Goal: Task Accomplishment & Management: Use online tool/utility

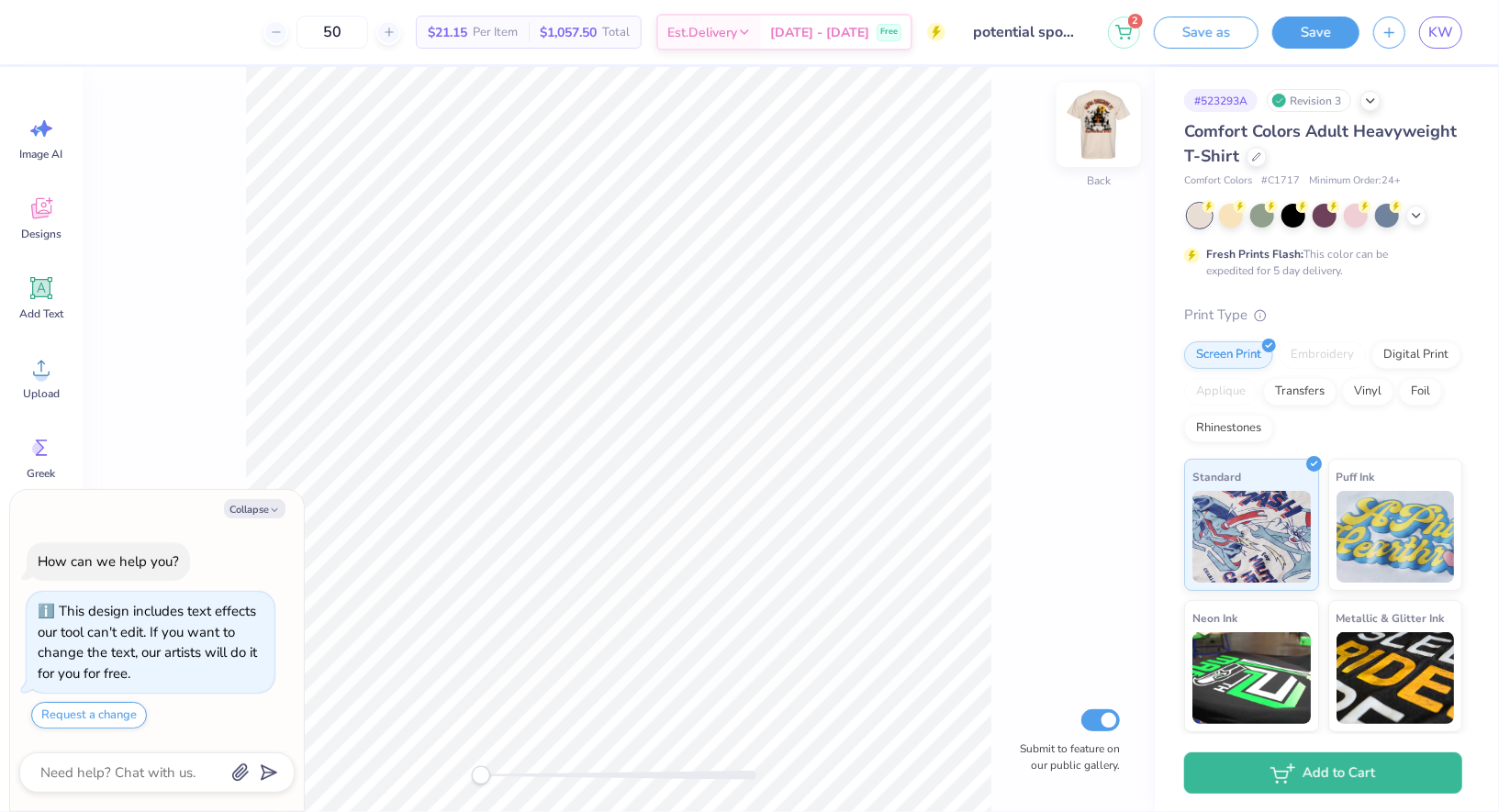
click at [1103, 124] on img at bounding box center [1099, 124] width 74 height 74
click at [261, 510] on button "Collapse" at bounding box center [255, 508] width 62 height 20
type textarea "x"
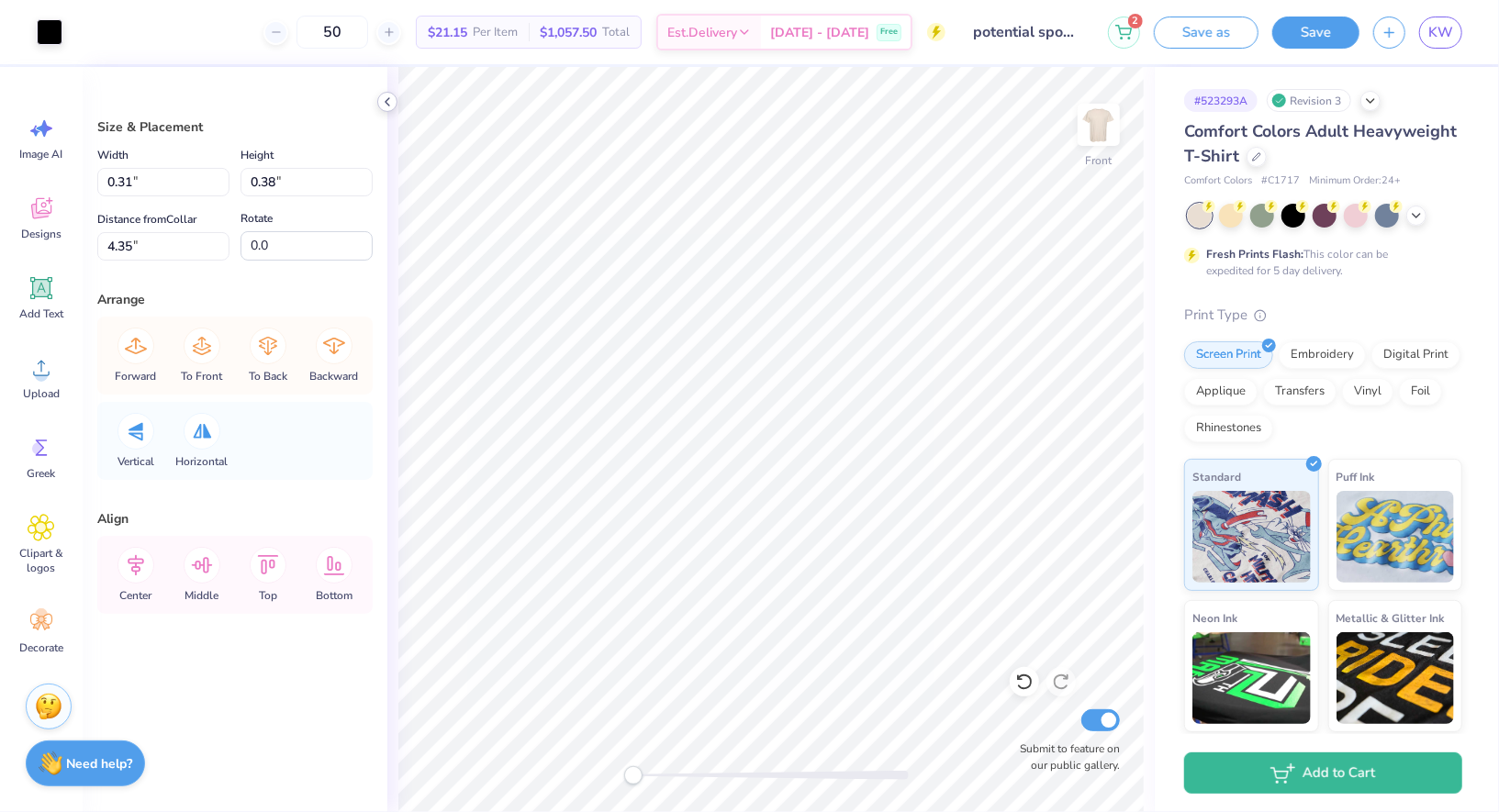
click at [383, 98] on icon at bounding box center [388, 102] width 15 height 15
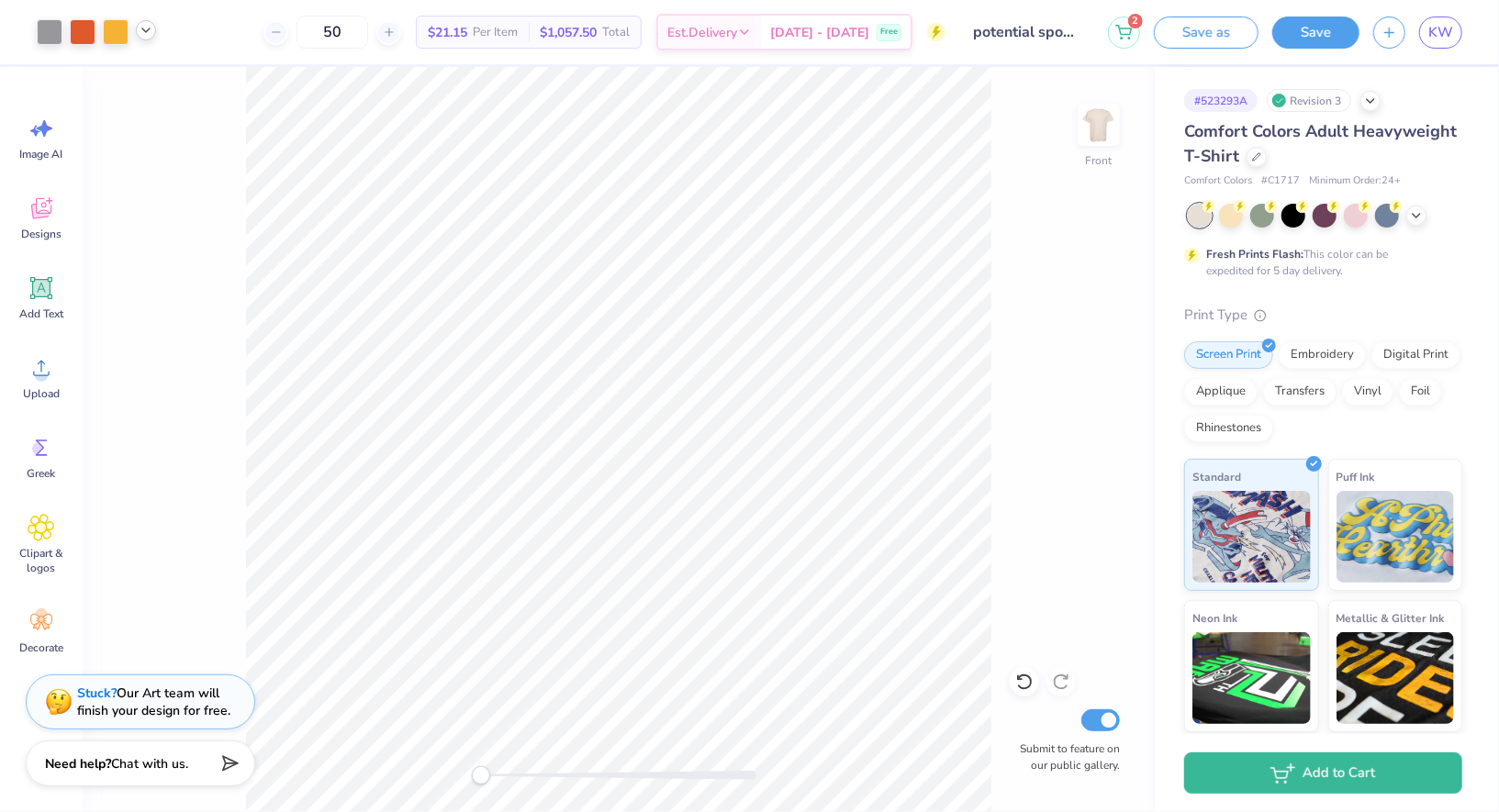
click at [147, 31] on icon at bounding box center [146, 31] width 15 height 15
click at [145, 29] on polyline at bounding box center [146, 31] width 7 height 4
click at [1312, 29] on button "Save" at bounding box center [1316, 30] width 88 height 32
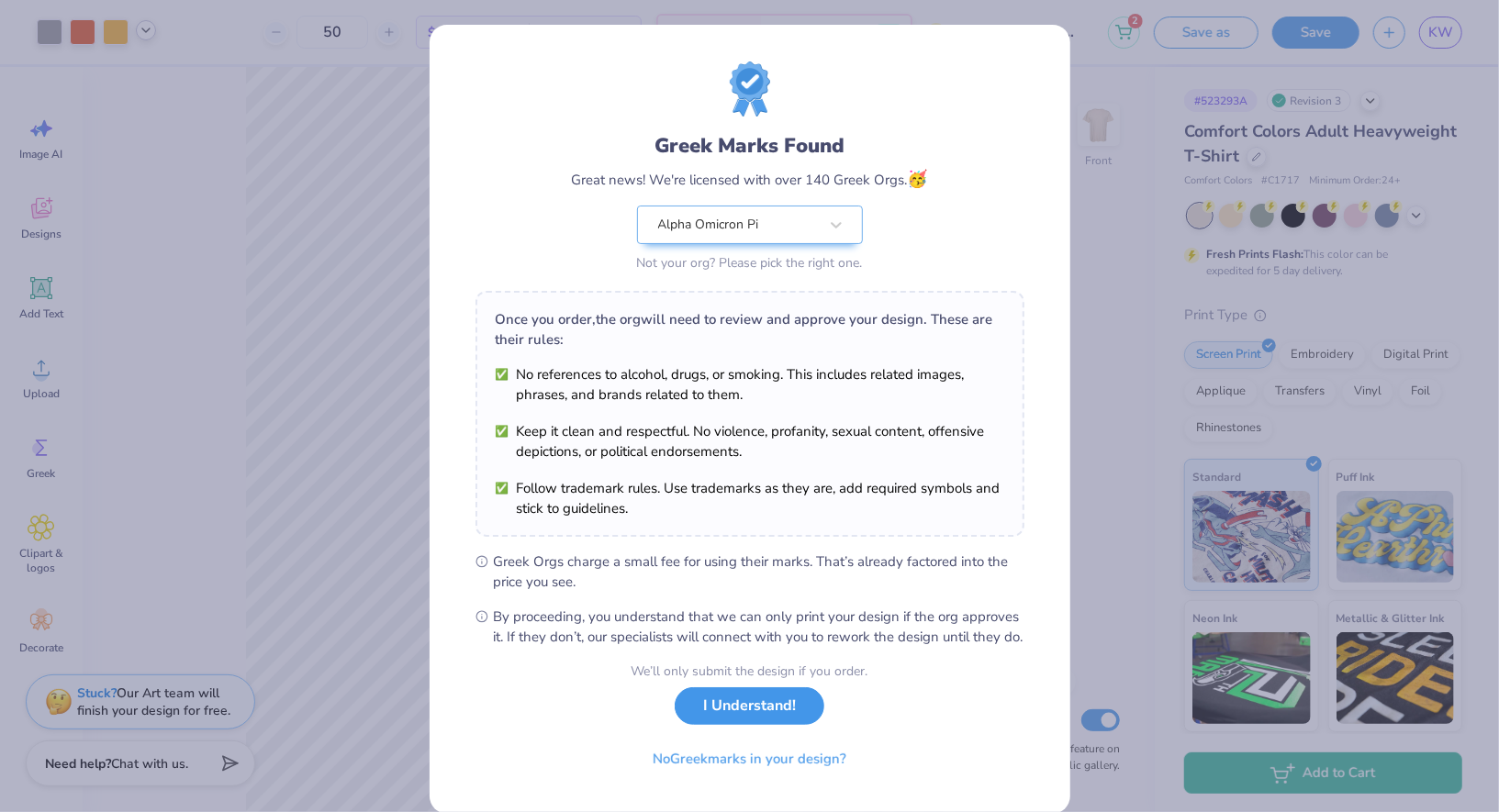
click at [754, 723] on button "I Understand!" at bounding box center [749, 706] width 149 height 37
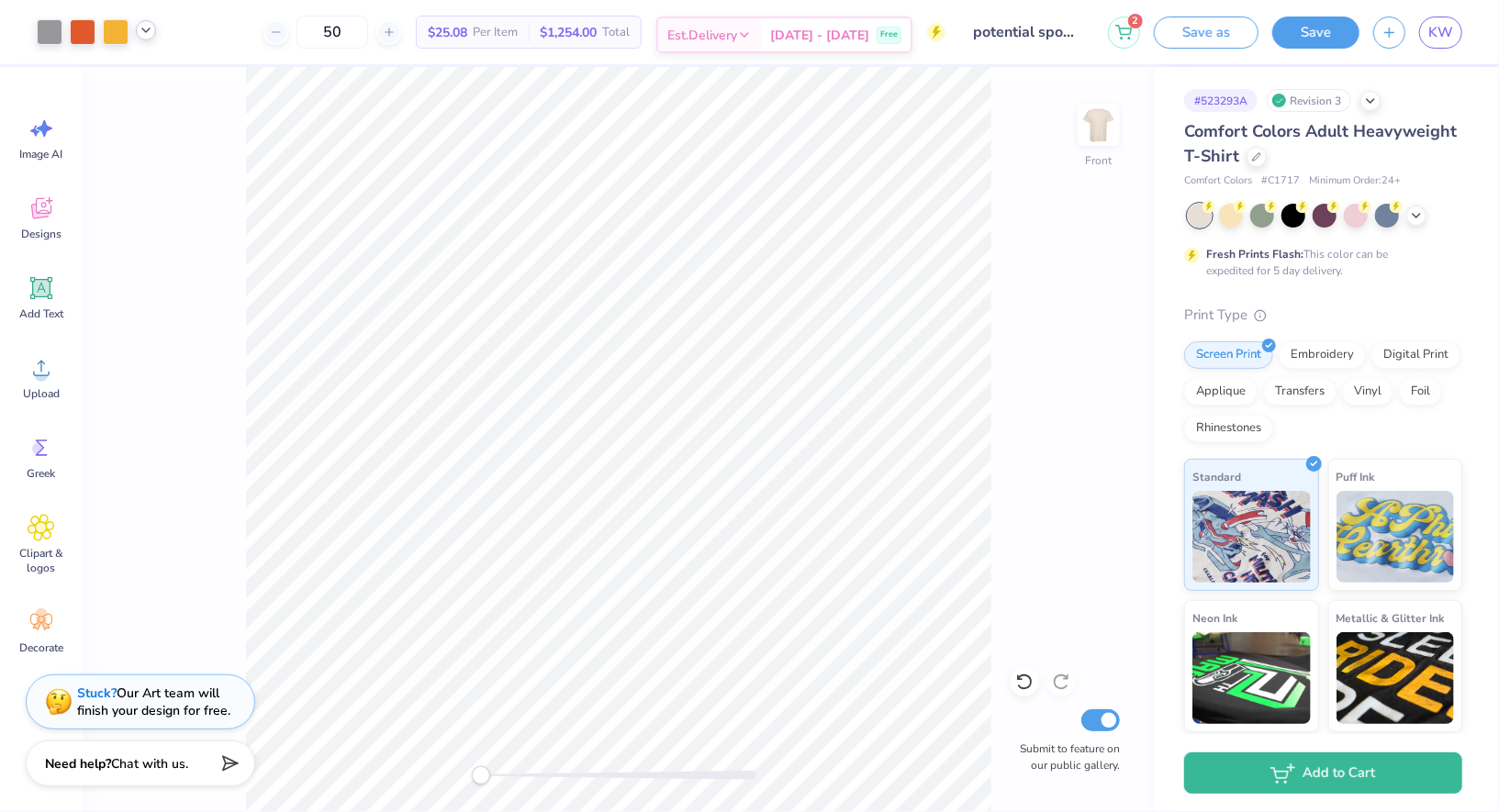
click at [761, 27] on div "Est. Delivery" at bounding box center [710, 34] width 103 height 33
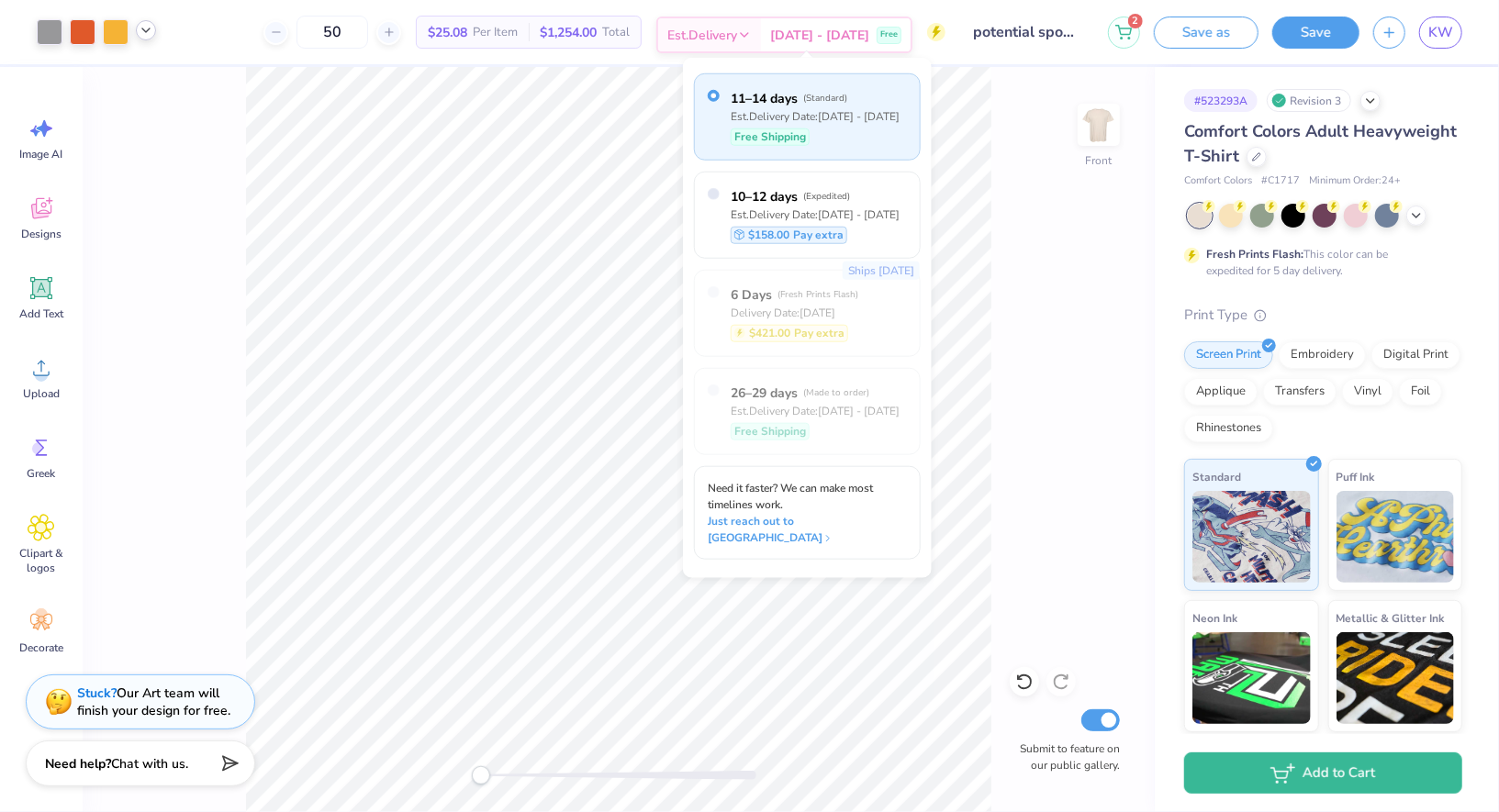
click at [761, 27] on div "Est. Delivery" at bounding box center [710, 34] width 103 height 33
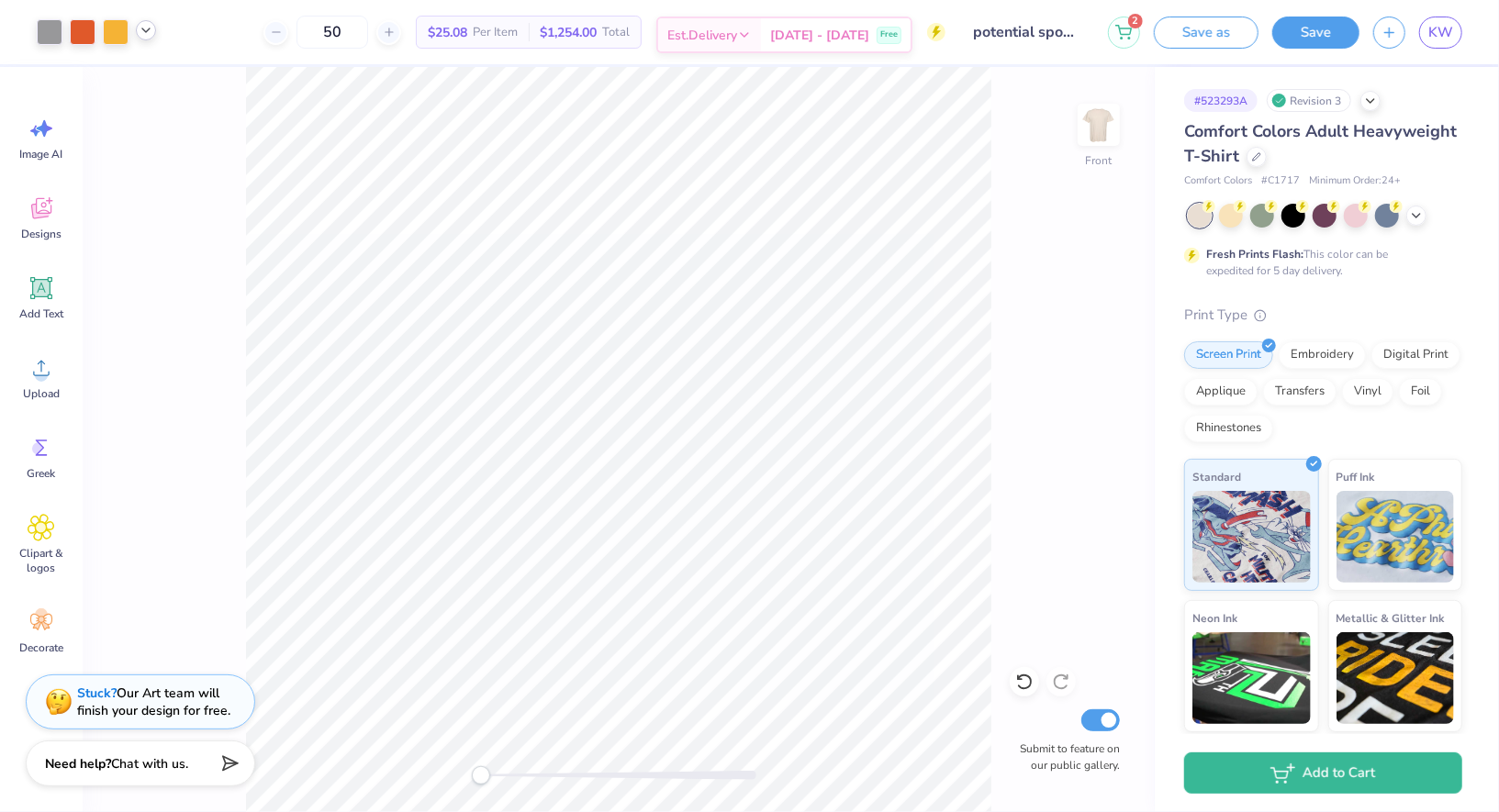
click at [812, 37] on div "Oct 9 - 12 Free" at bounding box center [836, 34] width 149 height 33
click at [1443, 27] on span "KW" at bounding box center [1441, 33] width 25 height 21
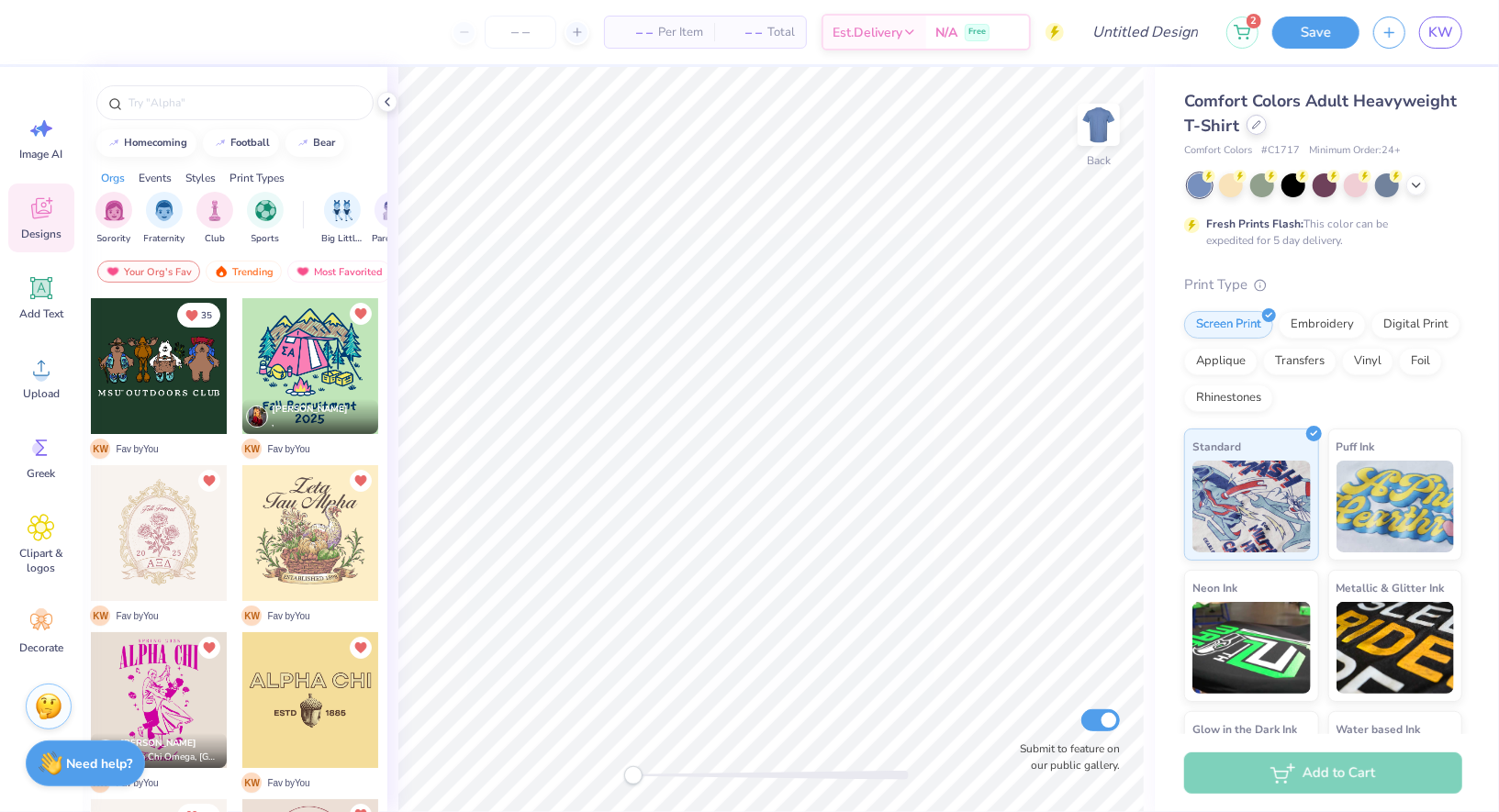
click at [1257, 132] on div at bounding box center [1257, 125] width 21 height 21
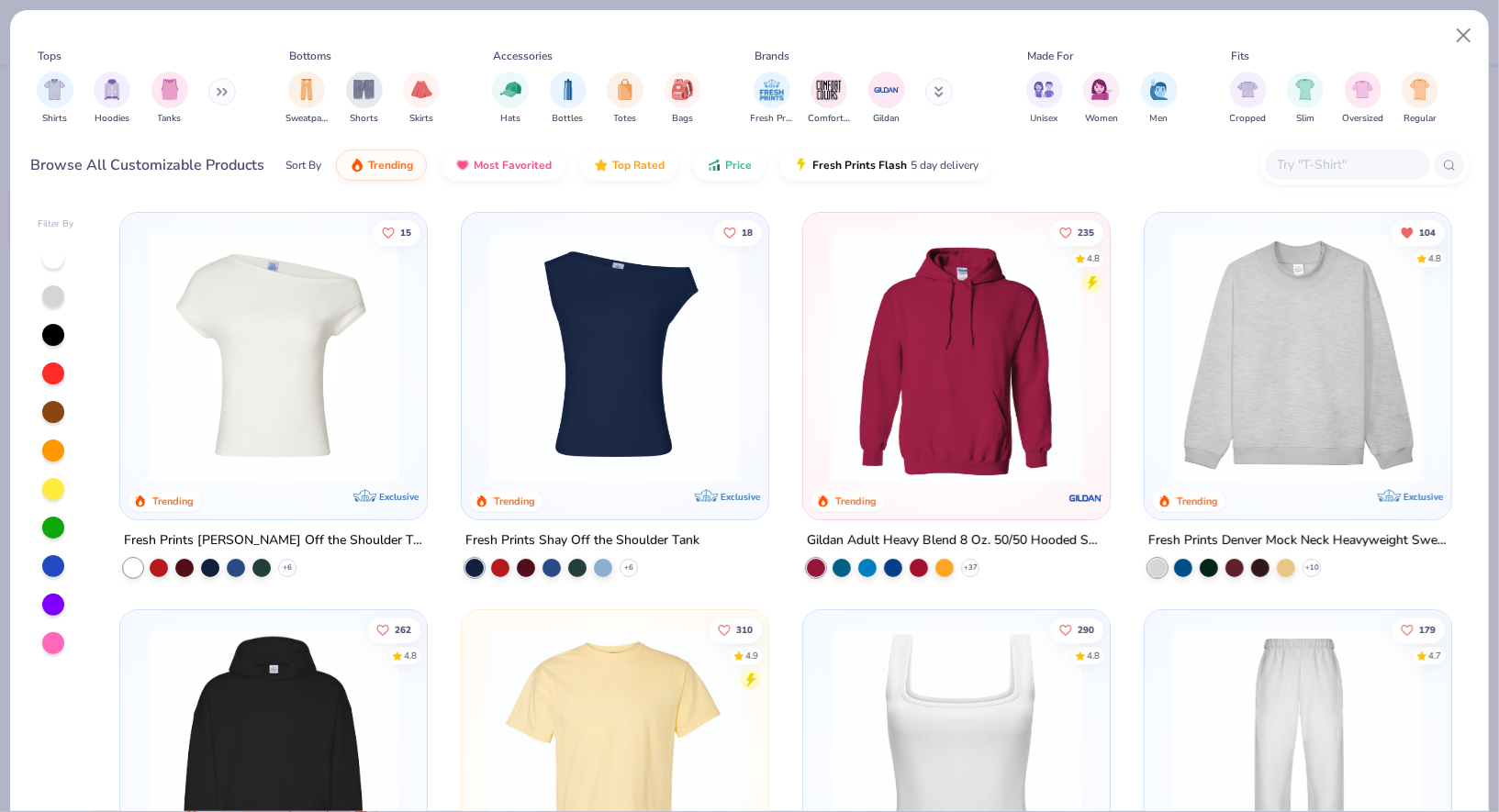
click at [1290, 391] on img at bounding box center [1298, 357] width 270 height 252
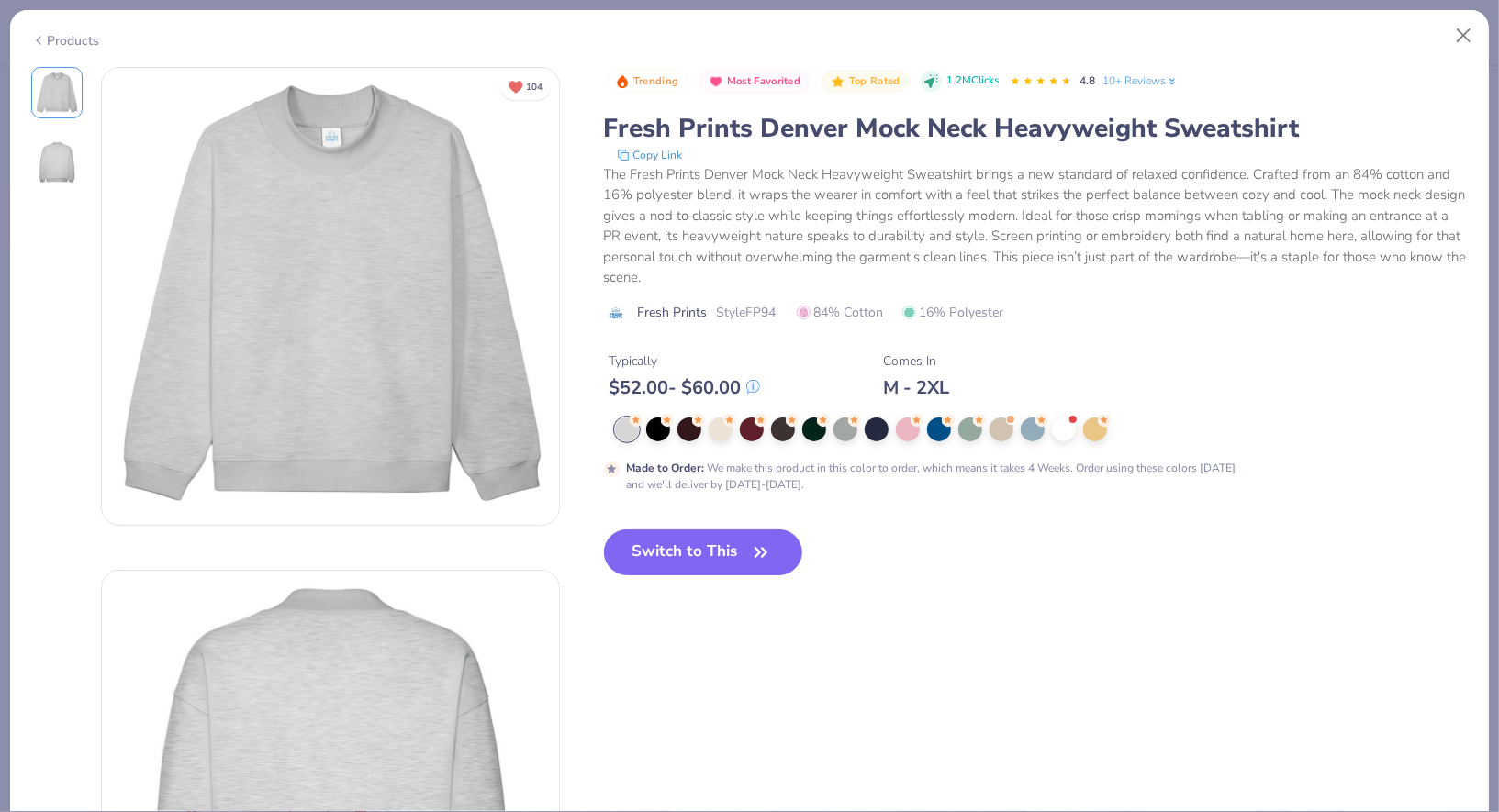
click at [1492, 36] on div "Products 104 Trending Most Favorited Top Rated 1.2M Clicks 4.8 10+ Reviews Fres…" at bounding box center [749, 406] width 1499 height 812
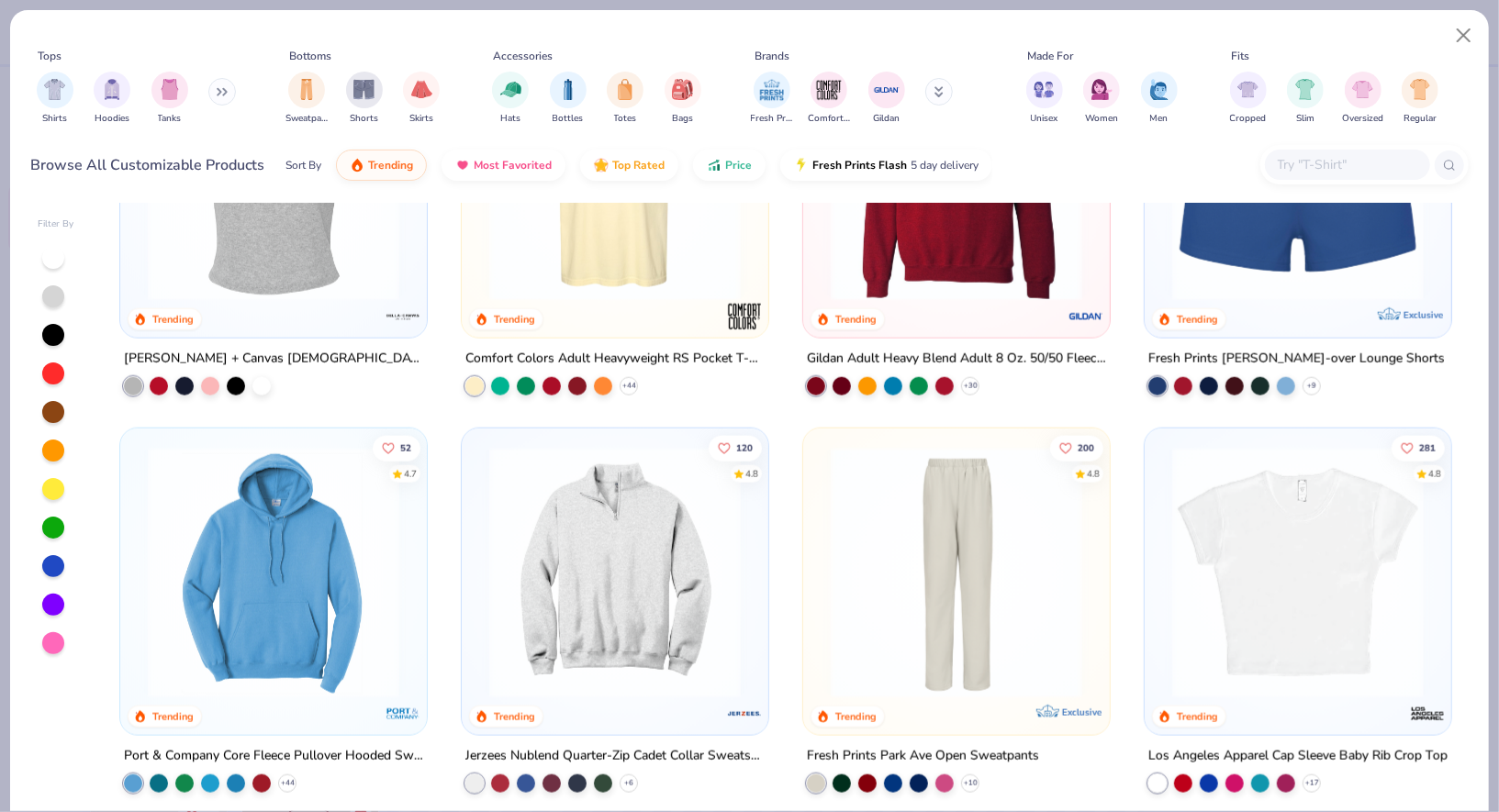
scroll to position [1379, 0]
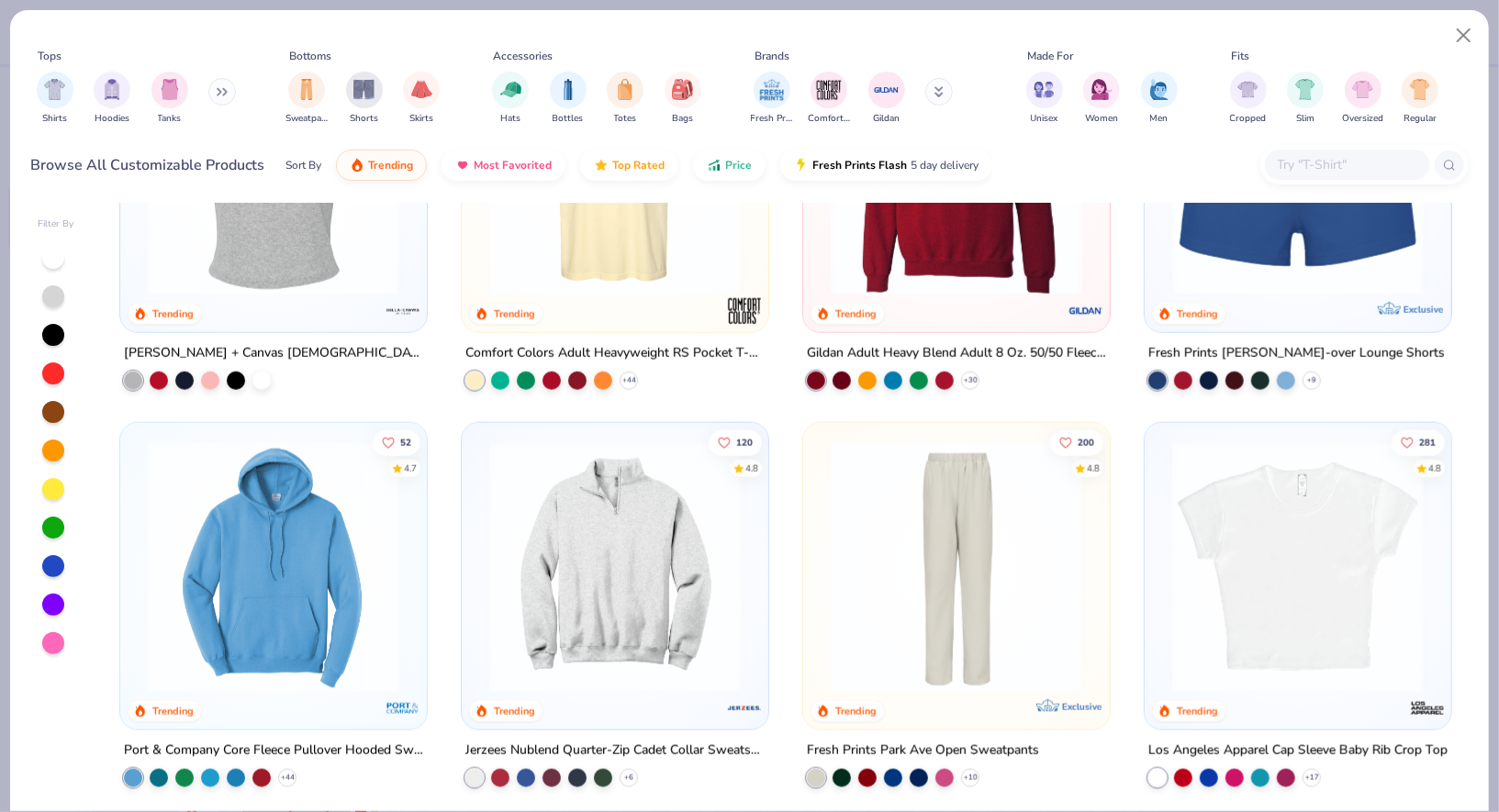
click at [909, 264] on img at bounding box center [956, 170] width 270 height 252
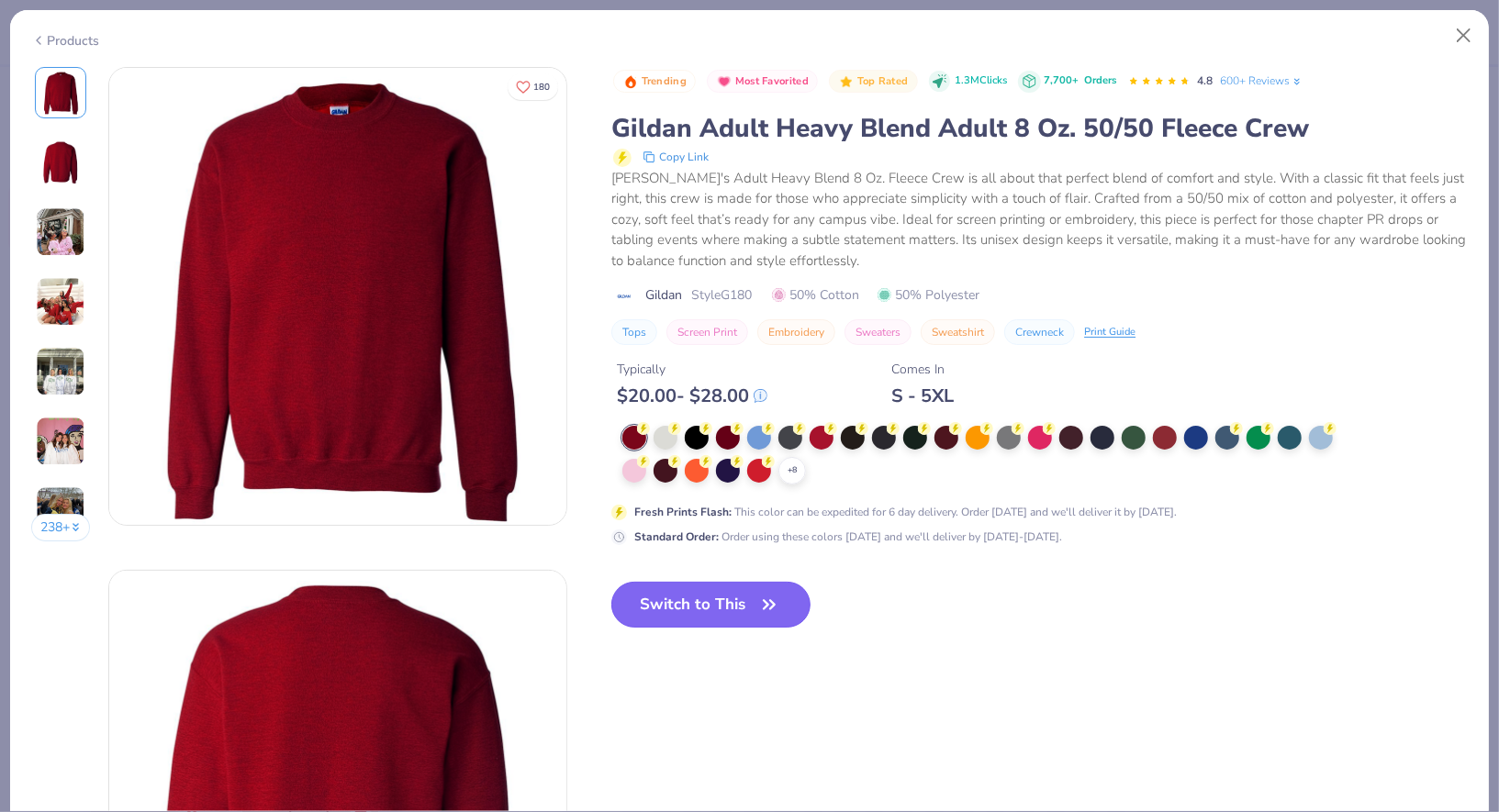
click at [763, 604] on icon "button" at bounding box center [770, 605] width 26 height 26
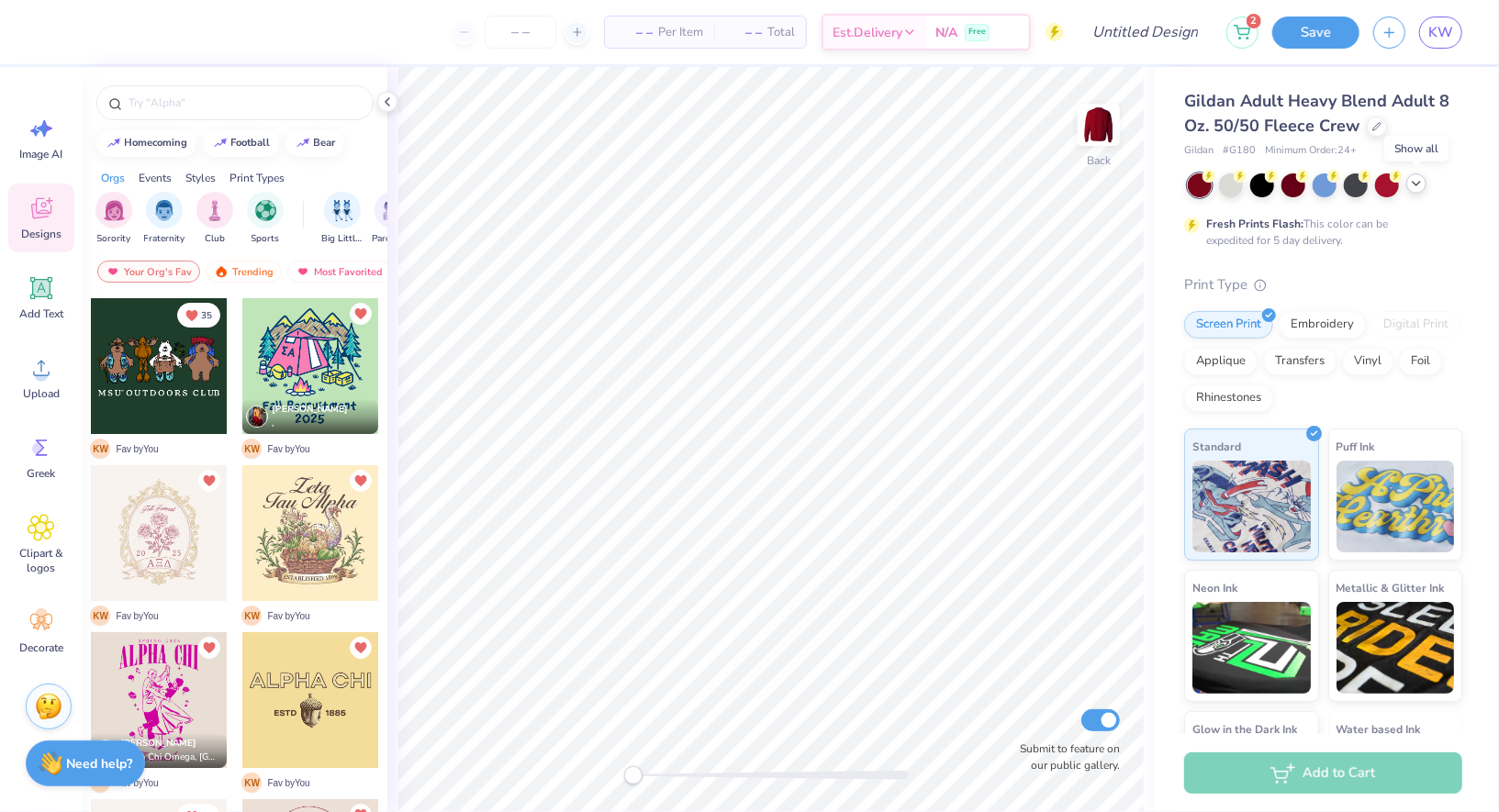
click at [1423, 182] on icon at bounding box center [1417, 184] width 15 height 15
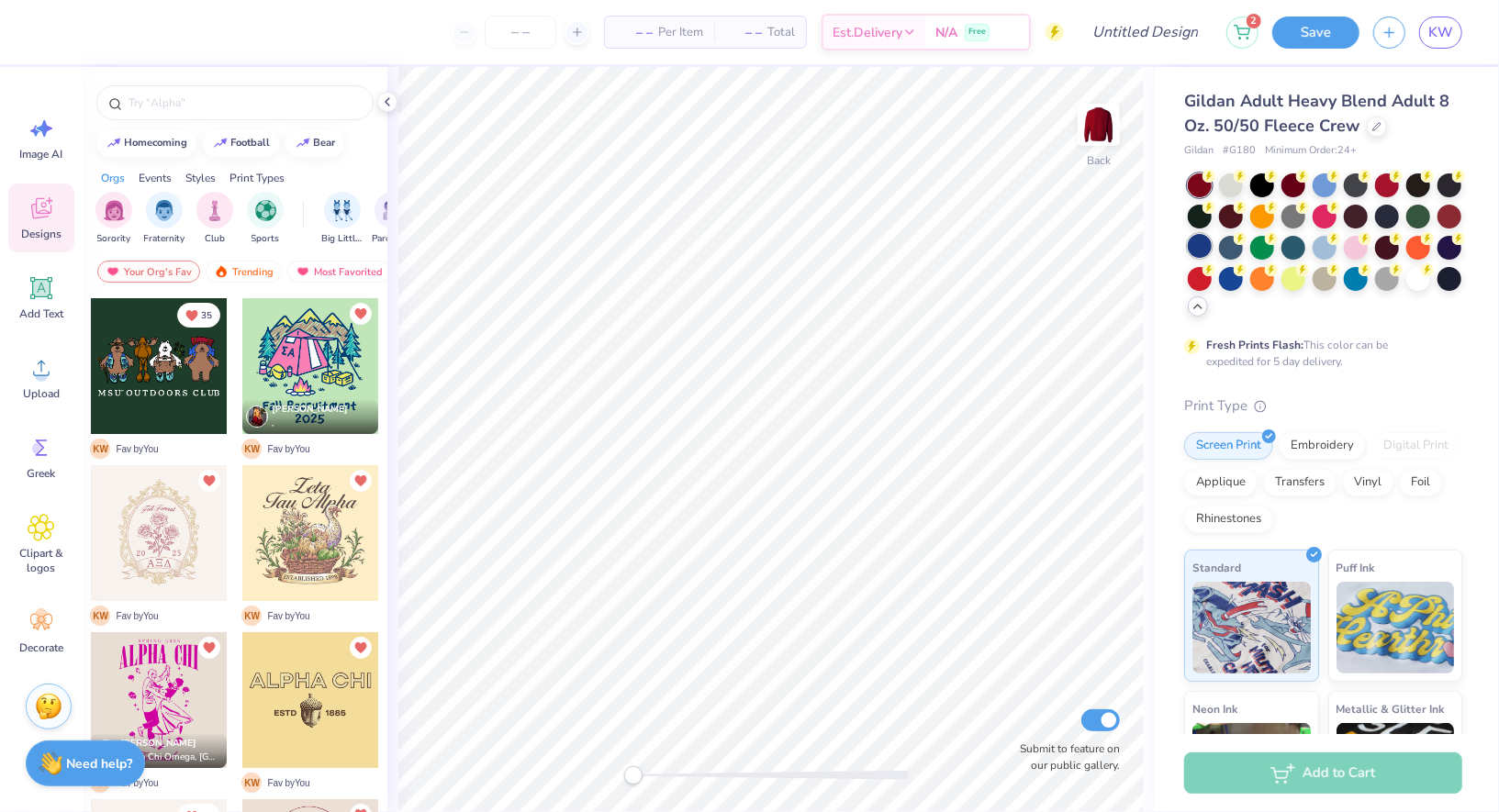
click at [1206, 250] on div at bounding box center [1201, 246] width 24 height 24
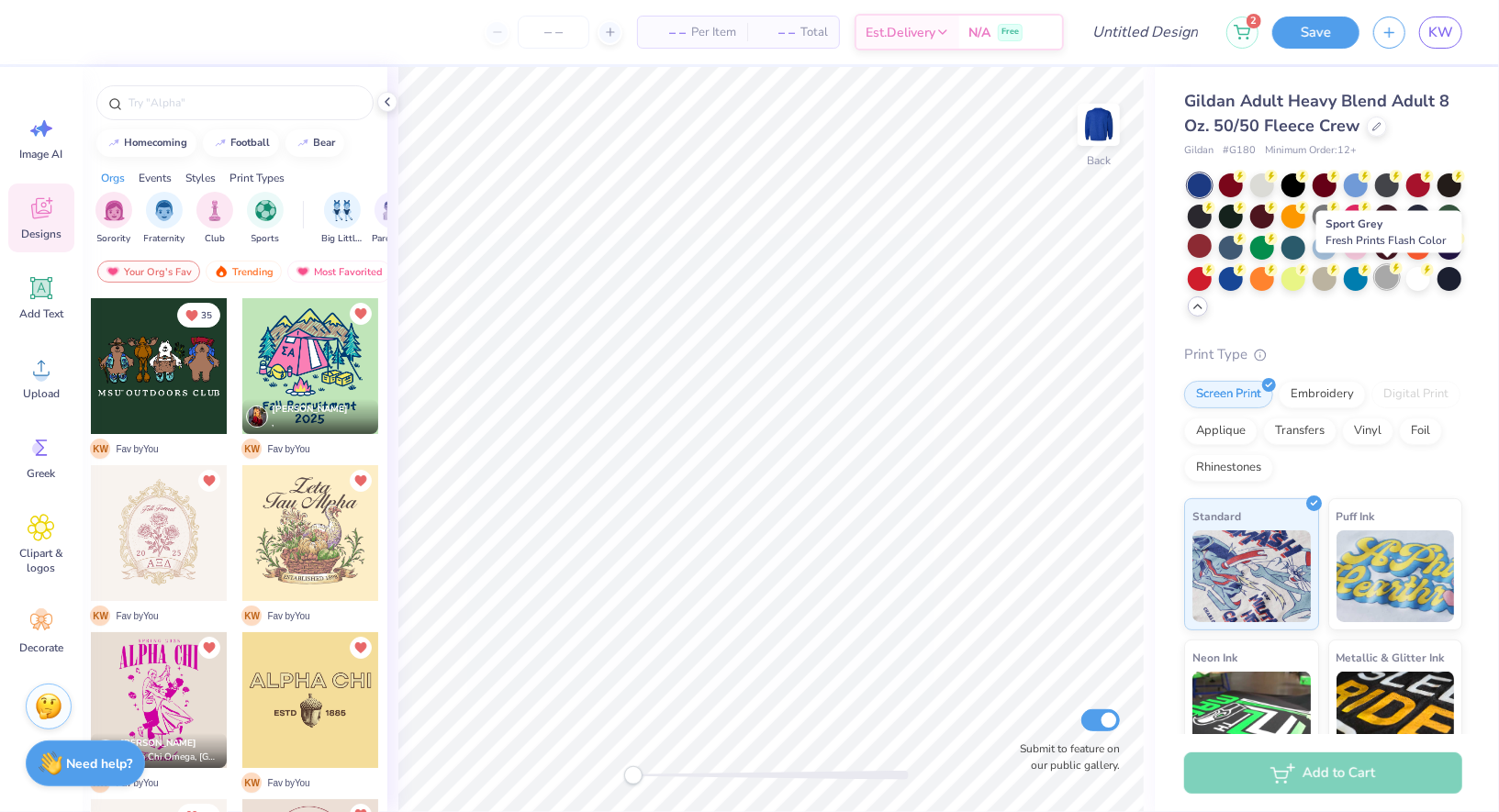
click at [1399, 274] on div at bounding box center [1388, 277] width 24 height 24
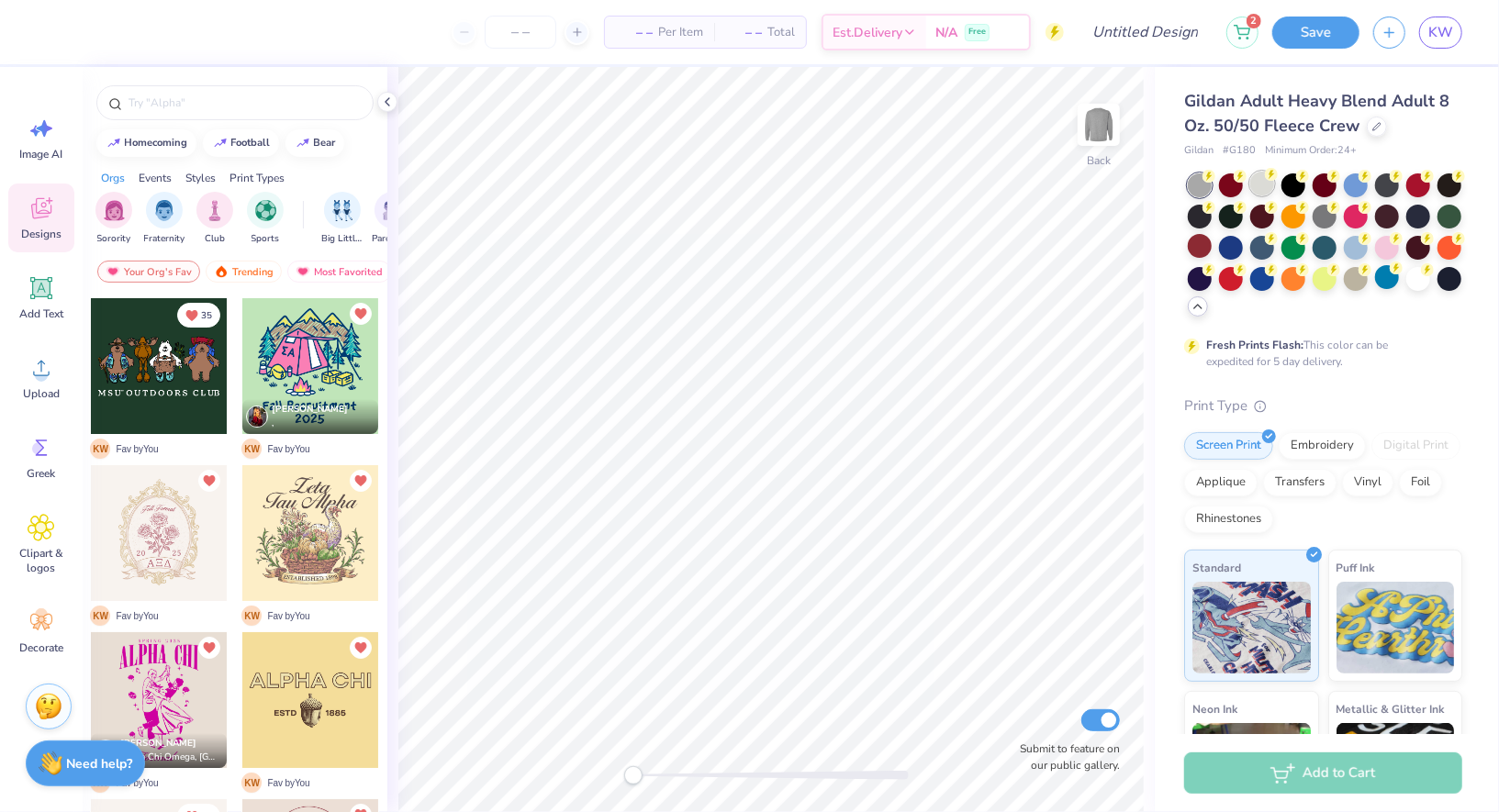
click at [1264, 182] on div at bounding box center [1263, 184] width 24 height 24
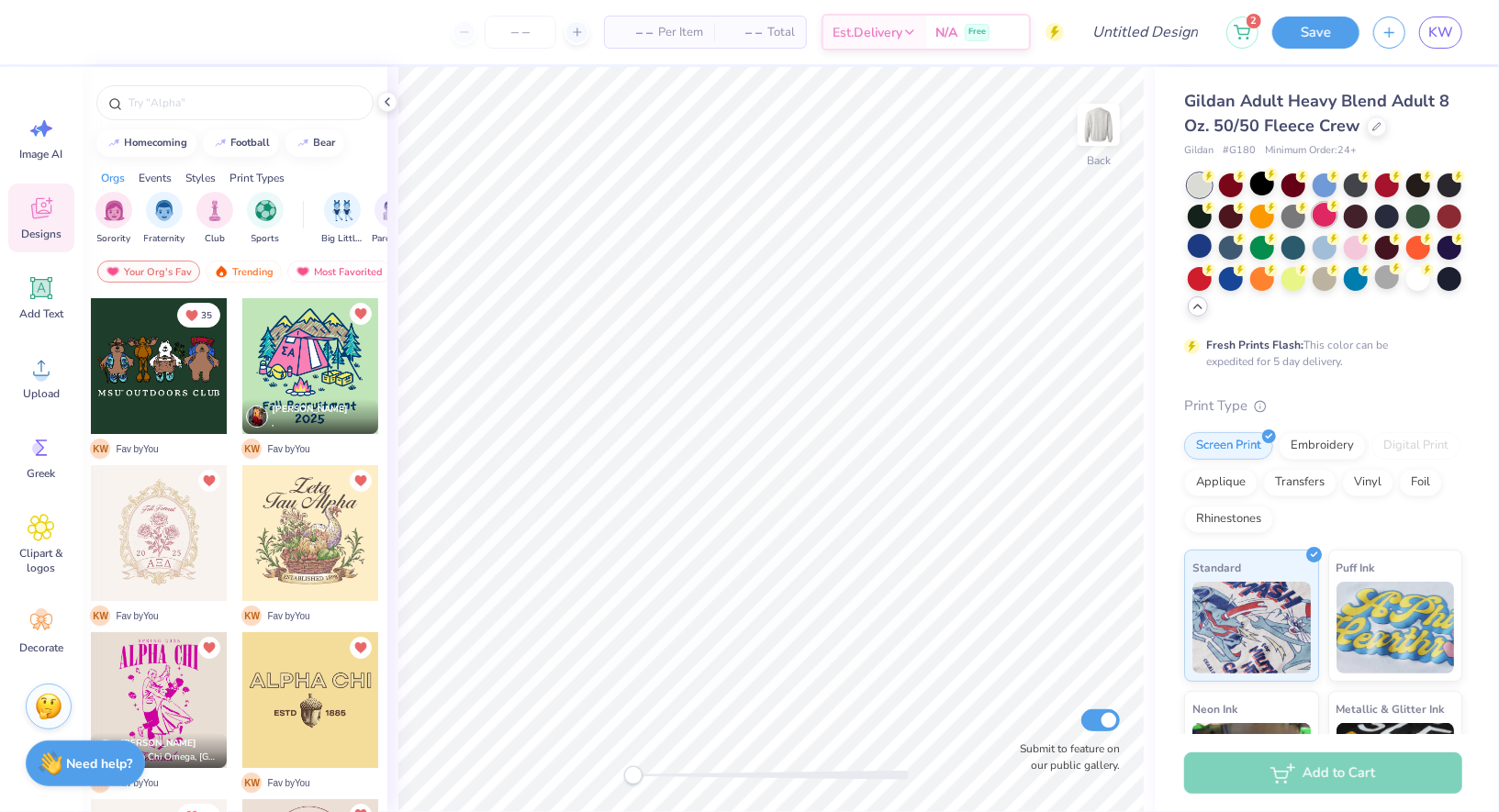
click at [1318, 225] on div at bounding box center [1326, 215] width 24 height 24
click at [1248, 282] on div at bounding box center [1326, 246] width 274 height 145
click at [1259, 282] on div at bounding box center [1263, 277] width 24 height 24
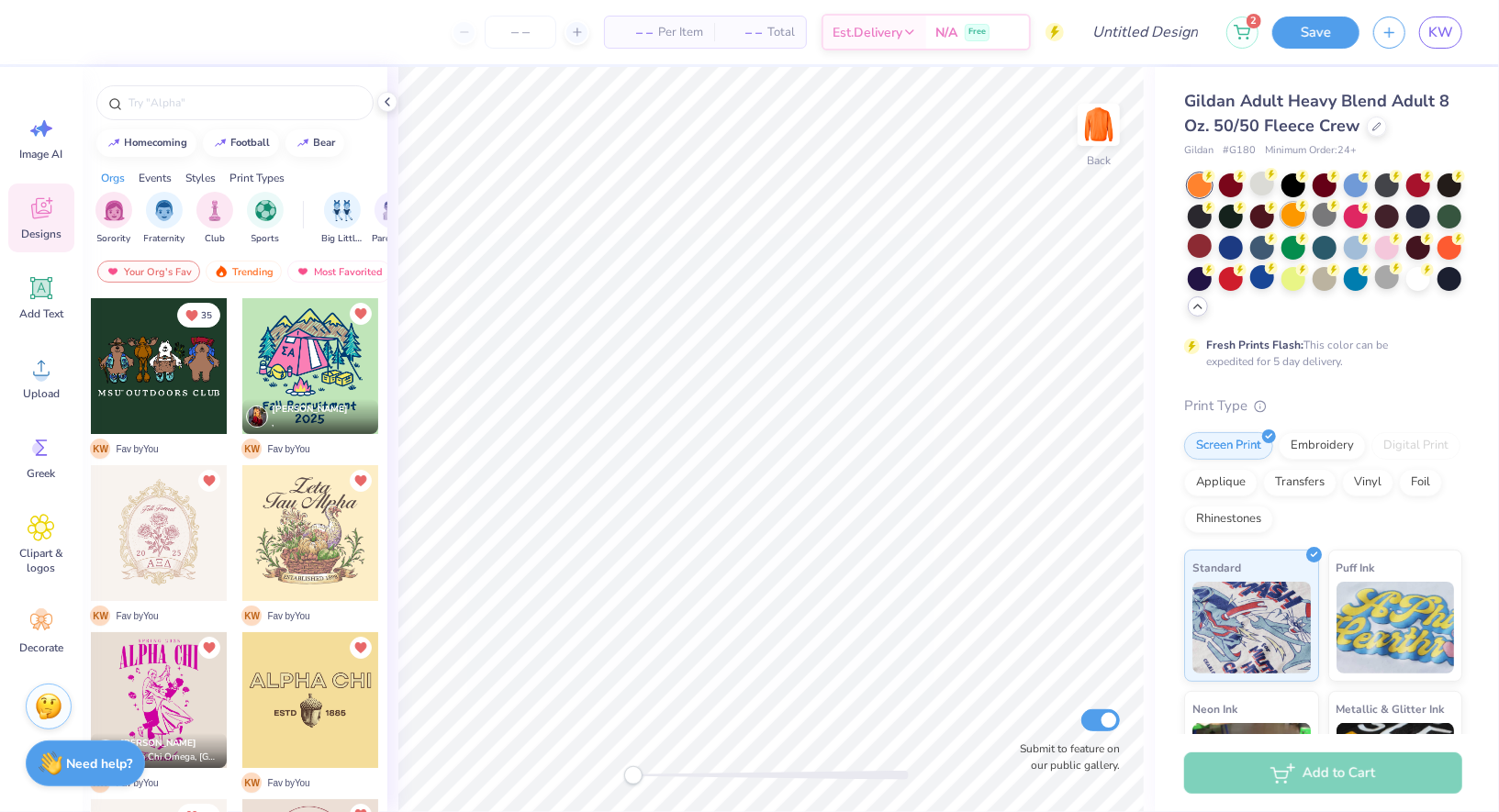
click at [1298, 213] on div at bounding box center [1294, 215] width 24 height 24
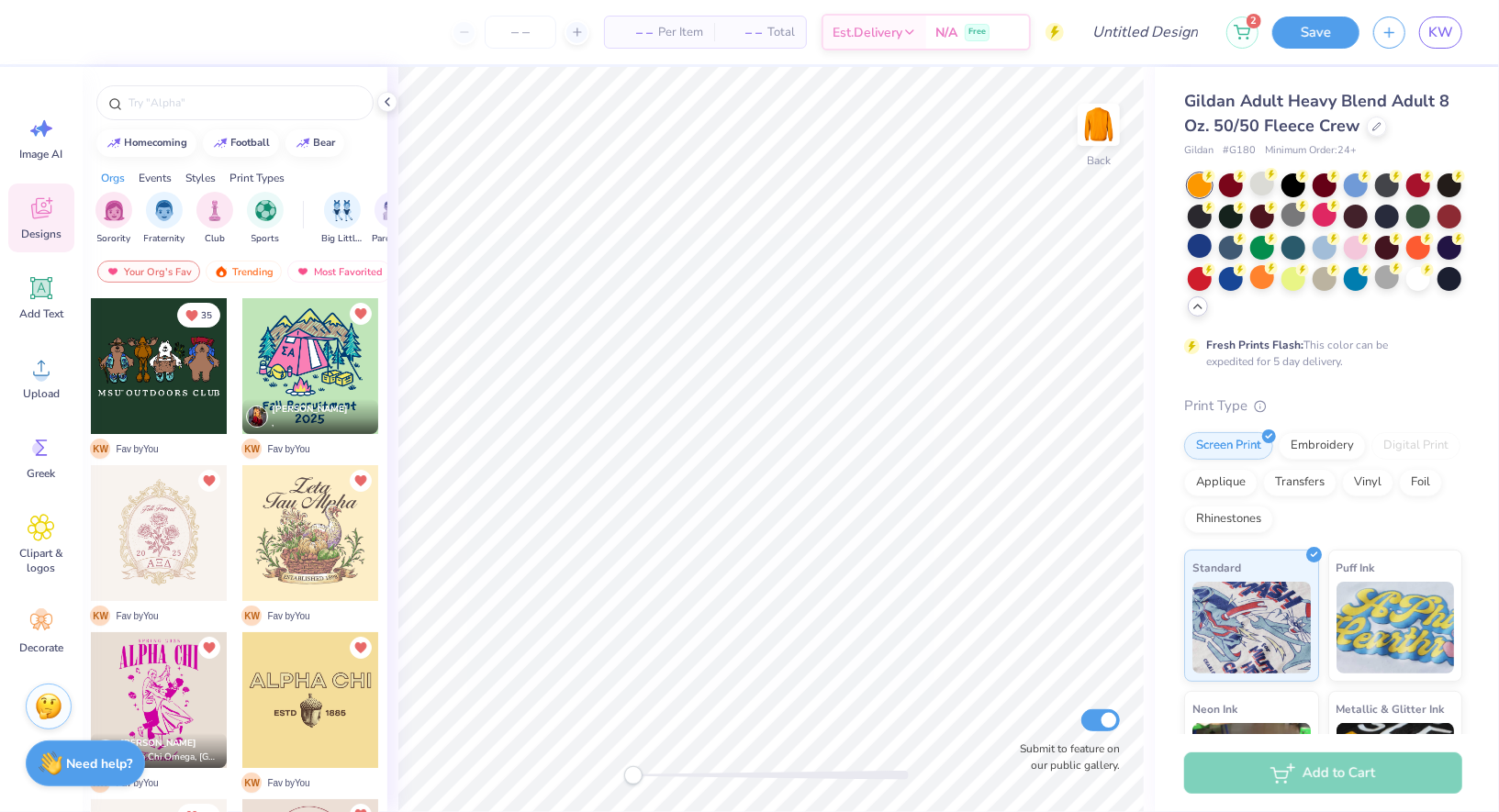
click at [1416, 291] on div at bounding box center [1326, 246] width 274 height 145
click at [1418, 274] on div at bounding box center [1419, 277] width 24 height 24
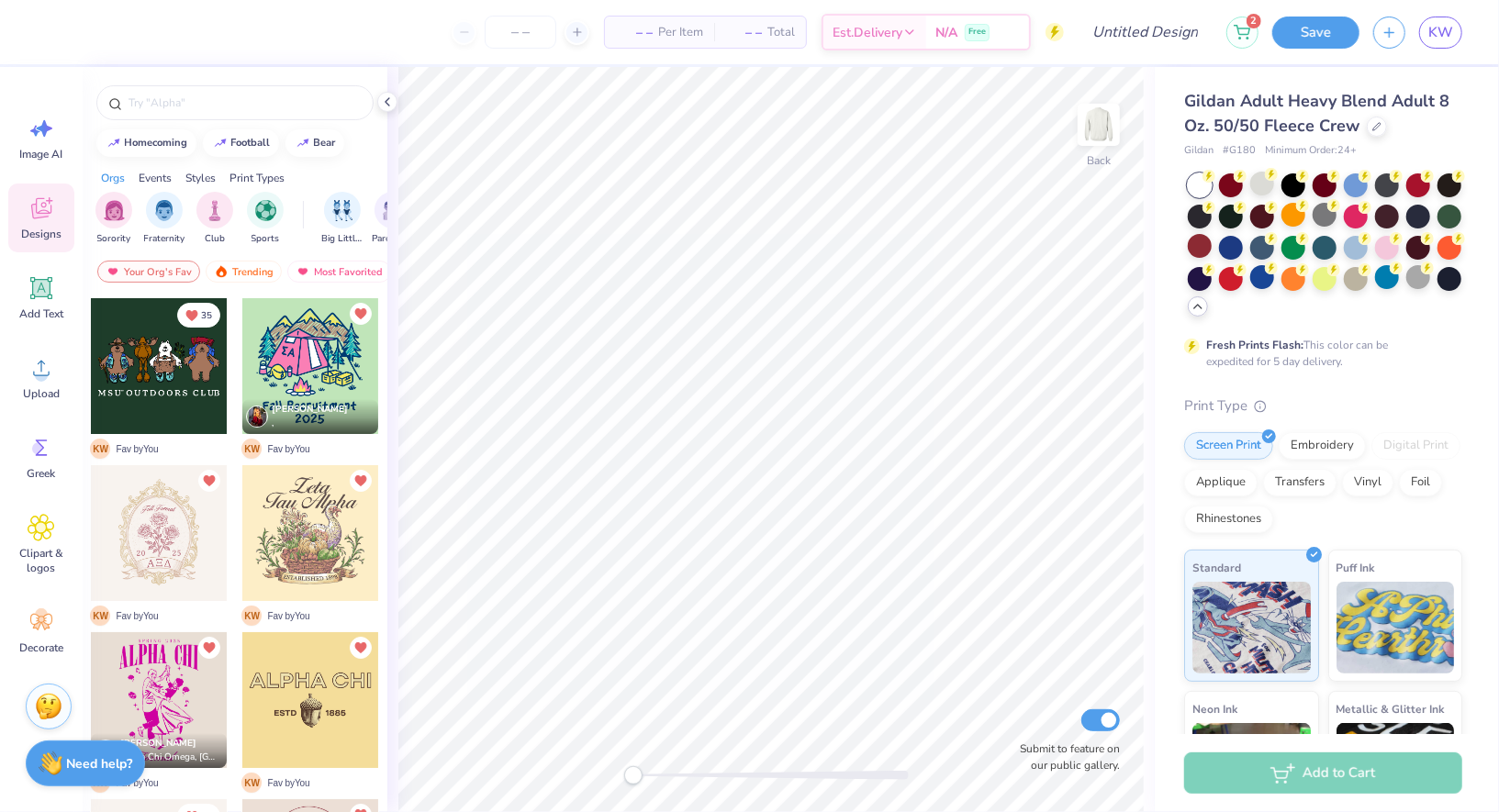
click at [1433, 216] on div at bounding box center [1326, 246] width 274 height 145
click at [1448, 217] on div at bounding box center [1450, 215] width 24 height 24
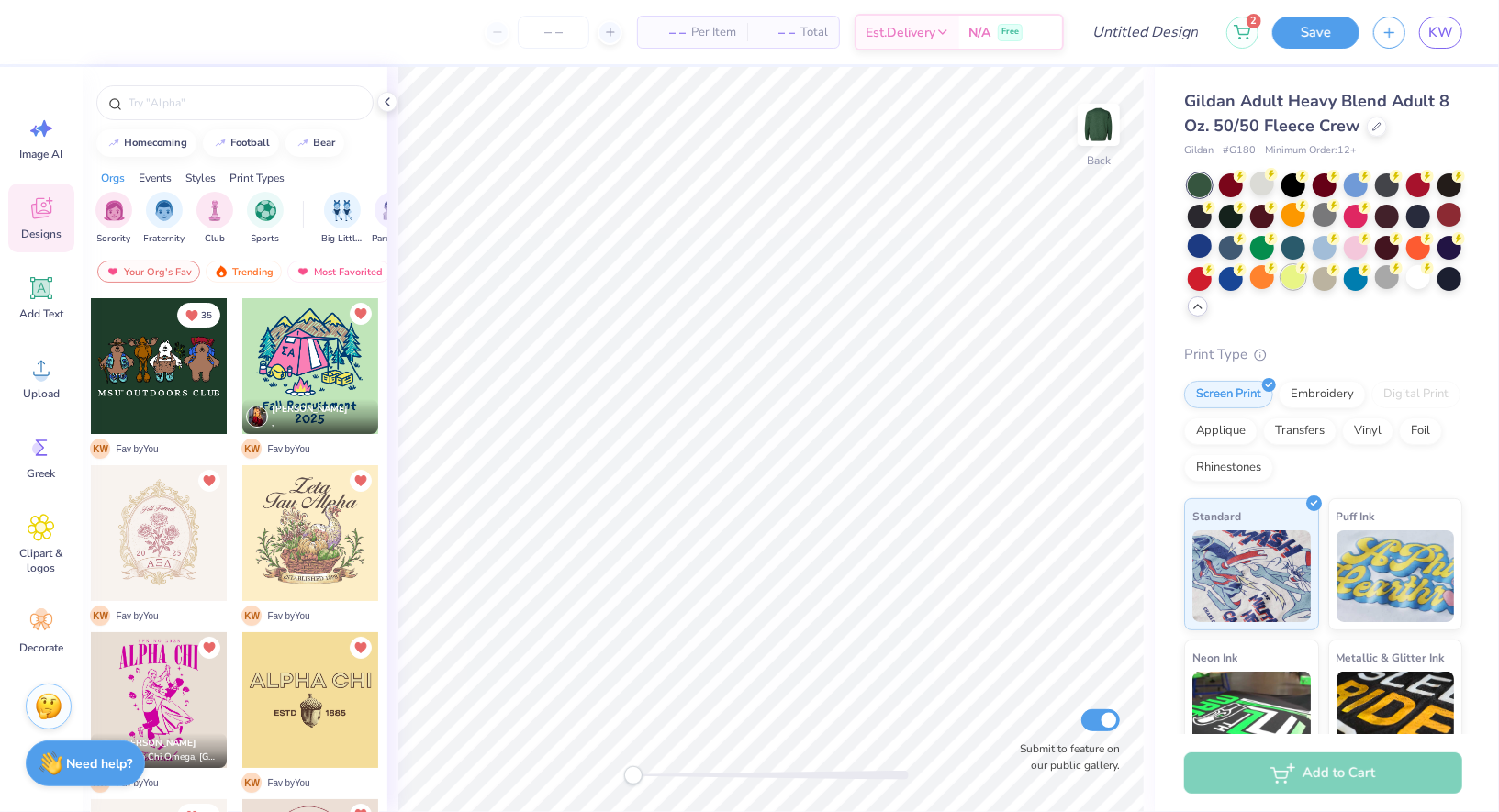
click at [1293, 272] on div at bounding box center [1294, 277] width 24 height 24
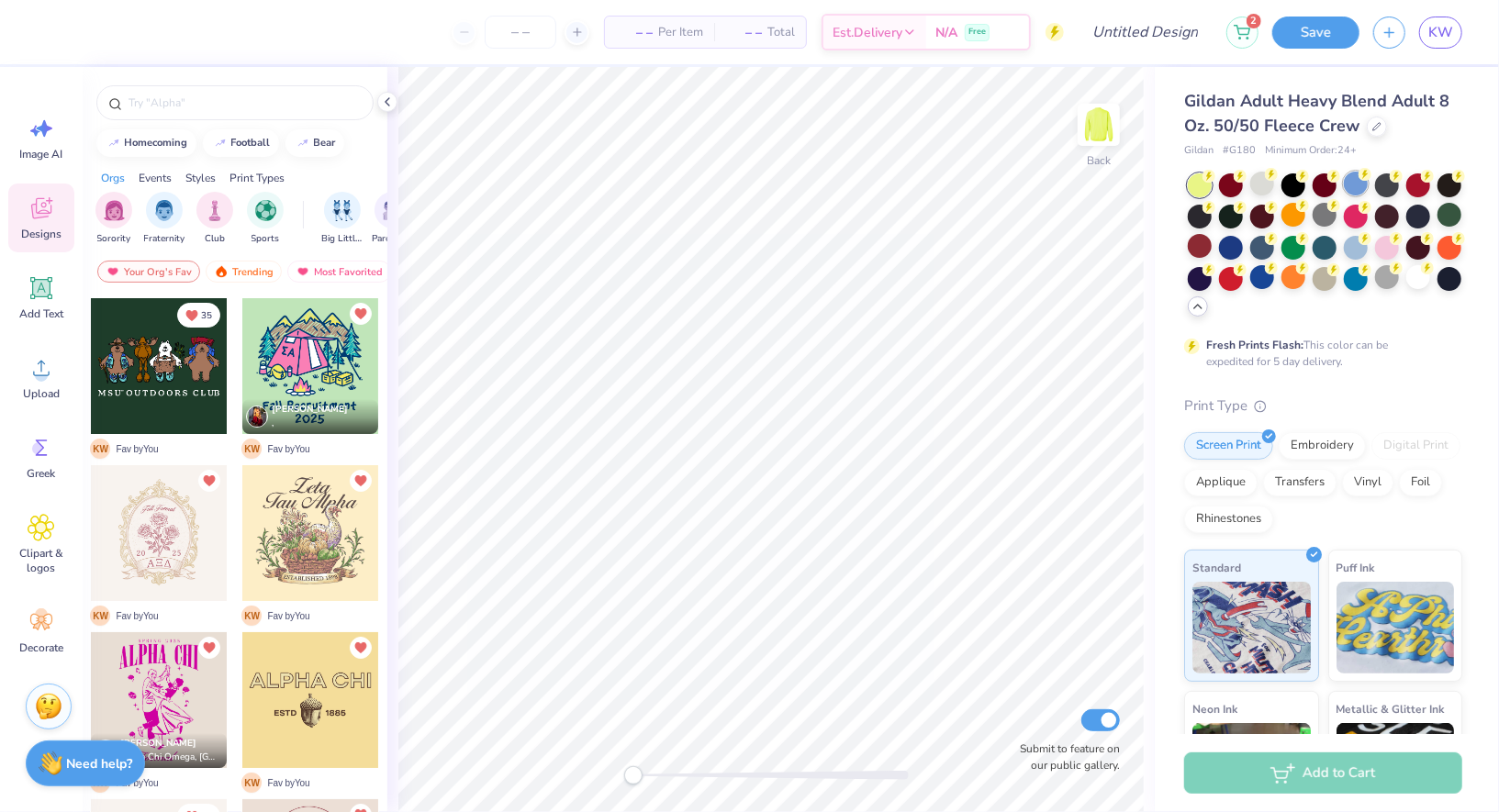
click at [1348, 193] on div at bounding box center [1356, 184] width 24 height 24
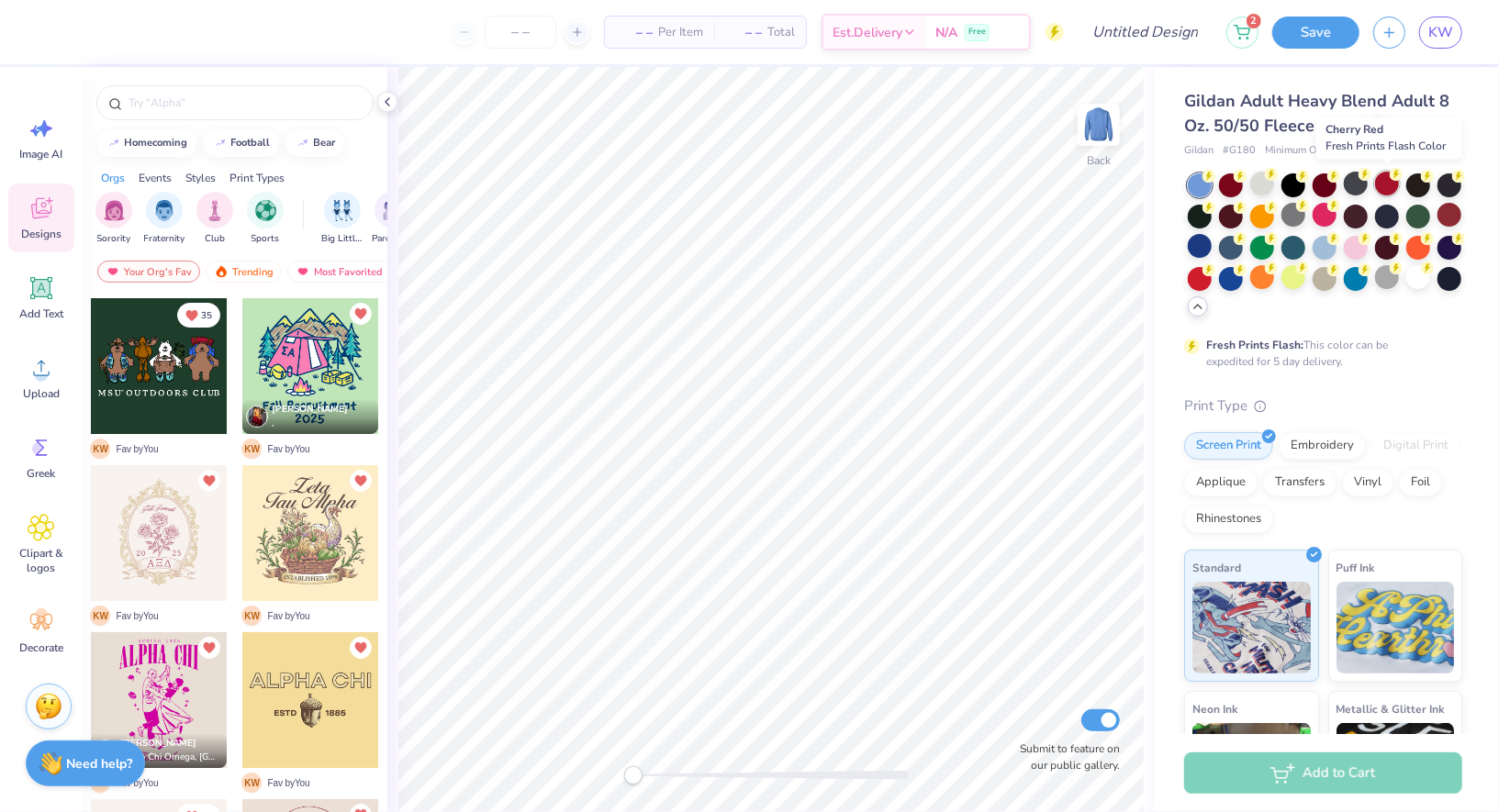
click at [1397, 186] on div at bounding box center [1388, 184] width 24 height 24
click at [1202, 277] on div at bounding box center [1201, 277] width 24 height 24
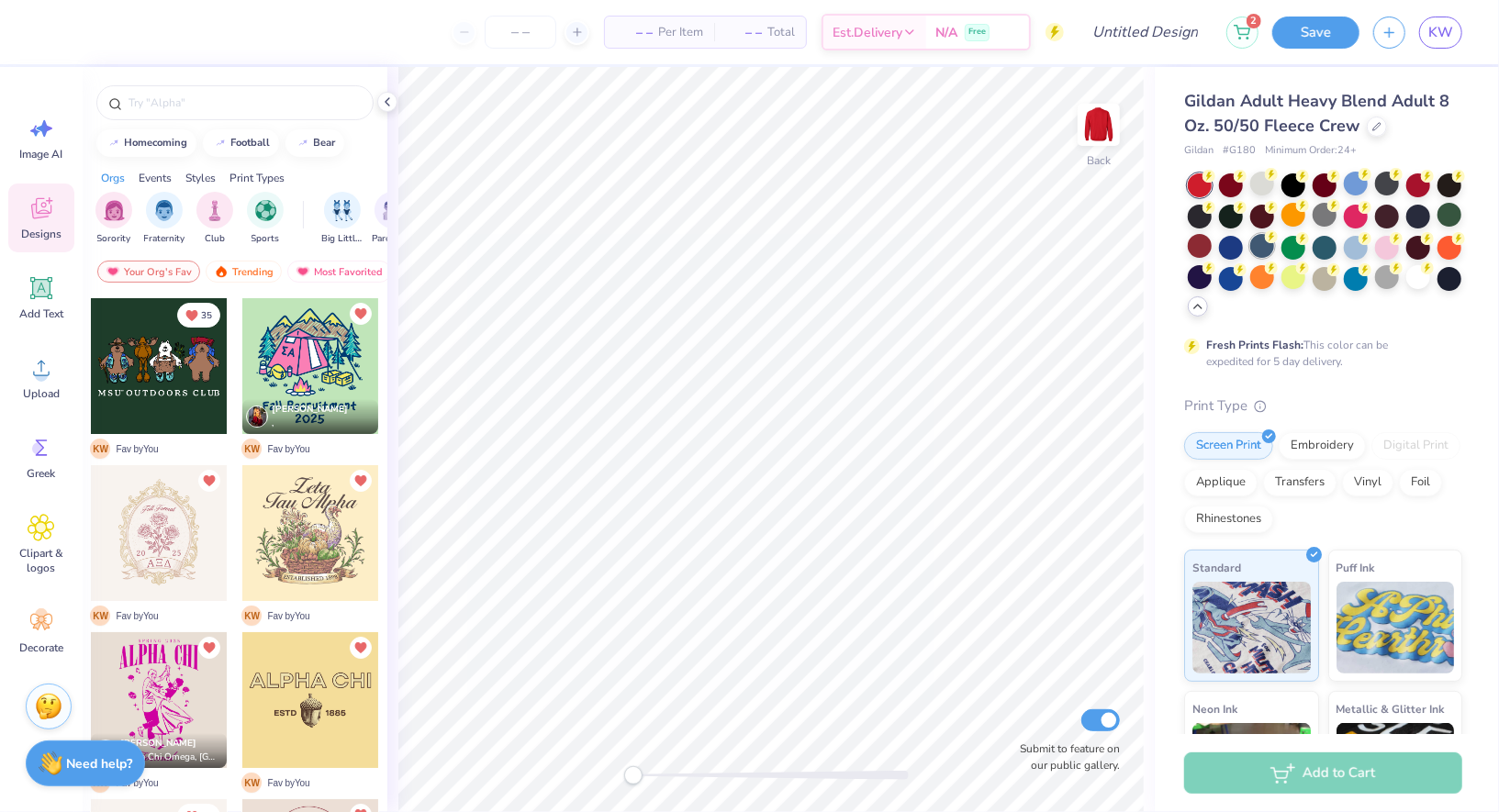
click at [1256, 248] on div at bounding box center [1263, 246] width 24 height 24
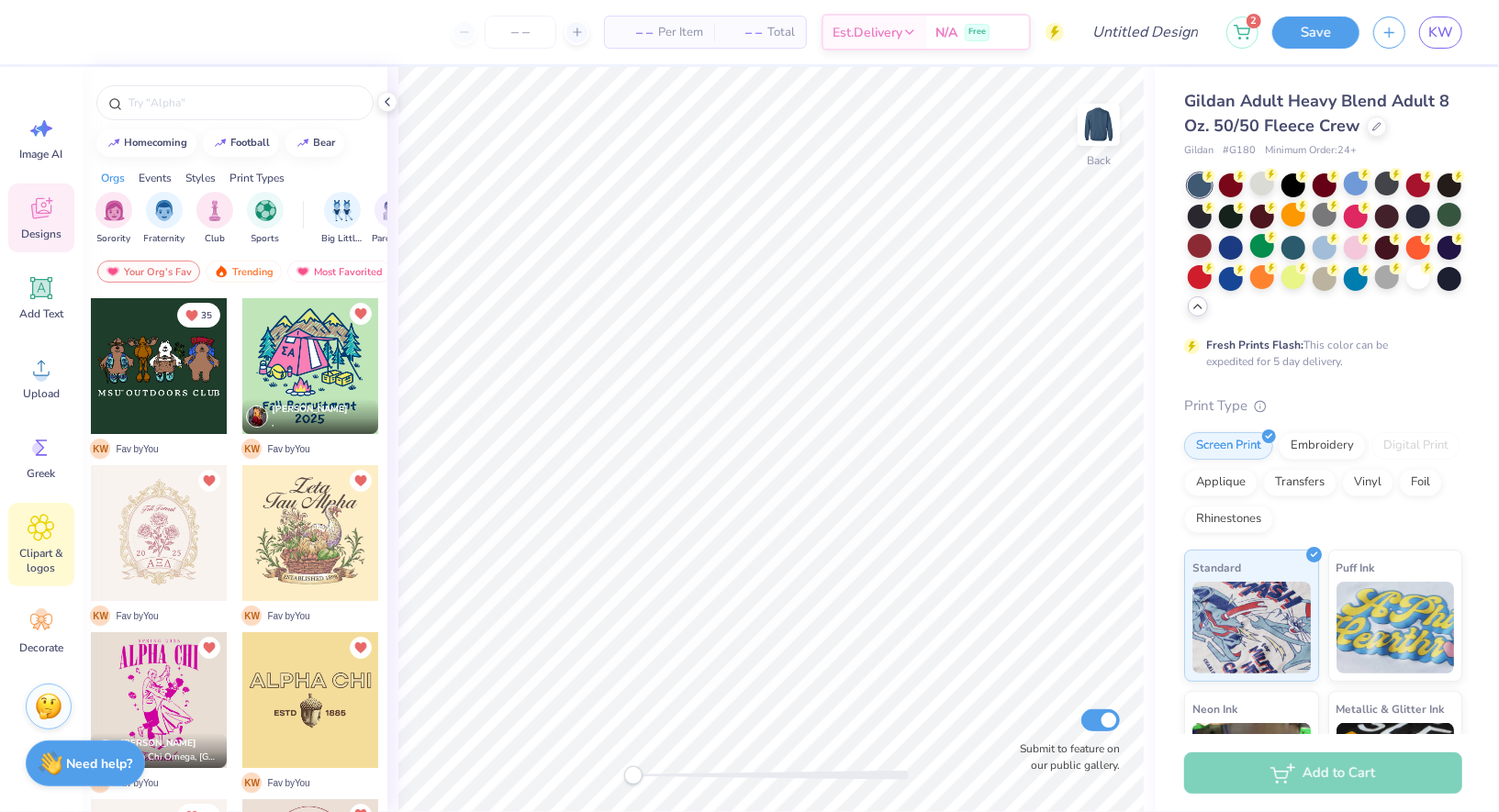
click at [30, 527] on icon at bounding box center [41, 528] width 27 height 28
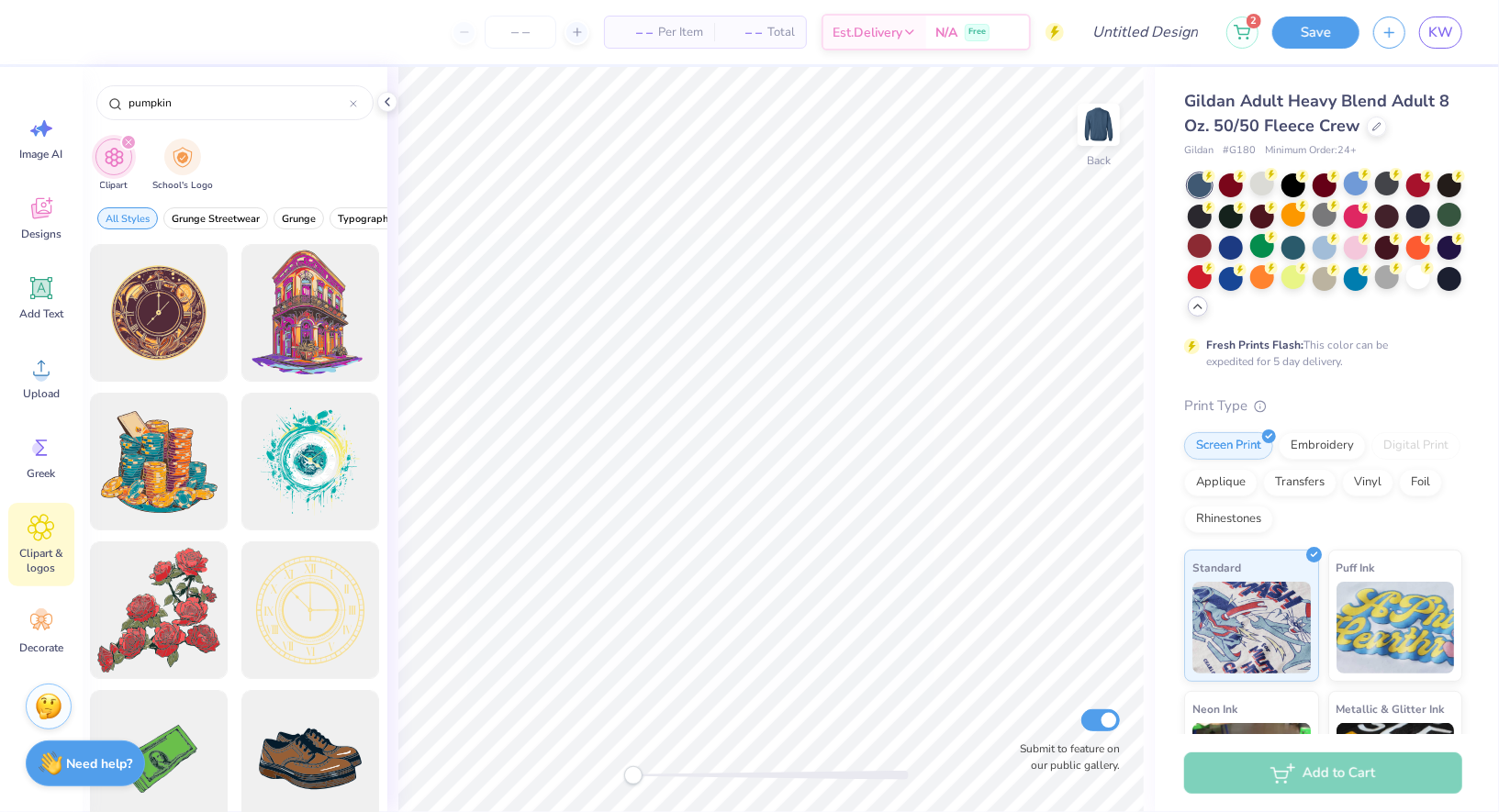
type input "pumpkin"
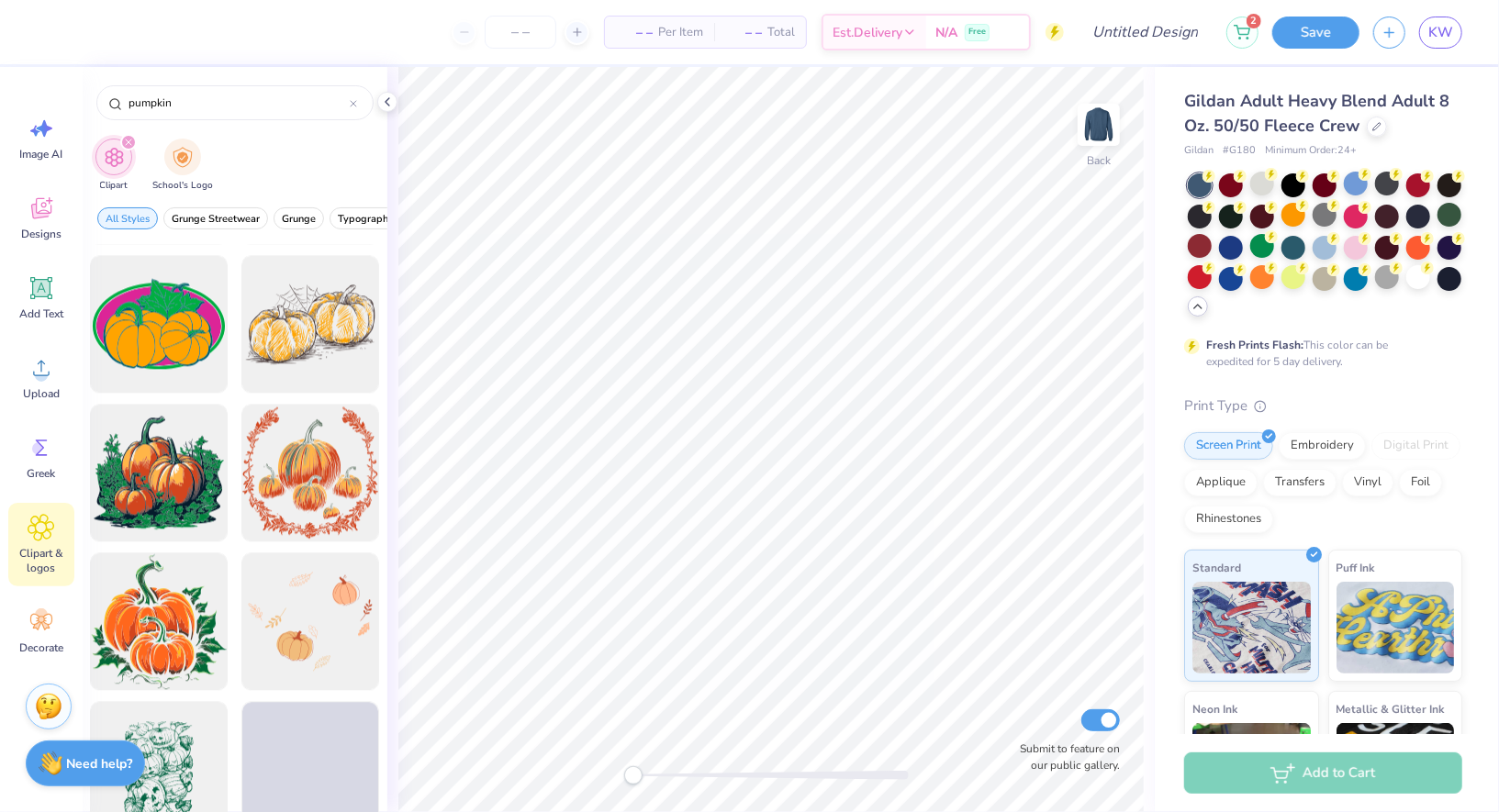
scroll to position [3343, 0]
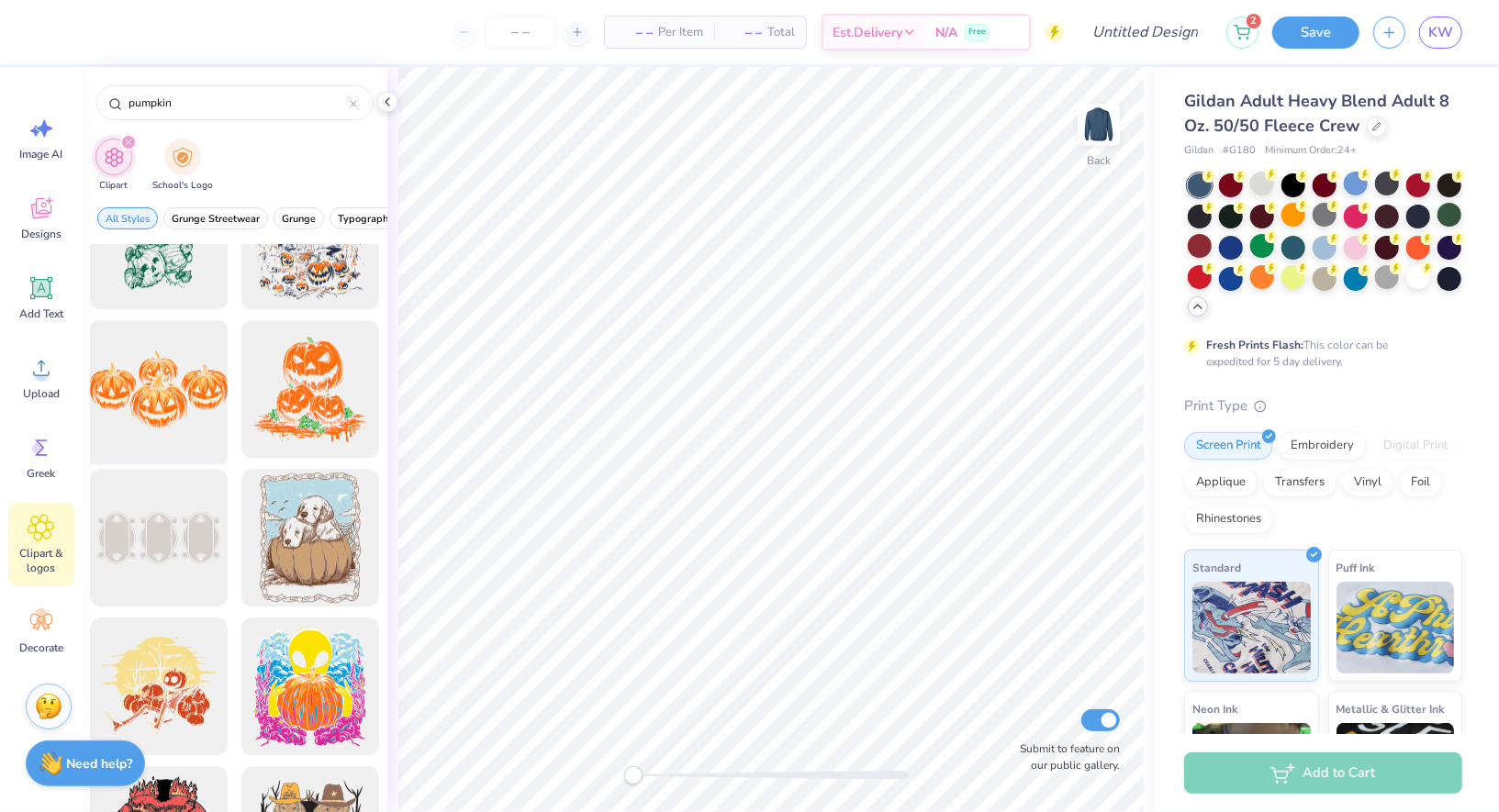
click at [171, 365] on div at bounding box center [160, 390] width 151 height 151
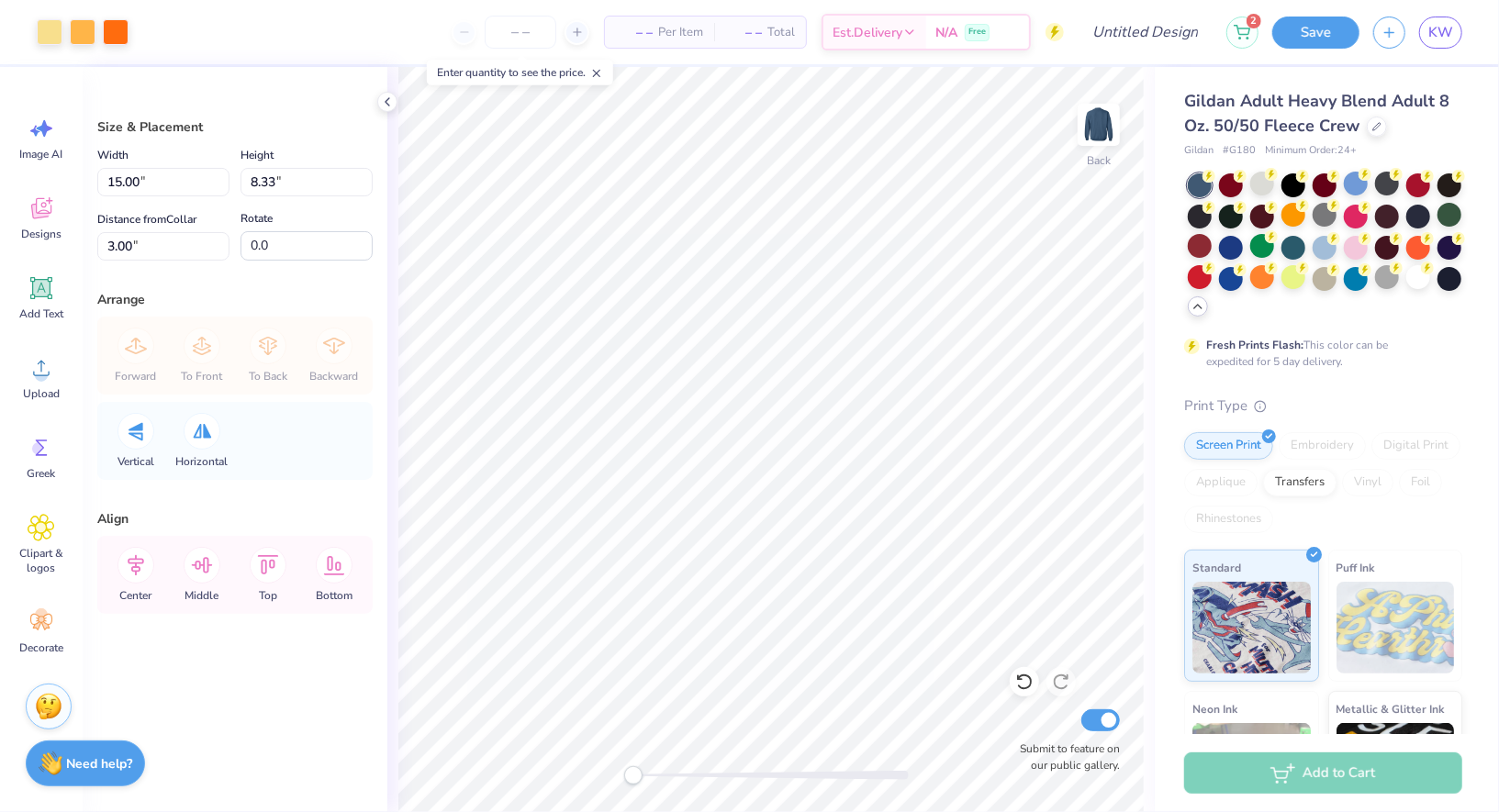
type input "12.16"
type input "6.76"
type input "4.58"
click at [395, 91] on div "Back Submit to feature on our public gallery." at bounding box center [770, 439] width 768 height 745
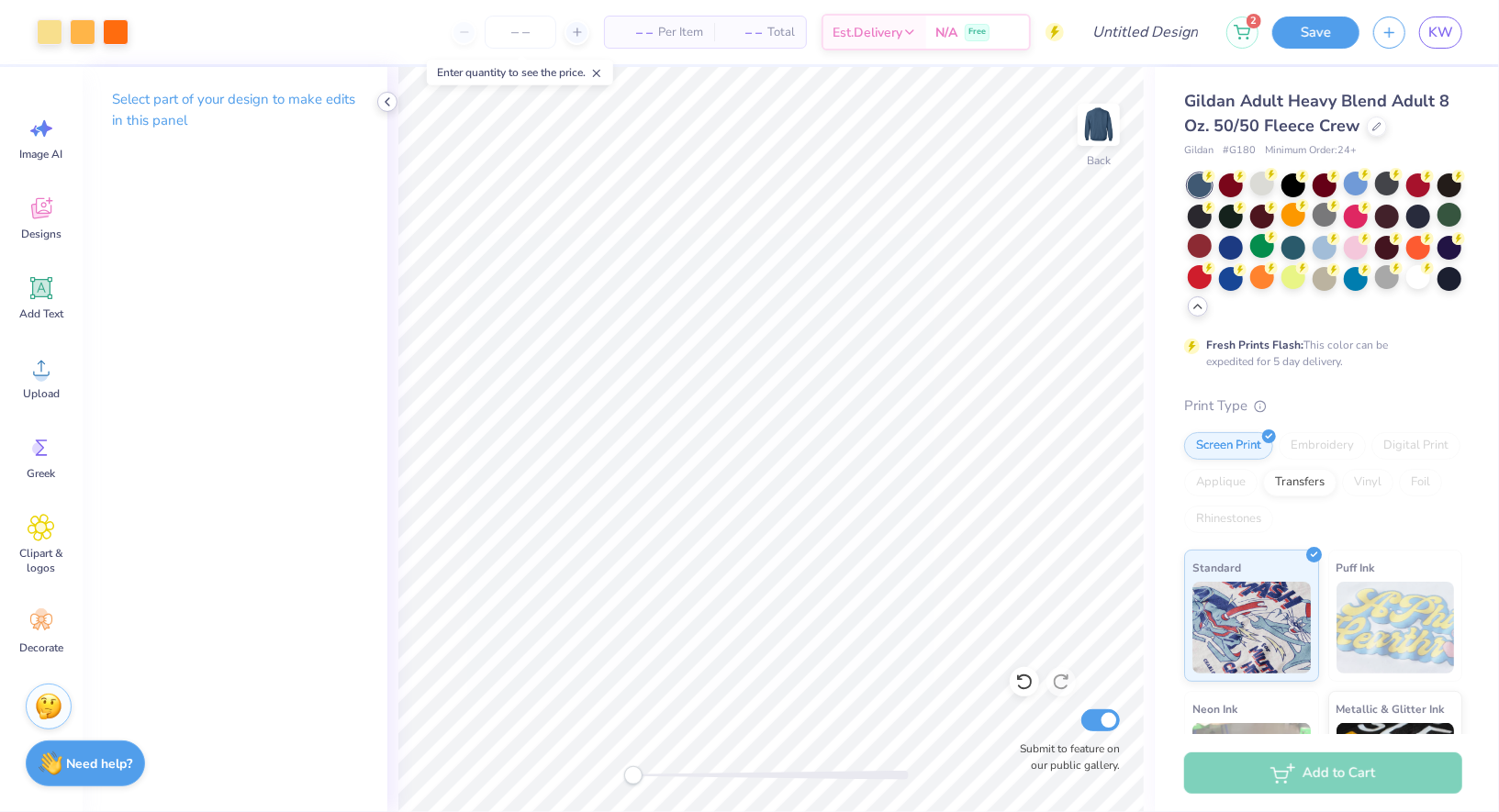
click at [389, 106] on icon at bounding box center [388, 102] width 15 height 15
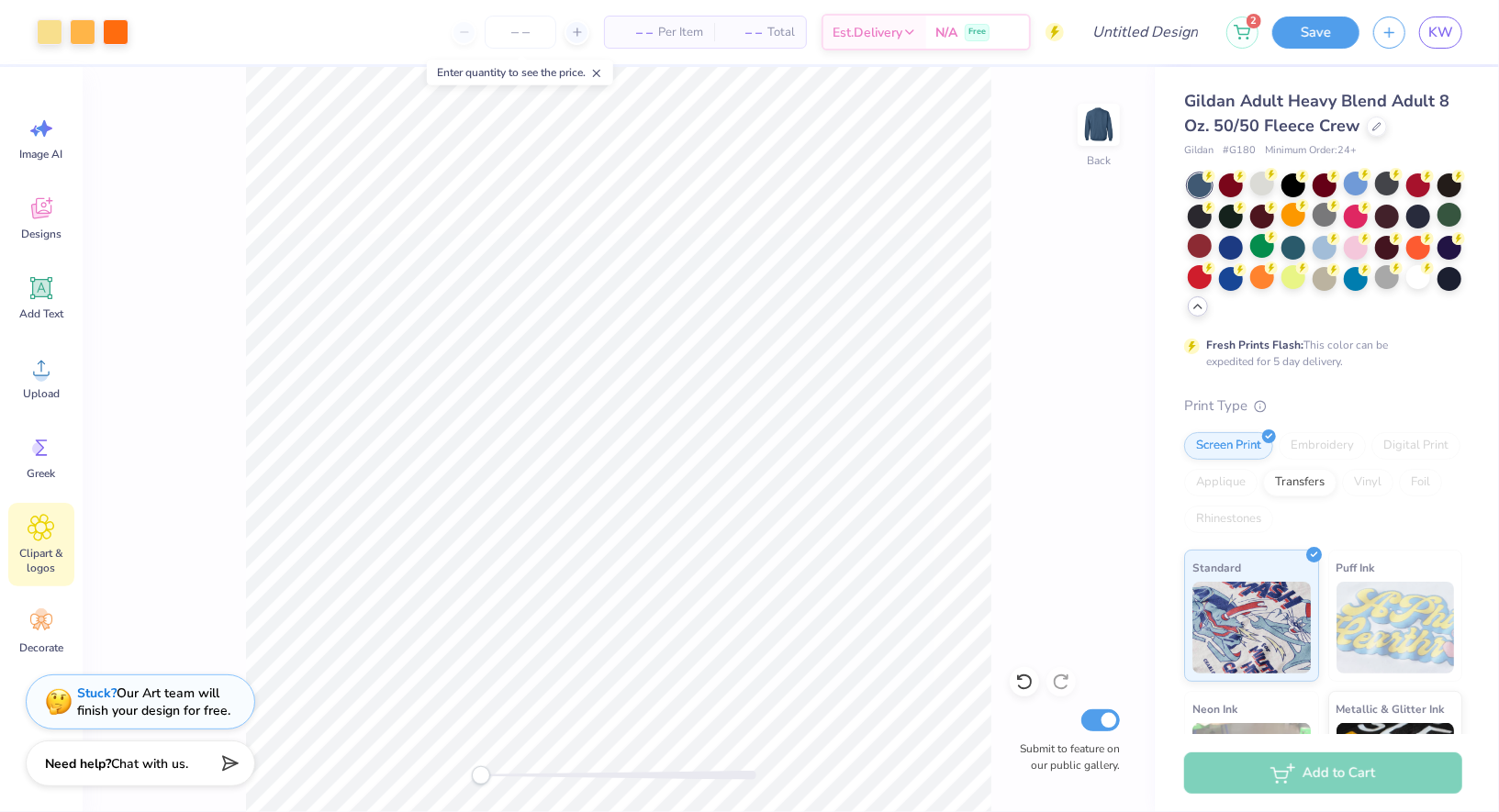
click at [36, 516] on icon at bounding box center [41, 528] width 27 height 28
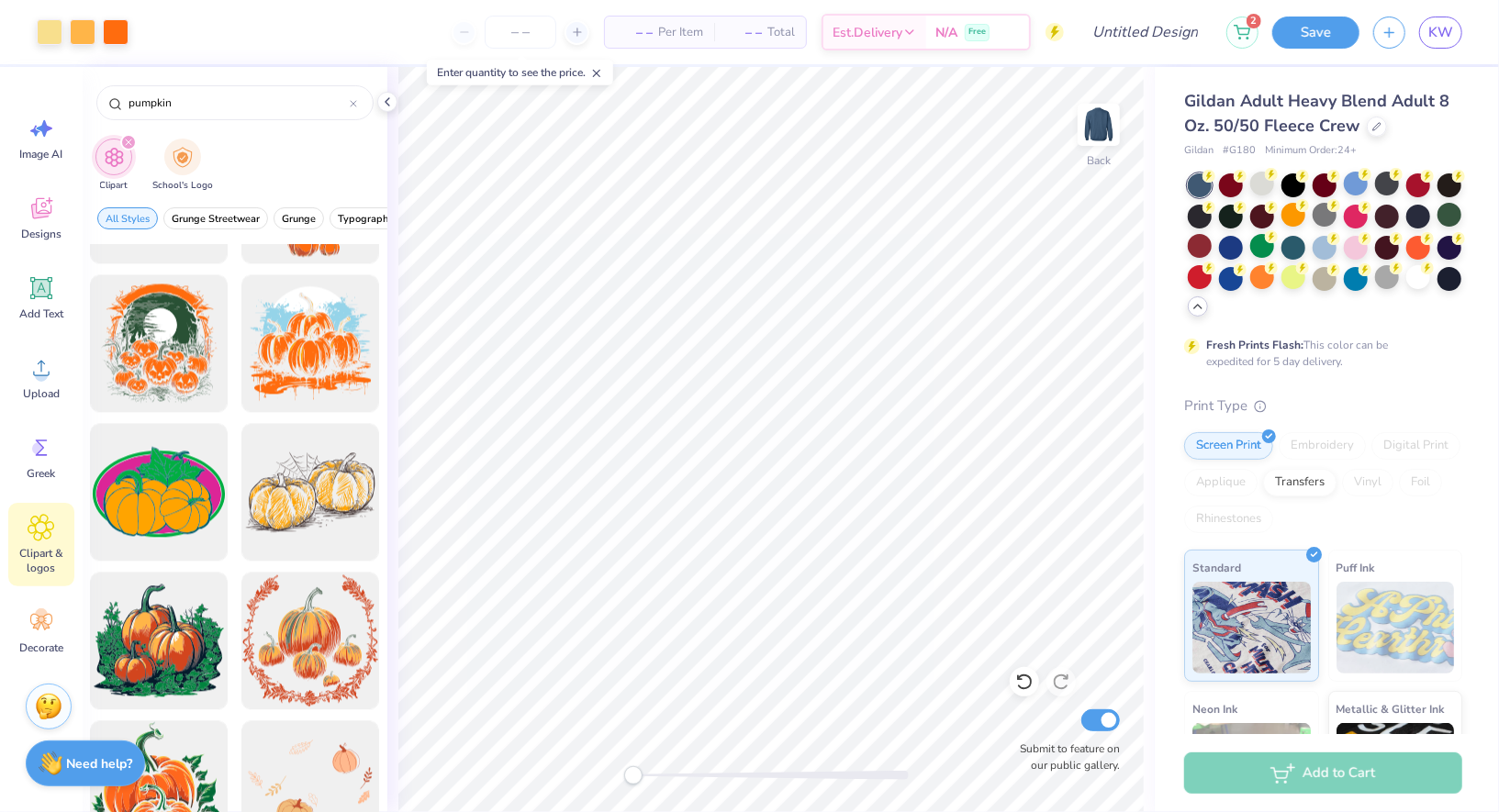
scroll to position [2650, 0]
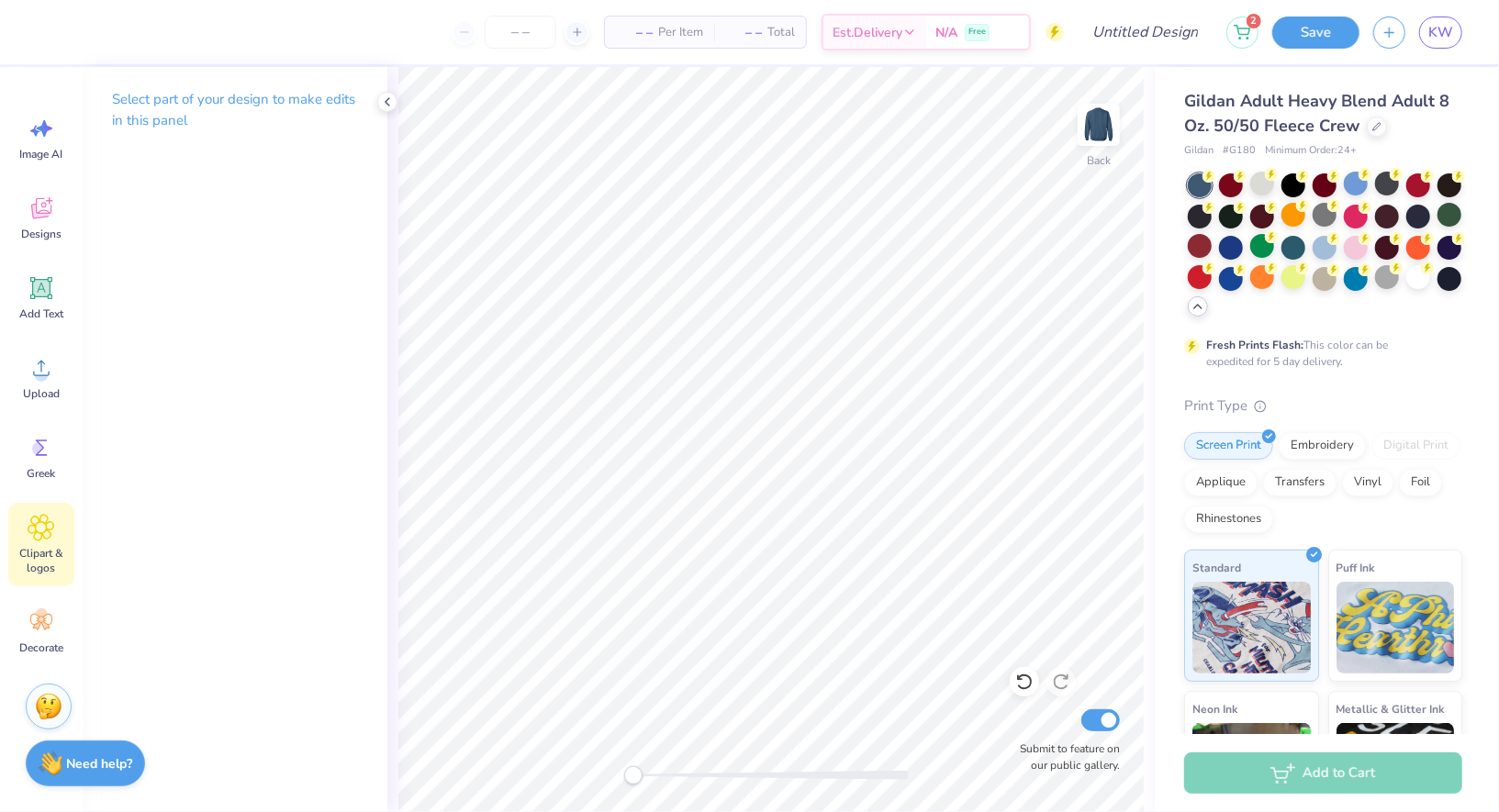
click at [33, 523] on icon at bounding box center [42, 528] width 26 height 26
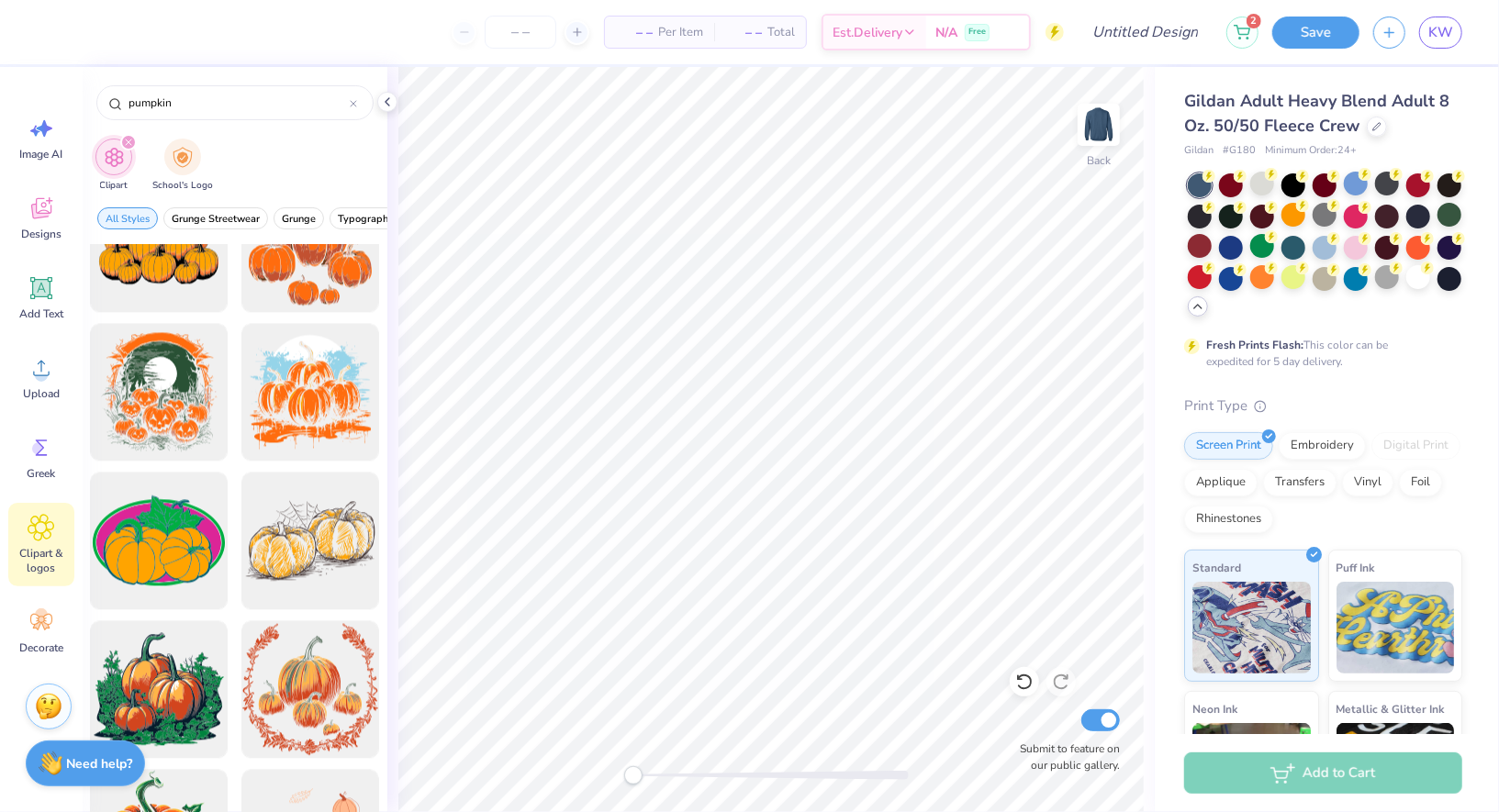
scroll to position [2580, 0]
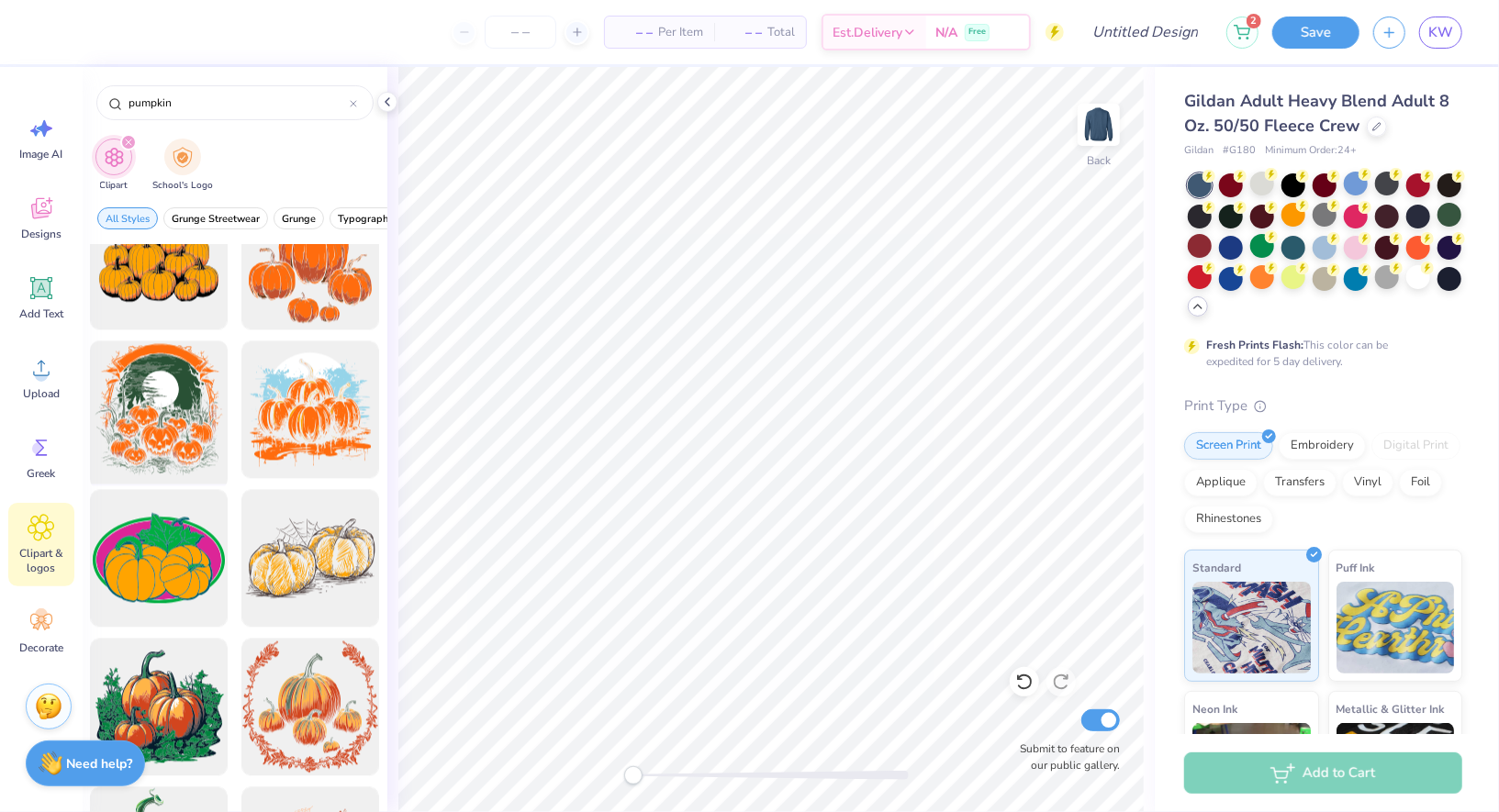
click at [159, 409] on div at bounding box center [160, 409] width 151 height 151
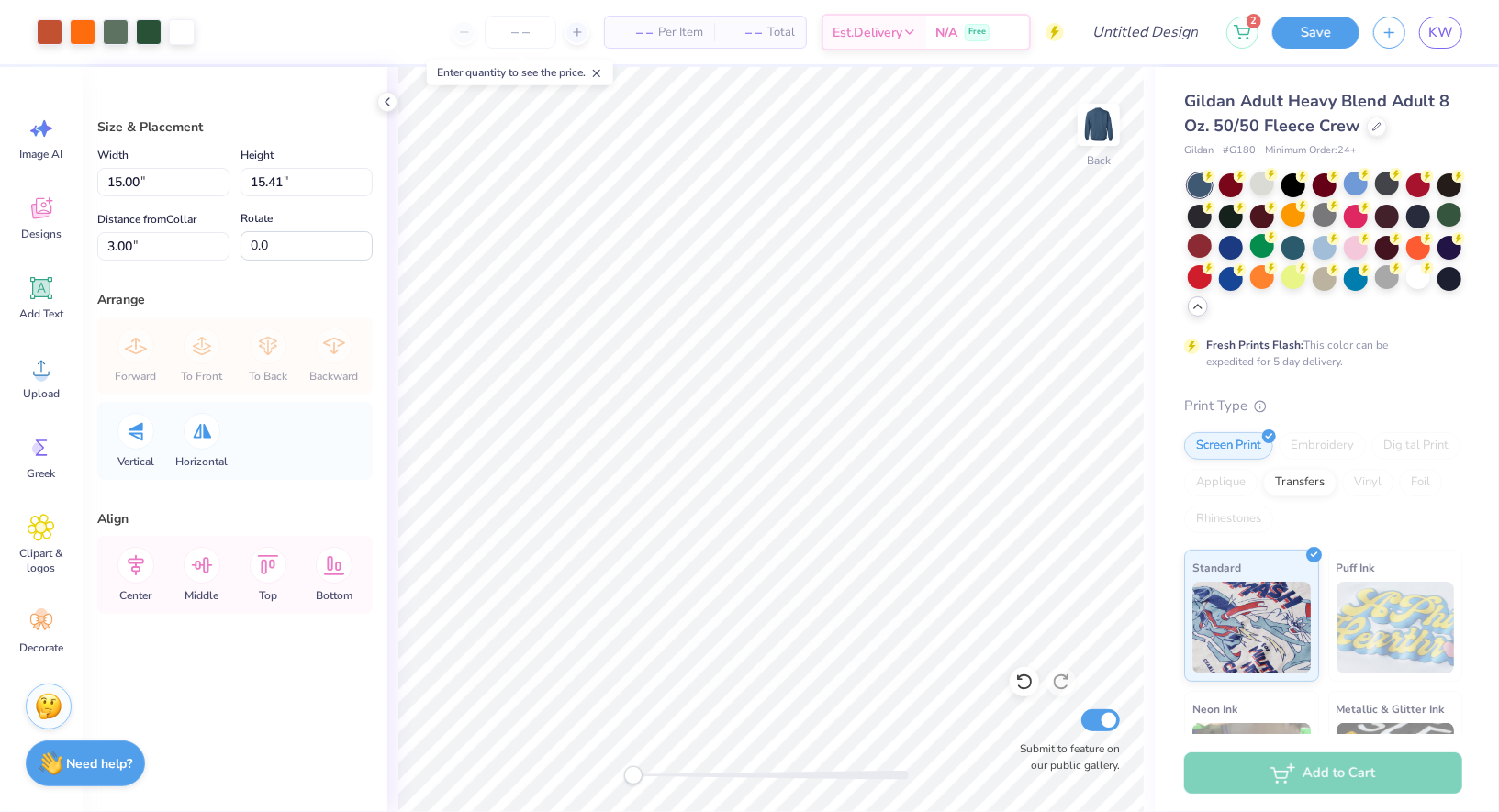
type input "13.99"
type input "14.37"
click at [375, 103] on div "Size & Placement Width 13.99 13.99 " Height 14.37 14.37 " Distance from Collar …" at bounding box center [235, 439] width 305 height 745
click at [390, 105] on icon at bounding box center [388, 102] width 15 height 15
type input "12.10"
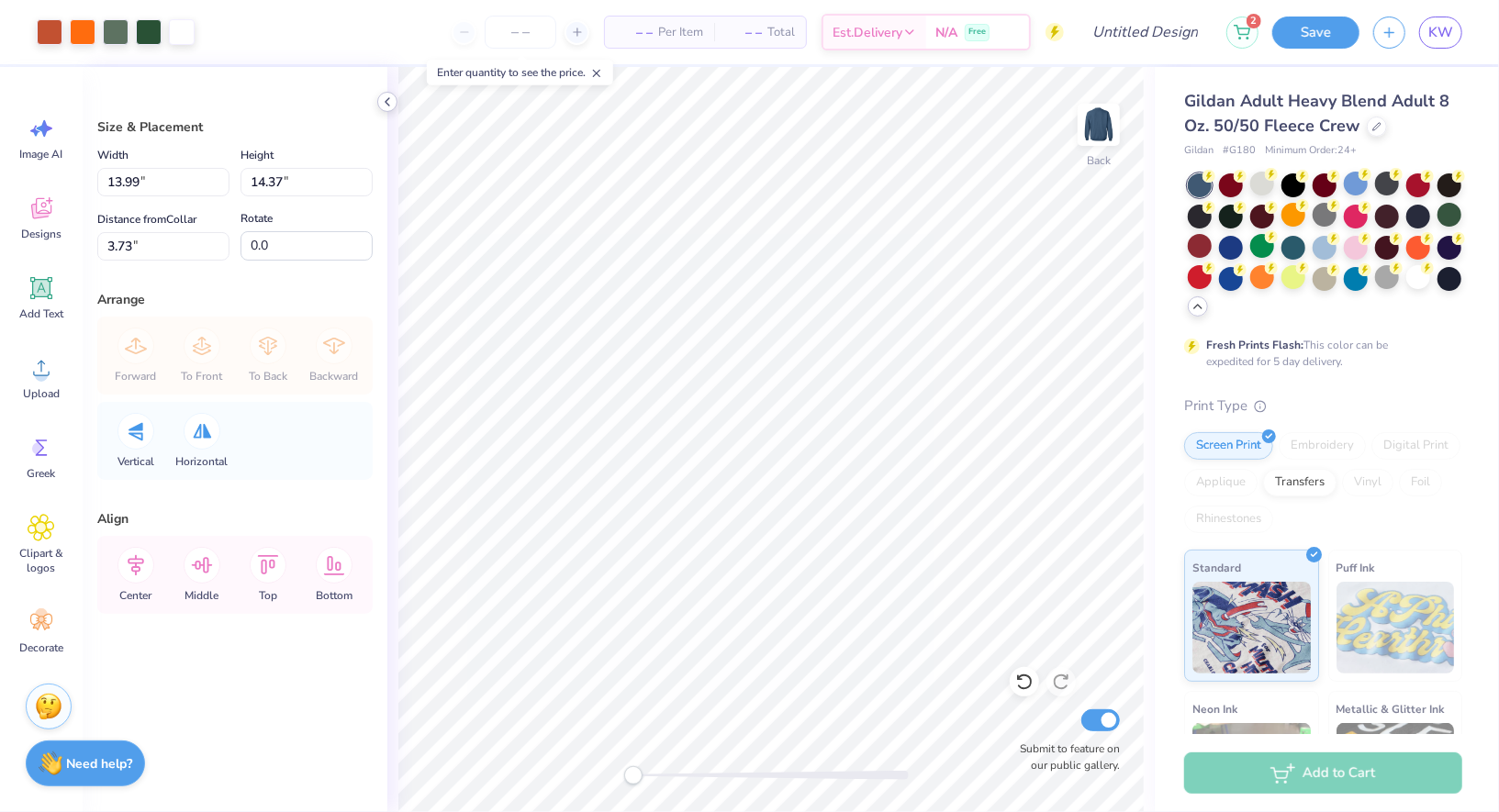
type input "12.43"
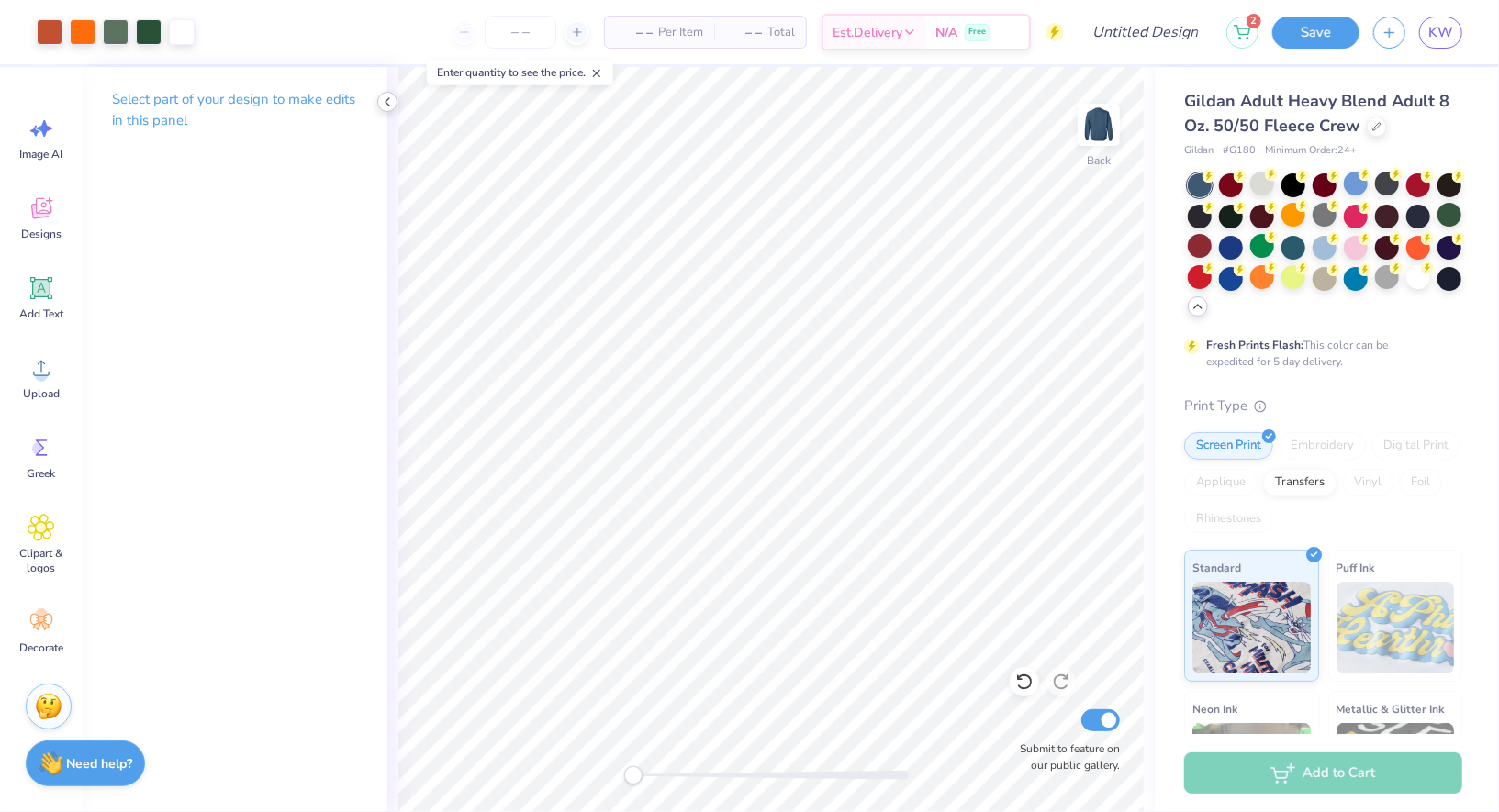
click at [378, 101] on div at bounding box center [388, 102] width 21 height 21
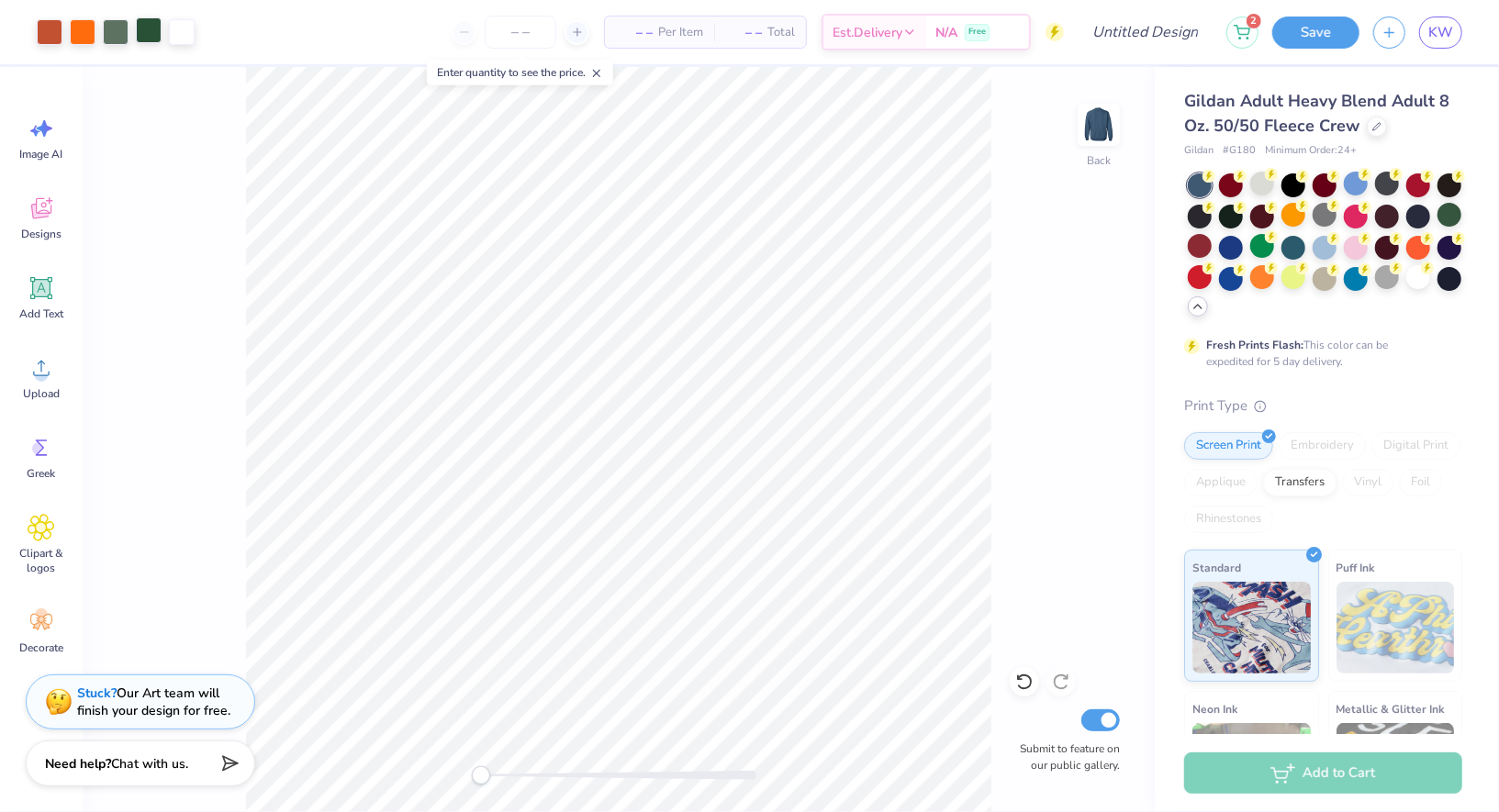
click at [149, 43] on div at bounding box center [149, 31] width 26 height 26
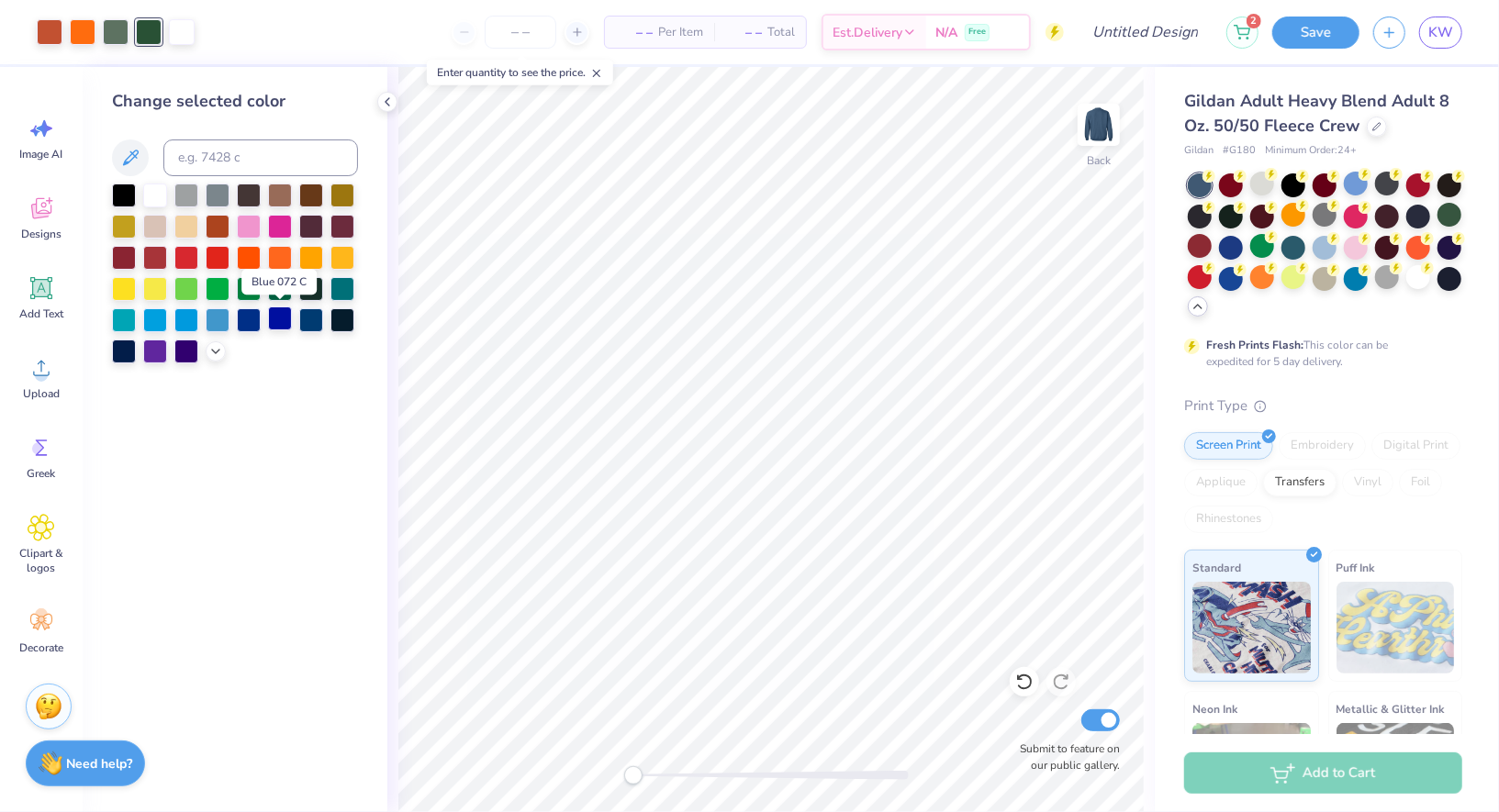
click at [282, 324] on div at bounding box center [280, 319] width 24 height 24
click at [257, 322] on div at bounding box center [249, 319] width 24 height 24
click at [212, 315] on div at bounding box center [217, 319] width 24 height 24
click at [239, 321] on div at bounding box center [249, 319] width 24 height 24
click at [205, 318] on div at bounding box center [217, 319] width 24 height 24
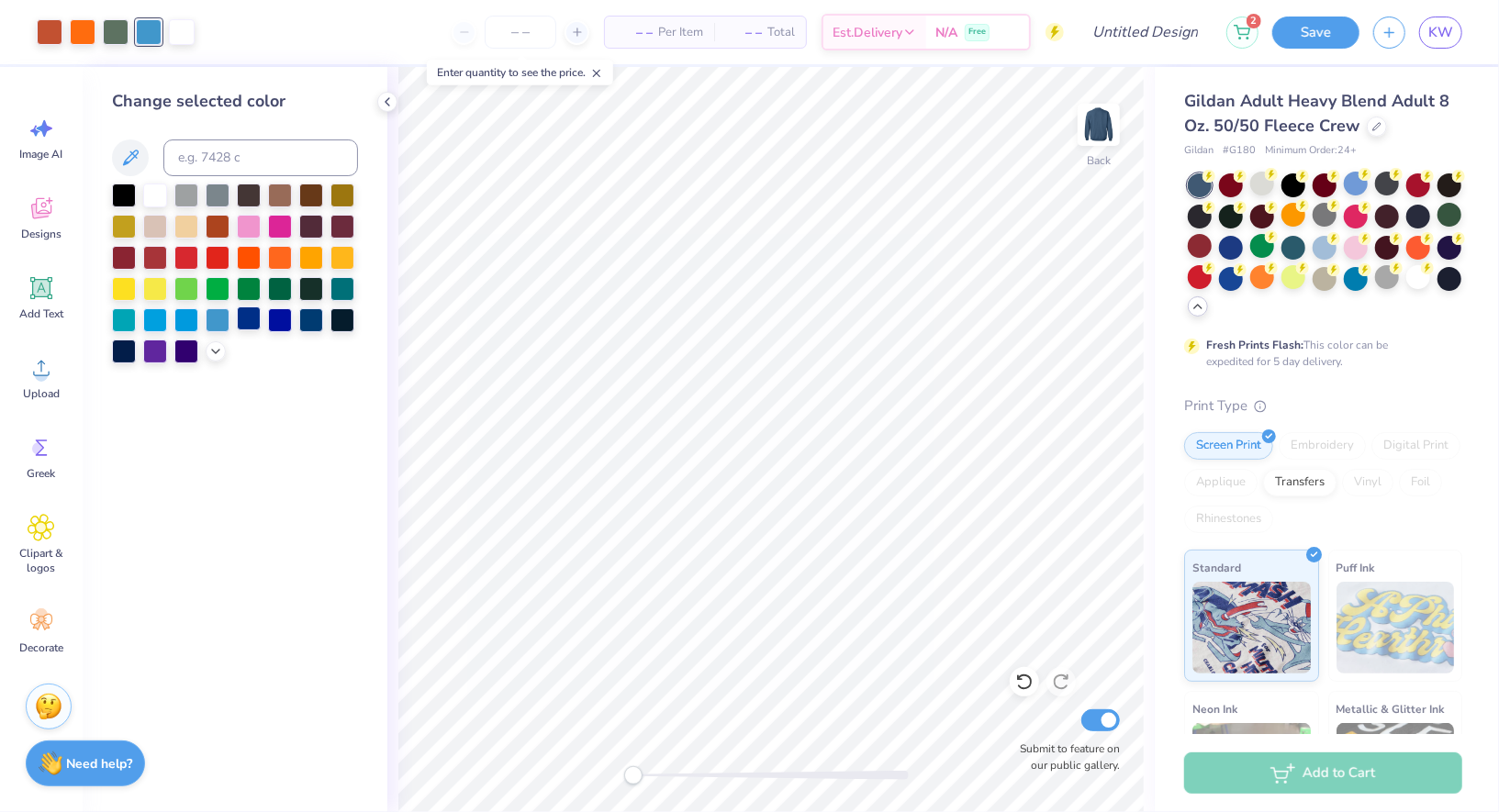
click at [239, 318] on div at bounding box center [249, 319] width 24 height 24
click at [228, 320] on div at bounding box center [217, 319] width 24 height 24
click at [117, 29] on div at bounding box center [116, 31] width 26 height 26
click at [186, 233] on div at bounding box center [187, 225] width 24 height 24
click at [164, 228] on div at bounding box center [156, 225] width 24 height 24
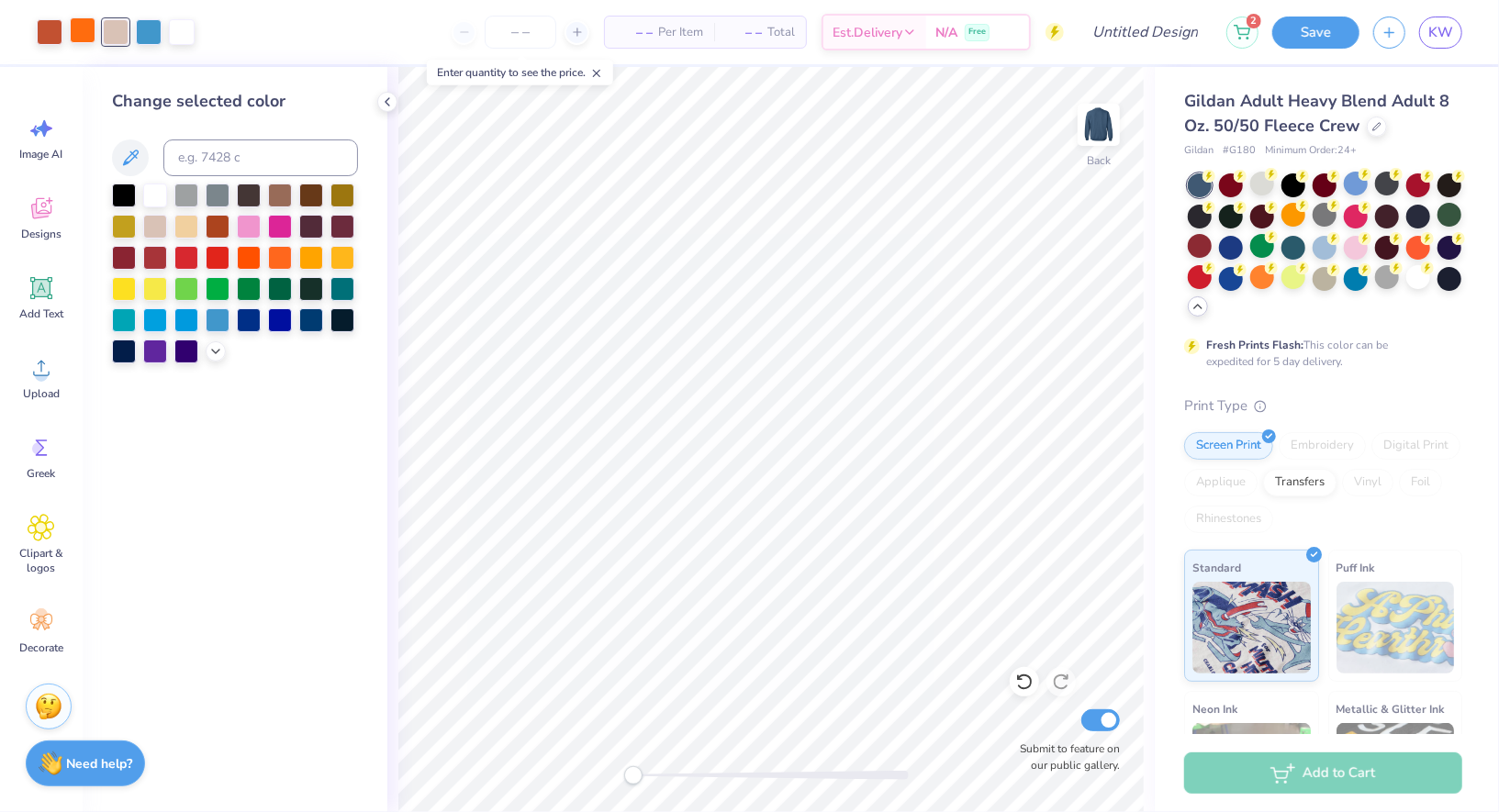
click at [92, 27] on div at bounding box center [83, 31] width 26 height 26
click at [240, 255] on div at bounding box center [249, 256] width 24 height 24
click at [228, 254] on div at bounding box center [217, 256] width 24 height 24
click at [275, 264] on div at bounding box center [280, 256] width 24 height 24
click at [252, 258] on div at bounding box center [249, 256] width 24 height 24
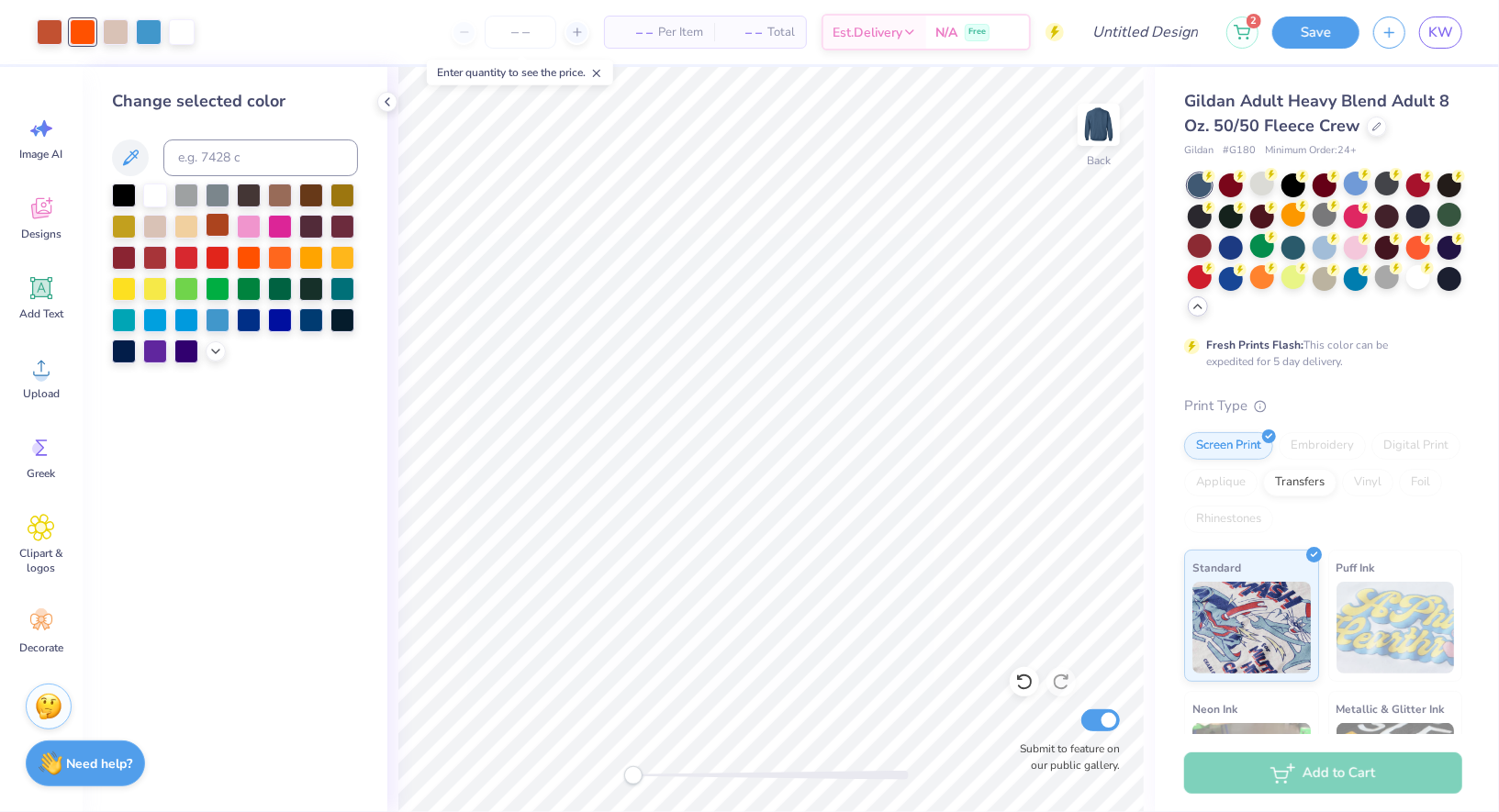
click at [217, 224] on div at bounding box center [217, 225] width 24 height 24
click at [260, 260] on div at bounding box center [249, 258] width 24 height 24
click at [222, 355] on icon at bounding box center [215, 350] width 15 height 15
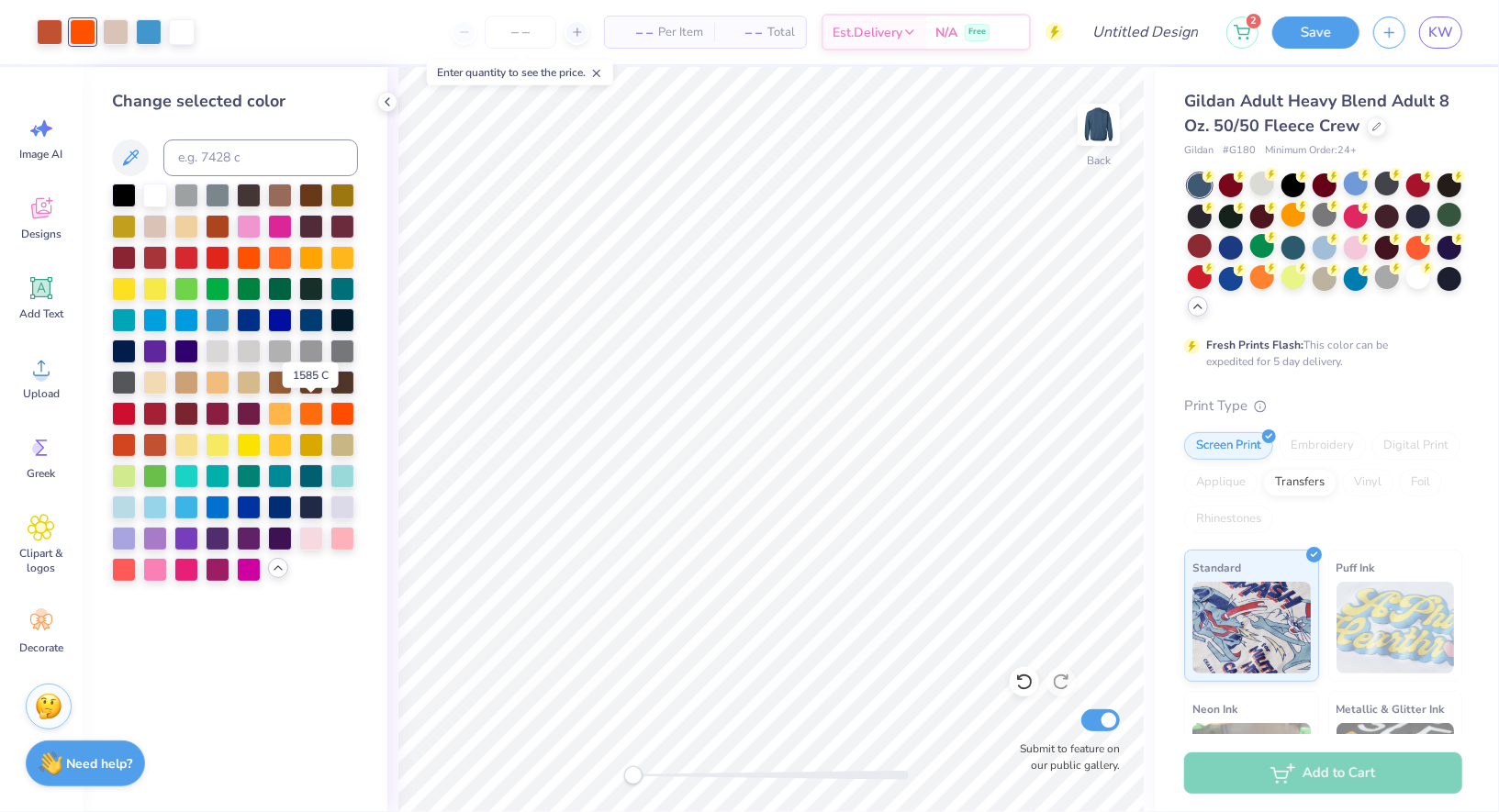
click at [325, 409] on div at bounding box center [235, 382] width 246 height 398
click at [313, 409] on div at bounding box center [312, 412] width 24 height 24
click at [130, 443] on div at bounding box center [124, 444] width 24 height 24
click at [277, 380] on div at bounding box center [280, 381] width 24 height 24
click at [210, 379] on div at bounding box center [217, 381] width 24 height 24
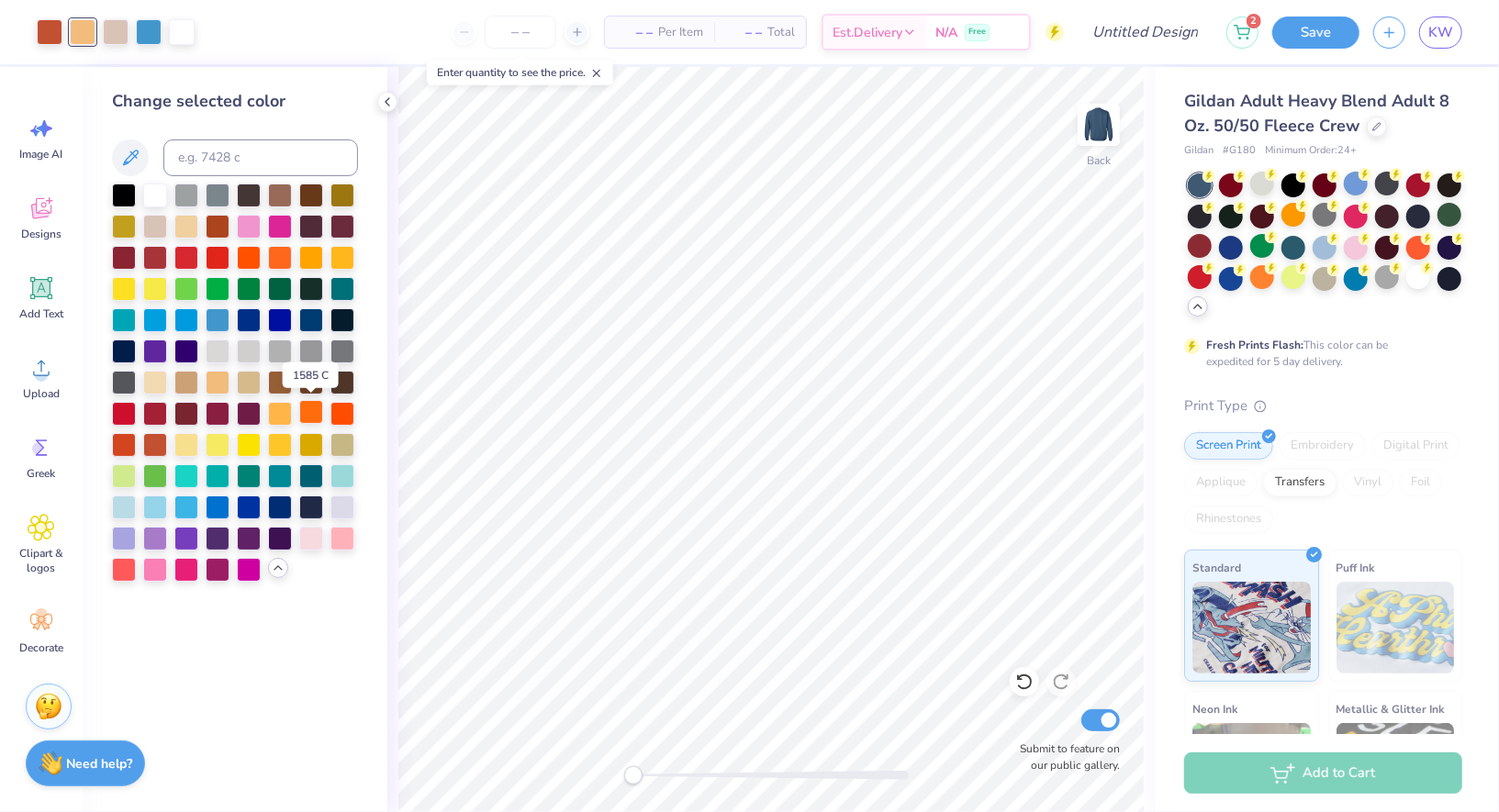
click at [320, 416] on div at bounding box center [312, 412] width 24 height 24
click at [49, 30] on div at bounding box center [49, 31] width 26 height 26
click at [216, 447] on div at bounding box center [217, 444] width 24 height 24
click at [347, 415] on div at bounding box center [342, 412] width 24 height 24
click at [321, 411] on div at bounding box center [312, 412] width 24 height 24
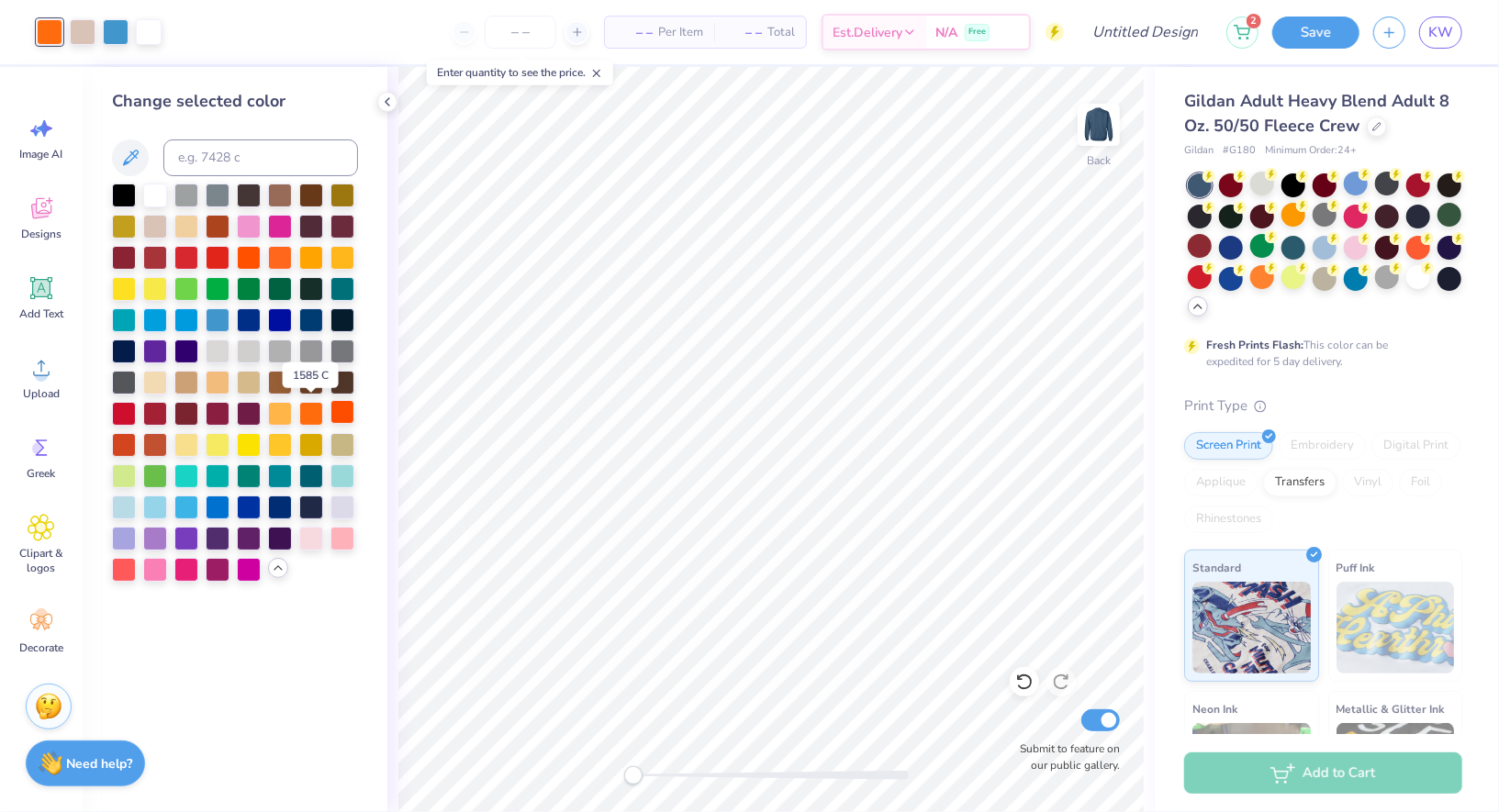
click at [349, 408] on div at bounding box center [342, 412] width 24 height 24
click at [144, 439] on div at bounding box center [156, 444] width 24 height 24
click at [121, 442] on div at bounding box center [124, 444] width 24 height 24
click at [144, 447] on div at bounding box center [156, 444] width 24 height 24
click at [1410, 278] on div at bounding box center [1419, 277] width 24 height 24
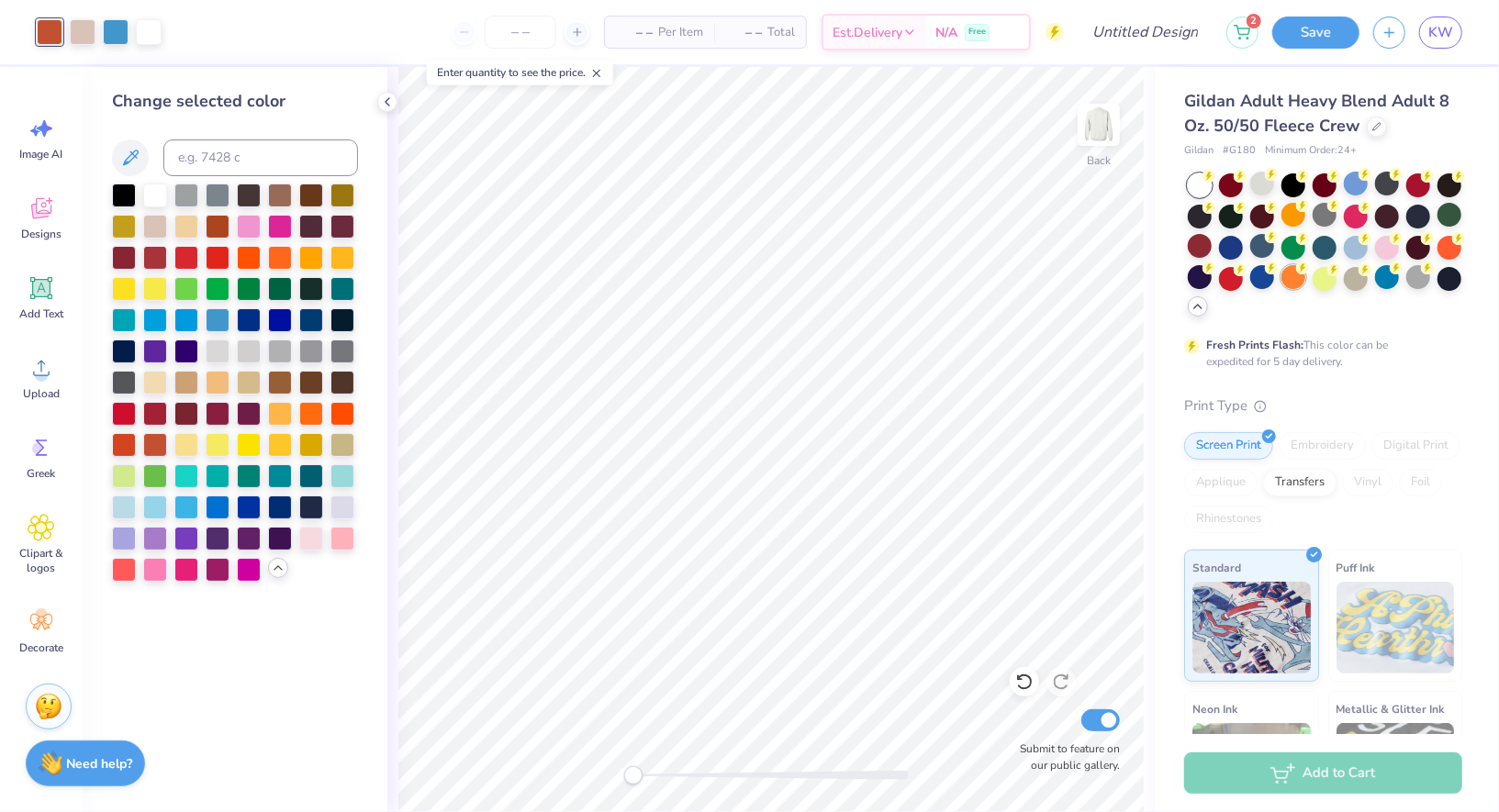
click at [1296, 268] on div at bounding box center [1294, 277] width 24 height 24
click at [1304, 213] on div at bounding box center [1294, 215] width 24 height 24
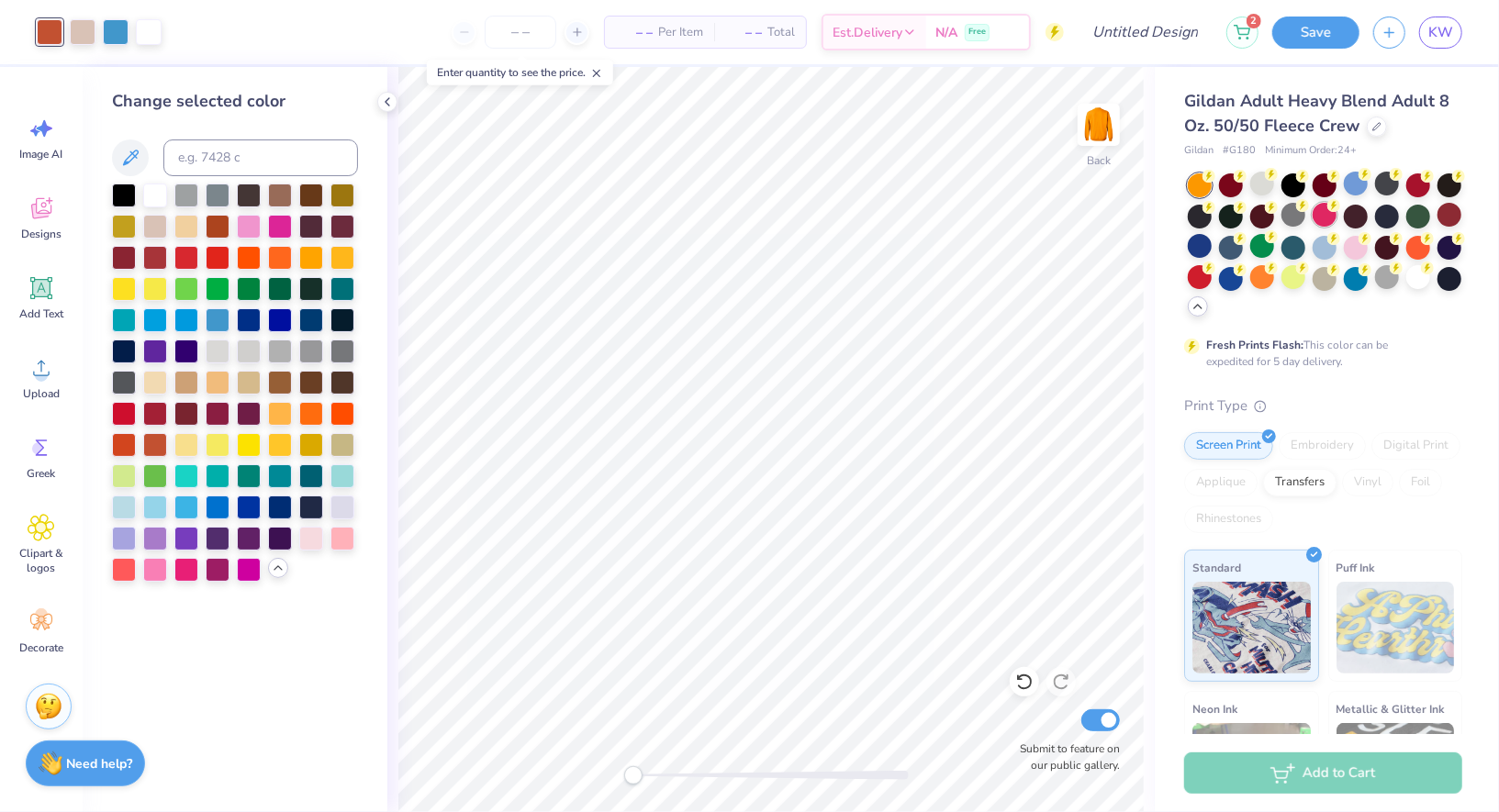
click at [1337, 220] on div at bounding box center [1326, 215] width 24 height 24
click at [1339, 177] on circle at bounding box center [1334, 174] width 13 height 13
click at [1348, 177] on div at bounding box center [1356, 184] width 24 height 24
click at [1402, 184] on div at bounding box center [1326, 246] width 274 height 145
click at [1392, 282] on div at bounding box center [1388, 277] width 24 height 24
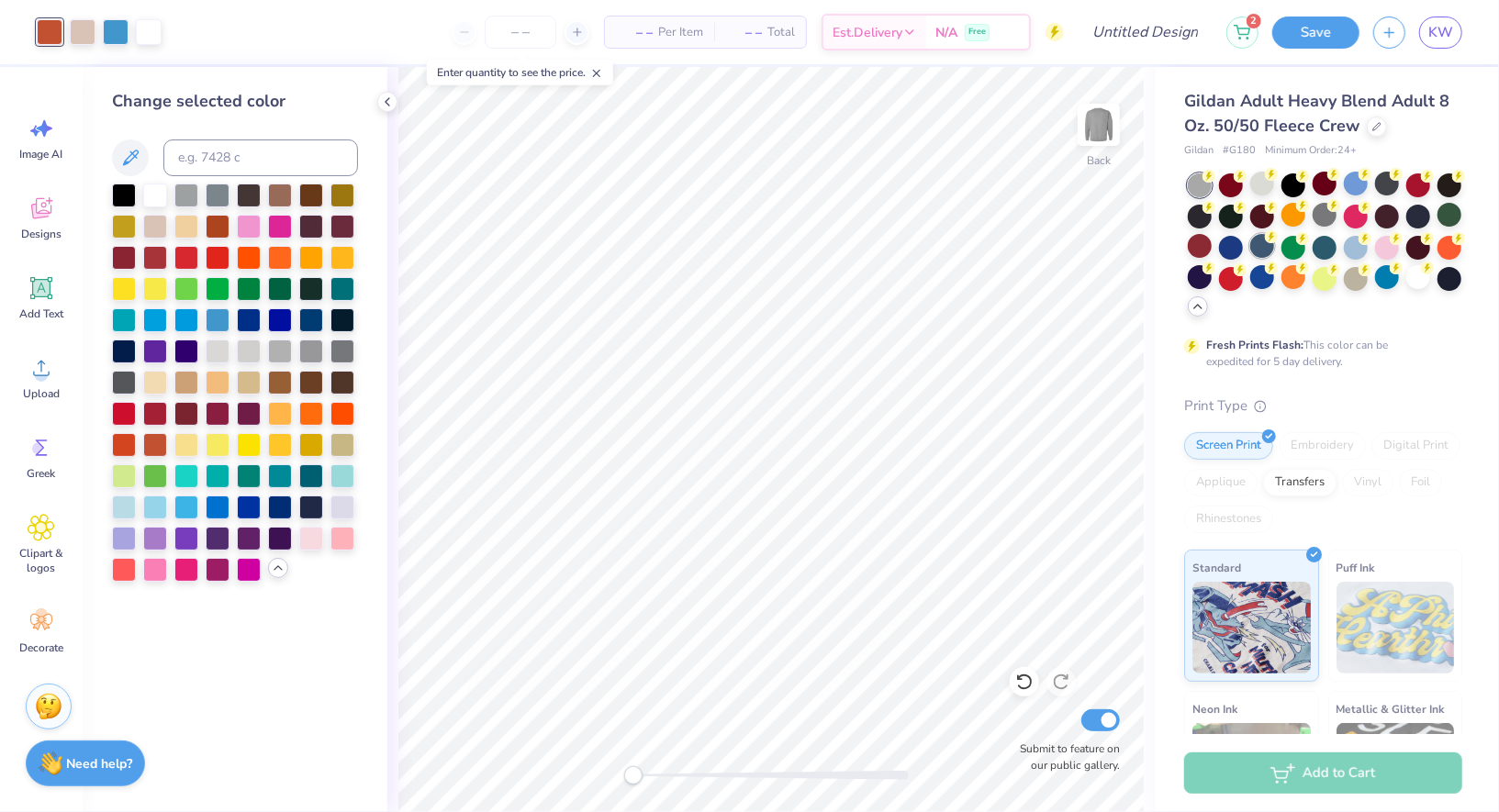
click at [1263, 244] on div at bounding box center [1263, 246] width 24 height 24
click at [1201, 242] on div at bounding box center [1201, 246] width 24 height 24
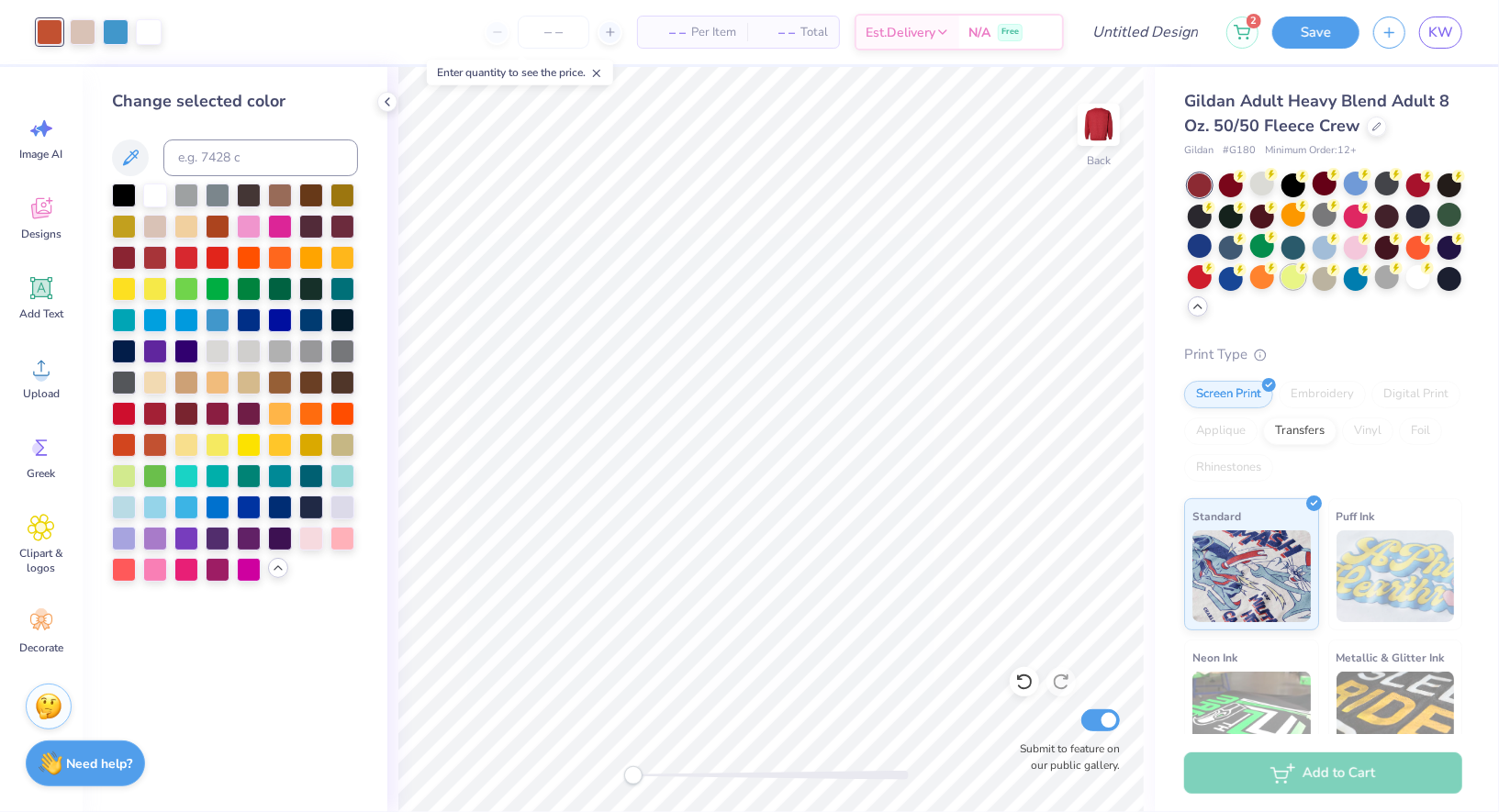
click at [1305, 274] on div at bounding box center [1294, 277] width 24 height 24
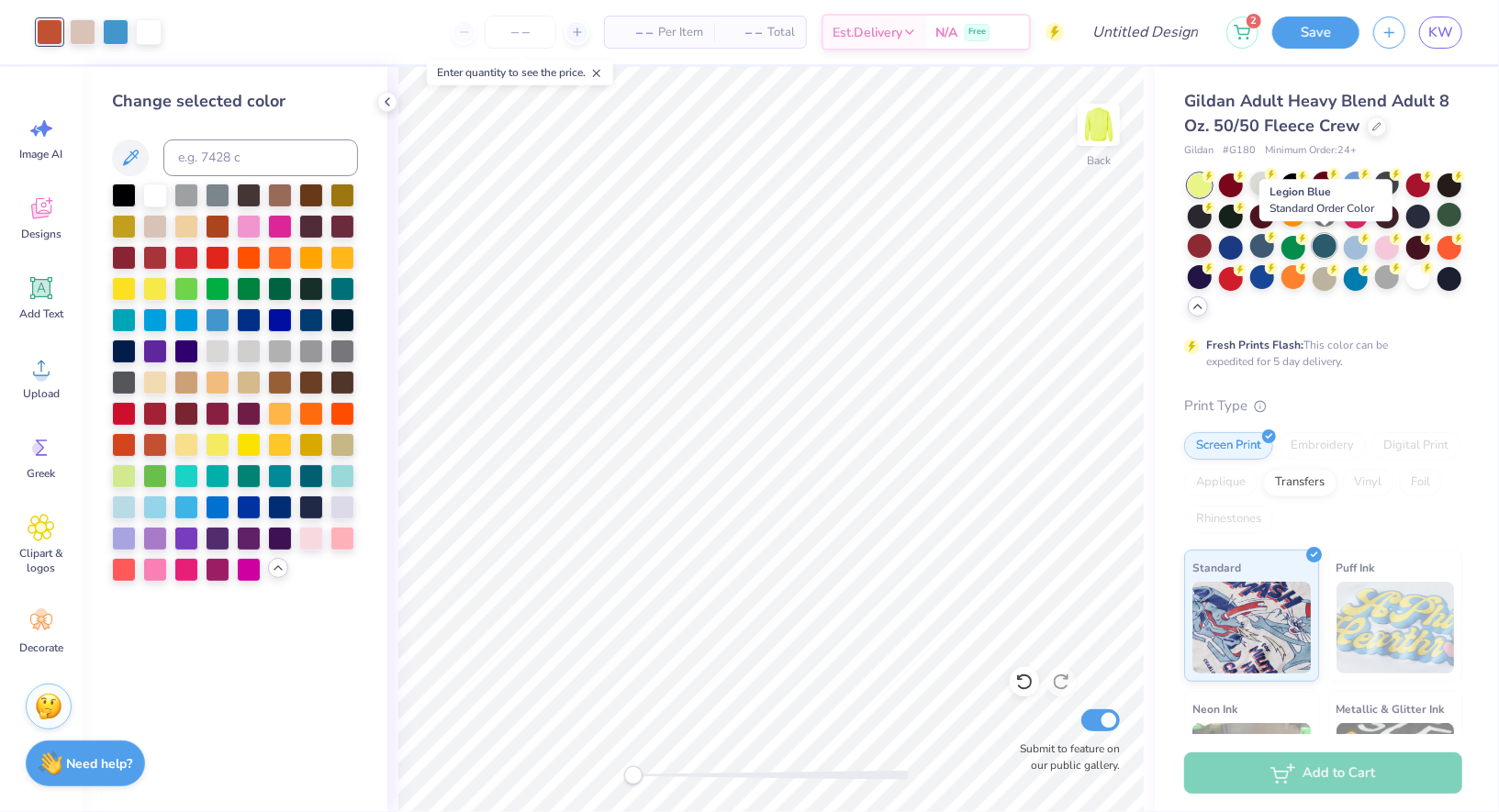
click at [1318, 246] on div at bounding box center [1326, 246] width 24 height 24
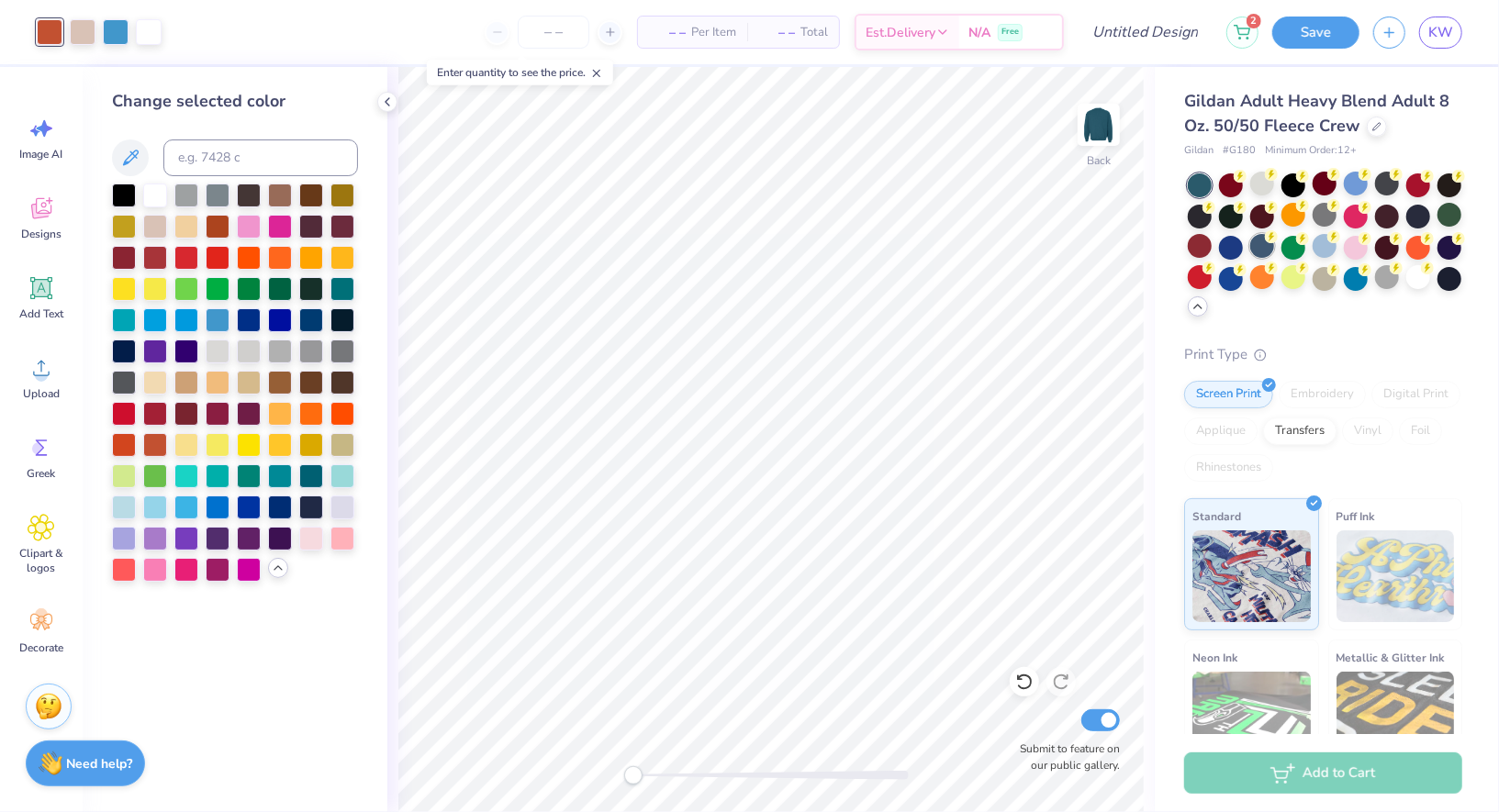
click at [1253, 247] on div at bounding box center [1263, 246] width 24 height 24
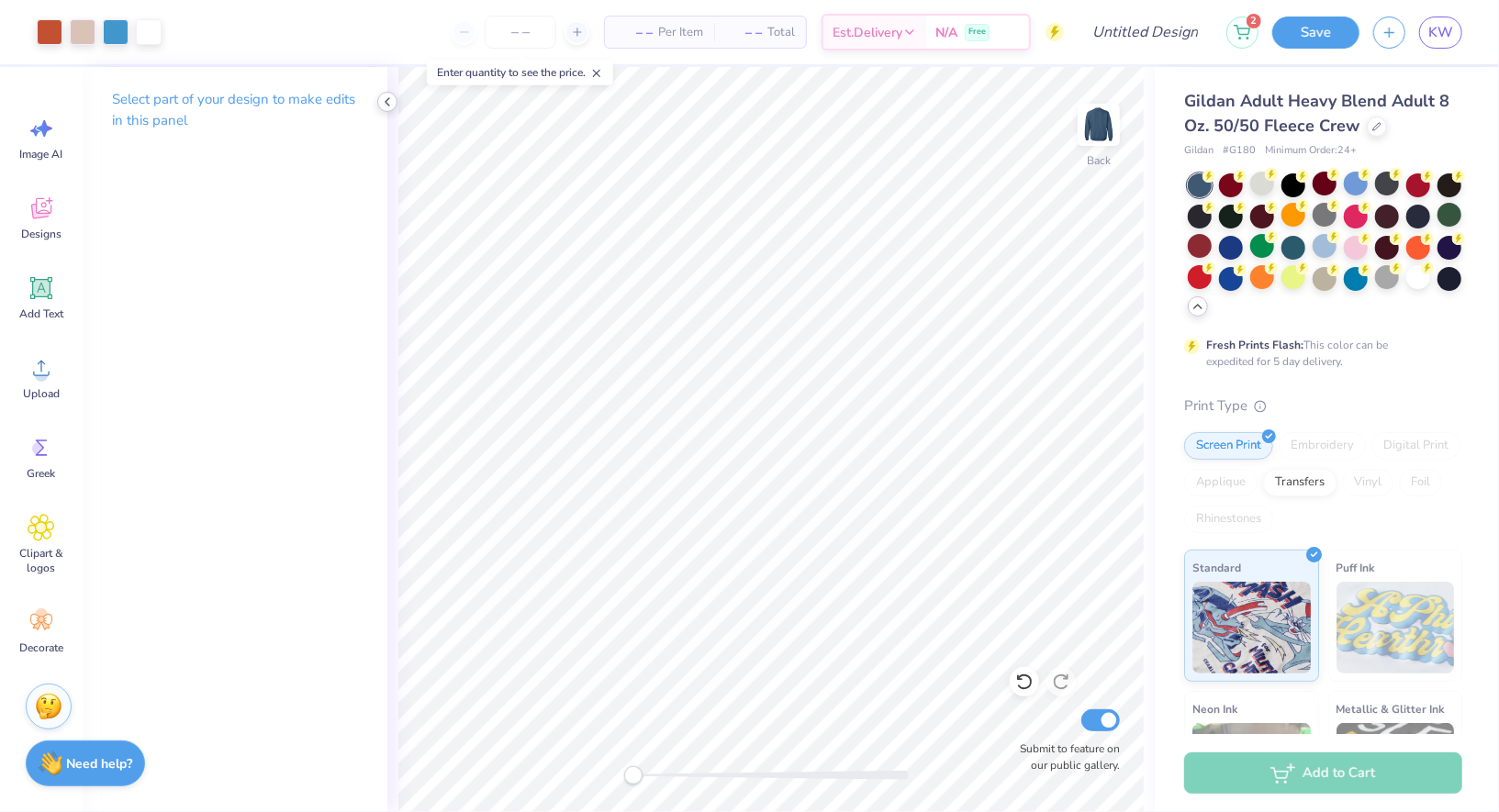
click at [390, 97] on icon at bounding box center [388, 102] width 15 height 15
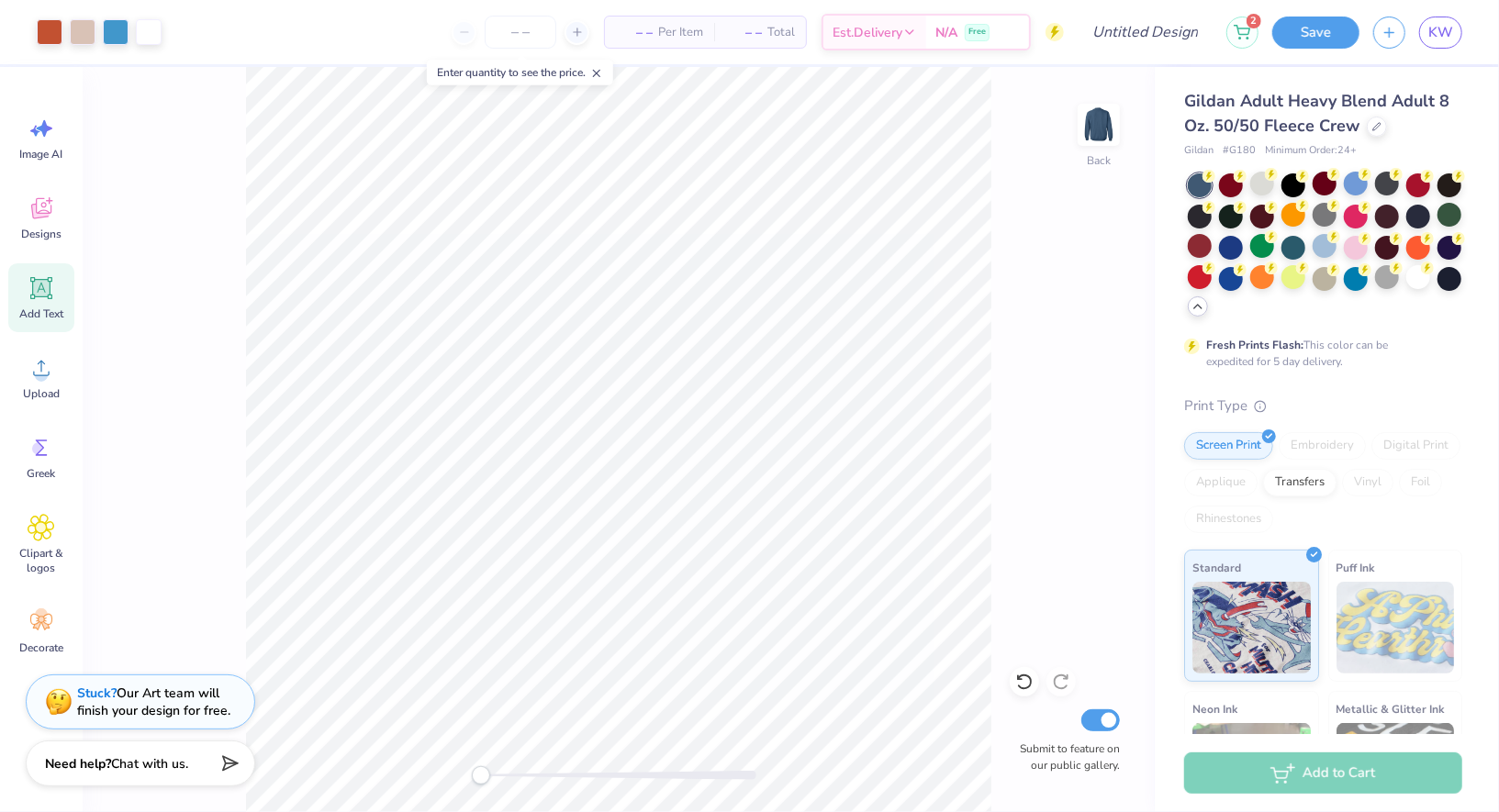
click at [49, 304] on div "Add Text" at bounding box center [41, 298] width 66 height 69
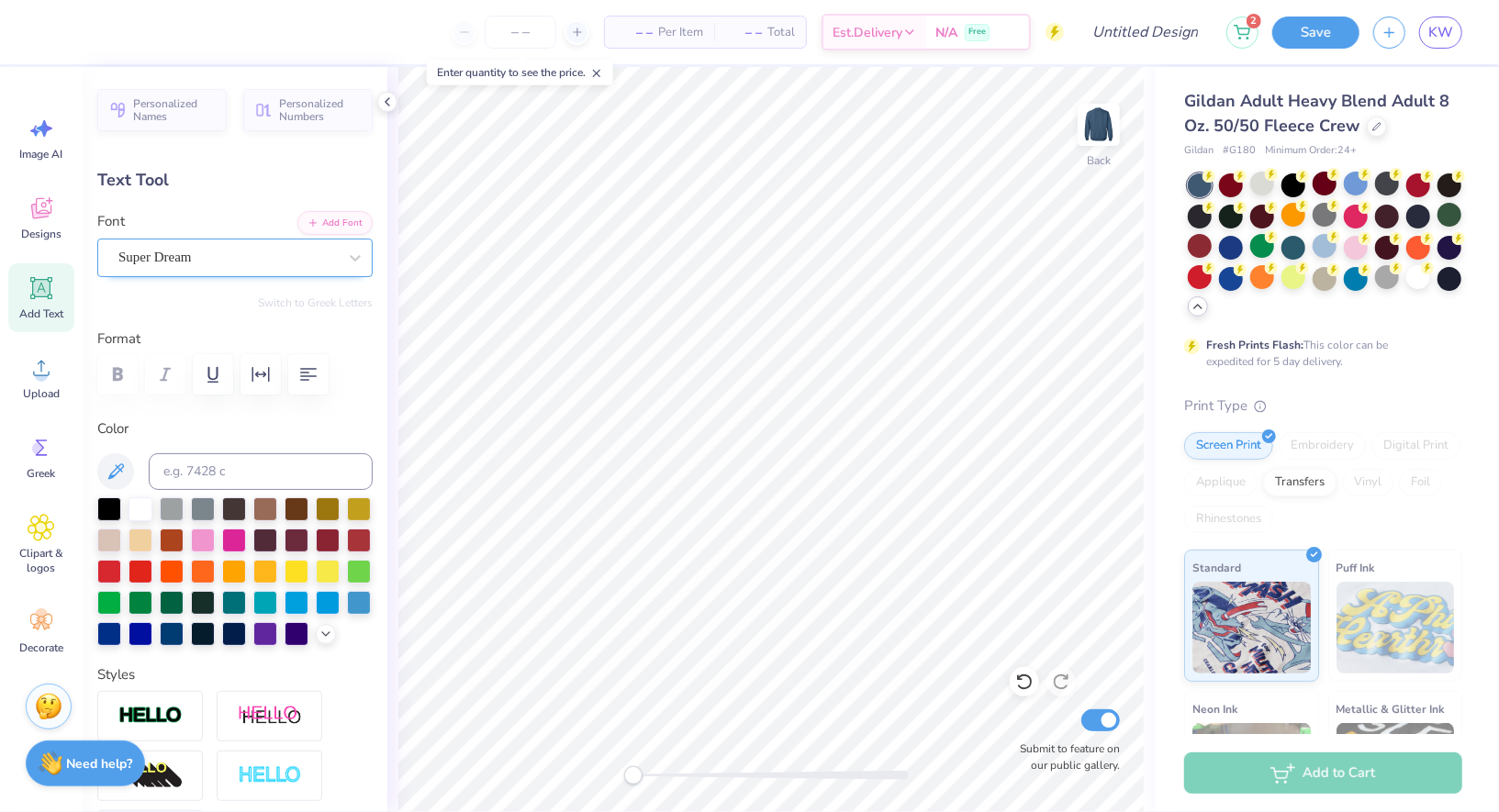
click at [233, 251] on div "Super Dream" at bounding box center [228, 257] width 222 height 29
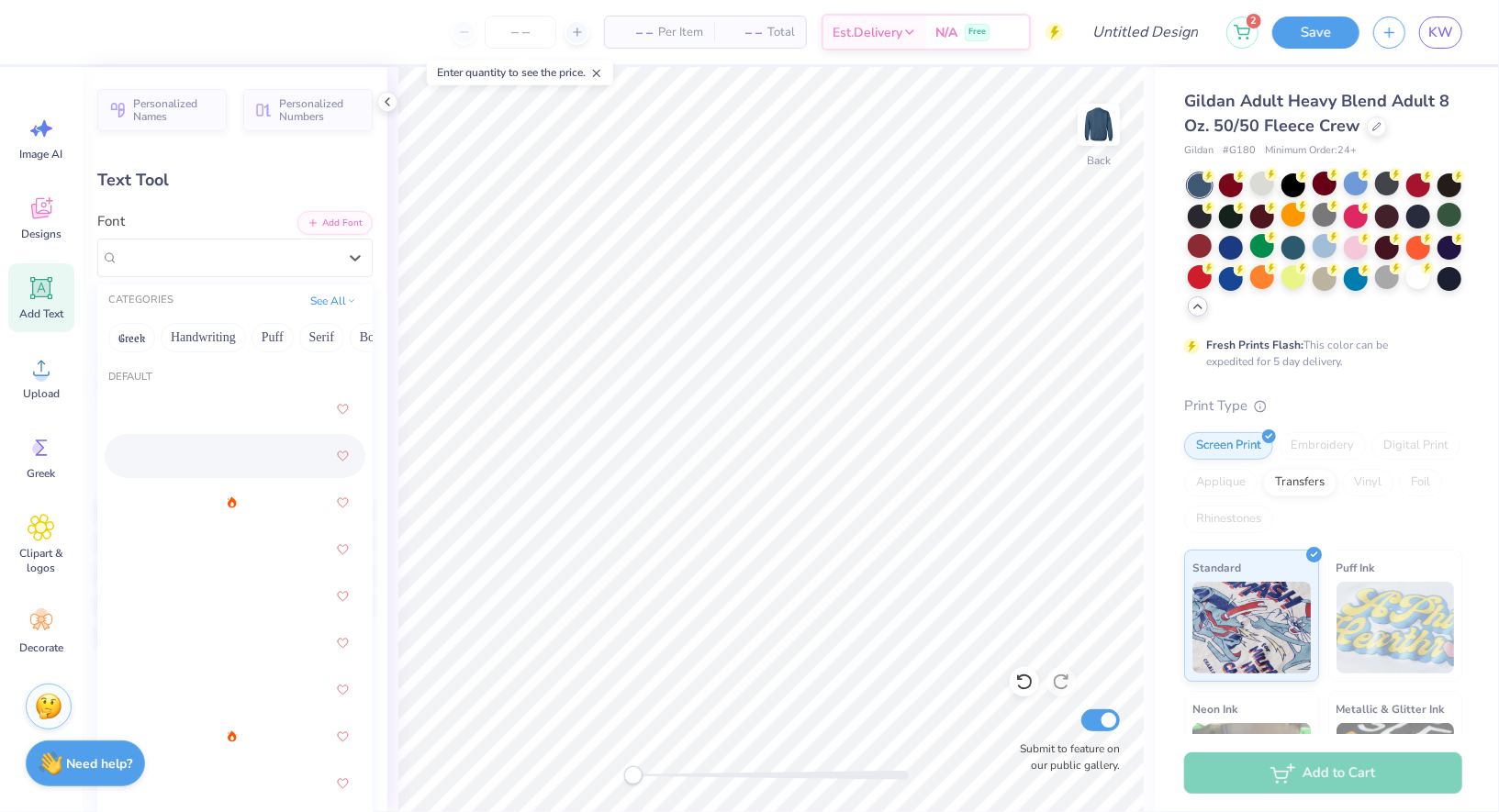
click at [236, 463] on div at bounding box center [235, 455] width 228 height 33
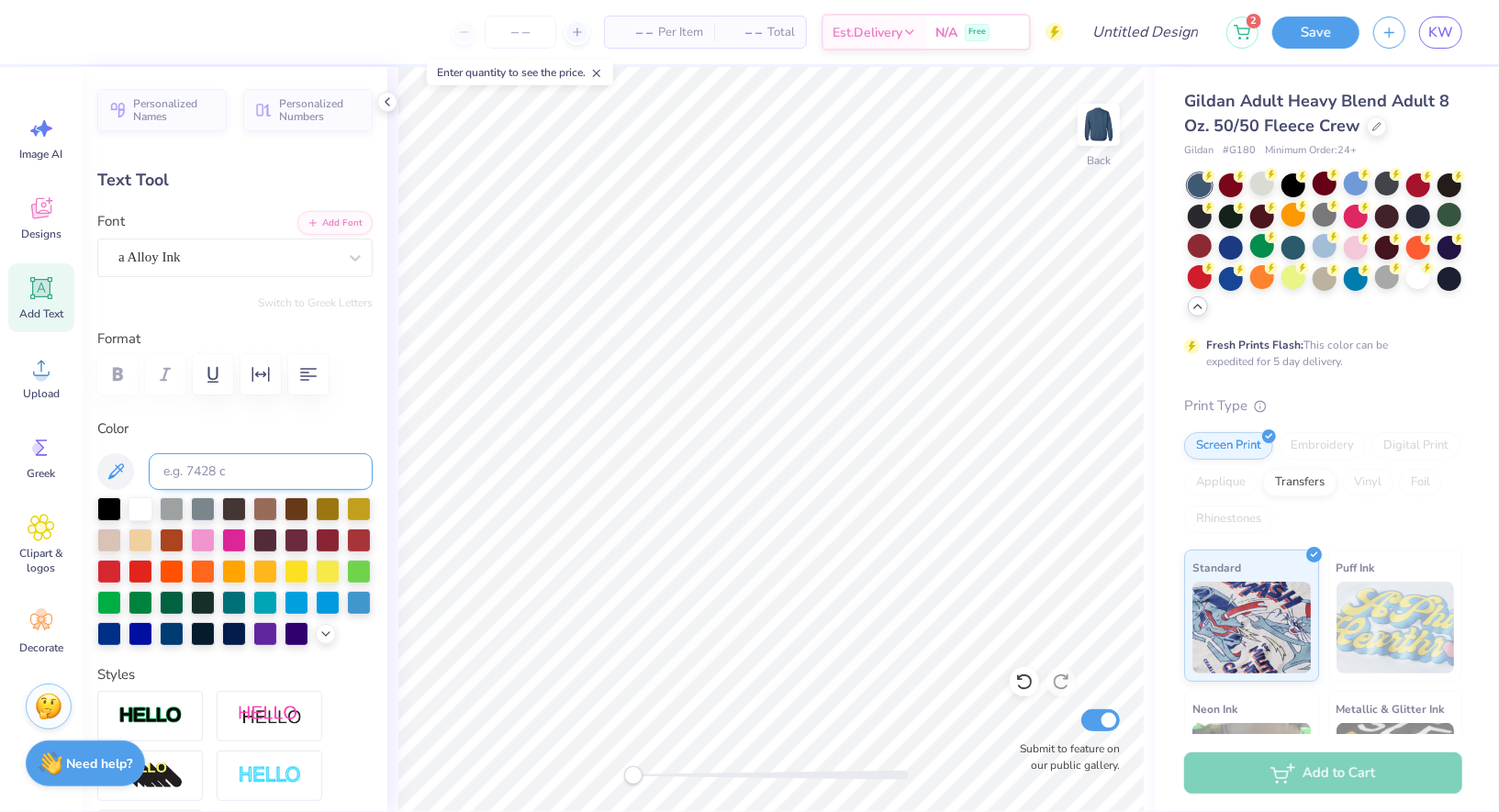
scroll to position [0, 0]
type textarea "Spookathon"
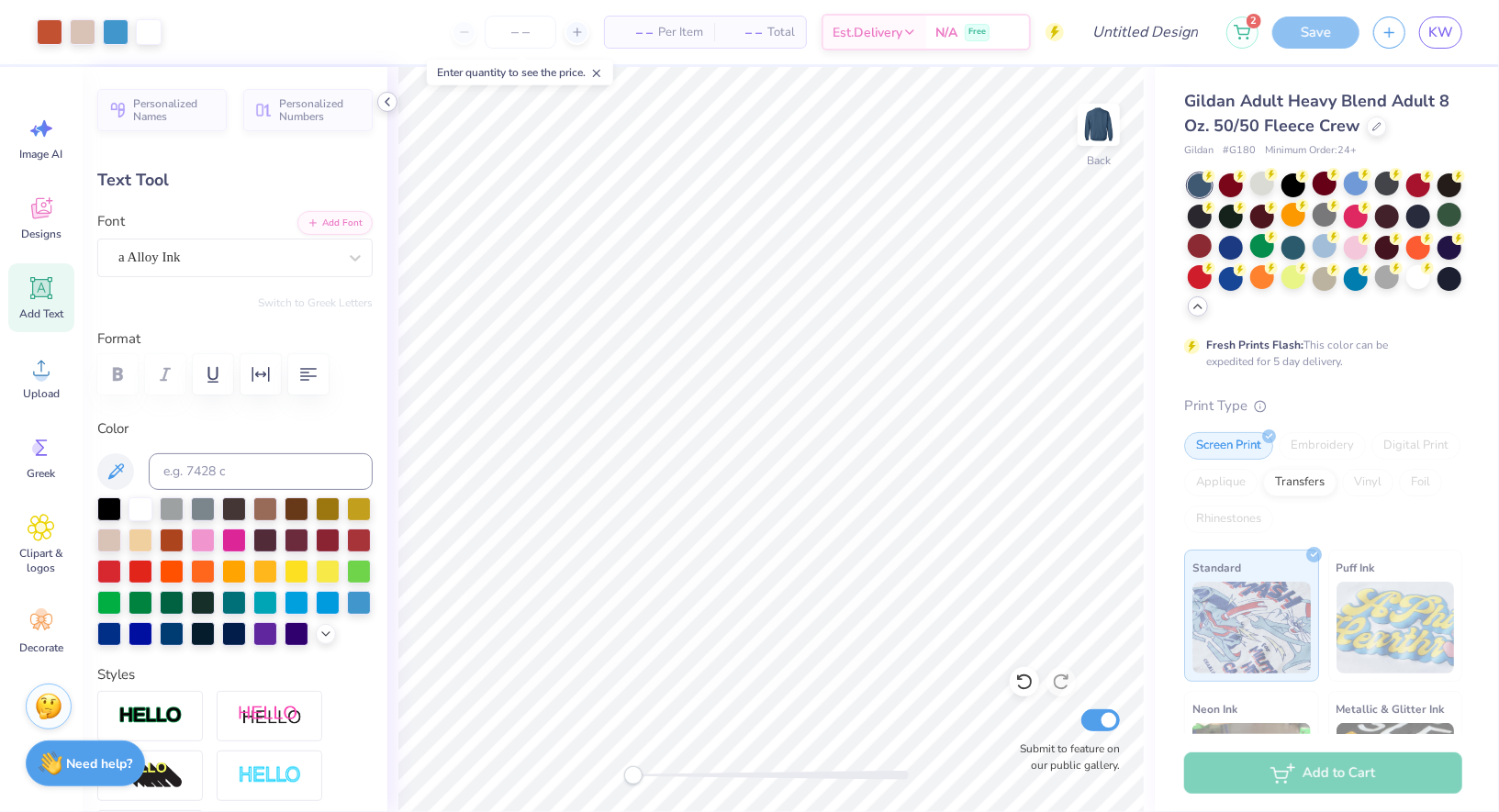
click at [386, 98] on icon at bounding box center [388, 102] width 15 height 15
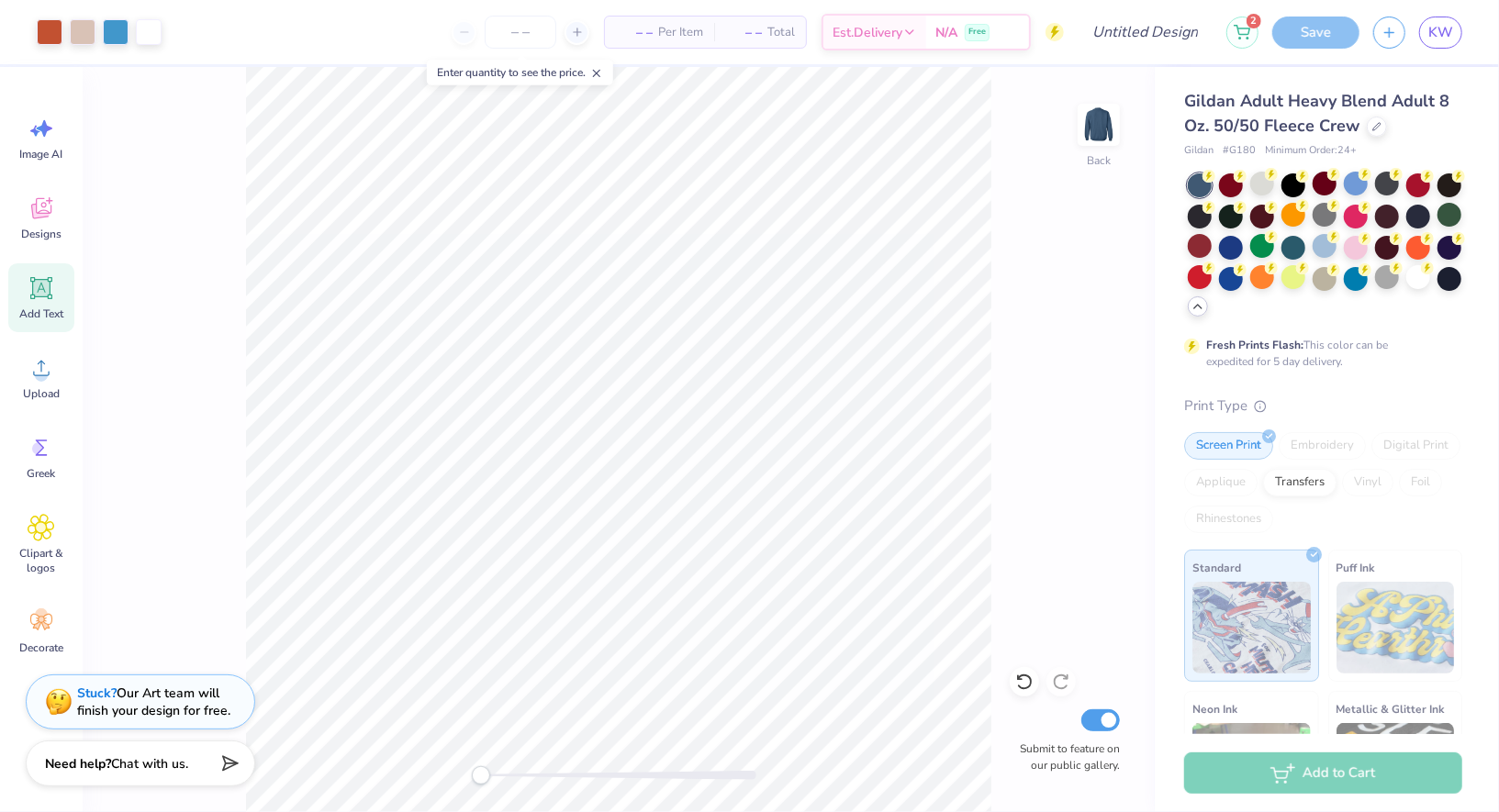
type input "15.15"
type input "2.20"
type input "10.78"
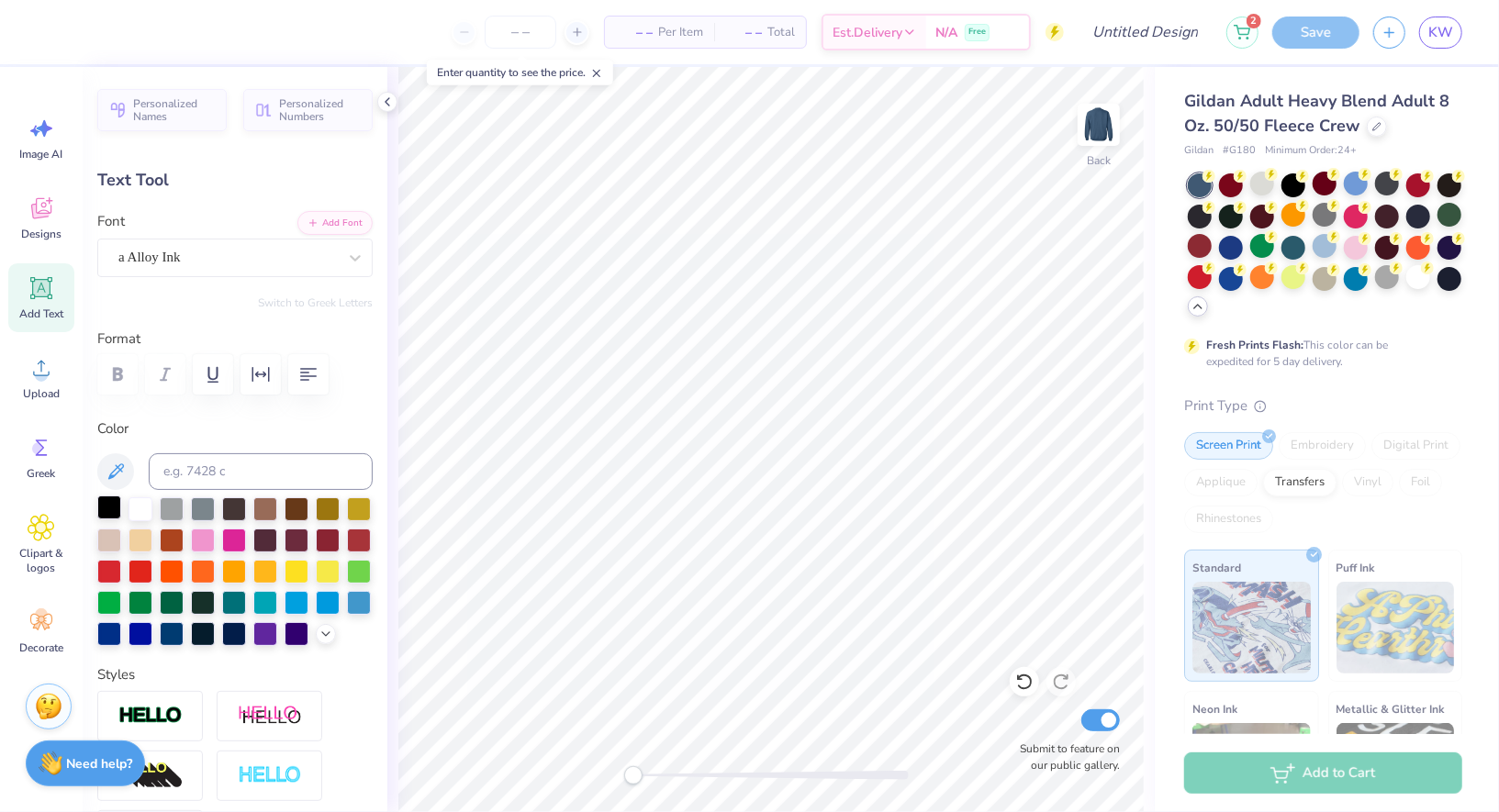
click at [117, 516] on div at bounding box center [109, 508] width 24 height 24
click at [203, 510] on div at bounding box center [203, 508] width 24 height 24
click at [119, 544] on div at bounding box center [109, 539] width 24 height 24
click at [135, 256] on div "a Alloy Ink" at bounding box center [228, 257] width 222 height 29
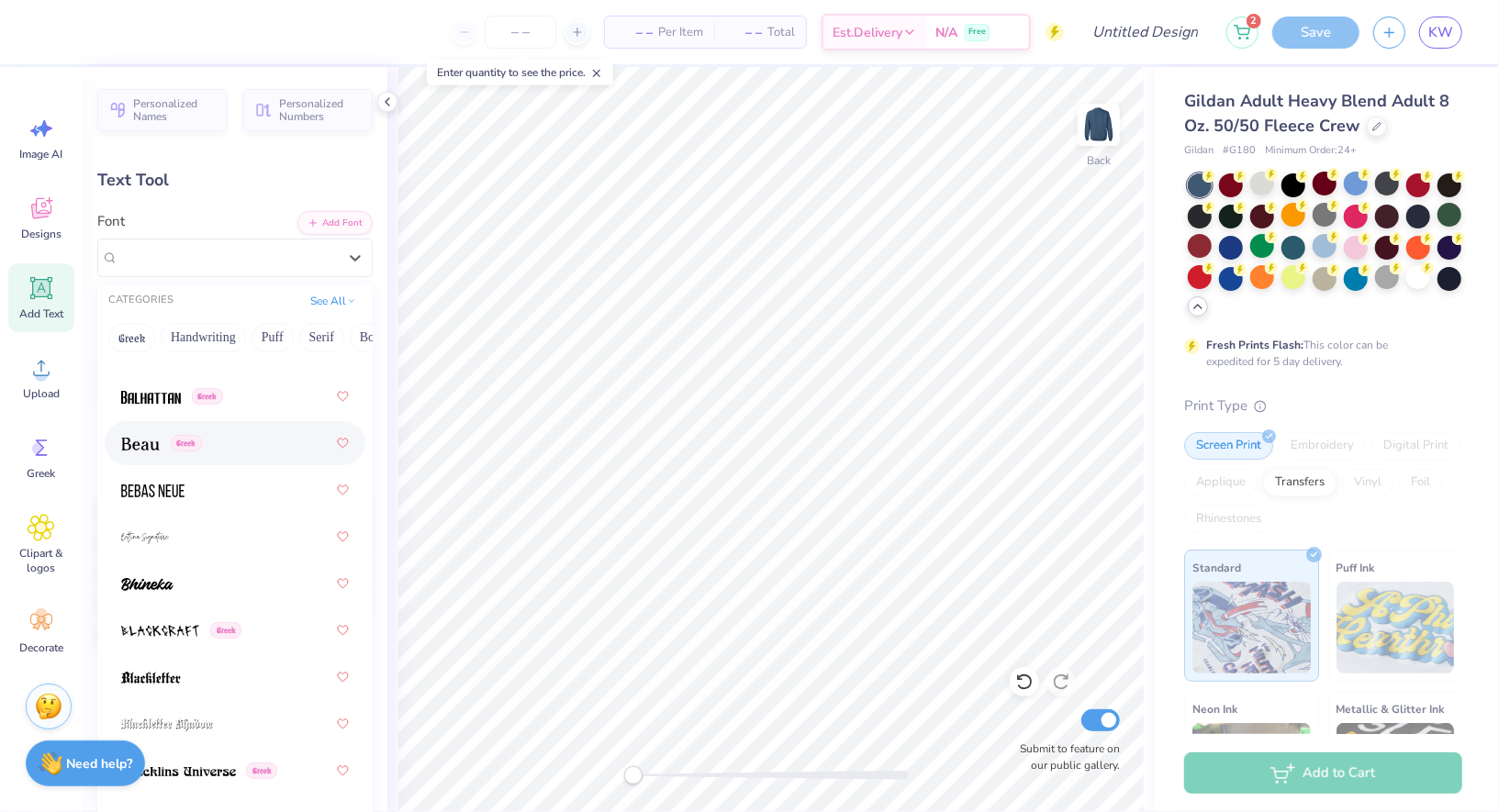
scroll to position [1140, 0]
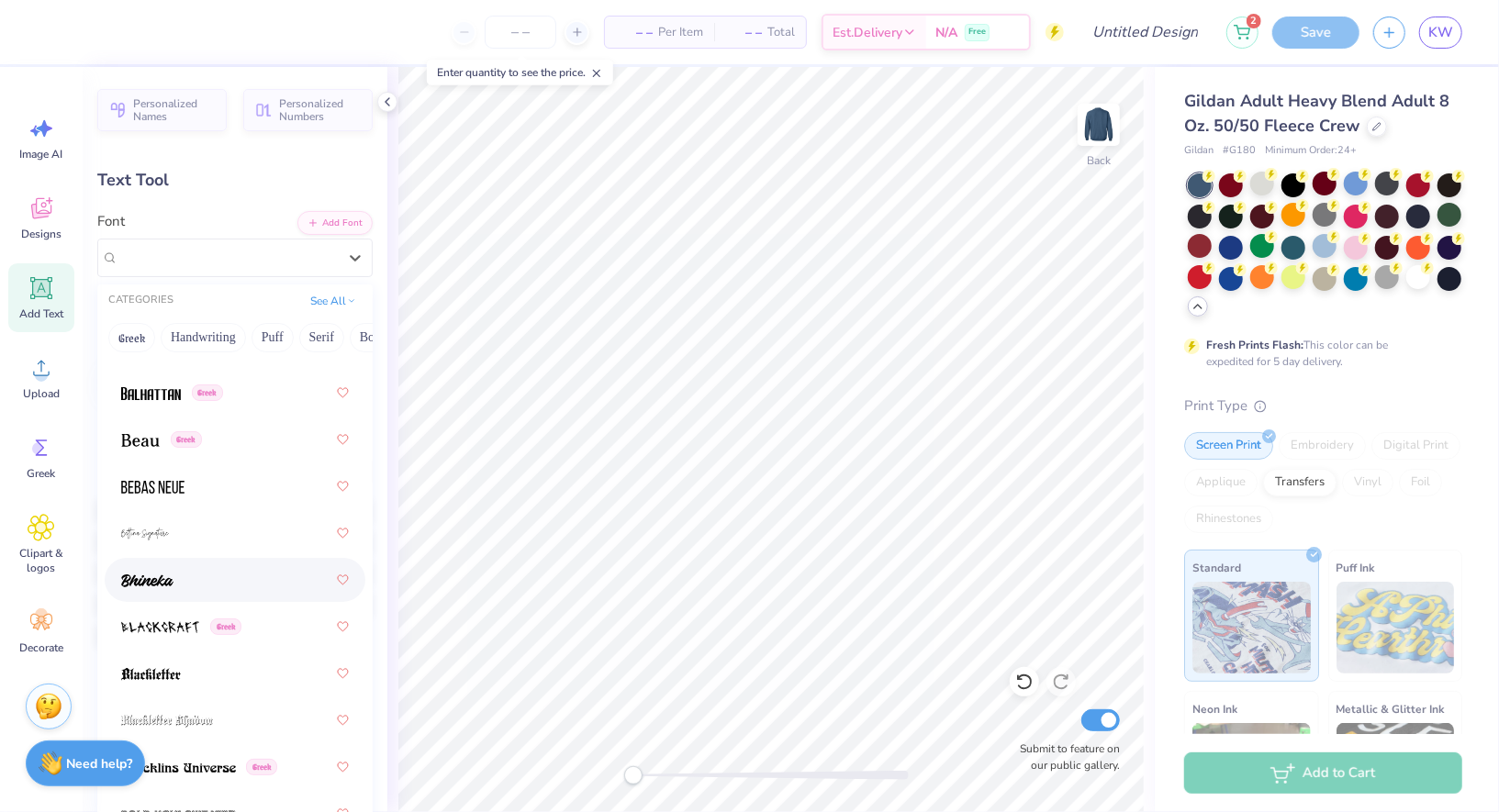
click at [169, 592] on div at bounding box center [235, 579] width 228 height 33
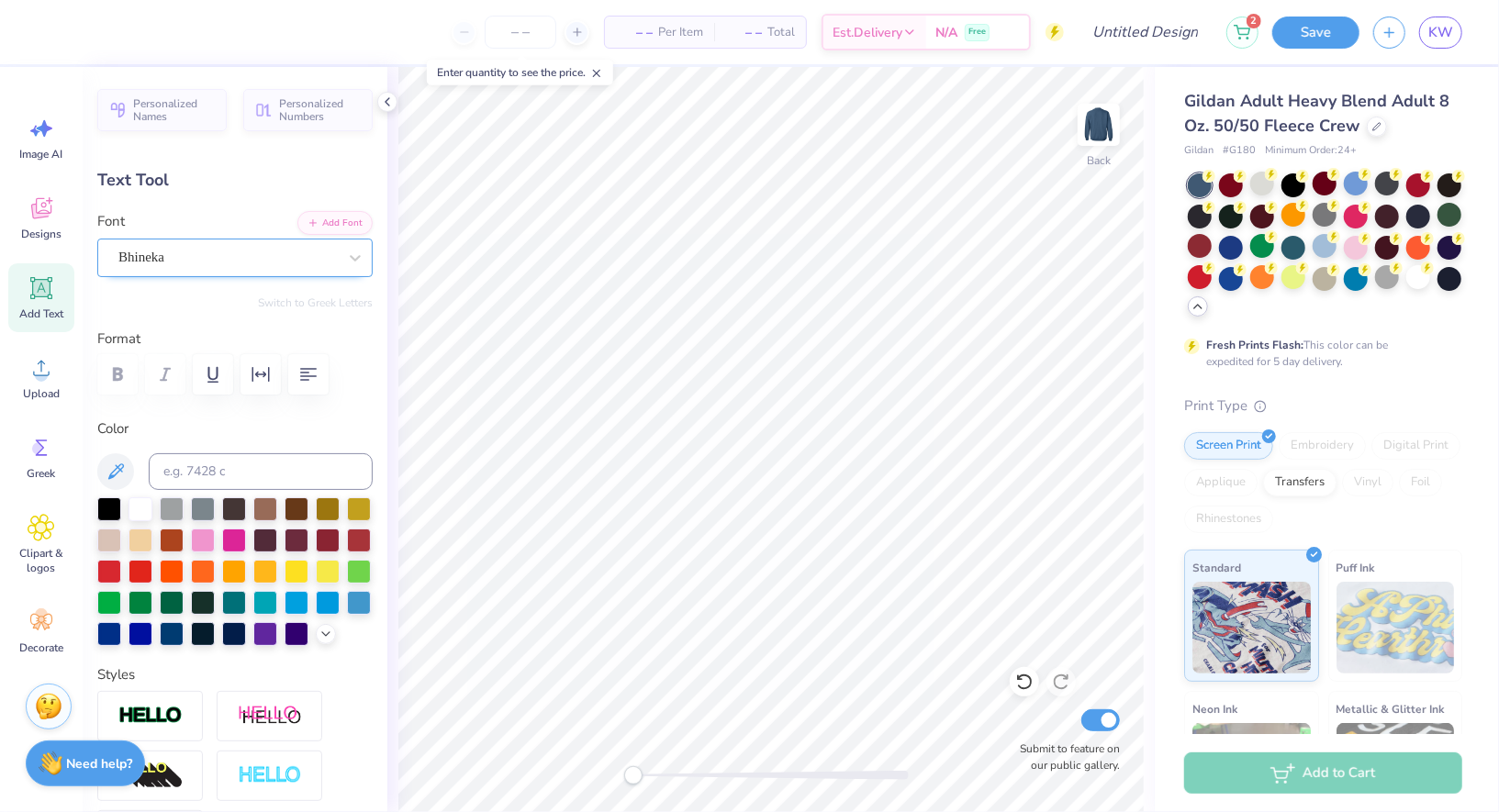
click at [214, 261] on div "Bhineka" at bounding box center [228, 257] width 222 height 29
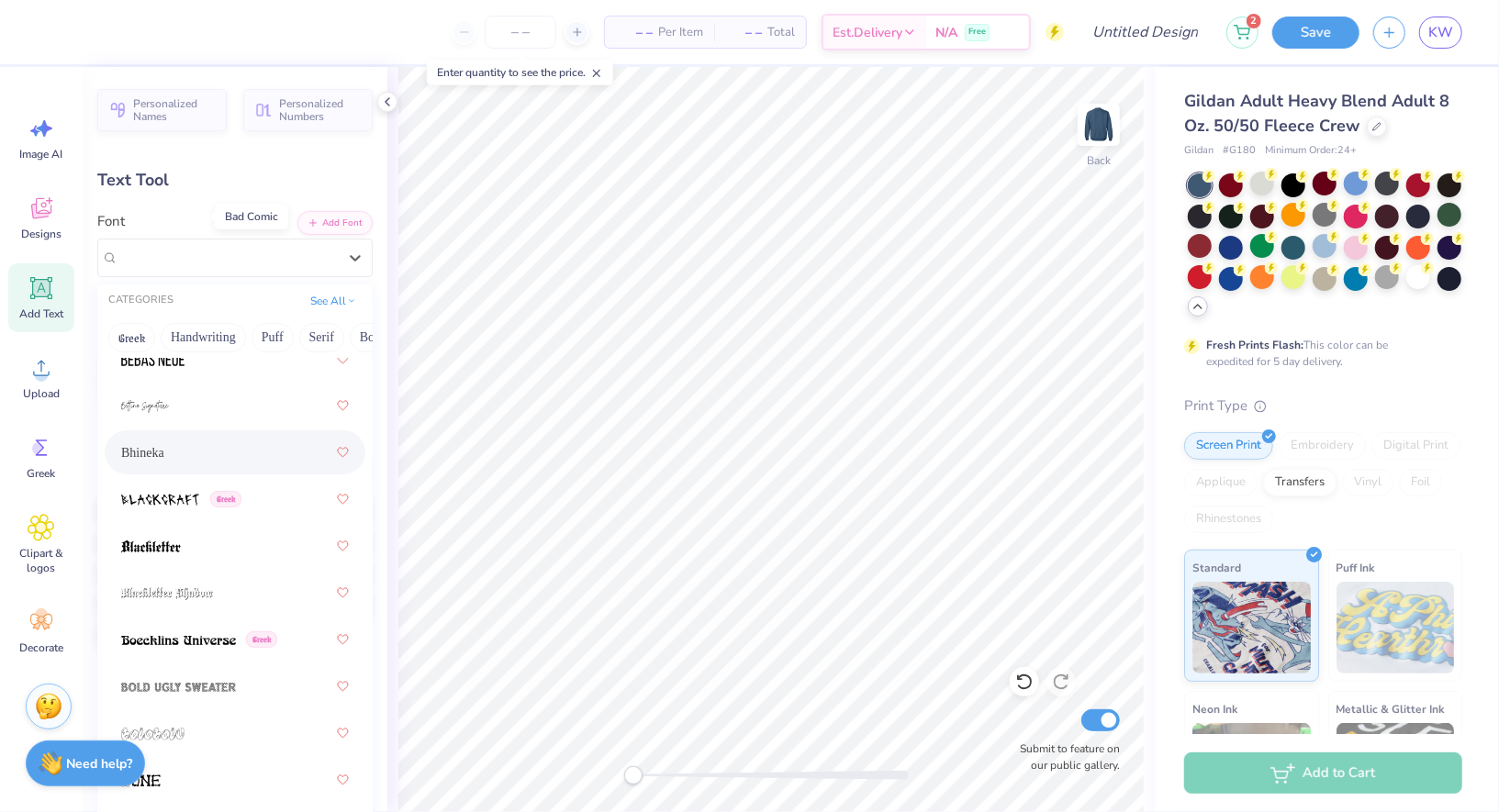
scroll to position [1268, 0]
click at [186, 490] on span at bounding box center [160, 499] width 78 height 20
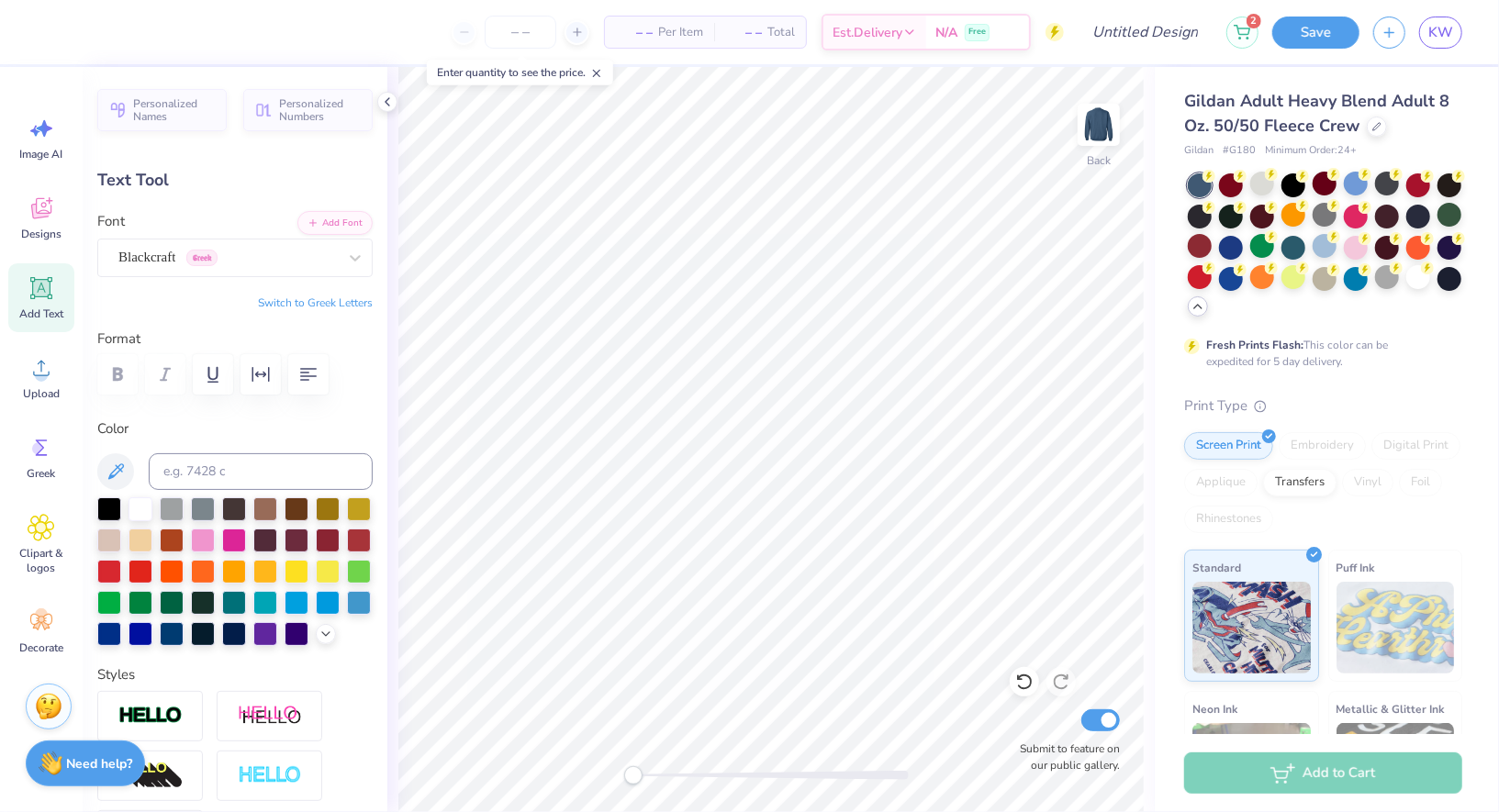
type input "9.17"
type input "1.54"
type input "11.37"
click at [390, 93] on div at bounding box center [388, 102] width 21 height 21
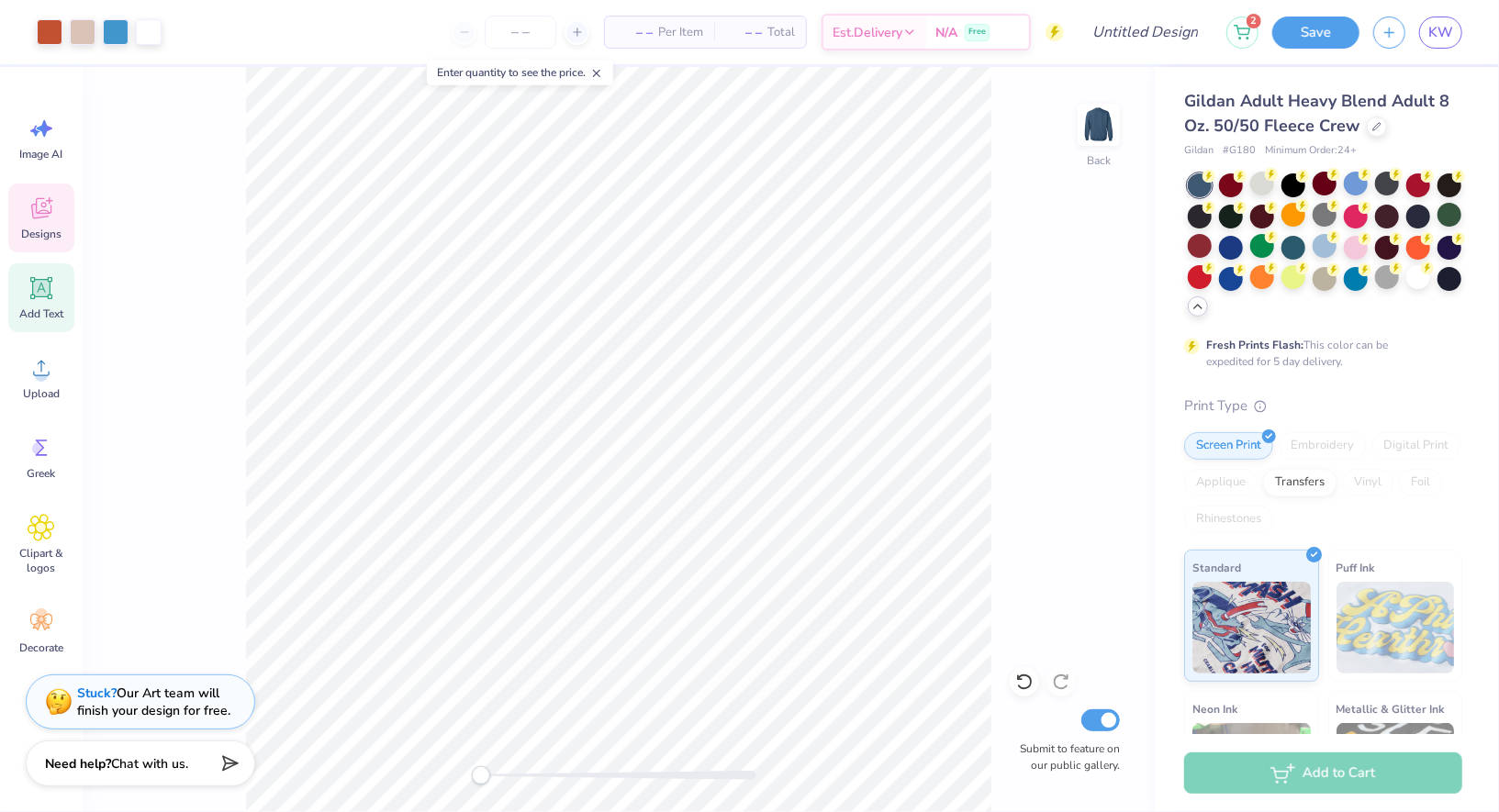
click at [22, 221] on div "Designs" at bounding box center [41, 218] width 66 height 69
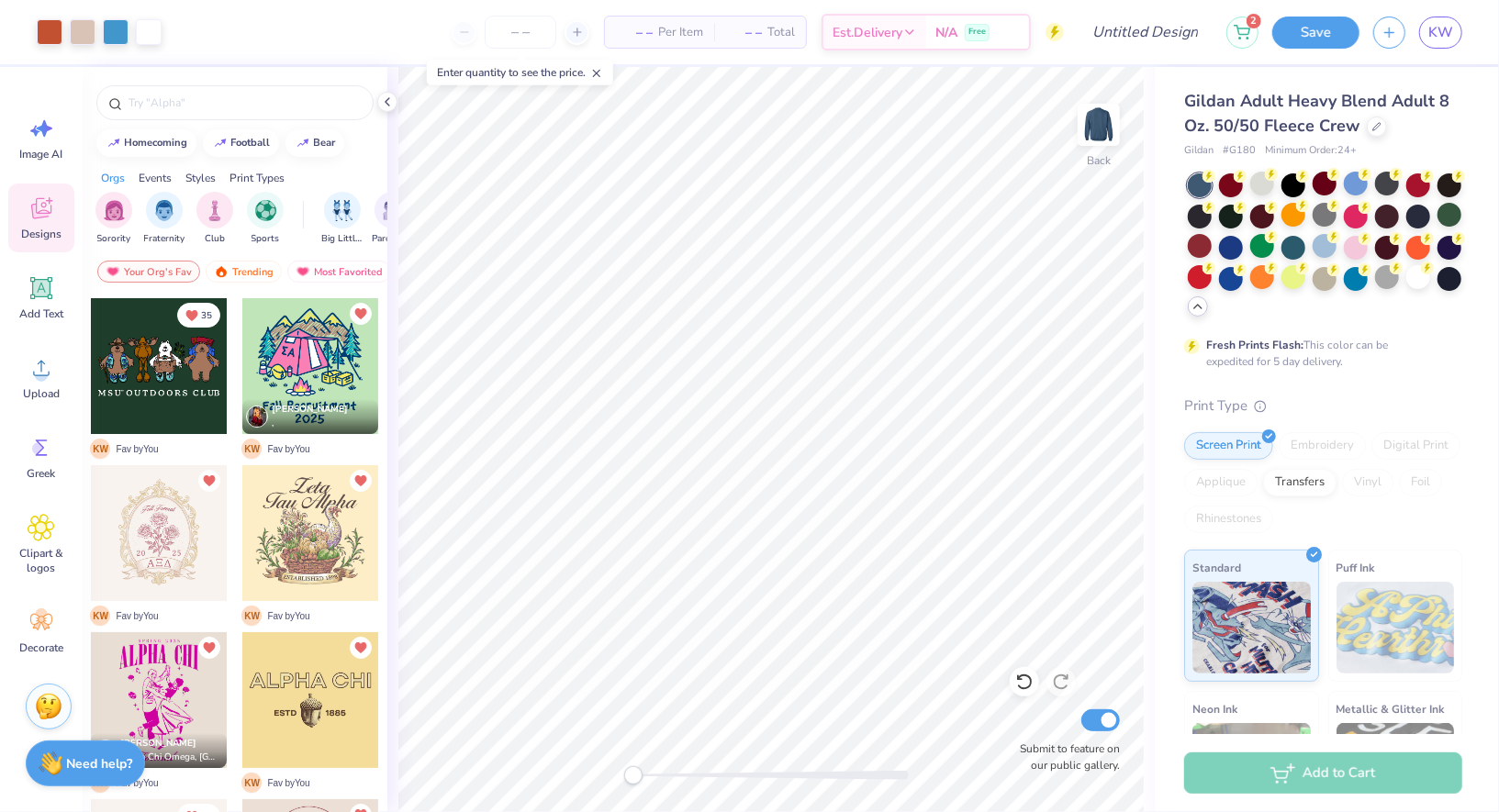
scroll to position [895, 0]
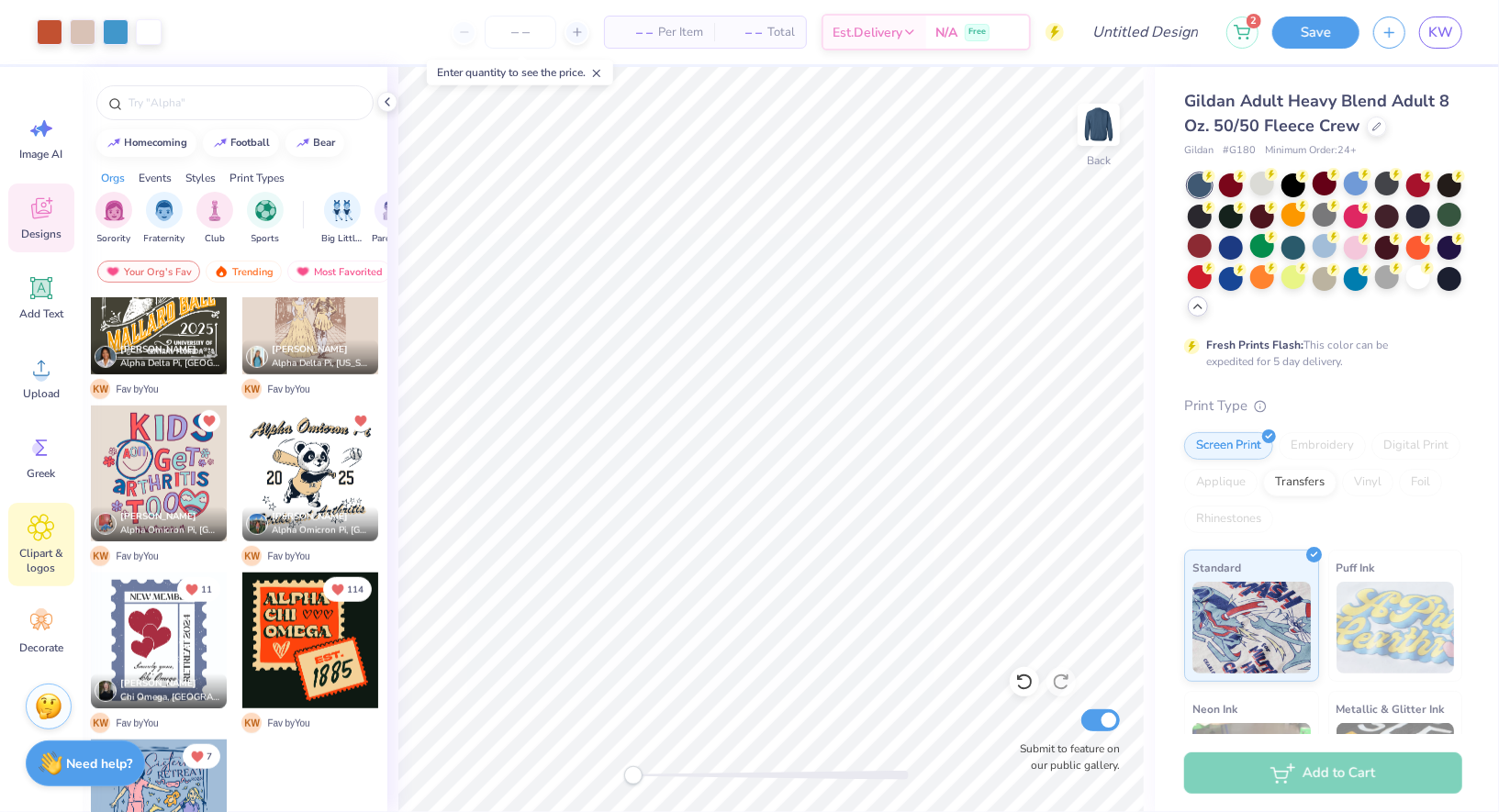
click at [49, 510] on div "Clipart & logos" at bounding box center [41, 544] width 66 height 84
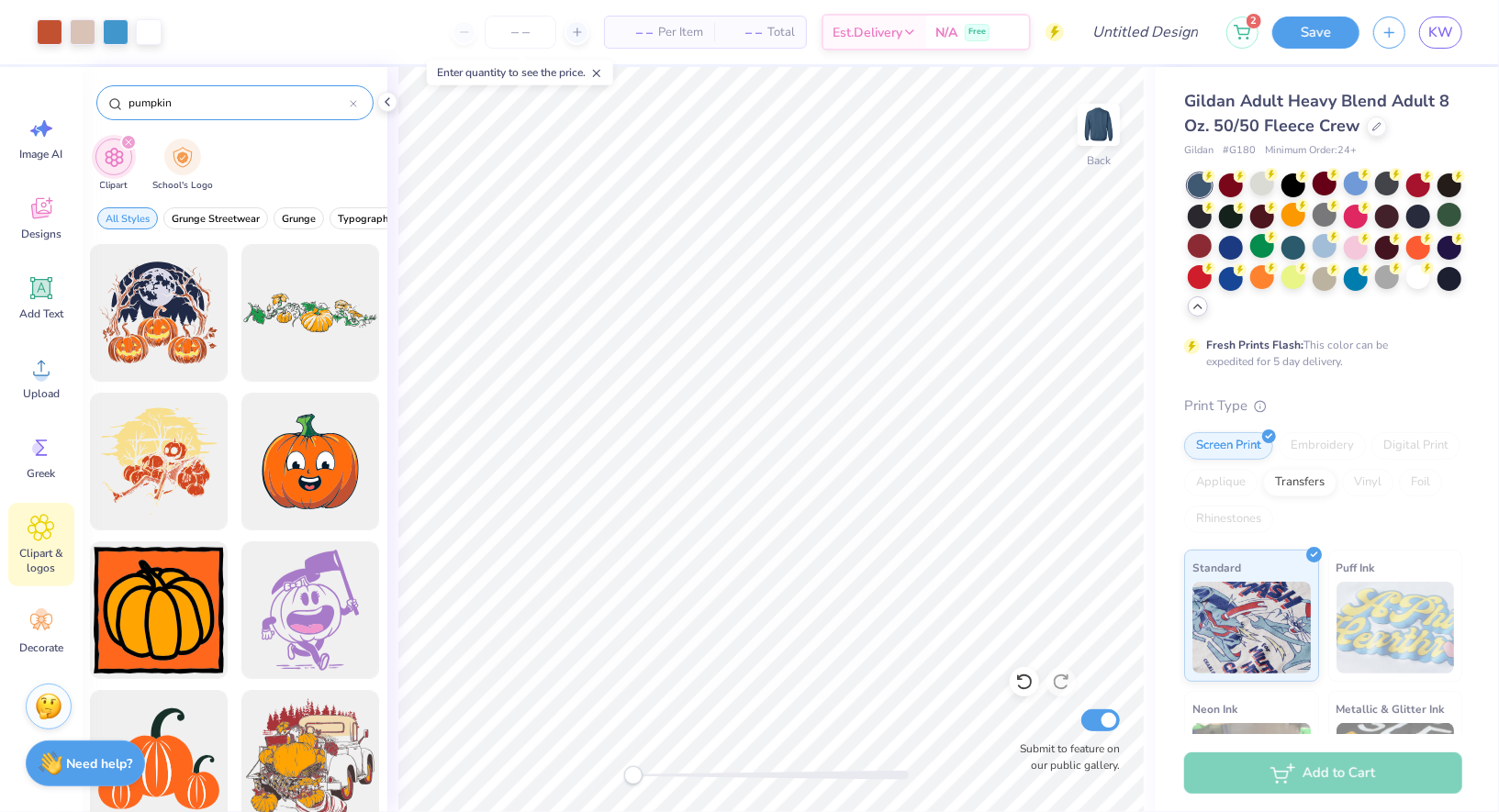
drag, startPoint x: 216, startPoint y: 112, endPoint x: 127, endPoint y: 112, distance: 89.0
click at [126, 112] on div "pumpkin" at bounding box center [234, 103] width 277 height 34
drag, startPoint x: 209, startPoint y: 110, endPoint x: 106, endPoint y: 110, distance: 103.0
click at [106, 110] on div "pumpkin" at bounding box center [234, 103] width 277 height 34
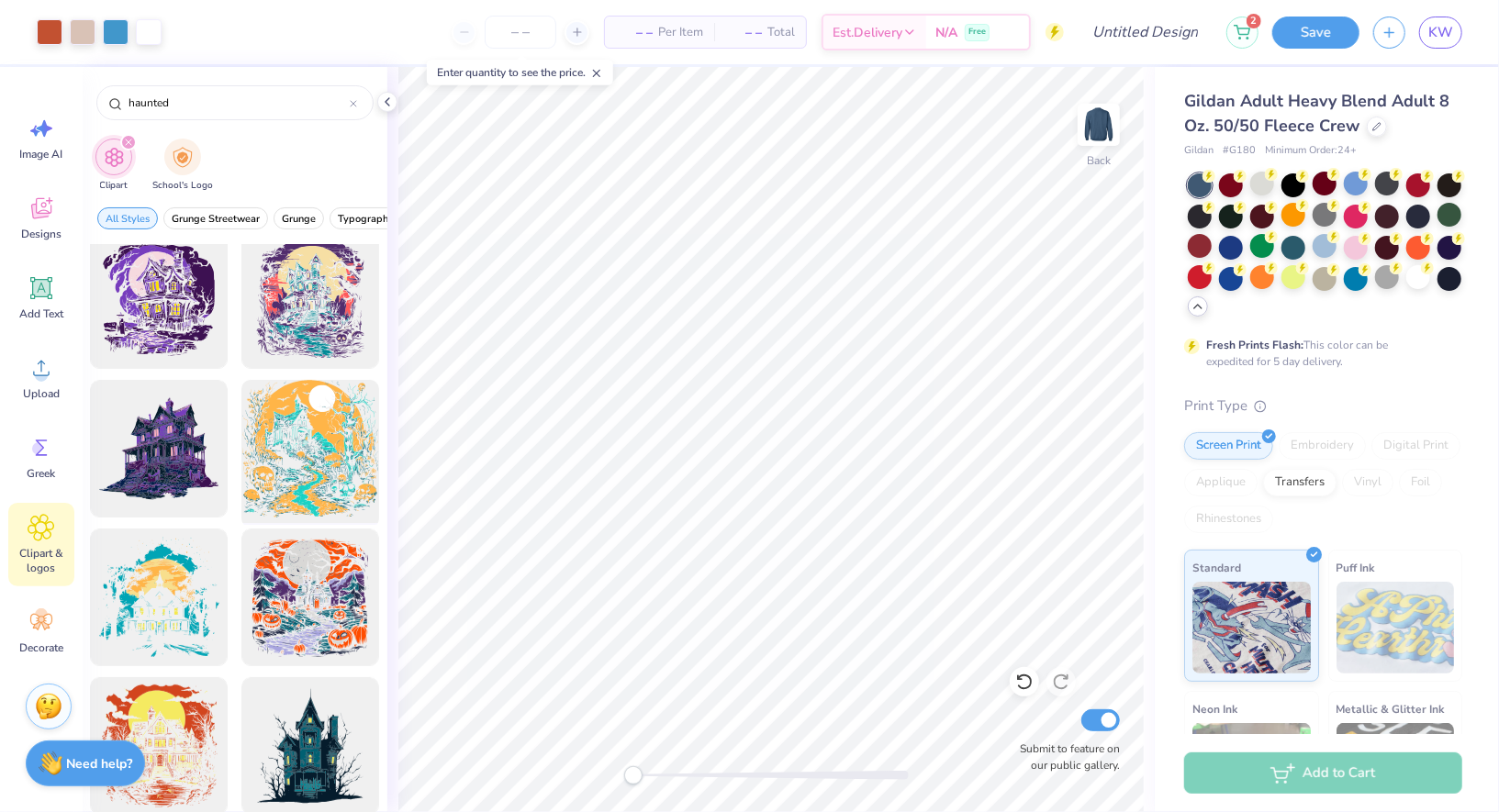
scroll to position [160, 0]
type input "haunted"
click at [1091, 736] on div "Back Submit to feature on our public gallery." at bounding box center [770, 439] width 768 height 745
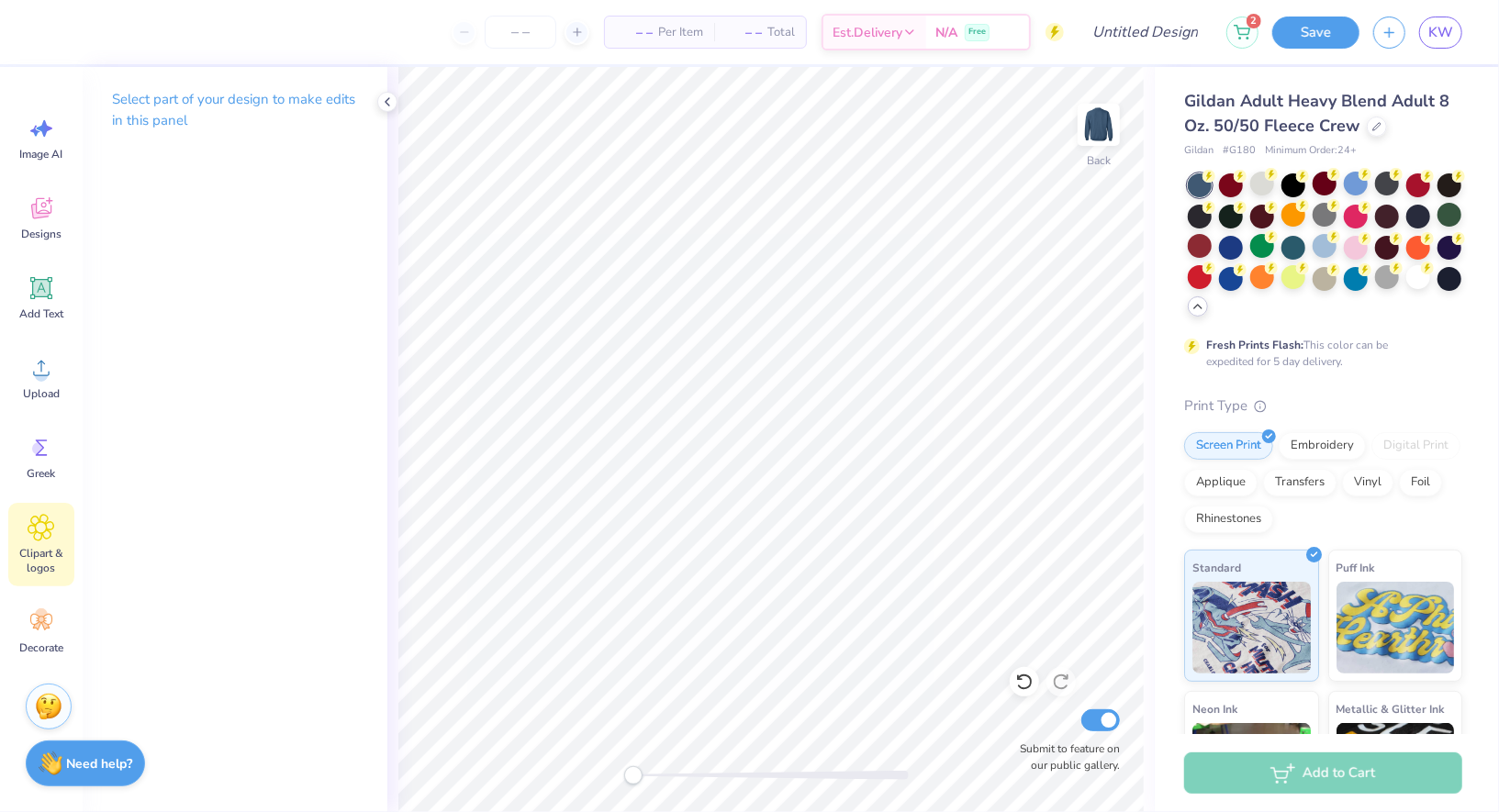
click at [49, 538] on icon at bounding box center [42, 528] width 26 height 26
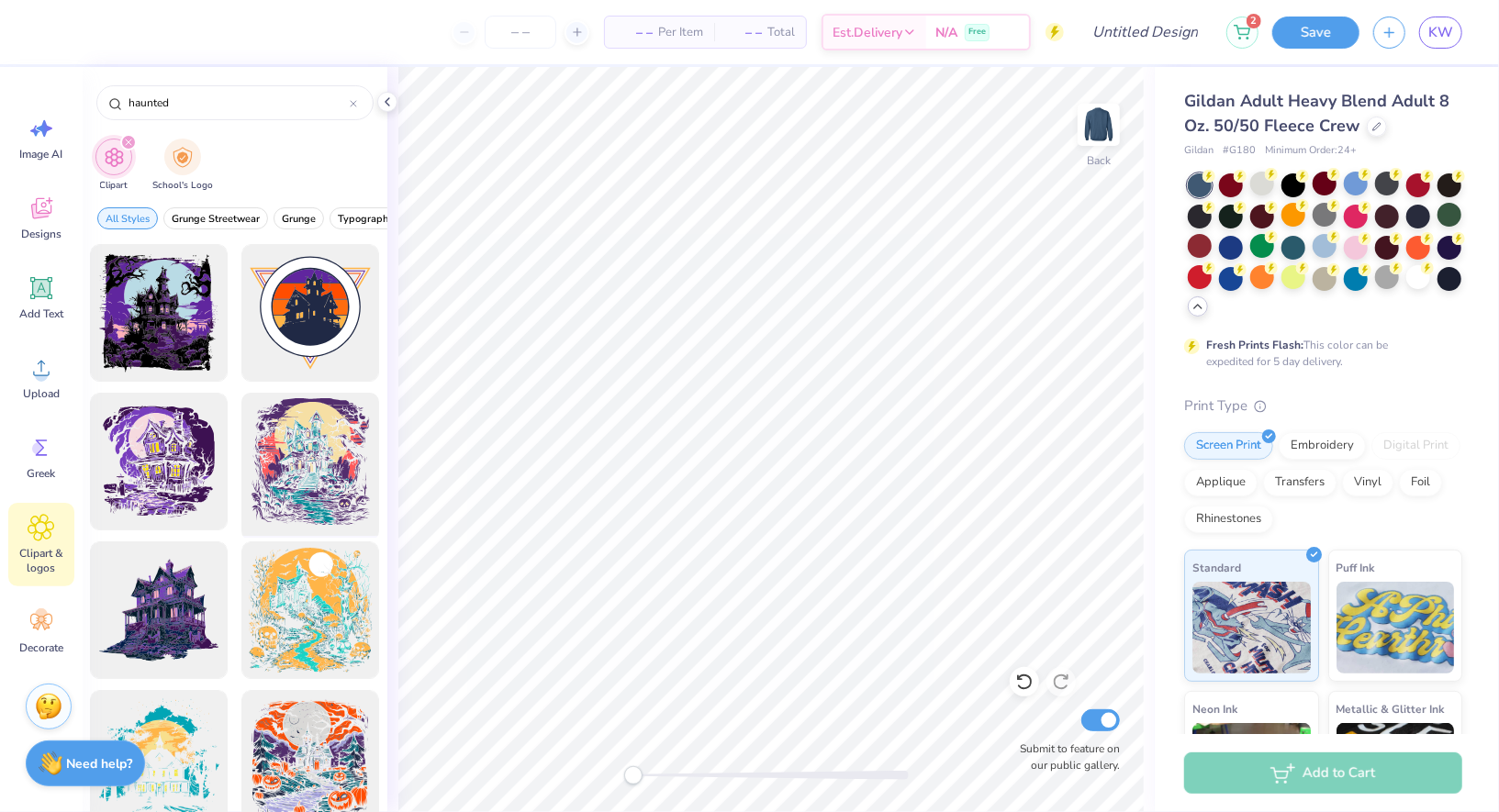
click at [294, 450] on div at bounding box center [311, 461] width 151 height 151
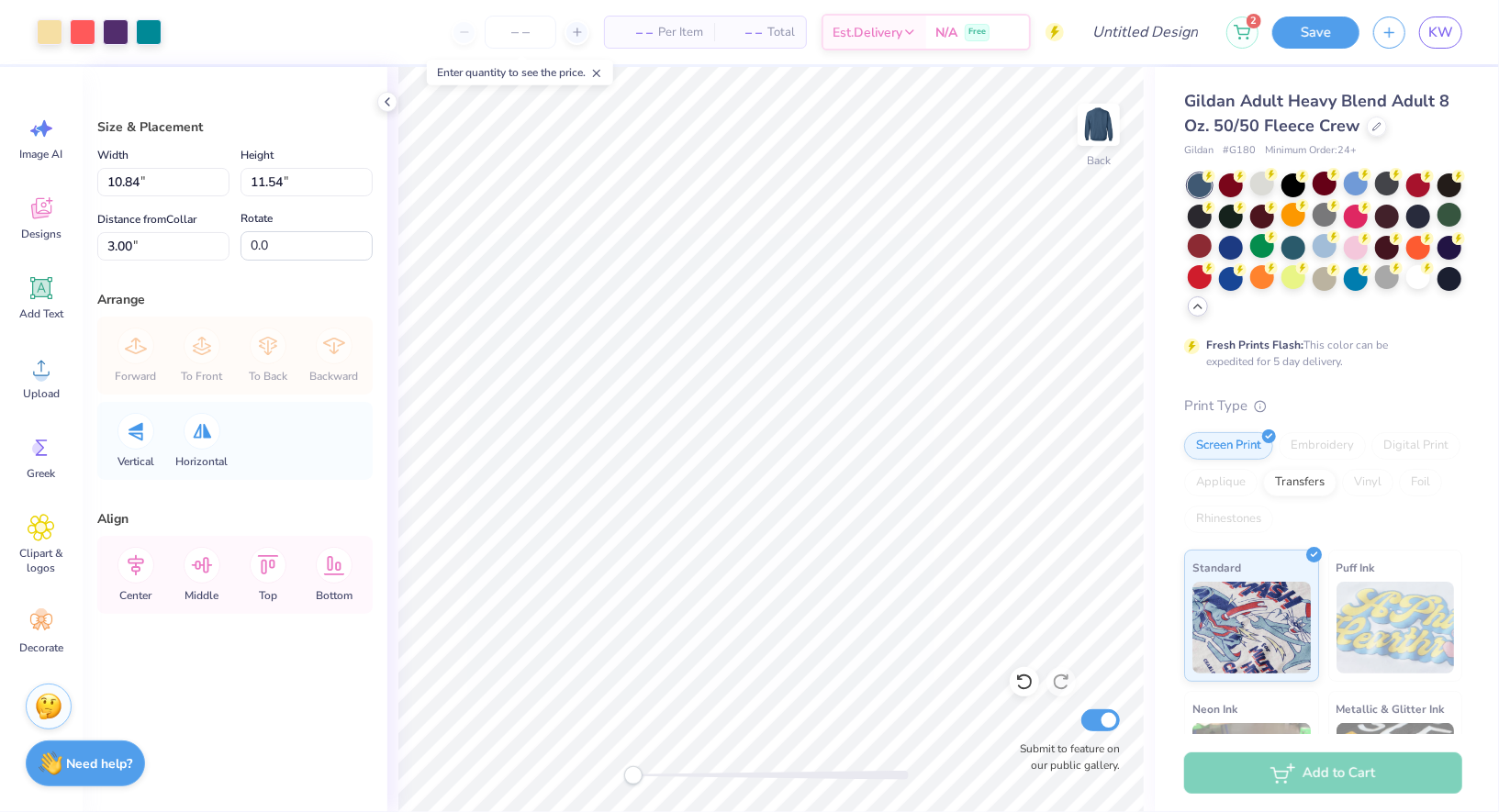
type input "10.84"
type input "11.54"
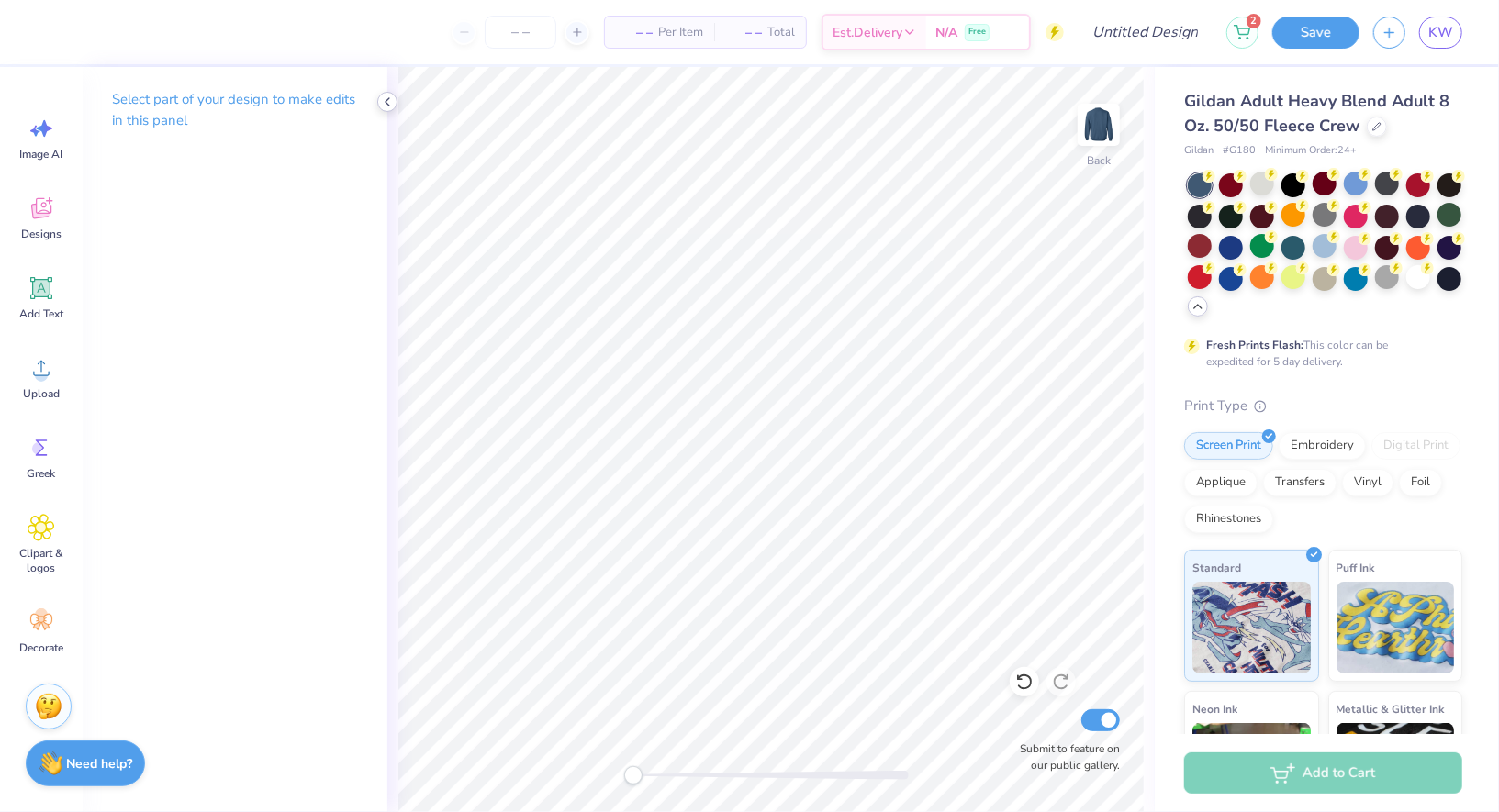
click at [385, 103] on icon at bounding box center [388, 102] width 15 height 15
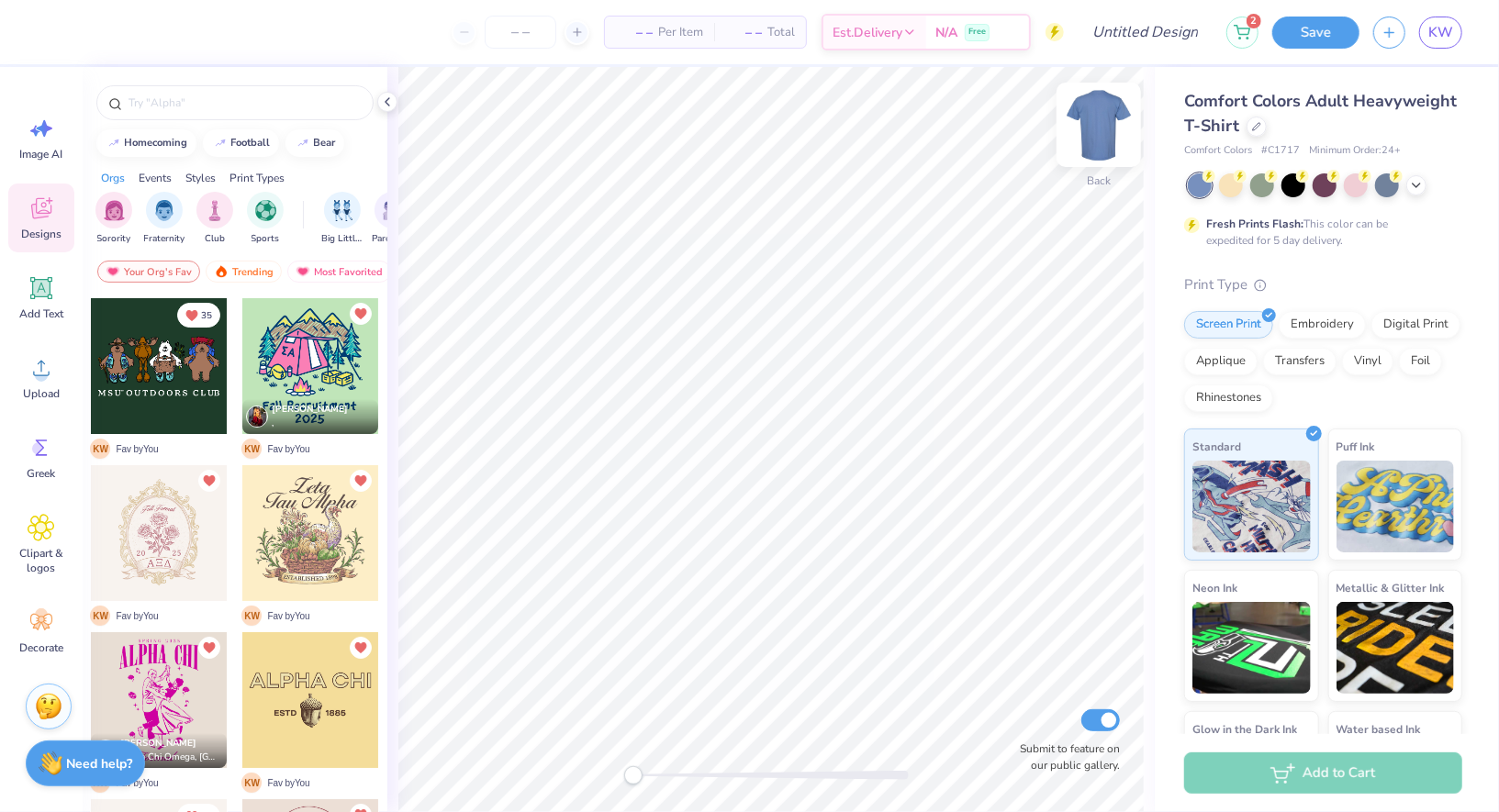
click at [1085, 139] on img at bounding box center [1099, 124] width 74 height 74
click at [35, 573] on span "Clipart & logos" at bounding box center [41, 560] width 61 height 29
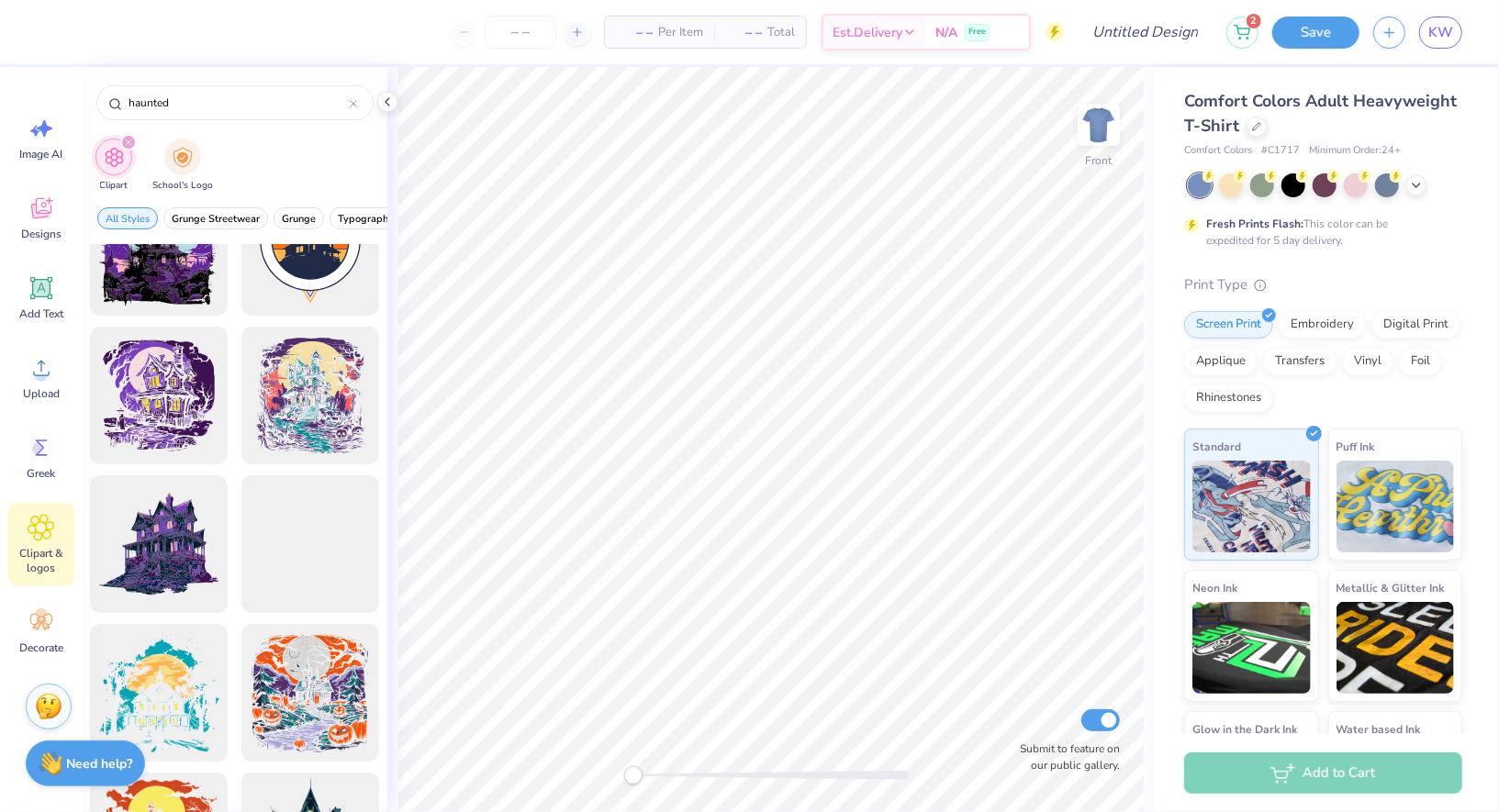
scroll to position [48, 0]
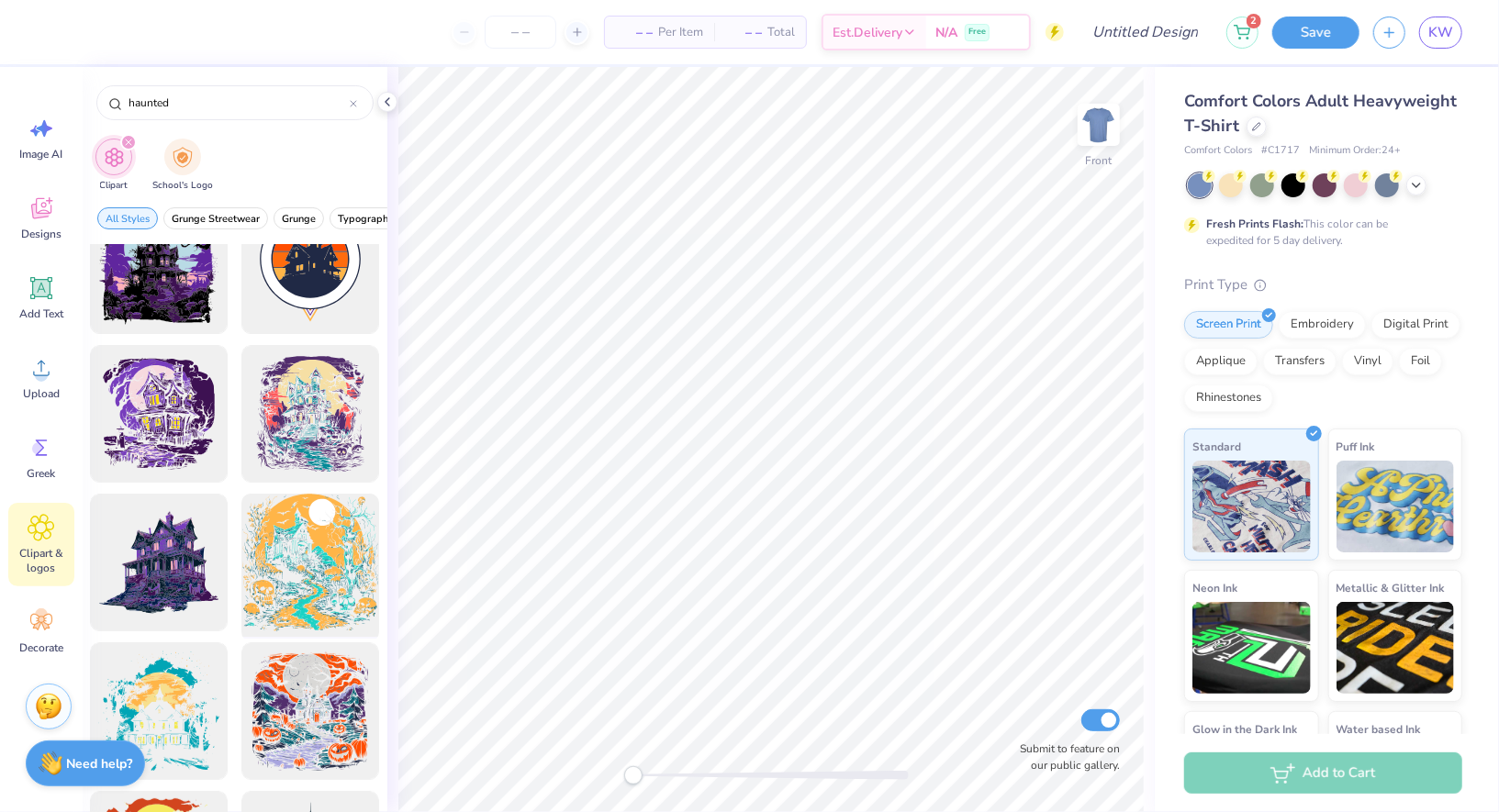
type input "haunted"
click at [284, 564] on div at bounding box center [311, 563] width 151 height 151
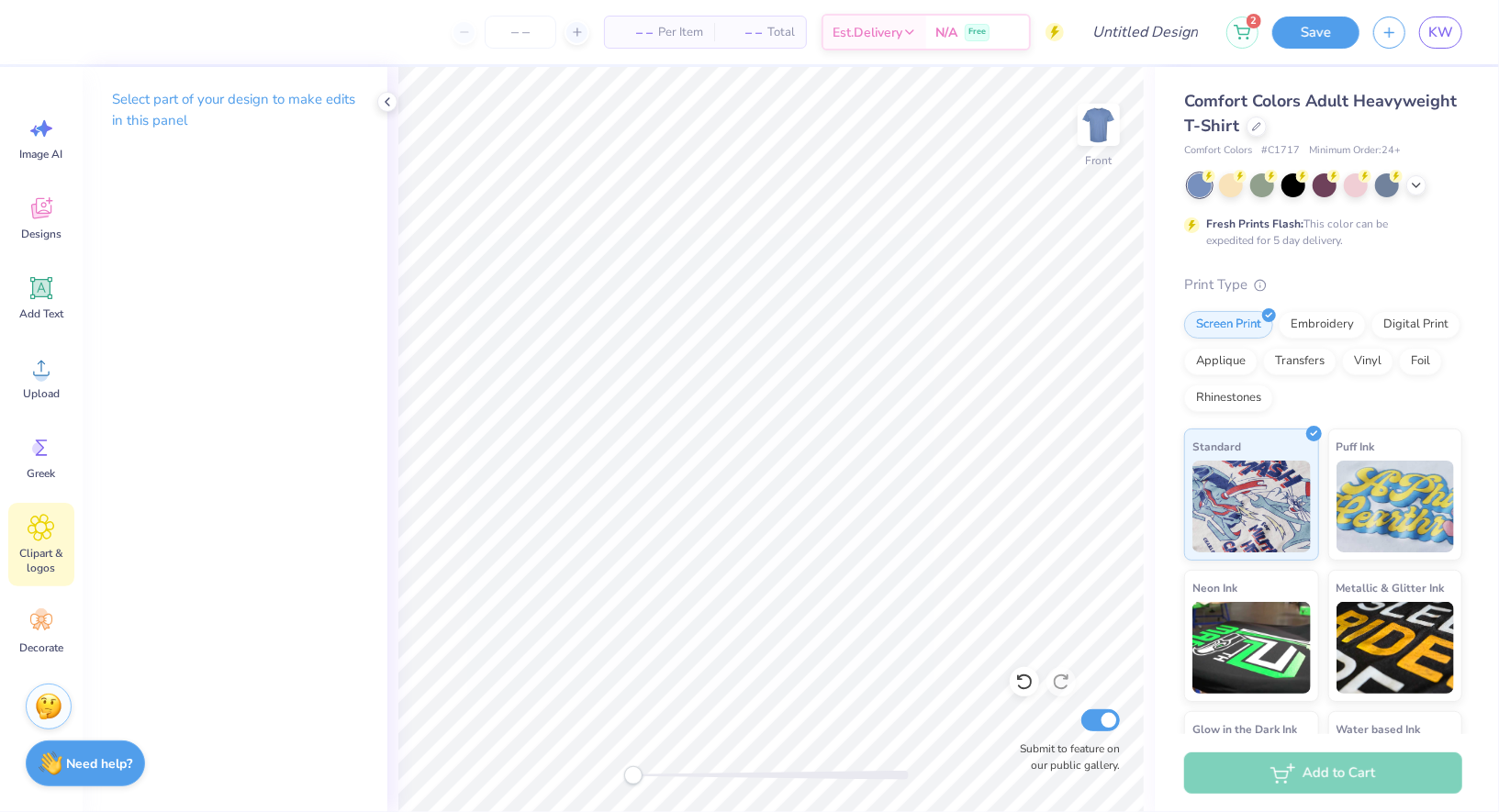
click at [34, 575] on div "Clipart & logos" at bounding box center [41, 544] width 66 height 84
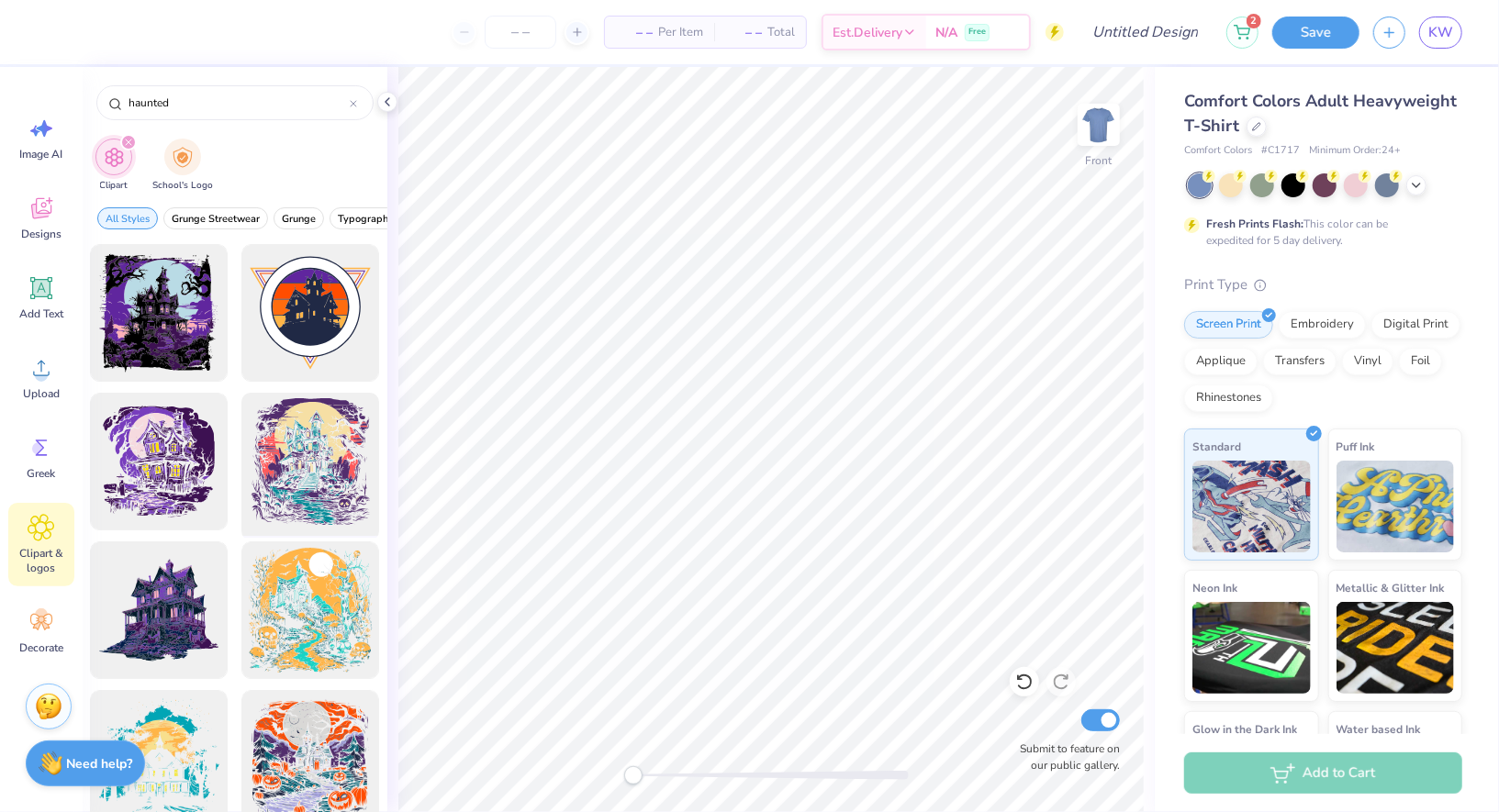
click at [323, 492] on div at bounding box center [311, 461] width 151 height 151
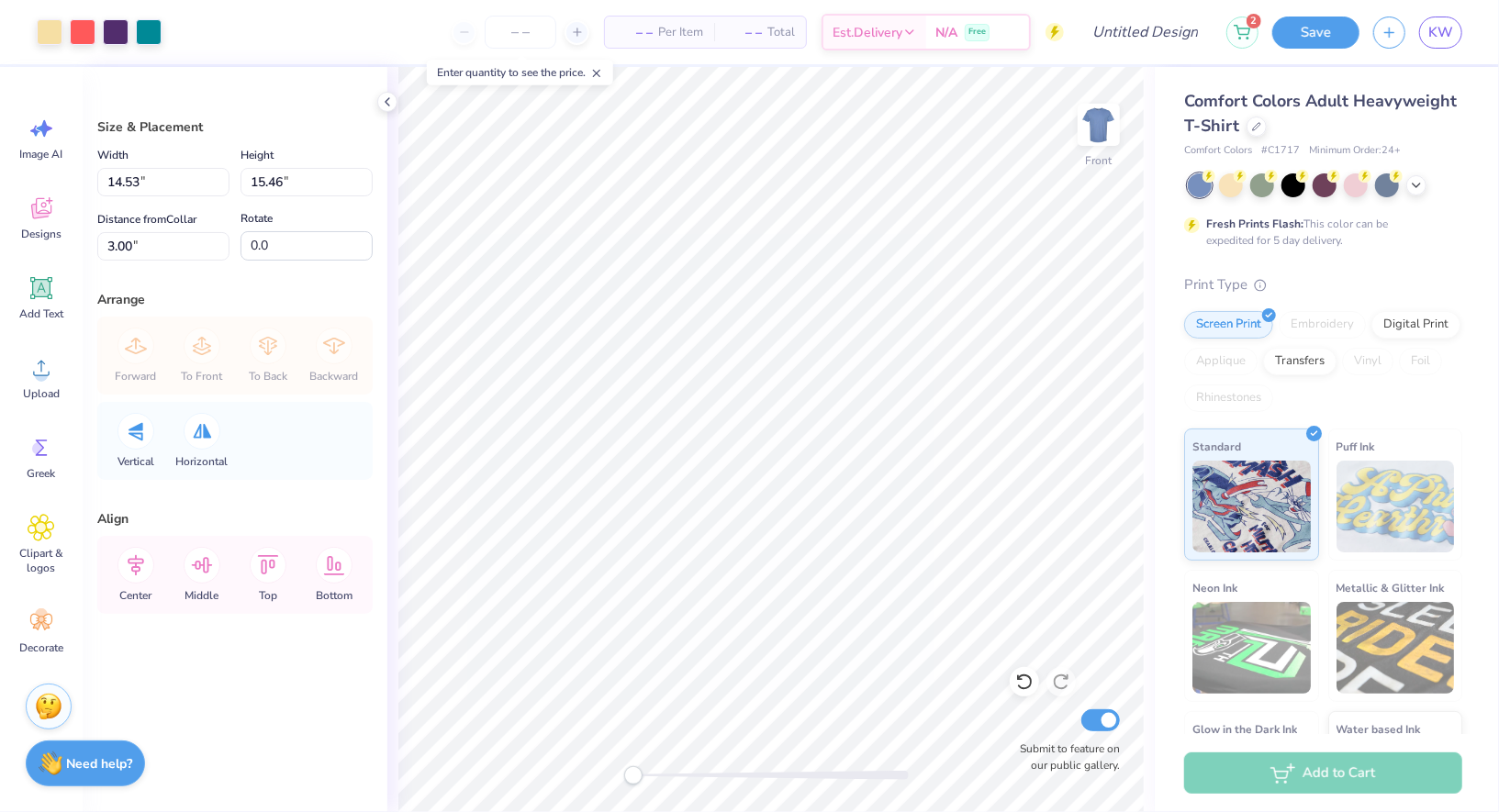
type input "11.01"
type input "11.72"
click at [1236, 189] on div at bounding box center [1231, 184] width 24 height 24
type input "5.45"
click at [1412, 183] on icon at bounding box center [1417, 184] width 15 height 15
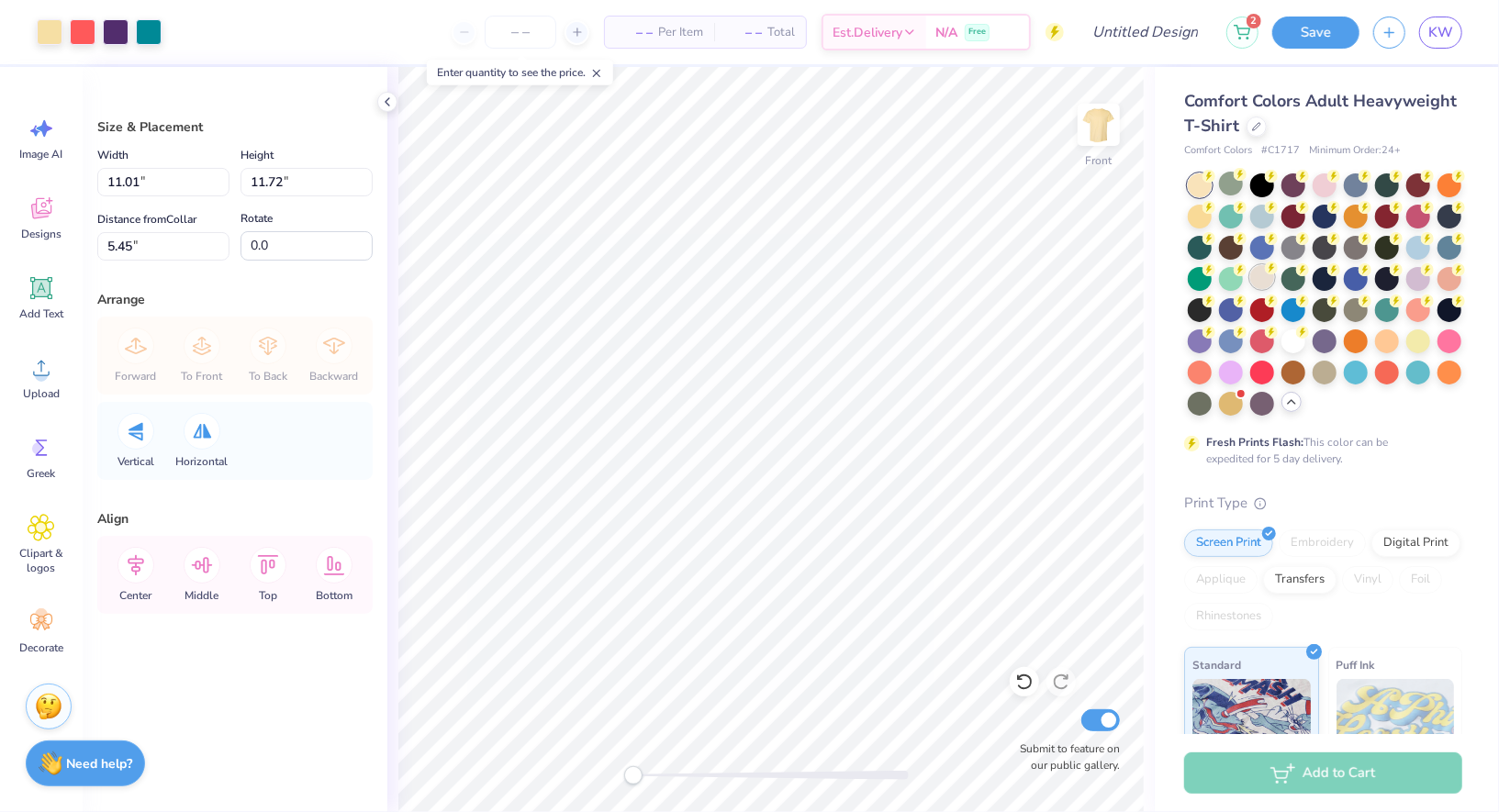
click at [1260, 279] on div at bounding box center [1263, 277] width 24 height 24
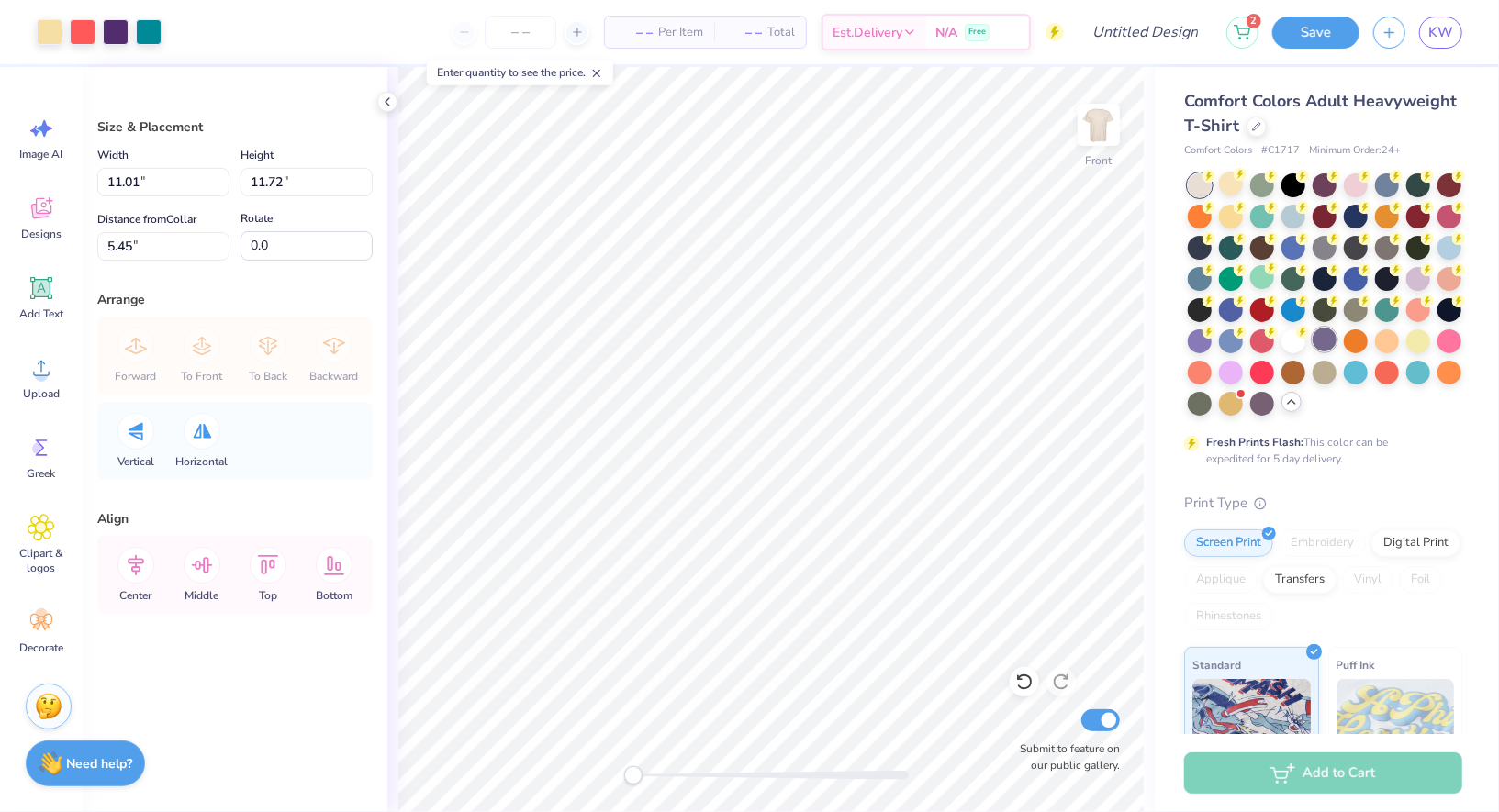
click at [1322, 337] on div at bounding box center [1326, 339] width 24 height 24
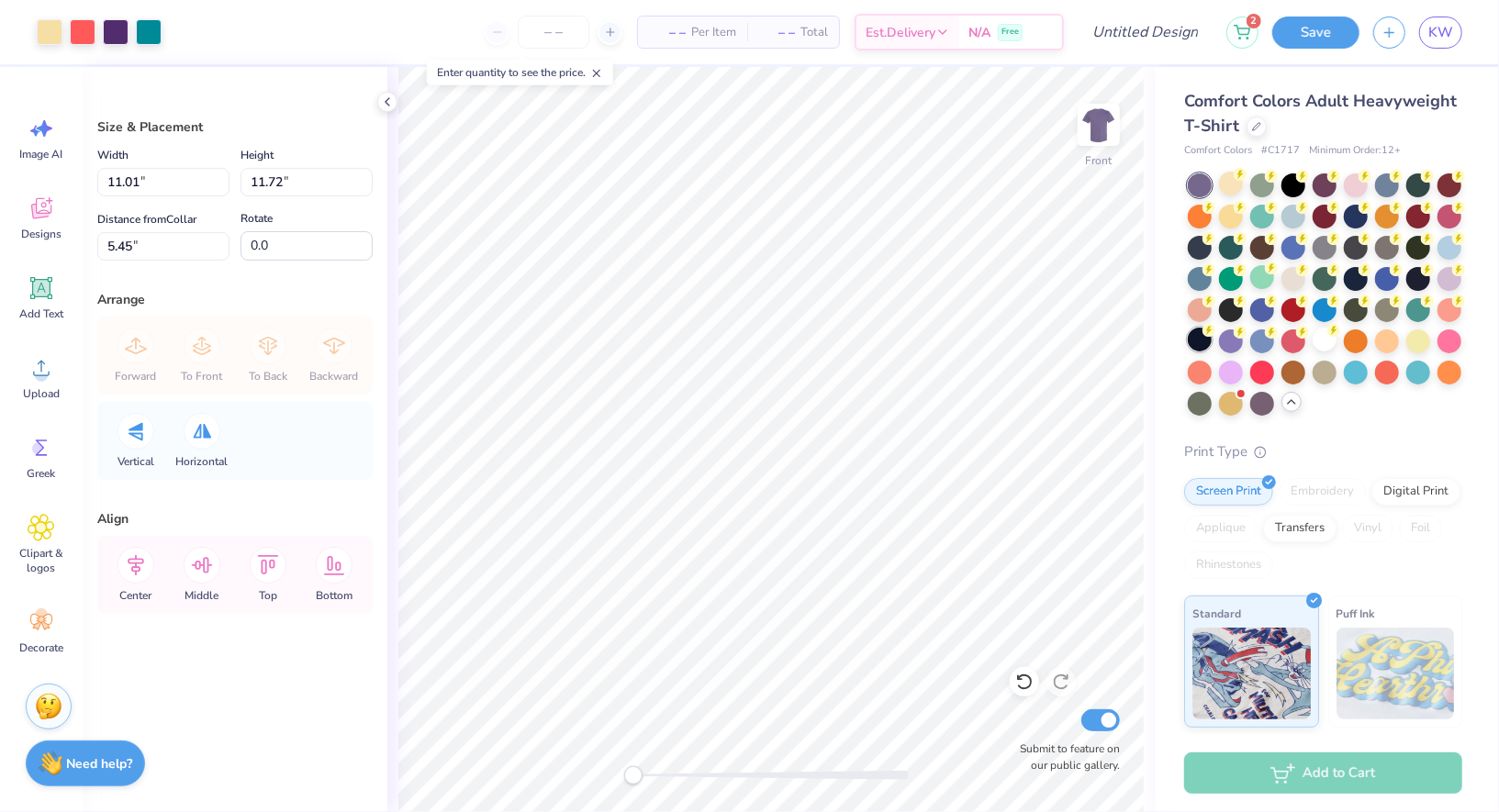
click at [1203, 325] on icon at bounding box center [1209, 330] width 13 height 13
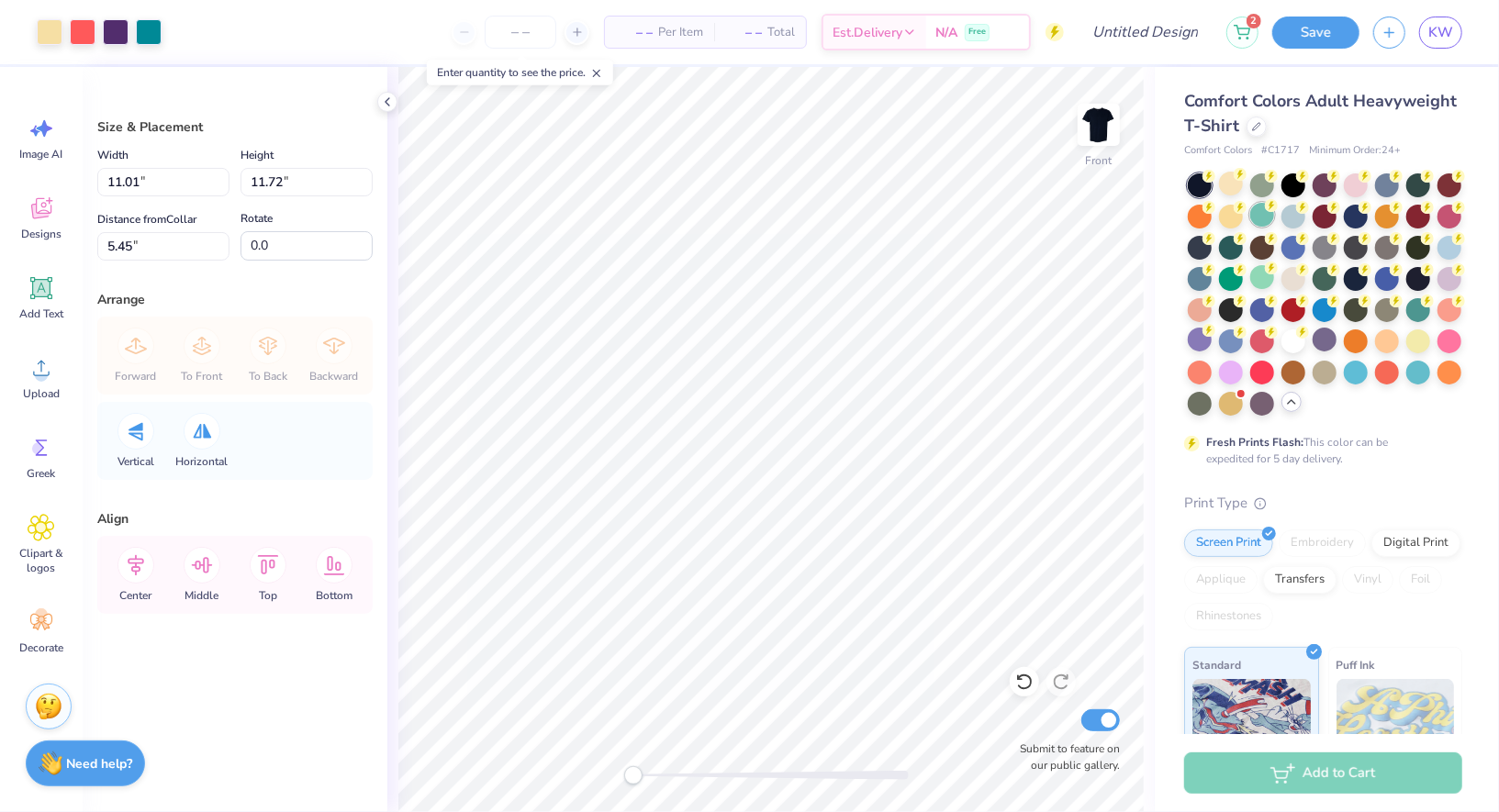
click at [1266, 210] on icon at bounding box center [1271, 206] width 13 height 13
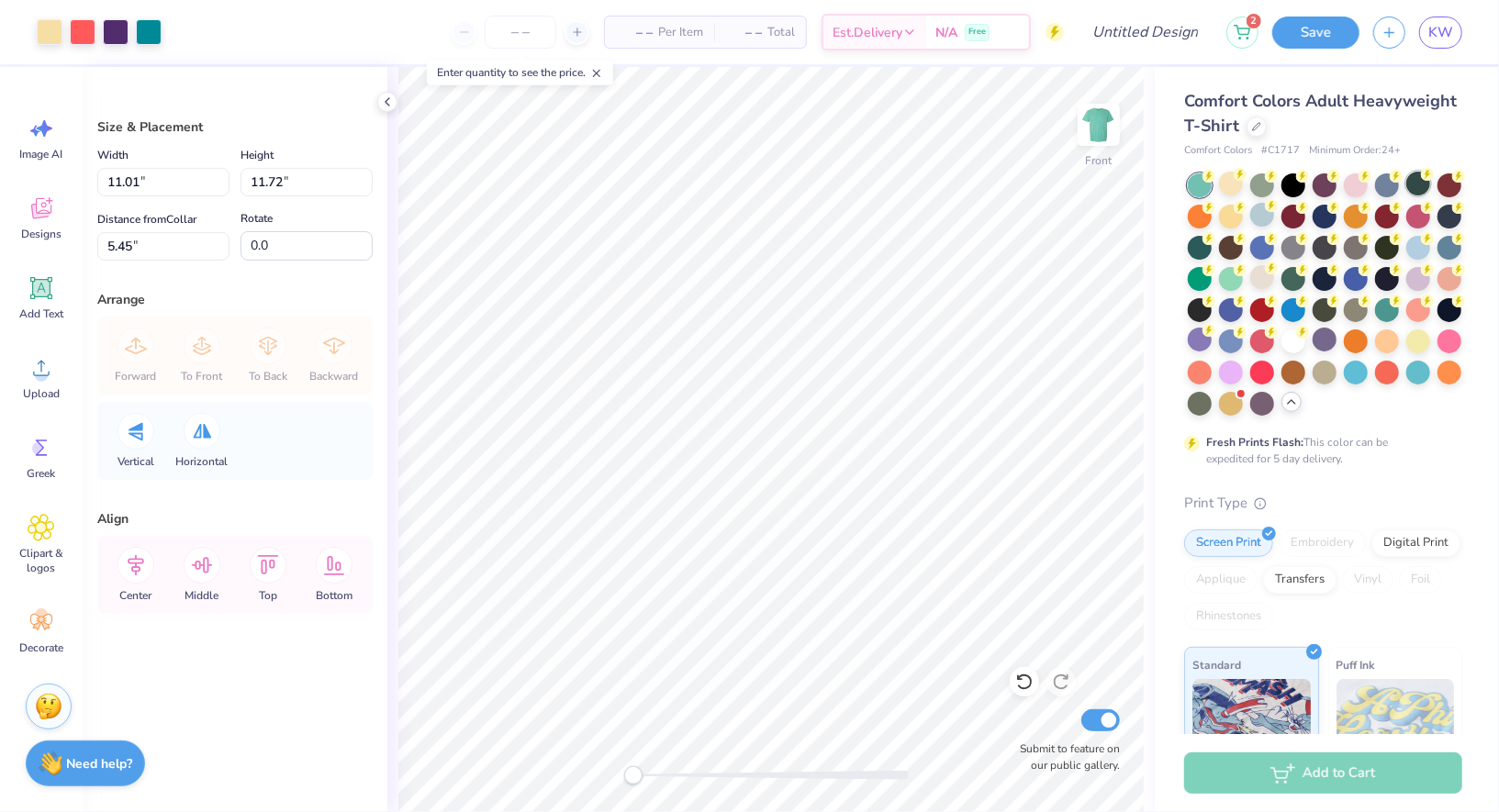
click at [1409, 193] on div at bounding box center [1419, 184] width 24 height 24
click at [1300, 309] on div at bounding box center [1294, 309] width 24 height 24
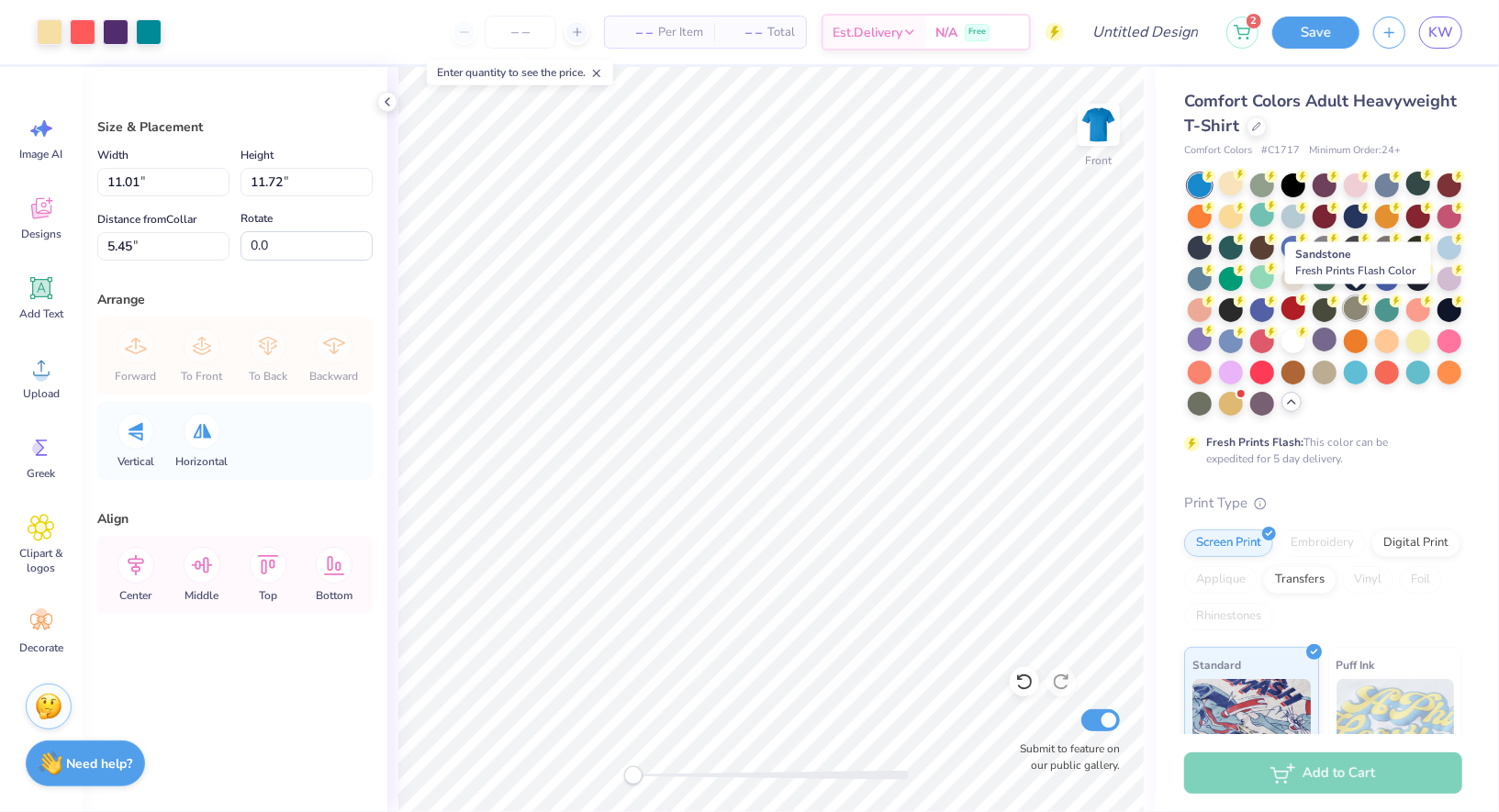
click at [1344, 303] on div at bounding box center [1356, 309] width 24 height 24
click at [1316, 333] on div at bounding box center [1326, 339] width 24 height 24
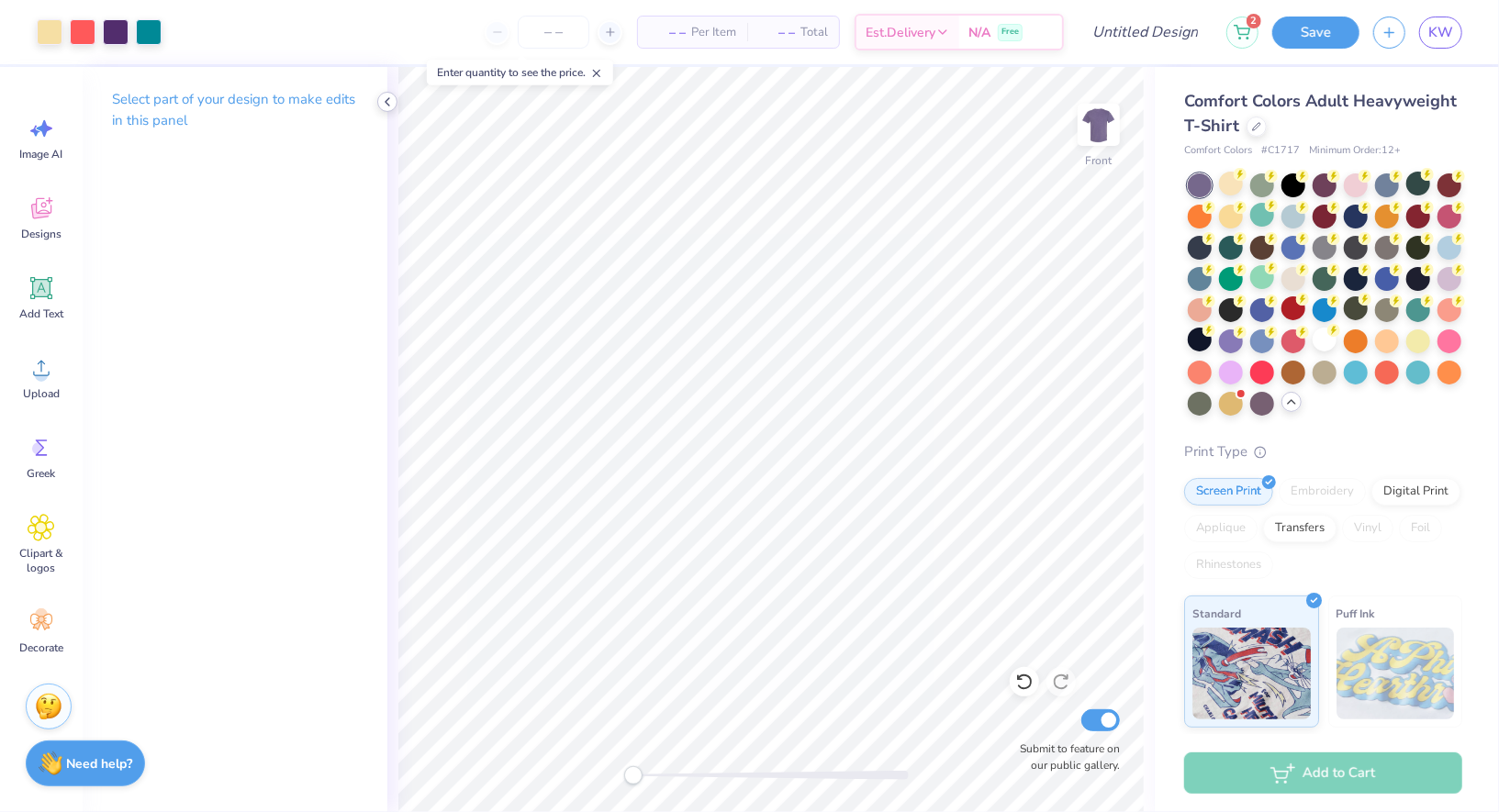
click at [386, 98] on icon at bounding box center [388, 102] width 15 height 15
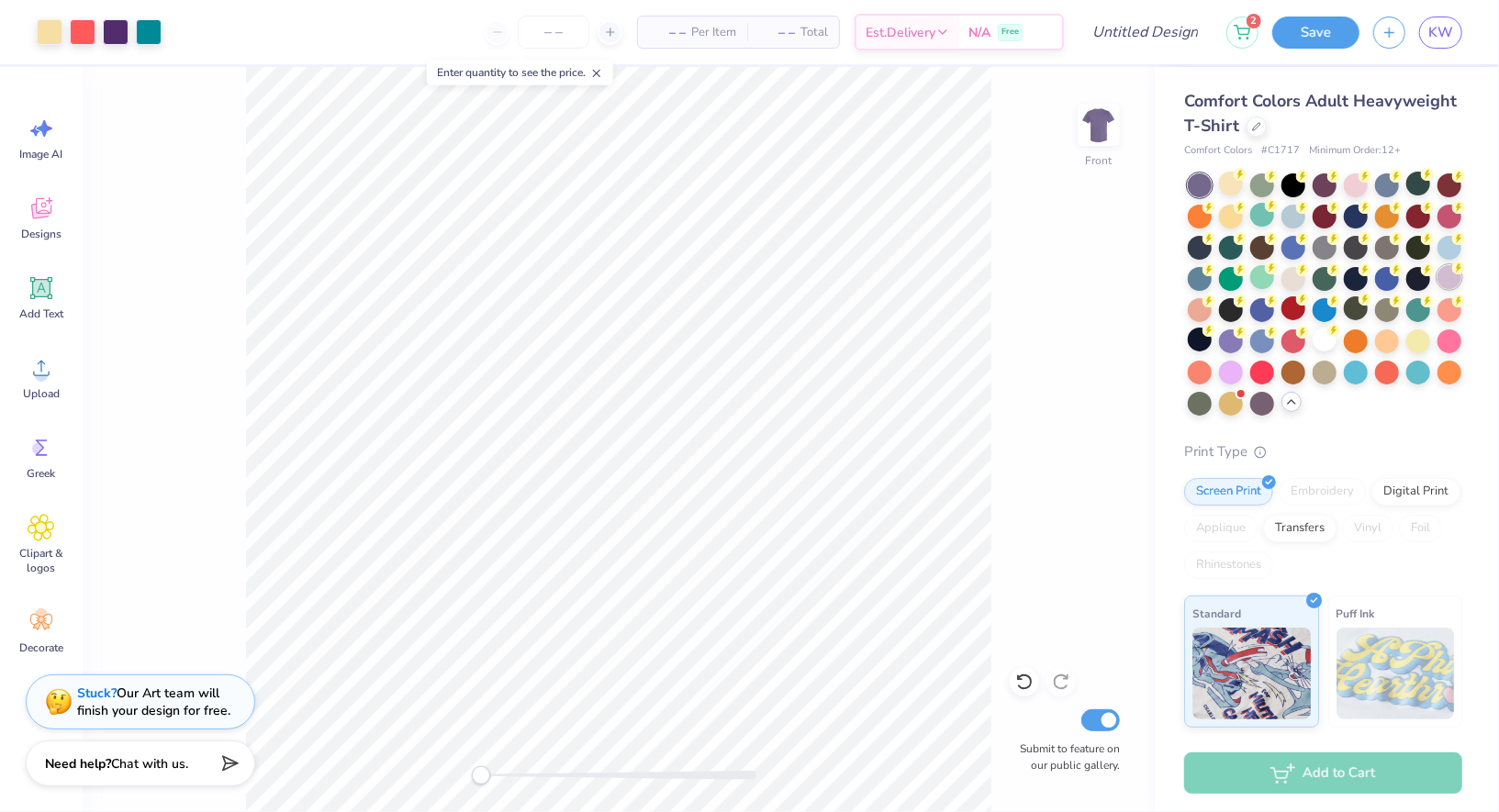
click at [1443, 281] on div at bounding box center [1450, 277] width 24 height 24
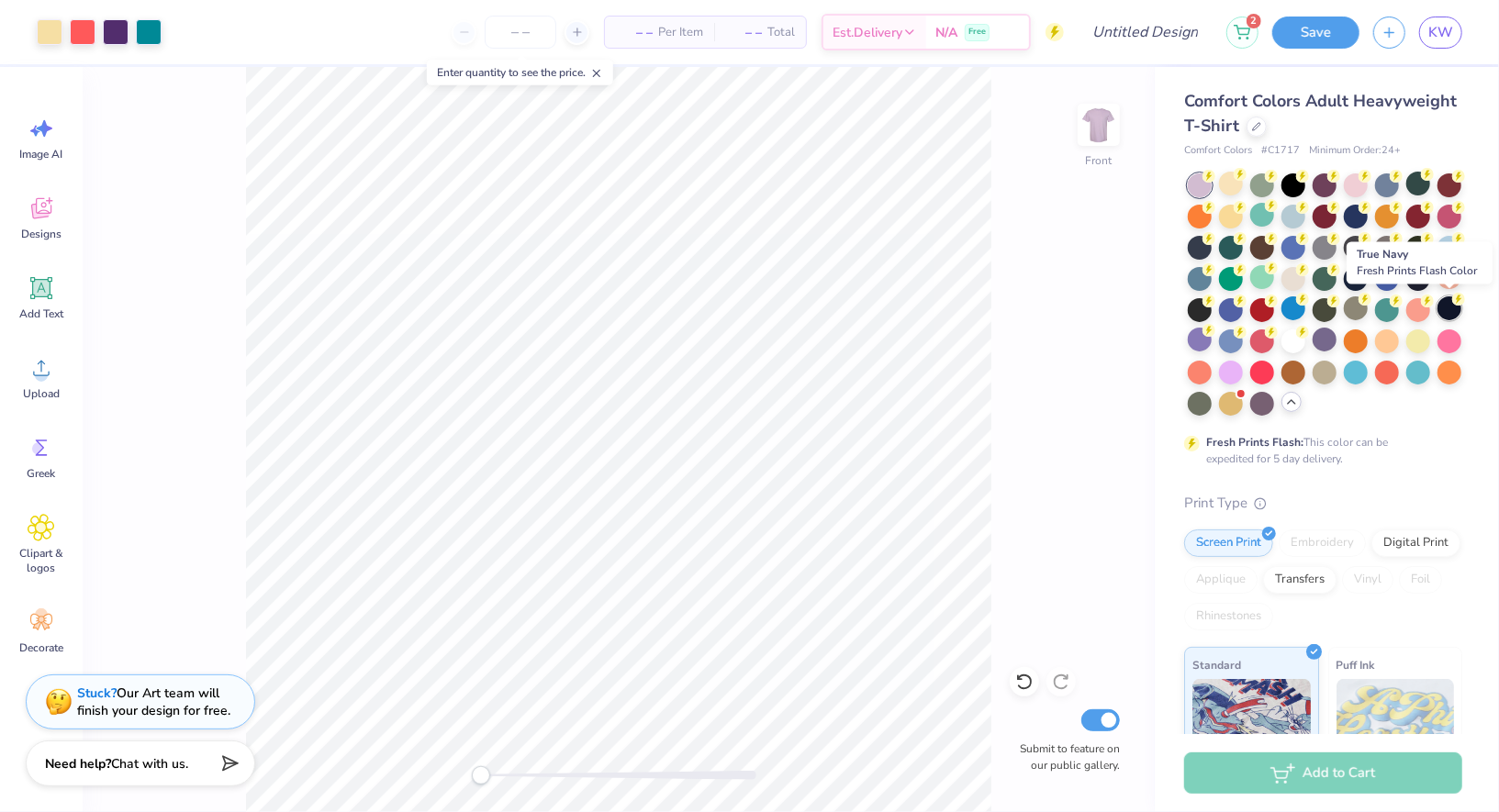
click at [1447, 303] on div at bounding box center [1450, 309] width 24 height 24
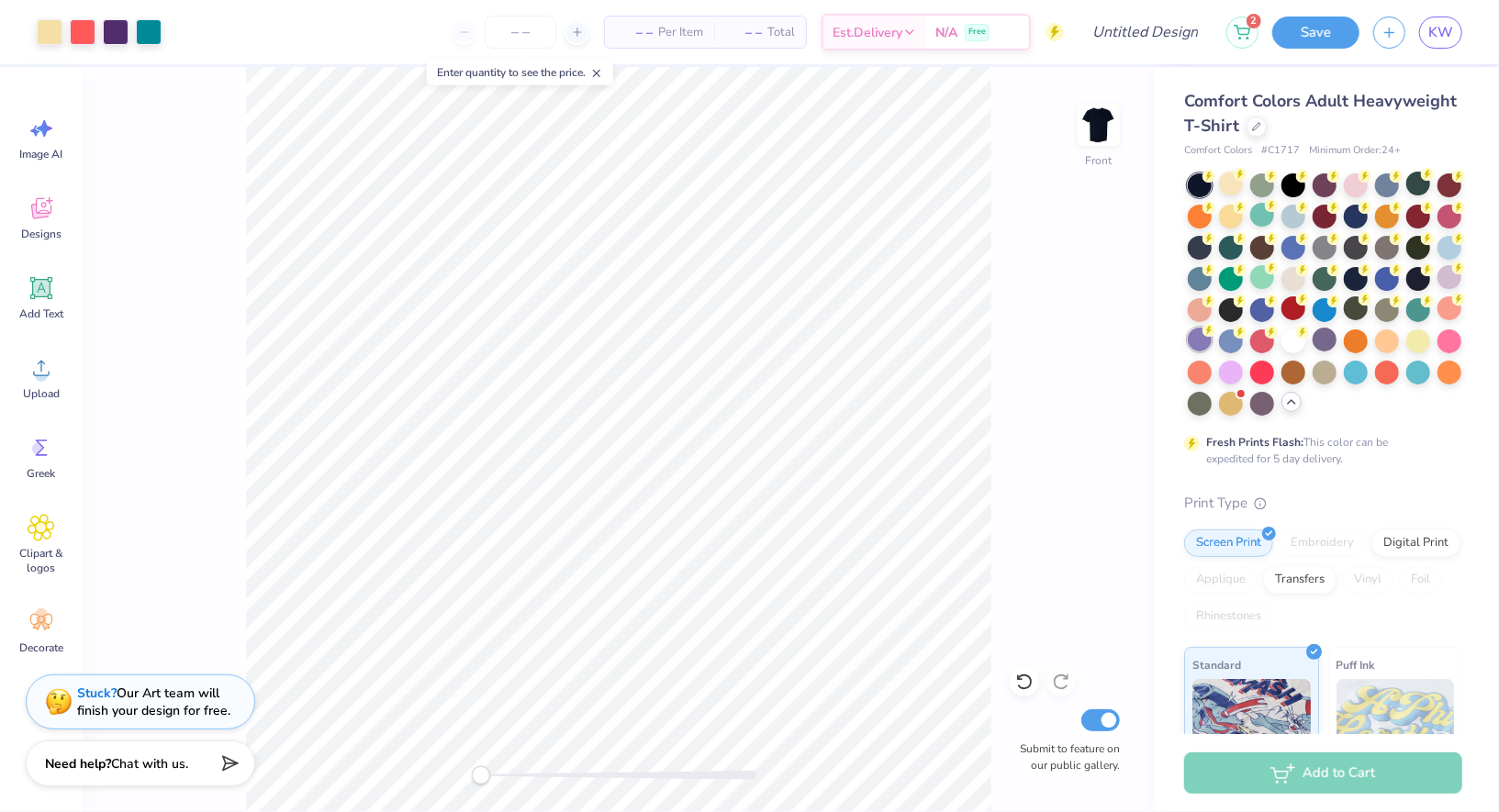
click at [1198, 349] on div at bounding box center [1201, 339] width 24 height 24
click at [1232, 340] on div at bounding box center [1231, 339] width 24 height 24
click at [1318, 342] on div at bounding box center [1326, 339] width 24 height 24
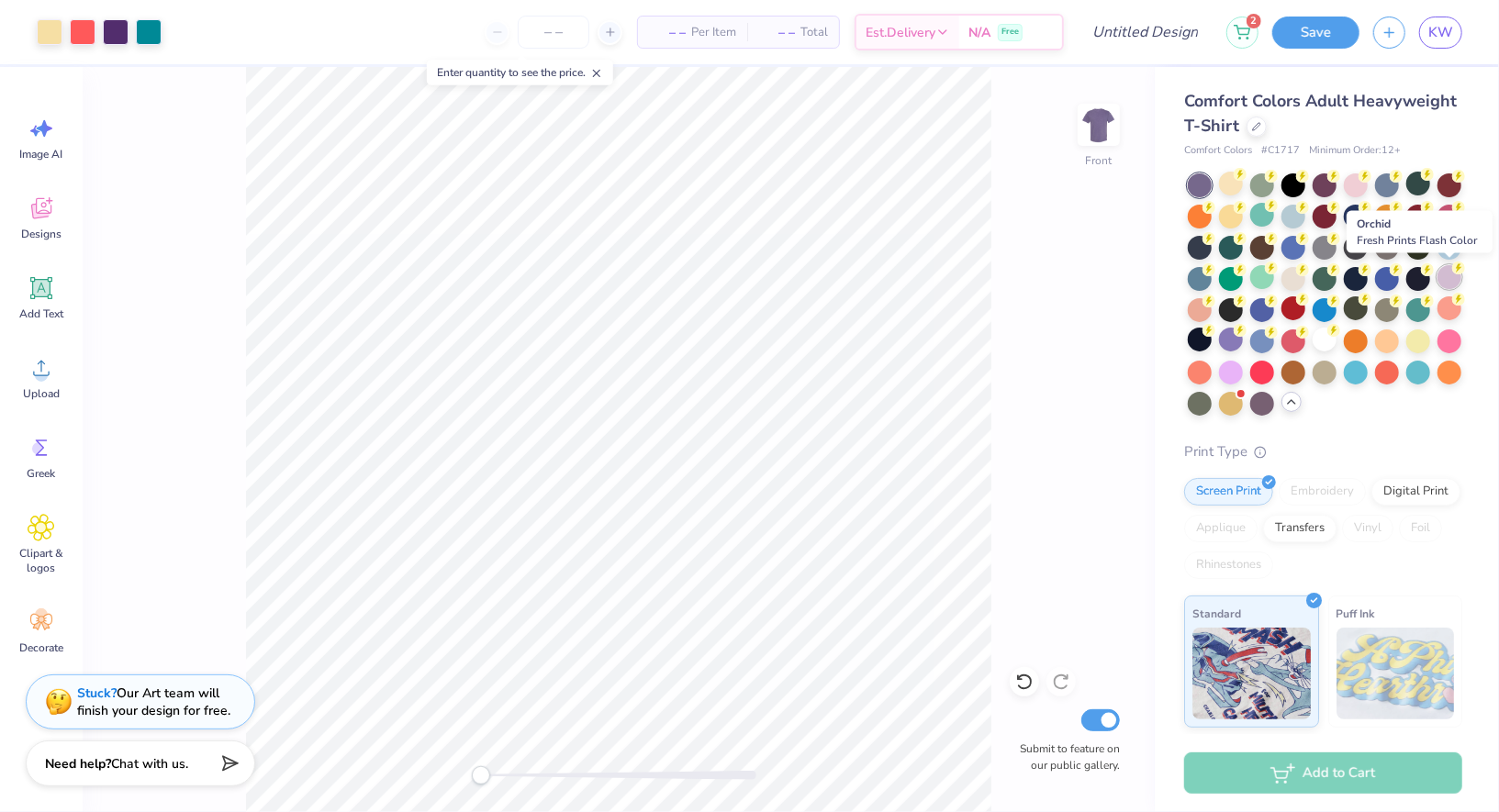
click at [1451, 284] on div at bounding box center [1450, 277] width 24 height 24
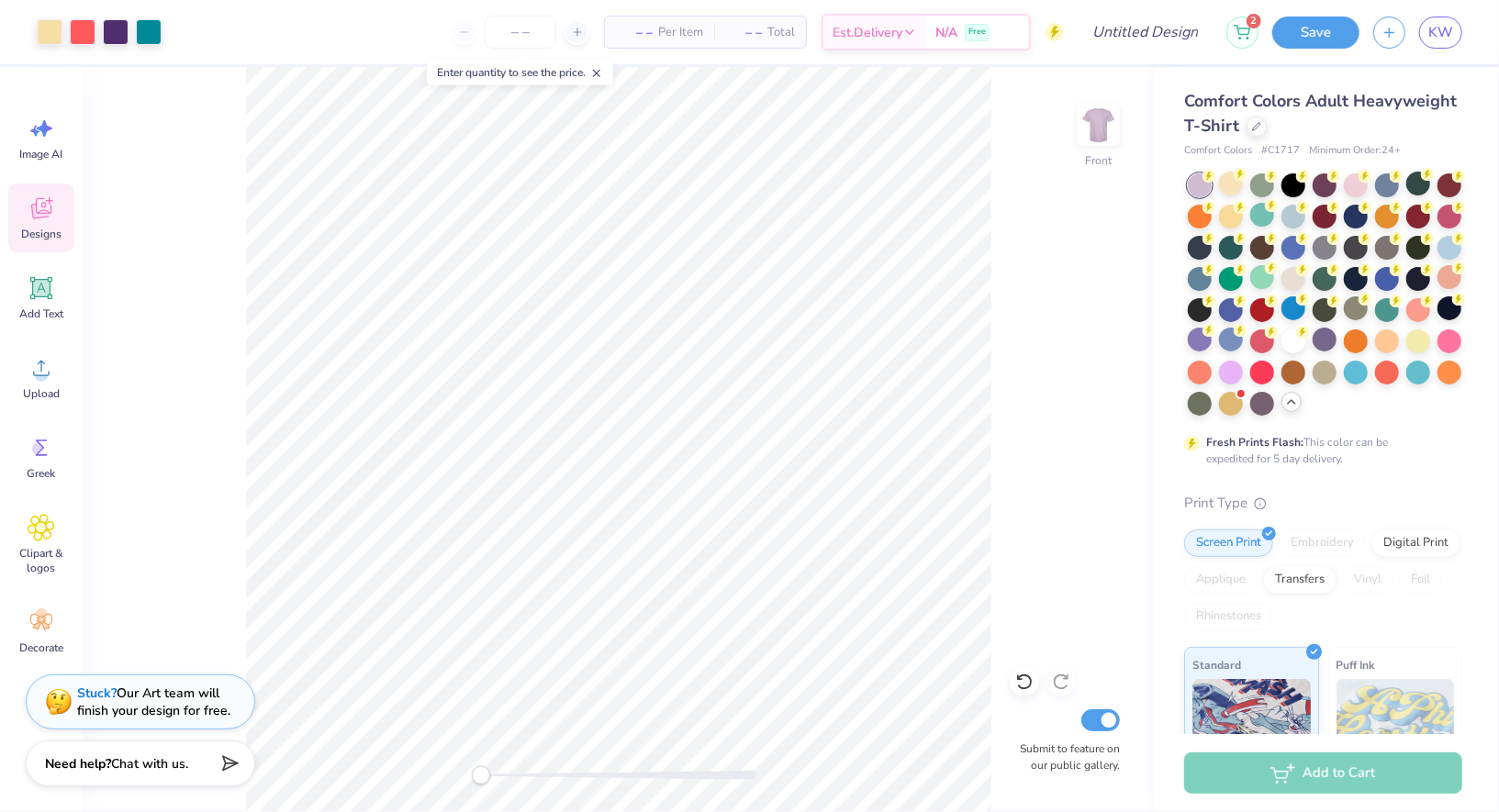
click at [52, 223] on div "Designs" at bounding box center [41, 218] width 66 height 69
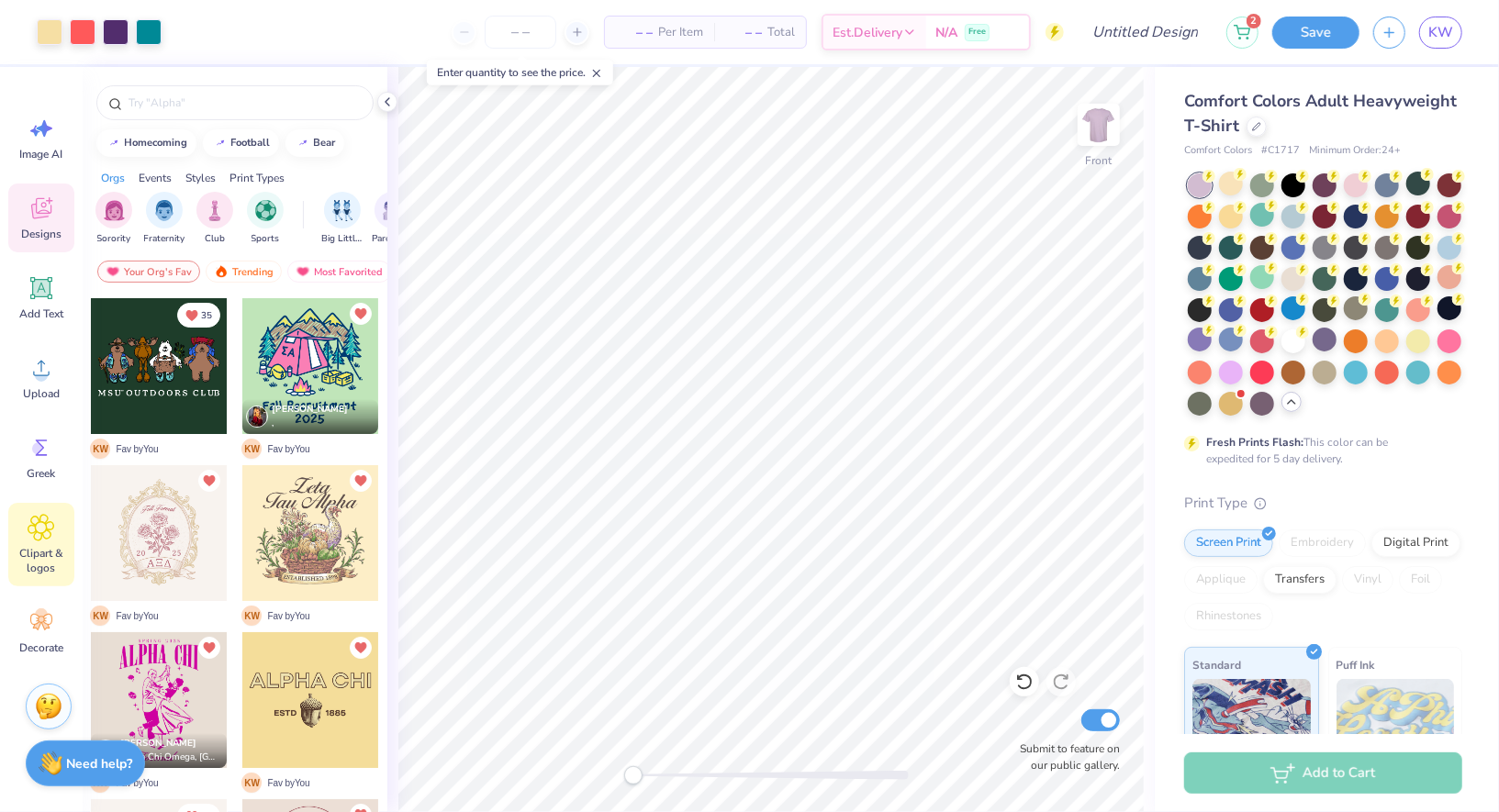
click at [43, 554] on span "Clipart & logos" at bounding box center [41, 560] width 61 height 29
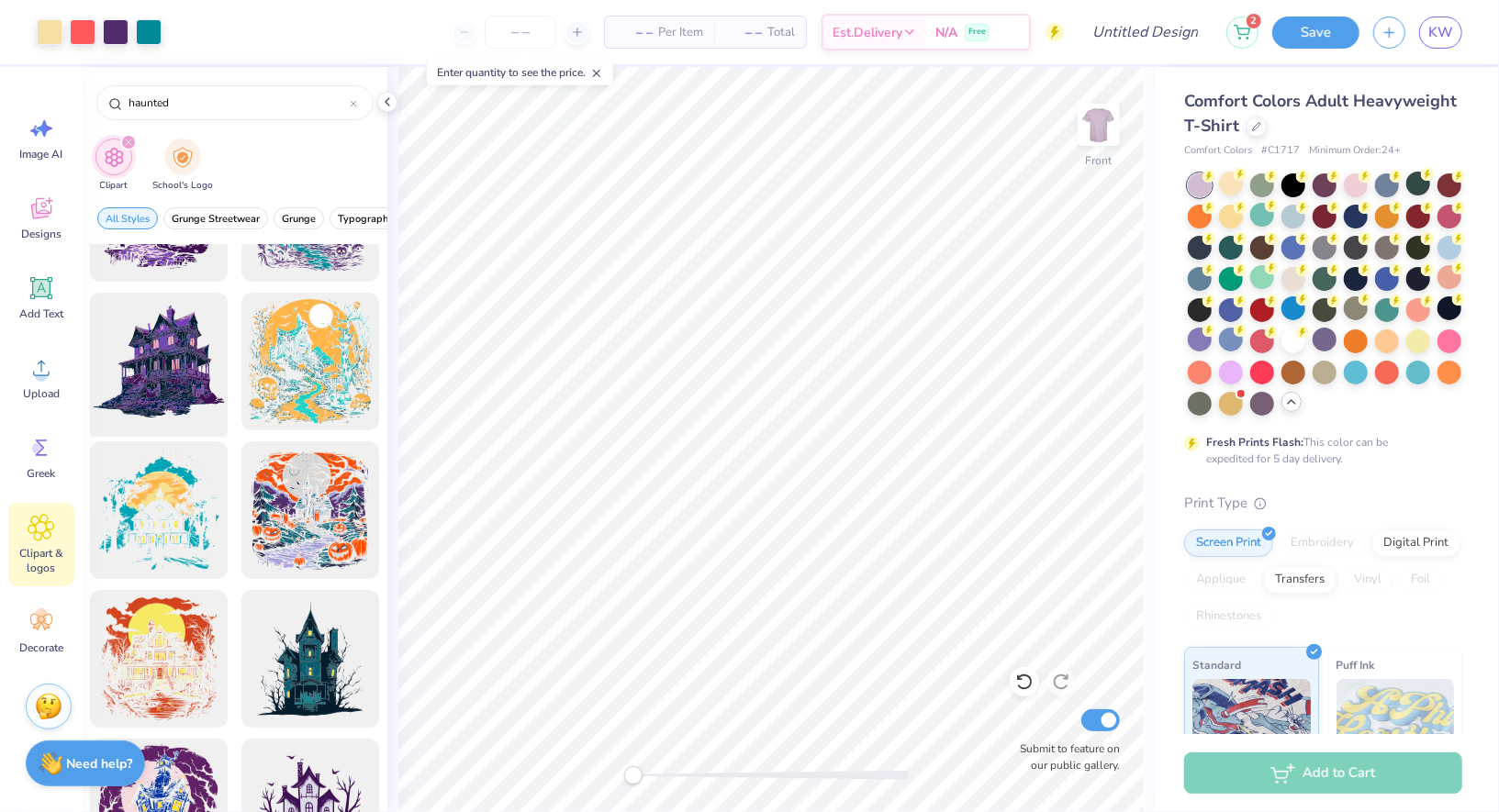
scroll to position [266, 0]
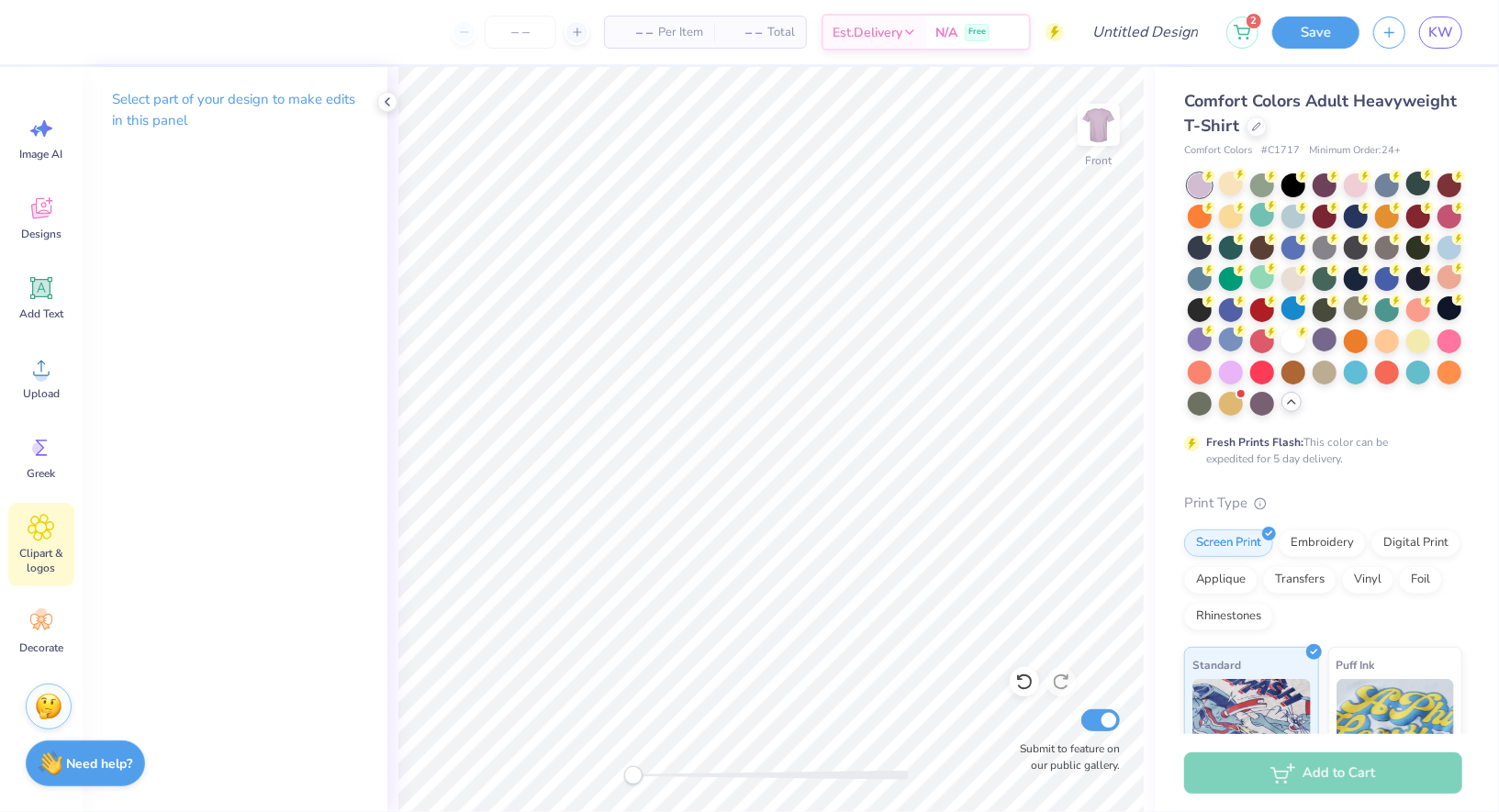
click at [35, 562] on span "Clipart & logos" at bounding box center [41, 560] width 61 height 29
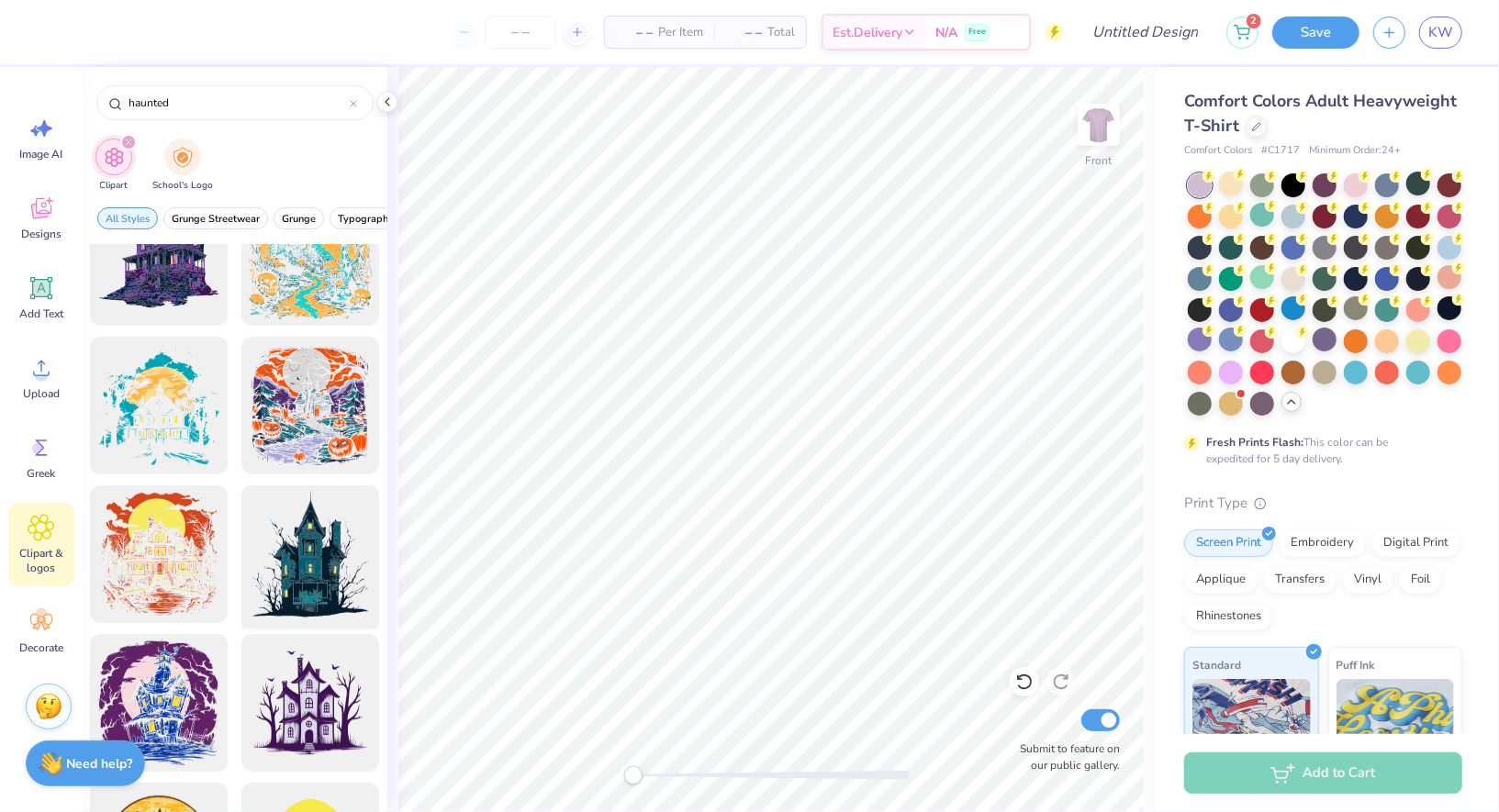
scroll to position [342, 0]
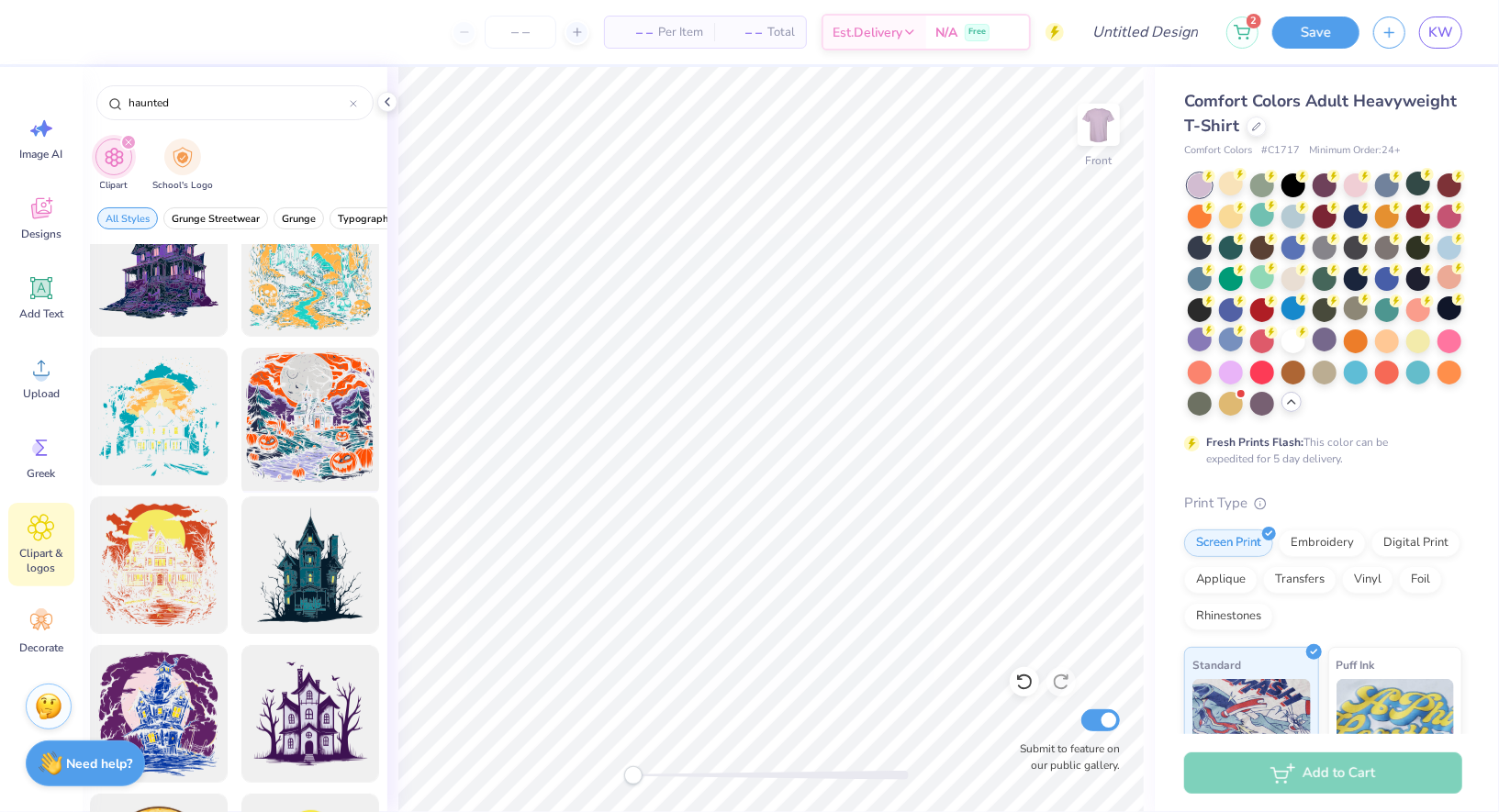
click at [297, 418] on div at bounding box center [311, 417] width 151 height 151
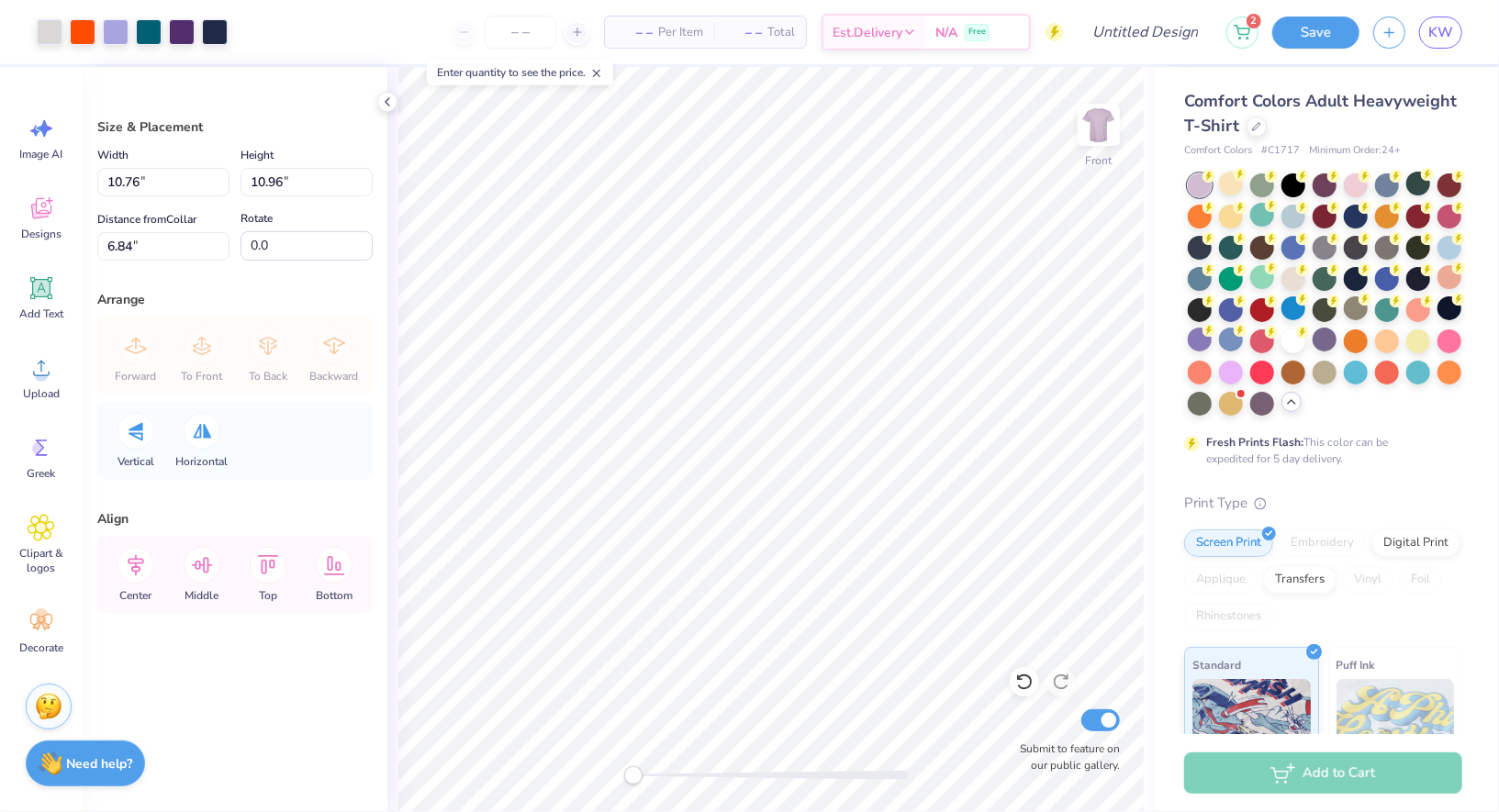
type input "10.76"
type input "10.96"
type input "6.84"
type input "11.37"
type input "11.58"
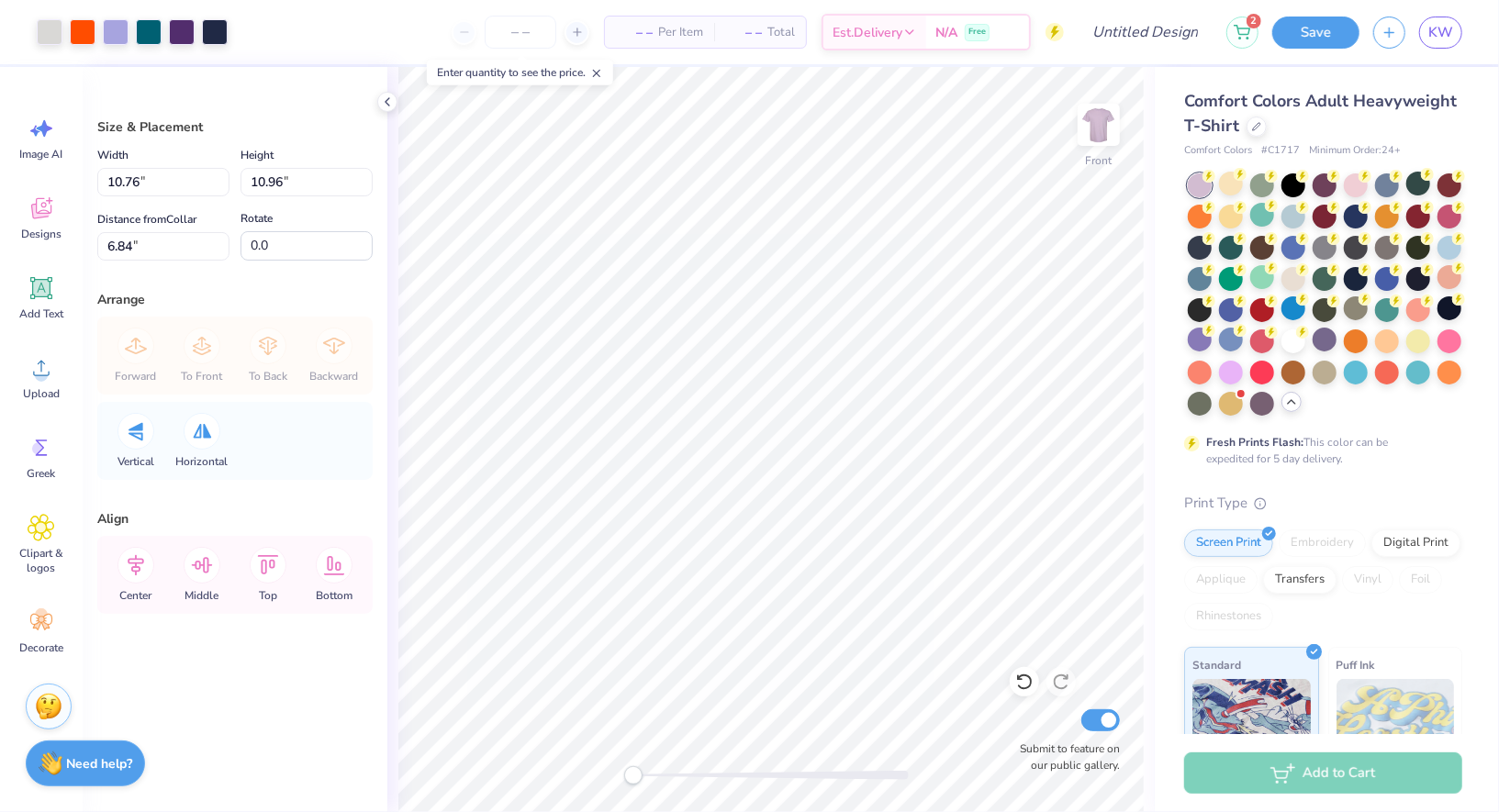
type input "5.51"
click at [116, 40] on div at bounding box center [116, 31] width 26 height 26
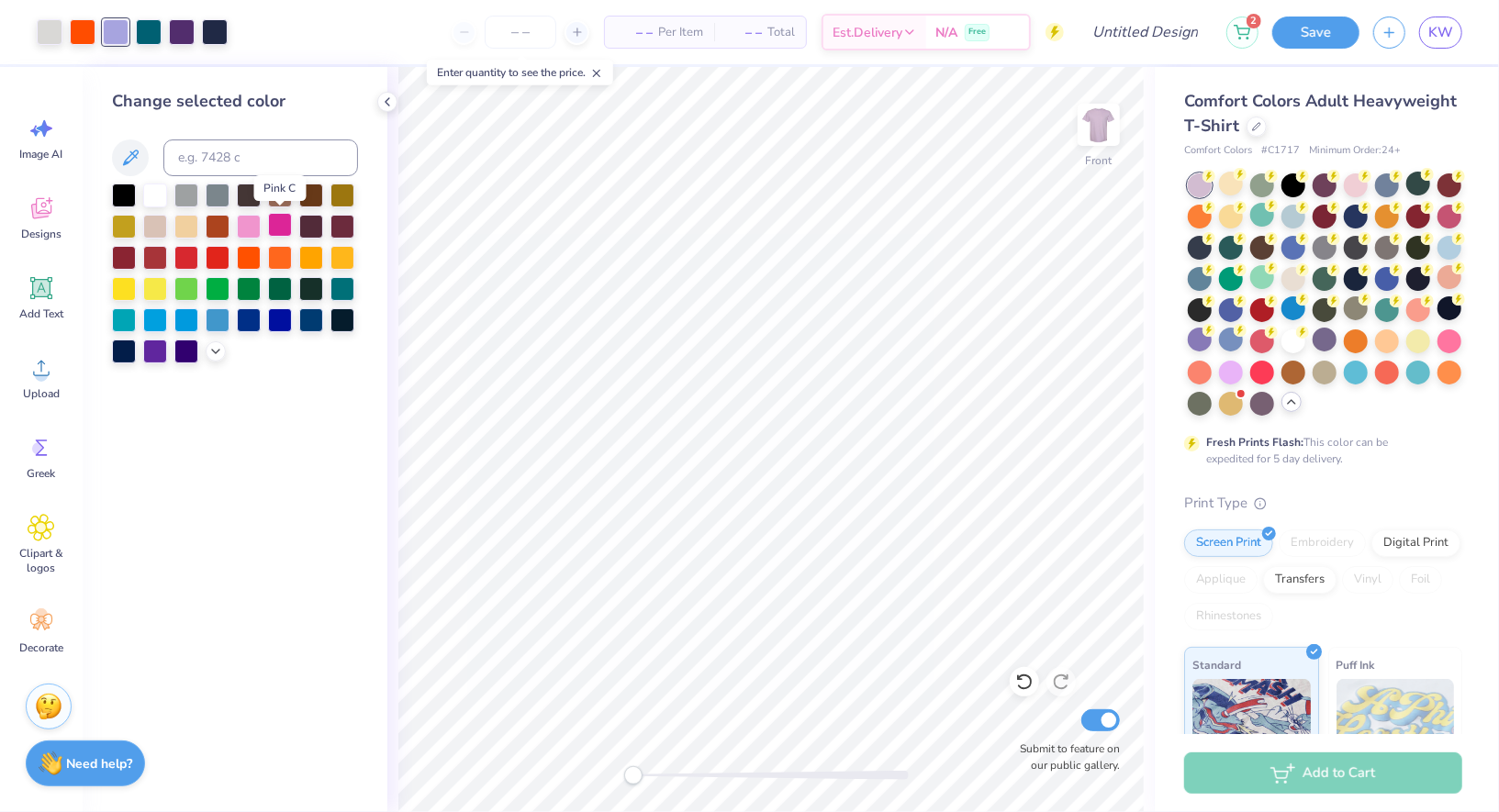
click at [274, 230] on div at bounding box center [280, 225] width 24 height 24
click at [351, 321] on div at bounding box center [342, 319] width 24 height 24
click at [299, 289] on div at bounding box center [312, 287] width 24 height 24
click at [285, 289] on div at bounding box center [280, 287] width 24 height 24
click at [317, 292] on div at bounding box center [312, 287] width 24 height 24
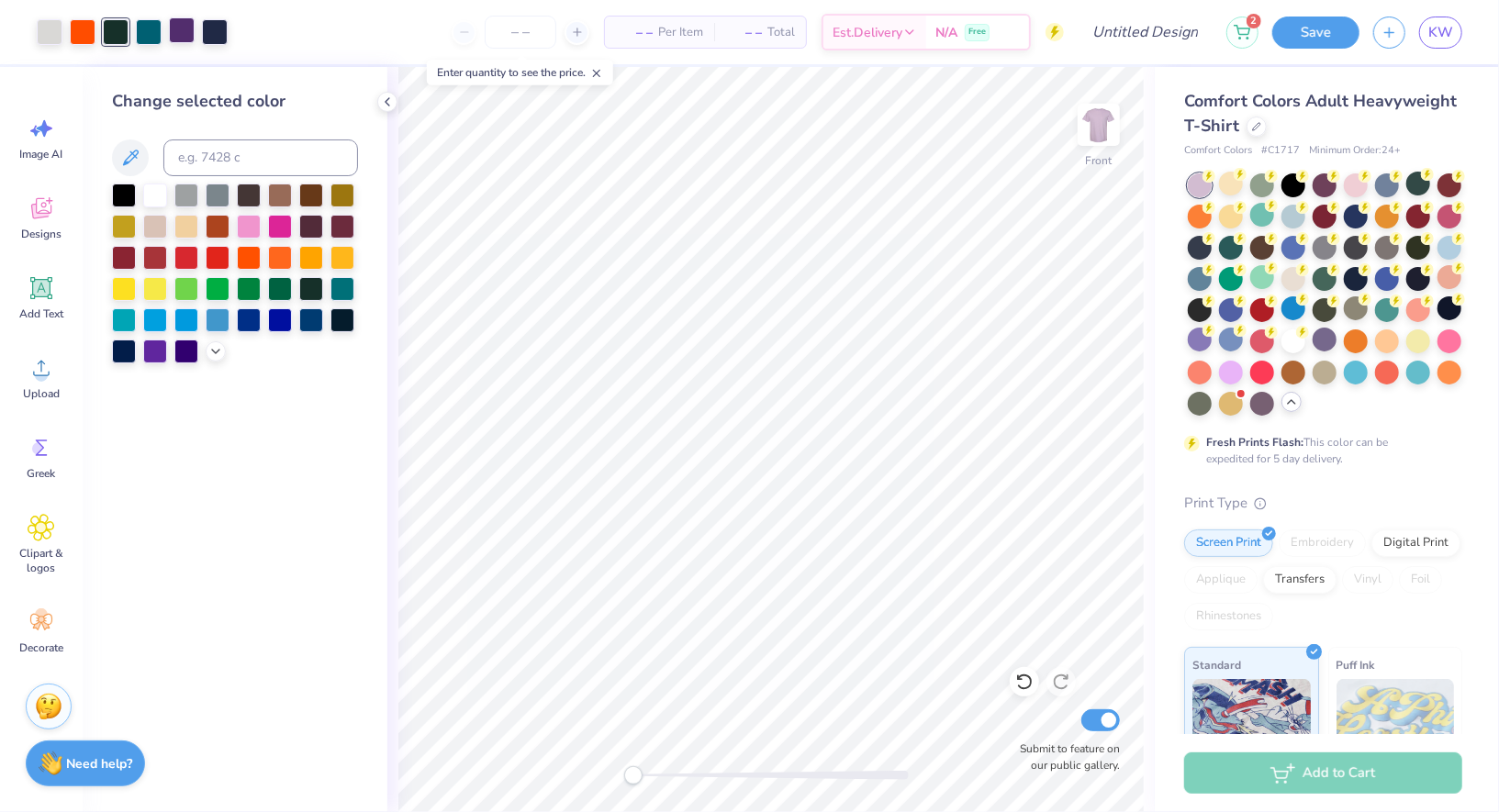
click at [175, 26] on div at bounding box center [182, 31] width 26 height 26
click at [202, 29] on div at bounding box center [215, 31] width 26 height 26
click at [393, 102] on icon at bounding box center [388, 102] width 15 height 15
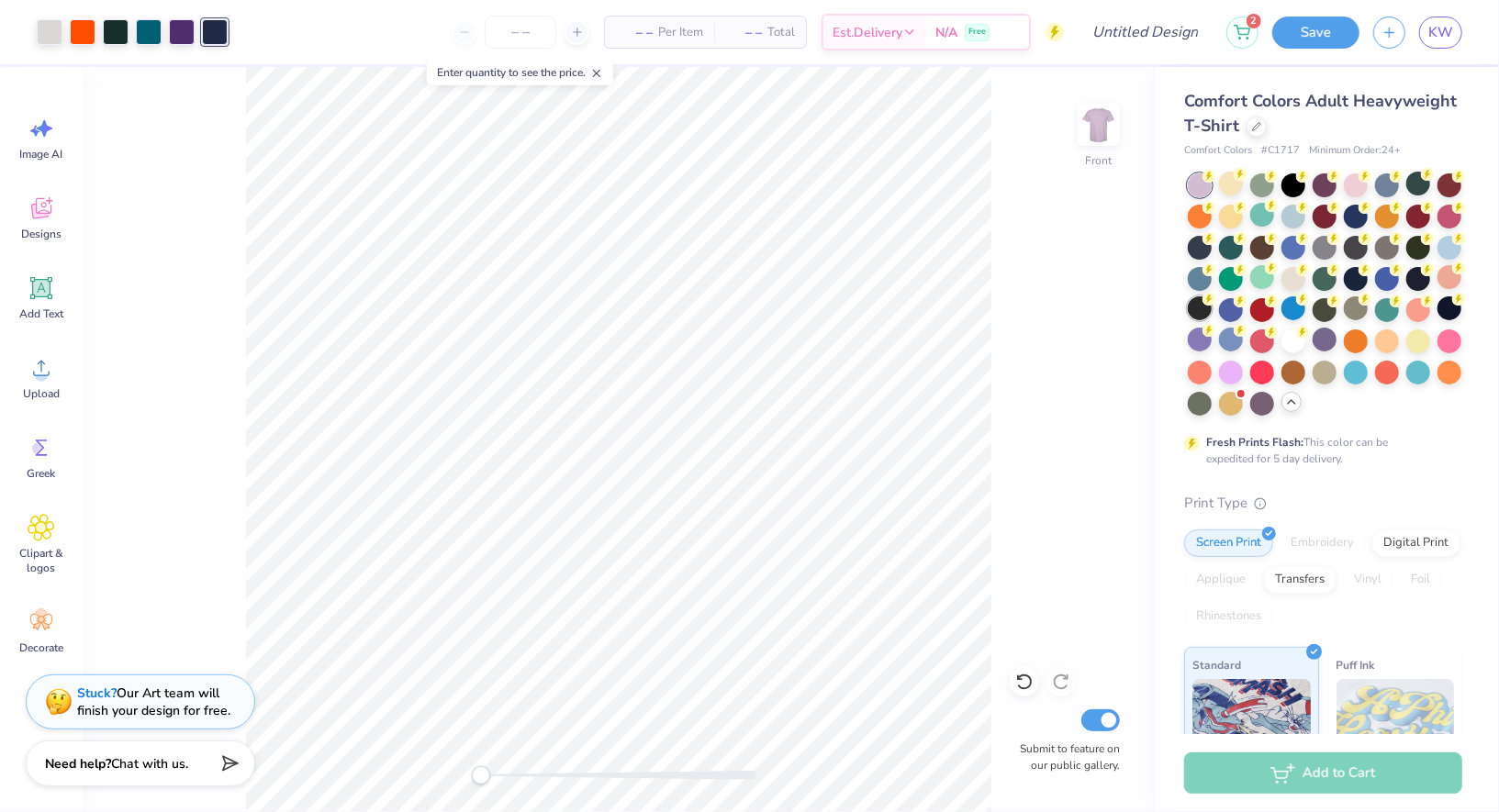
click at [1200, 316] on div at bounding box center [1201, 309] width 24 height 24
click at [1229, 371] on div at bounding box center [1231, 371] width 24 height 24
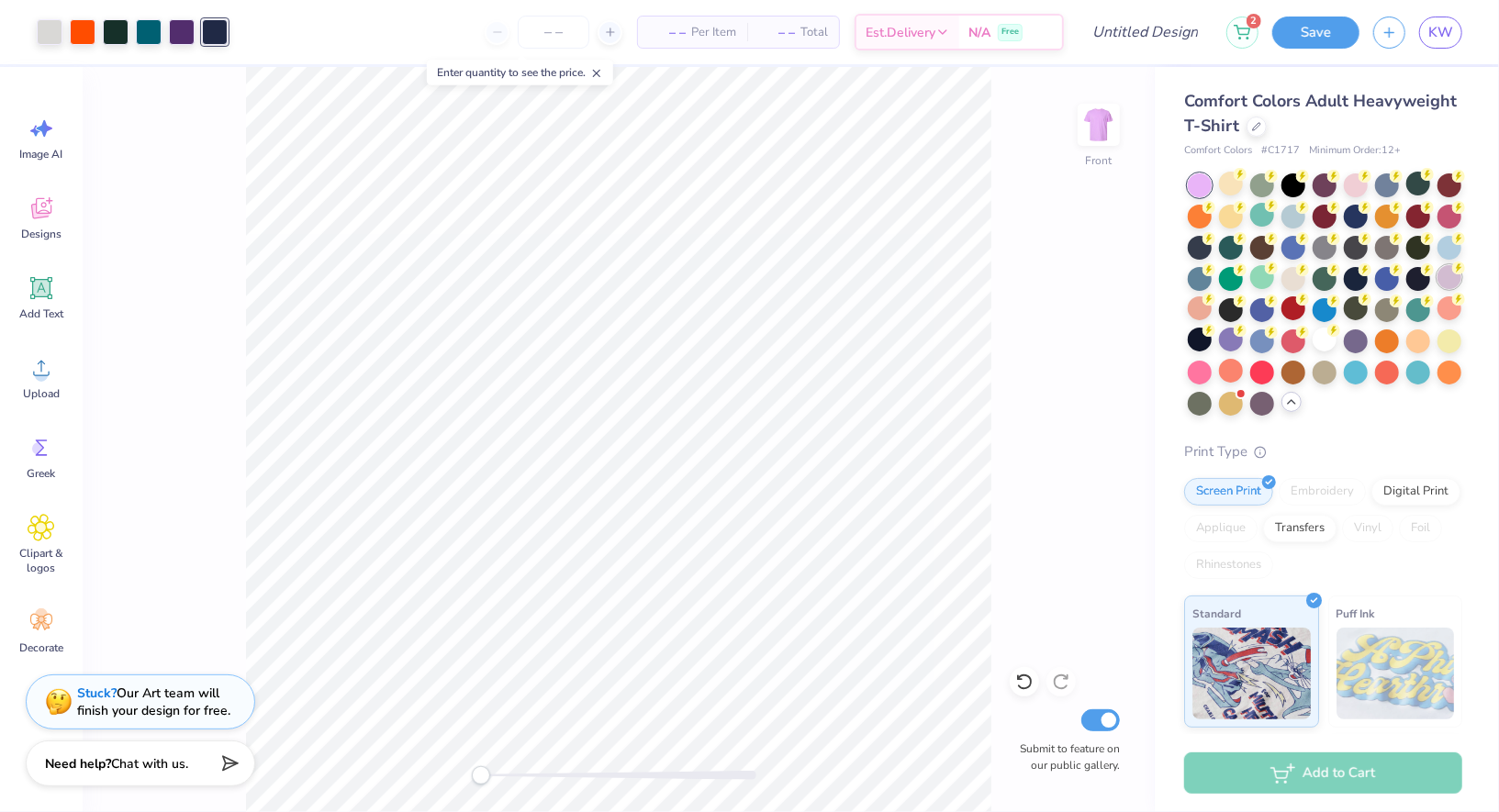
click at [1458, 281] on div at bounding box center [1450, 277] width 24 height 24
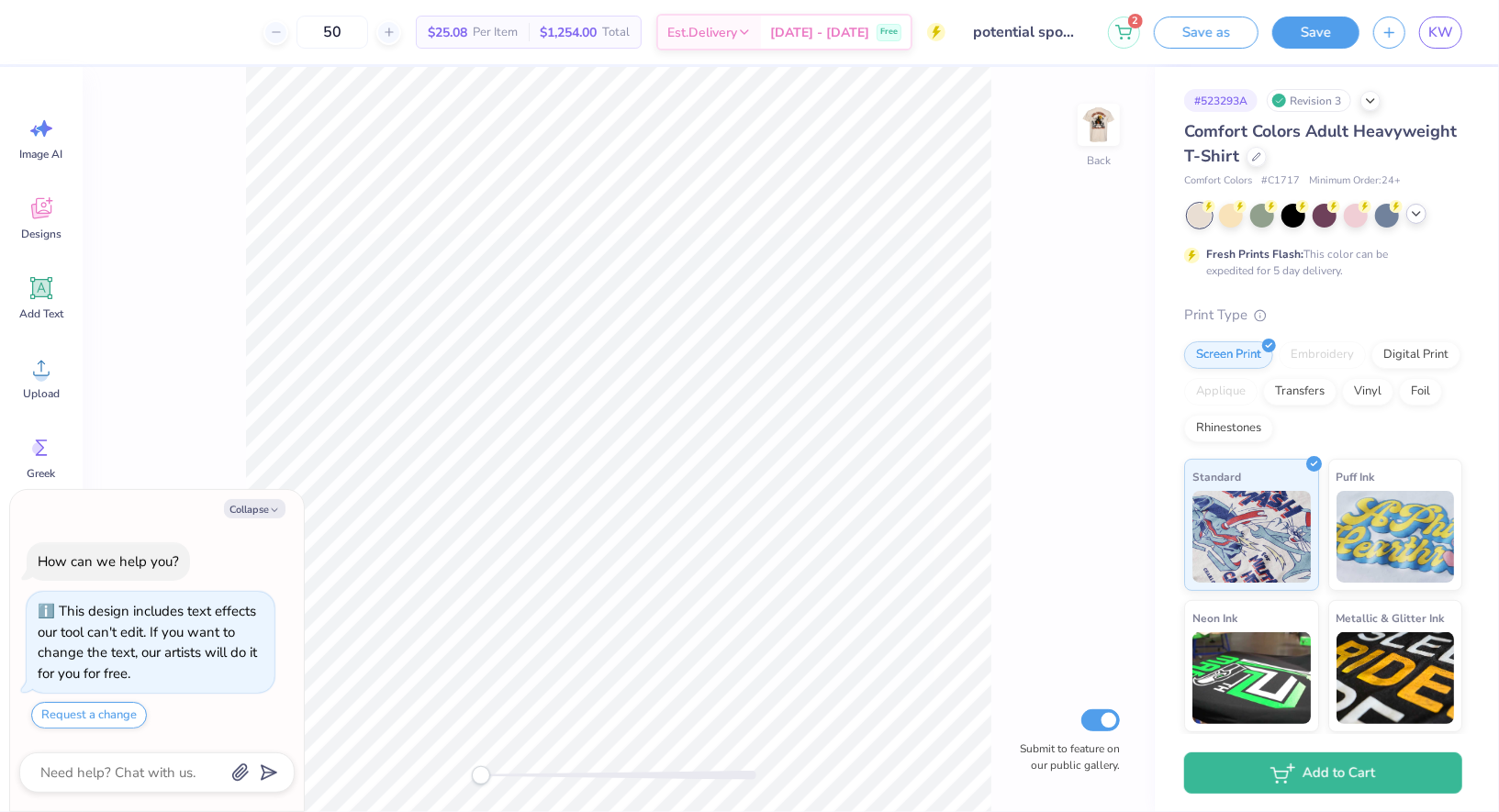
click at [1423, 214] on icon at bounding box center [1417, 213] width 15 height 15
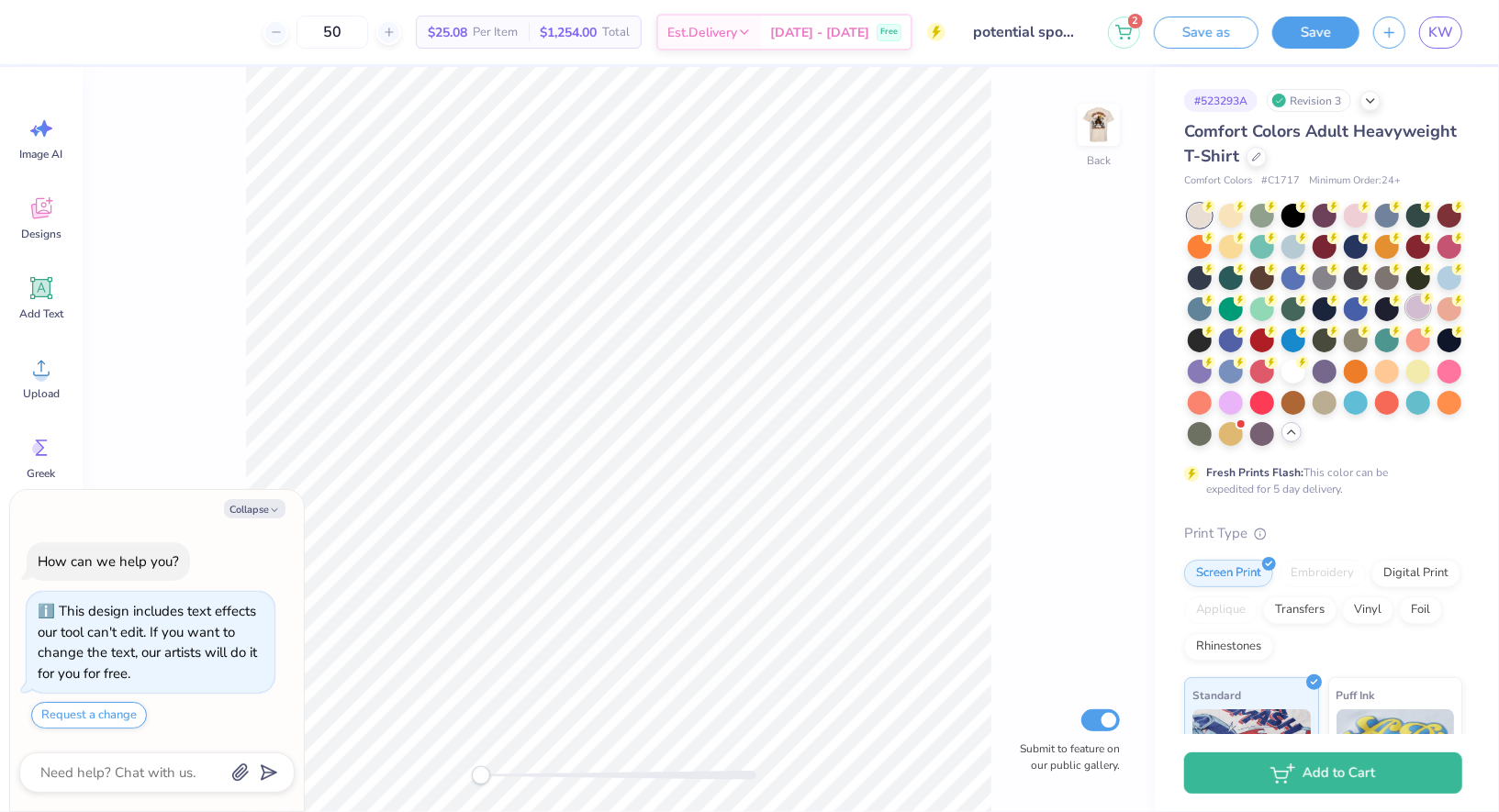
click at [1419, 315] on div at bounding box center [1419, 308] width 24 height 24
click at [1114, 129] on img at bounding box center [1099, 124] width 74 height 74
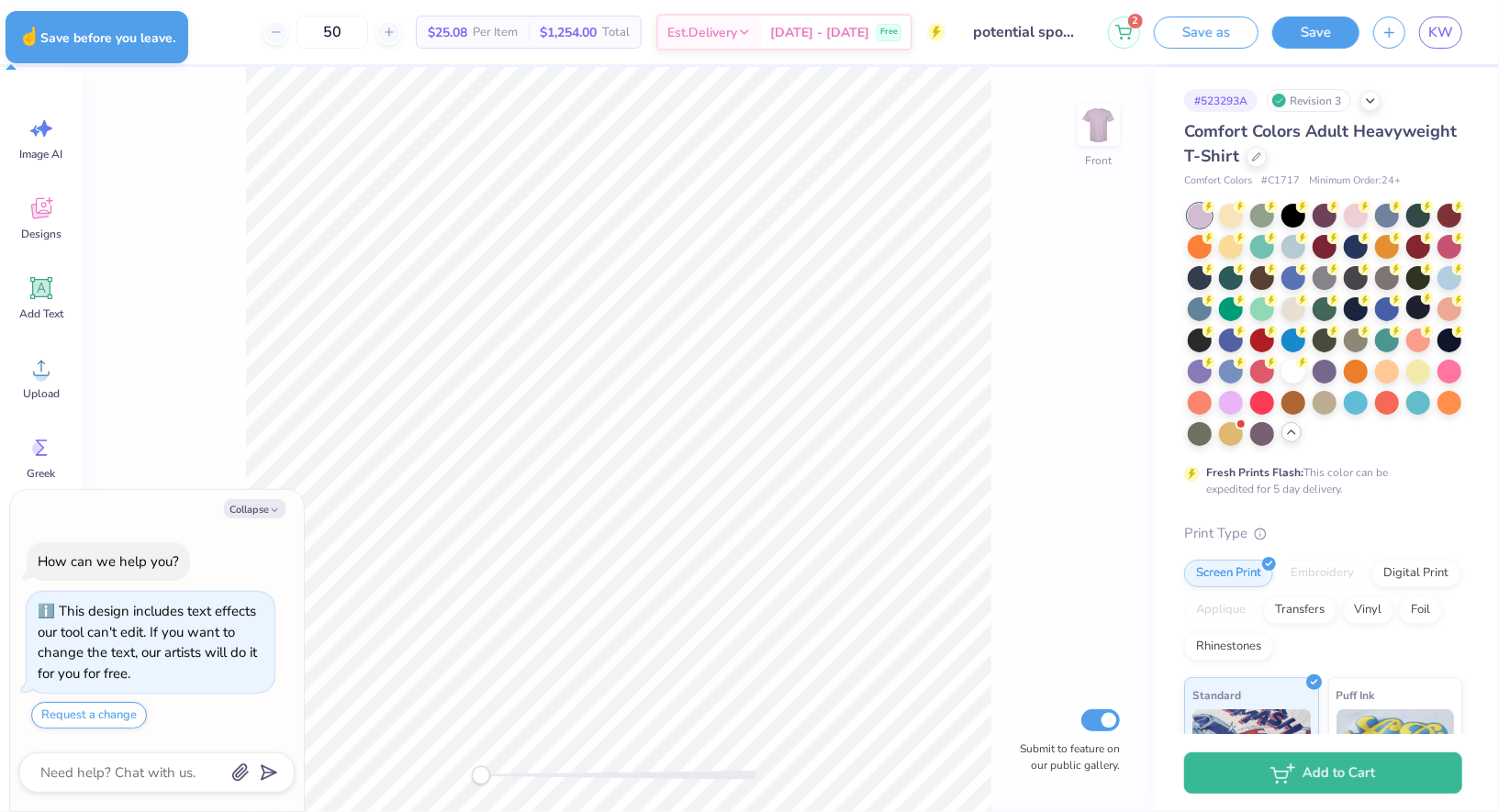
type textarea "x"
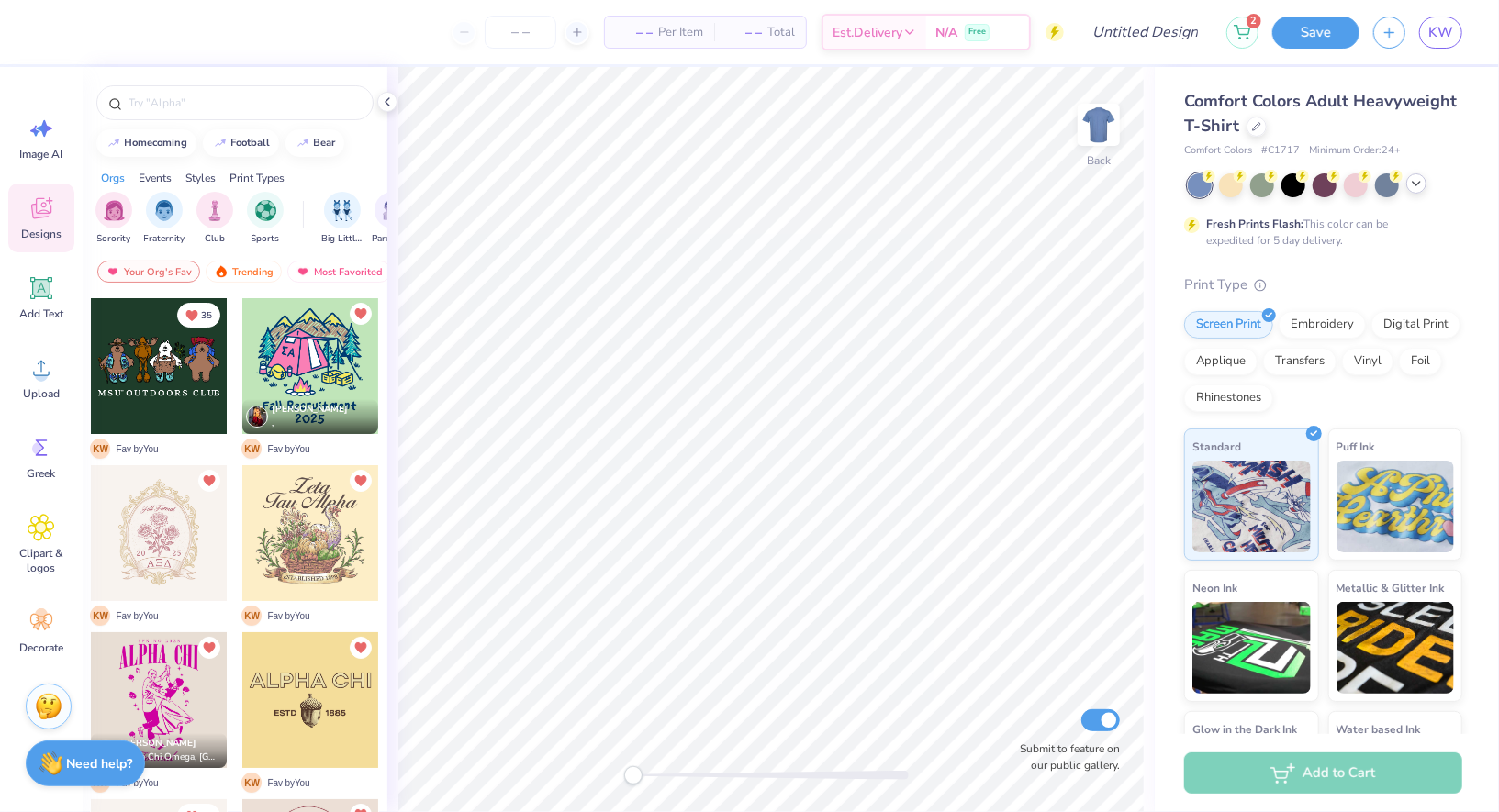
click at [1414, 188] on icon at bounding box center [1417, 184] width 15 height 15
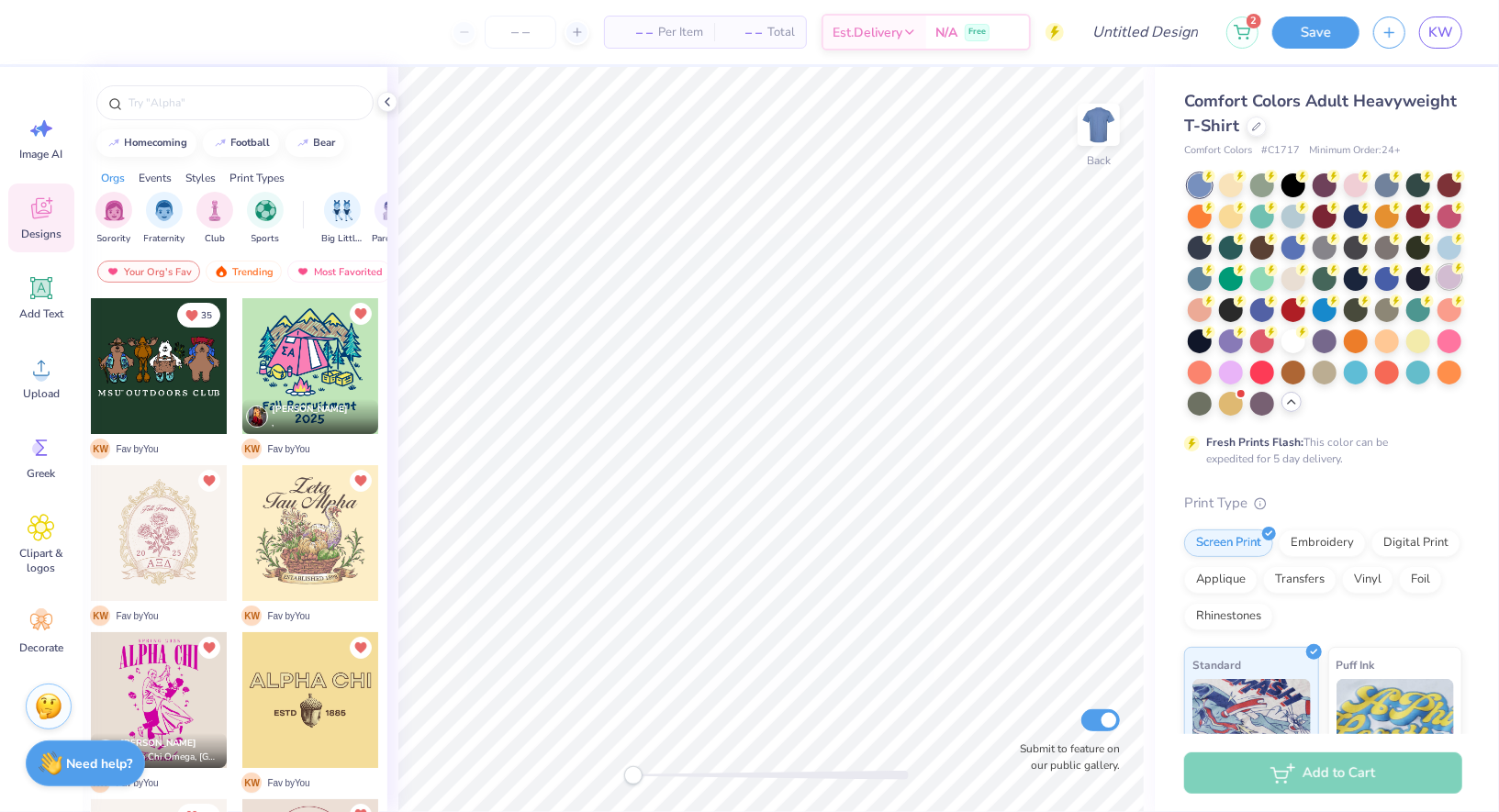
click at [1443, 275] on div at bounding box center [1450, 277] width 24 height 24
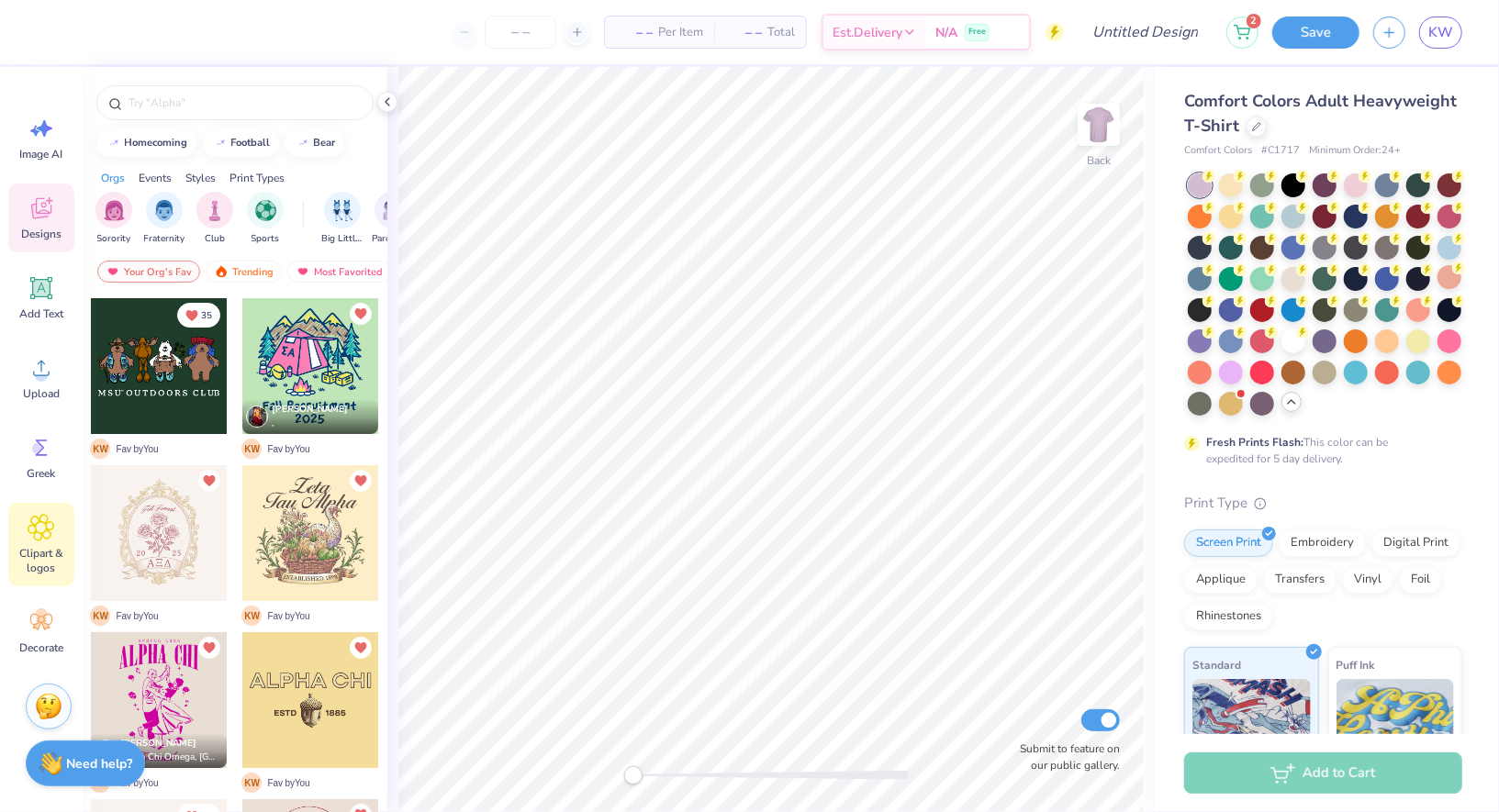
click at [40, 577] on div "Clipart & logos" at bounding box center [41, 544] width 66 height 84
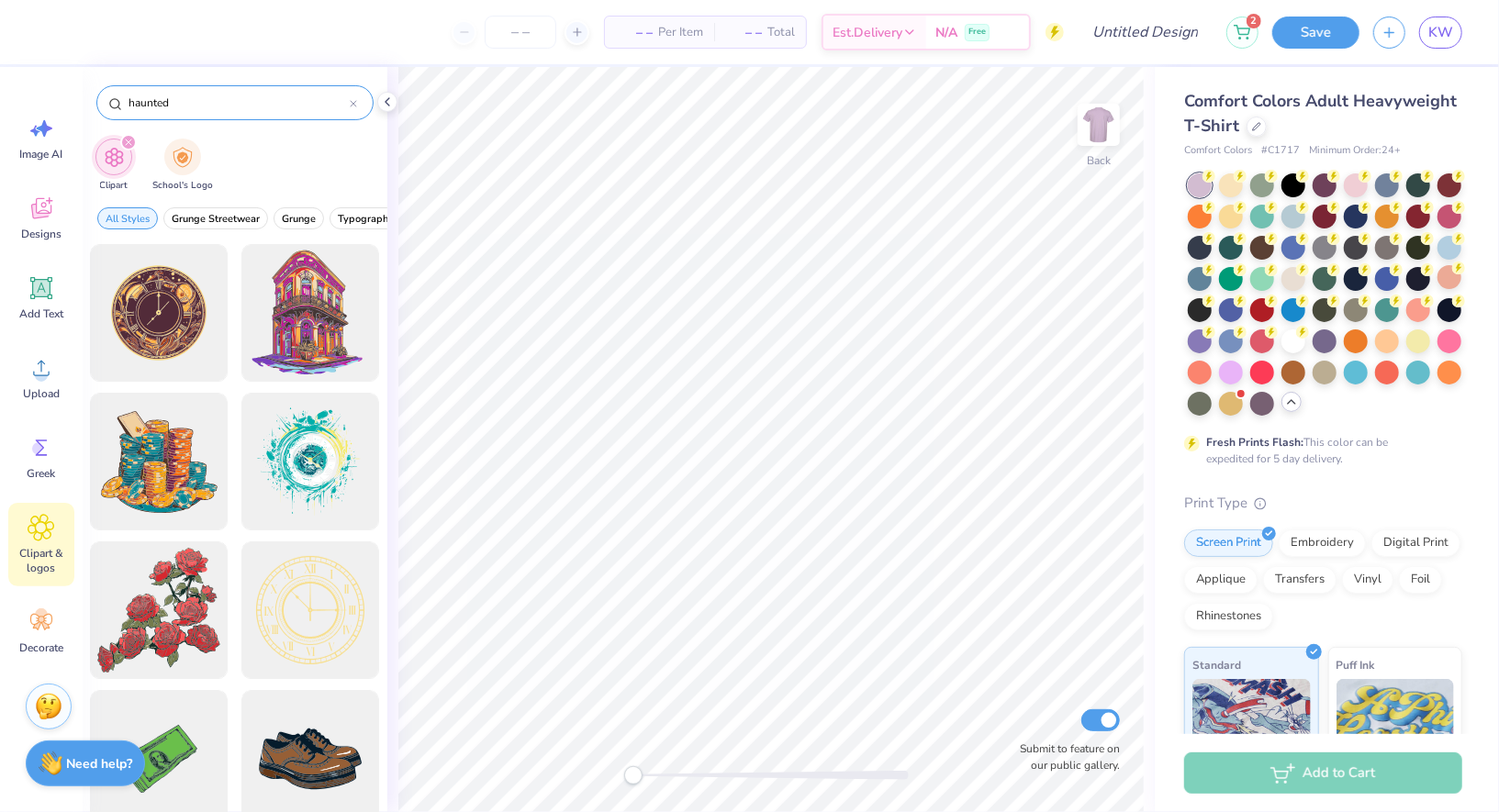
type input "haunted"
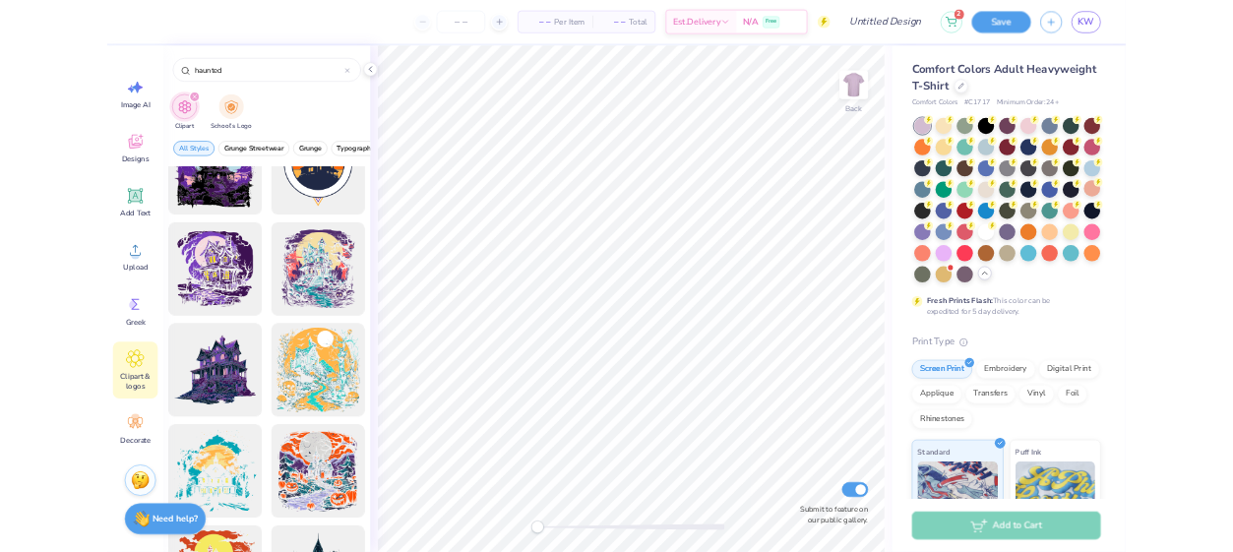
scroll to position [73, 0]
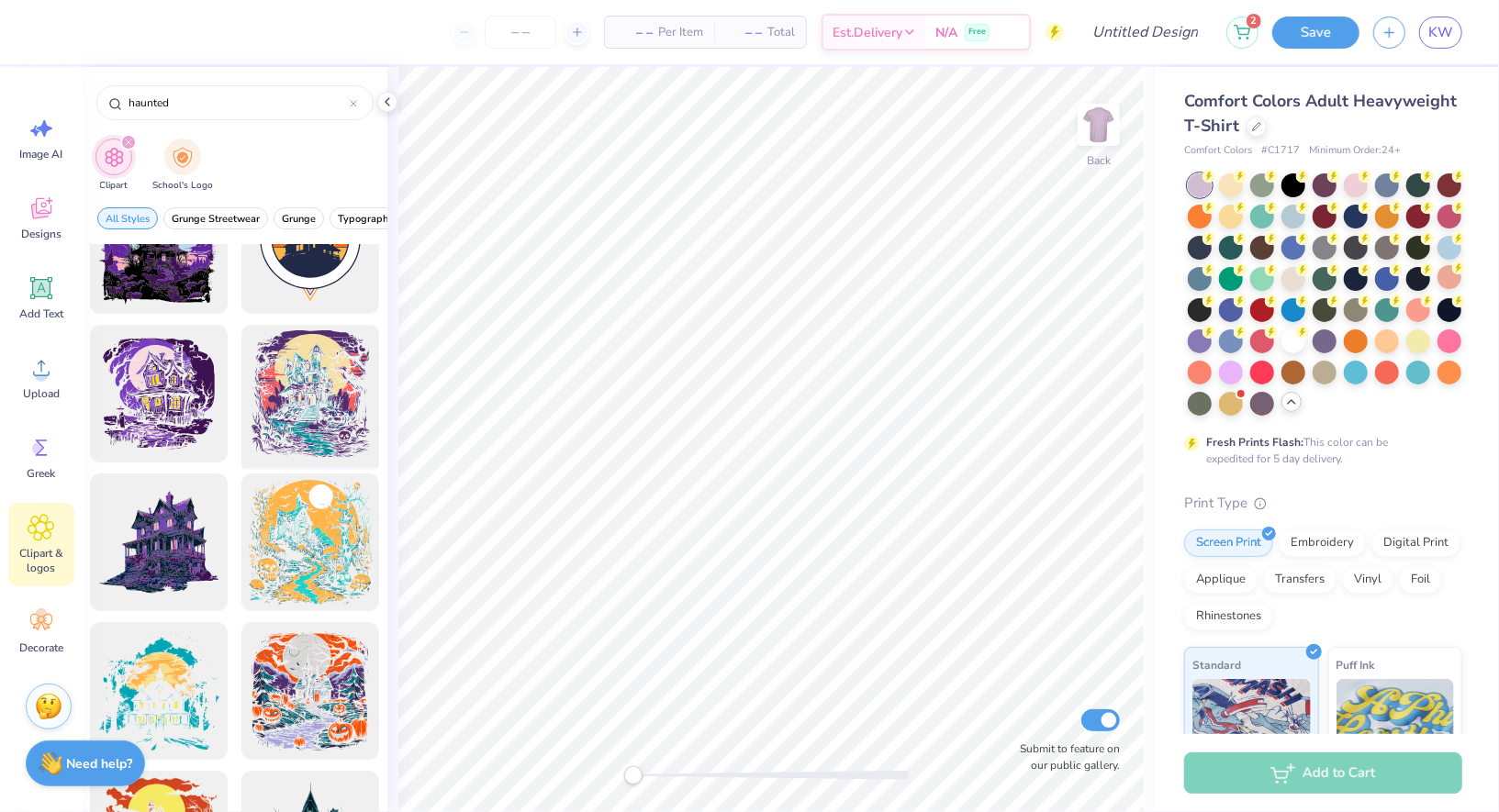
click at [302, 396] on div at bounding box center [311, 394] width 151 height 151
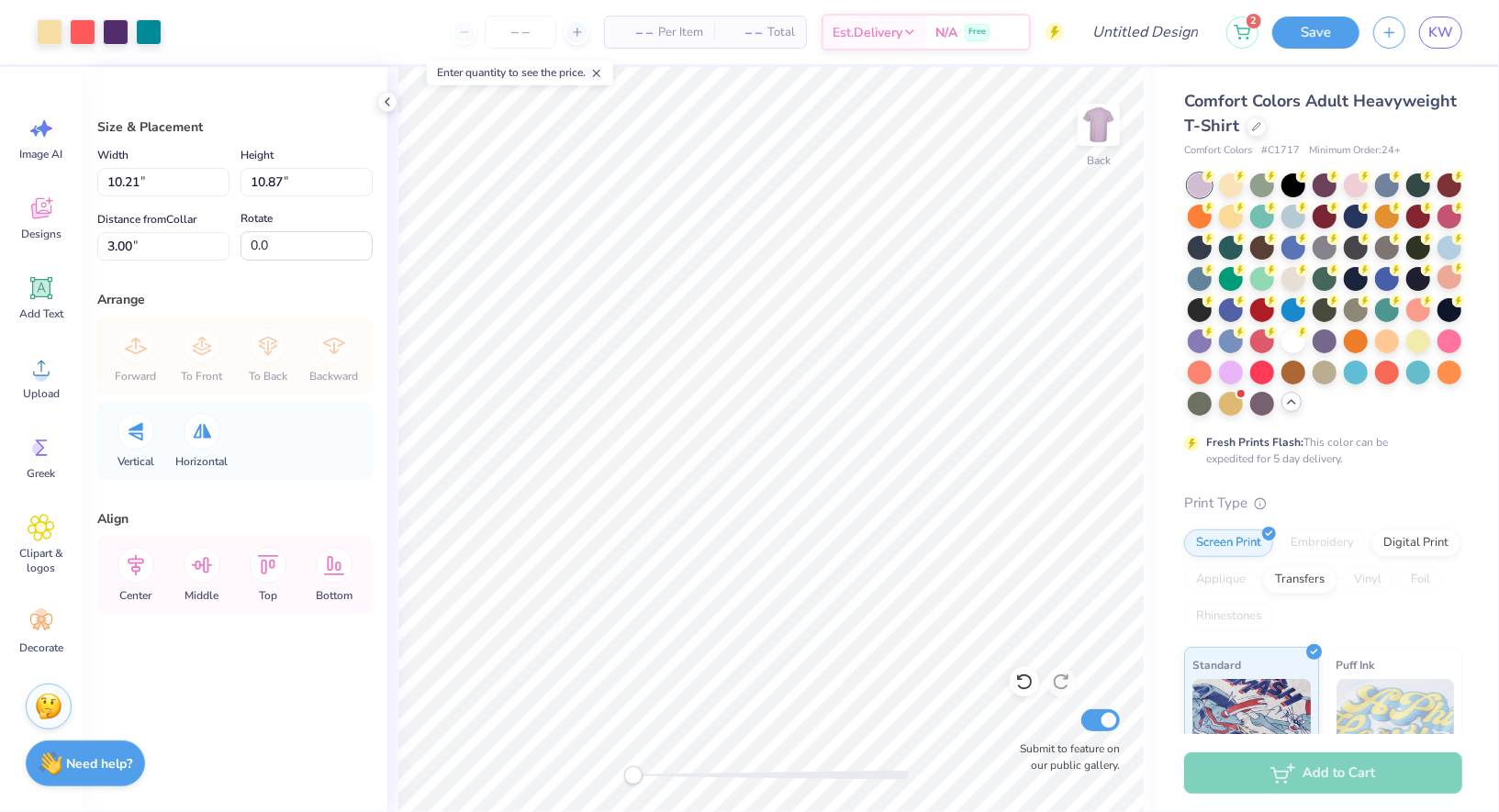
type input "10.21"
type input "10.87"
click at [386, 105] on icon at bounding box center [388, 102] width 15 height 15
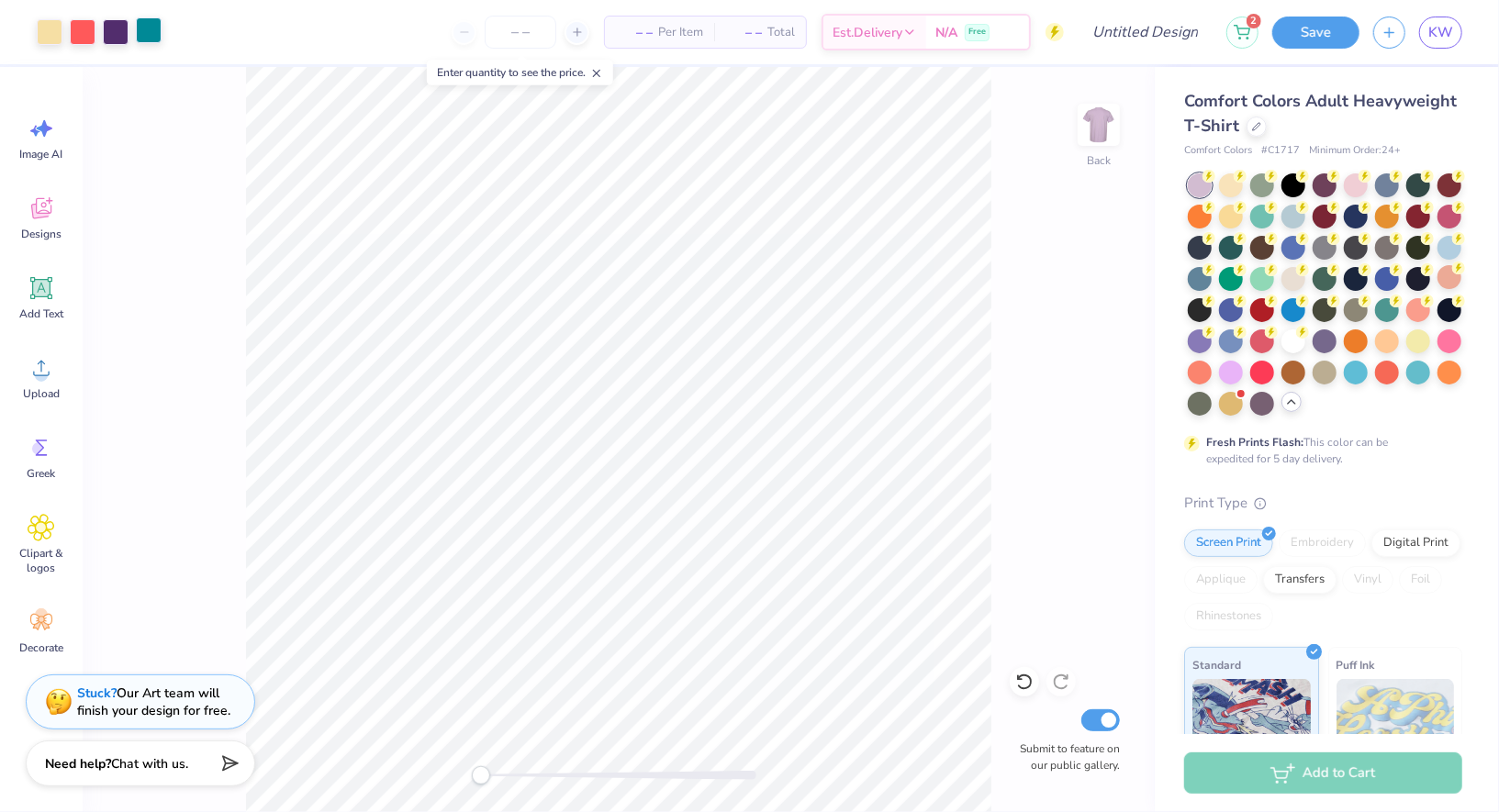
click at [160, 31] on div at bounding box center [149, 31] width 26 height 26
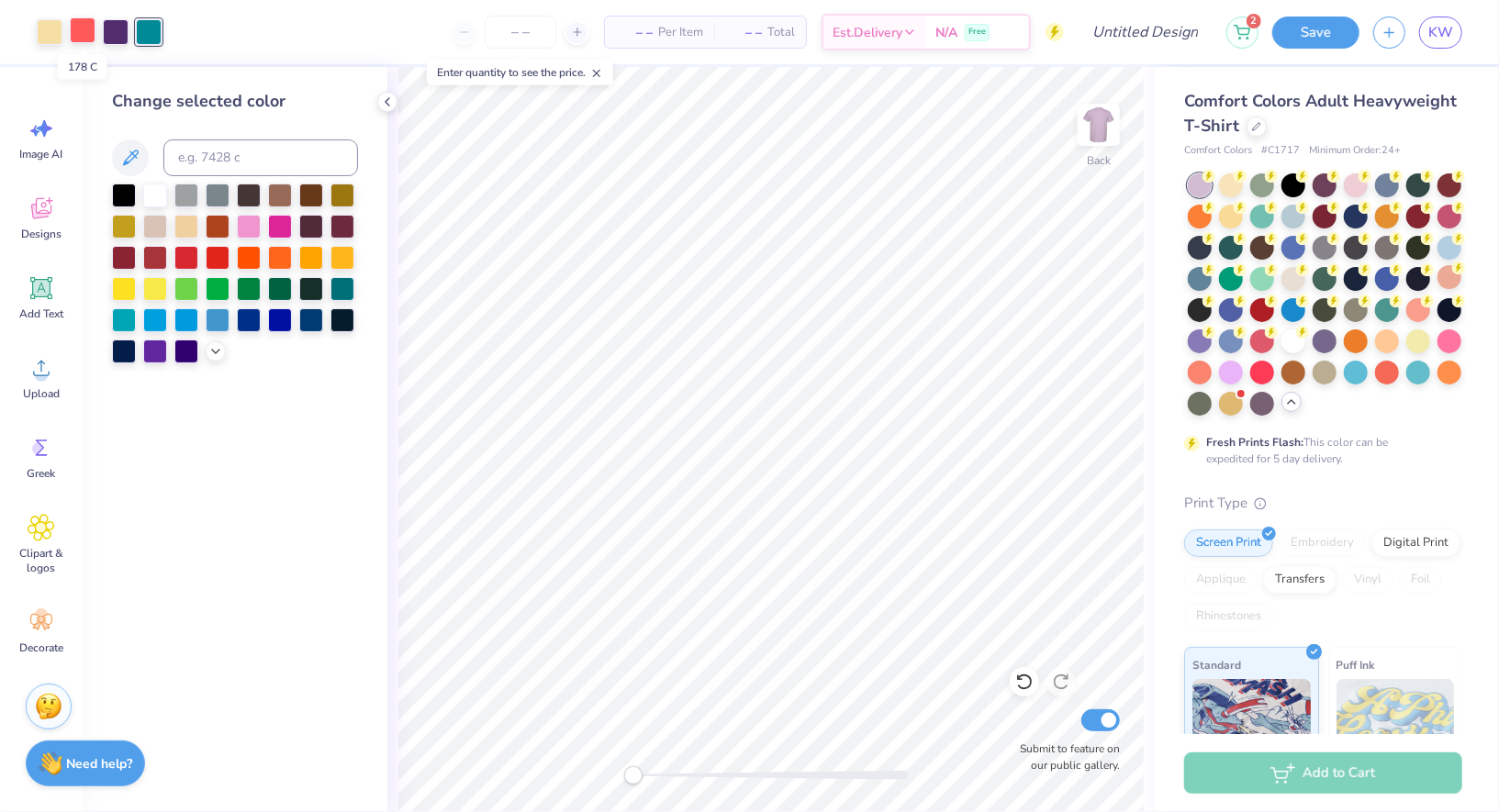
click at [88, 29] on div at bounding box center [83, 31] width 26 height 26
click at [214, 351] on icon at bounding box center [215, 350] width 15 height 15
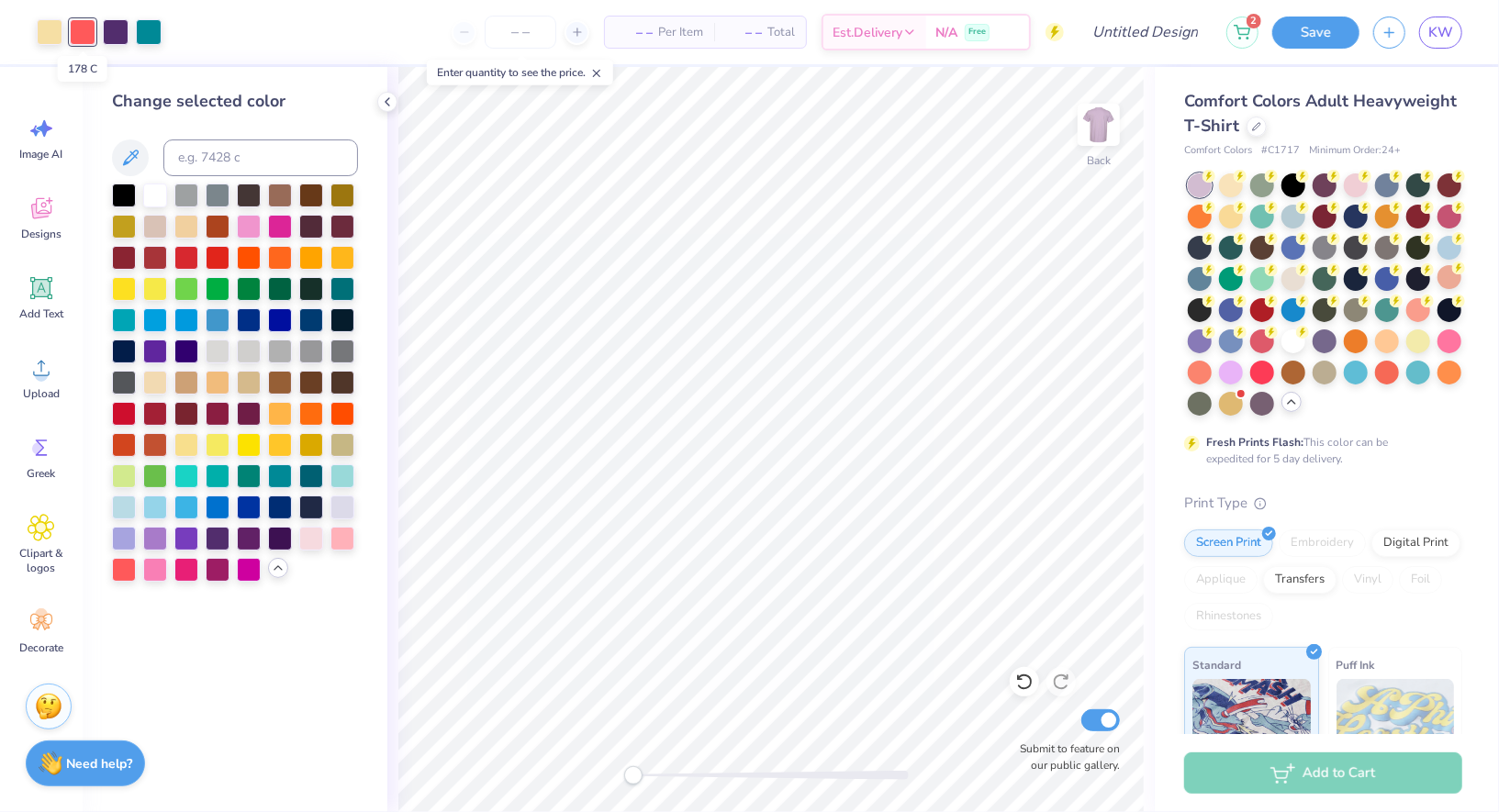
click at [84, 39] on div at bounding box center [83, 33] width 26 height 26
click at [335, 505] on div at bounding box center [342, 506] width 24 height 24
click at [127, 532] on div at bounding box center [124, 537] width 24 height 24
click at [163, 537] on div at bounding box center [156, 537] width 24 height 24
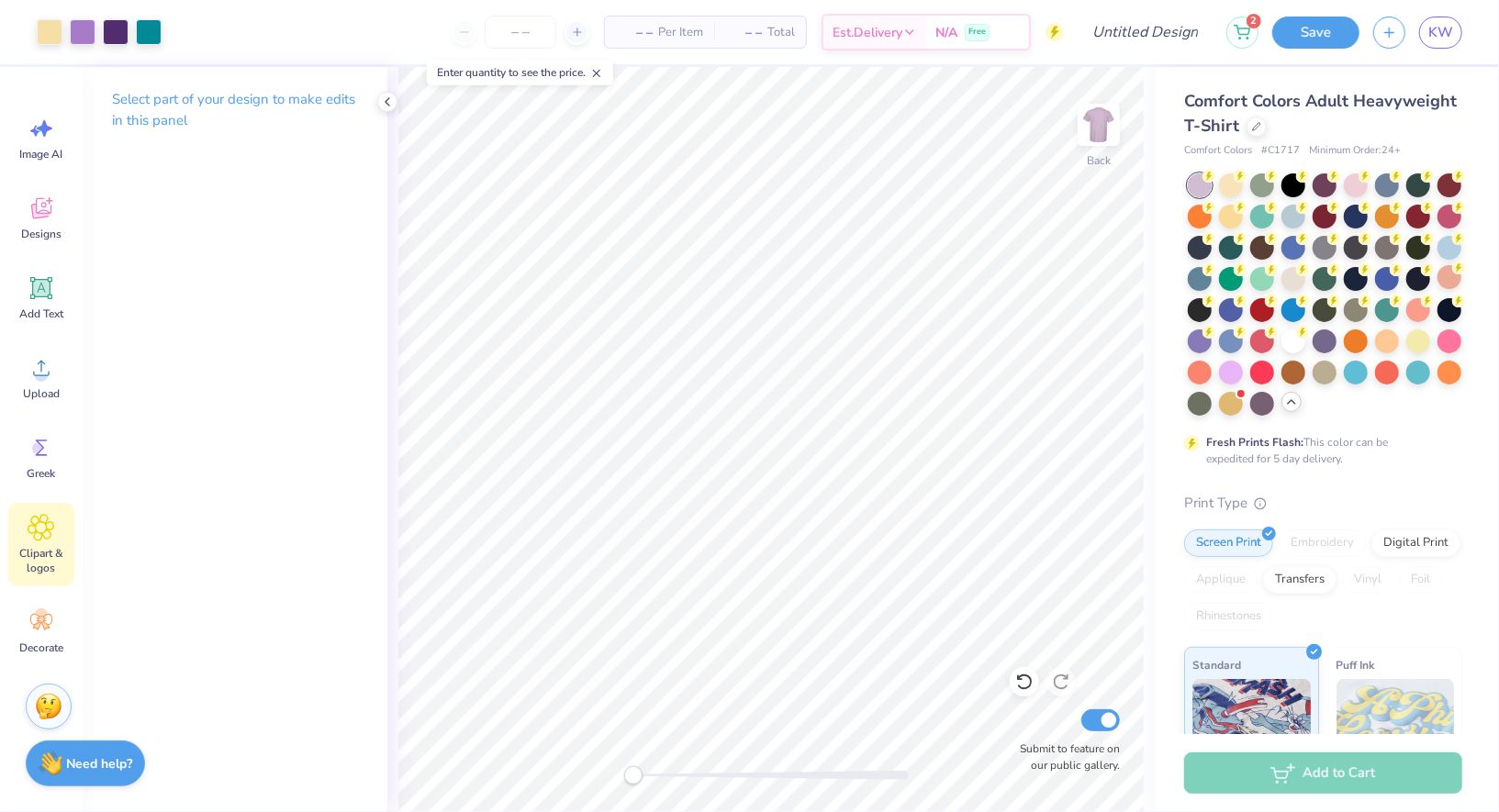
click at [42, 515] on icon at bounding box center [42, 528] width 26 height 26
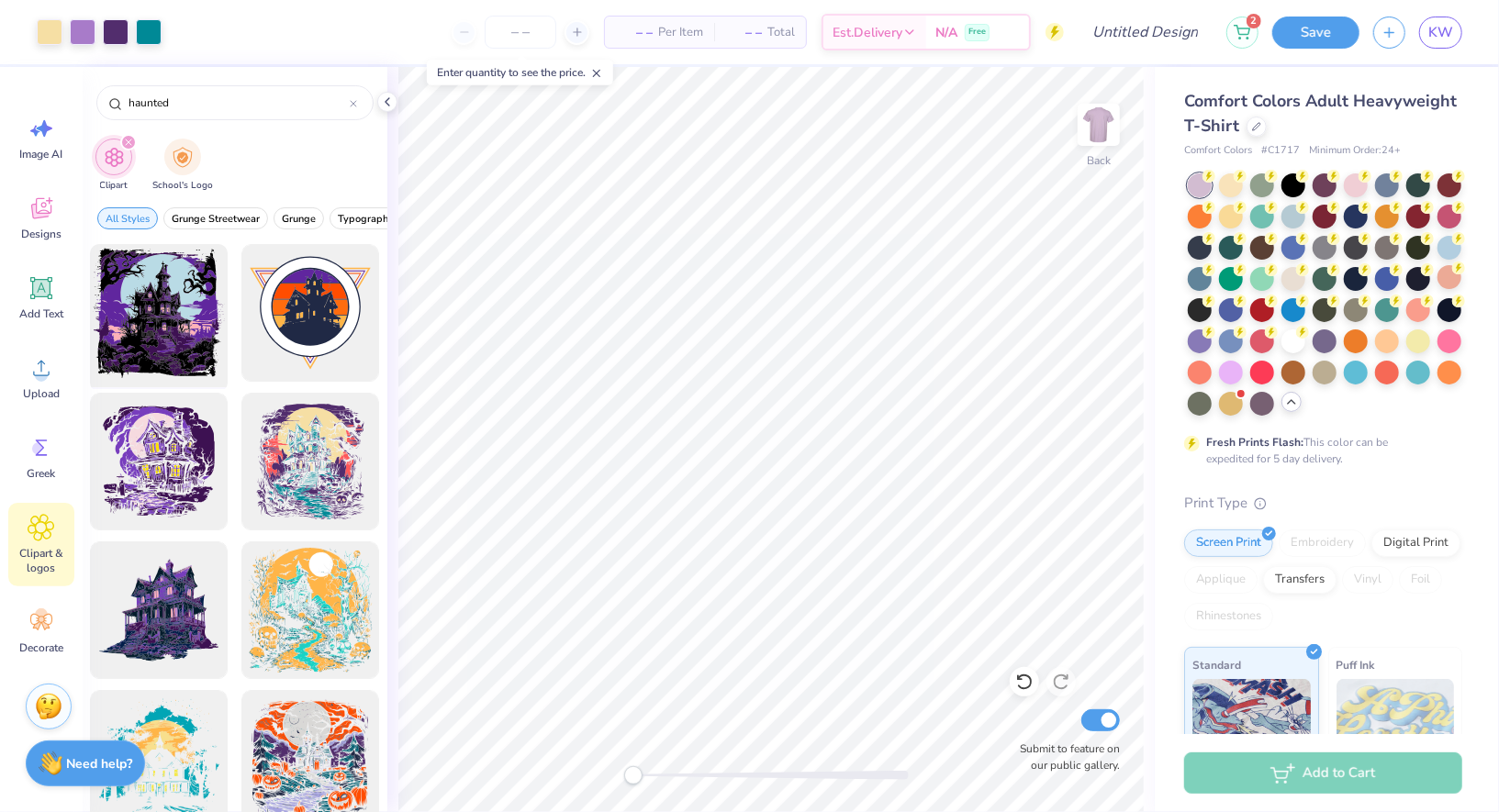
click at [160, 333] on div at bounding box center [160, 313] width 151 height 151
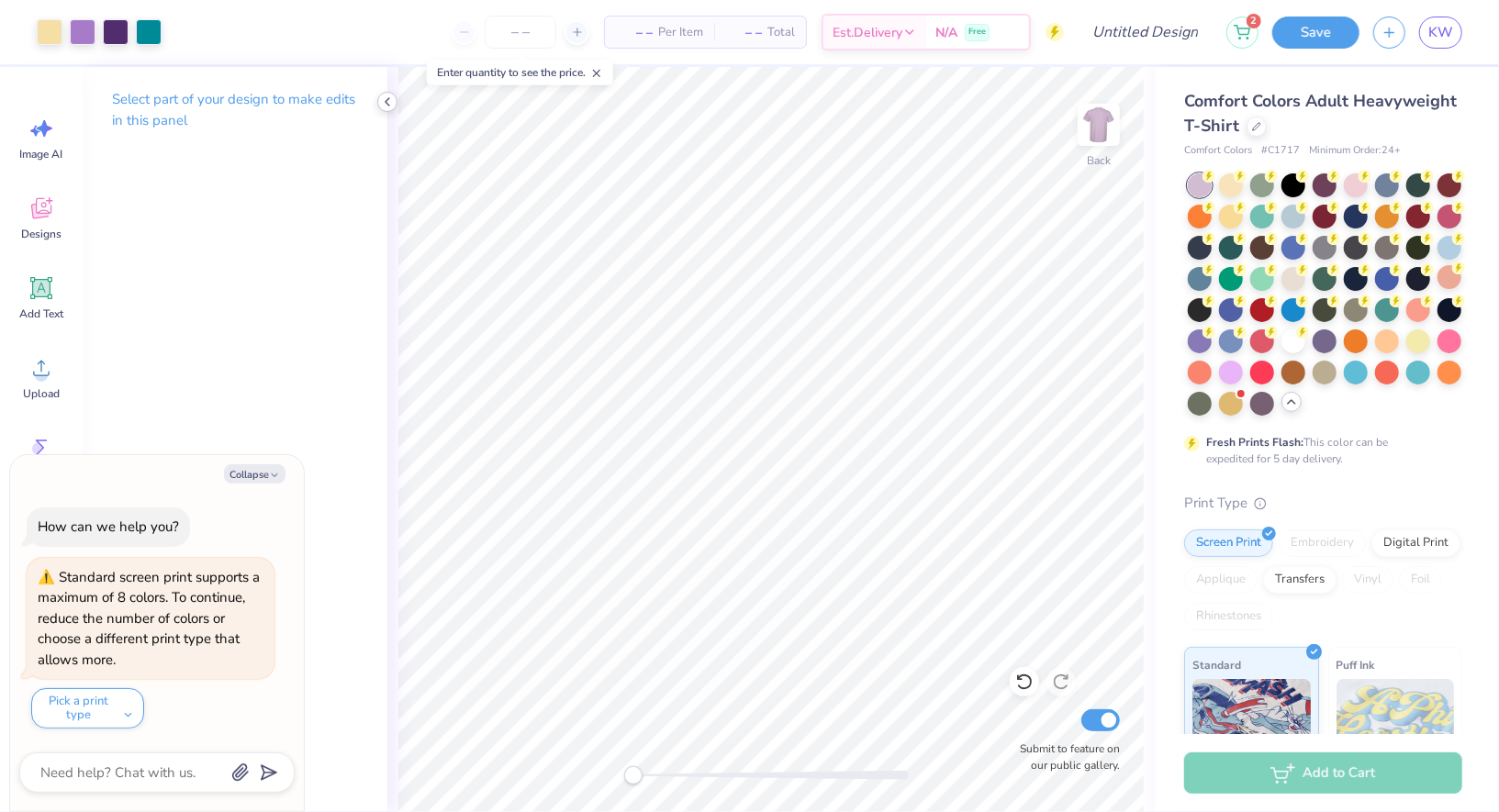
click at [382, 98] on icon at bounding box center [388, 102] width 15 height 15
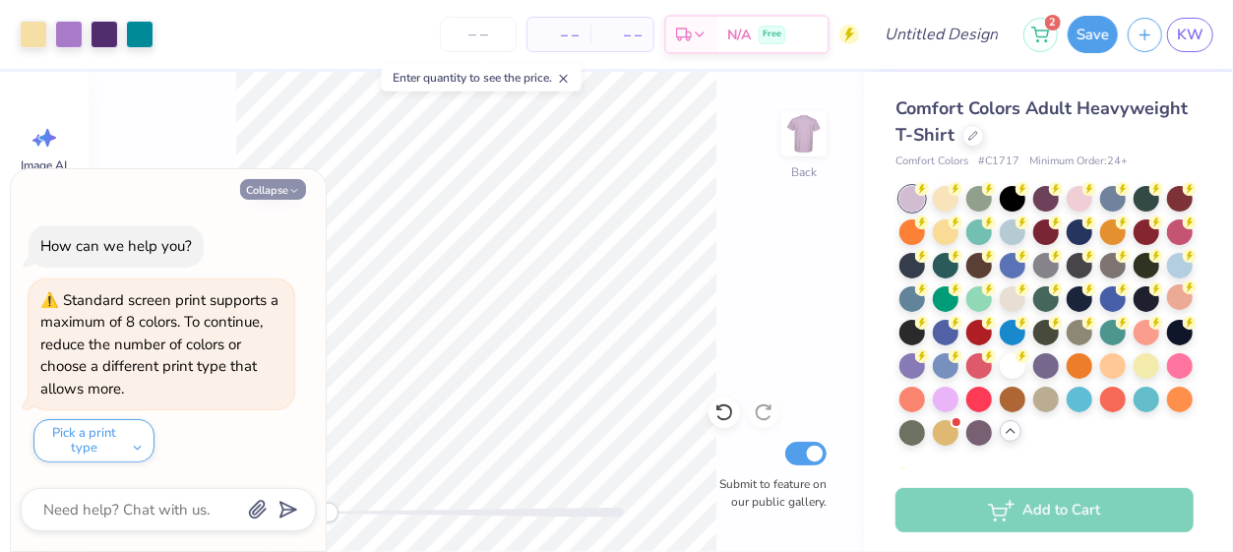
click at [276, 198] on button "Collapse" at bounding box center [273, 189] width 66 height 21
type textarea "x"
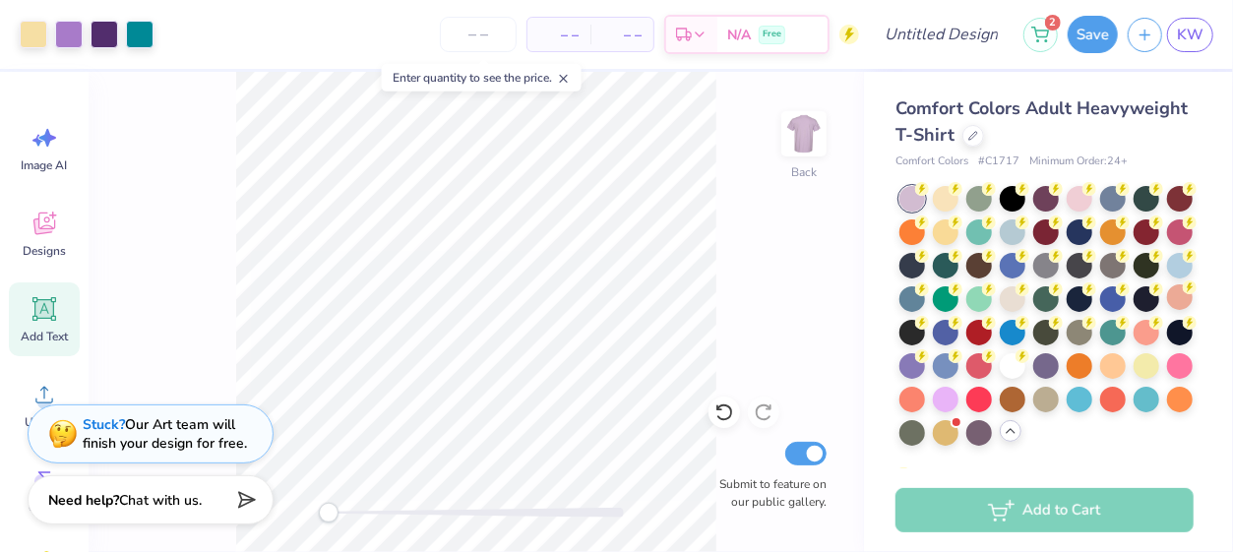
scroll to position [118, 0]
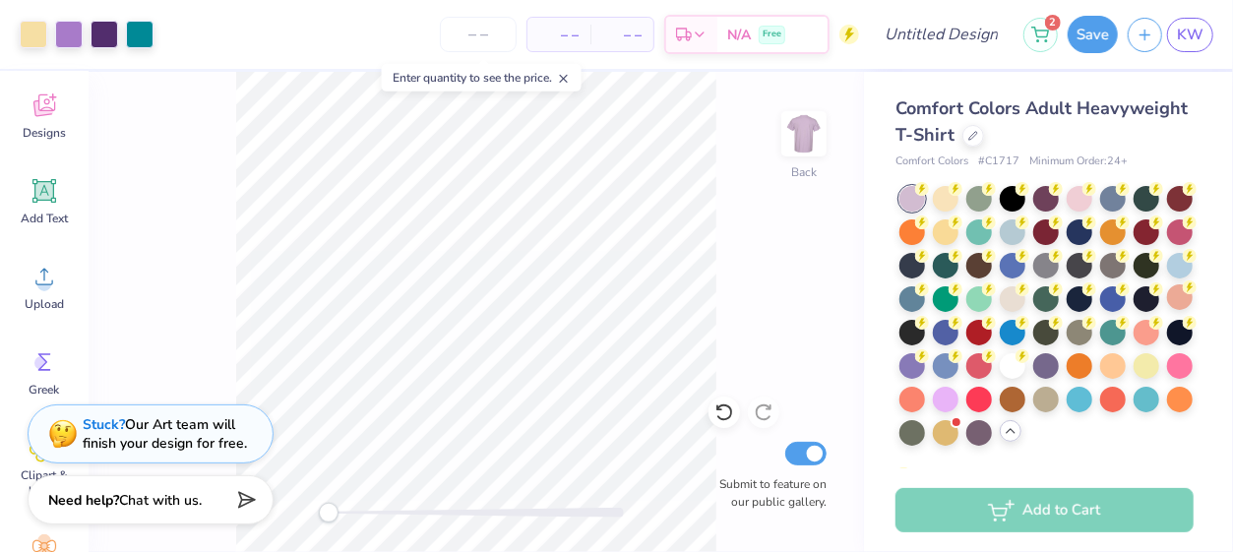
click at [50, 330] on div "Image AI Designs Add Text Upload Greek Clipart & logos Decorate" at bounding box center [44, 294] width 71 height 603
click at [46, 296] on span "Upload" at bounding box center [44, 304] width 39 height 16
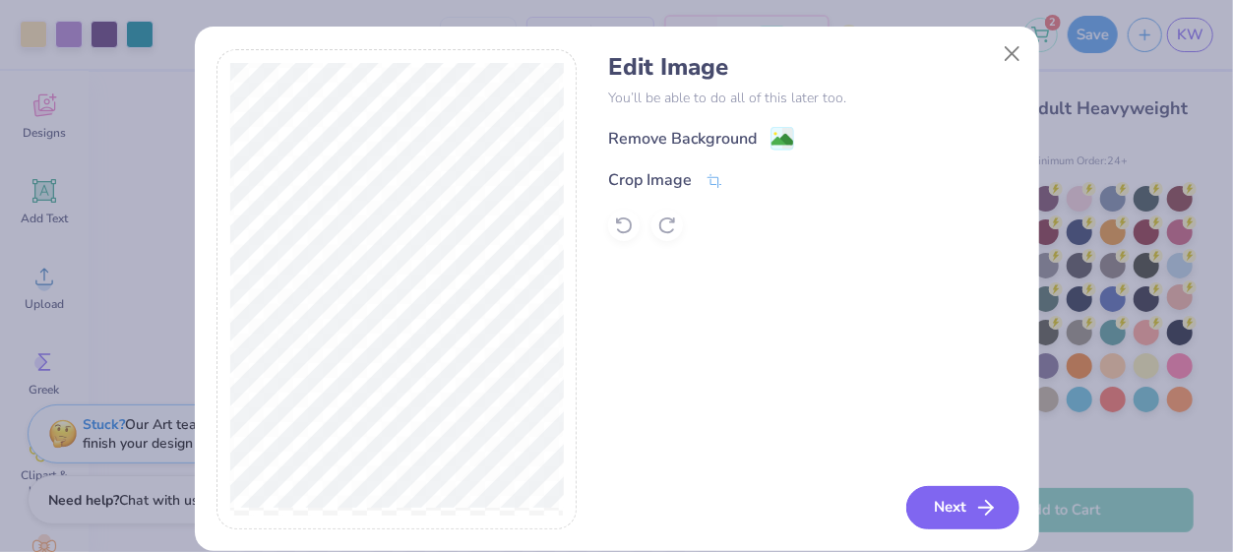
click at [956, 505] on button "Next" at bounding box center [963, 507] width 113 height 43
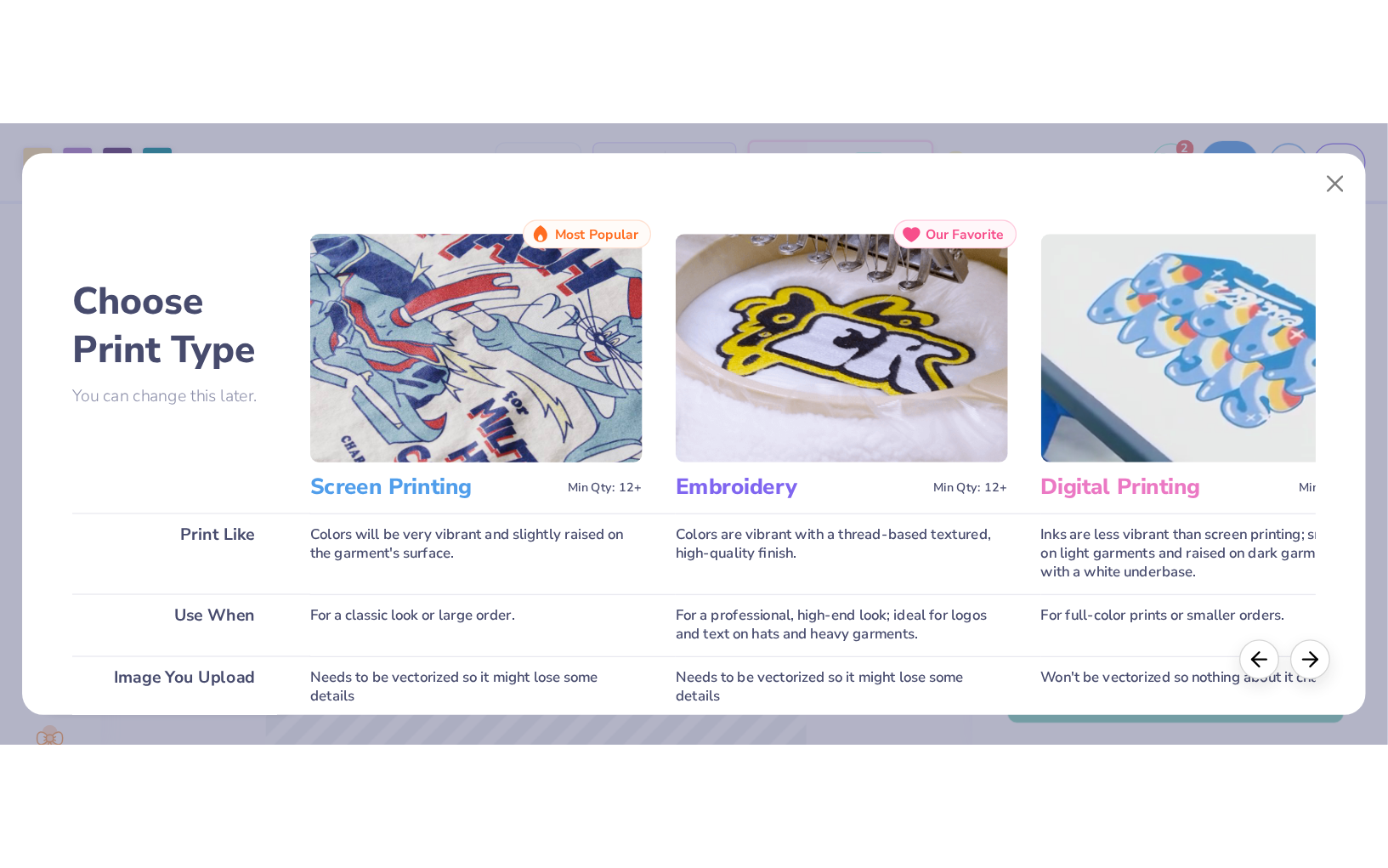
scroll to position [369, 0]
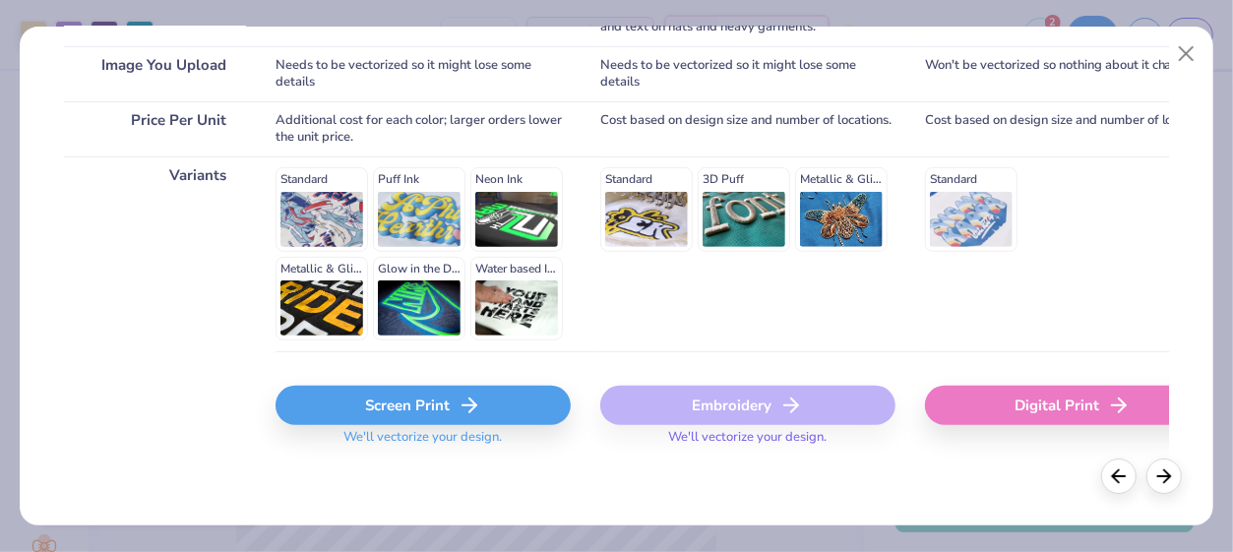
click at [411, 424] on div "Screen Print We'll vectorize your design." at bounding box center [423, 422] width 295 height 72
click at [397, 401] on div "Screen Print" at bounding box center [423, 405] width 295 height 39
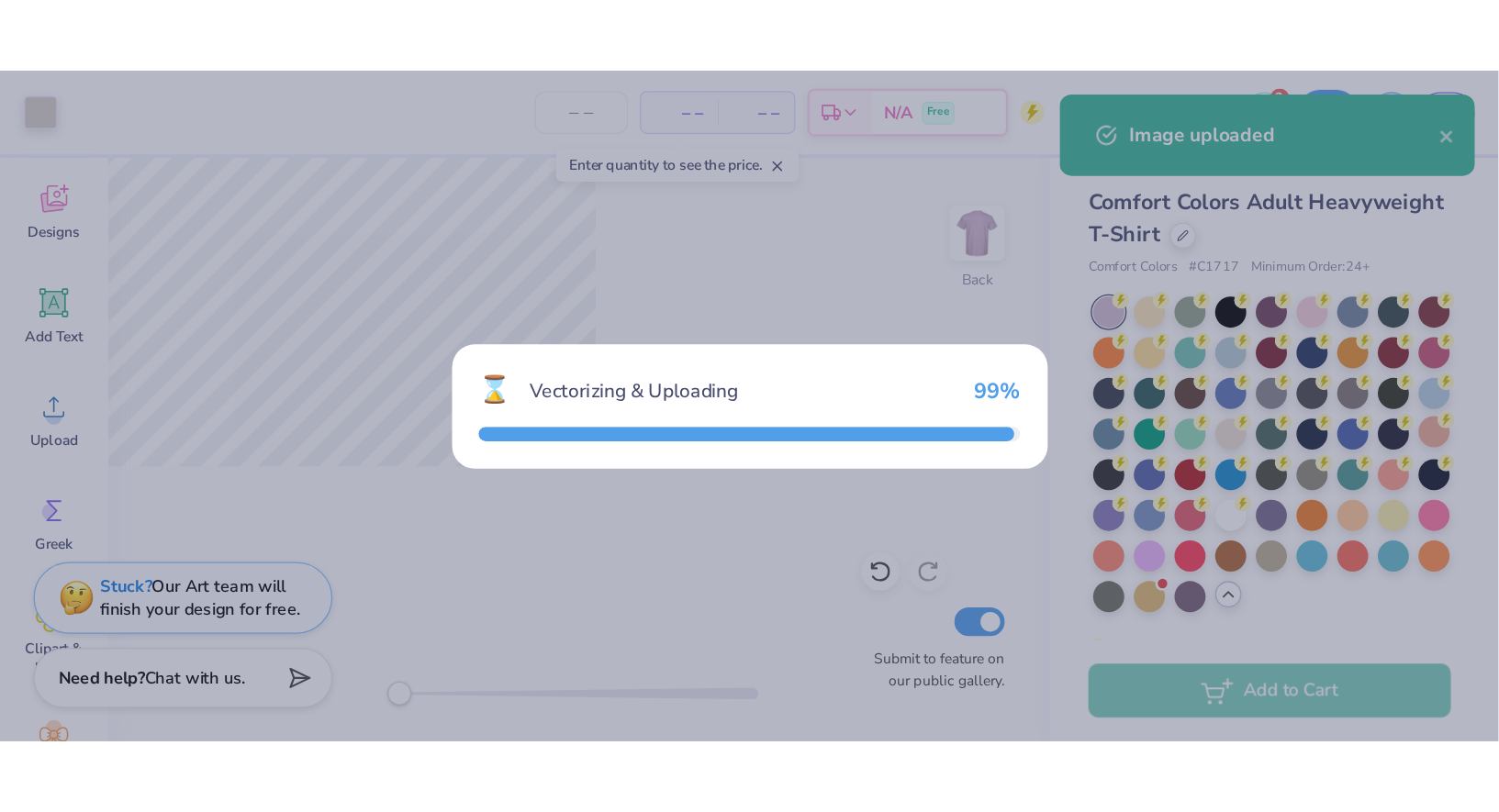
scroll to position [0, 0]
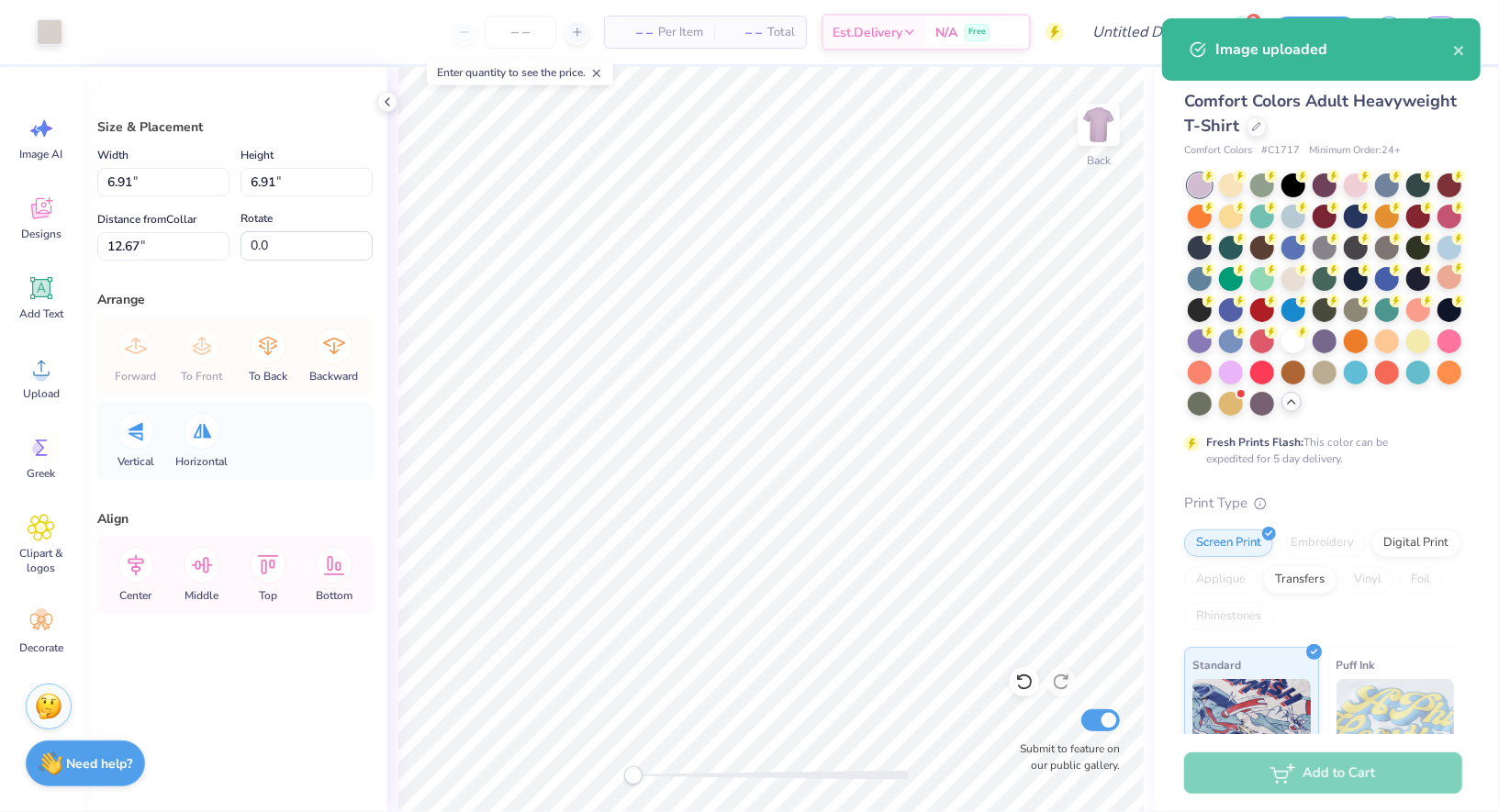
type input "6.91"
type input "12.67"
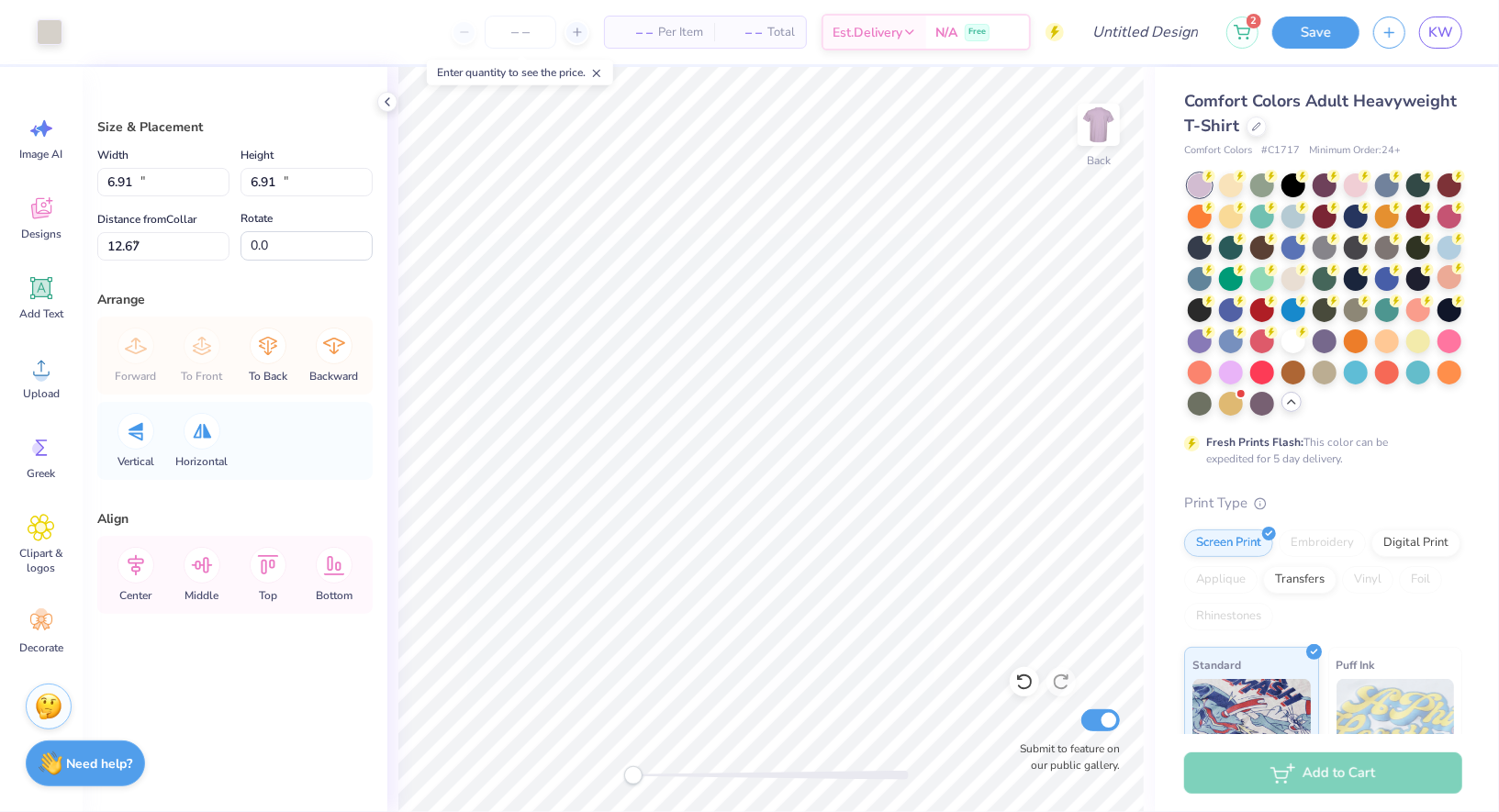
type input "10.64"
click at [389, 109] on div at bounding box center [388, 102] width 21 height 21
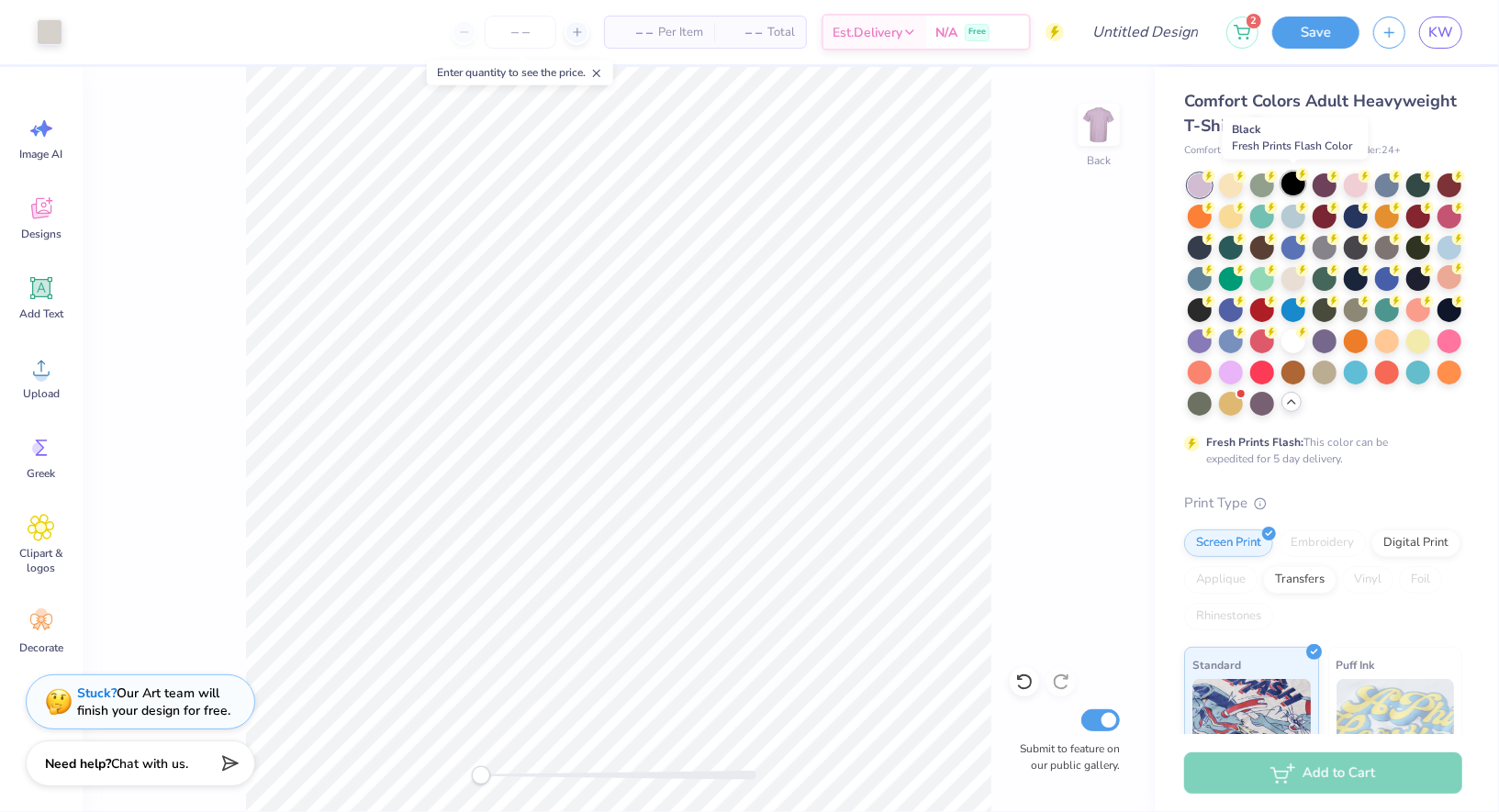
click at [1327, 186] on div at bounding box center [1326, 186] width 24 height 24
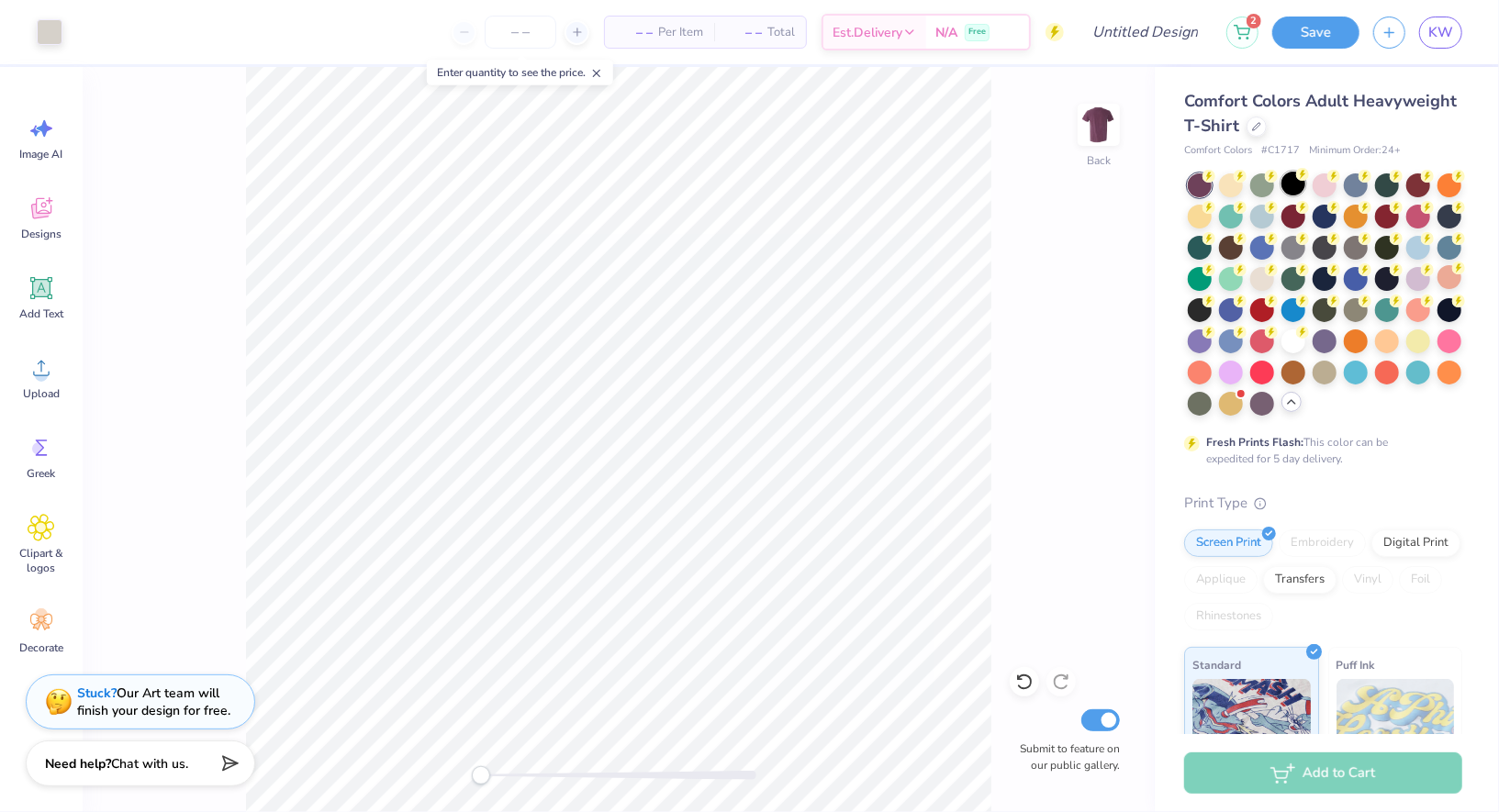
type input "4.64"
click at [1285, 184] on div at bounding box center [1294, 184] width 24 height 24
click at [1296, 187] on div at bounding box center [1294, 184] width 24 height 24
click at [1067, 140] on div "Back Submit to feature on our public gallery." at bounding box center [619, 439] width 1073 height 745
click at [1096, 136] on img at bounding box center [1099, 124] width 74 height 74
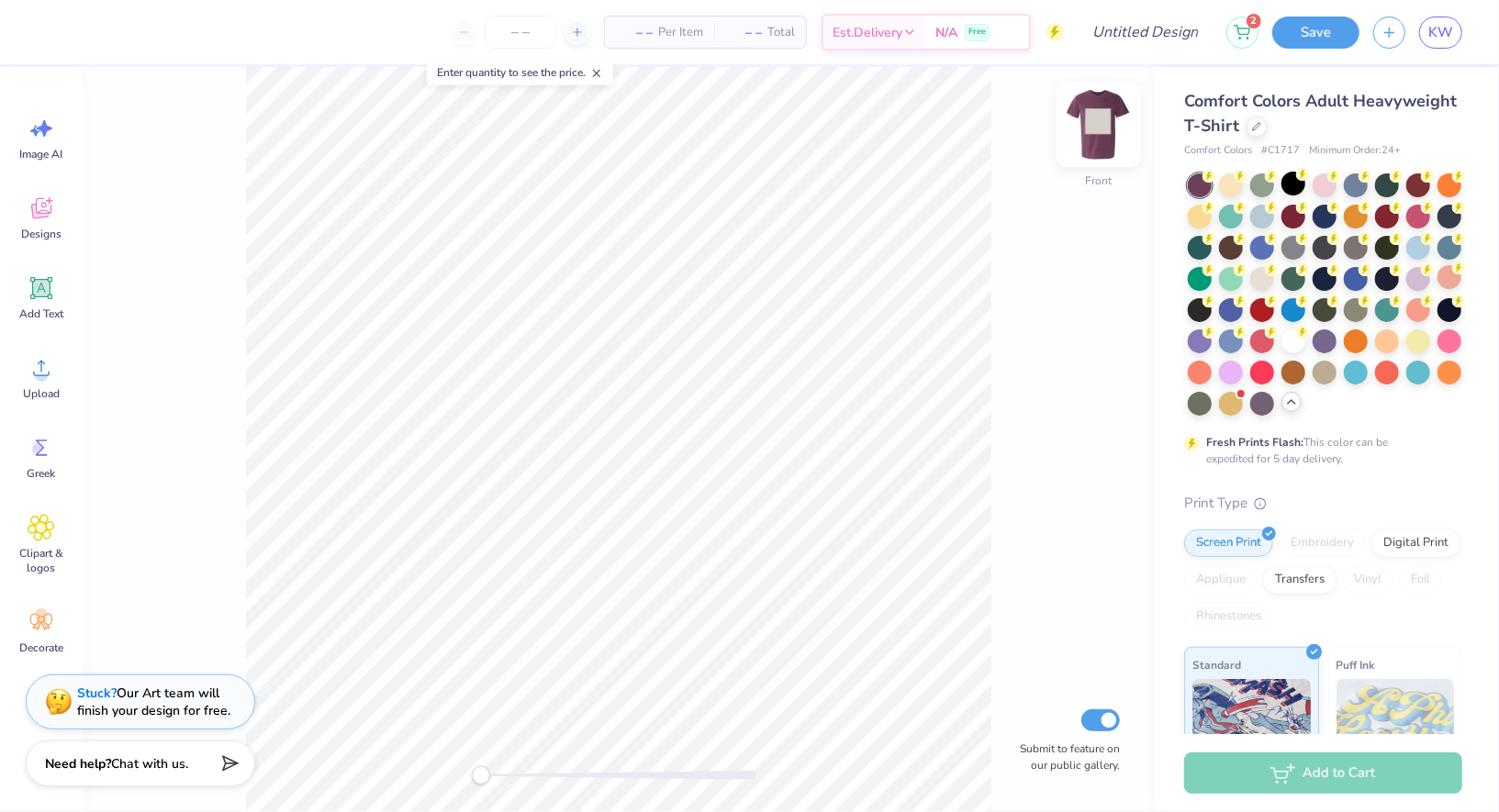
click at [1103, 116] on img at bounding box center [1099, 124] width 74 height 74
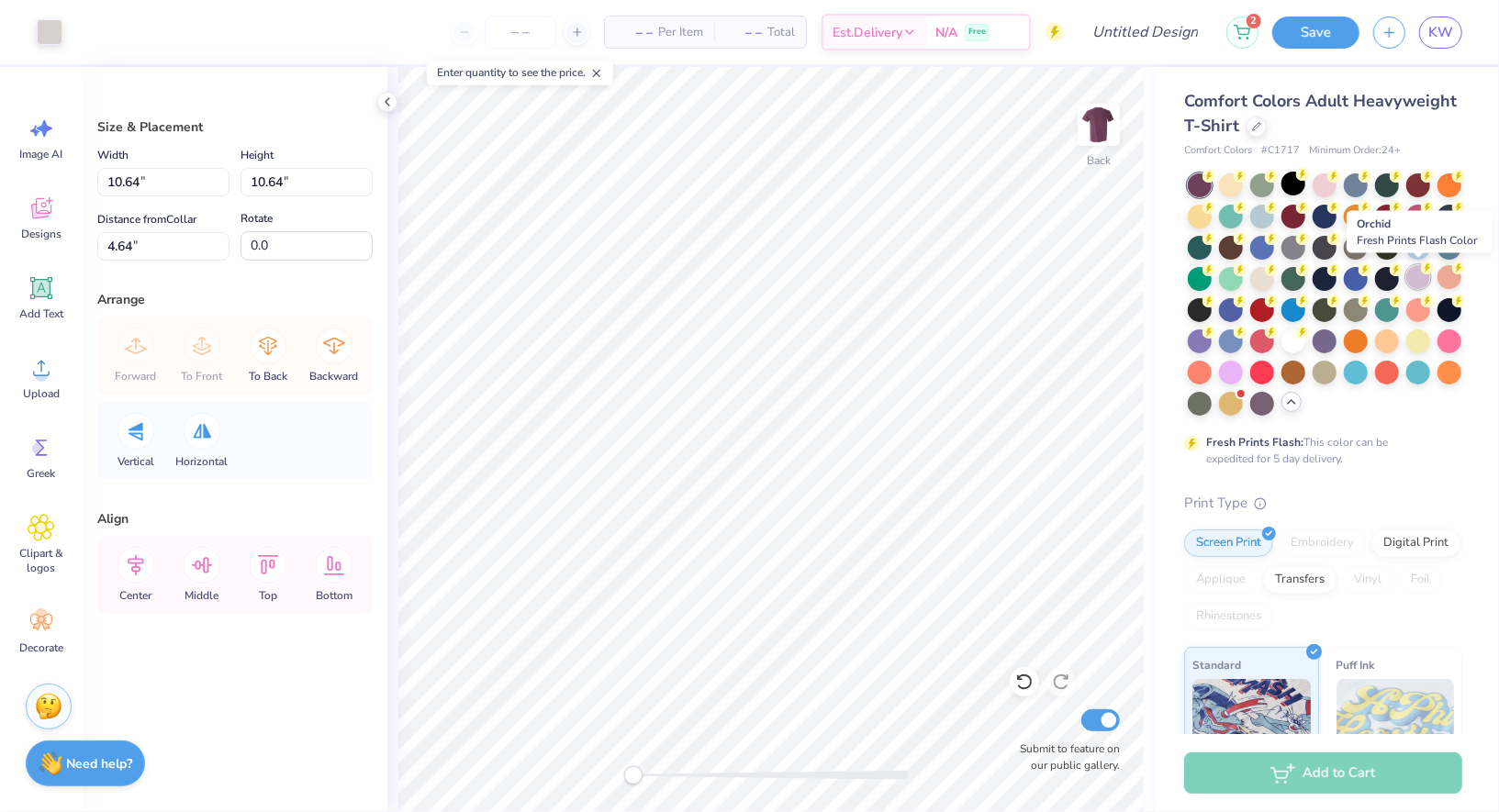
click at [1413, 282] on div at bounding box center [1419, 277] width 24 height 24
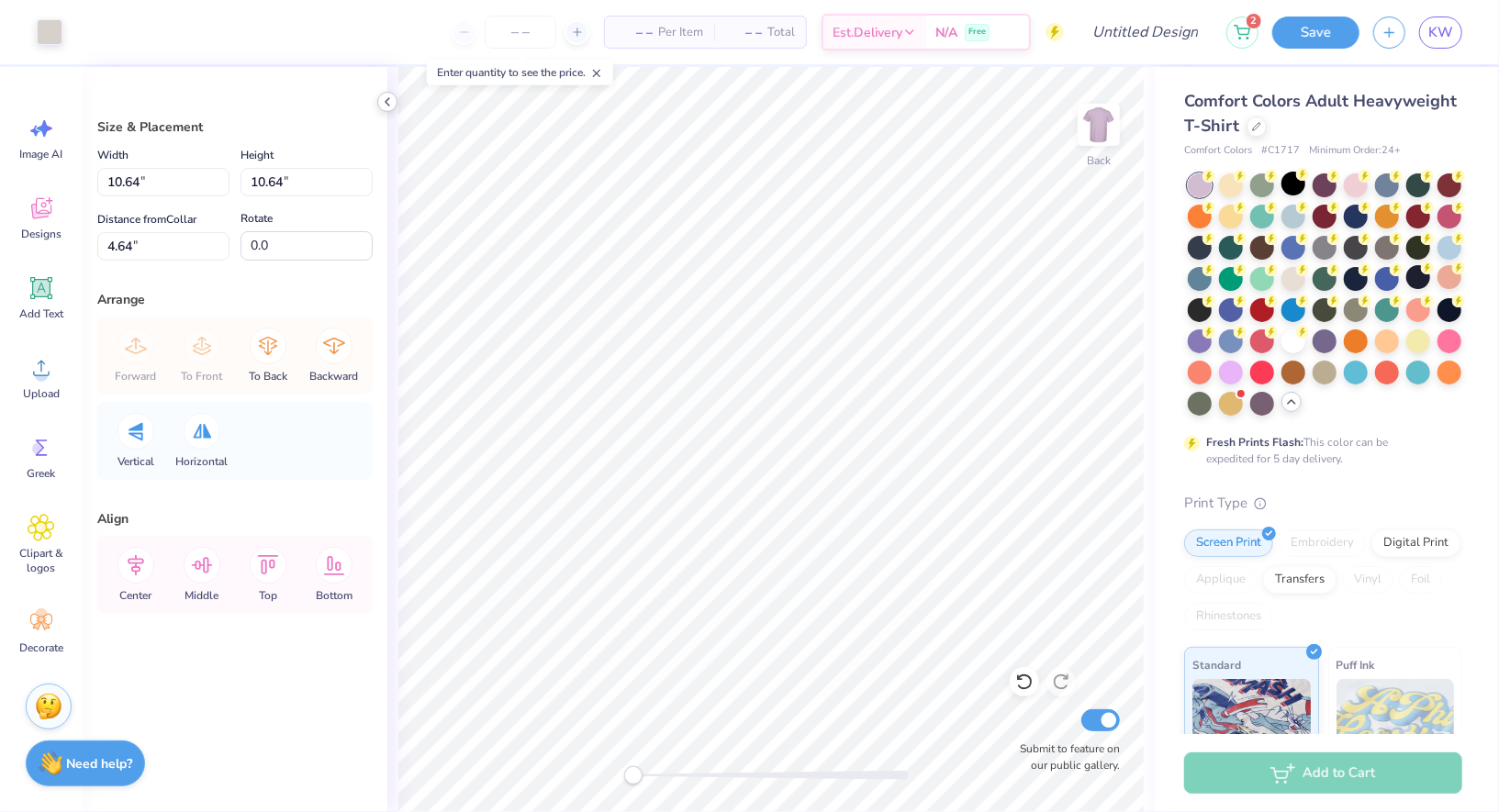
click at [385, 105] on icon at bounding box center [388, 102] width 15 height 15
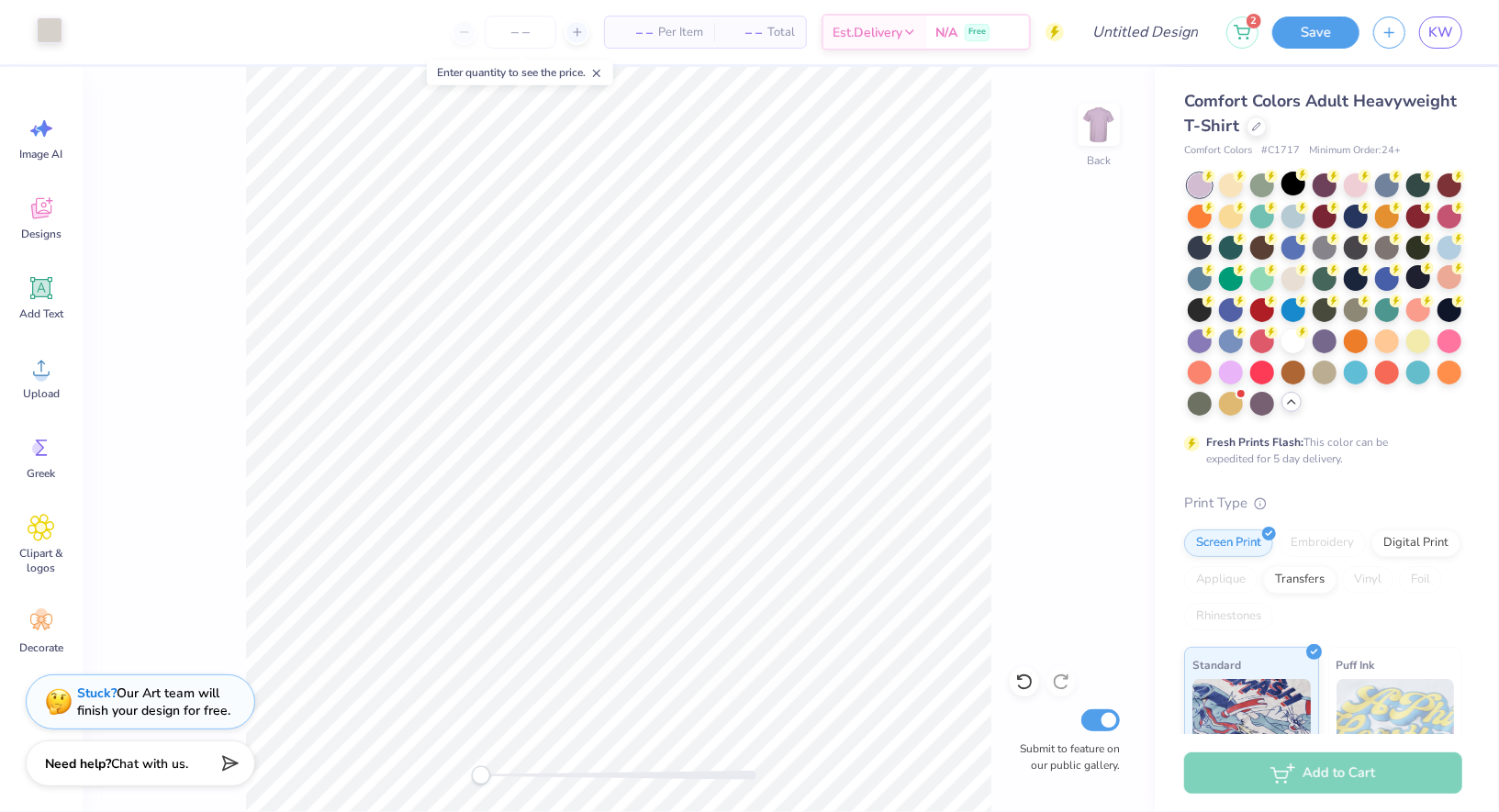
click at [47, 43] on div at bounding box center [49, 31] width 26 height 26
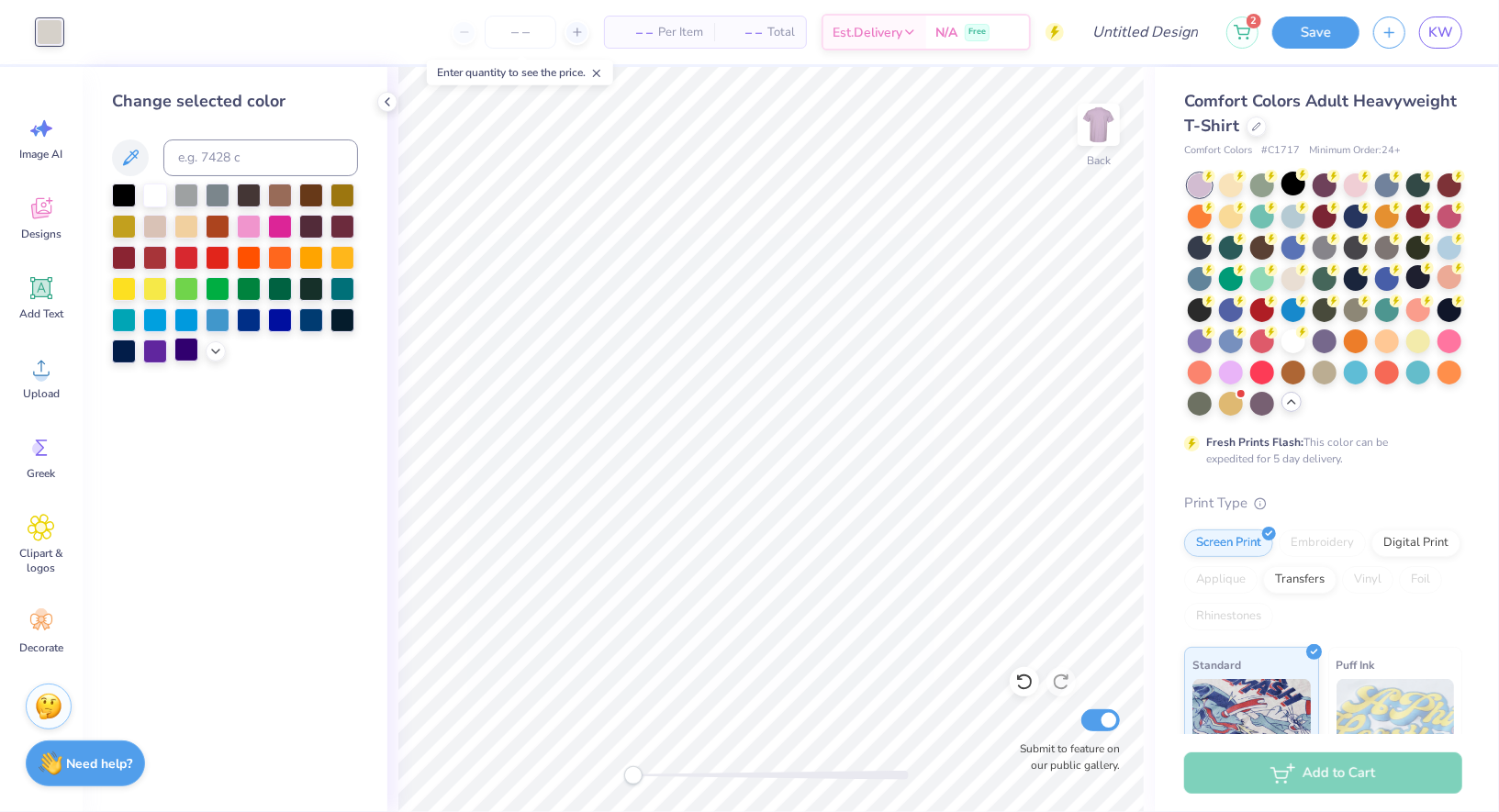
click at [192, 341] on div at bounding box center [187, 350] width 24 height 24
click at [153, 347] on div at bounding box center [156, 350] width 24 height 24
click at [198, 352] on div at bounding box center [187, 350] width 24 height 24
click at [210, 352] on icon at bounding box center [215, 350] width 15 height 15
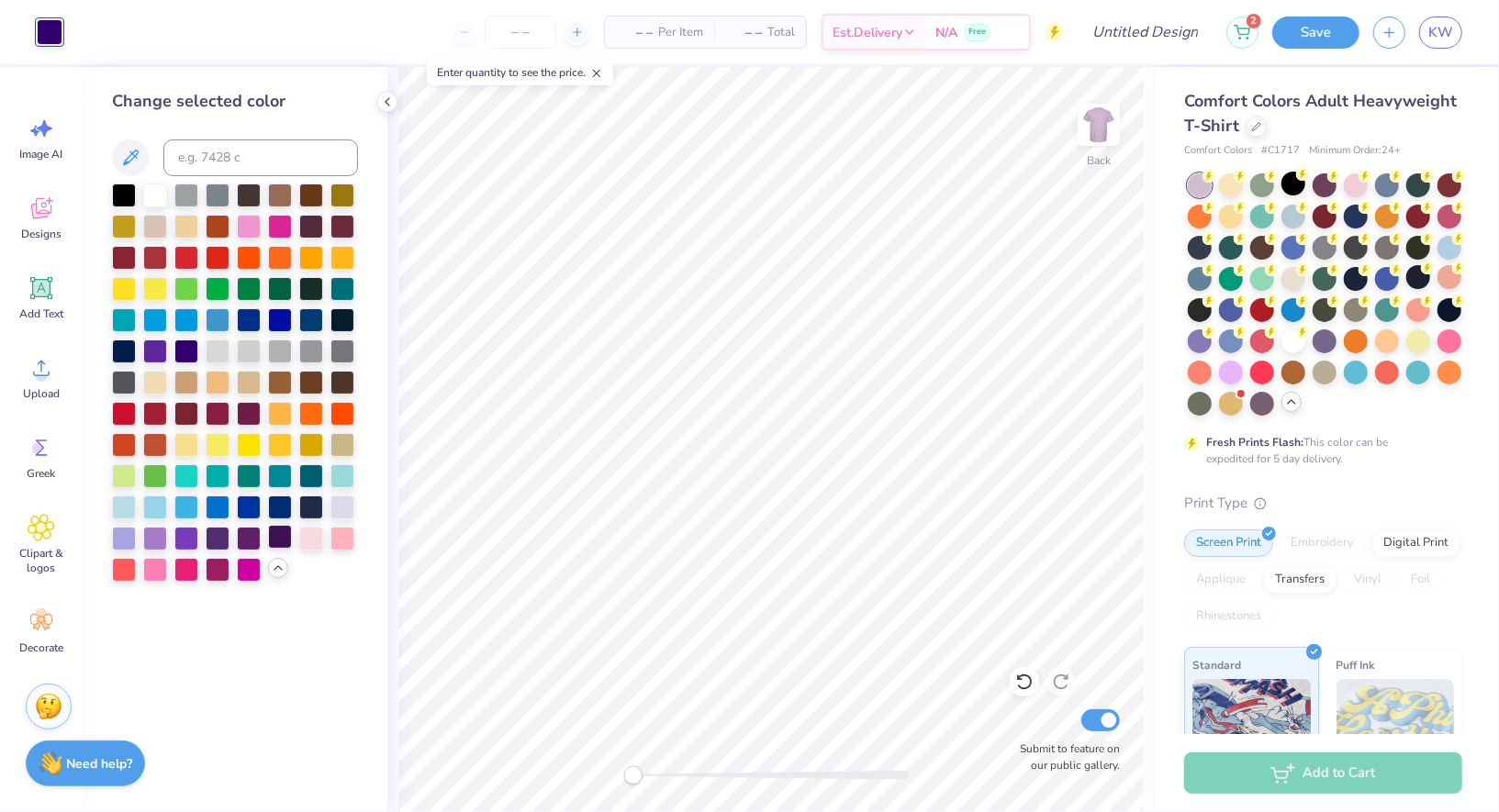
click at [284, 549] on div at bounding box center [280, 537] width 24 height 24
click at [813, 780] on li "Send to Back" at bounding box center [830, 796] width 145 height 35
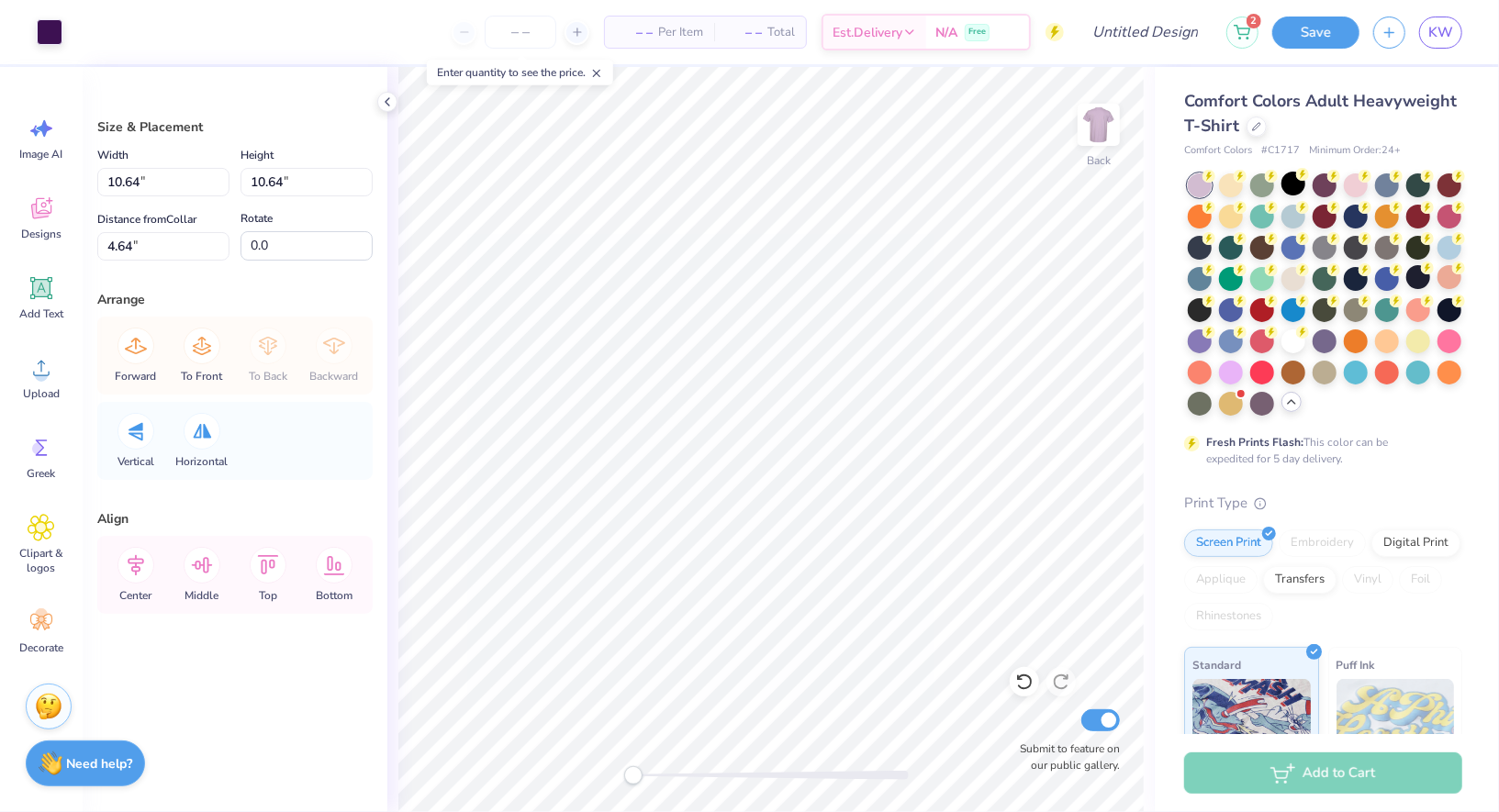
type input "10.21"
type input "10.87"
type input "4.41"
type input "10.70"
type input "11.39"
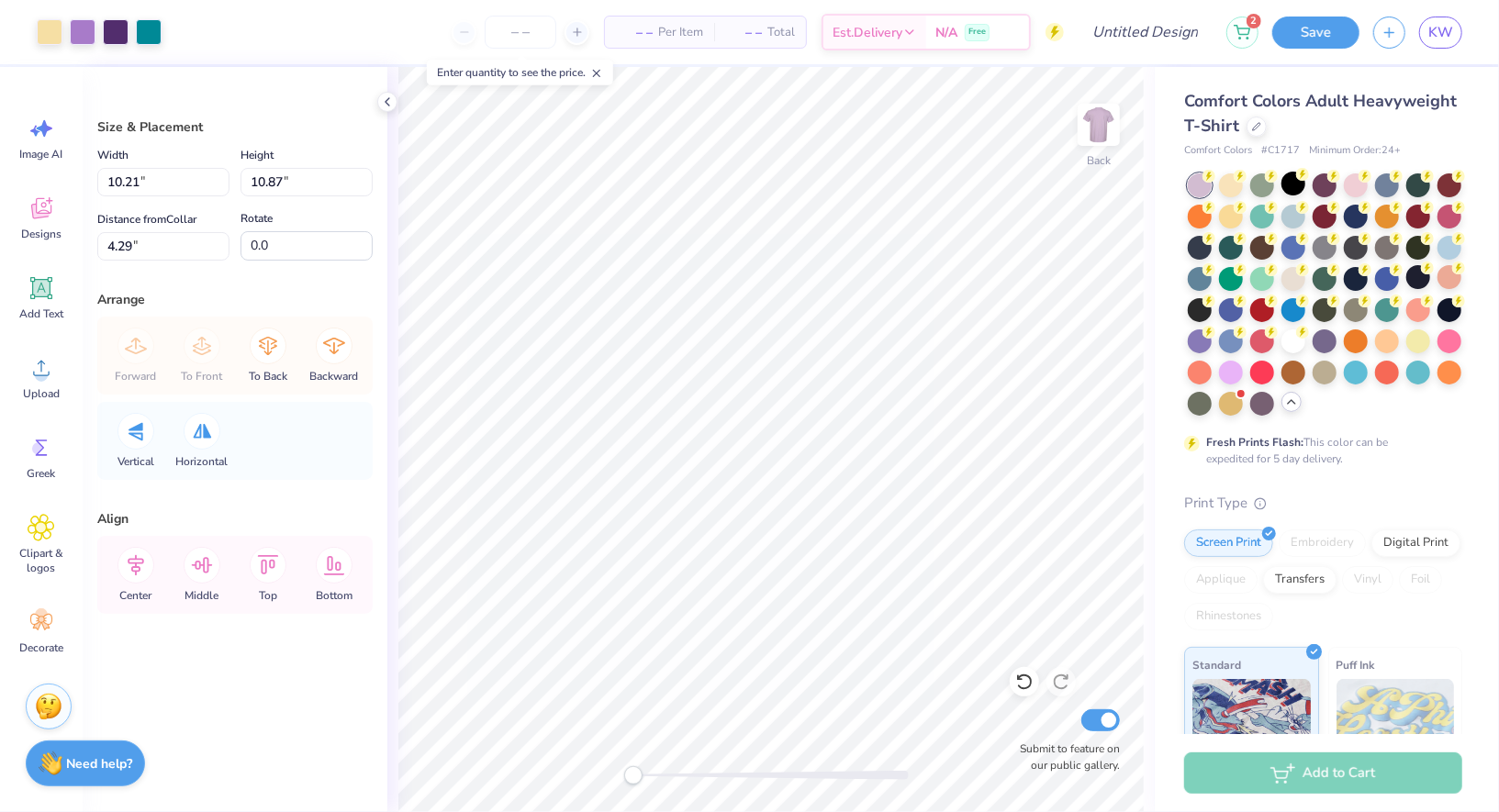
type input "3.98"
type input "11.38"
type input "9.85"
type input "10.48"
type input "4.33"
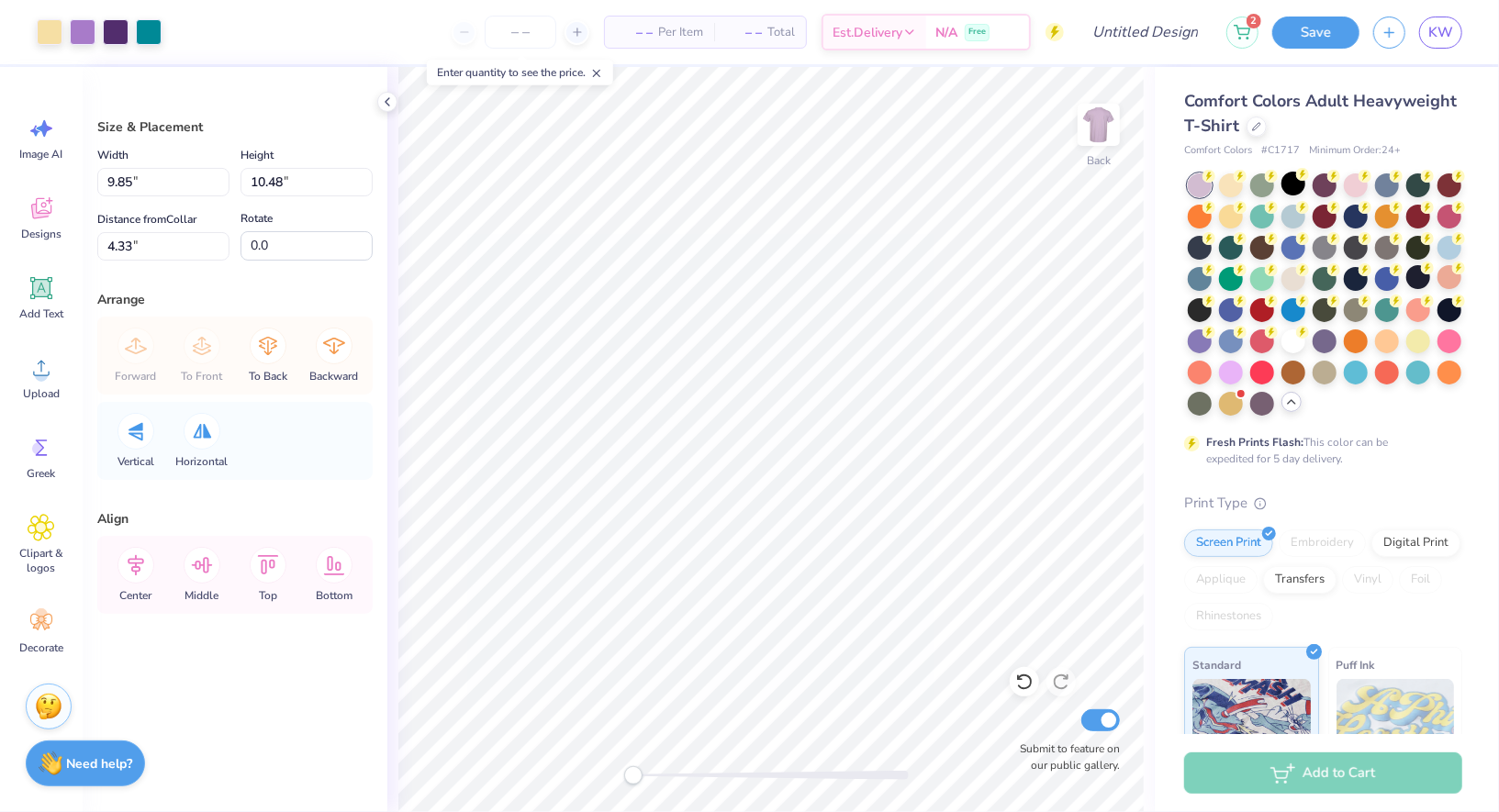
type input "10.64"
type input "4.41"
type input "9.63"
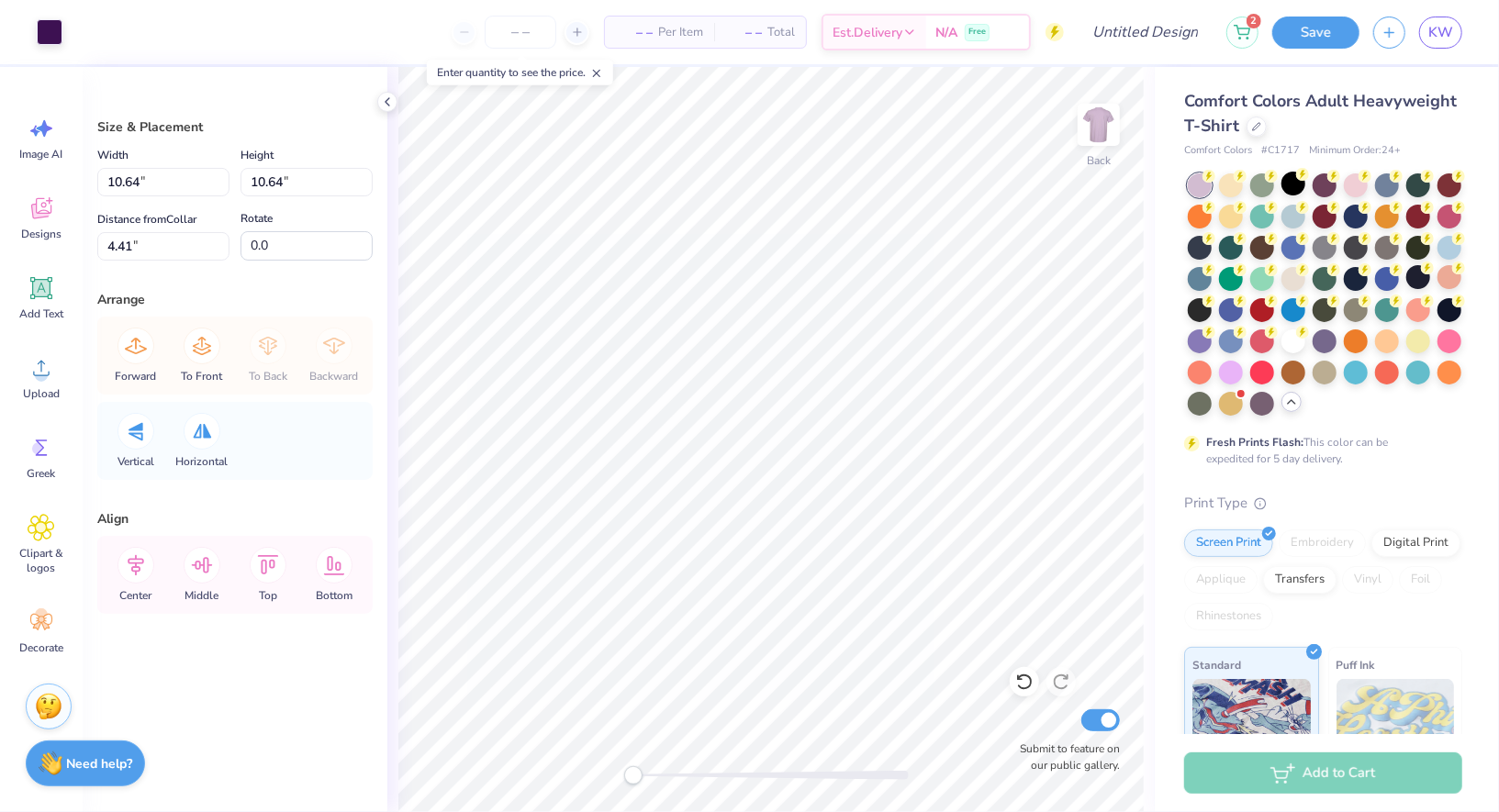
type input "7.79"
type input "9.85"
type input "10.48"
type input "7.26"
type input "10.08"
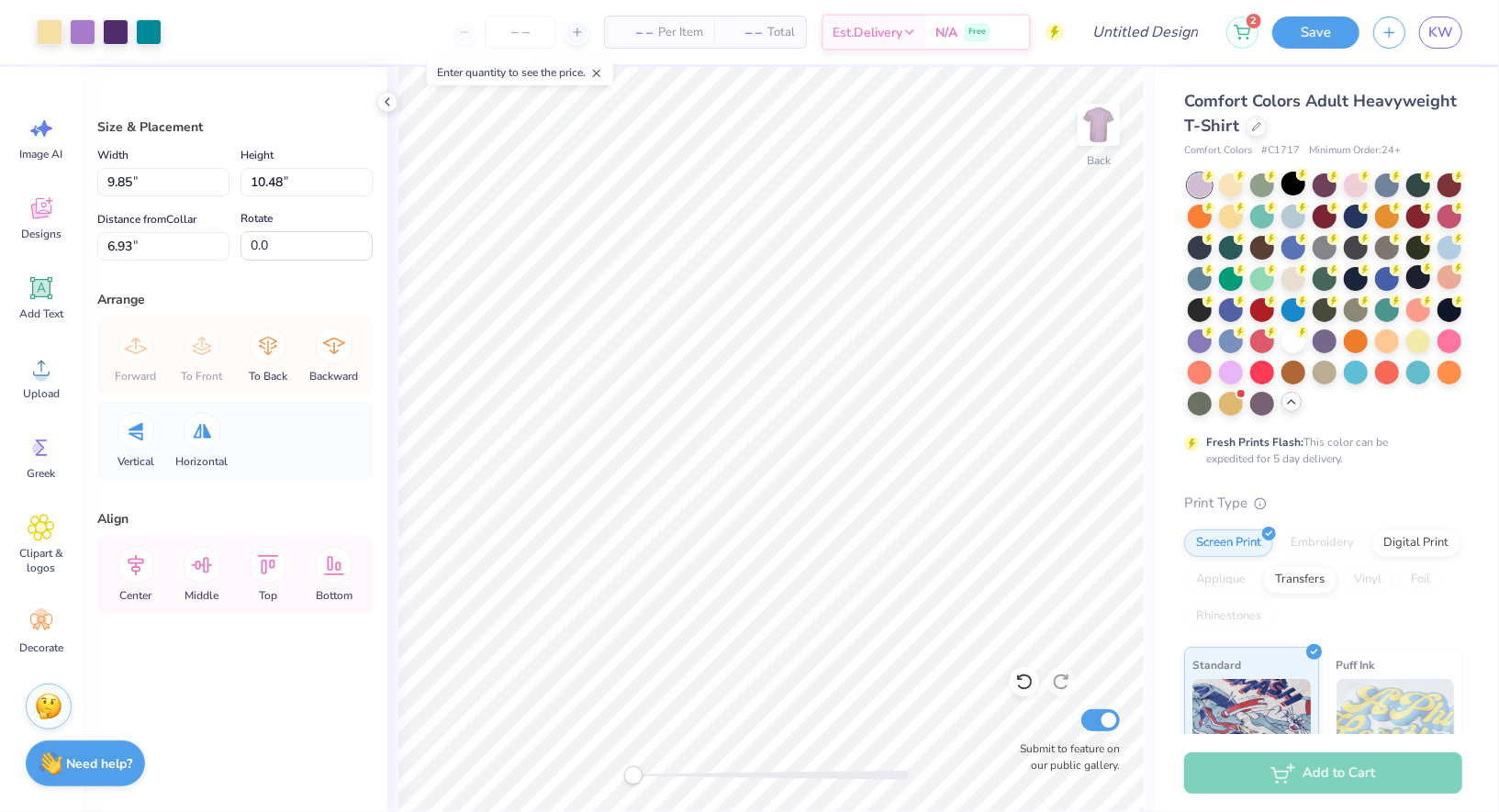
type input "10.73"
type input "6.68"
type input "9.46"
type input "10.07"
type input "7.34"
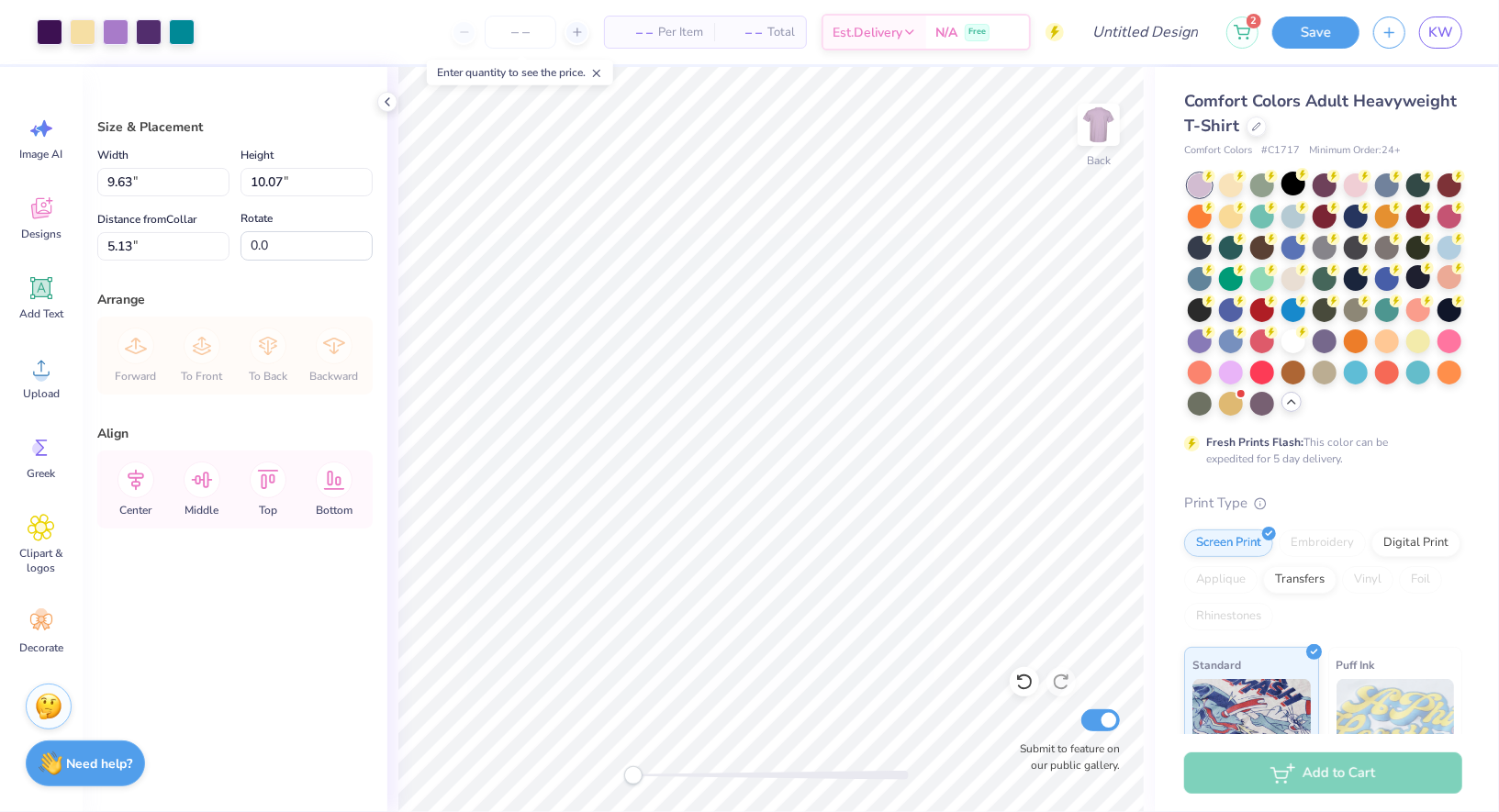
type input "5.88"
type input "11.46"
type input "11.99"
type input "4.63"
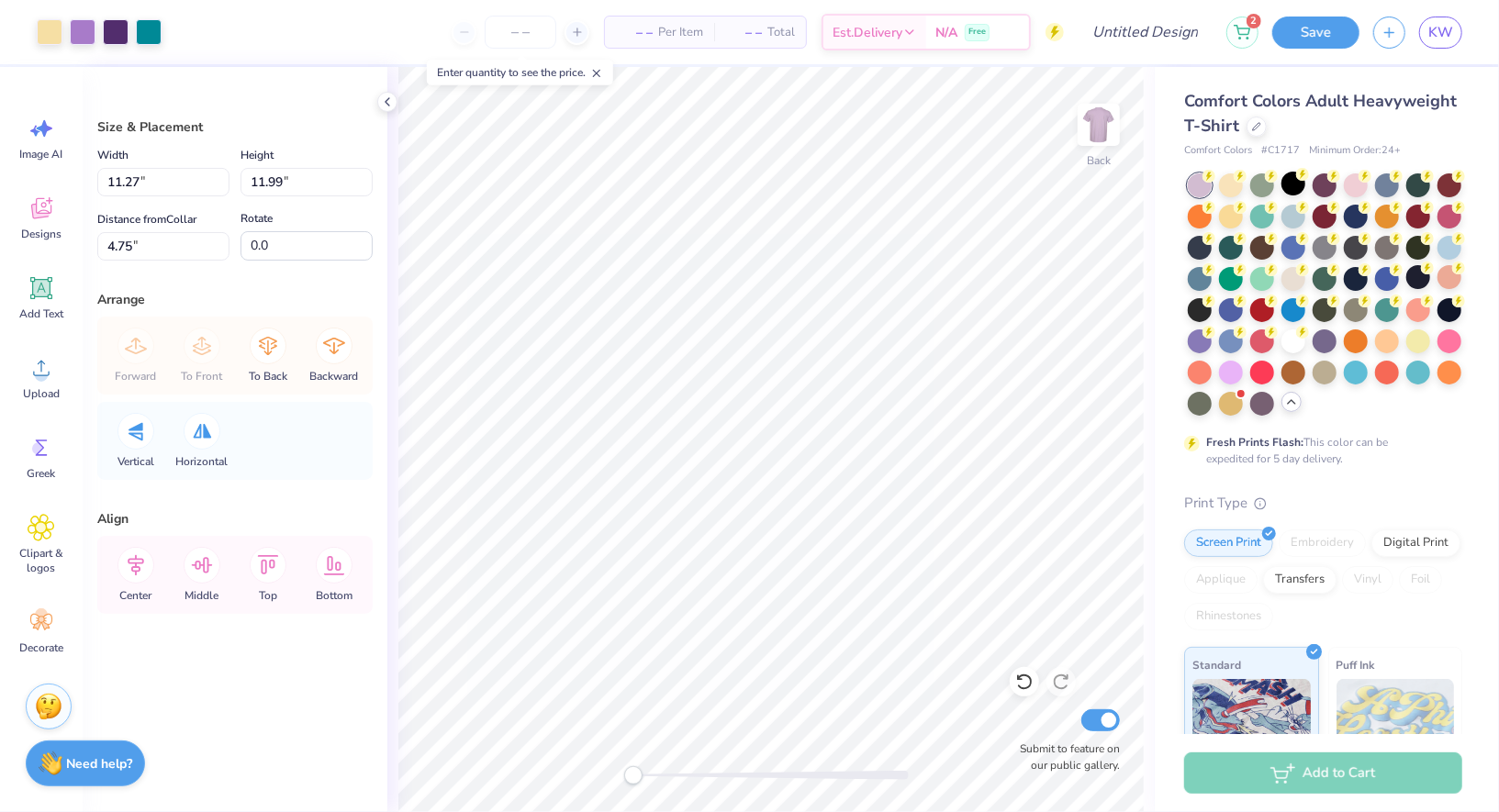
type input "11.46"
type input "5.02"
type input "11.27"
type input "11.99"
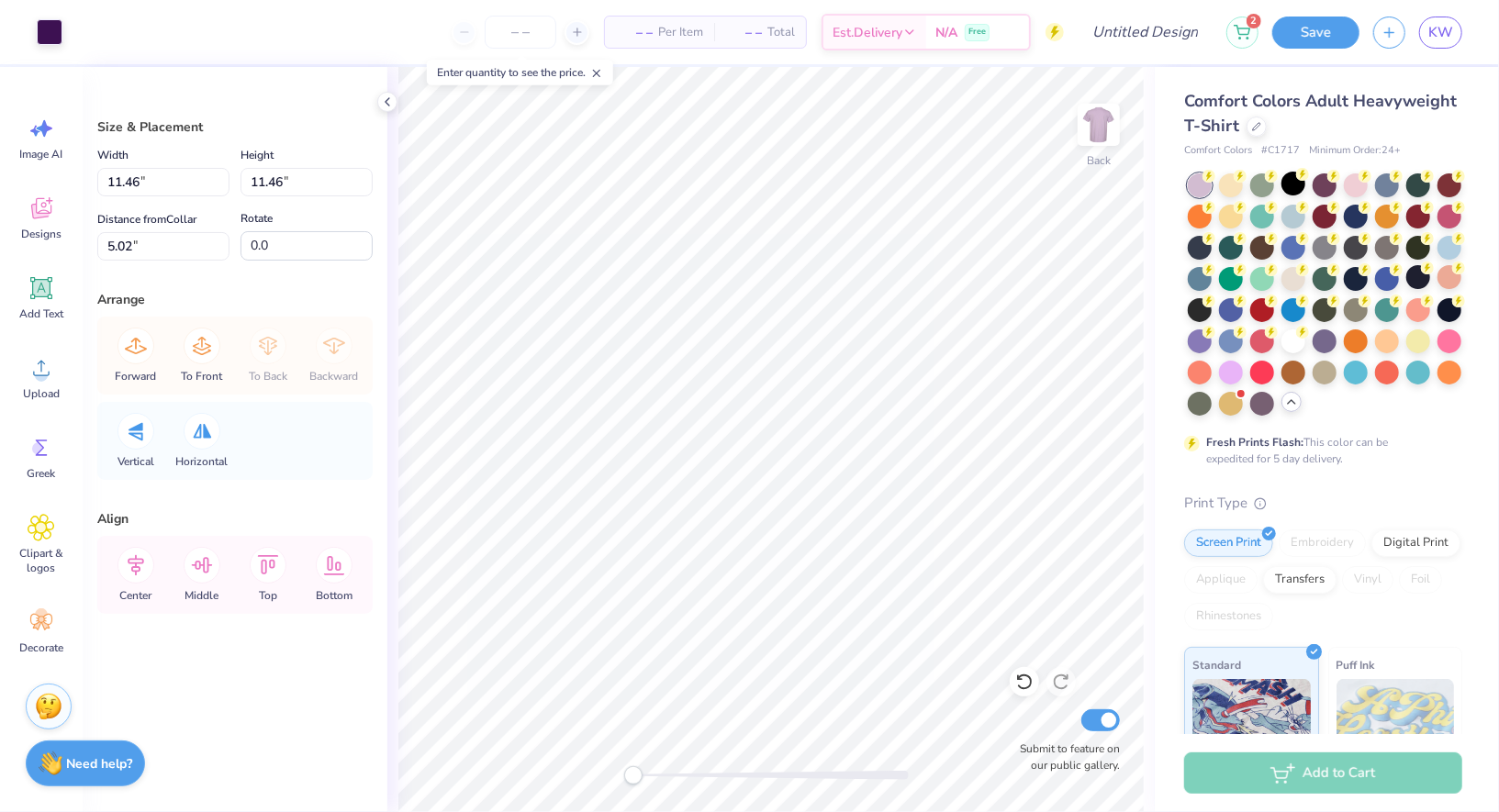
type input "9.79"
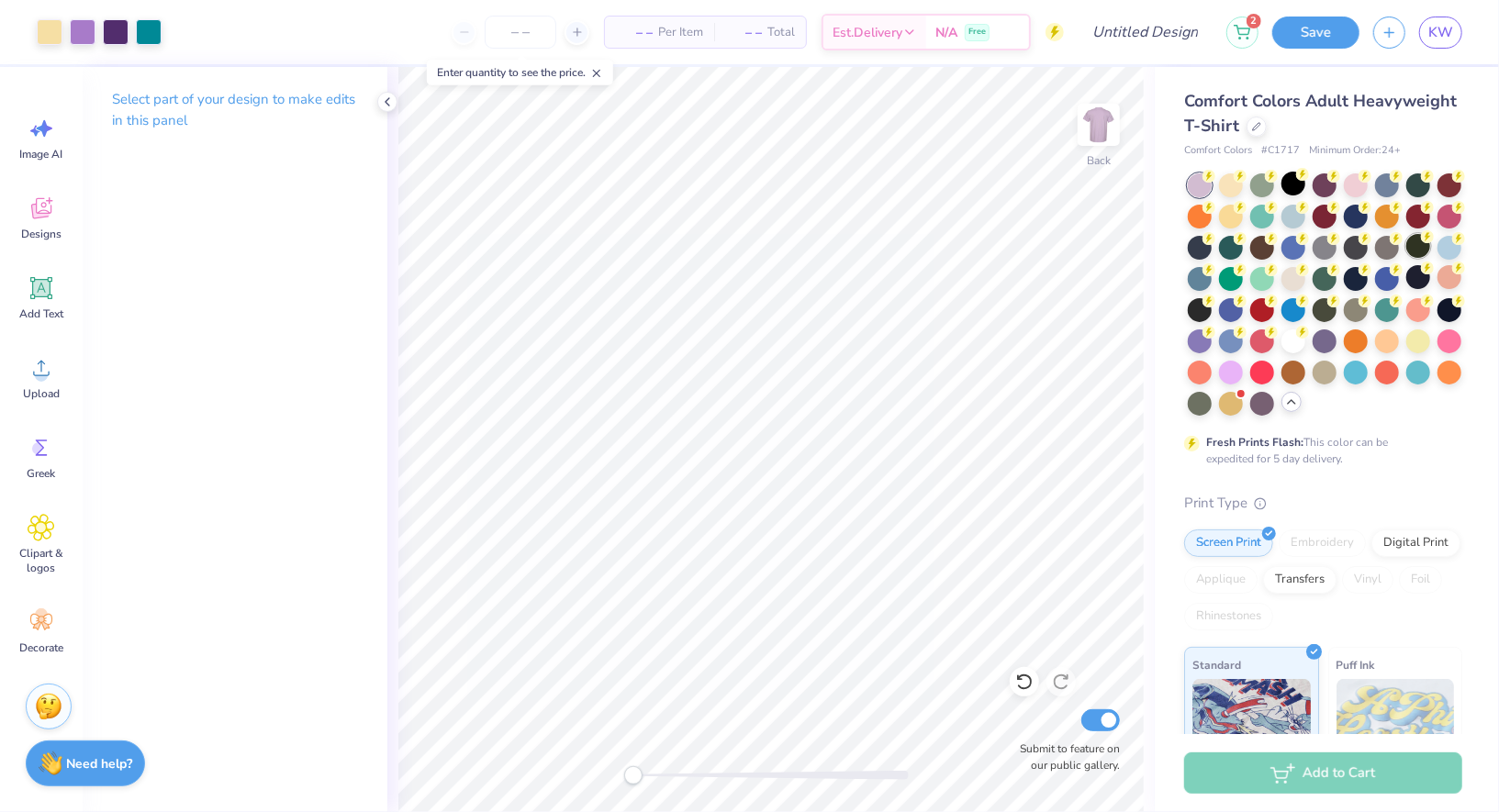
click at [1413, 246] on div at bounding box center [1419, 246] width 24 height 24
click at [1446, 311] on div at bounding box center [1450, 309] width 24 height 24
click at [1322, 352] on div at bounding box center [1326, 295] width 274 height 242
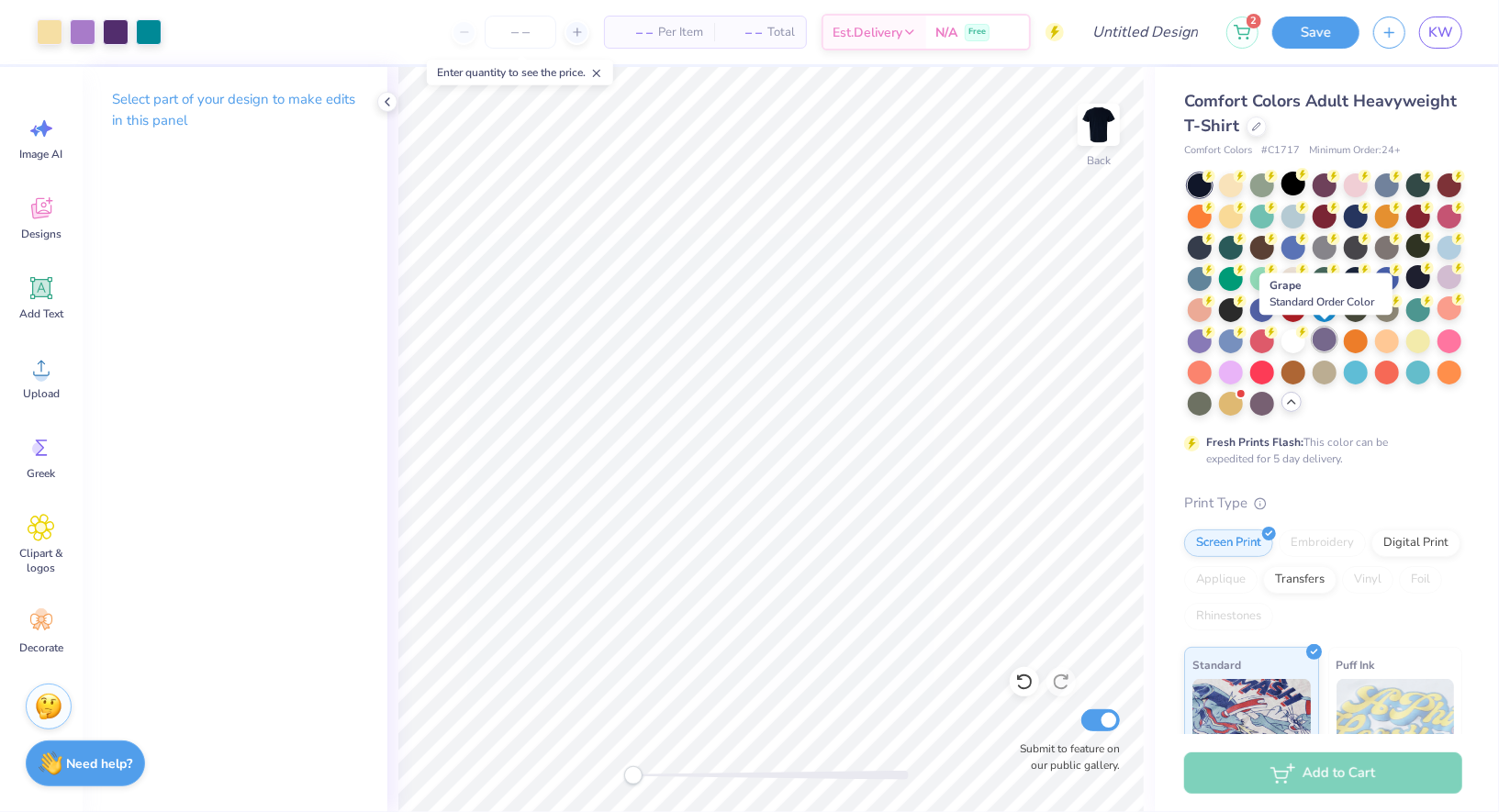
click at [1324, 338] on div at bounding box center [1326, 339] width 24 height 24
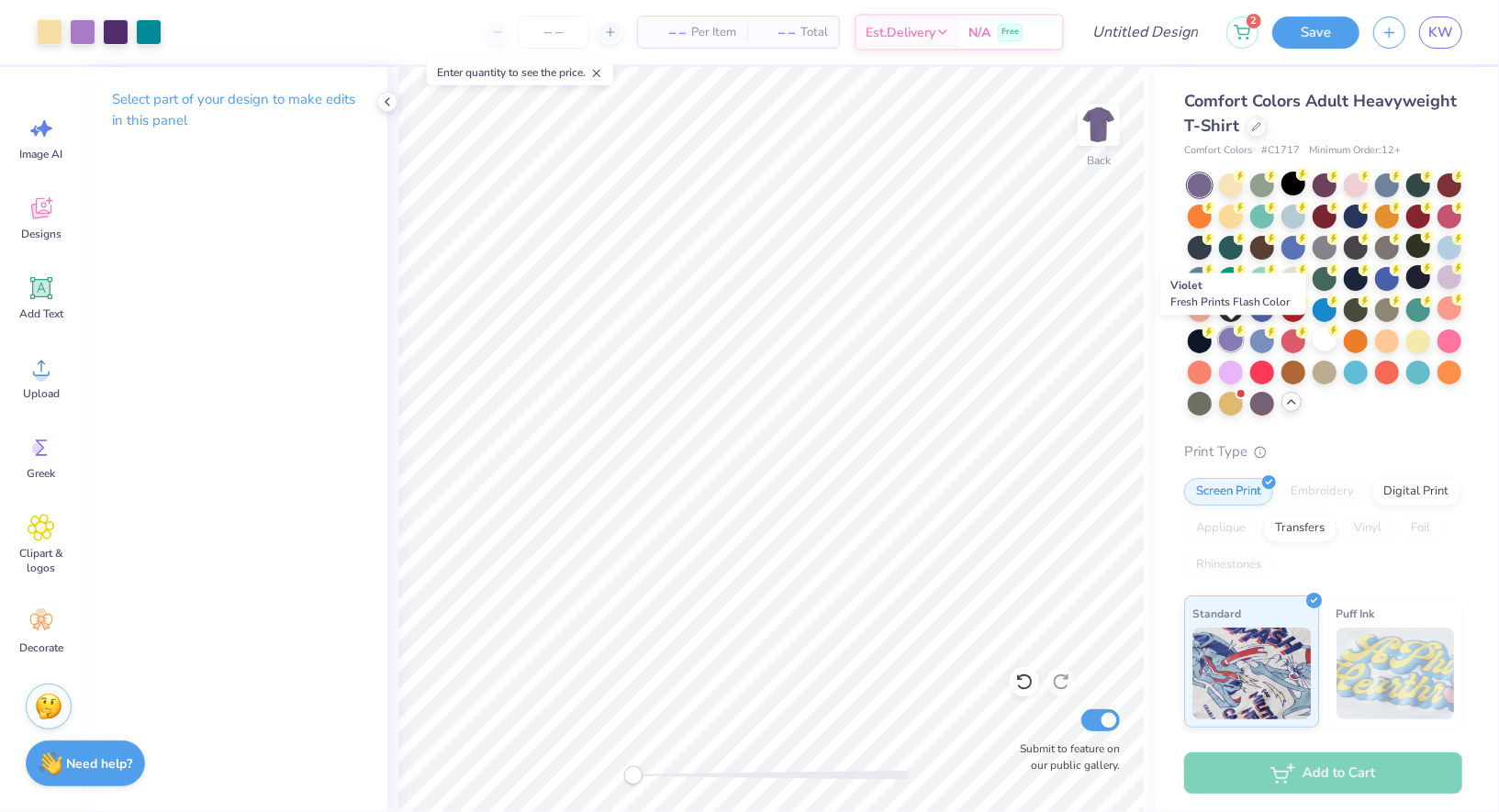
click at [1236, 337] on div at bounding box center [1231, 339] width 24 height 24
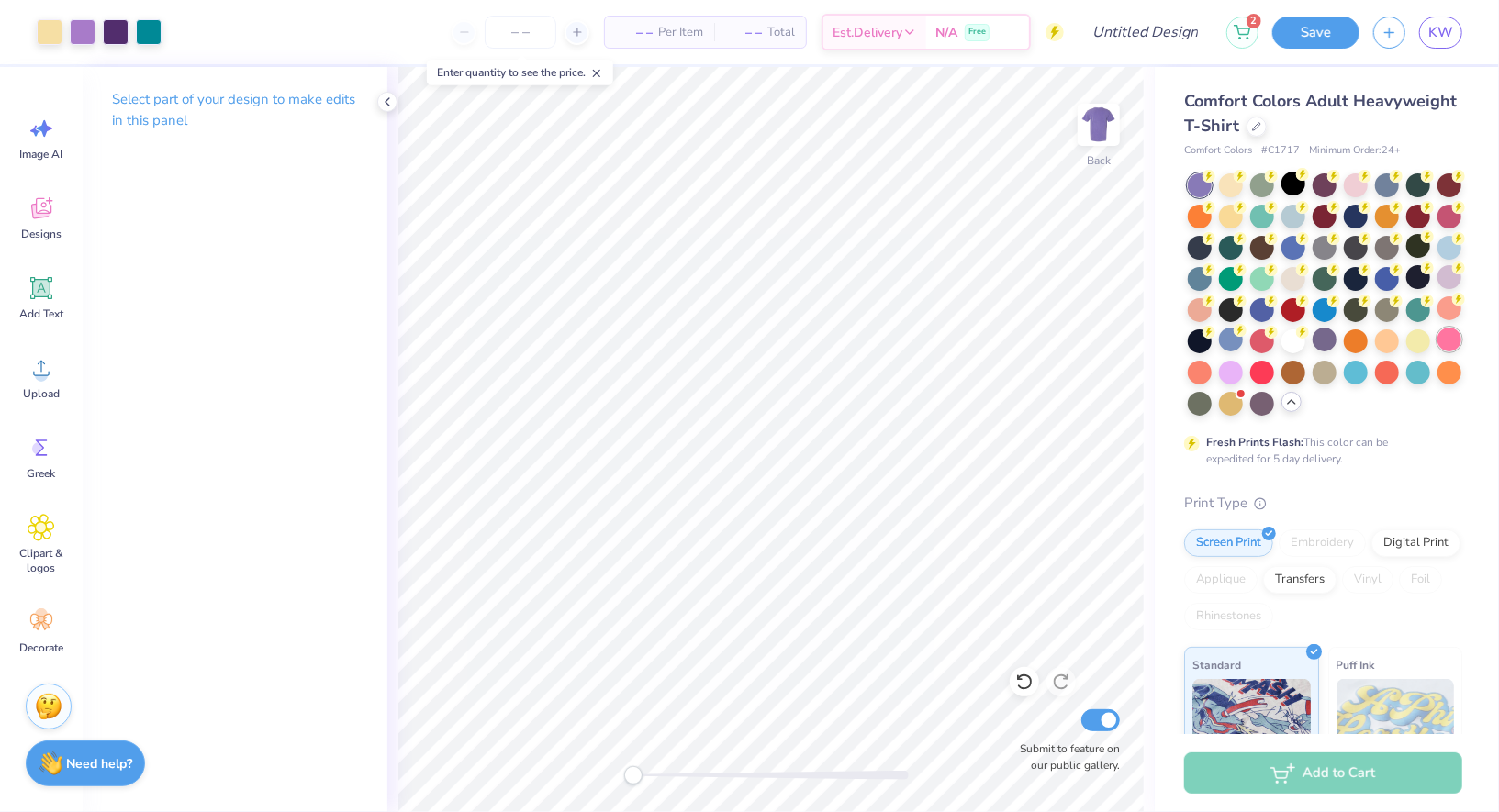
click at [1446, 346] on div at bounding box center [1450, 339] width 24 height 24
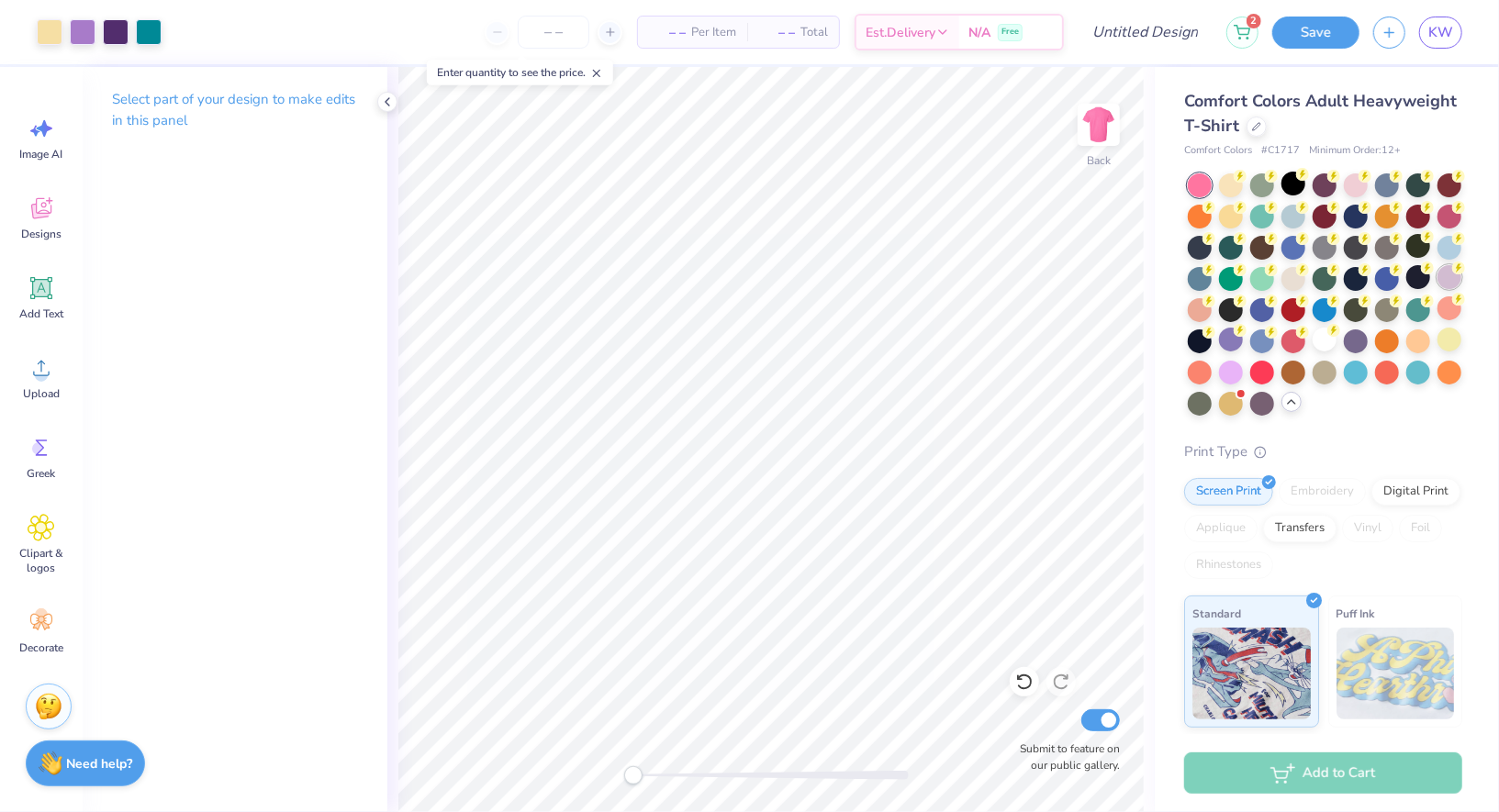
click at [1453, 283] on div at bounding box center [1450, 277] width 24 height 24
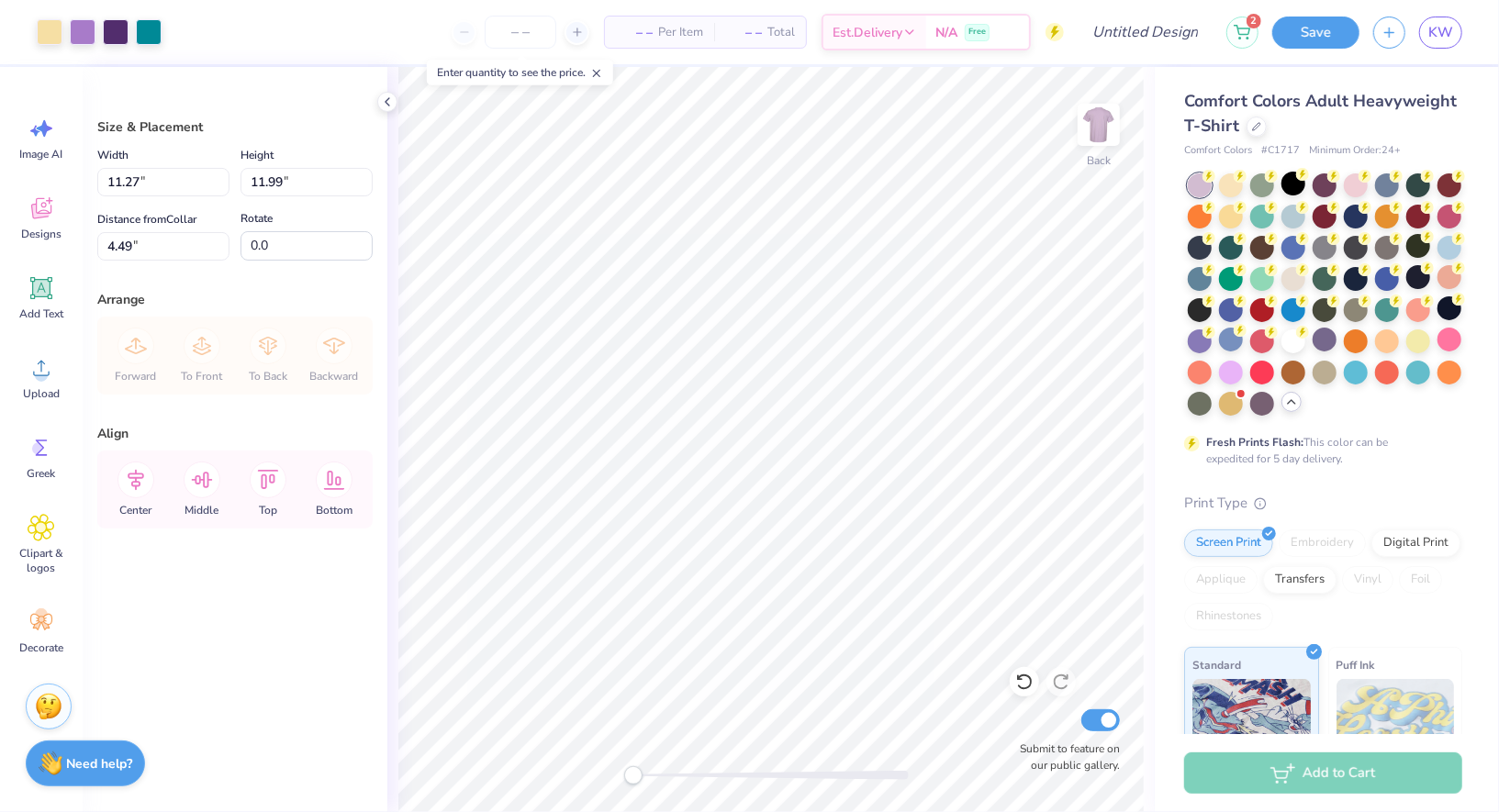
type input "4.10"
click at [388, 101] on icon at bounding box center [388, 102] width 15 height 15
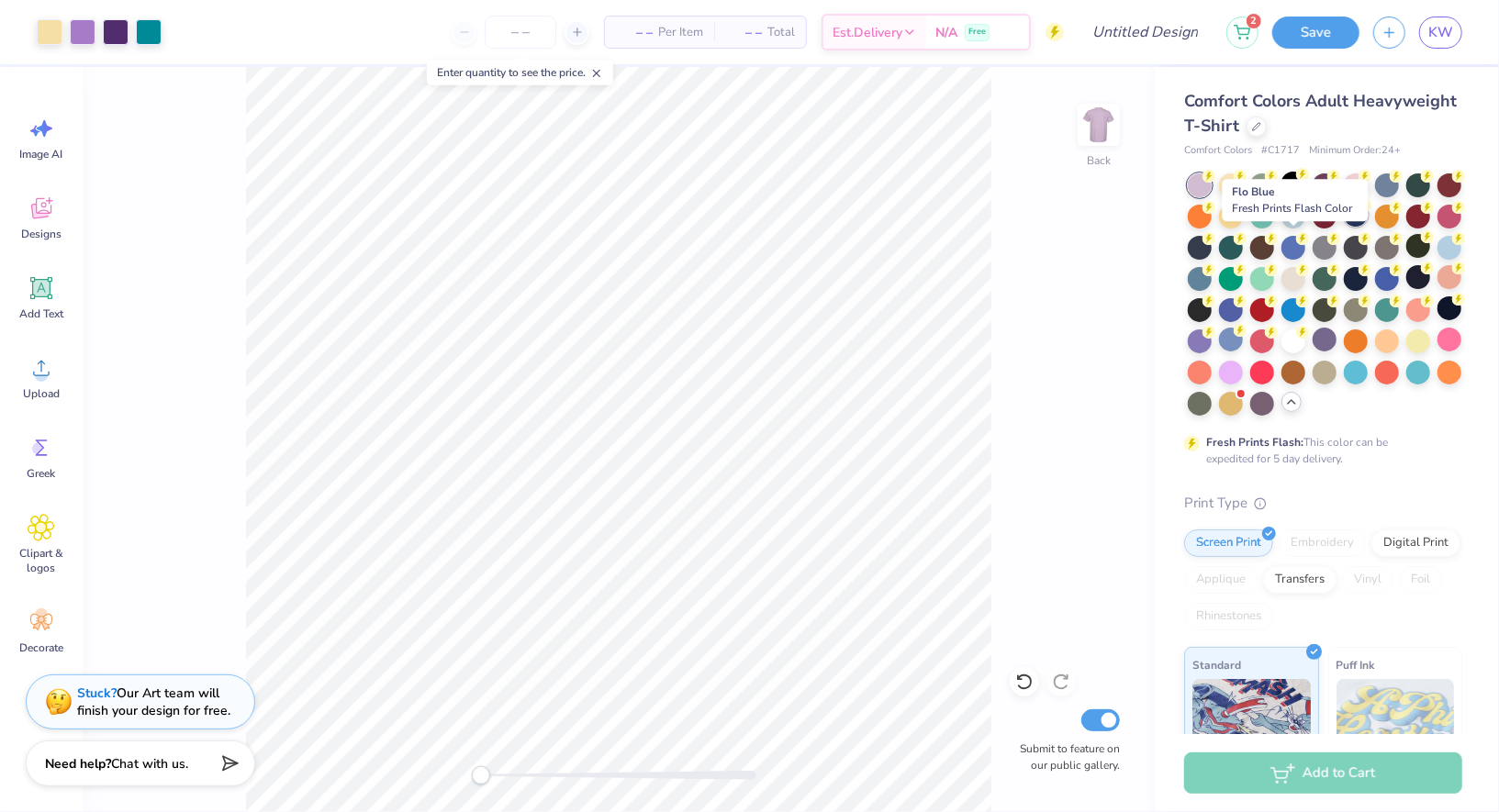
click at [1301, 252] on div at bounding box center [1294, 248] width 24 height 24
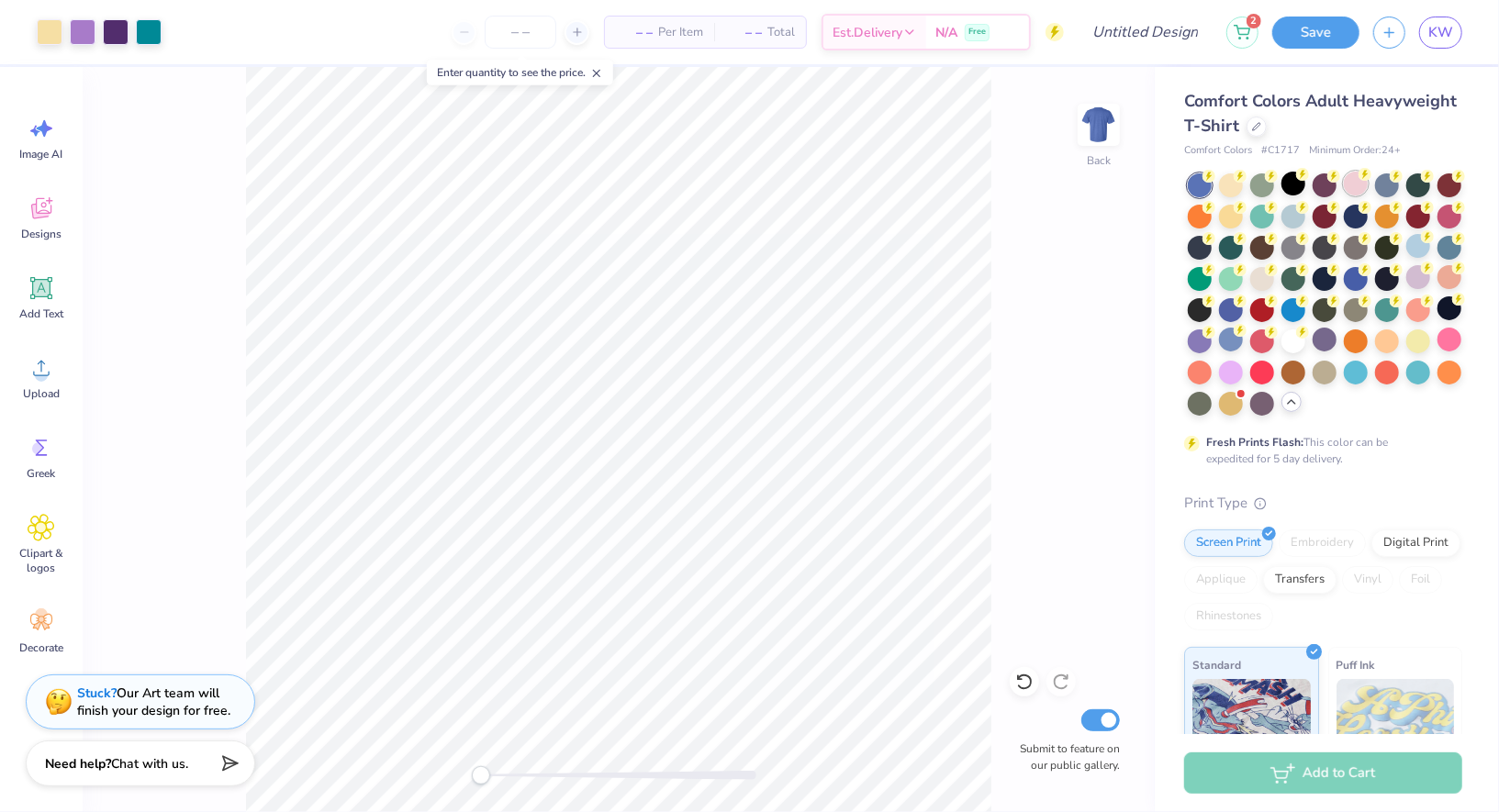
click at [1361, 191] on div at bounding box center [1356, 184] width 24 height 24
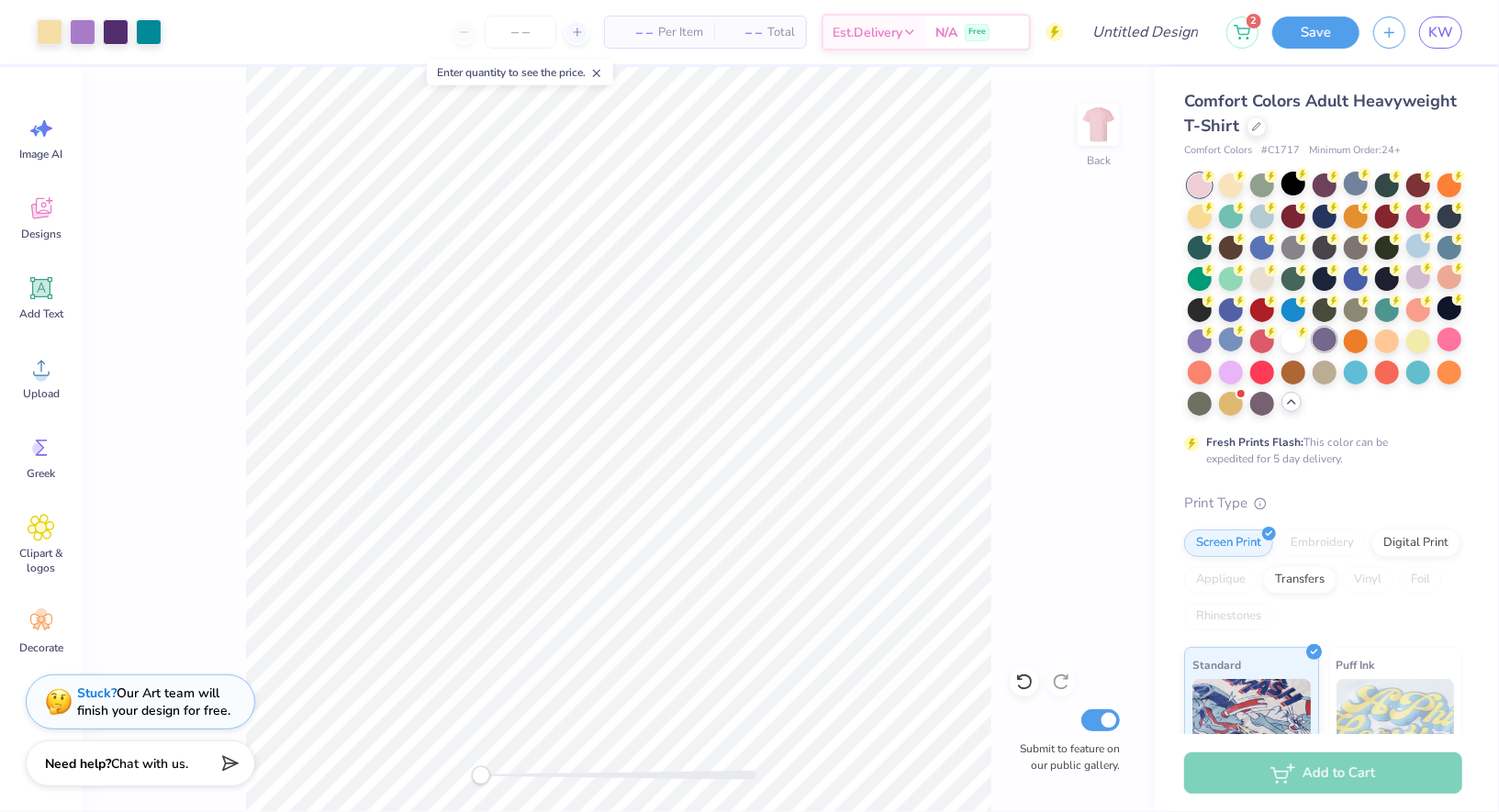
click at [1331, 337] on div at bounding box center [1326, 339] width 24 height 24
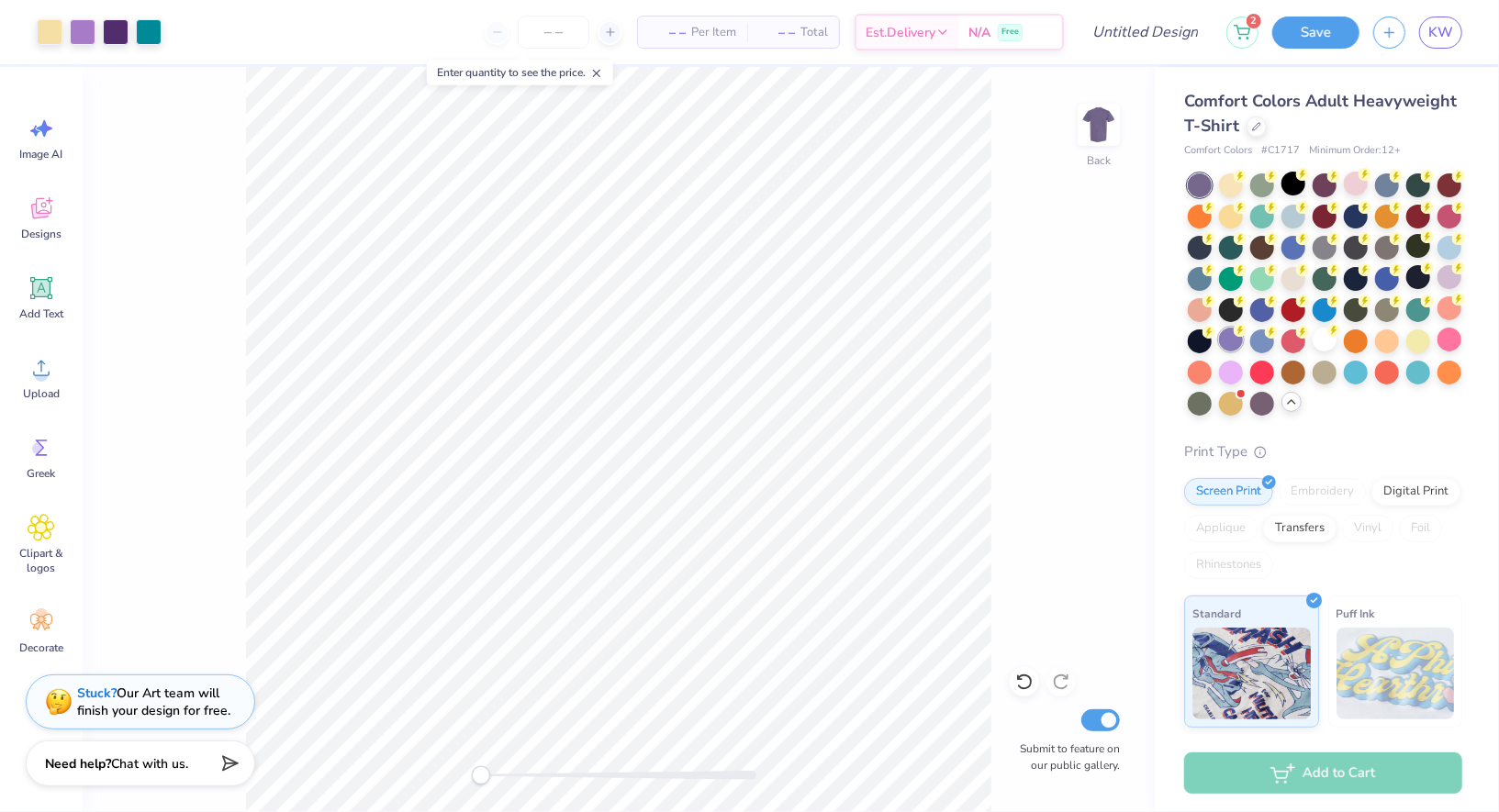
click at [1234, 341] on div at bounding box center [1231, 339] width 24 height 24
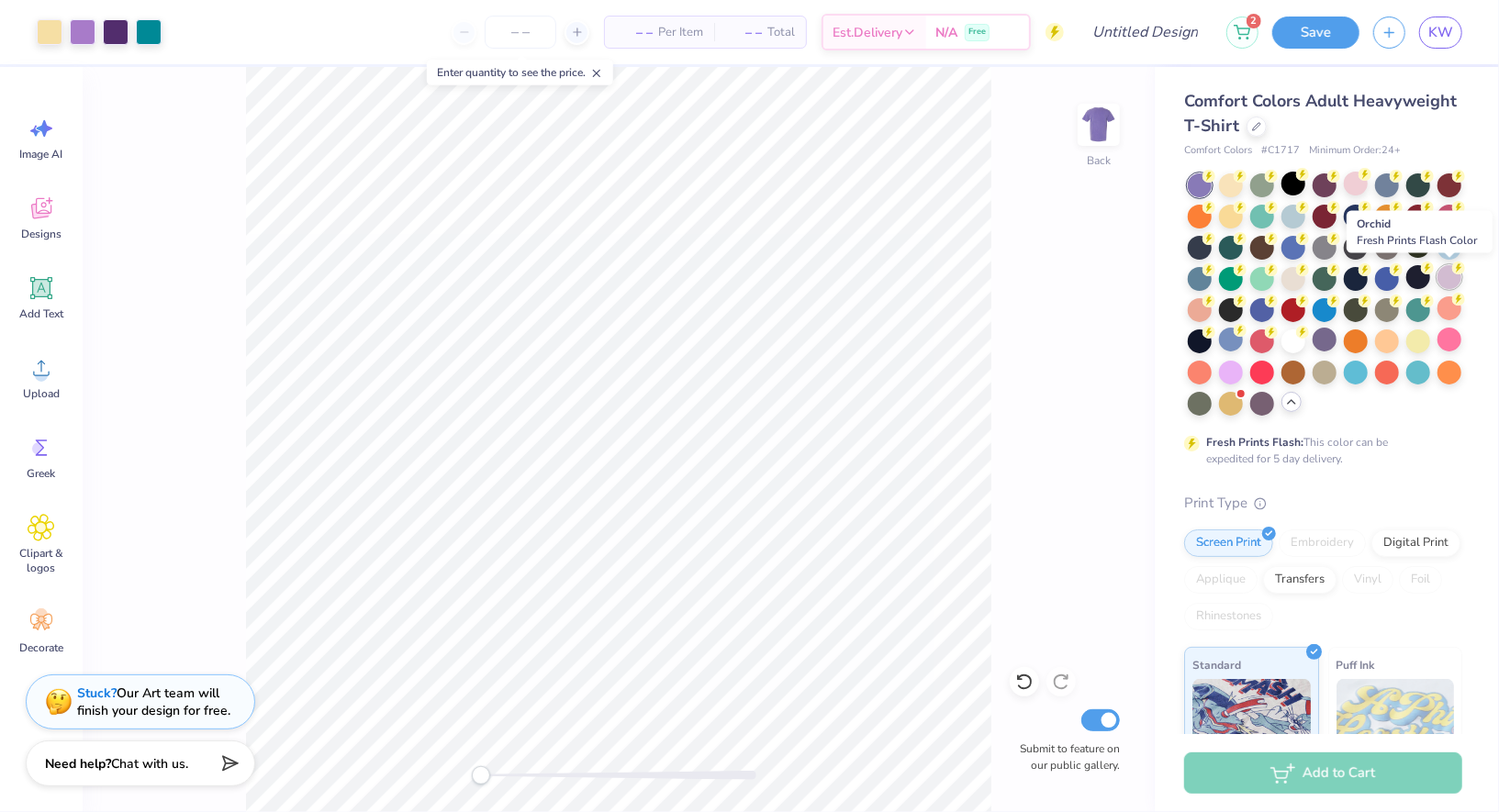
click at [1450, 280] on div at bounding box center [1450, 277] width 24 height 24
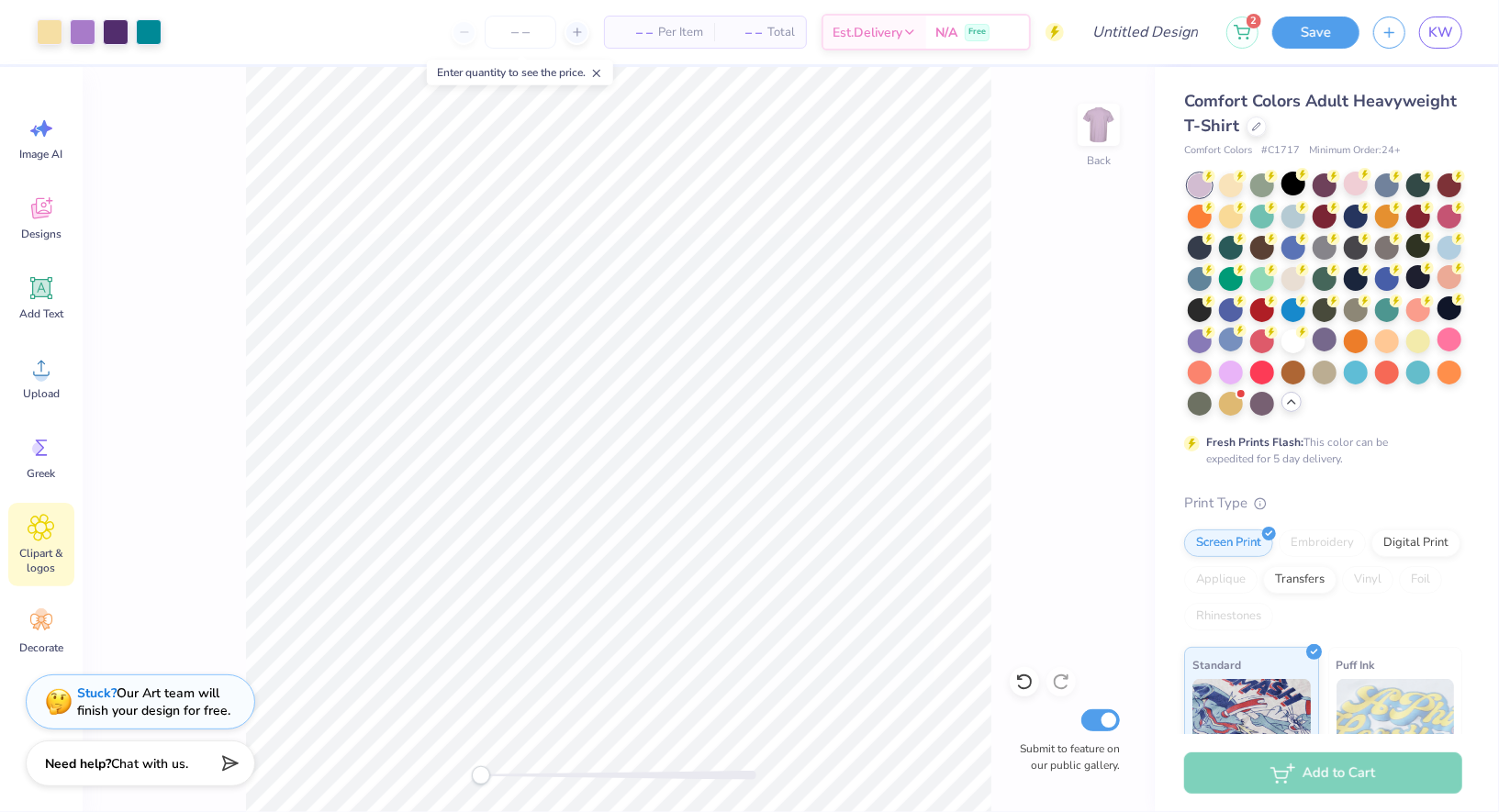
click at [57, 539] on div "Clipart & logos" at bounding box center [41, 544] width 66 height 84
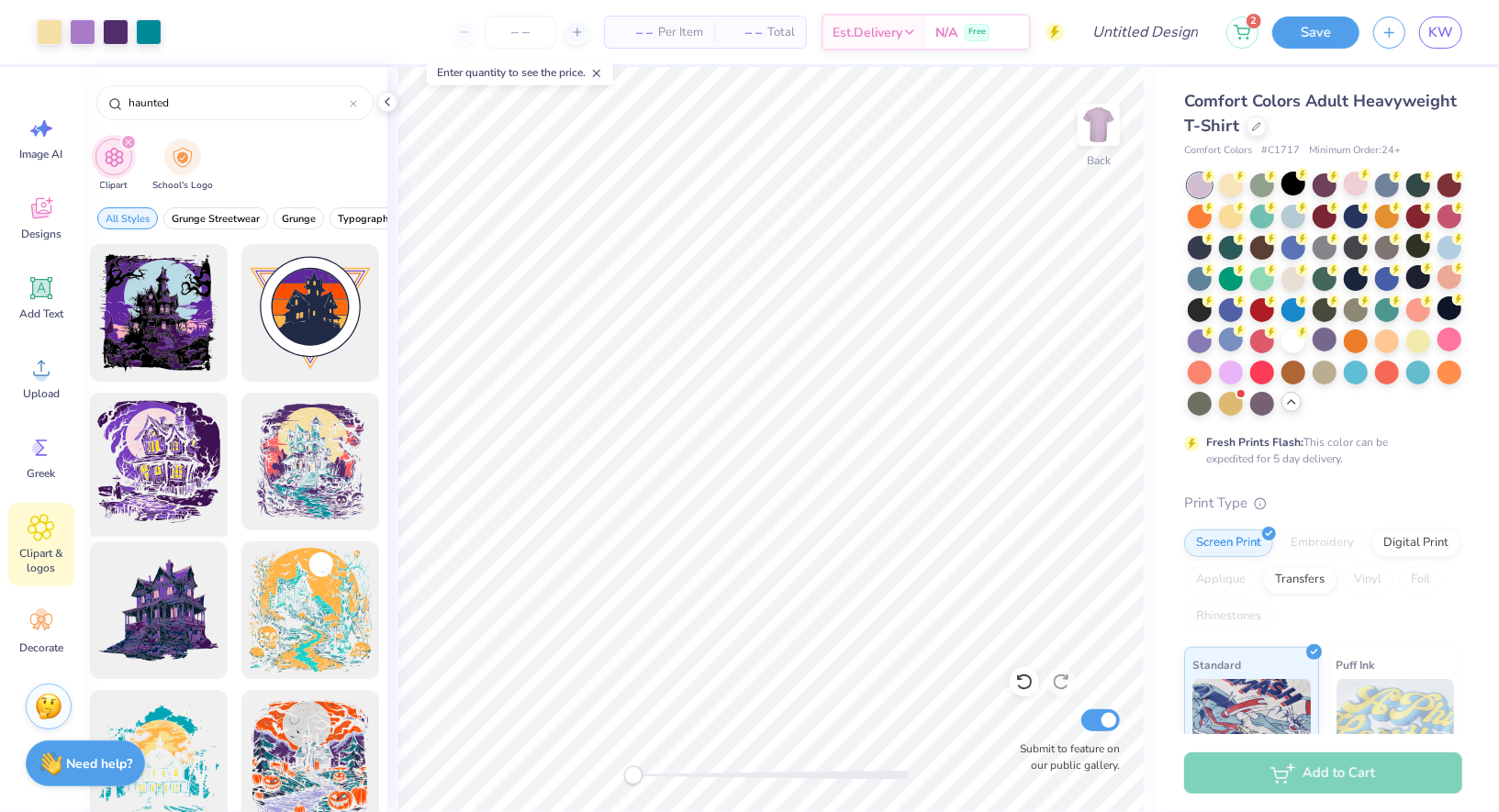
click at [189, 491] on div at bounding box center [160, 461] width 151 height 151
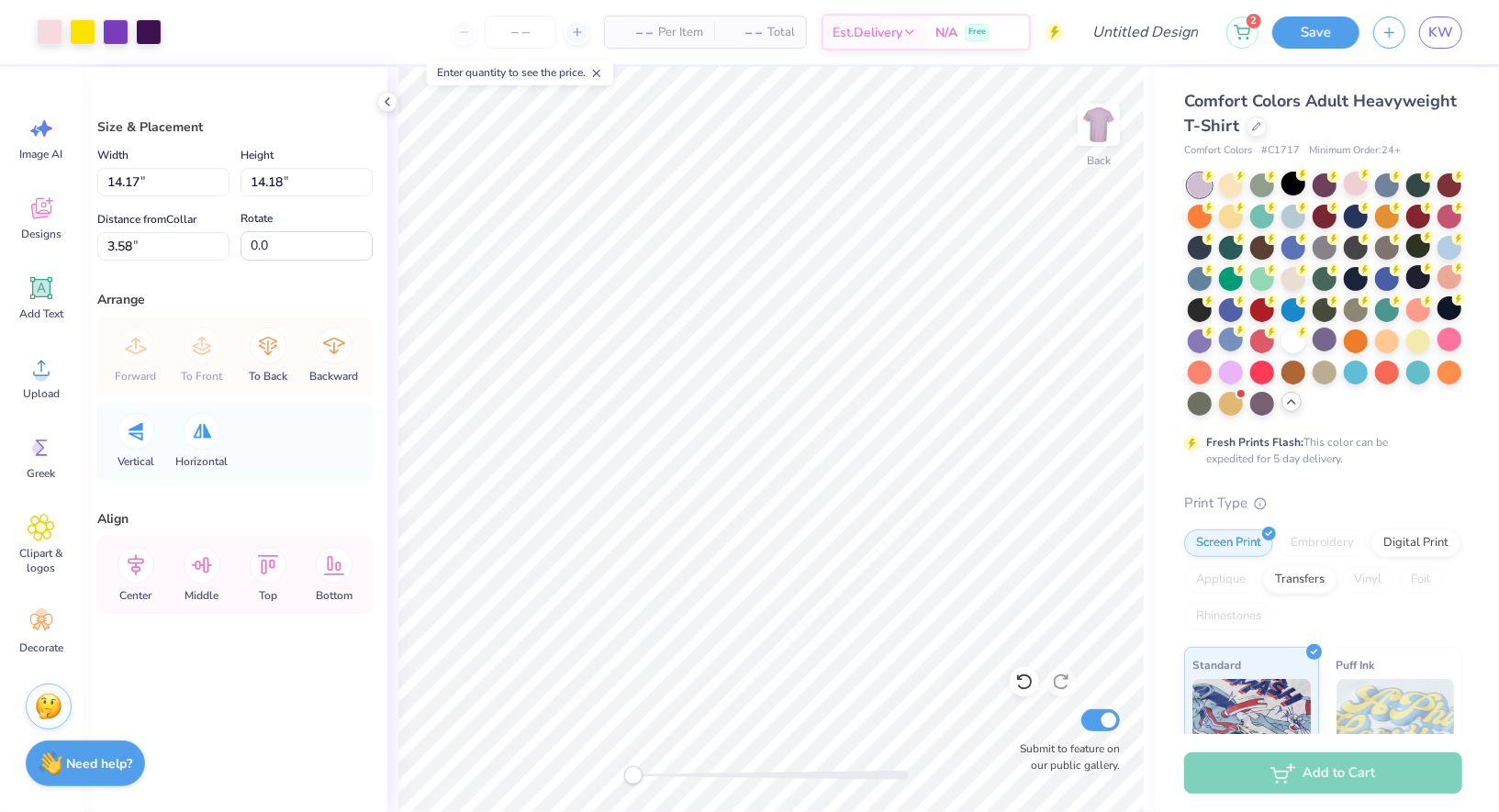
type input "8.95"
type input "9.90"
type input "4.44"
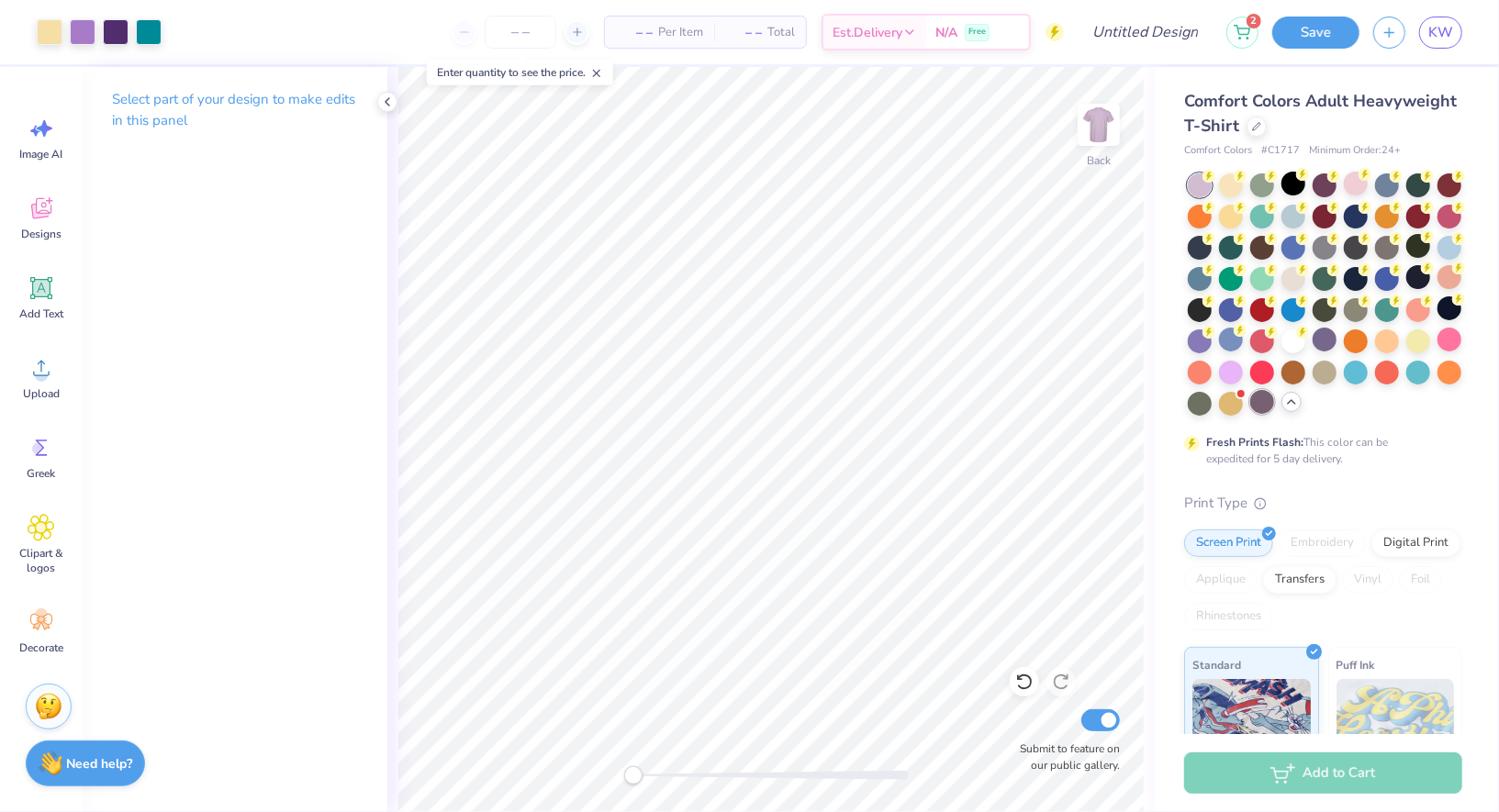
click at [1270, 394] on div at bounding box center [1263, 402] width 24 height 24
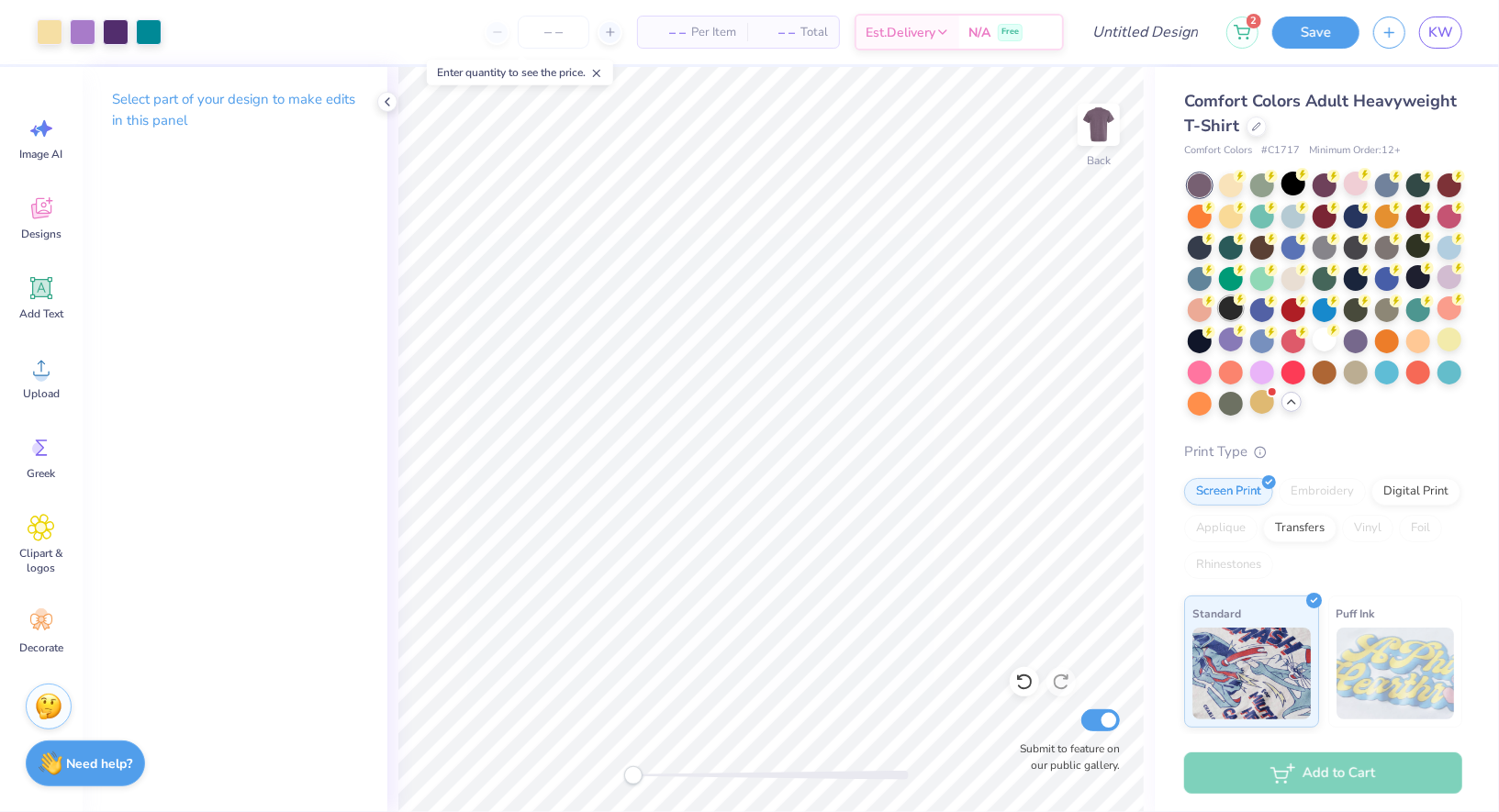
click at [1240, 313] on div at bounding box center [1231, 309] width 24 height 24
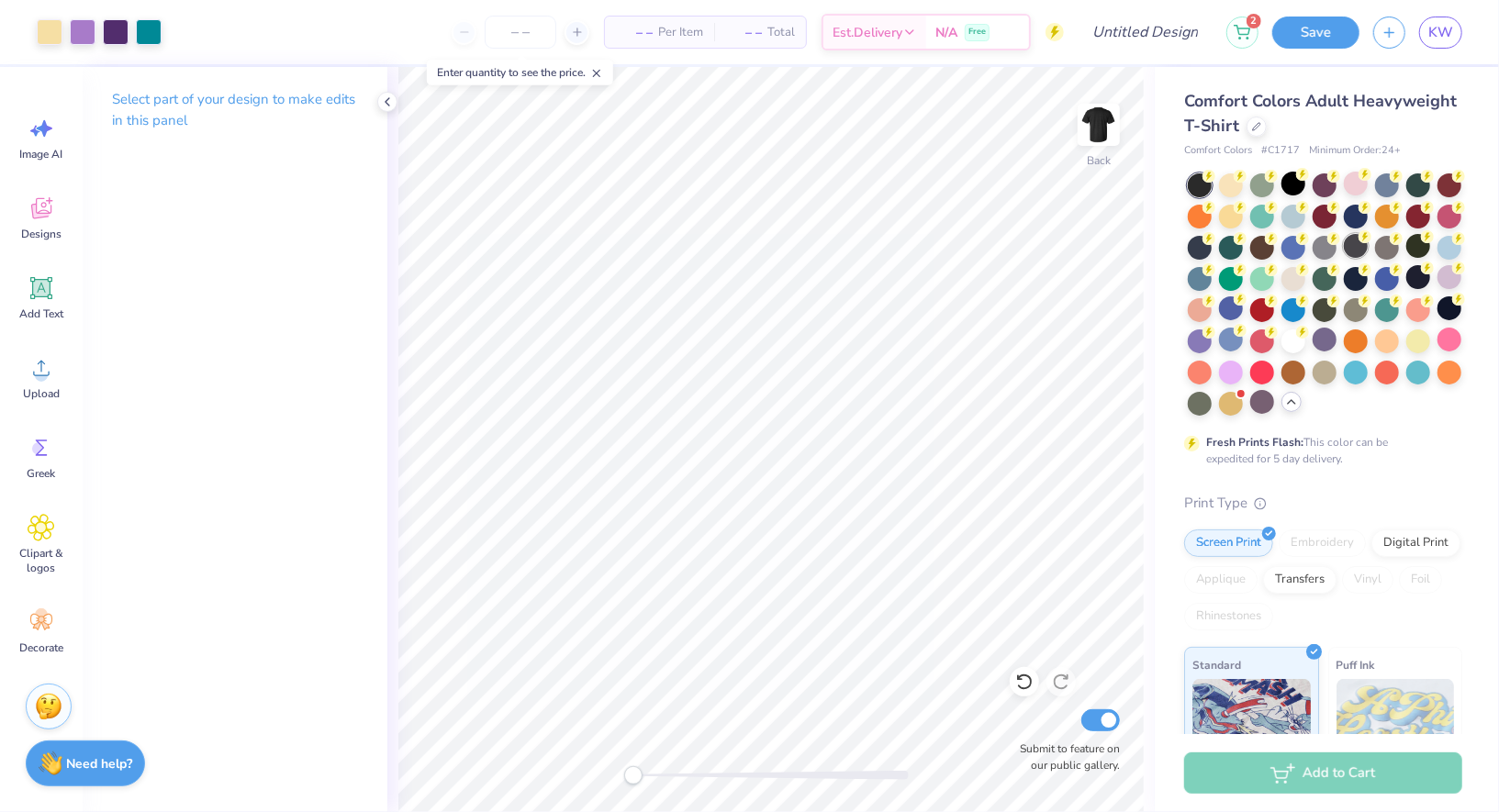
click at [1356, 241] on div at bounding box center [1356, 246] width 24 height 24
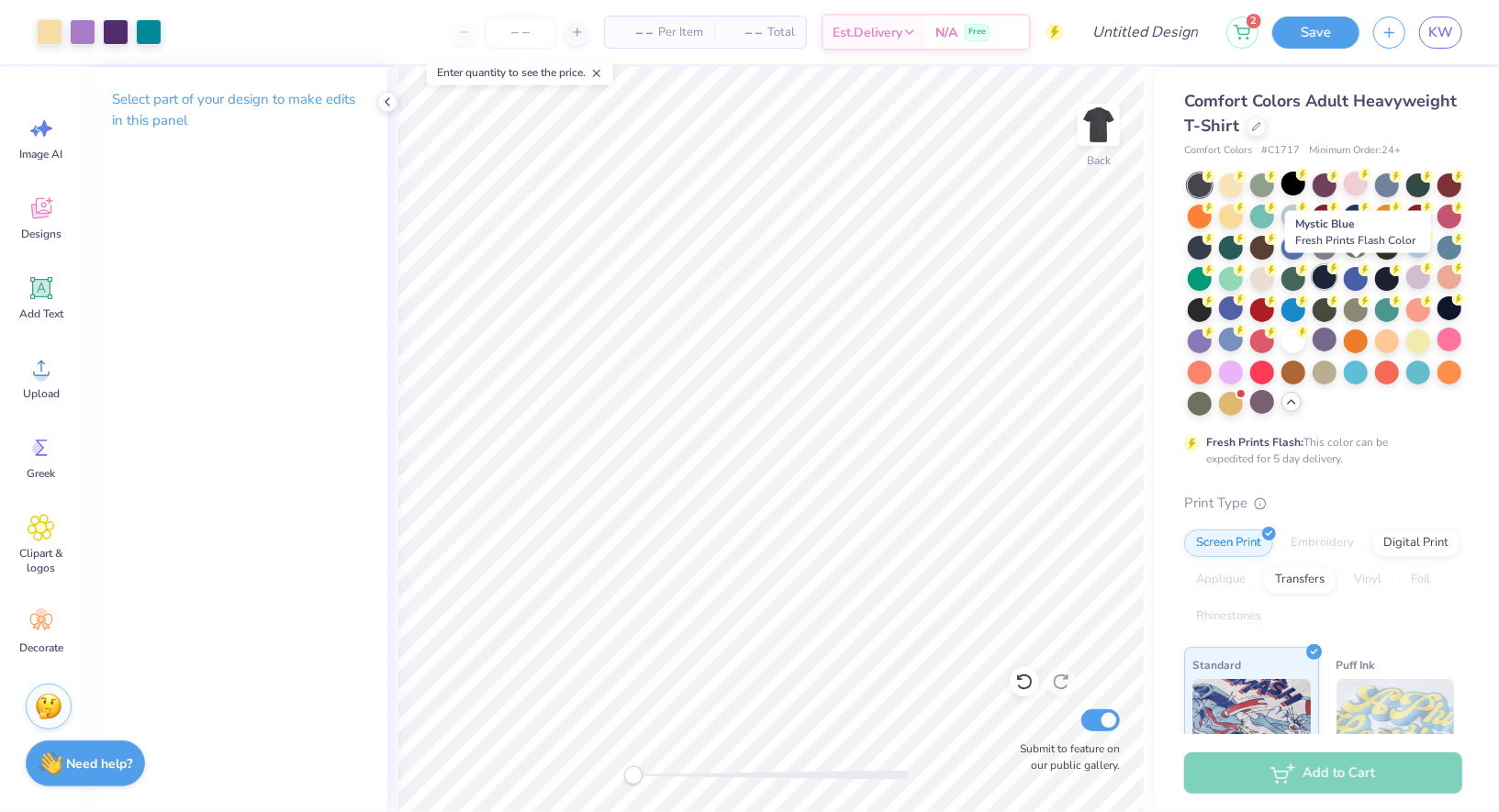
click at [1329, 280] on div at bounding box center [1326, 277] width 24 height 24
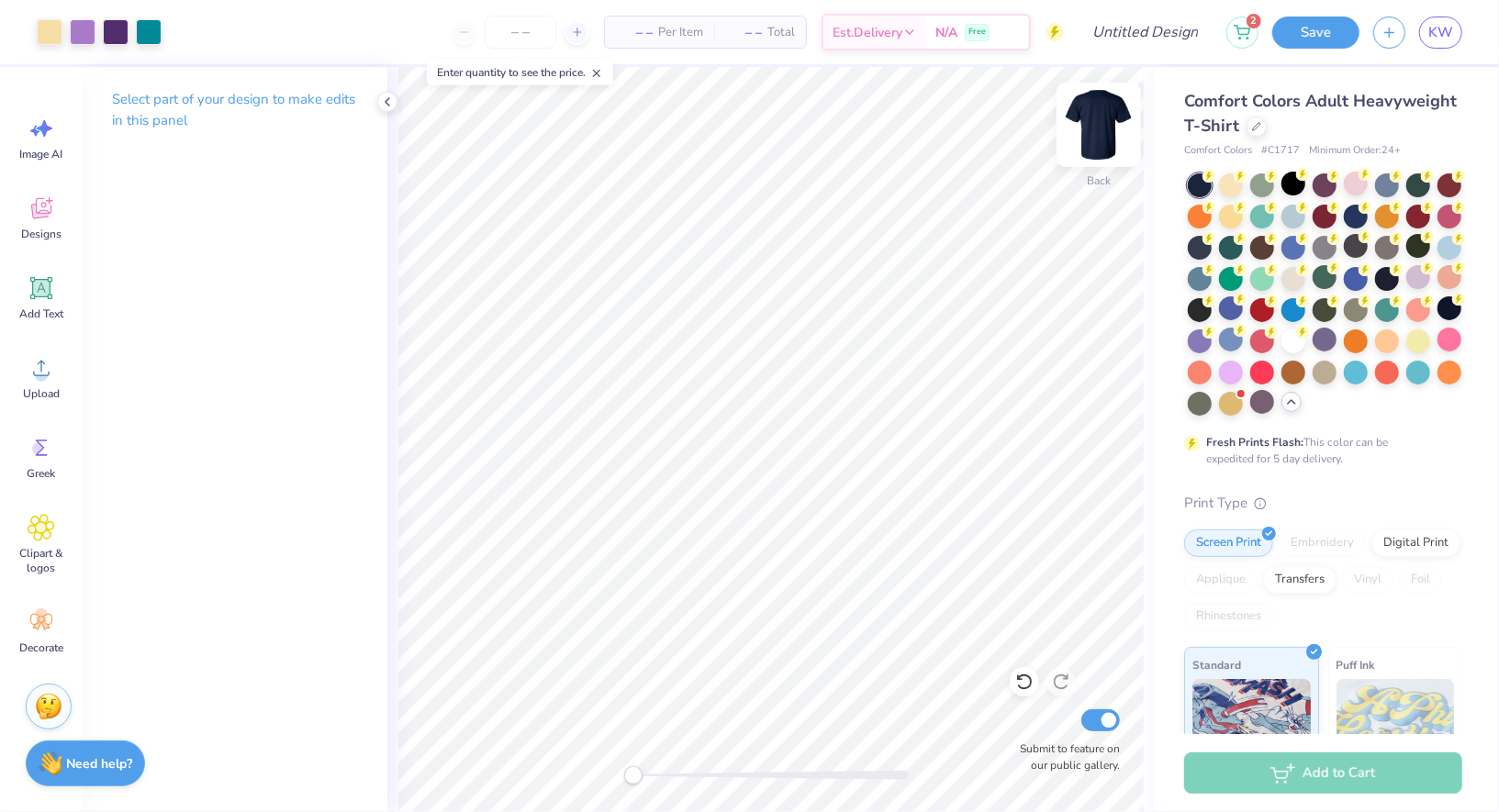
click at [1101, 116] on img at bounding box center [1099, 124] width 74 height 74
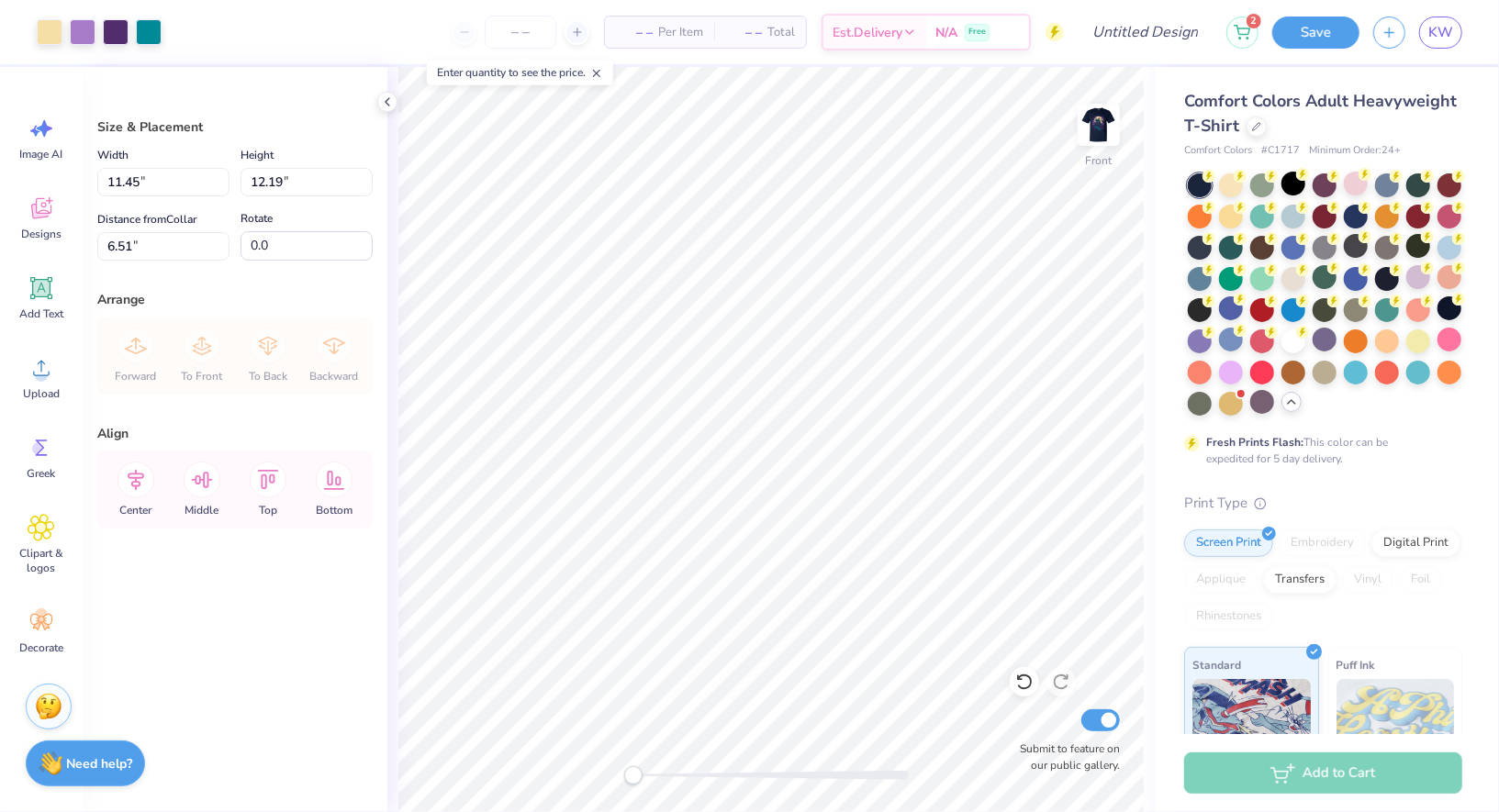
type input "11.91"
type input "12.68"
type input "5.80"
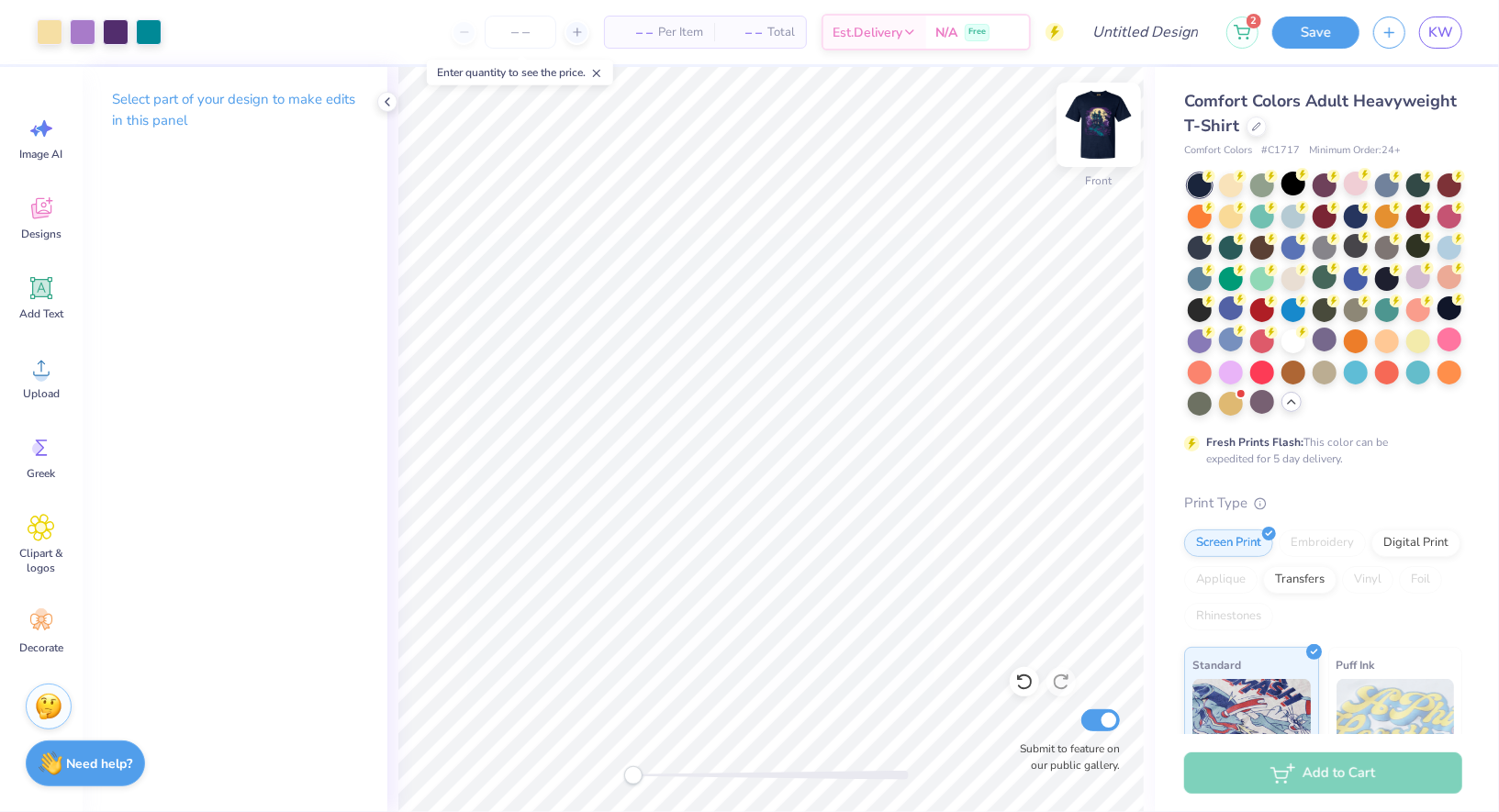
click at [1104, 127] on img at bounding box center [1099, 124] width 74 height 74
click at [28, 297] on icon at bounding box center [42, 288] width 28 height 28
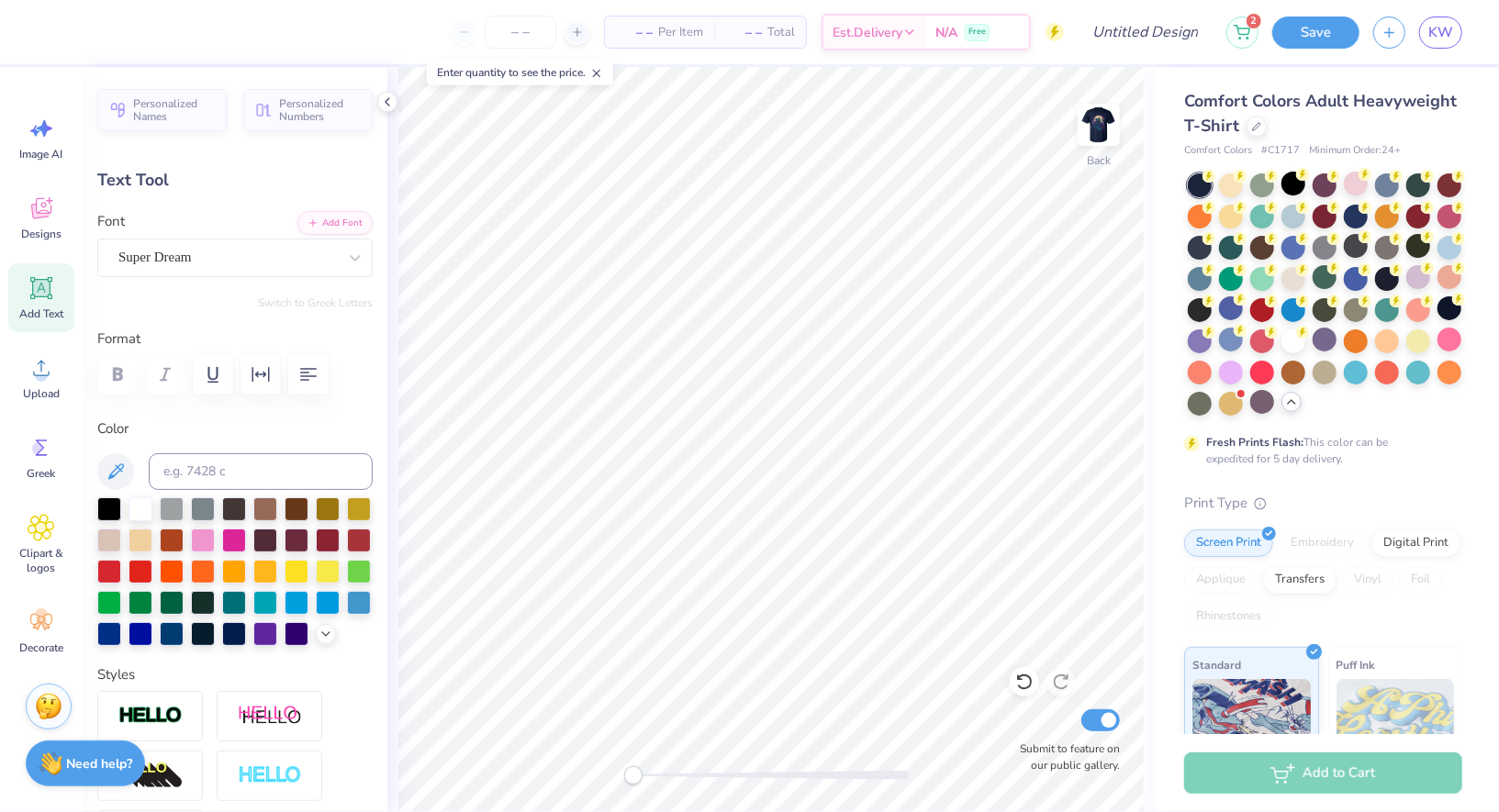
scroll to position [1, 1]
type textarea "Spookathon 2025"
click at [304, 366] on icon "button" at bounding box center [309, 375] width 22 height 22
type input "12.74"
type input "4.43"
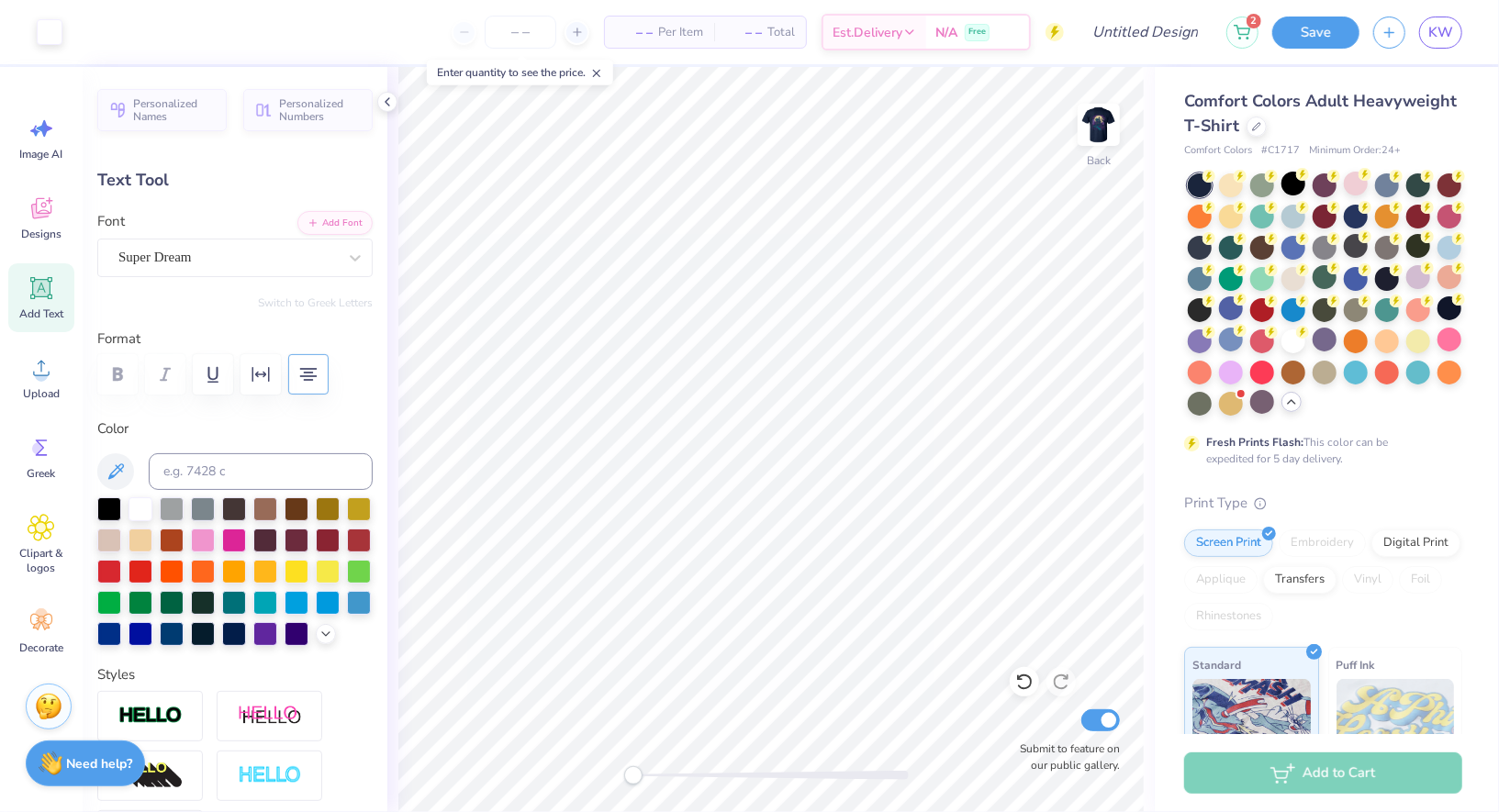
type input "10.29"
type input "3.38"
type input "1.18"
type input "13.54"
type input "3.84"
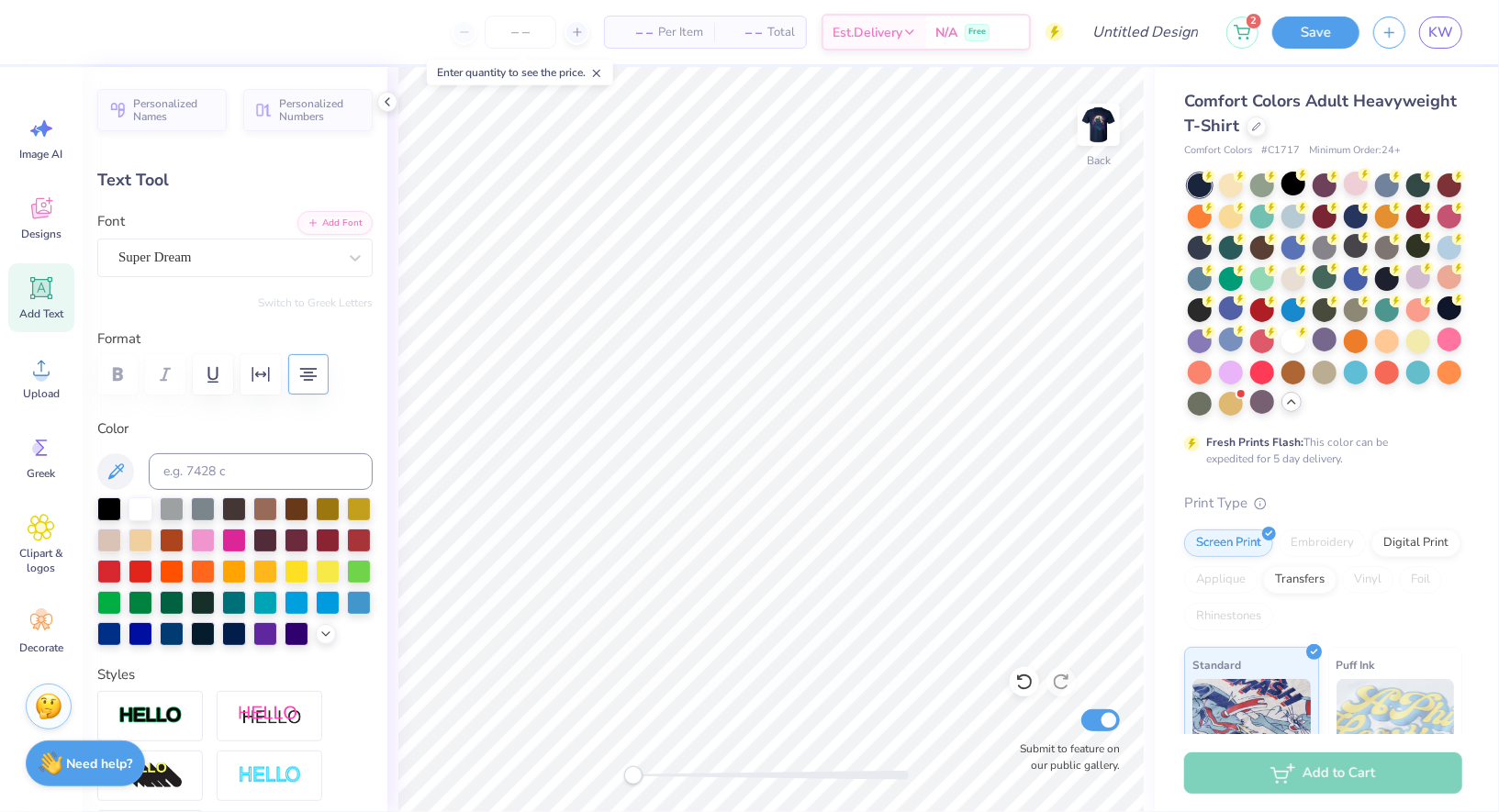
type input "1.33"
type input "13.38"
click at [595, 65] on span at bounding box center [597, 73] width 13 height 17
click at [526, 34] on input "number" at bounding box center [520, 32] width 72 height 33
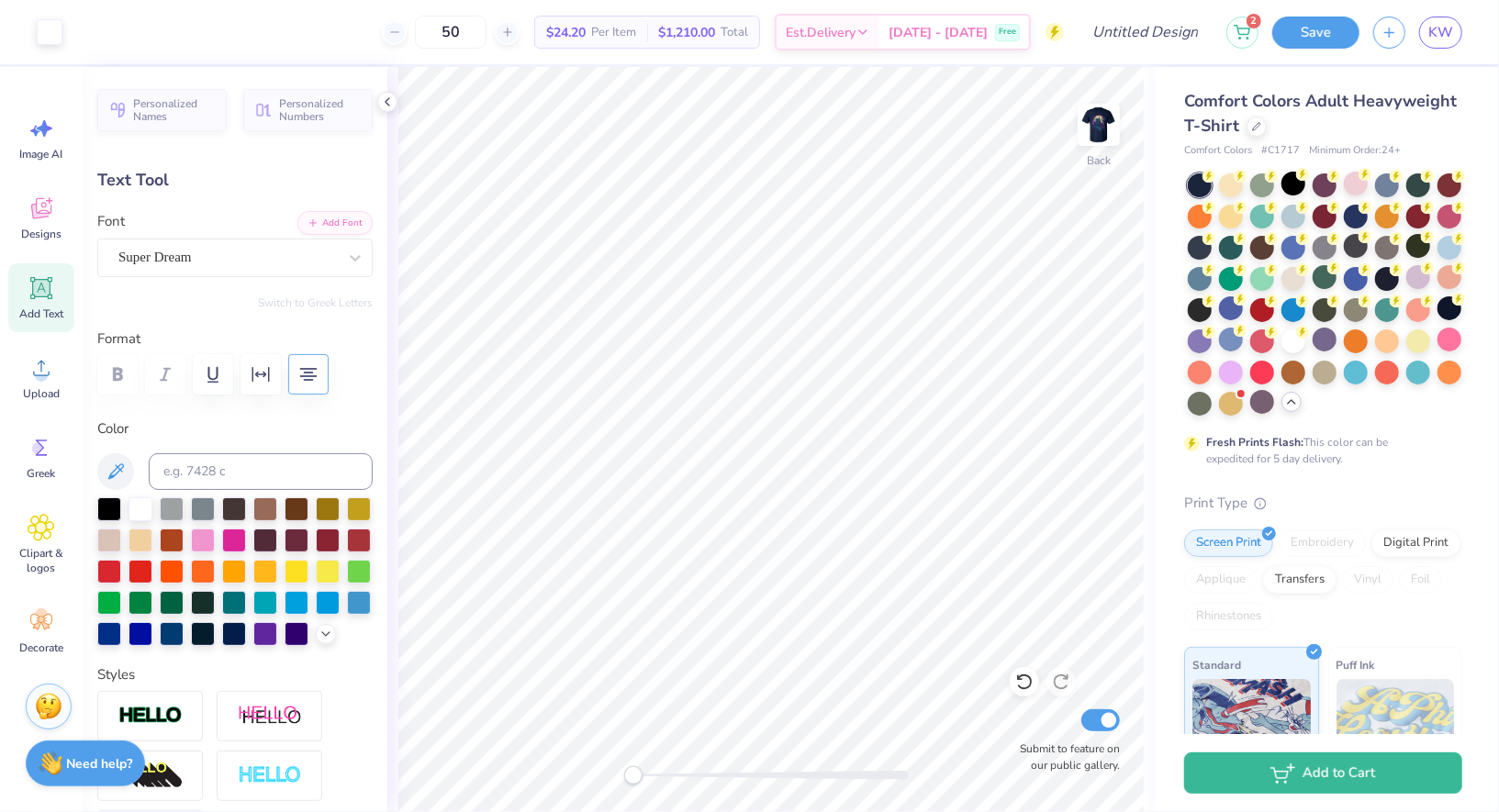
type input "50"
type input "3.63"
click at [1093, 131] on img at bounding box center [1099, 124] width 74 height 74
type input "3.90"
type input "1.36"
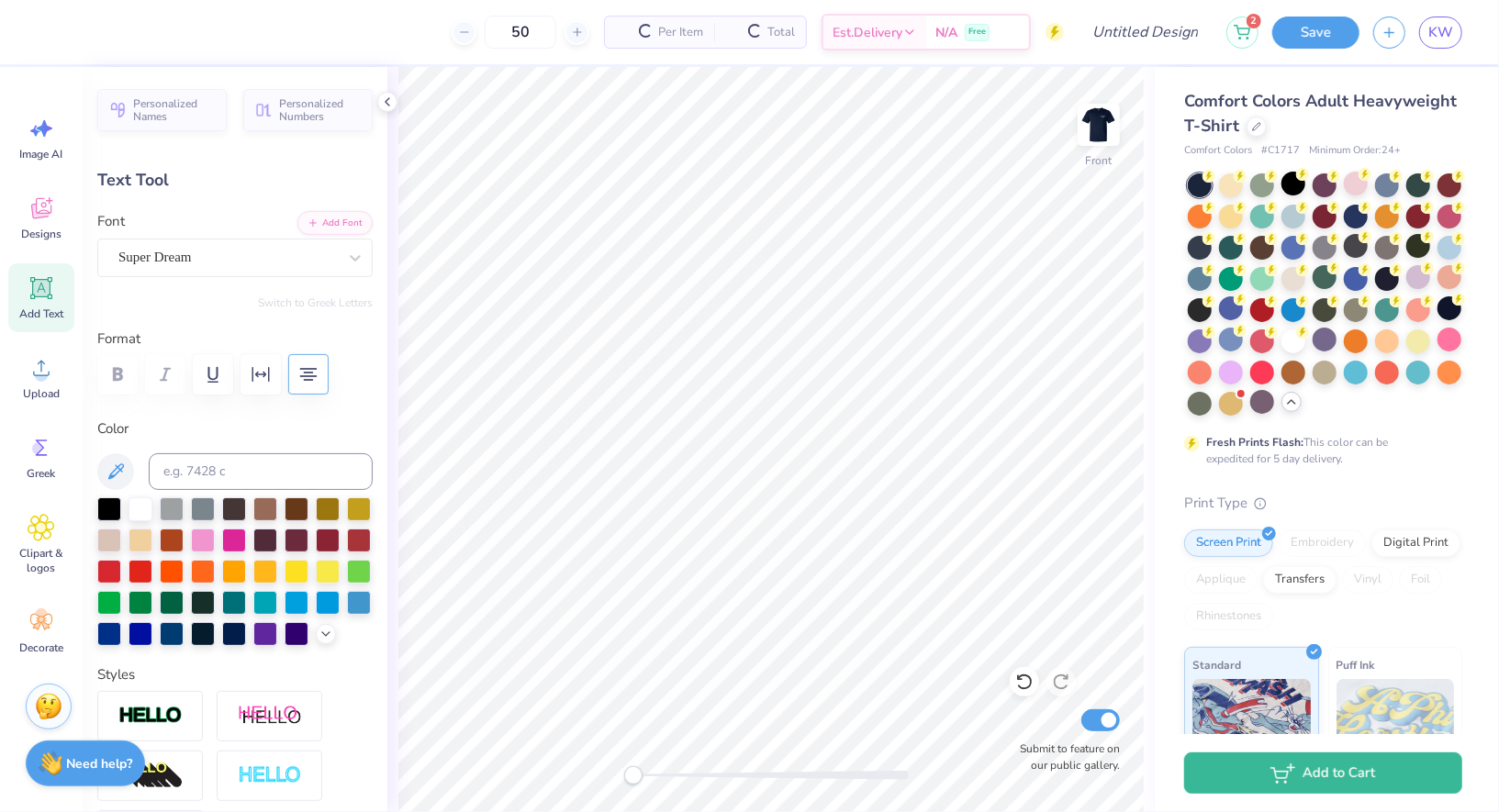
type input "6.28"
click at [35, 519] on icon at bounding box center [41, 528] width 27 height 28
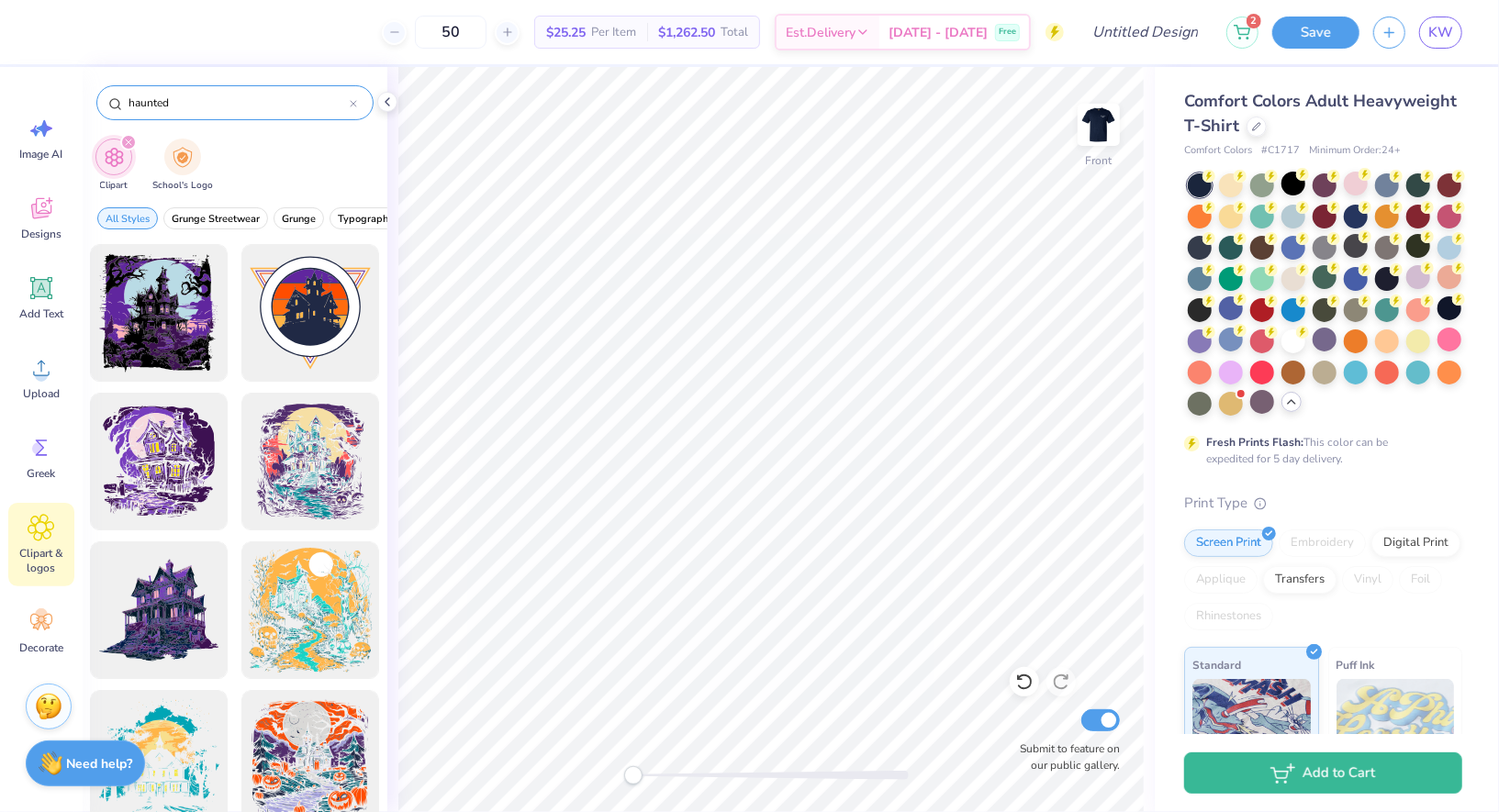
drag, startPoint x: 217, startPoint y: 97, endPoint x: 102, endPoint y: 97, distance: 115.0
click at [102, 97] on div "haunted" at bounding box center [234, 103] width 277 height 34
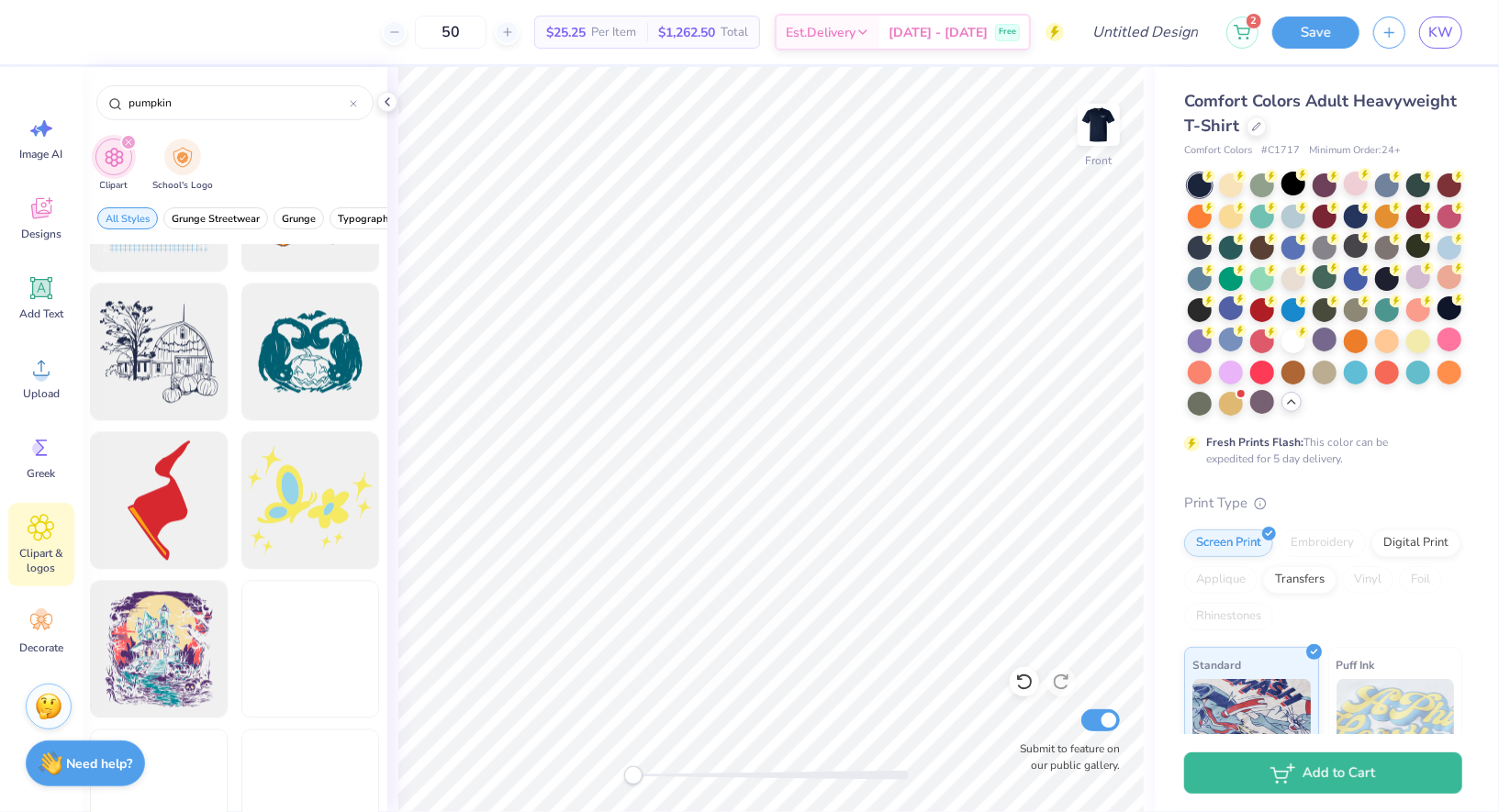
scroll to position [7417, 0]
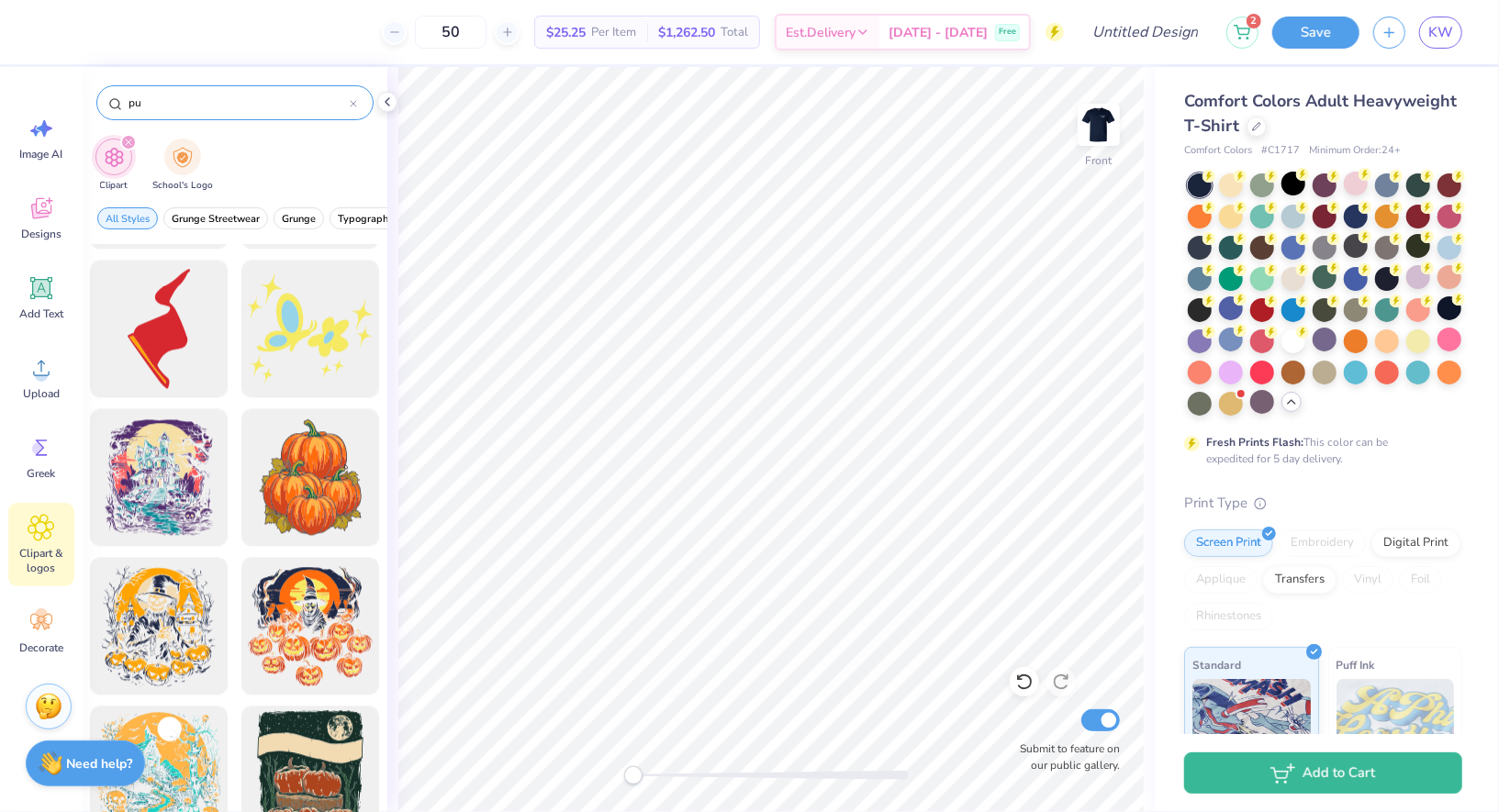
type input "p"
type input "jackolantern"
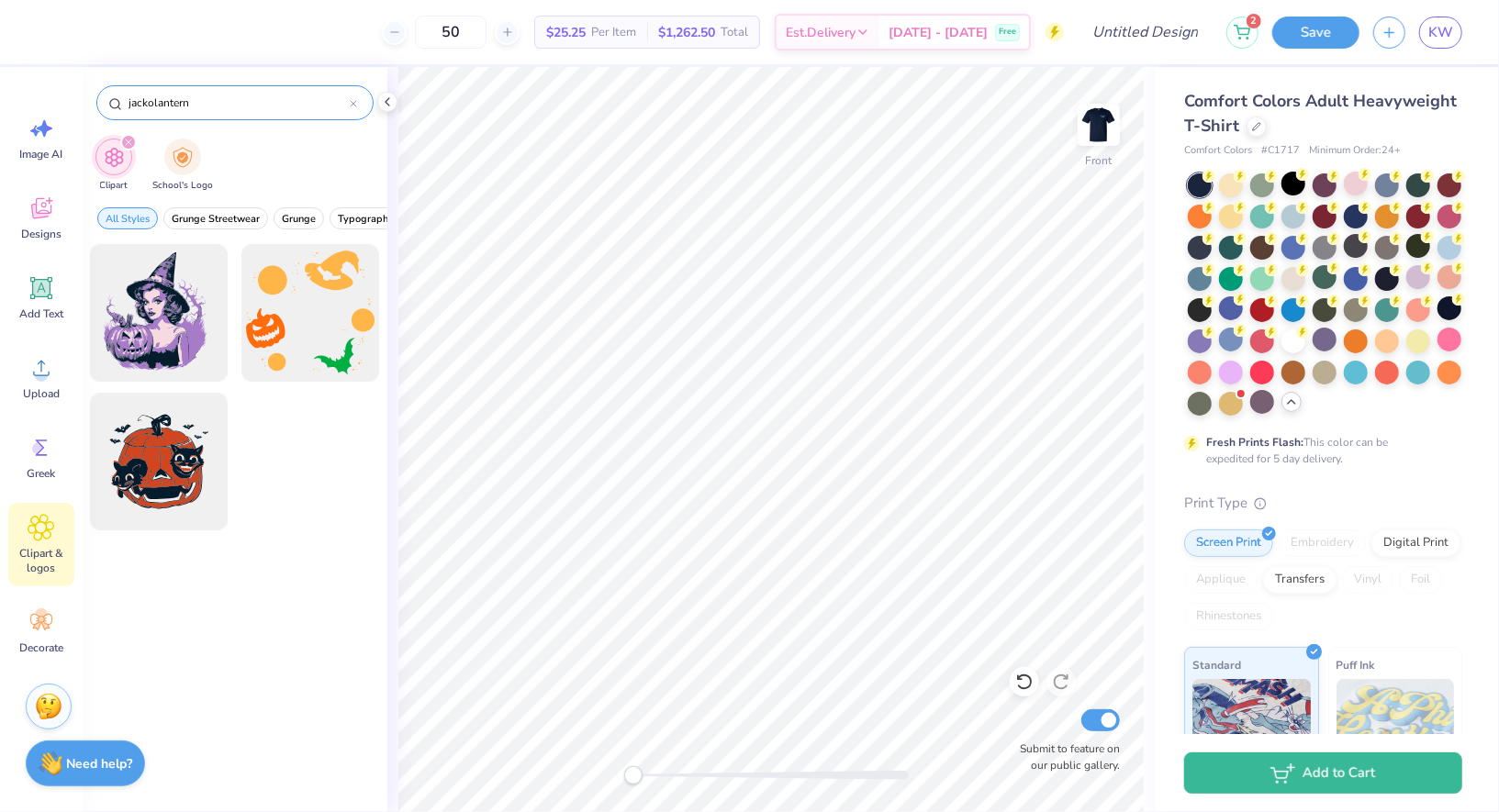
click at [351, 103] on icon at bounding box center [354, 103] width 7 height 7
type input "pumpkin"
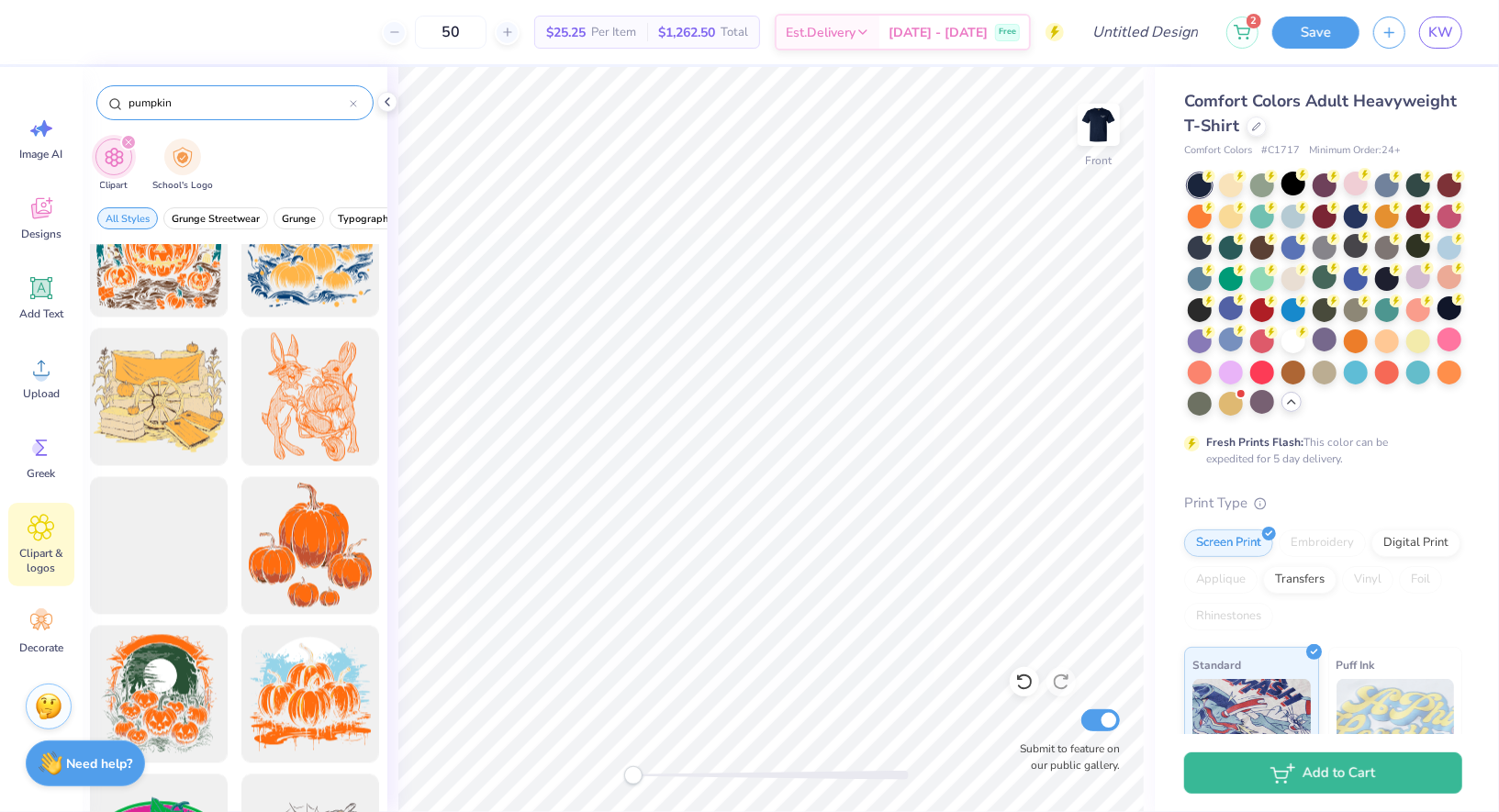
scroll to position [3629, 0]
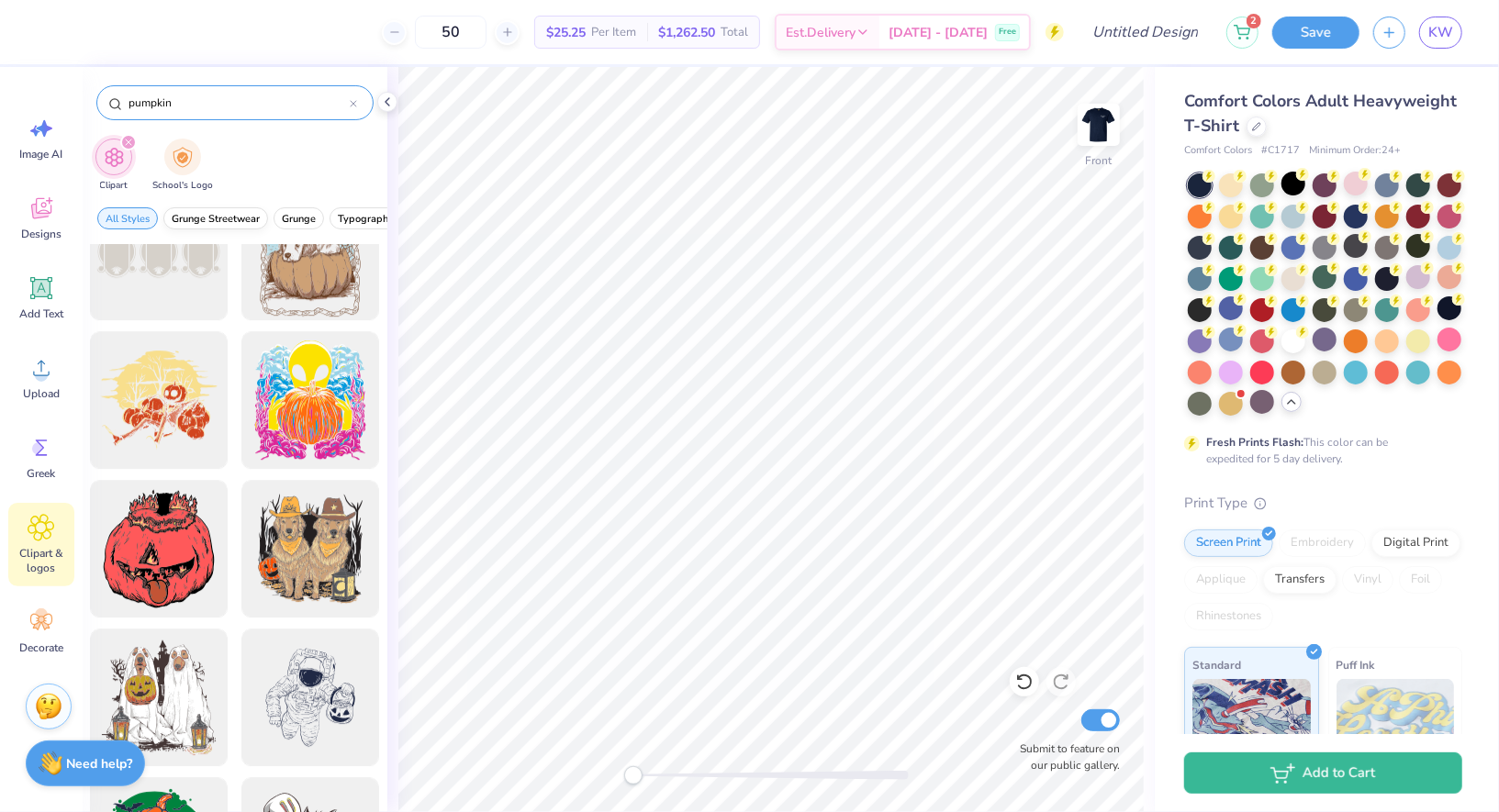
click at [204, 215] on span "Grunge Streetwear" at bounding box center [215, 218] width 88 height 14
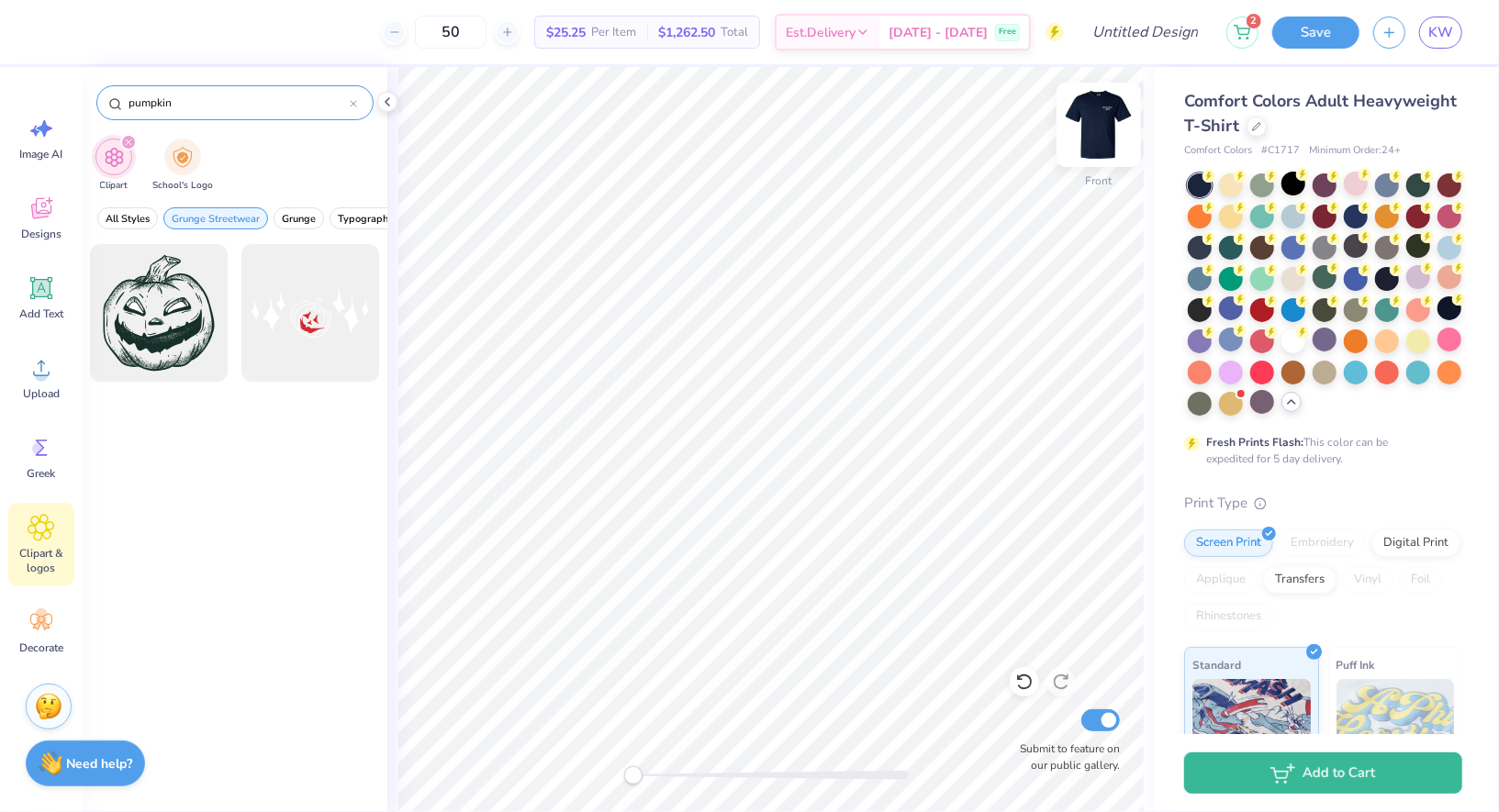
click at [1130, 127] on img at bounding box center [1099, 124] width 74 height 74
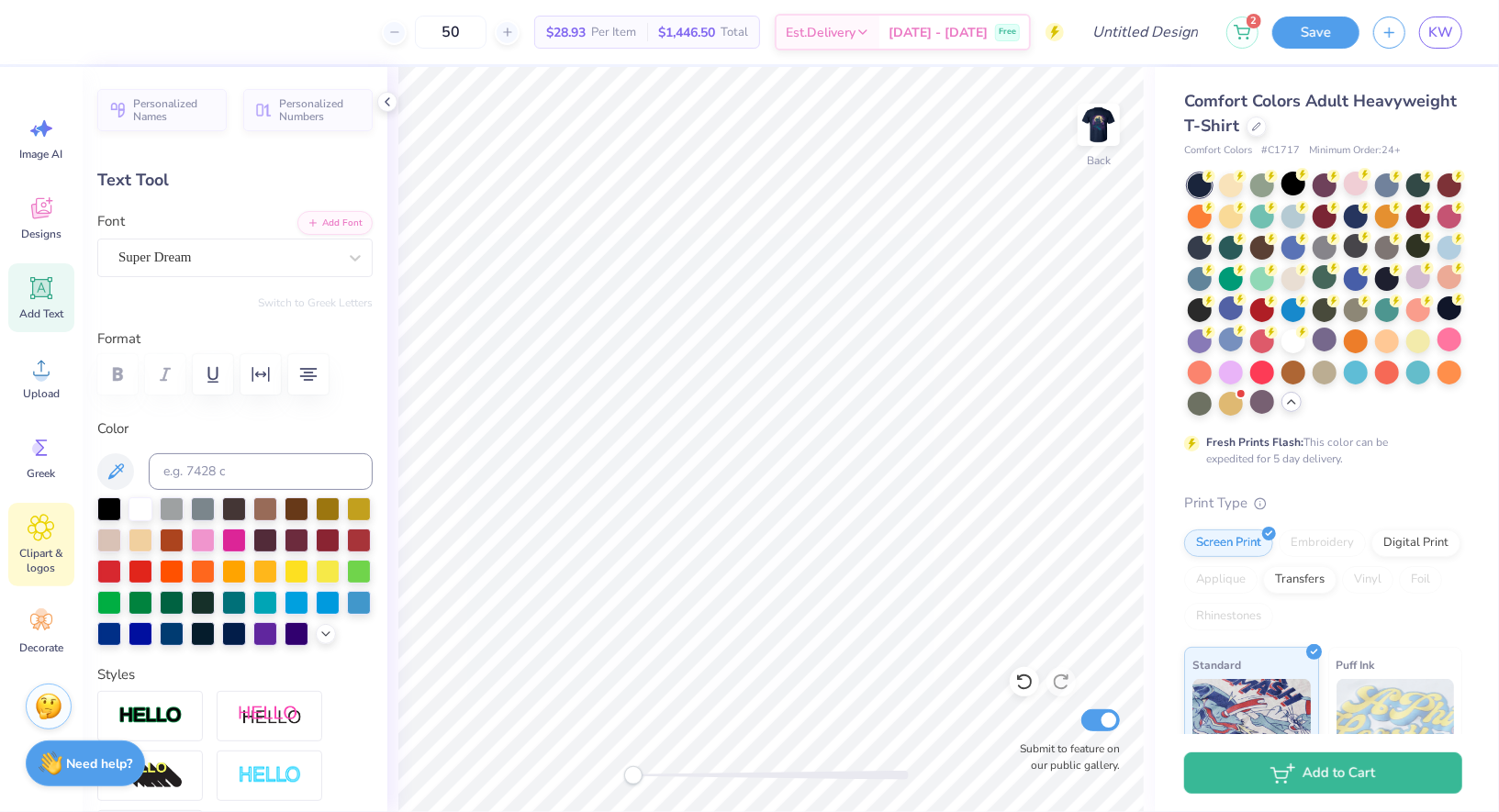
click at [56, 541] on div "Clipart & logos" at bounding box center [41, 544] width 66 height 84
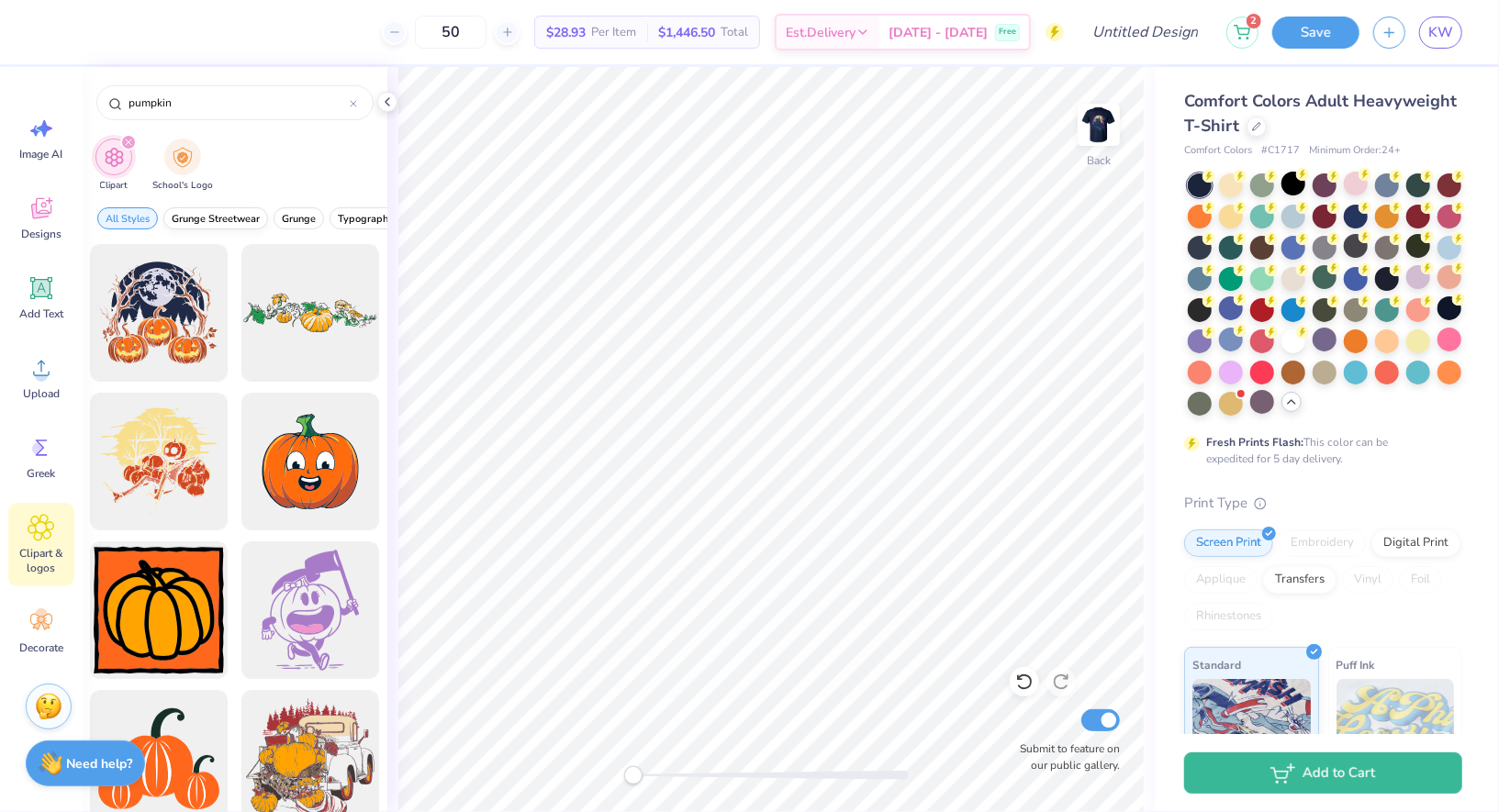
click at [205, 209] on button "Grunge Streetwear" at bounding box center [215, 218] width 104 height 22
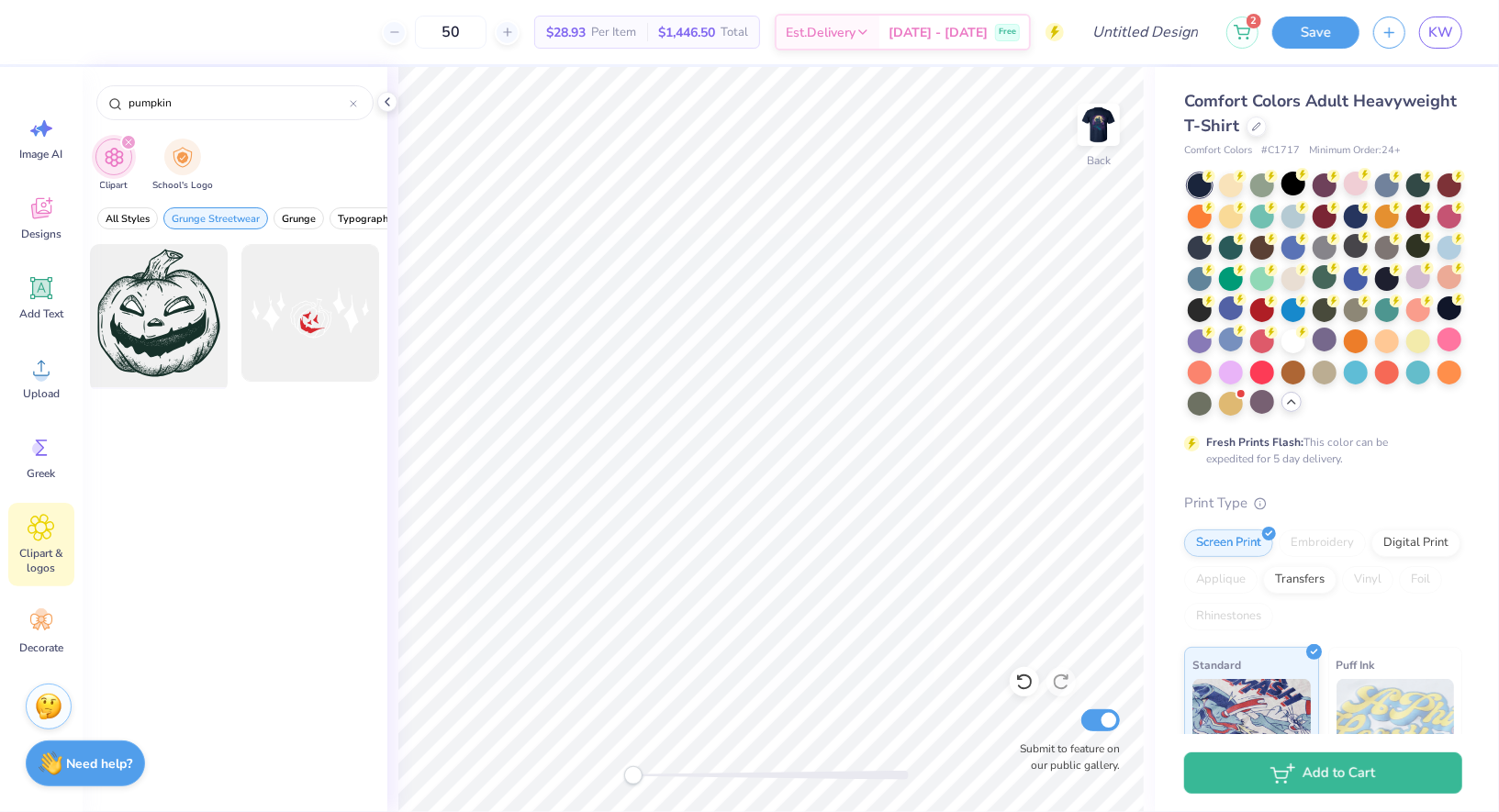
click at [154, 356] on div at bounding box center [160, 313] width 151 height 151
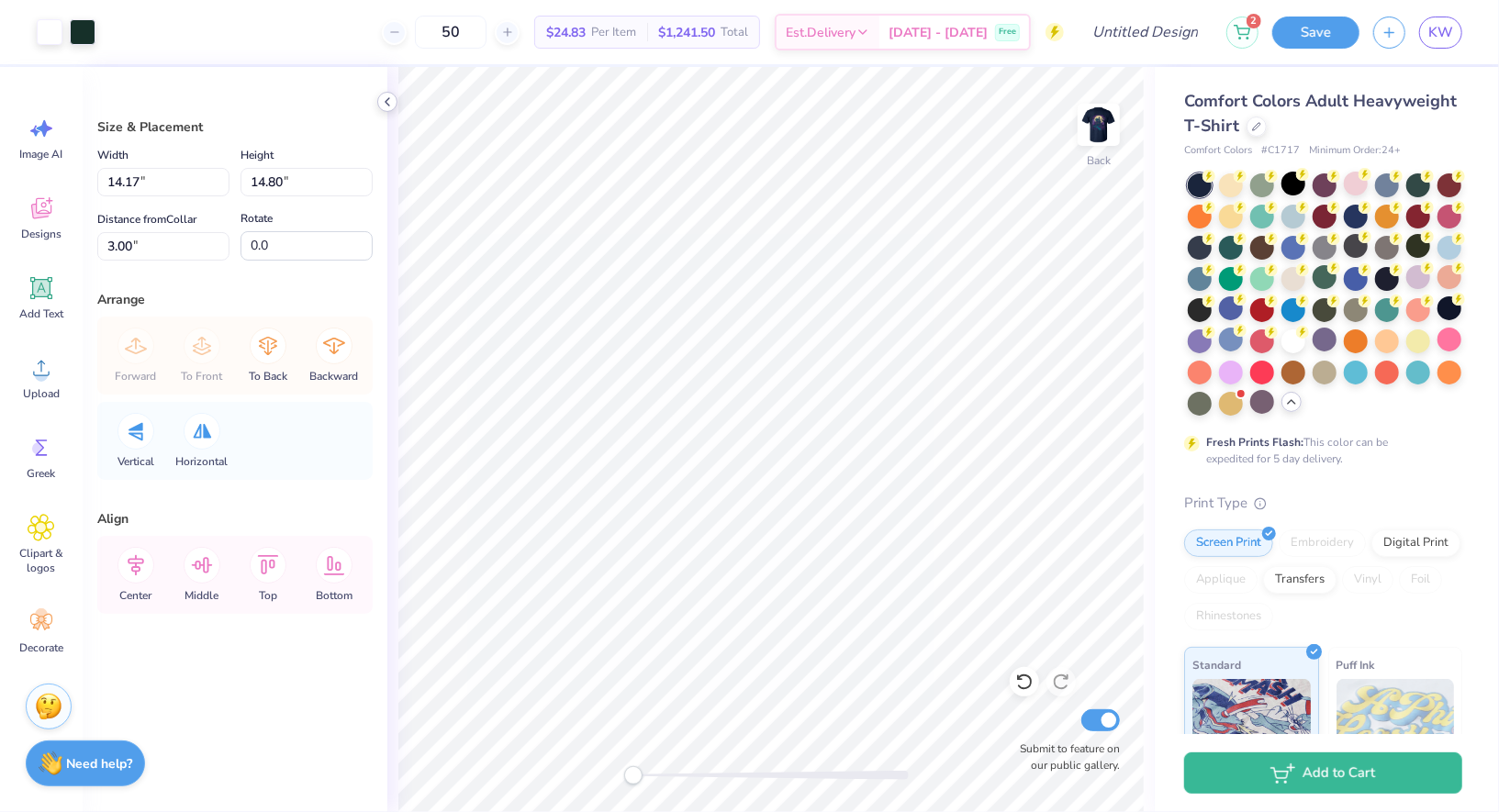
click at [1112, 131] on img at bounding box center [1099, 124] width 36 height 36
click at [390, 99] on icon at bounding box center [388, 102] width 15 height 15
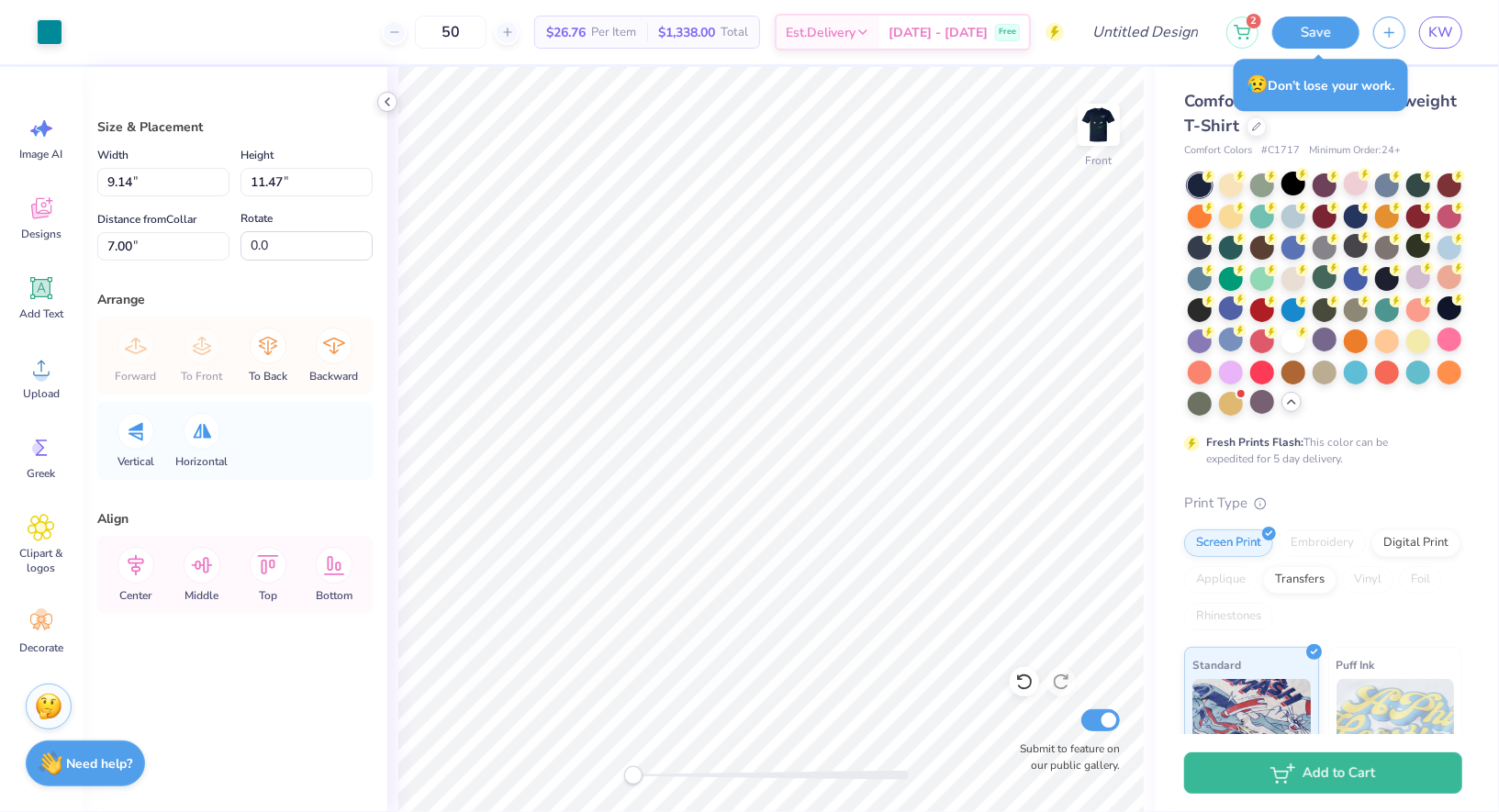
click at [388, 92] on div at bounding box center [388, 102] width 21 height 21
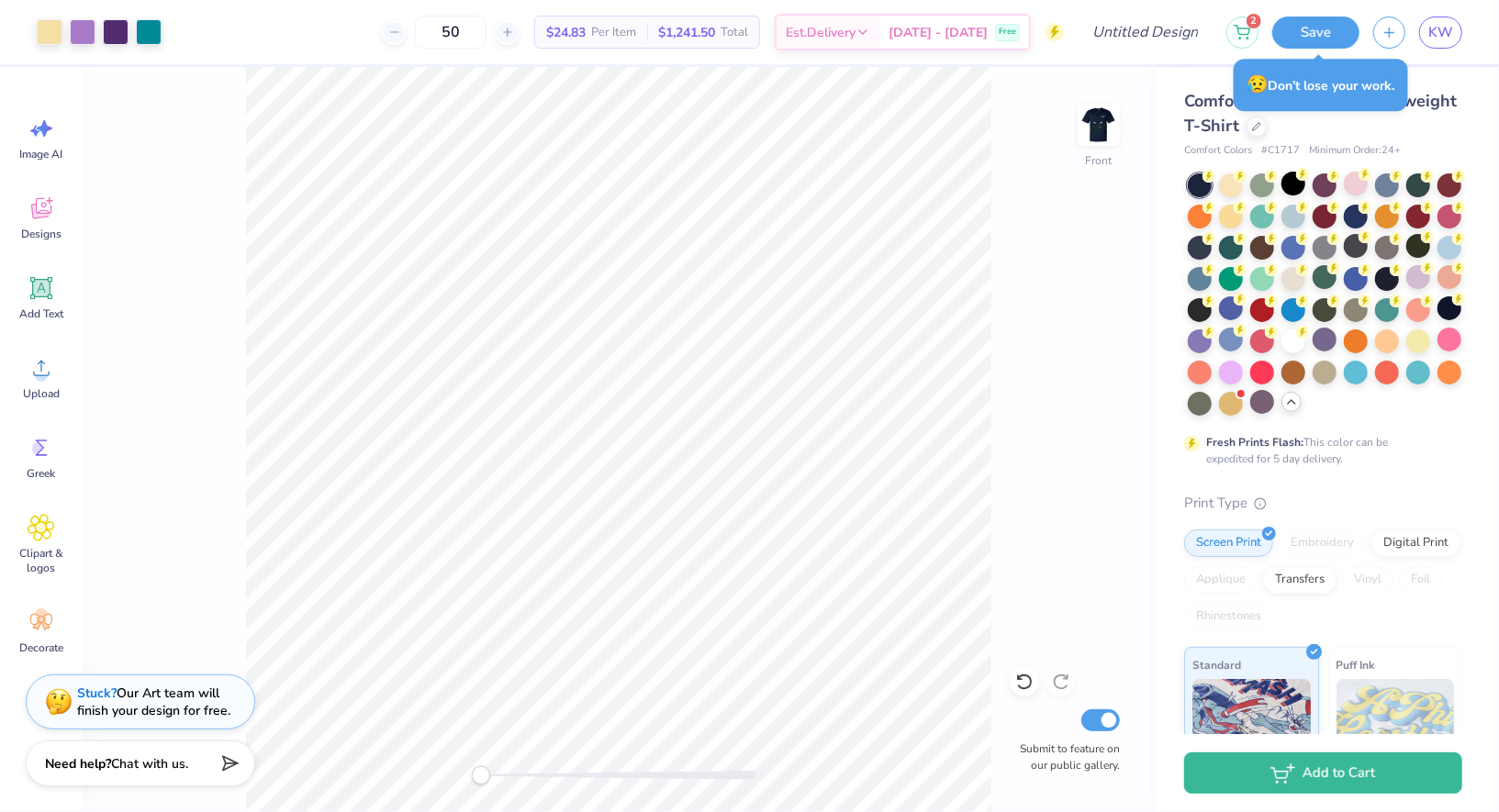
click at [1120, 151] on div "Front Submit to feature on our public gallery." at bounding box center [619, 439] width 1073 height 745
click at [1107, 136] on img at bounding box center [1099, 124] width 74 height 74
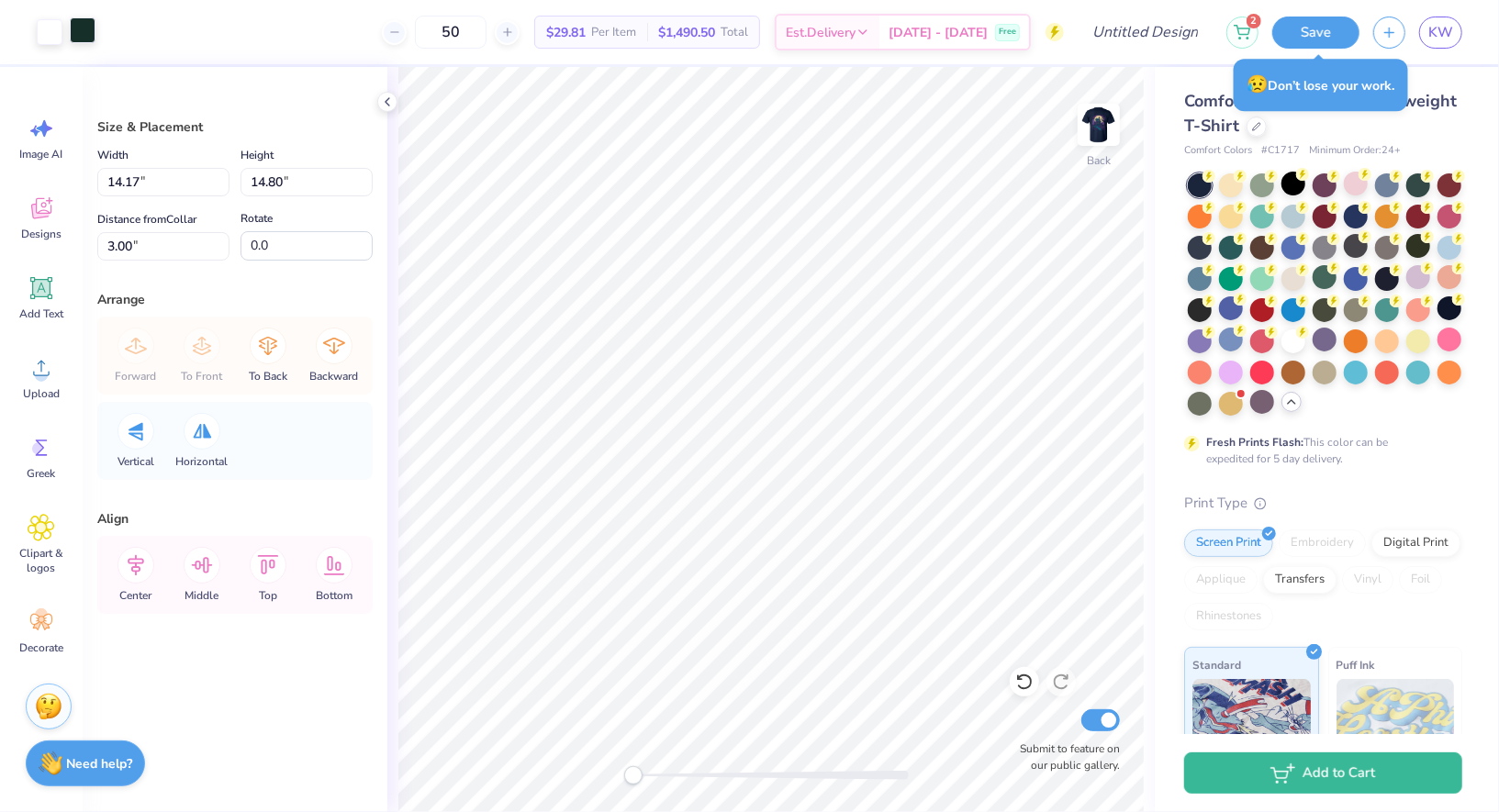
click at [90, 36] on div at bounding box center [83, 31] width 26 height 26
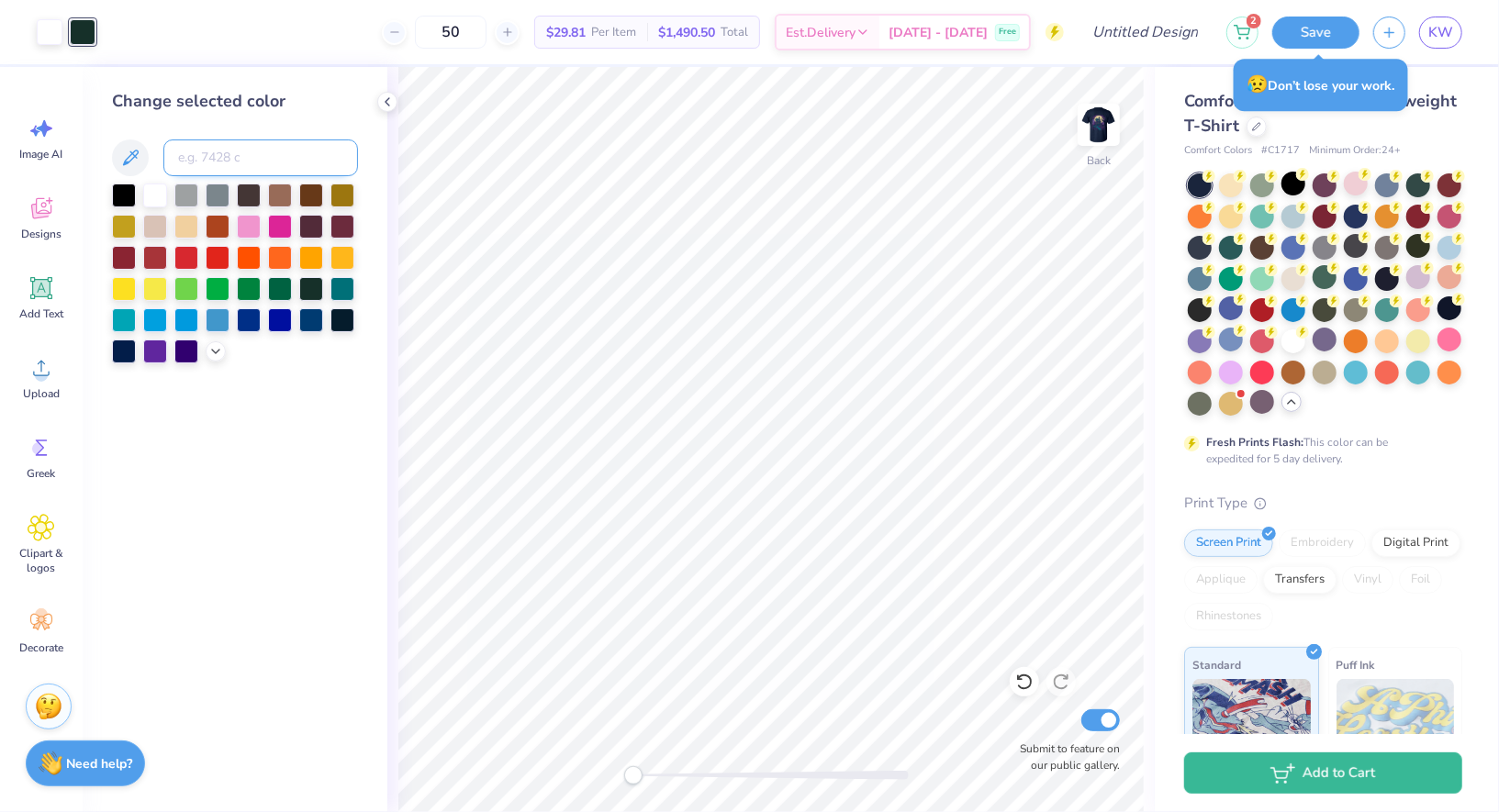
click at [269, 162] on input at bounding box center [260, 158] width 195 height 36
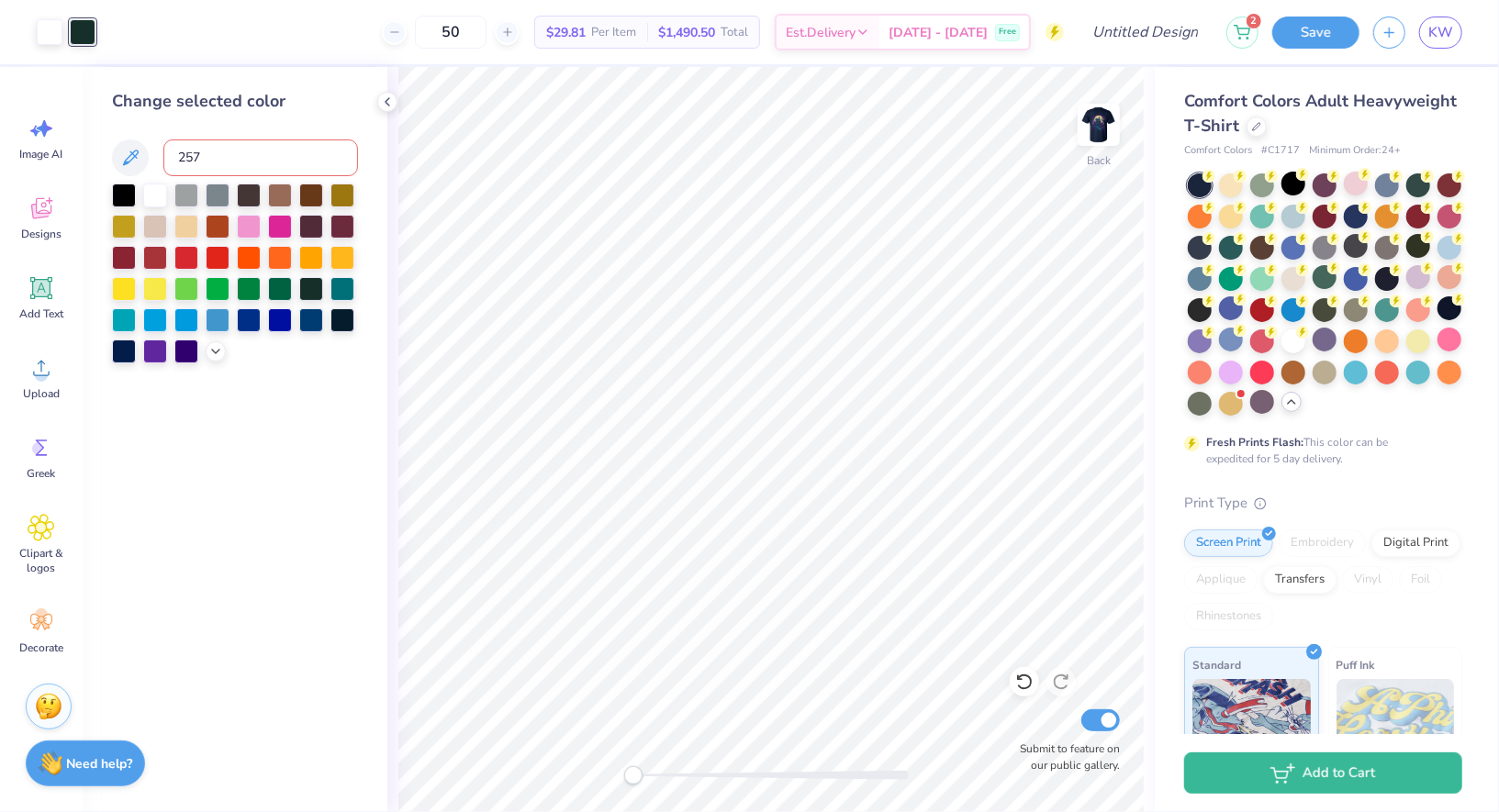
type input "2577"
click at [392, 97] on icon at bounding box center [388, 102] width 15 height 15
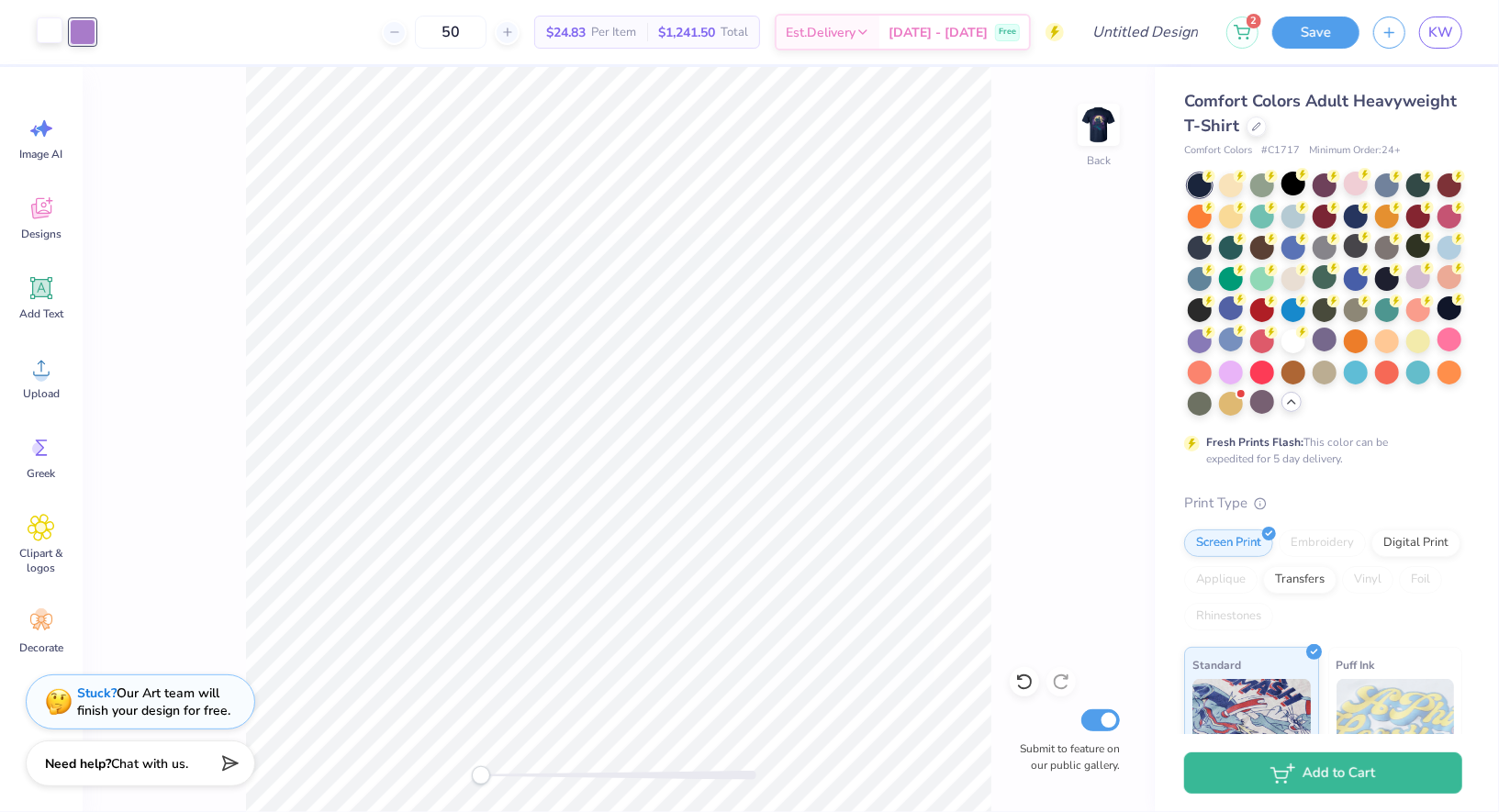
click at [50, 36] on div at bounding box center [49, 31] width 26 height 26
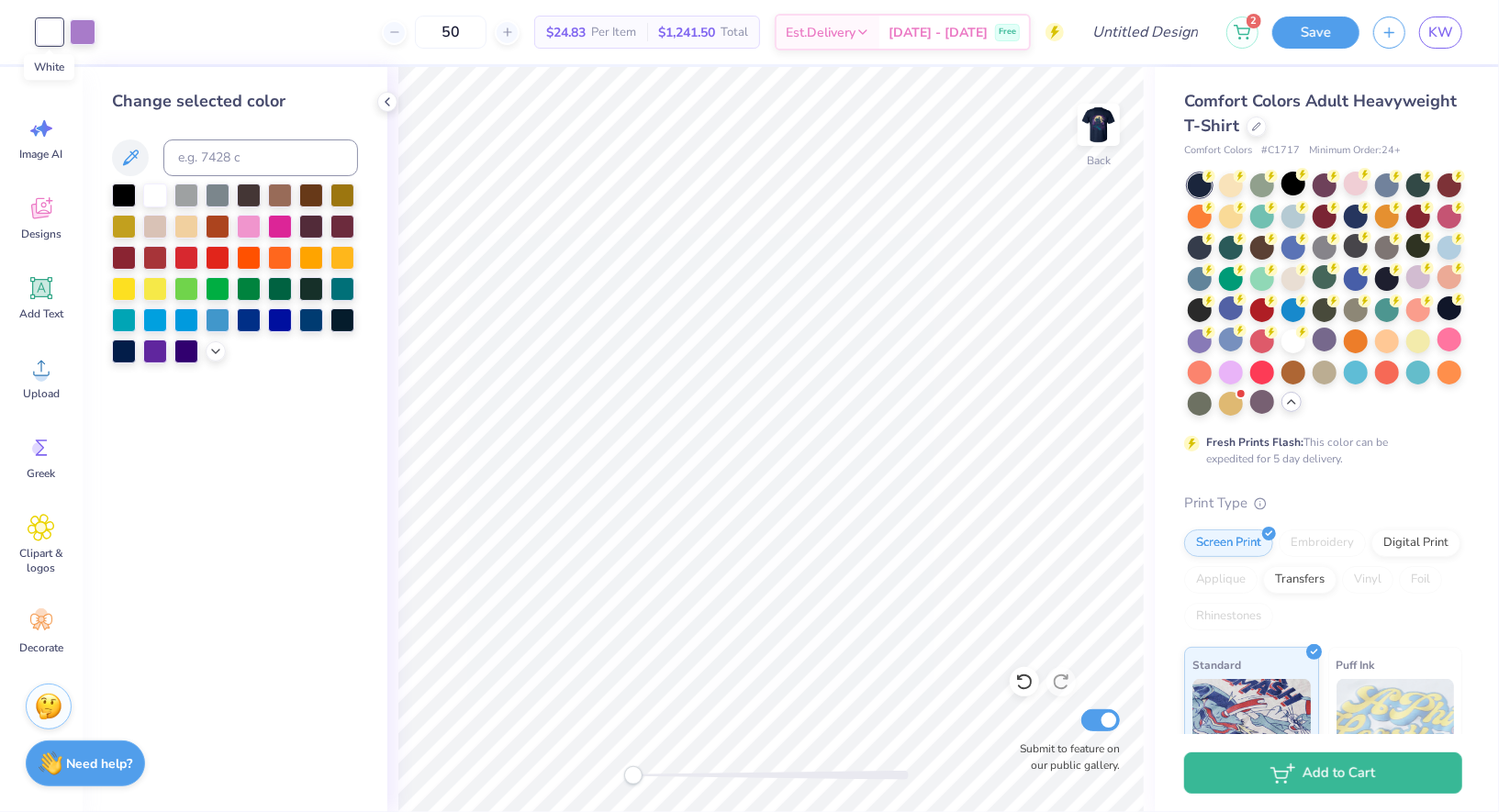
click at [50, 36] on div at bounding box center [49, 33] width 26 height 26
click at [217, 357] on div at bounding box center [215, 350] width 21 height 21
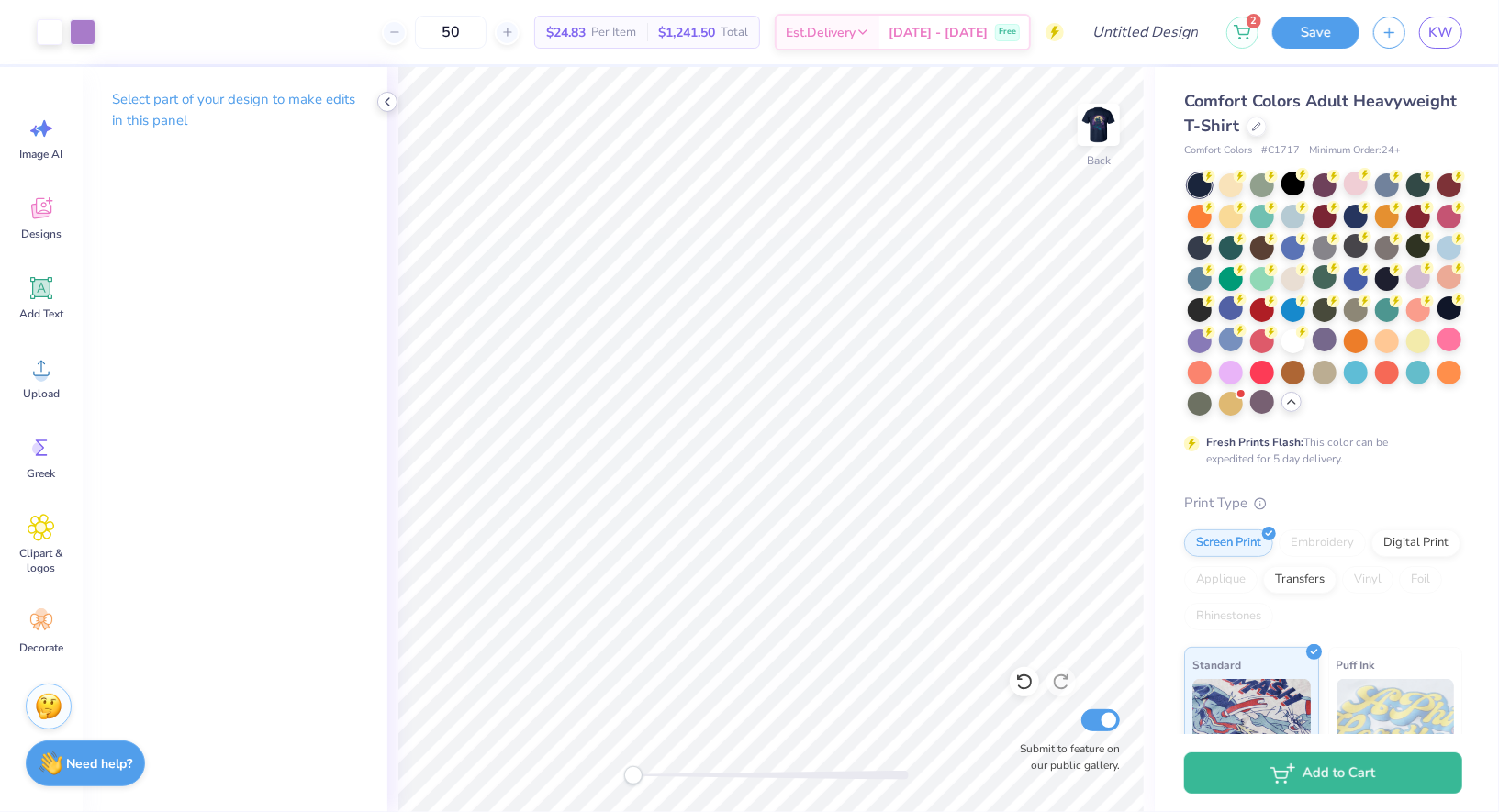
click at [389, 107] on icon at bounding box center [388, 102] width 15 height 15
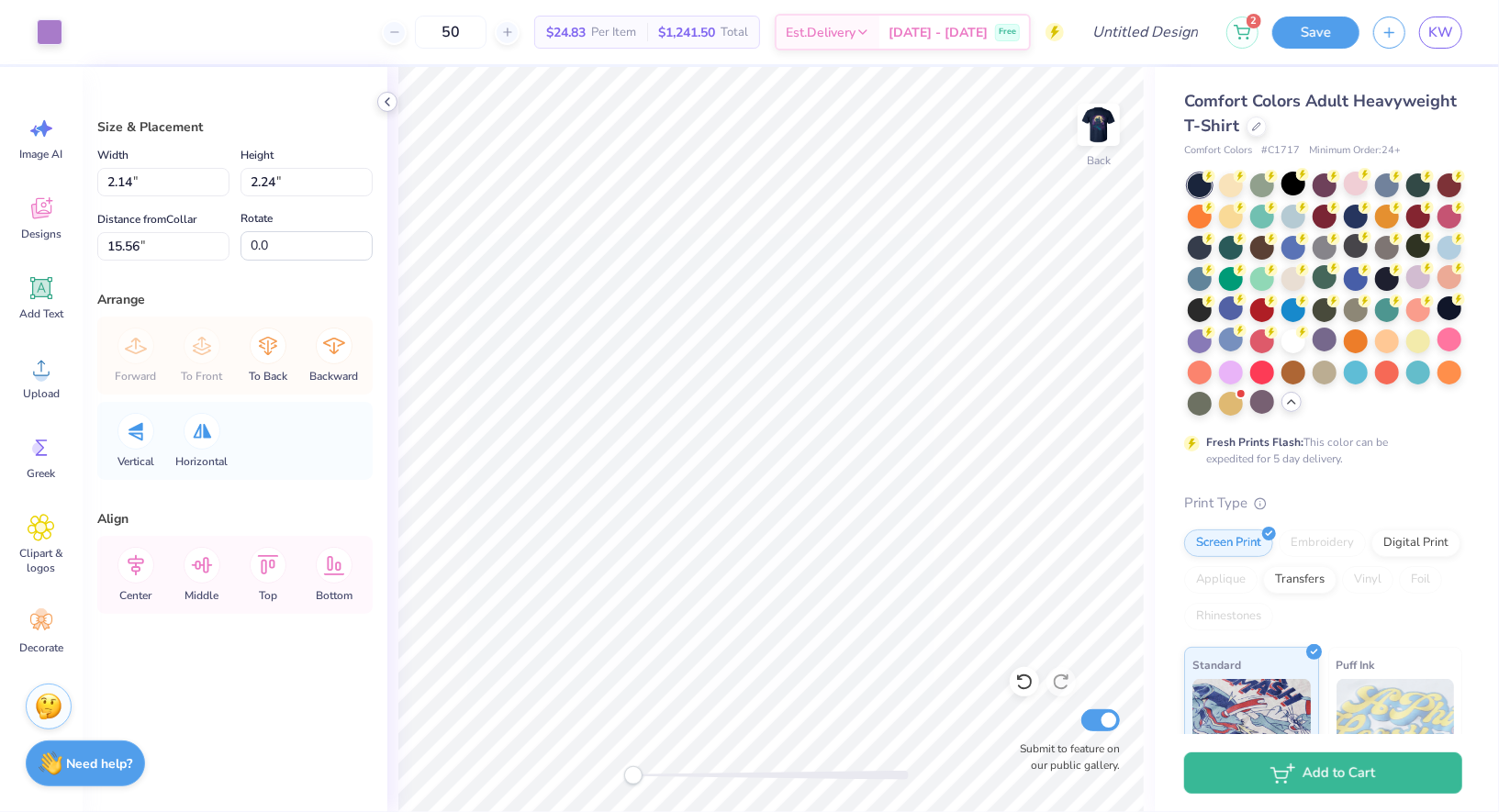
type input "2.14"
type input "2.24"
type input "15.56"
type input "2.37"
type input "2.47"
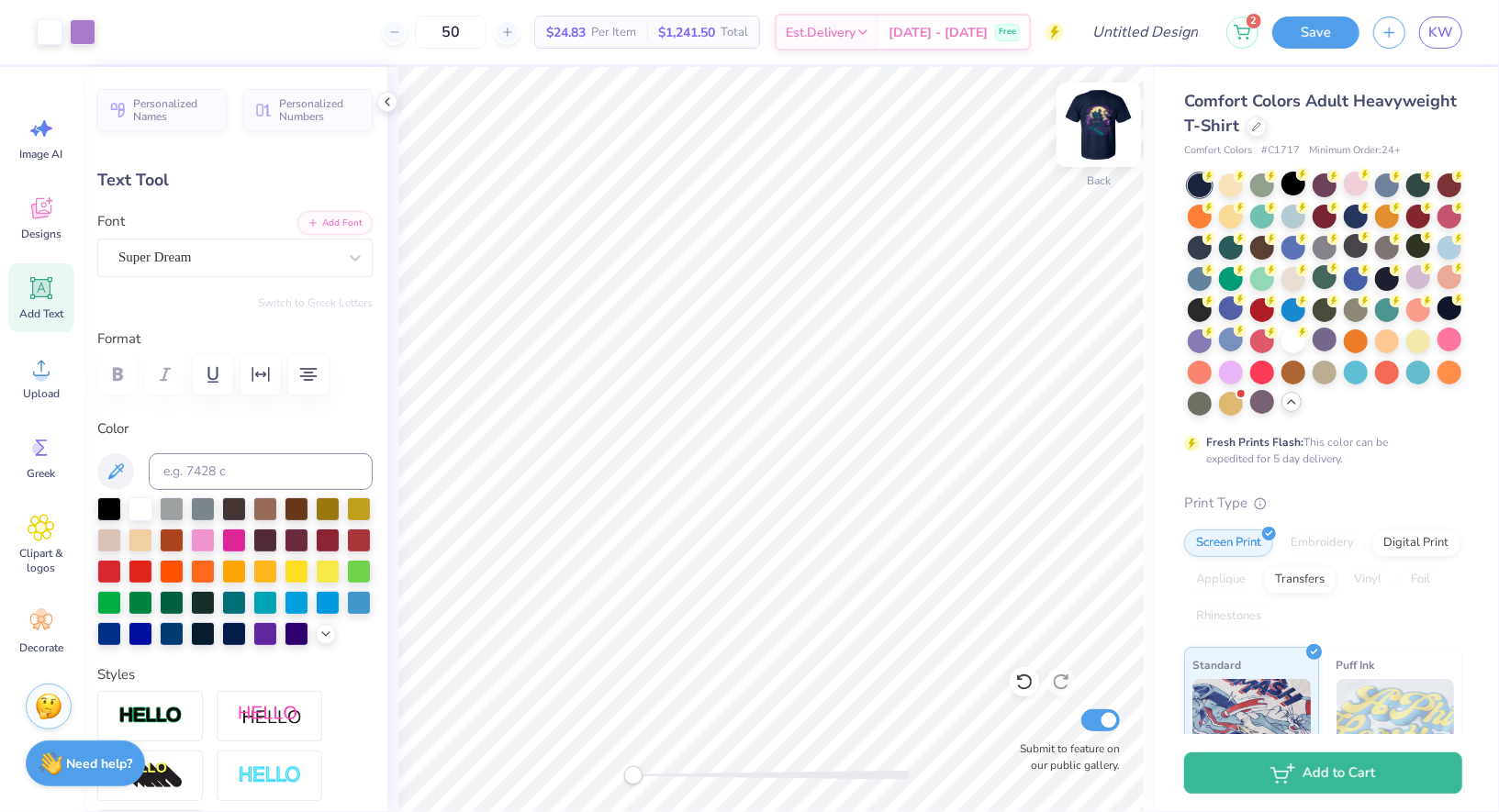
type input "5.82"
click at [162, 254] on div "Super Dream" at bounding box center [228, 257] width 222 height 29
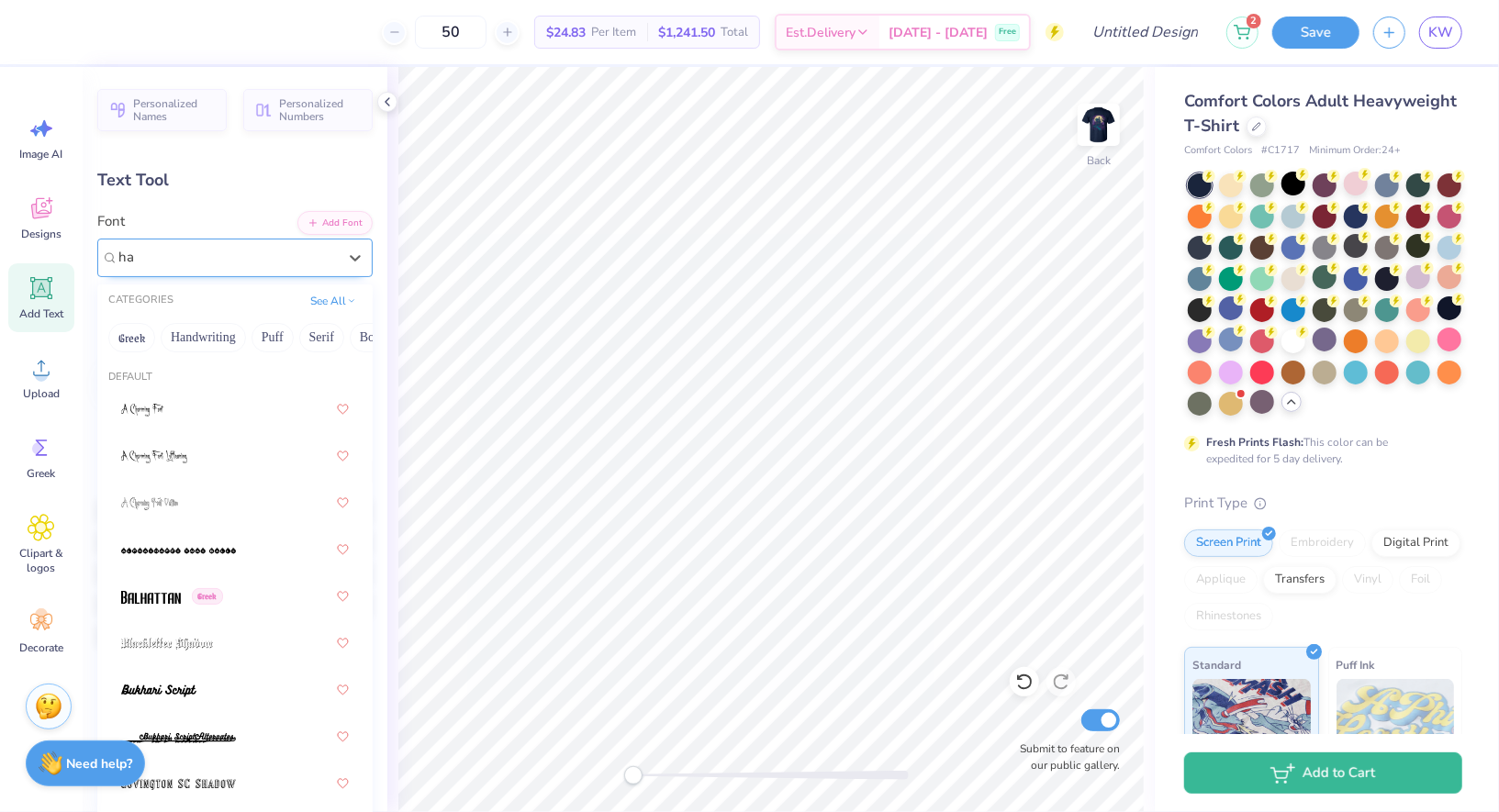
type input "h"
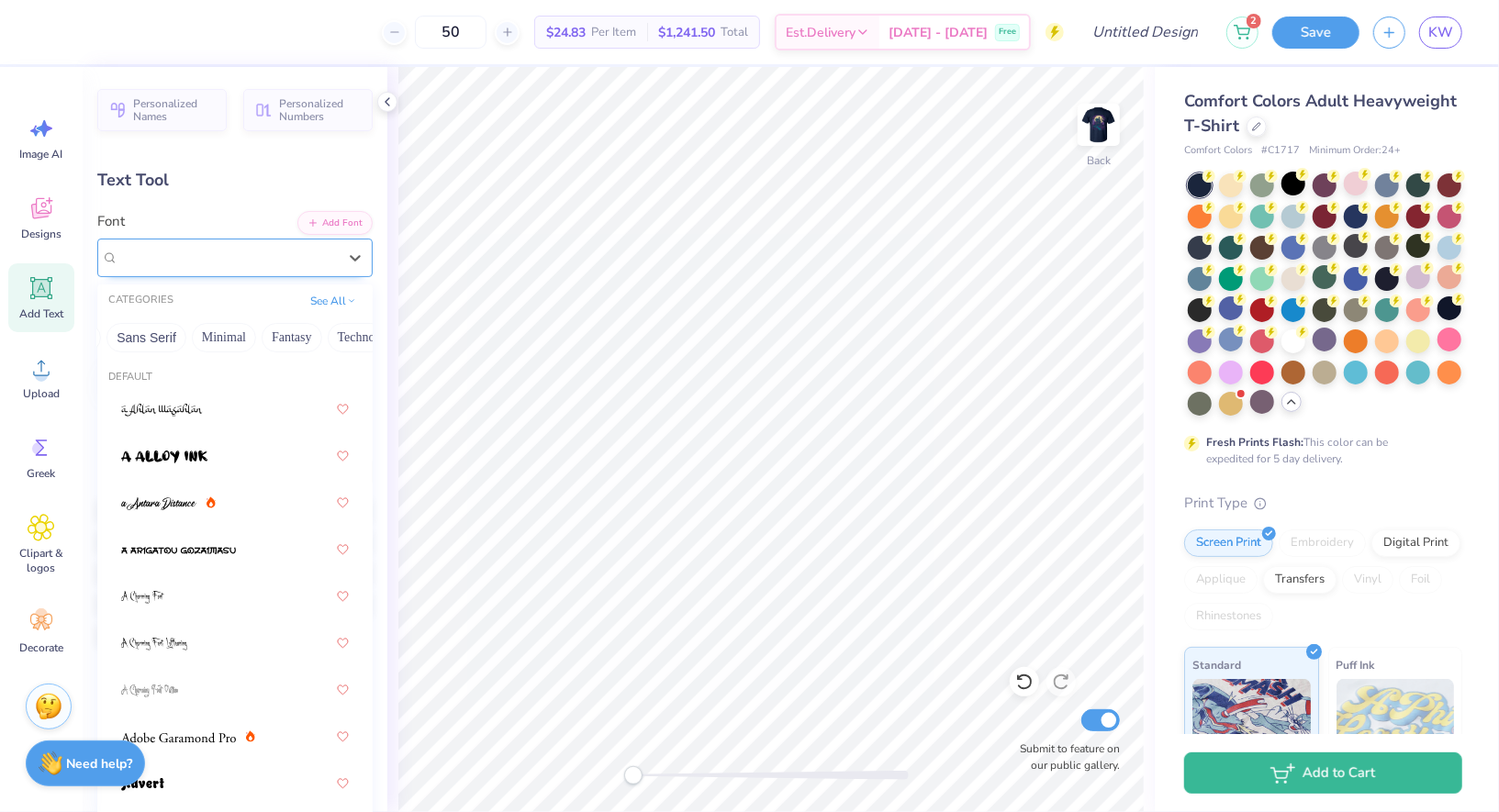
scroll to position [0, 500]
click at [213, 340] on button "Fantasy" at bounding box center [226, 337] width 61 height 29
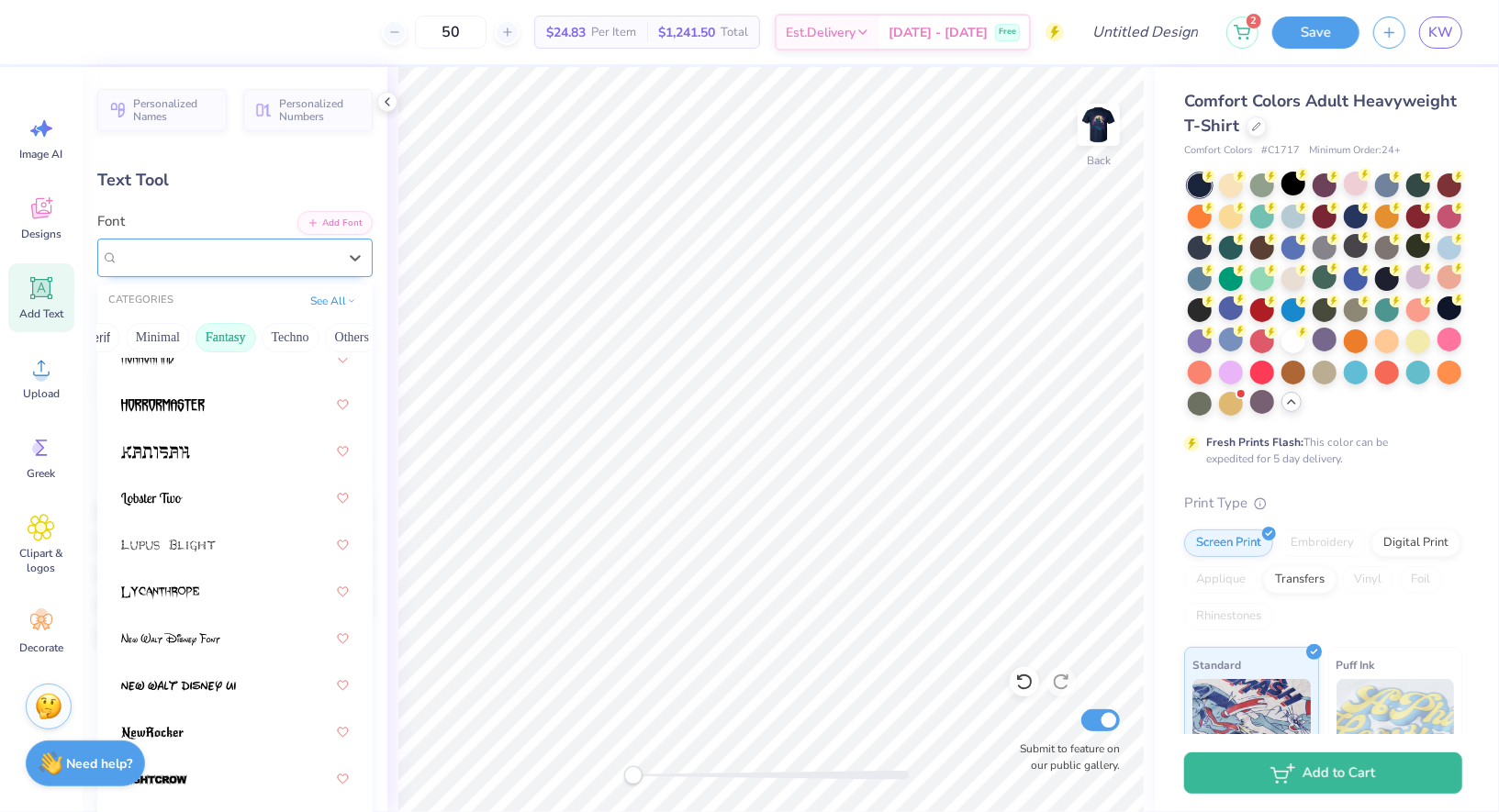
scroll to position [380, 0]
click at [215, 409] on div at bounding box center [235, 403] width 228 height 33
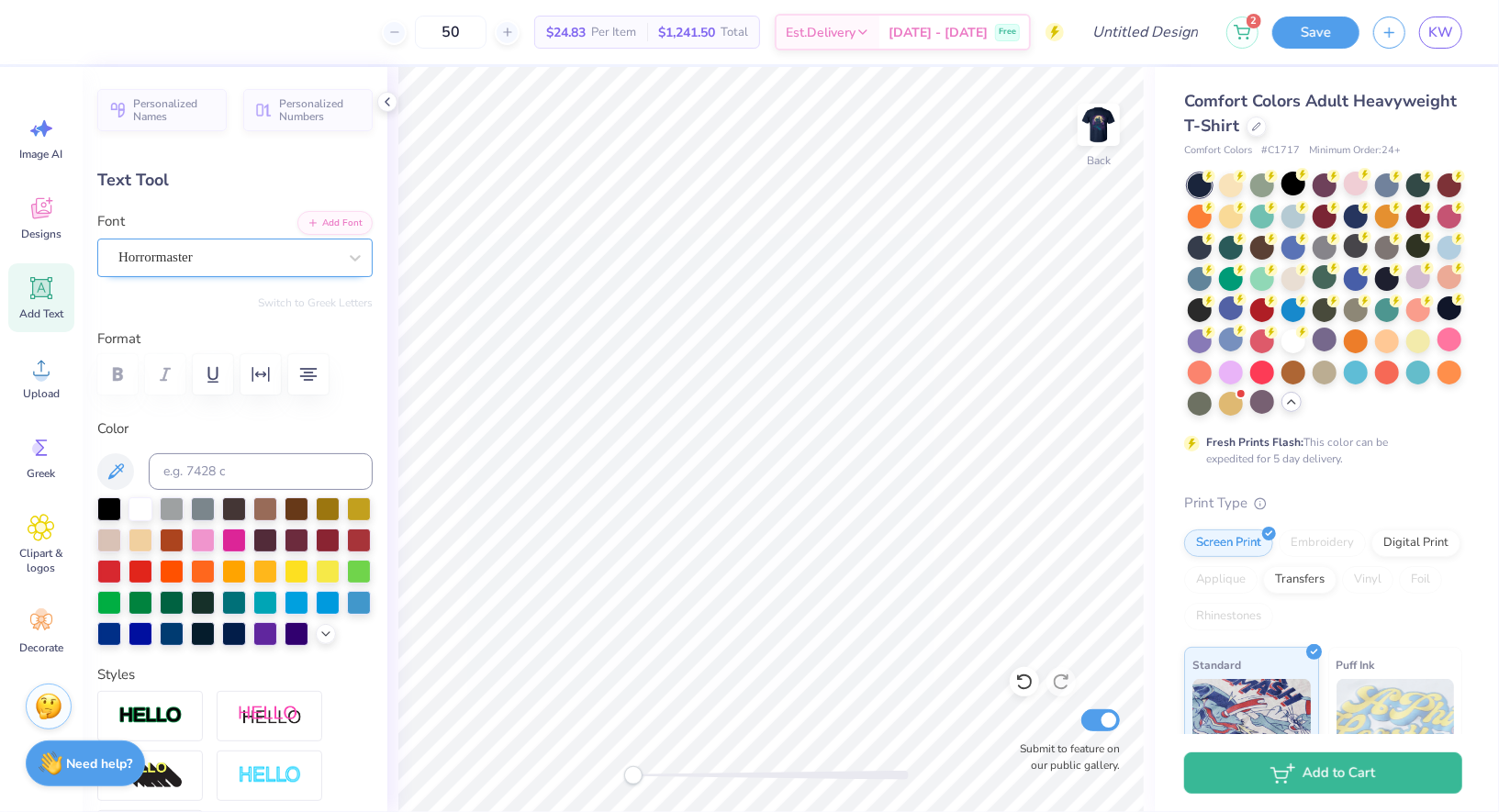
click at [290, 257] on div "Horrormaster" at bounding box center [228, 257] width 222 height 29
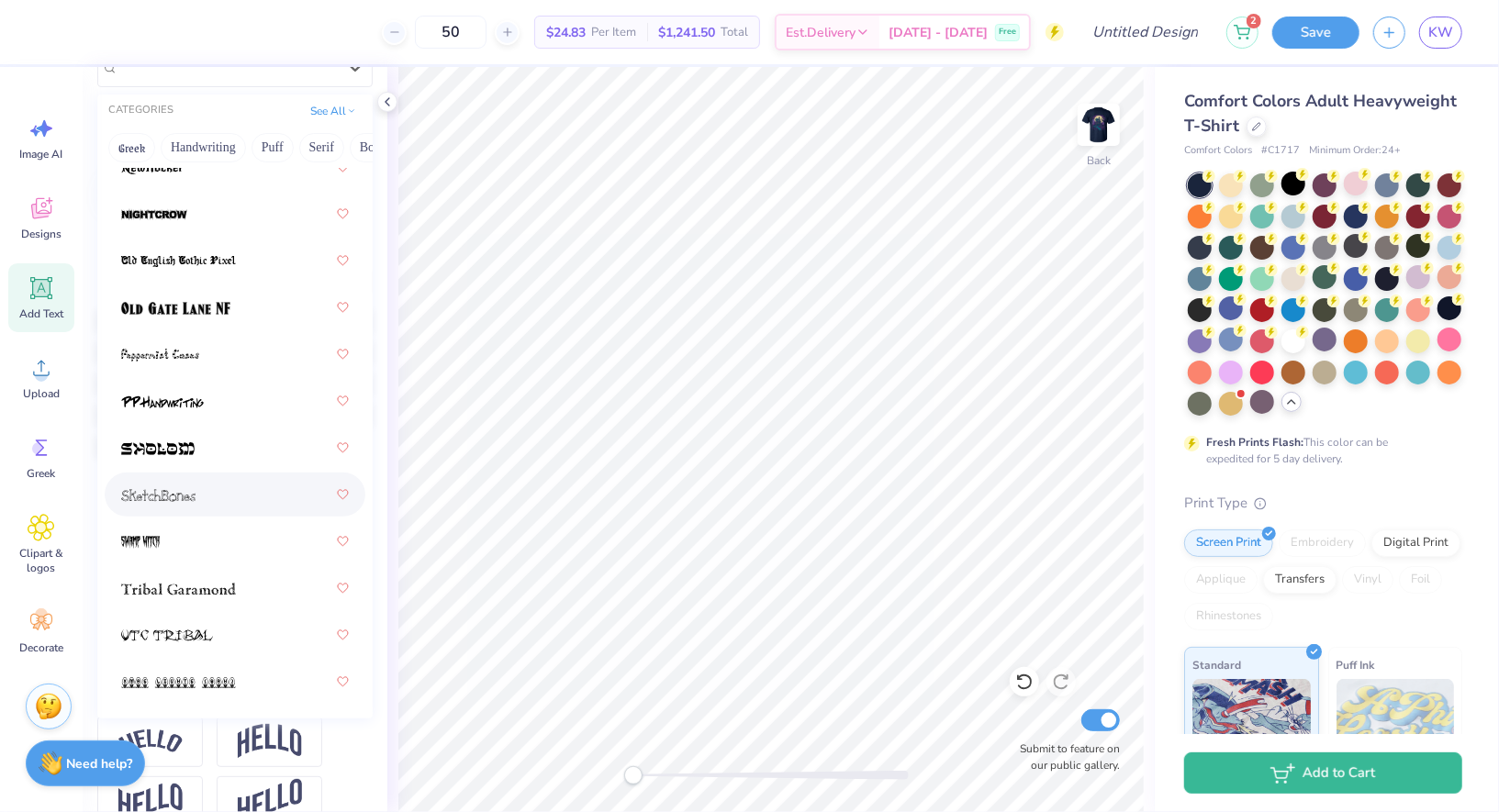
scroll to position [196, 0]
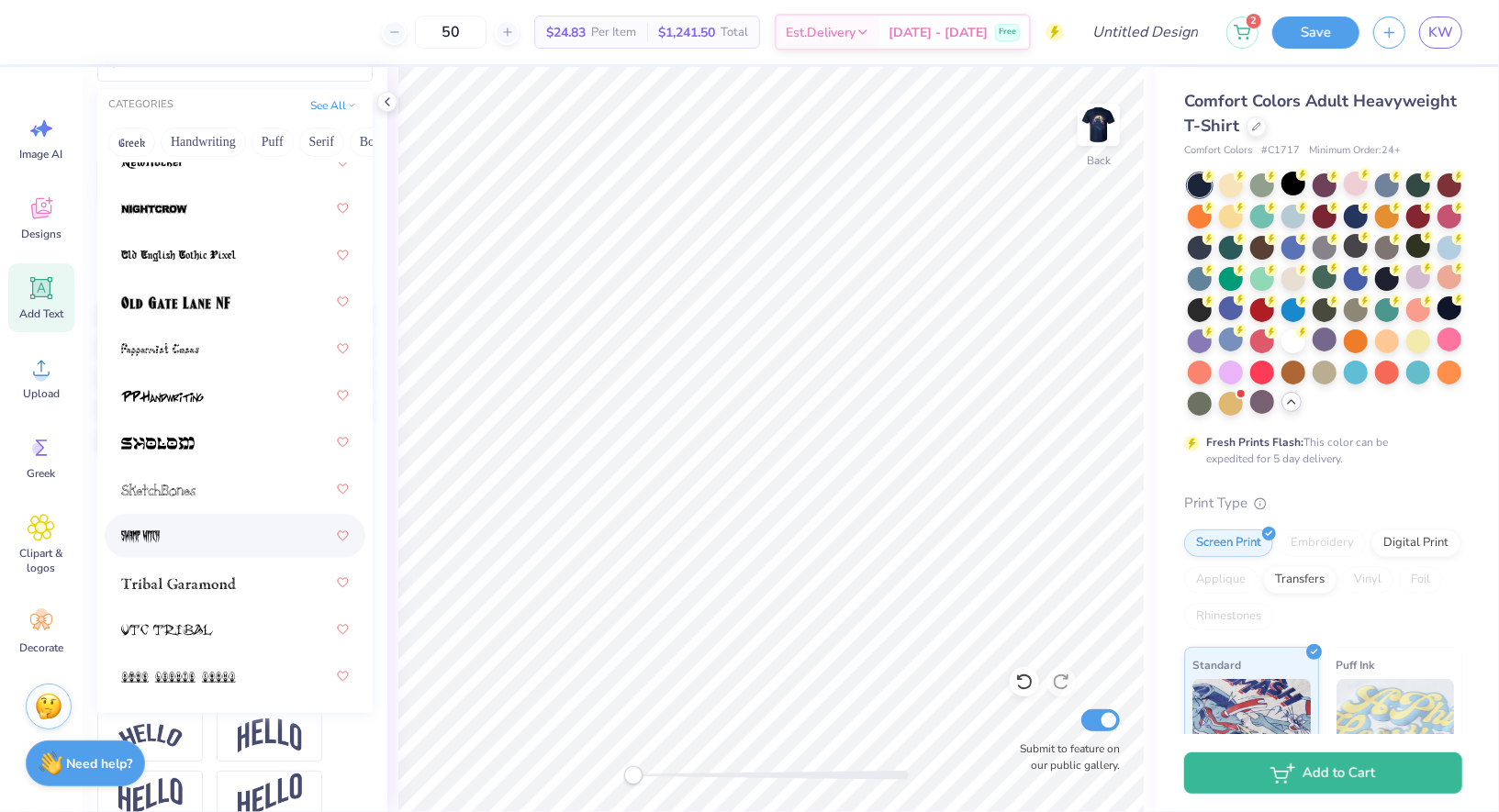
click at [219, 534] on div at bounding box center [235, 535] width 228 height 33
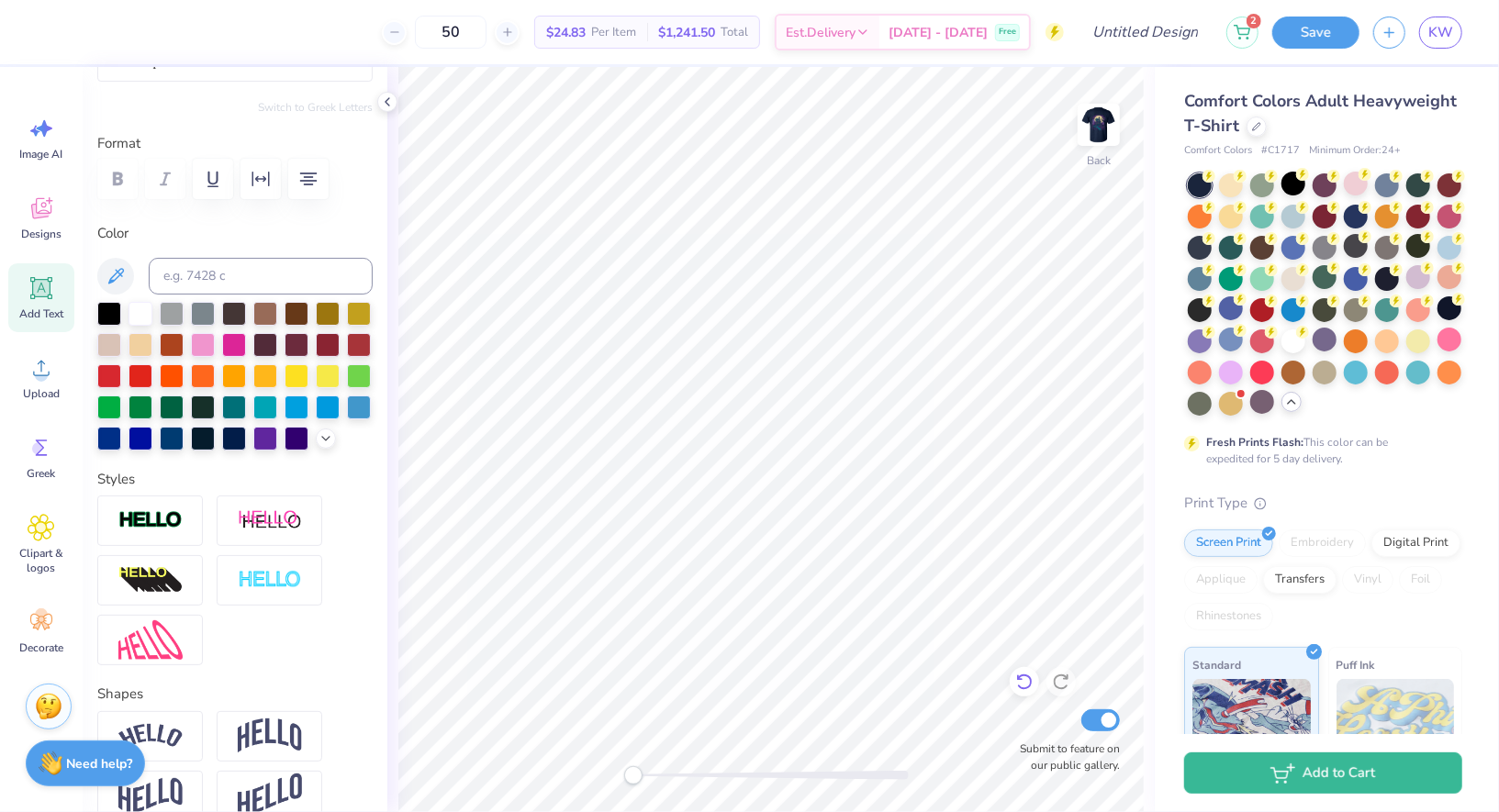
click at [1023, 685] on icon at bounding box center [1025, 682] width 19 height 19
type input "2.97"
type input "1.38"
type input "5.80"
click at [386, 97] on icon at bounding box center [388, 102] width 15 height 15
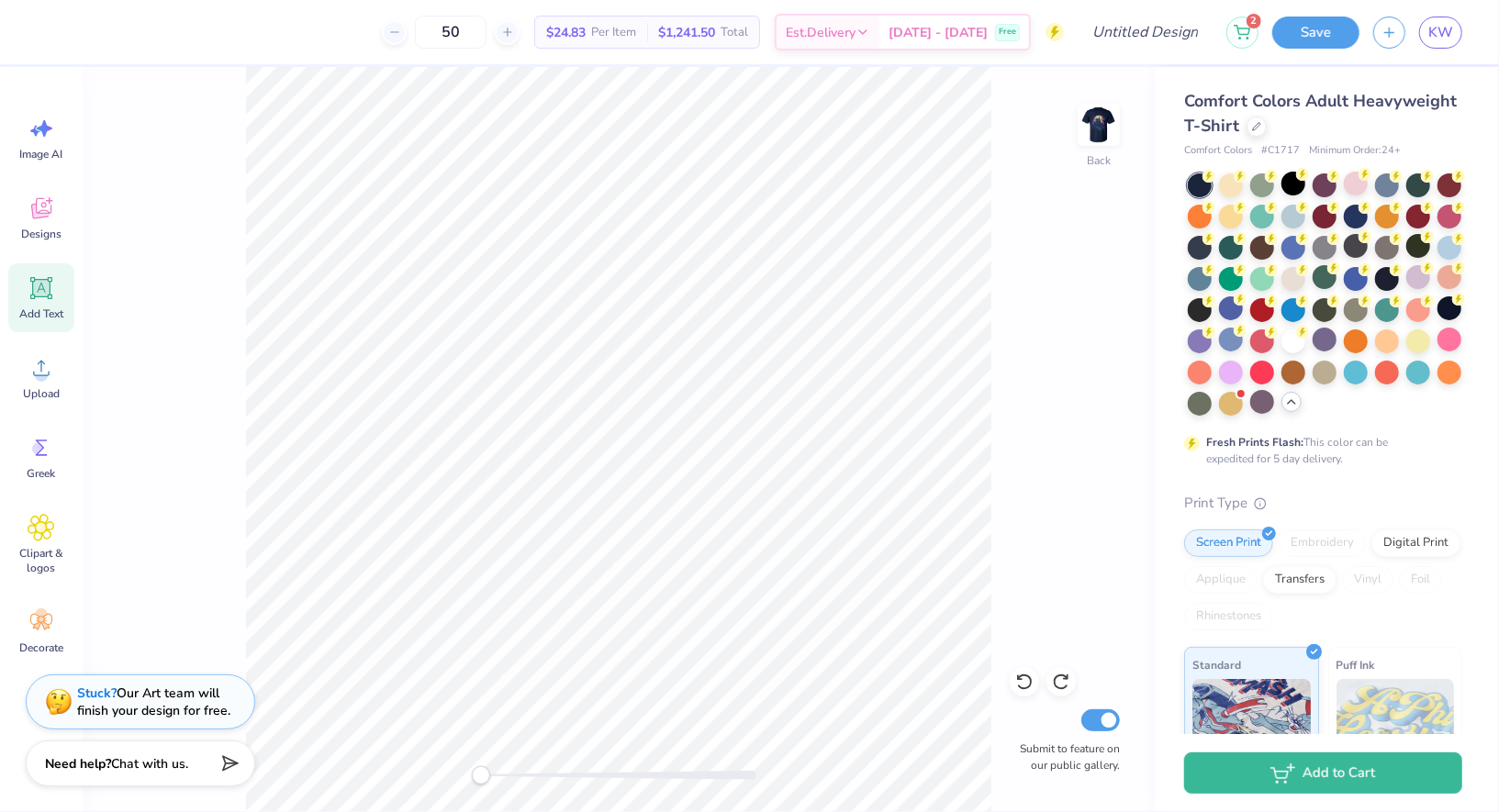
click at [211, 172] on div "Back Submit to feature on our public gallery." at bounding box center [619, 439] width 1073 height 745
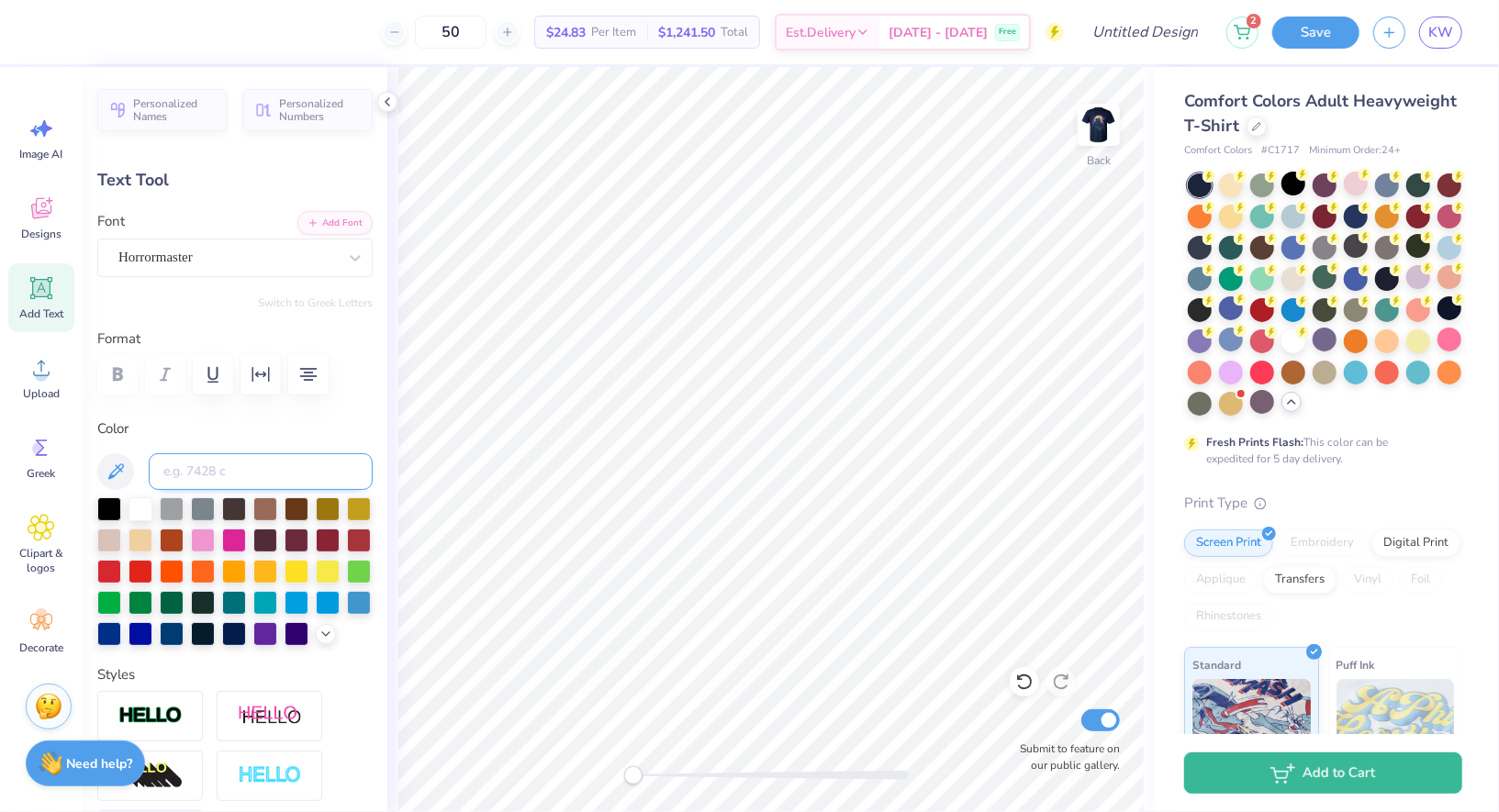
click at [241, 472] on input at bounding box center [260, 471] width 224 height 36
type input "2577"
click at [384, 102] on icon at bounding box center [388, 102] width 15 height 15
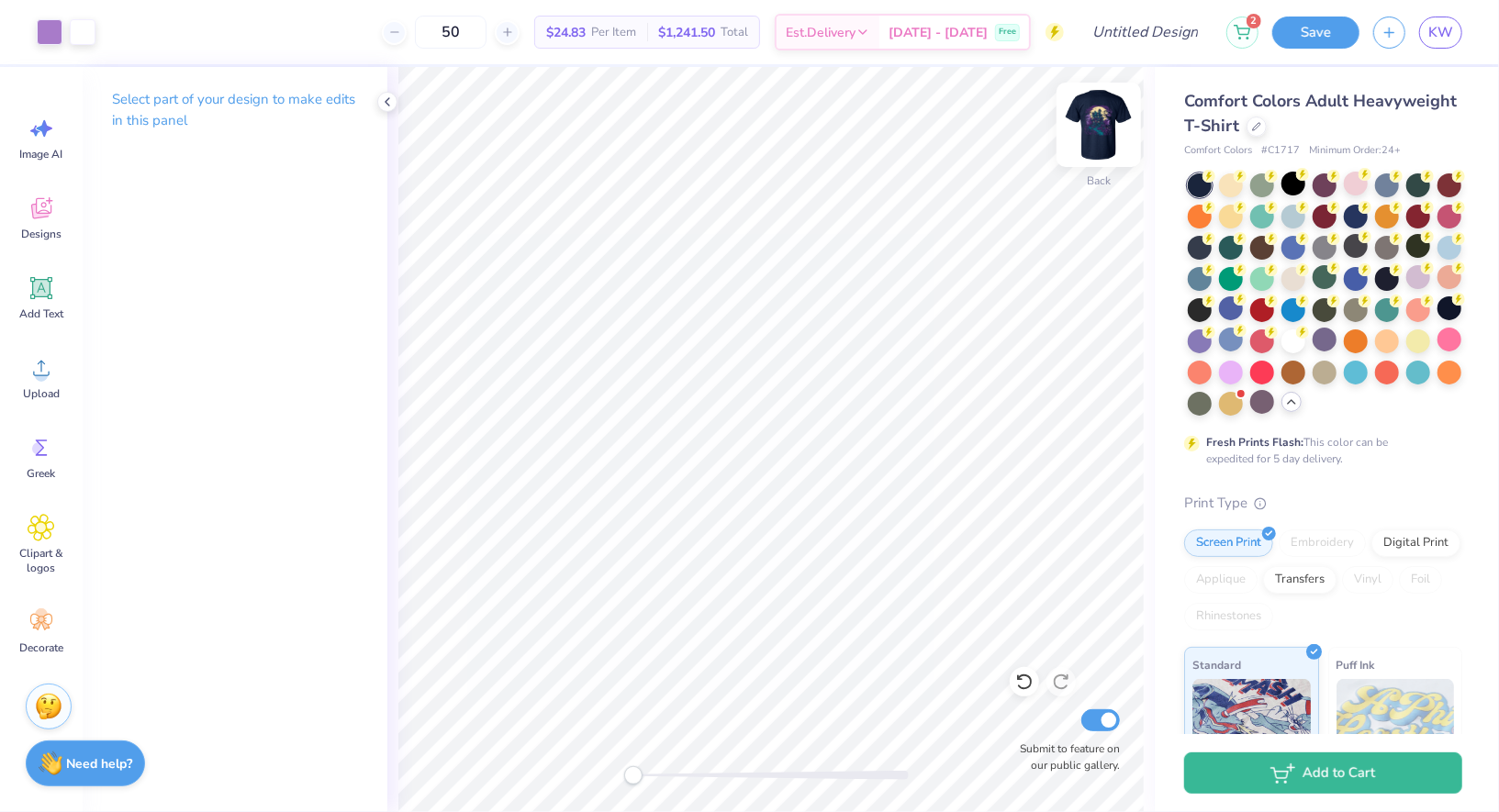
click at [1100, 117] on img at bounding box center [1099, 124] width 74 height 74
click at [391, 94] on icon at bounding box center [388, 102] width 15 height 15
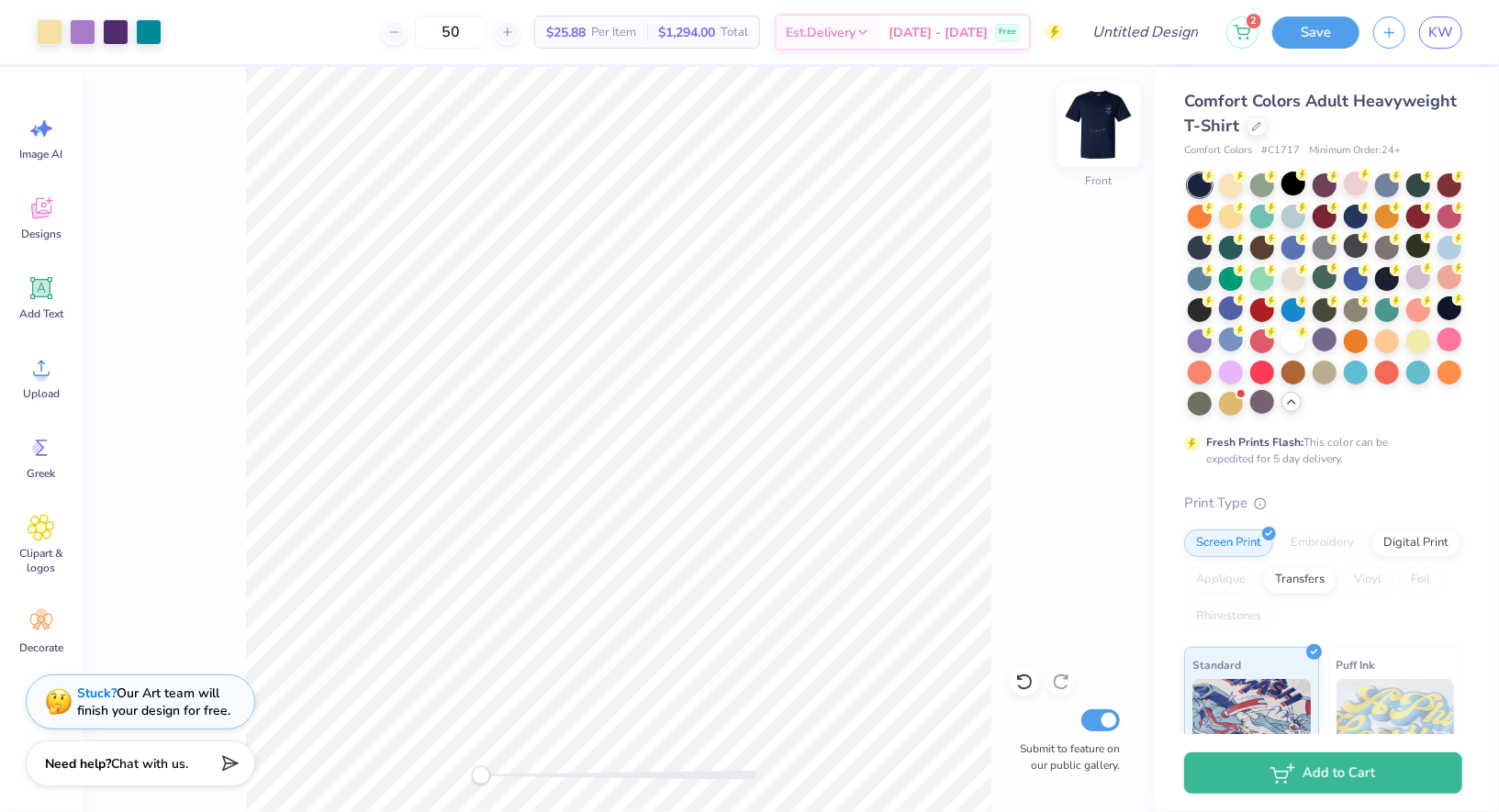
click at [1115, 126] on img at bounding box center [1099, 124] width 74 height 74
click at [1094, 125] on img at bounding box center [1099, 124] width 74 height 74
click at [1100, 131] on img at bounding box center [1099, 124] width 74 height 74
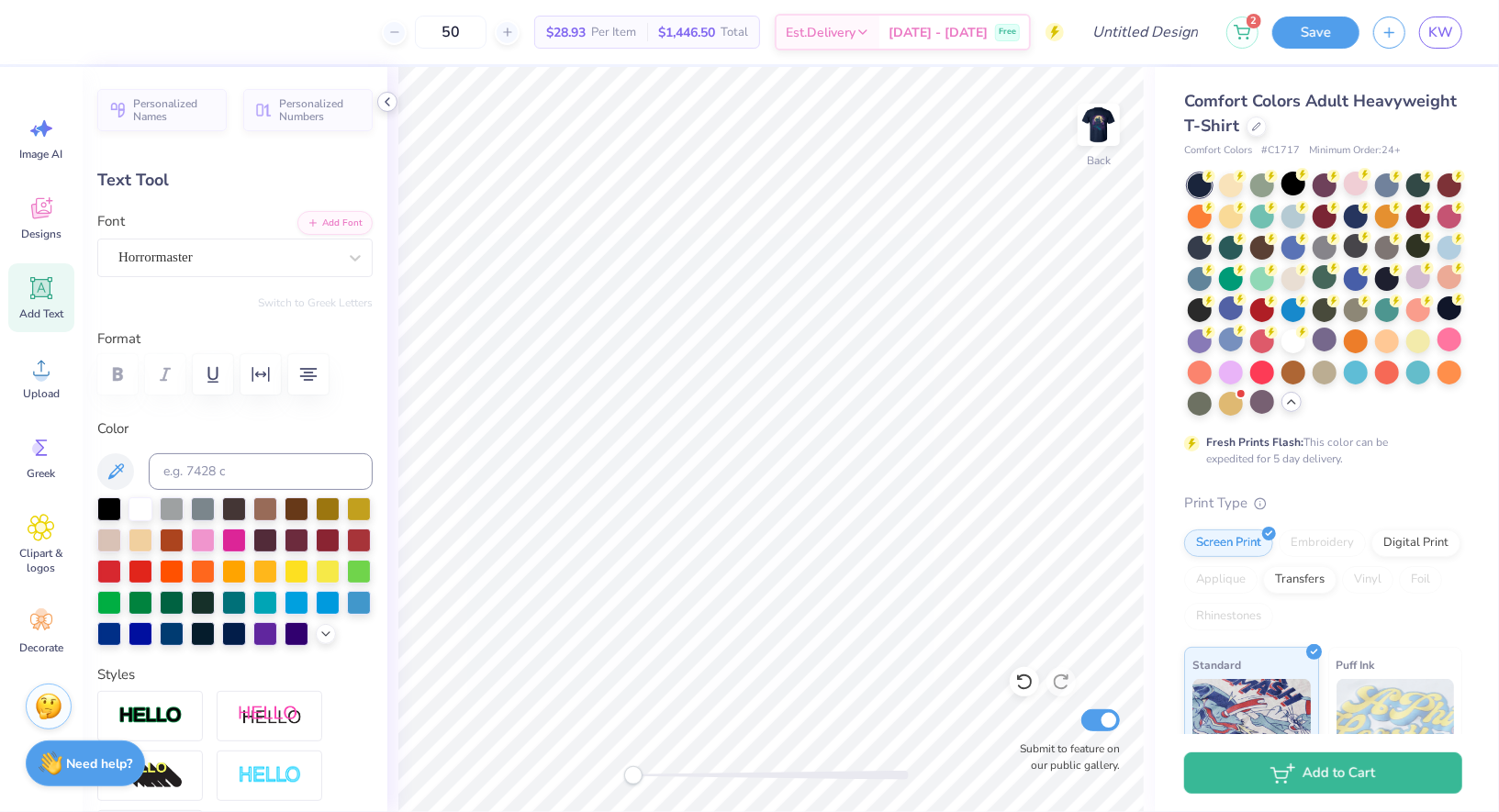
click at [383, 111] on div at bounding box center [388, 102] width 21 height 21
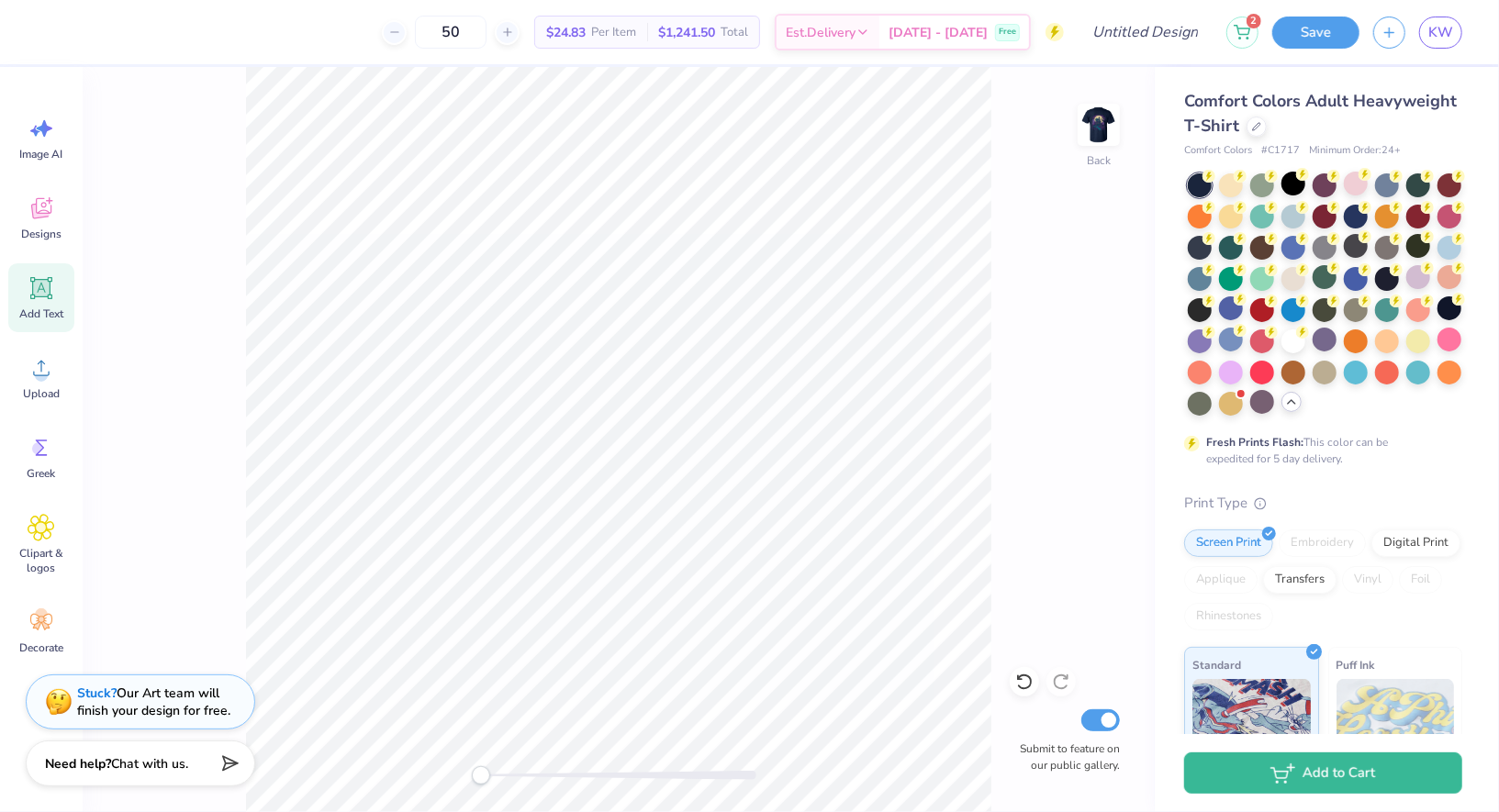
scroll to position [1, 0]
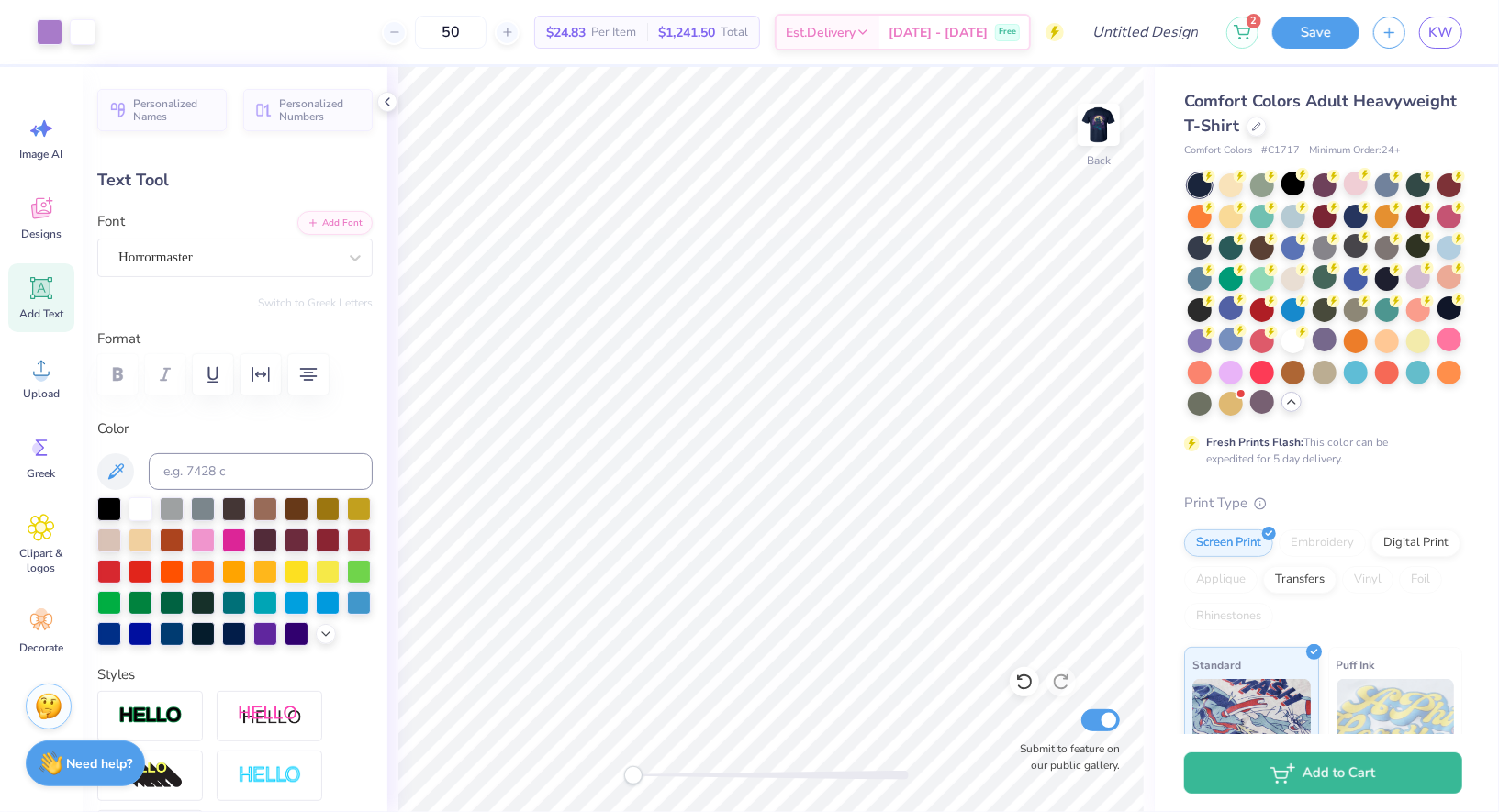
type input "5.81"
click at [238, 472] on input at bounding box center [260, 471] width 224 height 36
type input "321"
click at [388, 107] on icon at bounding box center [388, 102] width 15 height 15
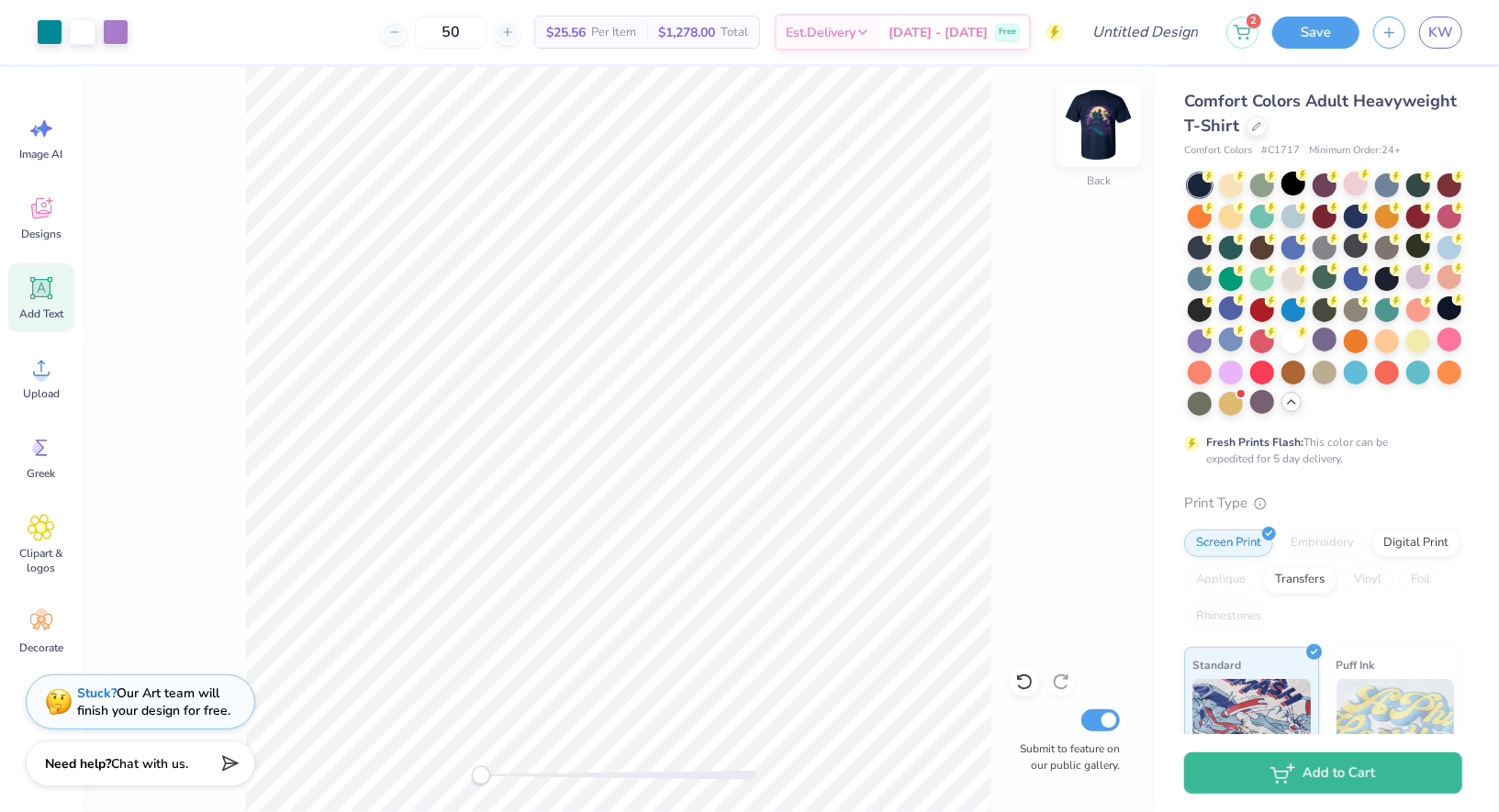
click at [1090, 135] on img at bounding box center [1099, 124] width 74 height 74
click at [1099, 126] on img at bounding box center [1099, 124] width 74 height 74
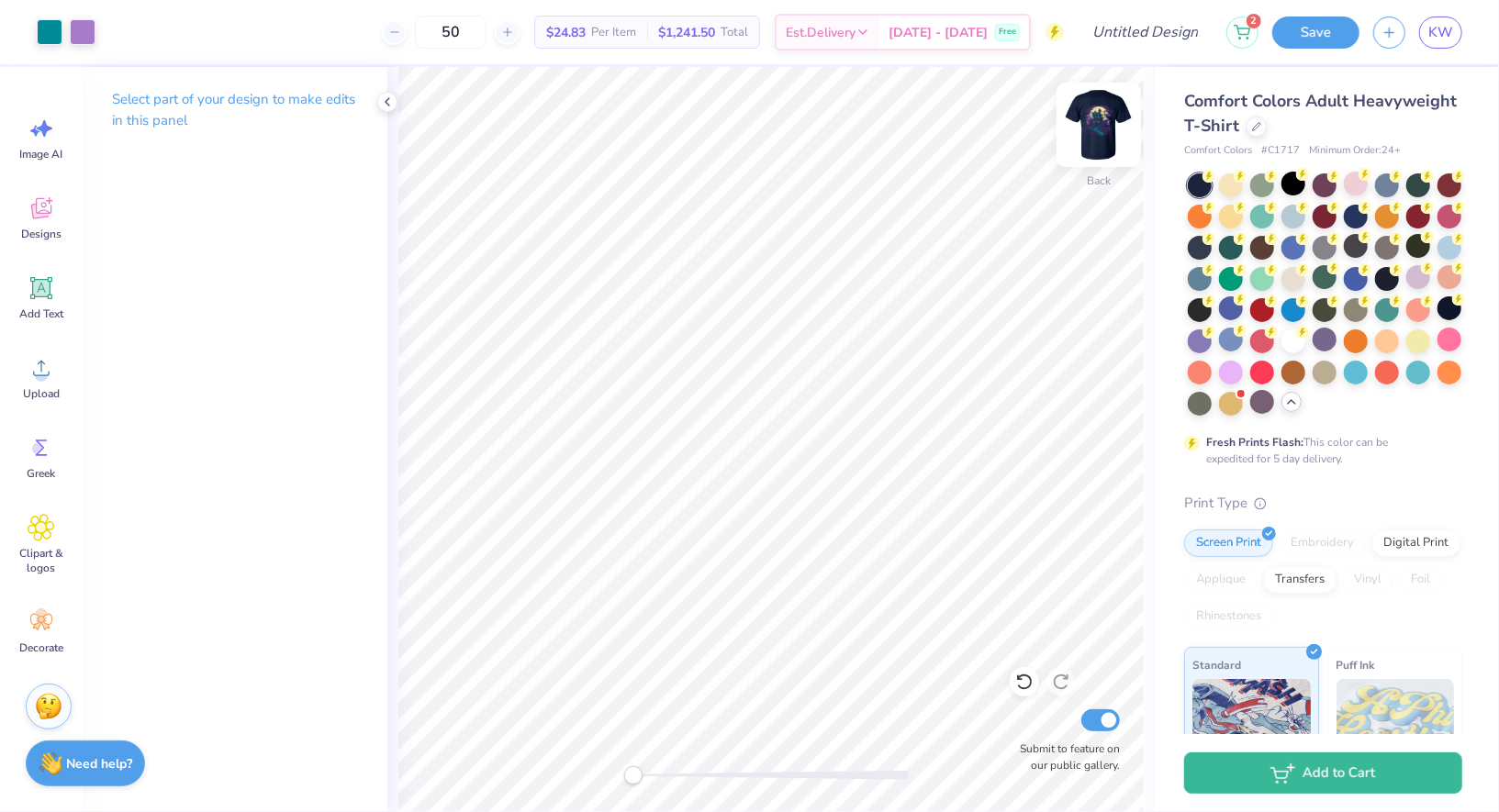
click at [1111, 133] on img at bounding box center [1099, 124] width 74 height 74
click at [390, 96] on icon at bounding box center [388, 102] width 15 height 15
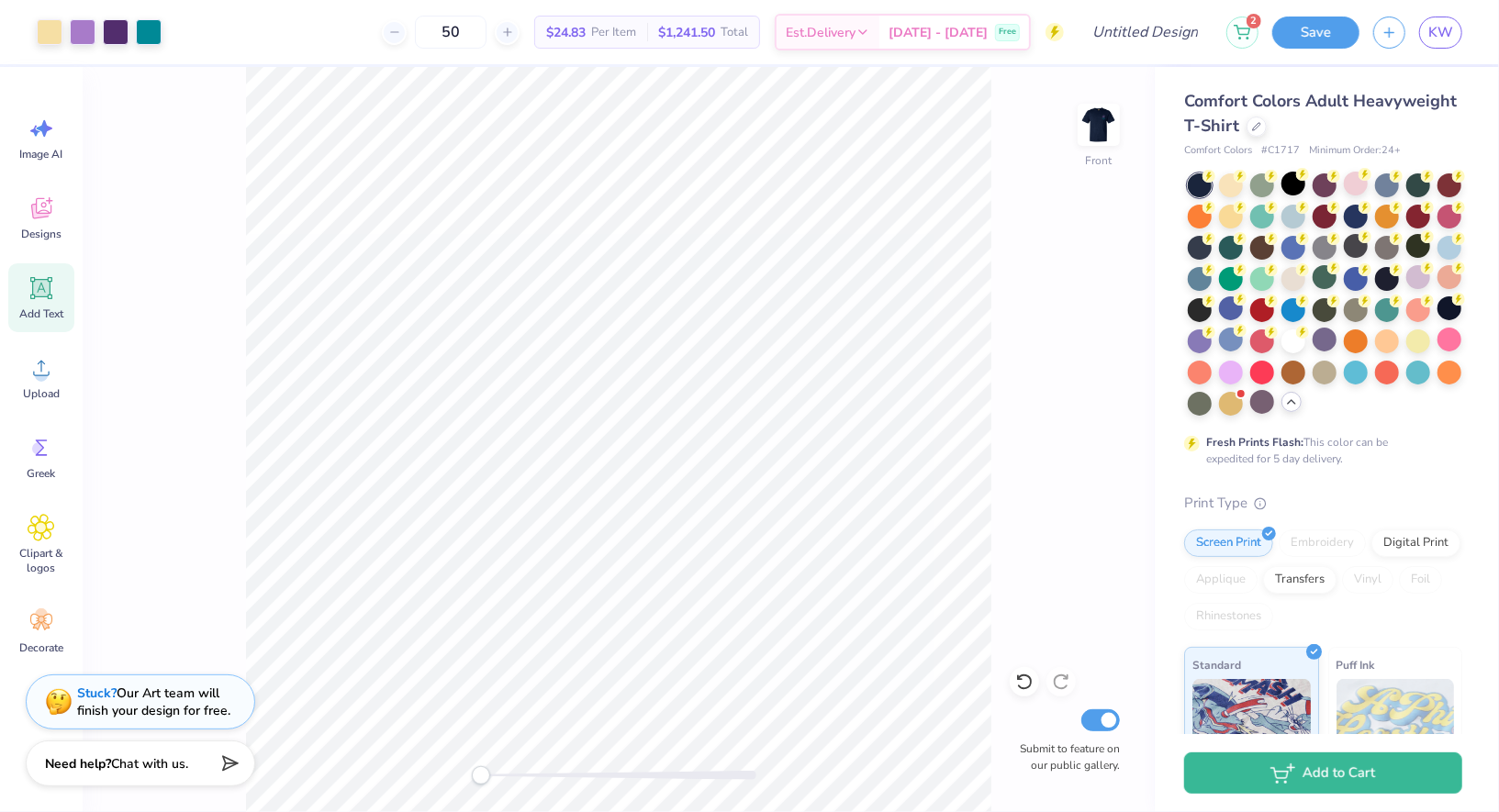
click at [43, 294] on icon at bounding box center [41, 288] width 18 height 18
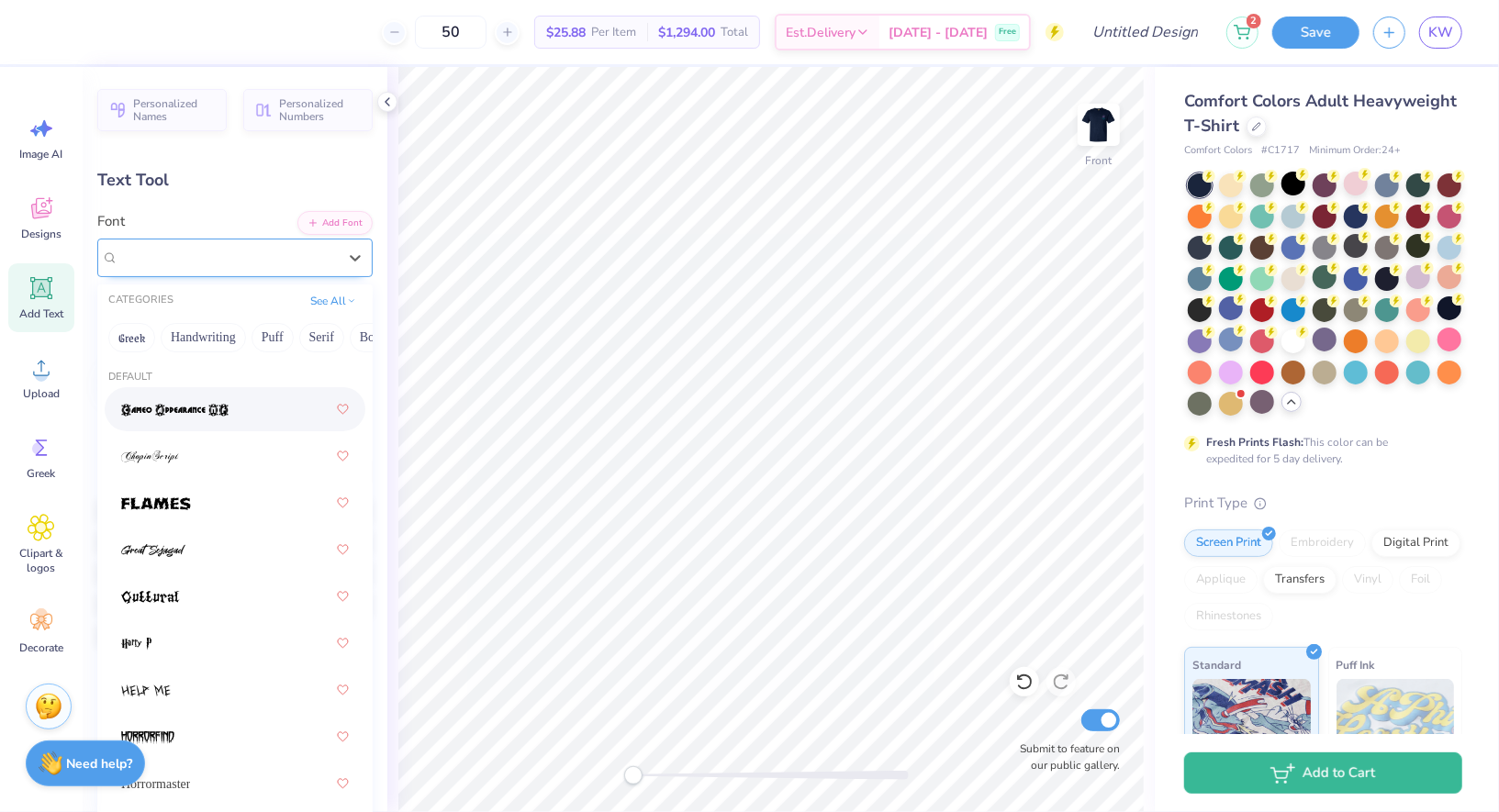
click at [253, 260] on div "Super Dream" at bounding box center [228, 257] width 222 height 29
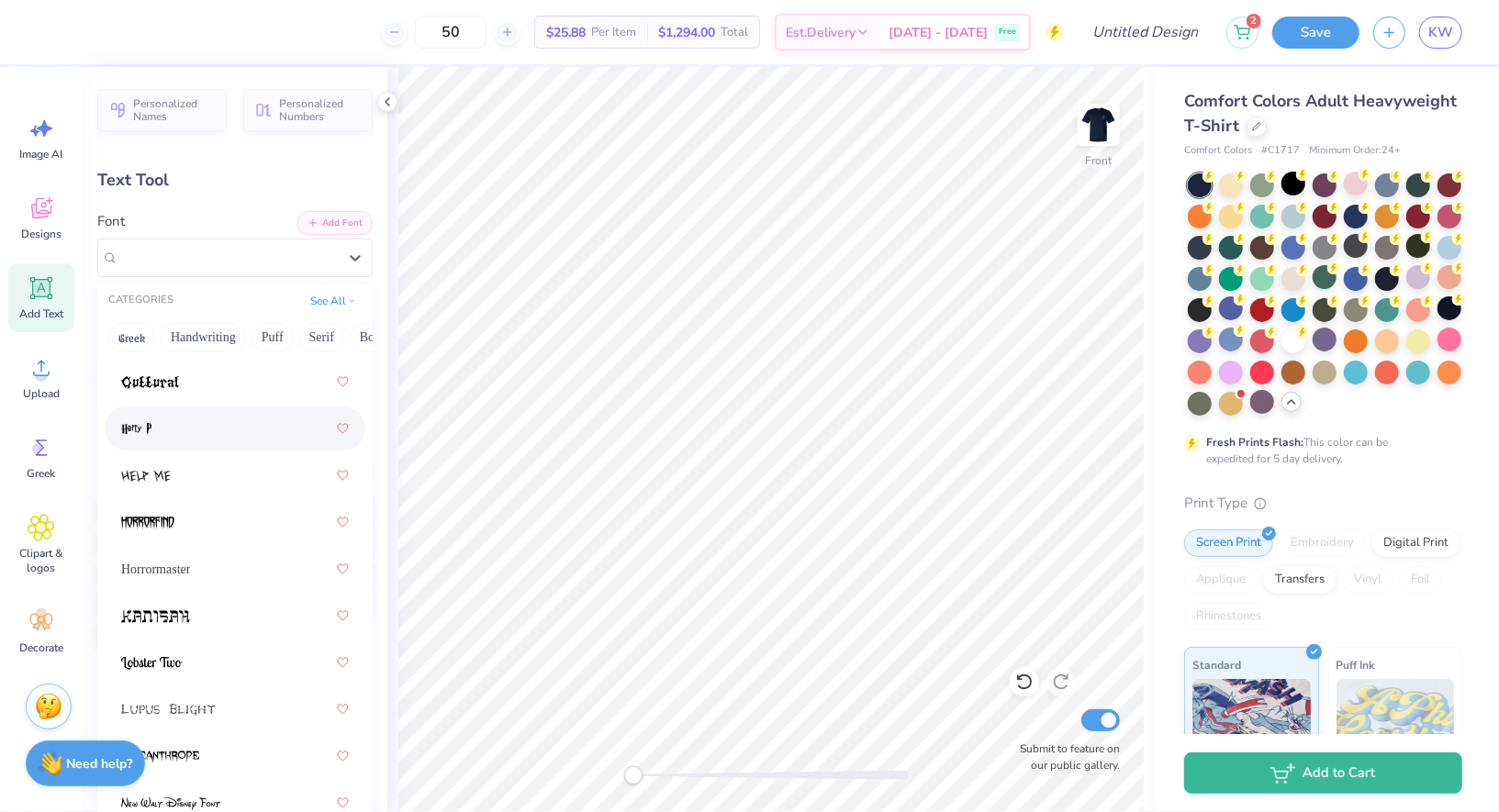
scroll to position [260, 0]
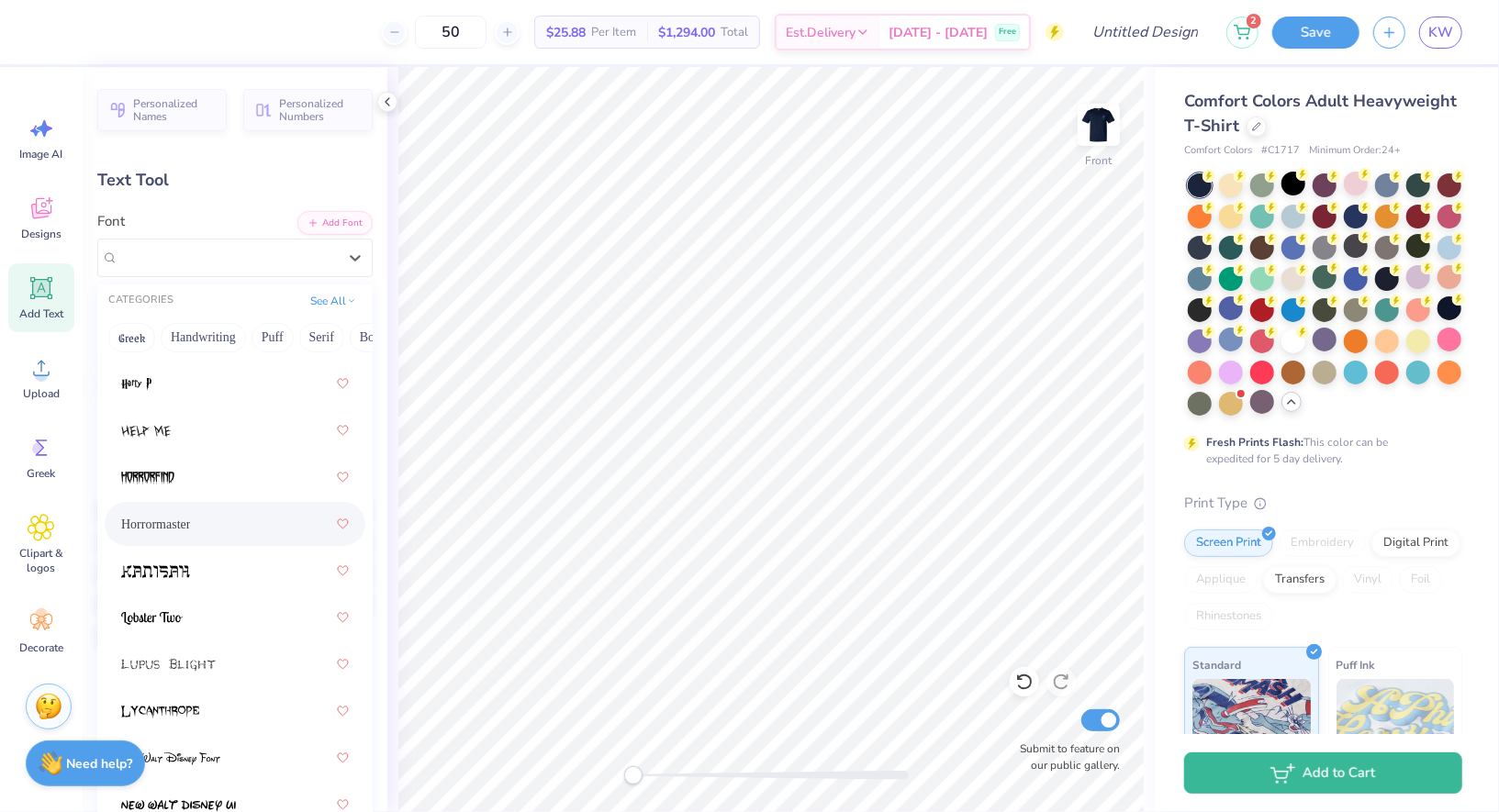
click at [202, 519] on div "Horrormaster" at bounding box center [235, 523] width 228 height 33
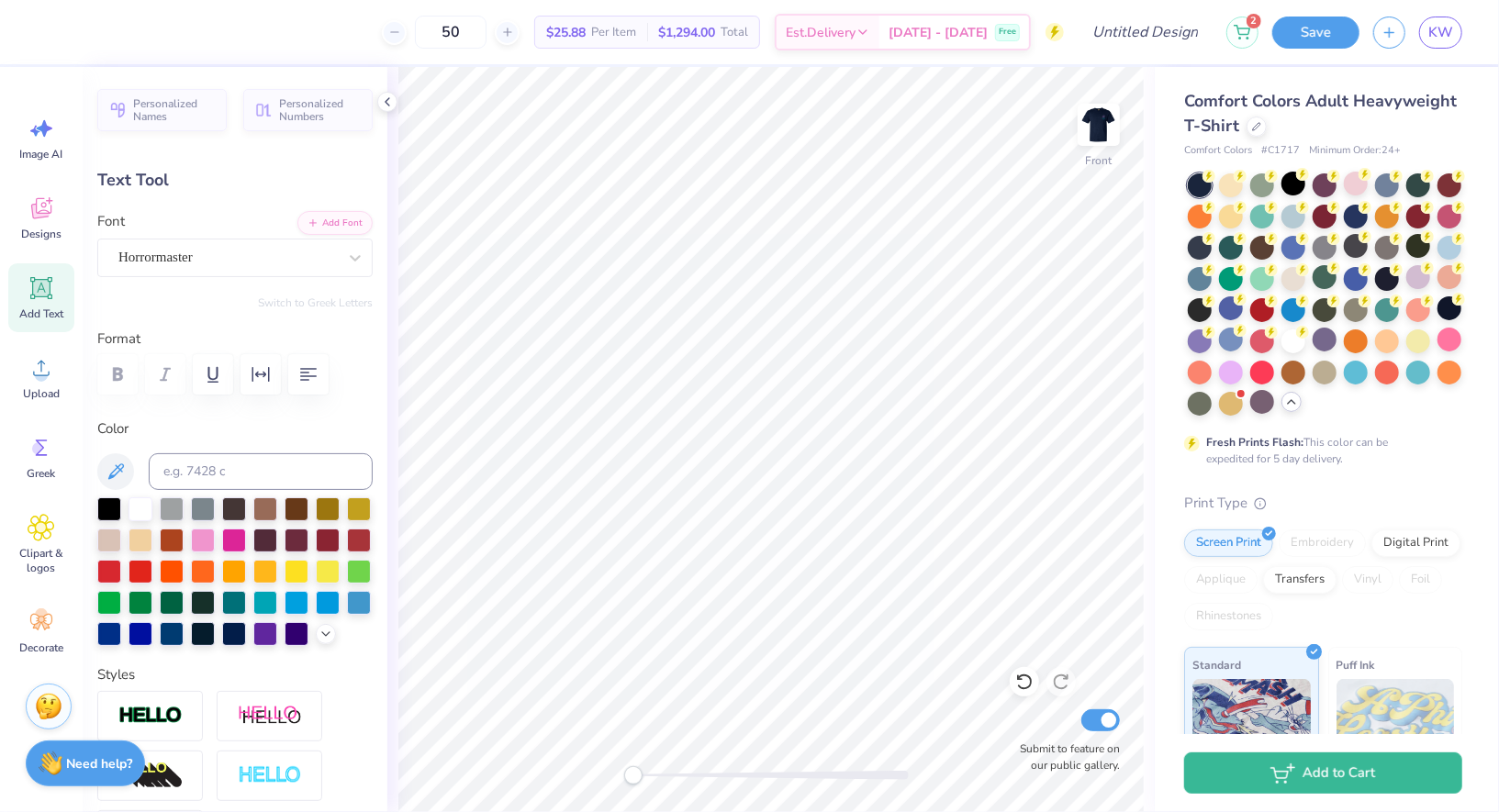
scroll to position [0, 2]
type textarea "Spookathon"
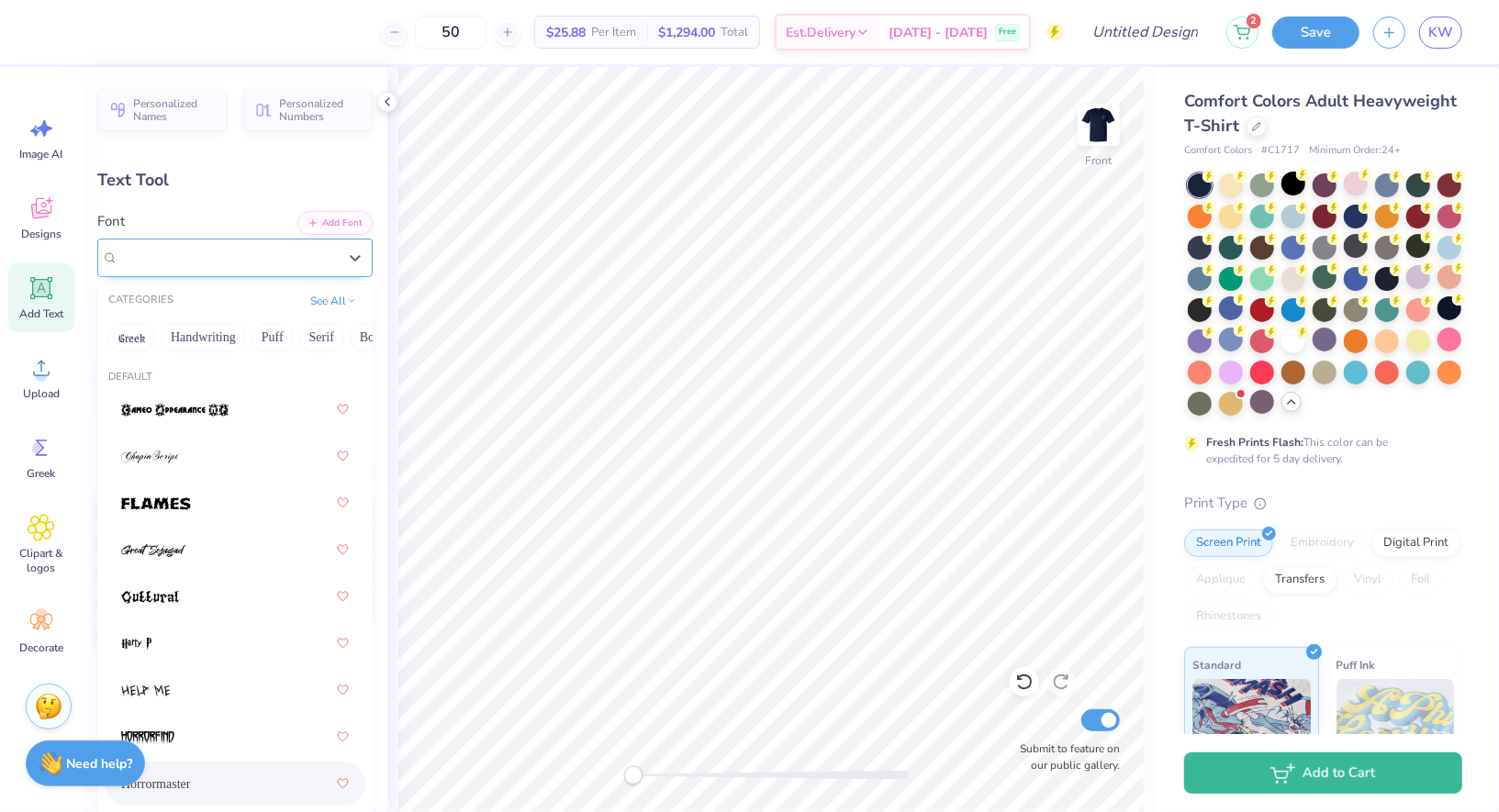
click at [226, 255] on div "Horrormaster" at bounding box center [228, 257] width 222 height 29
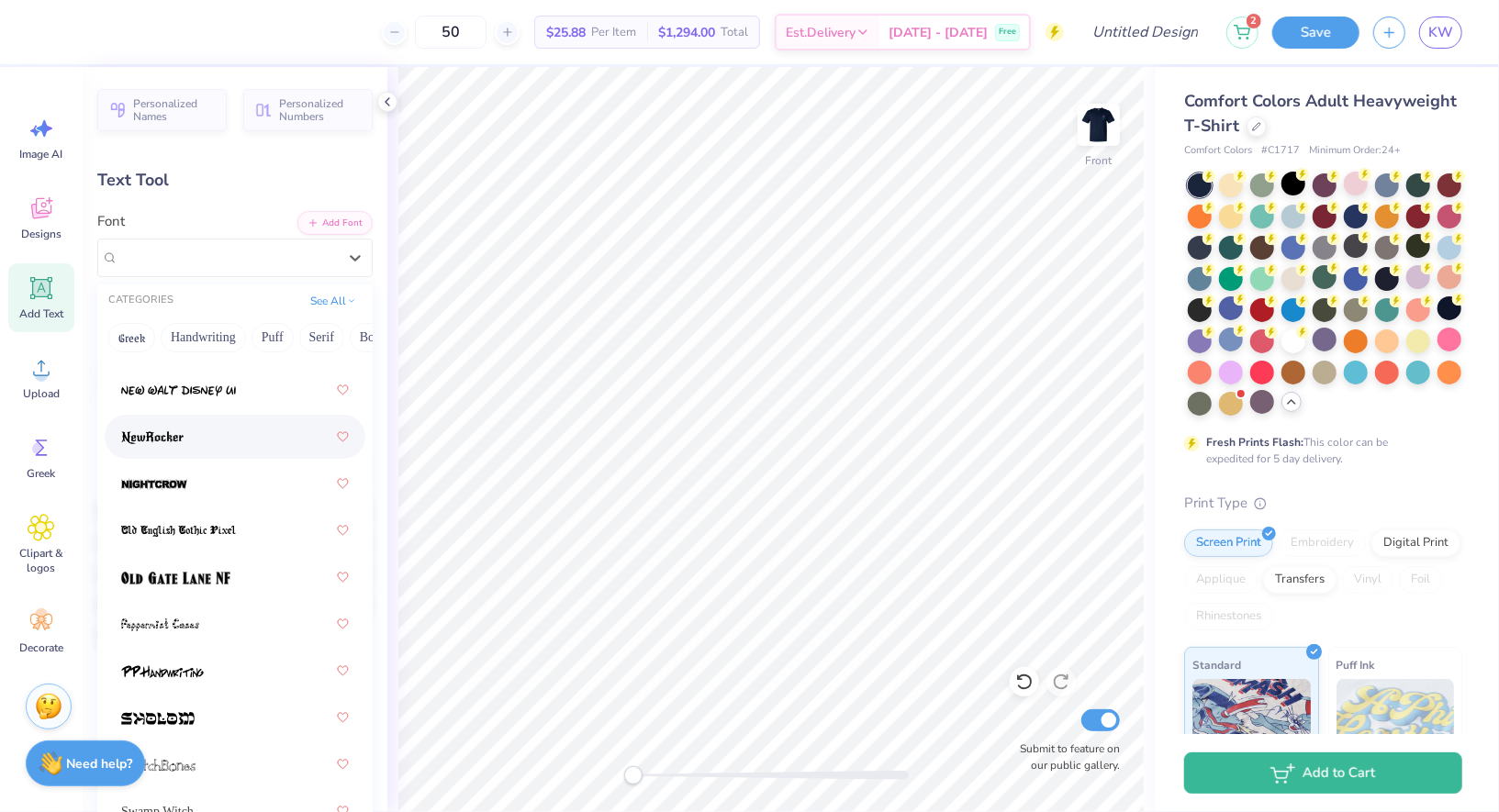
scroll to position [681, 0]
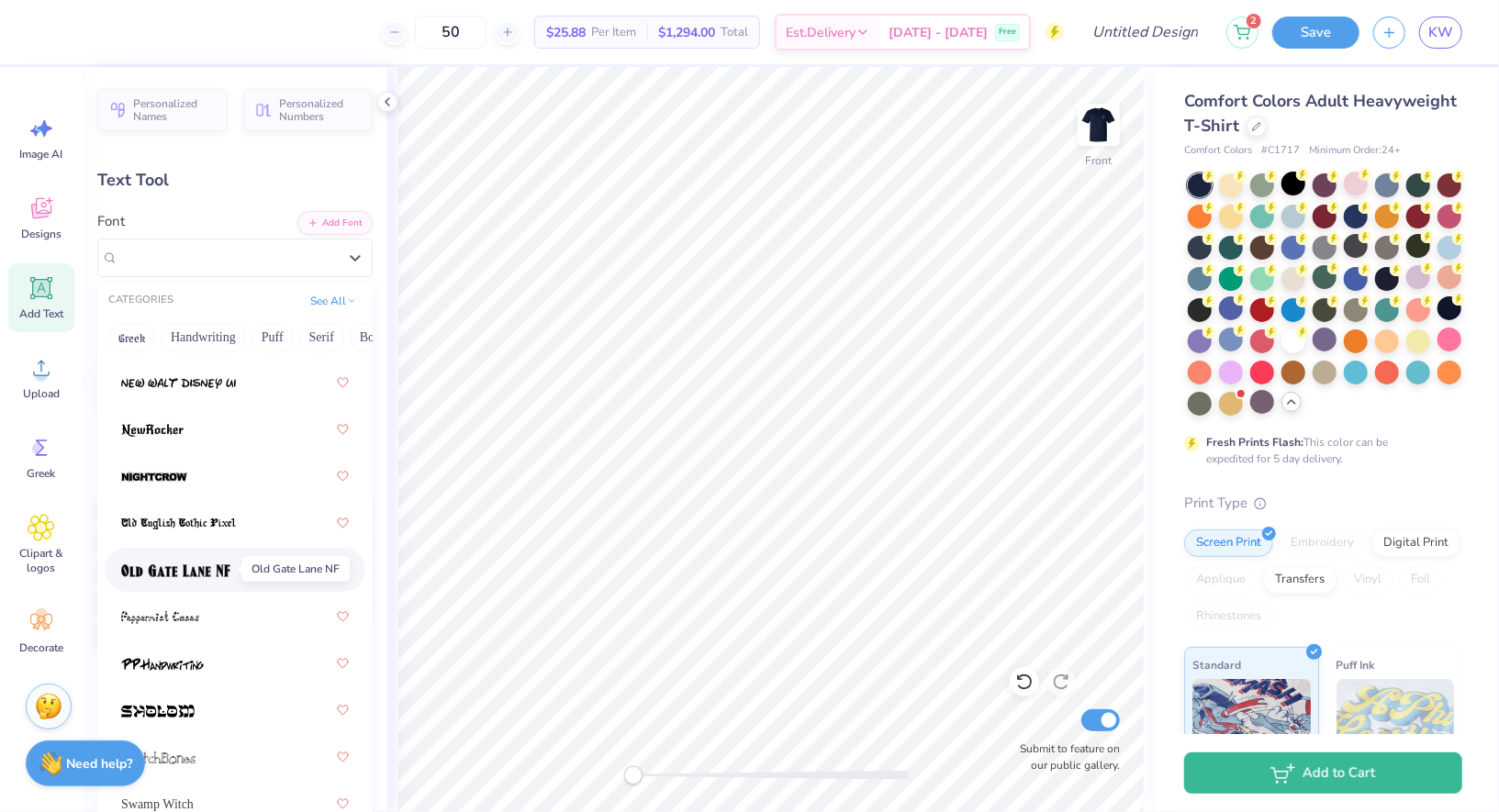
click at [191, 575] on span at bounding box center [175, 570] width 109 height 20
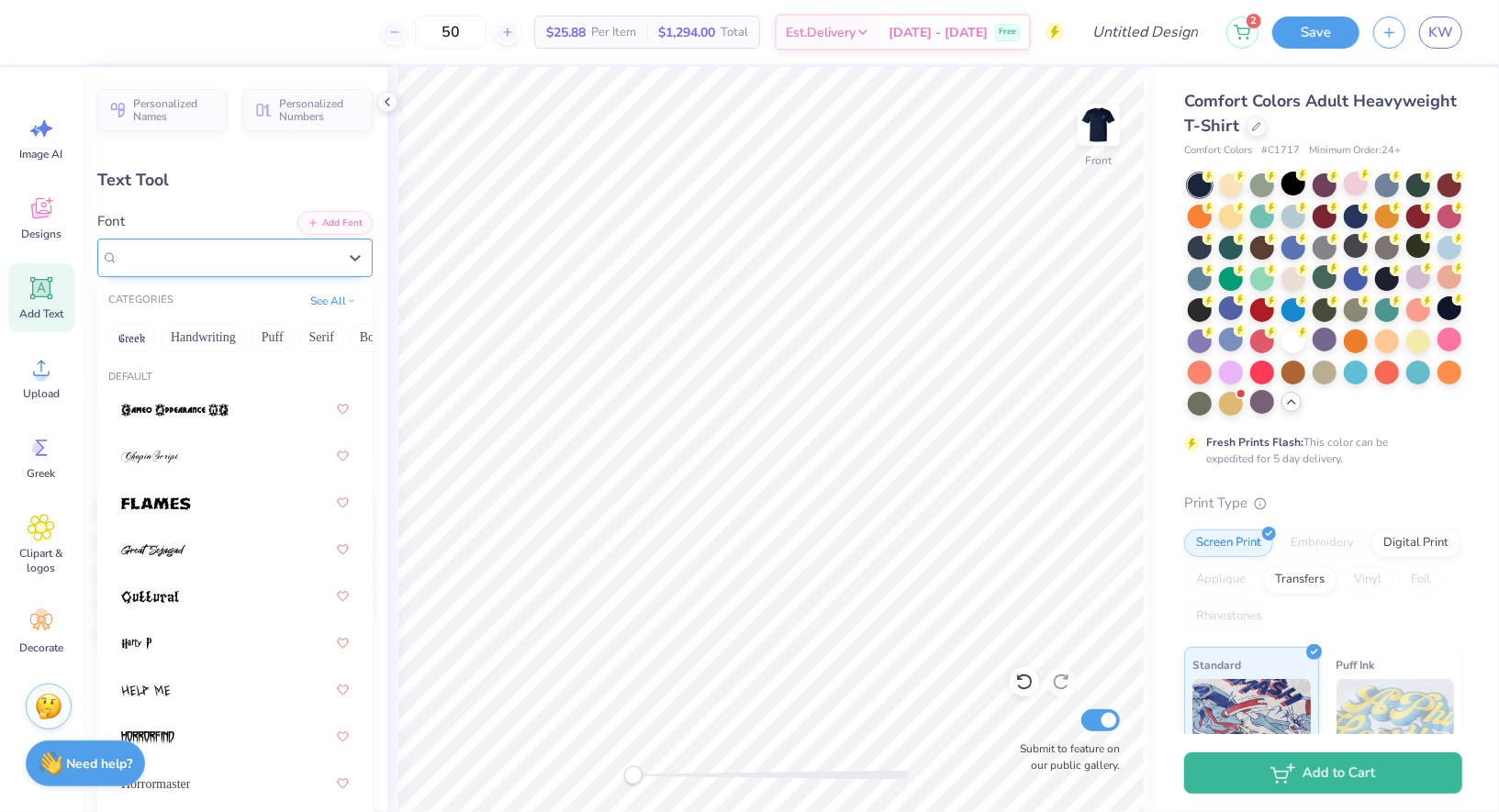
click at [221, 246] on div "Old Gate Lane NF" at bounding box center [228, 257] width 222 height 29
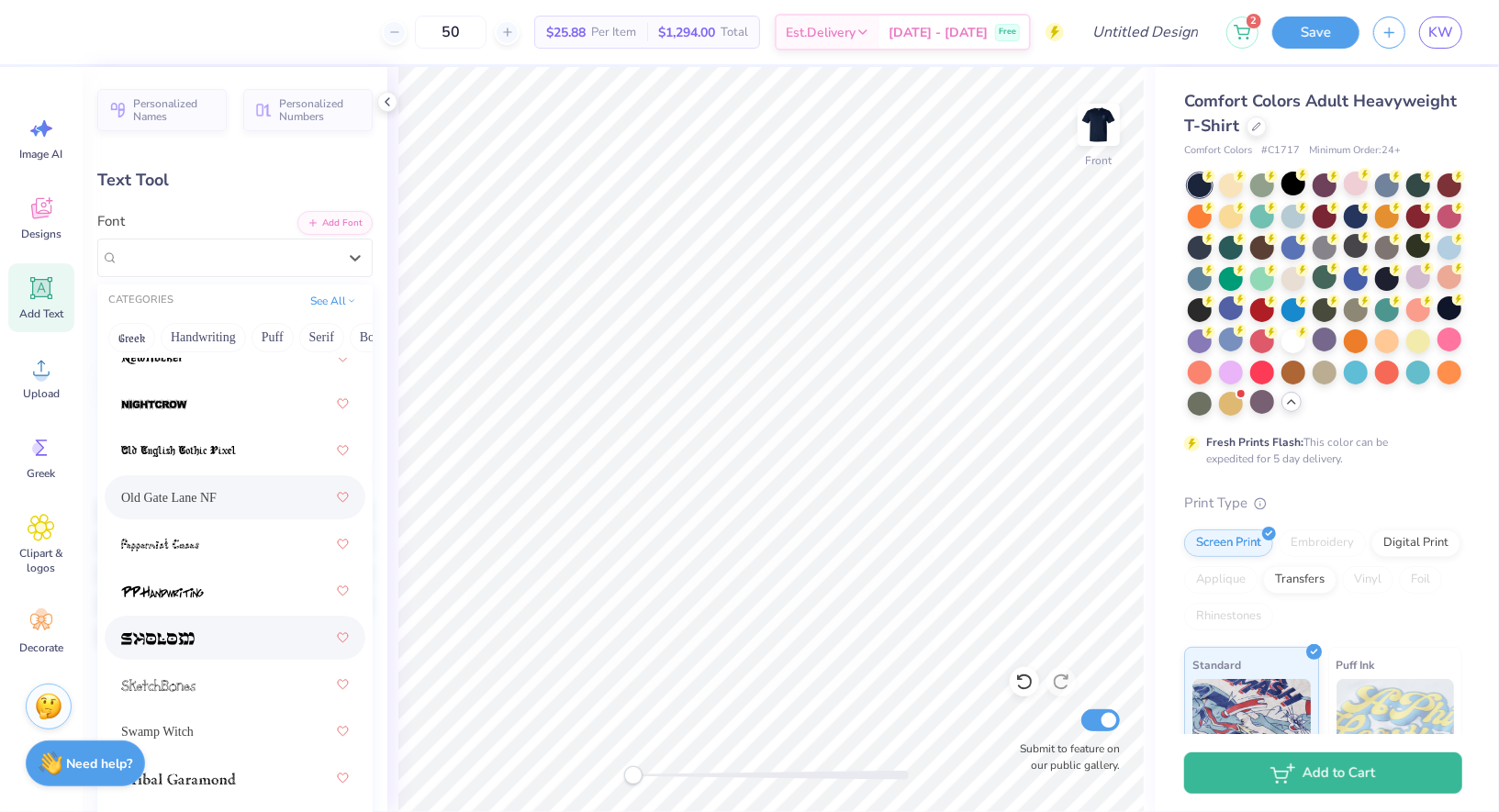
scroll to position [71, 0]
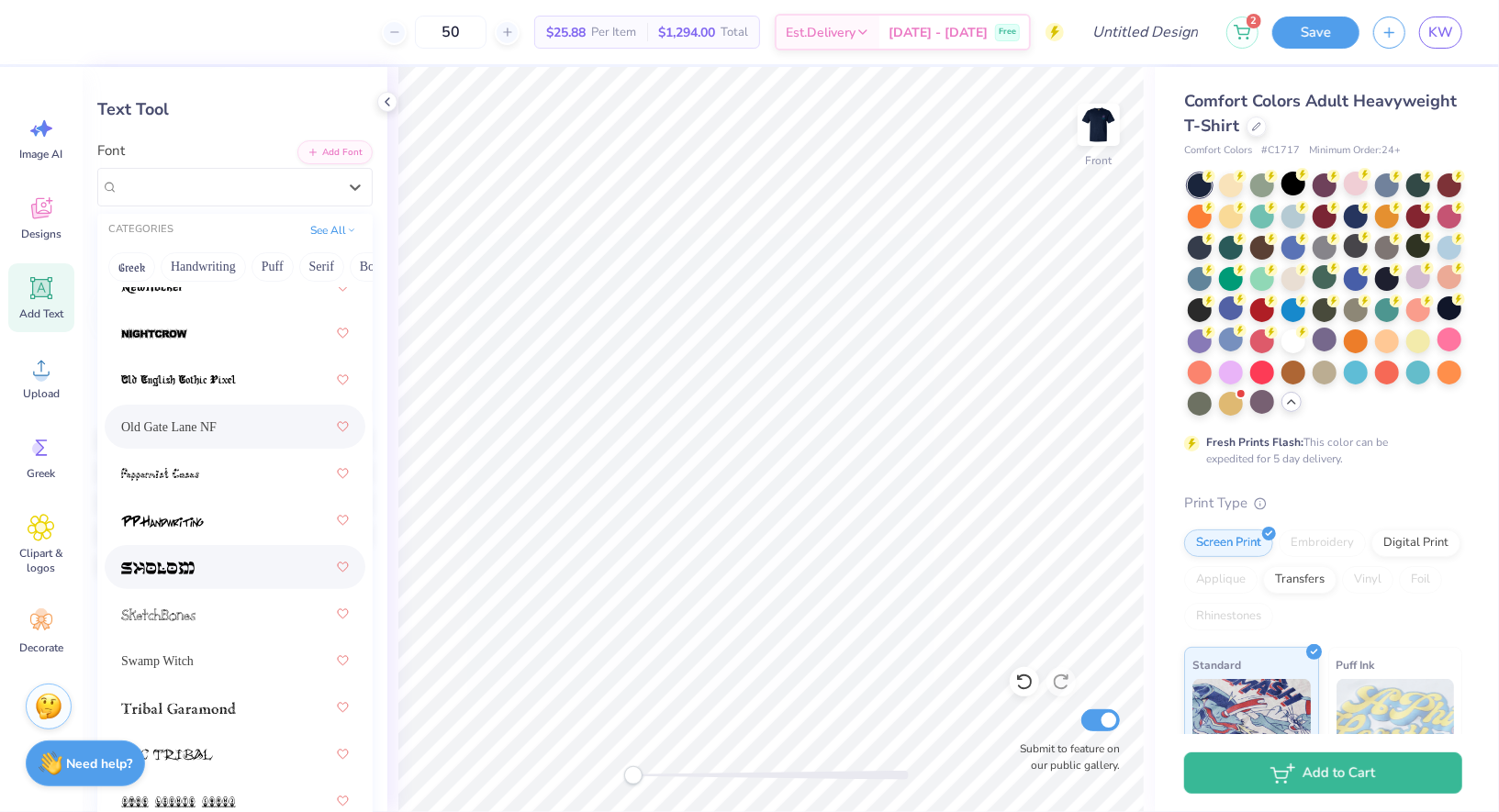
click at [219, 551] on div at bounding box center [235, 567] width 228 height 33
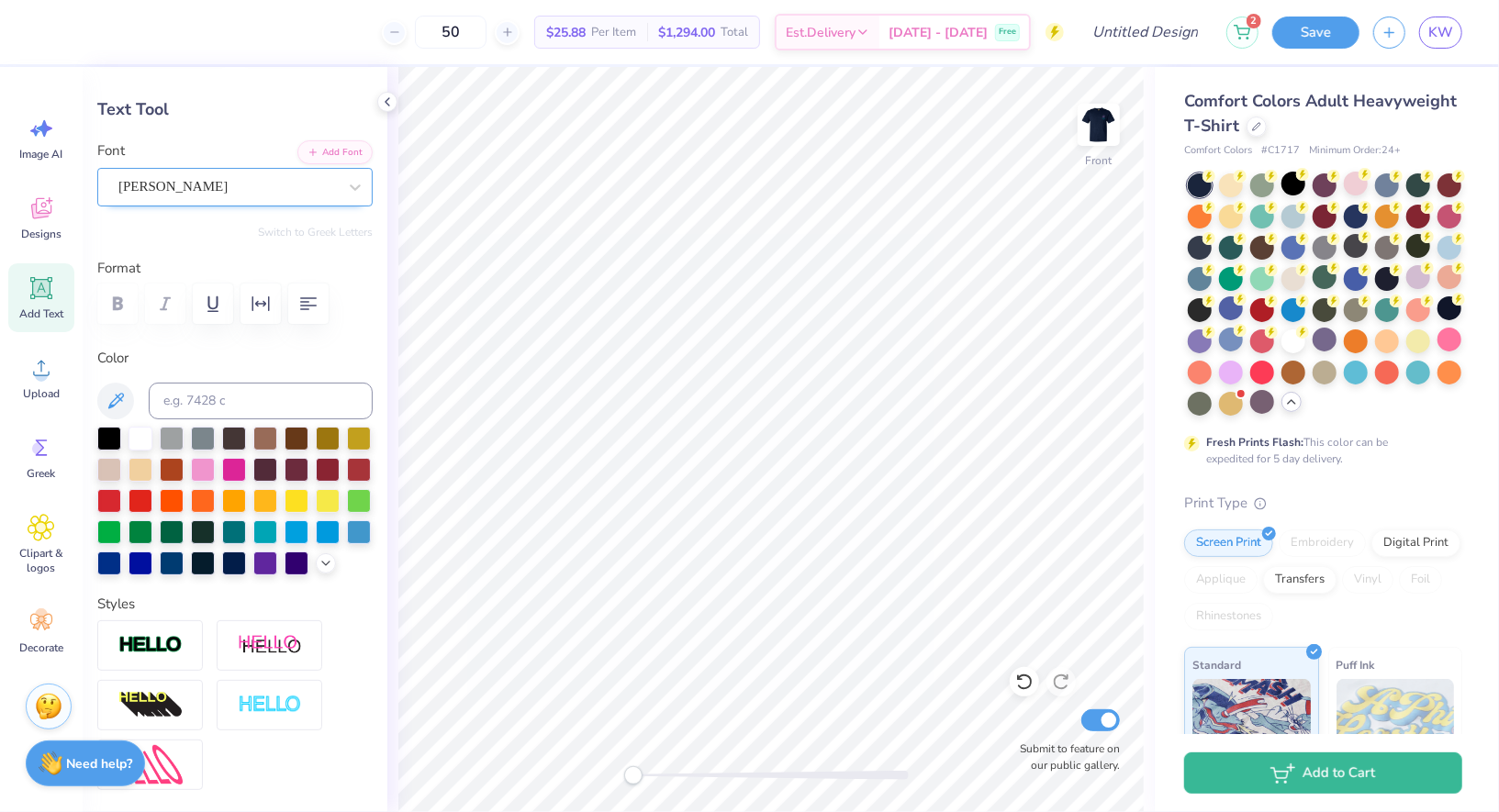
click at [232, 186] on div "Sholom" at bounding box center [228, 186] width 222 height 29
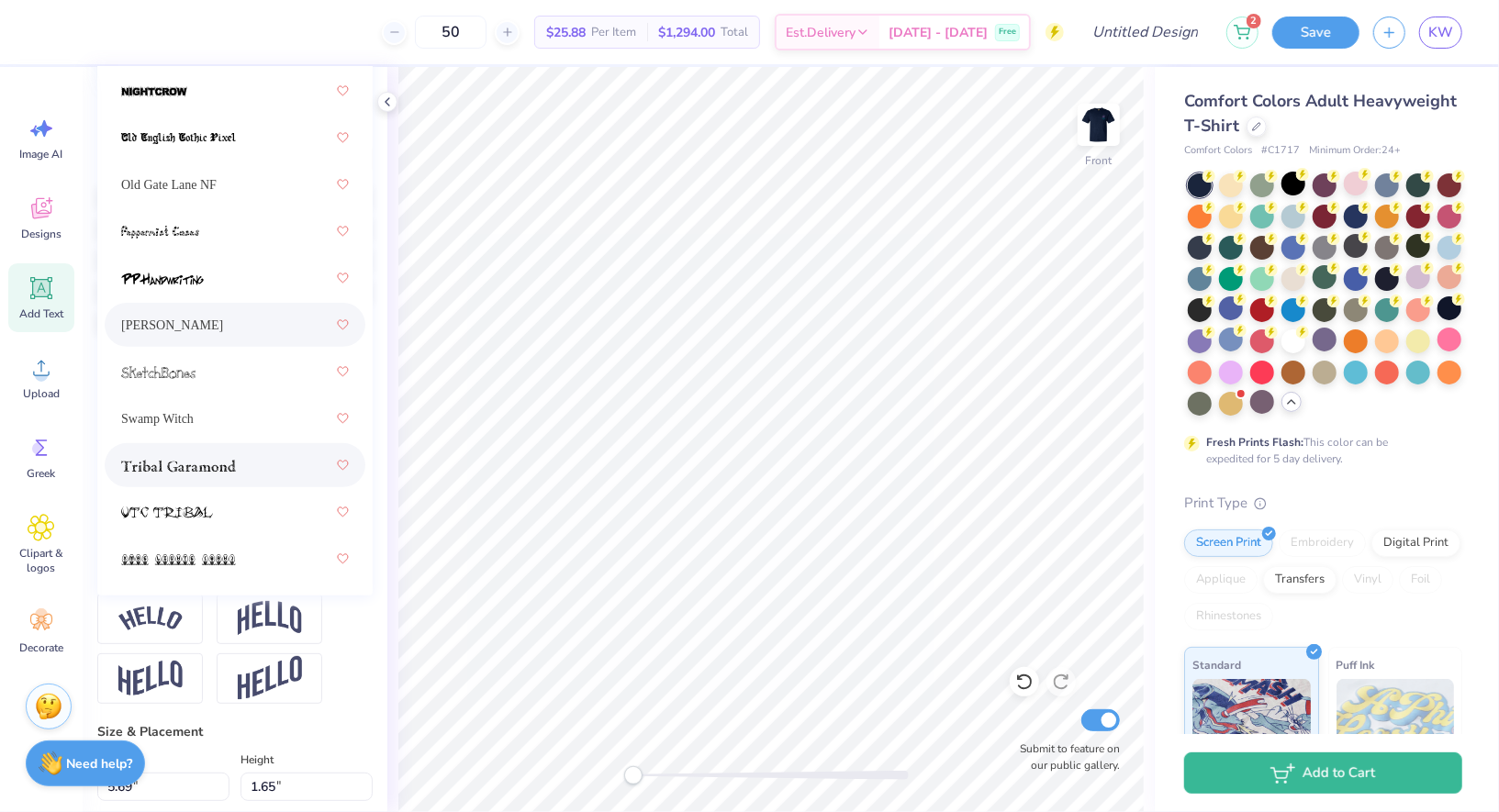
scroll to position [318, 0]
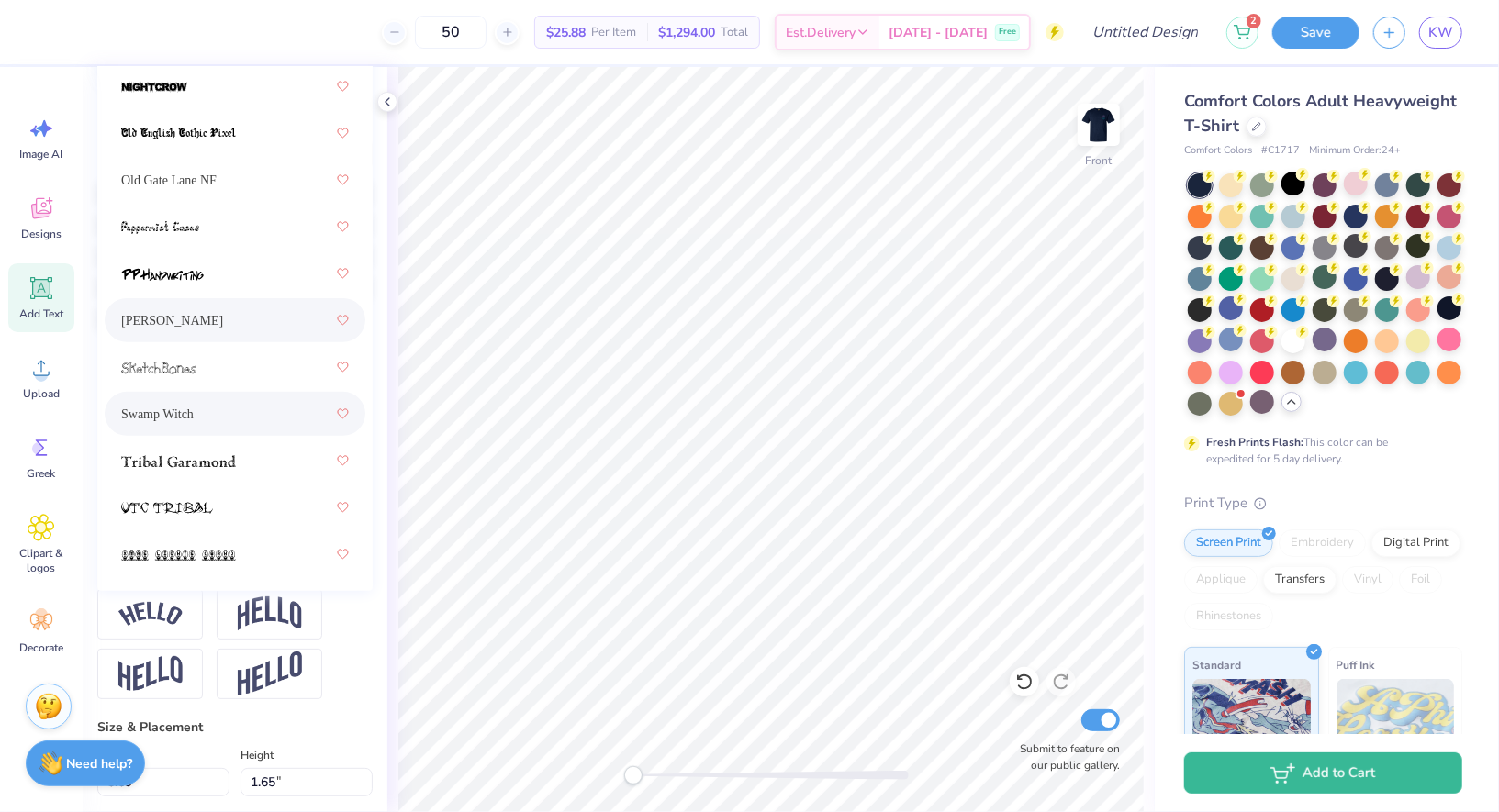
click at [224, 402] on div "Swamp Witch" at bounding box center [235, 413] width 228 height 33
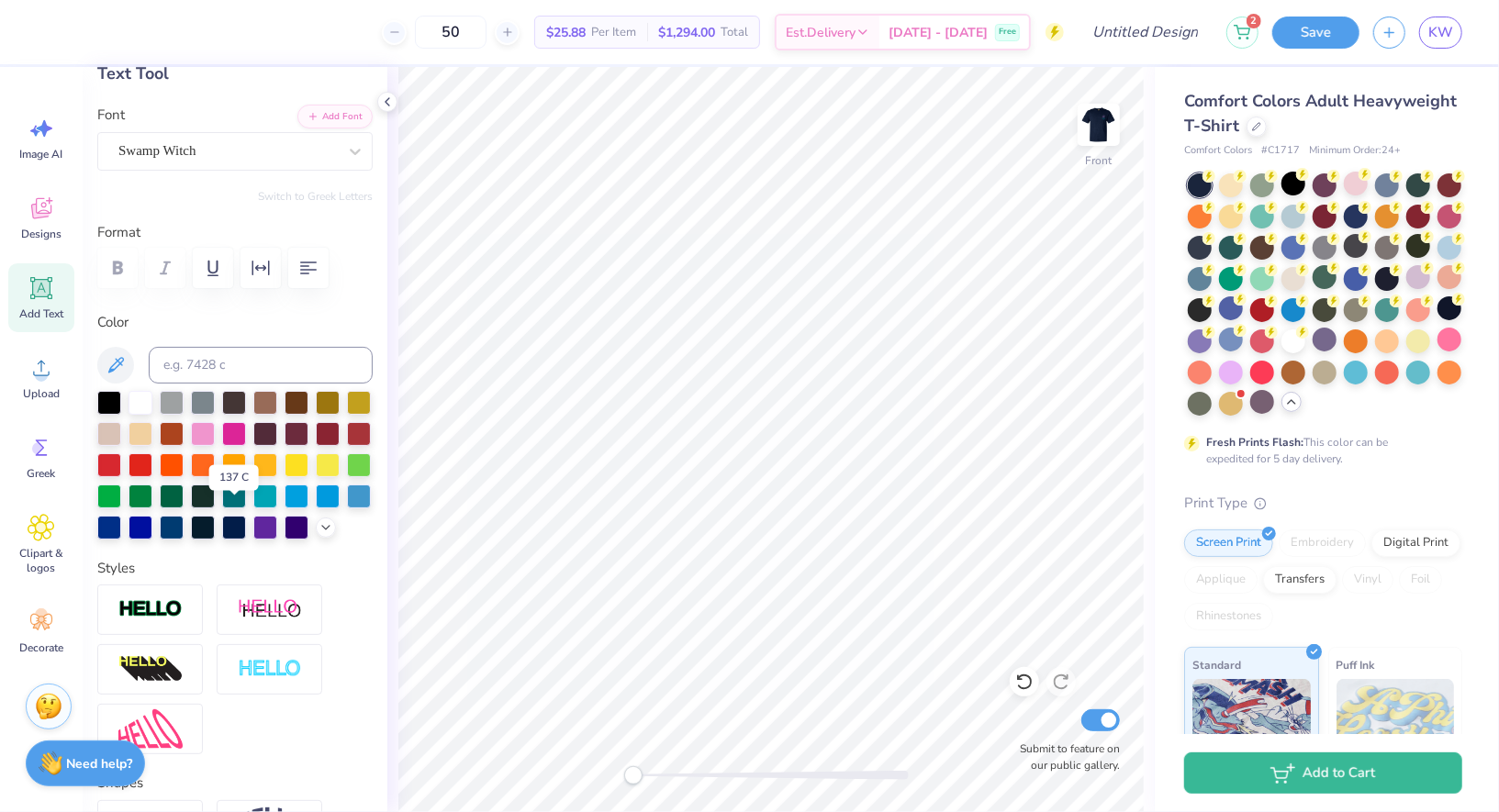
scroll to position [0, 0]
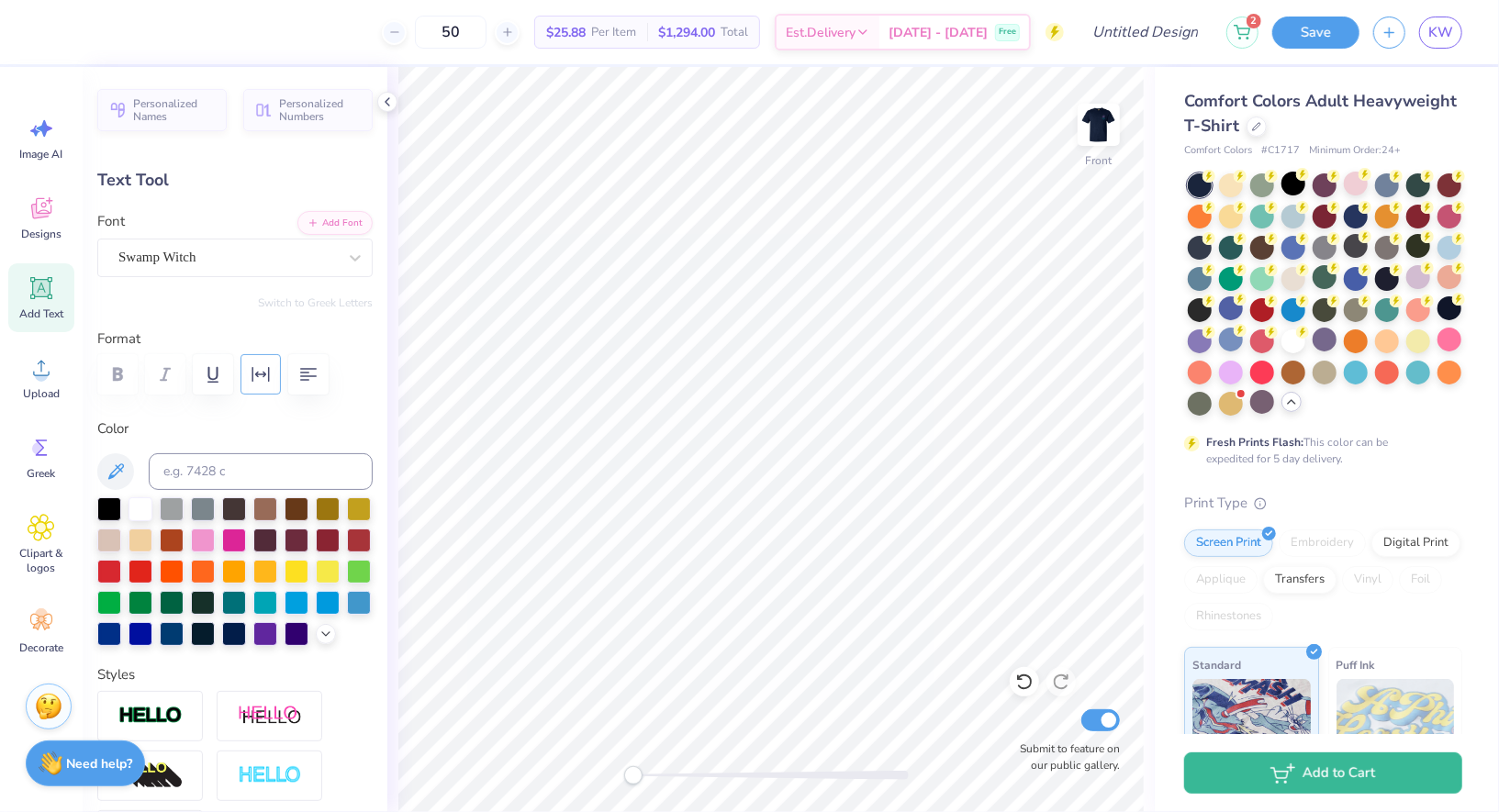
click at [271, 360] on button "button" at bounding box center [260, 374] width 40 height 40
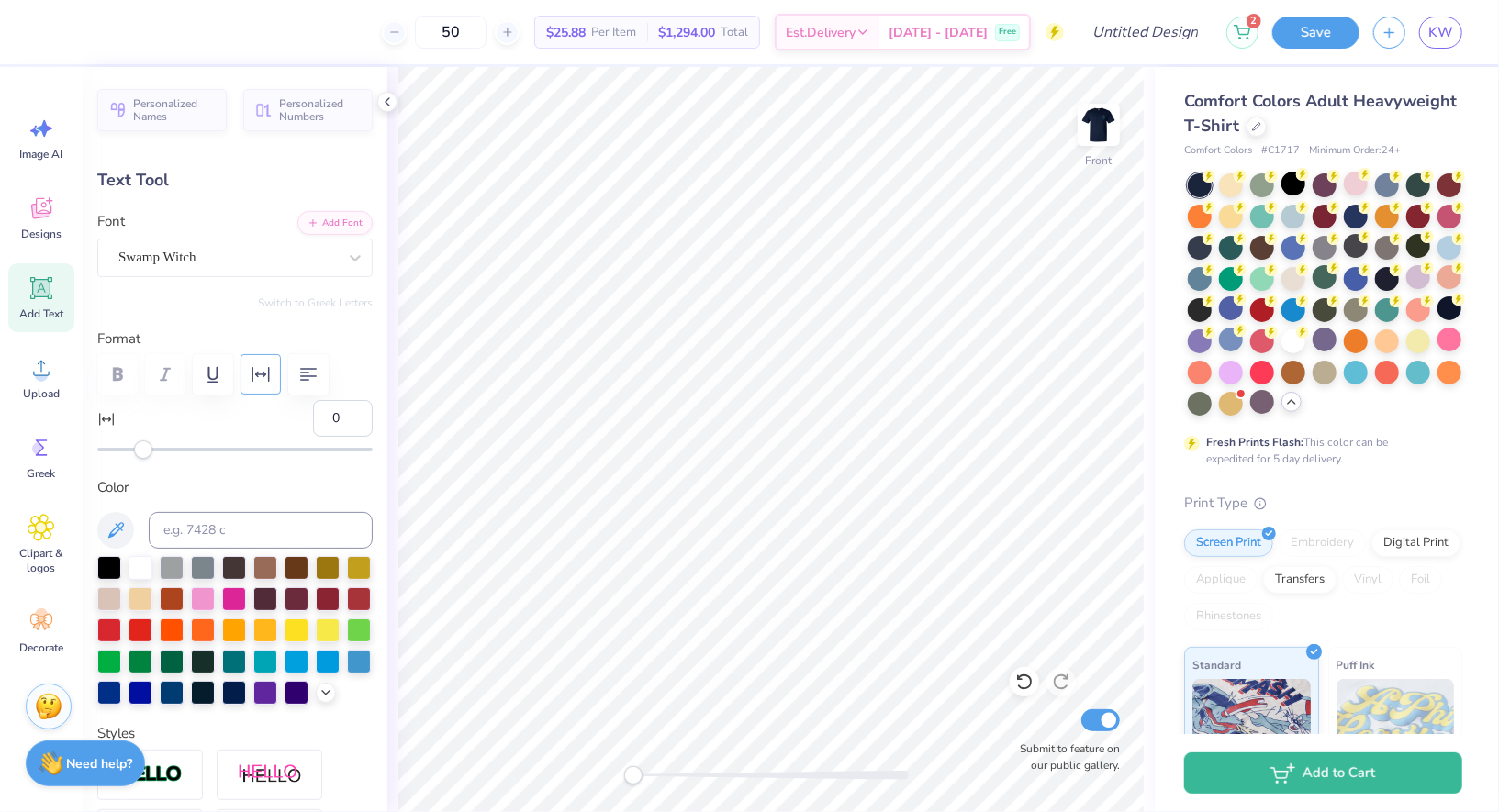
click at [271, 360] on button "button" at bounding box center [260, 374] width 40 height 40
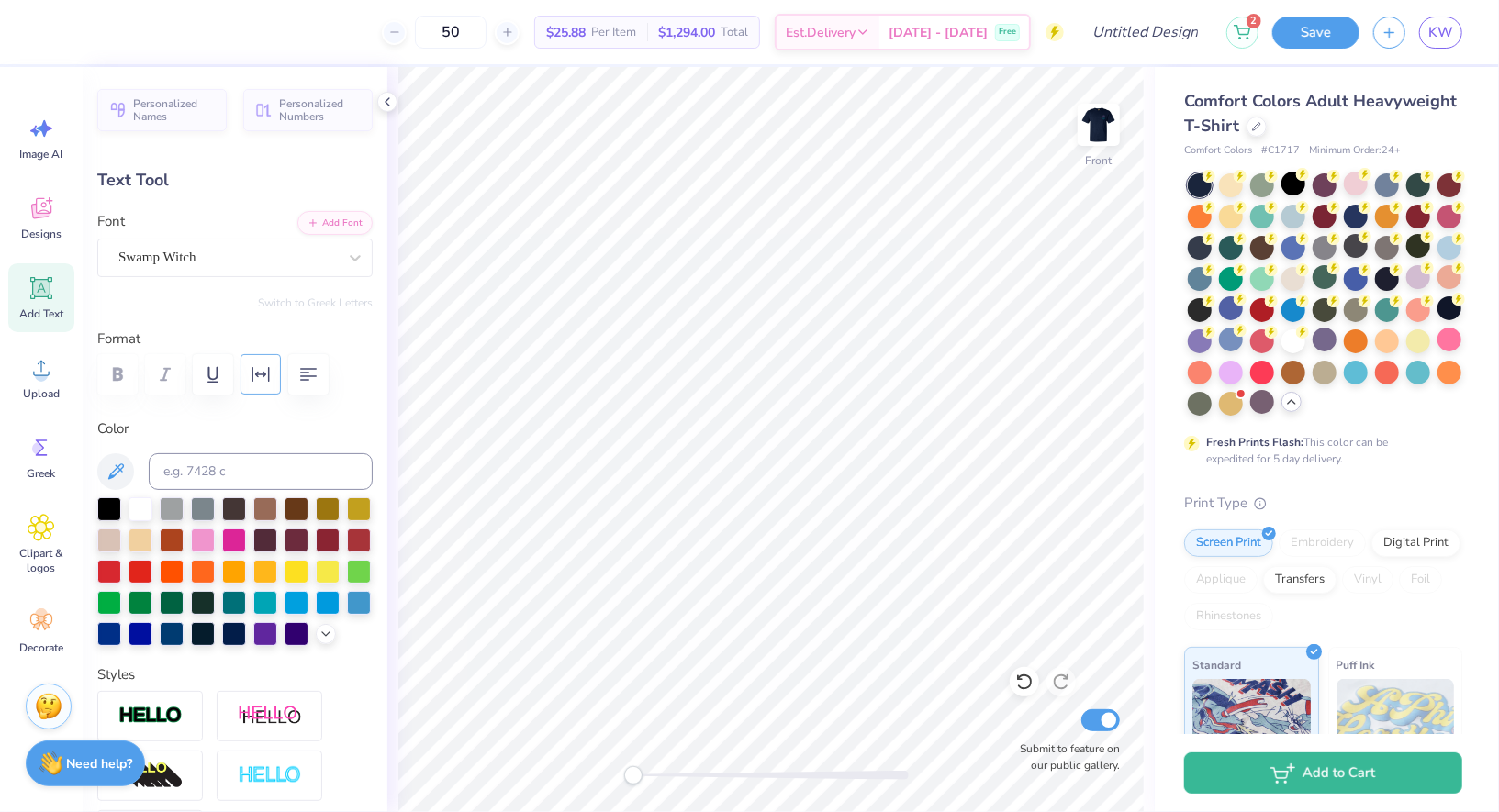
click at [271, 360] on button "button" at bounding box center [260, 374] width 40 height 40
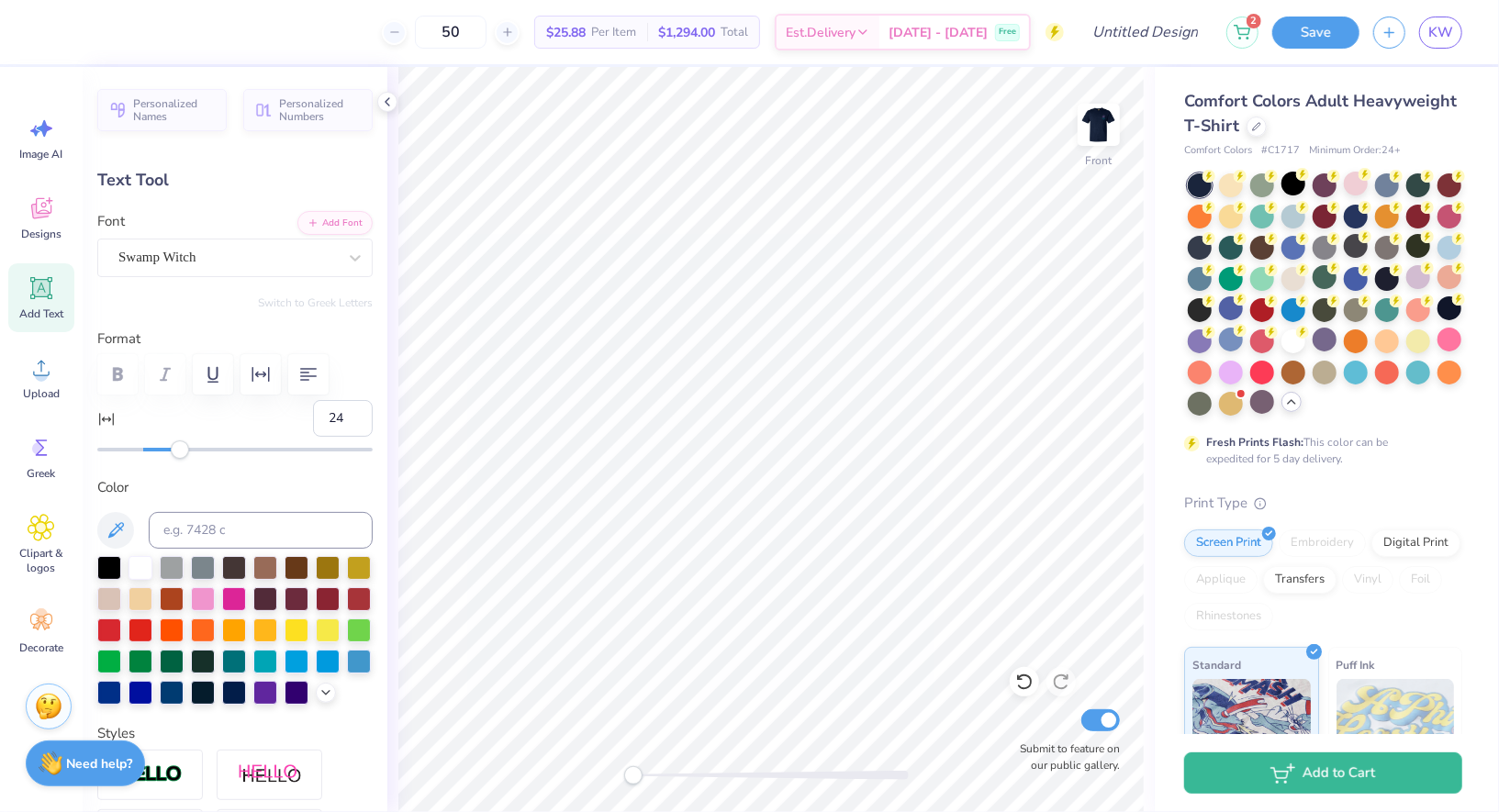
type input "25"
drag, startPoint x: 143, startPoint y: 450, endPoint x: 201, endPoint y: 456, distance: 58.3
click at [201, 456] on div "Accessibility label" at bounding box center [201, 449] width 19 height 19
type input "12"
drag, startPoint x: 202, startPoint y: 456, endPoint x: 170, endPoint y: 454, distance: 32.1
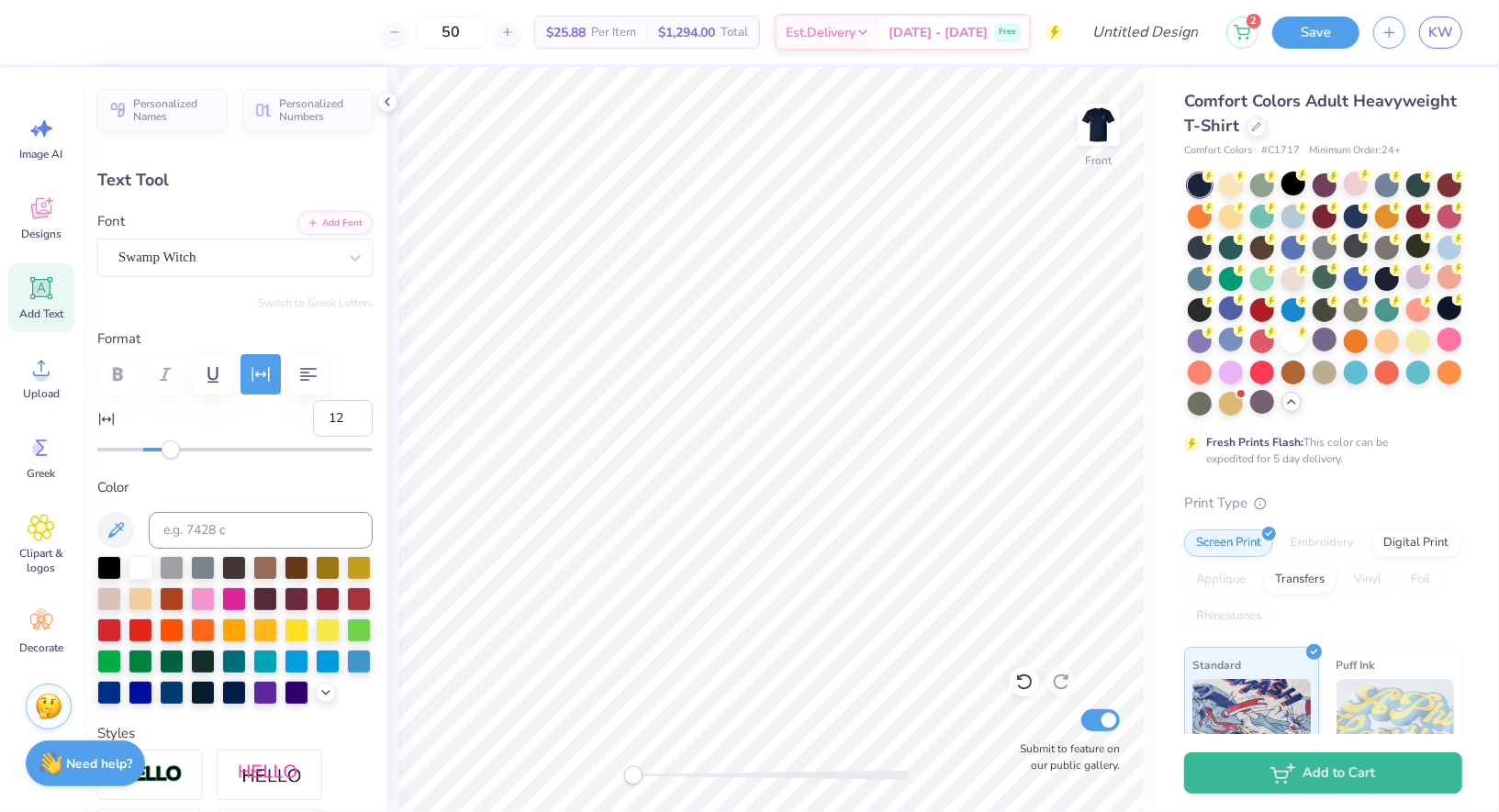
click at [170, 454] on div "Accessibility label" at bounding box center [171, 449] width 19 height 19
type input "14"
click at [176, 454] on div "Accessibility label" at bounding box center [173, 449] width 19 height 19
click at [388, 106] on icon at bounding box center [388, 102] width 15 height 15
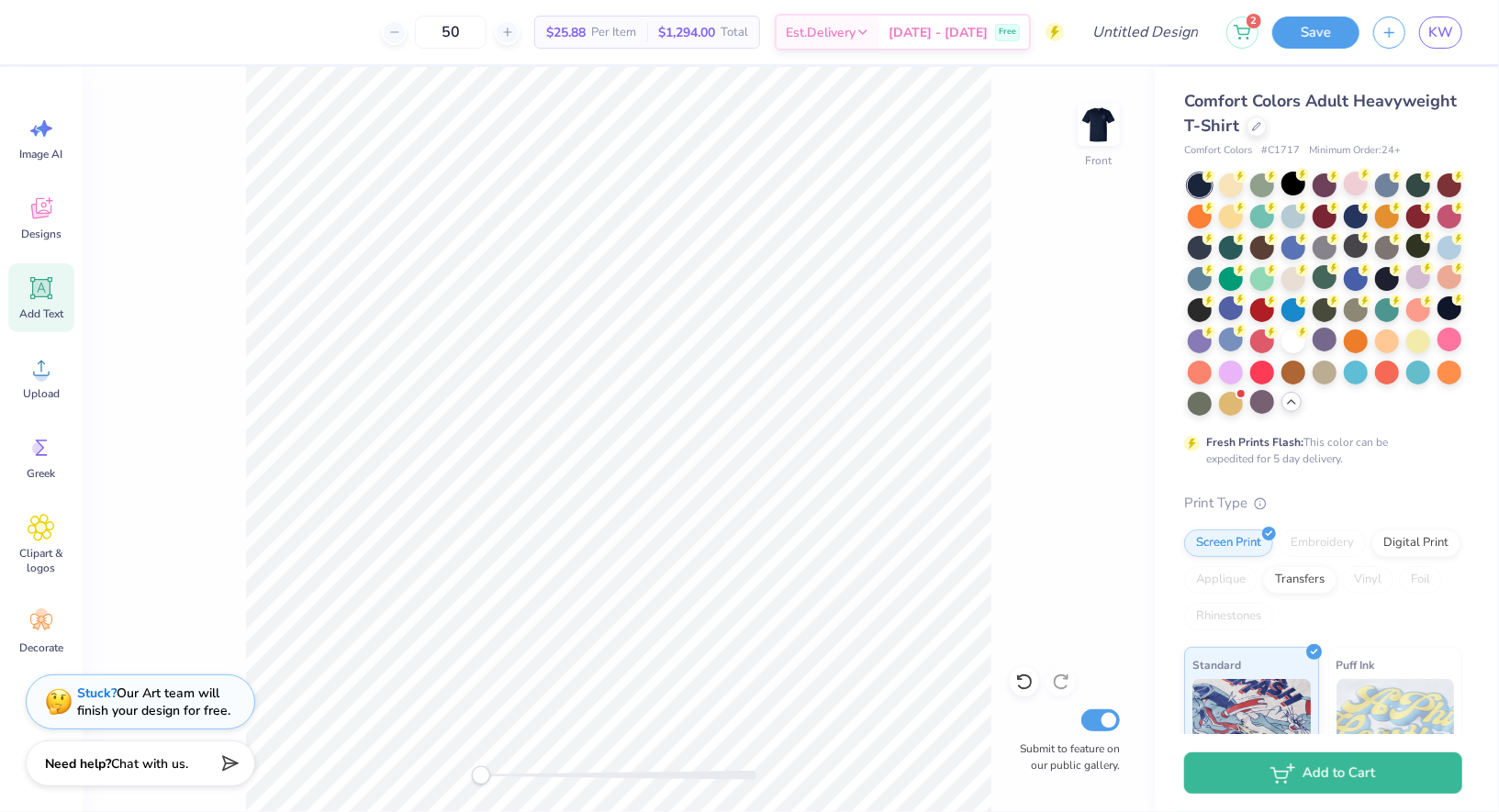
type input "7.31"
type input "1.86"
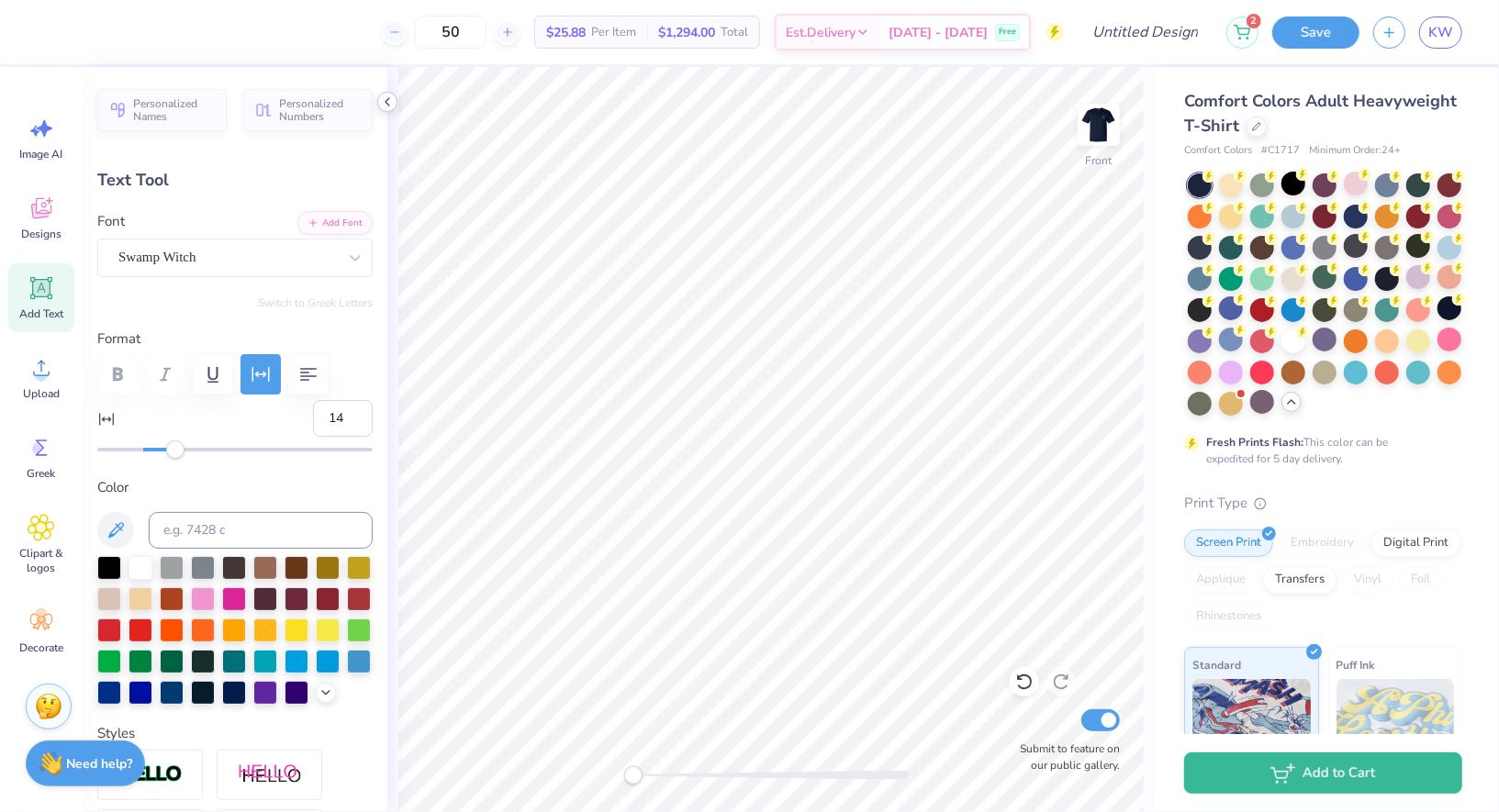
click at [387, 106] on icon at bounding box center [388, 102] width 15 height 15
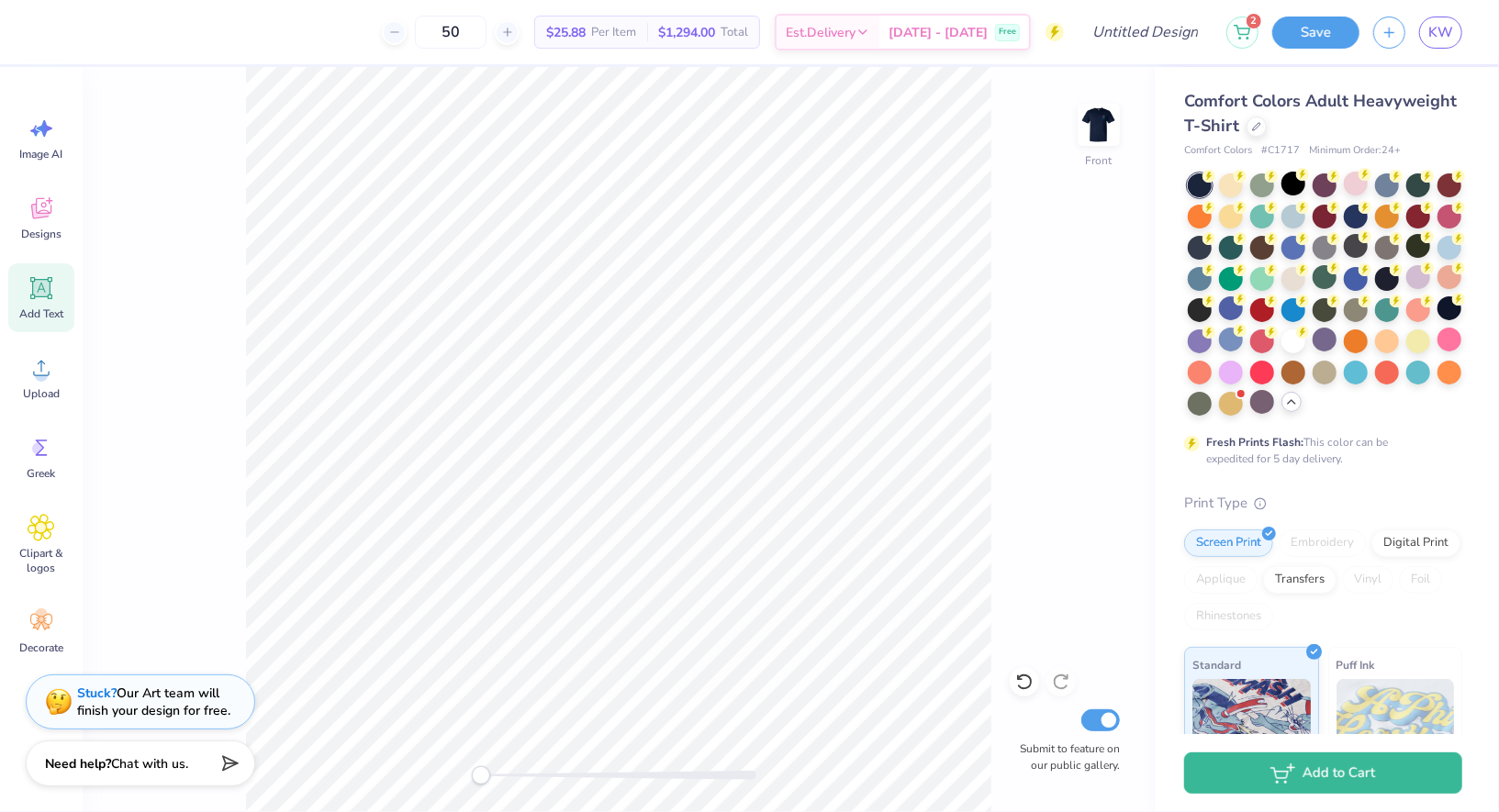
click at [219, 561] on div "Front Submit to feature on our public gallery." at bounding box center [619, 439] width 1073 height 745
type input "16.61"
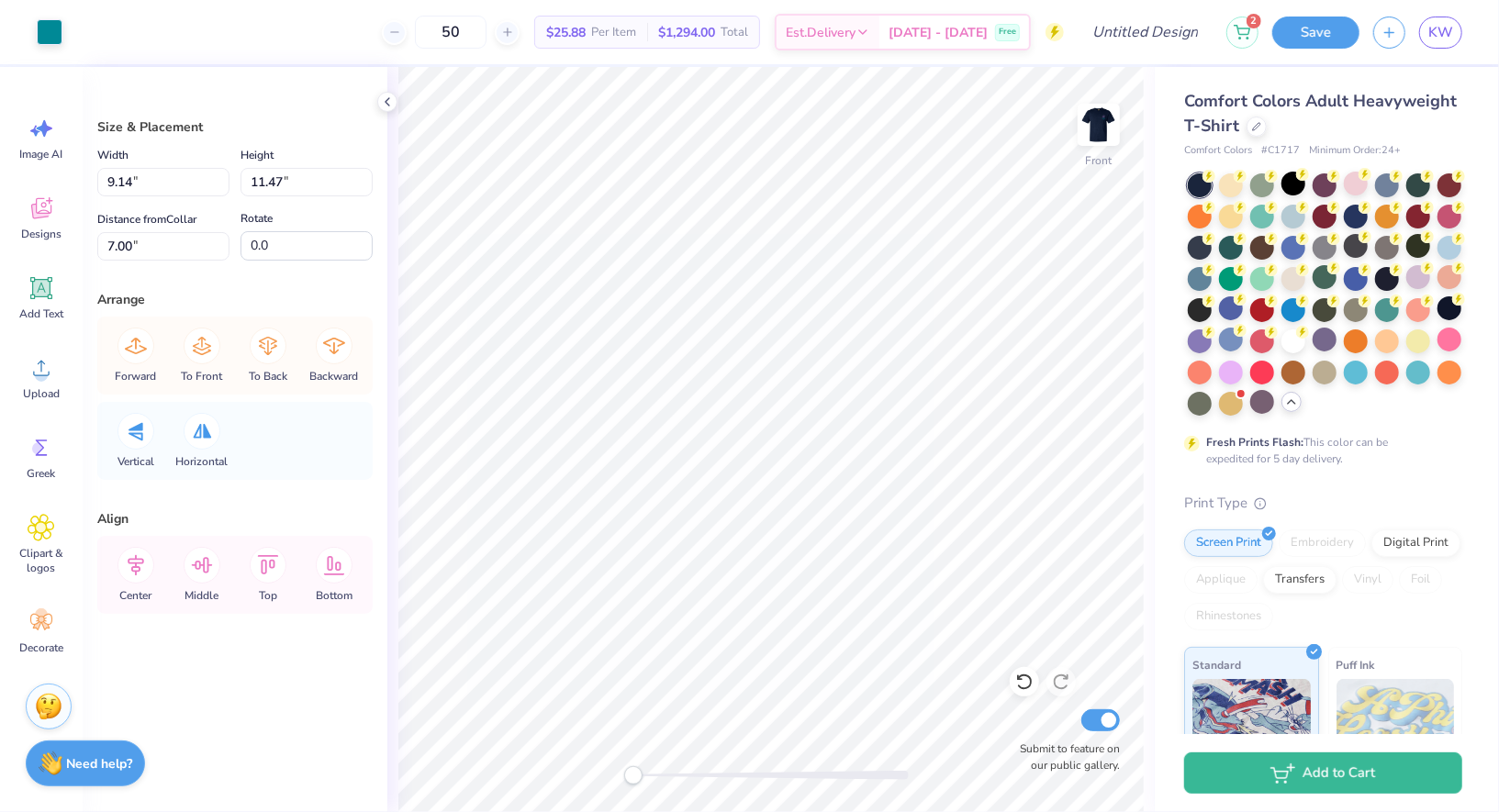
type input "11.91"
type input "12.68"
type input "5.80"
click at [390, 103] on icon at bounding box center [388, 102] width 15 height 15
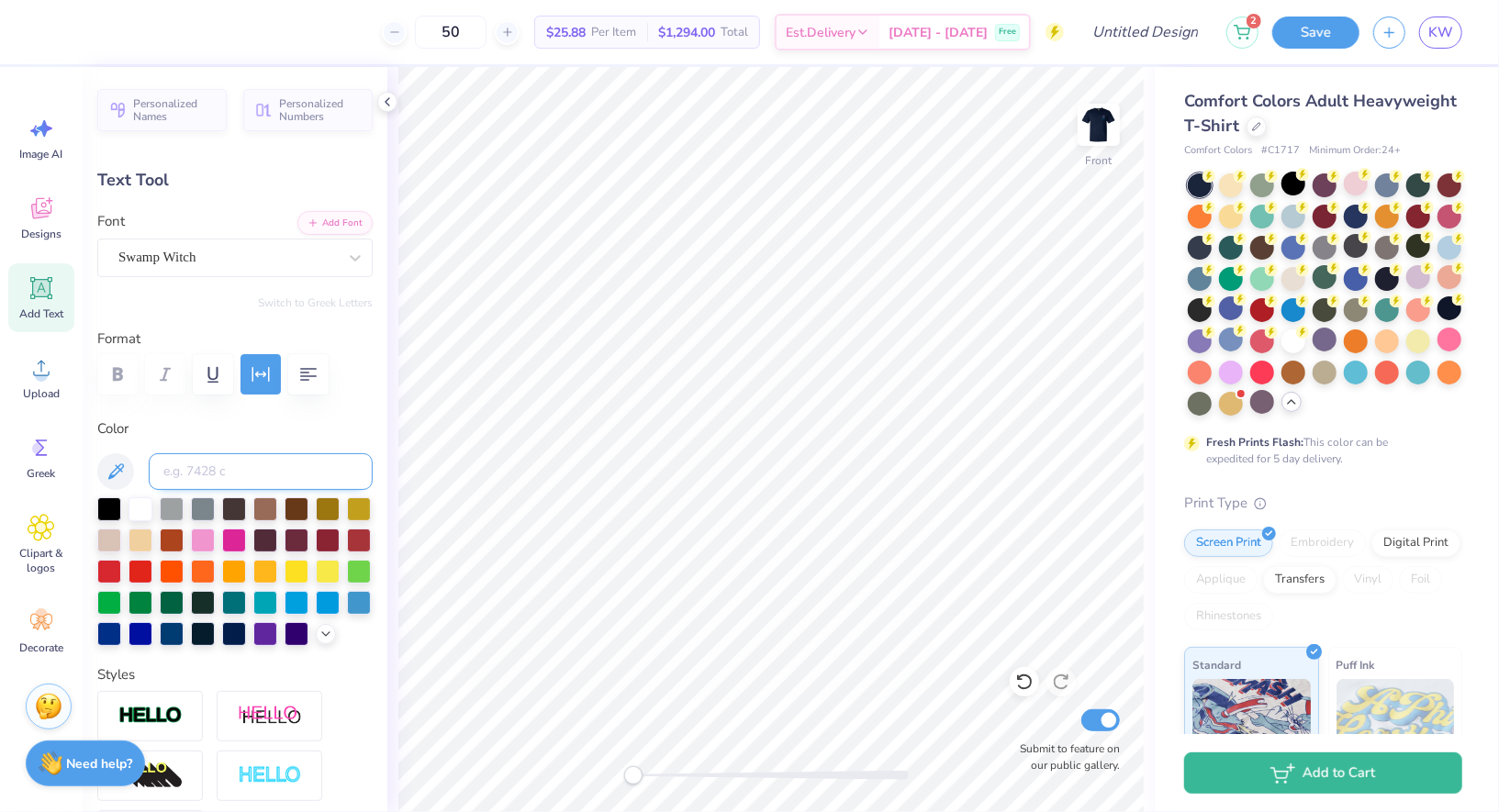
click at [231, 467] on input at bounding box center [260, 471] width 224 height 36
type input "7401"
click at [143, 268] on div "Swamp Witch" at bounding box center [228, 257] width 222 height 29
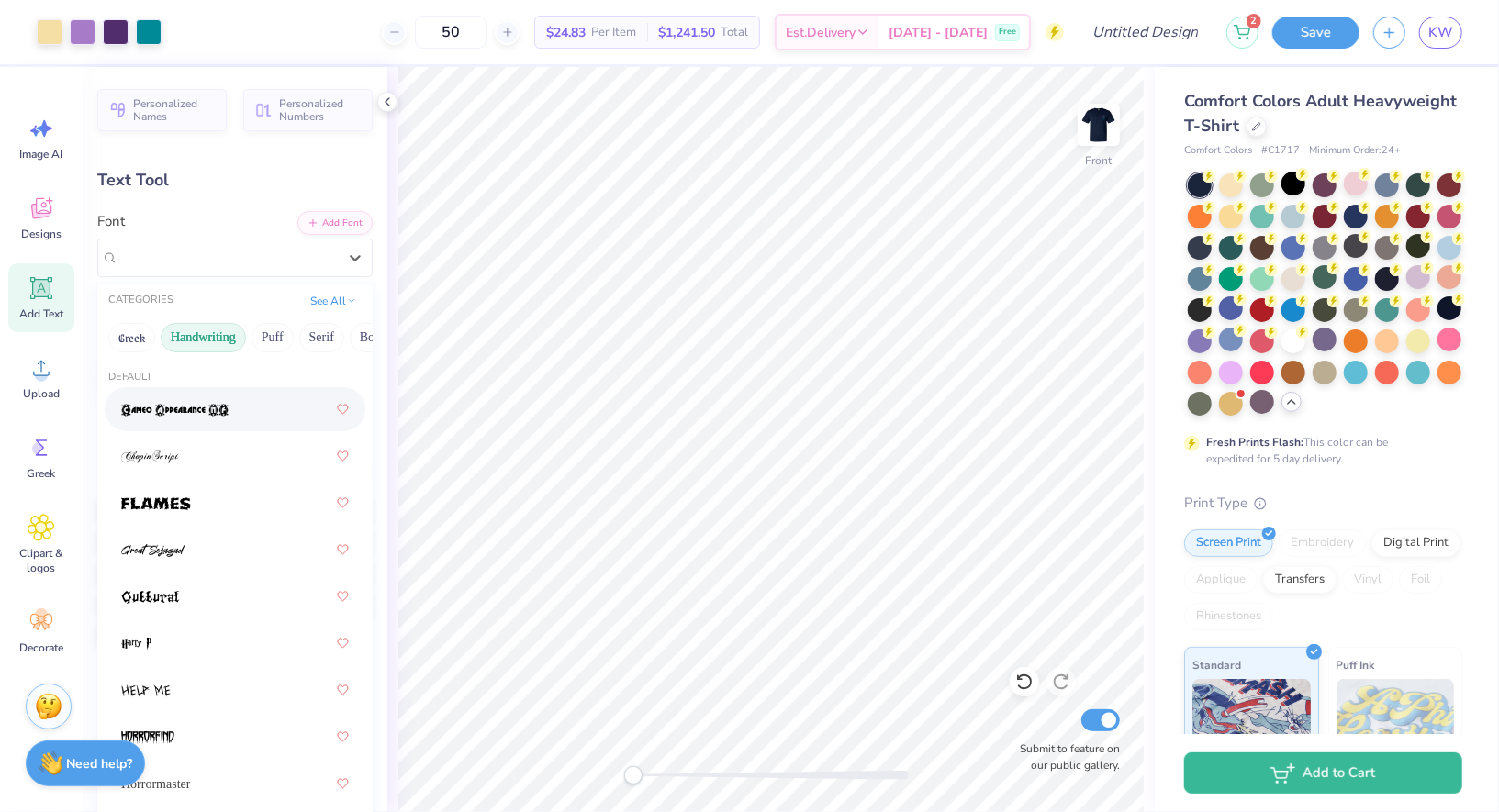
click at [220, 335] on button "Handwriting" at bounding box center [203, 337] width 86 height 29
click at [219, 183] on div "Text Tool" at bounding box center [234, 180] width 275 height 25
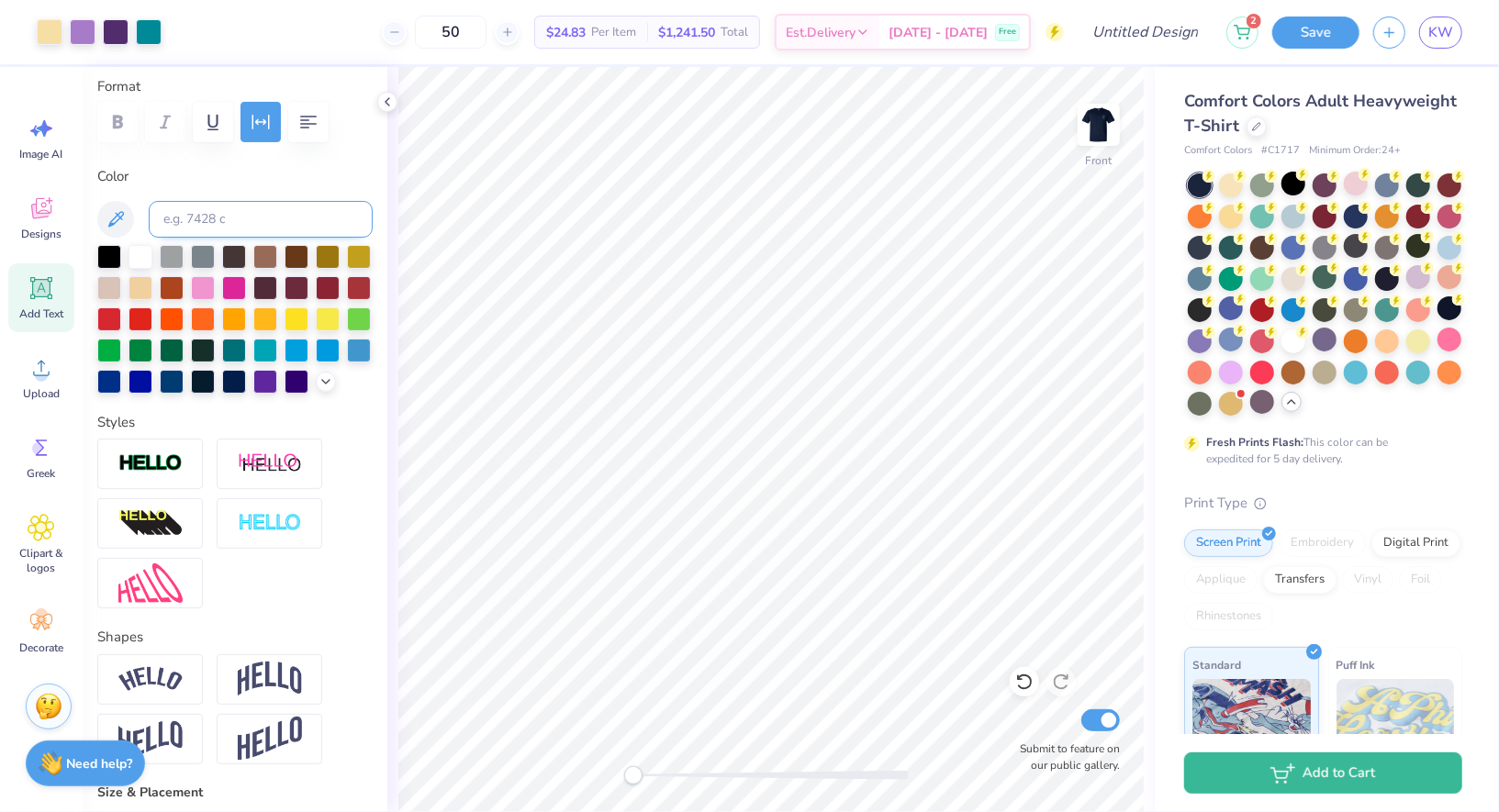
scroll to position [290, 0]
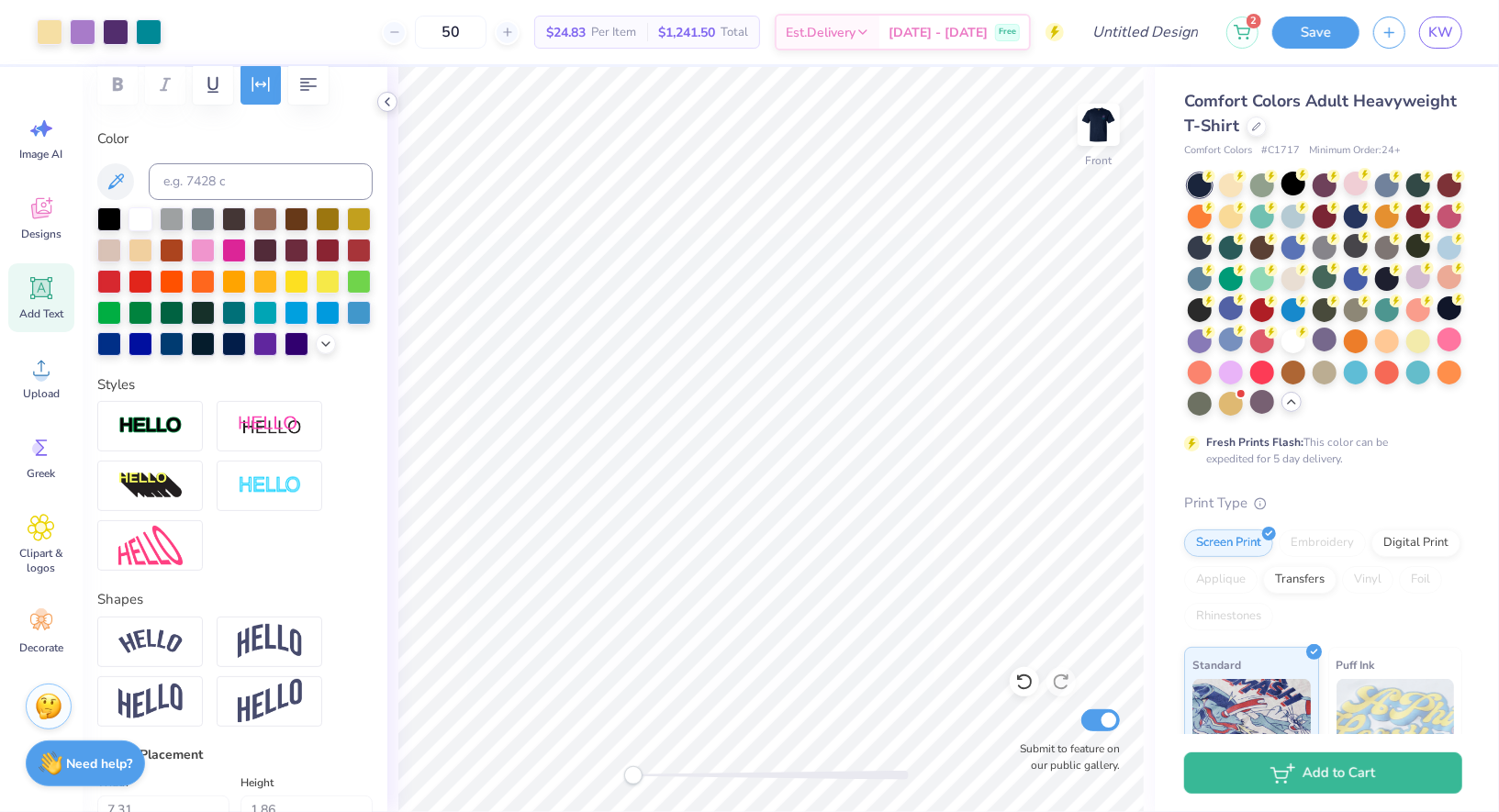
click at [393, 103] on icon at bounding box center [388, 102] width 15 height 15
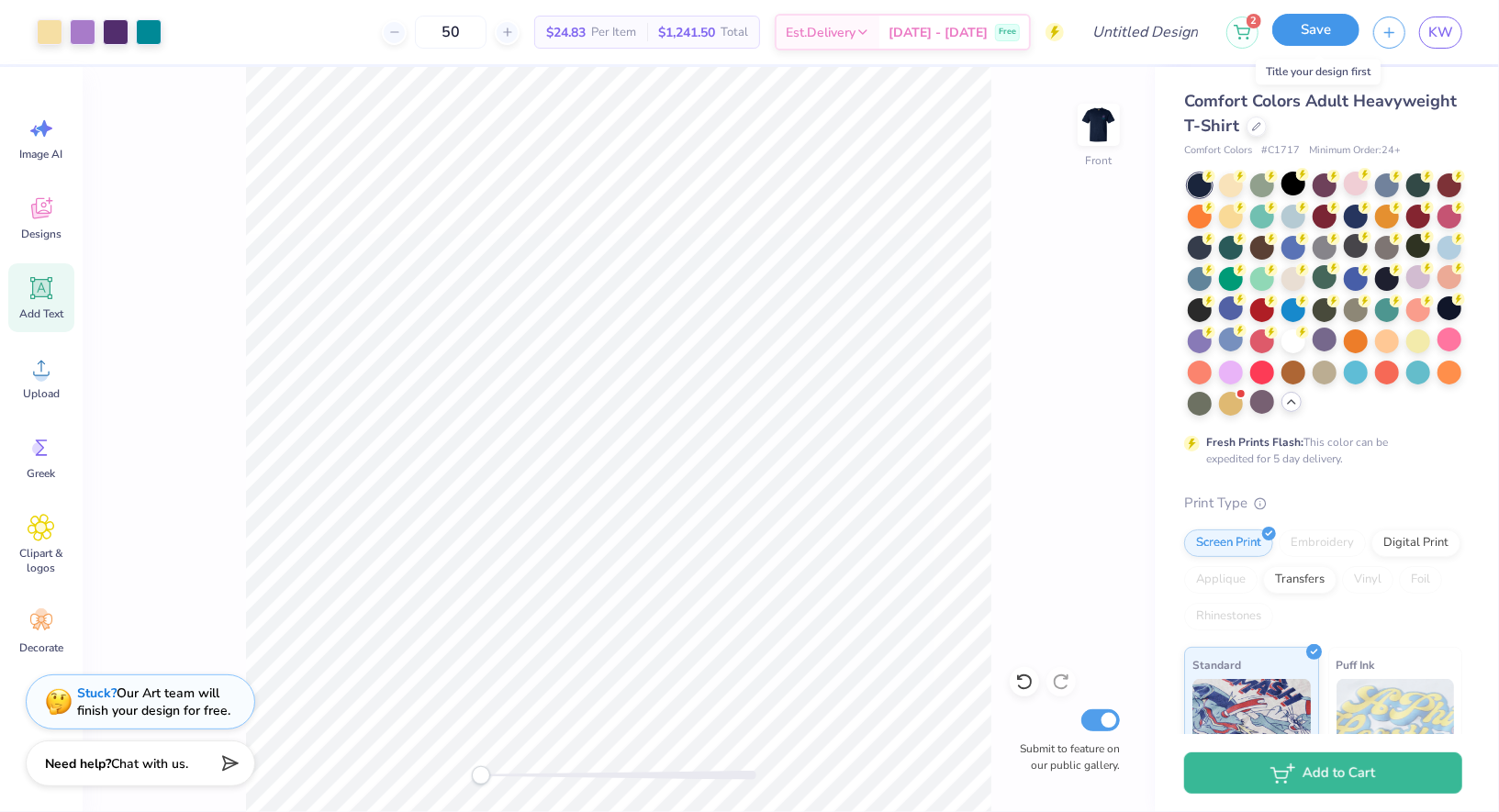
click at [1318, 31] on button "Save" at bounding box center [1316, 30] width 88 height 32
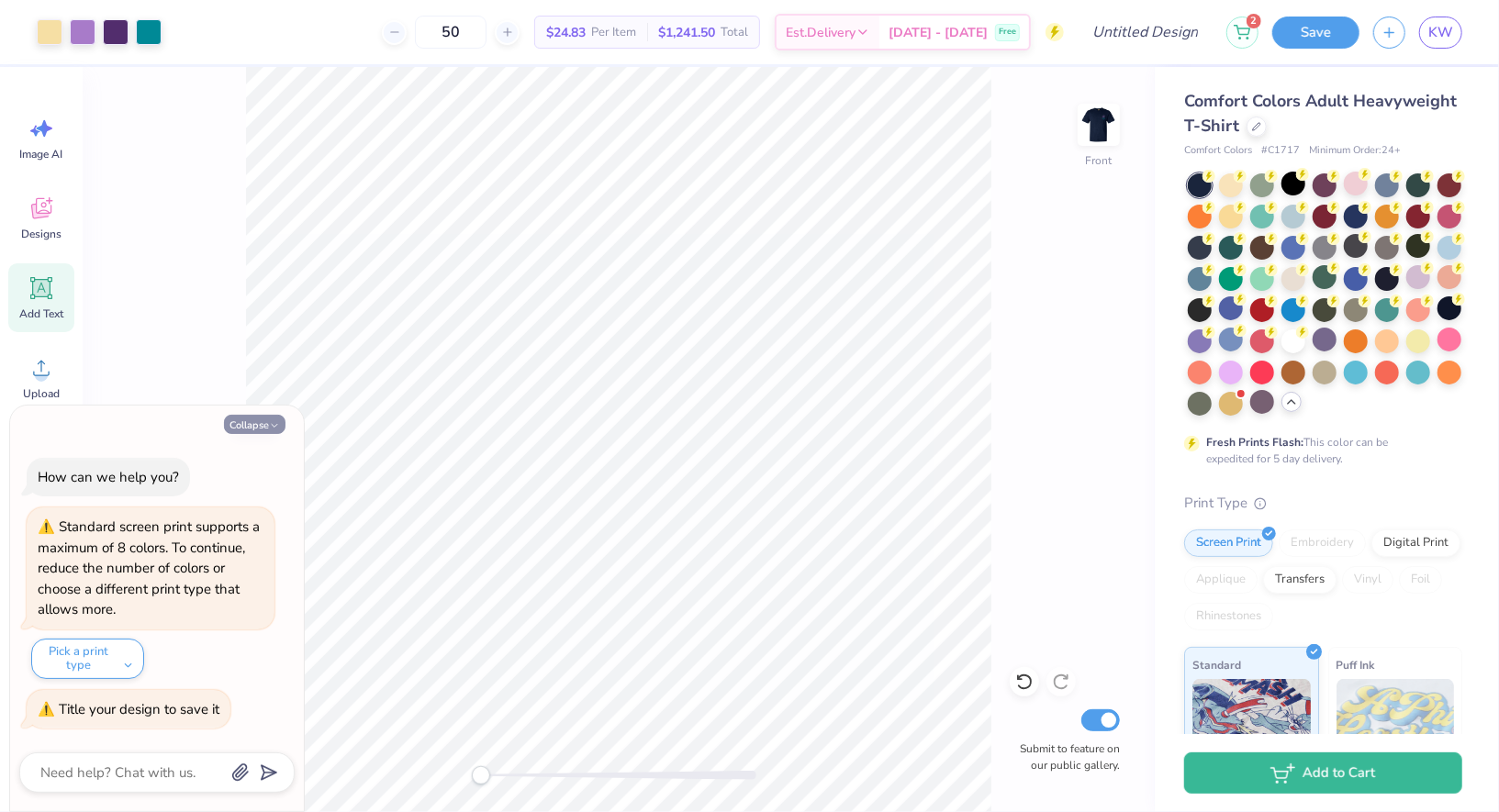
click at [251, 421] on button "Collapse" at bounding box center [255, 424] width 62 height 20
type textarea "x"
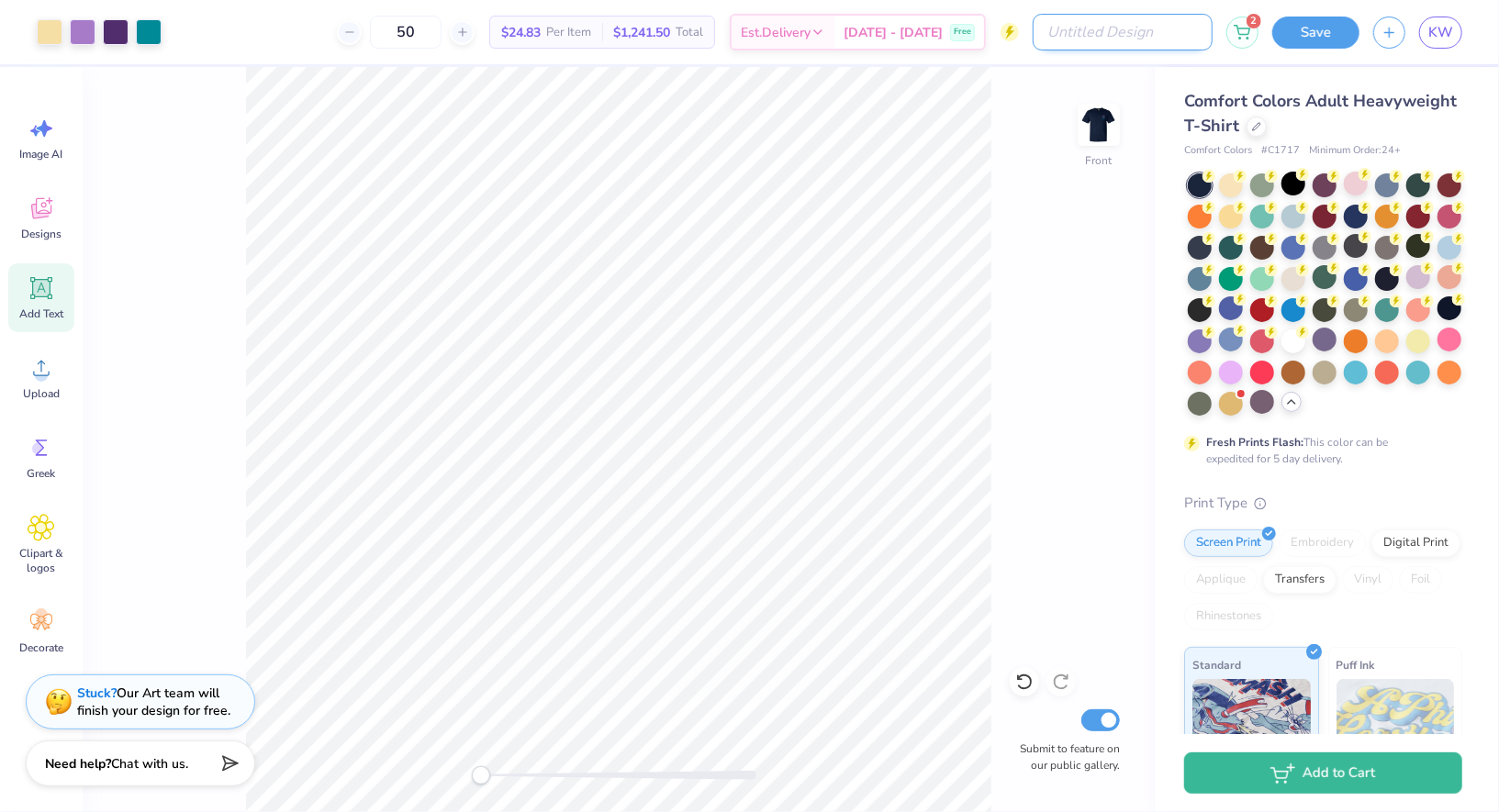
click at [1116, 42] on input "Design Title" at bounding box center [1122, 32] width 180 height 36
type input "s"
type input "potenital spookathon 2"
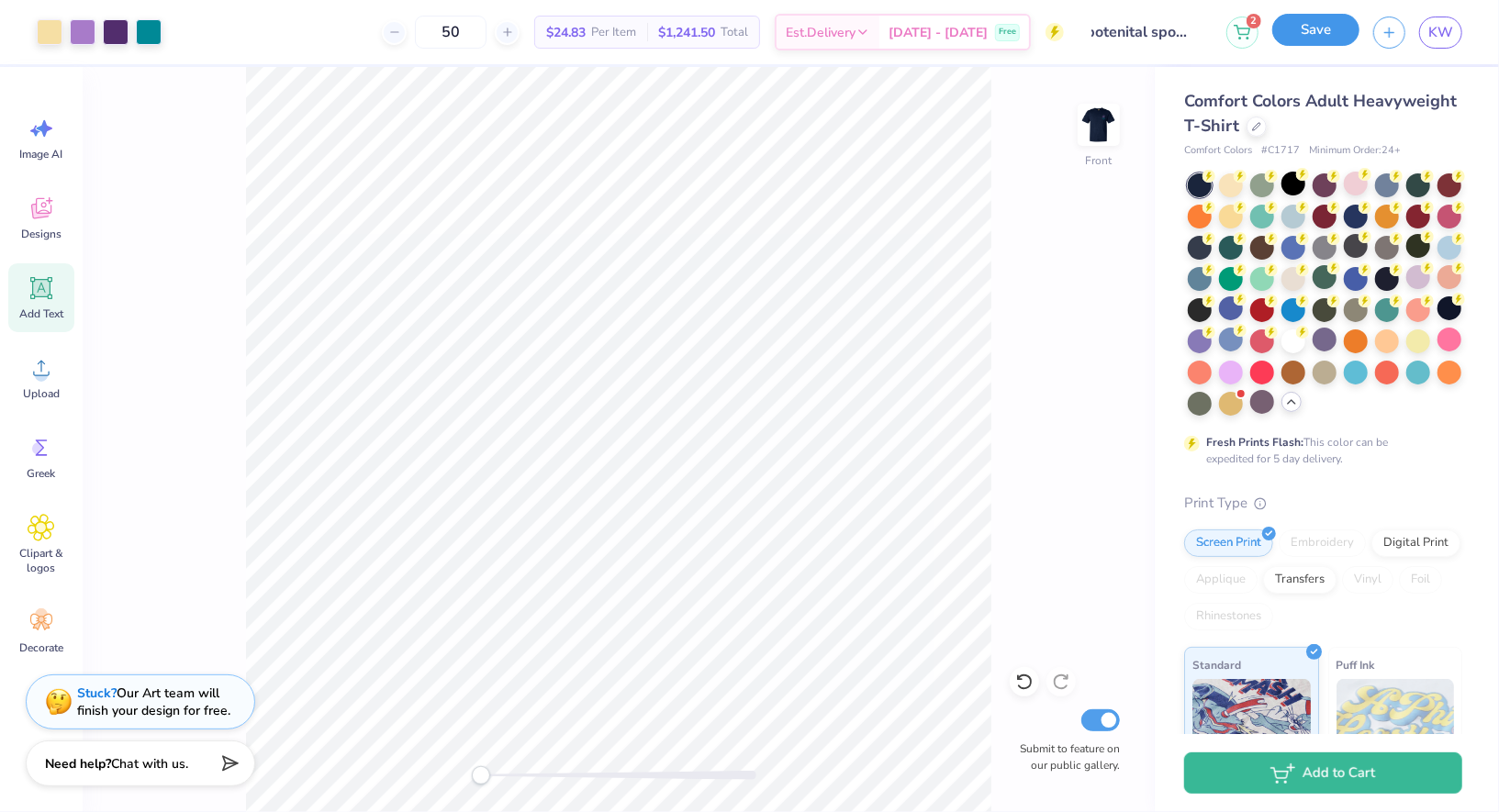
scroll to position [0, 0]
click at [1329, 28] on button "Save" at bounding box center [1316, 30] width 88 height 32
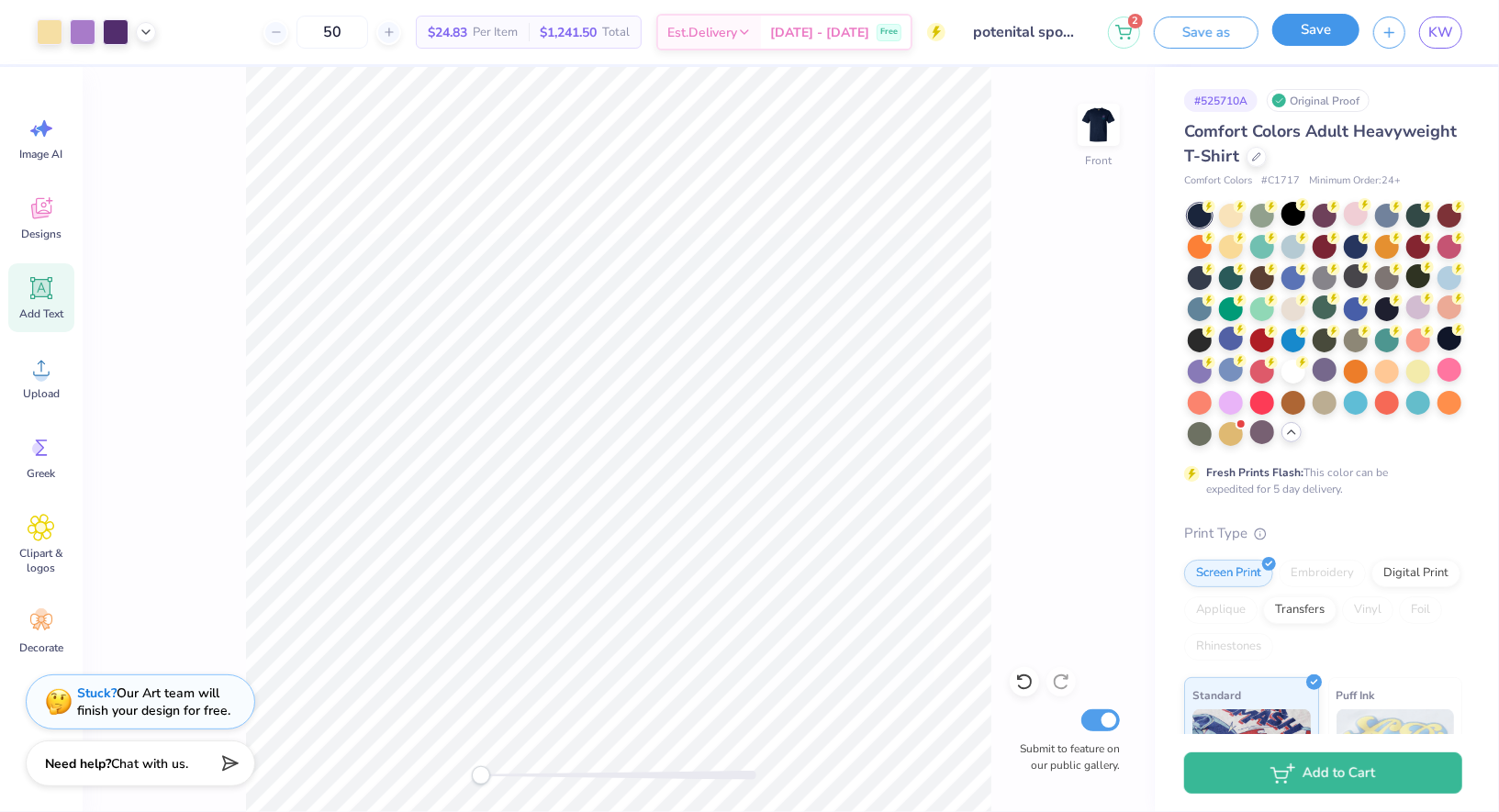
click at [1322, 38] on button "Save" at bounding box center [1316, 30] width 88 height 32
click at [1205, 378] on div at bounding box center [1201, 372] width 24 height 24
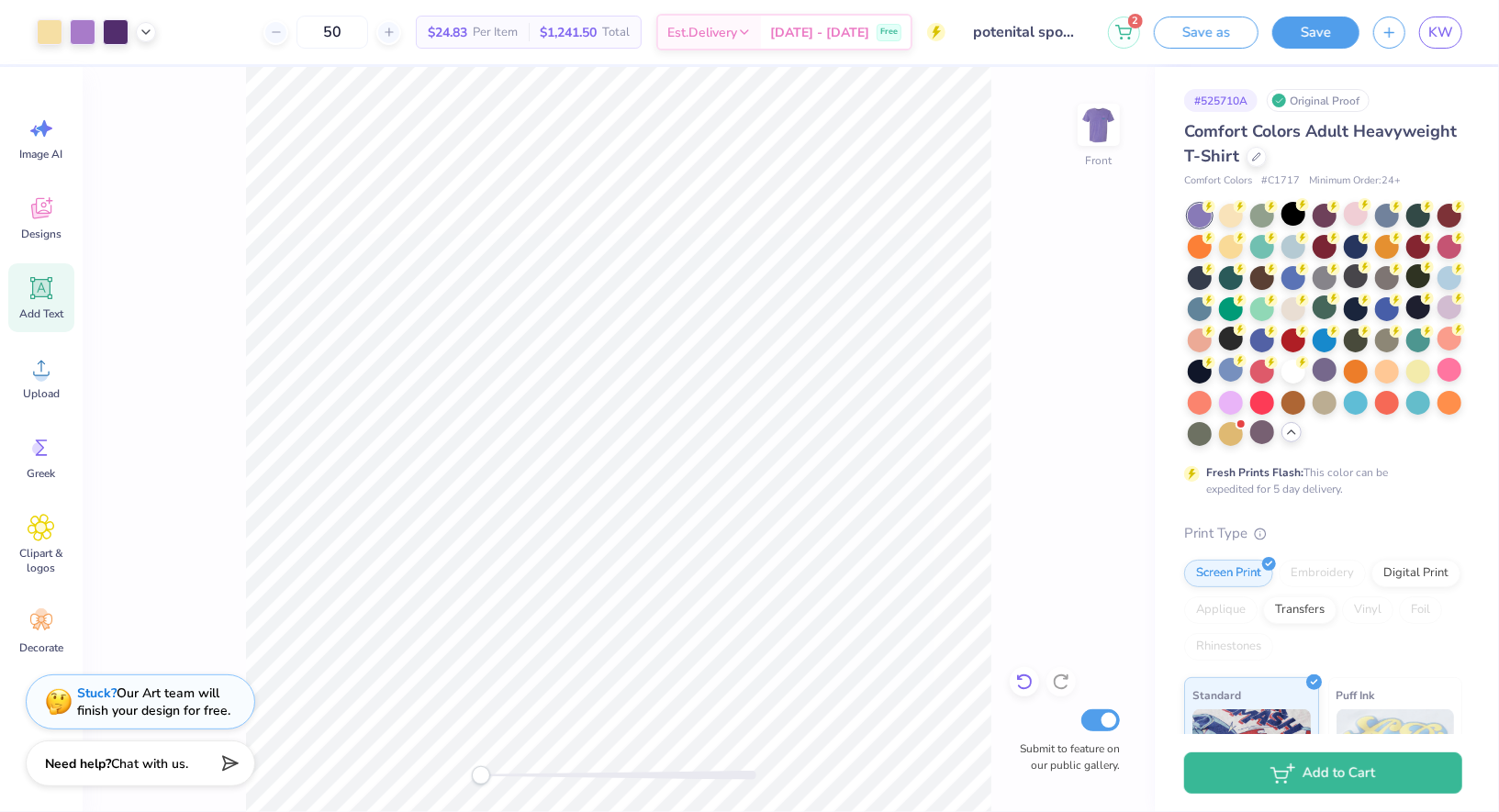
click at [1024, 679] on icon at bounding box center [1025, 682] width 19 height 19
click at [1063, 687] on icon at bounding box center [1062, 682] width 19 height 19
click at [1063, 687] on icon at bounding box center [1061, 682] width 16 height 17
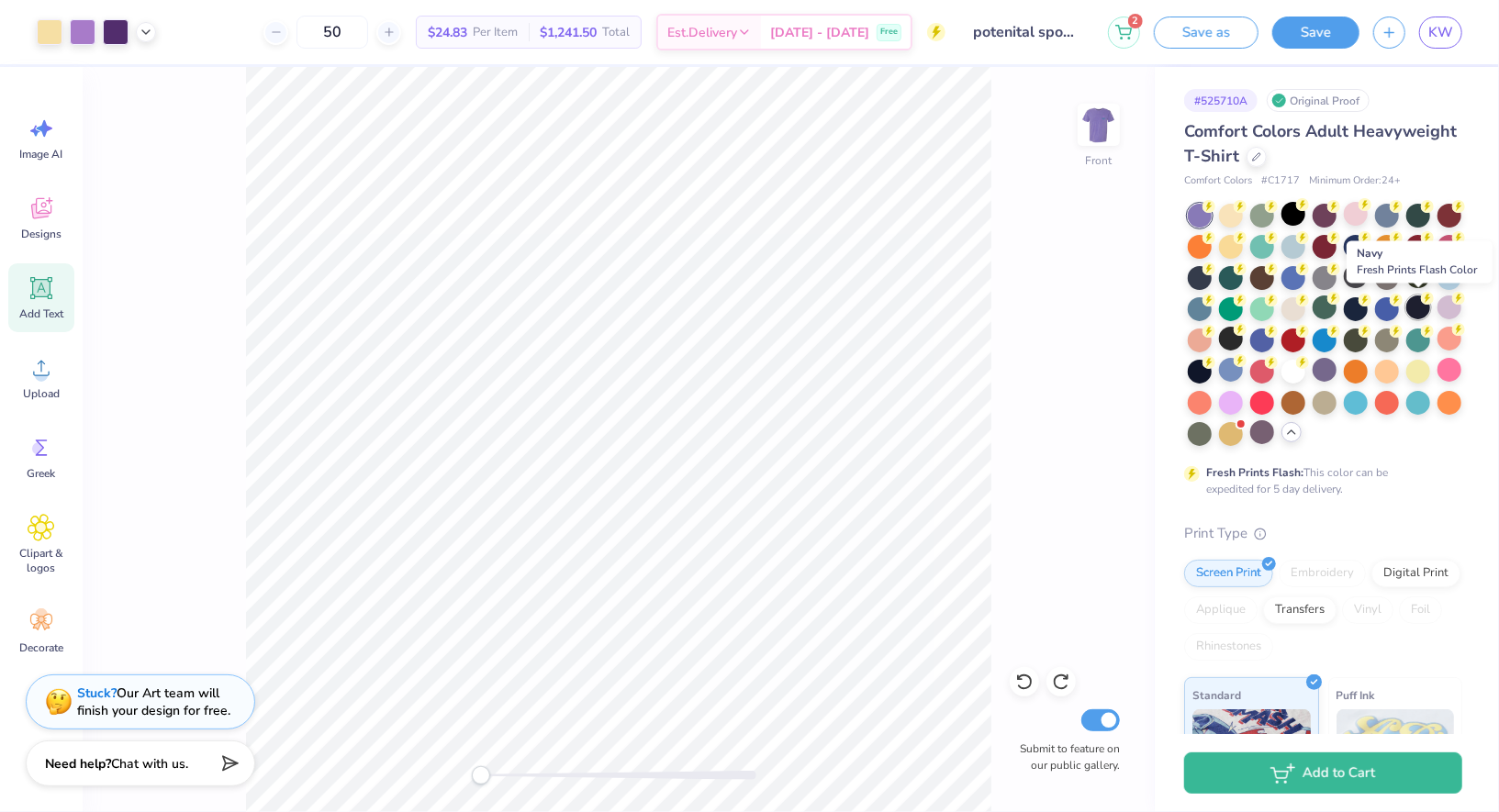
click at [1411, 300] on div at bounding box center [1419, 308] width 24 height 24
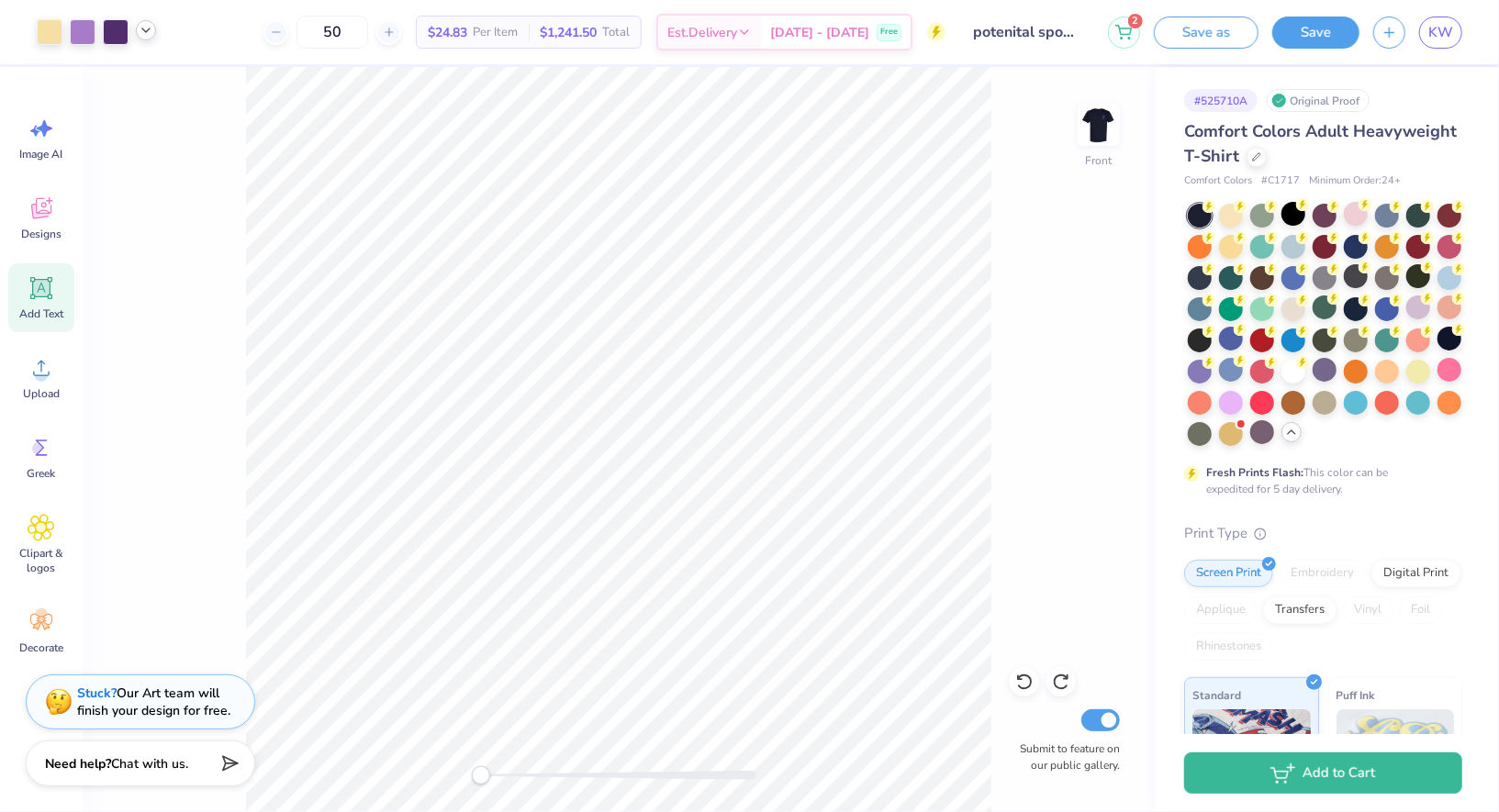
click at [146, 34] on icon at bounding box center [146, 31] width 15 height 15
click at [70, 32] on div at bounding box center [83, 31] width 26 height 26
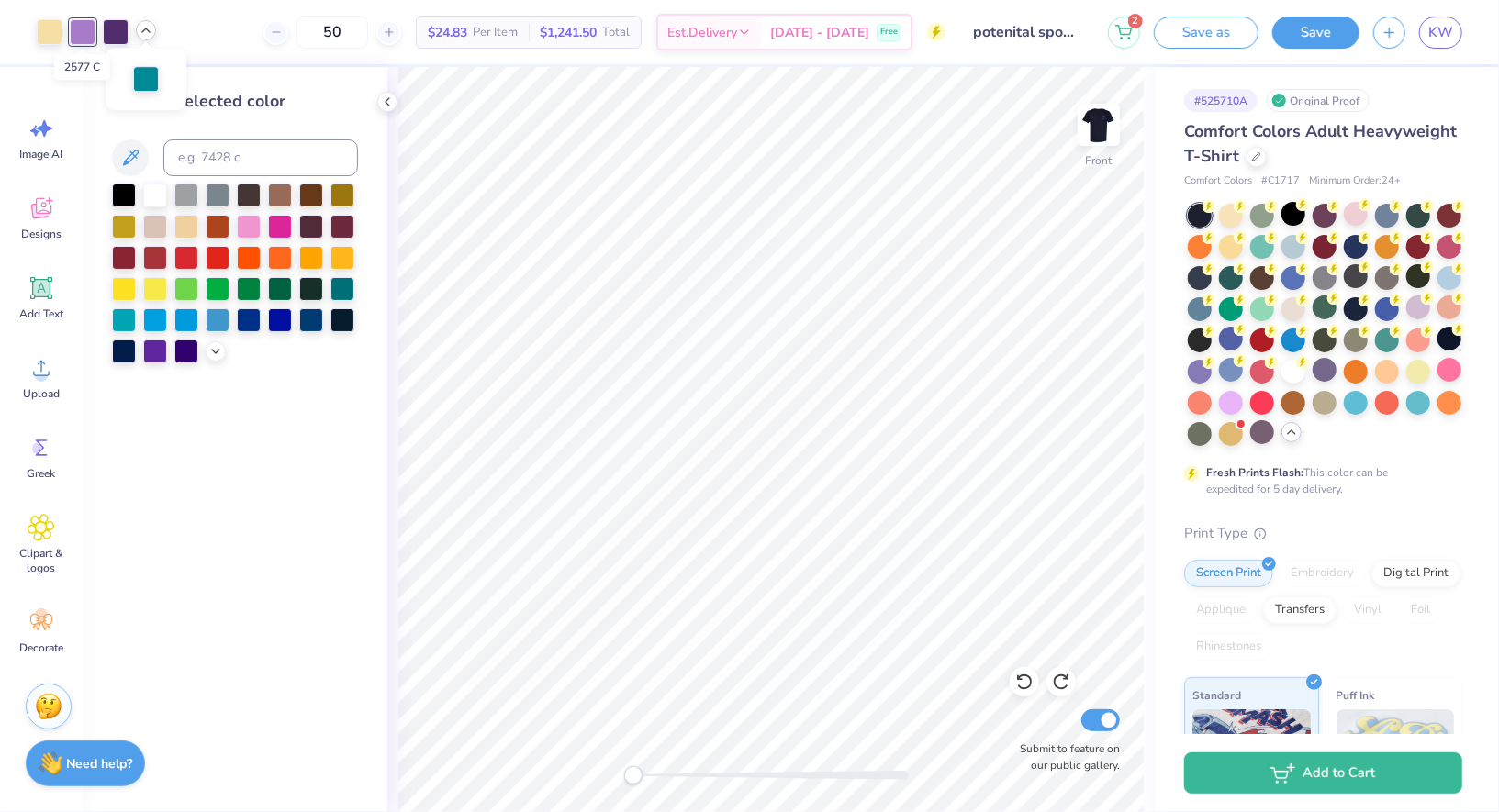
click at [81, 33] on div at bounding box center [83, 33] width 26 height 26
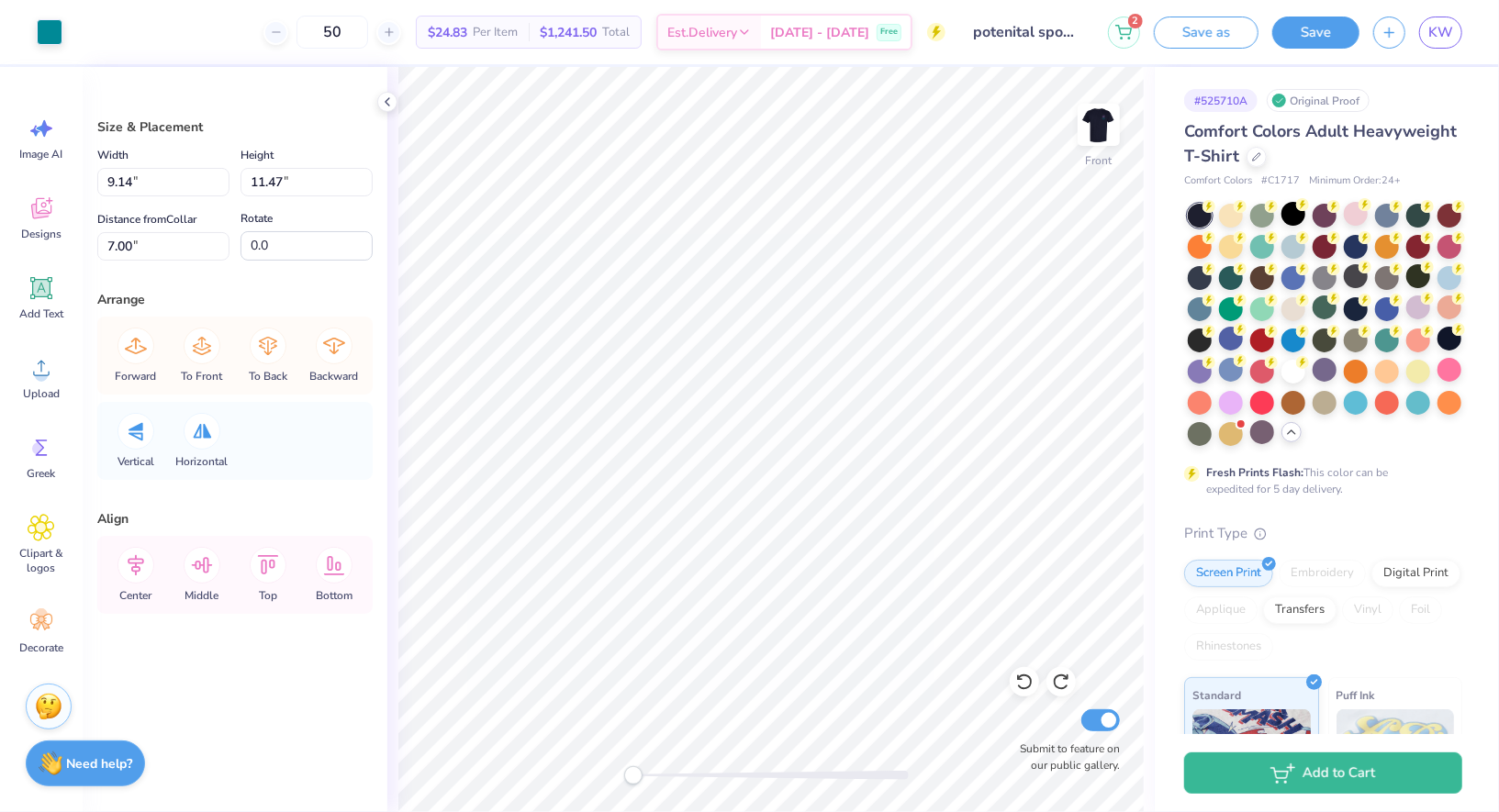
type input "11.91"
type input "12.68"
type input "5.80"
type input "9.14"
type input "11.47"
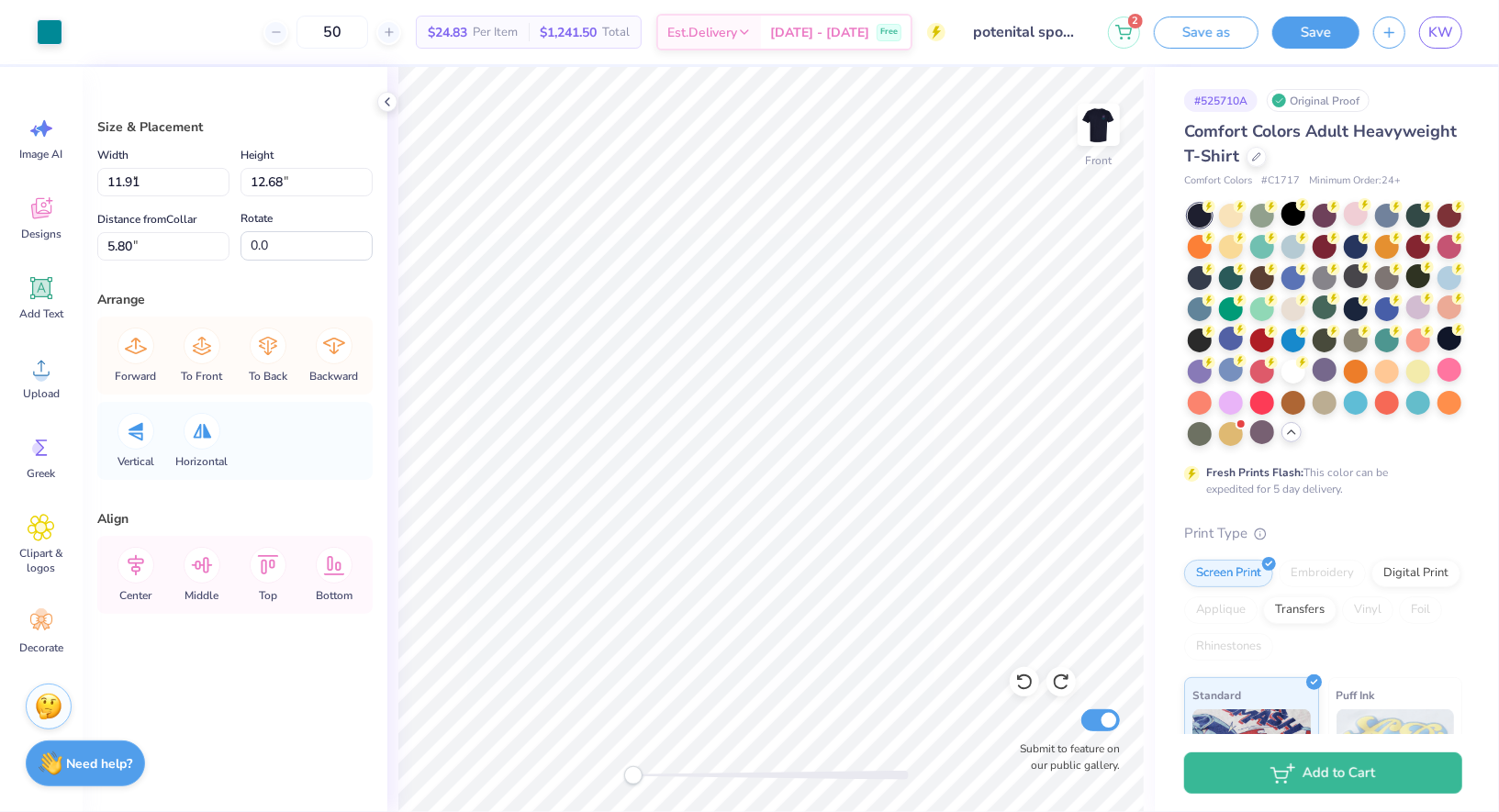
type input "7.00"
type input "11.91"
type input "12.68"
type input "5.80"
type input "9.14"
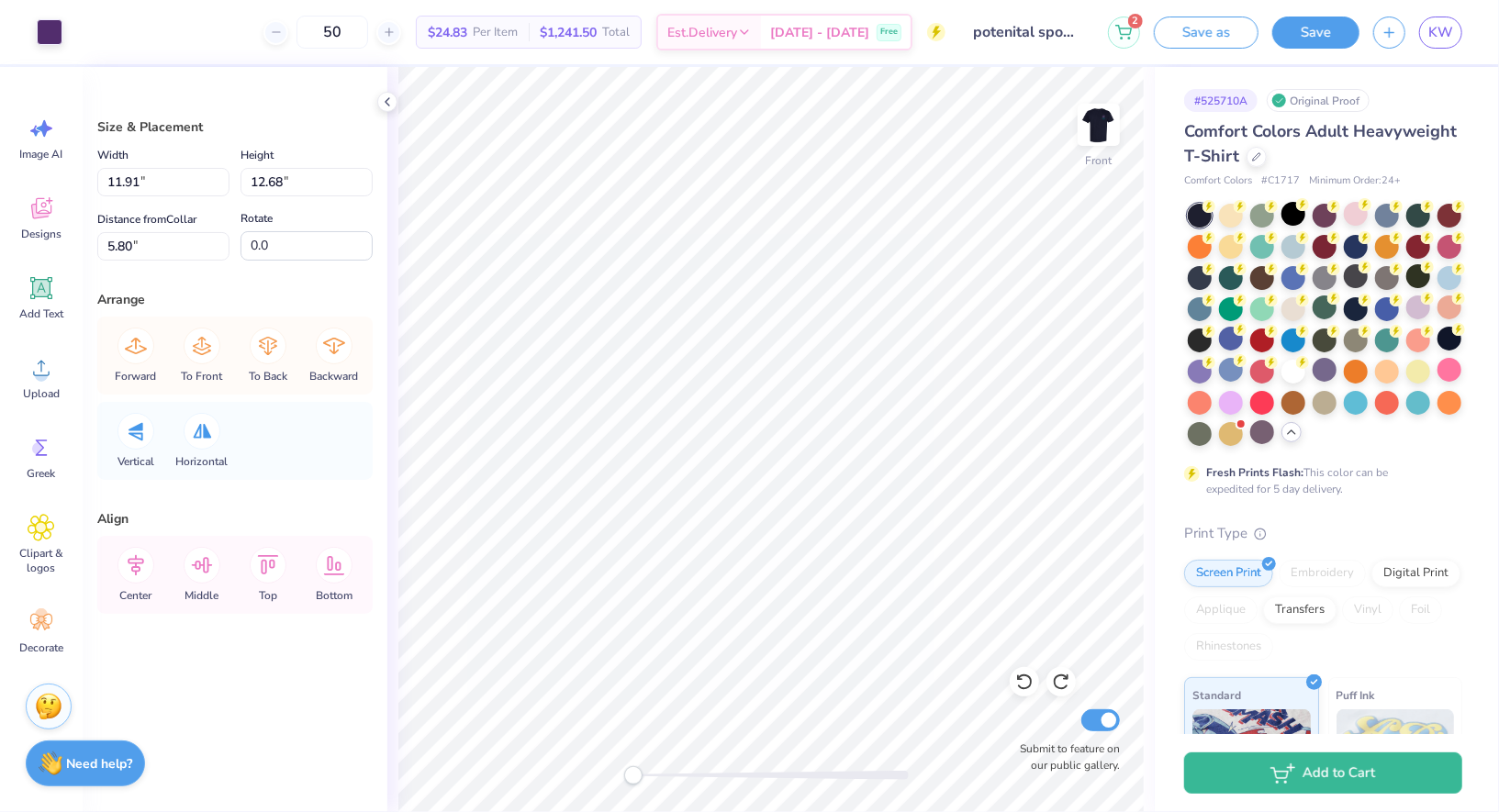
type input "11.47"
type input "7.00"
type input "11.91"
type input "12.68"
type input "5.80"
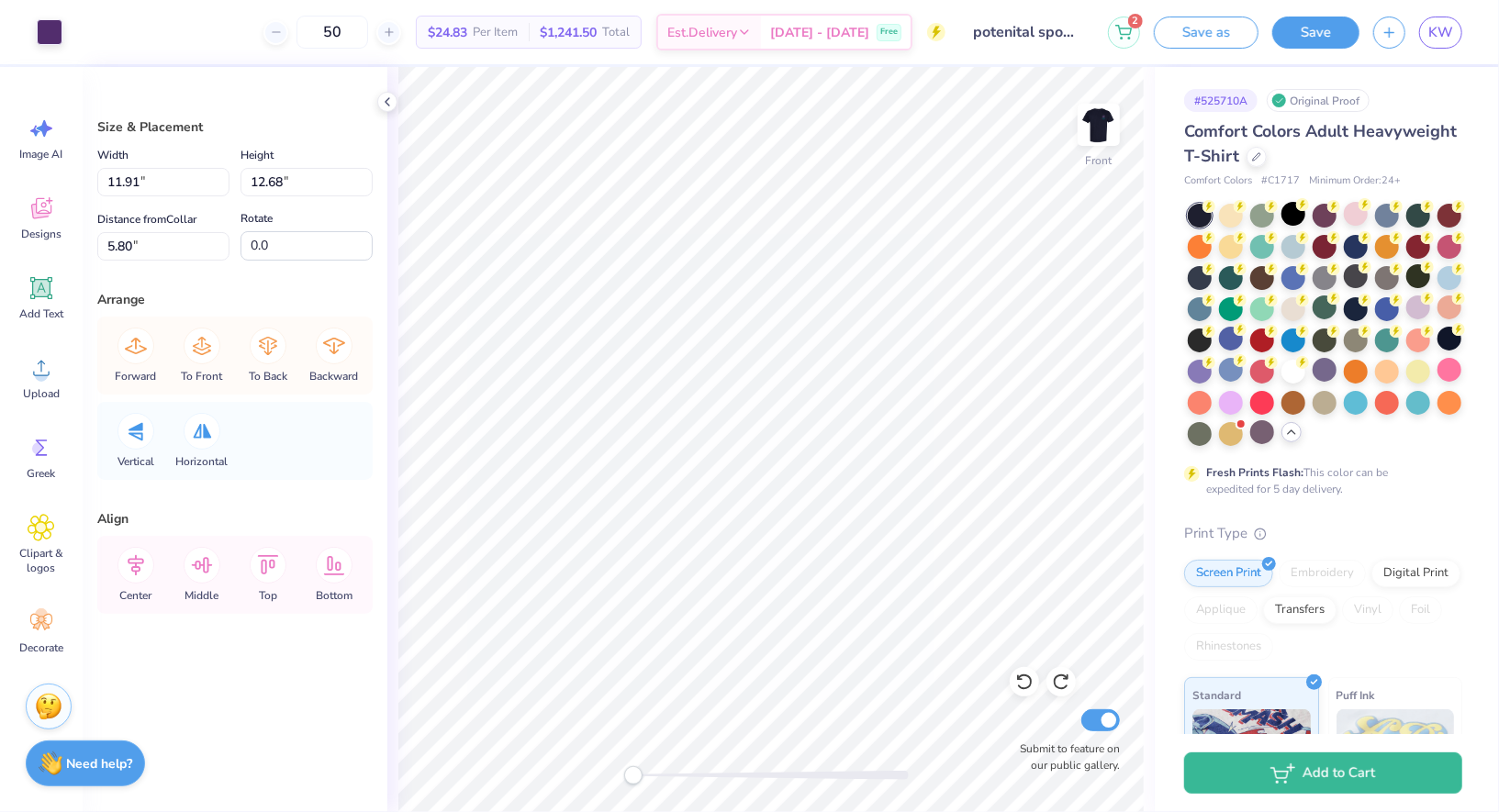
type input "9.14"
type input "11.47"
type input "7.00"
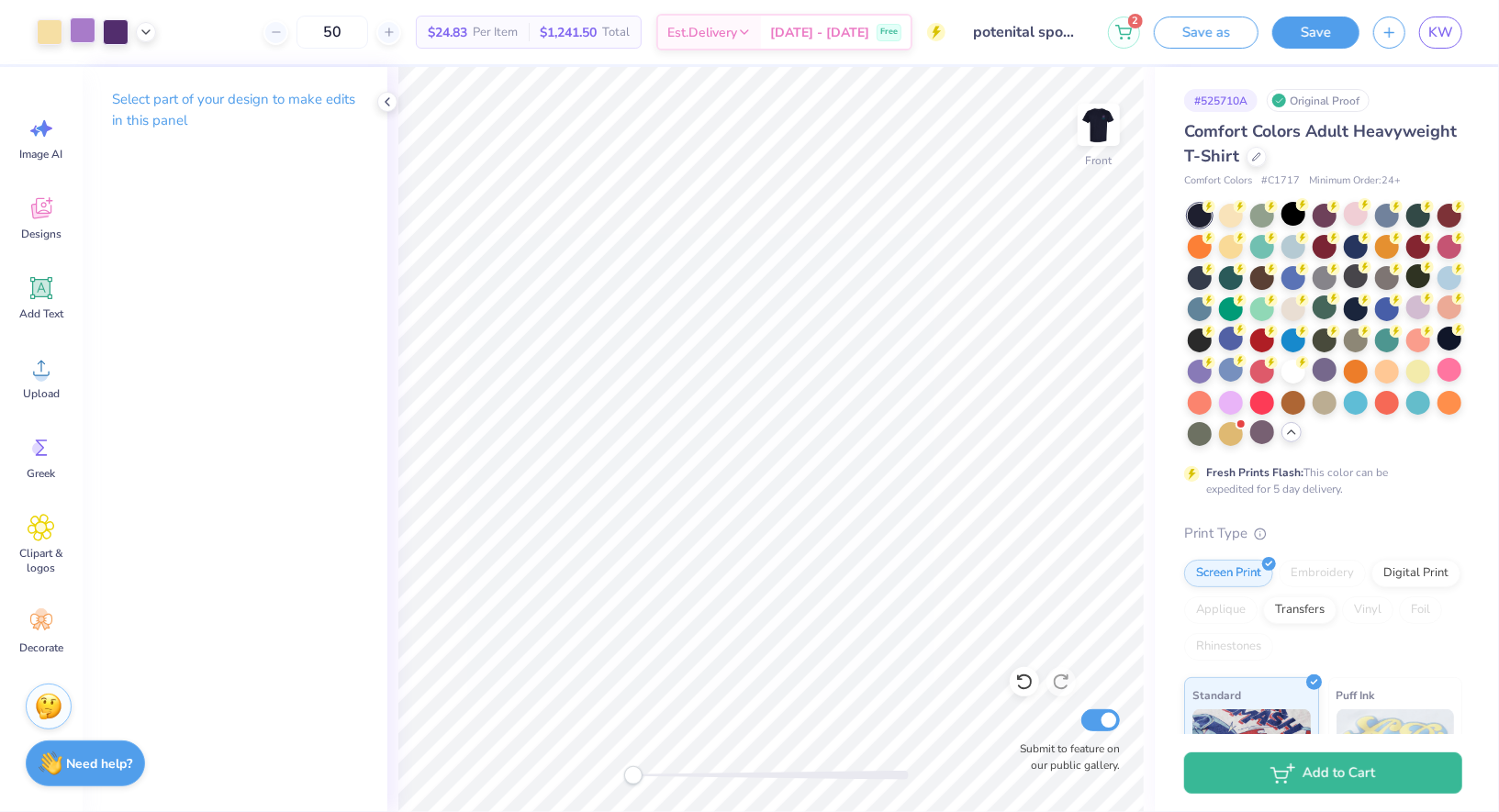
click at [81, 33] on div at bounding box center [83, 31] width 26 height 26
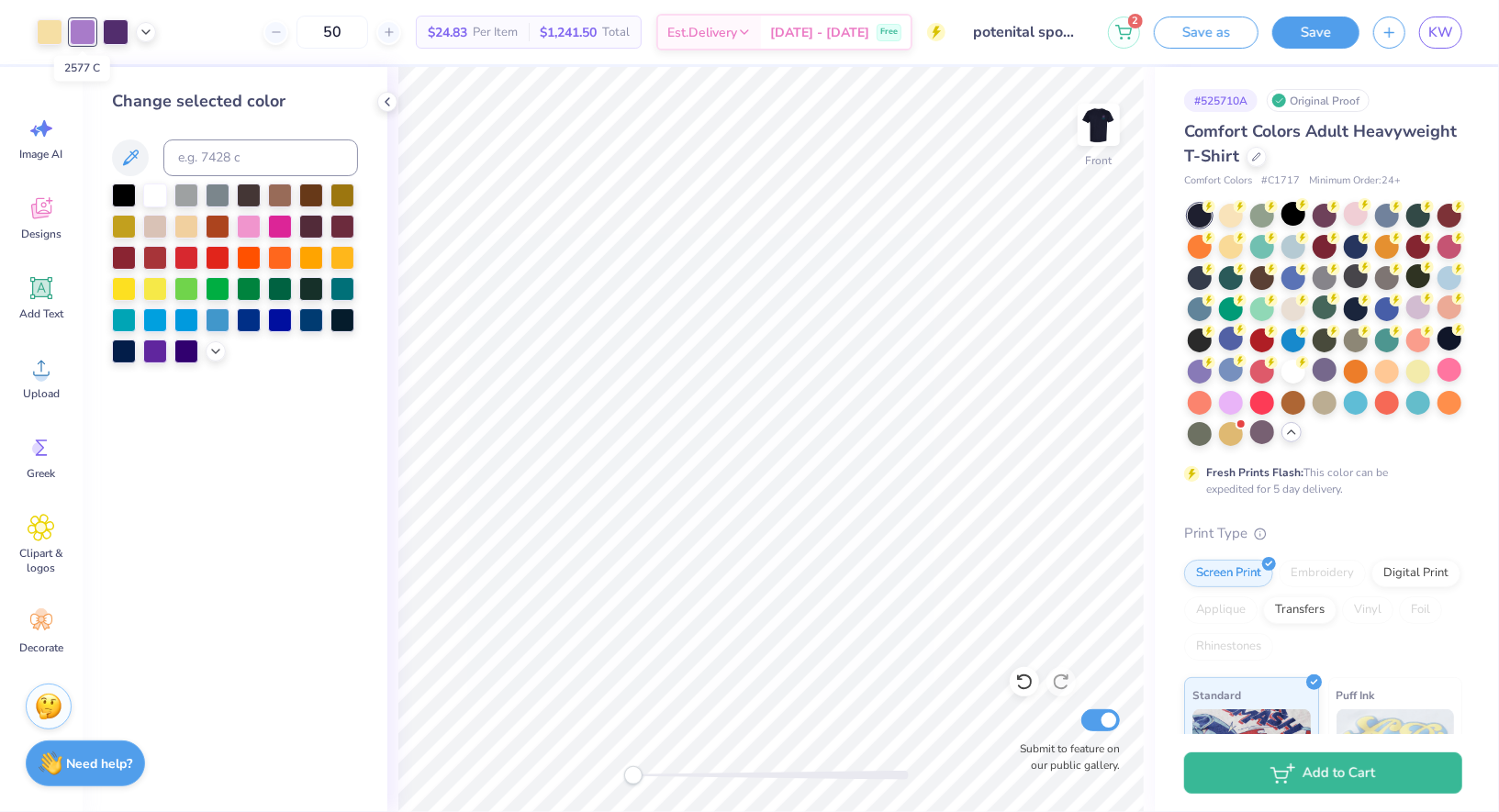
click at [81, 33] on div at bounding box center [83, 33] width 26 height 26
click at [285, 227] on div at bounding box center [280, 225] width 24 height 24
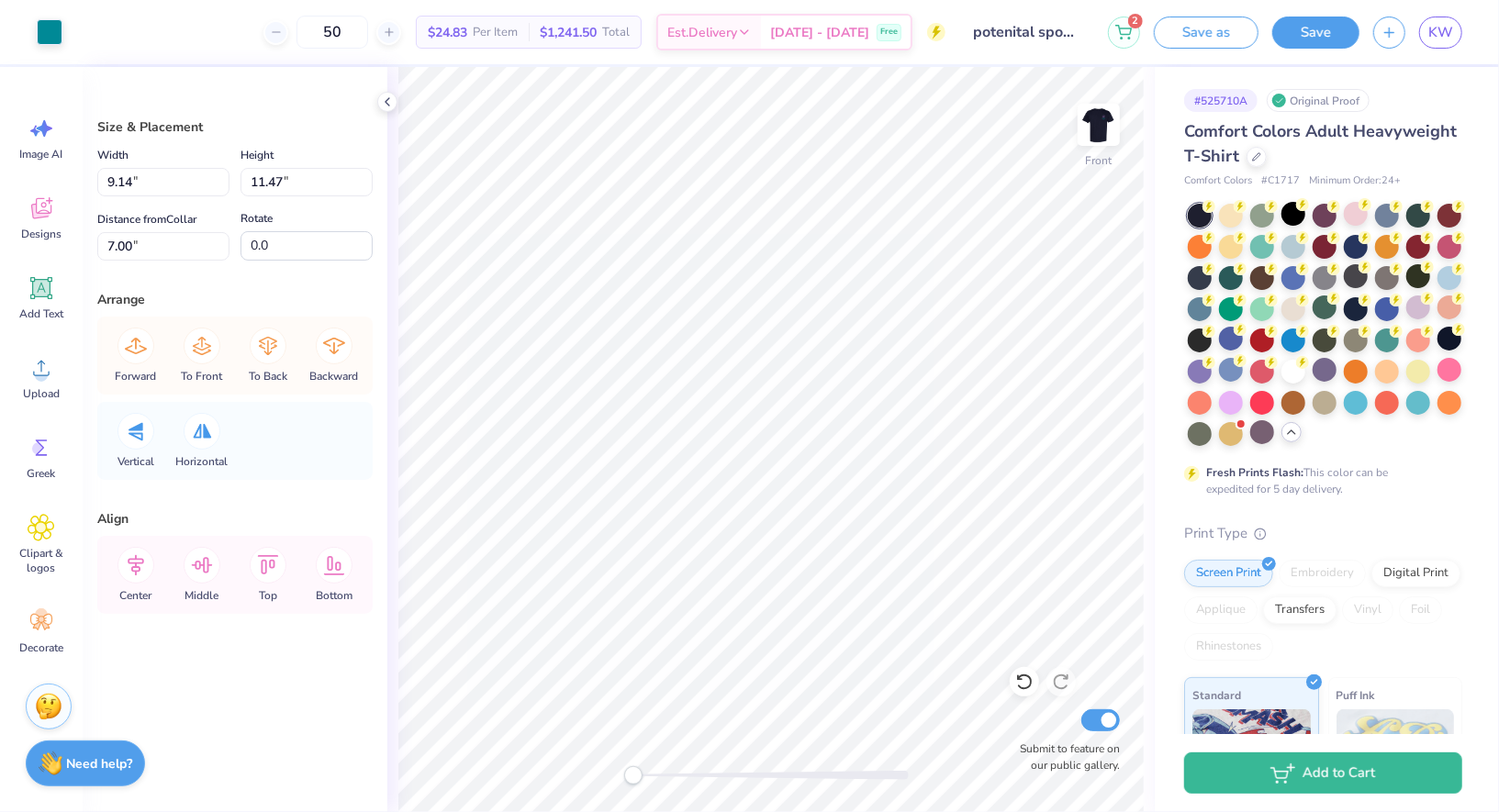
type input "11.91"
type input "12.68"
type input "5.80"
type input "9.14"
type input "11.47"
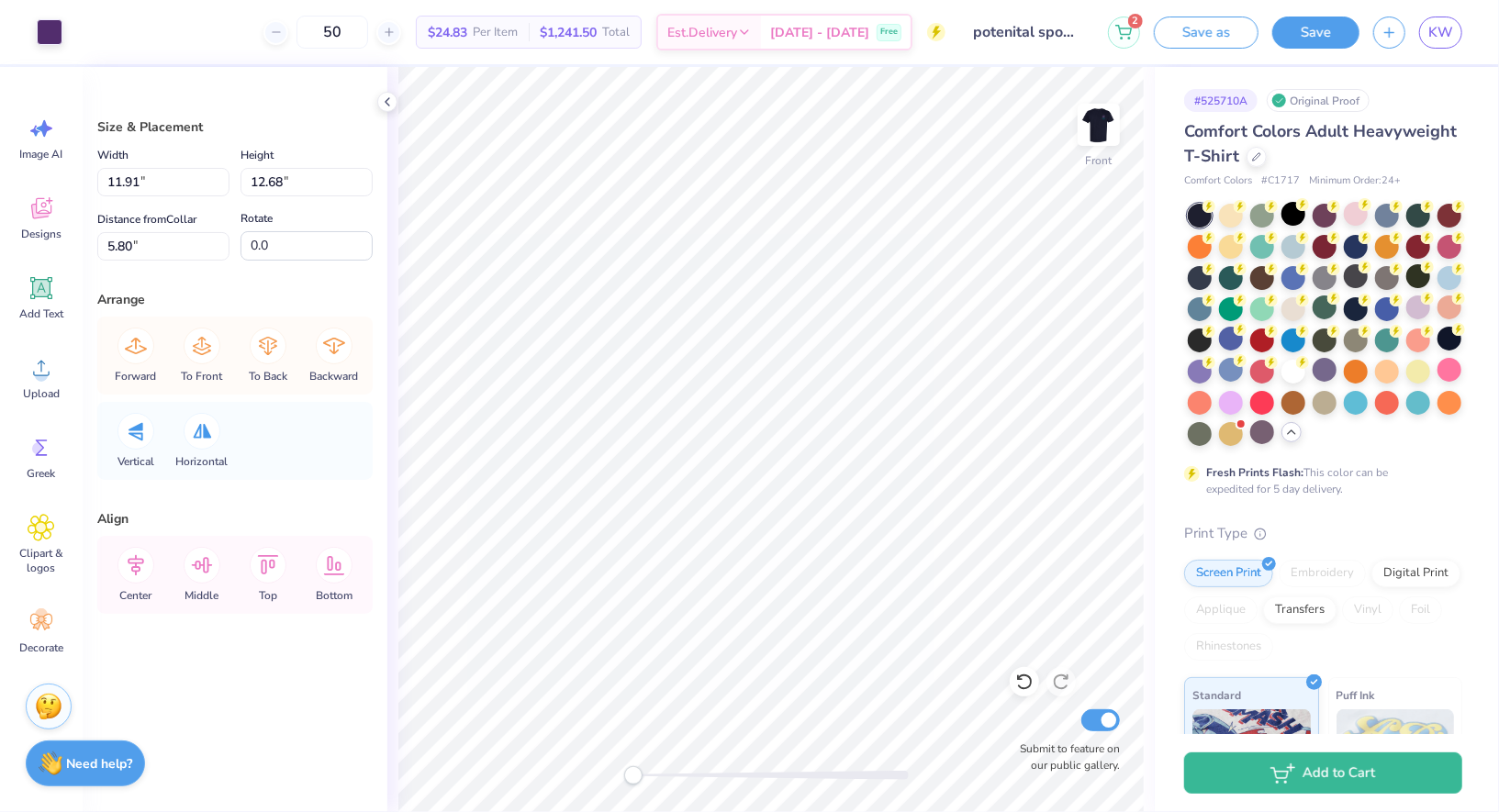
type input "7.00"
type input "11.91"
type input "12.68"
type input "5.80"
type input "9.14"
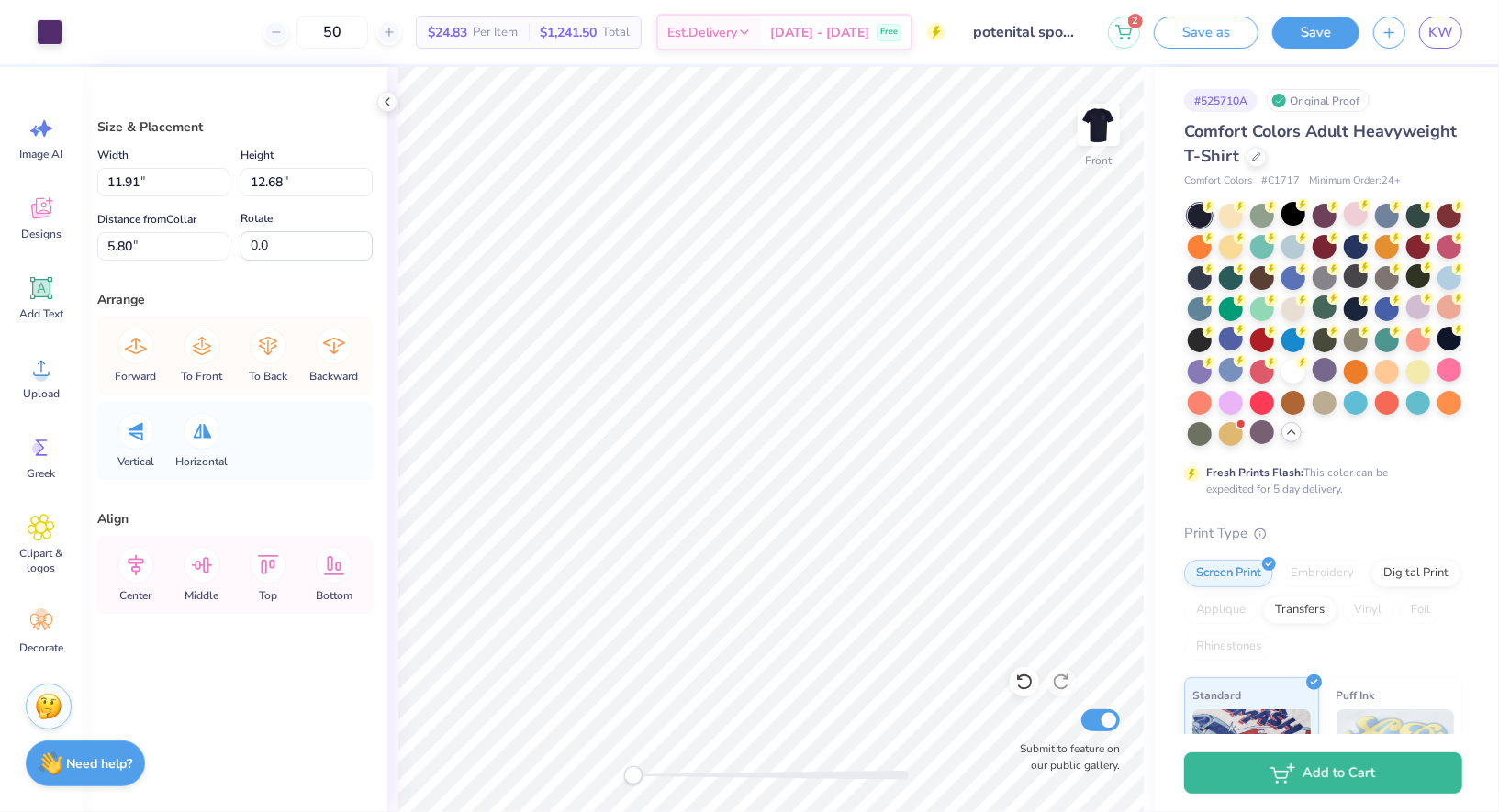
type input "11.47"
type input "7.00"
type input "11.91"
type input "12.68"
type input "5.80"
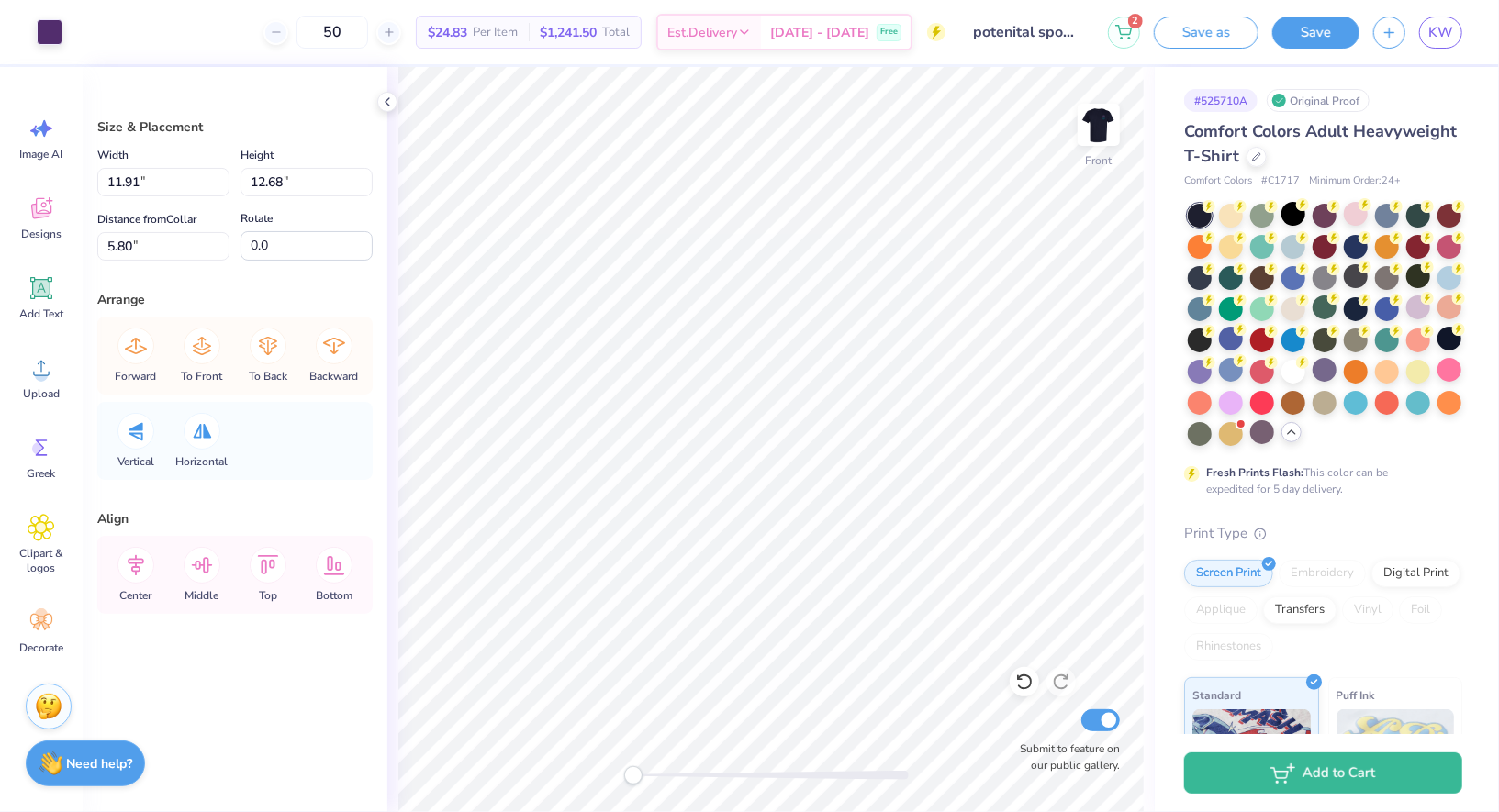
type input "11.00"
type input "6.98"
type input "8.05"
type input "9.14"
type input "11.47"
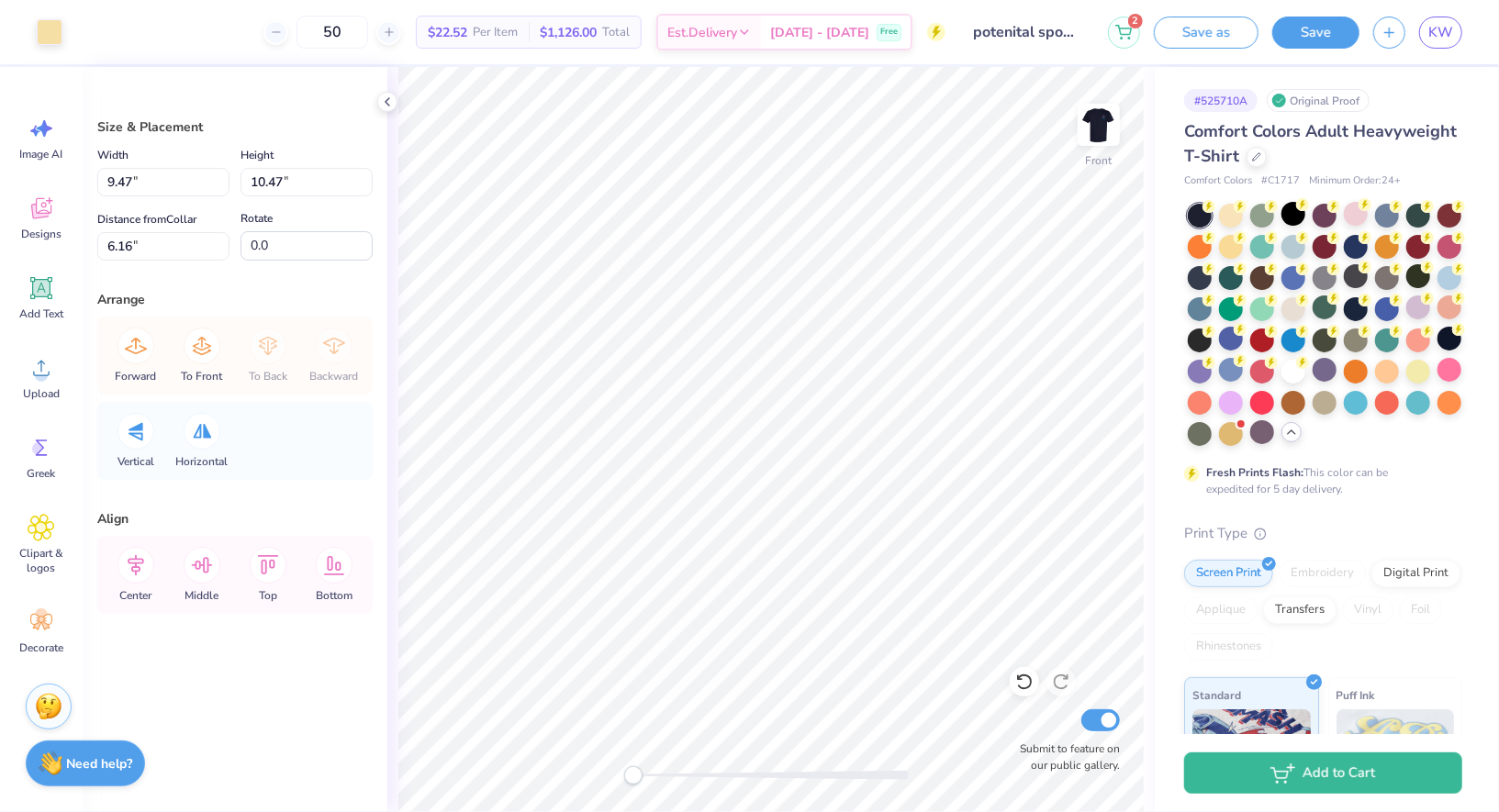
type input "13.42"
type input "11.91"
type input "12.68"
type input "14.32"
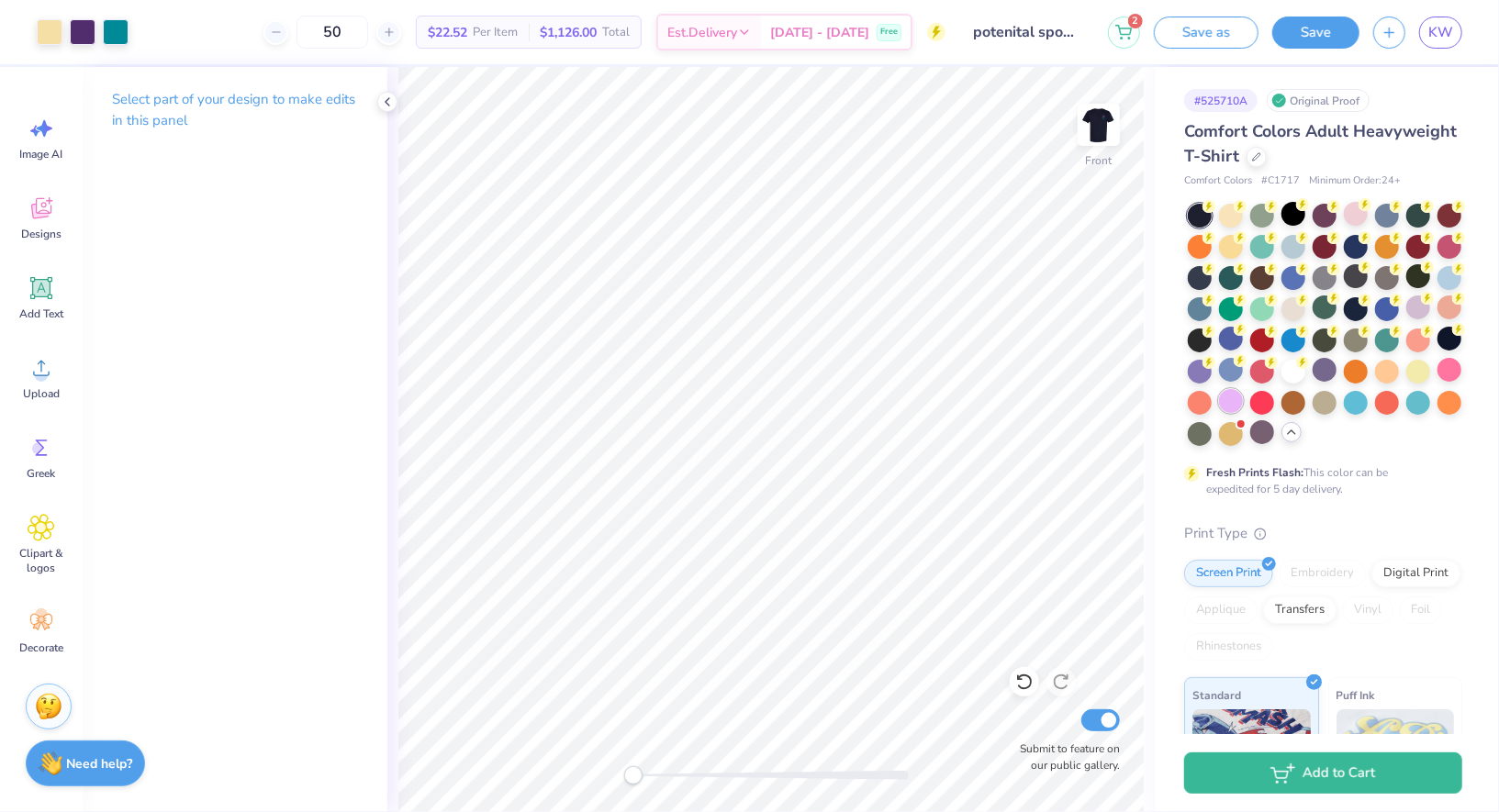
click at [1232, 406] on div at bounding box center [1231, 401] width 24 height 24
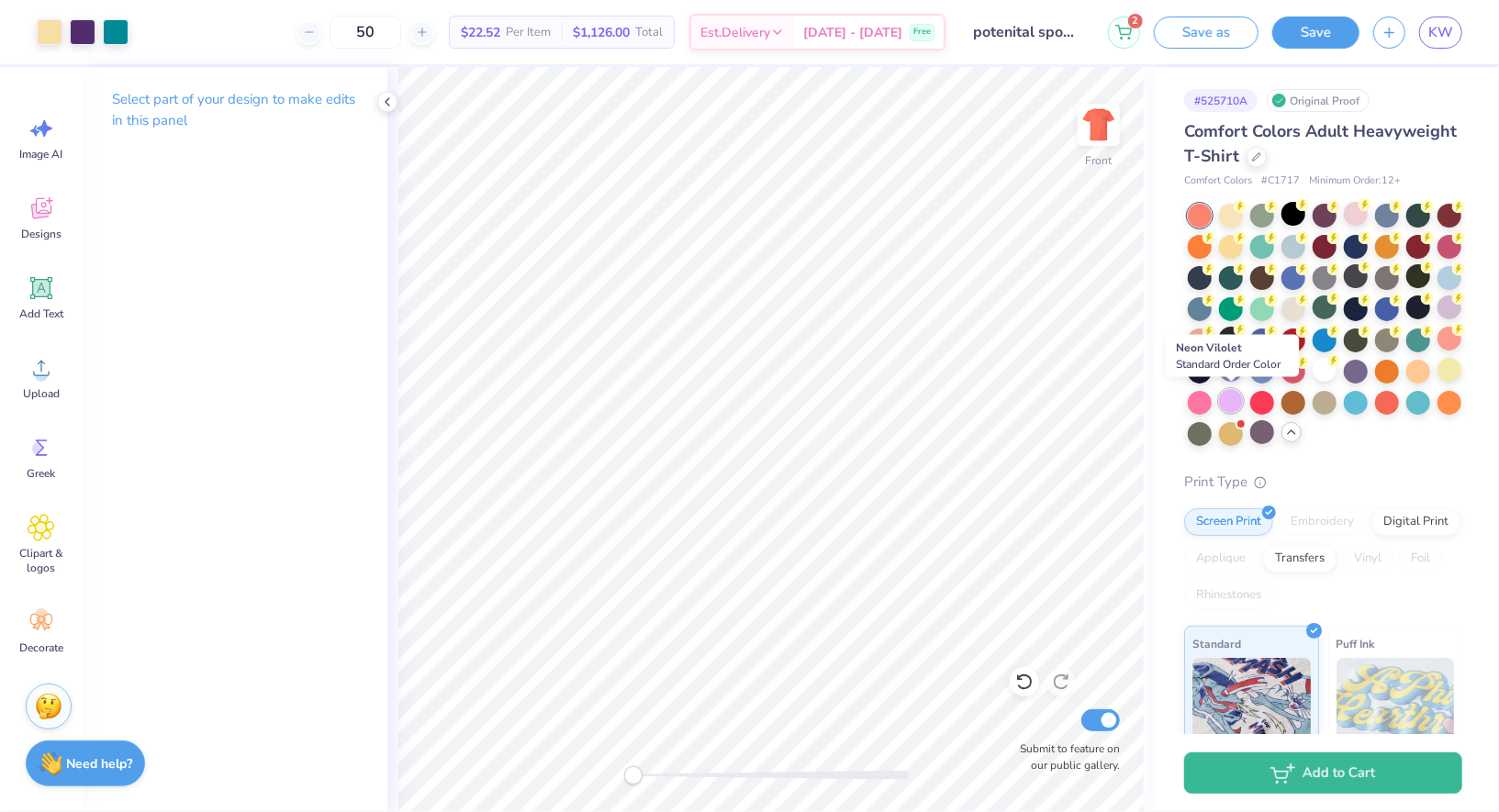
click at [1238, 401] on div at bounding box center [1231, 401] width 24 height 24
click at [1449, 32] on span "KW" at bounding box center [1441, 33] width 25 height 21
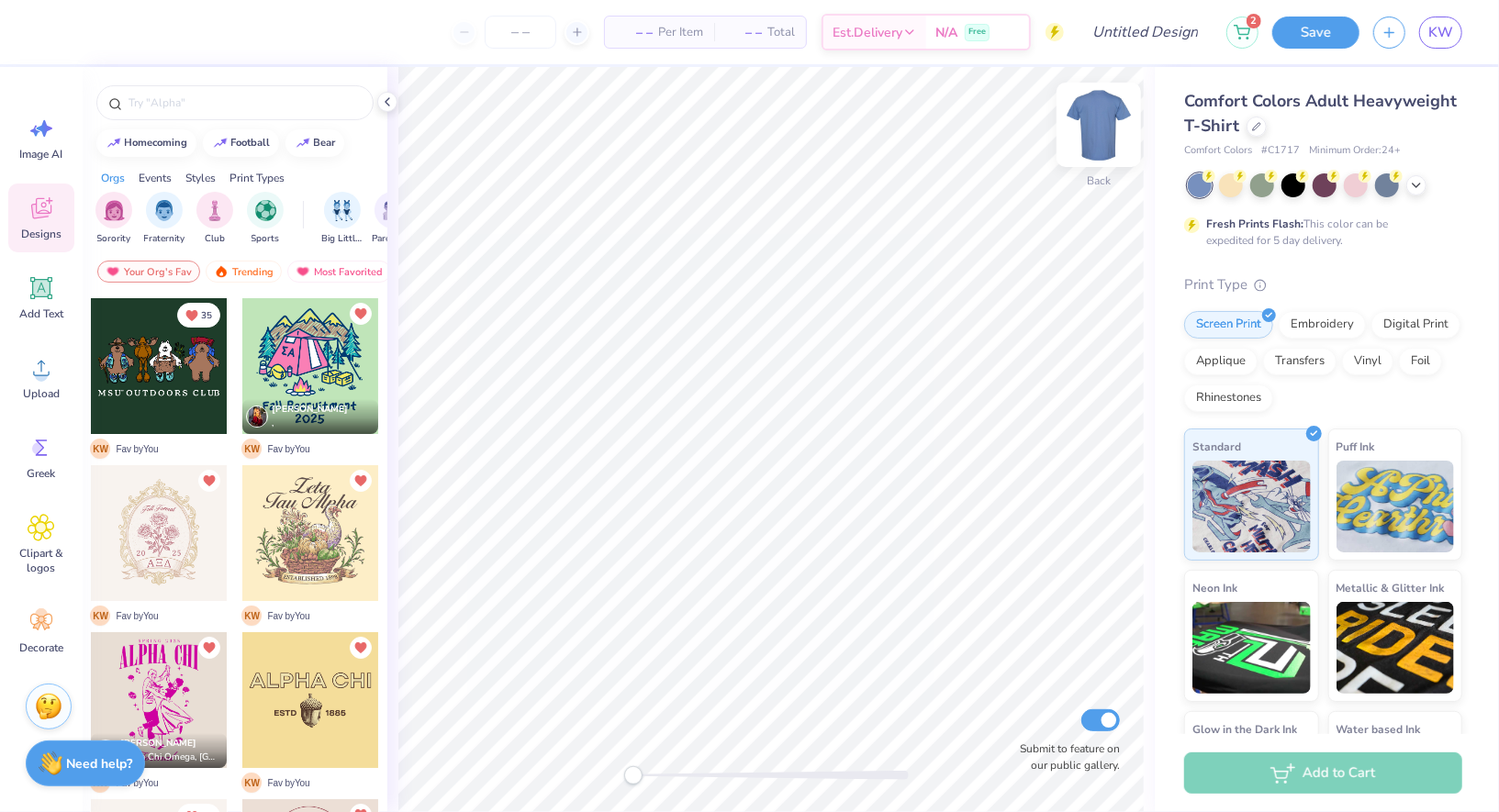
click at [1093, 128] on img at bounding box center [1099, 124] width 74 height 74
click at [42, 516] on icon at bounding box center [41, 528] width 27 height 28
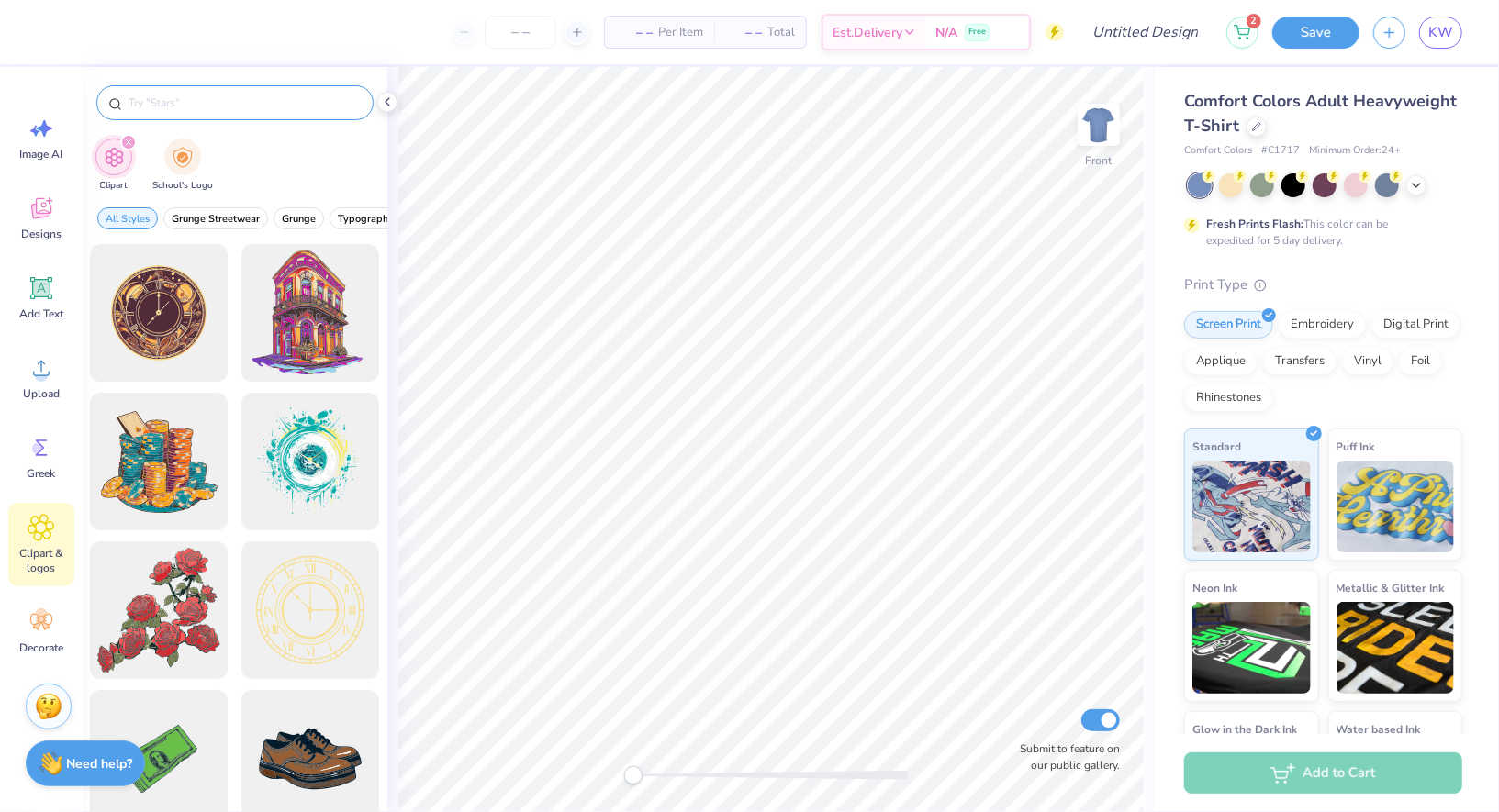
click at [265, 112] on div at bounding box center [234, 103] width 277 height 34
click at [254, 97] on input "text" at bounding box center [244, 103] width 235 height 19
type input "haunted"
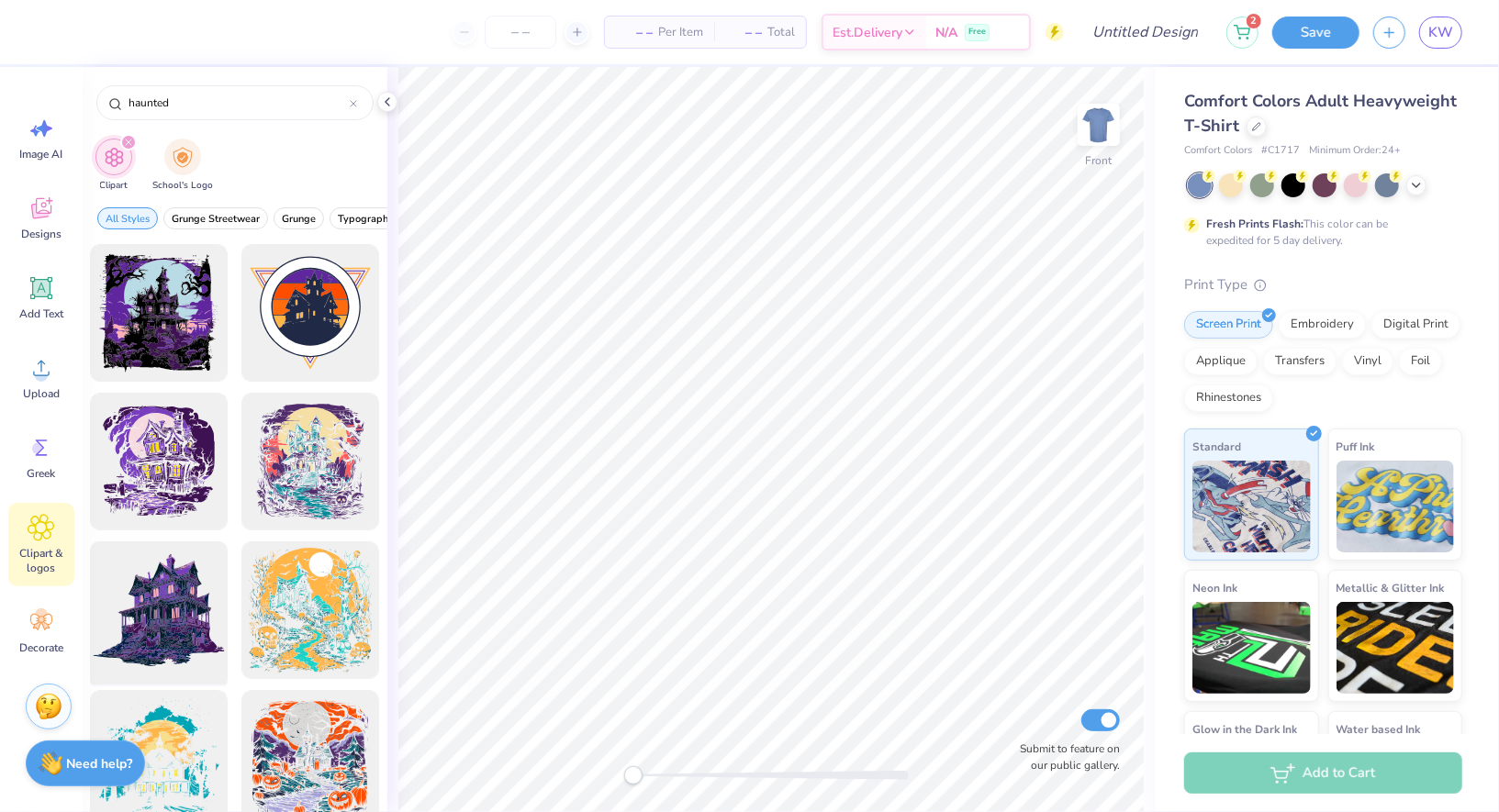
click at [160, 581] on div at bounding box center [160, 611] width 151 height 151
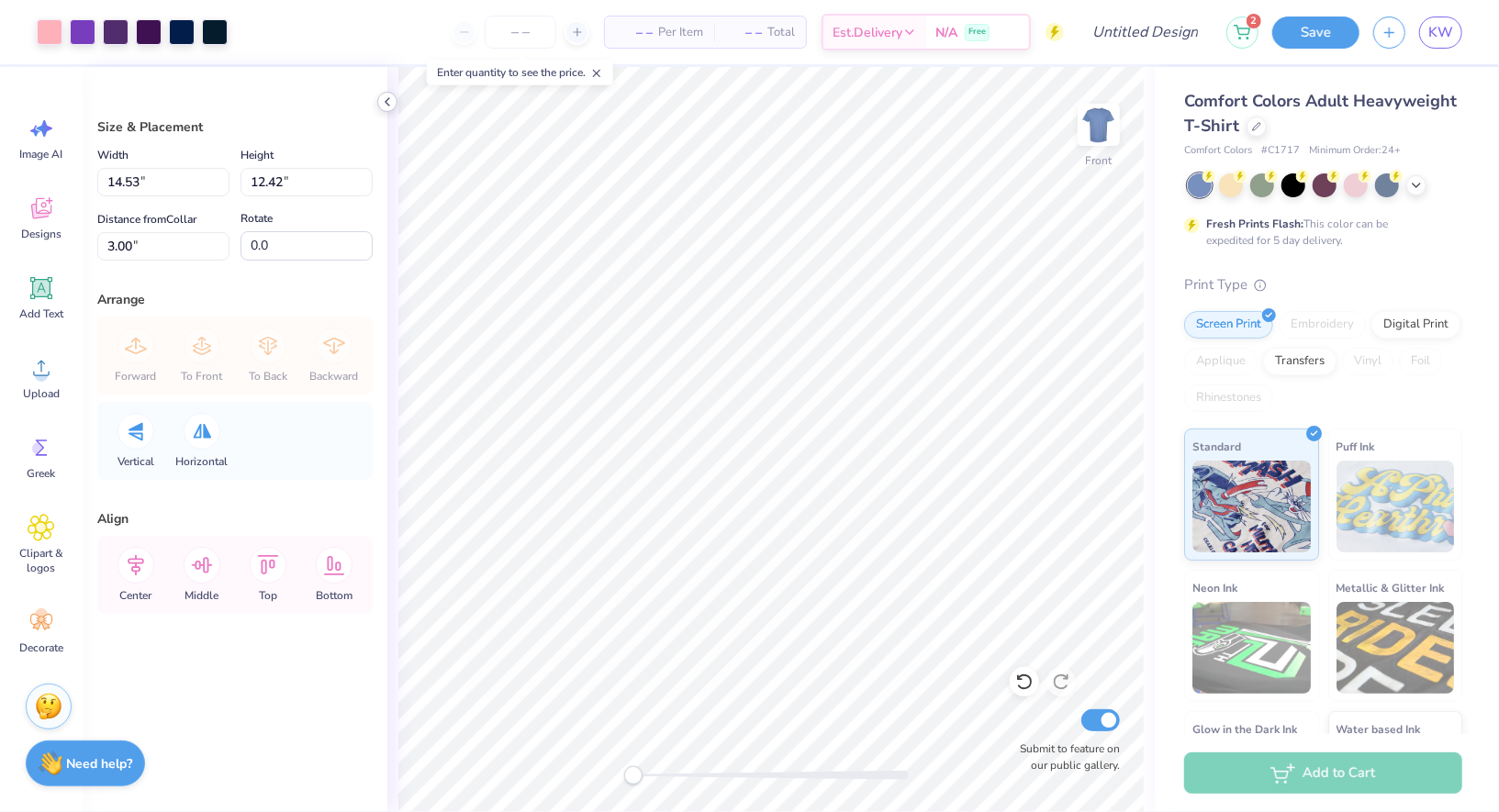
click at [387, 107] on icon at bounding box center [388, 102] width 15 height 15
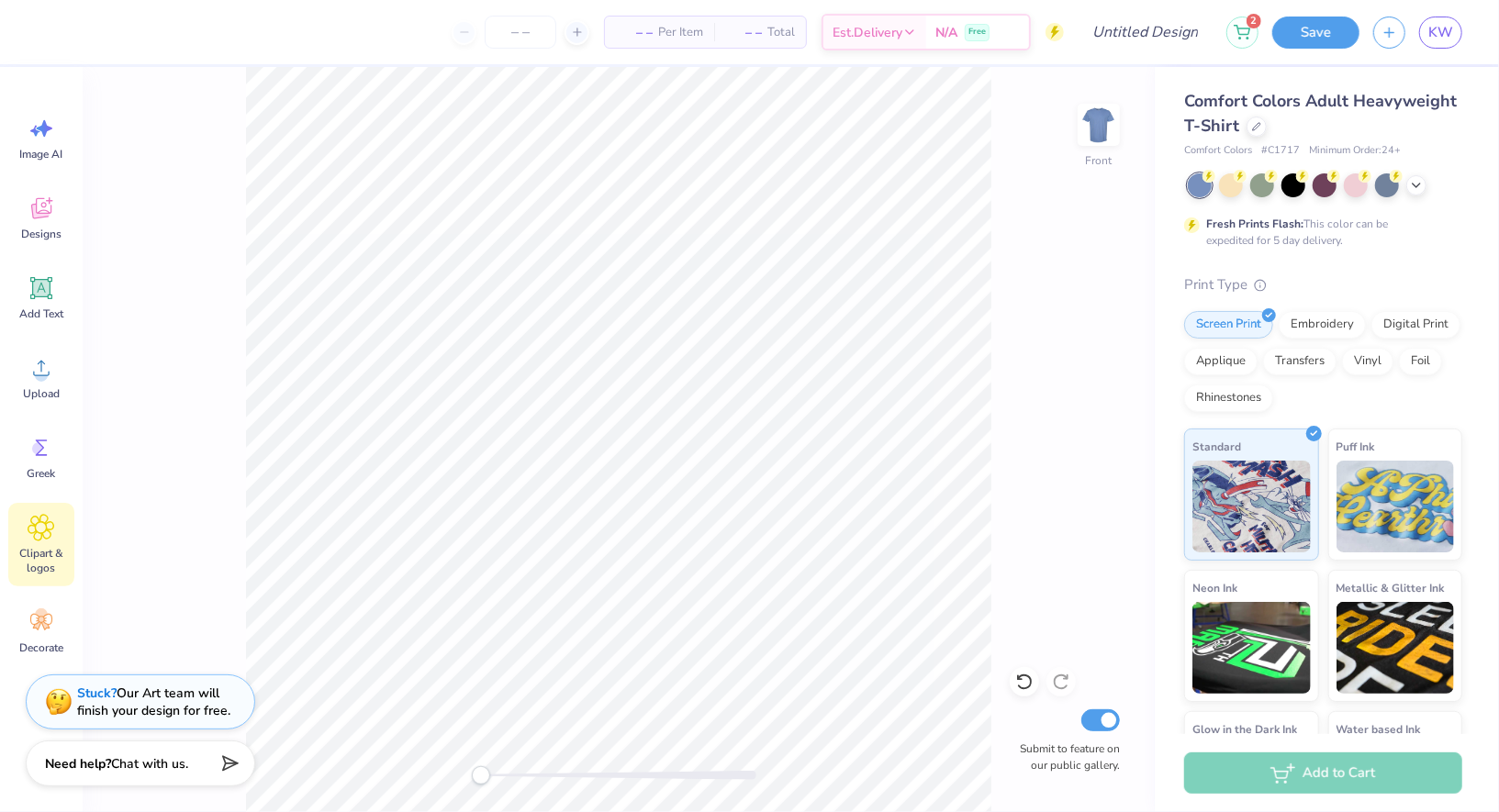
click at [40, 556] on span "Clipart & logos" at bounding box center [41, 560] width 61 height 29
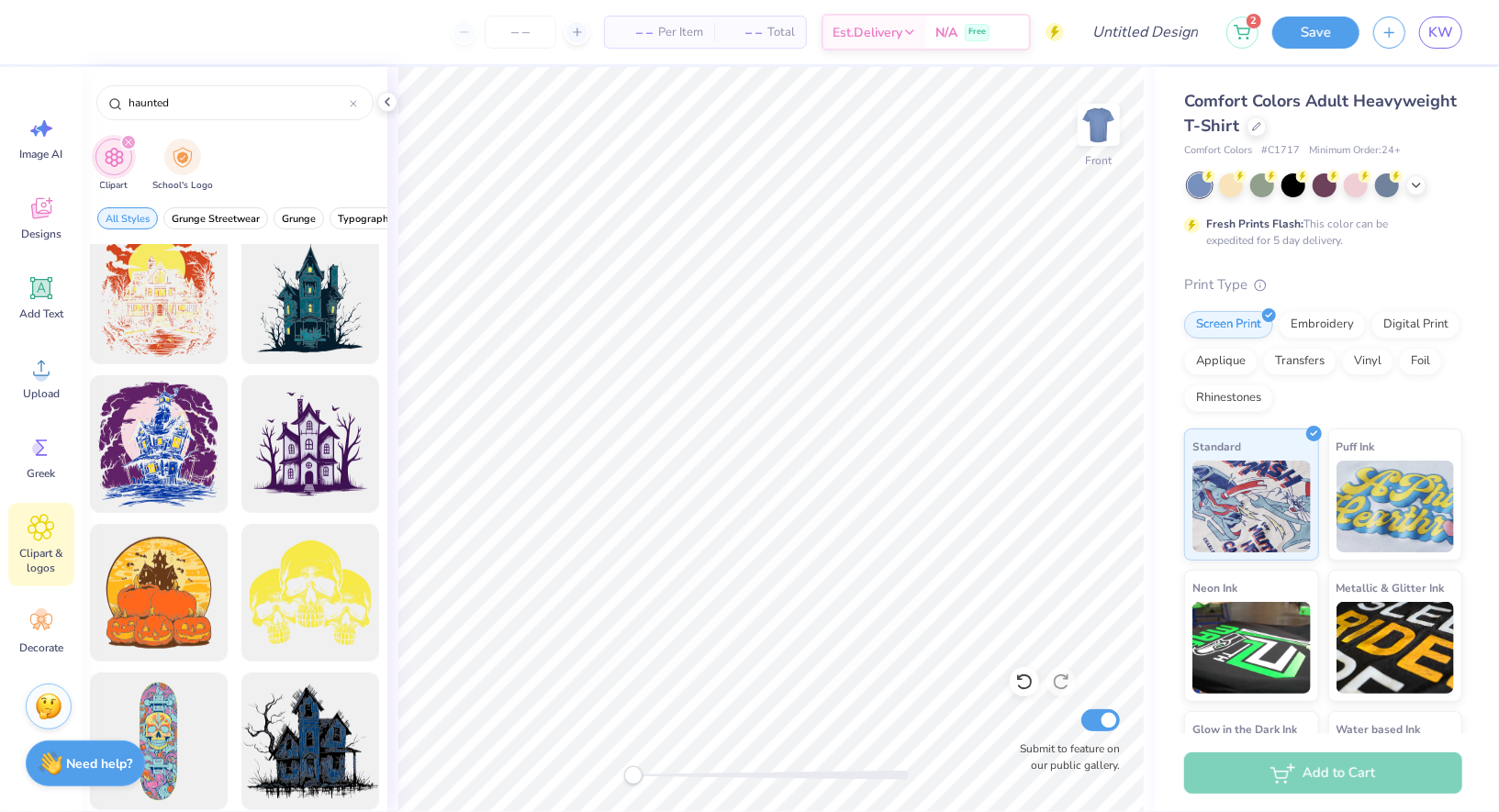
scroll to position [619, 0]
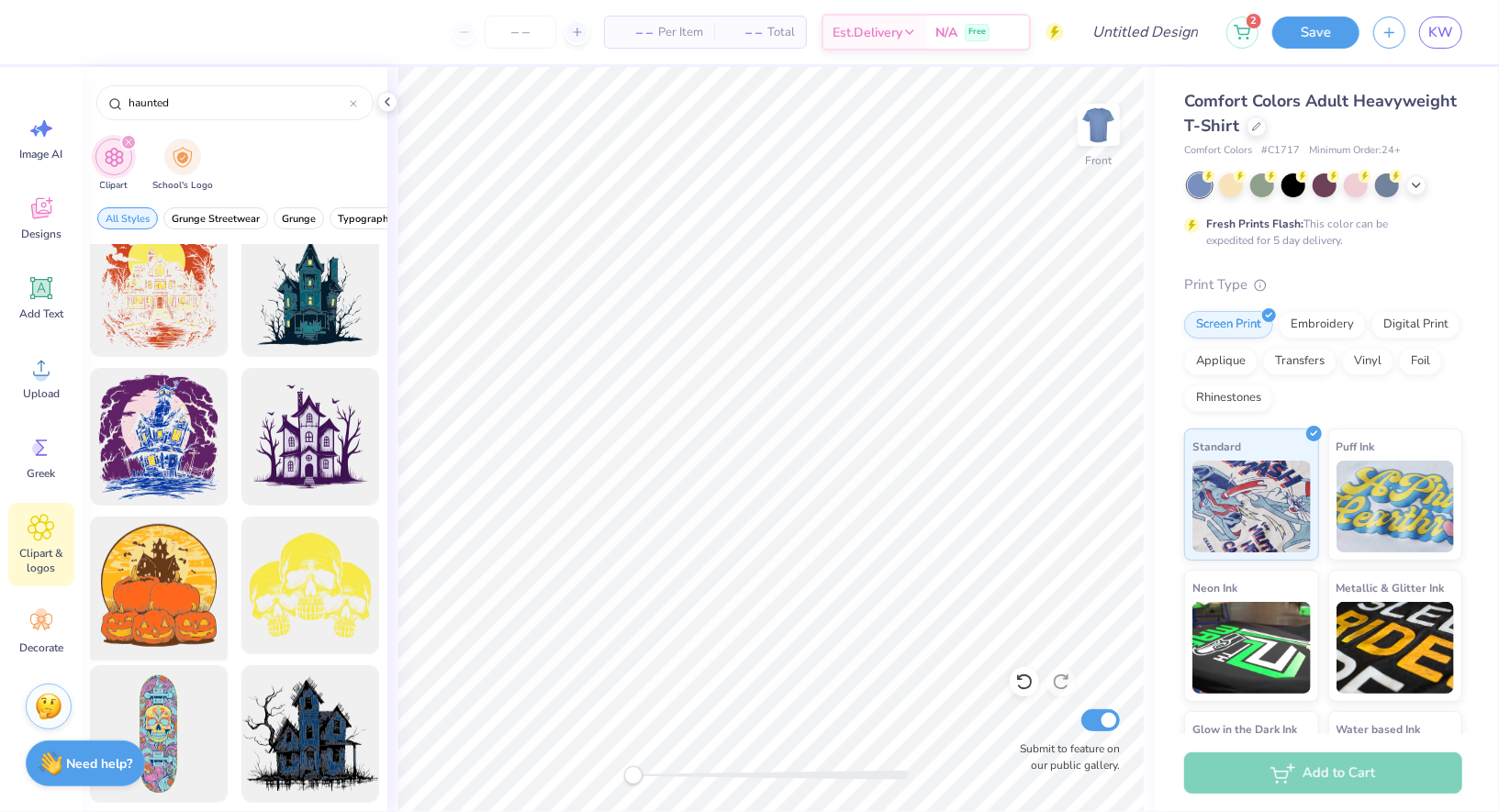
click at [171, 598] on div at bounding box center [160, 585] width 151 height 151
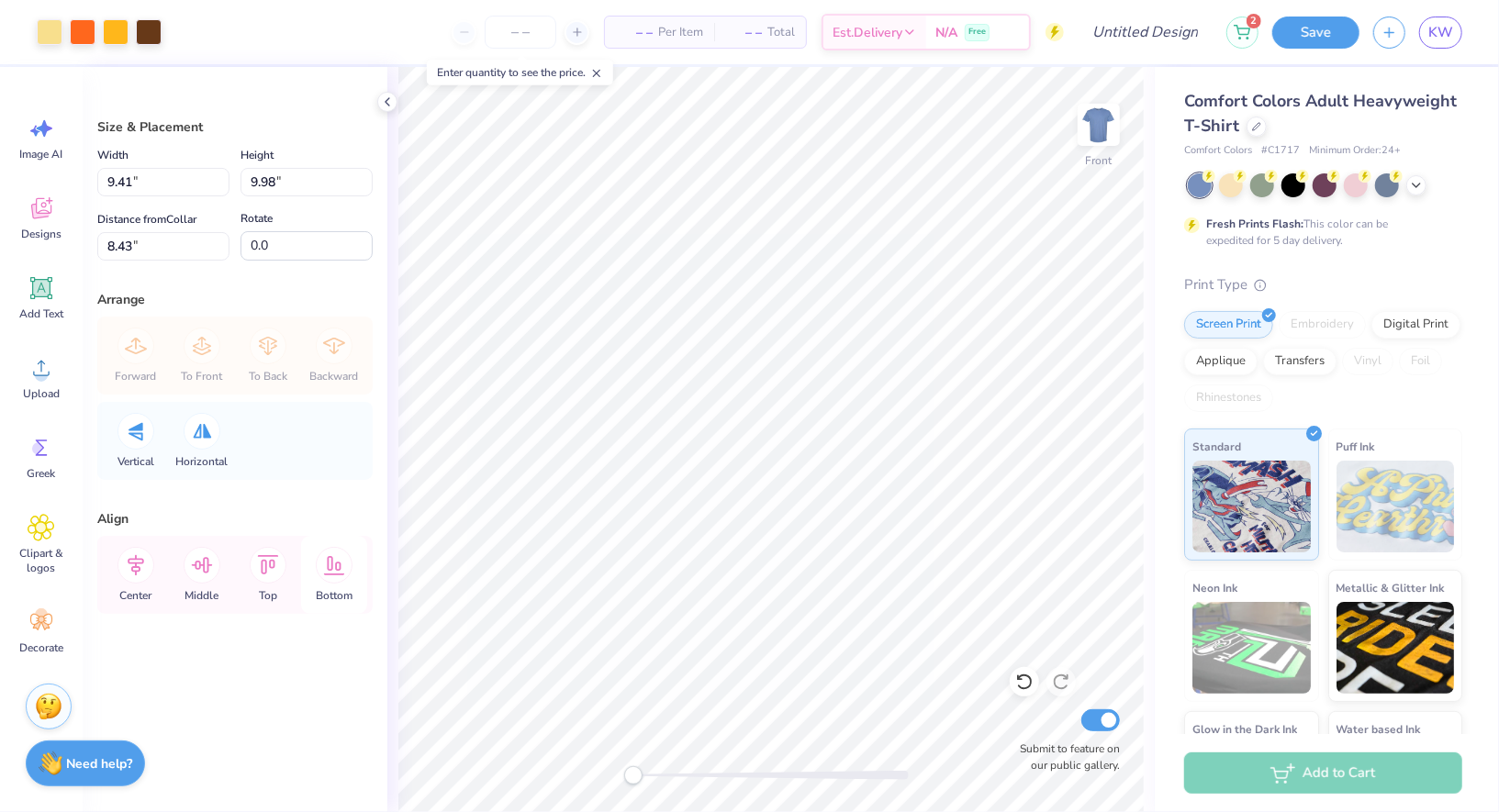
type input "9.41"
type input "9.98"
type input "8.43"
type input "11.09"
type input "11.75"
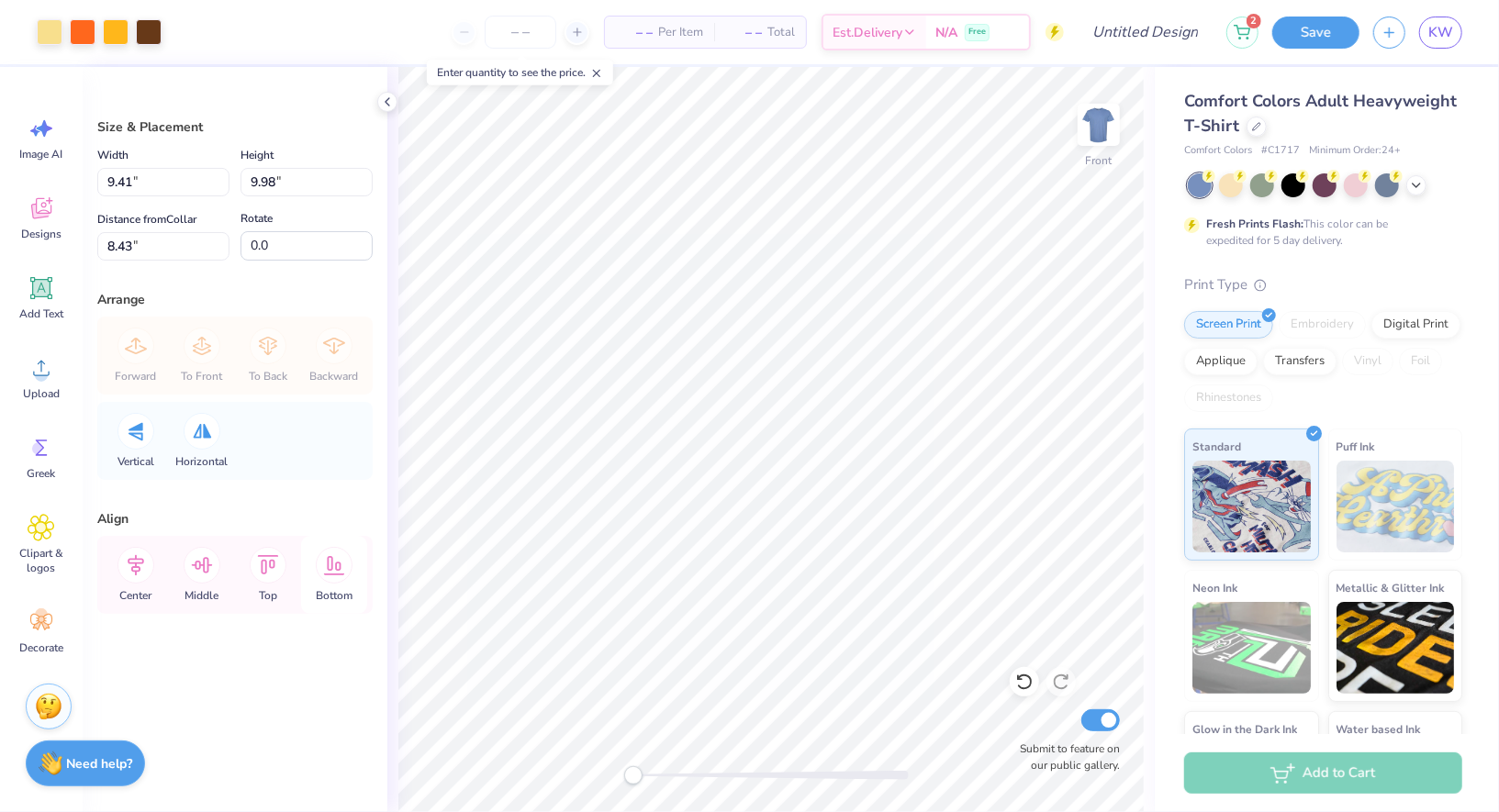
type input "6.50"
click at [392, 108] on icon at bounding box center [388, 102] width 15 height 15
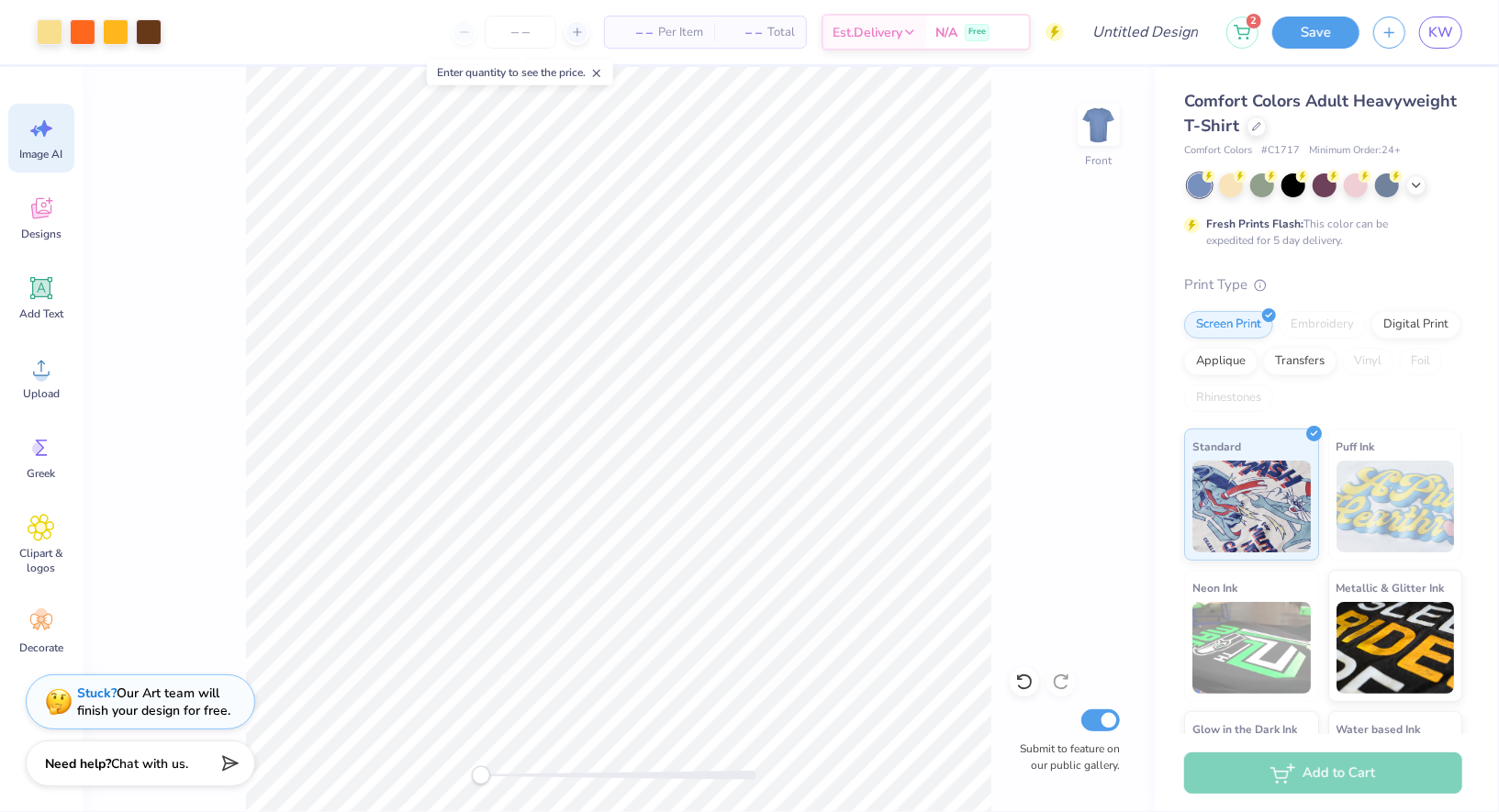
click at [34, 132] on icon at bounding box center [35, 131] width 10 height 11
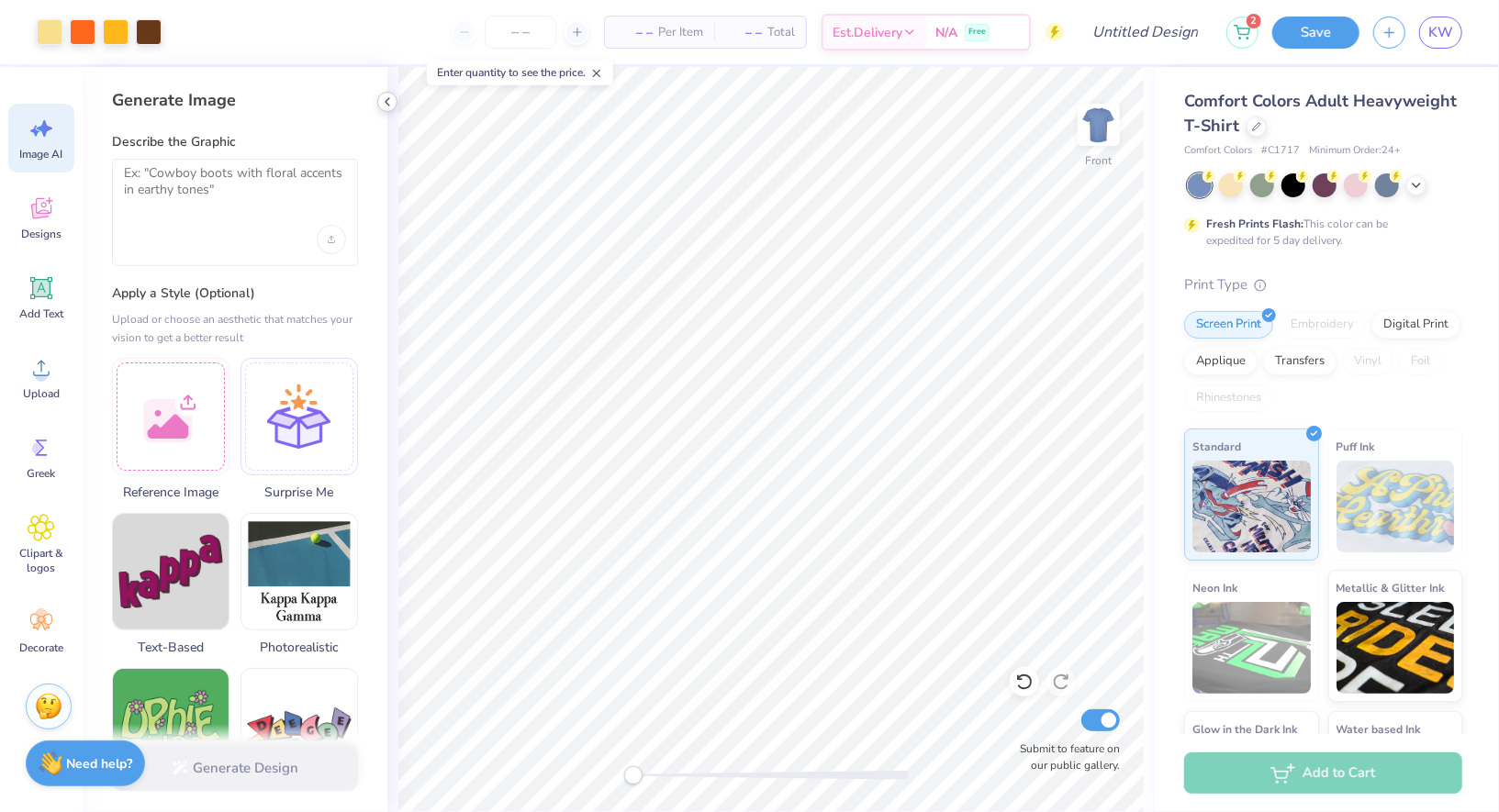
click at [389, 105] on polyline at bounding box center [387, 102] width 4 height 7
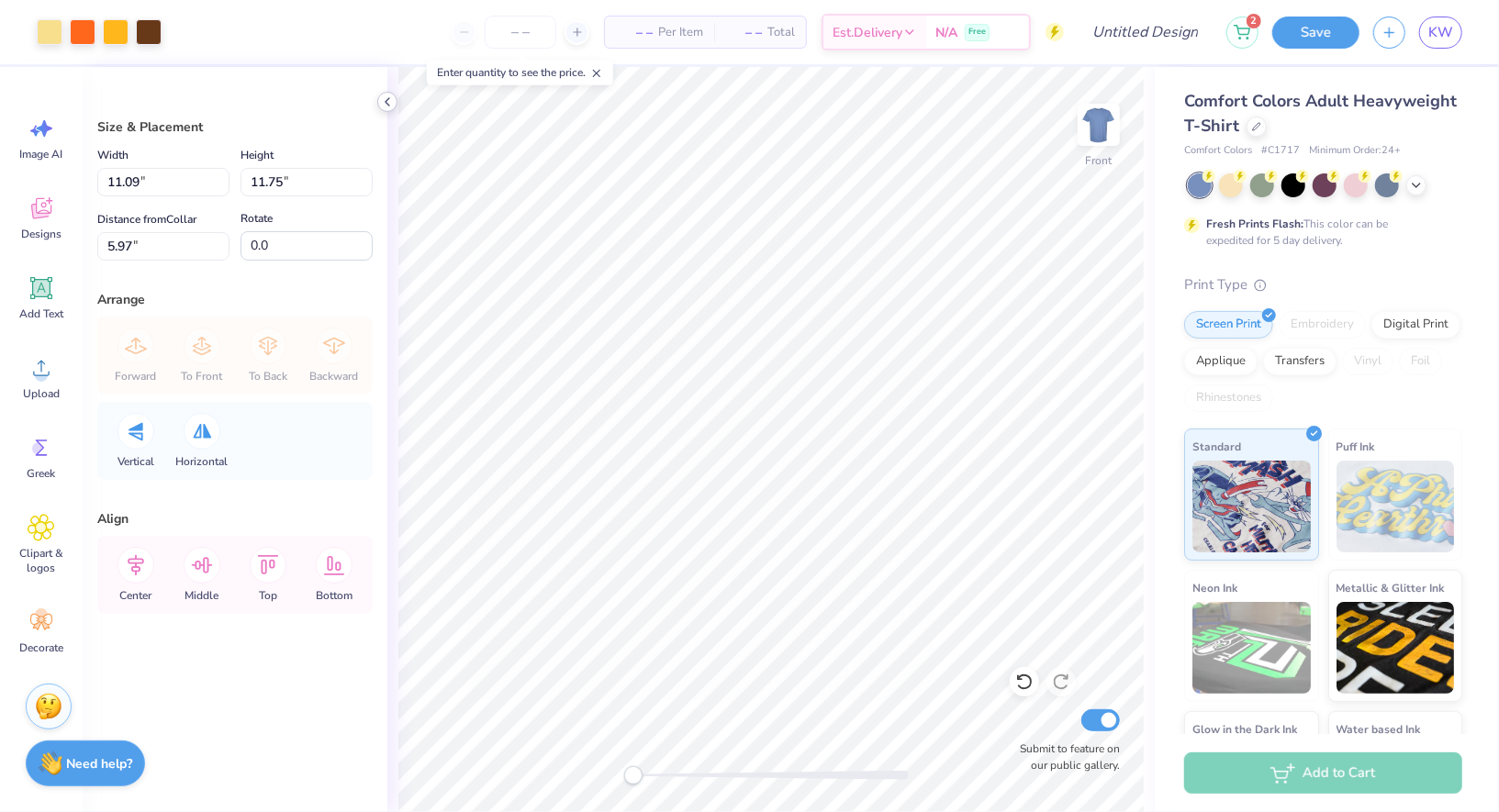
click at [385, 95] on icon at bounding box center [388, 102] width 15 height 15
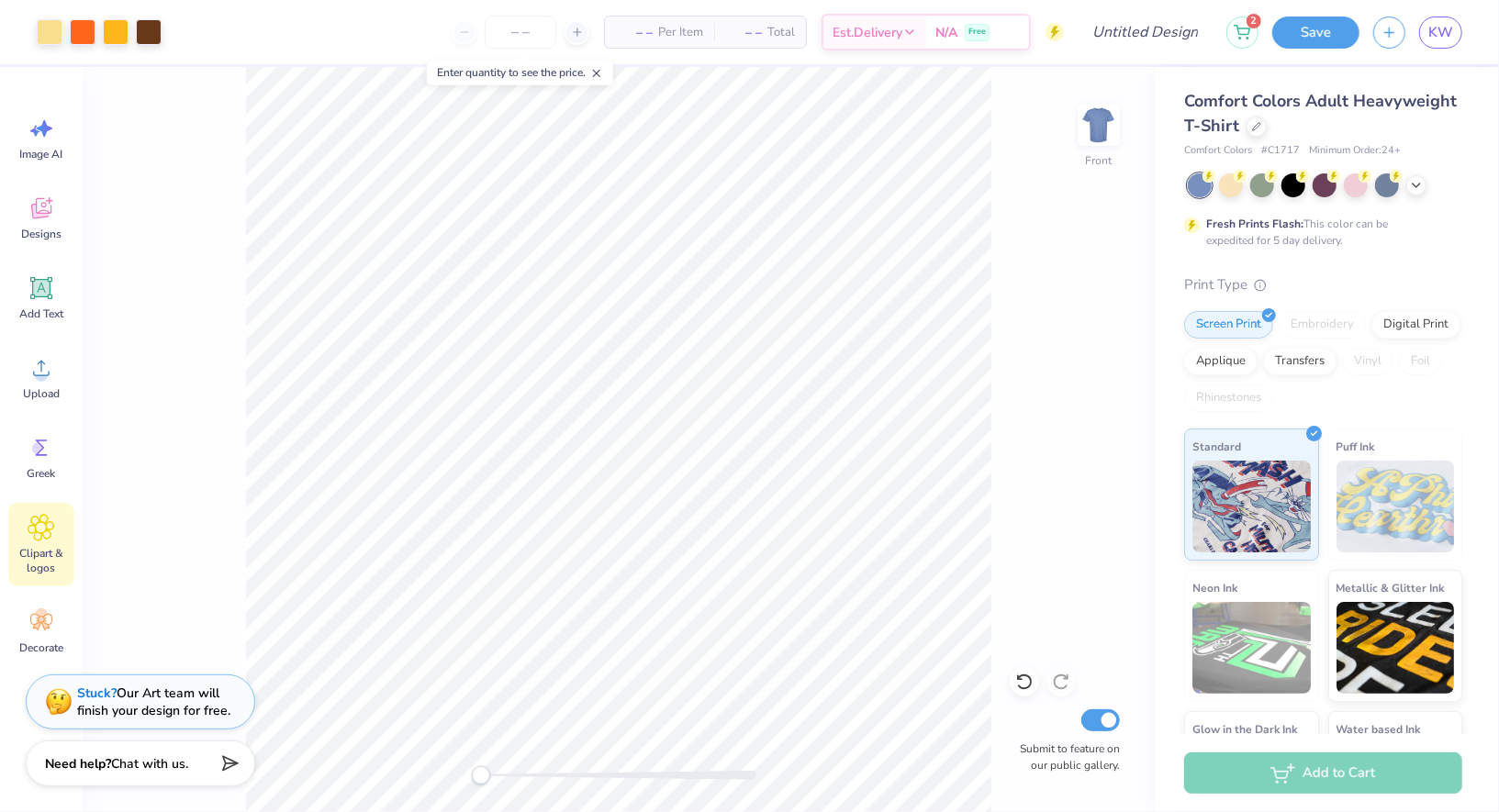
click at [40, 524] on icon at bounding box center [41, 528] width 11 height 11
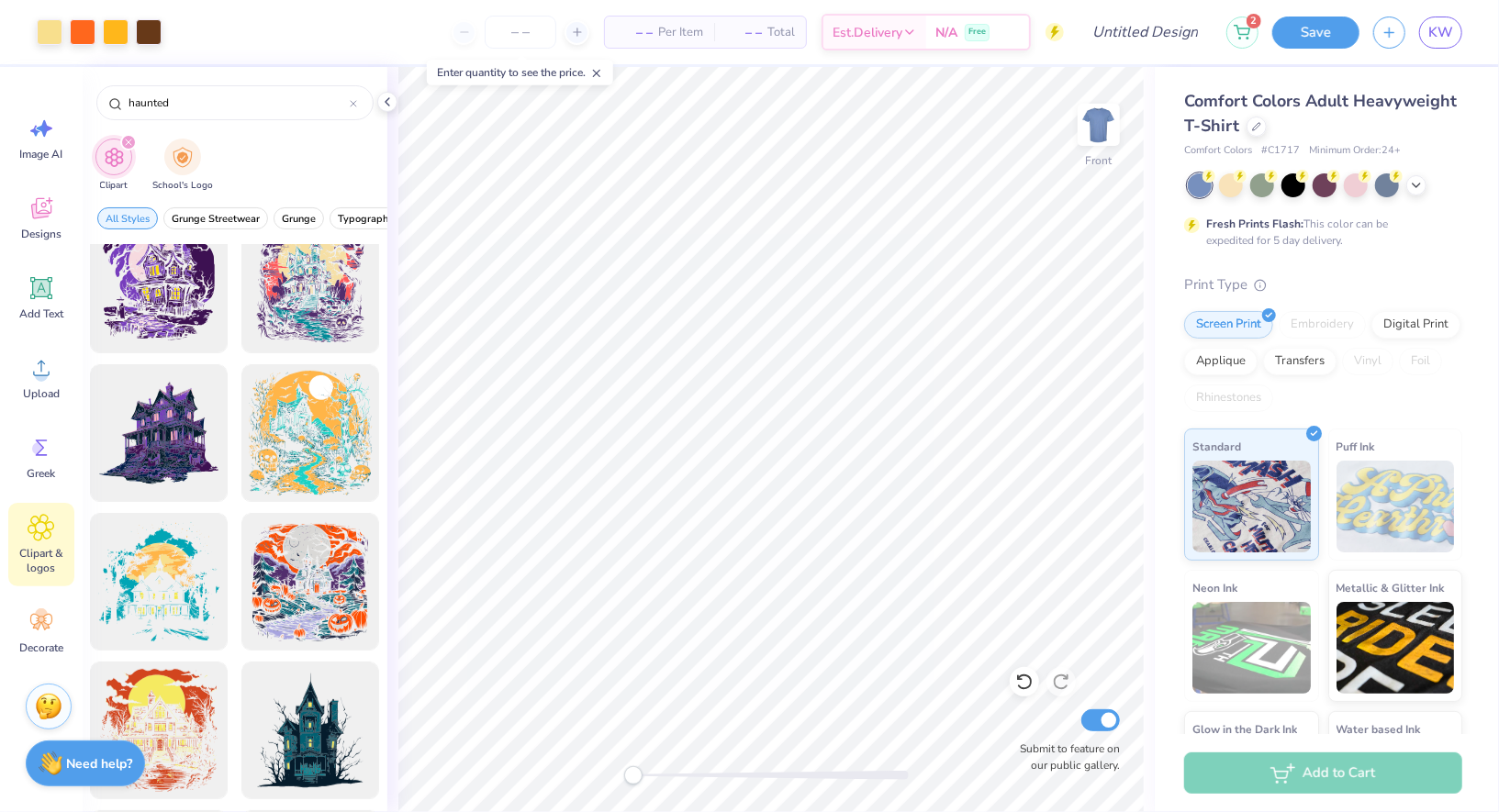
scroll to position [275, 0]
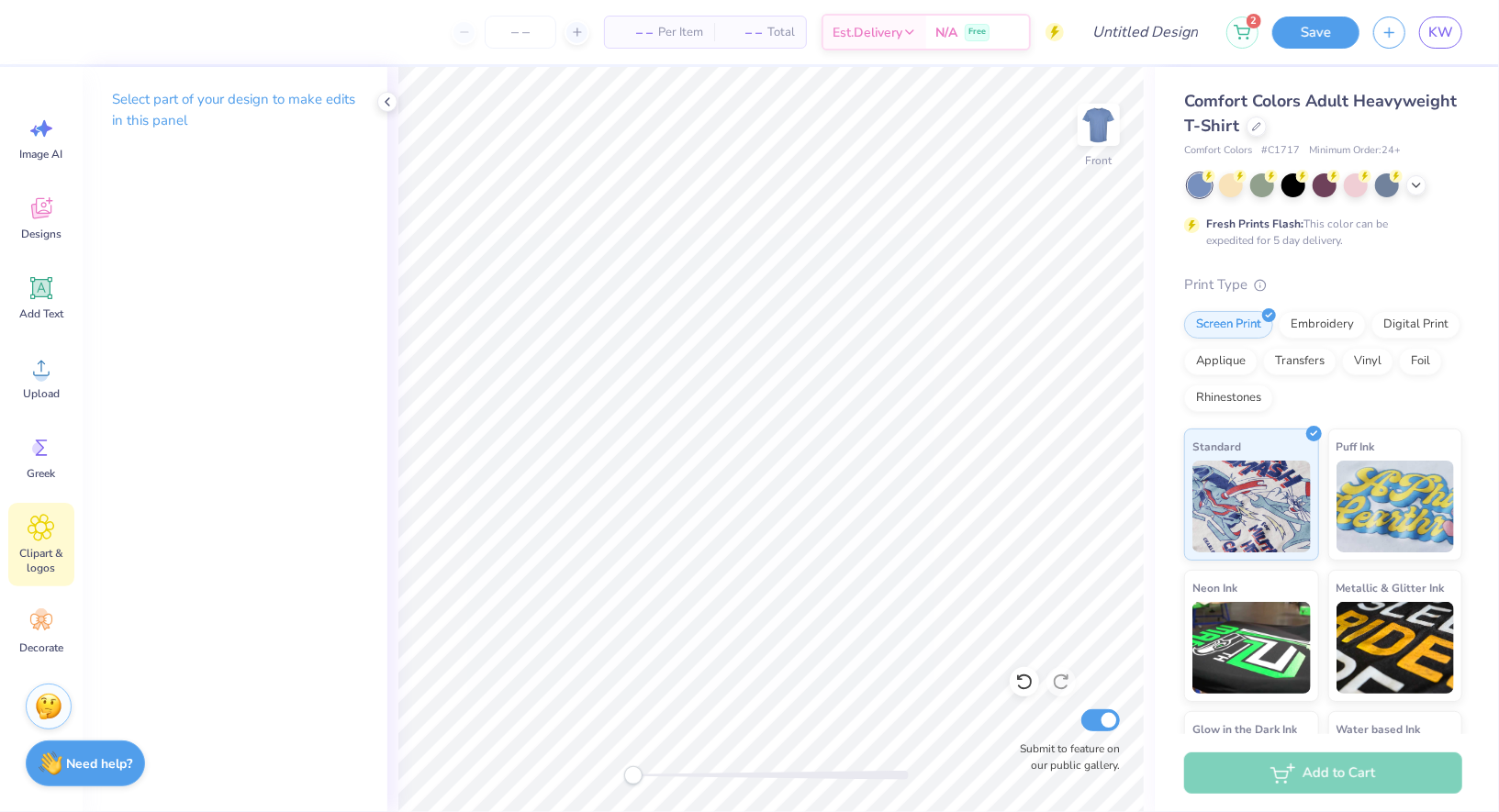
click at [43, 544] on div "Clipart & logos" at bounding box center [41, 544] width 66 height 84
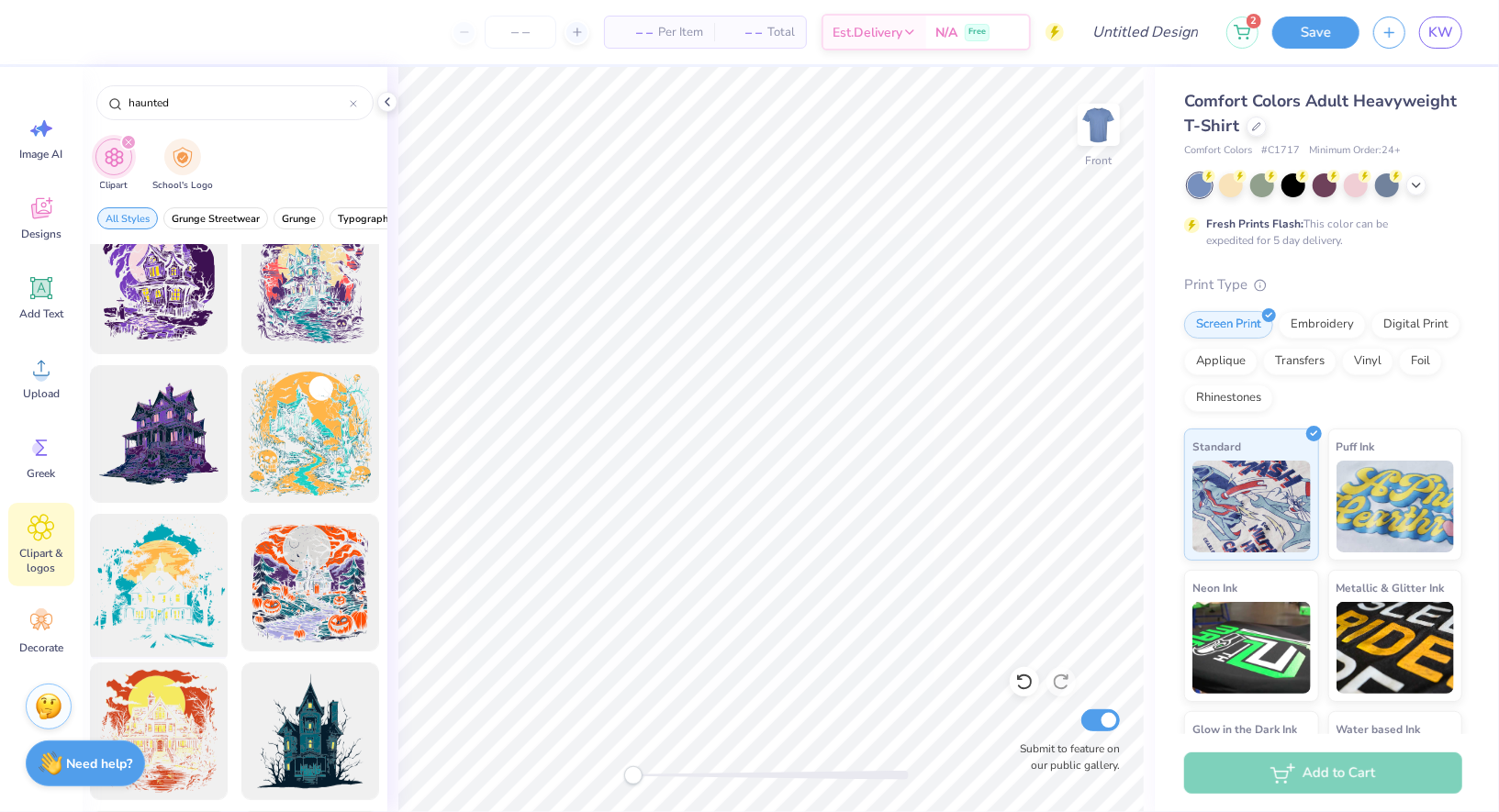
scroll to position [184, 0]
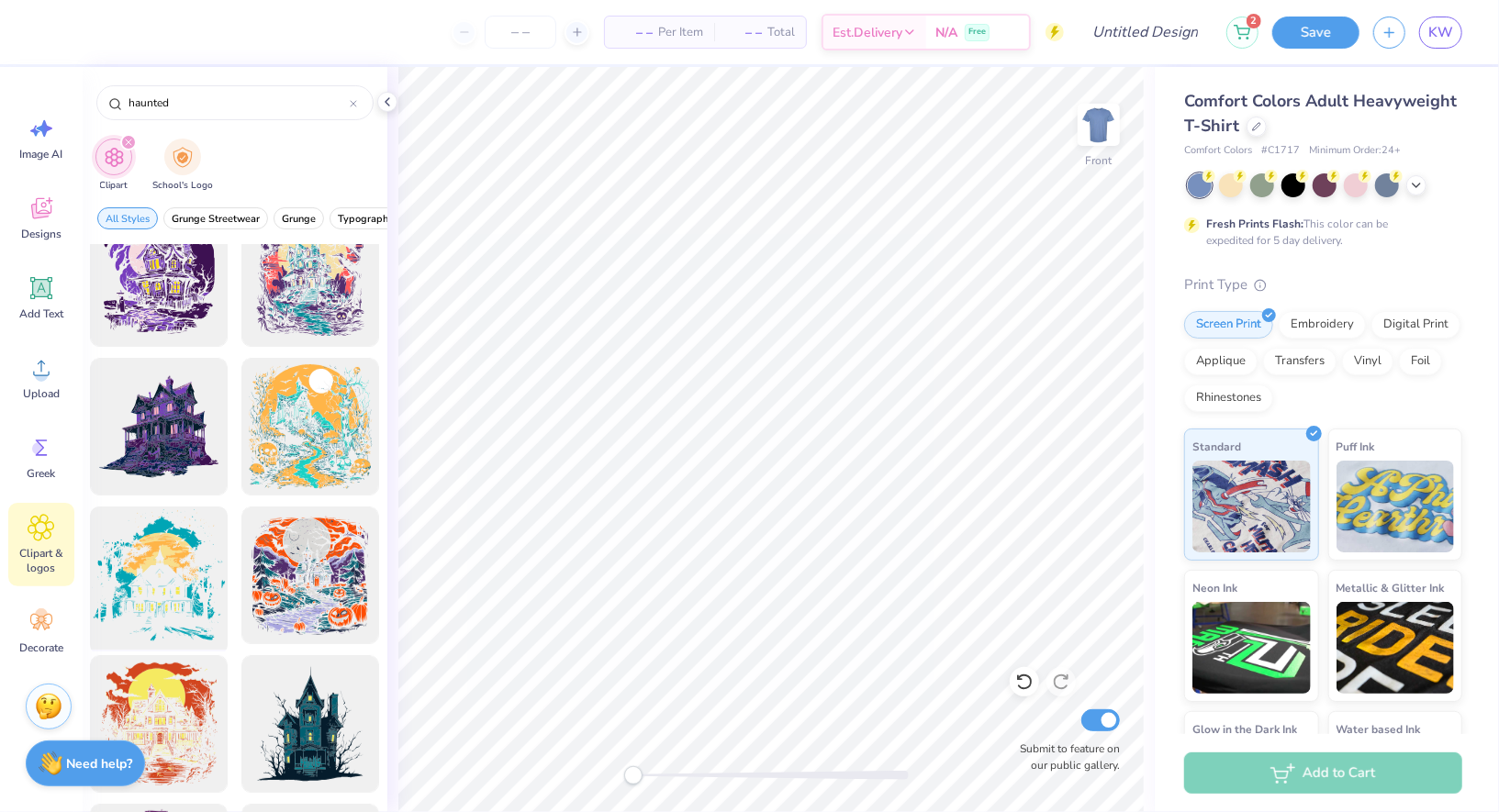
click at [182, 688] on div at bounding box center [159, 724] width 138 height 138
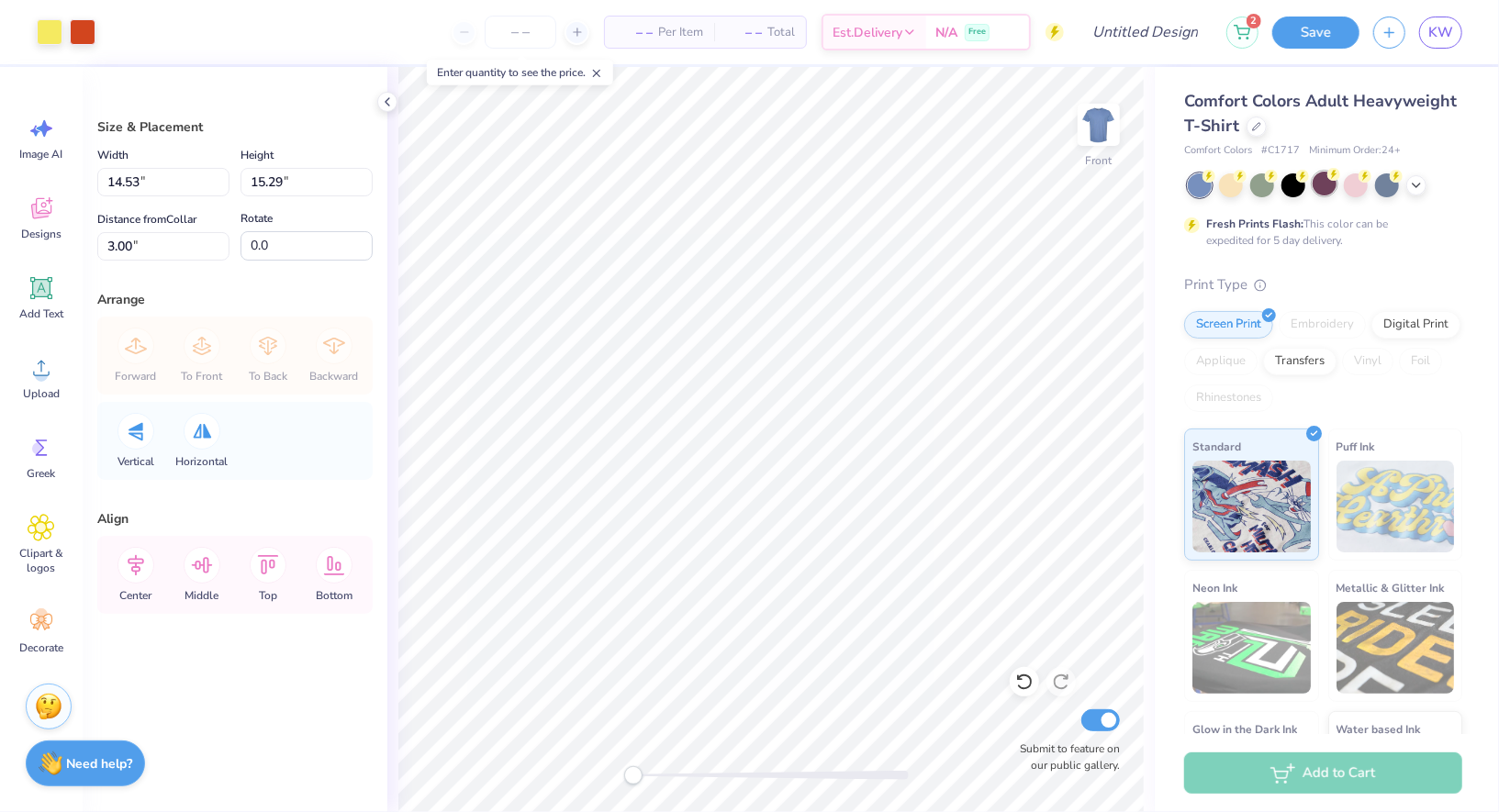
click at [1326, 192] on div at bounding box center [1326, 184] width 24 height 24
click at [1411, 184] on icon at bounding box center [1417, 184] width 15 height 15
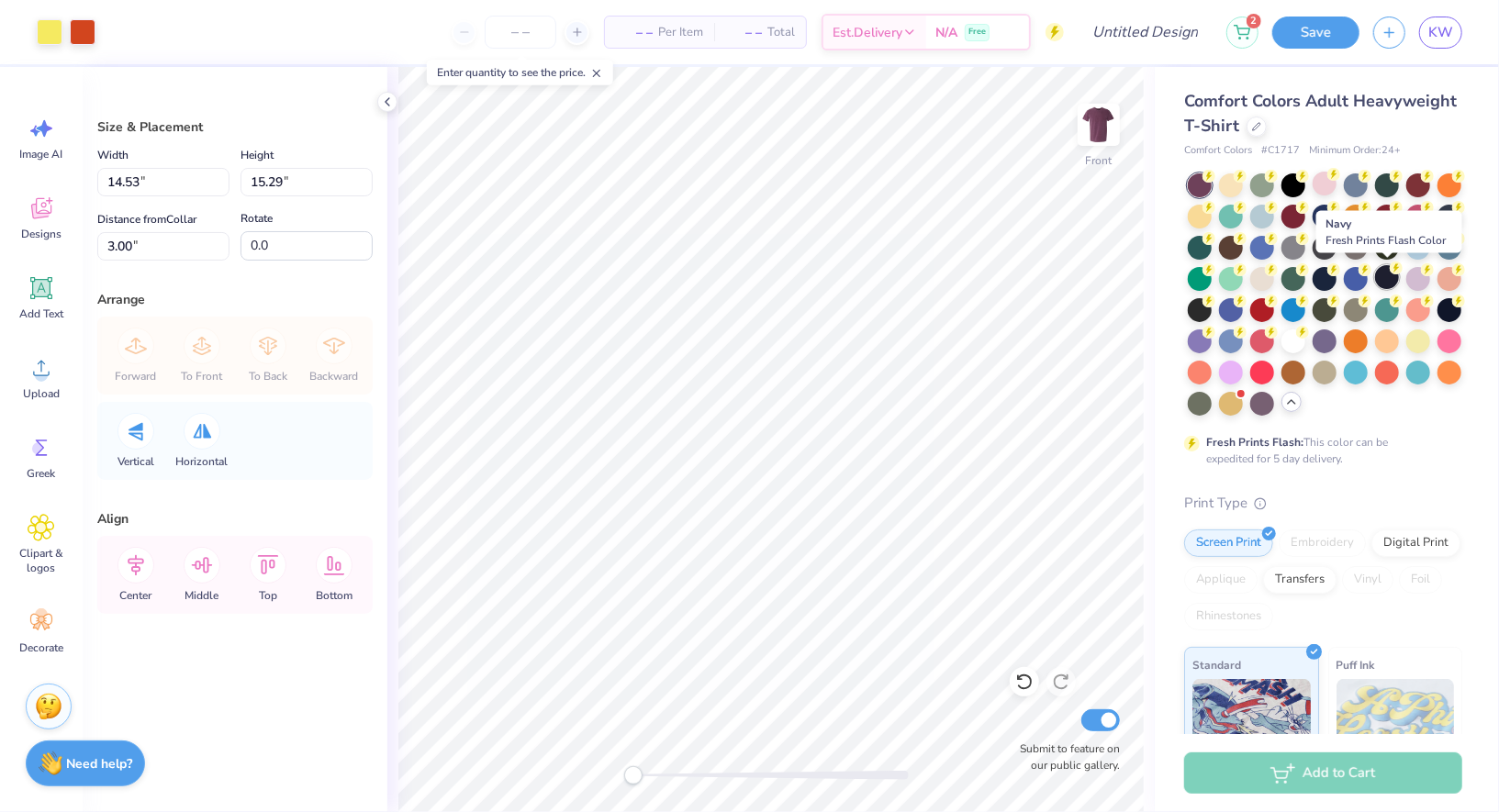
click at [1386, 273] on div at bounding box center [1388, 277] width 24 height 24
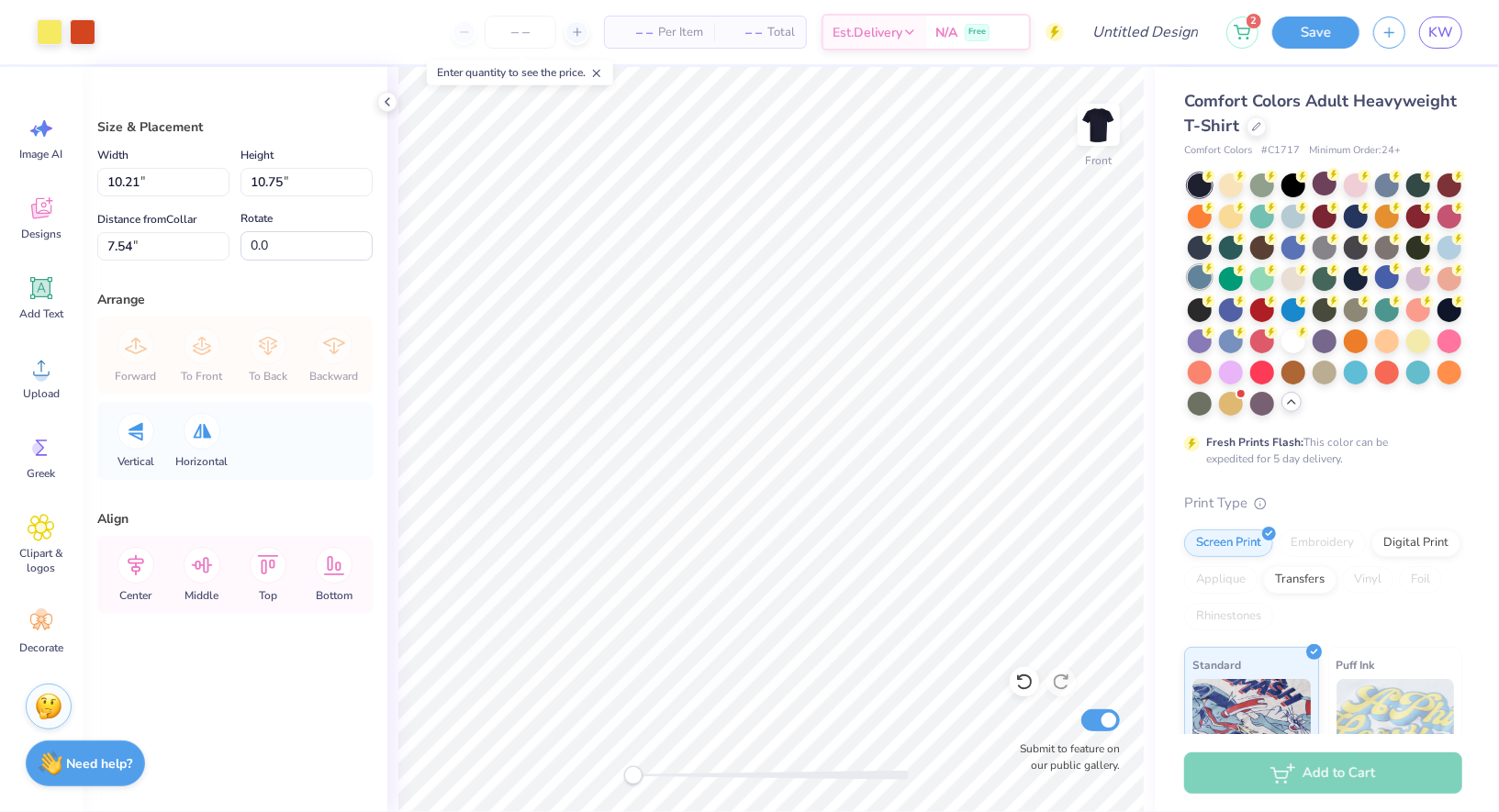
type input "10.21"
type input "10.75"
type input "7.54"
type input "11.10"
type input "11.68"
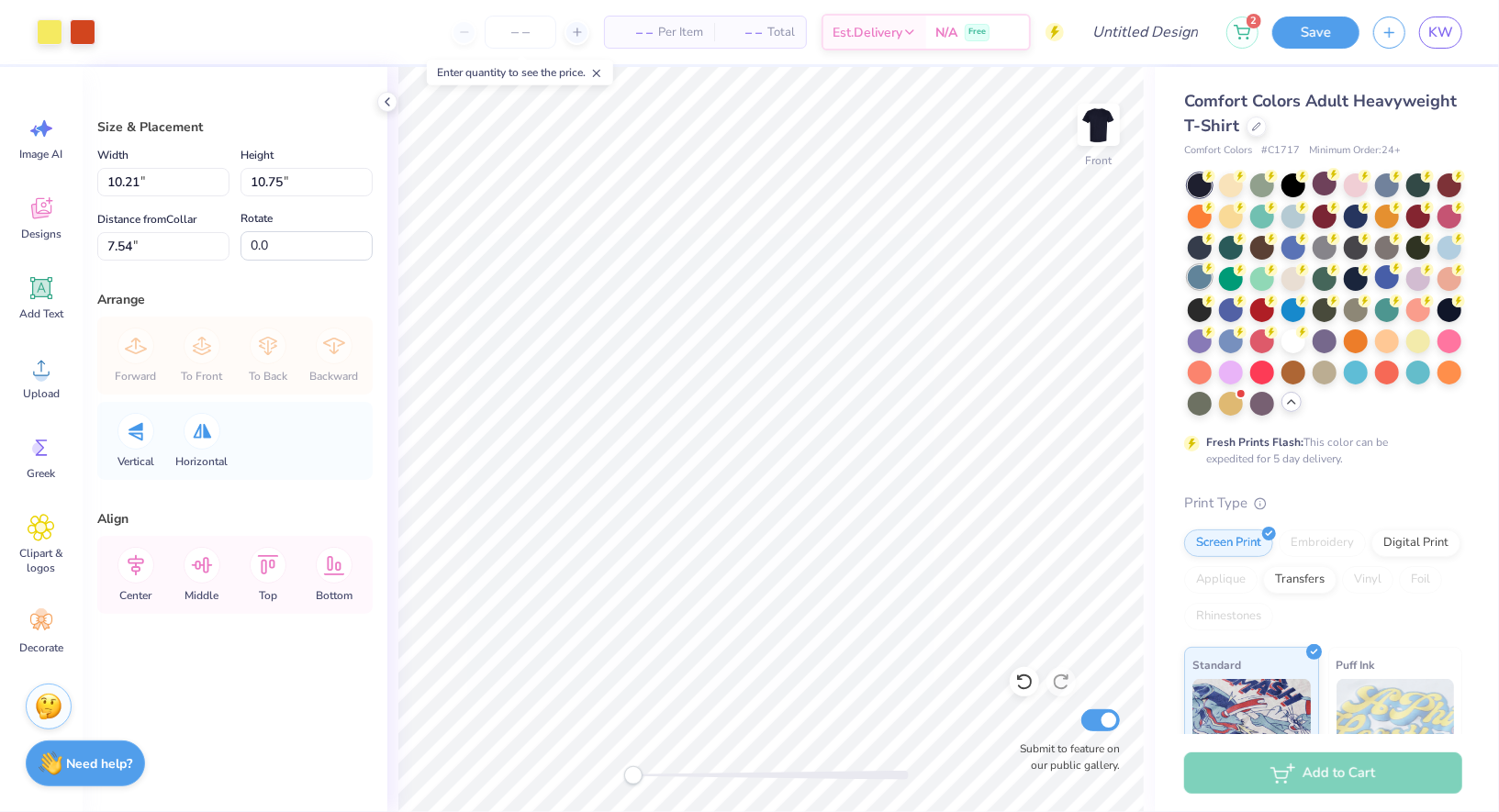
type input "5.82"
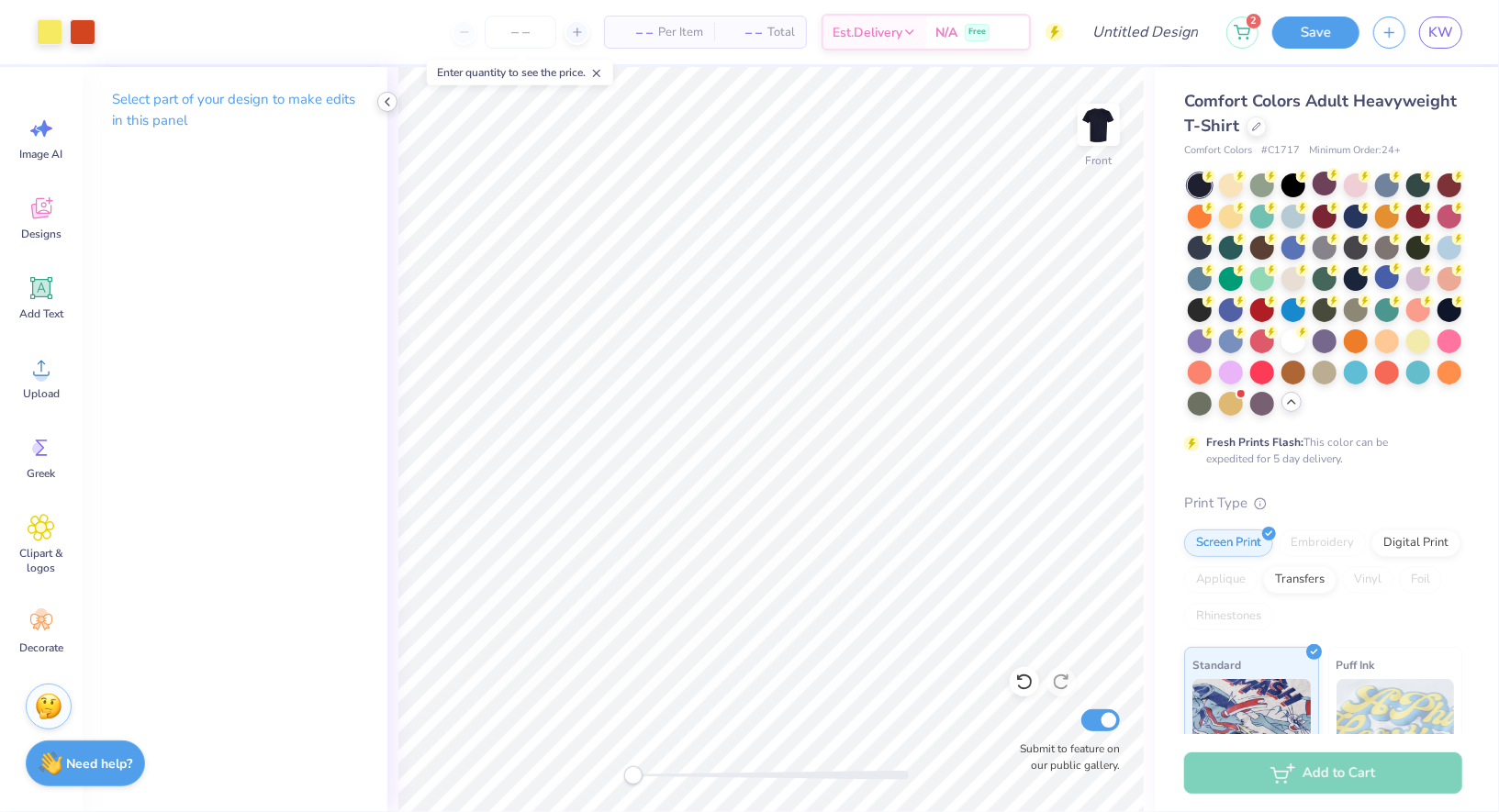
click at [394, 101] on icon at bounding box center [388, 102] width 15 height 15
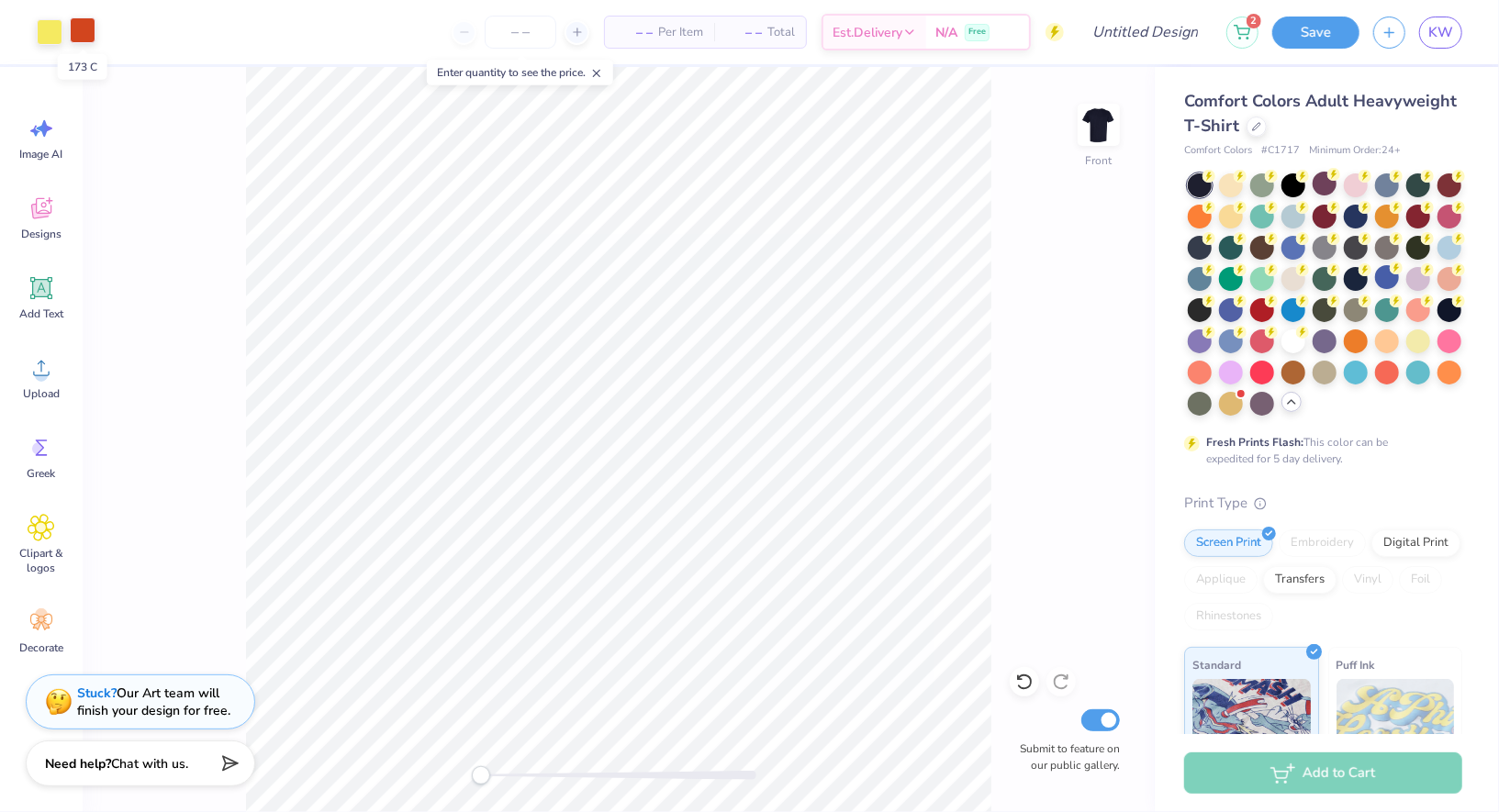
click at [91, 30] on div at bounding box center [83, 31] width 26 height 26
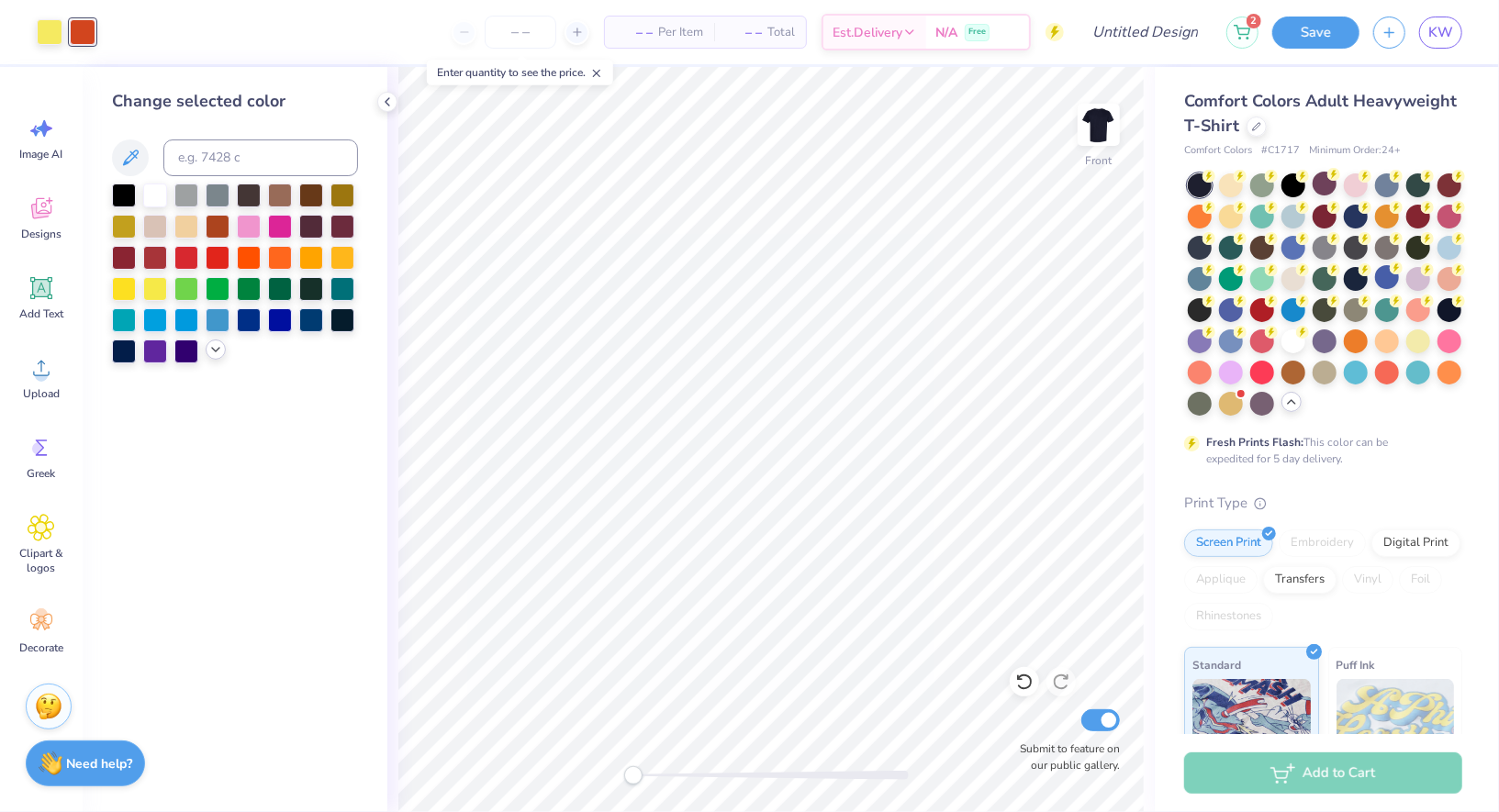
click at [208, 351] on icon at bounding box center [215, 350] width 15 height 15
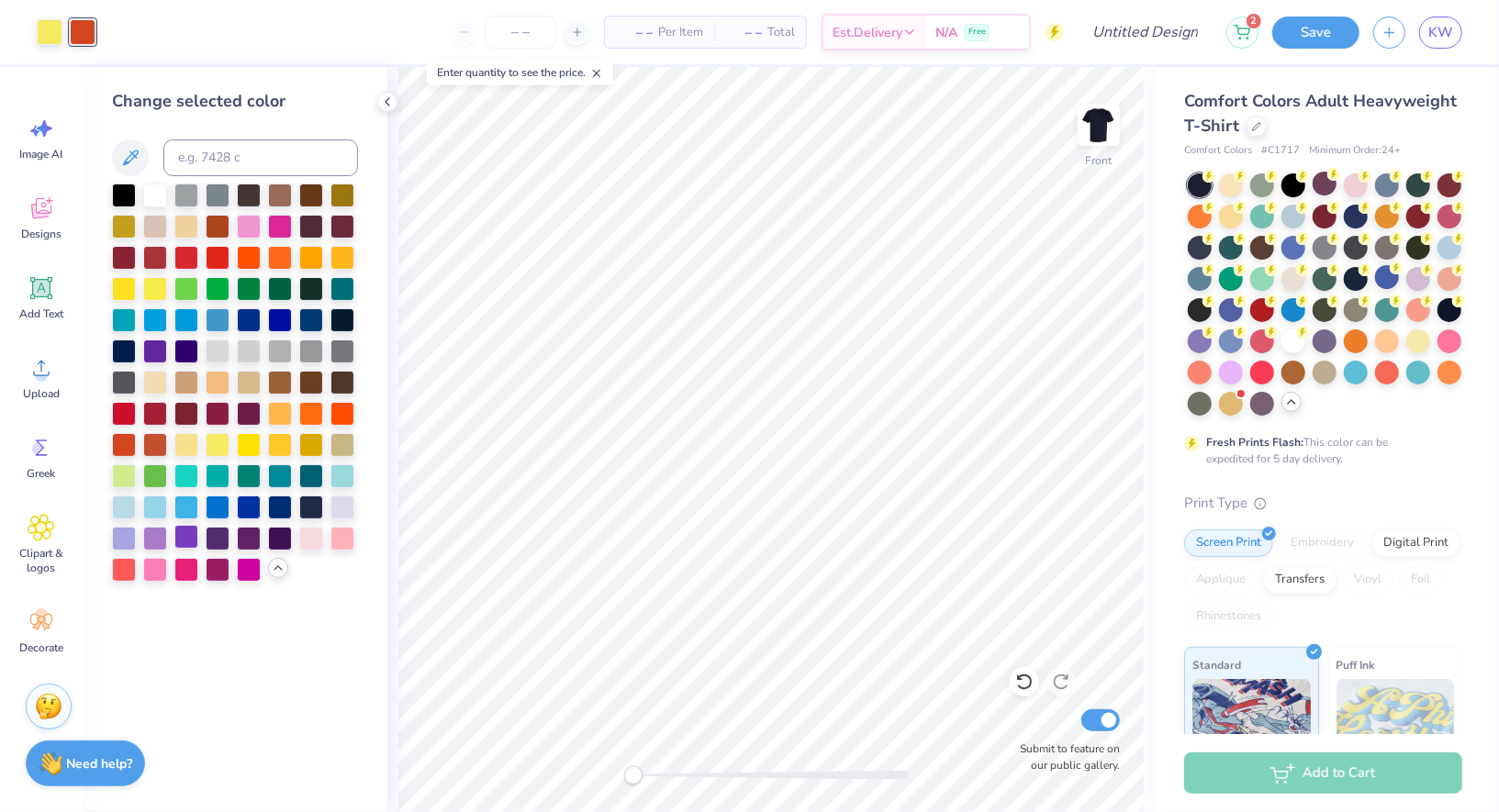
click at [180, 532] on div at bounding box center [187, 537] width 24 height 24
click at [257, 536] on div at bounding box center [249, 537] width 24 height 24
click at [288, 539] on div at bounding box center [280, 537] width 24 height 24
click at [217, 538] on div at bounding box center [217, 537] width 24 height 24
click at [247, 539] on div at bounding box center [249, 537] width 24 height 24
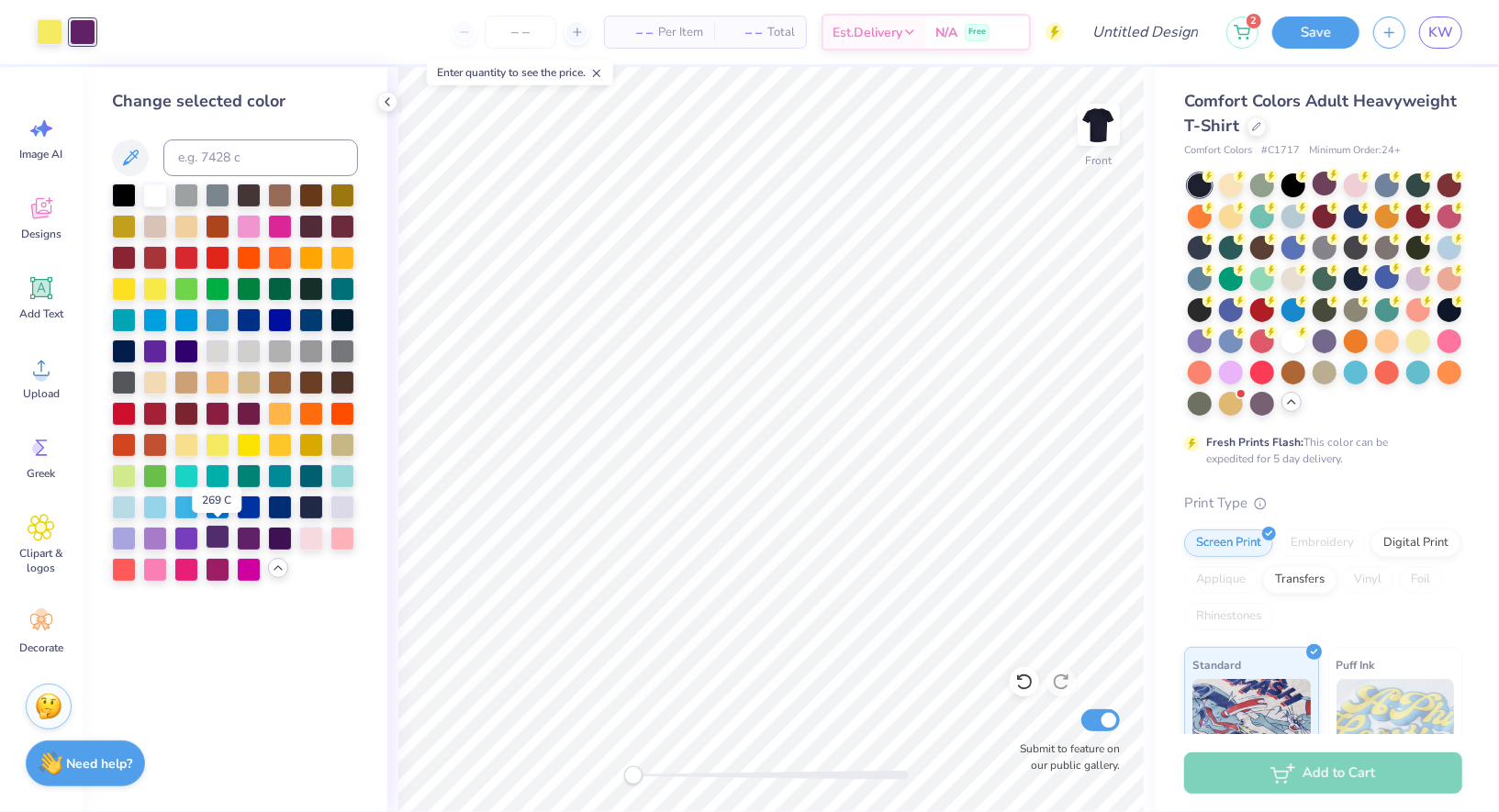
click at [220, 535] on div at bounding box center [217, 537] width 24 height 24
click at [215, 542] on div at bounding box center [217, 537] width 24 height 24
click at [153, 534] on div at bounding box center [156, 537] width 24 height 24
click at [202, 543] on div at bounding box center [235, 382] width 246 height 398
click at [348, 507] on div at bounding box center [342, 506] width 24 height 24
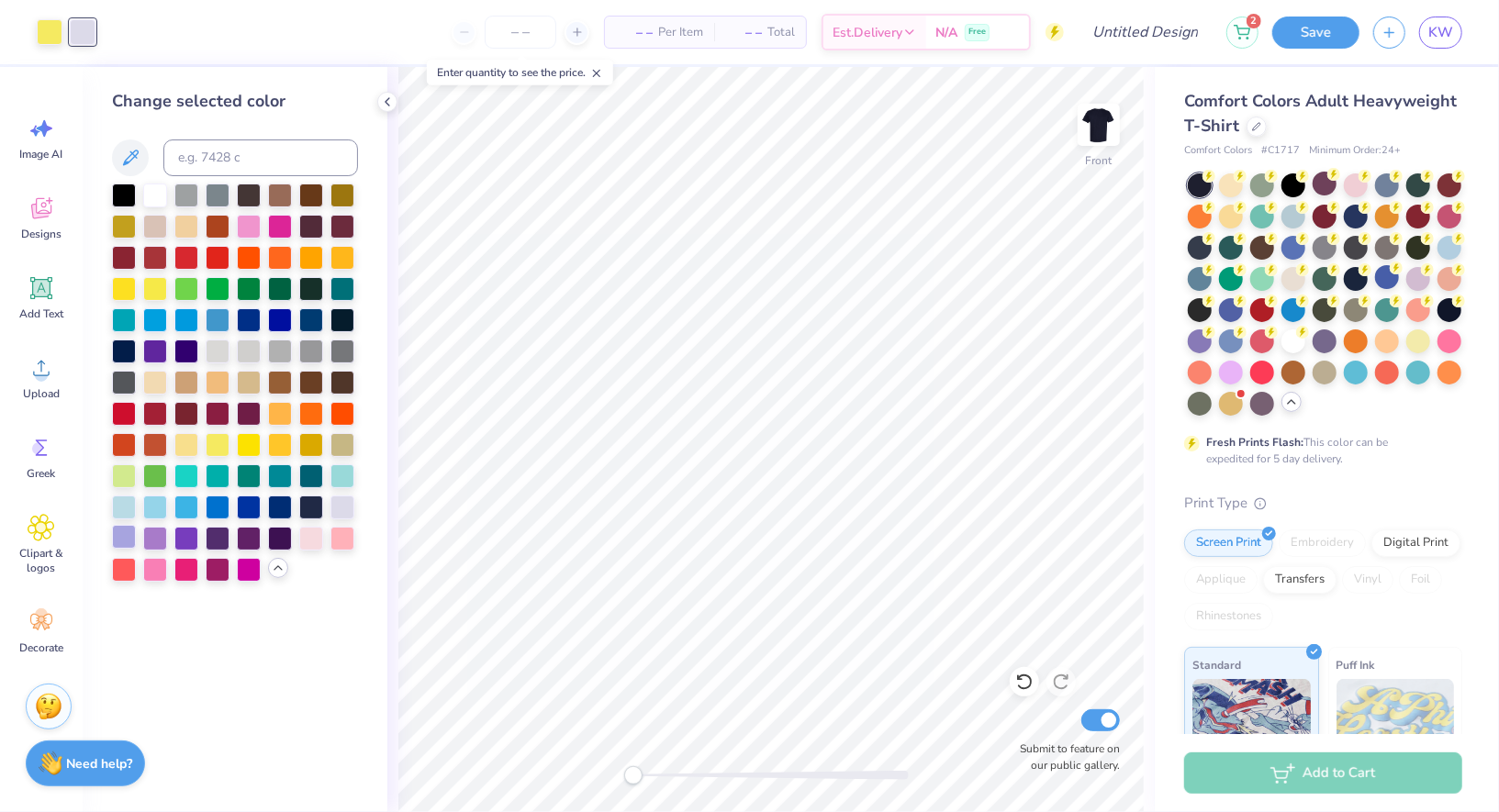
click at [124, 531] on div at bounding box center [124, 537] width 24 height 24
click at [167, 533] on div at bounding box center [156, 537] width 24 height 24
click at [99, 543] on div "Change selected color" at bounding box center [235, 439] width 305 height 745
click at [195, 533] on div at bounding box center [187, 537] width 24 height 24
click at [146, 544] on div at bounding box center [156, 537] width 24 height 24
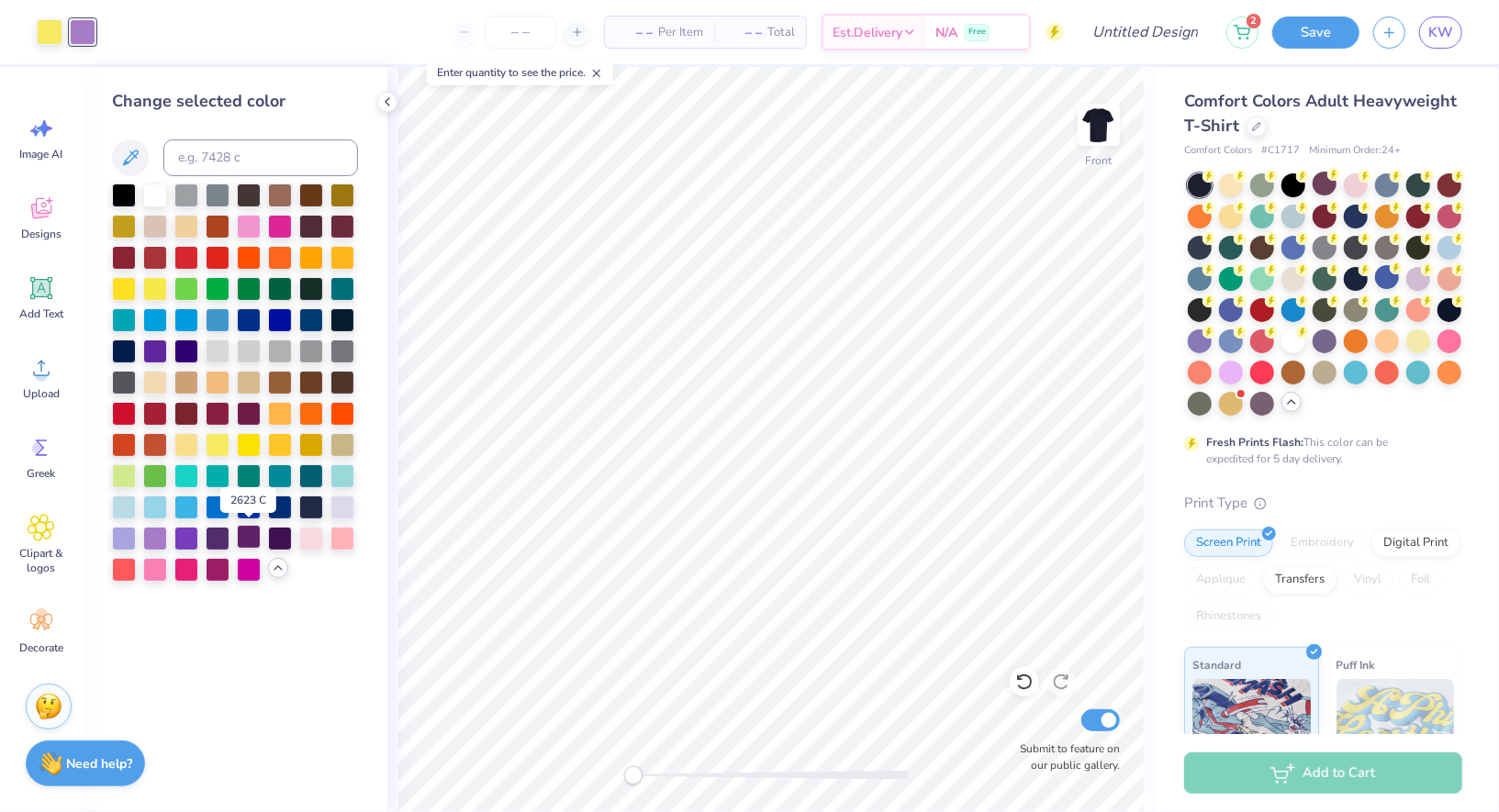
click at [252, 535] on div at bounding box center [249, 537] width 24 height 24
click at [218, 530] on div at bounding box center [217, 537] width 24 height 24
click at [186, 529] on div at bounding box center [187, 537] width 24 height 24
click at [158, 531] on div at bounding box center [156, 537] width 24 height 24
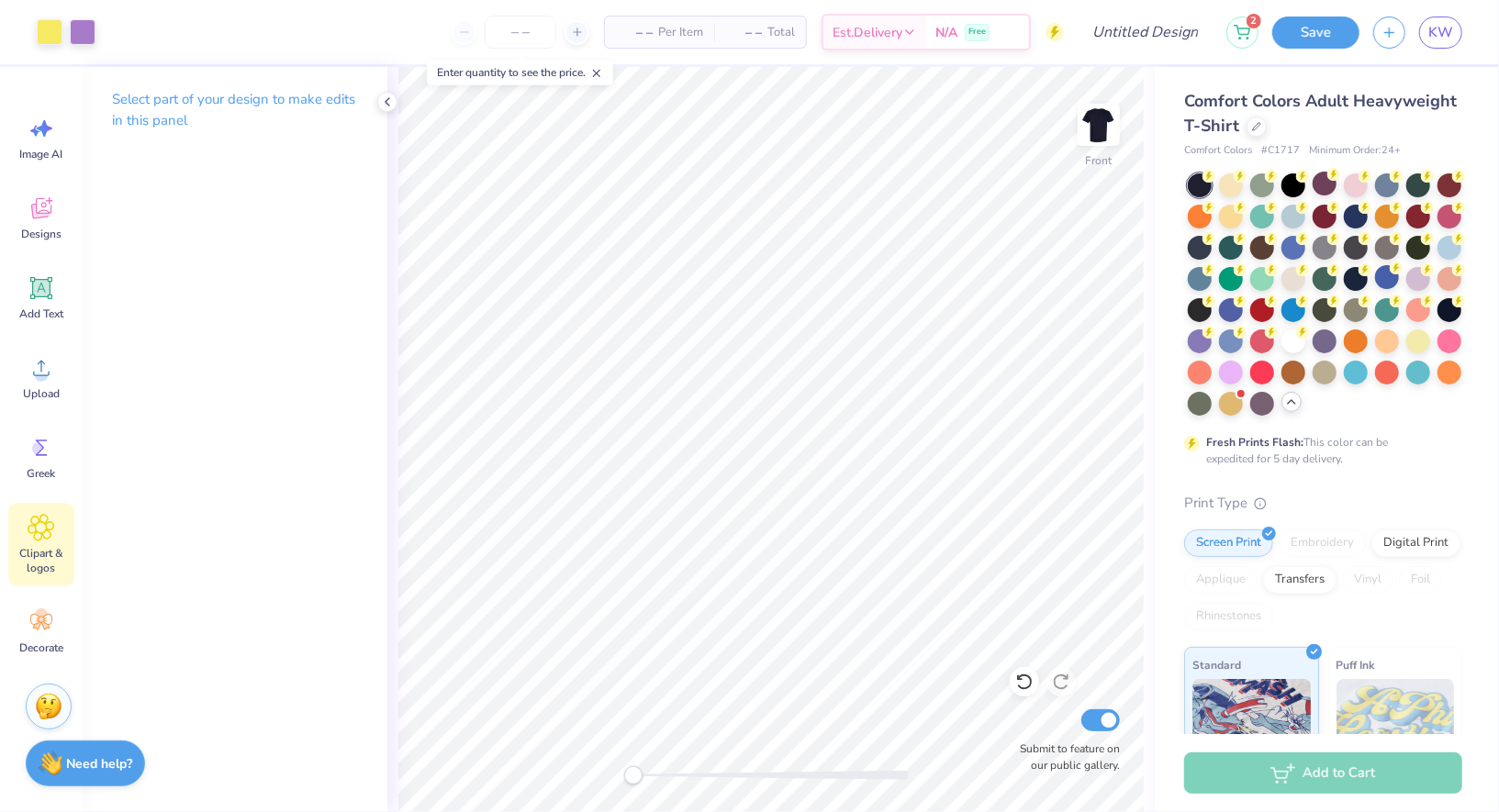
click at [36, 560] on span "Clipart & logos" at bounding box center [41, 560] width 61 height 29
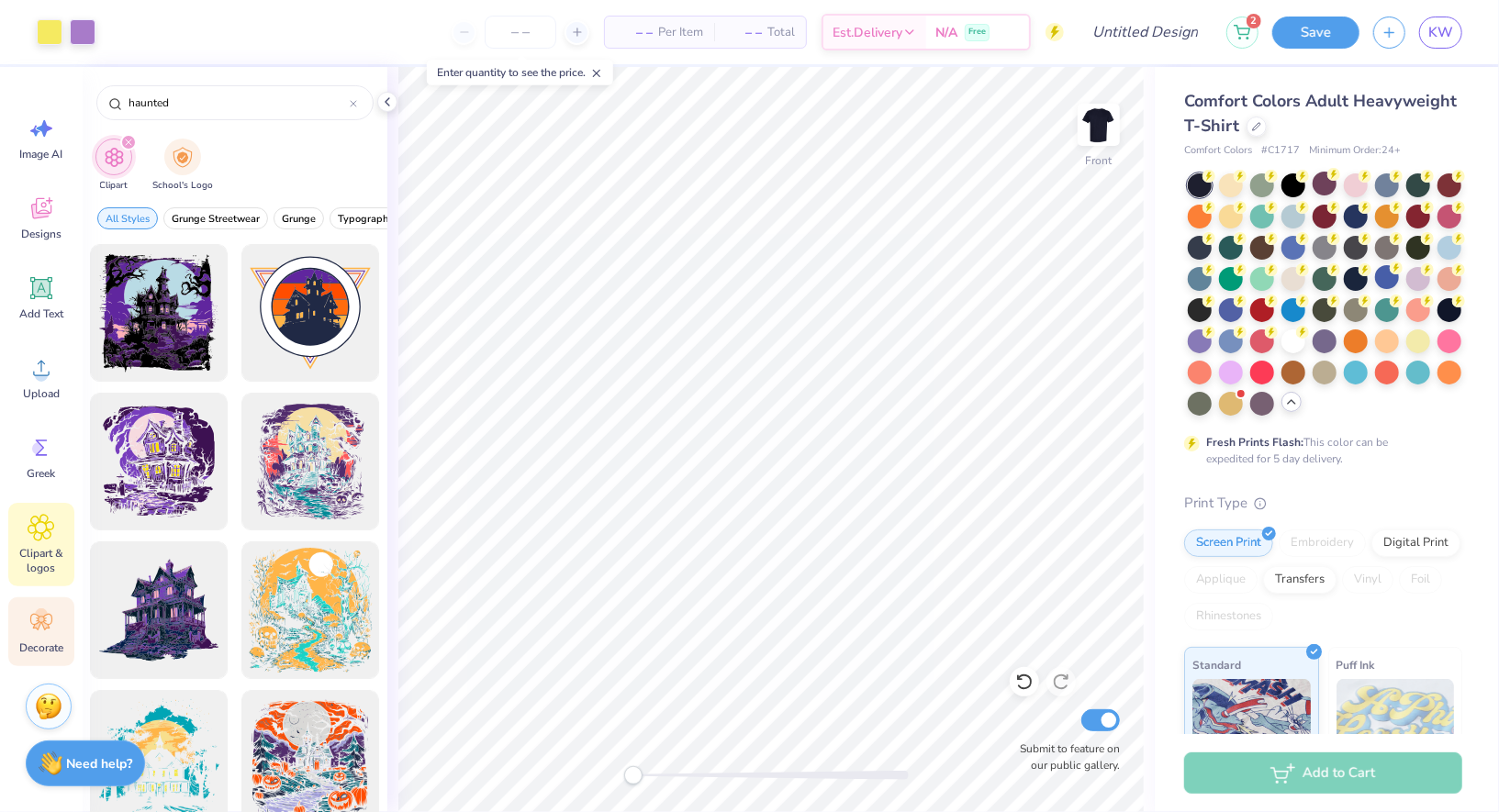
click at [53, 626] on icon at bounding box center [42, 623] width 28 height 28
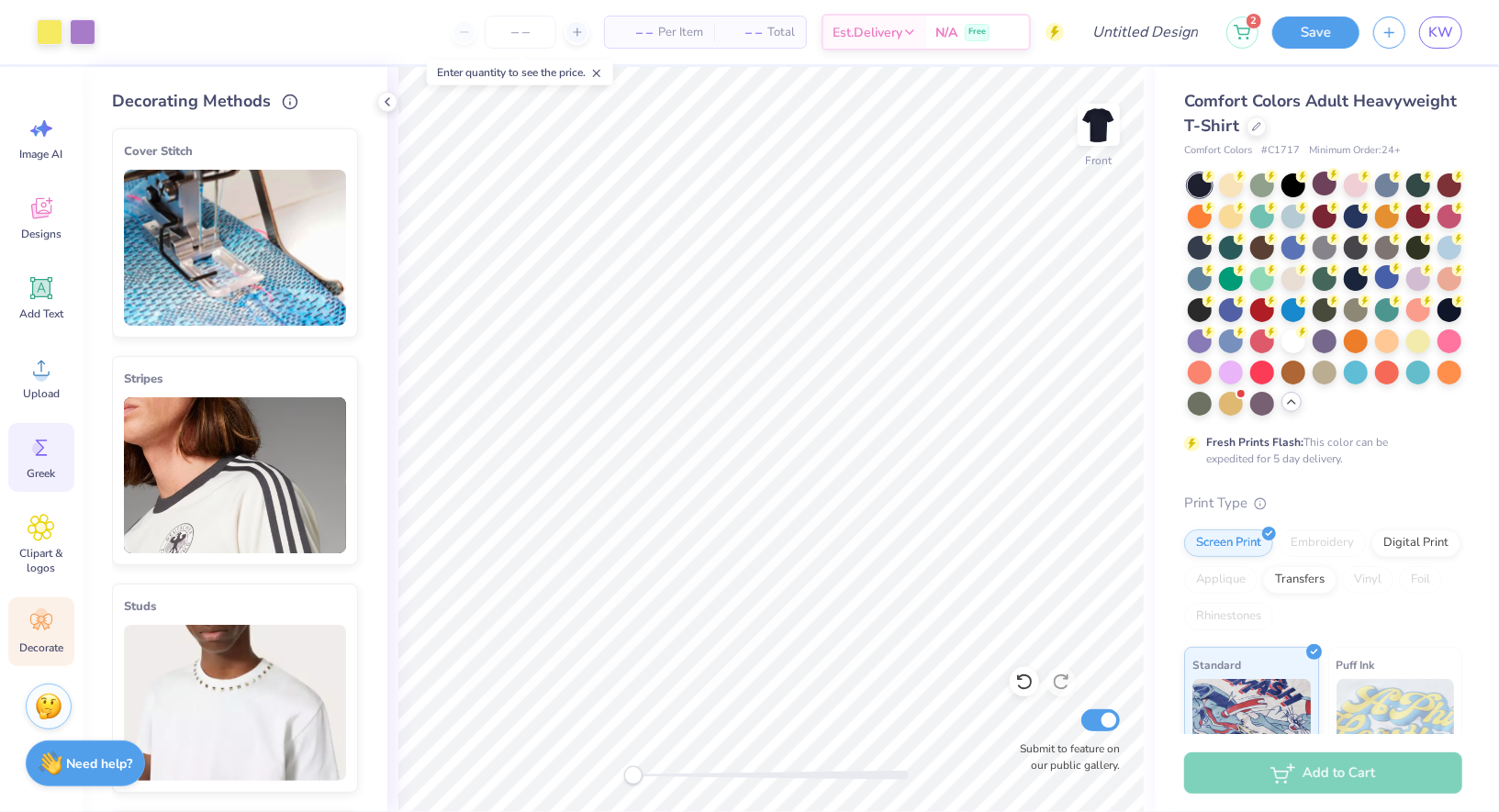
click at [51, 484] on div "Greek" at bounding box center [41, 458] width 66 height 69
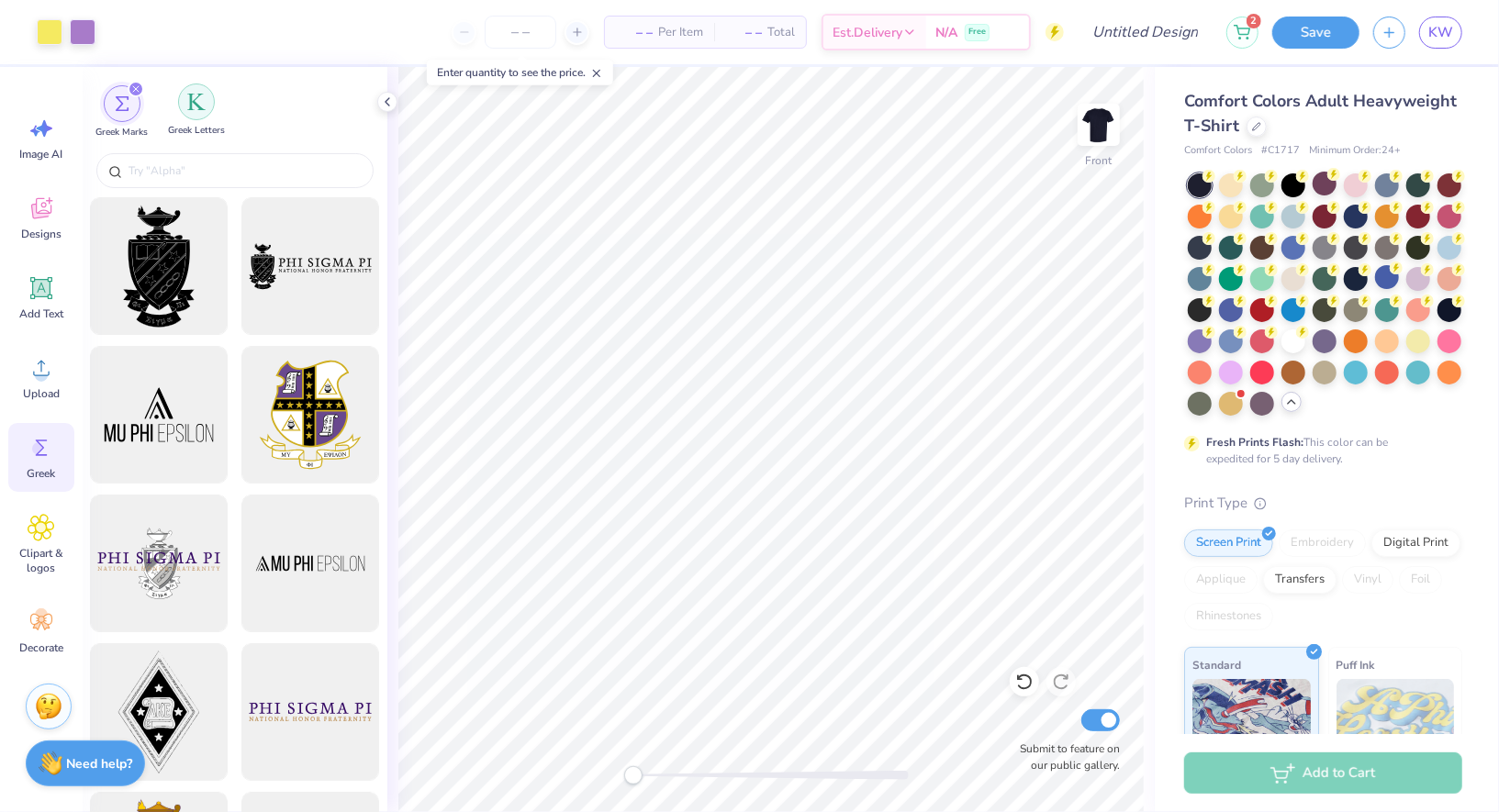
click at [194, 113] on div "filter for Greek Letters" at bounding box center [196, 102] width 36 height 36
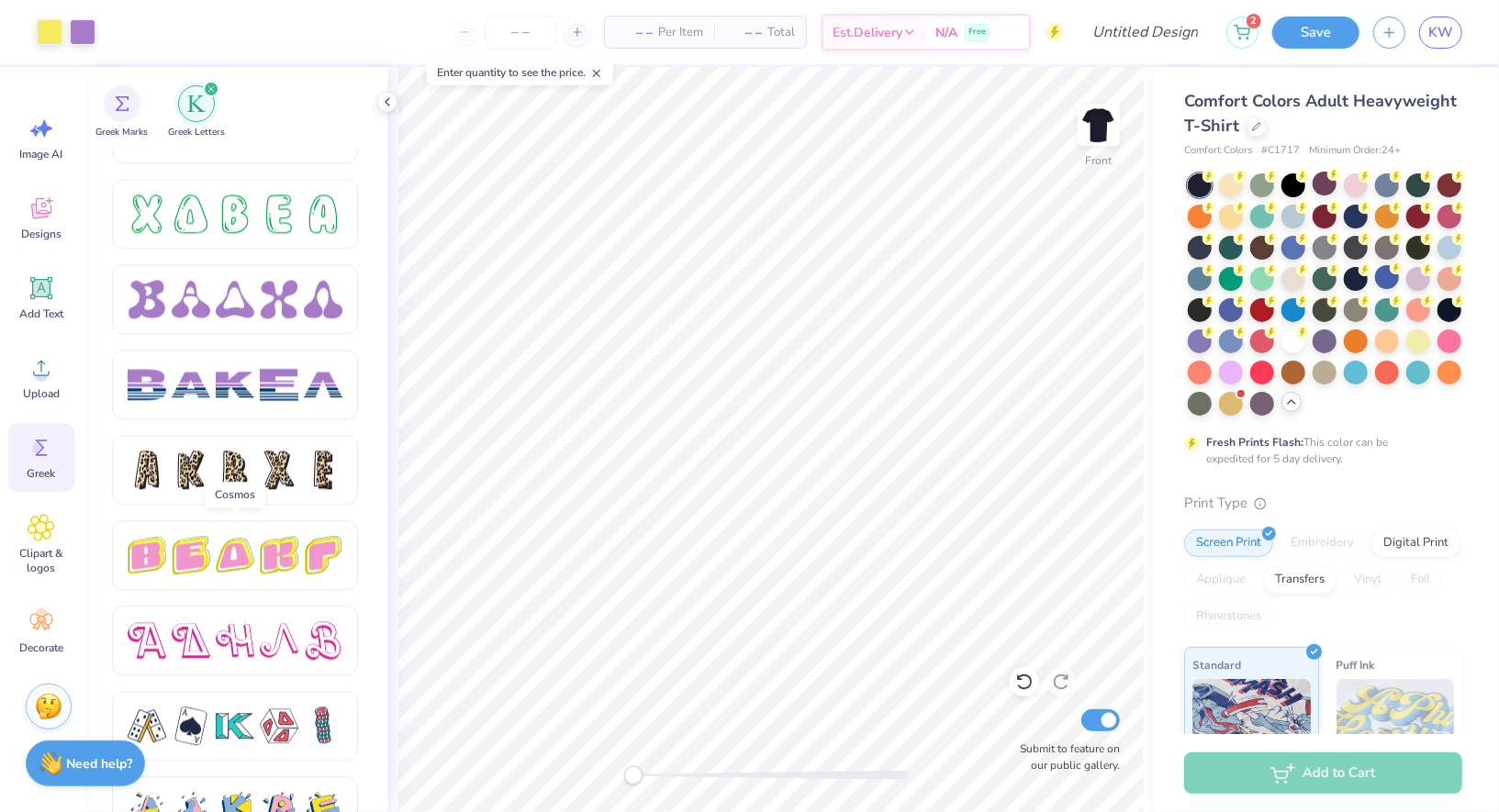
scroll to position [3003, 0]
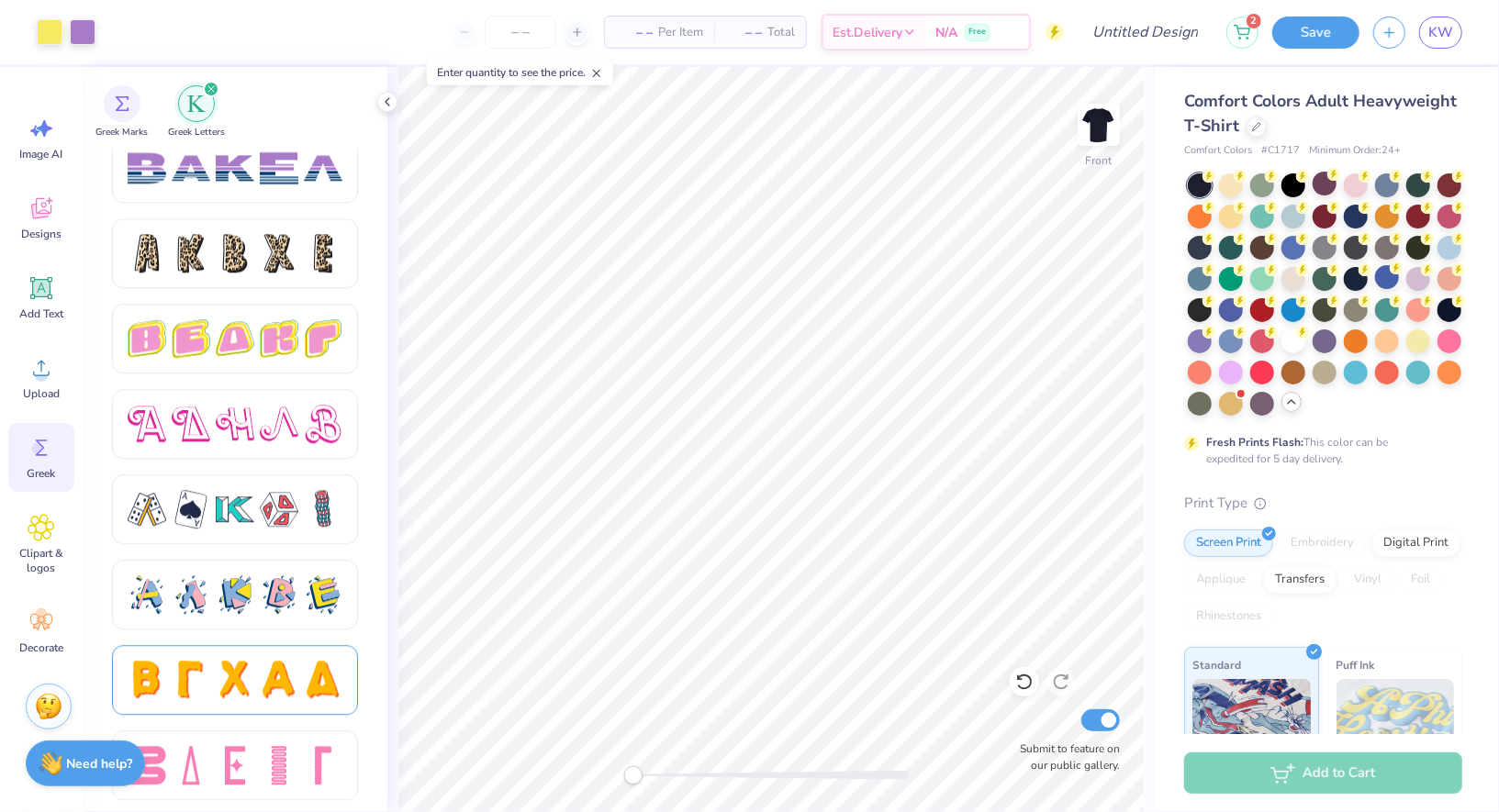
click at [233, 688] on div at bounding box center [234, 680] width 38 height 38
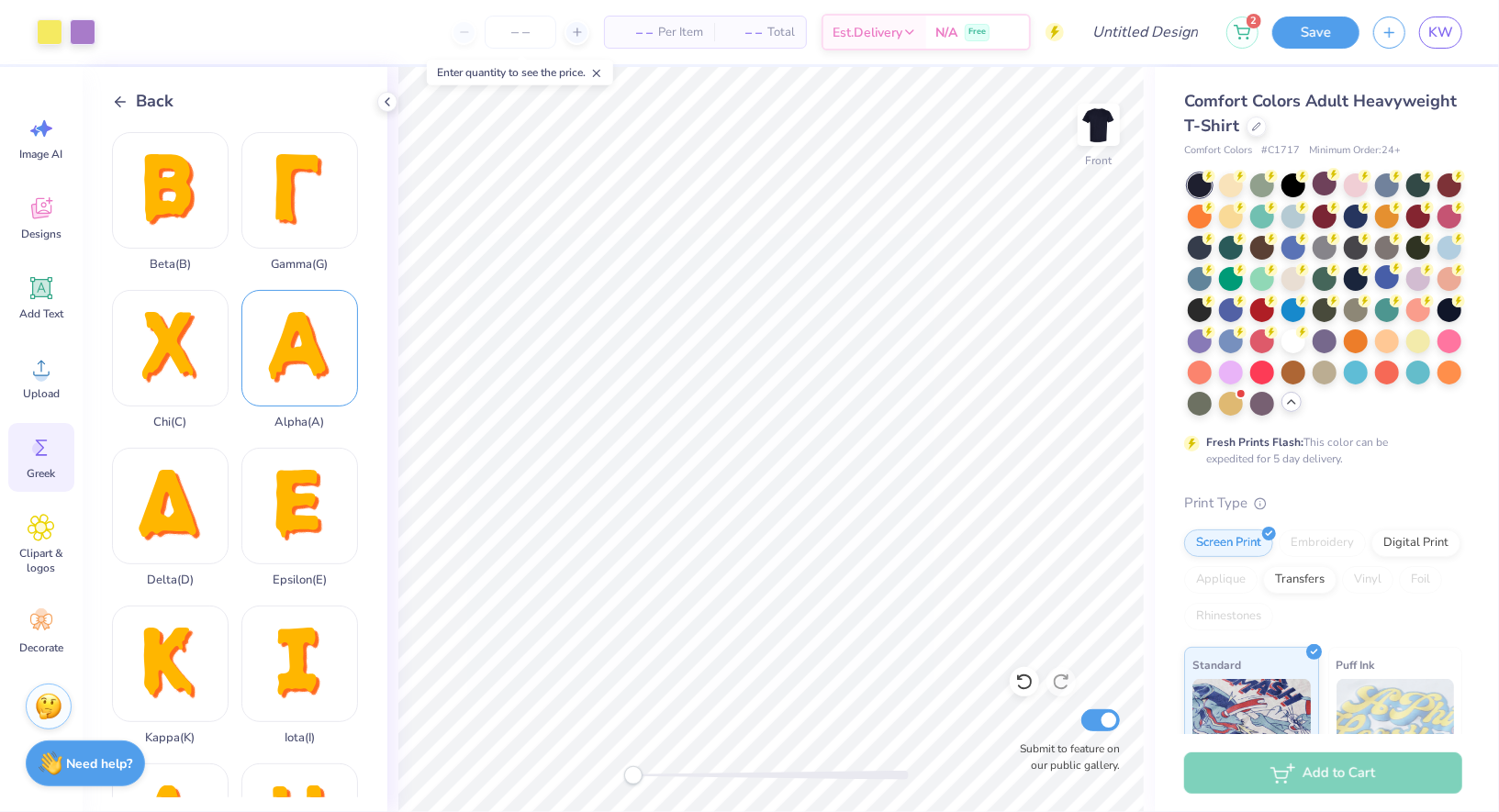
click at [323, 367] on div "Alpha ( A )" at bounding box center [299, 360] width 117 height 140
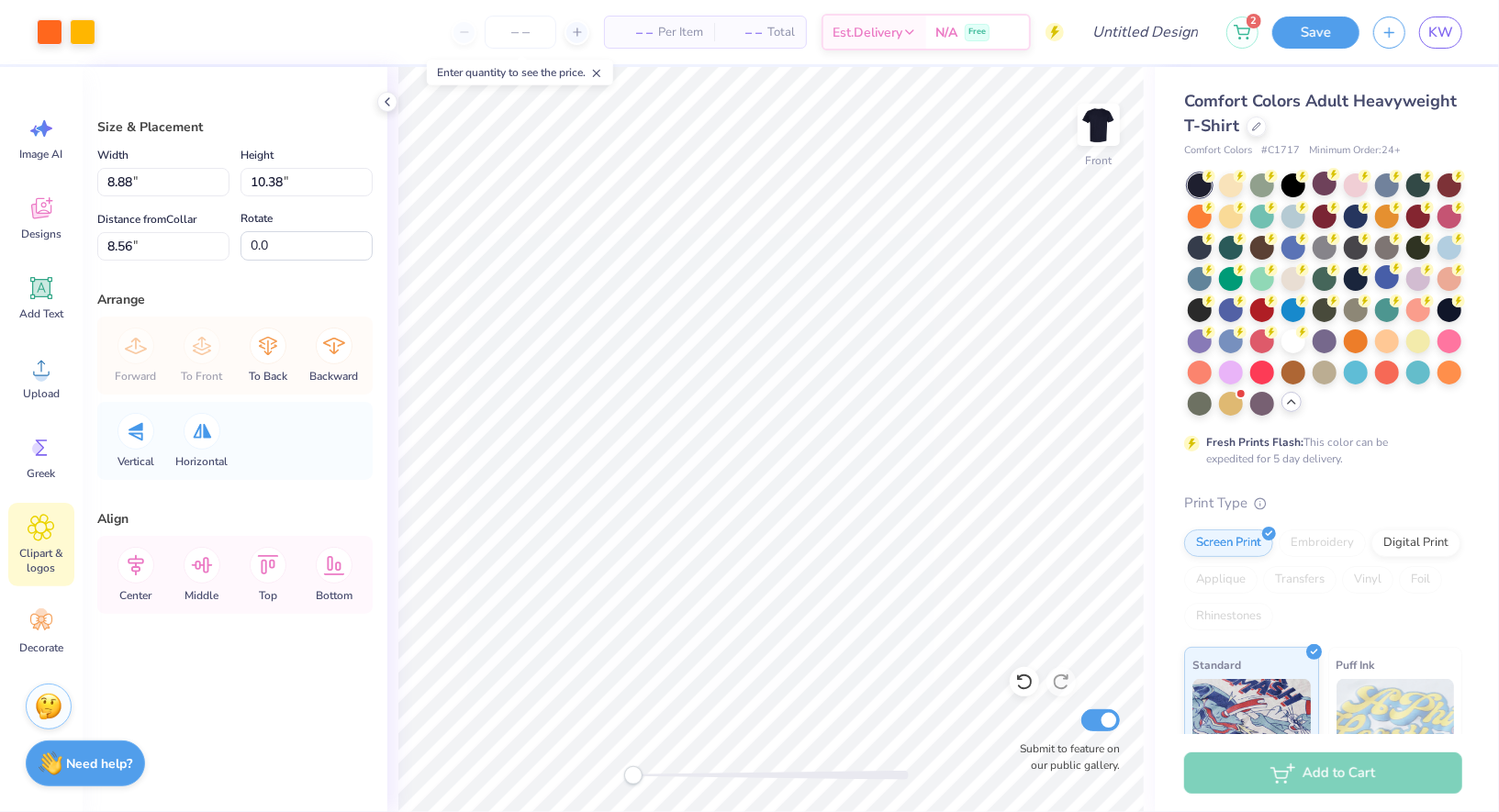
click at [42, 532] on icon at bounding box center [41, 528] width 11 height 11
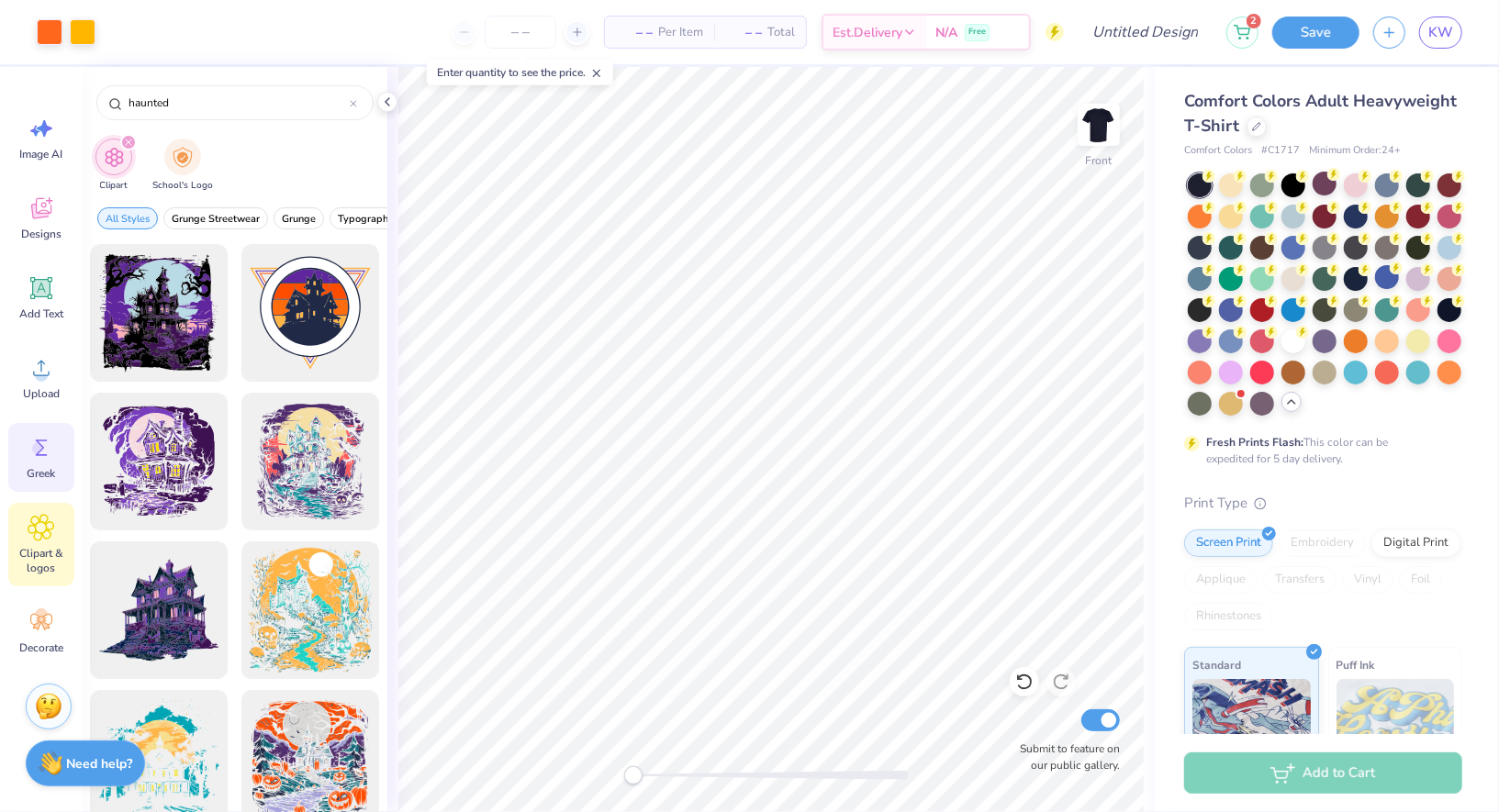
click at [44, 452] on icon at bounding box center [42, 448] width 28 height 28
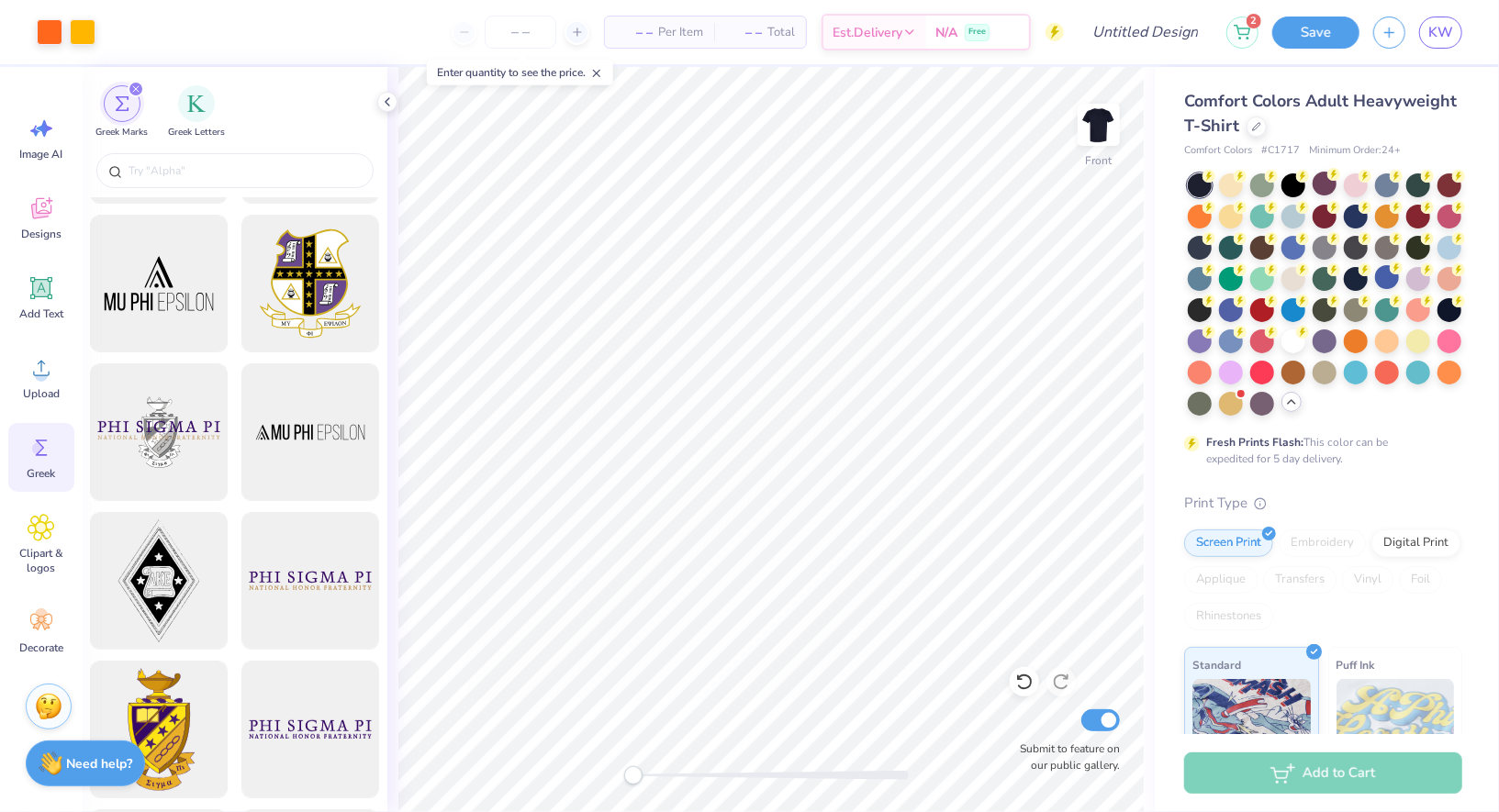
scroll to position [194, 0]
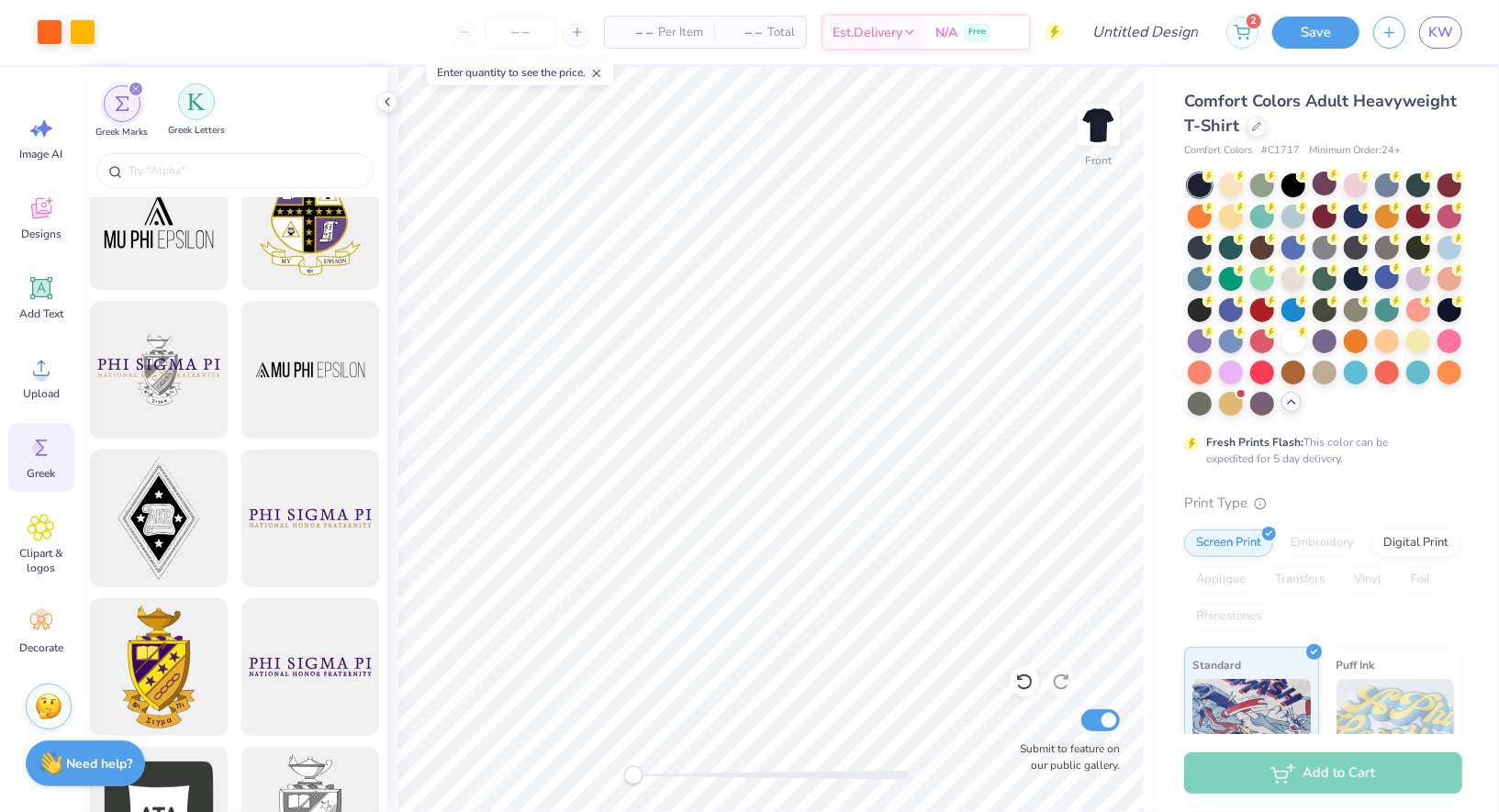
click at [185, 114] on div "filter for Greek Letters" at bounding box center [196, 102] width 36 height 36
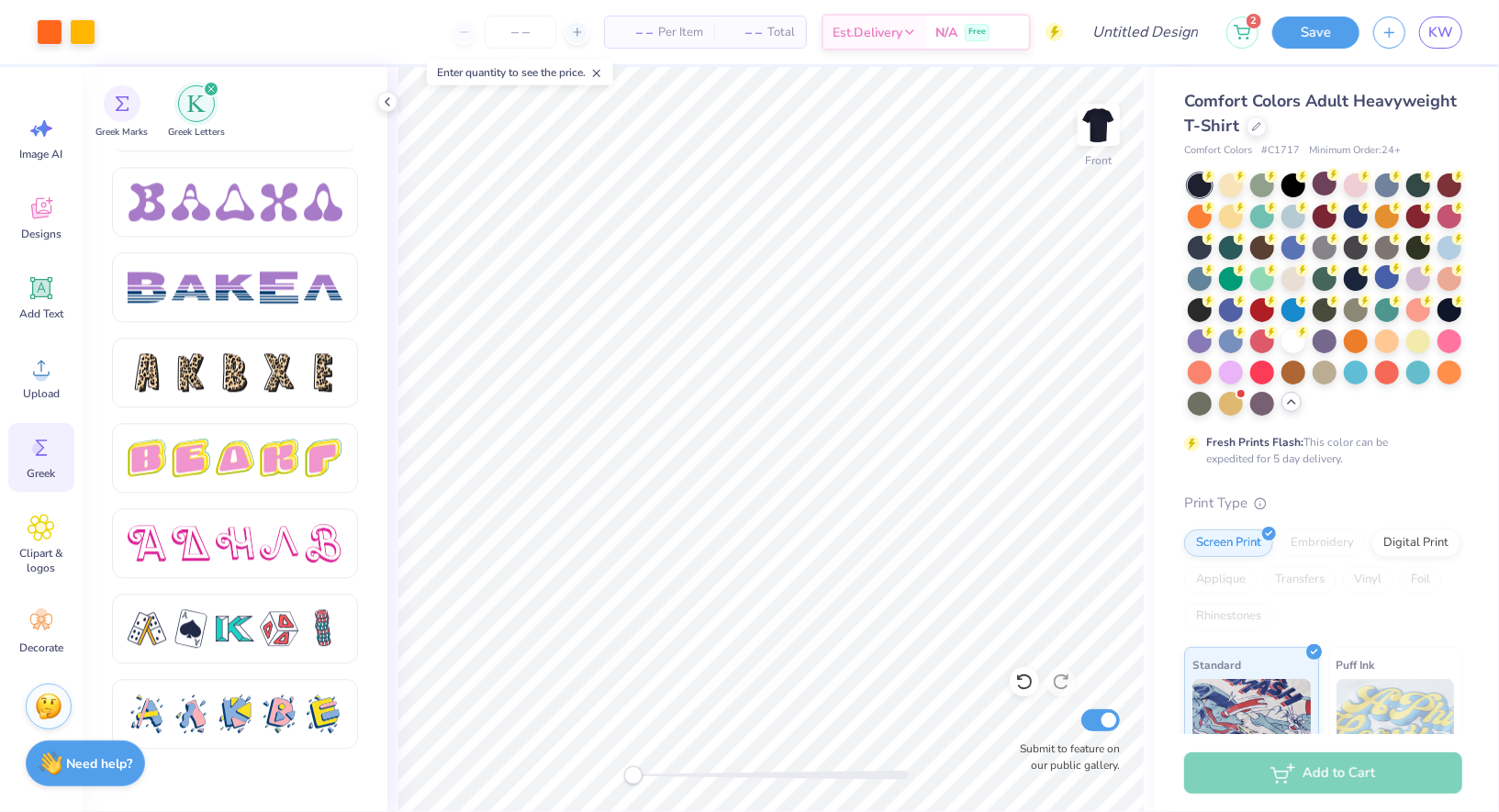
scroll to position [3003, 0]
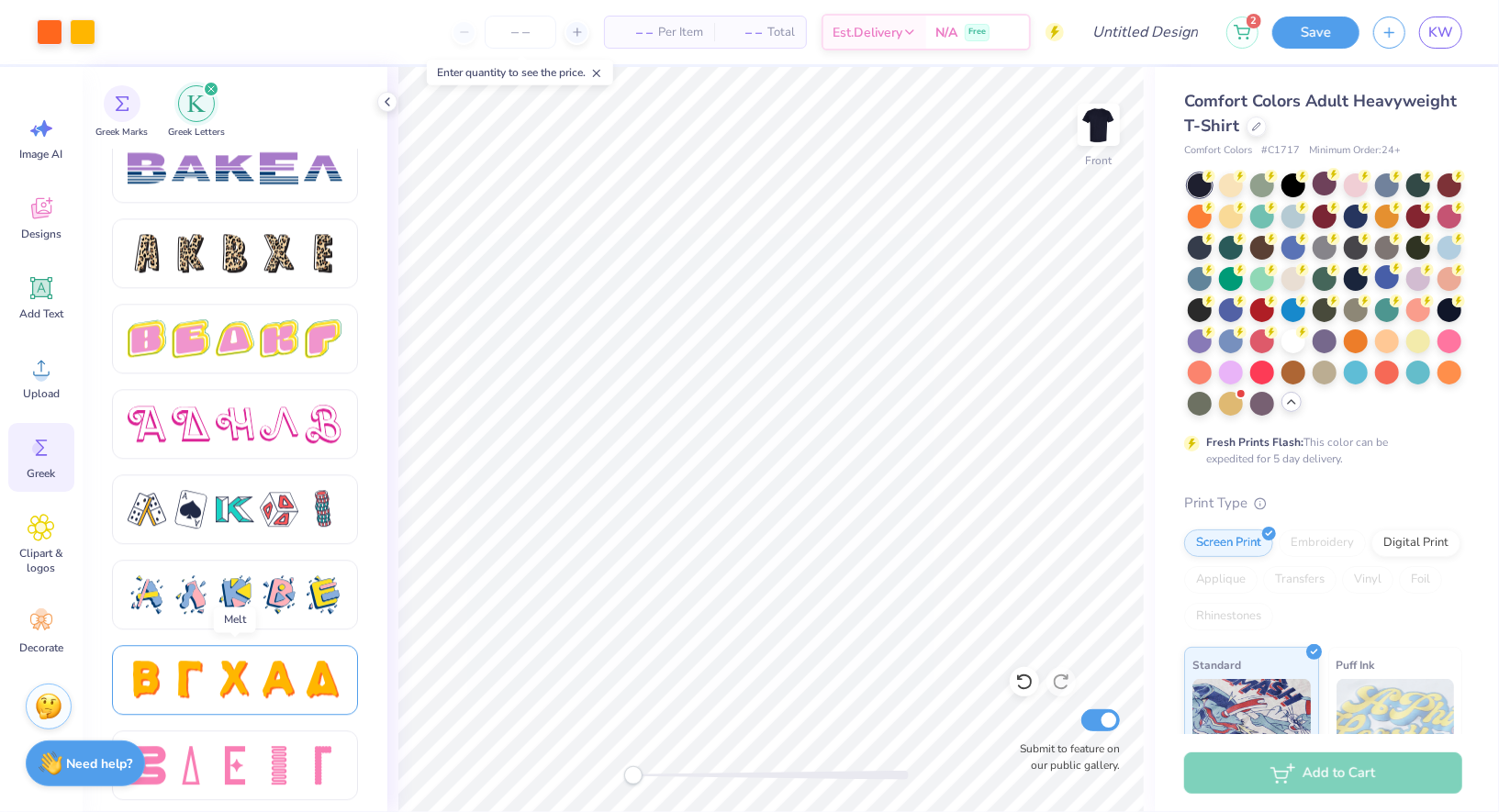
click at [266, 690] on div at bounding box center [279, 680] width 38 height 38
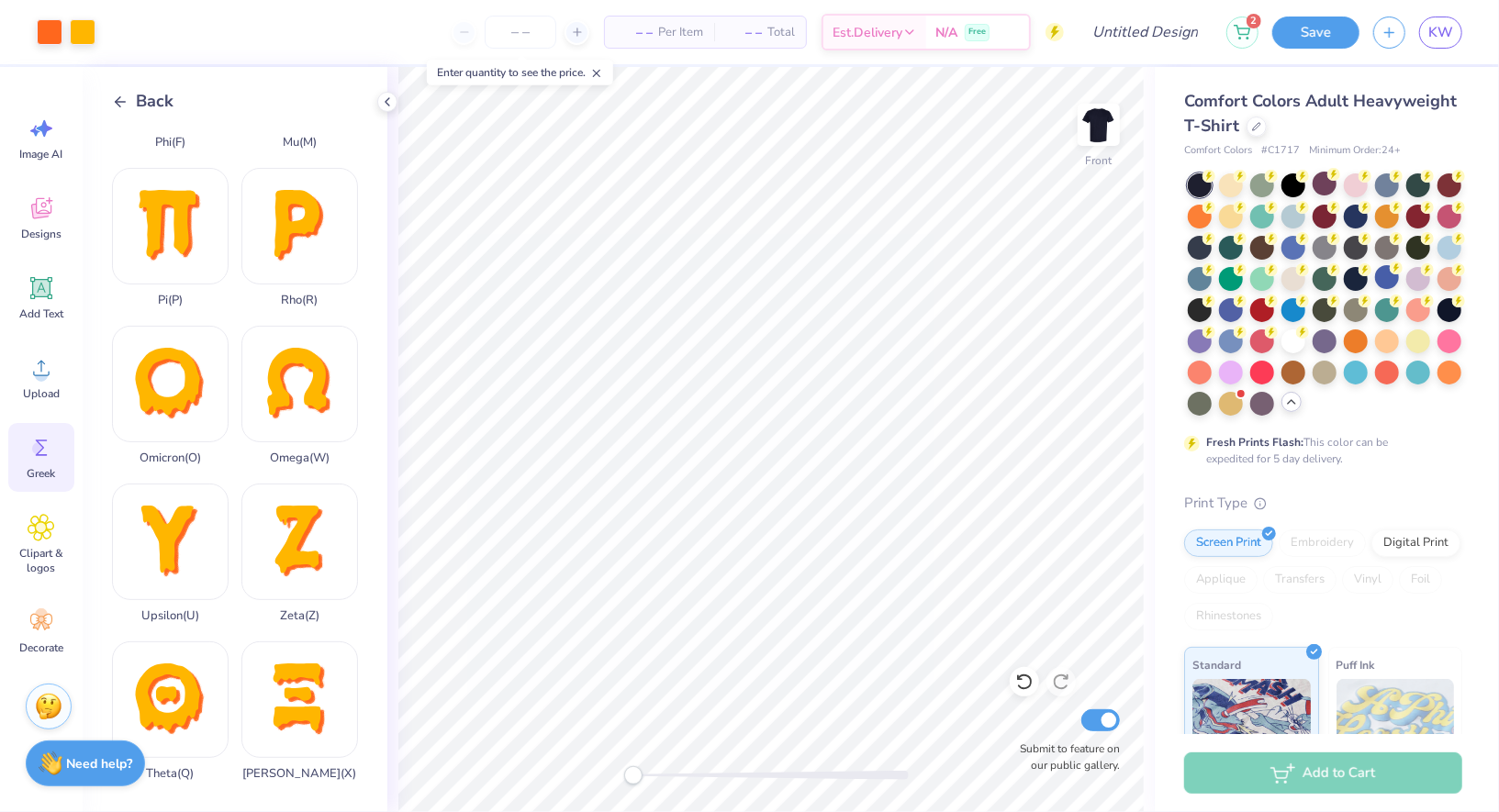
scroll to position [1232, 0]
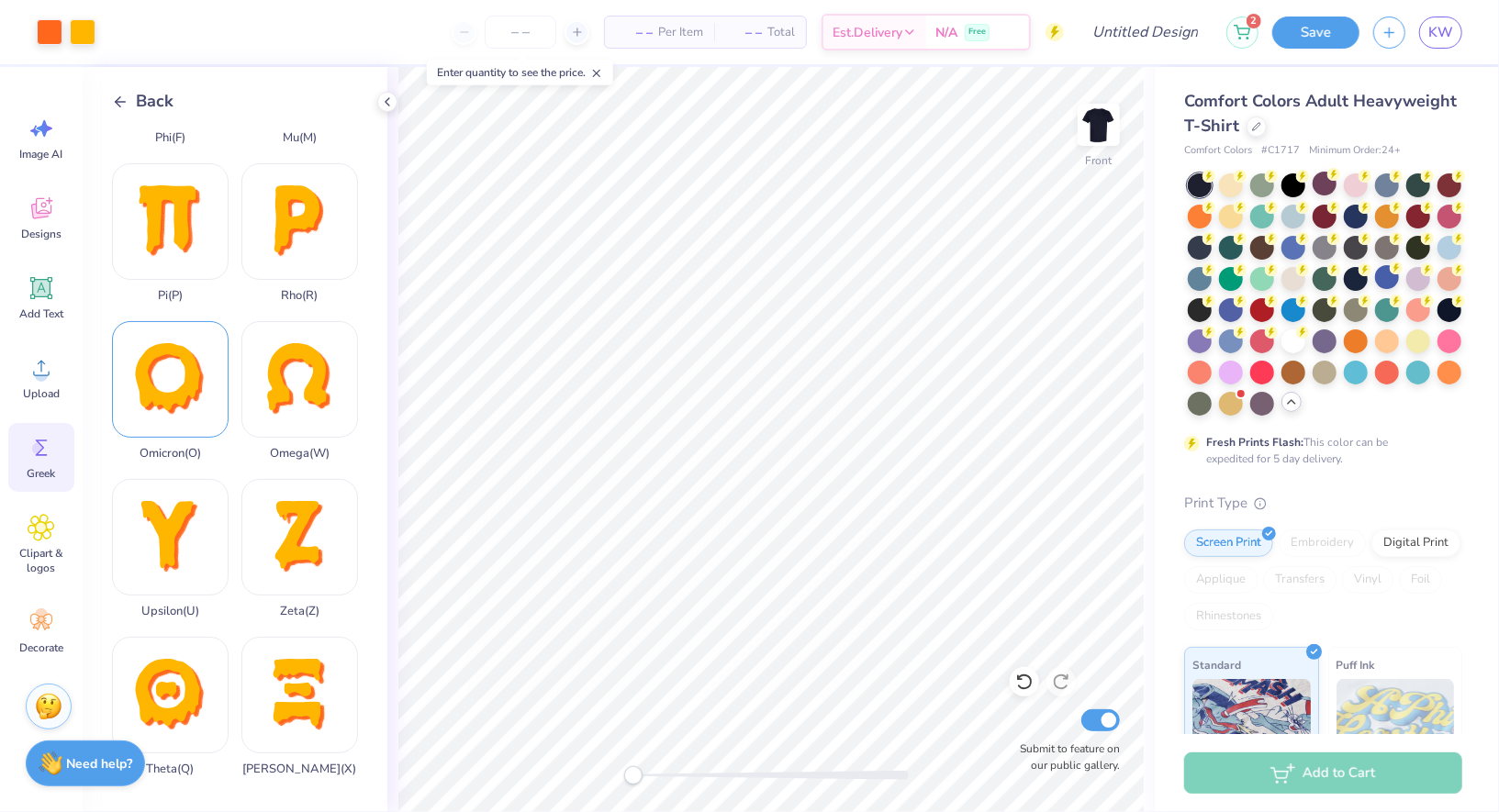
click at [192, 380] on div "Omicron ( O )" at bounding box center [170, 392] width 117 height 140
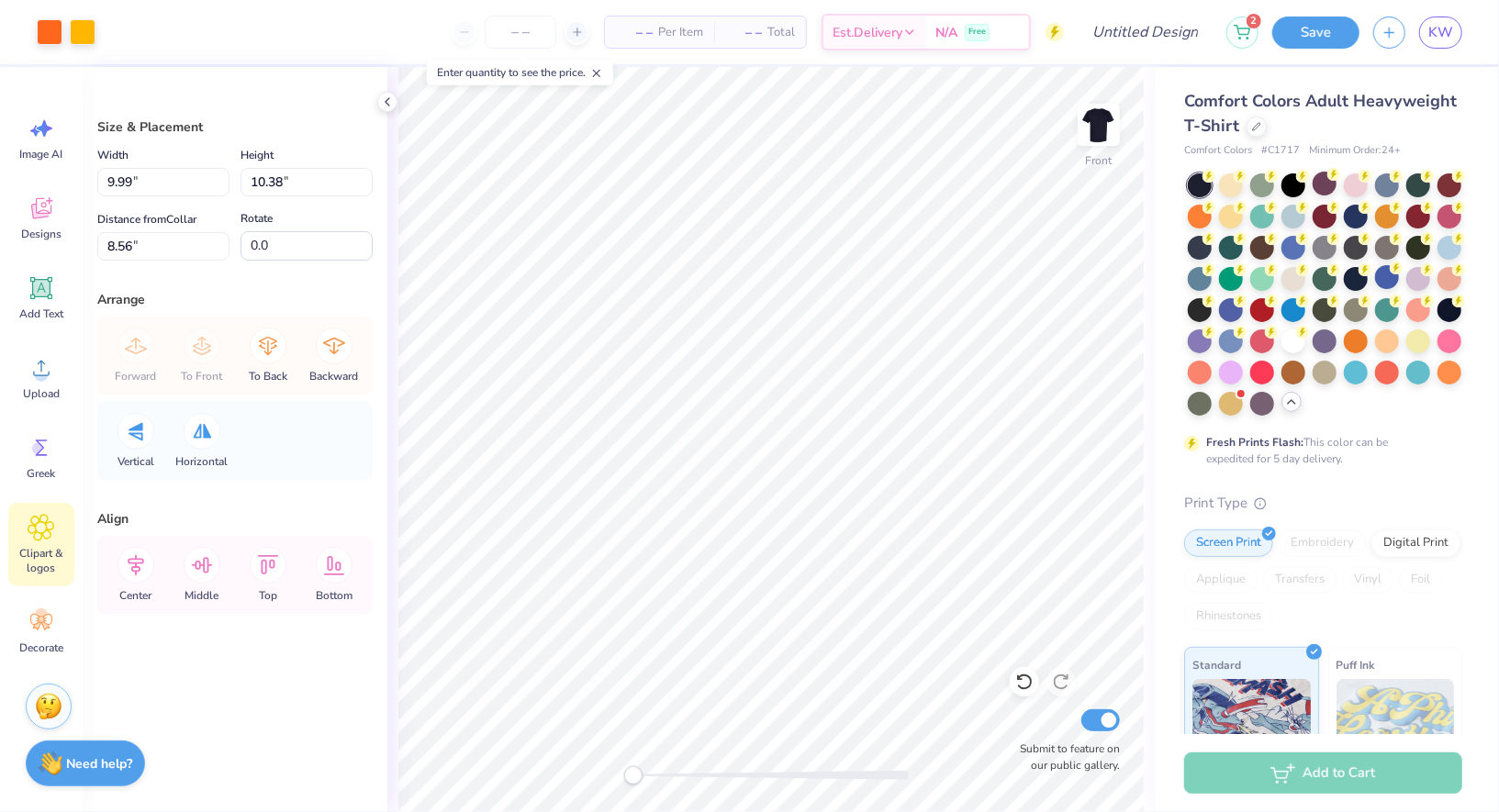
click at [43, 566] on span "Clipart & logos" at bounding box center [41, 560] width 61 height 29
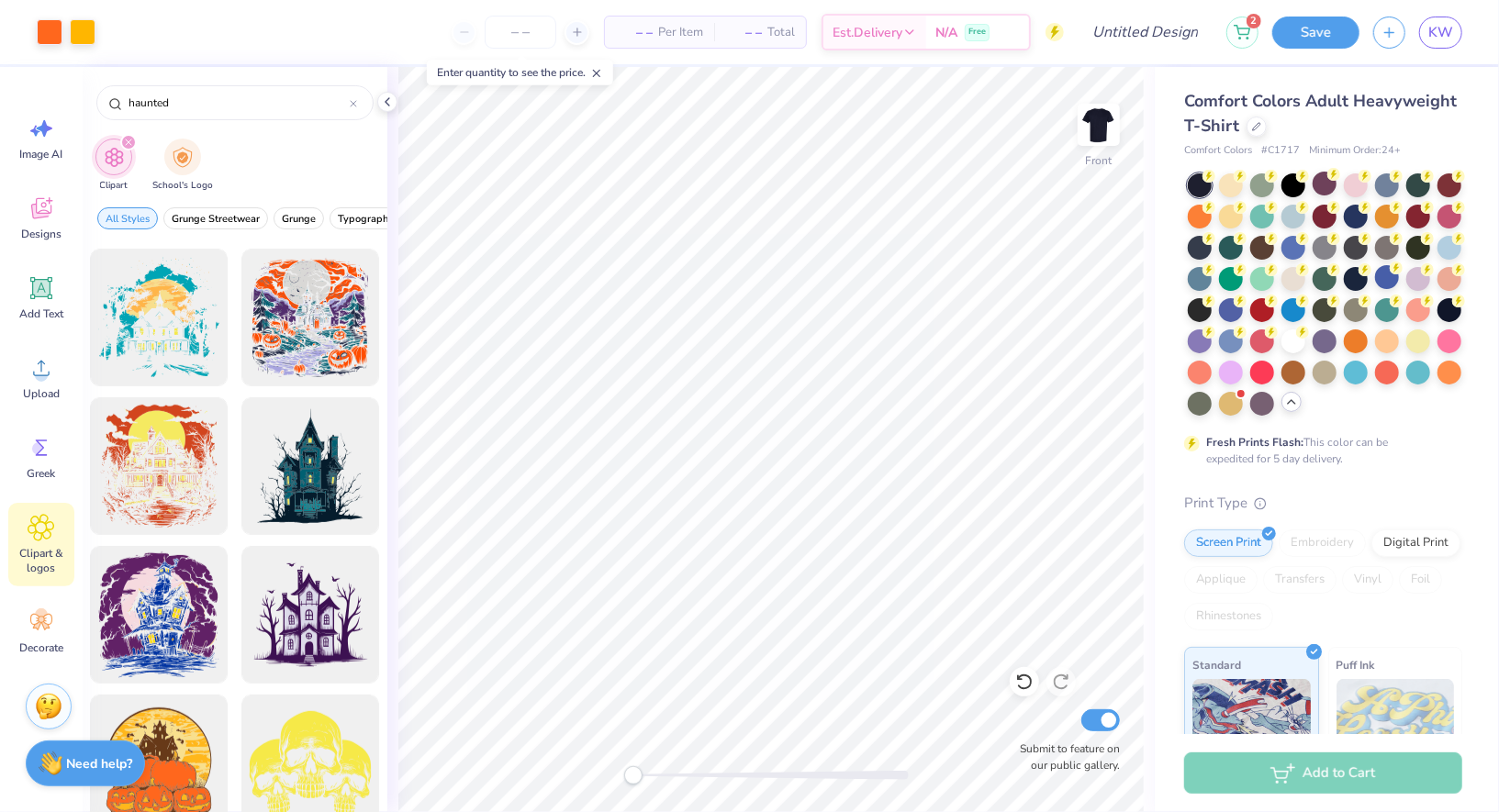
scroll to position [619, 0]
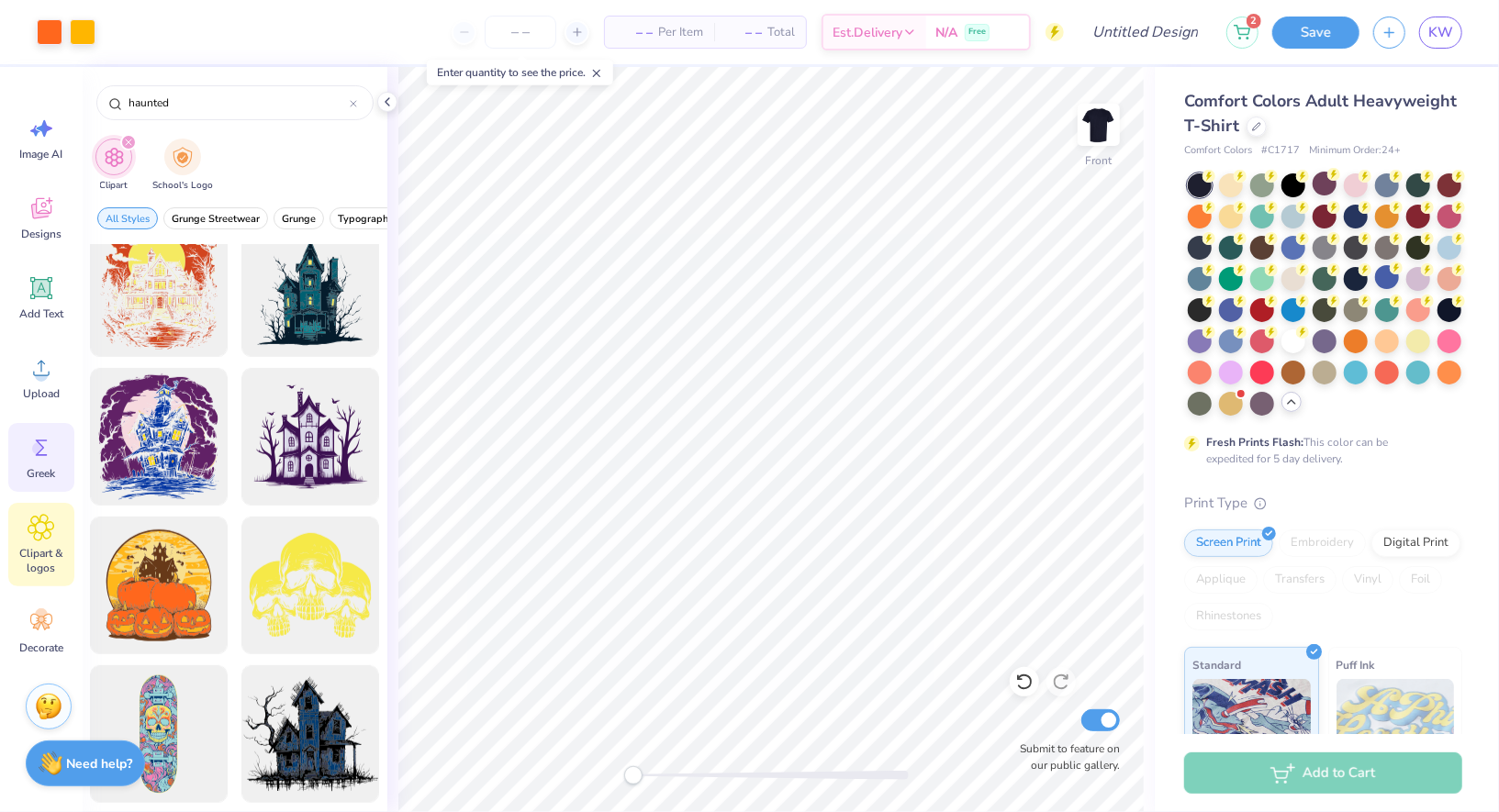
click at [44, 442] on icon at bounding box center [42, 448] width 28 height 28
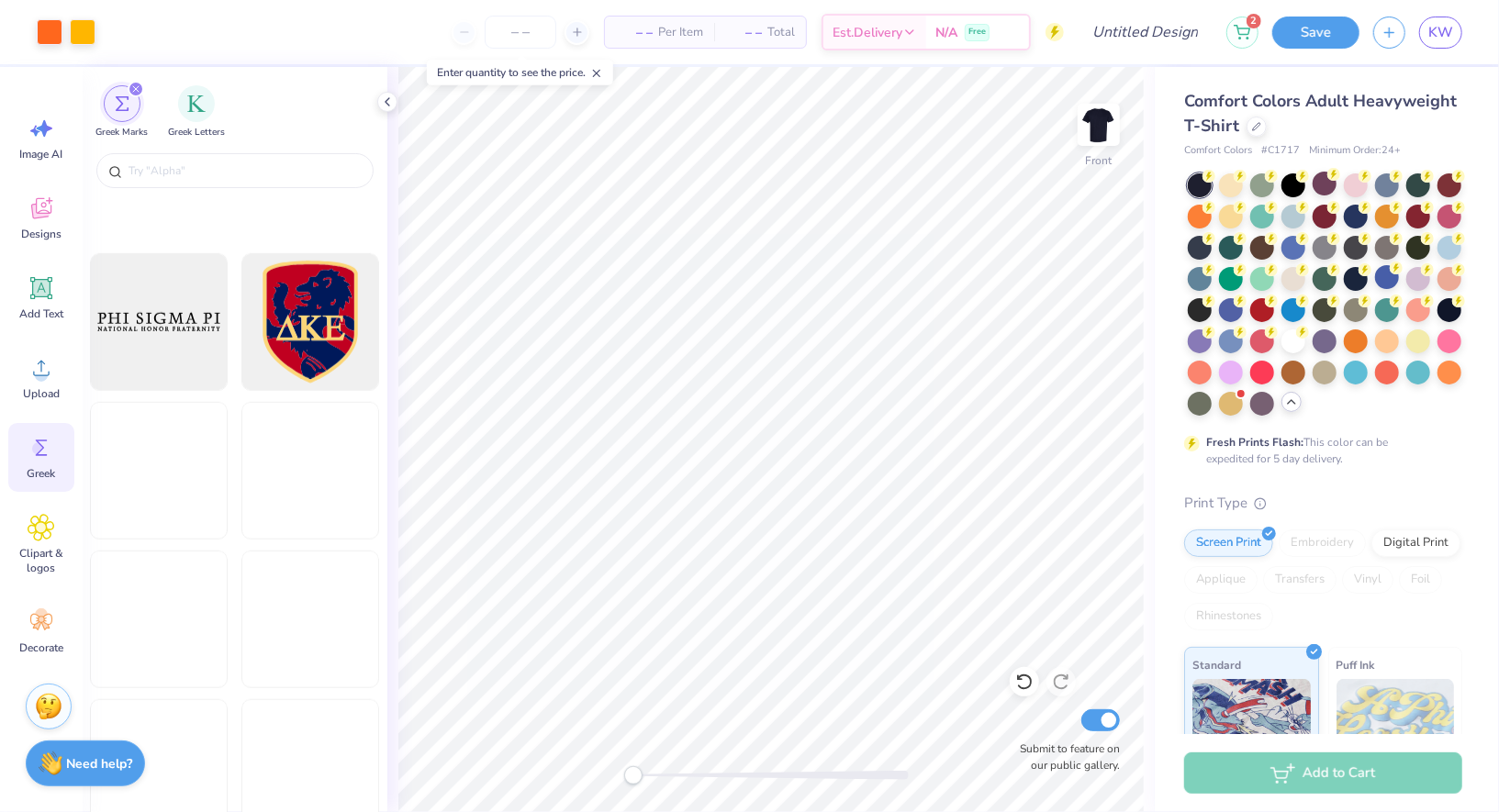
scroll to position [1264, 0]
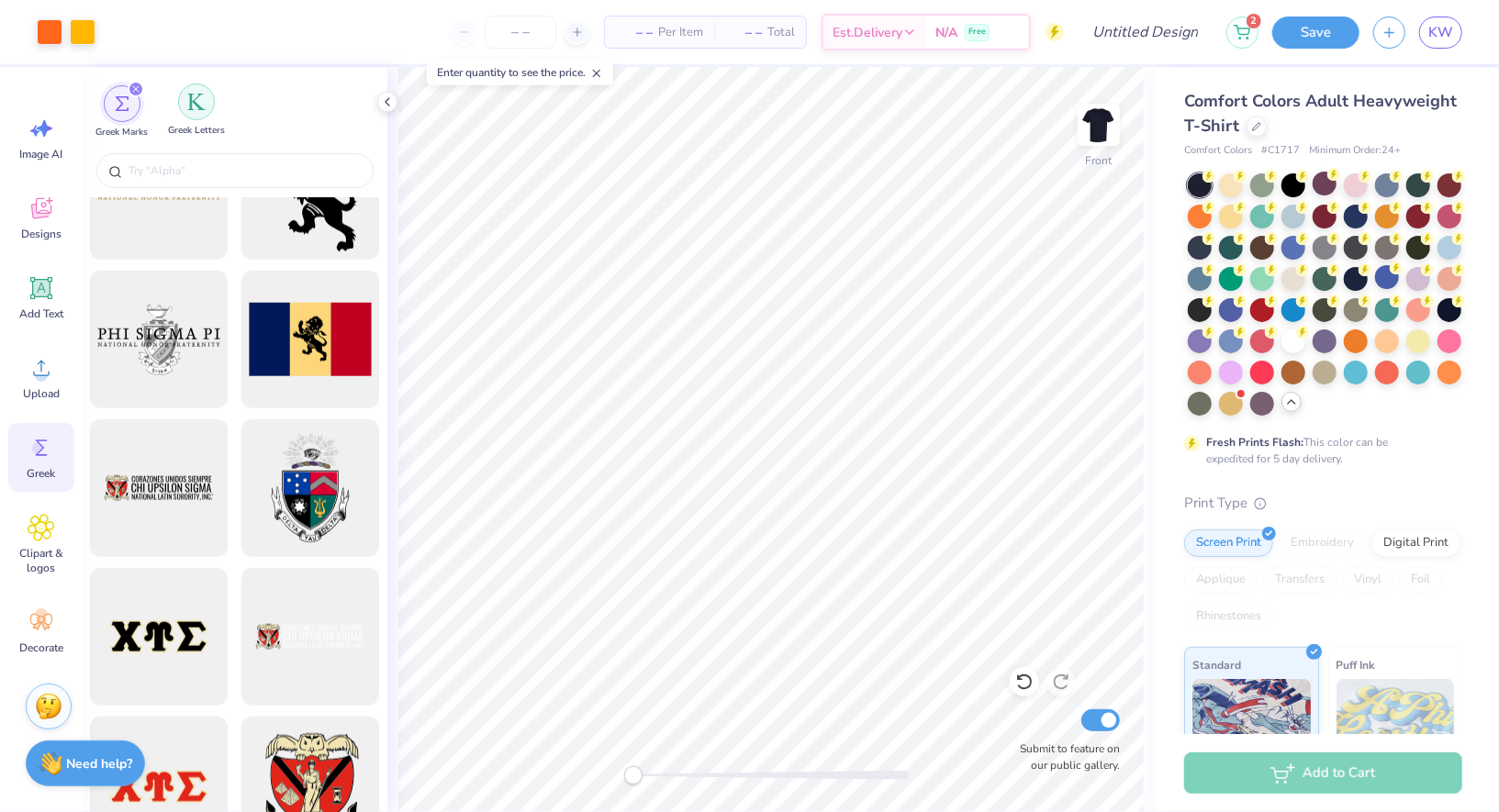
click at [195, 104] on img "filter for Greek Letters" at bounding box center [197, 102] width 19 height 19
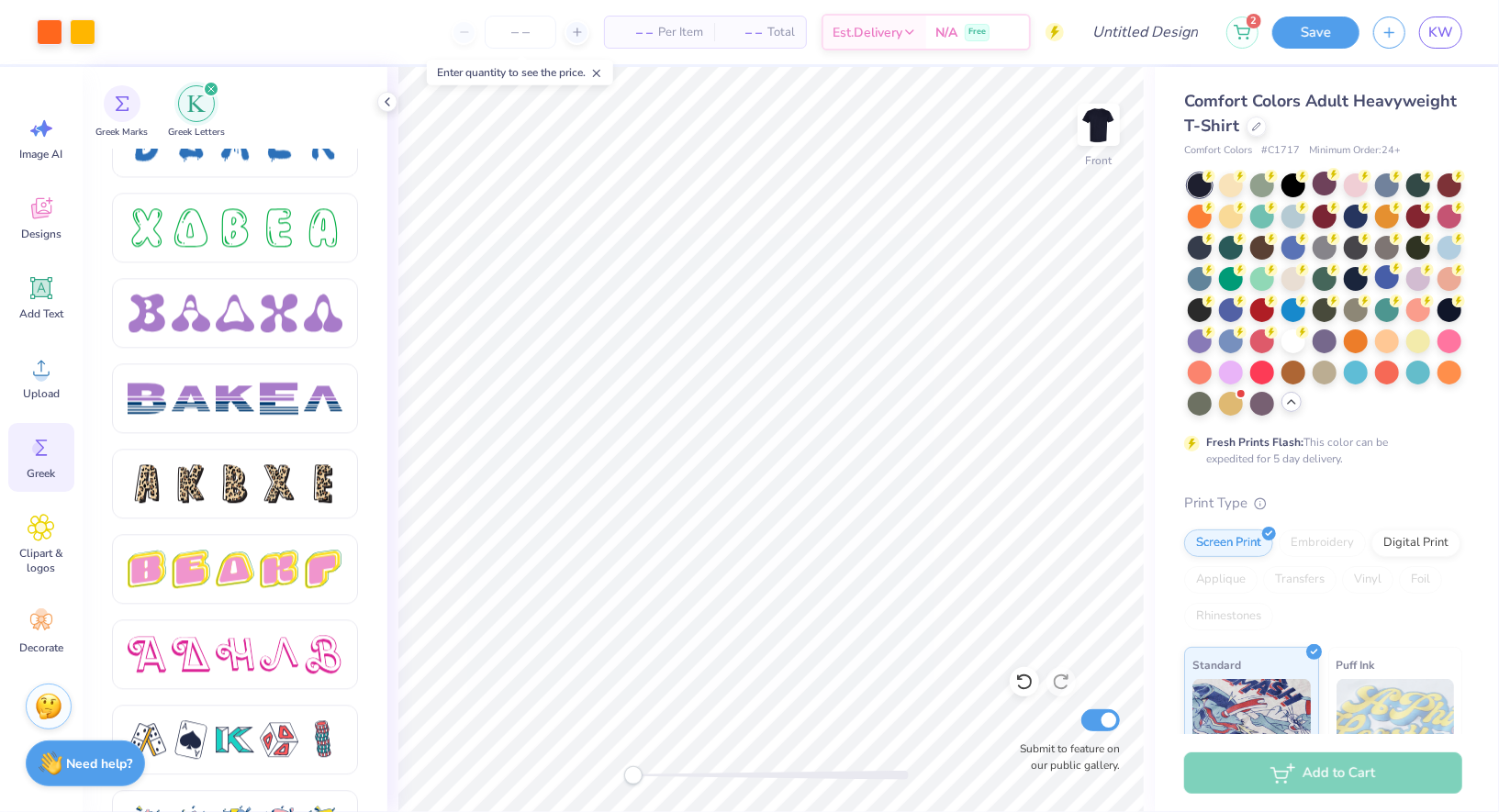
scroll to position [3003, 0]
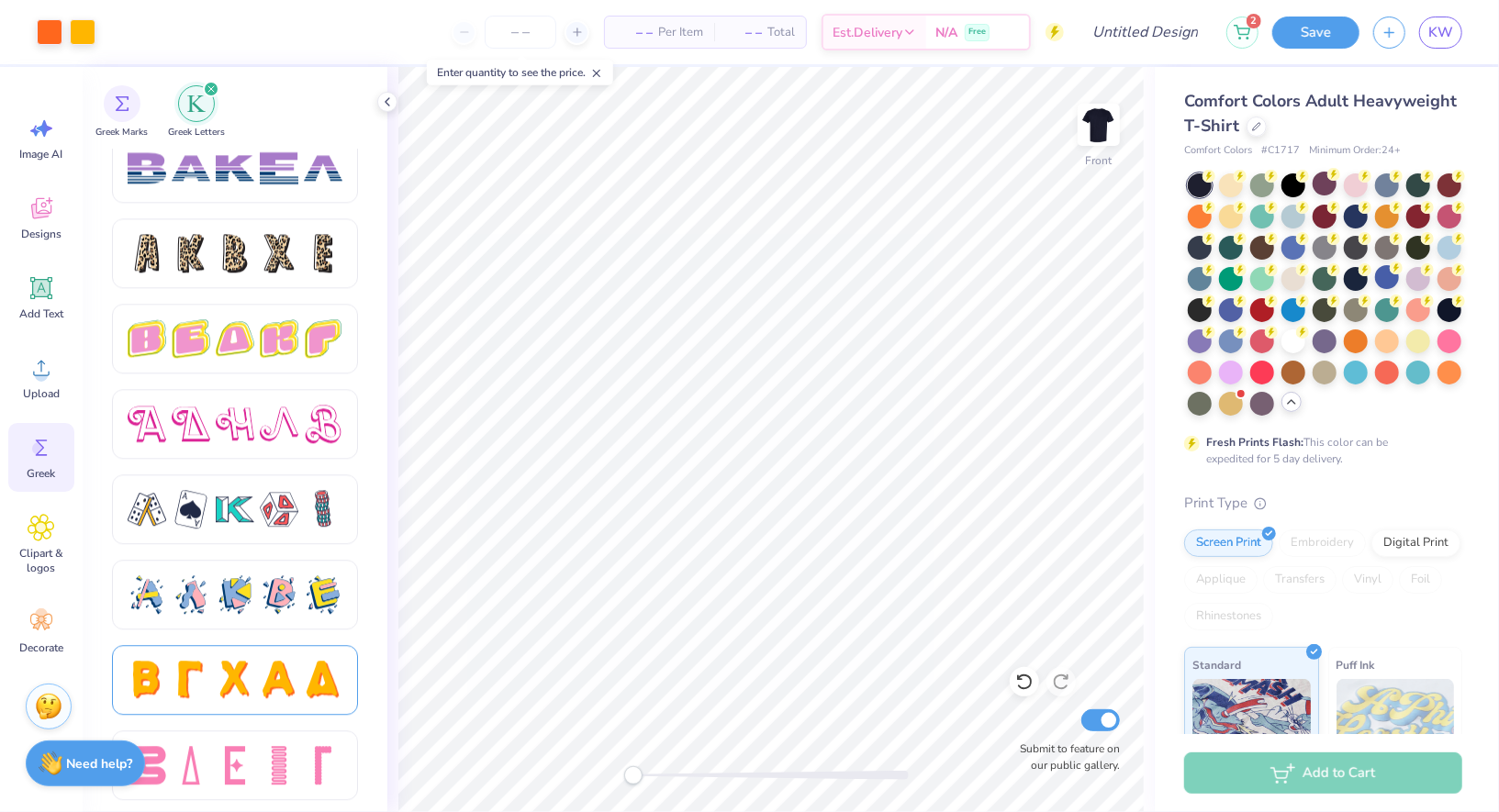
click at [261, 678] on div at bounding box center [279, 680] width 38 height 38
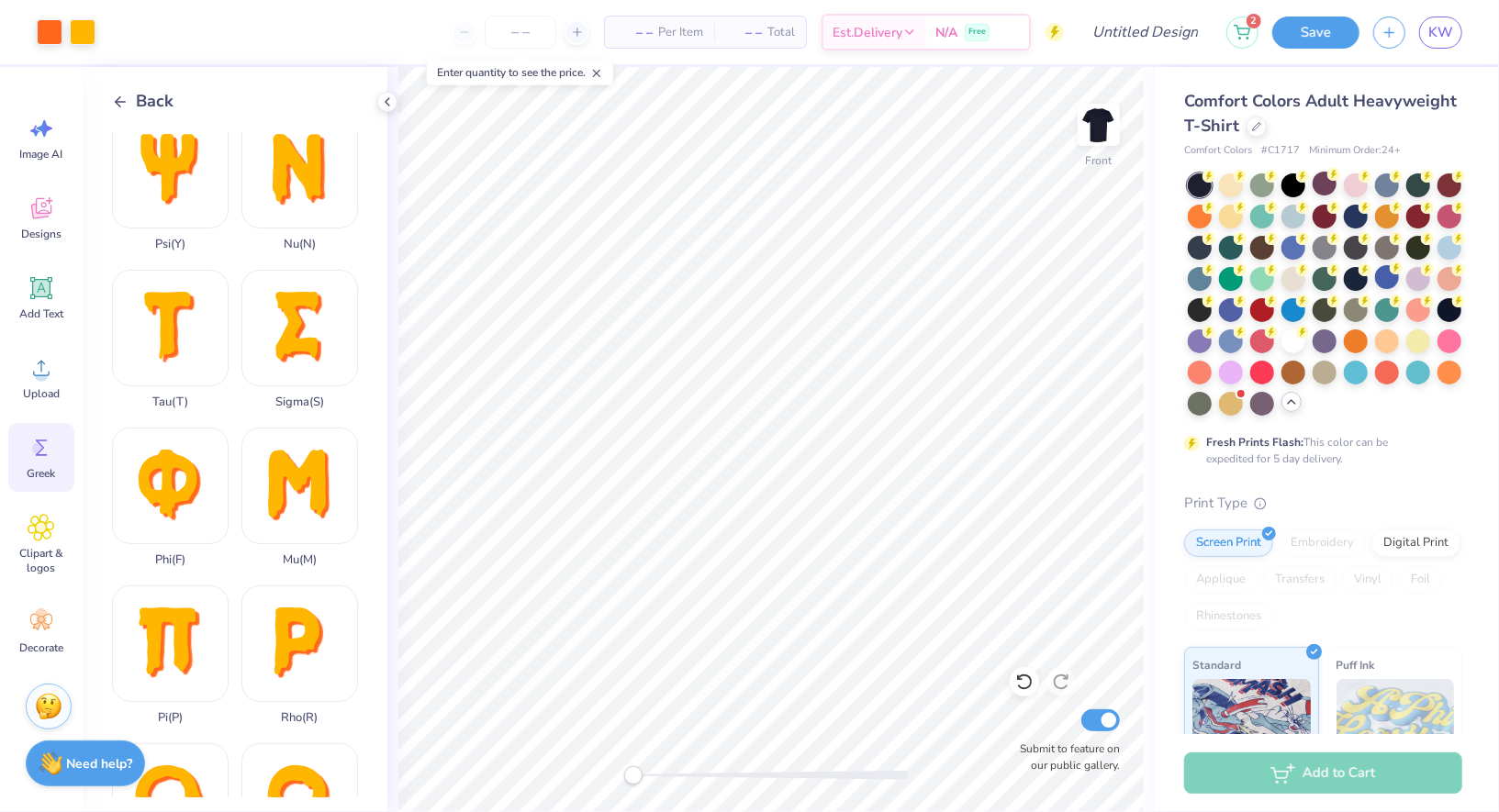
scroll to position [1232, 0]
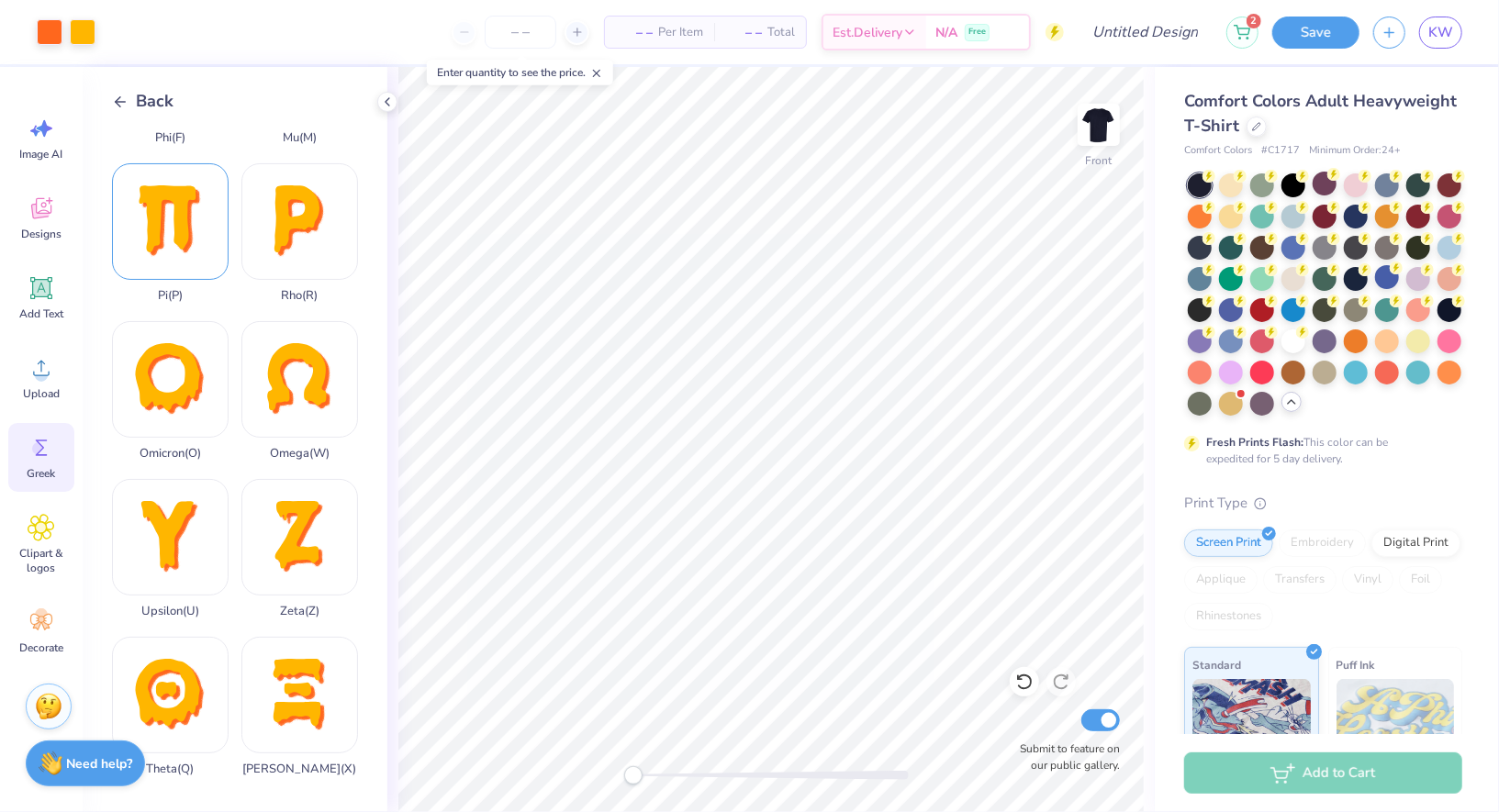
click at [215, 217] on div "Pi ( P )" at bounding box center [170, 233] width 117 height 140
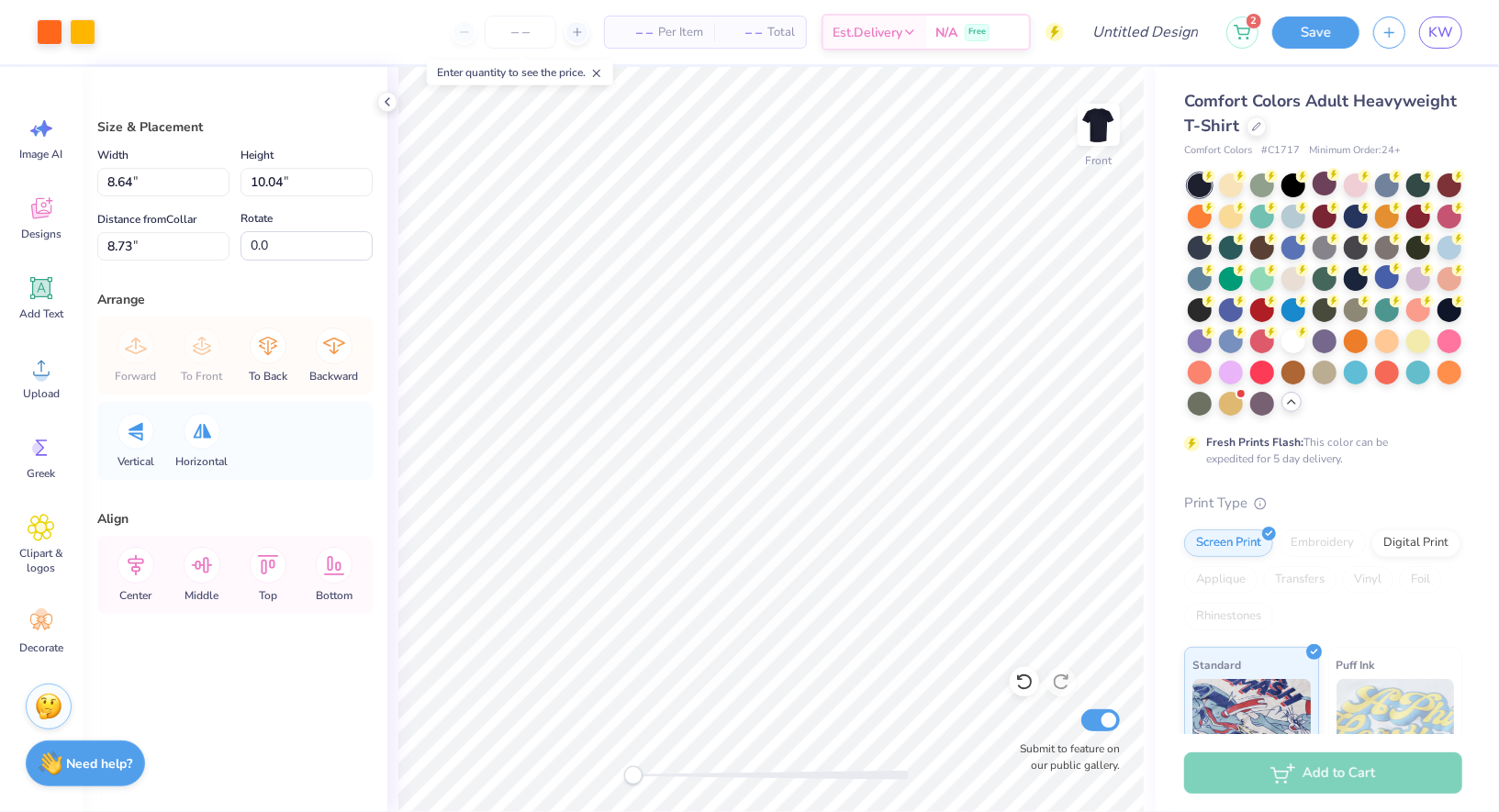
type input "9.99"
type input "10.38"
type input "8.56"
type input "1.66"
type input "1.72"
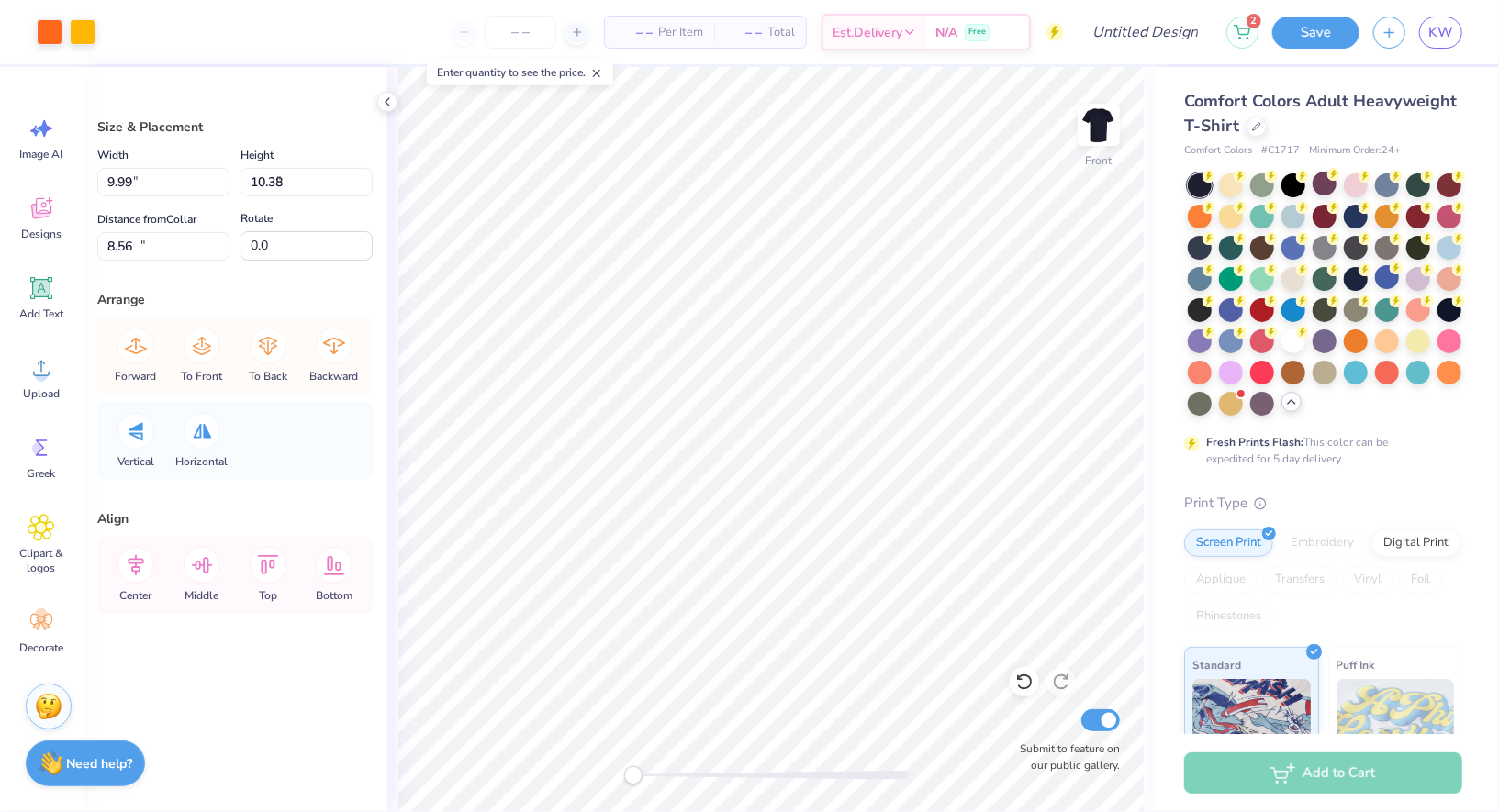
type input "17.22"
type input "8.88"
type input "10.38"
type input "8.56"
type input "1.62"
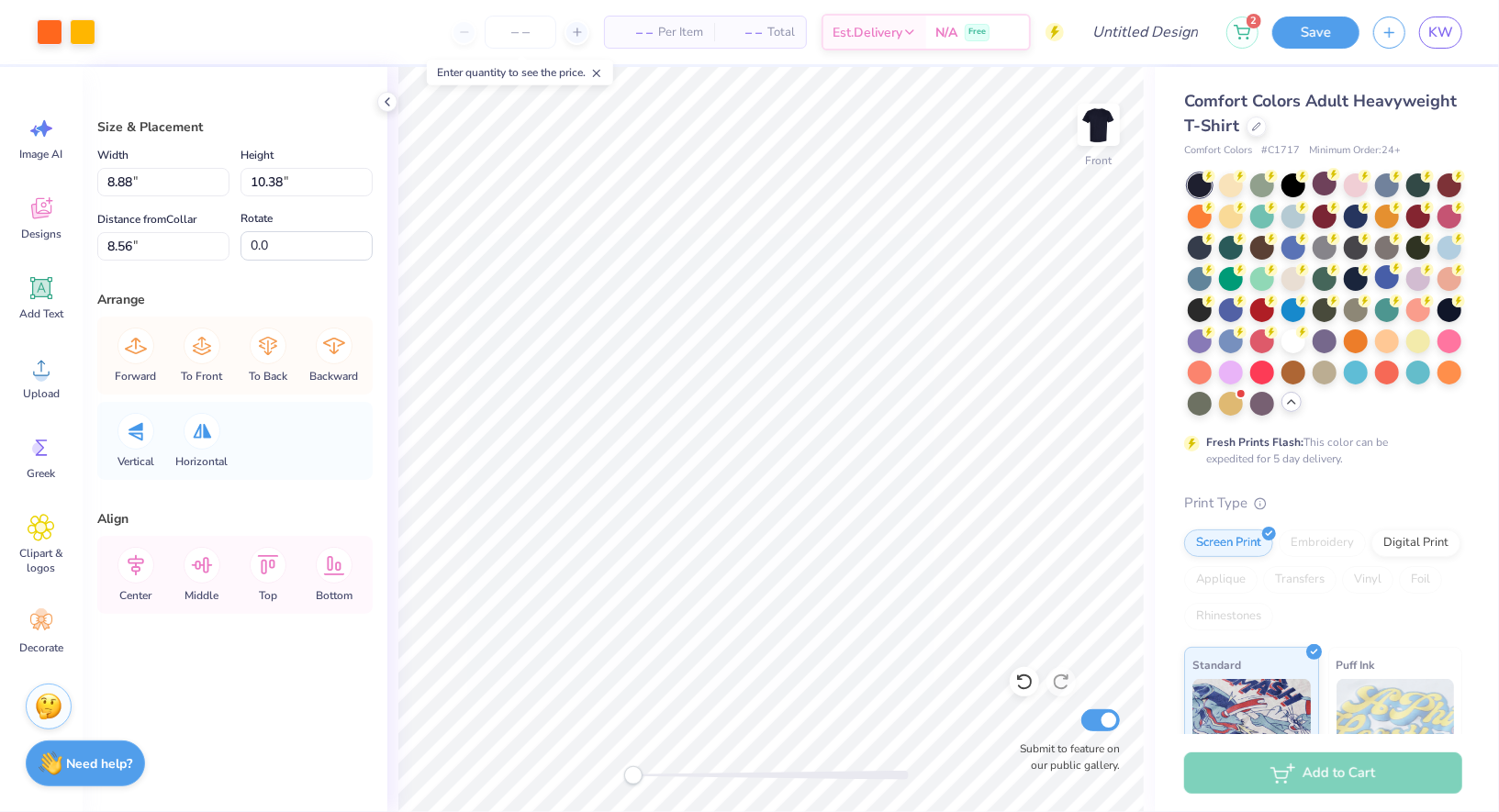
type input "1.89"
type input "17.05"
type input "1.46"
type input "1.70"
type input "17.07"
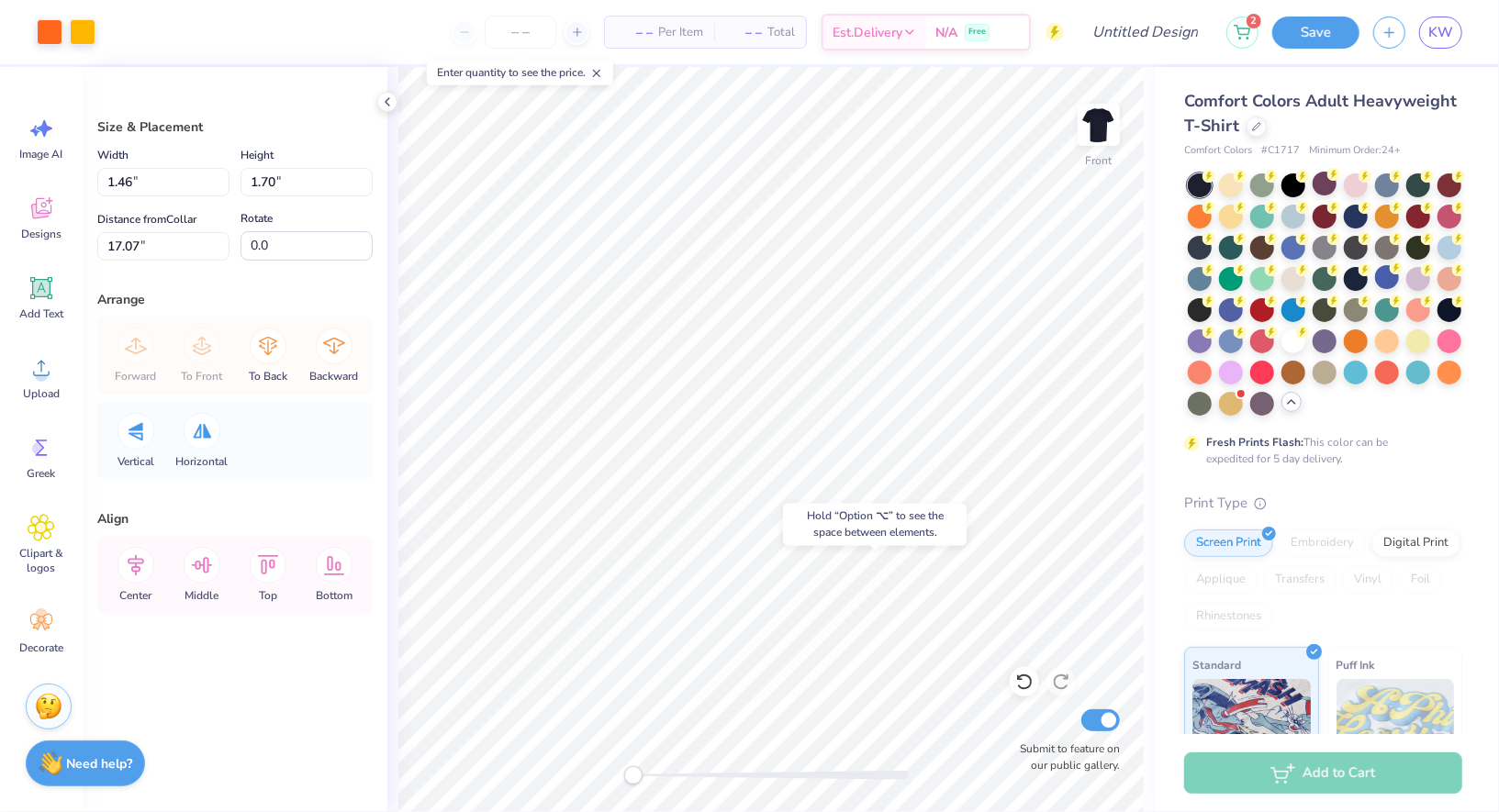
click at [847, 548] on div "Hold “Option ⌥” to see the space between elements." at bounding box center [875, 524] width 195 height 53
type input "1.62"
type input "1.89"
type input "17.05"
type input "1.30"
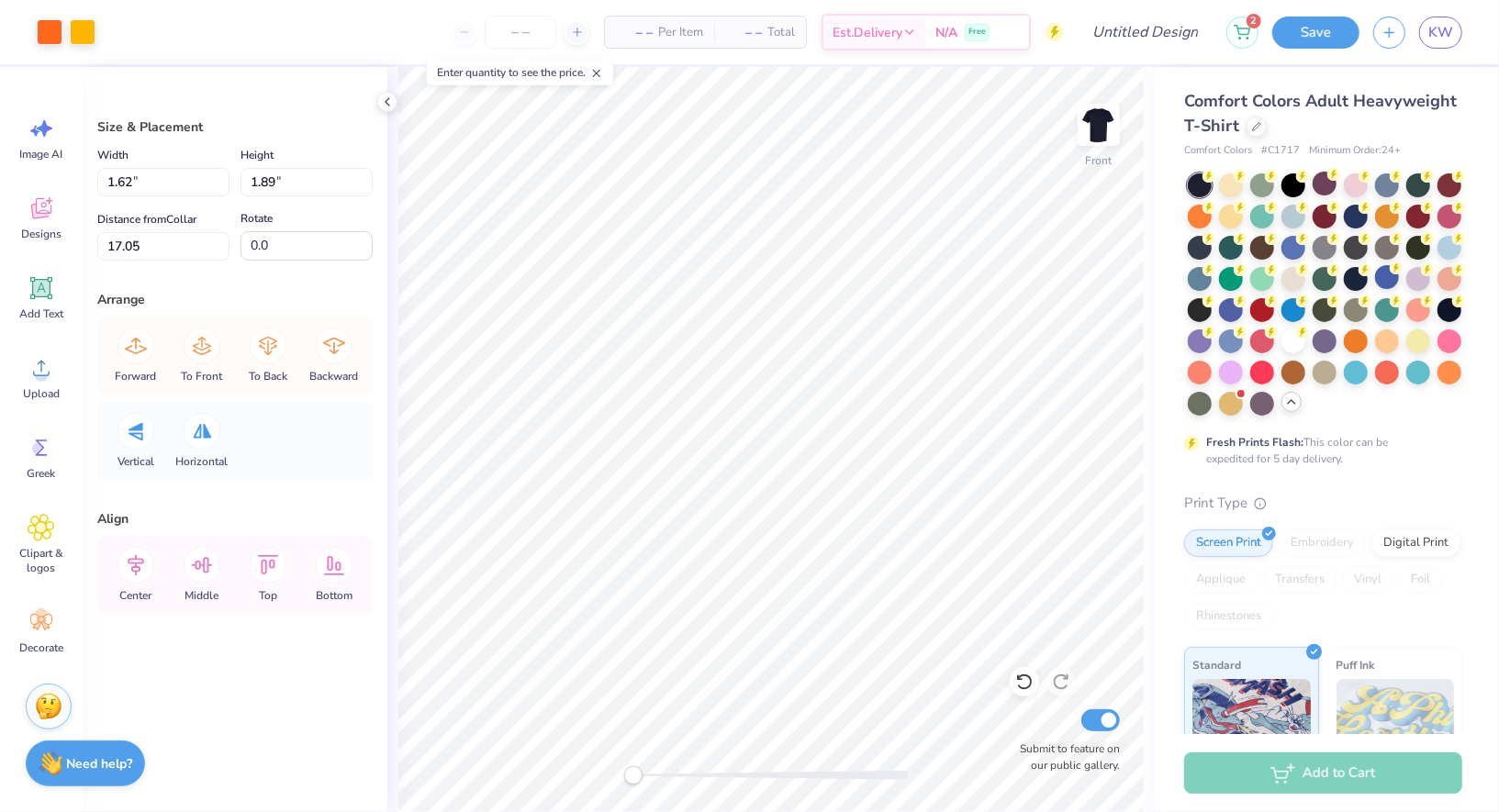
type input "1.52"
type input "7.22"
type input "-15.8"
type input "1.20"
type input "1.24"
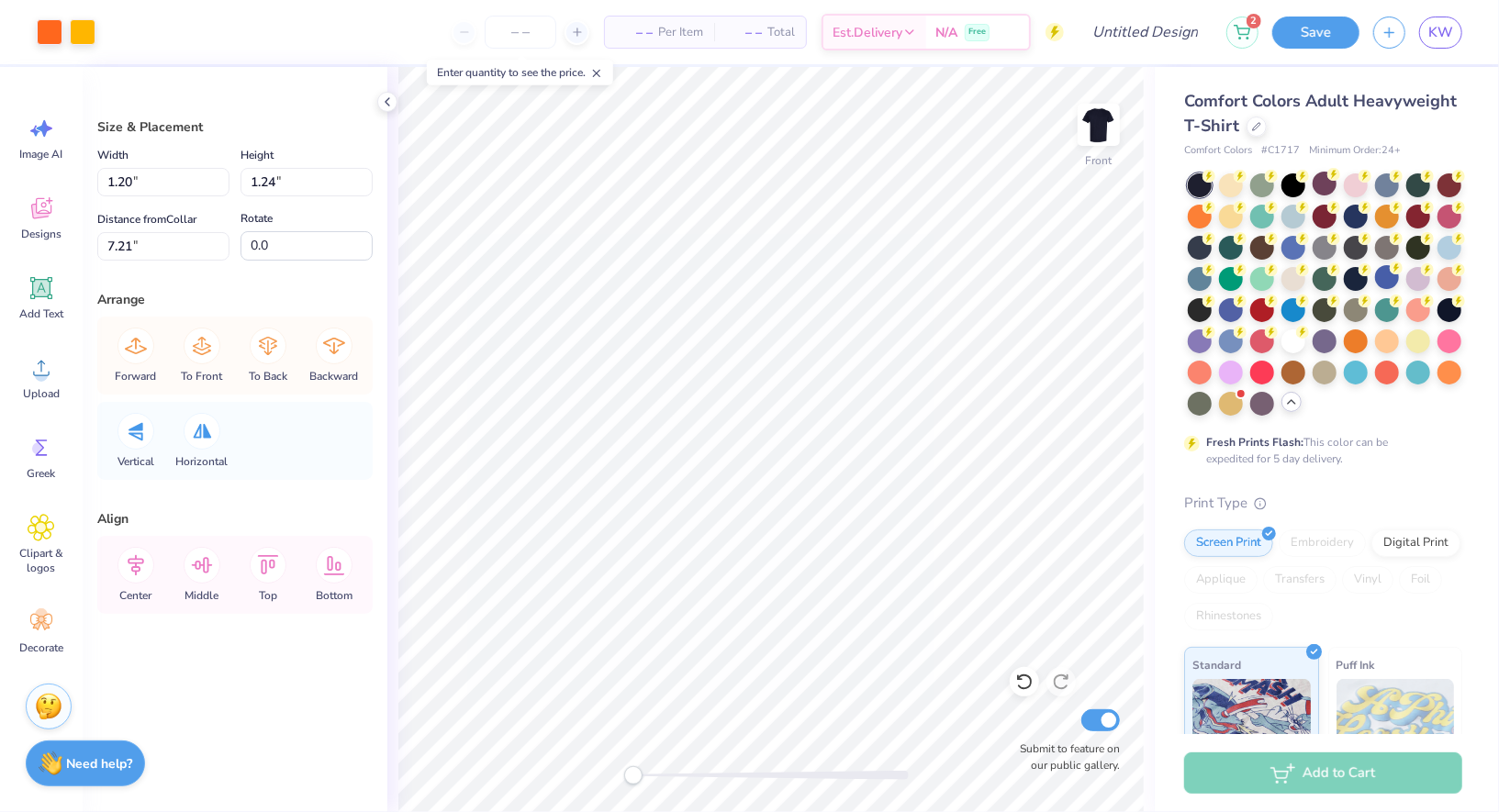
type input "7.21"
type input "1.34"
type input "1.39"
type input "-23.3"
type input "0.98"
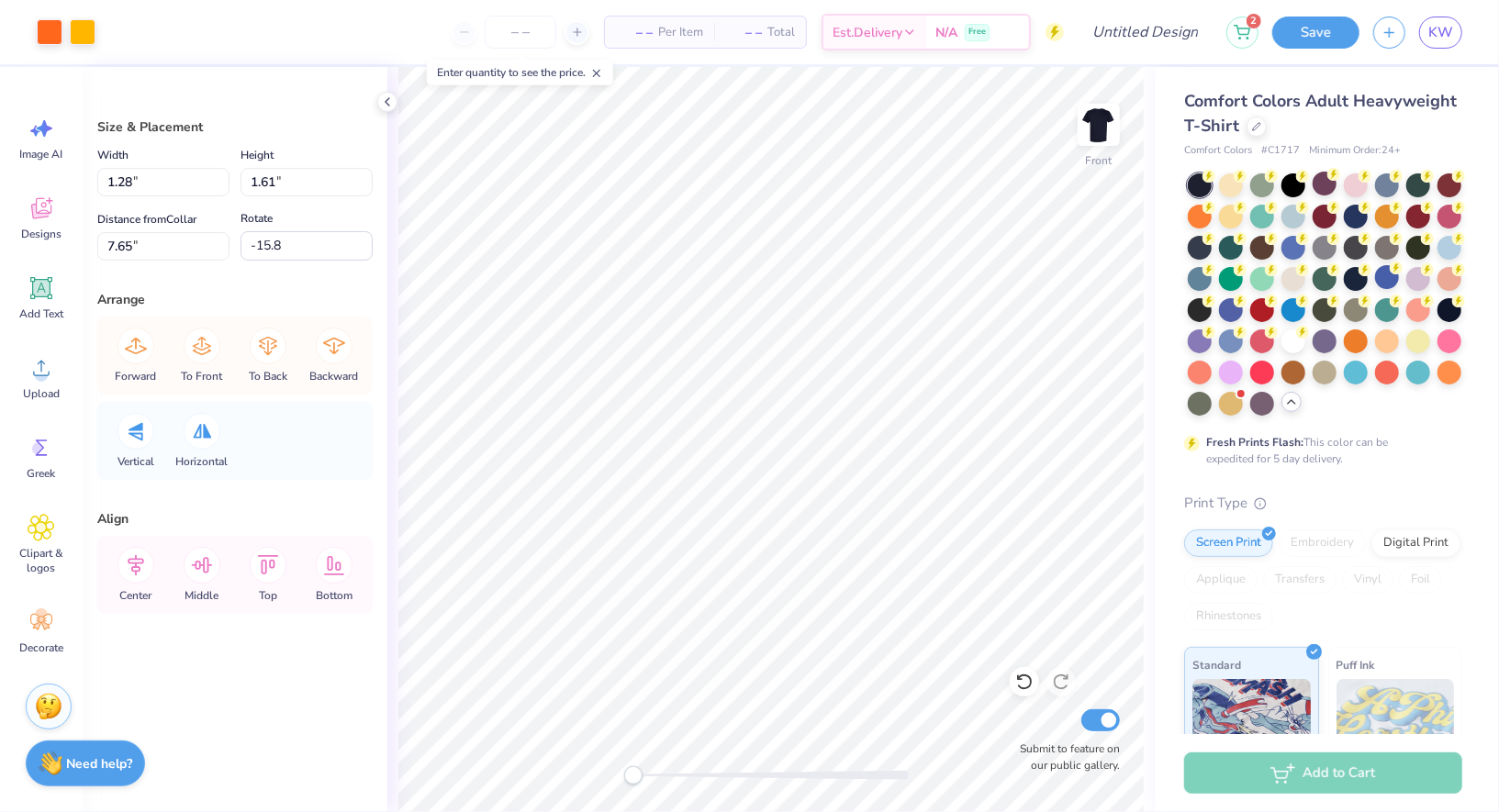
type input "1.23"
type input "7.70"
type input "1.39"
type input "1.44"
type input "6.71"
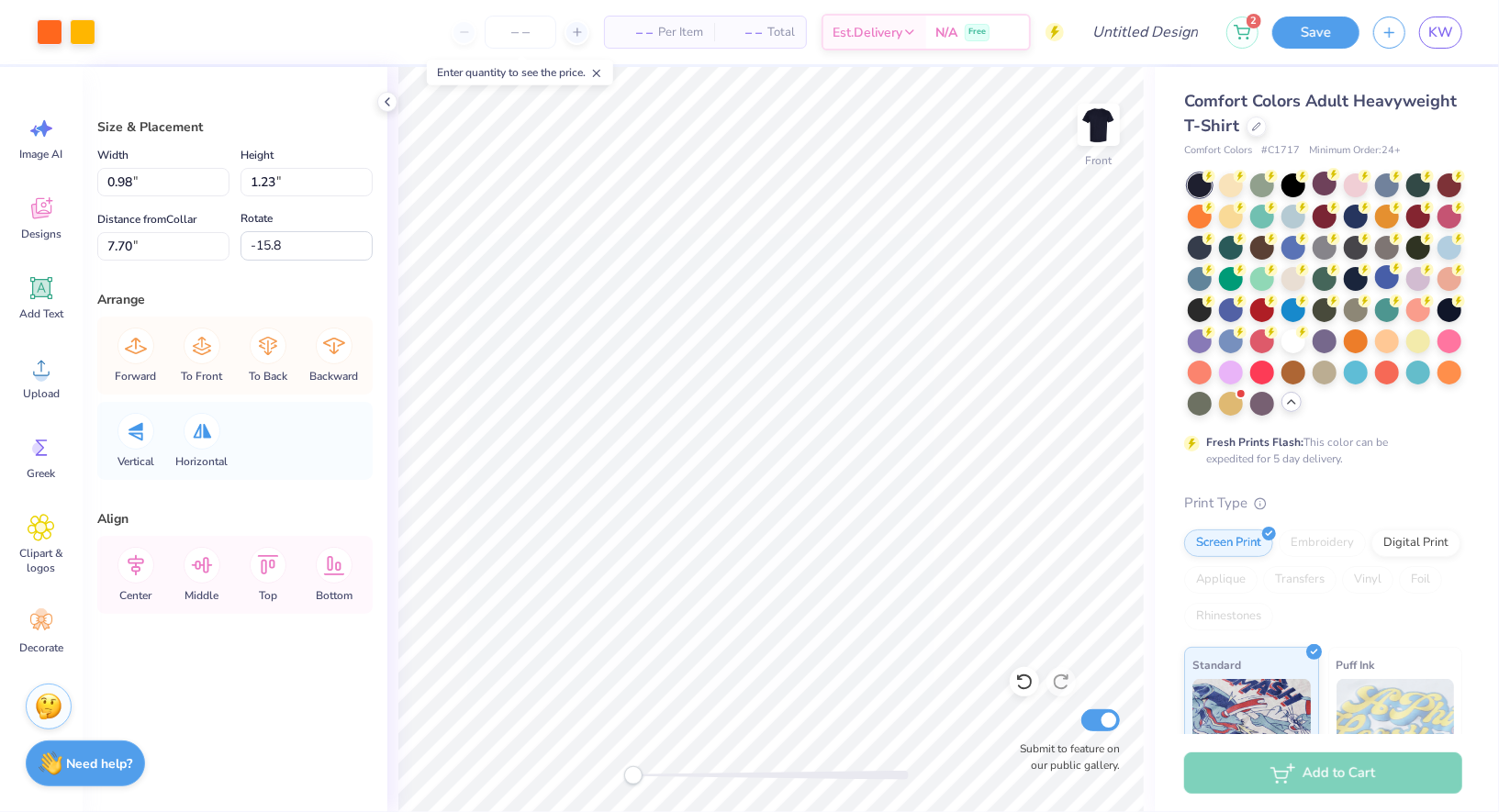
type input "-23.3"
type input "1.14"
type input "1.18"
type input "7.00"
type input "1.33"
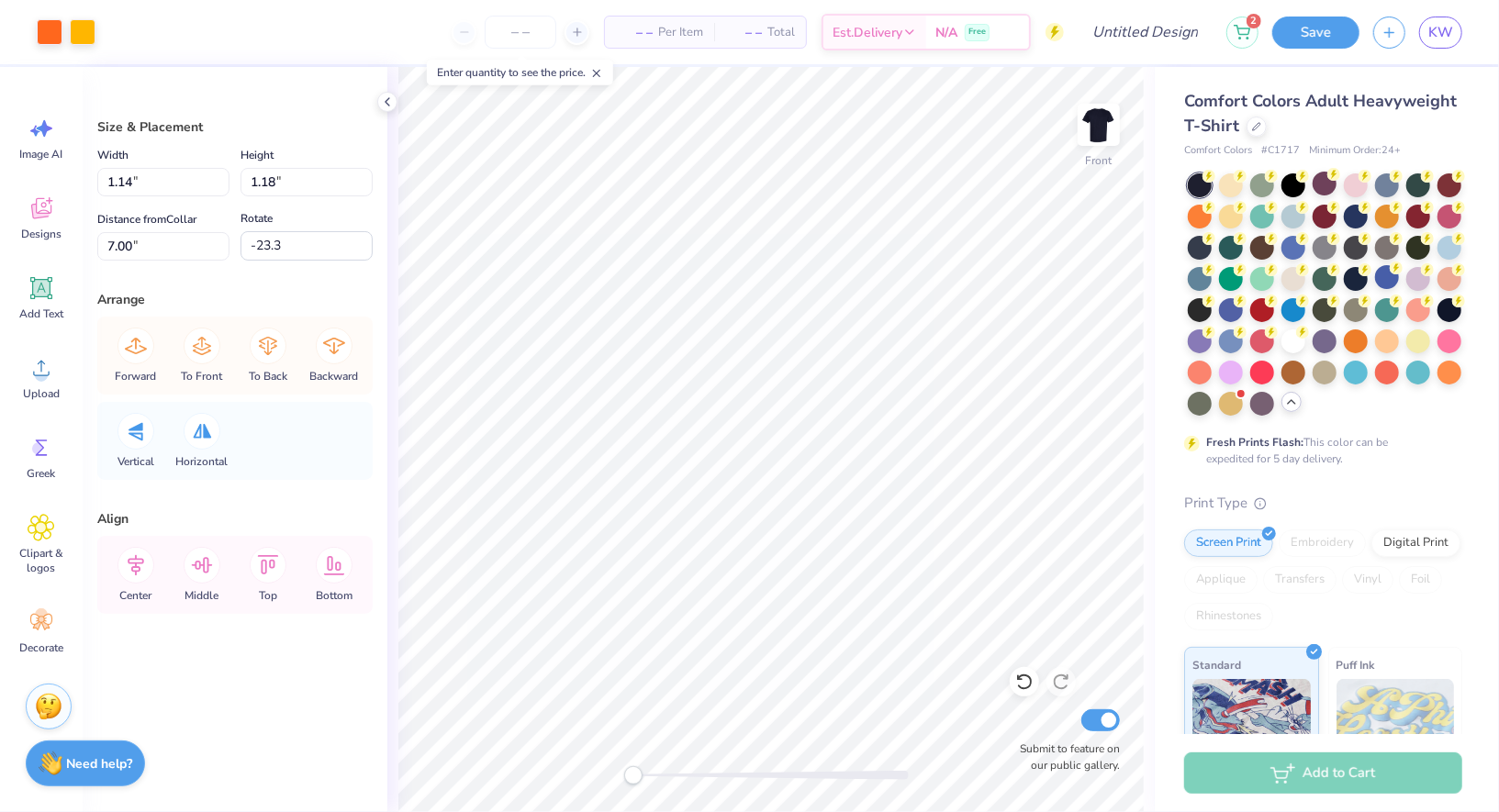
type input "1.54"
type input "6.71"
type input "0.0"
type input "1.14"
type input "1.32"
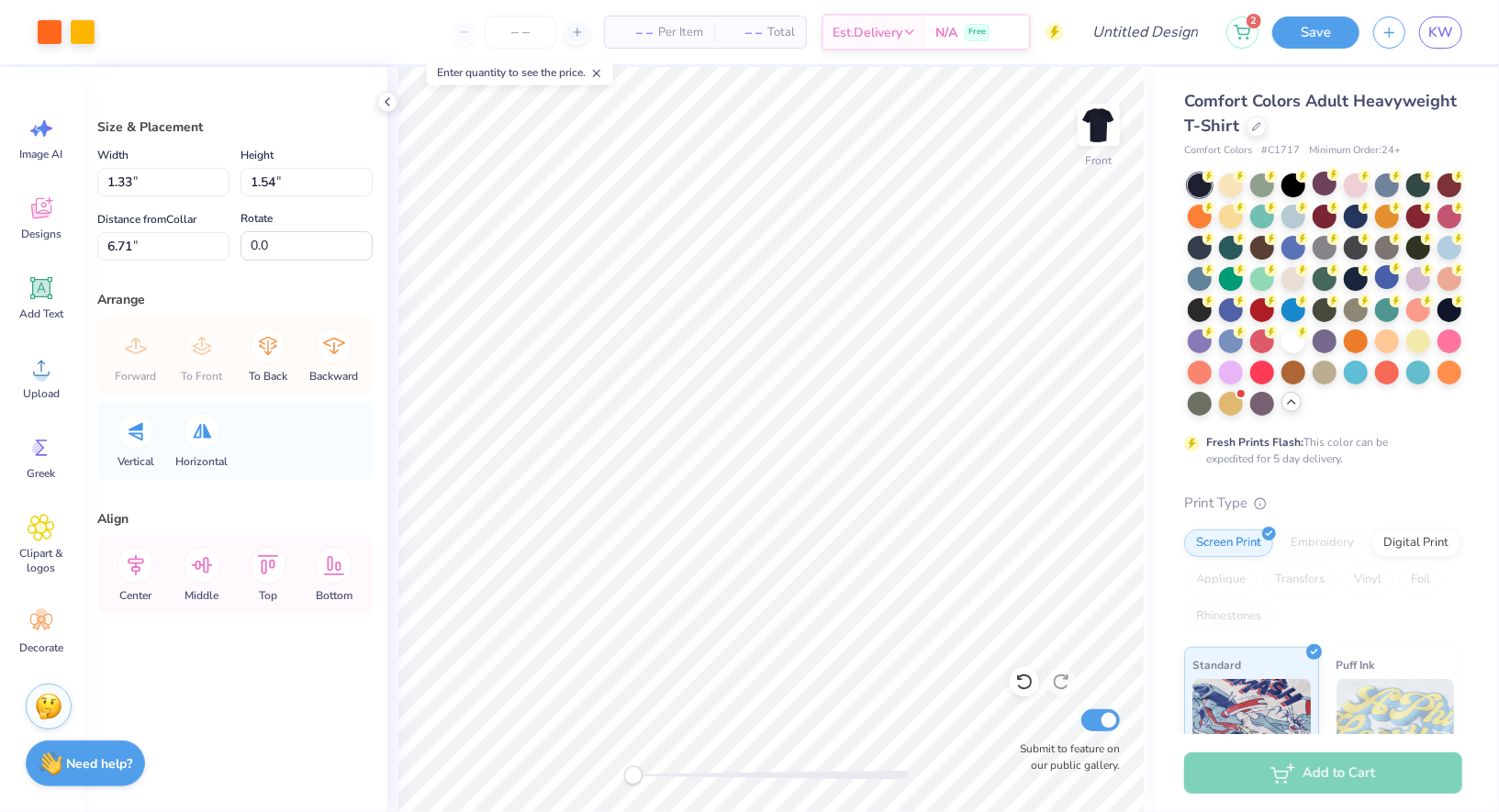
type input "6.72"
click at [387, 97] on icon at bounding box center [388, 102] width 15 height 15
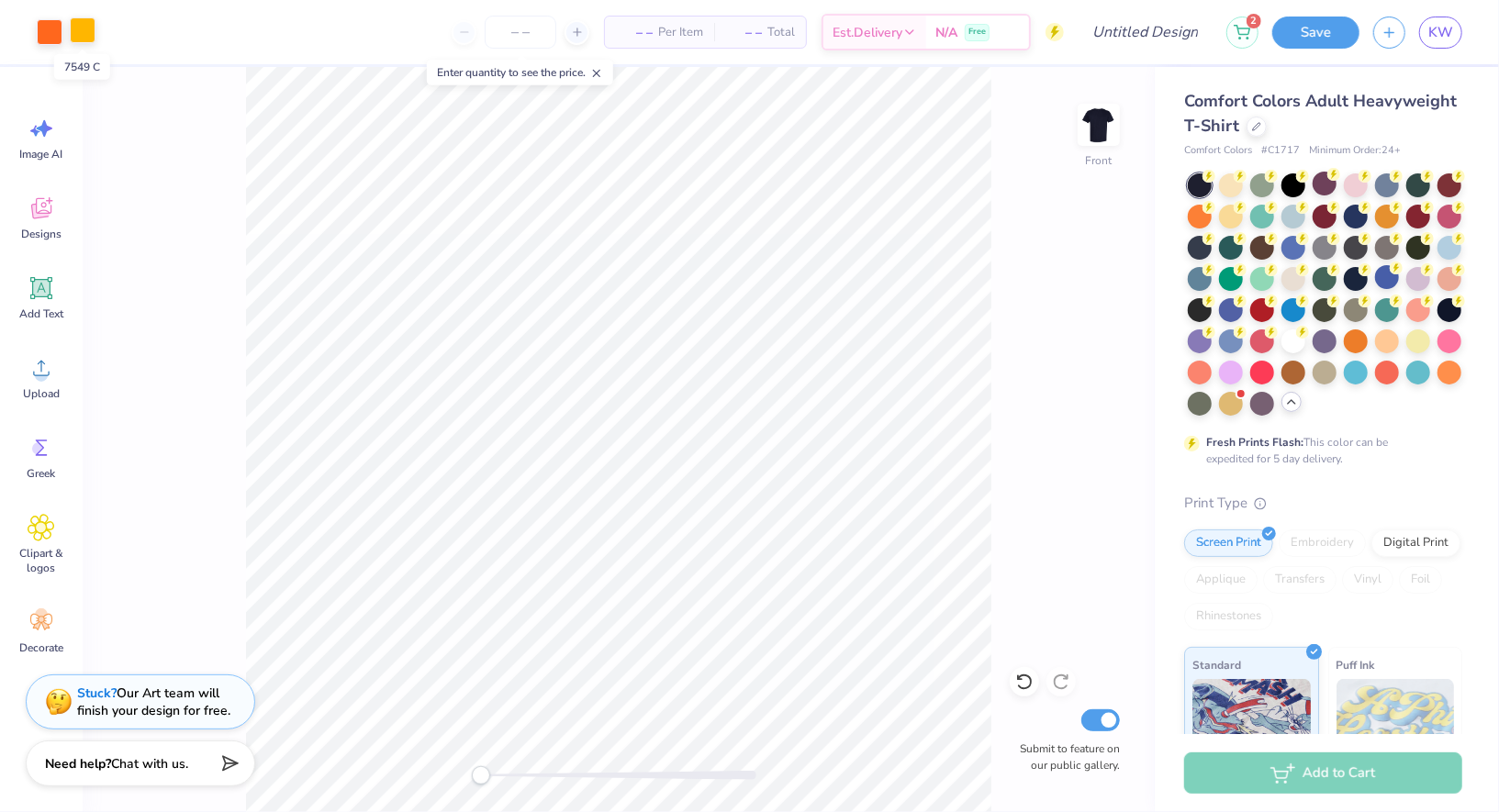
click at [84, 34] on div at bounding box center [83, 31] width 26 height 26
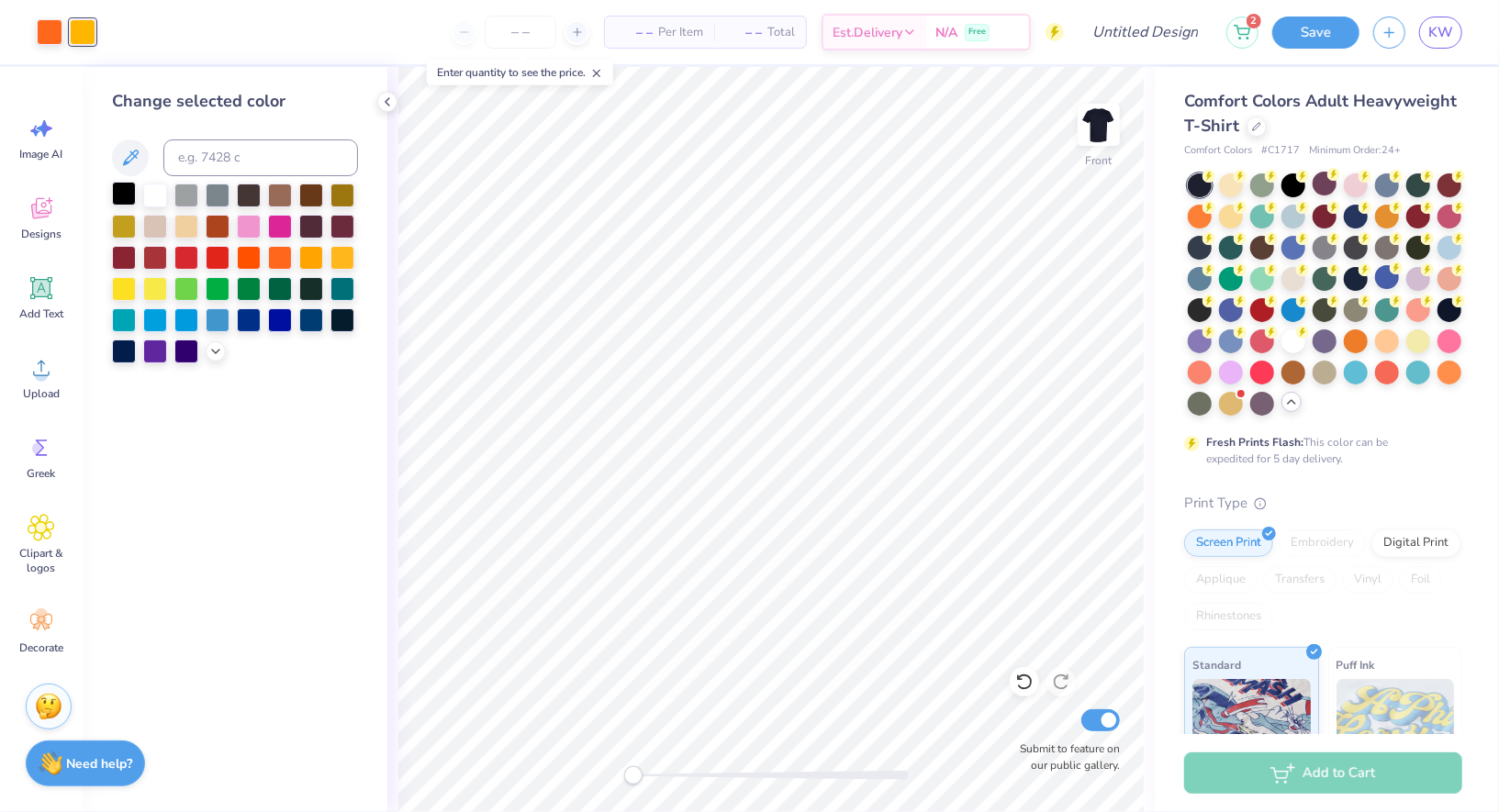
click at [127, 194] on div at bounding box center [124, 194] width 24 height 24
click at [211, 356] on icon at bounding box center [215, 350] width 15 height 15
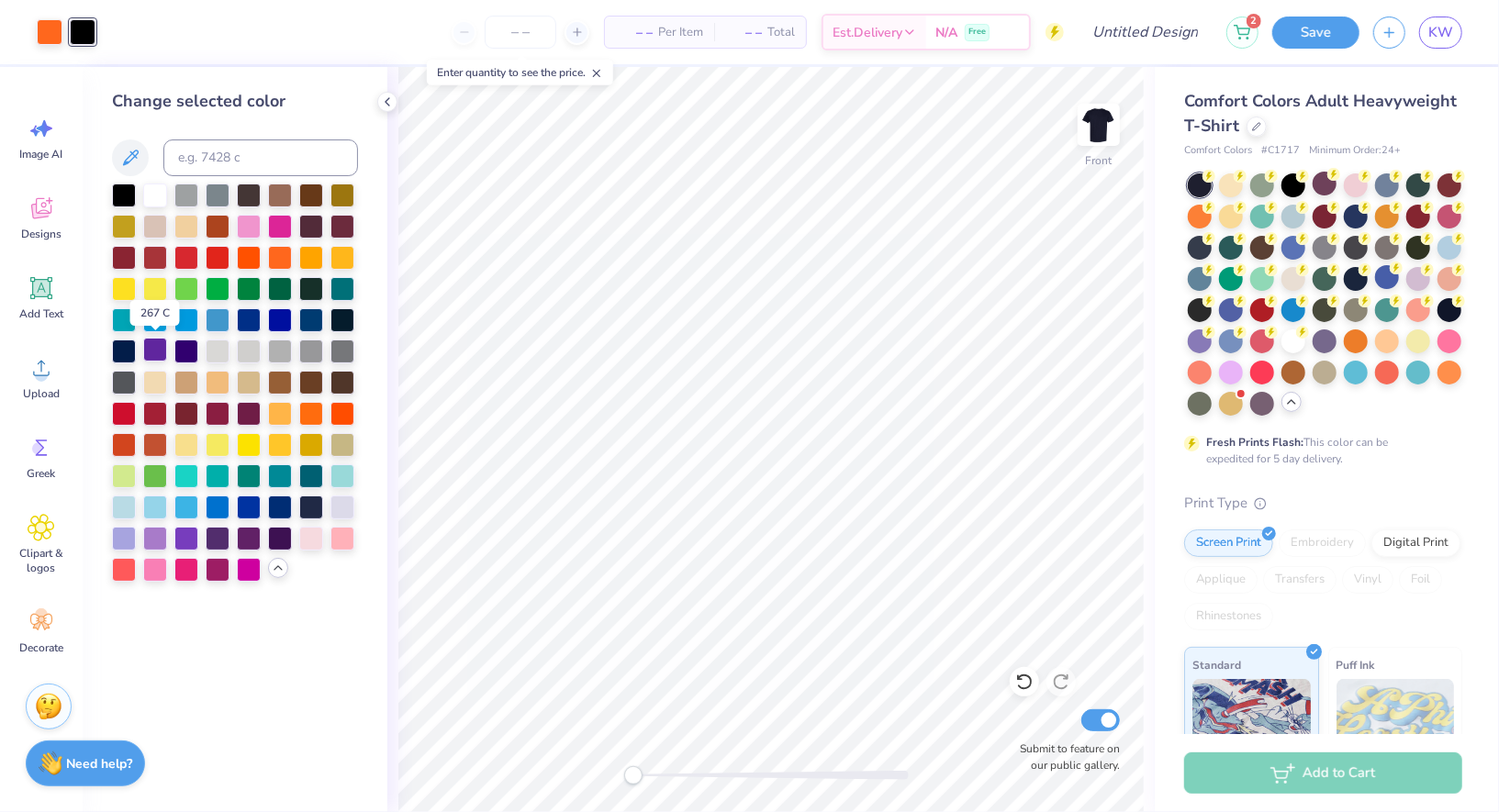
click at [160, 353] on div at bounding box center [156, 350] width 24 height 24
click at [268, 533] on div at bounding box center [280, 537] width 24 height 24
click at [255, 534] on div at bounding box center [249, 537] width 24 height 24
click at [273, 536] on div at bounding box center [280, 537] width 24 height 24
click at [314, 417] on div at bounding box center [312, 412] width 24 height 24
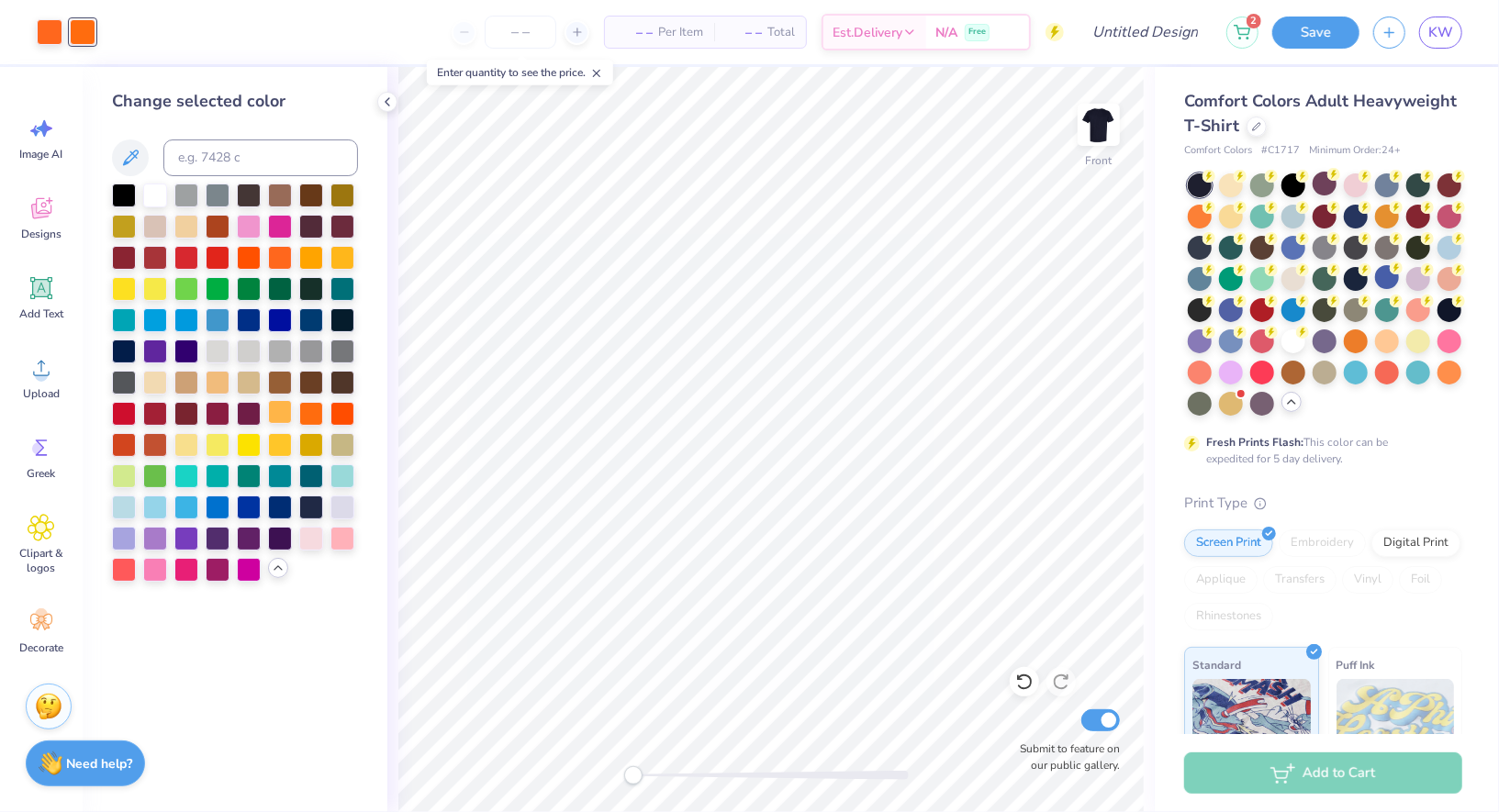
click at [292, 417] on div at bounding box center [280, 412] width 24 height 24
click at [331, 259] on div at bounding box center [342, 256] width 24 height 24
click at [314, 259] on div at bounding box center [312, 256] width 24 height 24
click at [49, 29] on div at bounding box center [49, 31] width 26 height 26
click at [309, 264] on div at bounding box center [312, 256] width 24 height 24
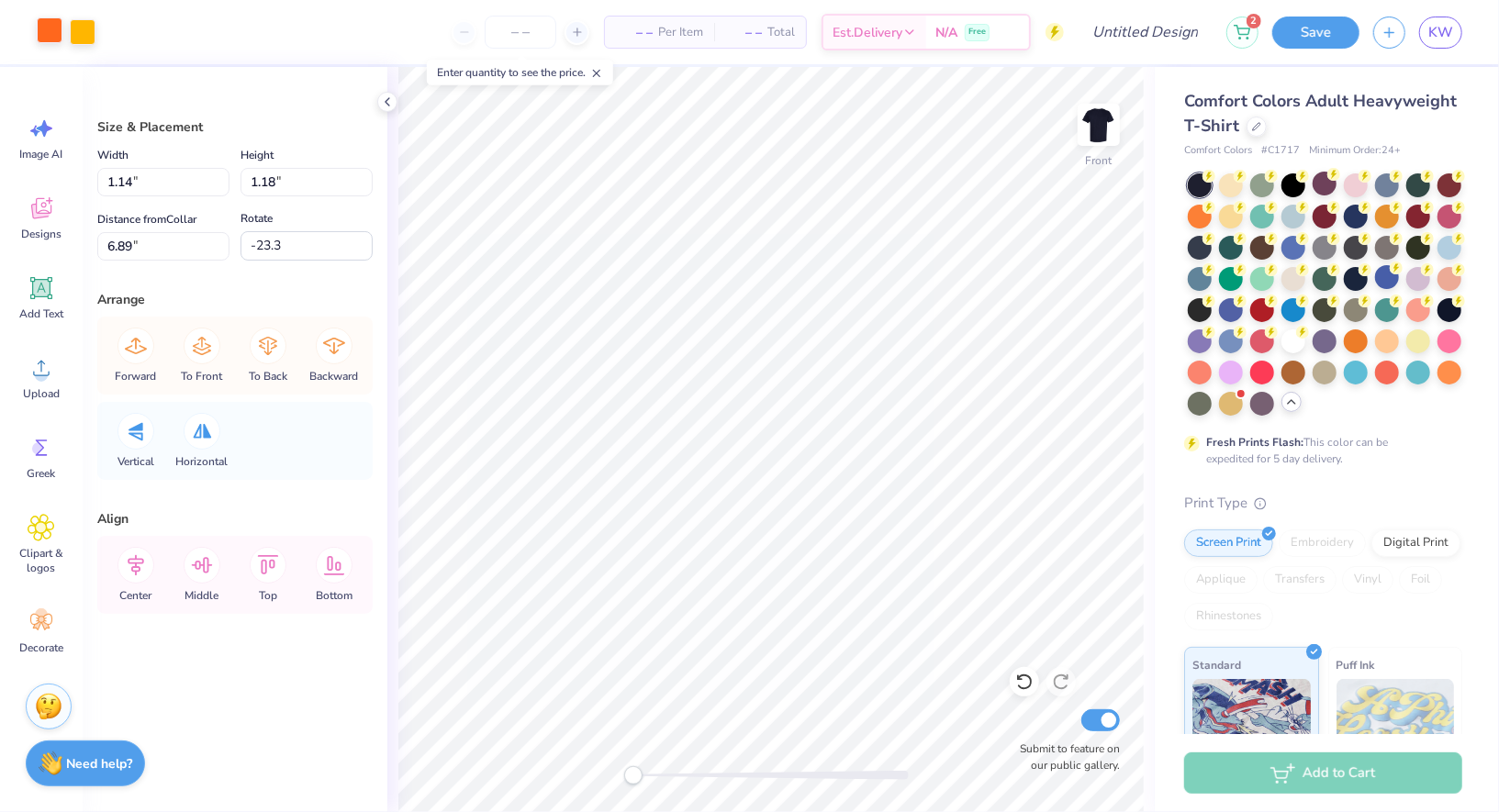
click at [47, 29] on div at bounding box center [49, 31] width 26 height 26
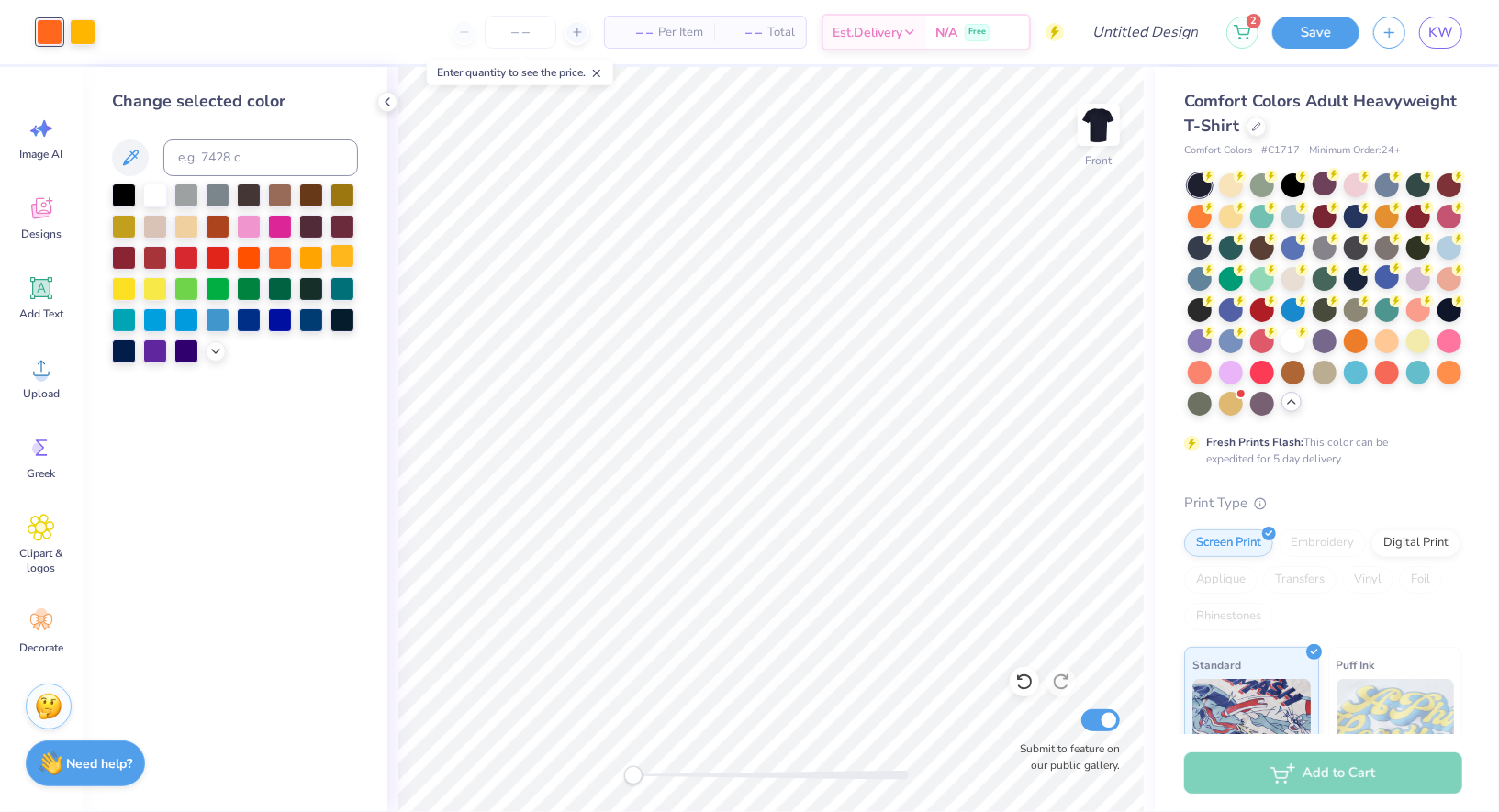
click at [342, 260] on div at bounding box center [342, 256] width 24 height 24
click at [88, 22] on div at bounding box center [83, 31] width 26 height 26
click at [347, 257] on div at bounding box center [342, 256] width 24 height 24
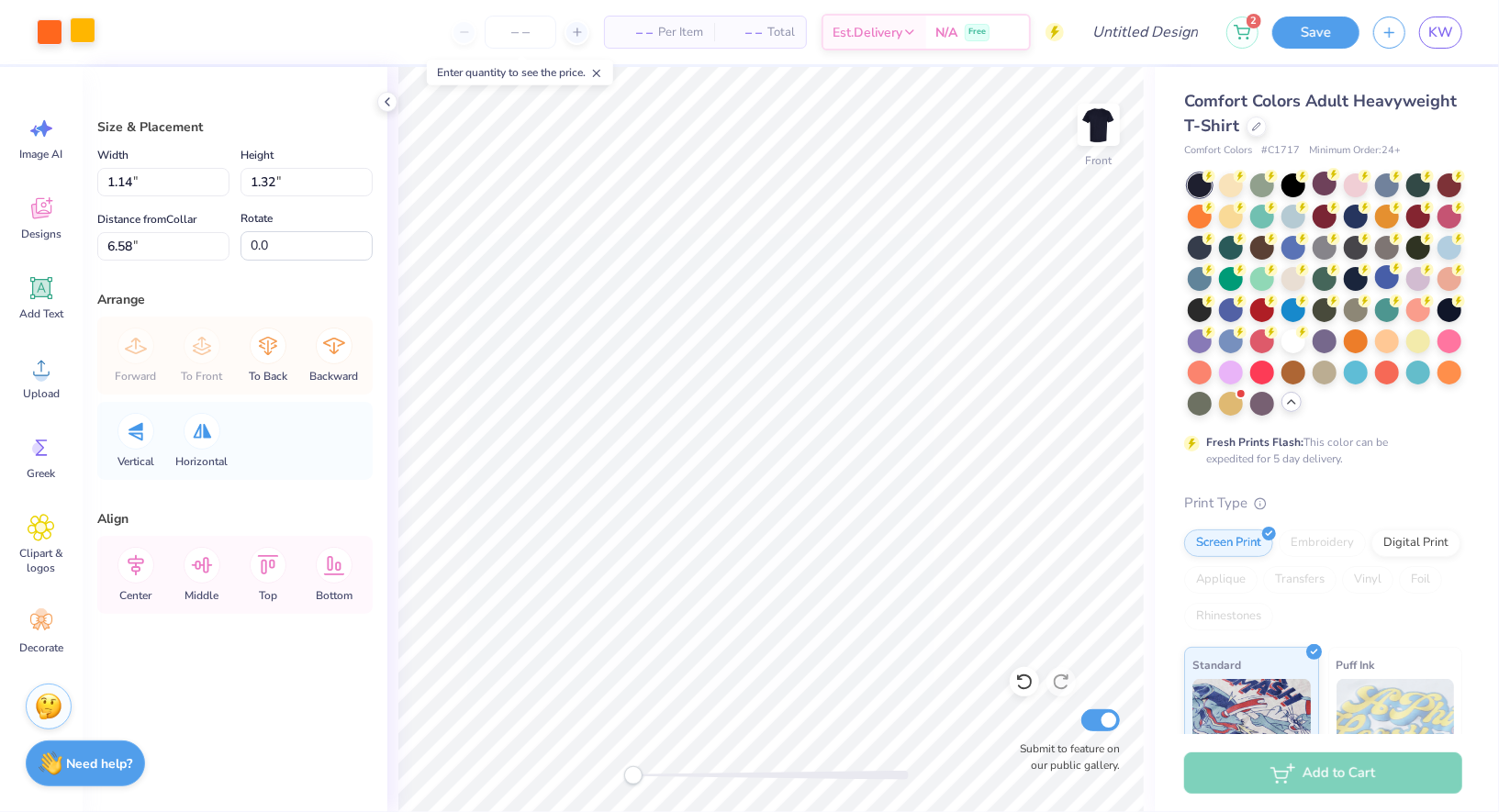
click at [83, 32] on div at bounding box center [83, 31] width 26 height 26
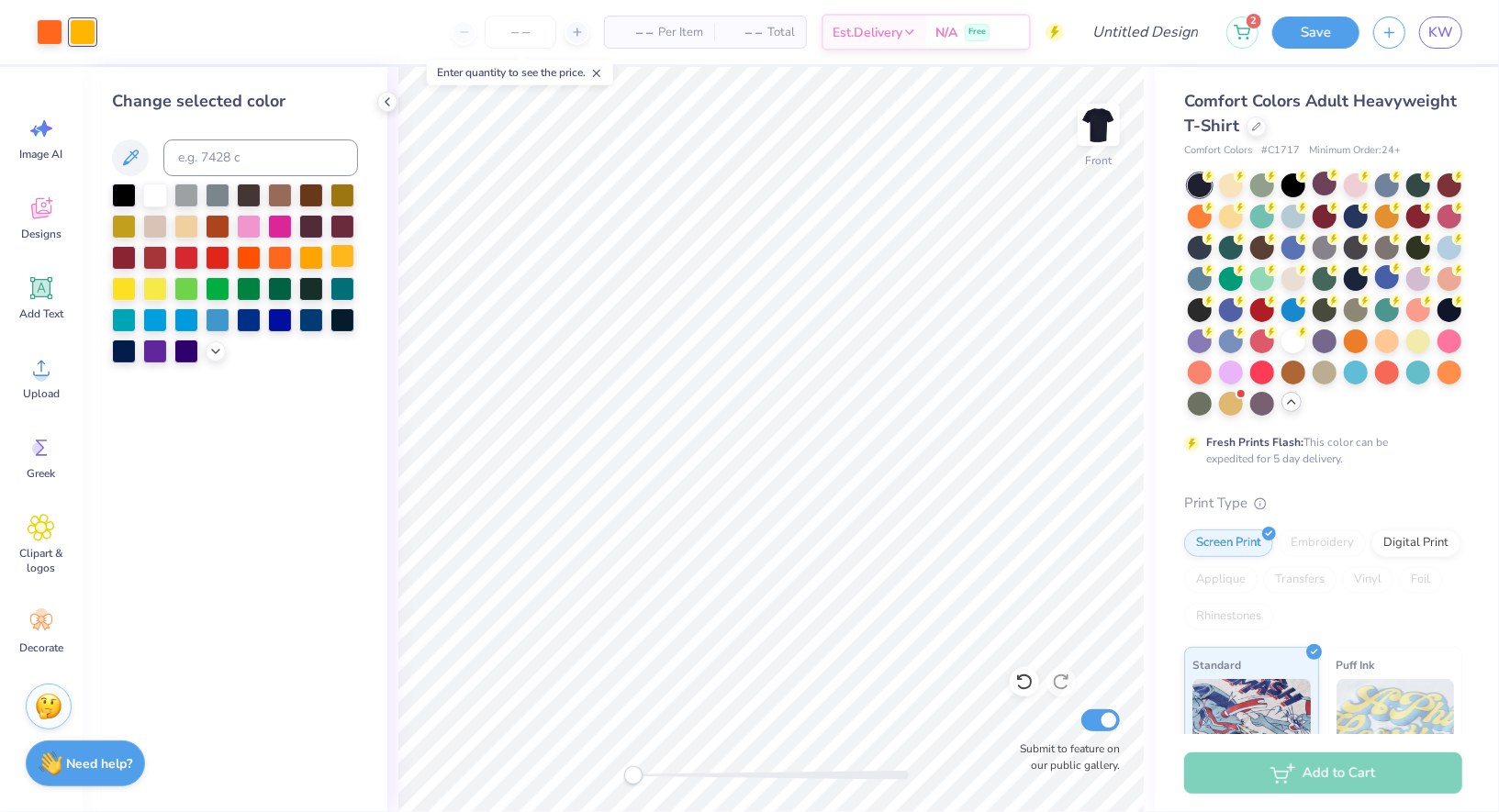
click at [345, 260] on div at bounding box center [342, 256] width 24 height 24
click at [47, 34] on div at bounding box center [49, 31] width 26 height 26
click at [343, 254] on div at bounding box center [342, 256] width 24 height 24
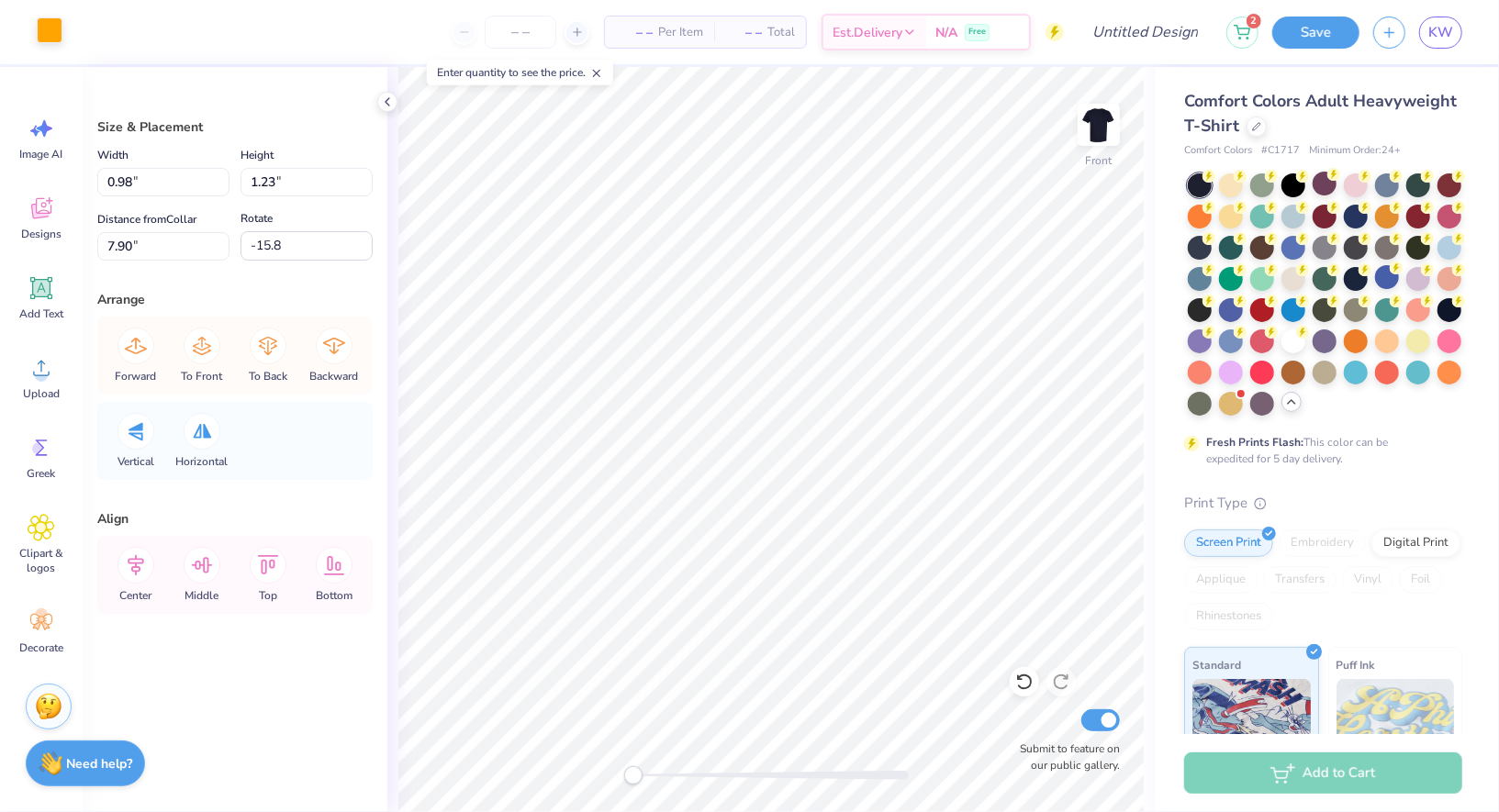
click at [44, 39] on div at bounding box center [49, 31] width 26 height 26
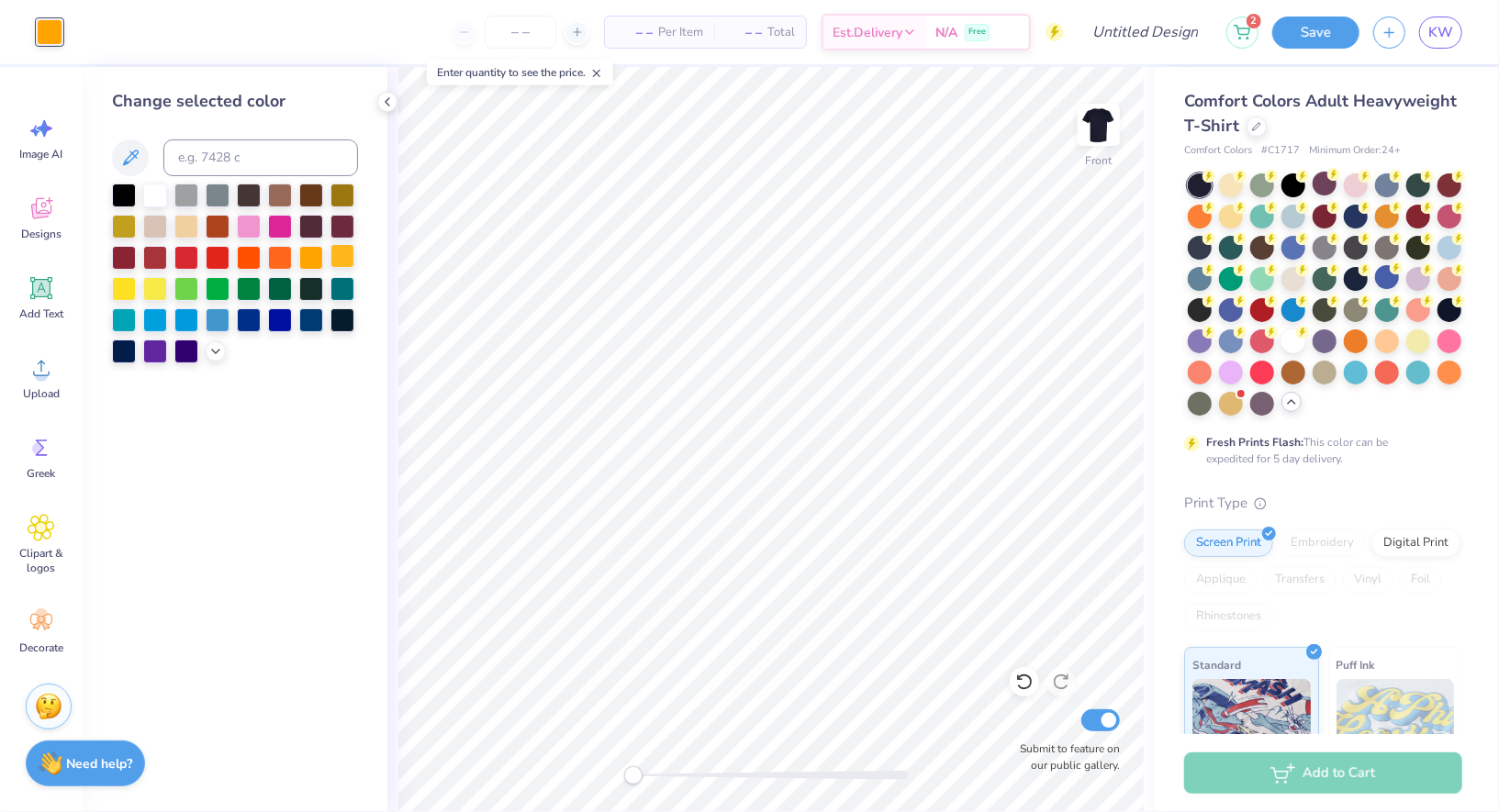
click at [342, 249] on div at bounding box center [342, 256] width 24 height 24
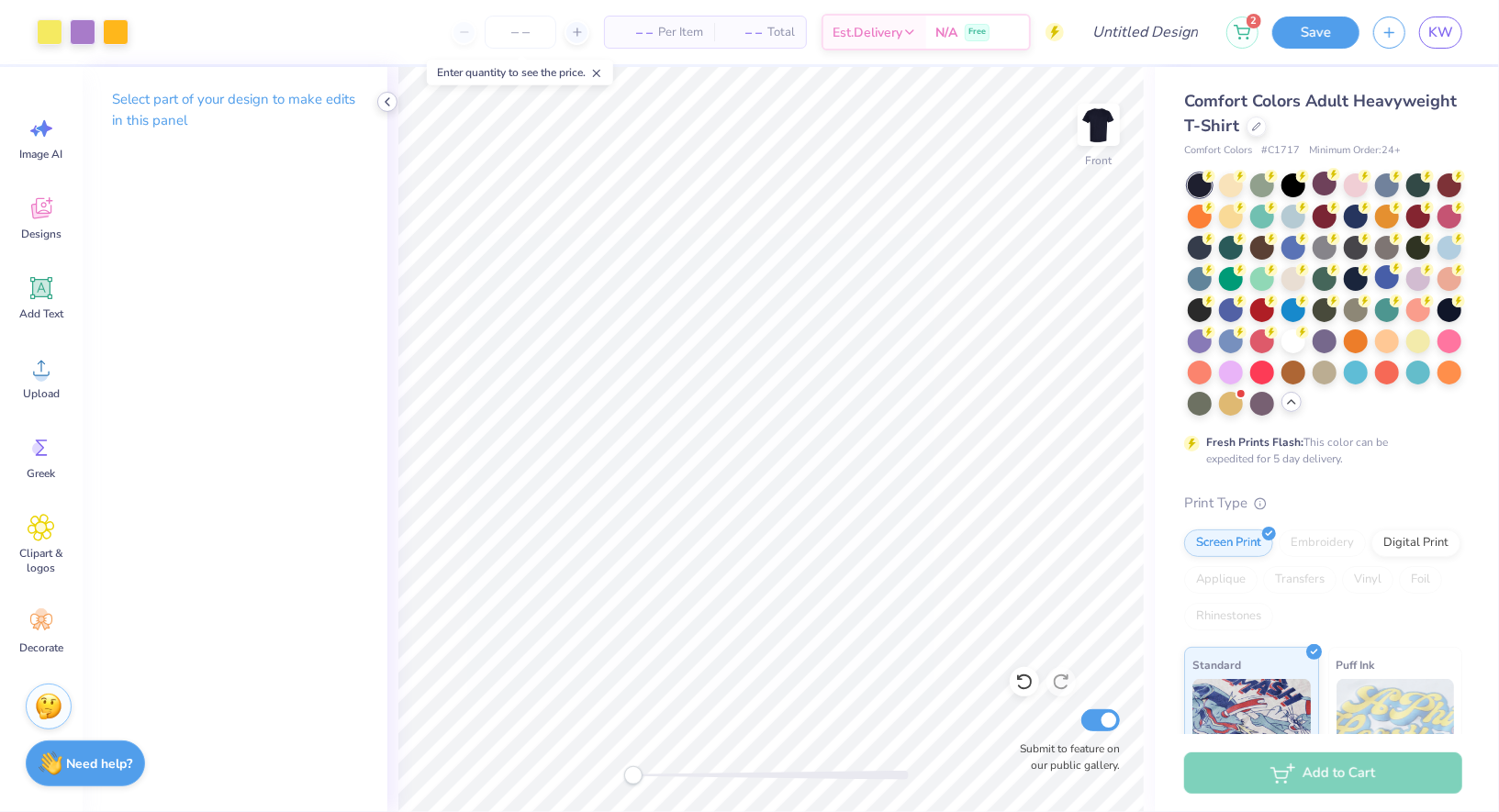
click at [387, 105] on icon at bounding box center [388, 102] width 15 height 15
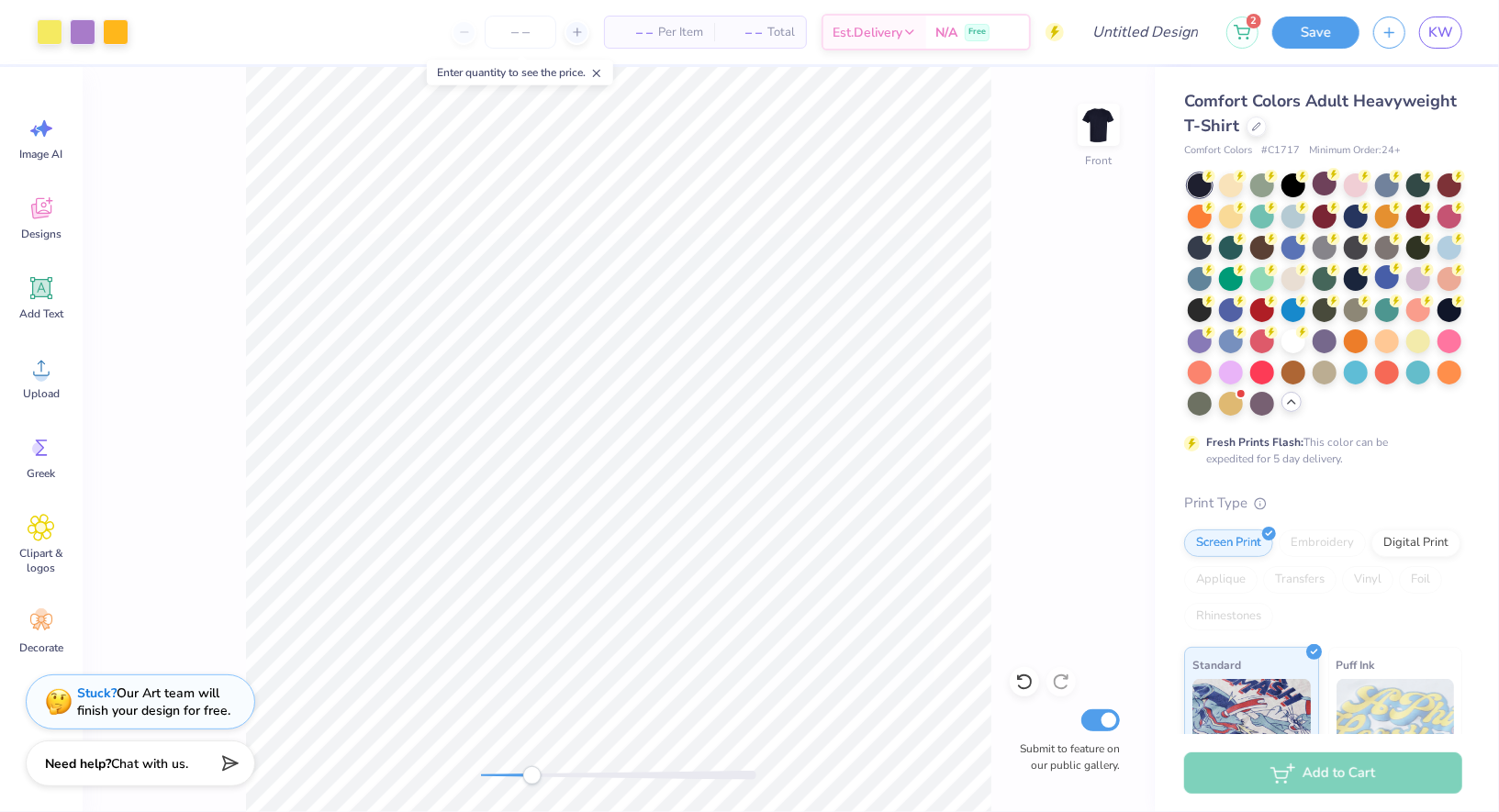
click at [533, 796] on div "Front Submit to feature on our public gallery." at bounding box center [619, 439] width 1073 height 745
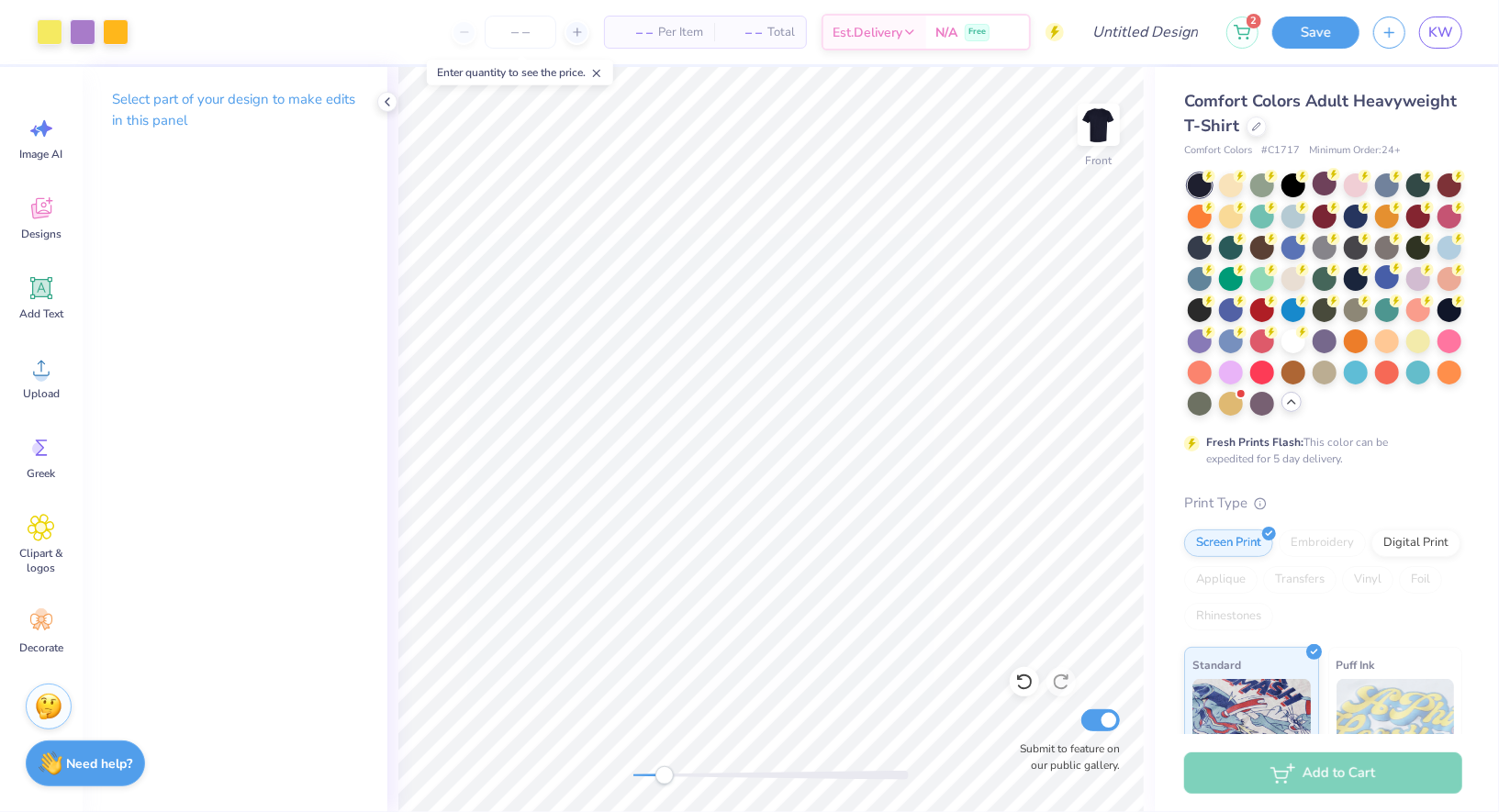
drag, startPoint x: 636, startPoint y: 775, endPoint x: 665, endPoint y: 784, distance: 30.4
click at [665, 784] on div "Accessibility label" at bounding box center [665, 776] width 19 height 19
click at [52, 245] on div "Designs" at bounding box center [41, 218] width 66 height 69
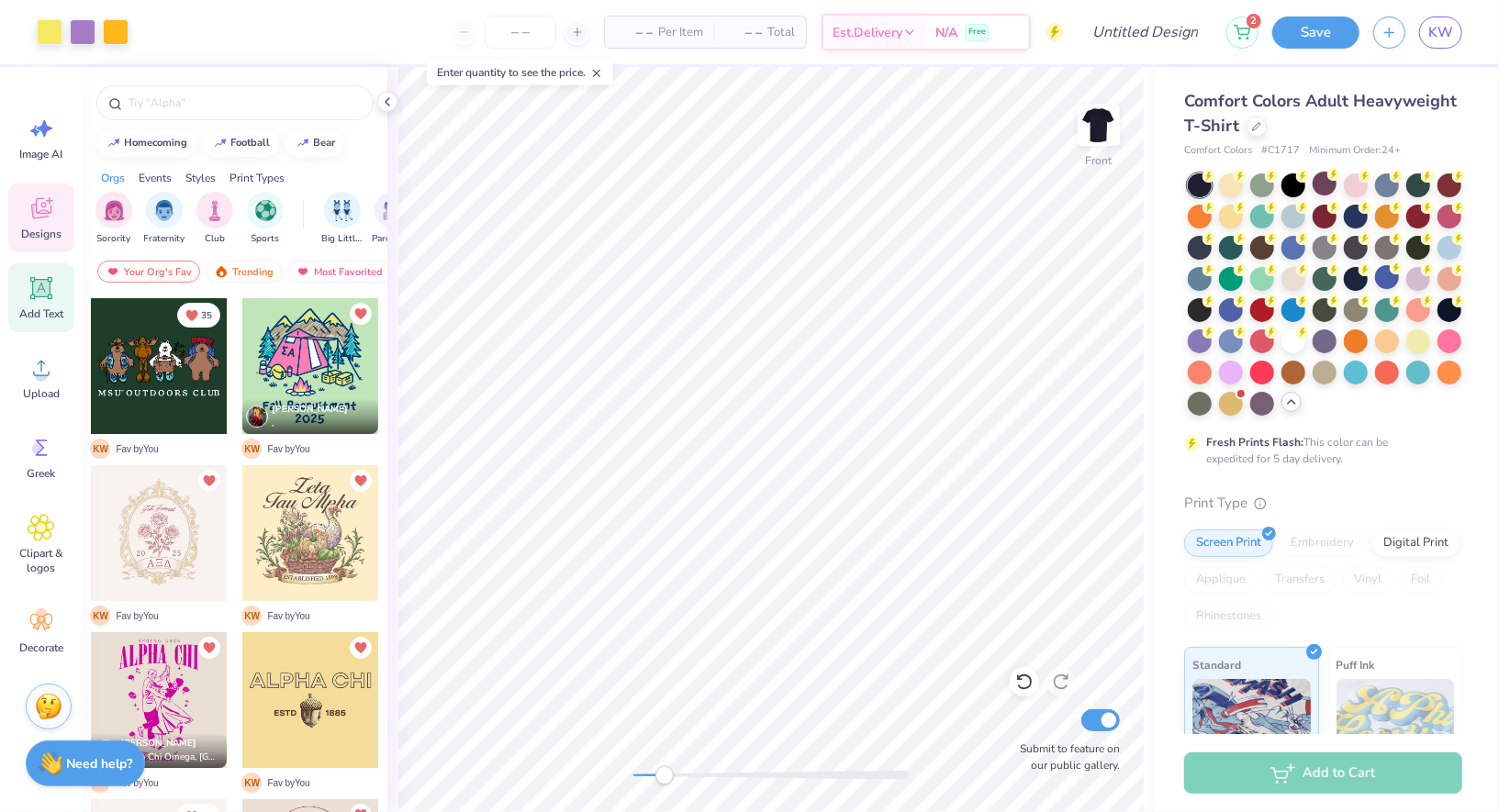
click at [46, 317] on span "Add Text" at bounding box center [41, 314] width 44 height 15
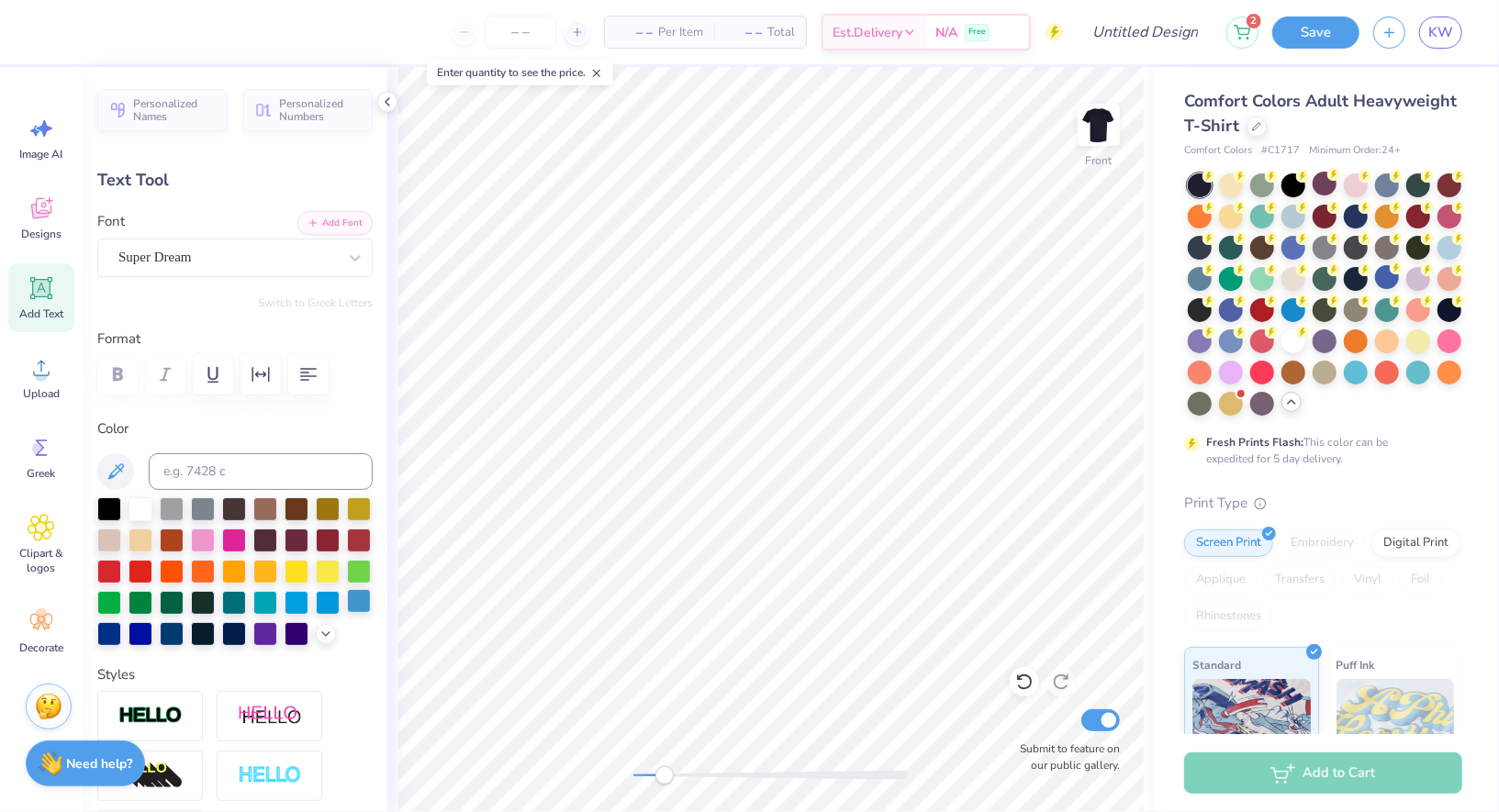
scroll to position [0, 0]
type textarea "20"
click at [276, 563] on div at bounding box center [266, 570] width 24 height 24
click at [202, 267] on div at bounding box center [228, 257] width 218 height 25
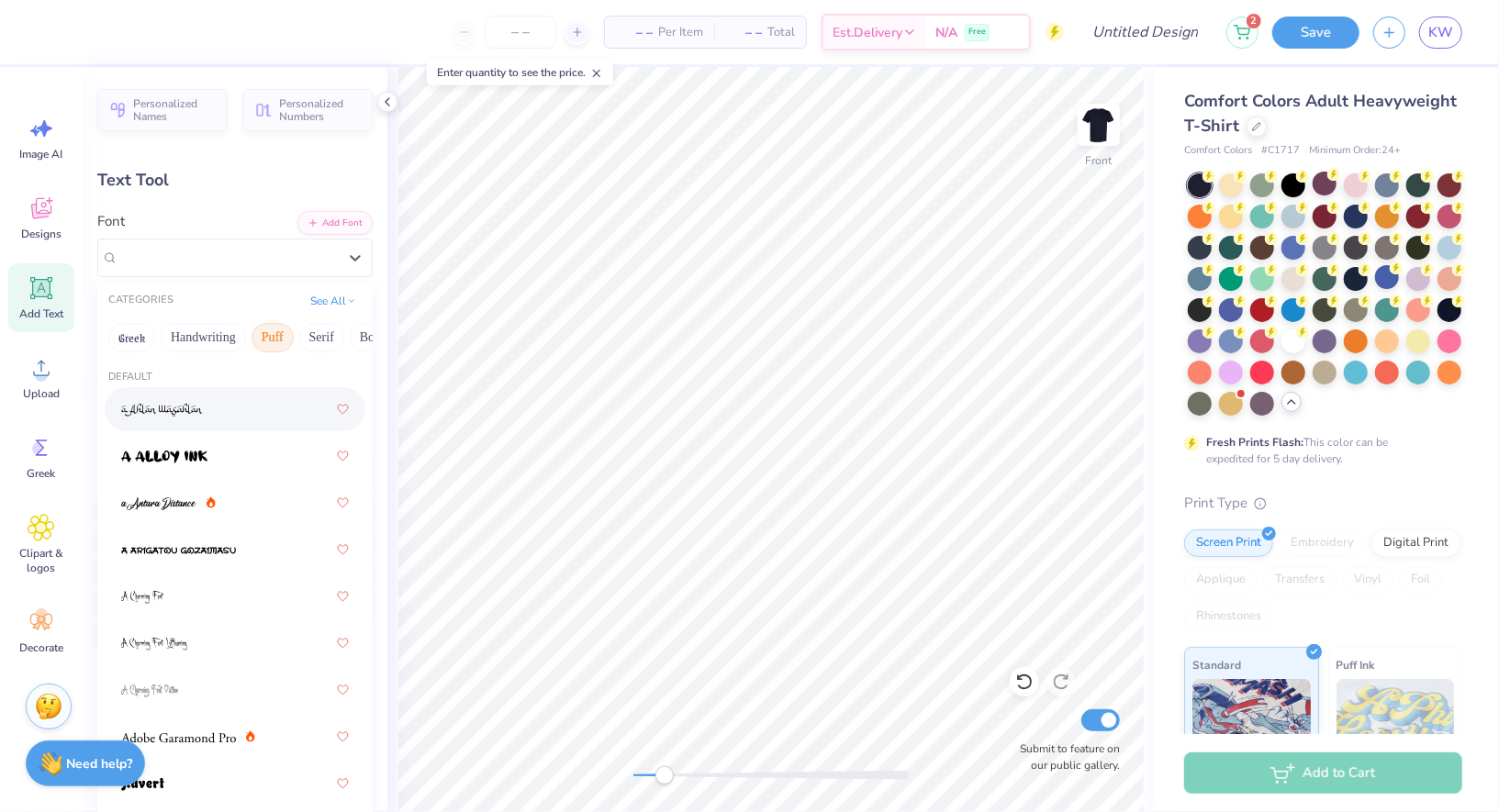
click at [263, 347] on button "Puff" at bounding box center [272, 337] width 42 height 29
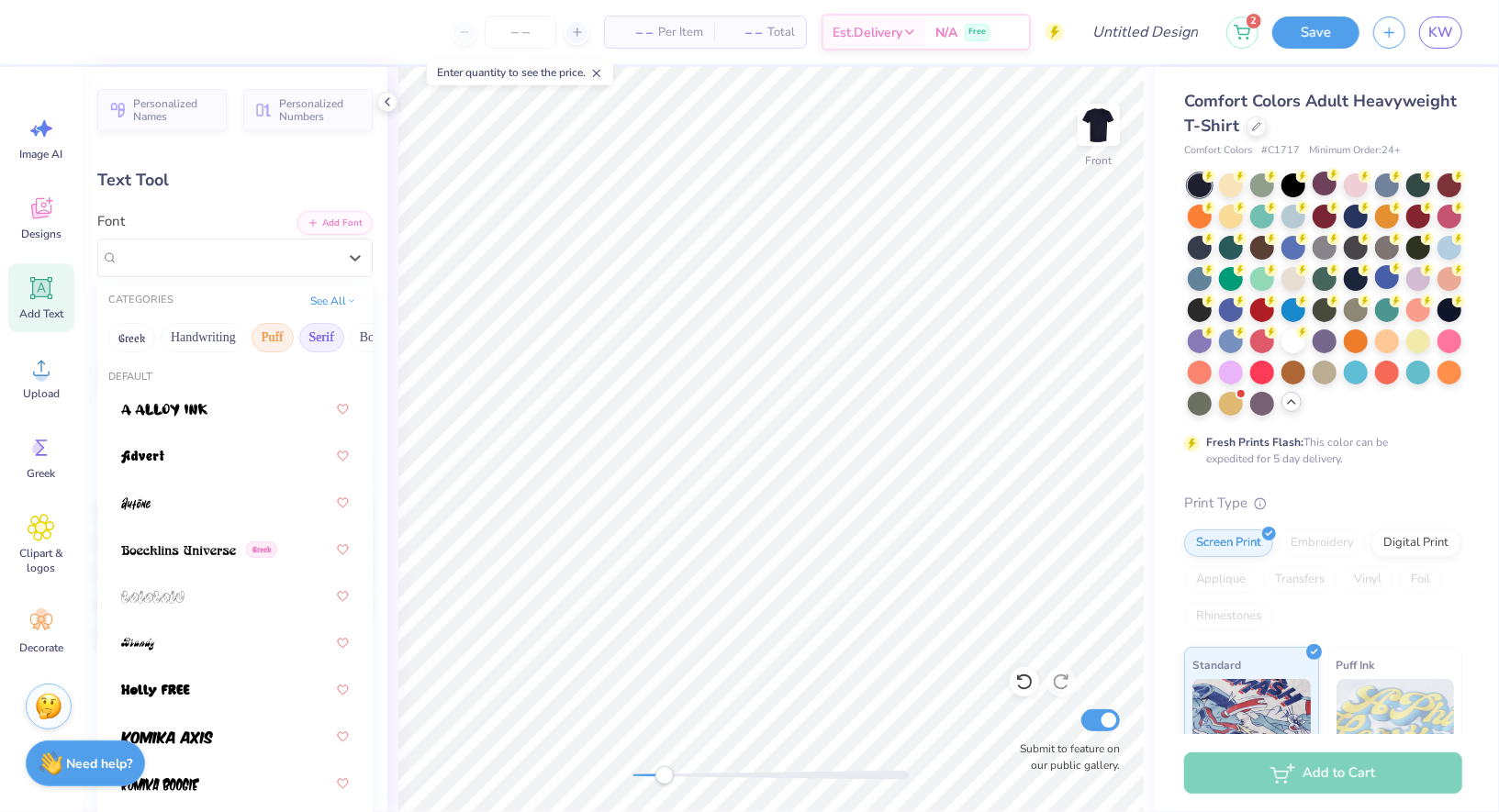
click at [311, 336] on button "Serif" at bounding box center [322, 337] width 45 height 29
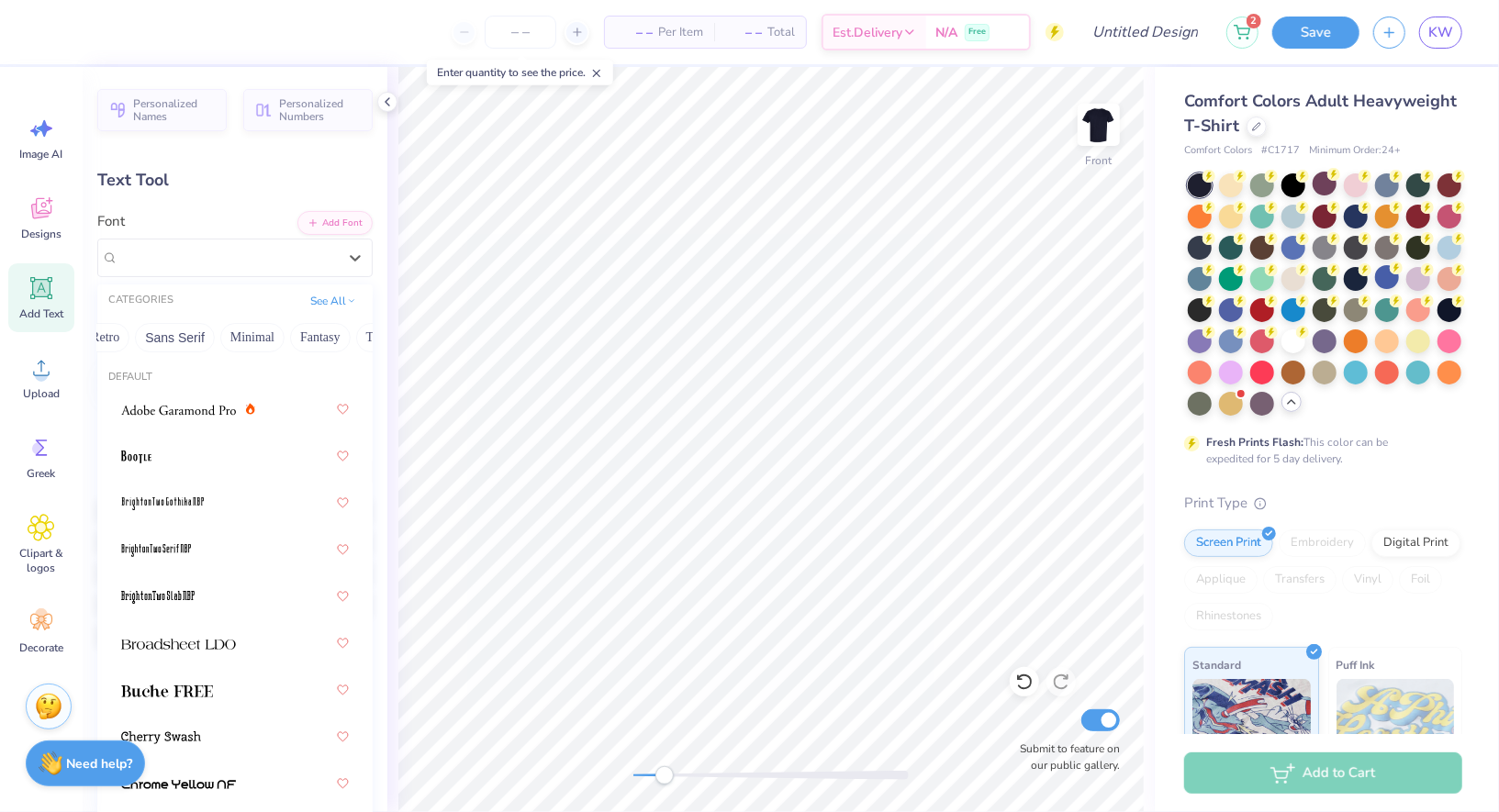
scroll to position [0, 409]
click at [300, 337] on button "Fantasy" at bounding box center [317, 337] width 61 height 29
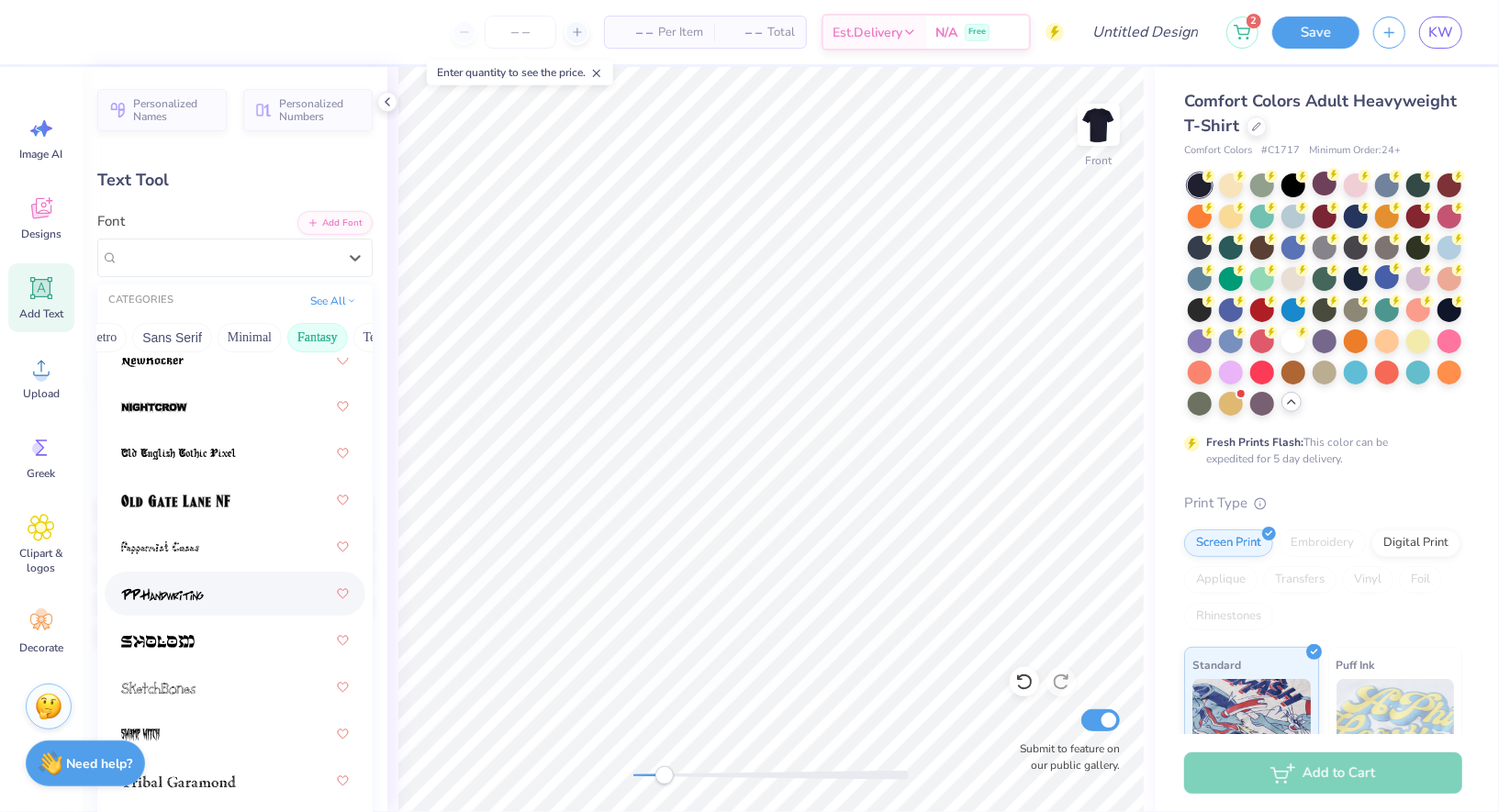
scroll to position [754, 0]
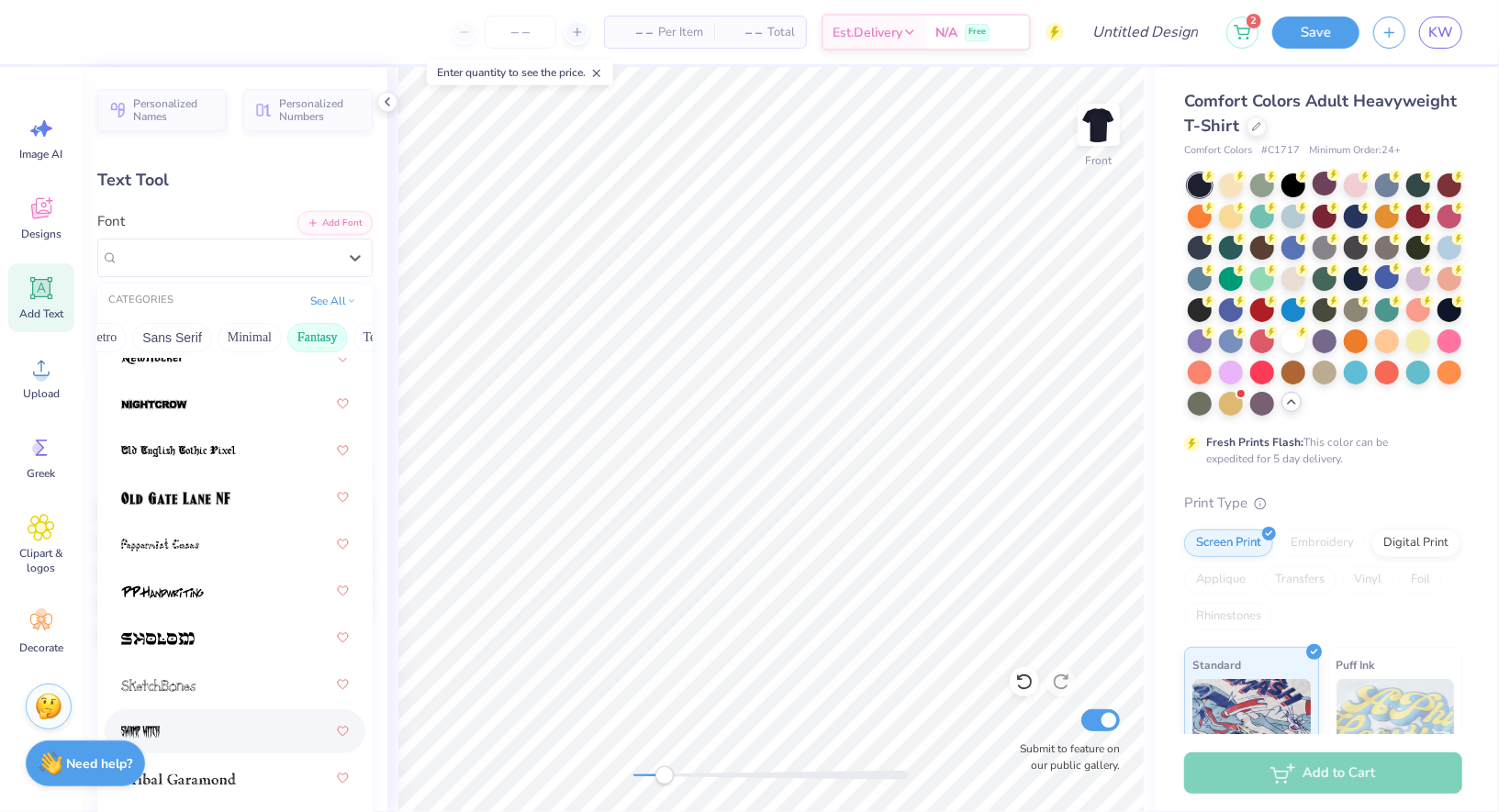
click at [211, 729] on div at bounding box center [235, 731] width 228 height 33
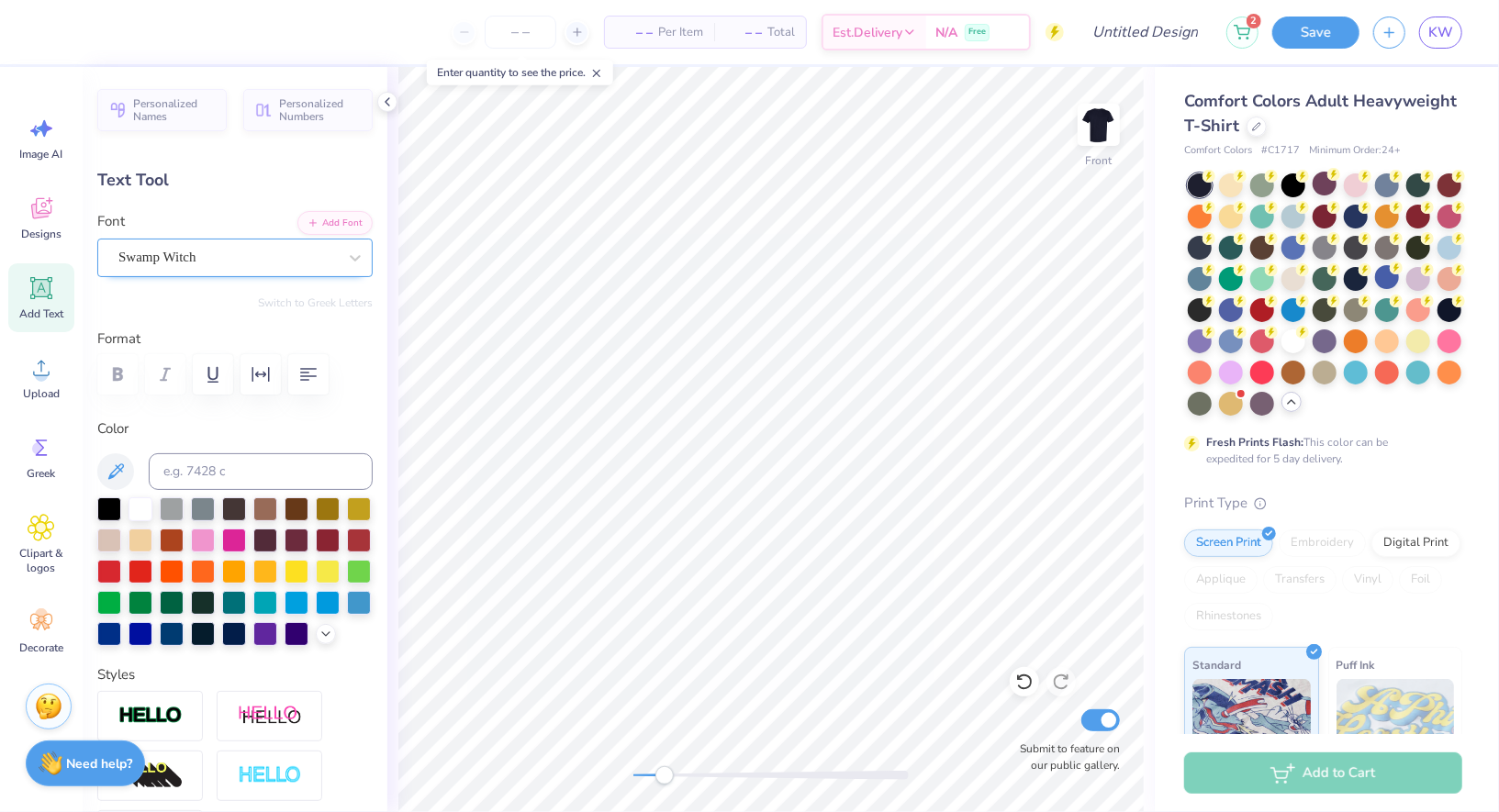
click at [232, 257] on div "Swamp Witch" at bounding box center [228, 257] width 222 height 29
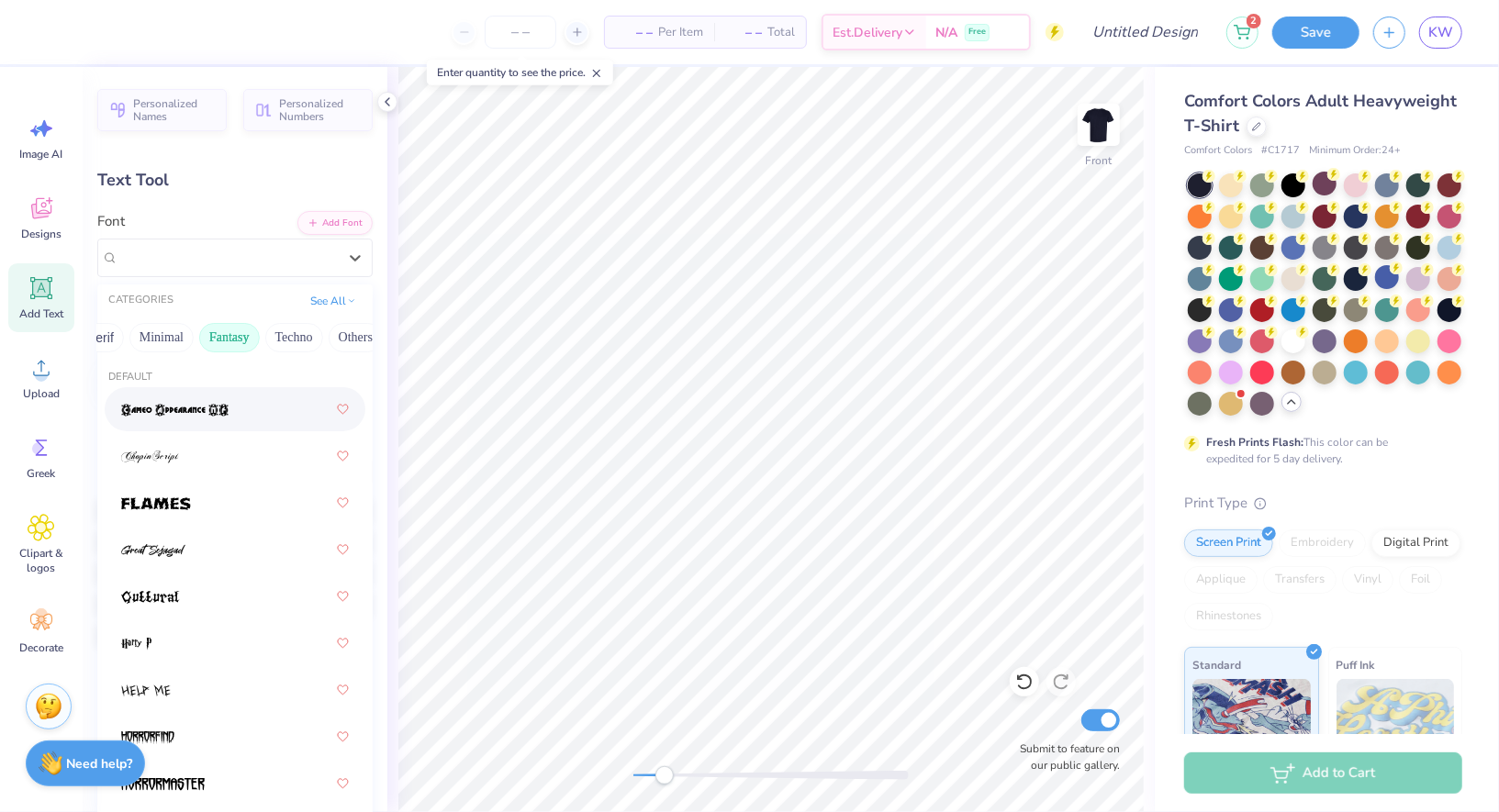
scroll to position [0, 500]
click at [231, 507] on div at bounding box center [235, 502] width 228 height 33
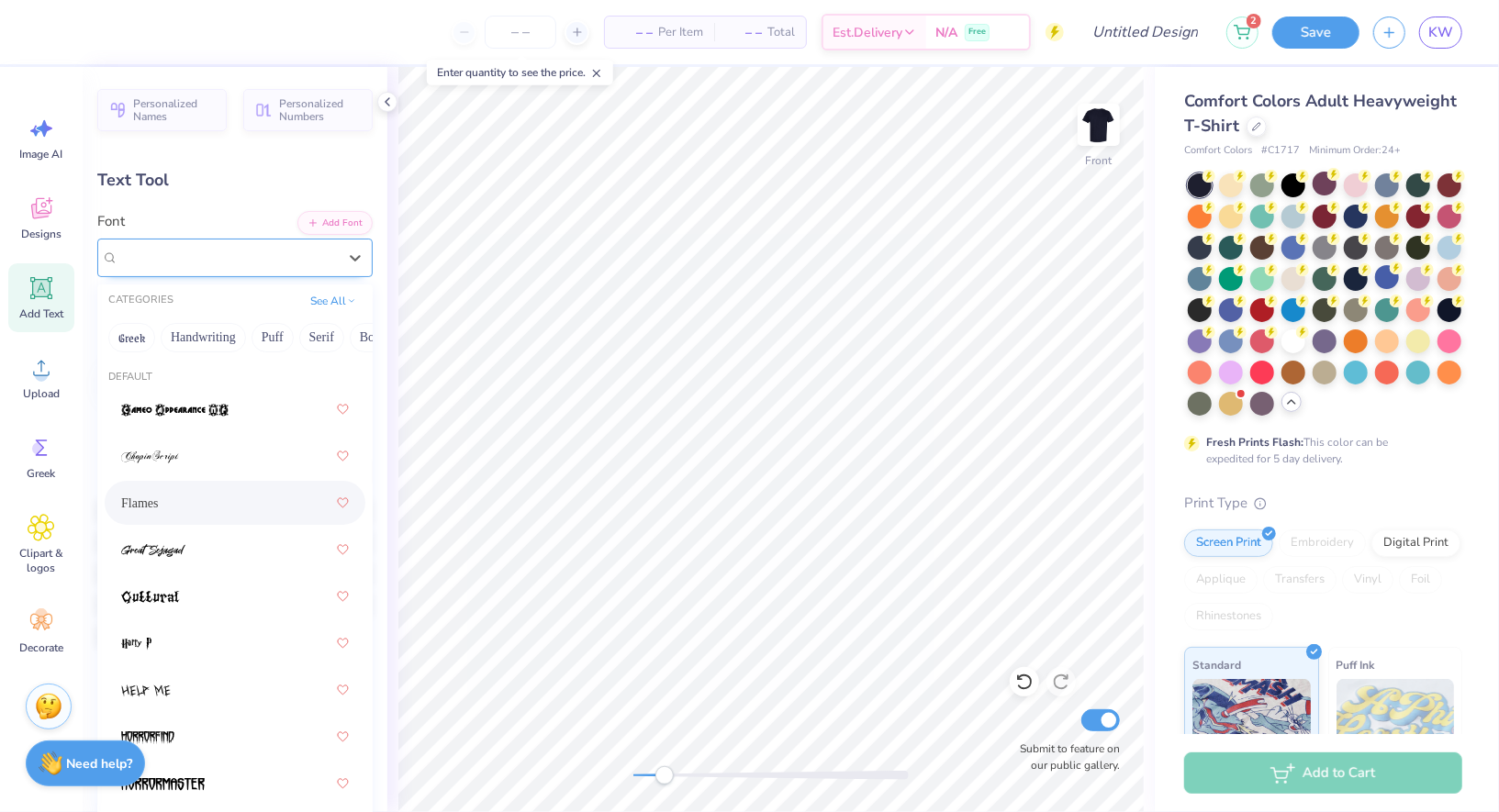
click at [226, 247] on div "Flames" at bounding box center [228, 257] width 222 height 29
click at [204, 597] on div at bounding box center [235, 596] width 228 height 33
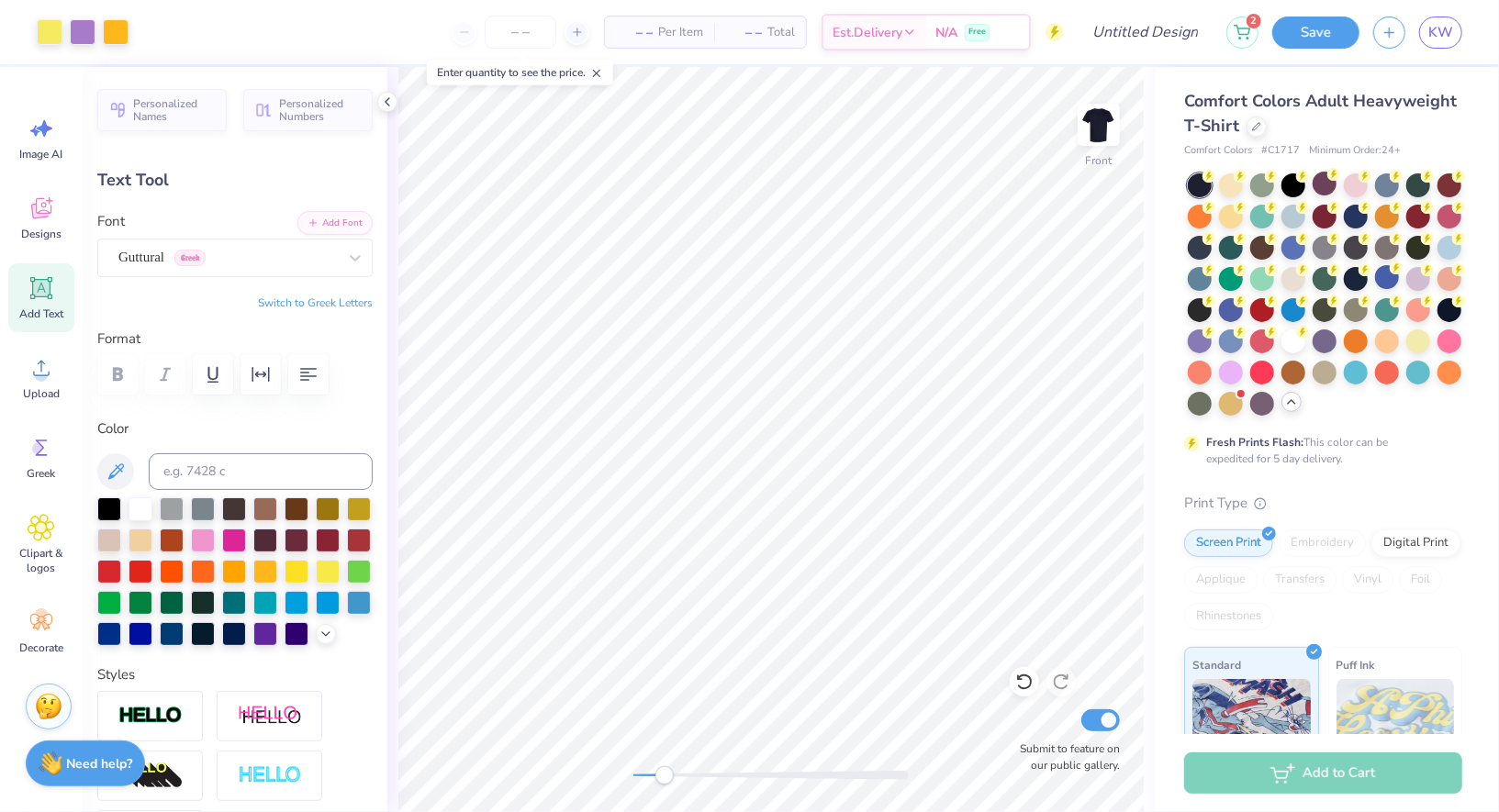
type input "3.34"
type input "2.13"
type input "12.69"
type input "2.29"
type input "1.46"
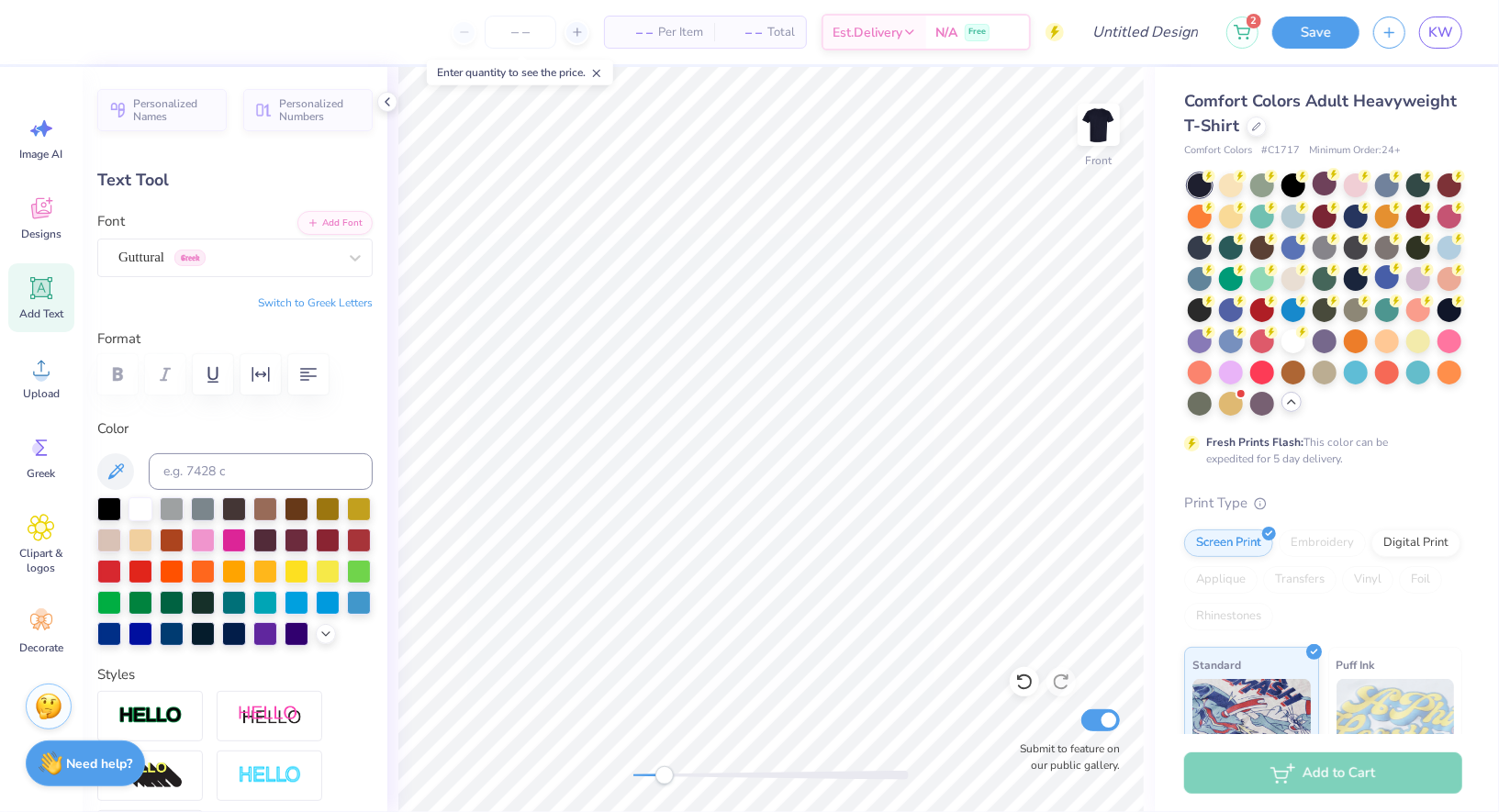
type input "1.24"
type input "0.79"
type input "7.44"
type textarea "25"
type input "0.0"
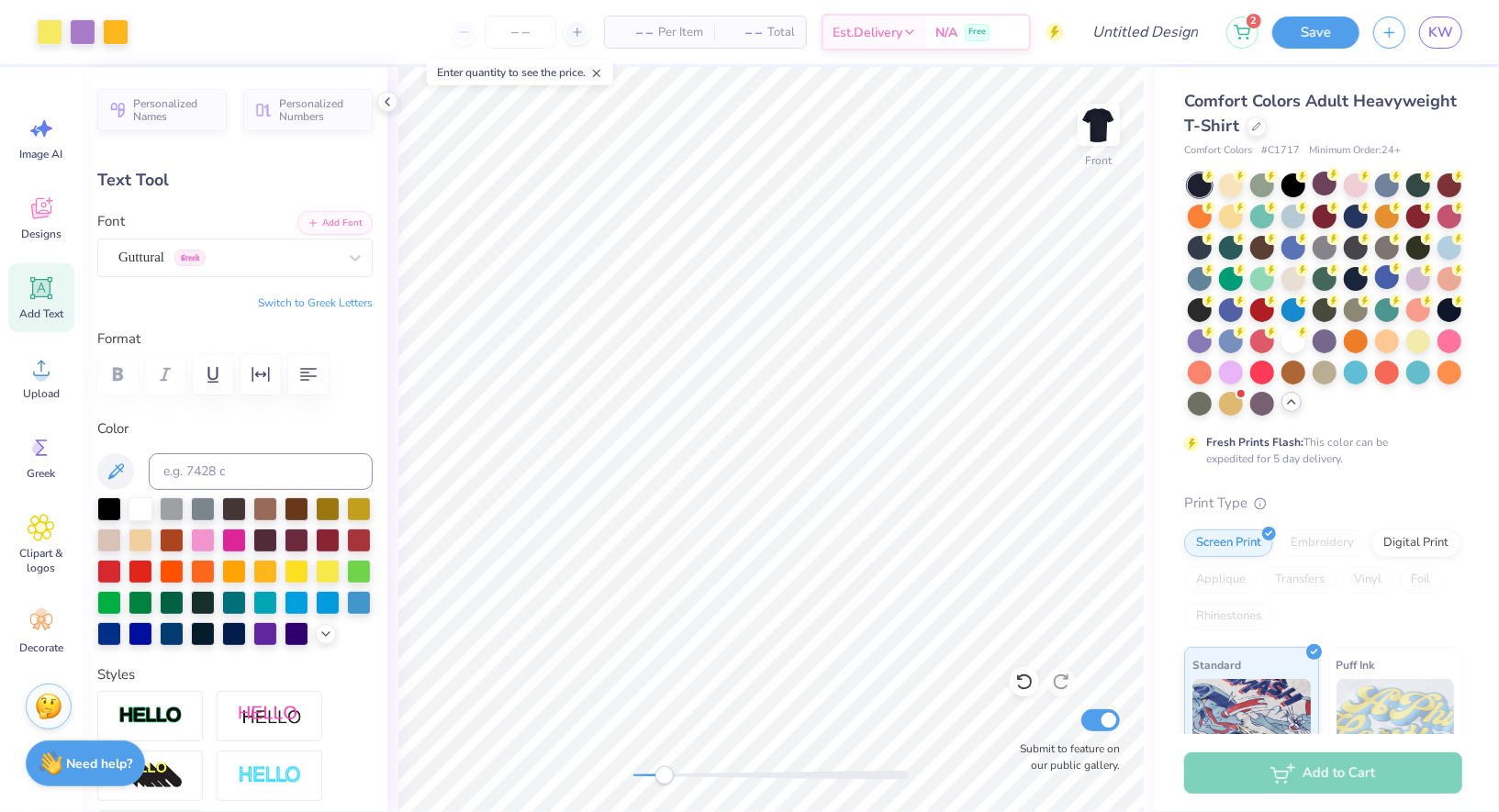
type input "1.40"
type input "8.27"
drag, startPoint x: 666, startPoint y: 775, endPoint x: 647, endPoint y: 777, distance: 19.1
click at [647, 777] on div "Accessibility label" at bounding box center [647, 776] width 19 height 19
click at [231, 264] on div "Guttural Greek" at bounding box center [228, 257] width 222 height 29
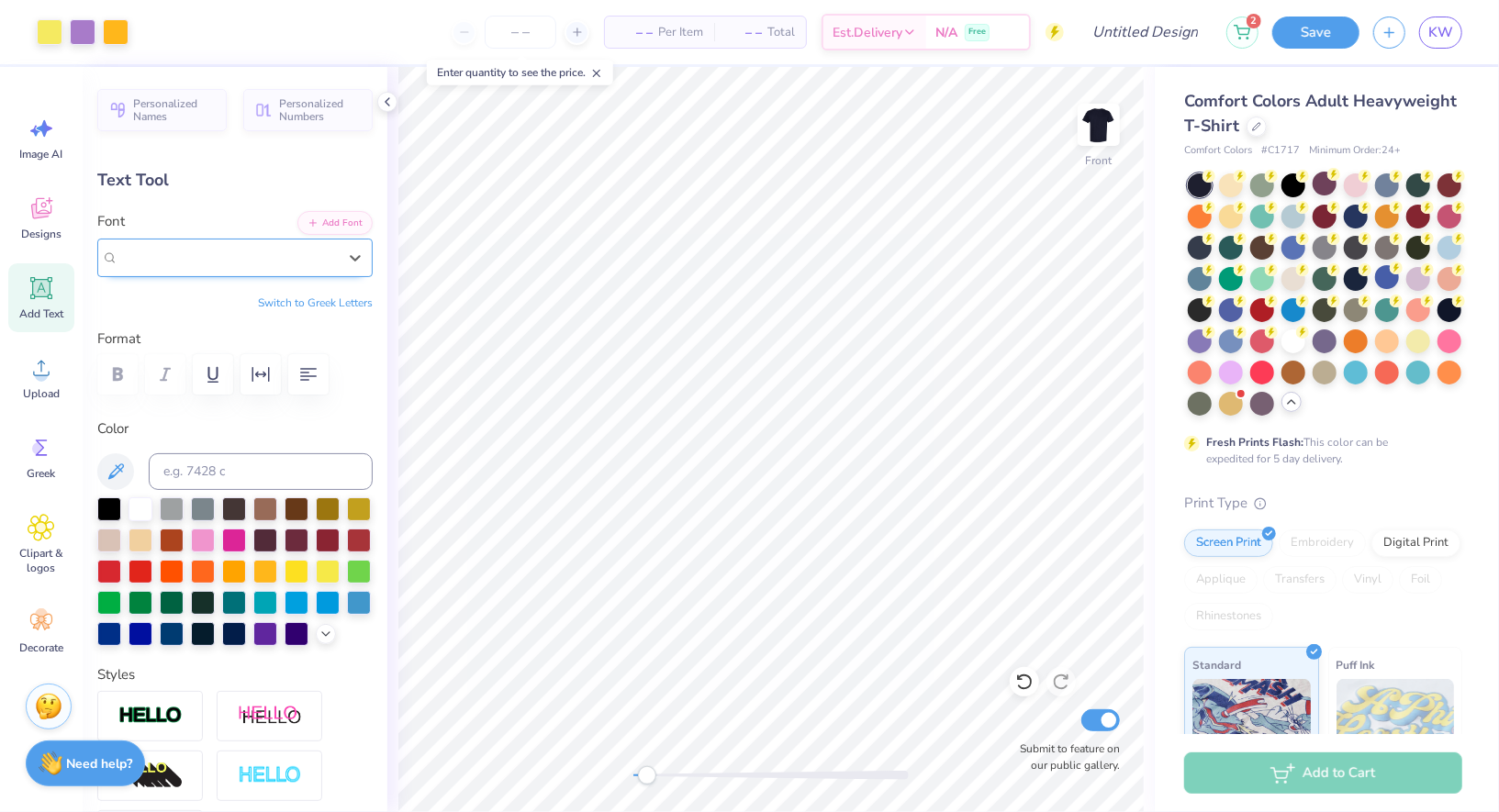
click at [232, 264] on div "Guttural Greek" at bounding box center [228, 257] width 218 height 21
click at [61, 291] on div "Add Text" at bounding box center [41, 298] width 66 height 69
type input "5.69"
type input "1.65"
type input "12.93"
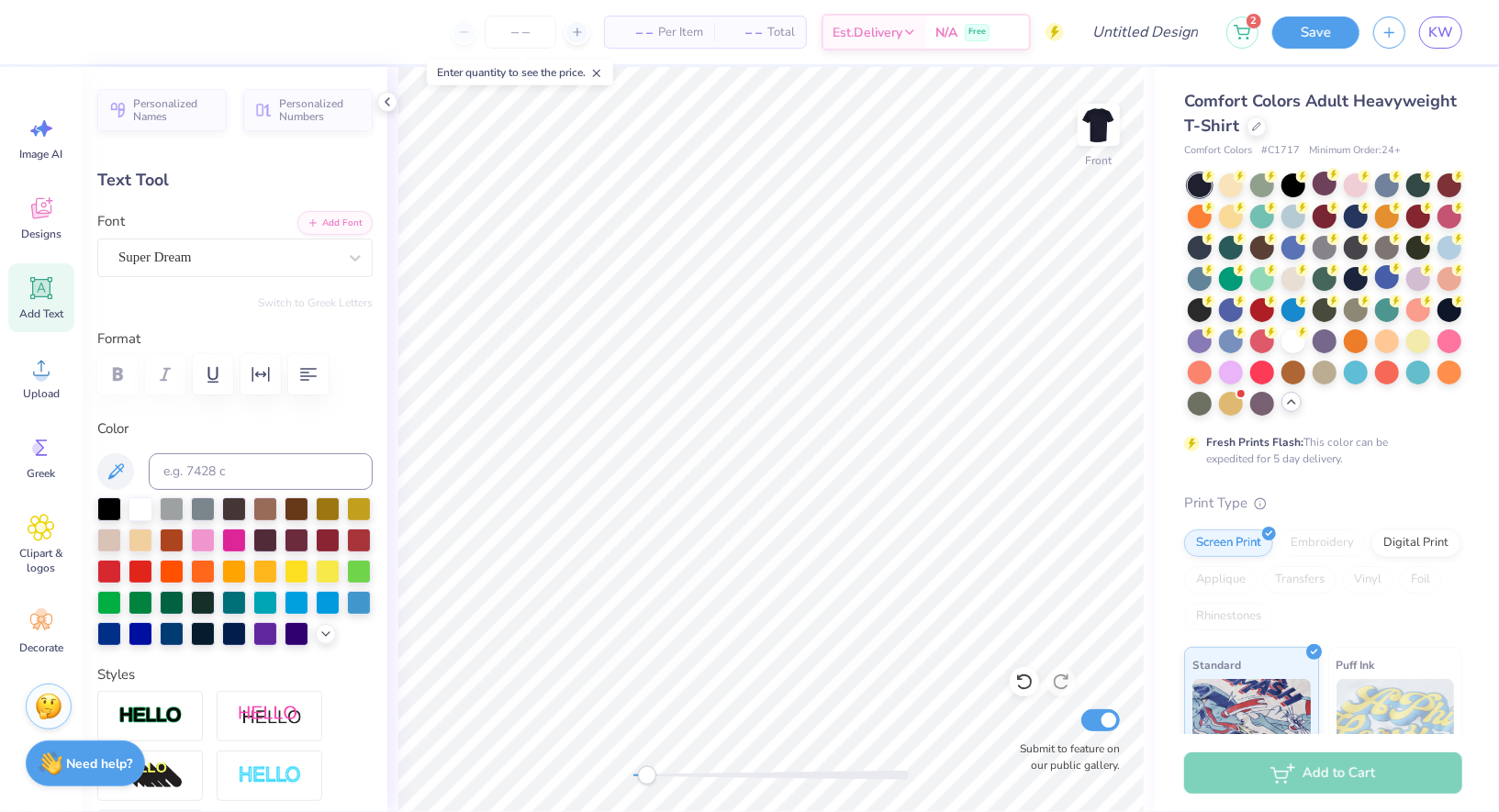
scroll to position [0, 3]
type textarea "Spookathon"
click at [202, 247] on div "Super Dream" at bounding box center [228, 257] width 222 height 29
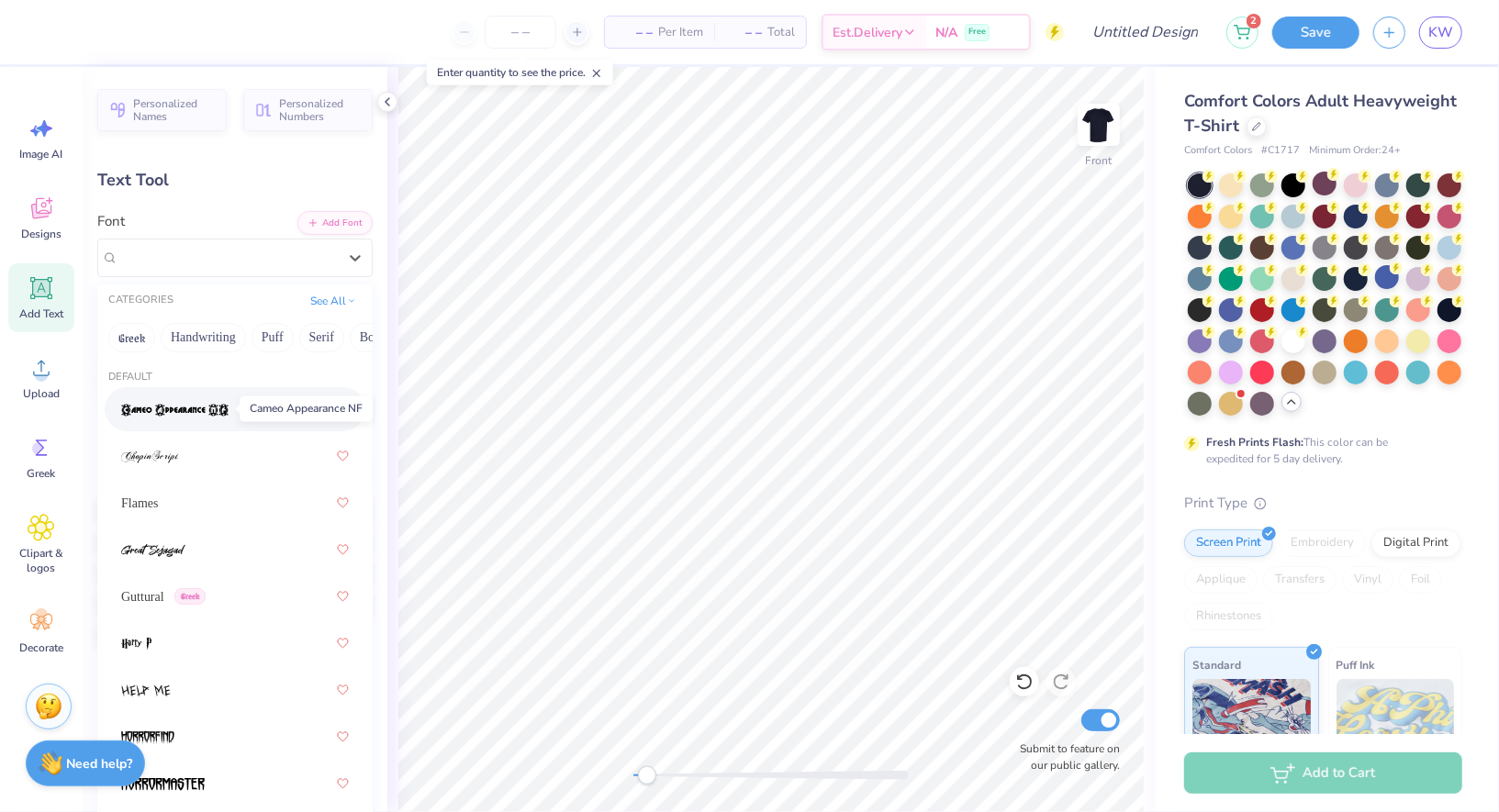
click at [210, 404] on img at bounding box center [174, 410] width 107 height 13
click at [225, 263] on div "Cameo Appearance NF" at bounding box center [228, 257] width 222 height 29
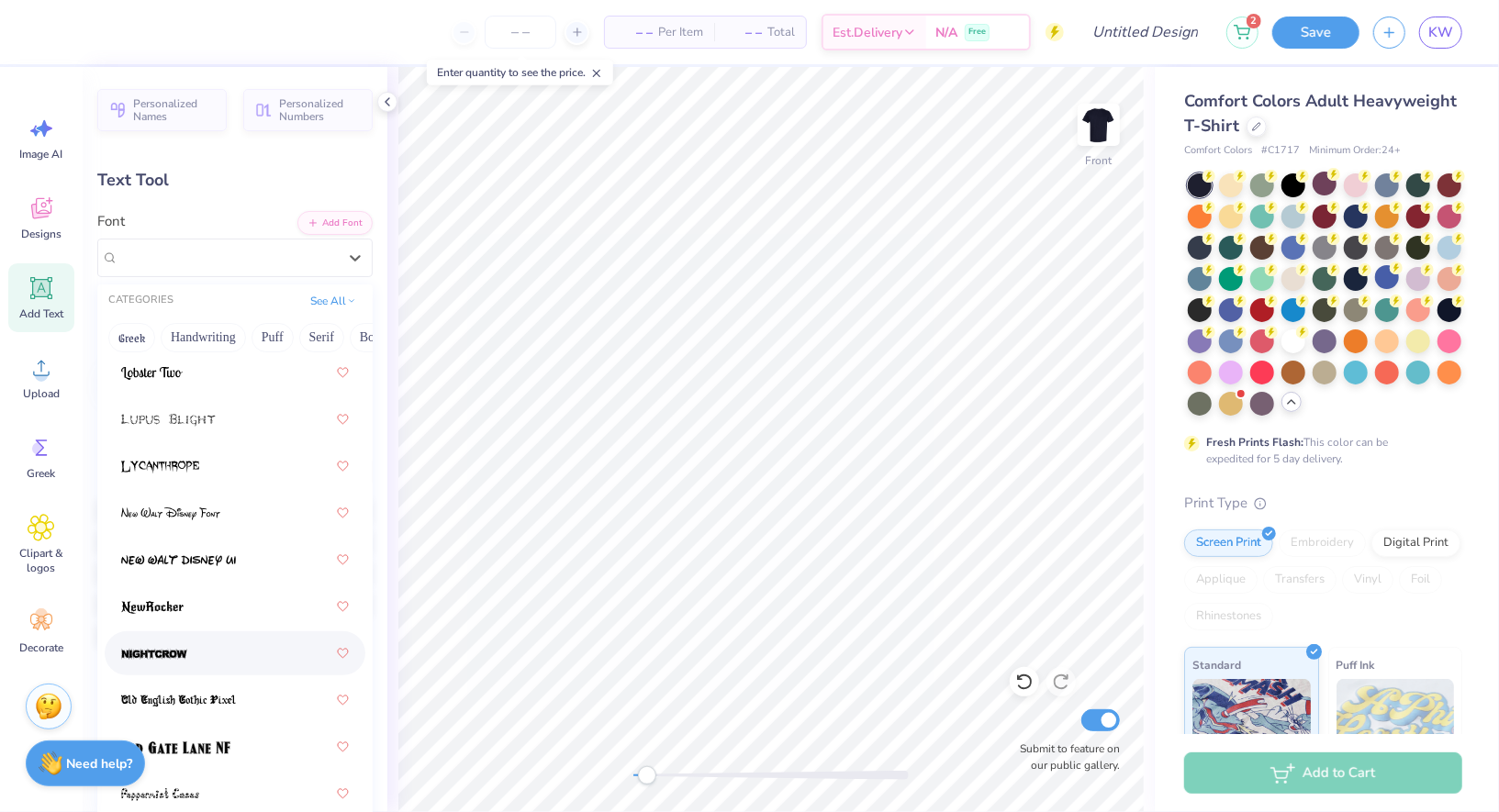
scroll to position [754, 0]
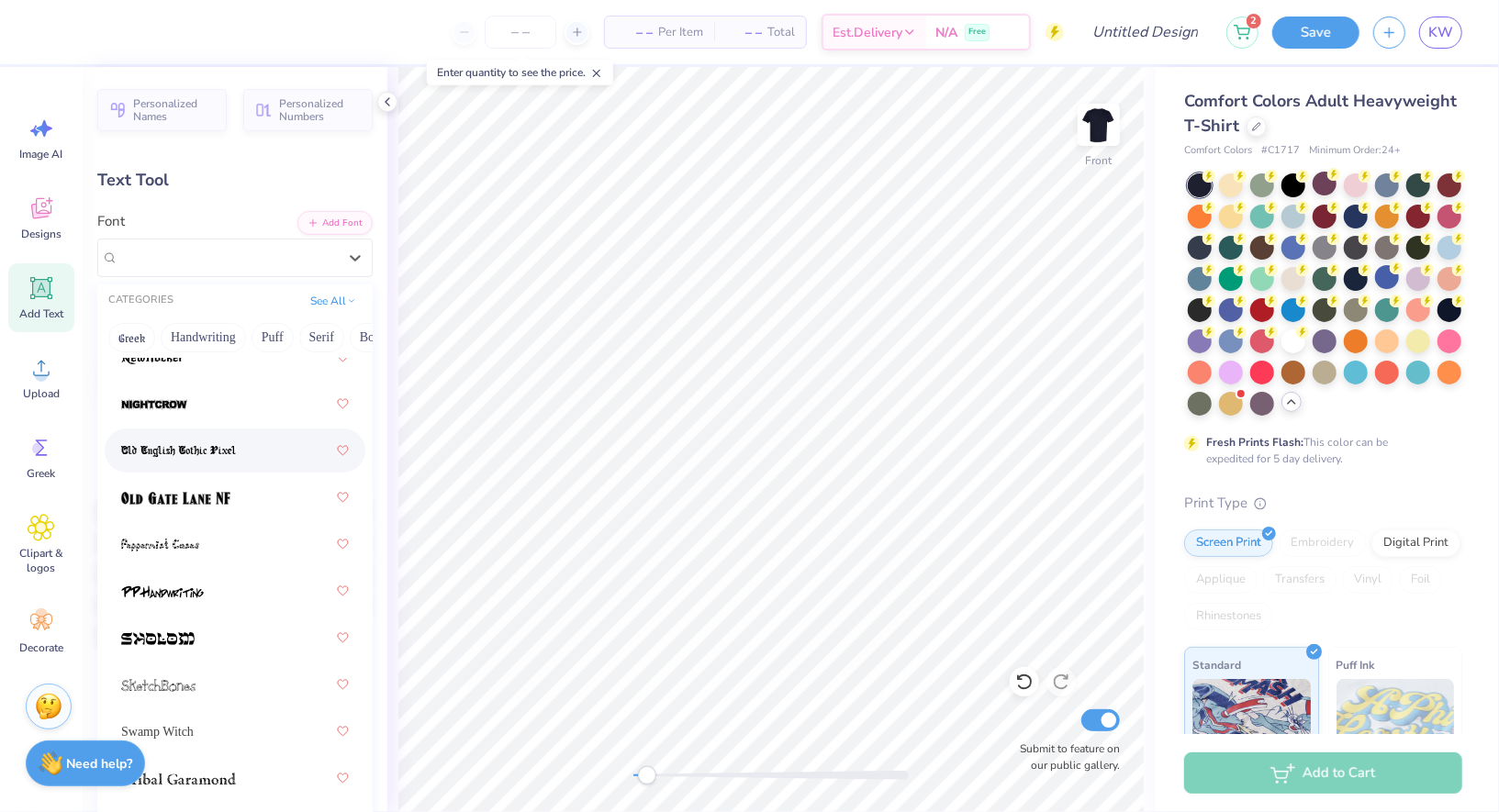
click at [229, 434] on div at bounding box center [235, 450] width 228 height 33
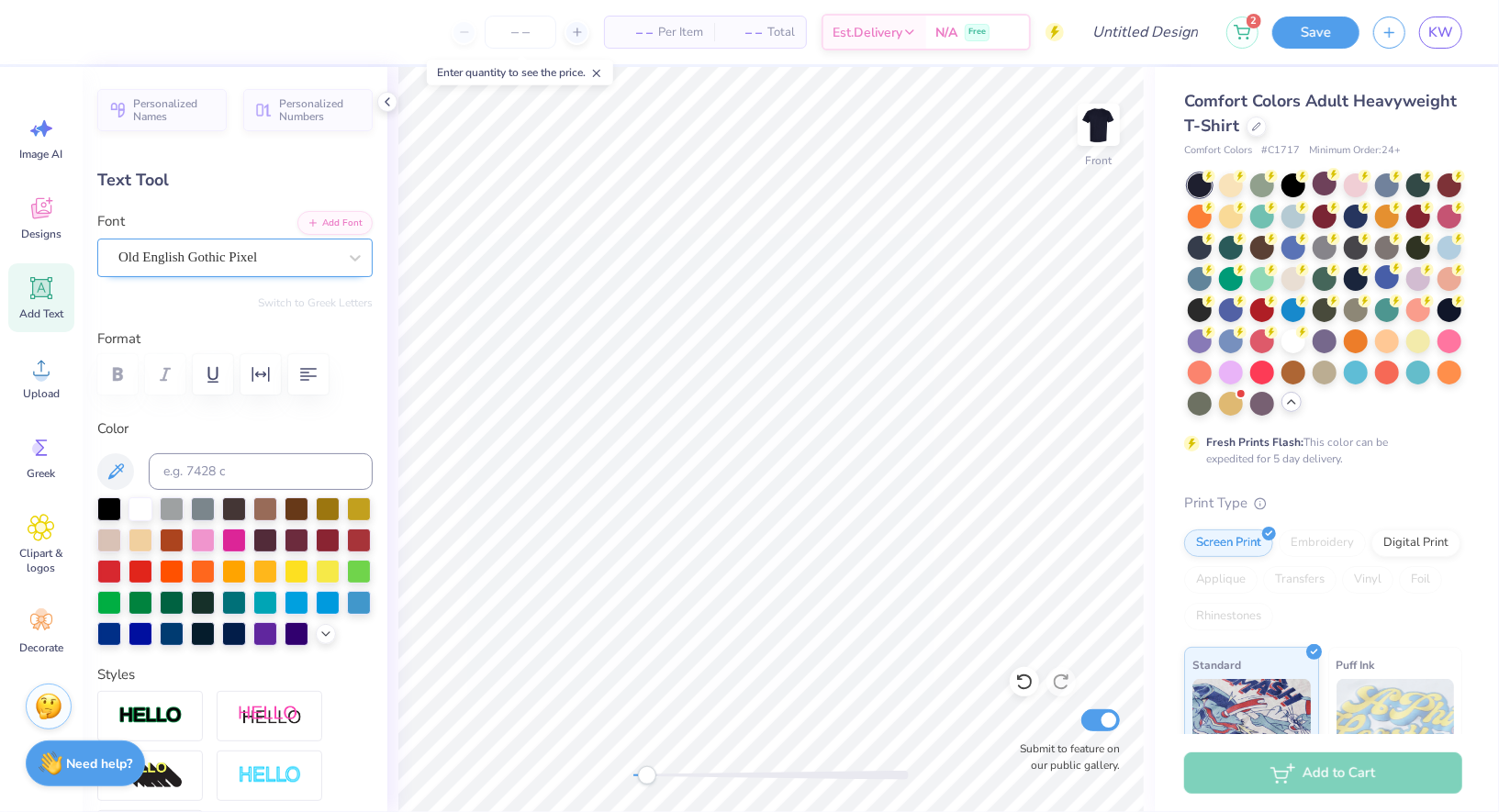
click at [256, 263] on div "Old English Gothic Pixel" at bounding box center [228, 257] width 222 height 29
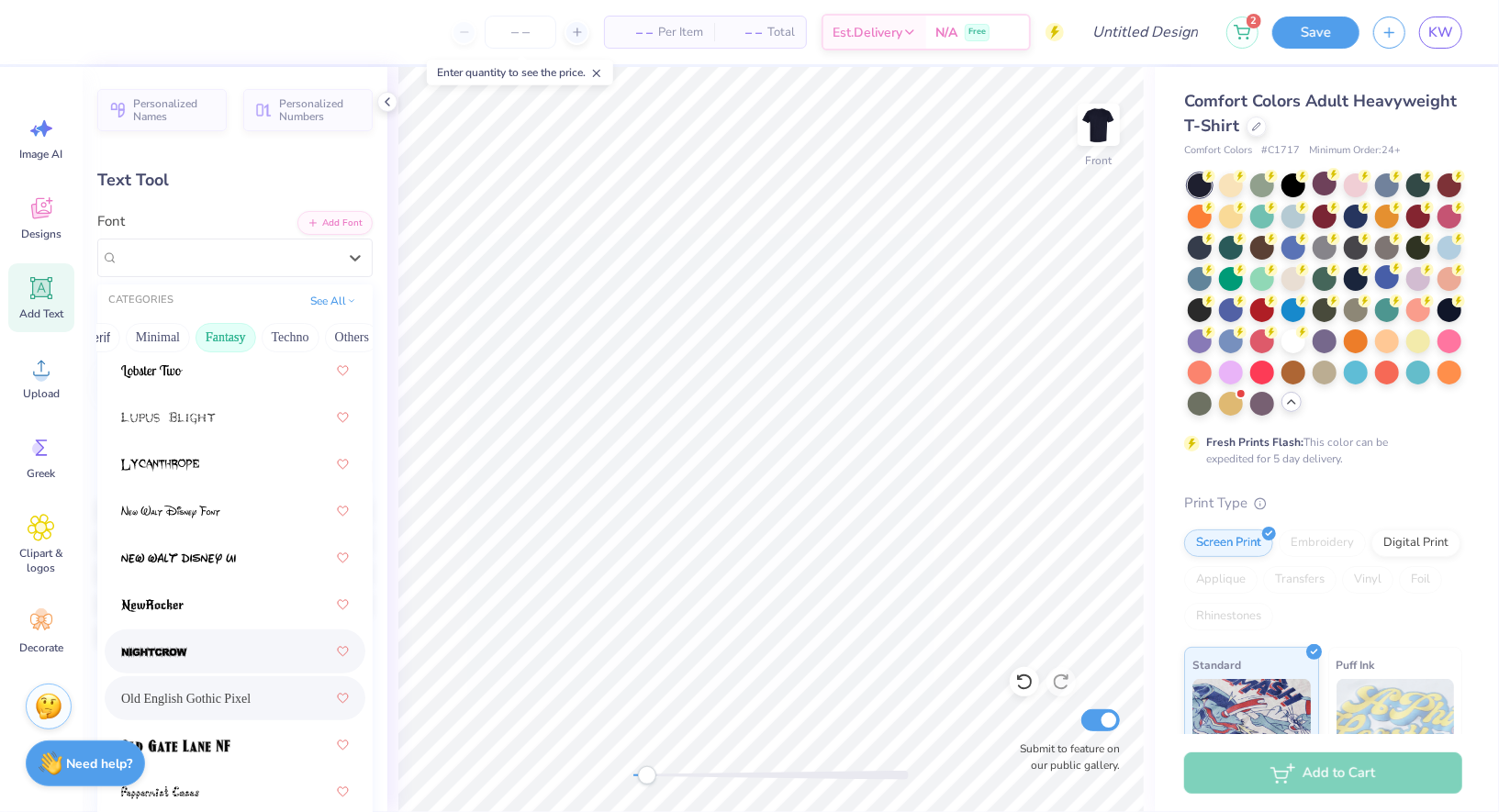
scroll to position [639, 0]
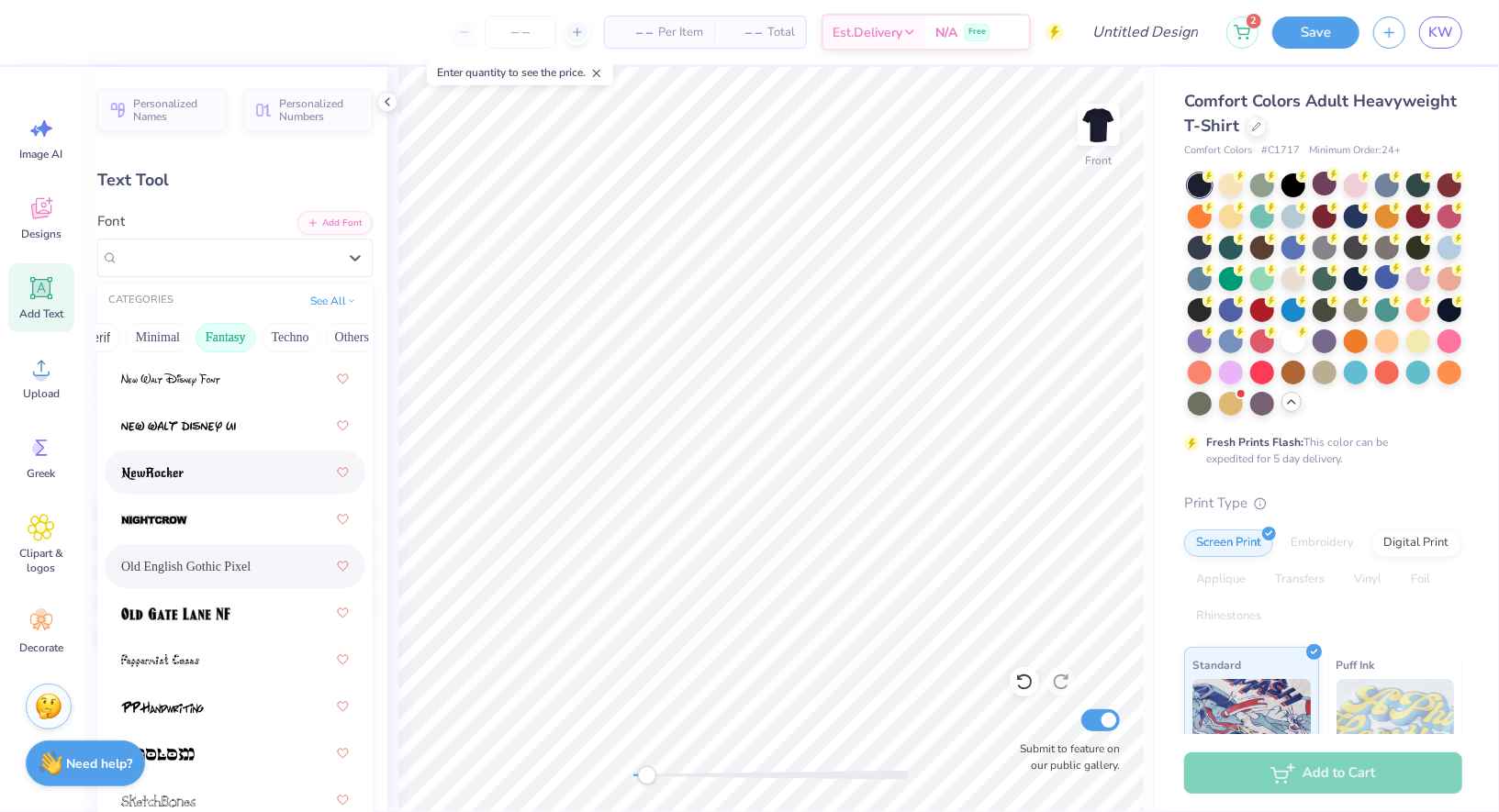
click at [215, 479] on div at bounding box center [235, 472] width 228 height 33
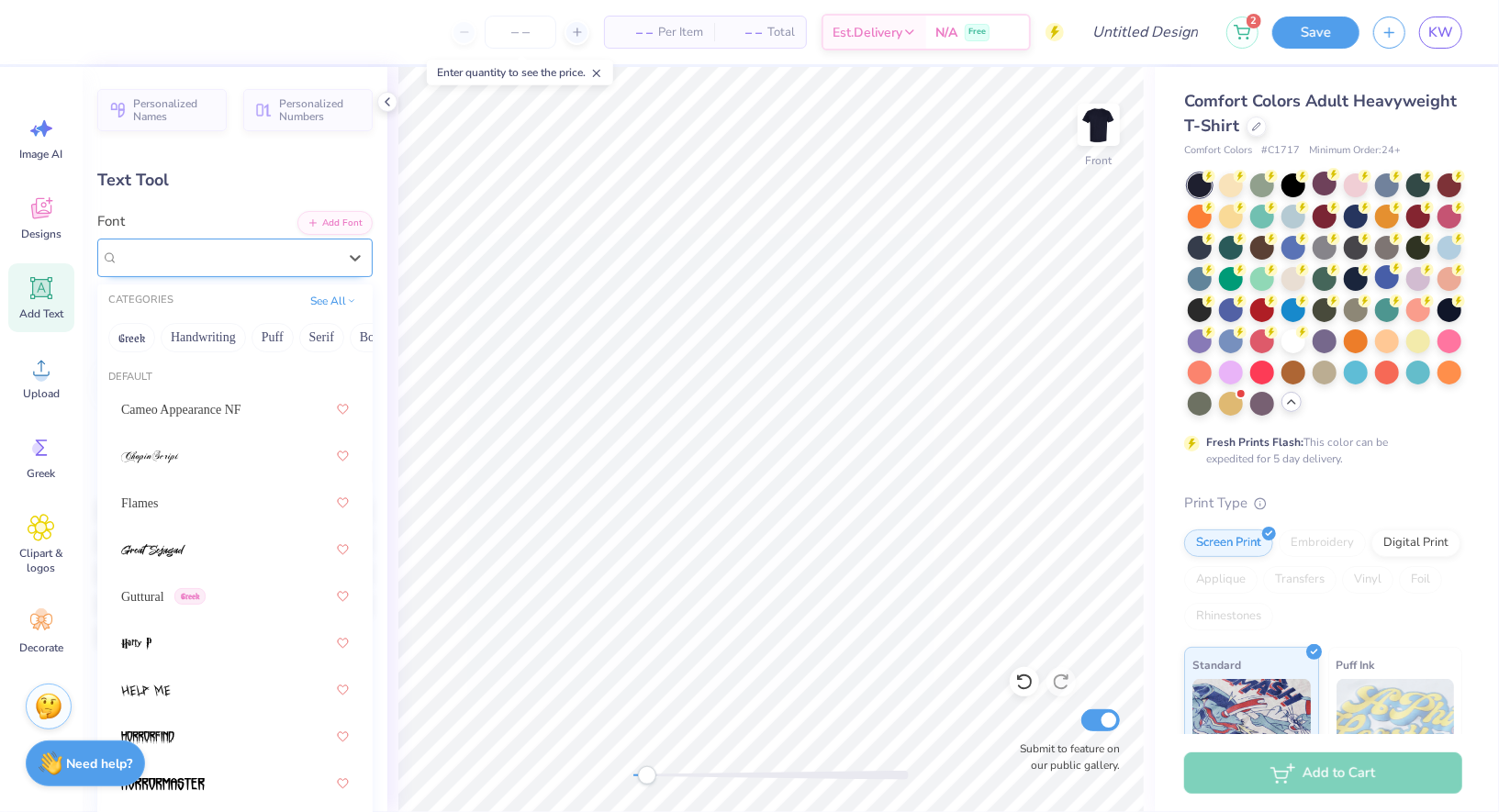
click at [237, 246] on div "NewRocker" at bounding box center [228, 257] width 222 height 29
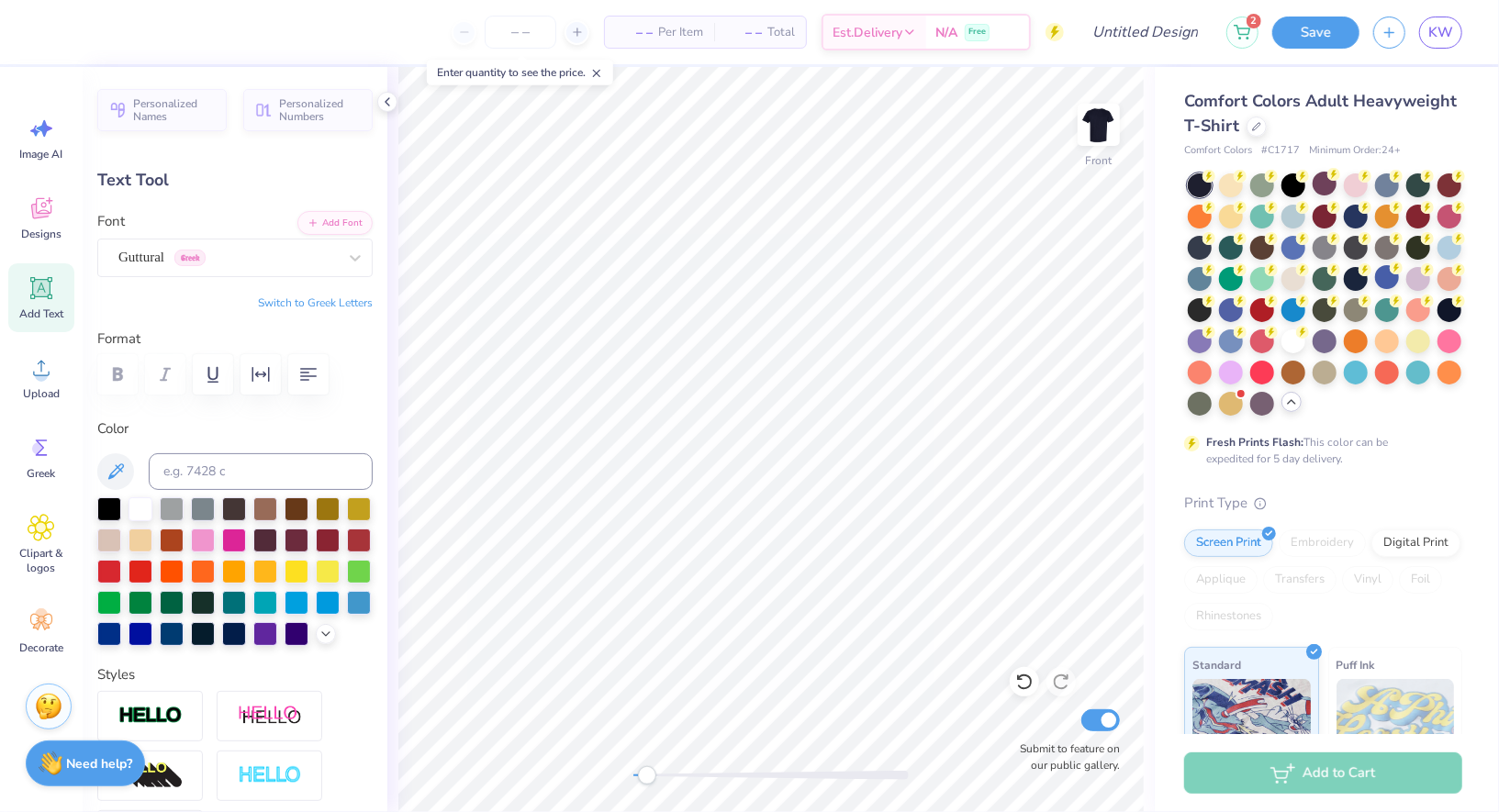
type input "1.26"
type input "0.96"
type input "7.40"
type input "-10.8"
click at [177, 260] on div "Guttural Greek" at bounding box center [228, 257] width 222 height 29
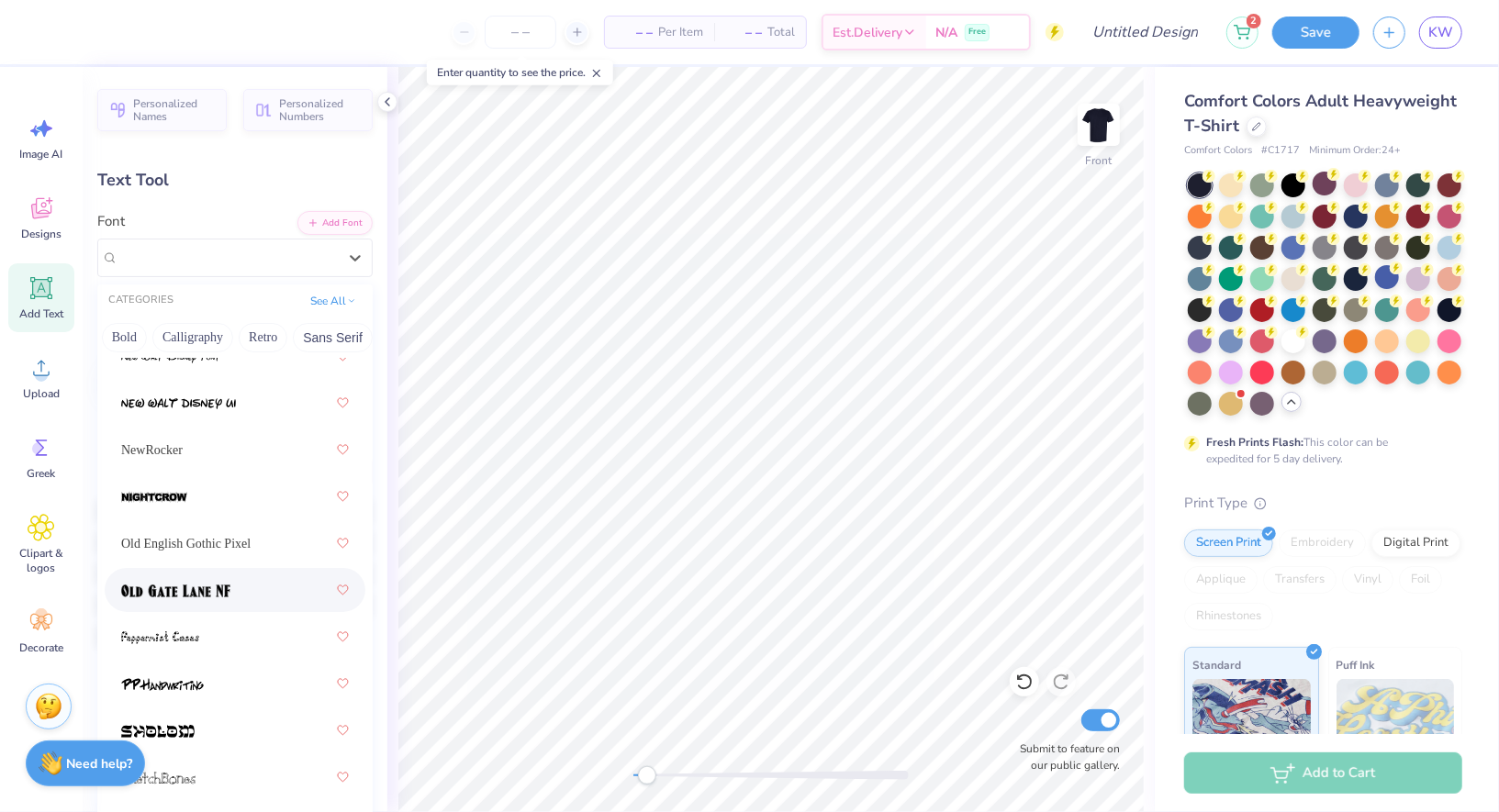
scroll to position [649, 0]
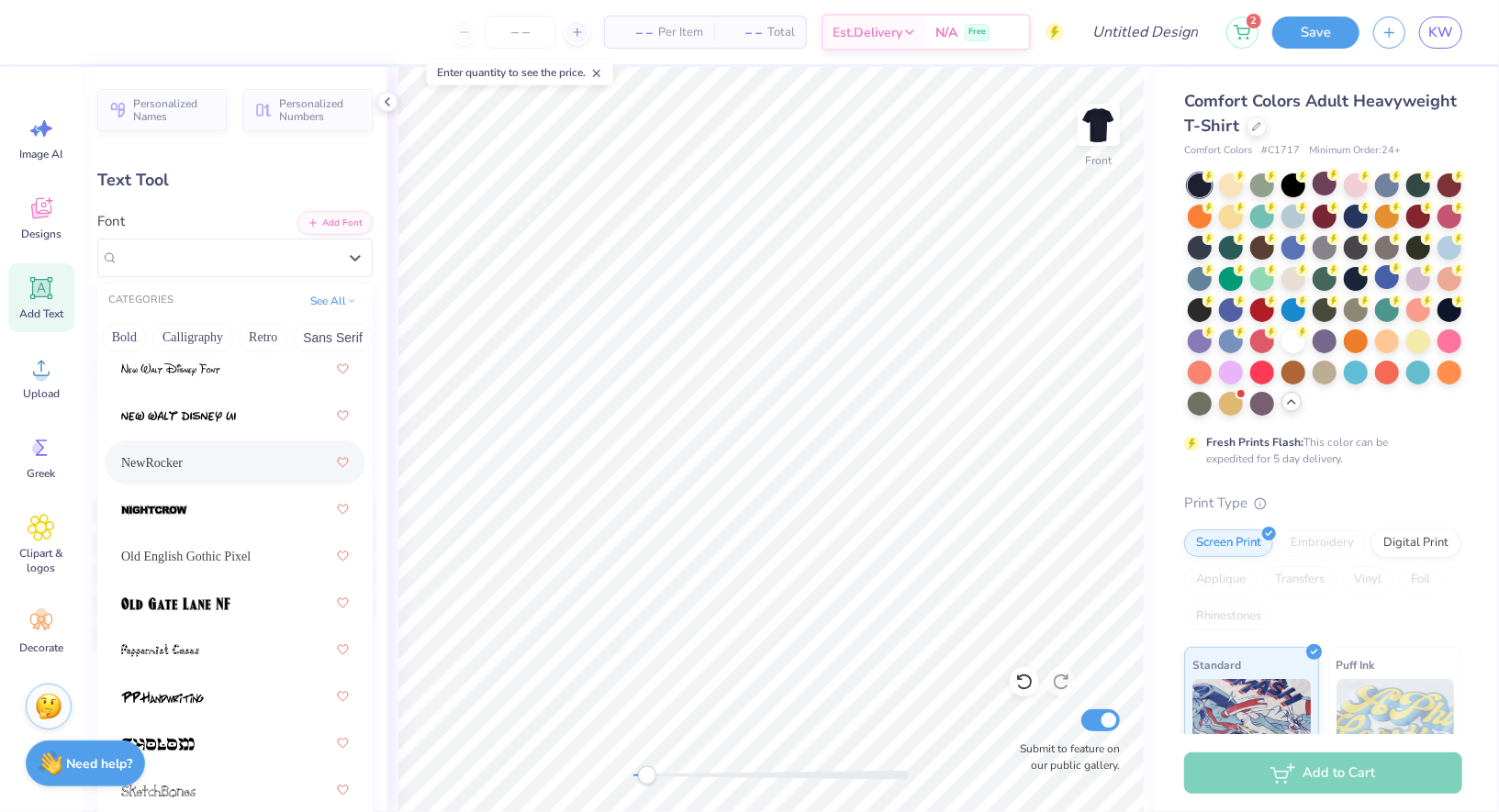
click at [246, 449] on div "NewRocker" at bounding box center [235, 461] width 228 height 33
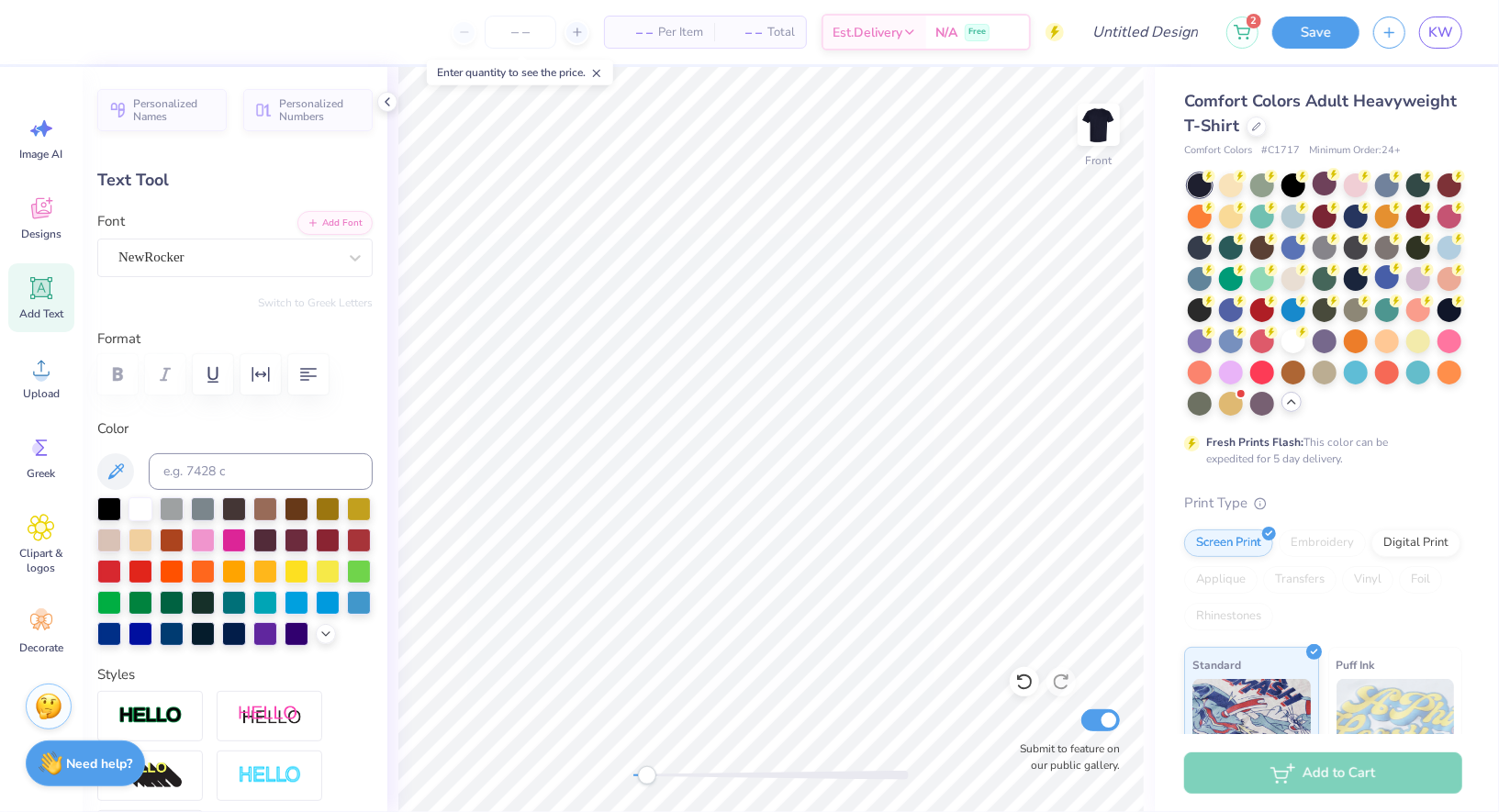
type input "1.40"
type input "0.79"
type input "8.27"
type input "0.0"
click at [245, 259] on div "Guttural Greek" at bounding box center [228, 257] width 222 height 29
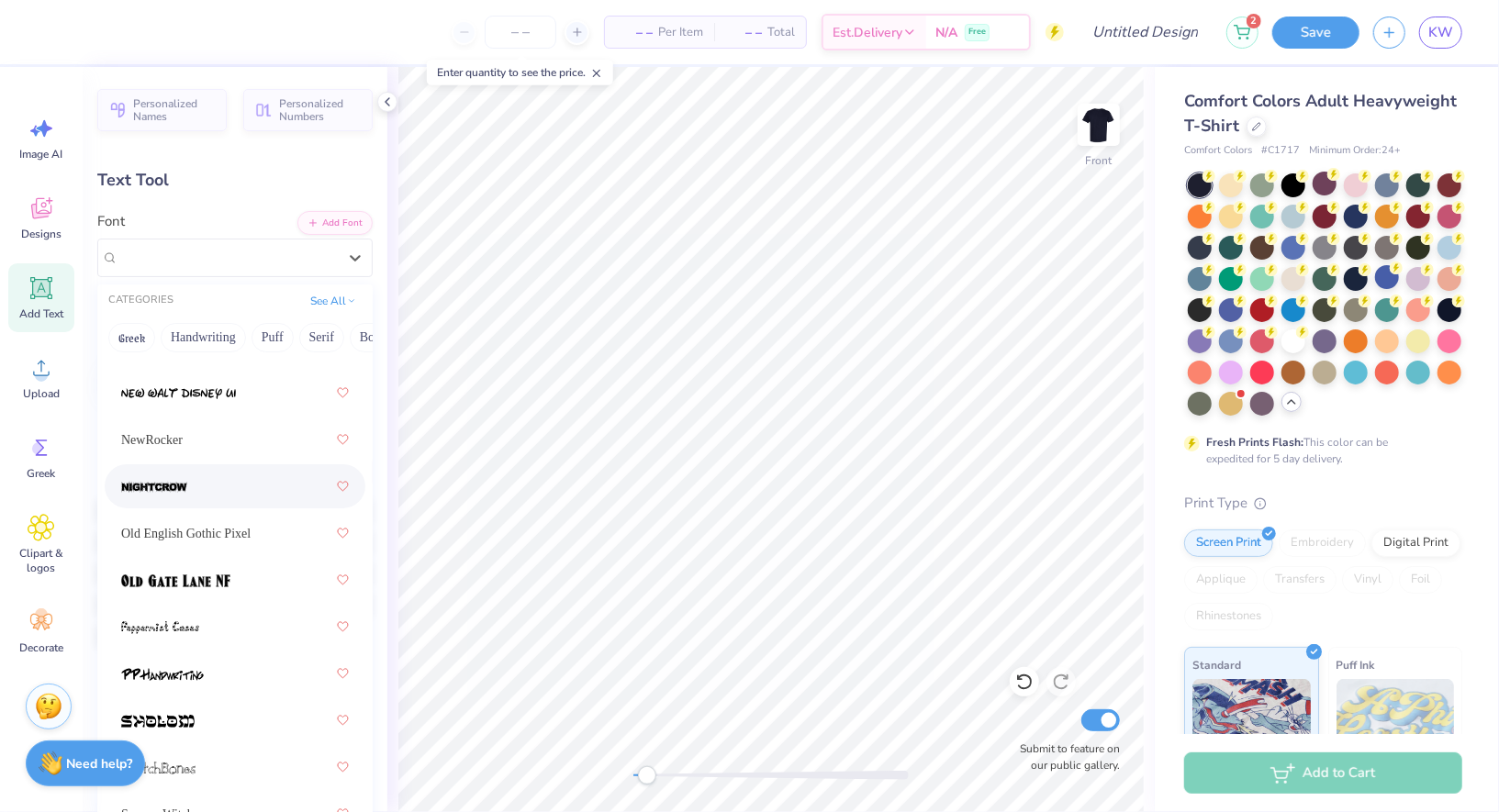
scroll to position [671, 0]
click at [249, 445] on div "NewRocker" at bounding box center [235, 440] width 228 height 33
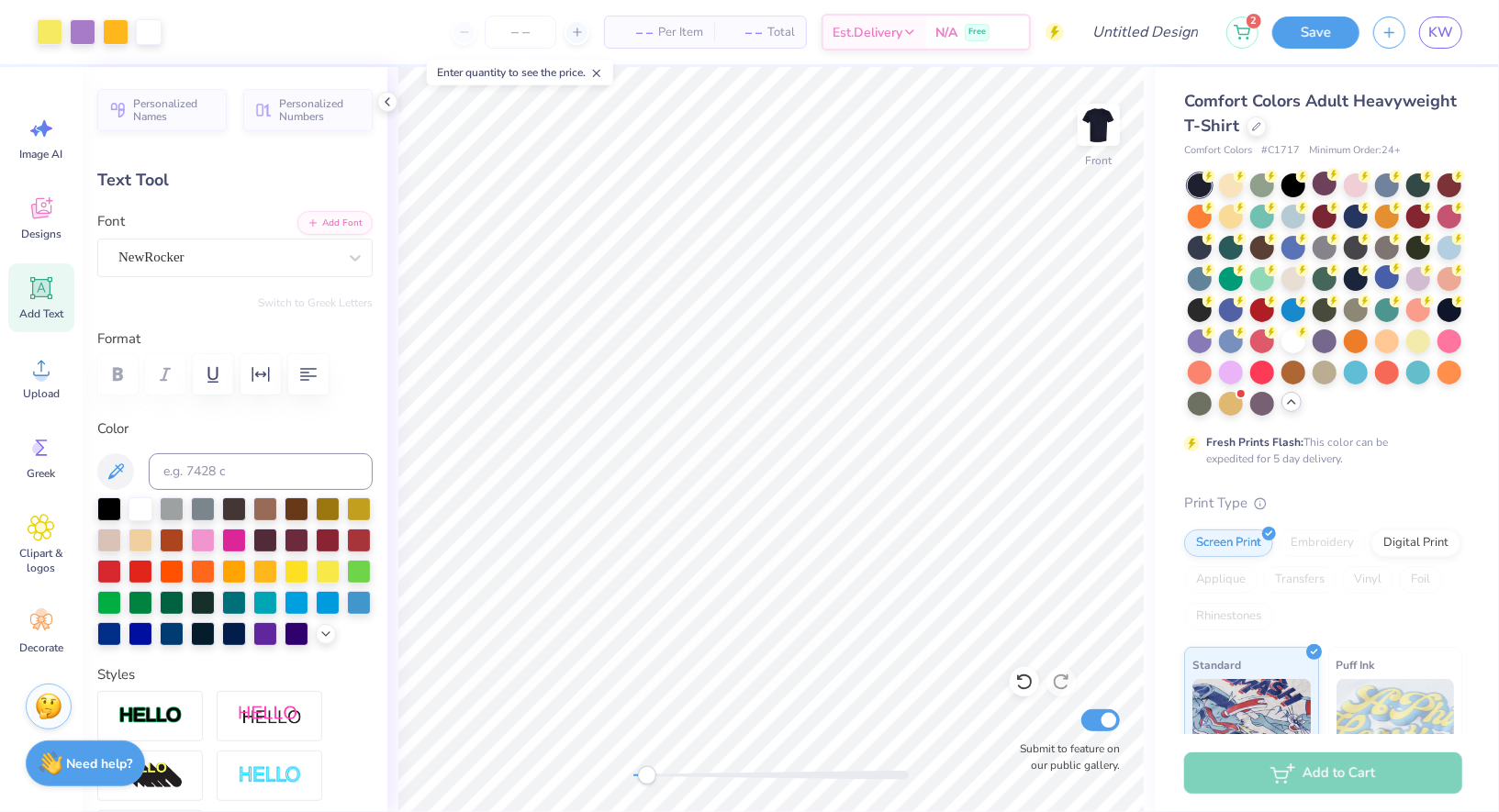
type input "0.93"
type input "7.49"
type input "-10.8"
type input "0.86"
type input "0.67"
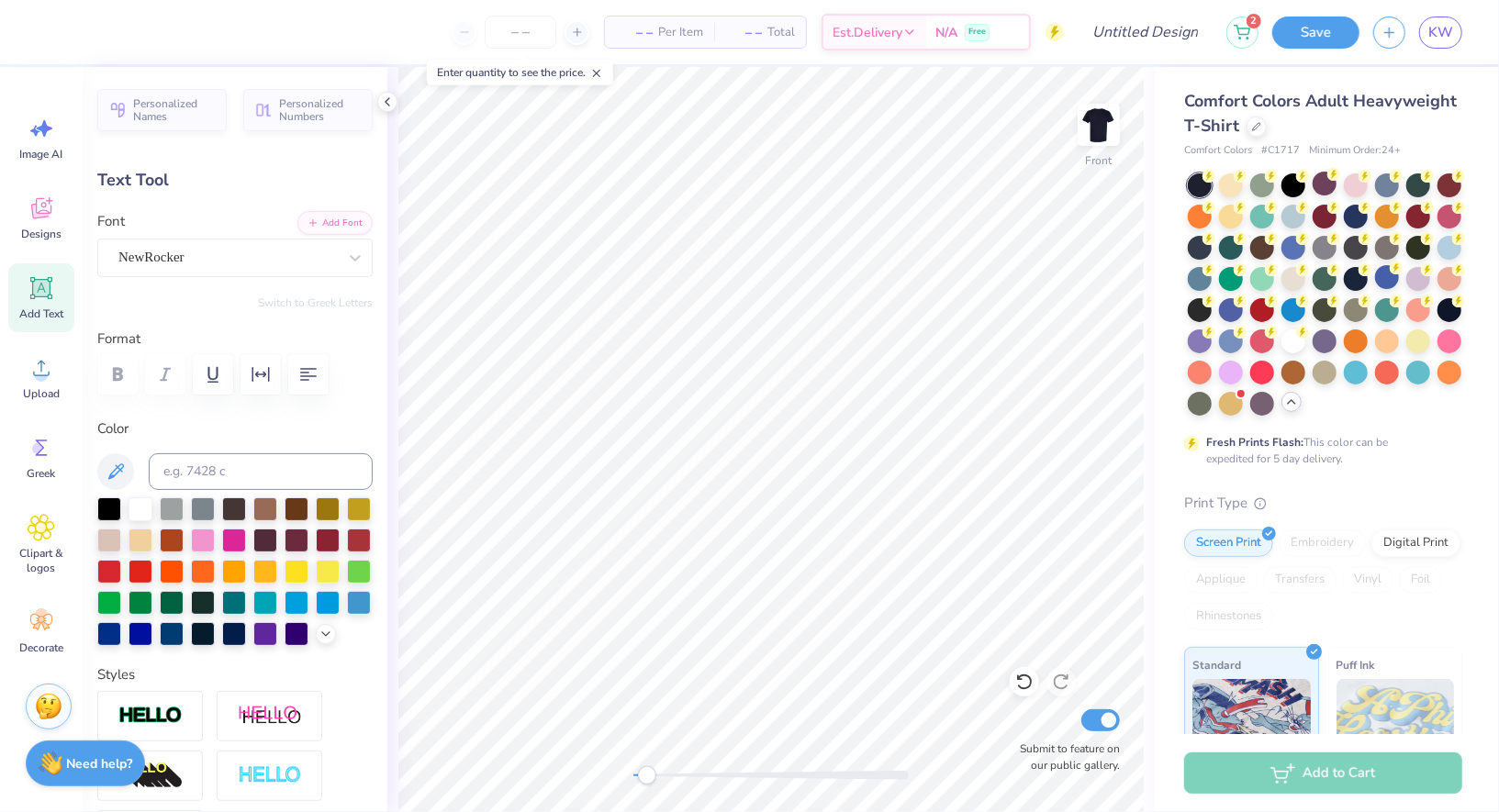
type input "8.32"
type input "7.4"
type input "0.93"
type input "0.79"
type input "7.70"
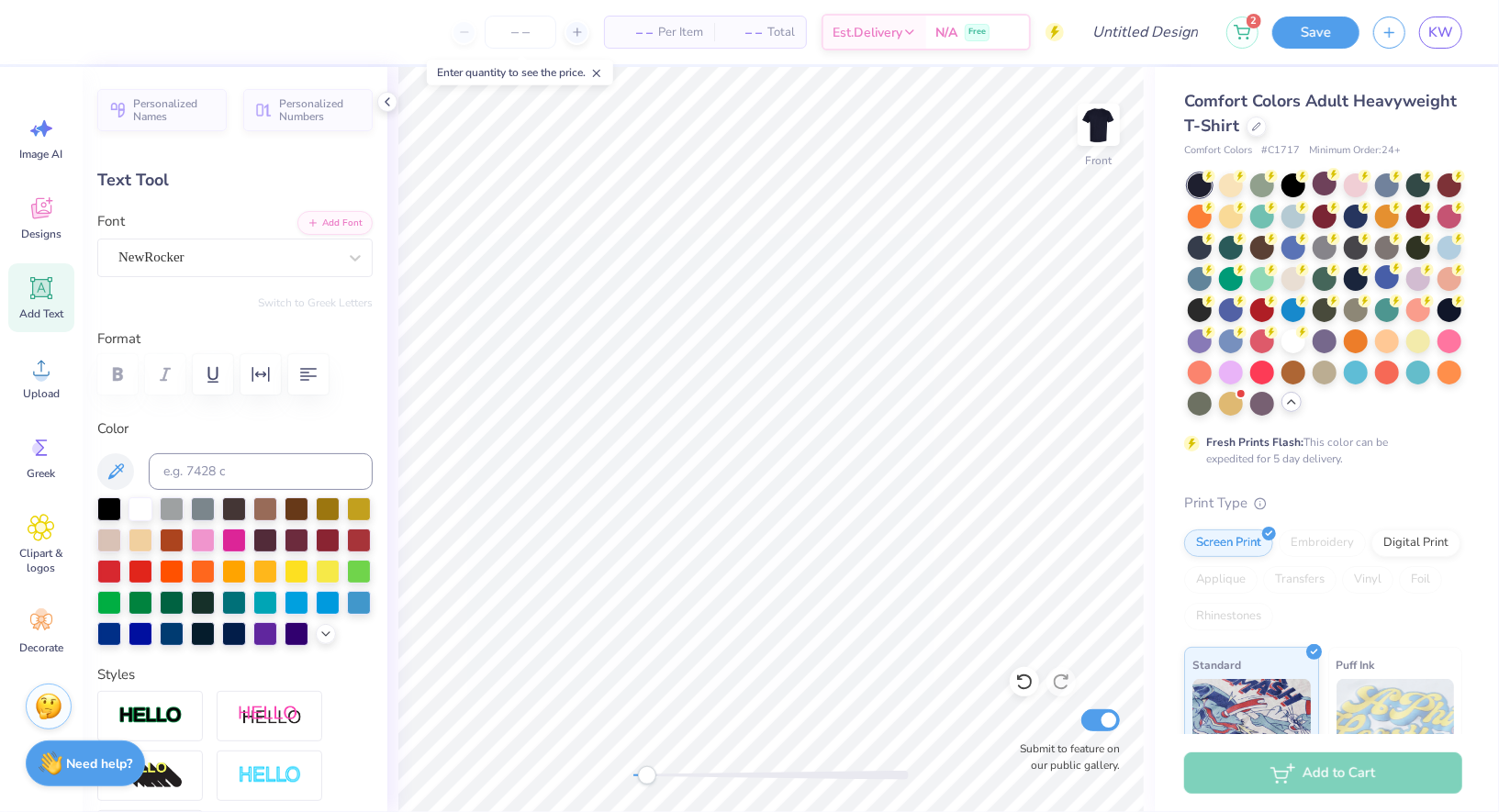
type input "-10.8"
type input "0.91"
type input "0.71"
type input "8.14"
type input "7.4"
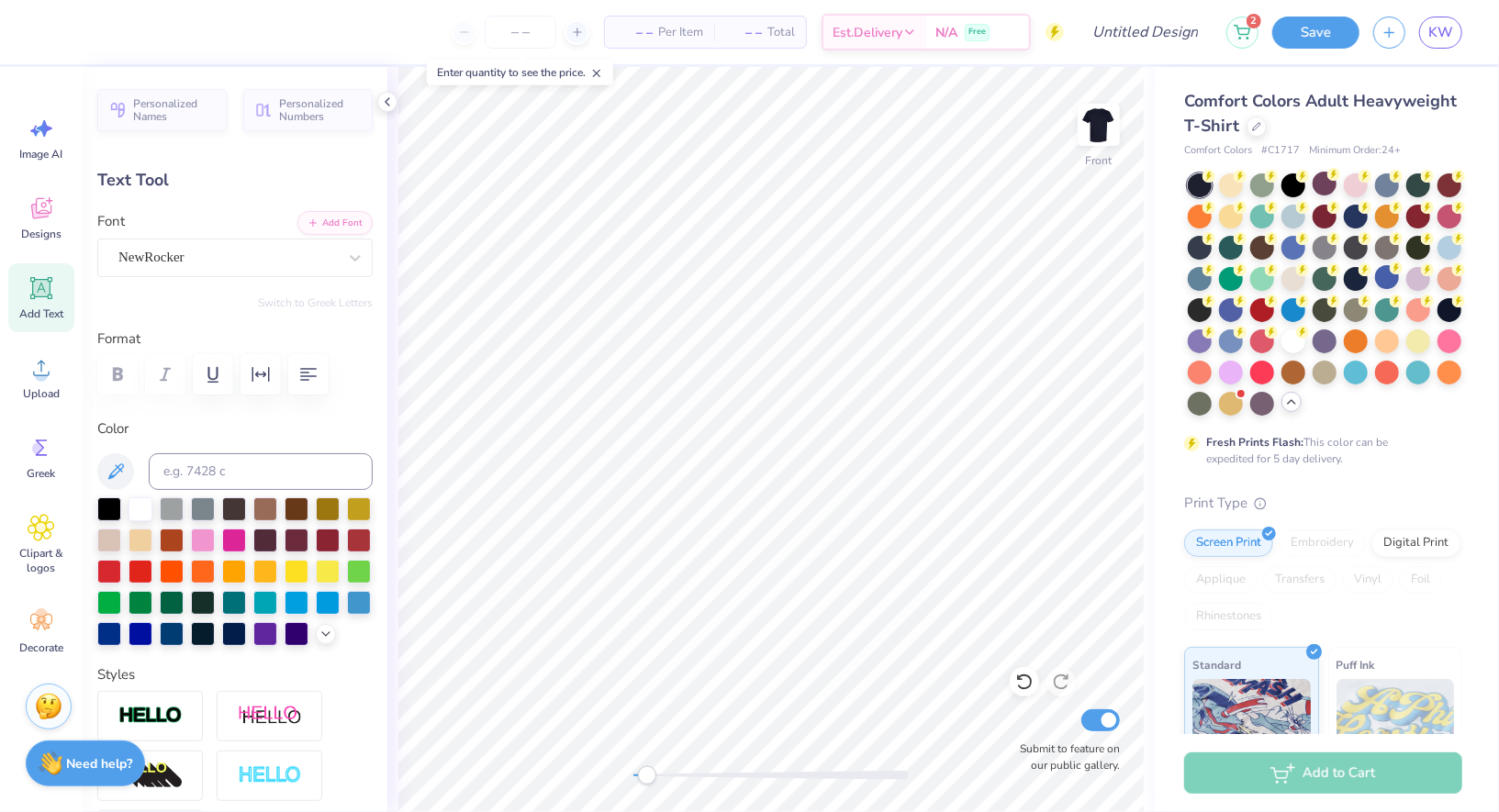
type input "0.93"
type input "0.79"
type input "7.74"
type input "0.0"
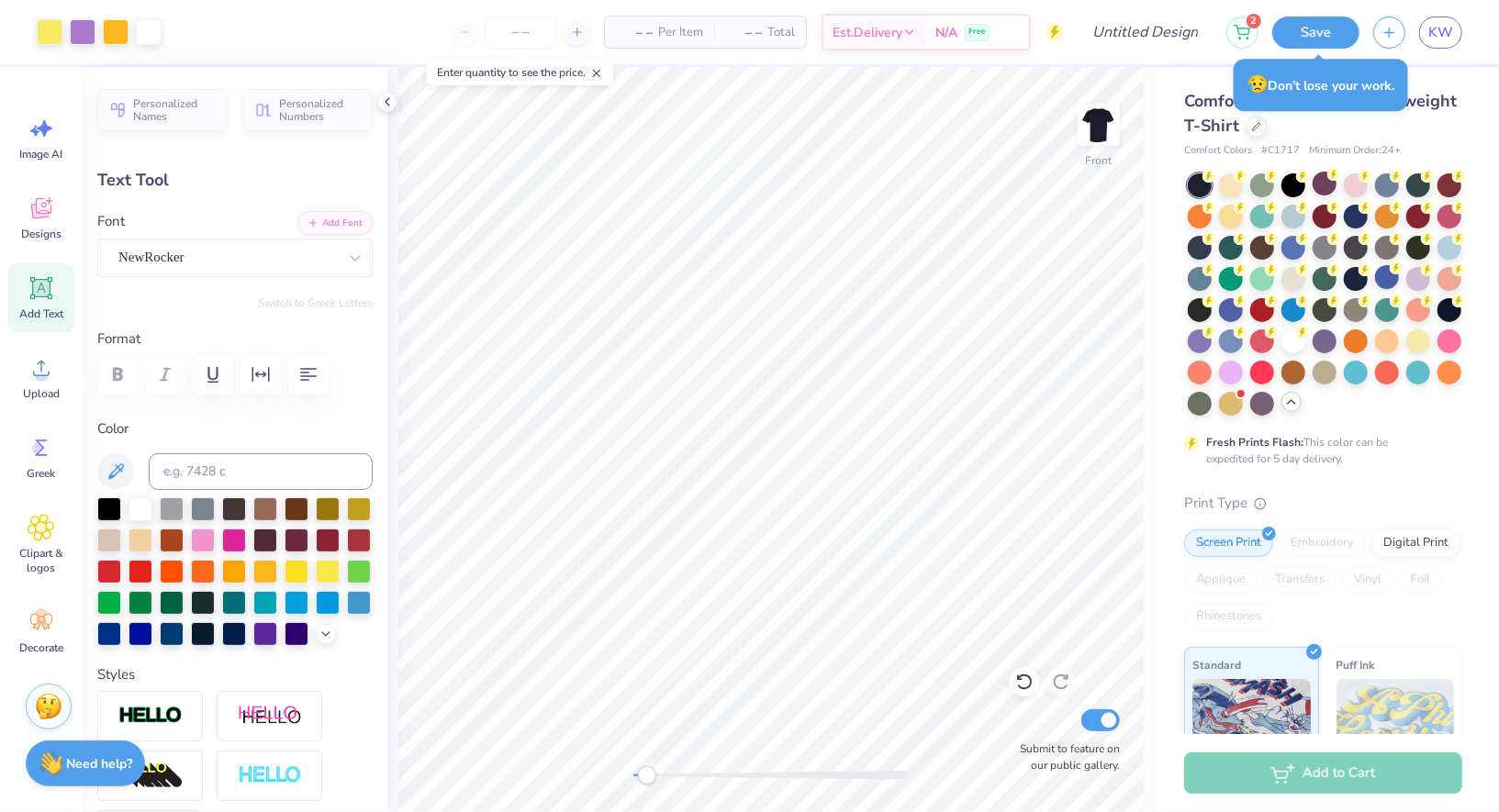
type input "8.03"
type input "-10.8"
type input "0.91"
type input "0.71"
type input "8.27"
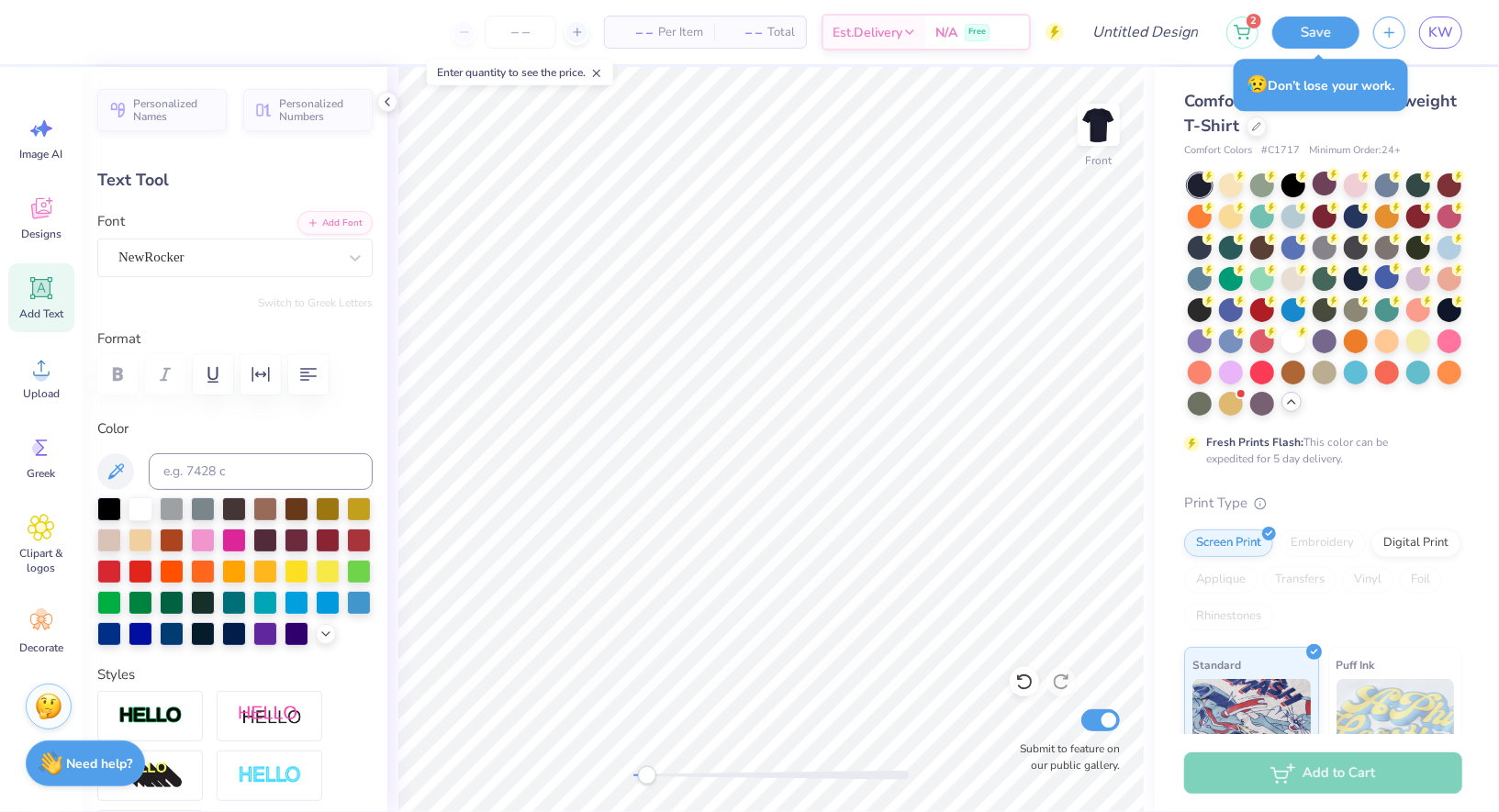
type input "7.4"
type input "0.93"
type input "0.79"
type input "8.03"
type input "-5.5"
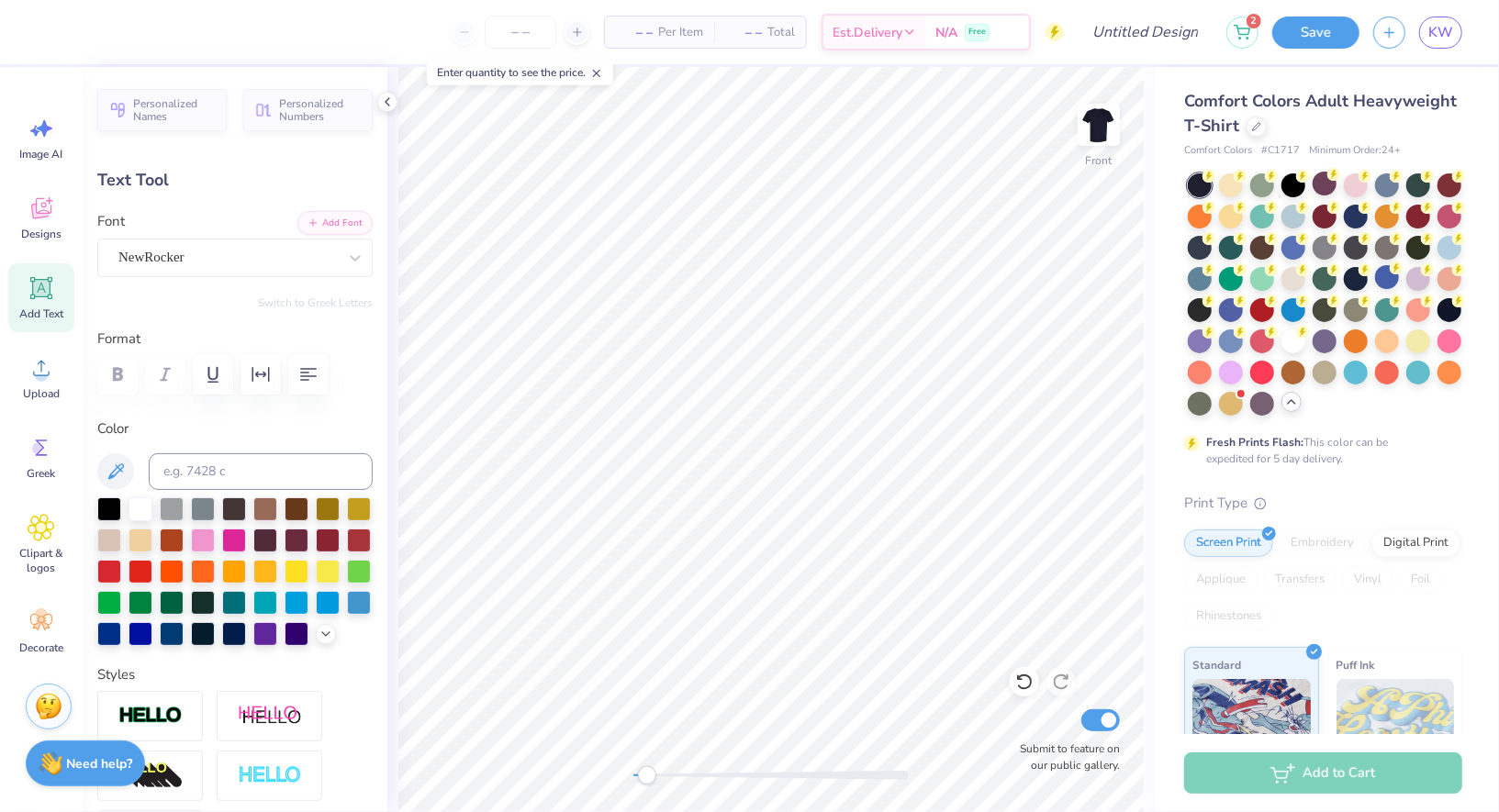
type input "0.91"
type input "0.71"
type input "7.4"
type input "0.90"
type input "0.73"
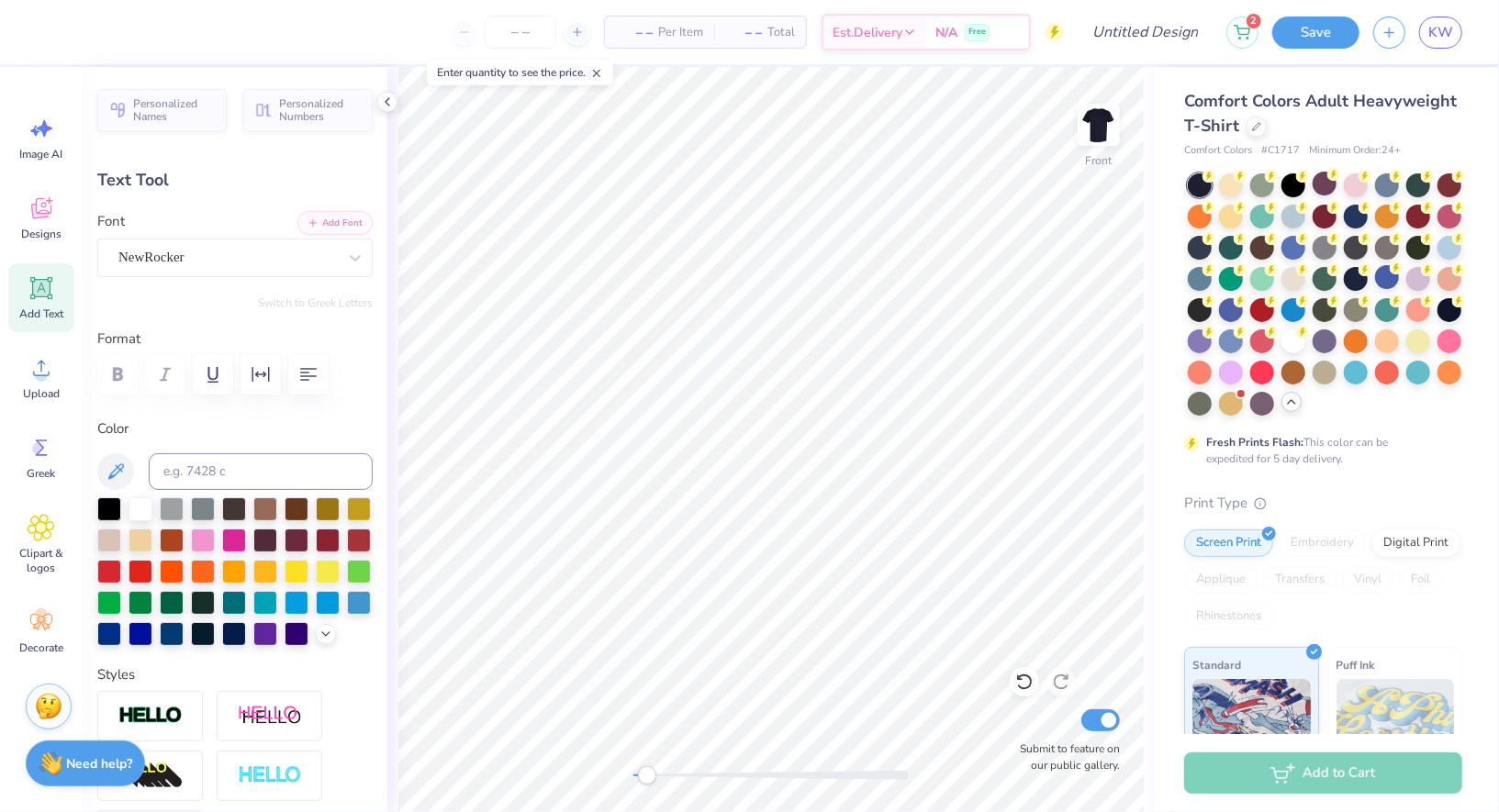
type input "8.27"
type input "0.0"
type input "0.91"
type input "0.71"
type input "7.93"
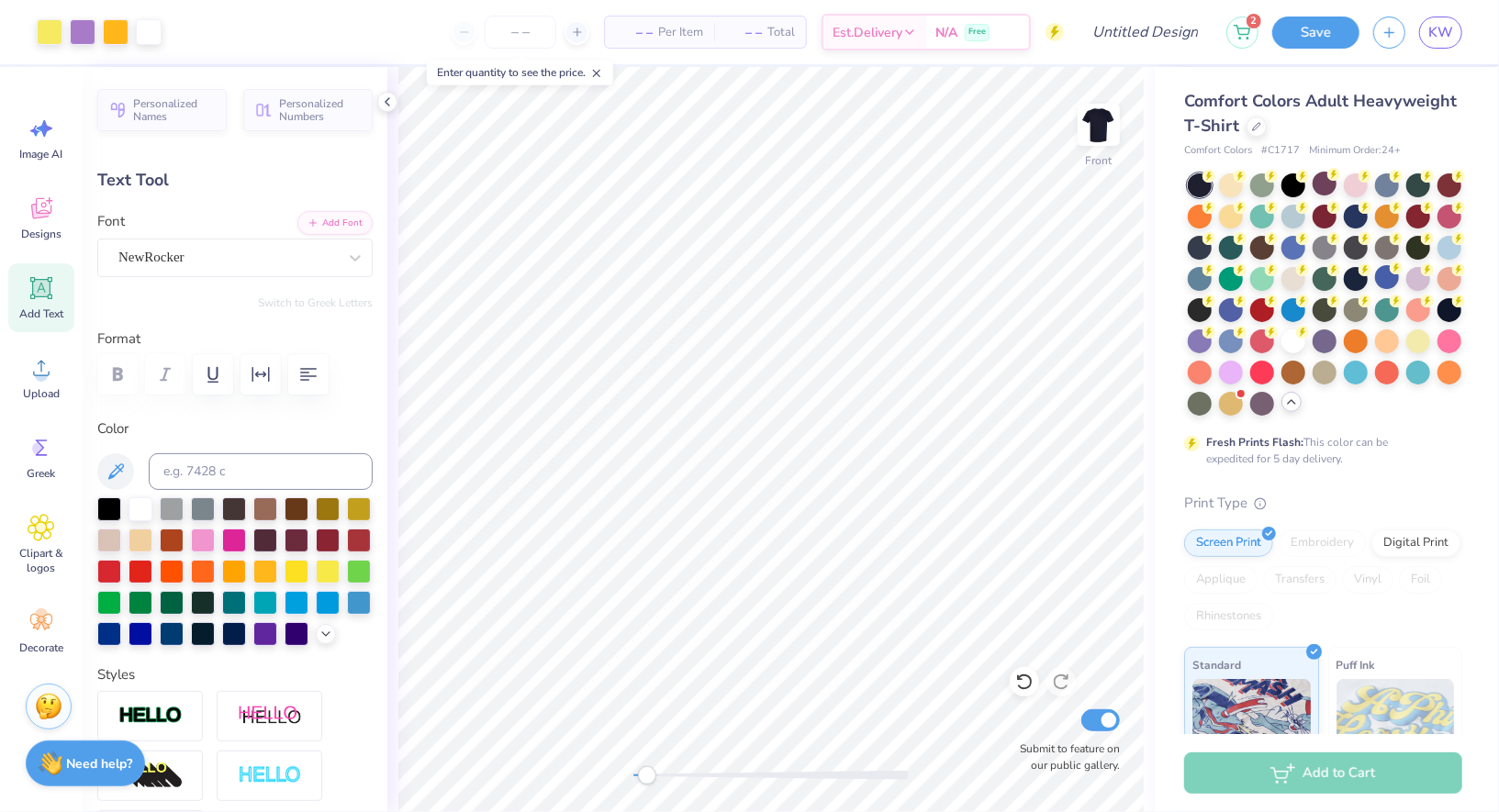
type input "7.4"
type input "1.17"
type input "0.91"
type input "7.74"
type textarea "'25"
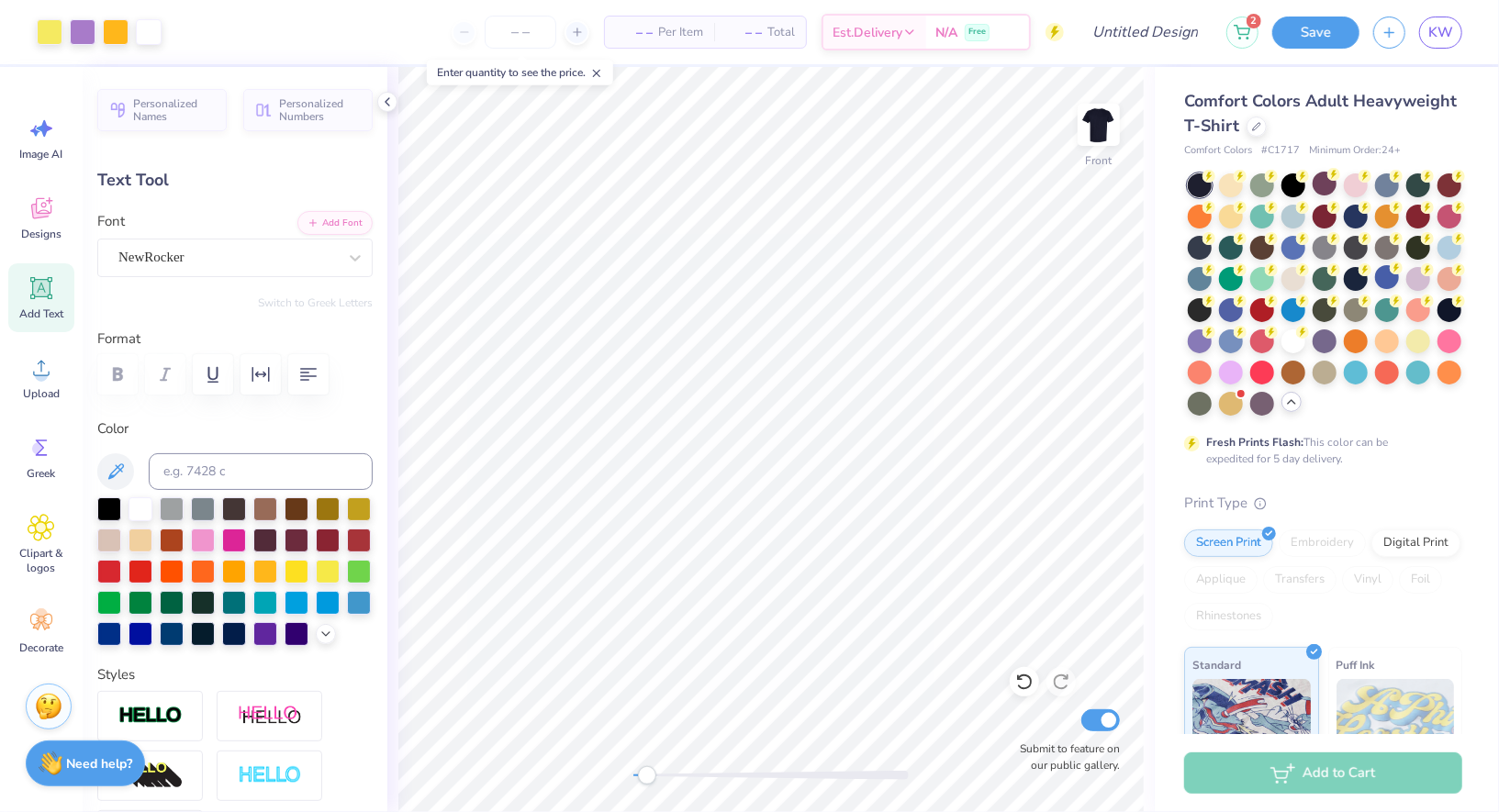
type input "0.0"
type input "1.30"
type input "0.96"
type input "7.99"
type input "7.4"
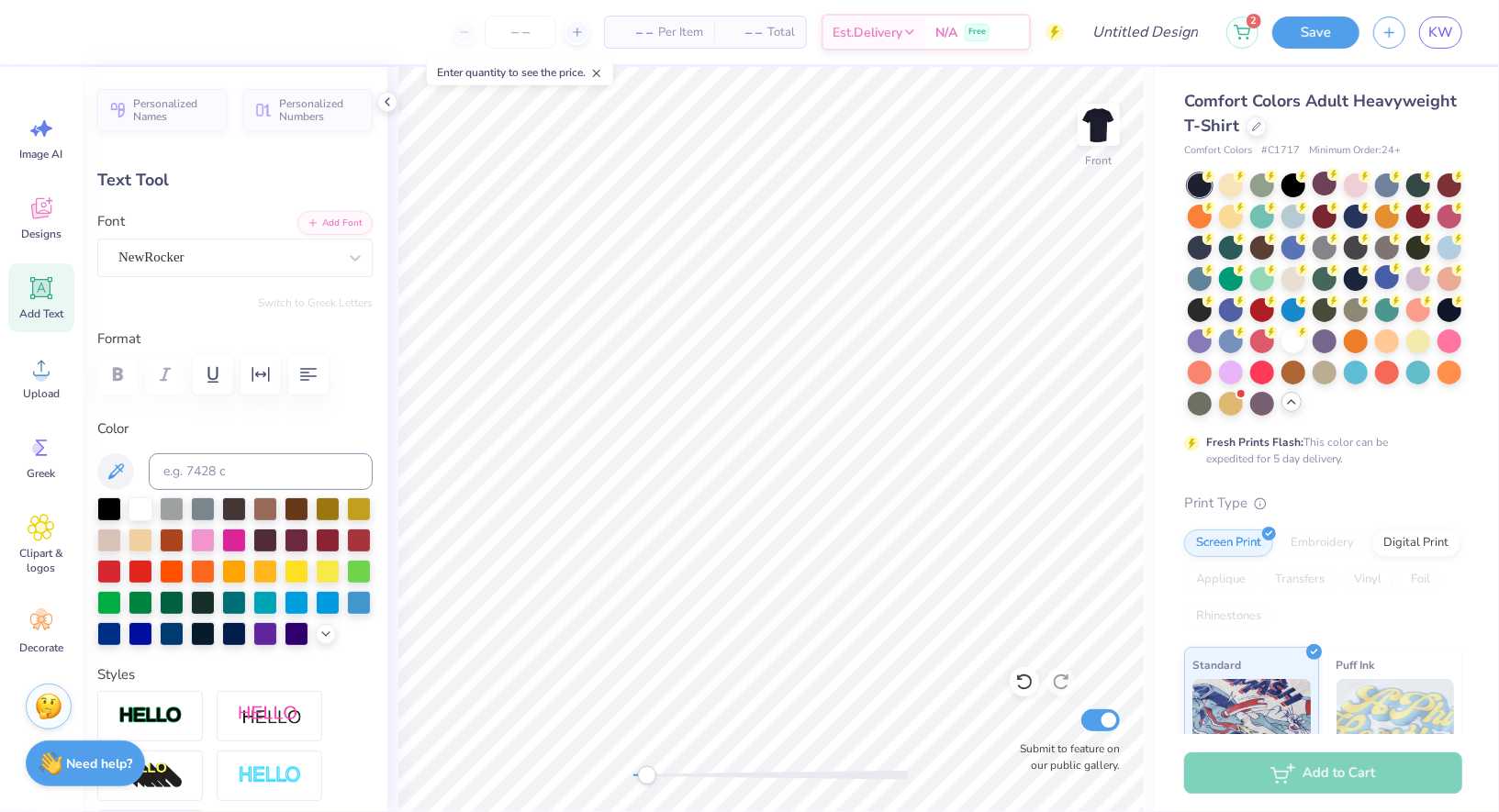
type textarea "25"
type input "0.0"
type input "1.17"
type input "0.91"
type input "8.03"
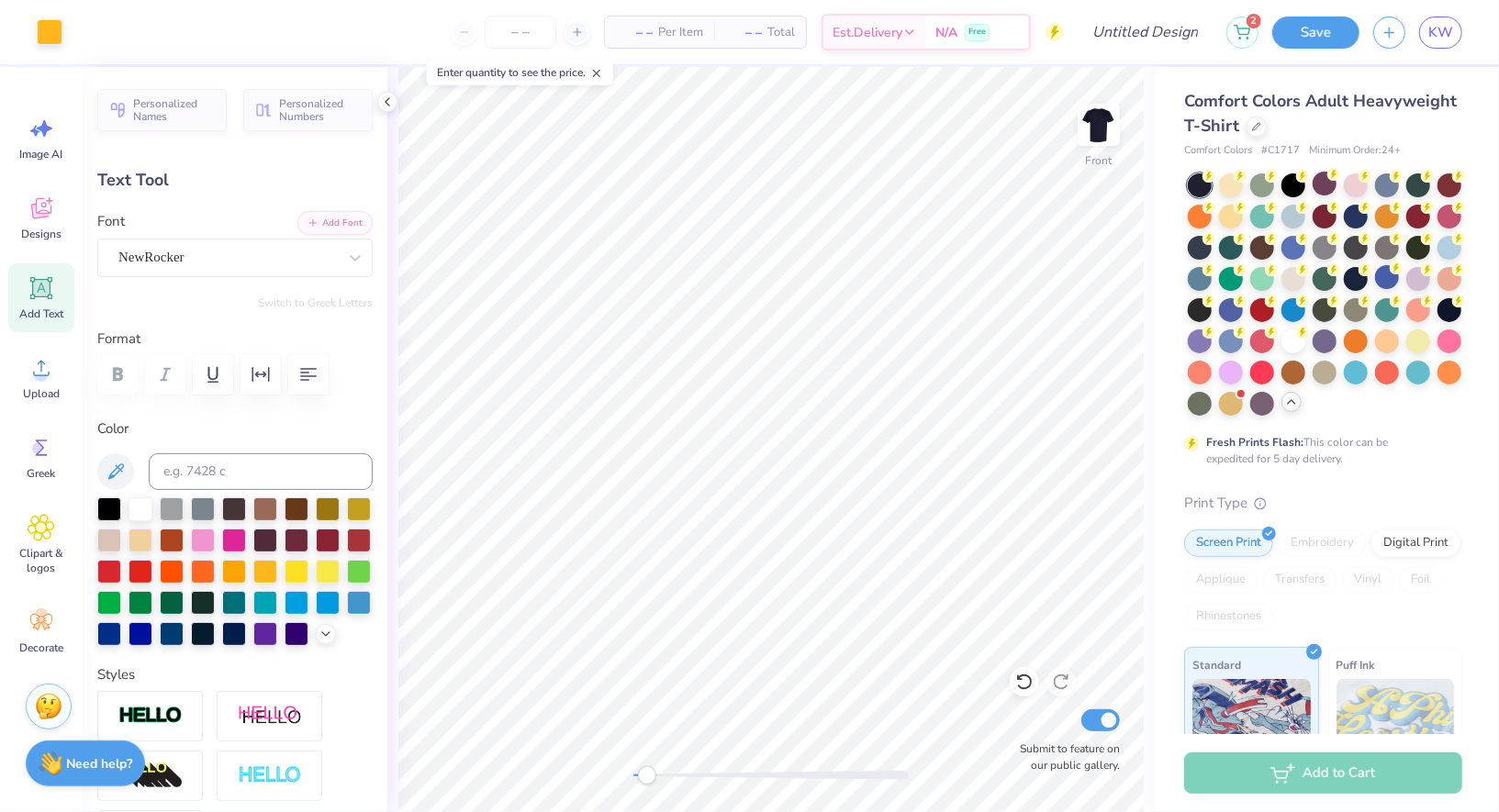
type input "7.4"
type textarea "20"
click at [373, 232] on div "Personalized Names Personalized Numbers Text Tool Add Font Font NewRocker Switc…" at bounding box center [235, 439] width 305 height 745
type input "0.0"
type input "0.94"
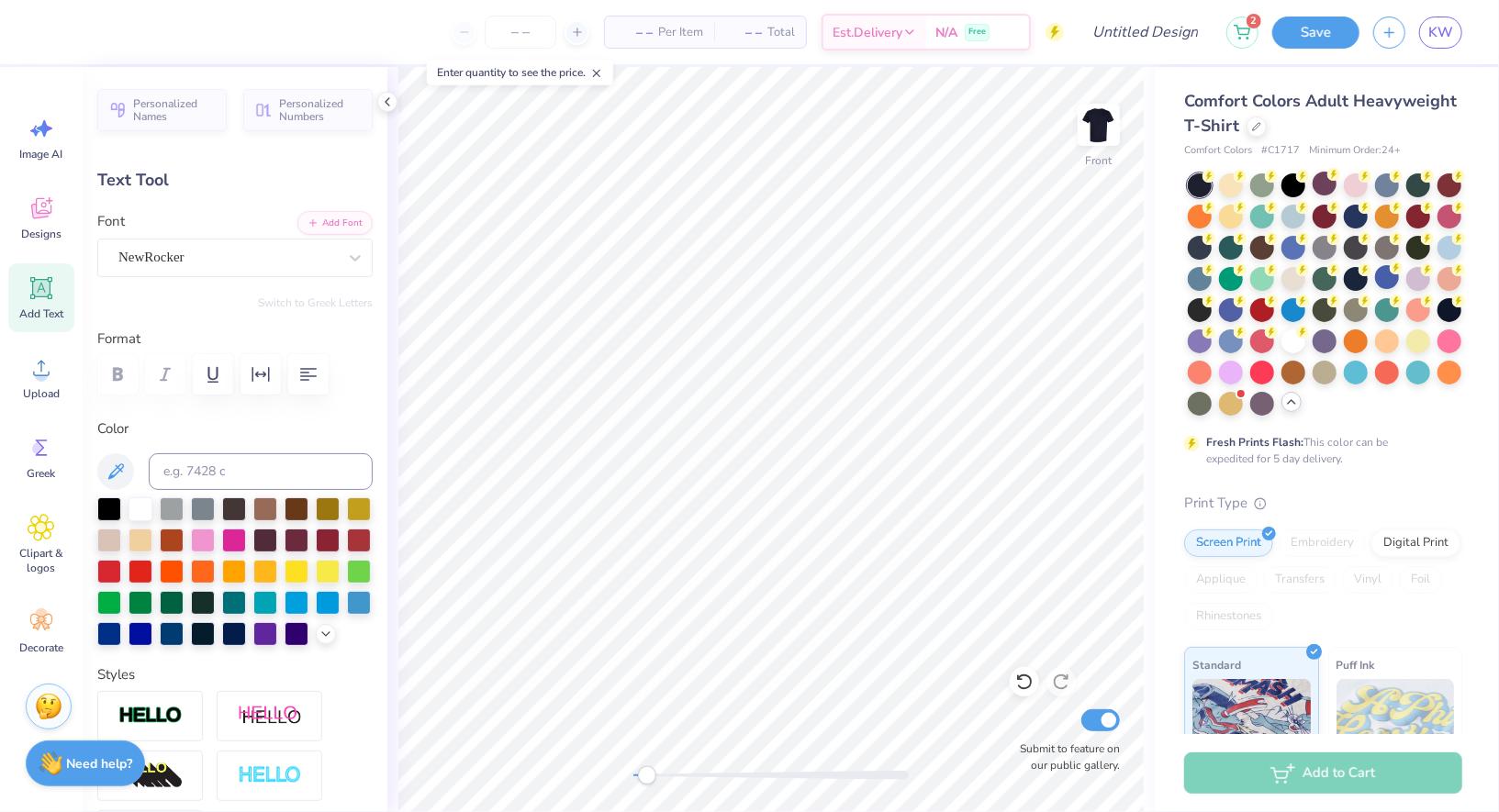
type input "-9.6"
type input "0.91"
type input "7.4"
type input "1.03"
type input "0.80"
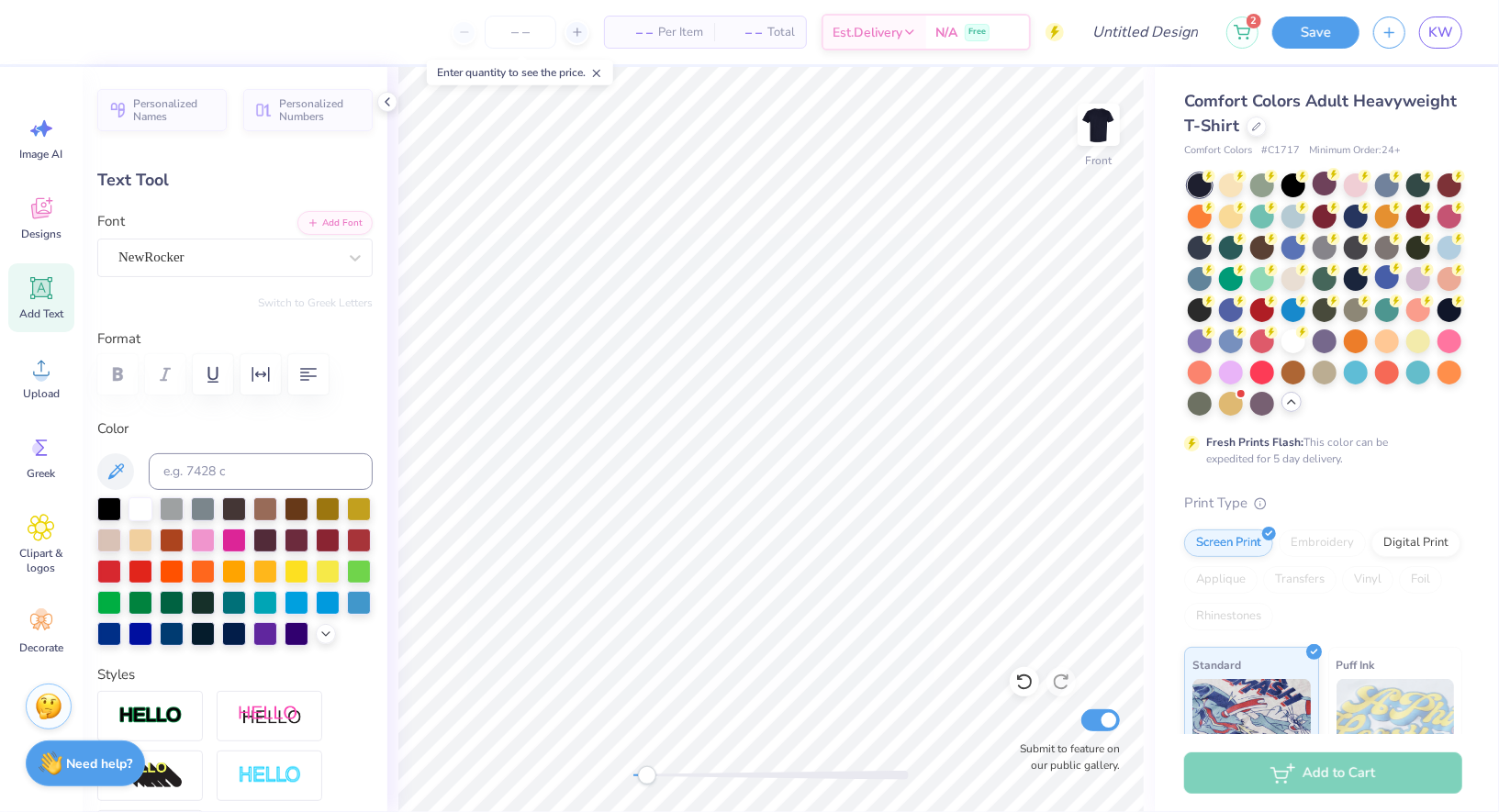
type input "8.20"
type input "0.0"
type input "1.20"
type input "1.00"
type input "7.53"
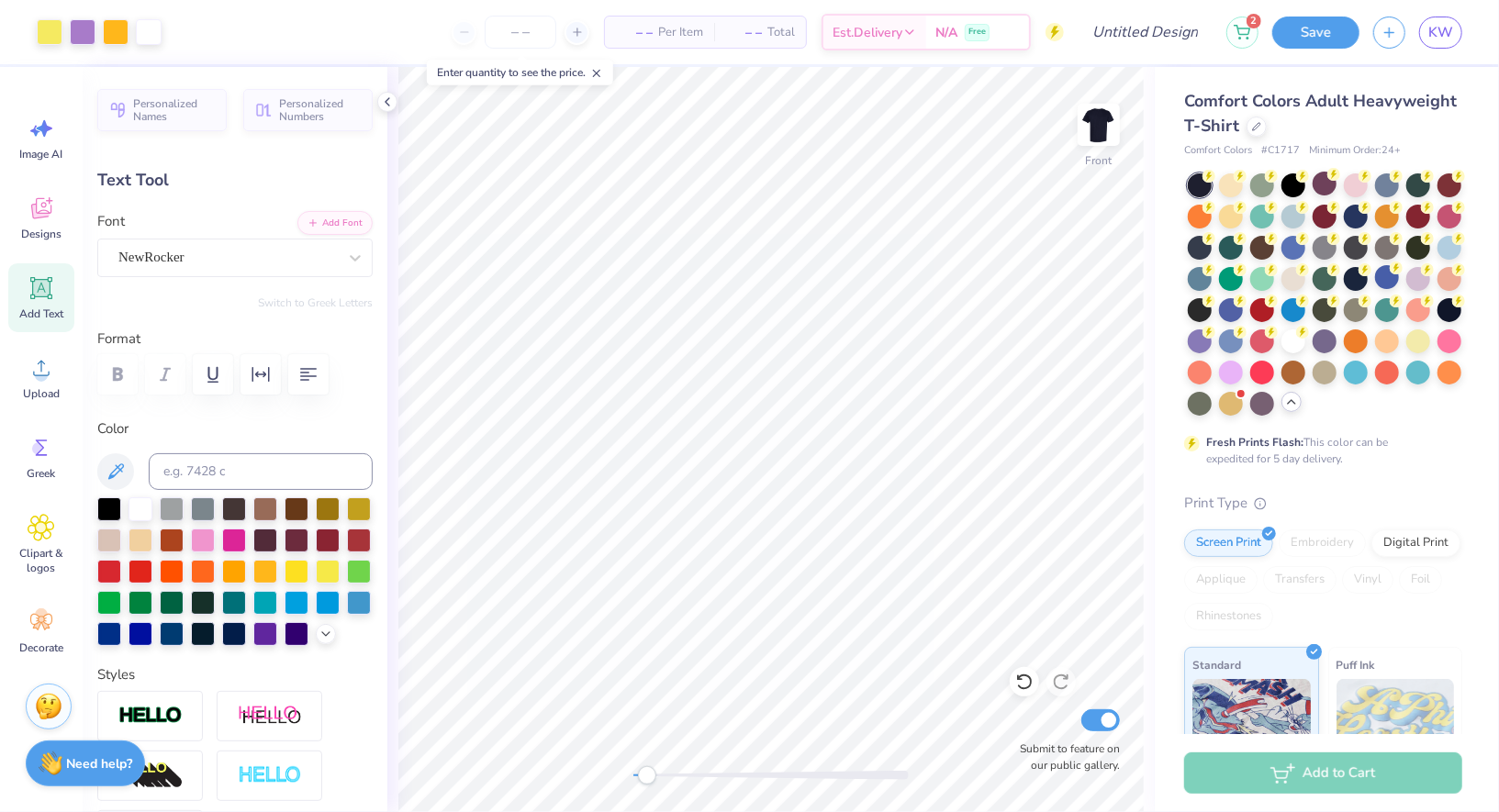
type input "-9.6"
type input "1.01"
type input "0.85"
type input "7.55"
type input "0.0"
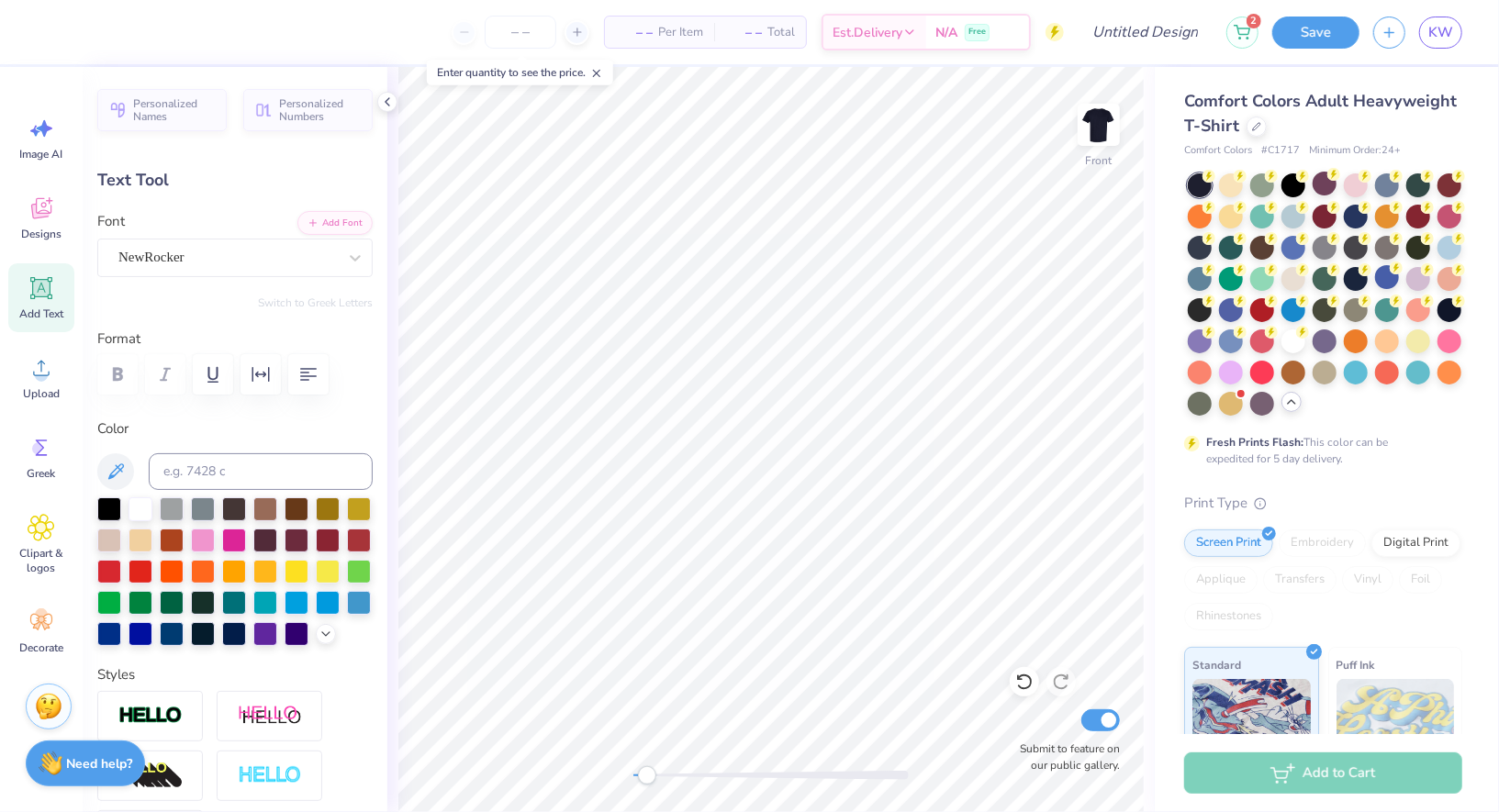
type input "0.0"
type input "11.61"
type input "2.52"
type input "12.49"
click at [295, 628] on div at bounding box center [297, 632] width 24 height 24
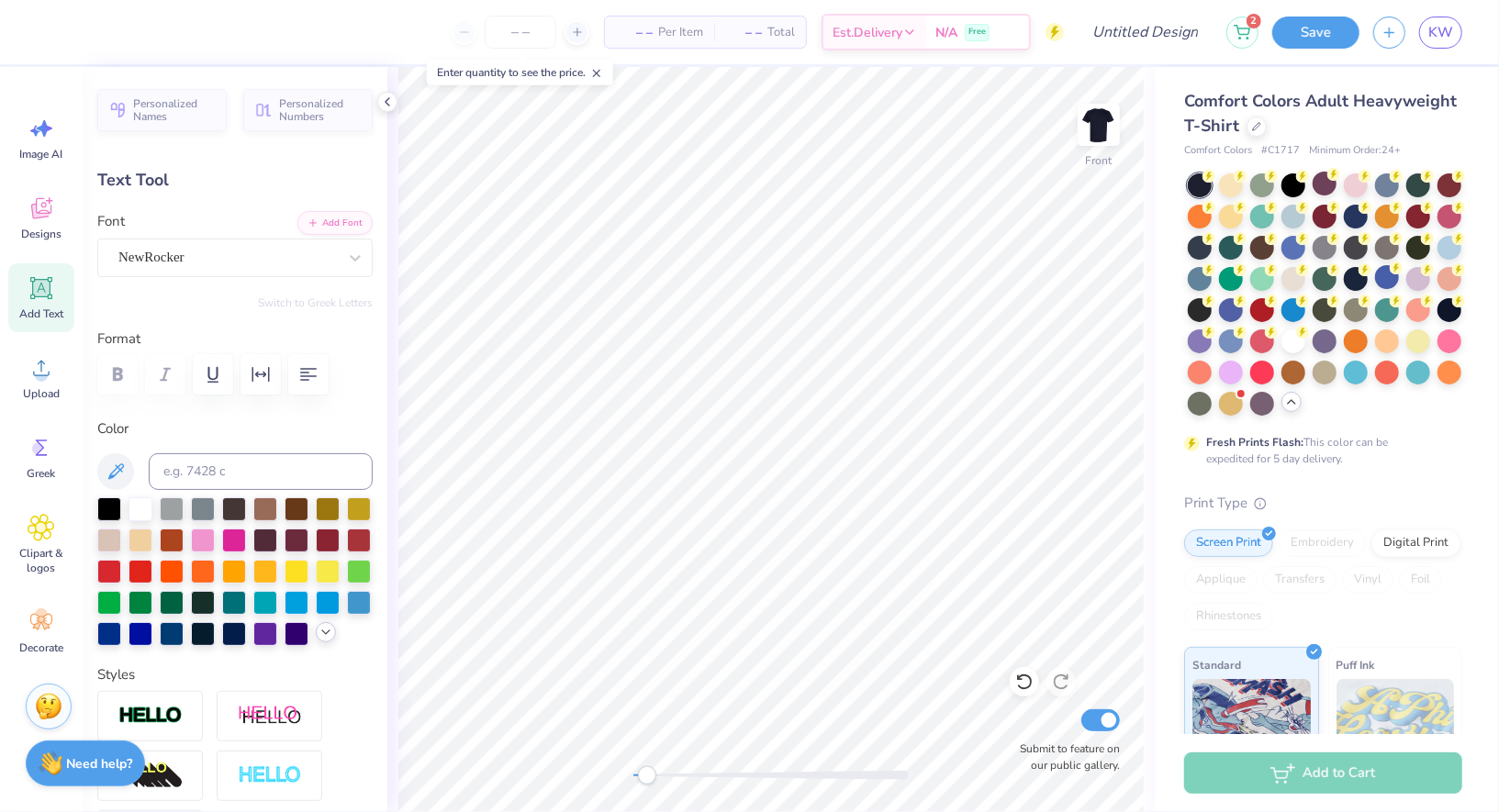
click at [327, 637] on icon at bounding box center [326, 632] width 15 height 15
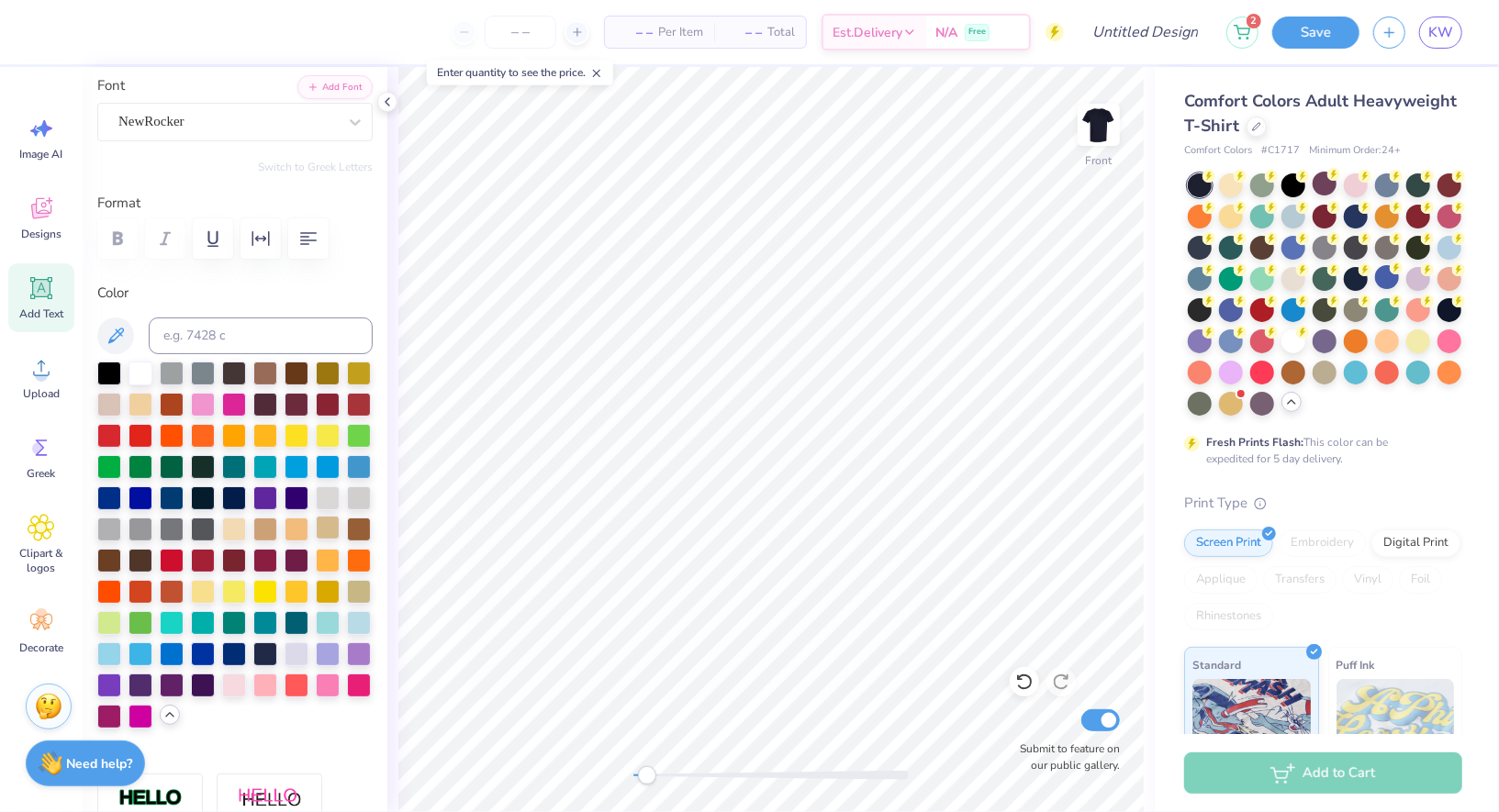
scroll to position [141, 0]
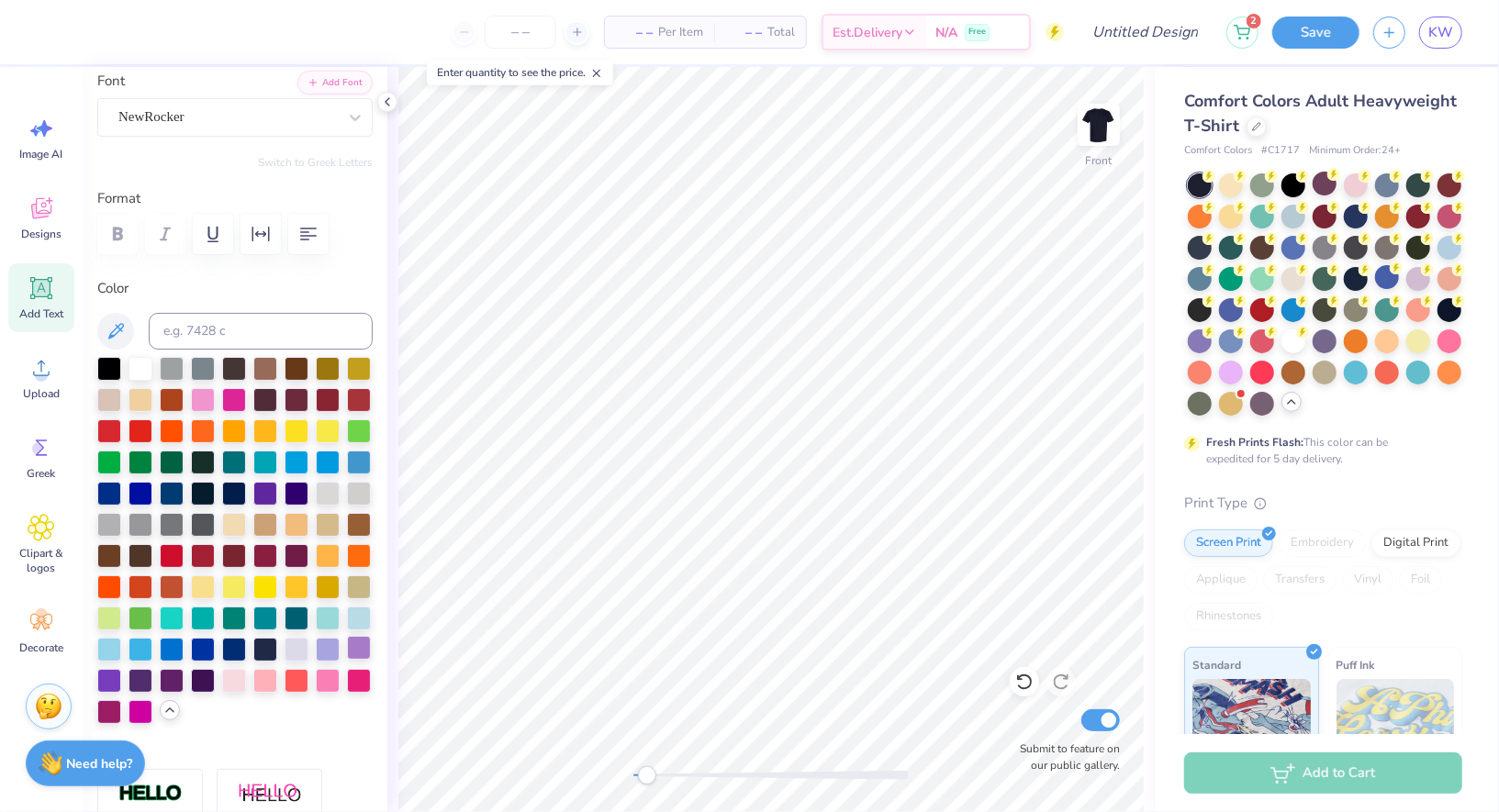
click at [360, 653] on div at bounding box center [359, 648] width 24 height 24
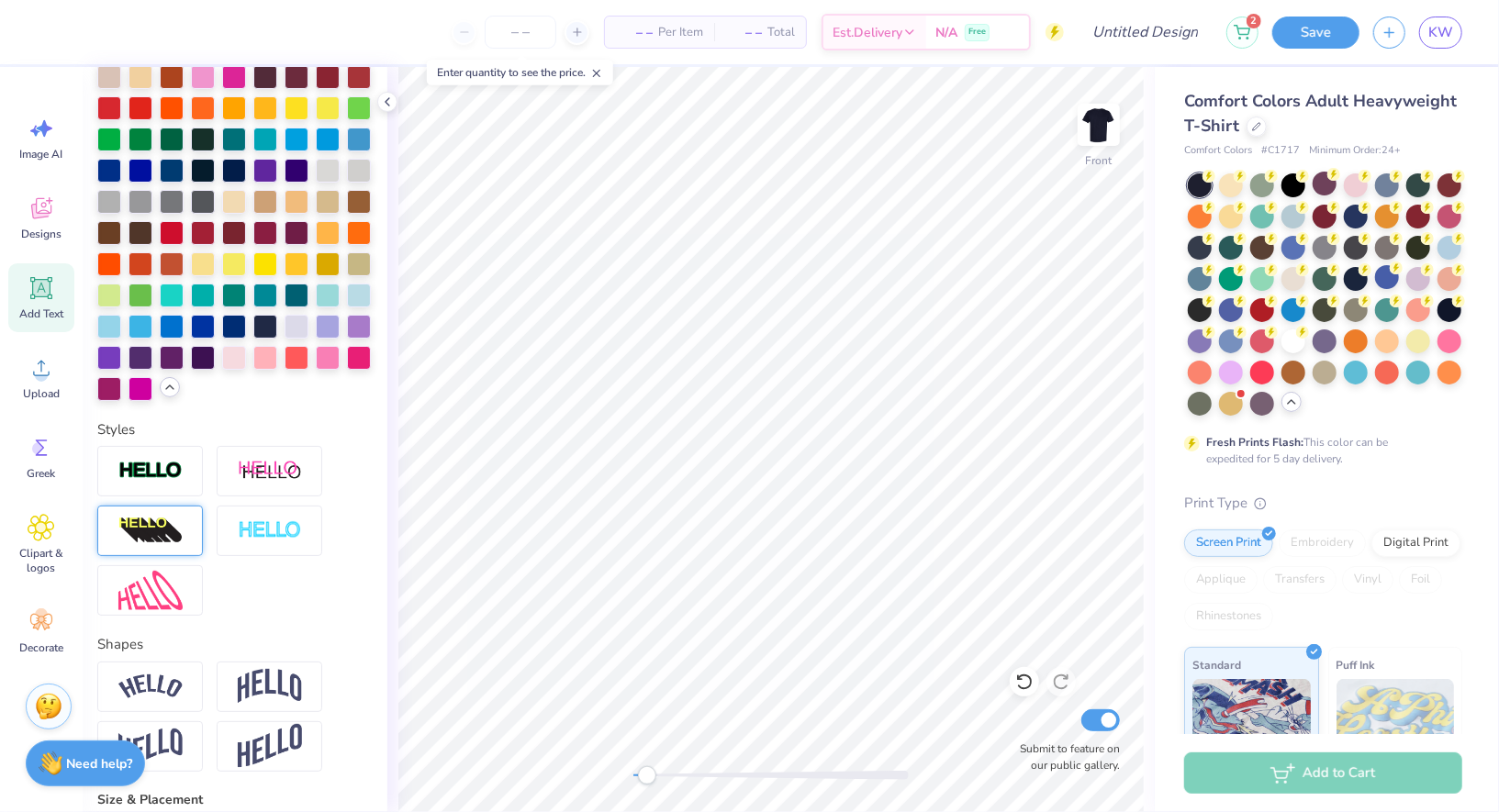
click at [164, 519] on img at bounding box center [150, 530] width 64 height 29
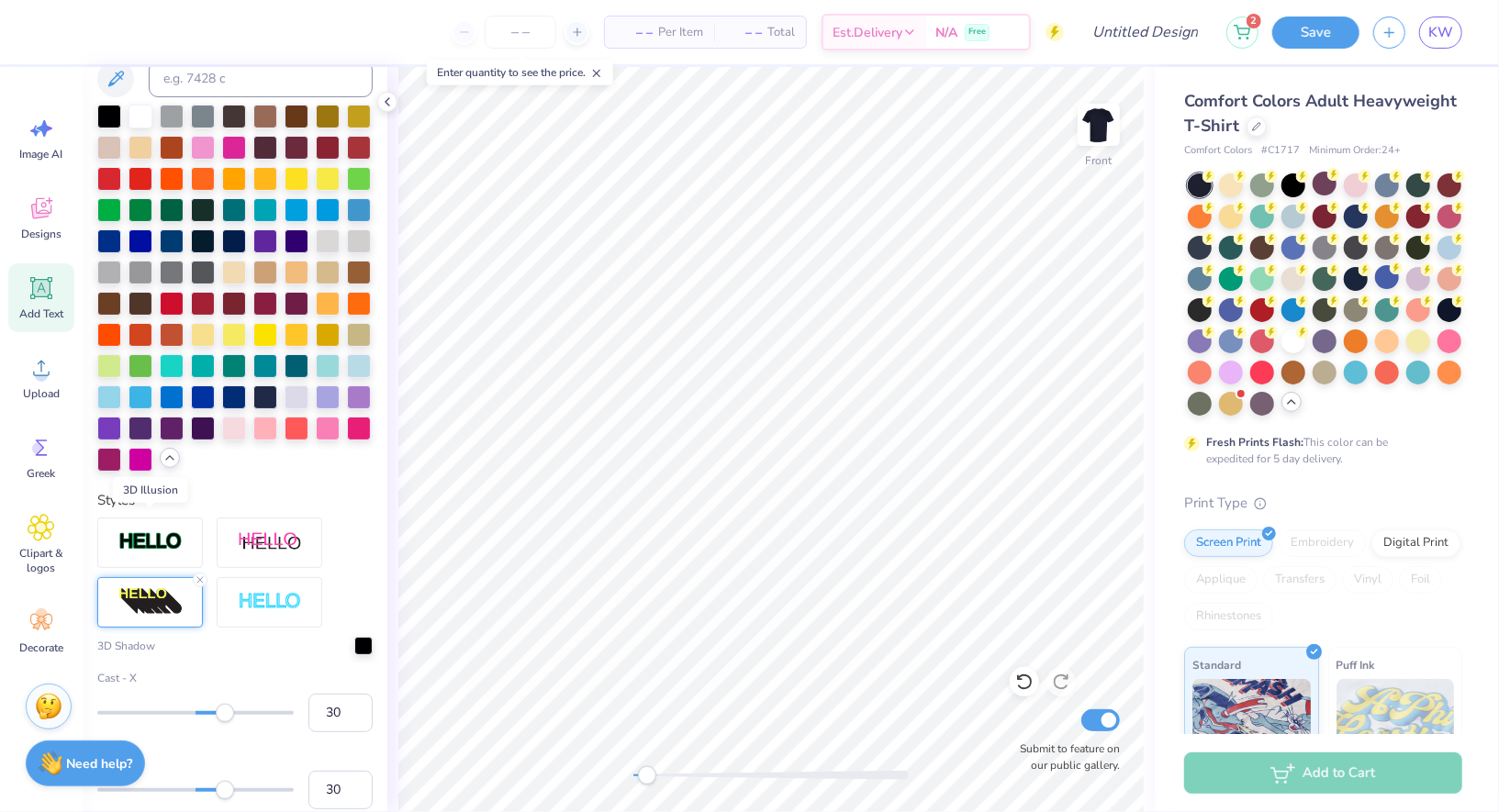
scroll to position [535, 0]
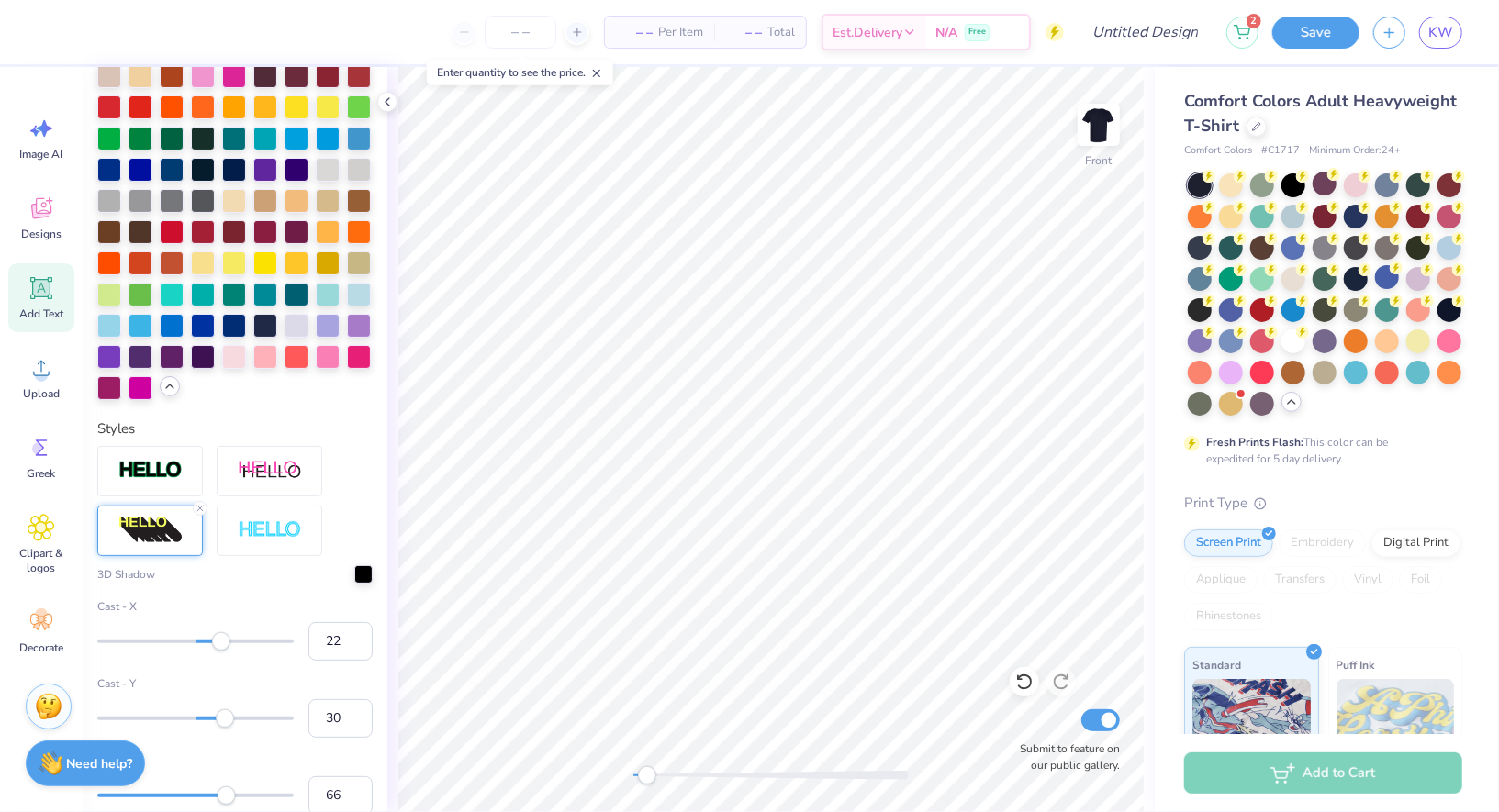
type input "21"
drag, startPoint x: 228, startPoint y: 640, endPoint x: 215, endPoint y: 640, distance: 13.0
click at [215, 640] on div "Accessibility label" at bounding box center [215, 640] width 19 height 19
type input "13"
click at [208, 640] on div "Accessibility label" at bounding box center [209, 640] width 19 height 19
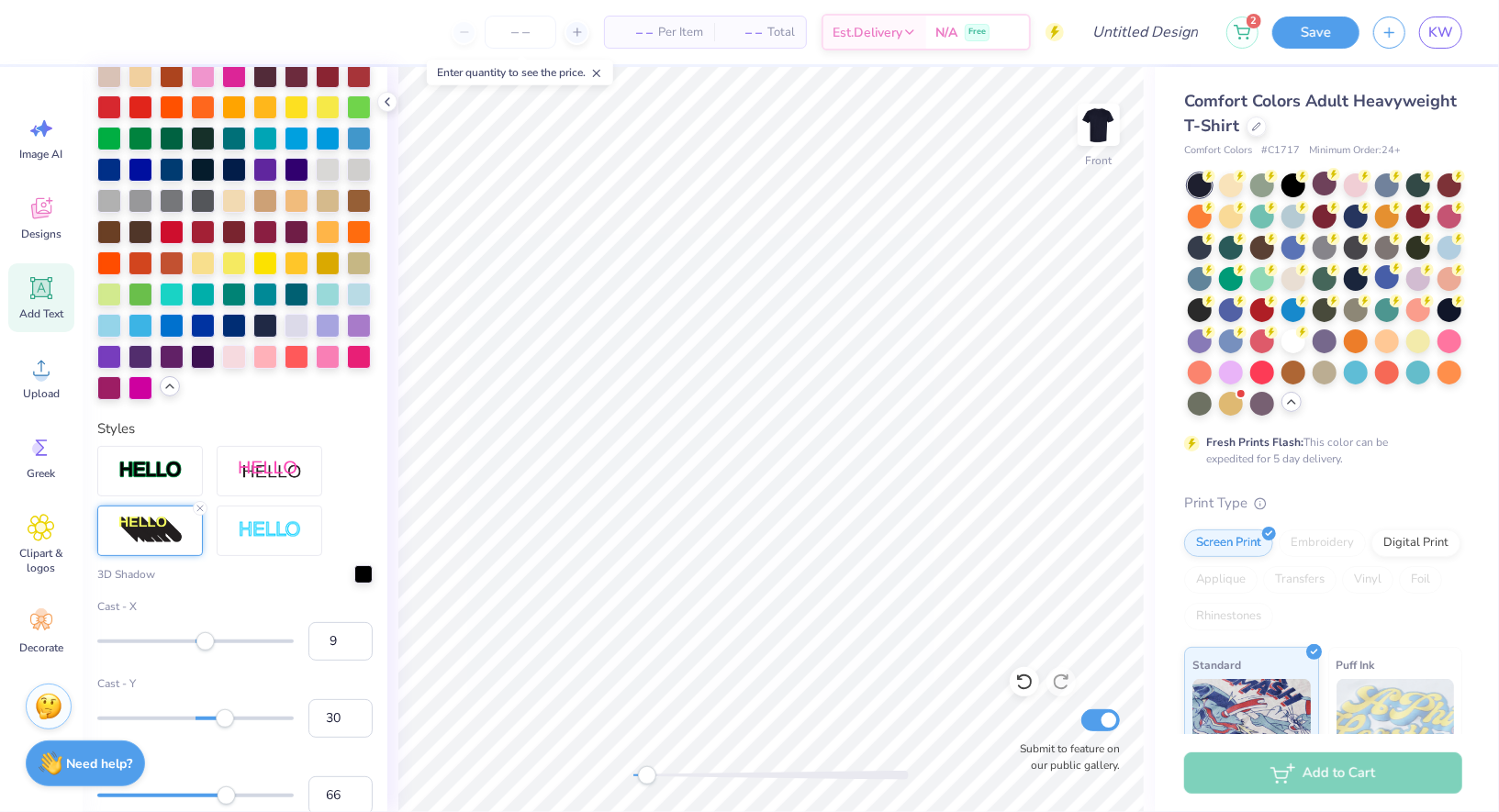
type input "8"
click at [204, 640] on div "Accessibility label" at bounding box center [206, 640] width 19 height 19
type input "7"
click at [202, 640] on div "Accessibility label" at bounding box center [202, 640] width 19 height 19
type input "19"
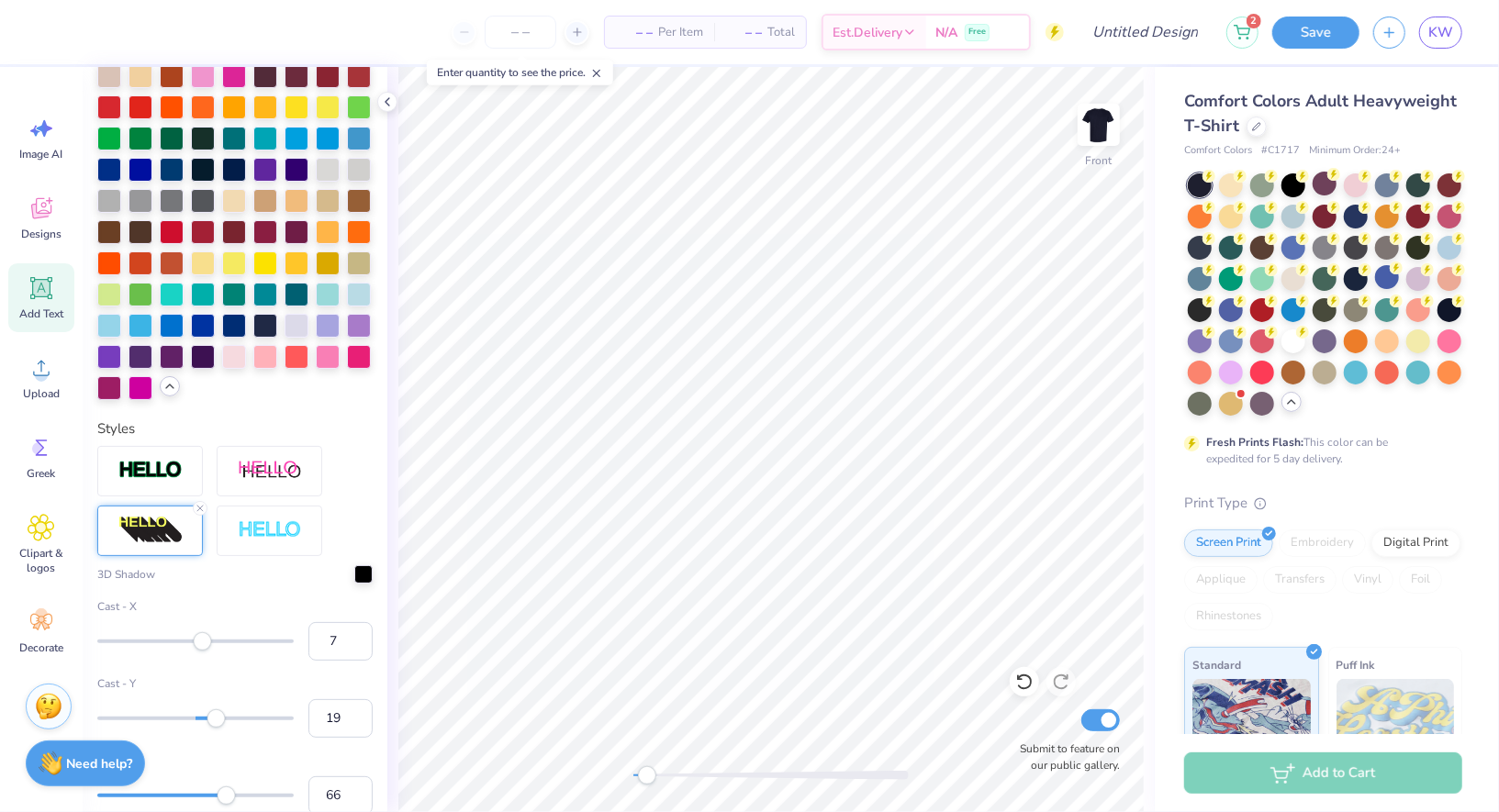
drag, startPoint x: 225, startPoint y: 718, endPoint x: 214, endPoint y: 717, distance: 11.0
click at [214, 717] on div "Accessibility label" at bounding box center [215, 718] width 19 height 19
type input "13"
click at [208, 717] on div "Accessibility label" at bounding box center [209, 718] width 19 height 19
type input "11.96"
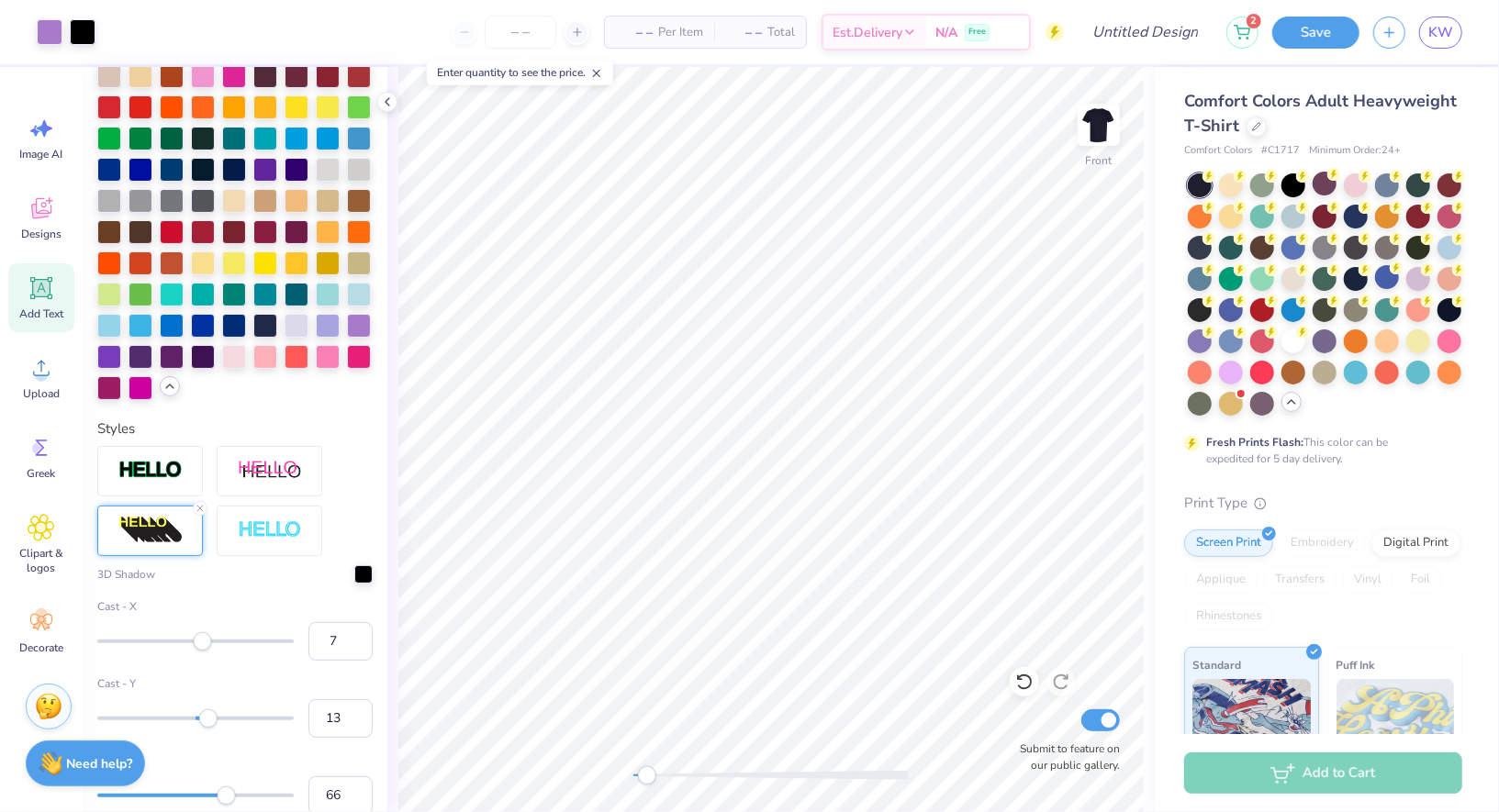
type input "2.74"
type input "15.90"
type input "10.23"
type input "2.34"
type input "16.31"
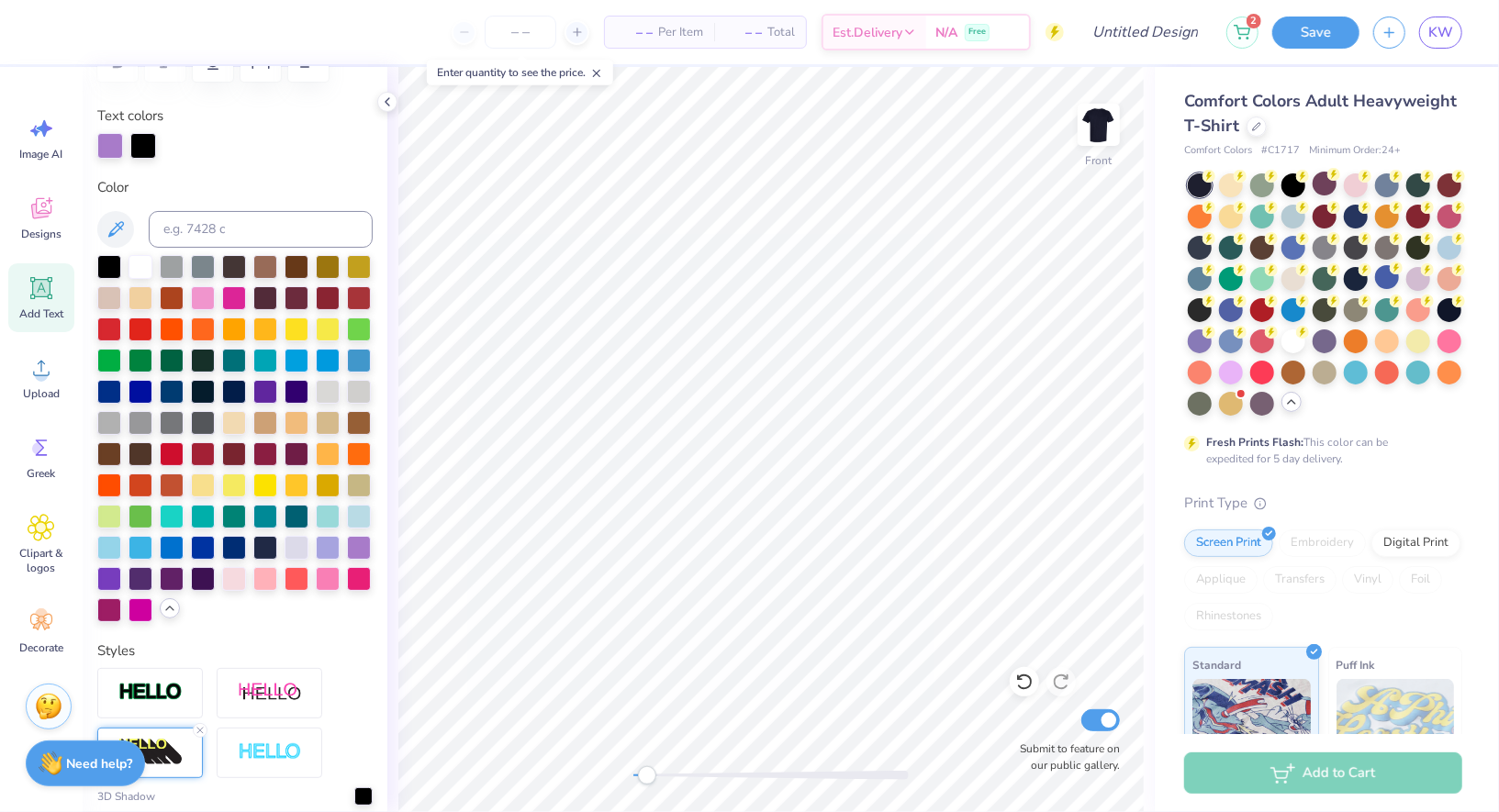
scroll to position [298, 0]
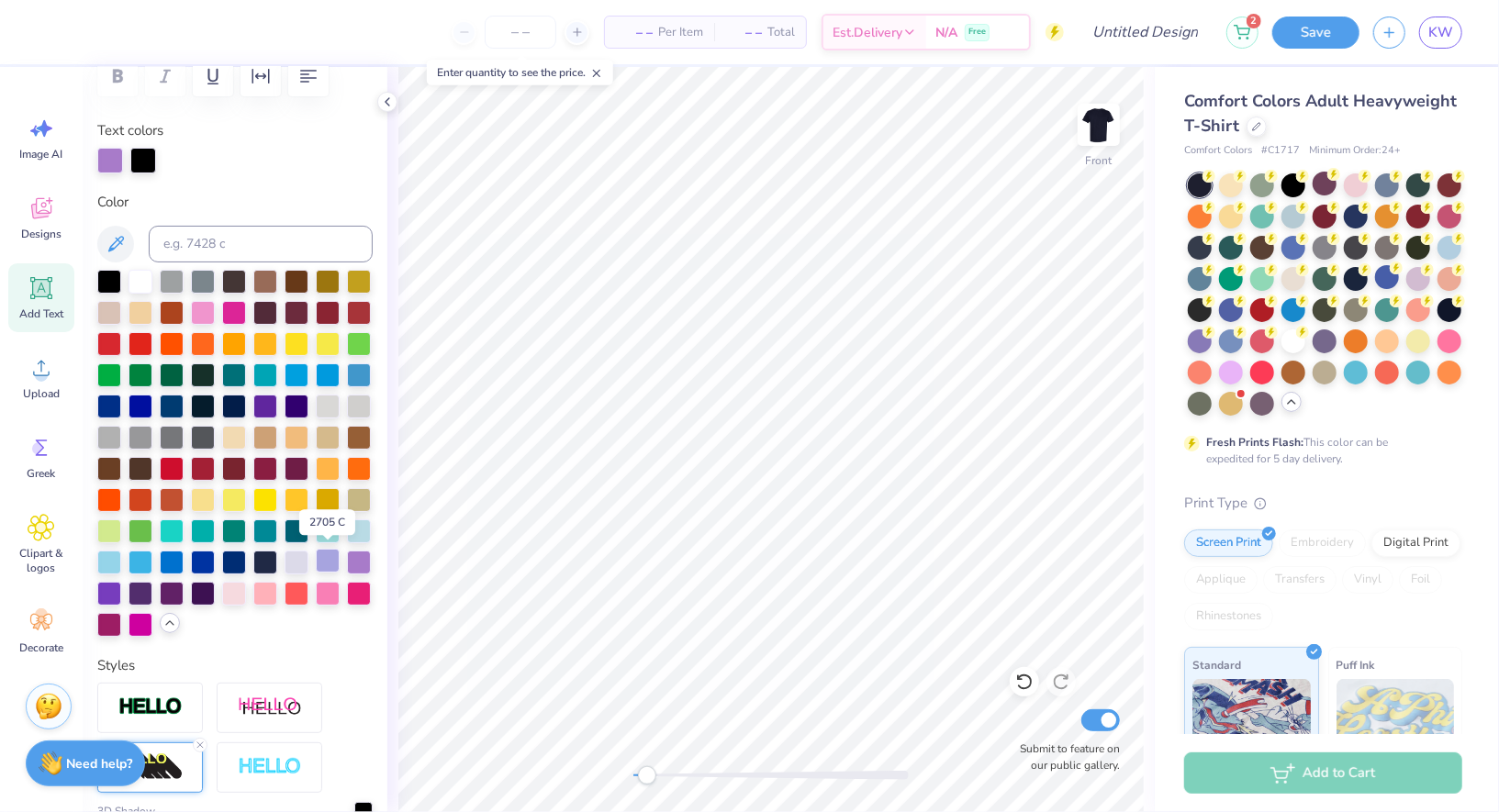
click at [332, 563] on div at bounding box center [328, 561] width 24 height 24
click at [357, 568] on div at bounding box center [359, 561] width 24 height 24
click at [295, 557] on div at bounding box center [297, 561] width 24 height 24
click at [358, 563] on div at bounding box center [359, 561] width 24 height 24
click at [339, 550] on div at bounding box center [328, 561] width 24 height 24
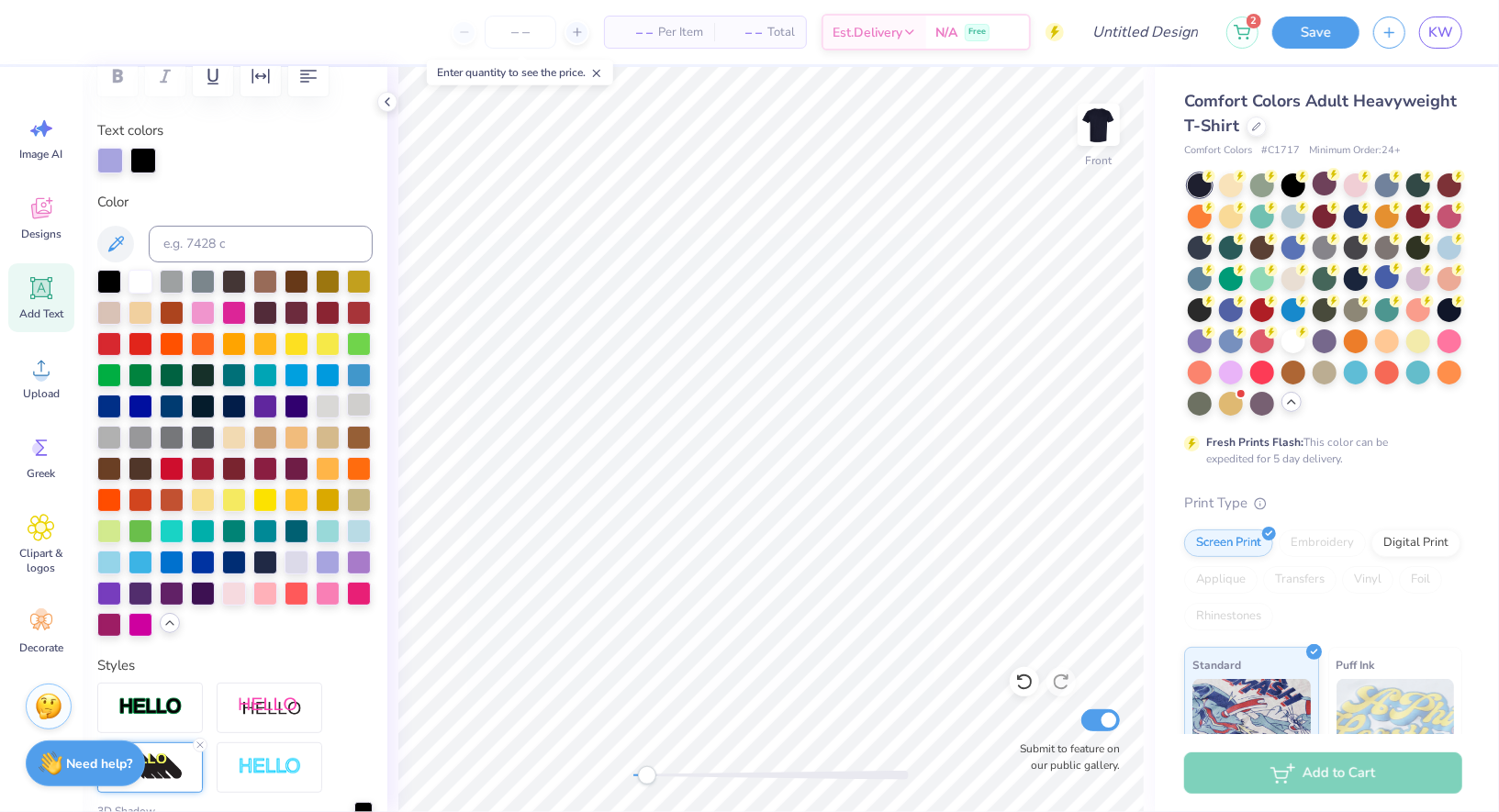
click at [368, 401] on div at bounding box center [359, 405] width 24 height 24
click at [312, 412] on div at bounding box center [234, 453] width 275 height 367
click at [132, 438] on div at bounding box center [141, 436] width 24 height 24
click at [102, 434] on div at bounding box center [109, 436] width 24 height 24
click at [238, 438] on div at bounding box center [234, 436] width 24 height 24
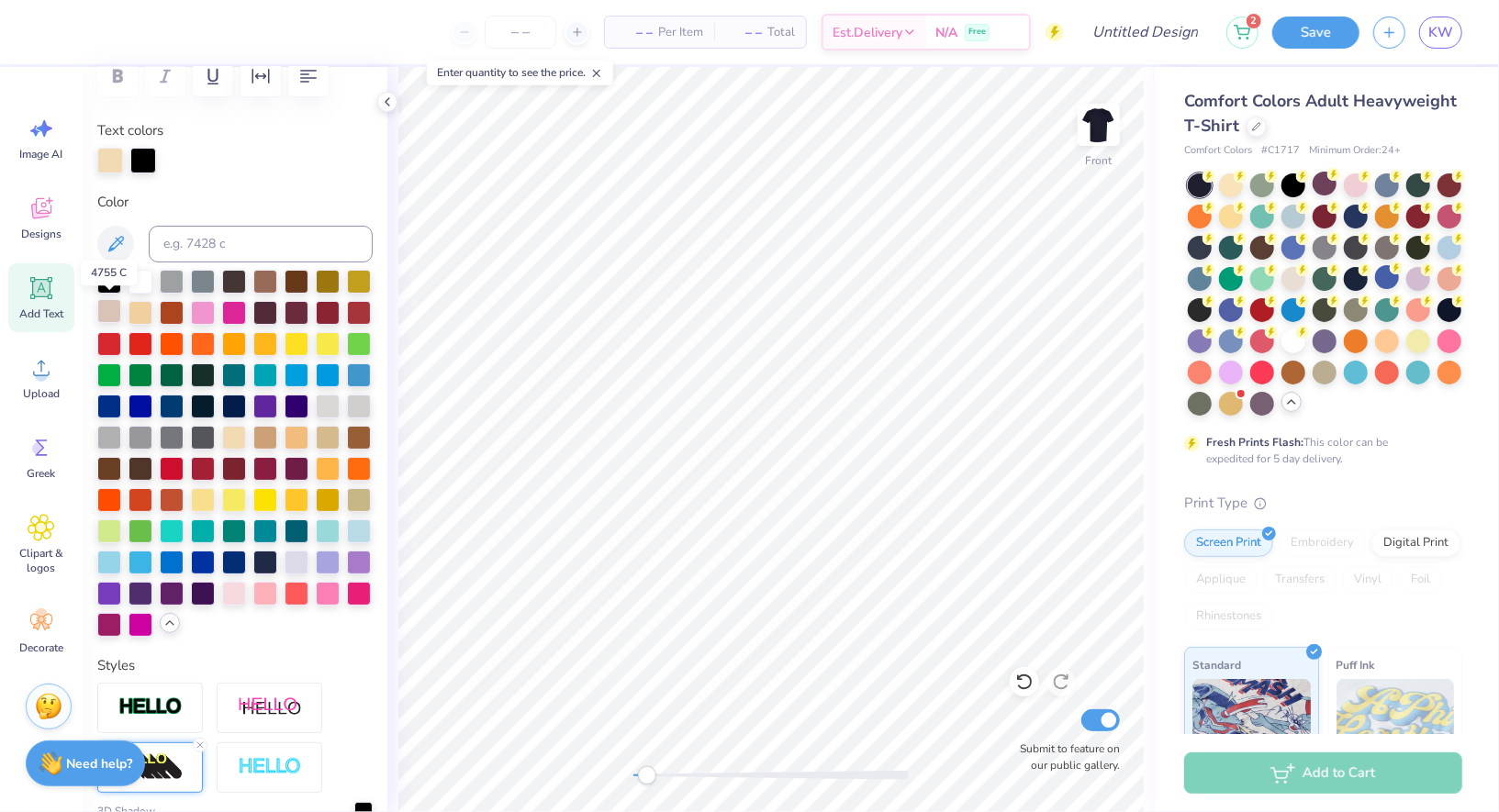
click at [106, 312] on div at bounding box center [109, 311] width 24 height 24
click at [381, 99] on icon at bounding box center [388, 102] width 15 height 15
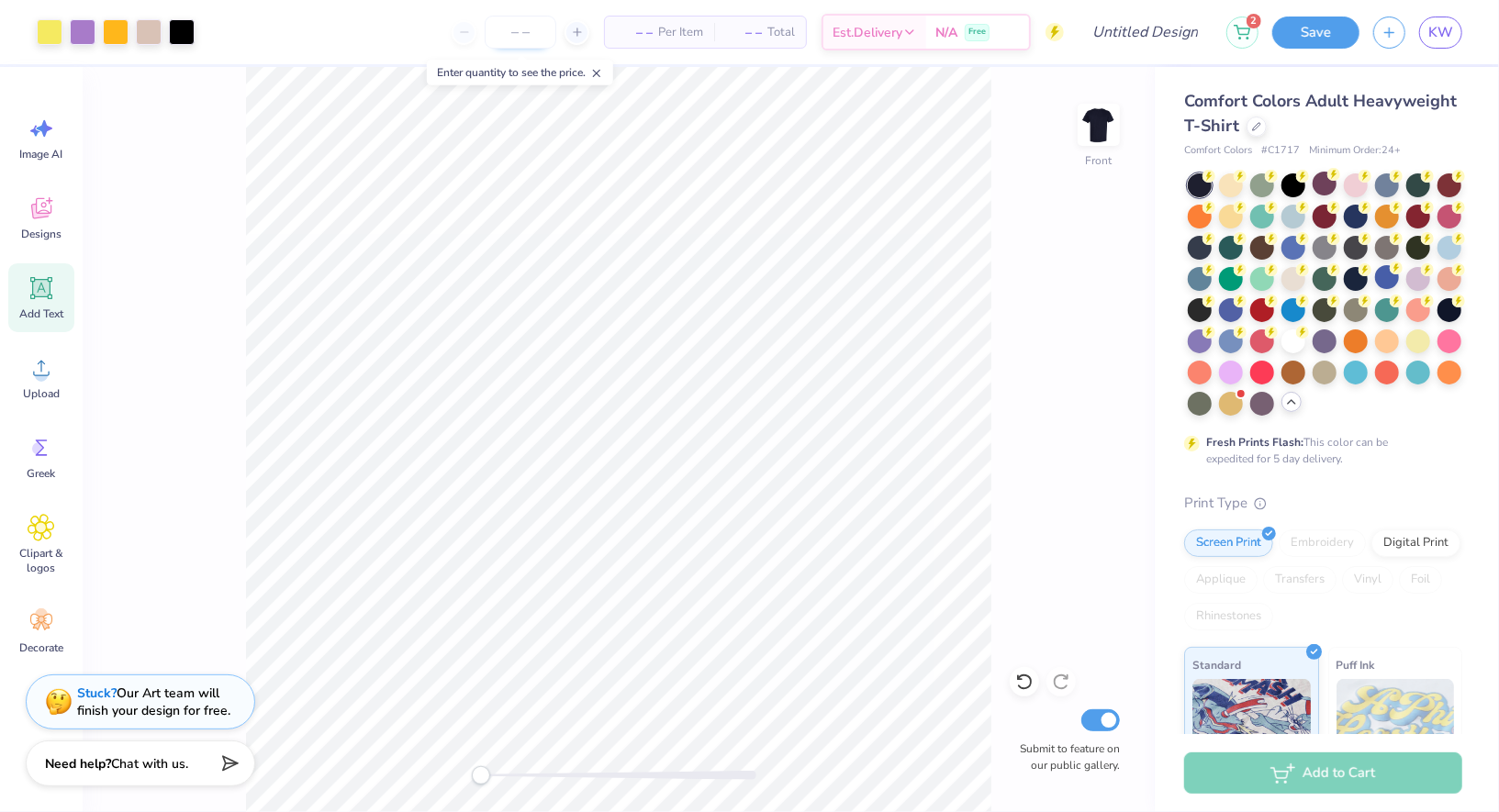
click at [523, 33] on input "number" at bounding box center [520, 32] width 72 height 33
type input "2"
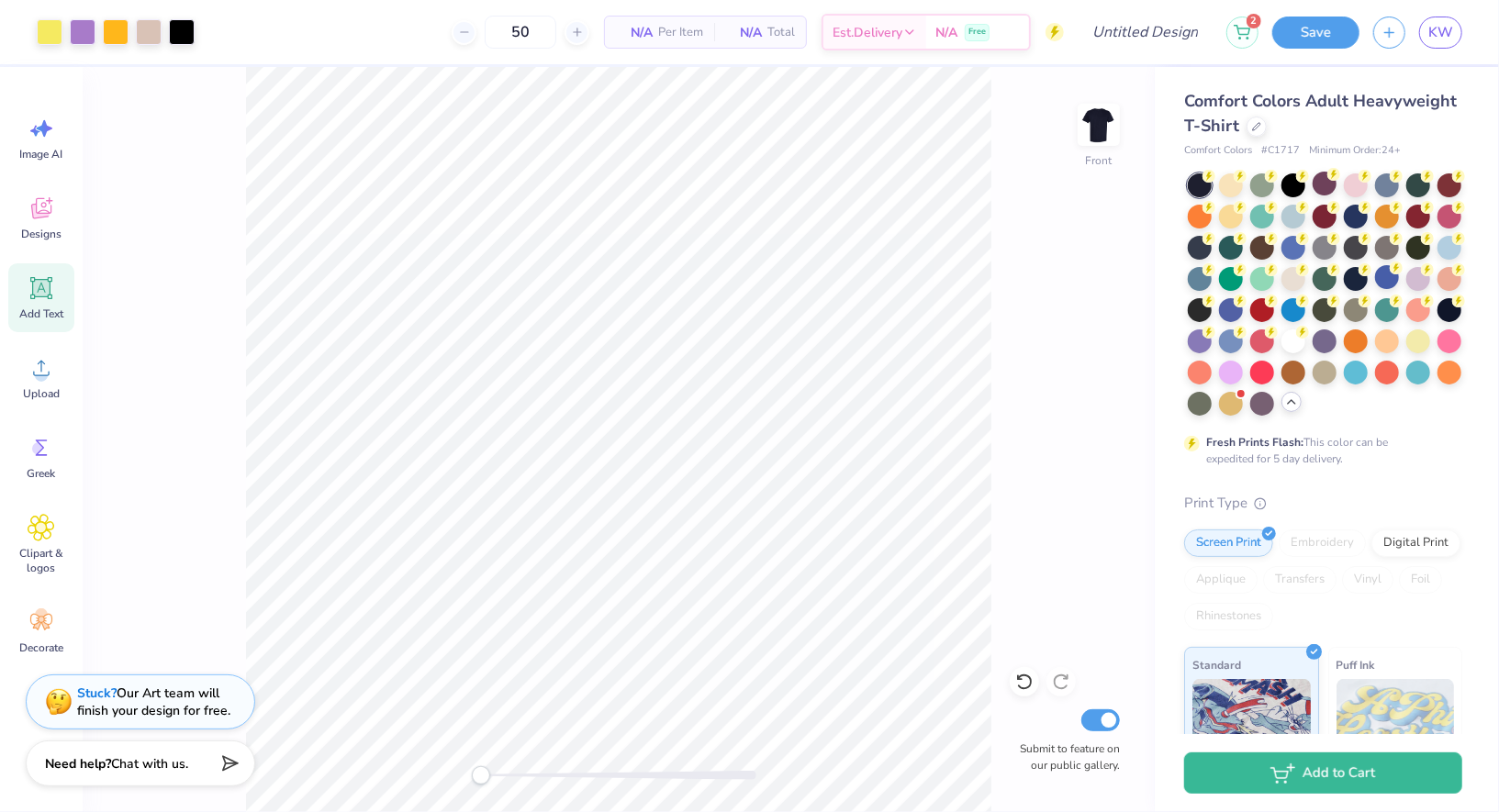
type input "50"
type input "16.48"
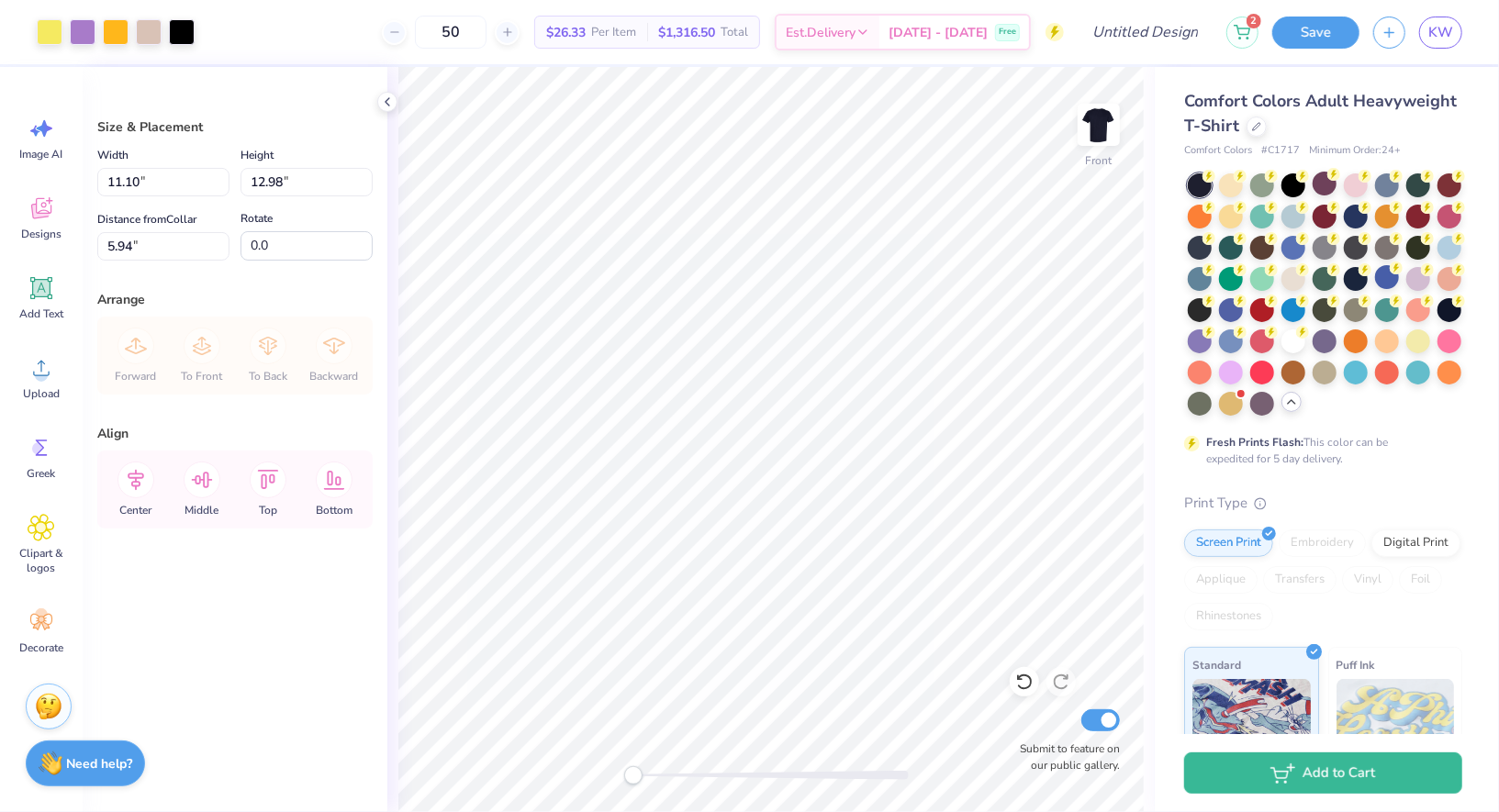
type input "5.94"
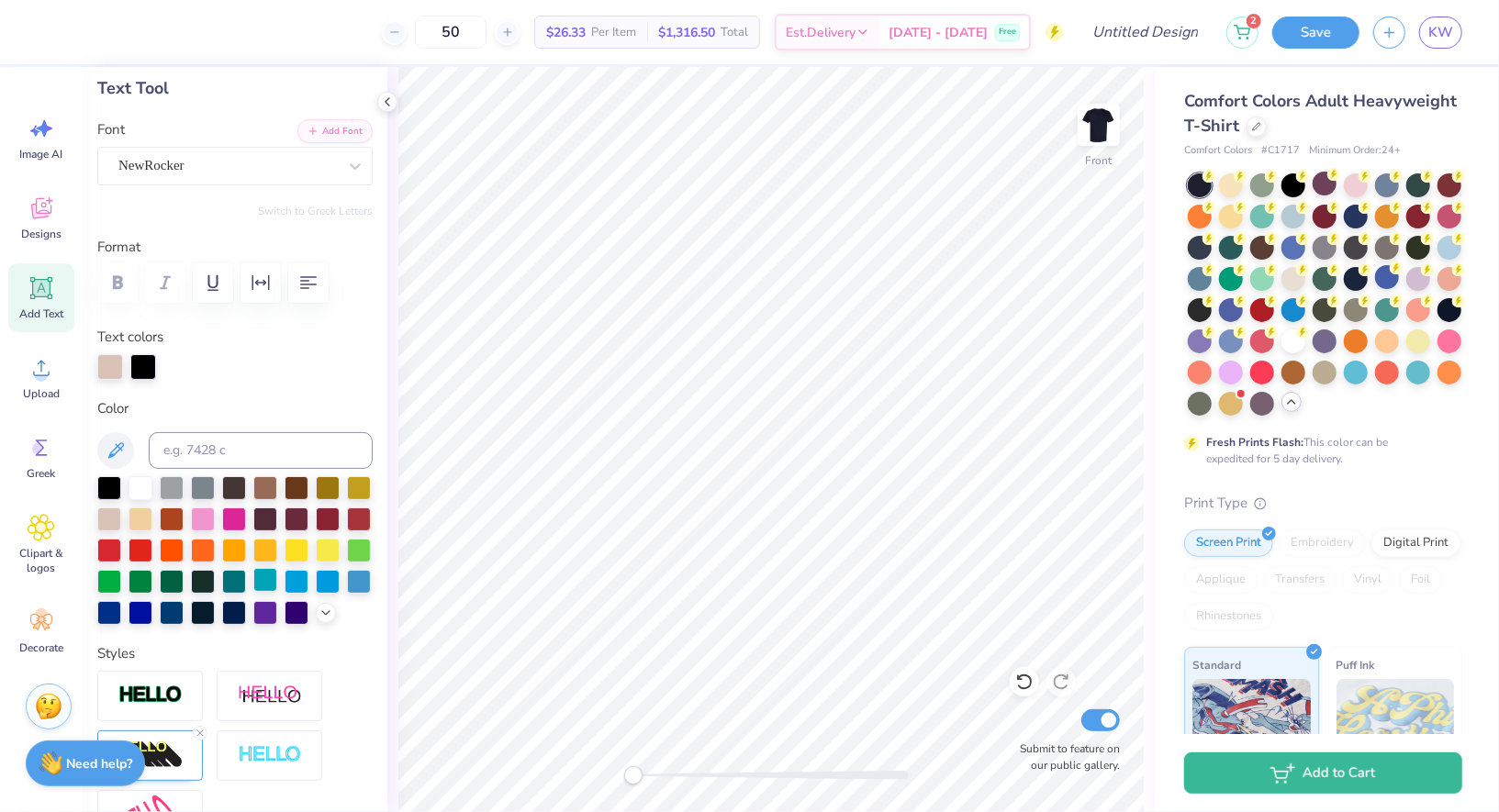
scroll to position [133, 0]
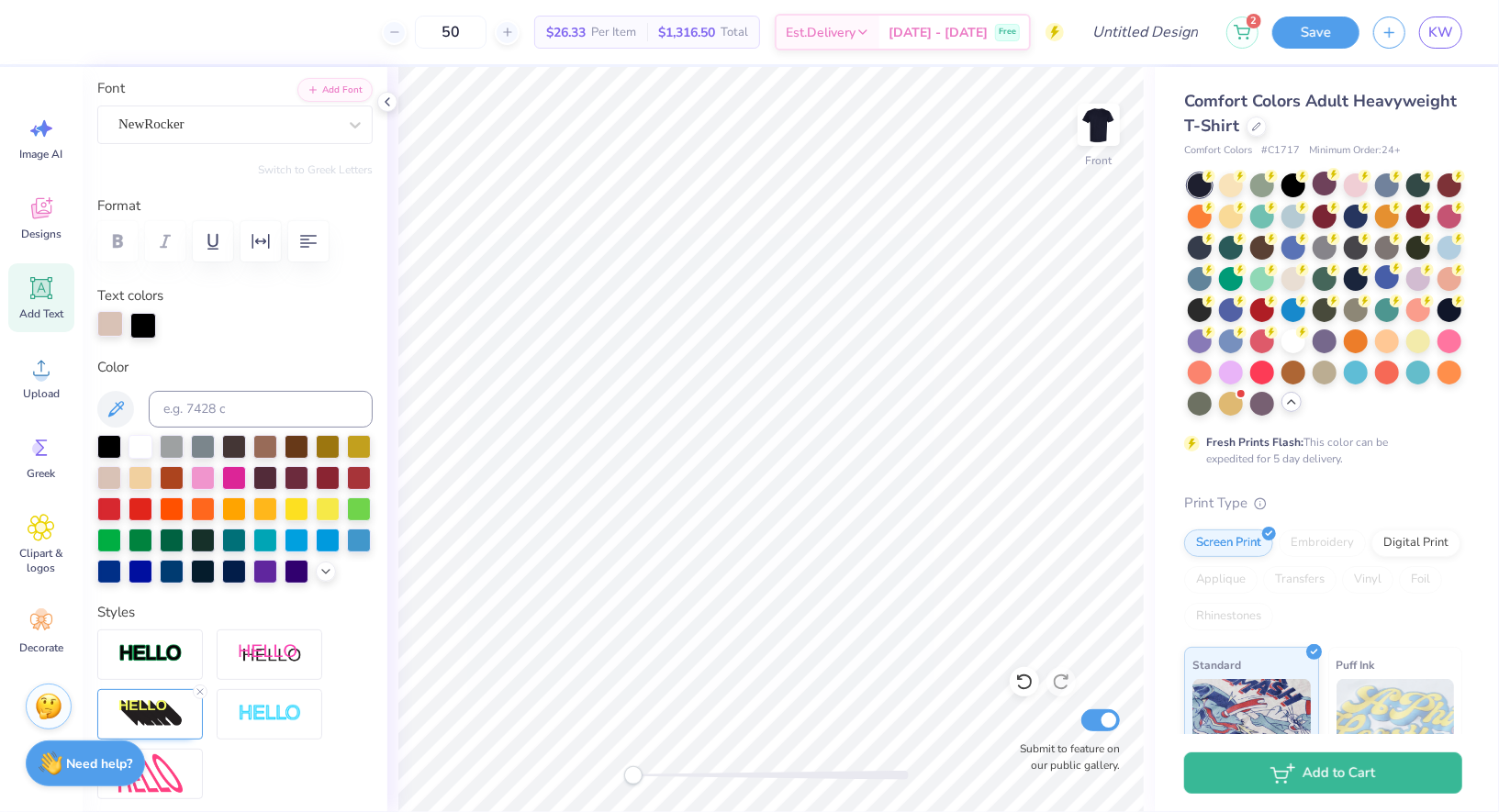
click at [118, 313] on div at bounding box center [110, 324] width 26 height 26
click at [324, 568] on polyline at bounding box center [326, 570] width 7 height 4
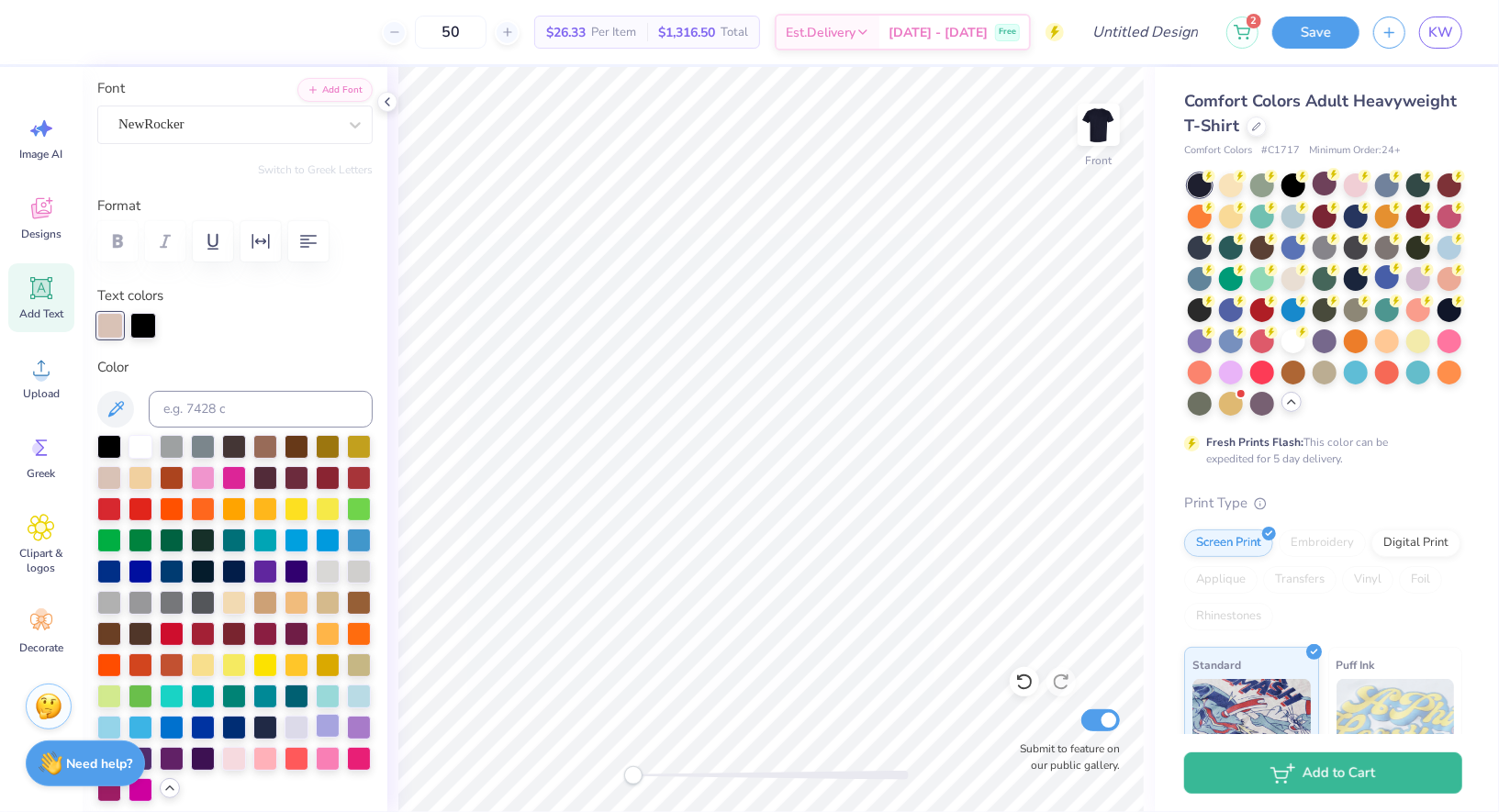
click at [327, 726] on div at bounding box center [328, 726] width 24 height 24
click at [306, 728] on div at bounding box center [297, 726] width 24 height 24
click at [362, 722] on div at bounding box center [359, 726] width 24 height 24
click at [144, 333] on div at bounding box center [144, 324] width 26 height 26
click at [137, 437] on div at bounding box center [141, 446] width 24 height 24
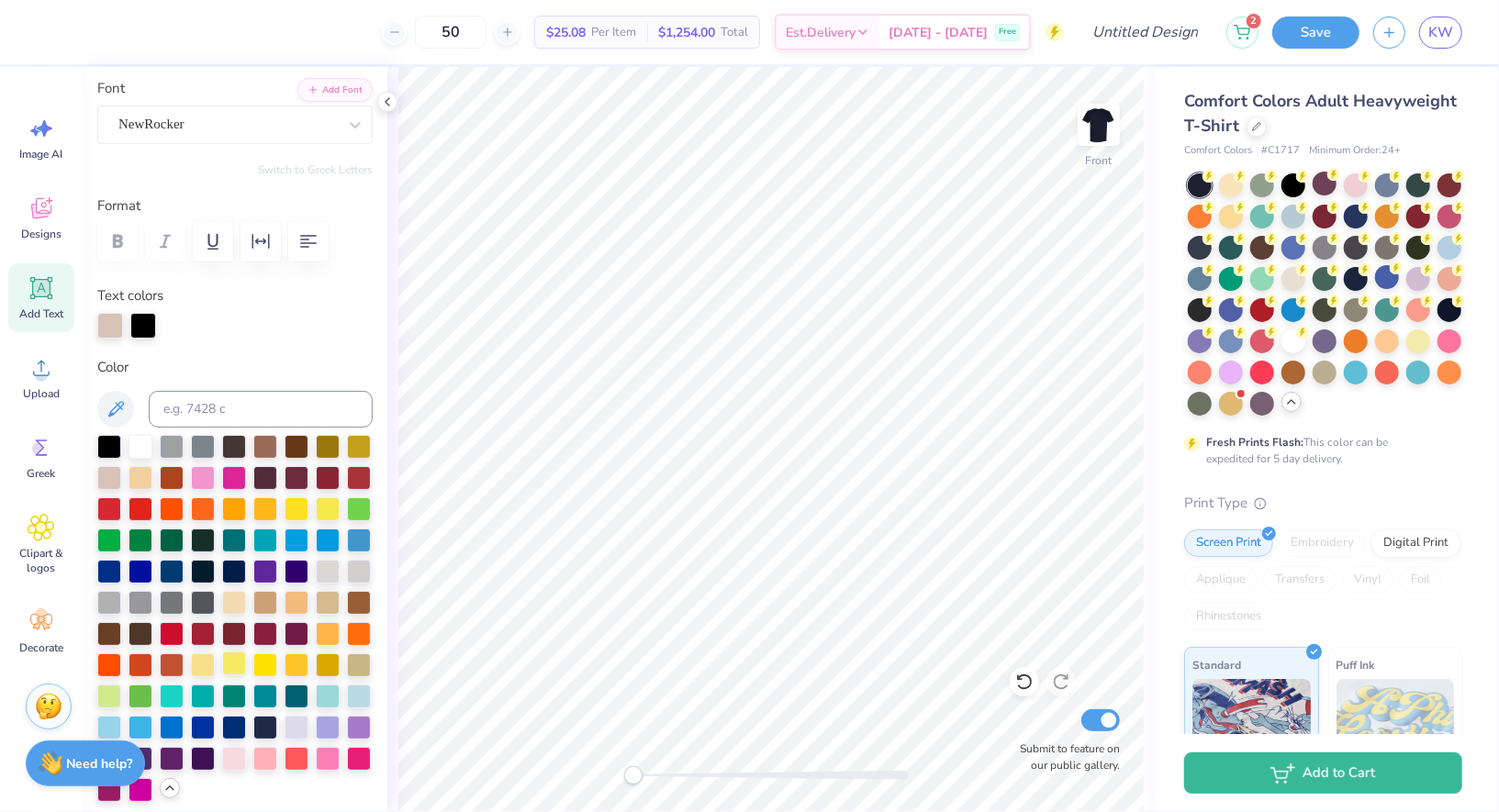
click at [236, 657] on div at bounding box center [234, 664] width 24 height 24
click at [192, 669] on div at bounding box center [203, 664] width 24 height 24
click at [364, 724] on div at bounding box center [359, 726] width 24 height 24
click at [215, 443] on div at bounding box center [203, 446] width 24 height 24
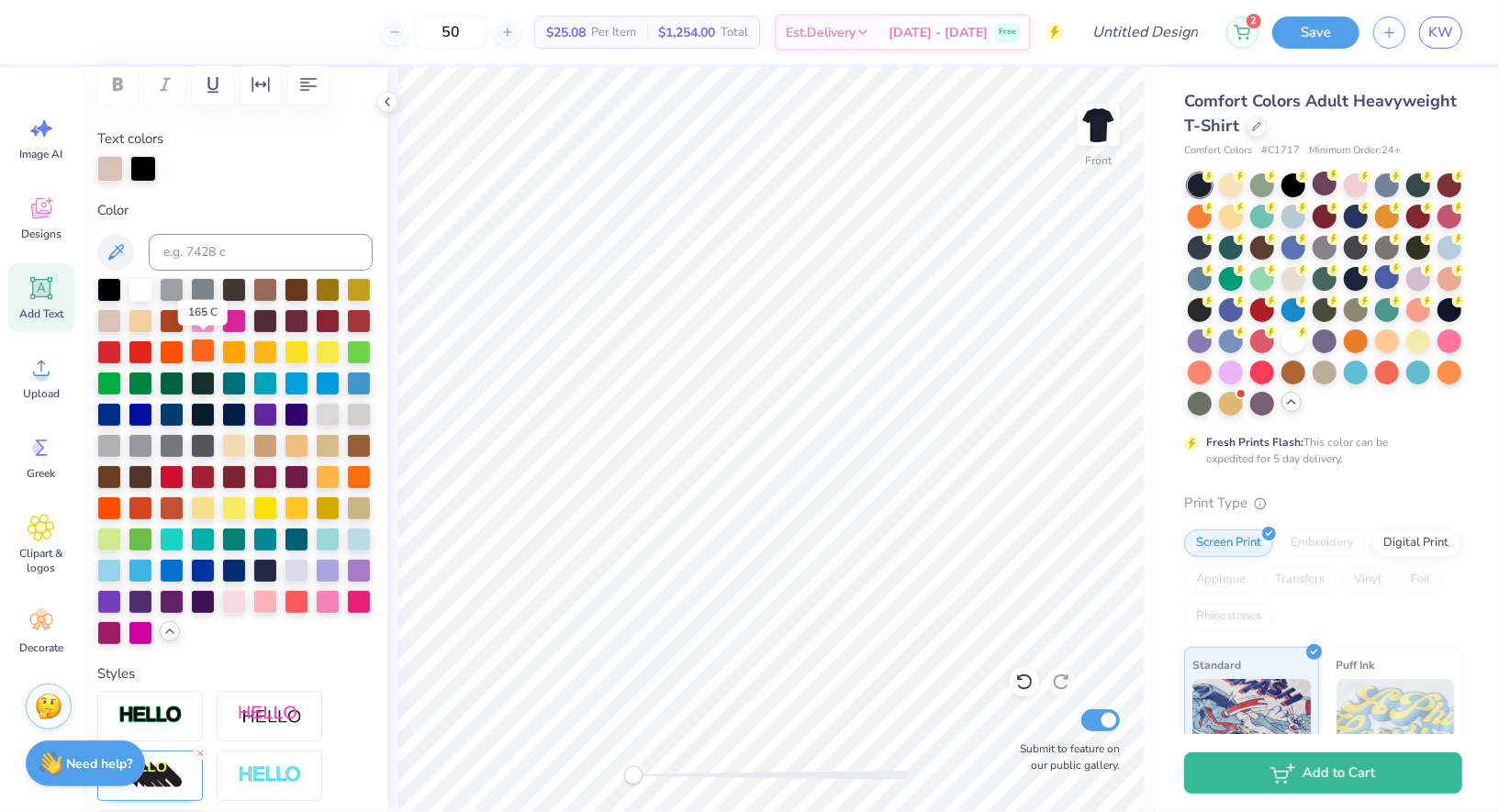
scroll to position [291, 0]
click at [115, 600] on div at bounding box center [109, 599] width 24 height 24
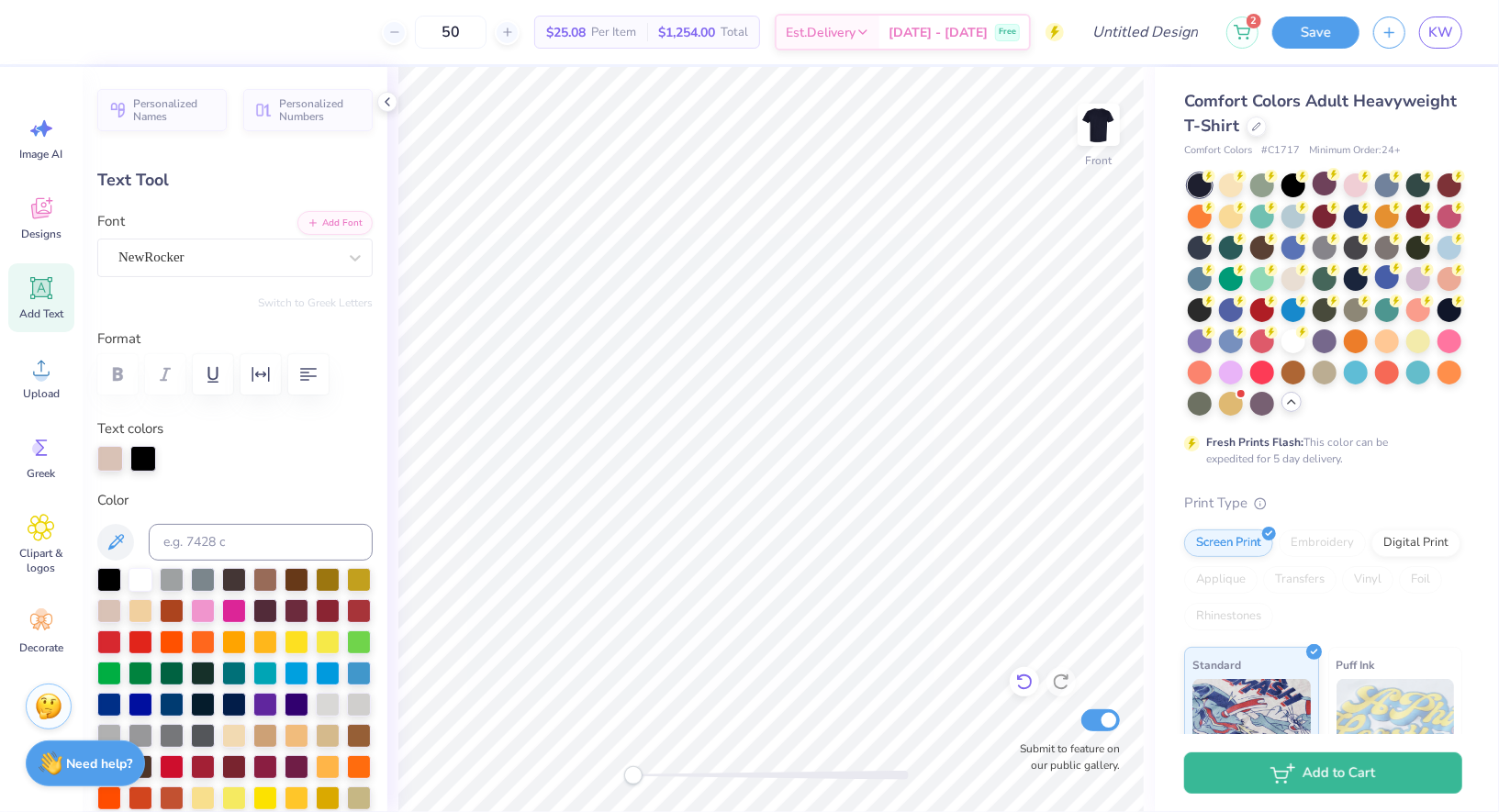
click at [1025, 680] on icon at bounding box center [1025, 682] width 19 height 19
drag, startPoint x: 1026, startPoint y: 684, endPoint x: 1034, endPoint y: 691, distance: 10.6
click at [1027, 684] on icon at bounding box center [1025, 682] width 19 height 19
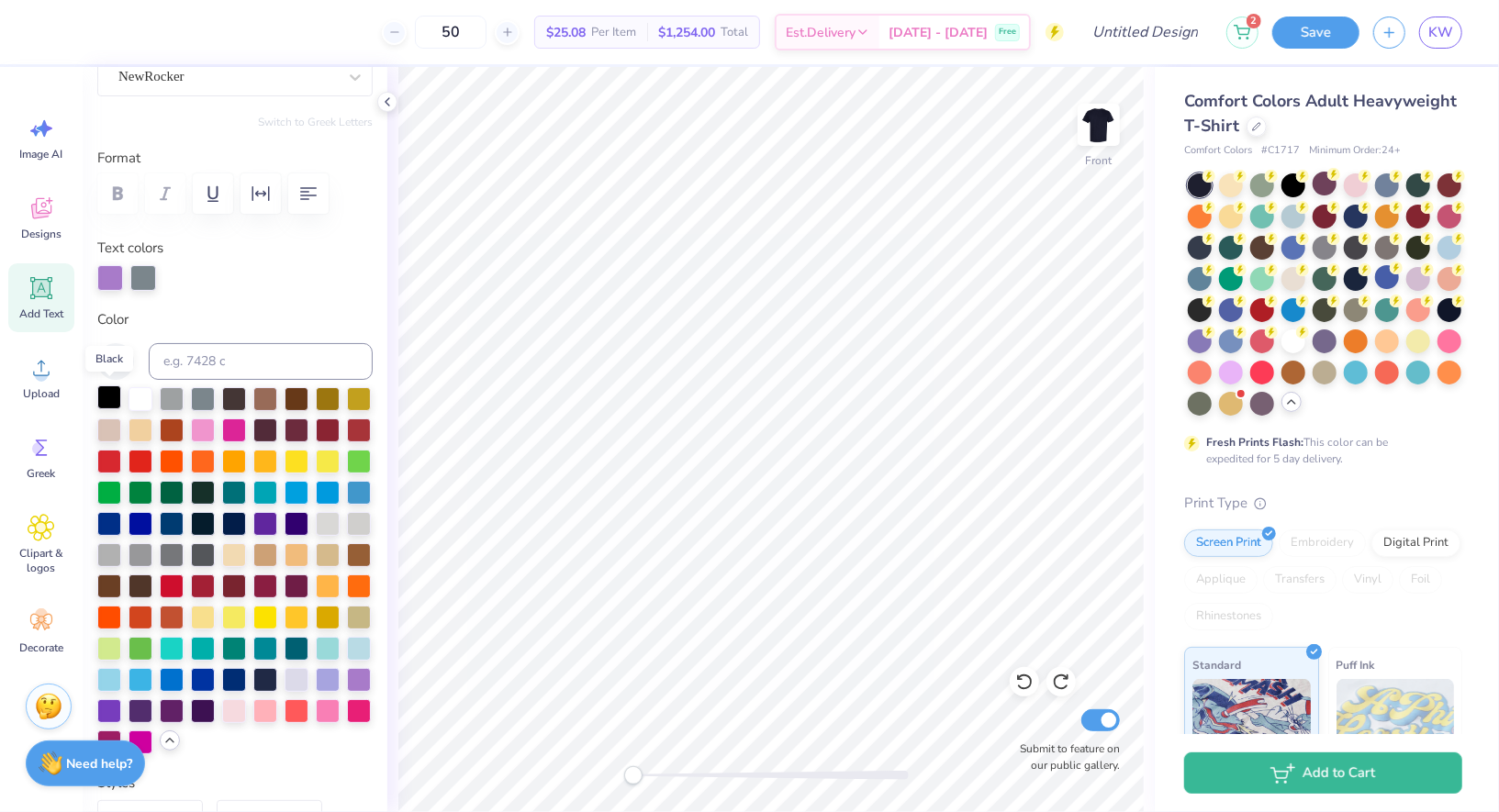
click at [109, 399] on div at bounding box center [109, 397] width 24 height 24
click at [112, 274] on div at bounding box center [110, 277] width 26 height 26
click at [357, 674] on div at bounding box center [359, 679] width 24 height 24
click at [146, 275] on div at bounding box center [144, 277] width 26 height 26
click at [205, 706] on div at bounding box center [203, 709] width 24 height 24
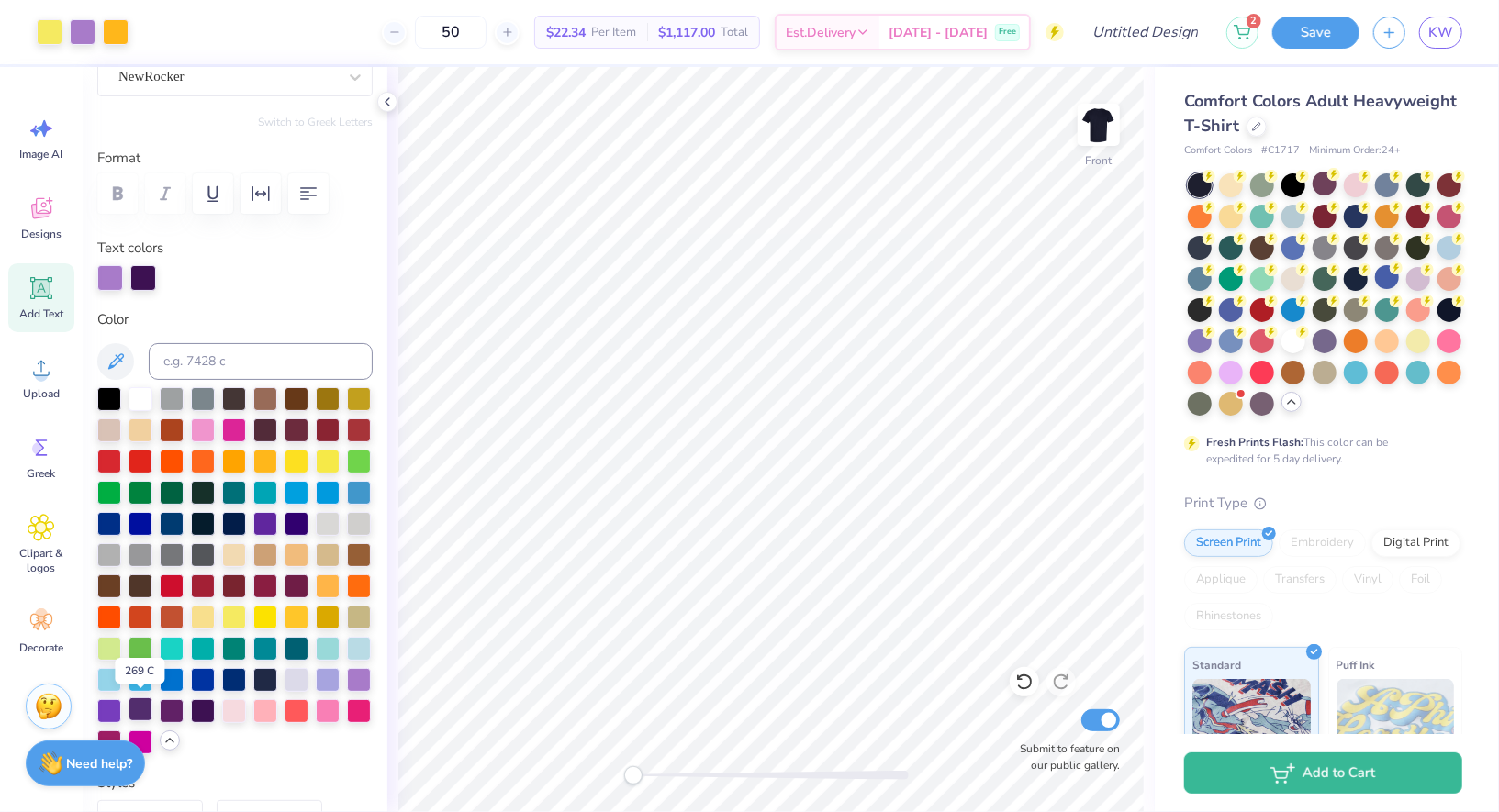
click at [135, 715] on div at bounding box center [141, 709] width 24 height 24
click at [230, 458] on div at bounding box center [234, 460] width 24 height 24
click at [277, 517] on div at bounding box center [266, 522] width 24 height 24
click at [303, 519] on div at bounding box center [297, 522] width 24 height 24
click at [1427, 265] on icon at bounding box center [1428, 268] width 7 height 9
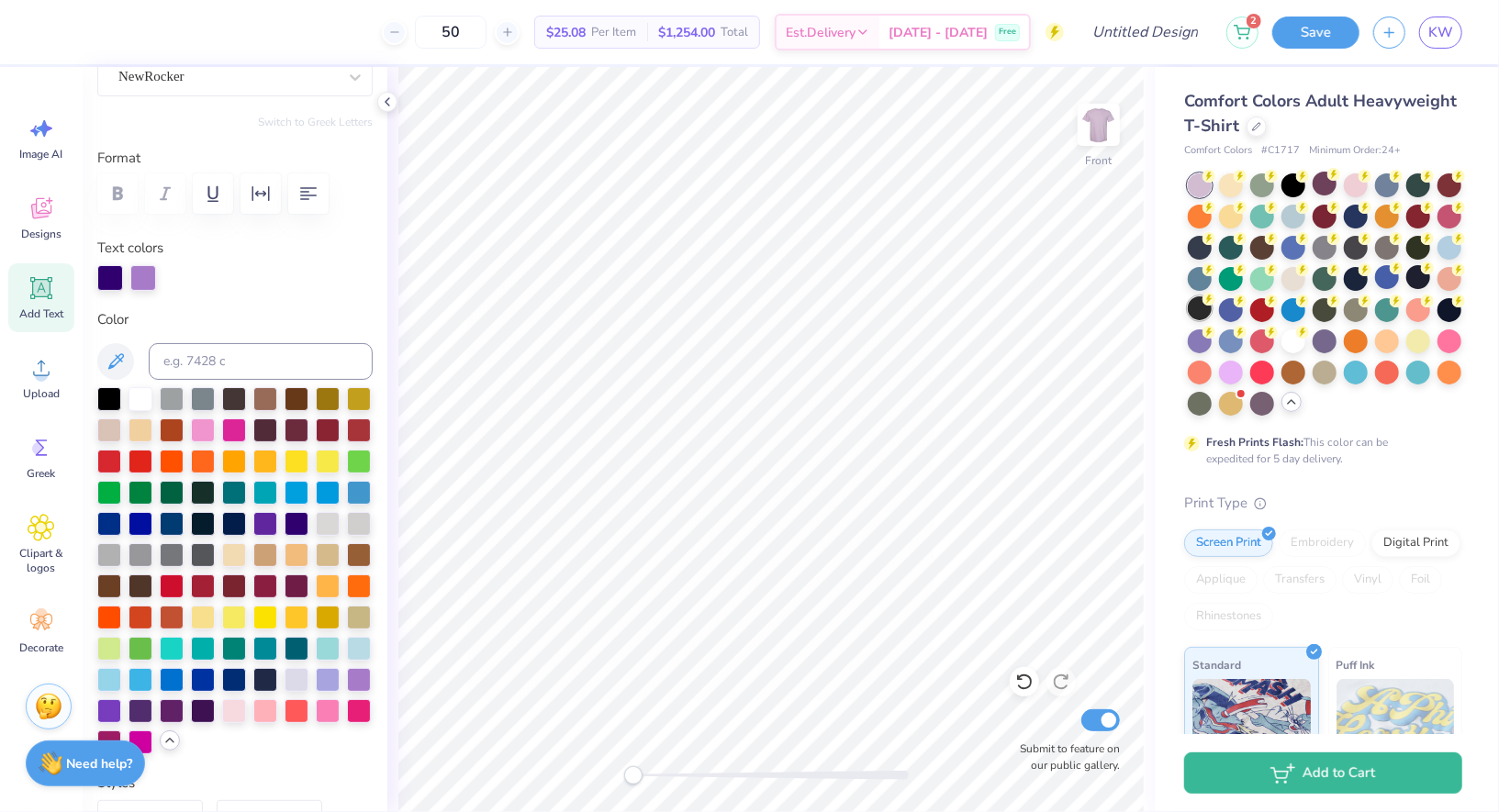
click at [1203, 310] on div at bounding box center [1201, 309] width 24 height 24
click at [1415, 279] on div at bounding box center [1419, 277] width 24 height 24
click at [149, 709] on div at bounding box center [141, 709] width 24 height 24
click at [266, 613] on div at bounding box center [266, 616] width 24 height 24
click at [355, 585] on div at bounding box center [359, 585] width 24 height 24
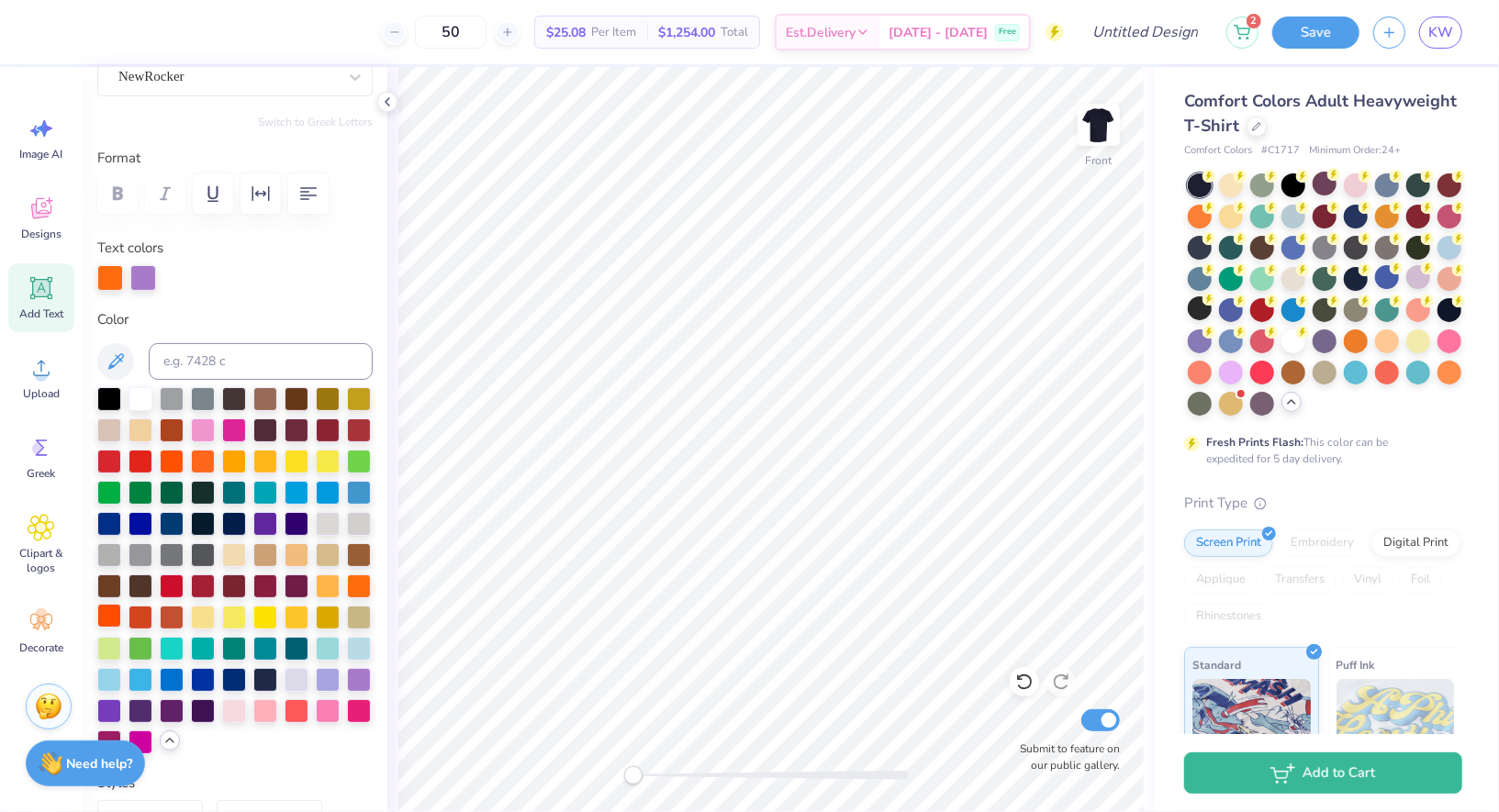
click at [108, 616] on div at bounding box center [109, 616] width 24 height 24
click at [179, 460] on div at bounding box center [172, 460] width 24 height 24
click at [176, 460] on div at bounding box center [172, 460] width 24 height 24
click at [239, 455] on div at bounding box center [234, 460] width 24 height 24
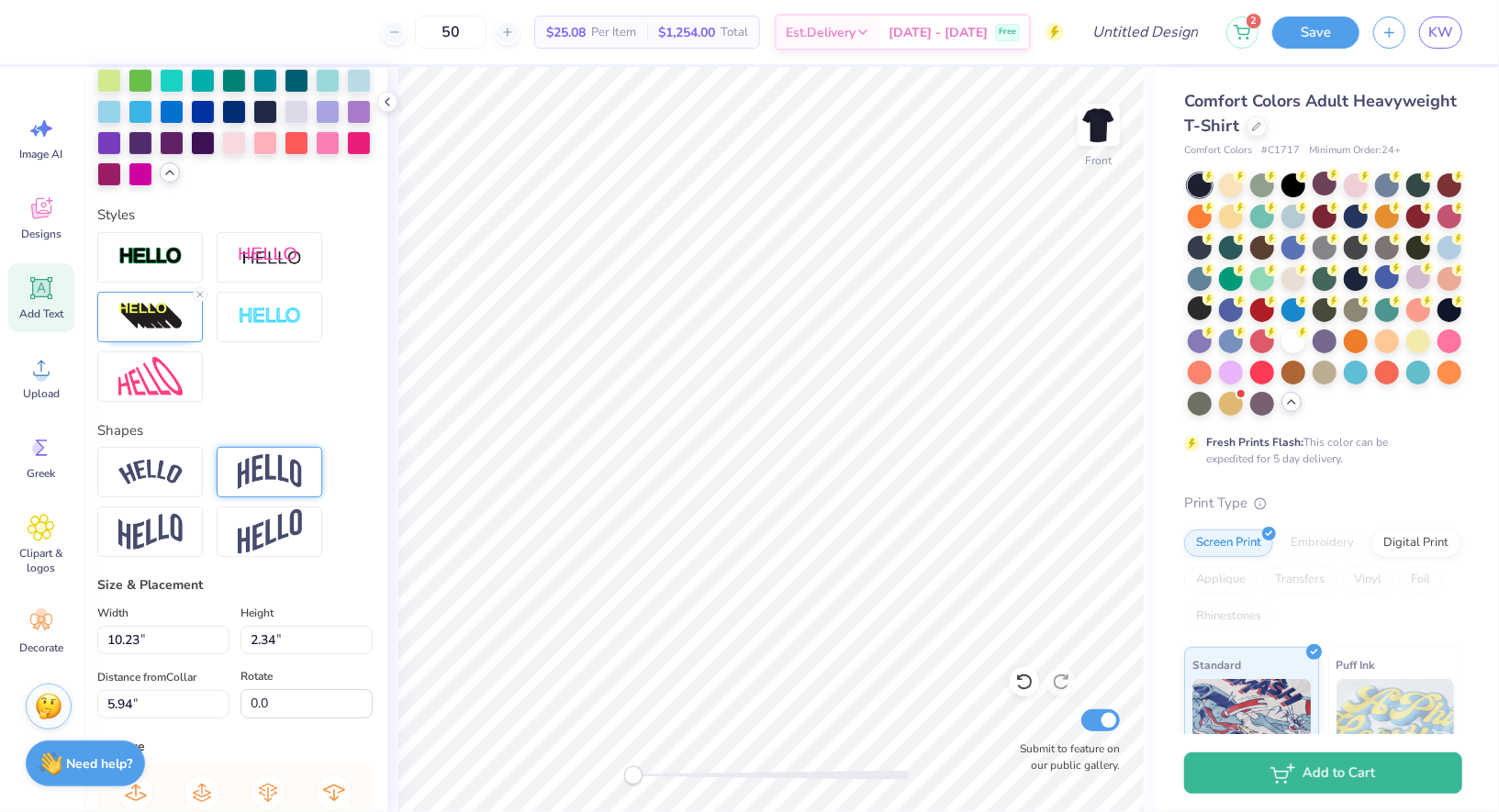
scroll to position [378, 0]
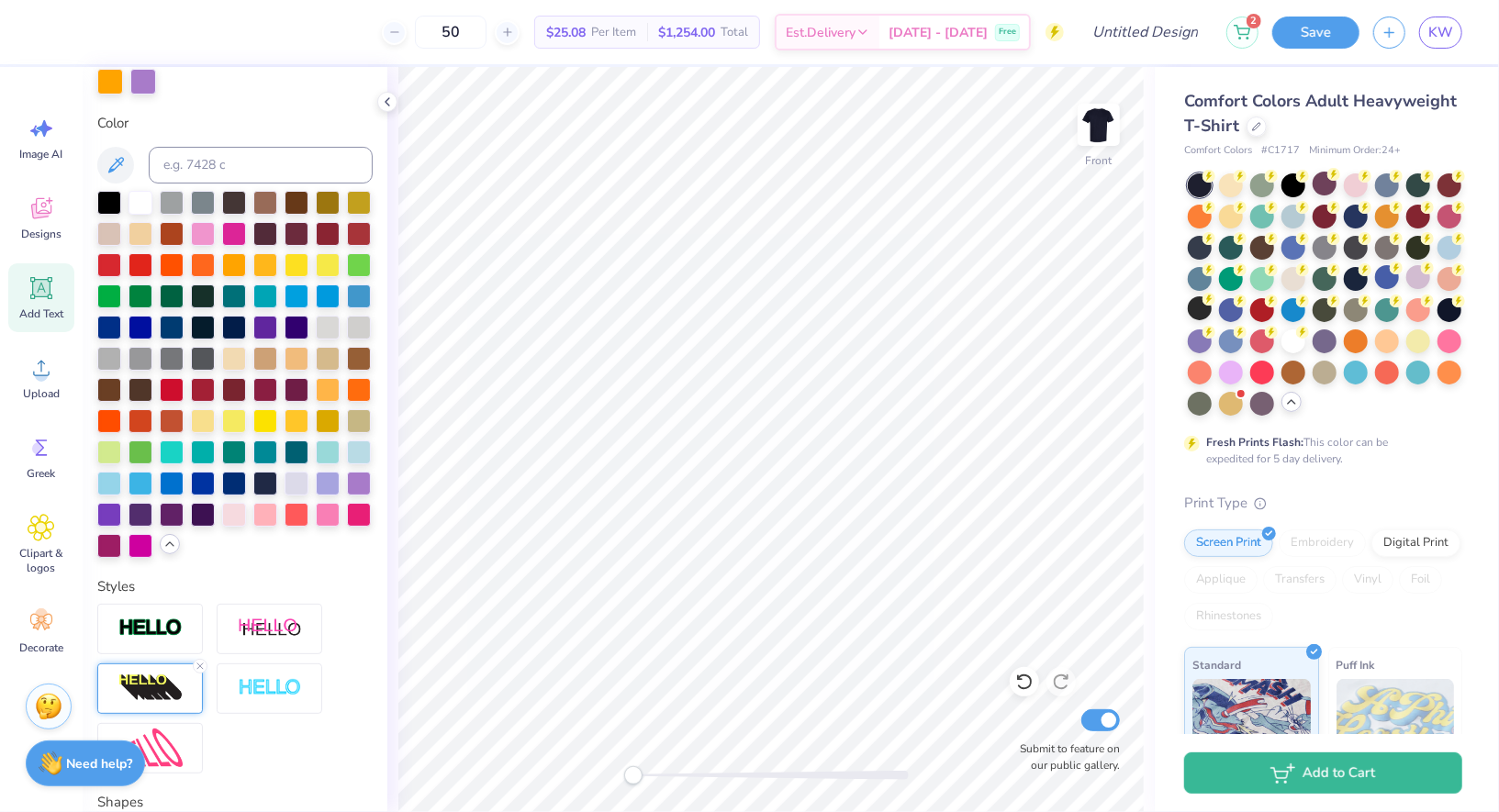
click at [173, 688] on img at bounding box center [150, 687] width 64 height 29
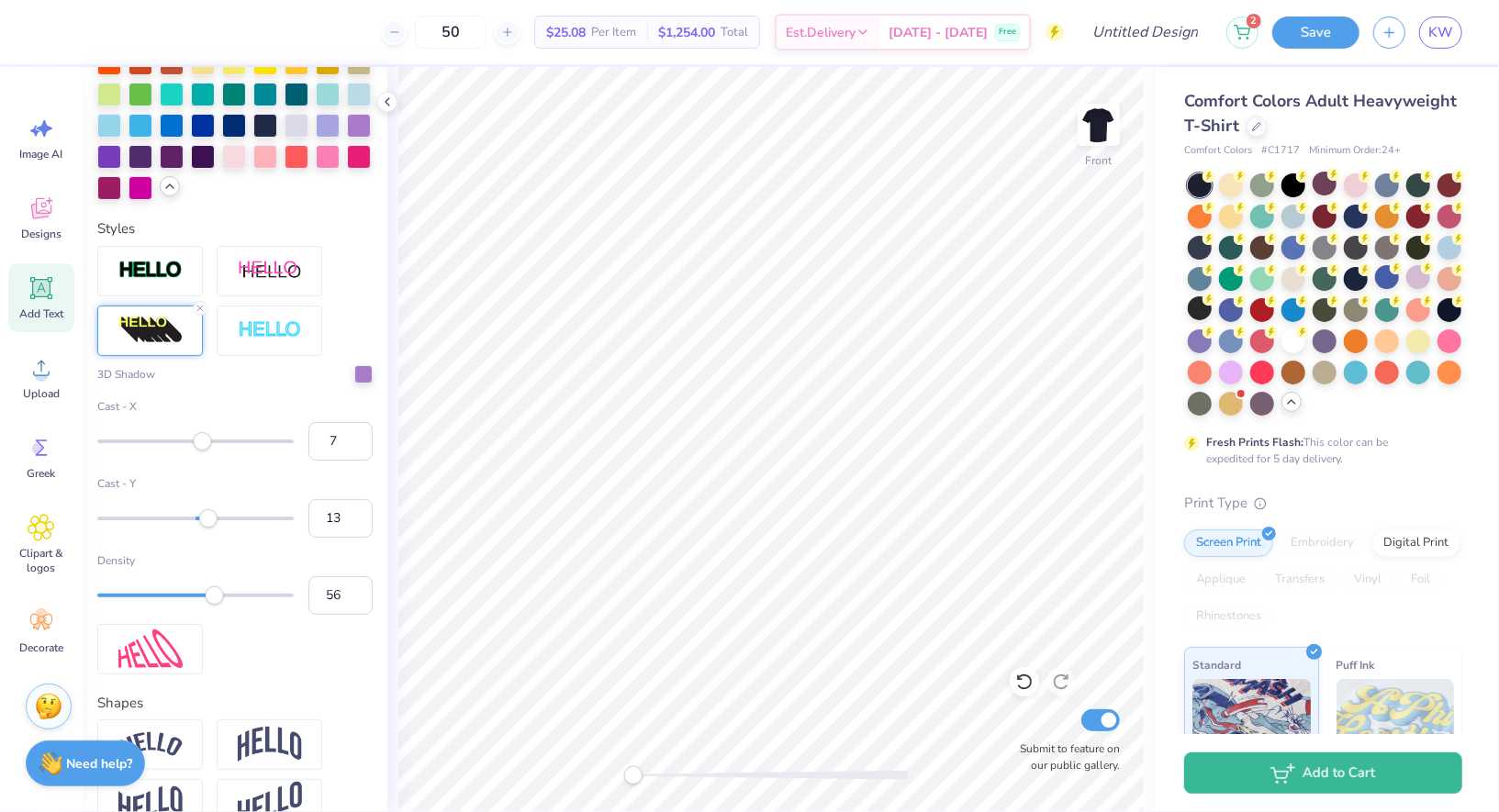
type input "55"
drag, startPoint x: 229, startPoint y: 591, endPoint x: 205, endPoint y: 594, distance: 24.2
click at [205, 594] on div "Accessibility label" at bounding box center [205, 595] width 19 height 19
type input "26"
drag, startPoint x: 205, startPoint y: 594, endPoint x: 146, endPoint y: 593, distance: 59.0
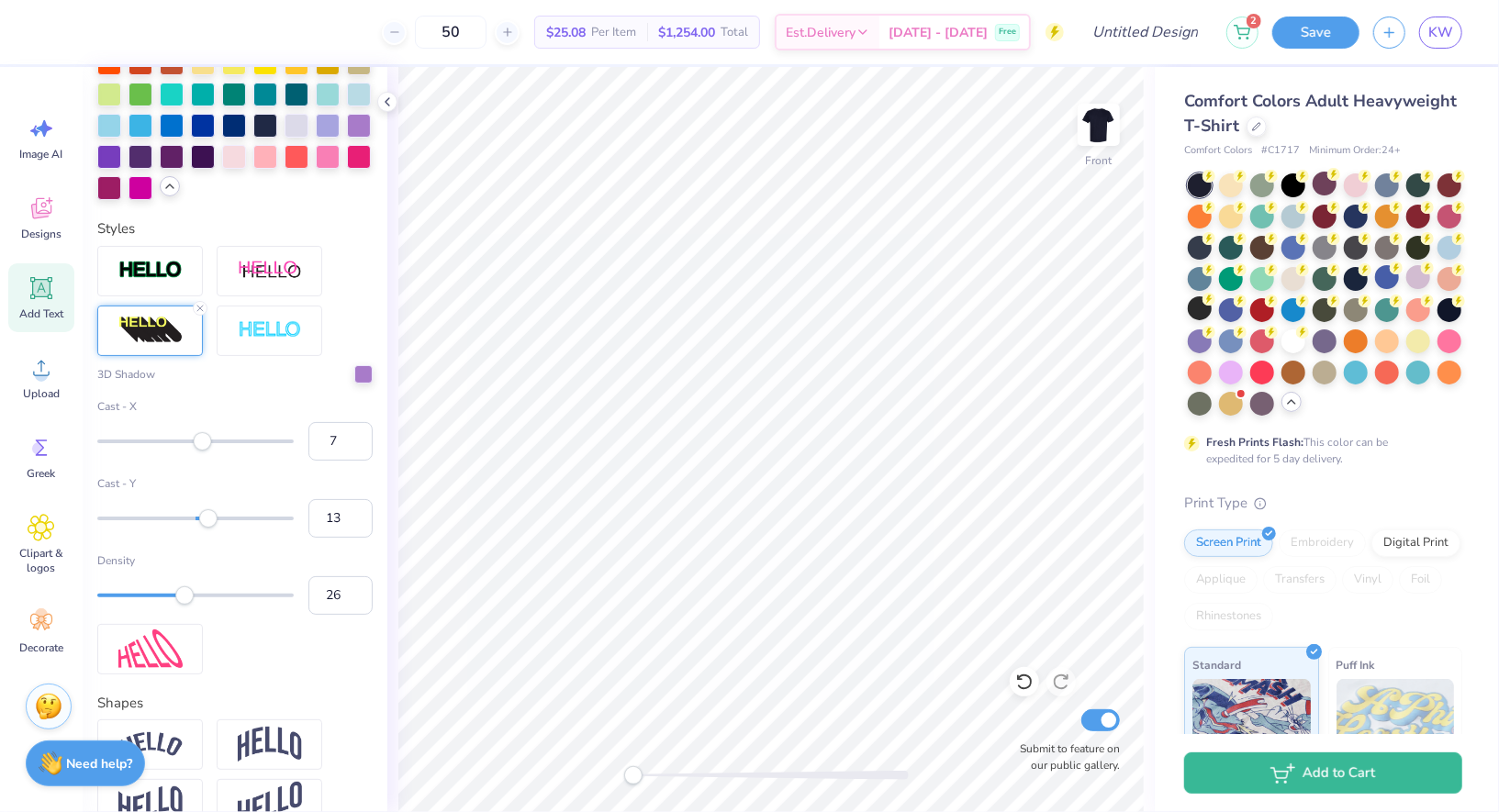
click at [175, 593] on div "Accessibility label" at bounding box center [185, 595] width 19 height 19
type input "47"
drag, startPoint x: 146, startPoint y: 593, endPoint x: 189, endPoint y: 601, distance: 43.7
click at [189, 601] on div "Density 47" at bounding box center [234, 584] width 275 height 62
drag, startPoint x: 189, startPoint y: 601, endPoint x: 204, endPoint y: 601, distance: 15.0
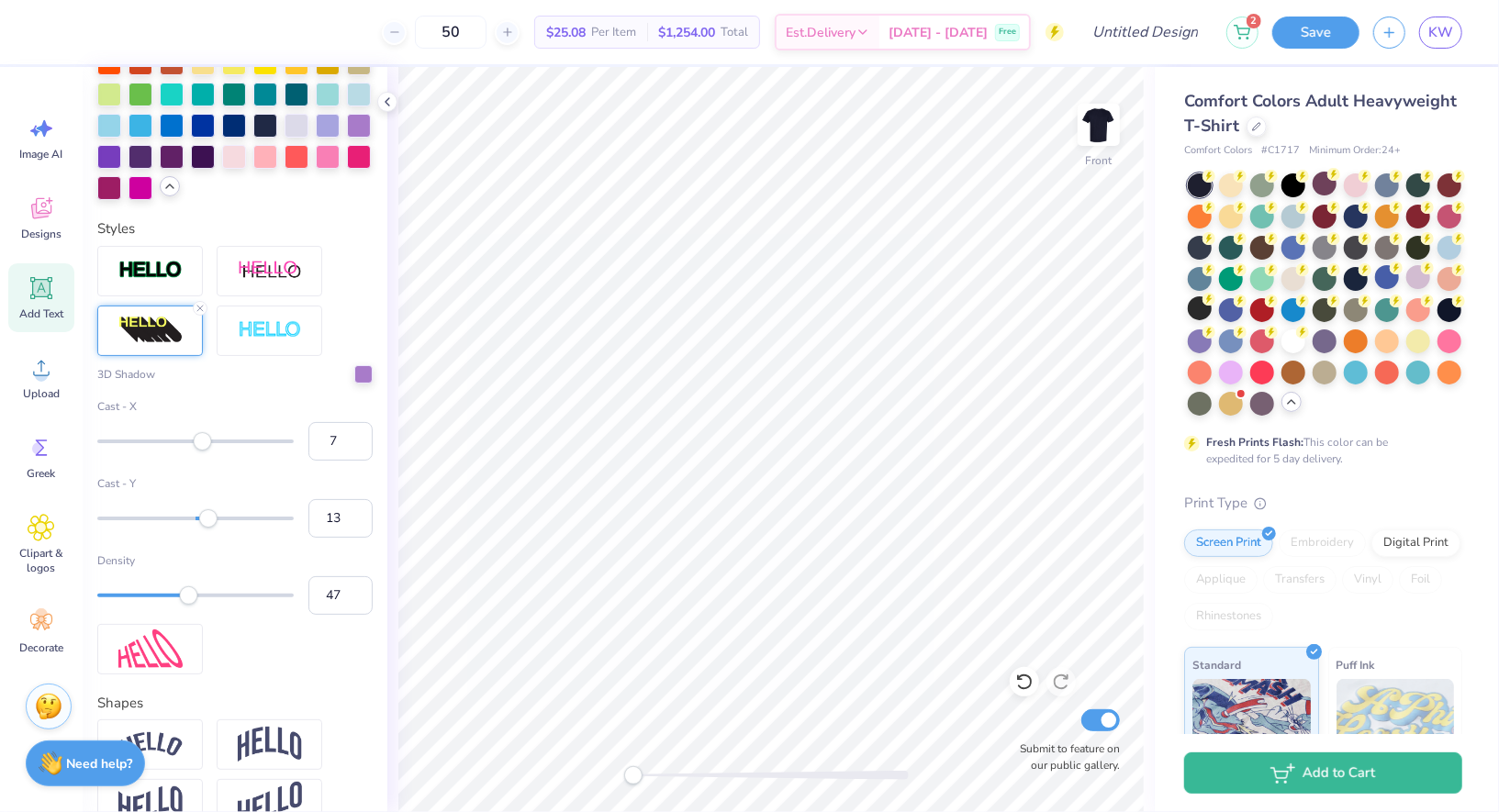
click at [204, 601] on div "Density 47" at bounding box center [234, 584] width 275 height 62
drag, startPoint x: 204, startPoint y: 601, endPoint x: 228, endPoint y: 601, distance: 24.0
click at [228, 601] on div "Density 47" at bounding box center [234, 584] width 275 height 62
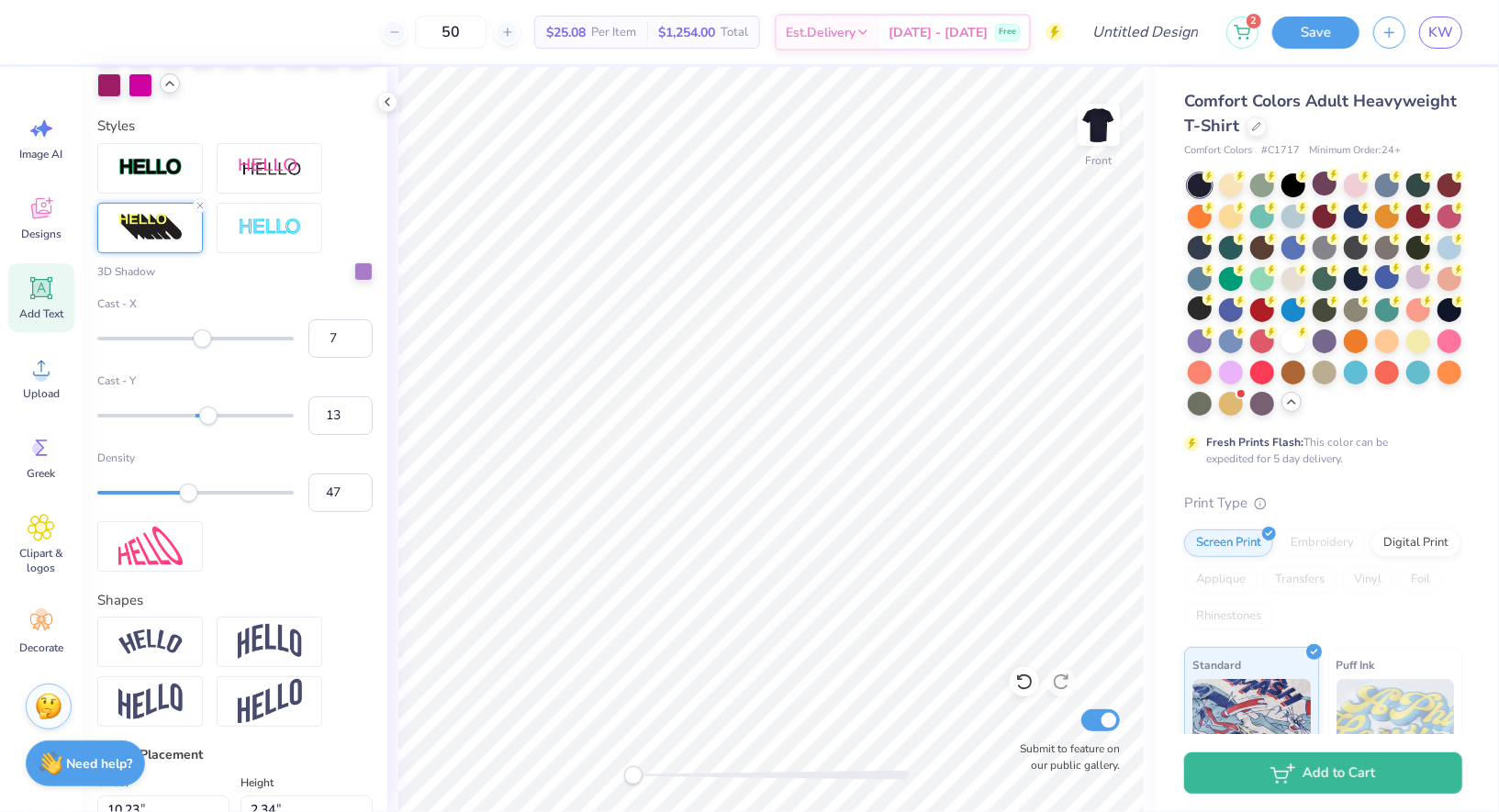
scroll to position [839, 0]
click at [367, 271] on div at bounding box center [364, 269] width 19 height 19
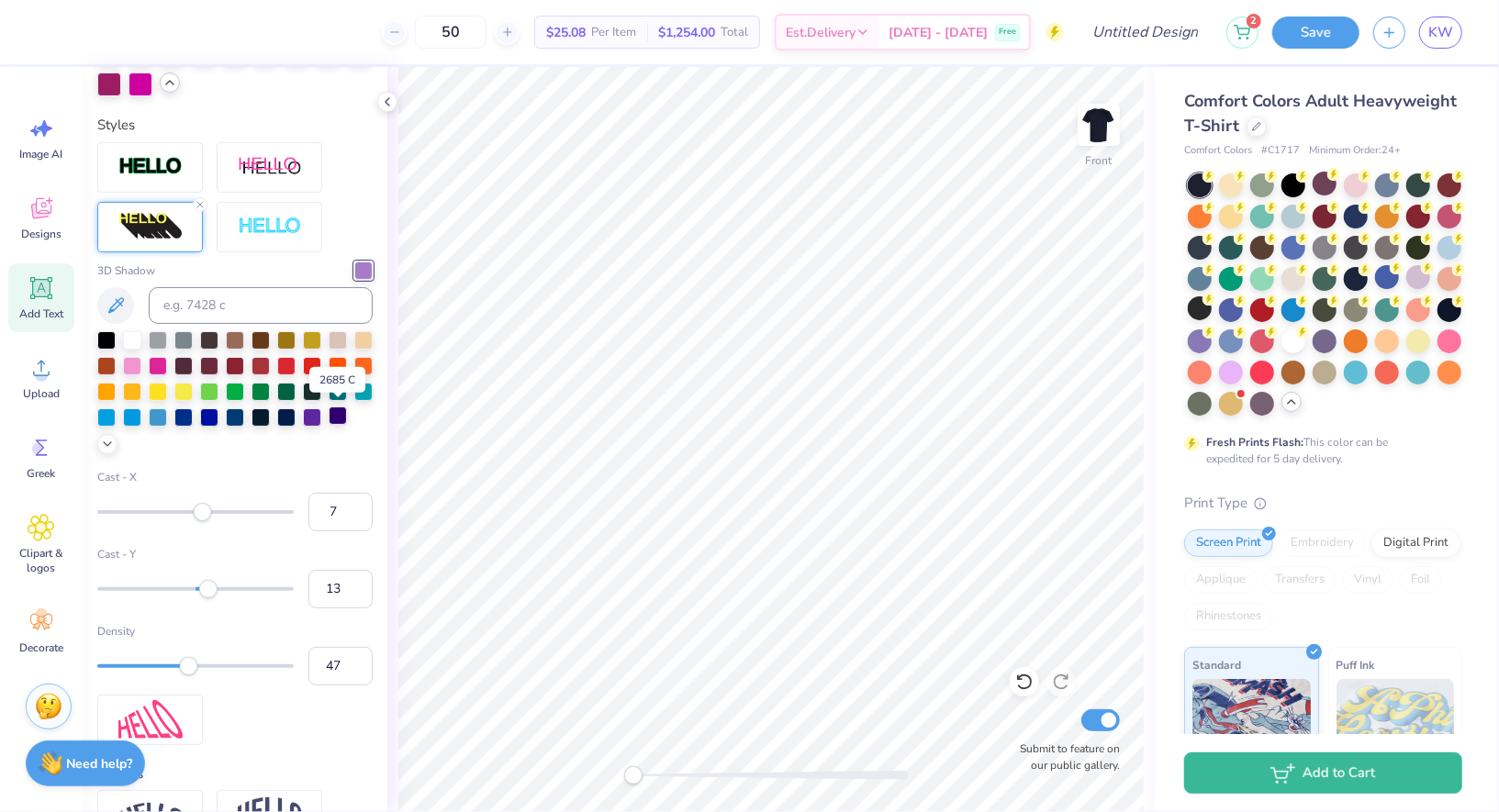
click at [340, 420] on div at bounding box center [338, 416] width 19 height 19
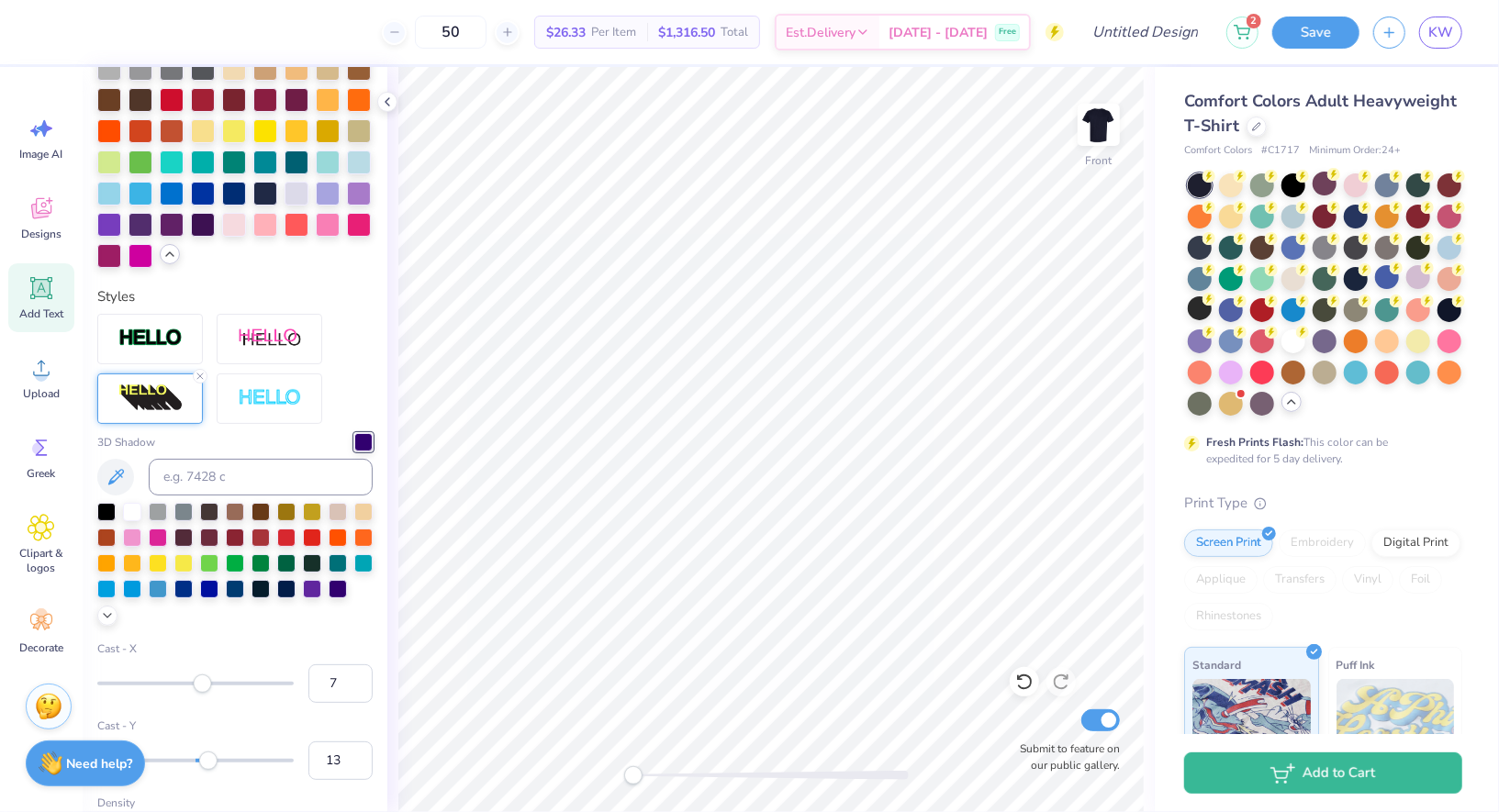
scroll to position [505, 0]
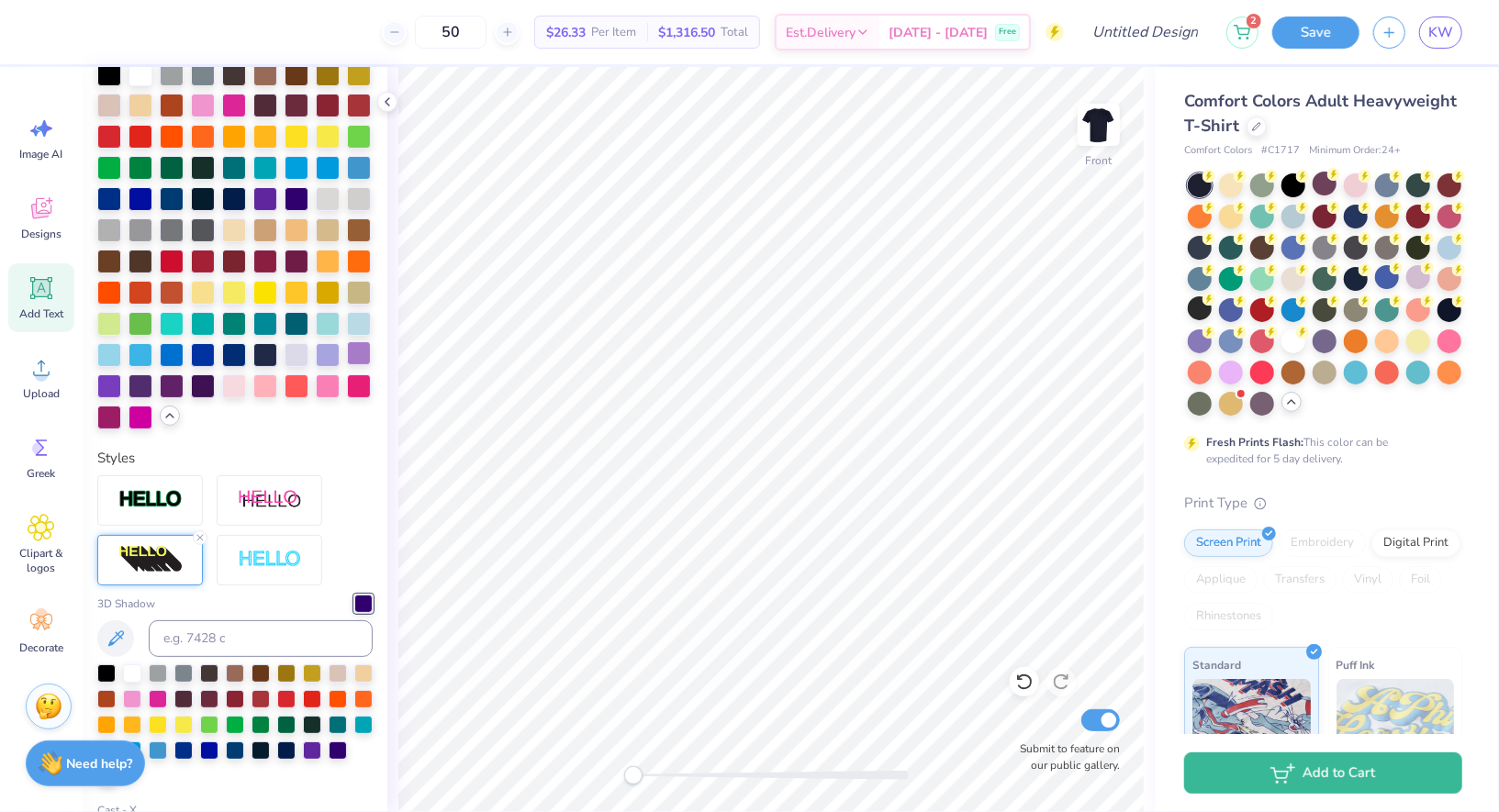
click at [370, 349] on div at bounding box center [359, 353] width 24 height 24
click at [329, 351] on div at bounding box center [328, 353] width 24 height 24
click at [367, 355] on div at bounding box center [359, 353] width 24 height 24
type input "5.74"
click at [366, 358] on div at bounding box center [359, 353] width 24 height 24
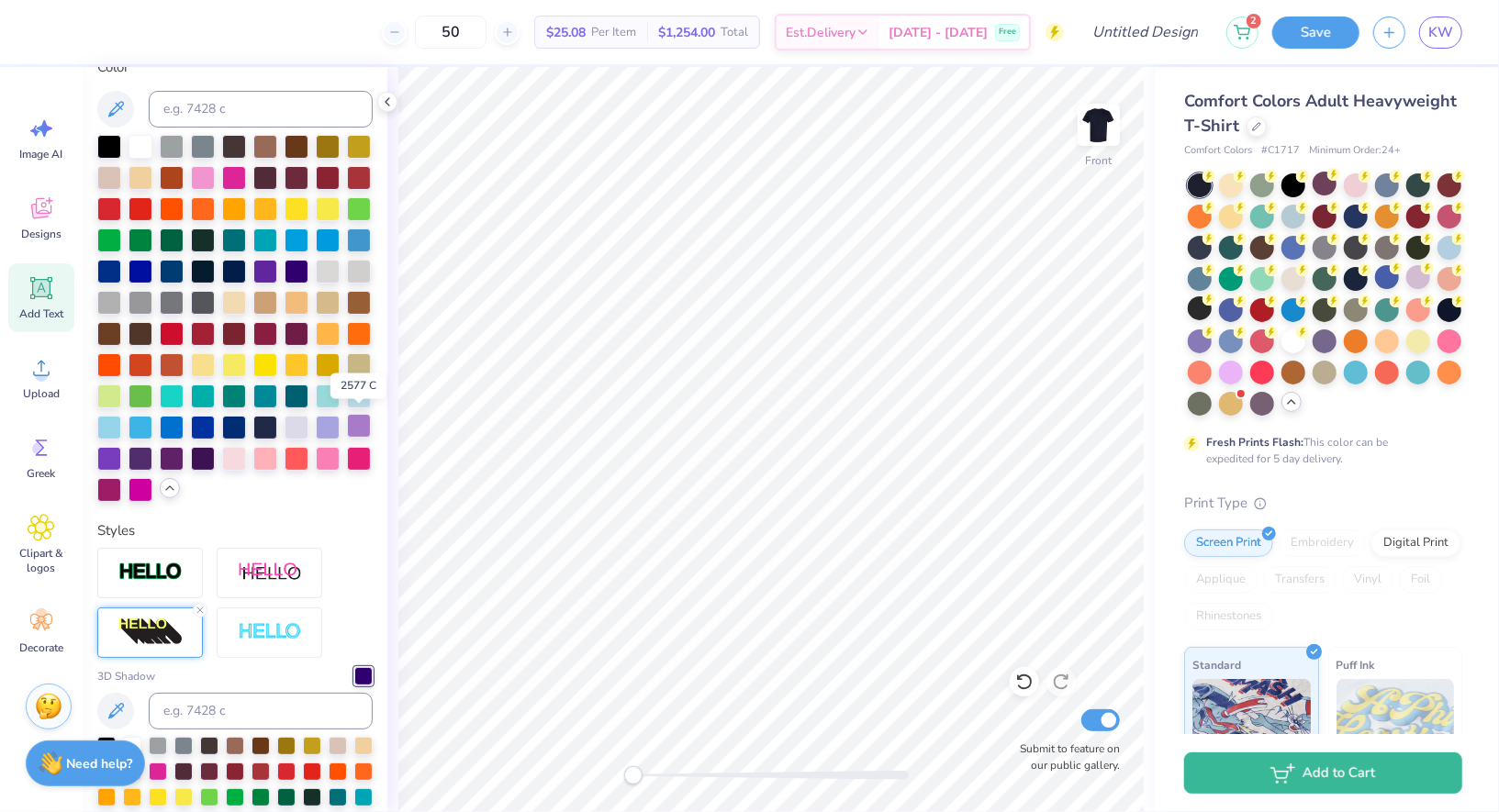
scroll to position [435, 0]
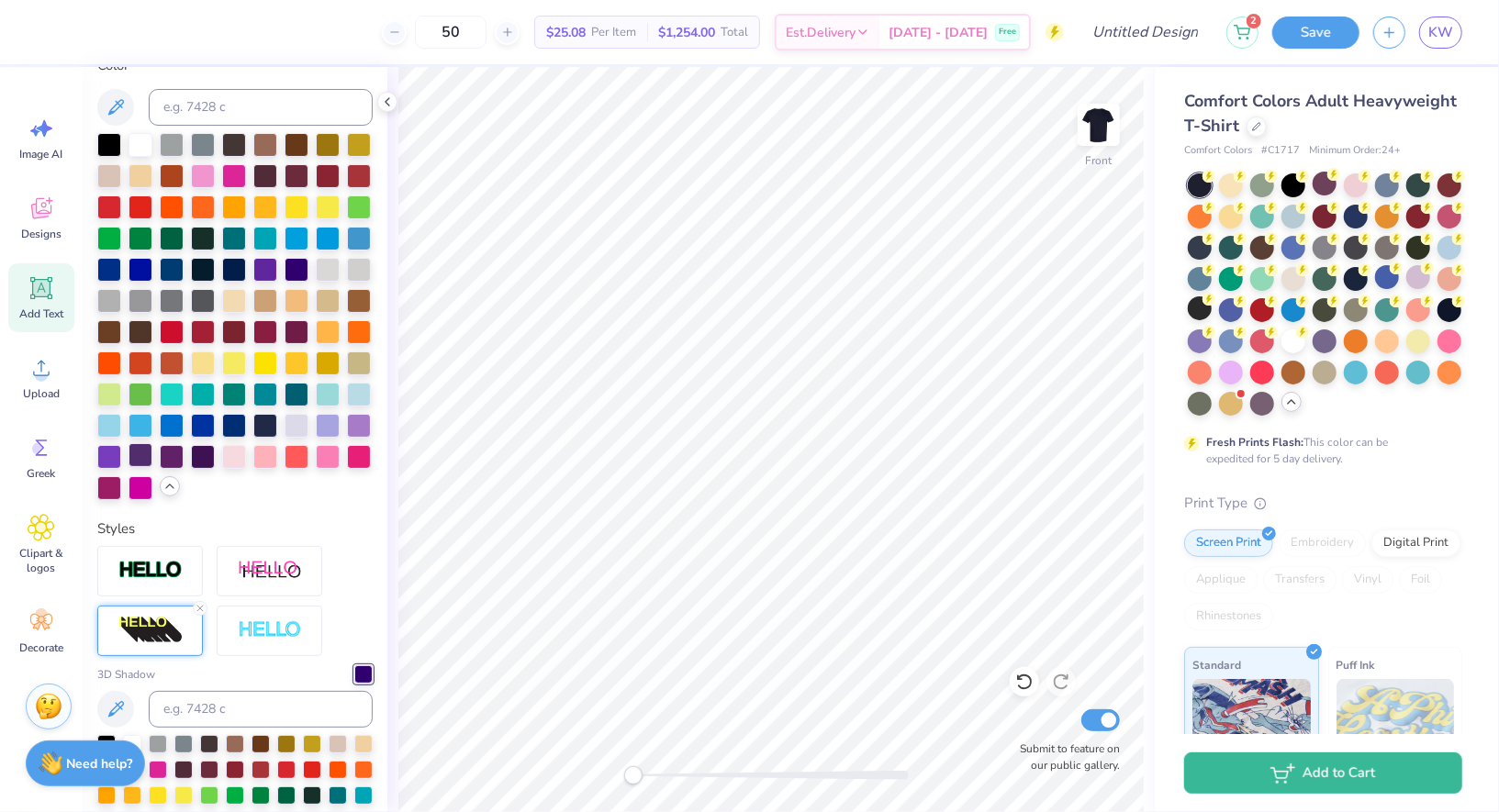
click at [143, 457] on div at bounding box center [141, 455] width 24 height 24
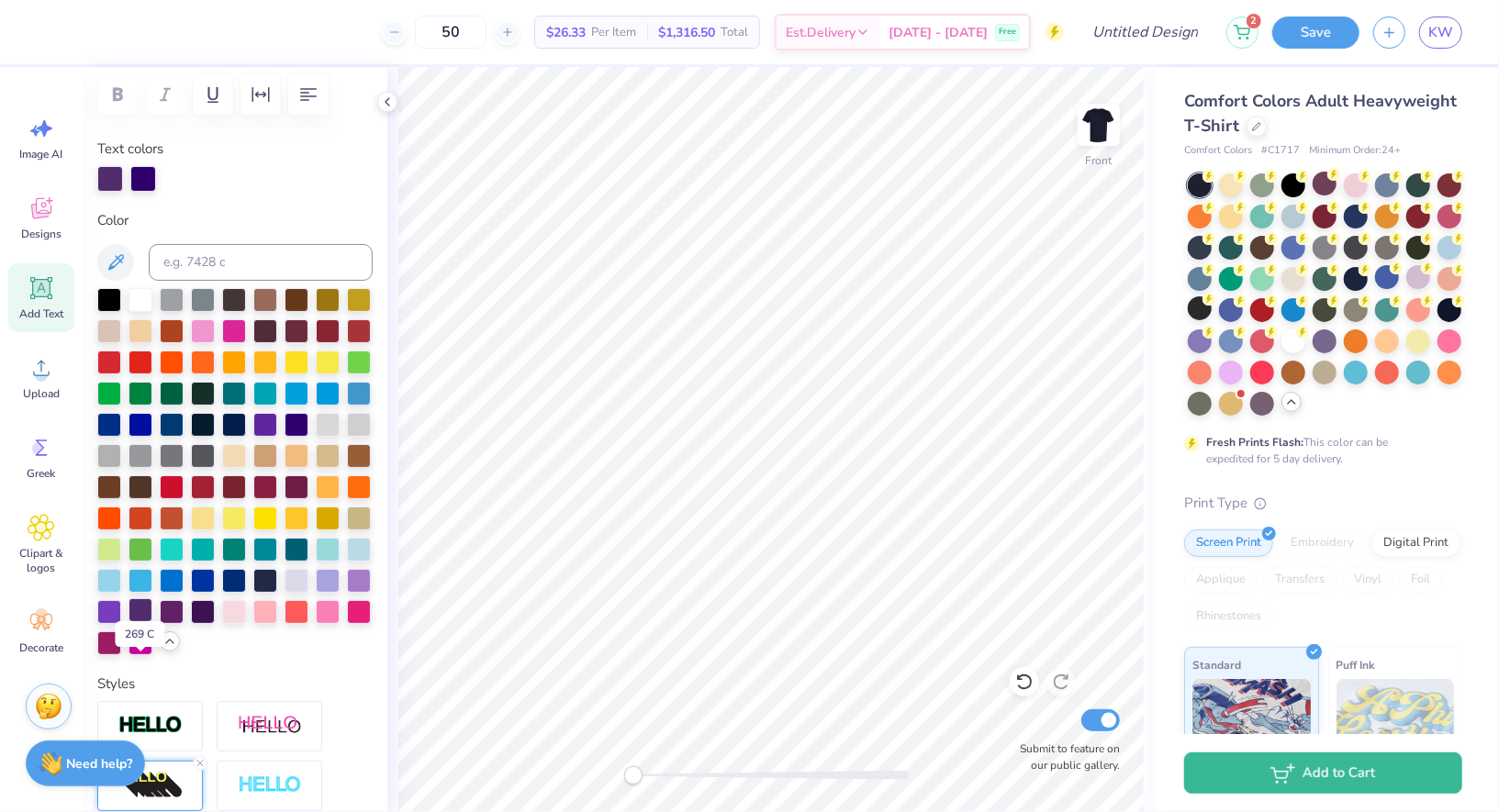
scroll to position [171, 0]
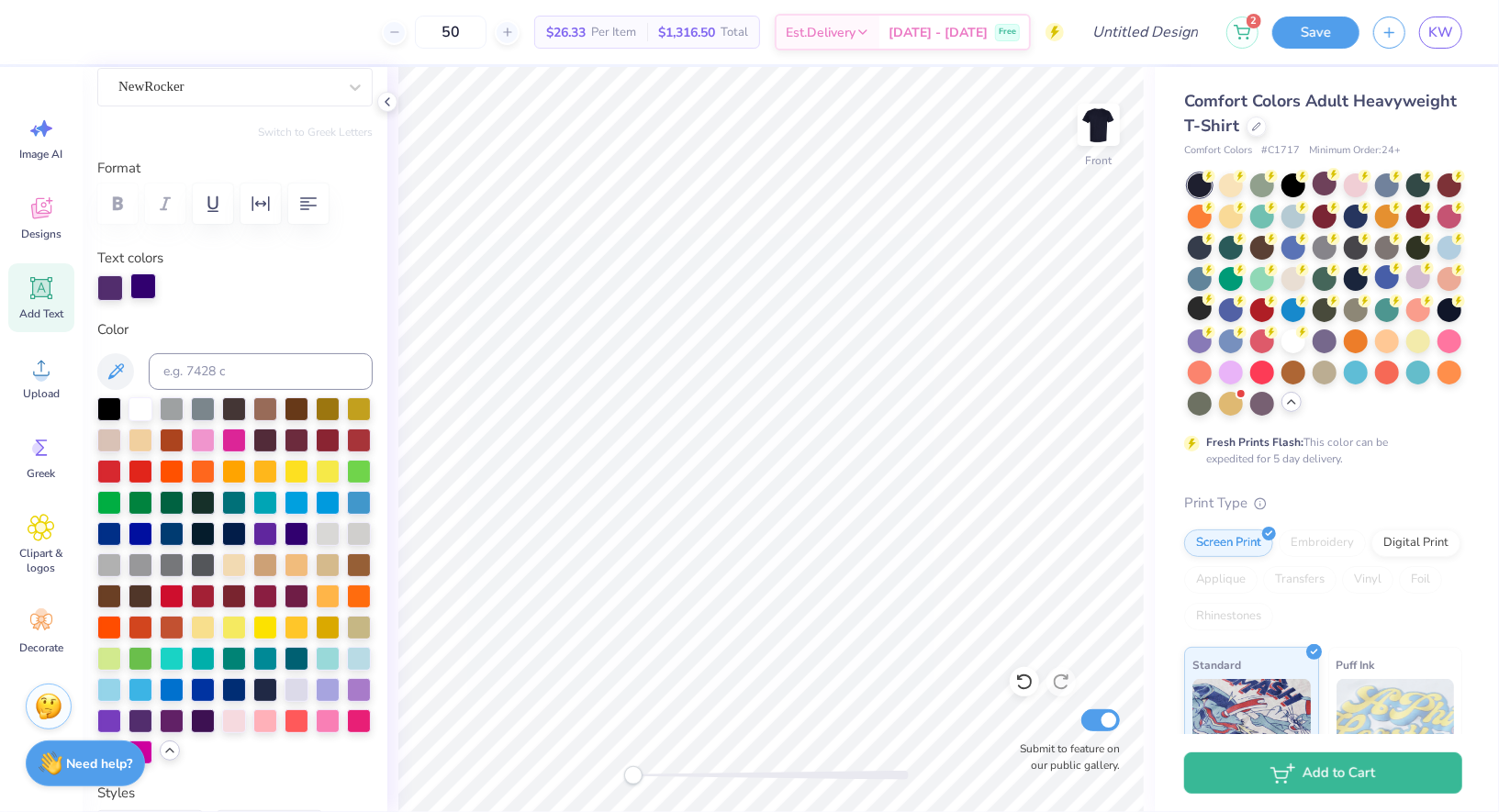
click at [148, 283] on div at bounding box center [144, 286] width 26 height 26
click at [358, 687] on div at bounding box center [359, 690] width 24 height 24
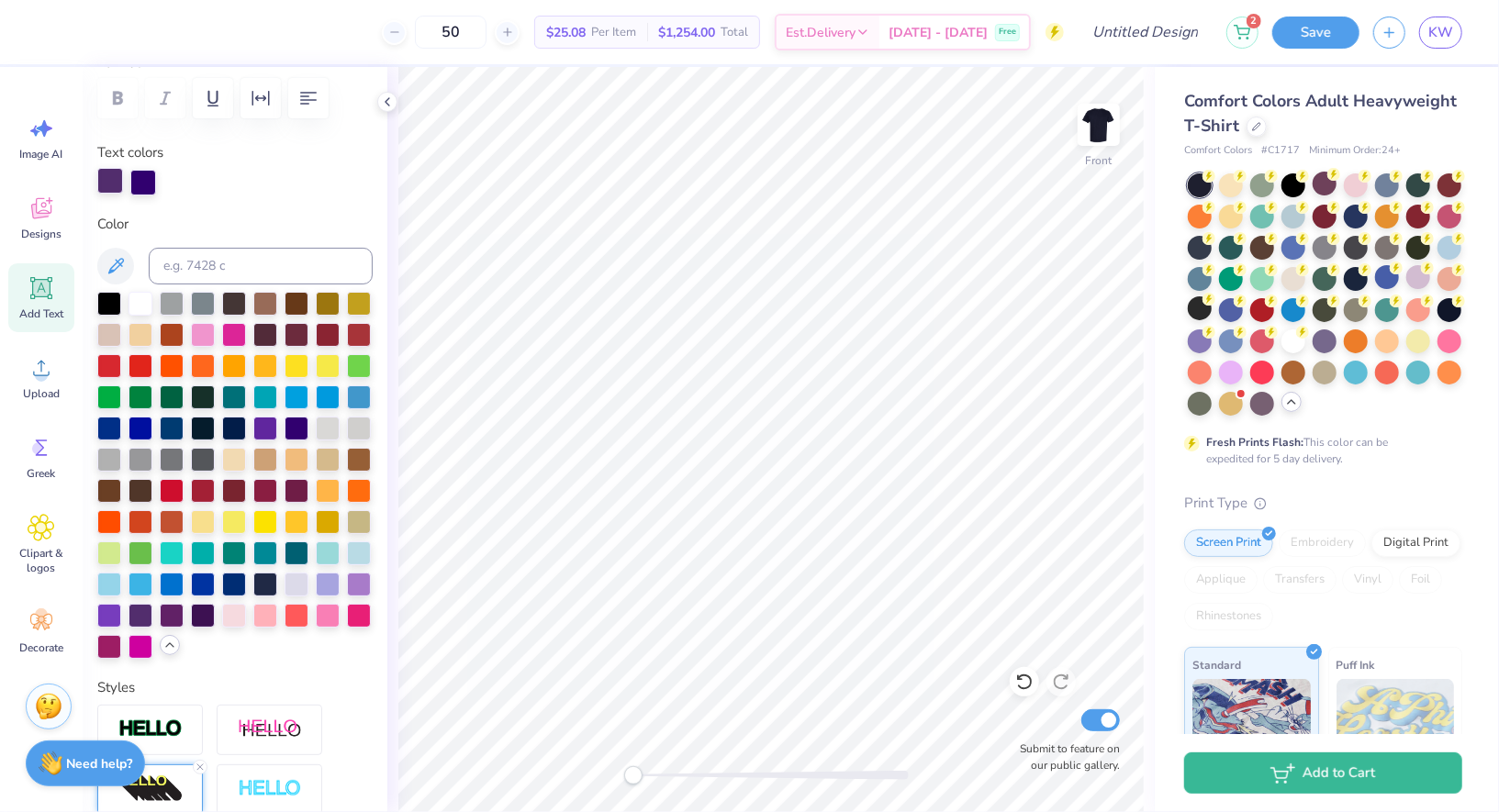
click at [117, 179] on div at bounding box center [110, 181] width 26 height 26
click at [147, 615] on div at bounding box center [141, 614] width 24 height 24
click at [114, 608] on div at bounding box center [109, 614] width 24 height 24
click at [178, 612] on div at bounding box center [172, 614] width 24 height 24
click at [211, 612] on div at bounding box center [203, 614] width 24 height 24
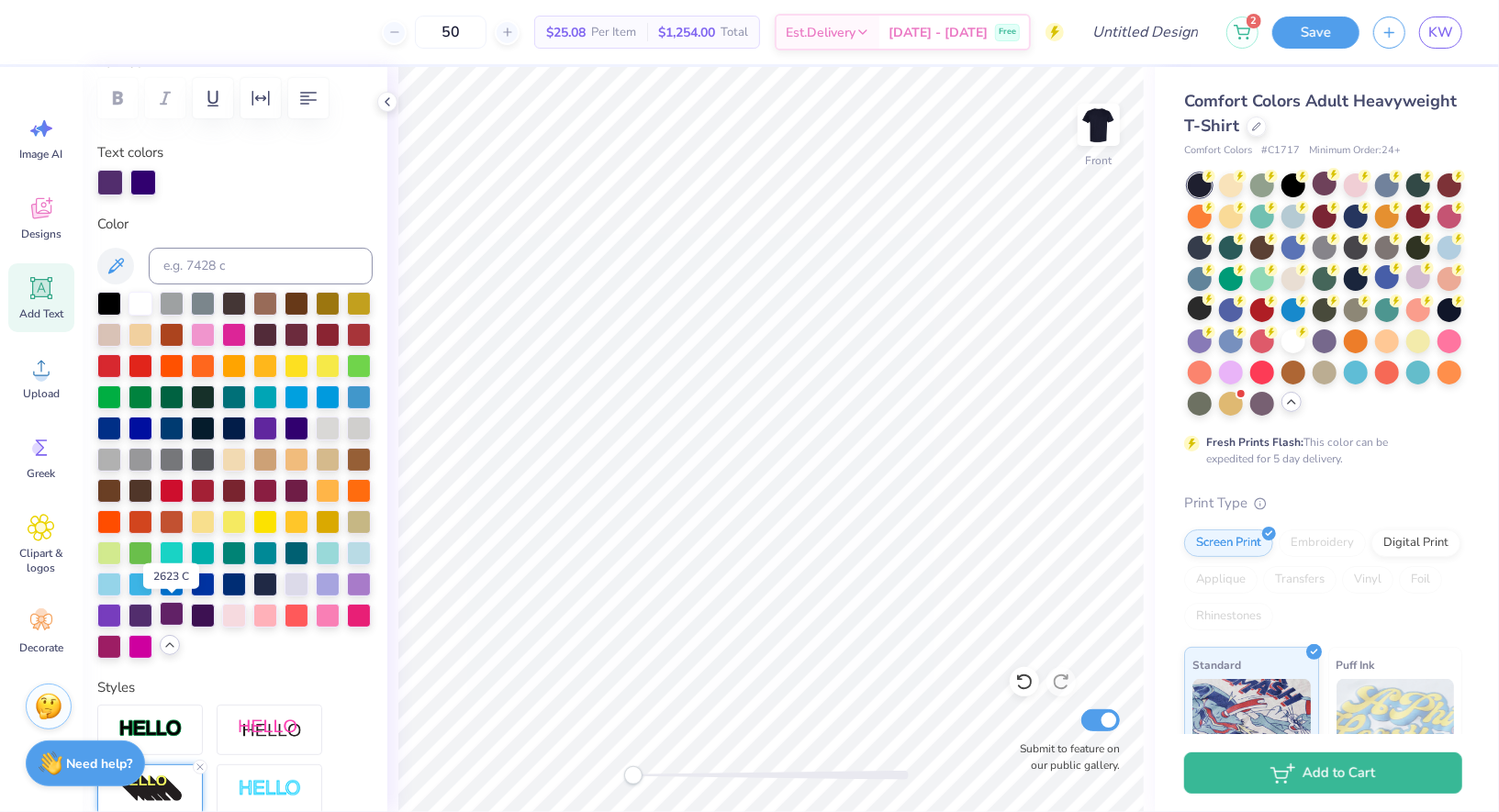
click at [176, 623] on div at bounding box center [172, 614] width 24 height 24
click at [113, 613] on div at bounding box center [109, 614] width 24 height 24
click at [145, 613] on div at bounding box center [141, 614] width 24 height 24
click at [298, 434] on div at bounding box center [297, 427] width 24 height 24
click at [280, 428] on div at bounding box center [234, 475] width 275 height 367
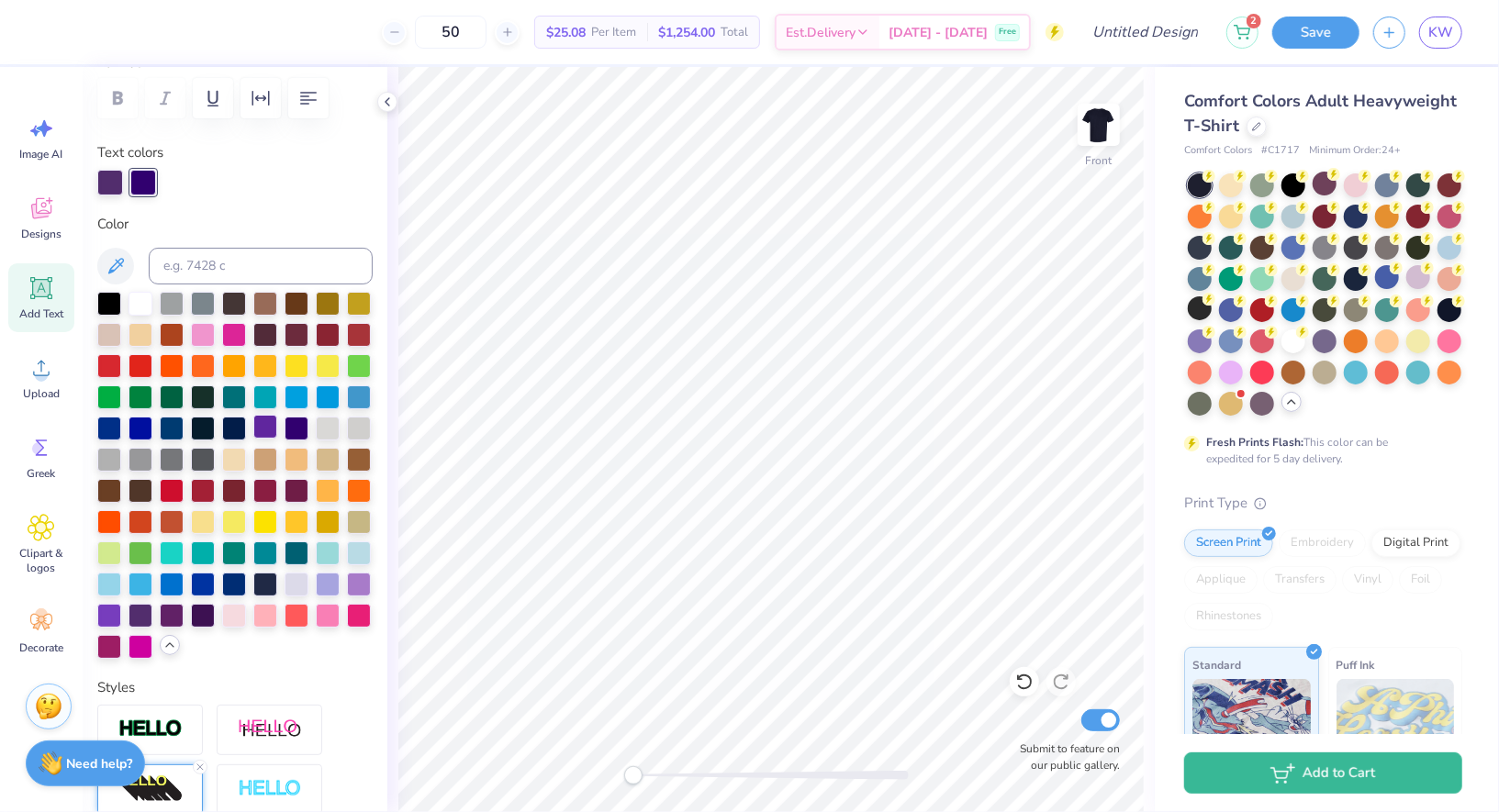
click at [264, 428] on div at bounding box center [266, 427] width 24 height 24
click at [277, 429] on div at bounding box center [266, 427] width 24 height 24
click at [298, 426] on div at bounding box center [297, 427] width 24 height 24
click at [362, 582] on div at bounding box center [359, 583] width 24 height 24
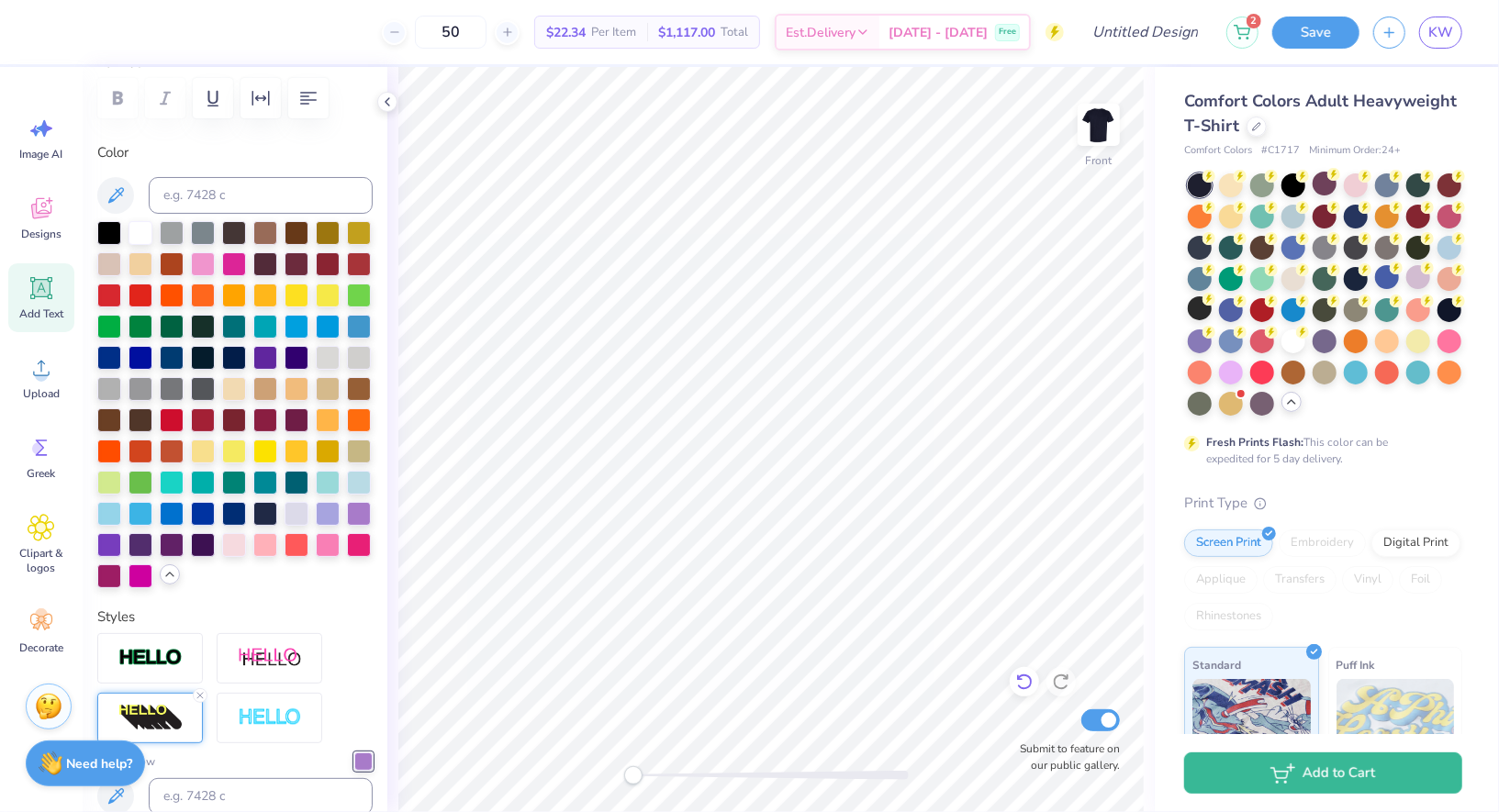
click at [1026, 676] on icon at bounding box center [1024, 682] width 16 height 17
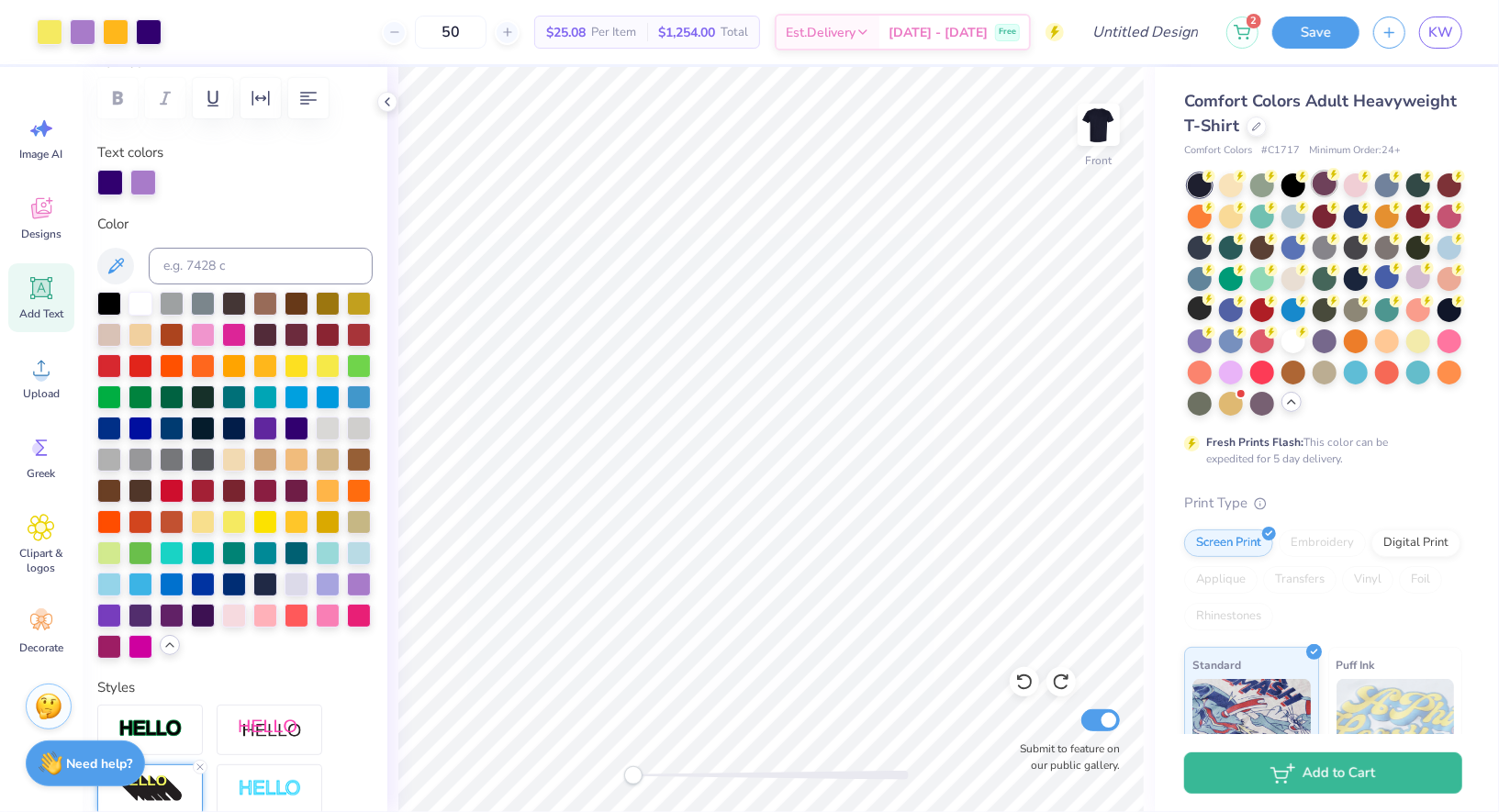
click at [1323, 184] on div at bounding box center [1326, 184] width 24 height 24
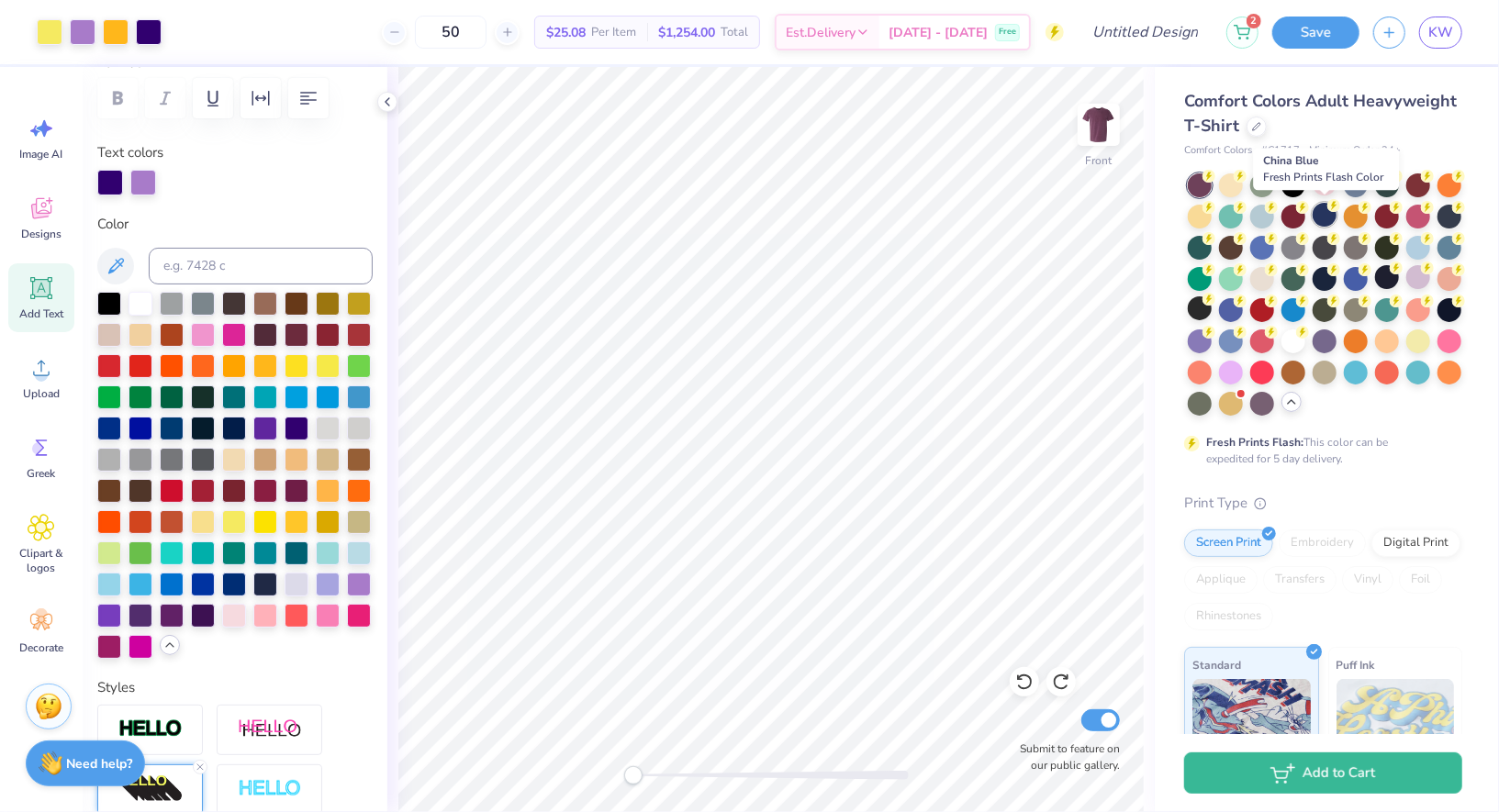
click at [1322, 209] on div at bounding box center [1326, 215] width 24 height 24
click at [1247, 335] on div at bounding box center [1326, 295] width 274 height 242
click at [1238, 335] on circle at bounding box center [1241, 330] width 13 height 13
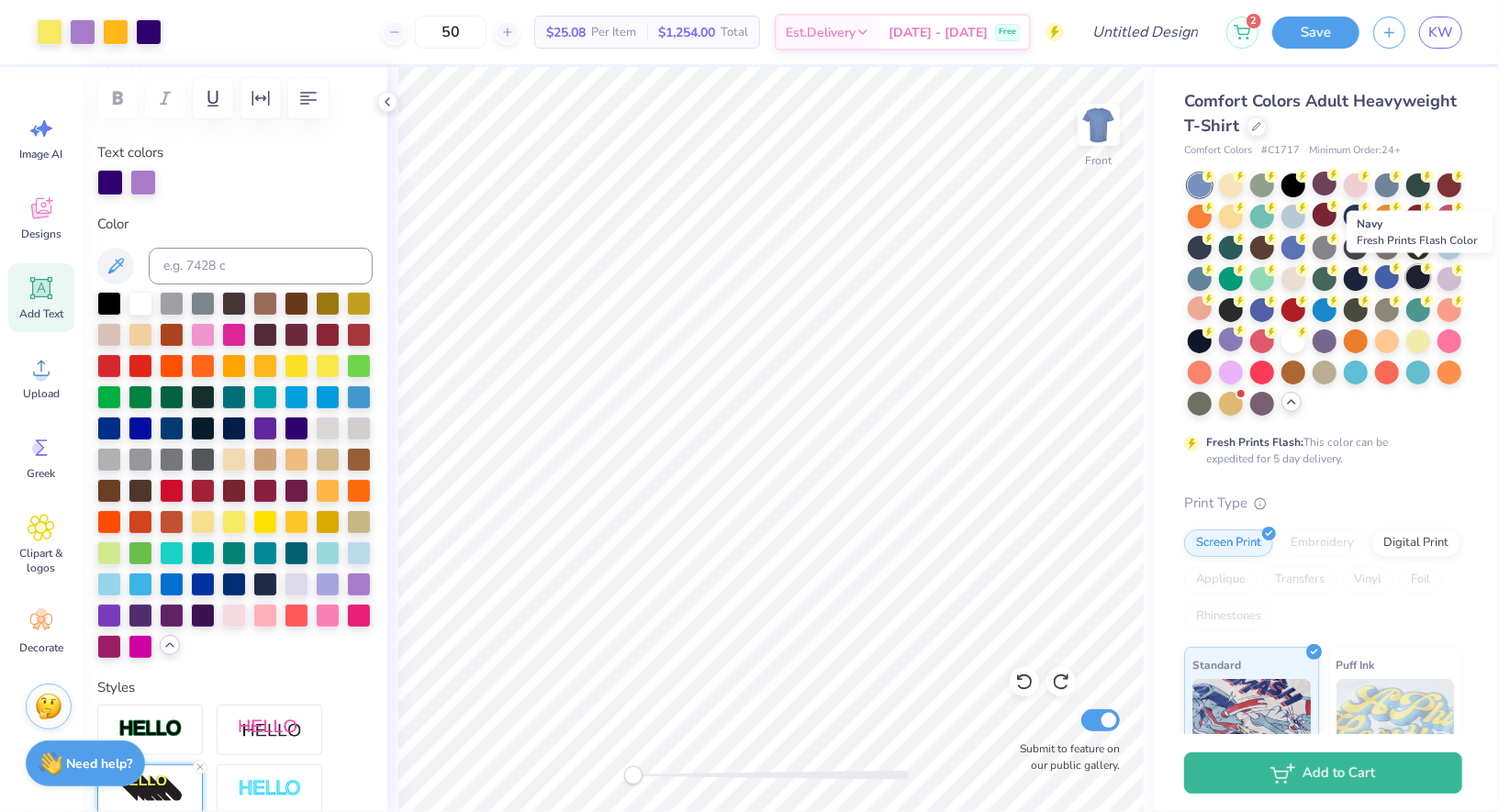
click at [1422, 282] on div at bounding box center [1419, 277] width 24 height 24
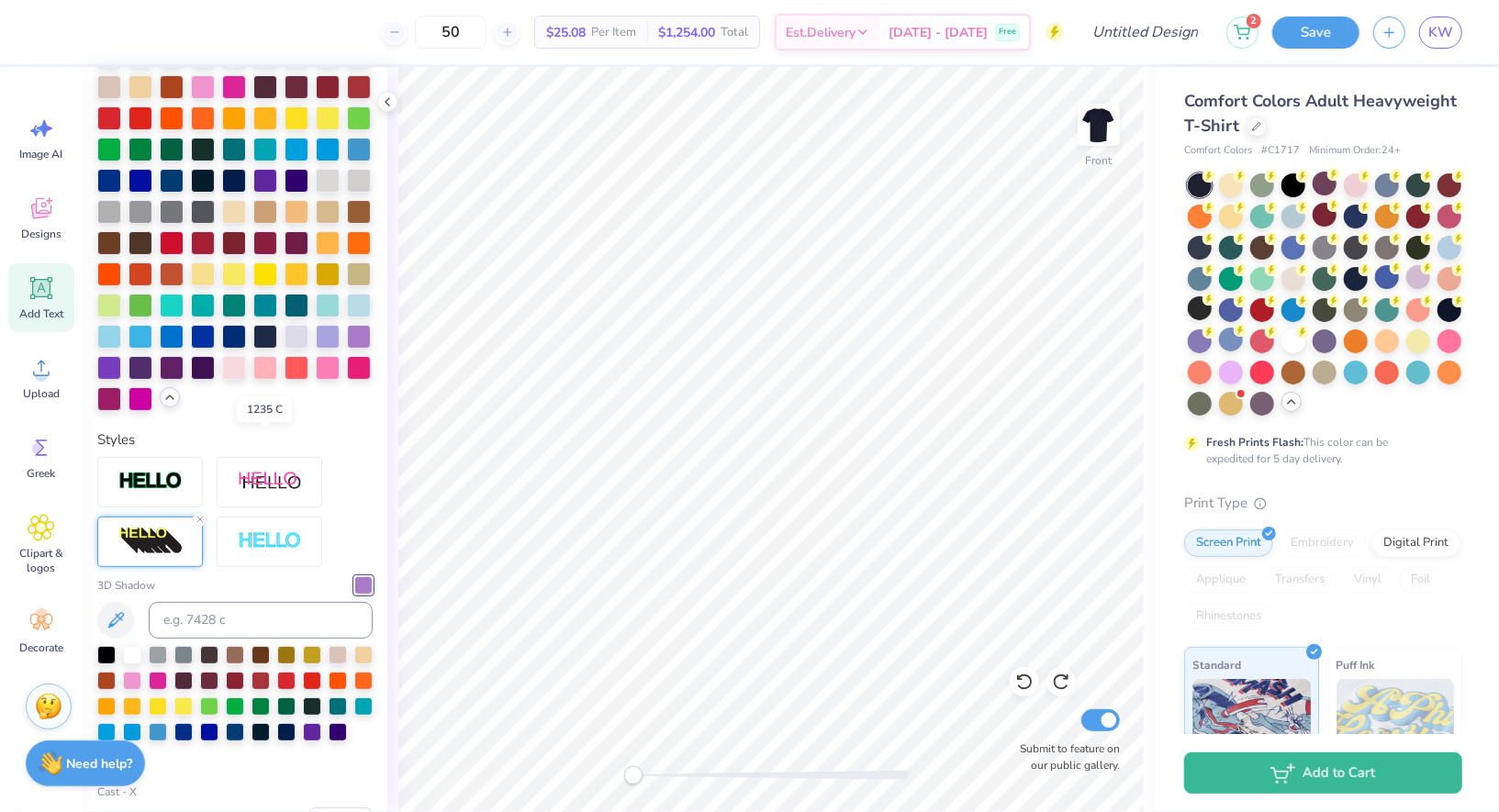
scroll to position [835, 0]
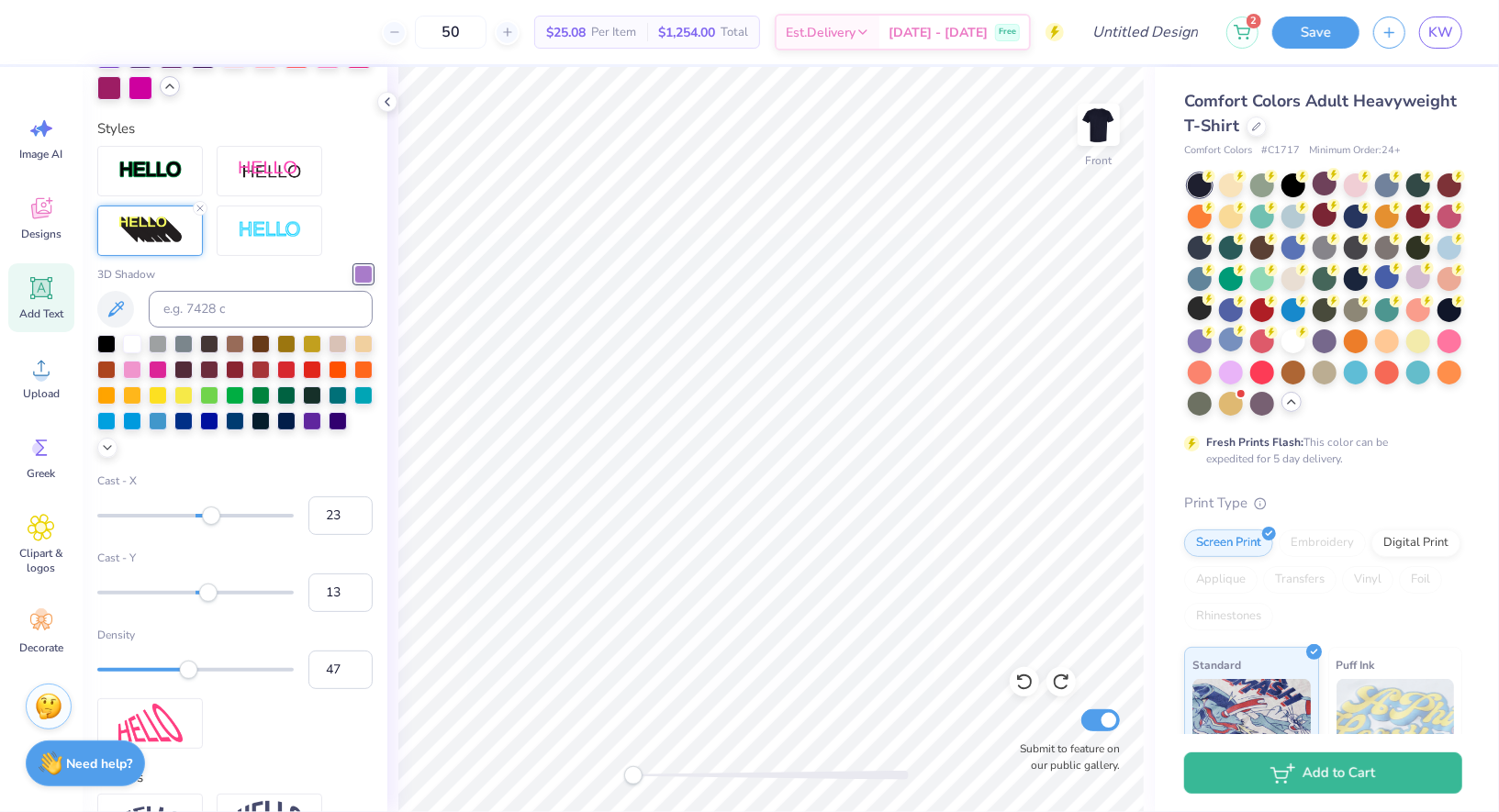
type input "24"
click at [219, 514] on div at bounding box center [195, 516] width 197 height 4
type input "-20"
drag, startPoint x: 220, startPoint y: 514, endPoint x: 176, endPoint y: 516, distance: 44.0
click at [176, 516] on div "Accessibility label" at bounding box center [176, 515] width 19 height 19
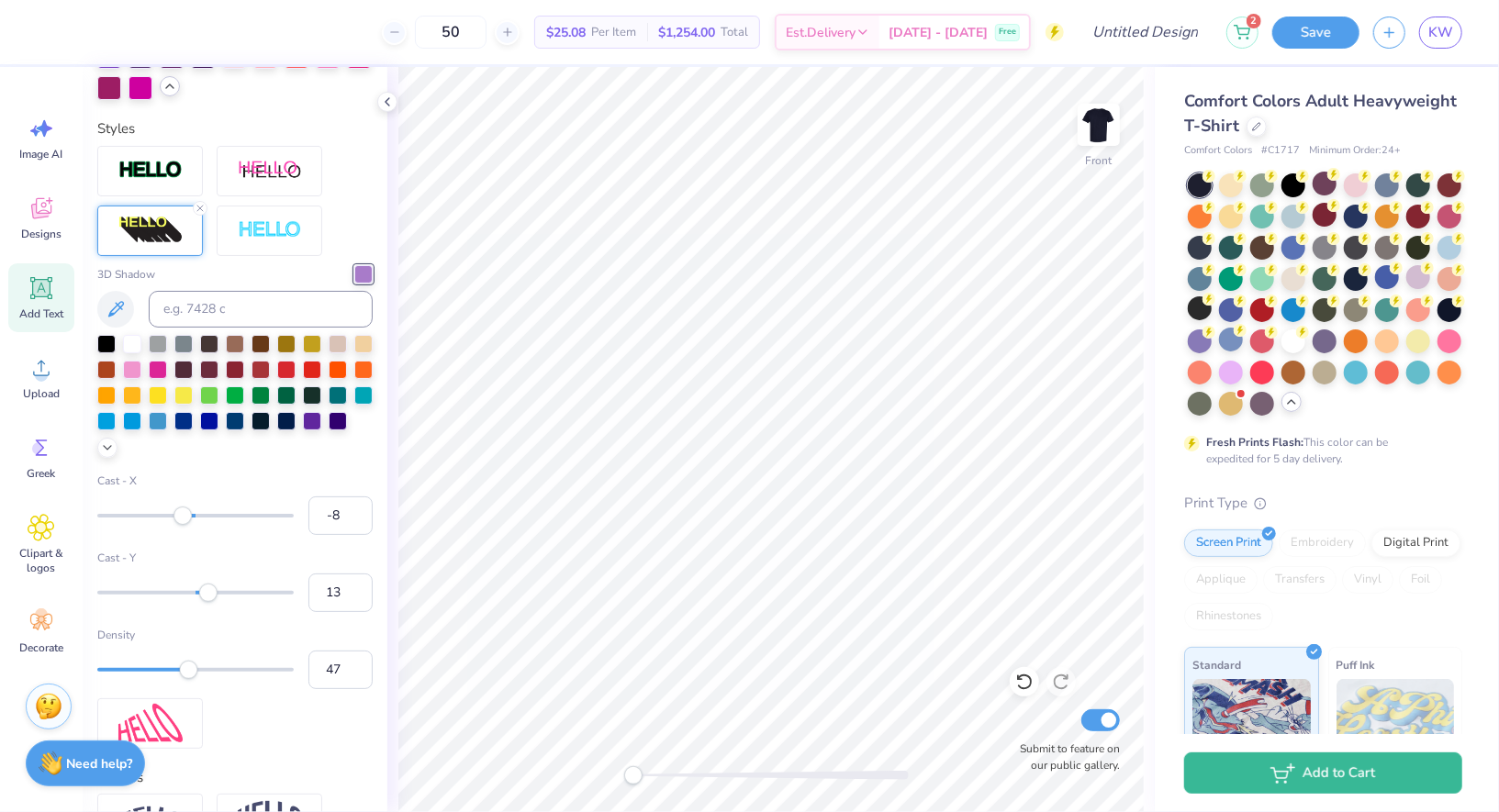
type input "-7"
drag, startPoint x: 176, startPoint y: 516, endPoint x: 188, endPoint y: 516, distance: 12.0
click at [188, 516] on div "Accessibility label" at bounding box center [189, 515] width 19 height 19
type input "-2"
click at [194, 516] on div "Accessibility label" at bounding box center [195, 515] width 19 height 19
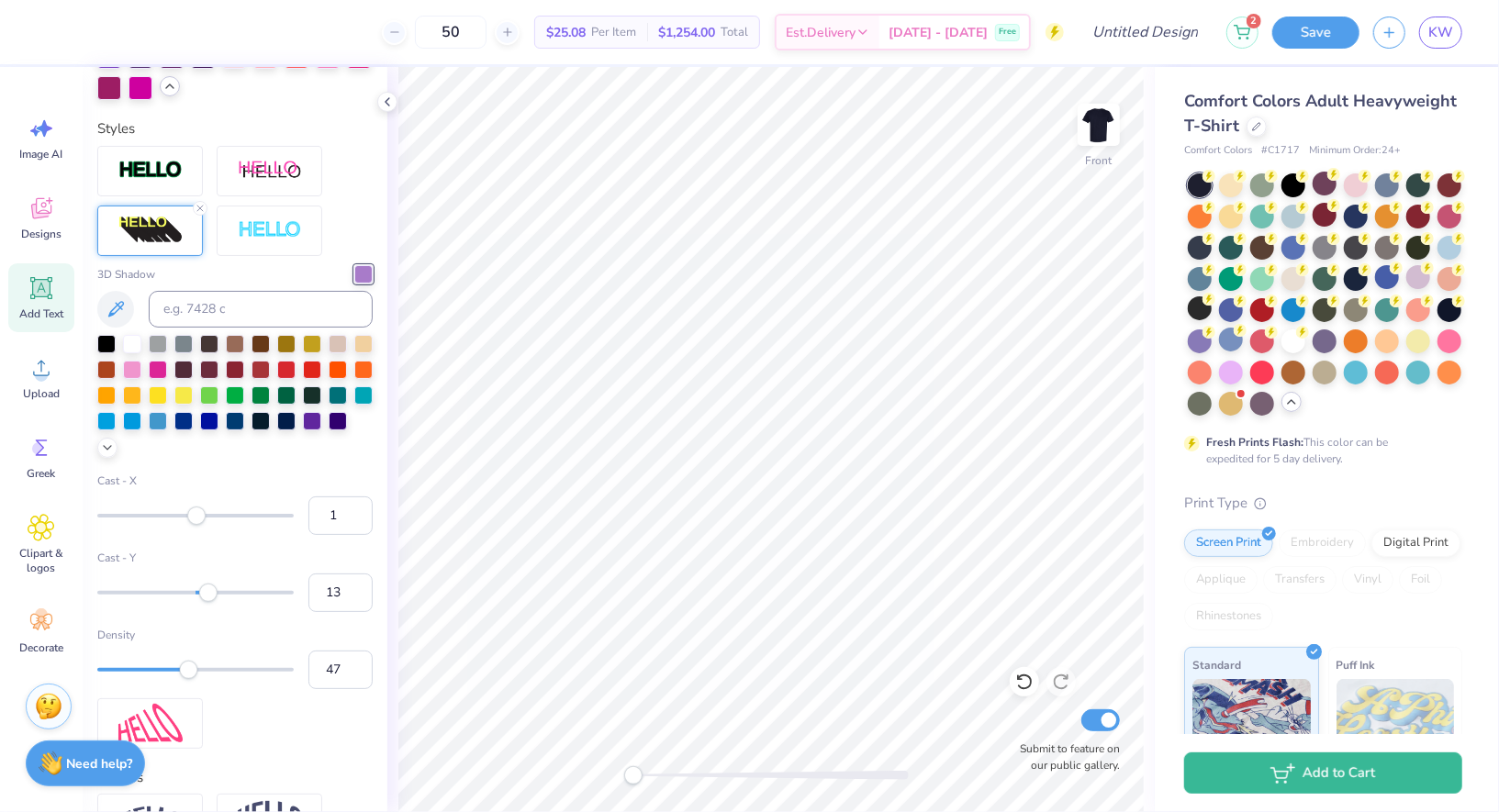
type input "2"
click at [198, 516] on div "Accessibility label" at bounding box center [197, 515] width 19 height 19
type input "1"
click at [197, 516] on div "Accessibility label" at bounding box center [196, 515] width 19 height 19
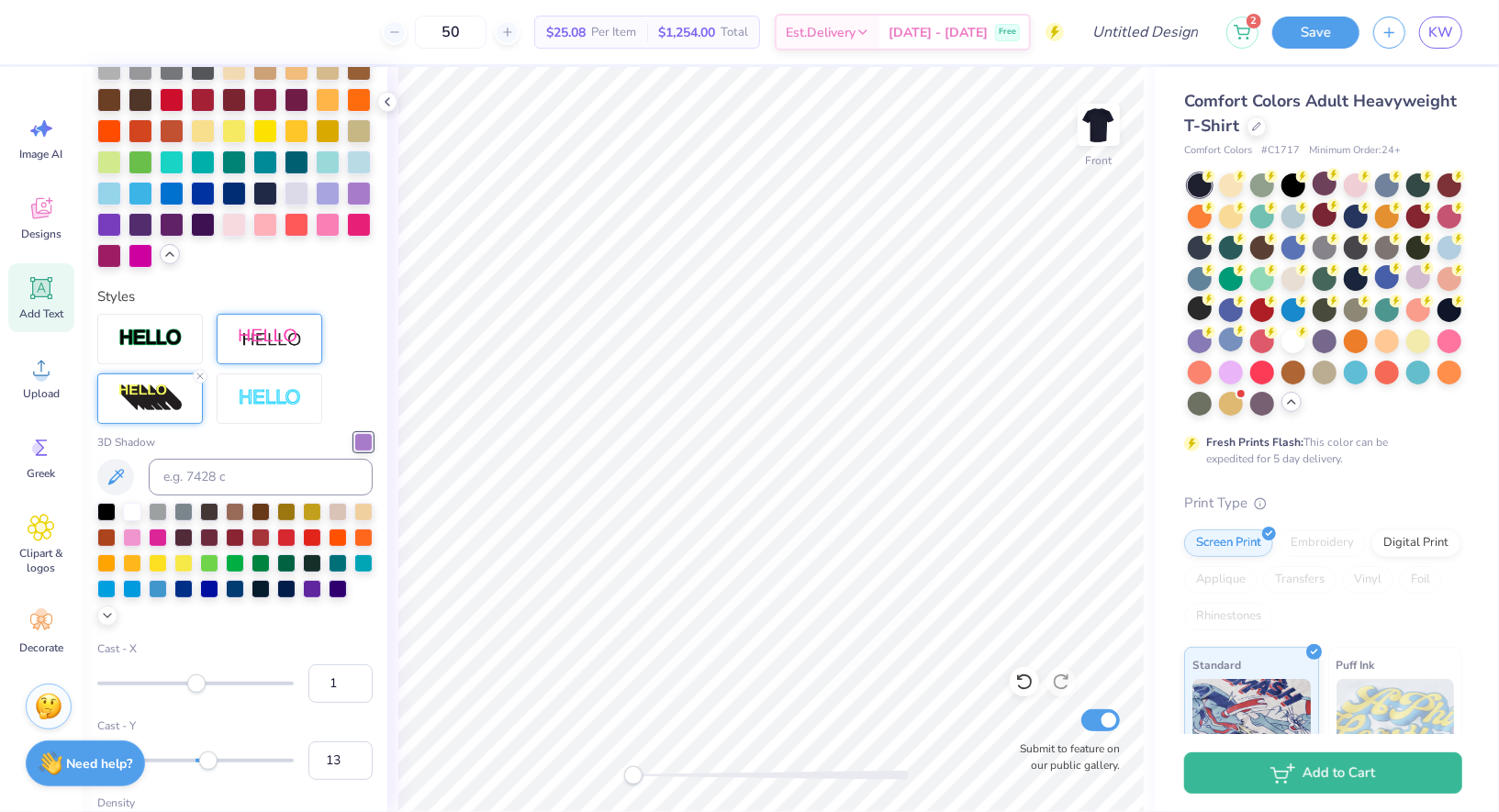
scroll to position [655, 0]
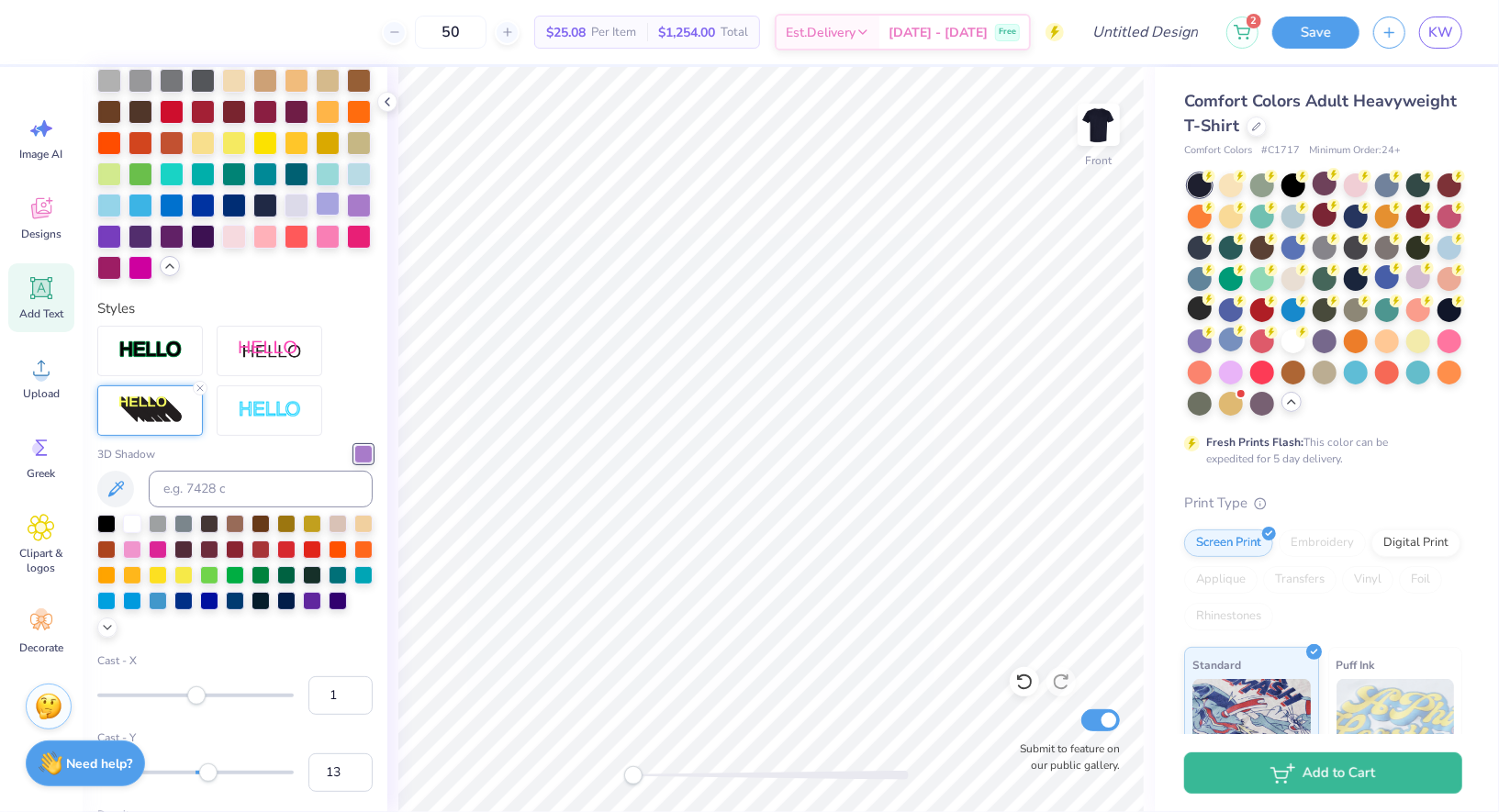
click at [331, 203] on div at bounding box center [328, 204] width 24 height 24
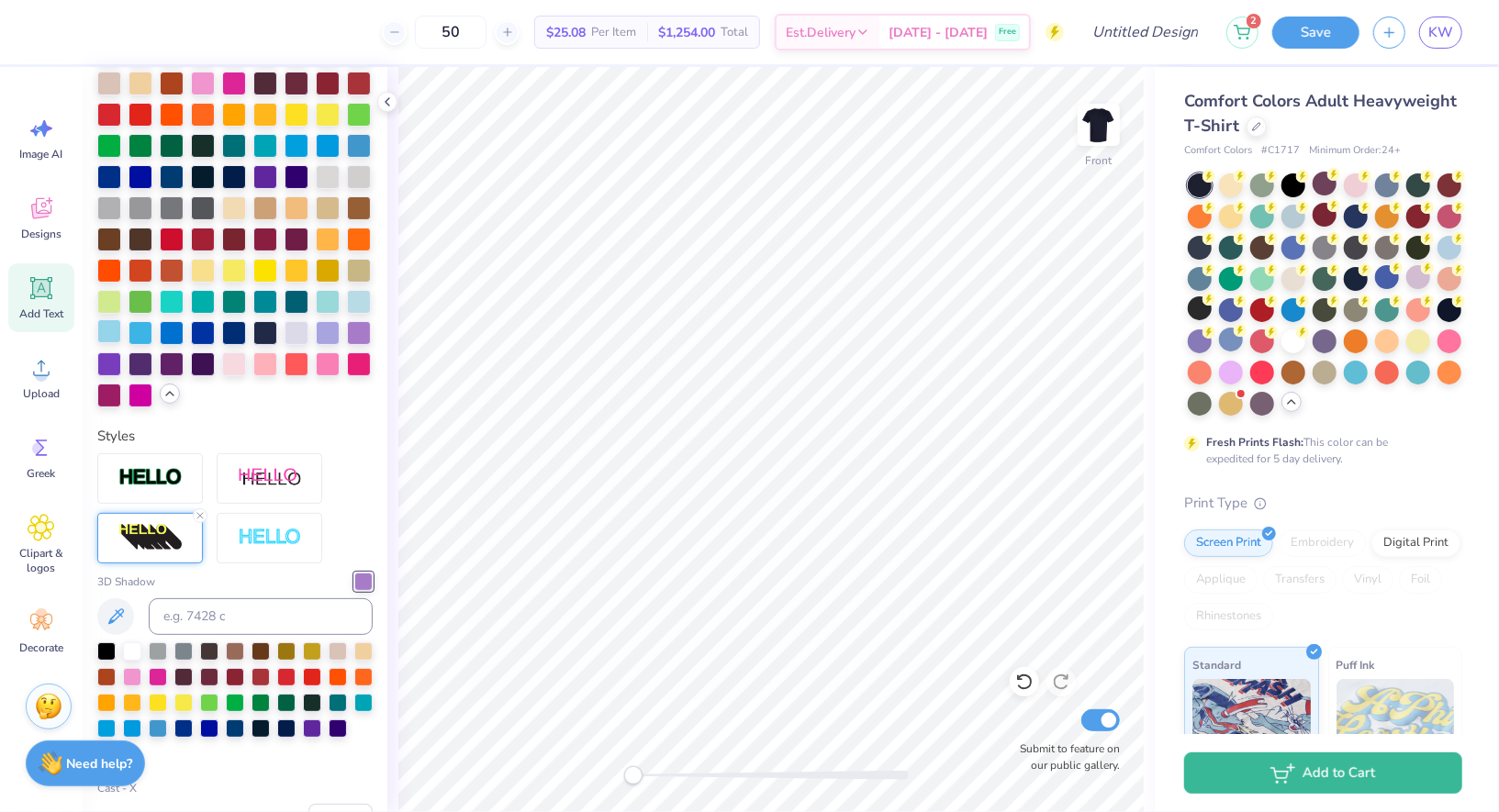
click at [114, 333] on div at bounding box center [109, 332] width 24 height 24
drag, startPoint x: 325, startPoint y: 300, endPoint x: 312, endPoint y: 301, distance: 13.0
click at [325, 300] on div at bounding box center [328, 302] width 24 height 24
click at [172, 295] on div at bounding box center [172, 300] width 24 height 24
click at [201, 296] on div at bounding box center [203, 300] width 24 height 24
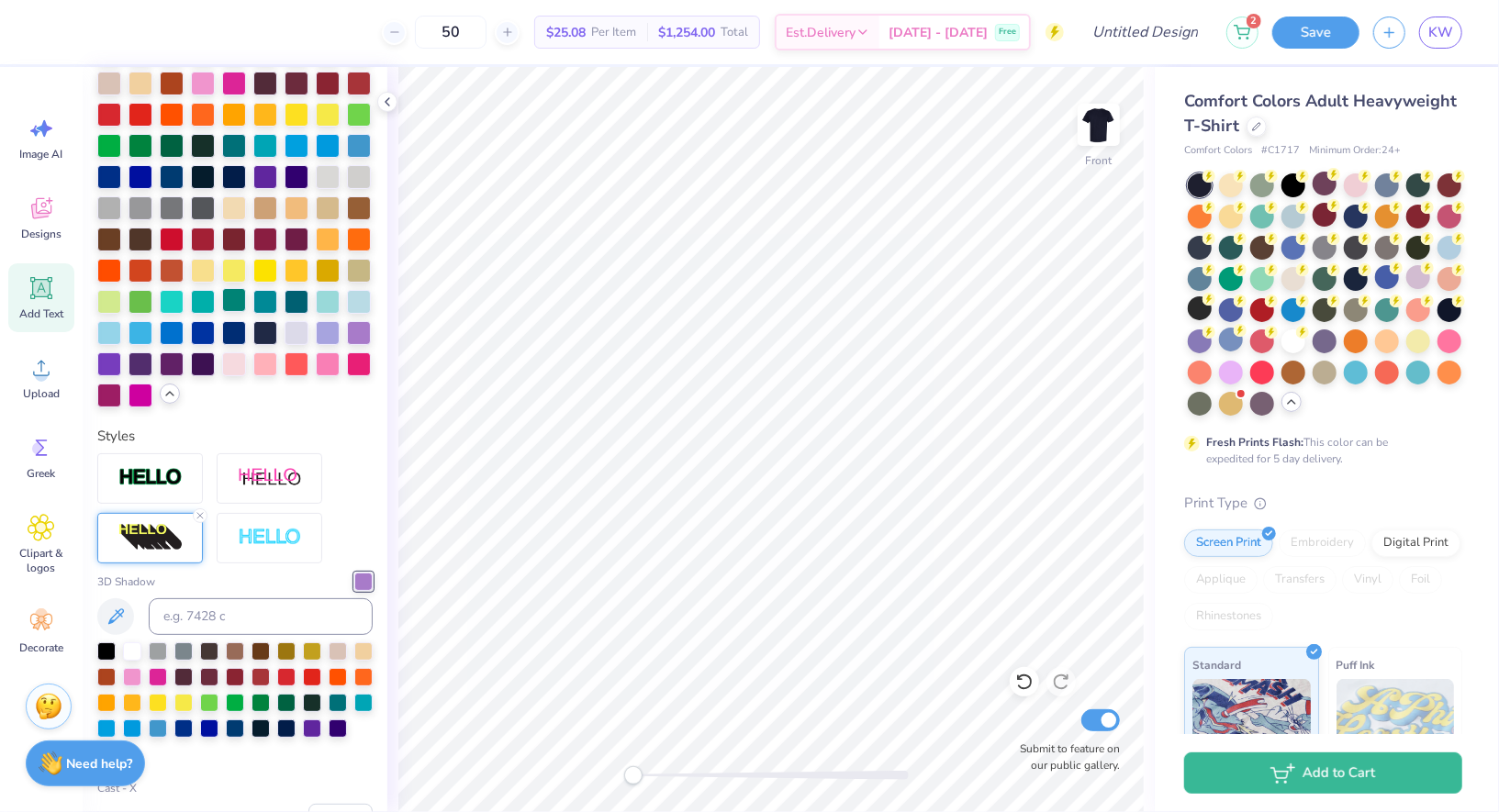
click at [235, 303] on div at bounding box center [234, 300] width 24 height 24
click at [212, 303] on div at bounding box center [203, 300] width 24 height 24
click at [360, 302] on div at bounding box center [359, 300] width 24 height 24
type input "9.66"
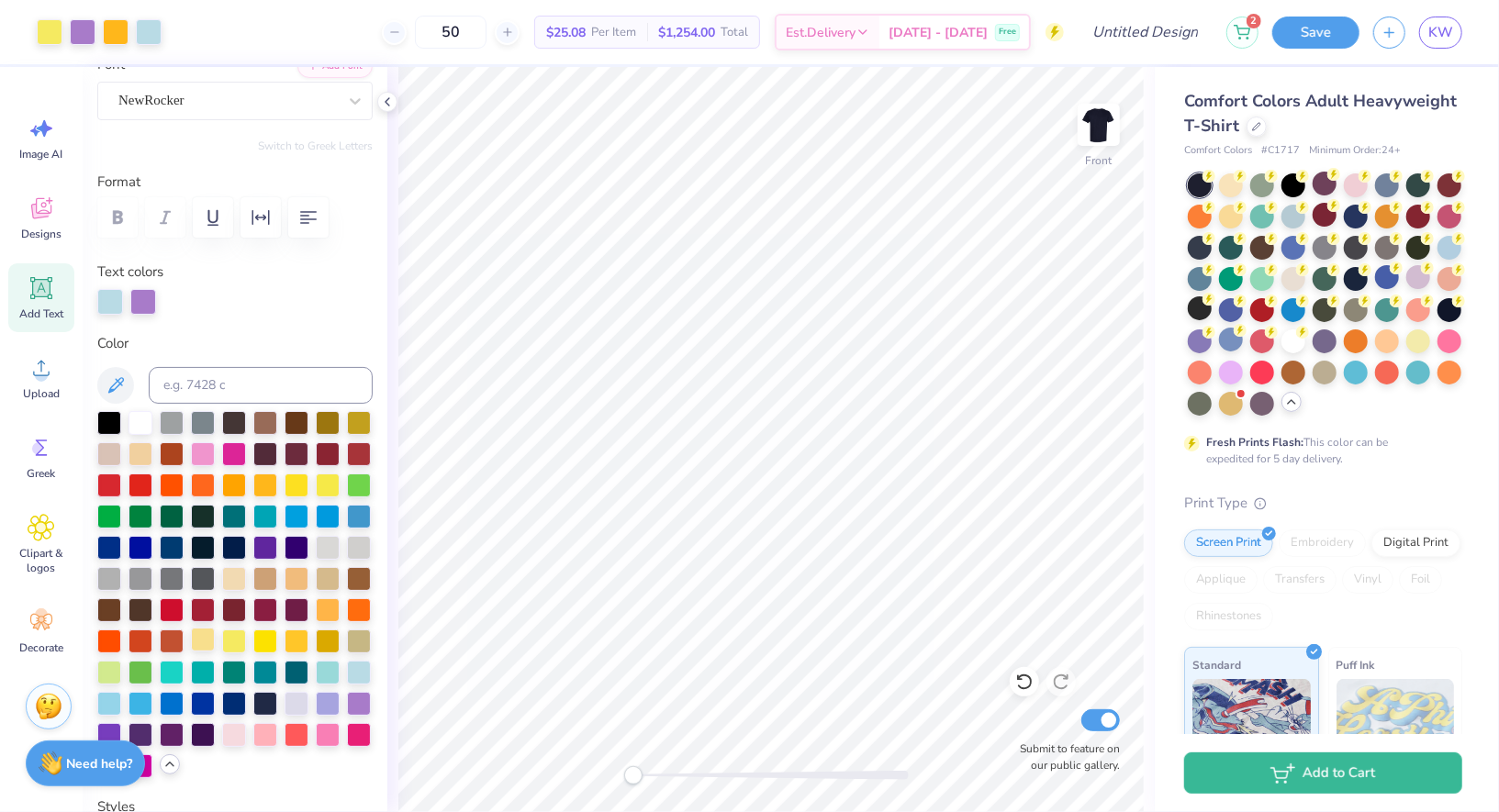
scroll to position [0, 0]
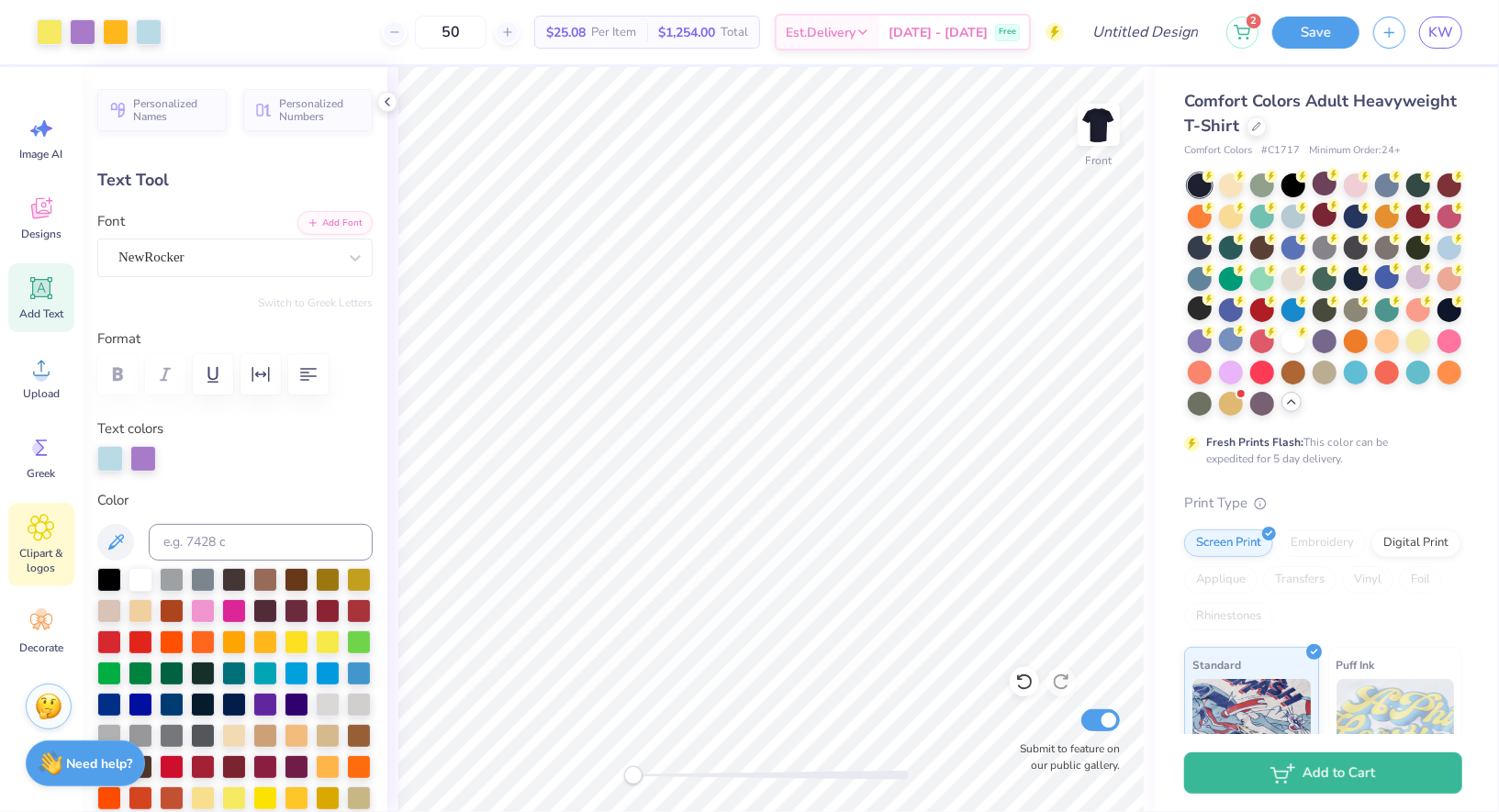
click at [58, 530] on div "Clipart & logos" at bounding box center [41, 544] width 66 height 84
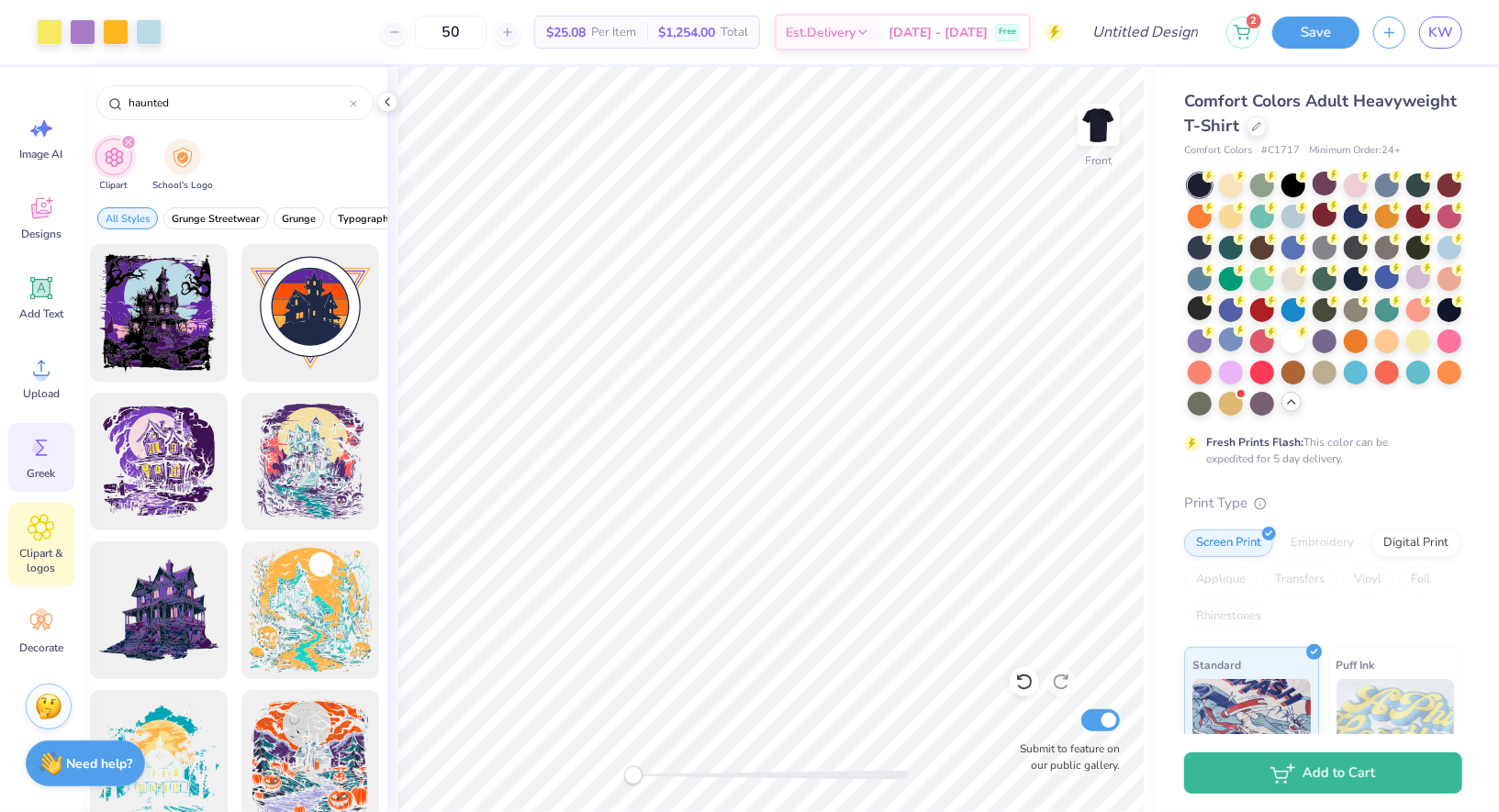
click at [61, 445] on div "Greek" at bounding box center [41, 458] width 66 height 69
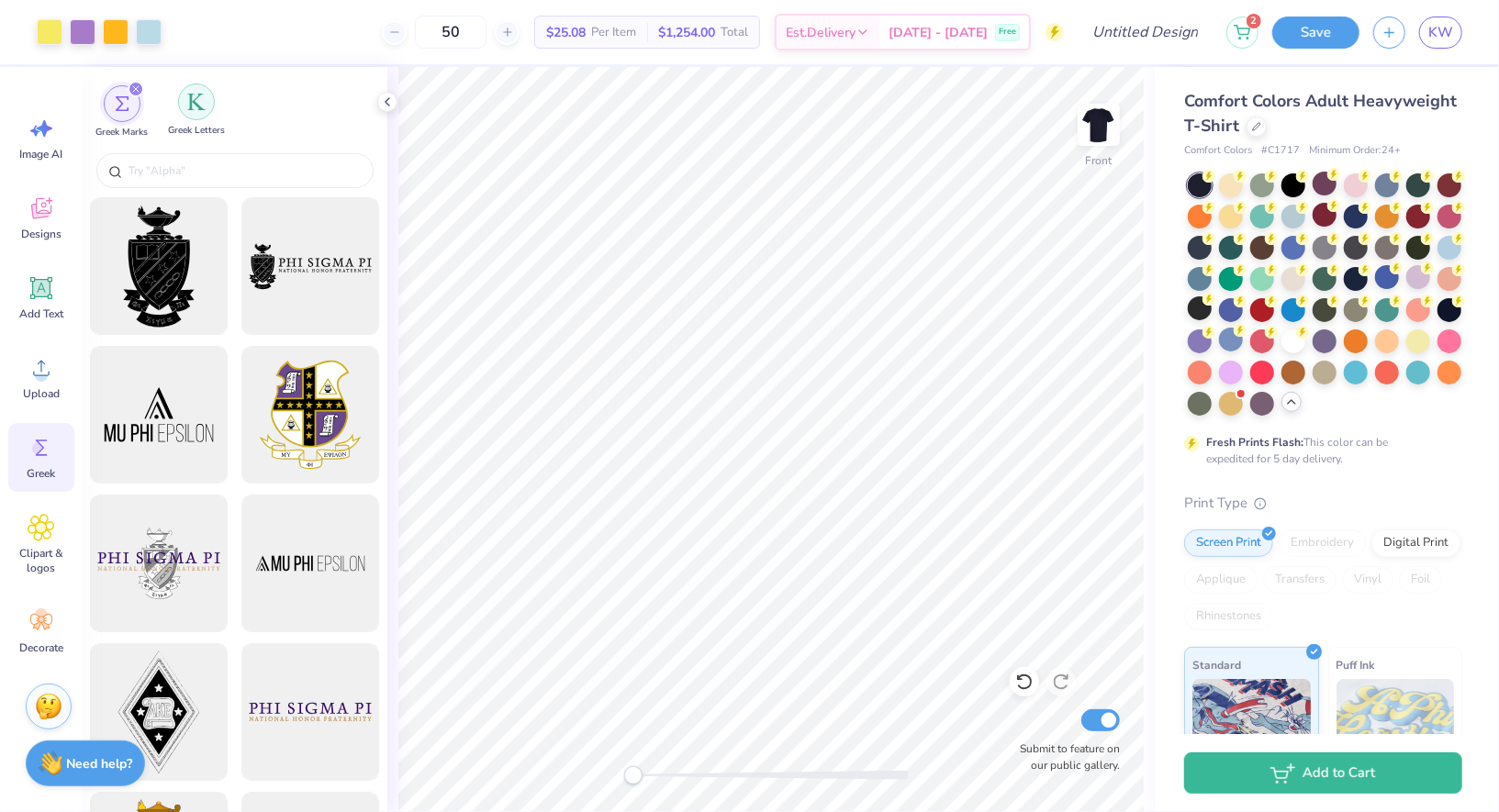
click at [179, 109] on div "filter for Greek Letters" at bounding box center [196, 102] width 36 height 36
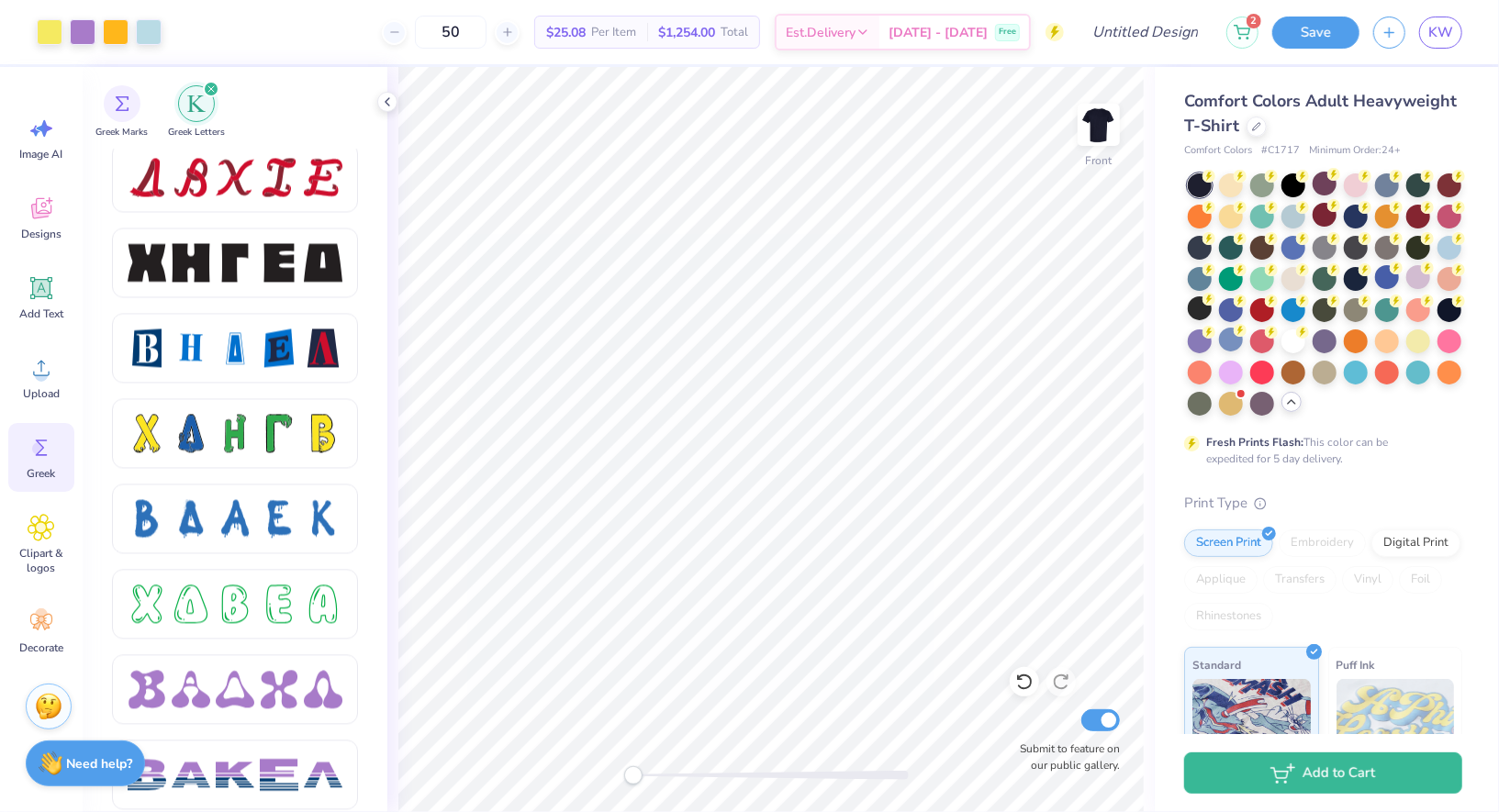
scroll to position [2393, 0]
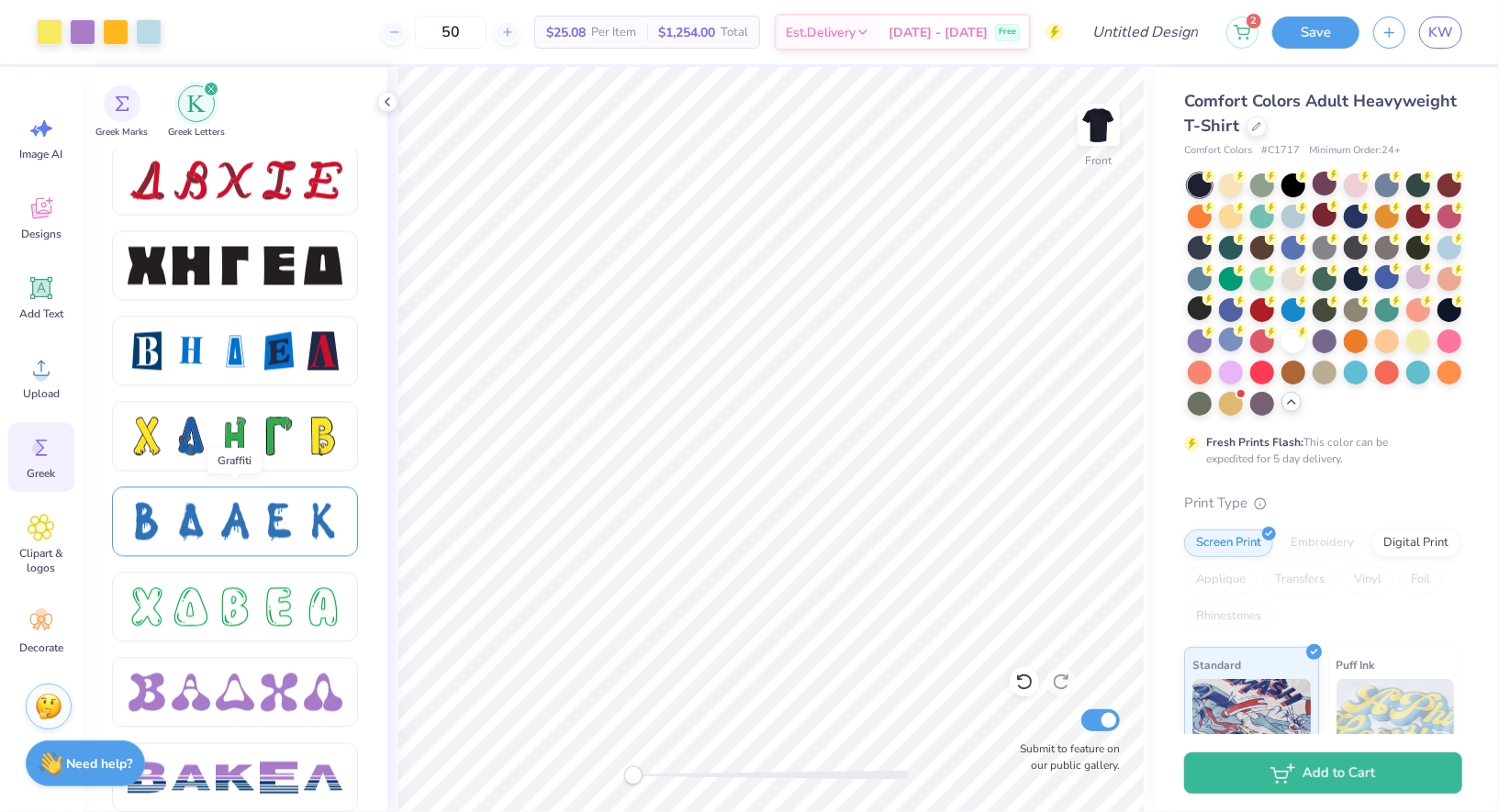
click at [267, 533] on div at bounding box center [279, 520] width 38 height 38
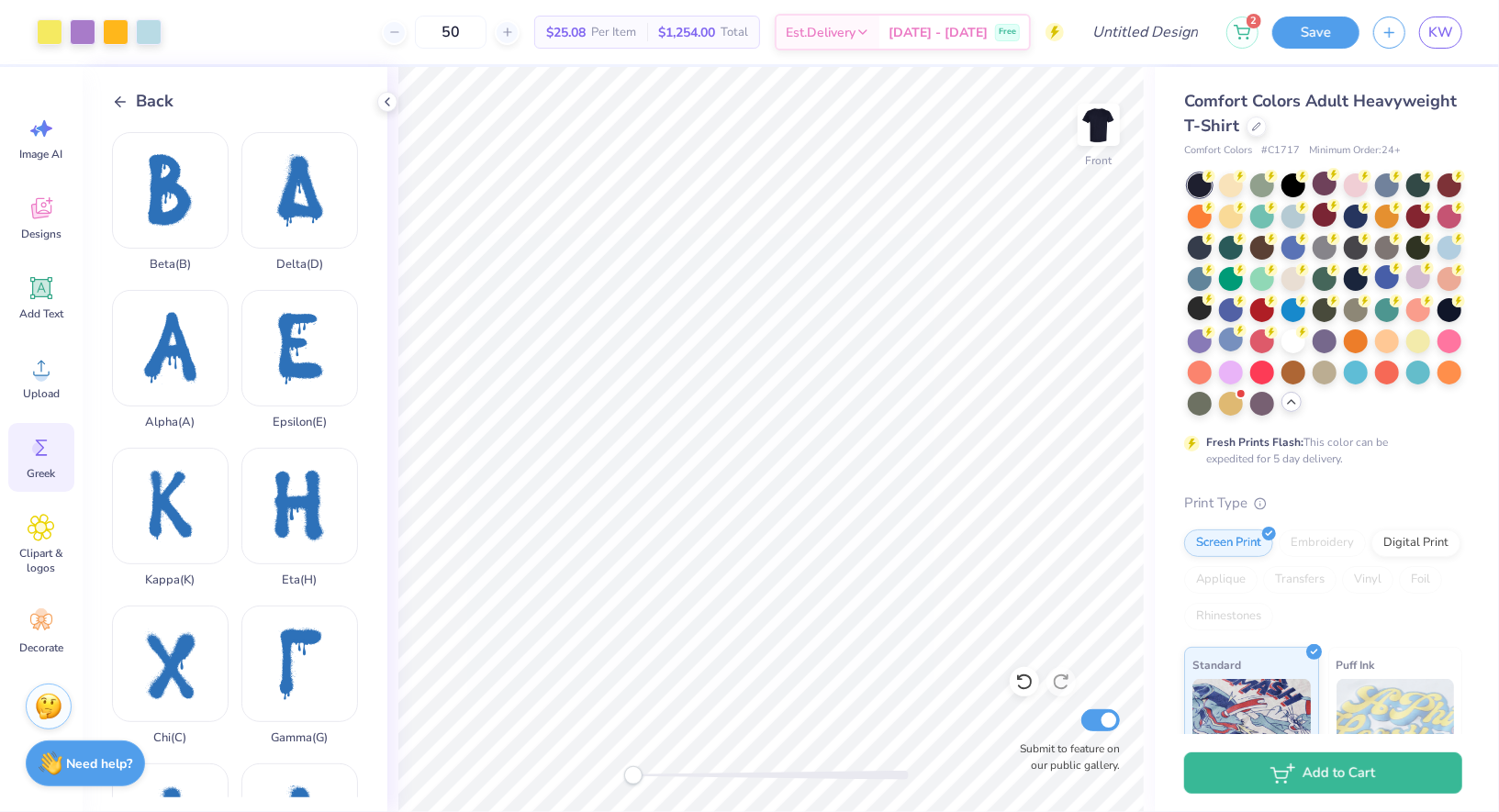
scroll to position [645, 0]
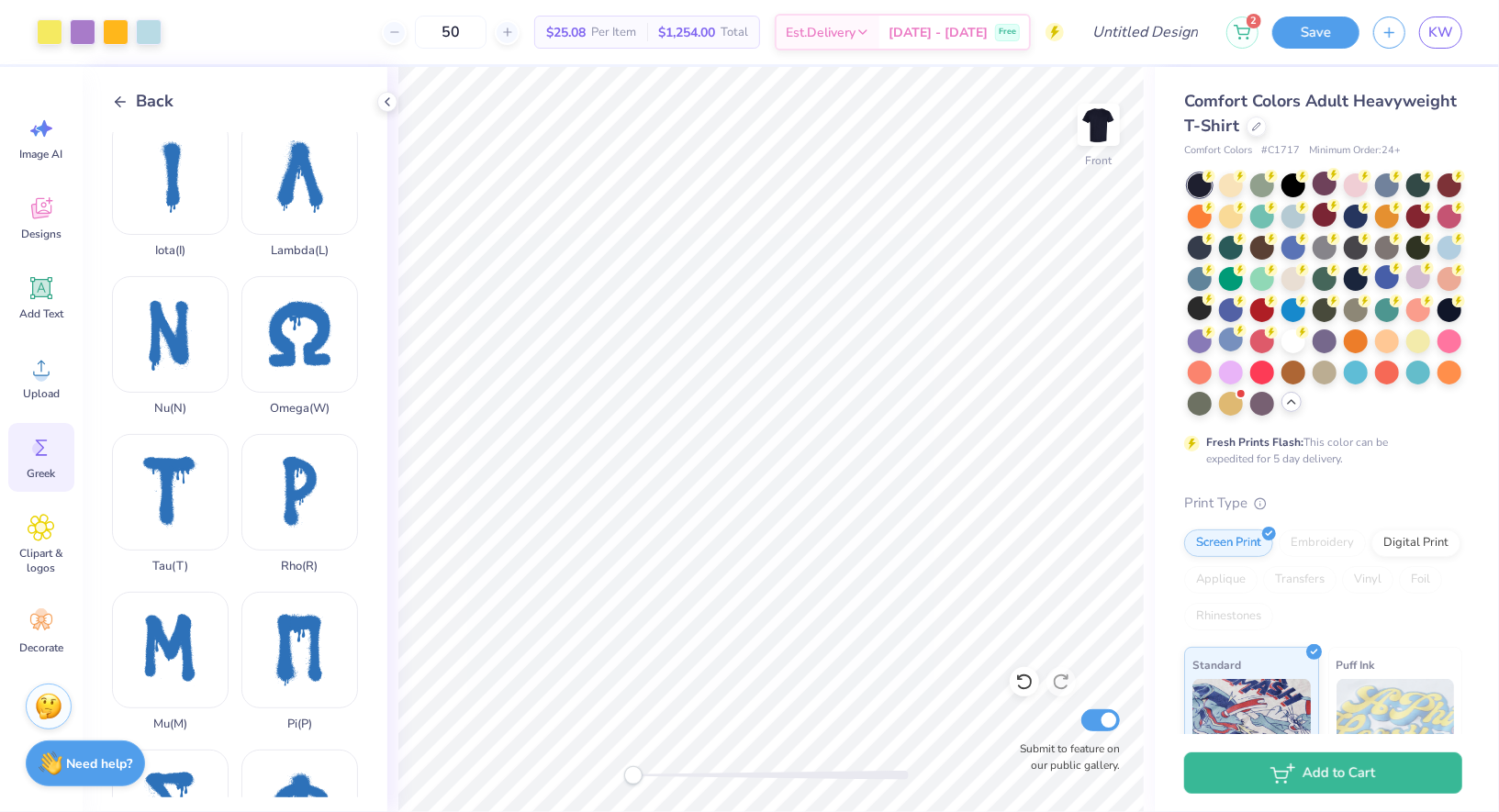
click at [123, 99] on icon at bounding box center [120, 102] width 17 height 17
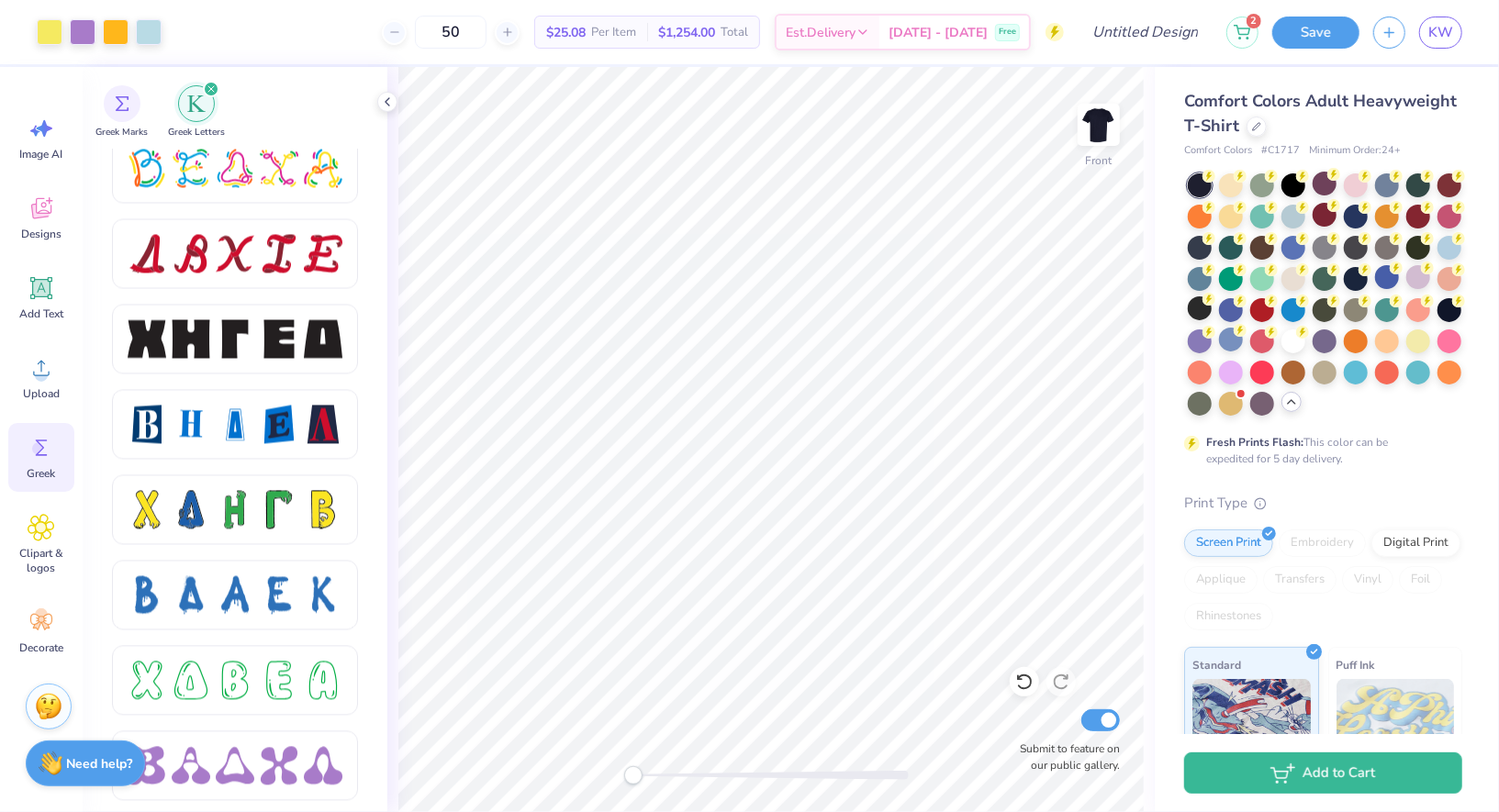
scroll to position [2321, 0]
click at [203, 346] on div at bounding box center [190, 337] width 38 height 38
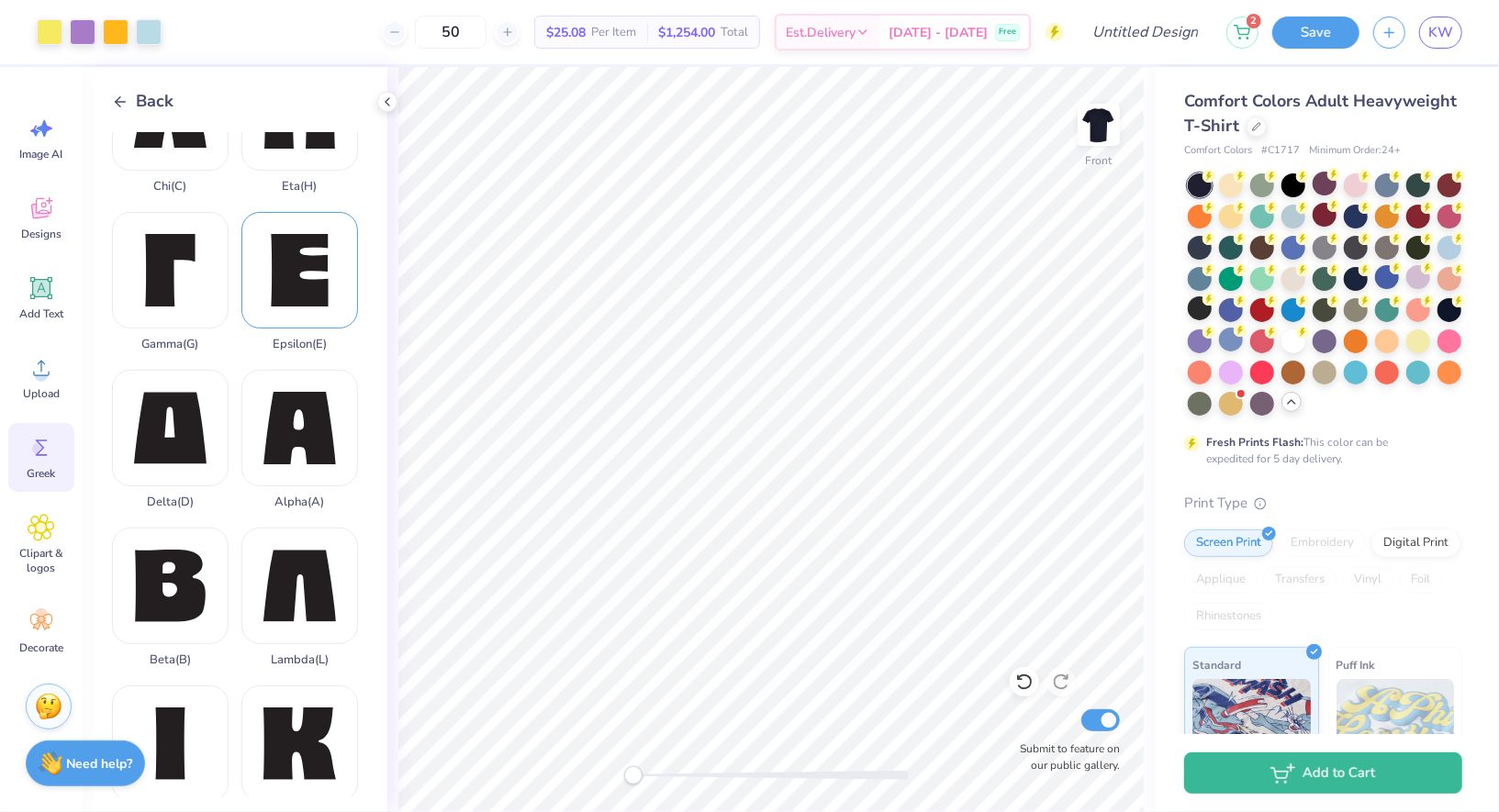
scroll to position [0, 0]
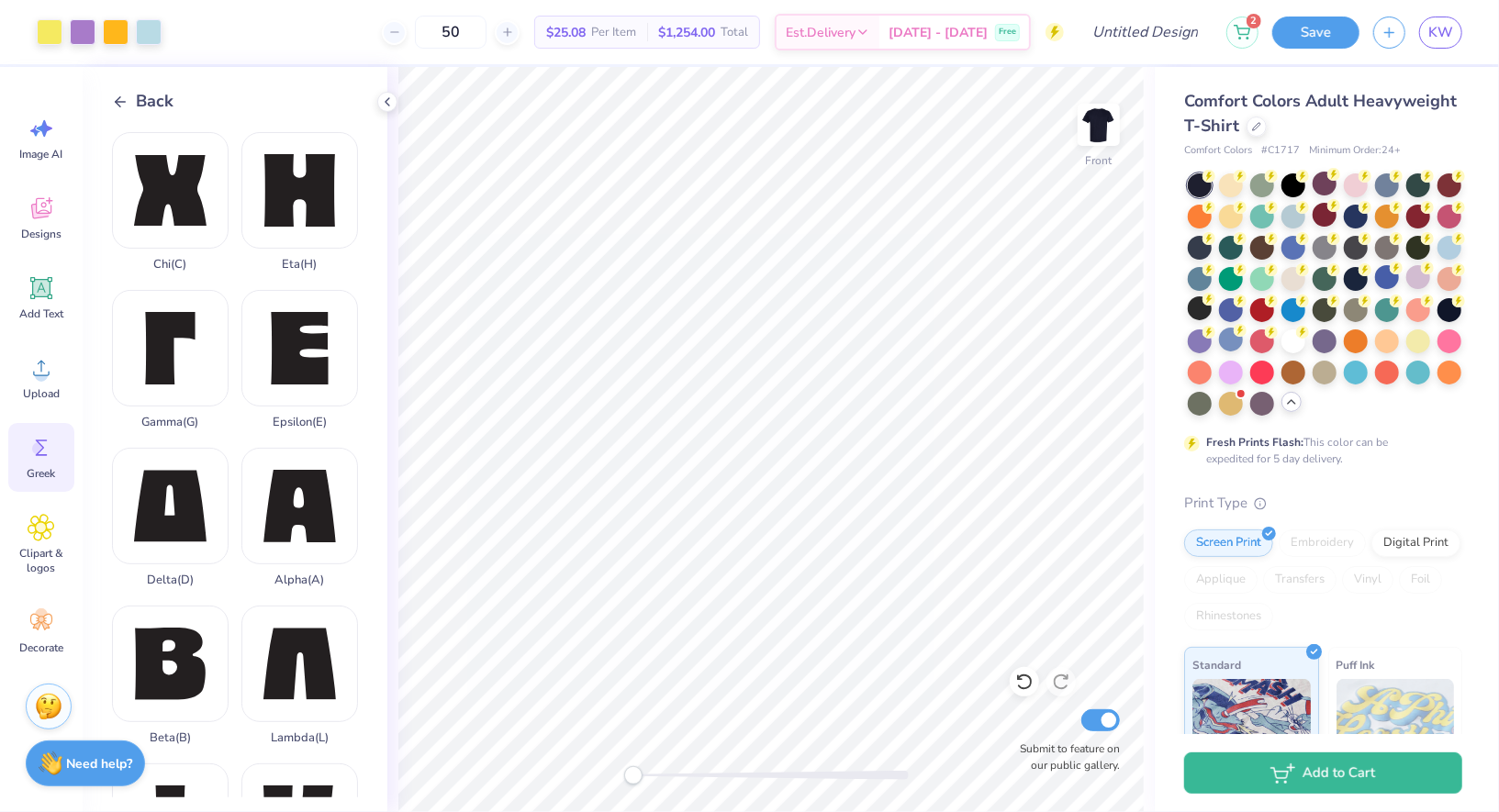
click at [129, 100] on div "Back" at bounding box center [143, 101] width 62 height 25
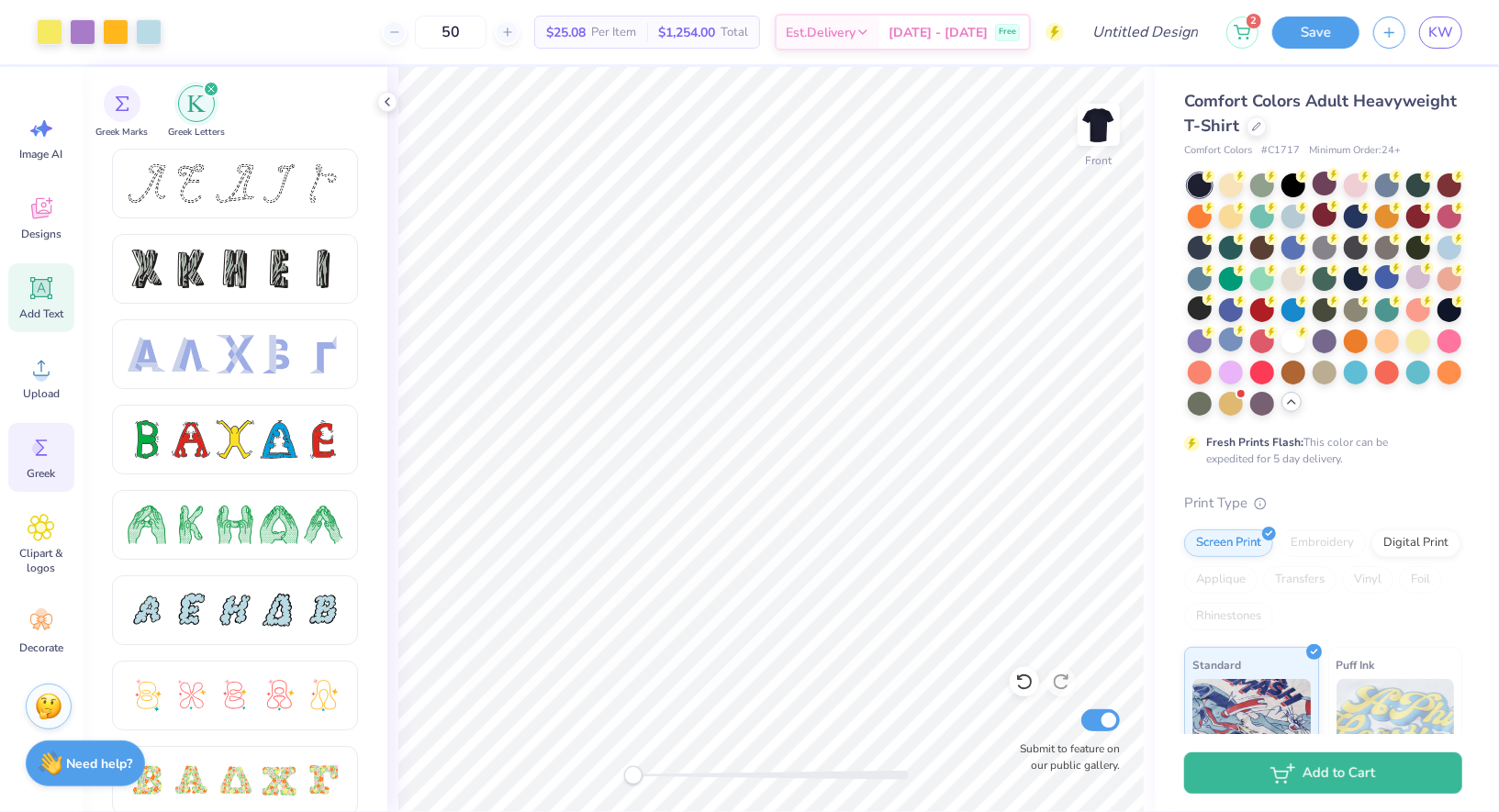
click at [14, 289] on div "Add Text" at bounding box center [41, 298] width 66 height 69
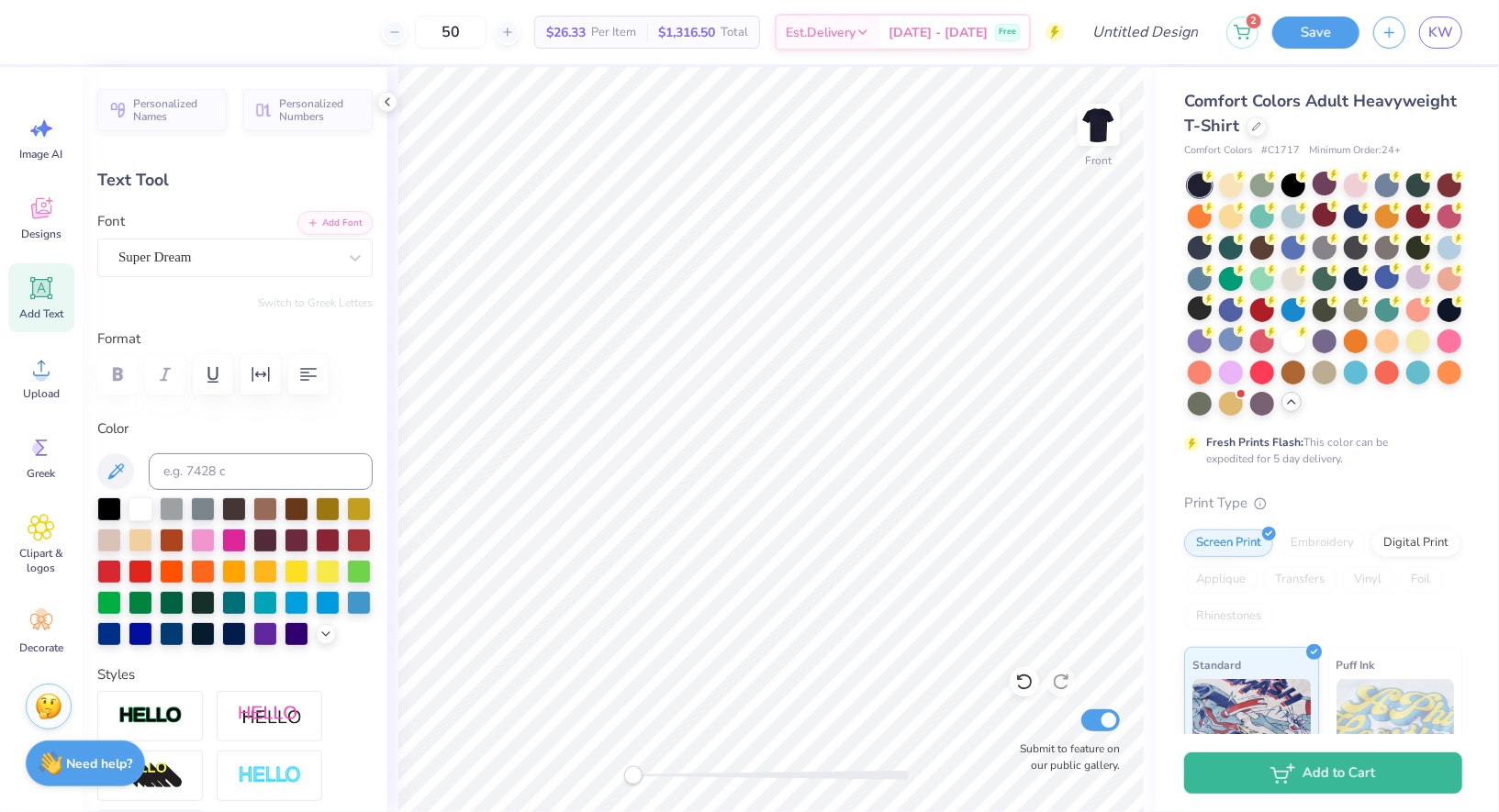
paste textarea
type input "1.17"
type input "0.91"
type input "8.03"
type input "7.4"
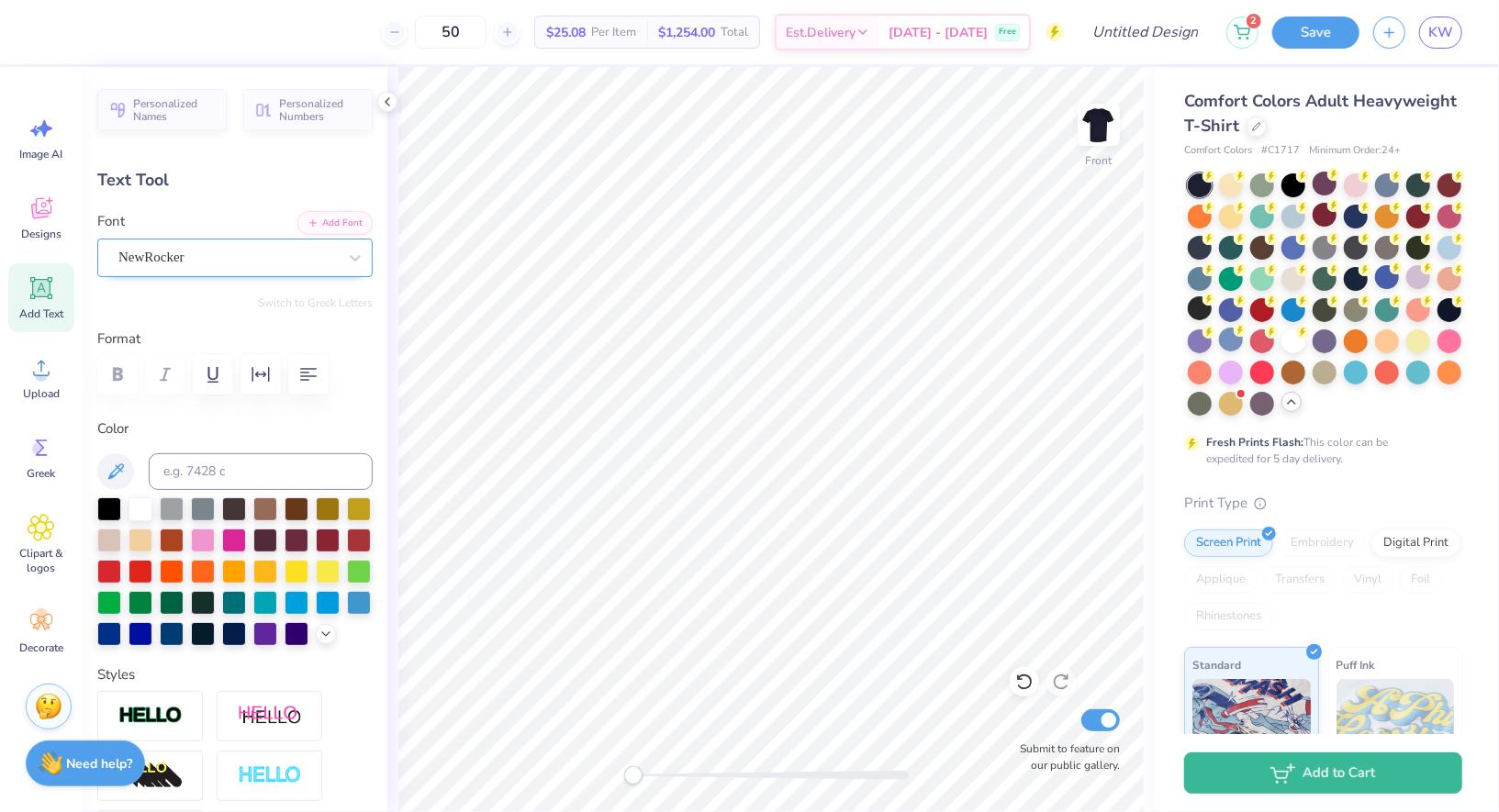
paste textarea
type textarea "2 5"
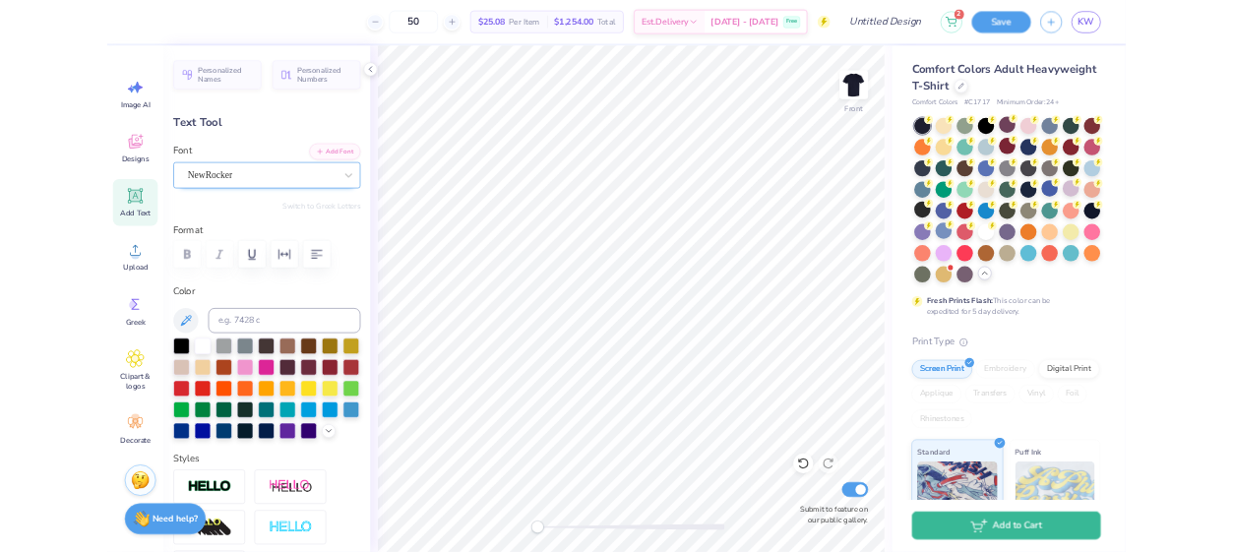
scroll to position [0, 1]
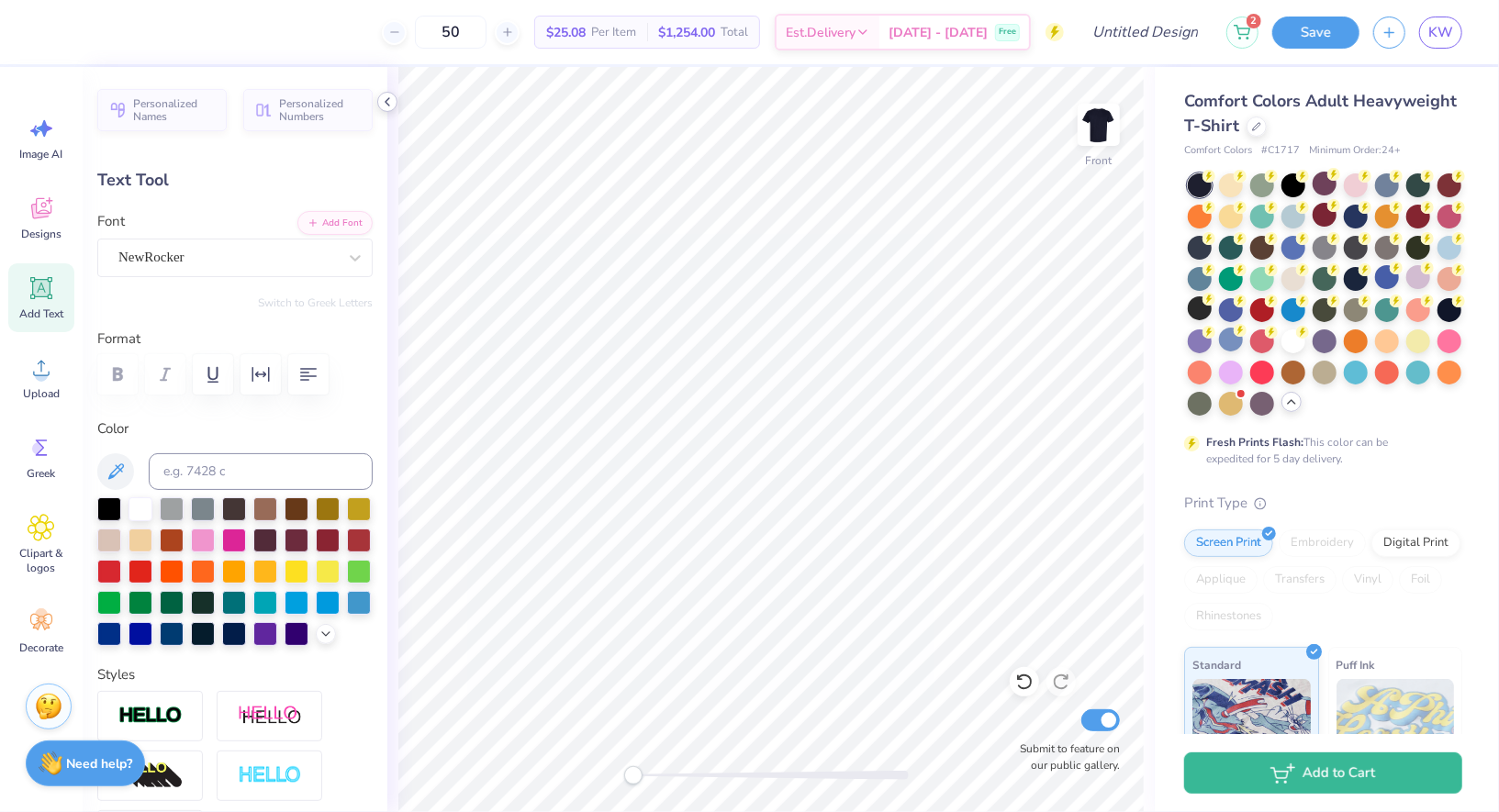
click at [388, 102] on icon at bounding box center [388, 102] width 15 height 15
click at [388, 102] on div "Front Submit to feature on our public gallery." at bounding box center [770, 439] width 768 height 745
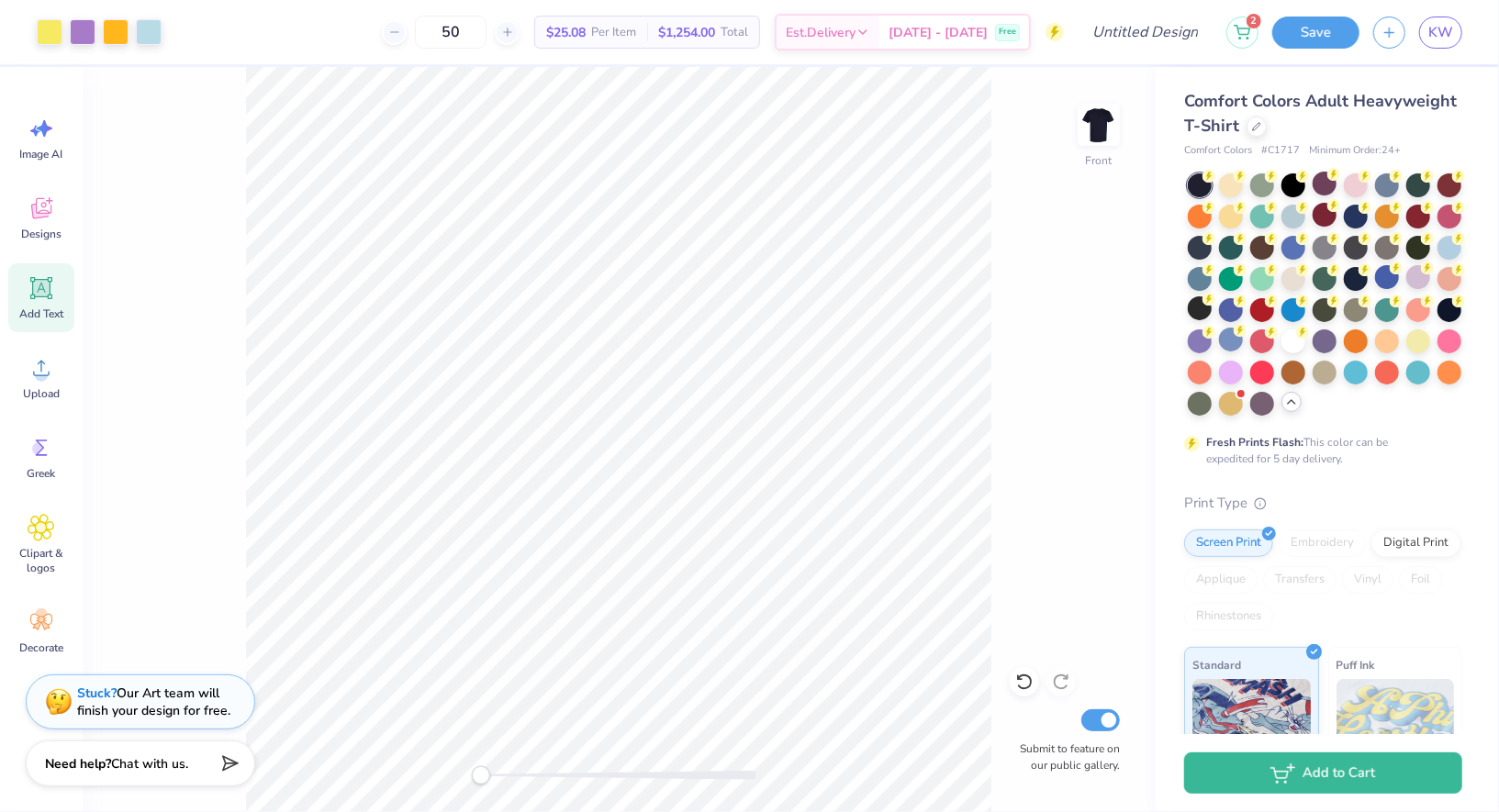
type input "3.18"
type input "1.17"
type input "22.12"
type input "0.0"
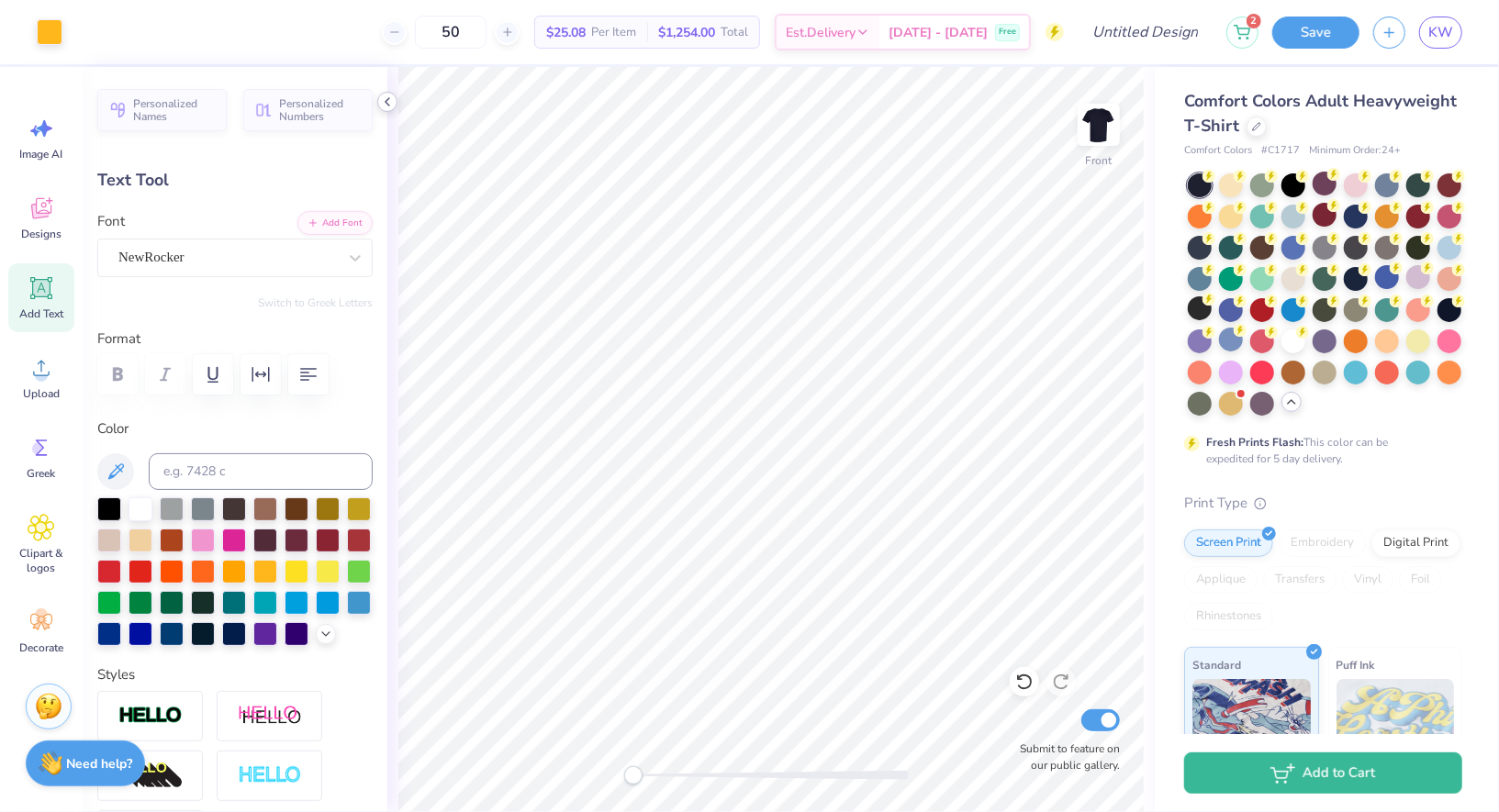
type input "2.93"
type input "1.14"
type input "22.13"
click at [49, 449] on icon at bounding box center [42, 448] width 28 height 28
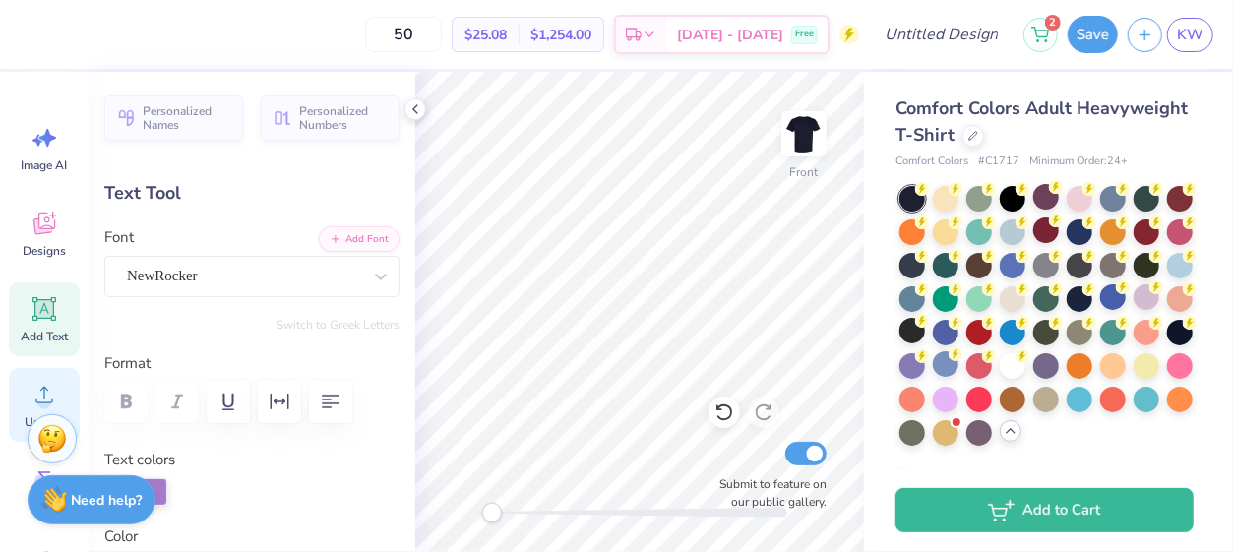
scroll to position [240, 0]
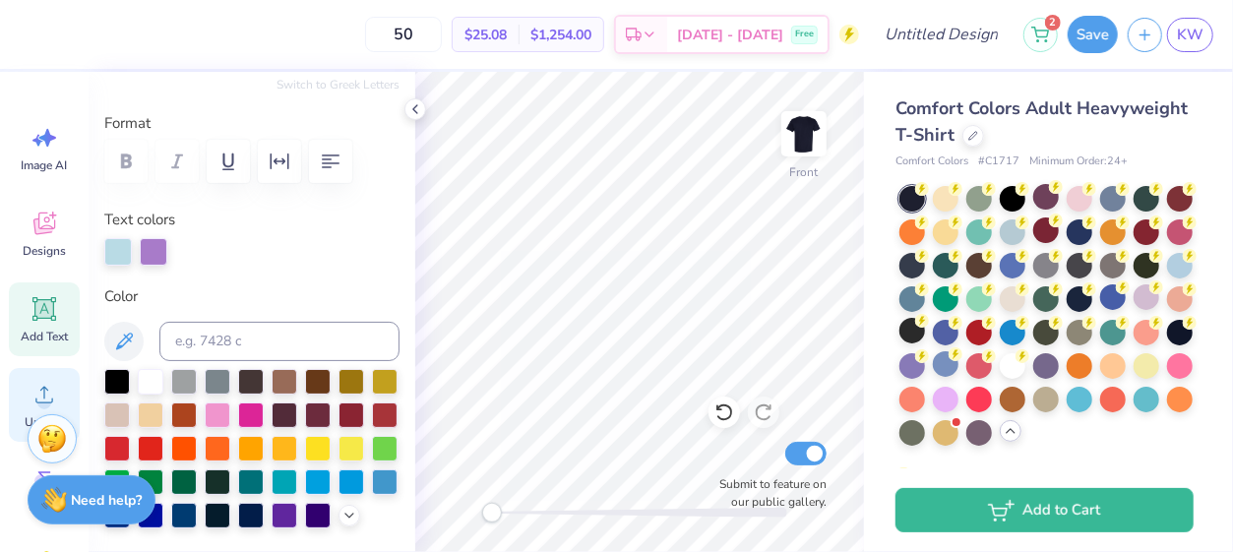
click at [31, 395] on icon at bounding box center [45, 395] width 30 height 30
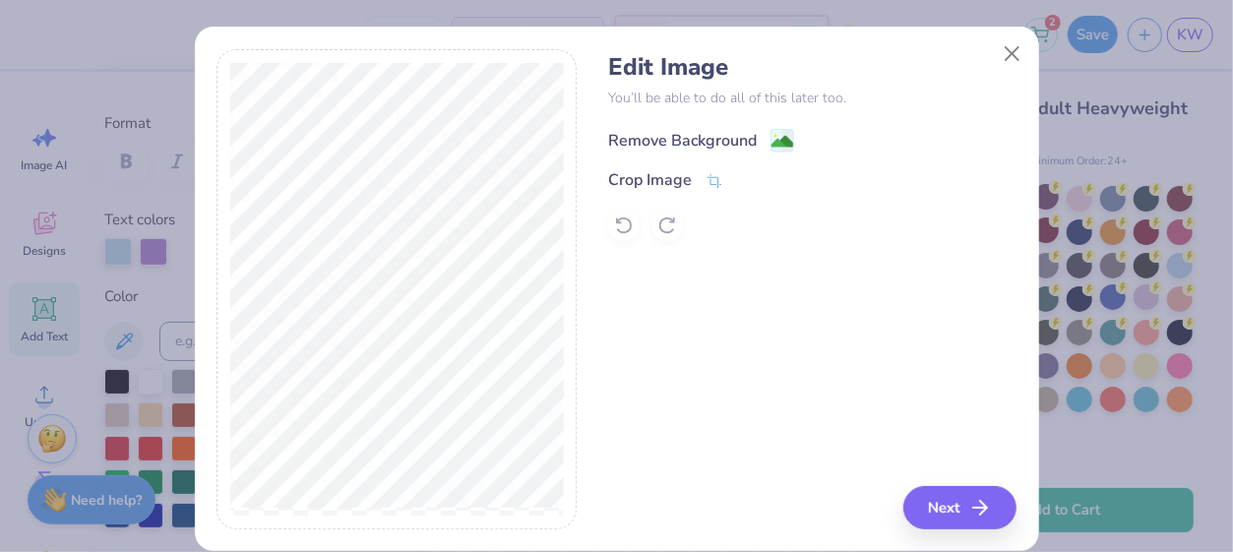
click at [773, 134] on image at bounding box center [783, 142] width 22 height 22
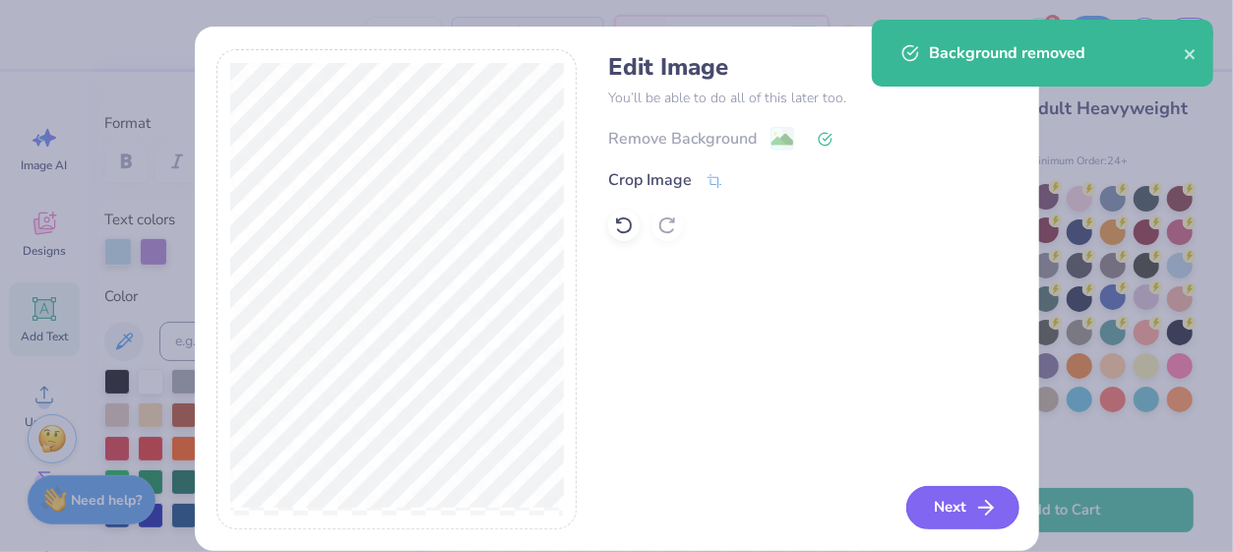
click at [979, 498] on icon "button" at bounding box center [986, 508] width 24 height 24
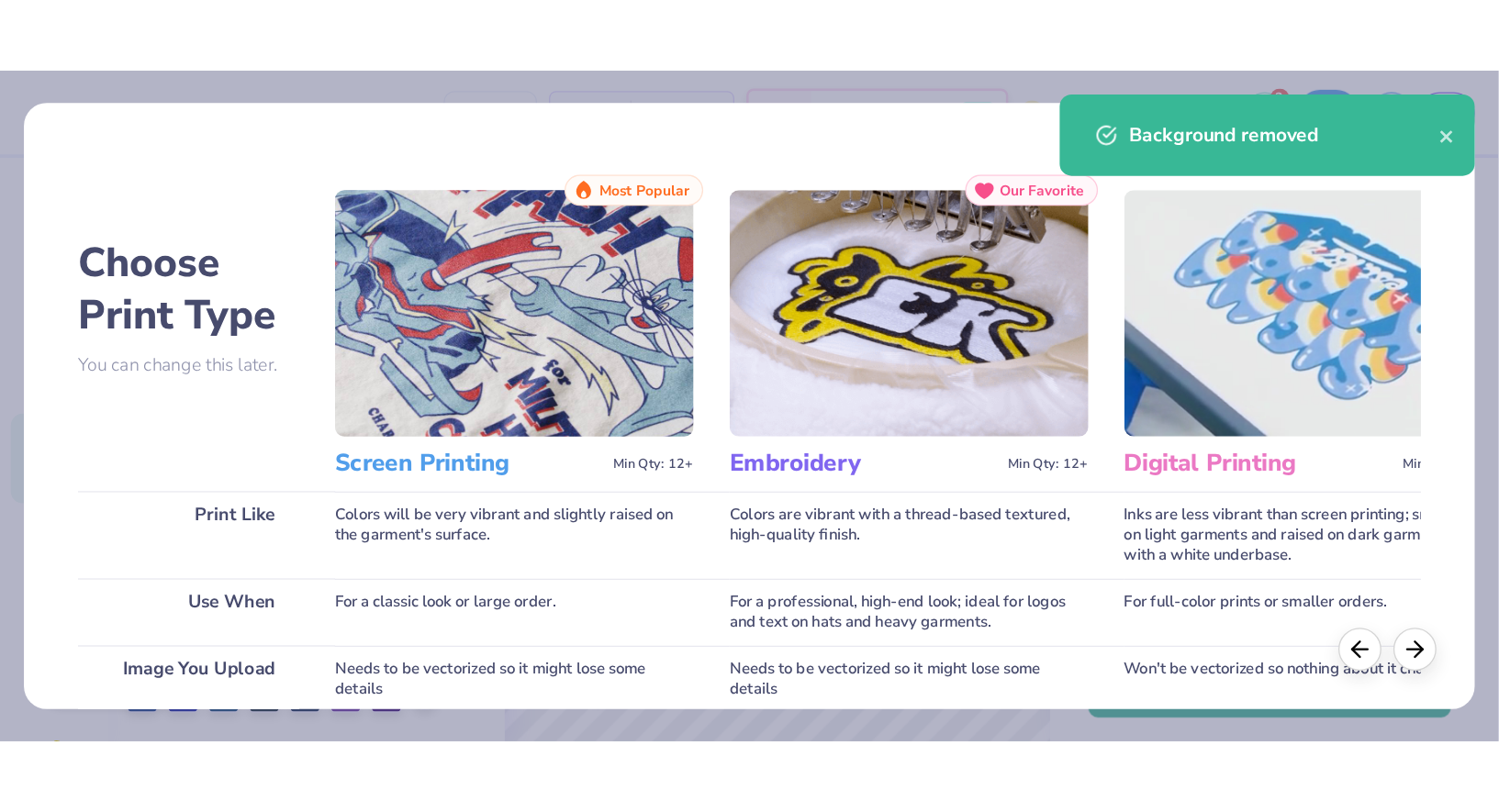
scroll to position [398, 0]
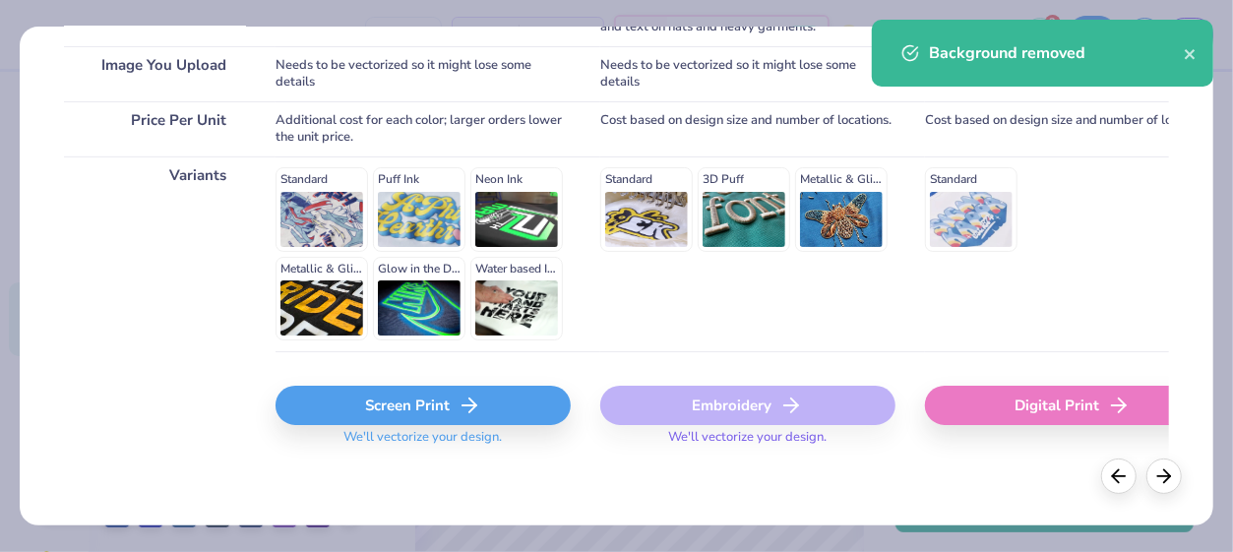
click at [455, 400] on div "Screen Print" at bounding box center [423, 405] width 295 height 39
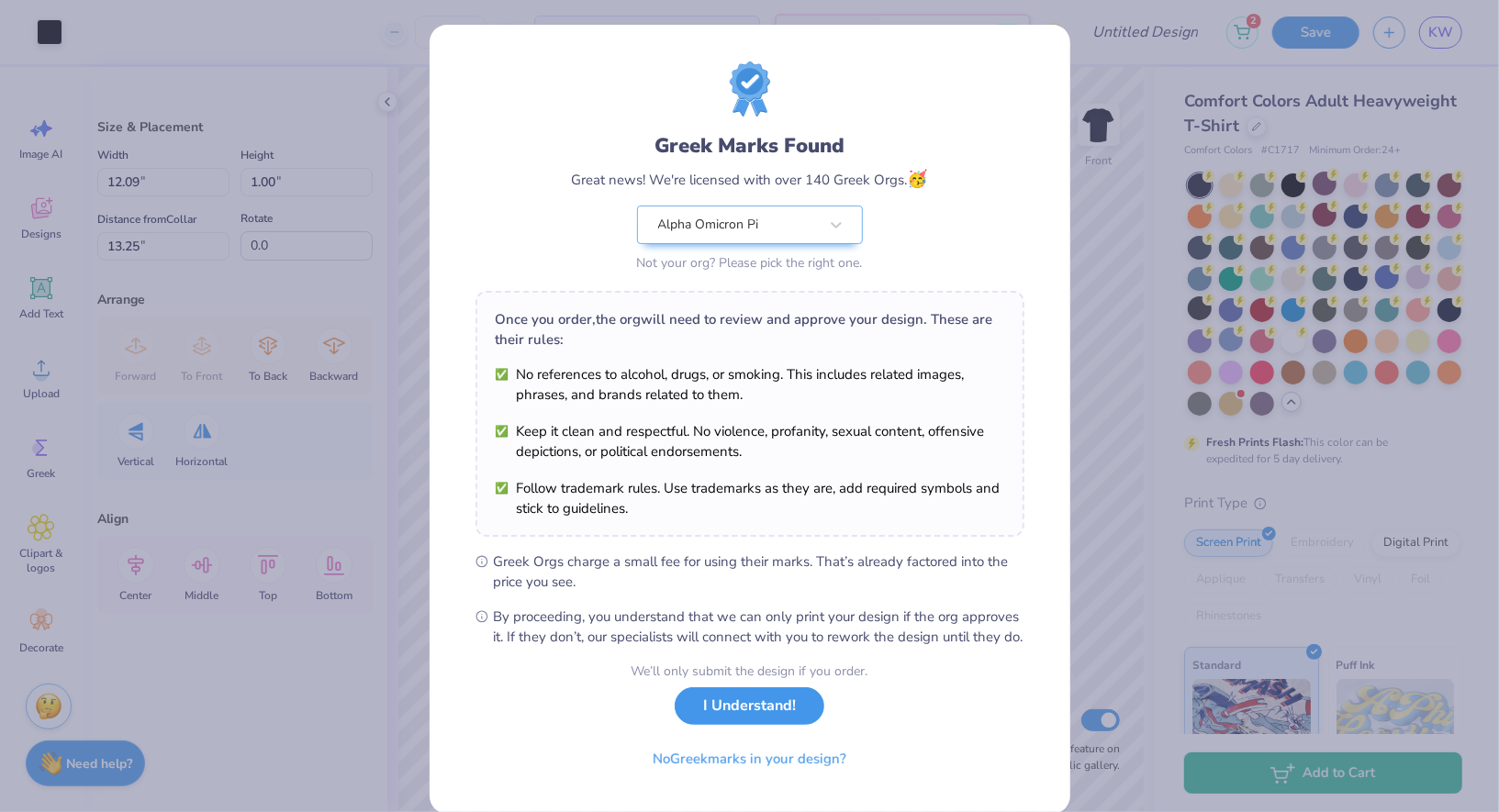
click at [701, 725] on button "I Understand!" at bounding box center [749, 706] width 149 height 37
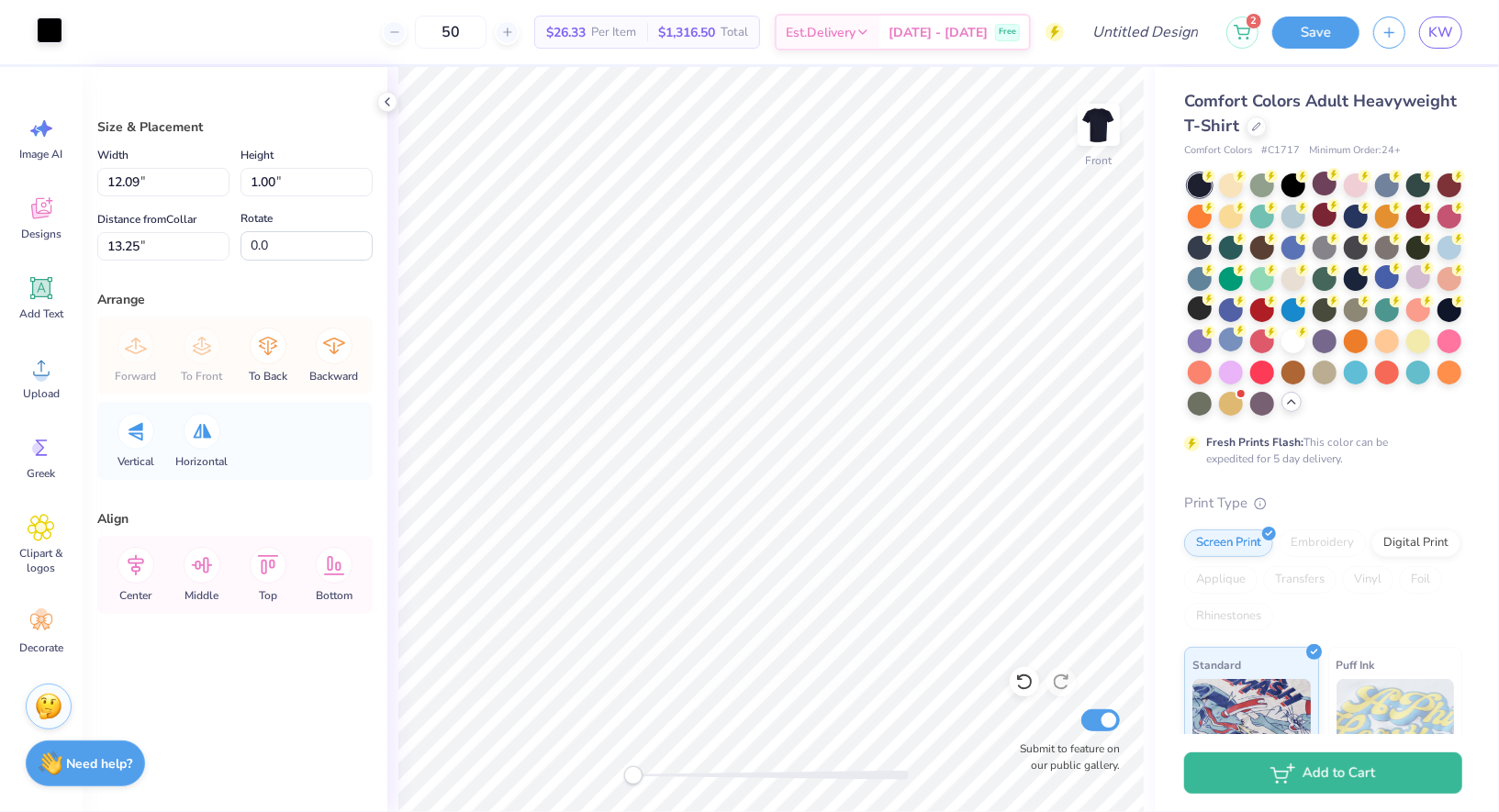
click at [54, 26] on div at bounding box center [49, 31] width 26 height 26
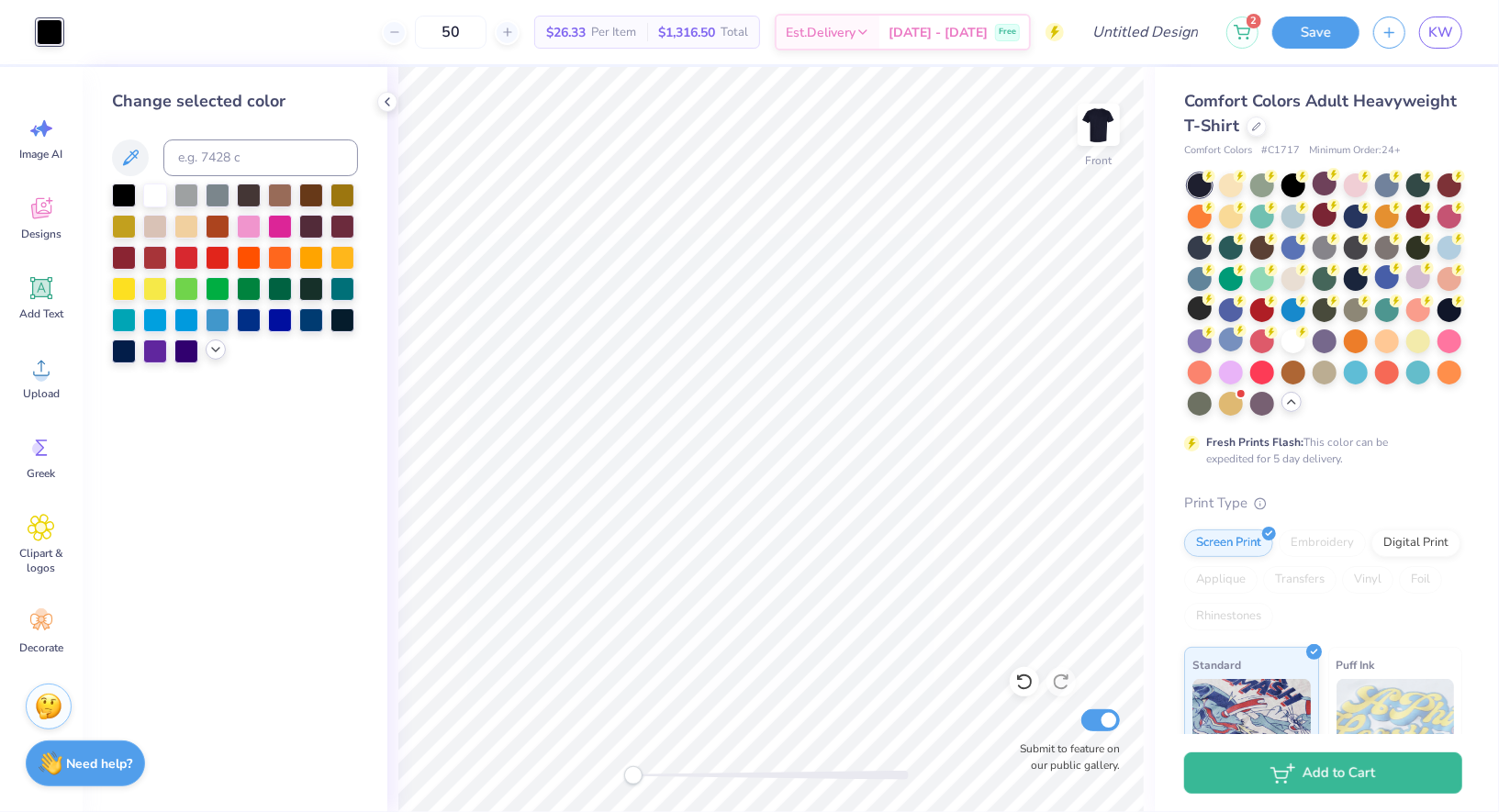
click at [208, 345] on icon at bounding box center [215, 350] width 15 height 15
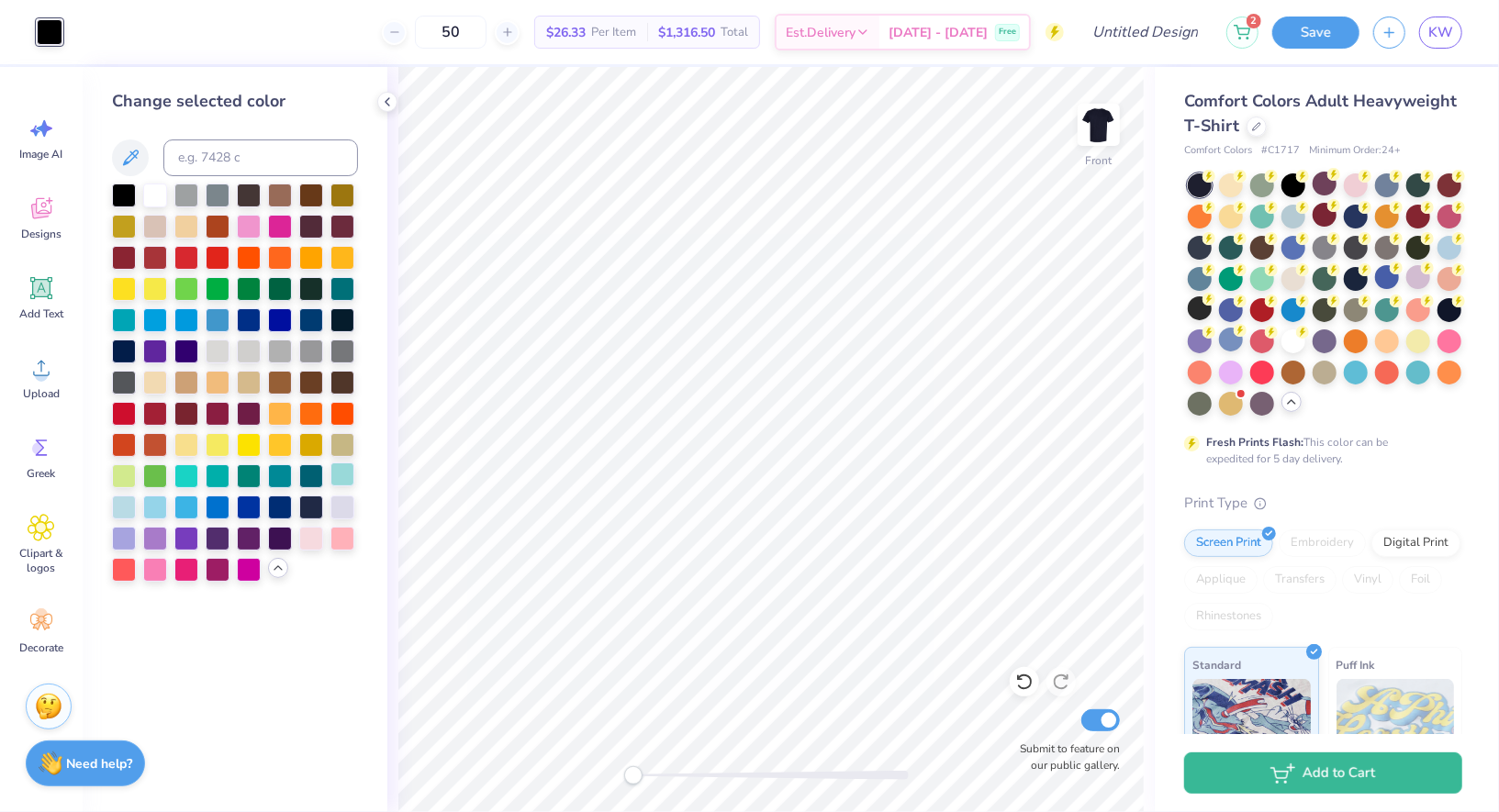
click at [340, 477] on div at bounding box center [342, 475] width 24 height 24
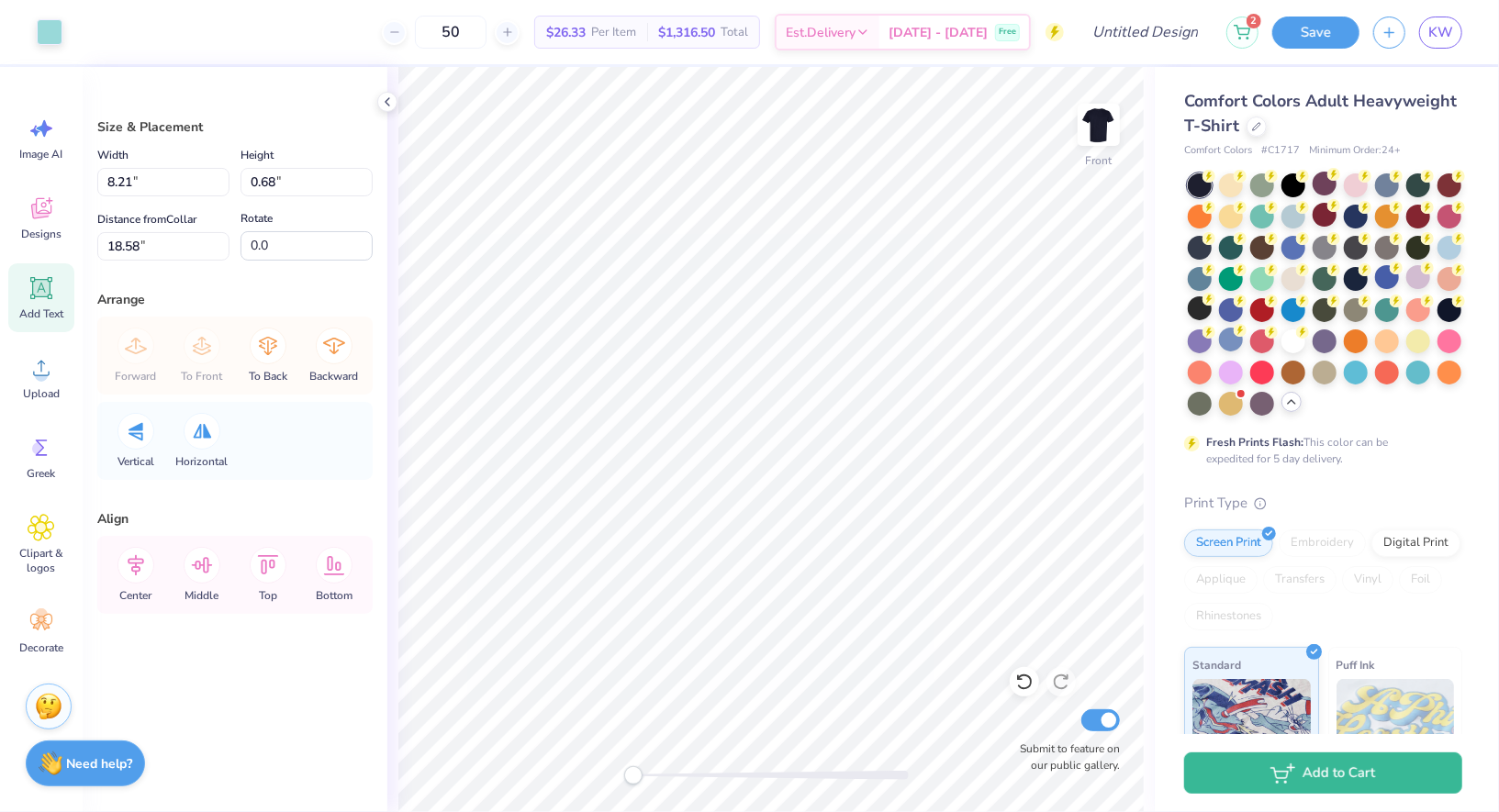
click at [44, 315] on span "Add Text" at bounding box center [41, 314] width 44 height 15
click at [42, 31] on div at bounding box center [49, 31] width 26 height 26
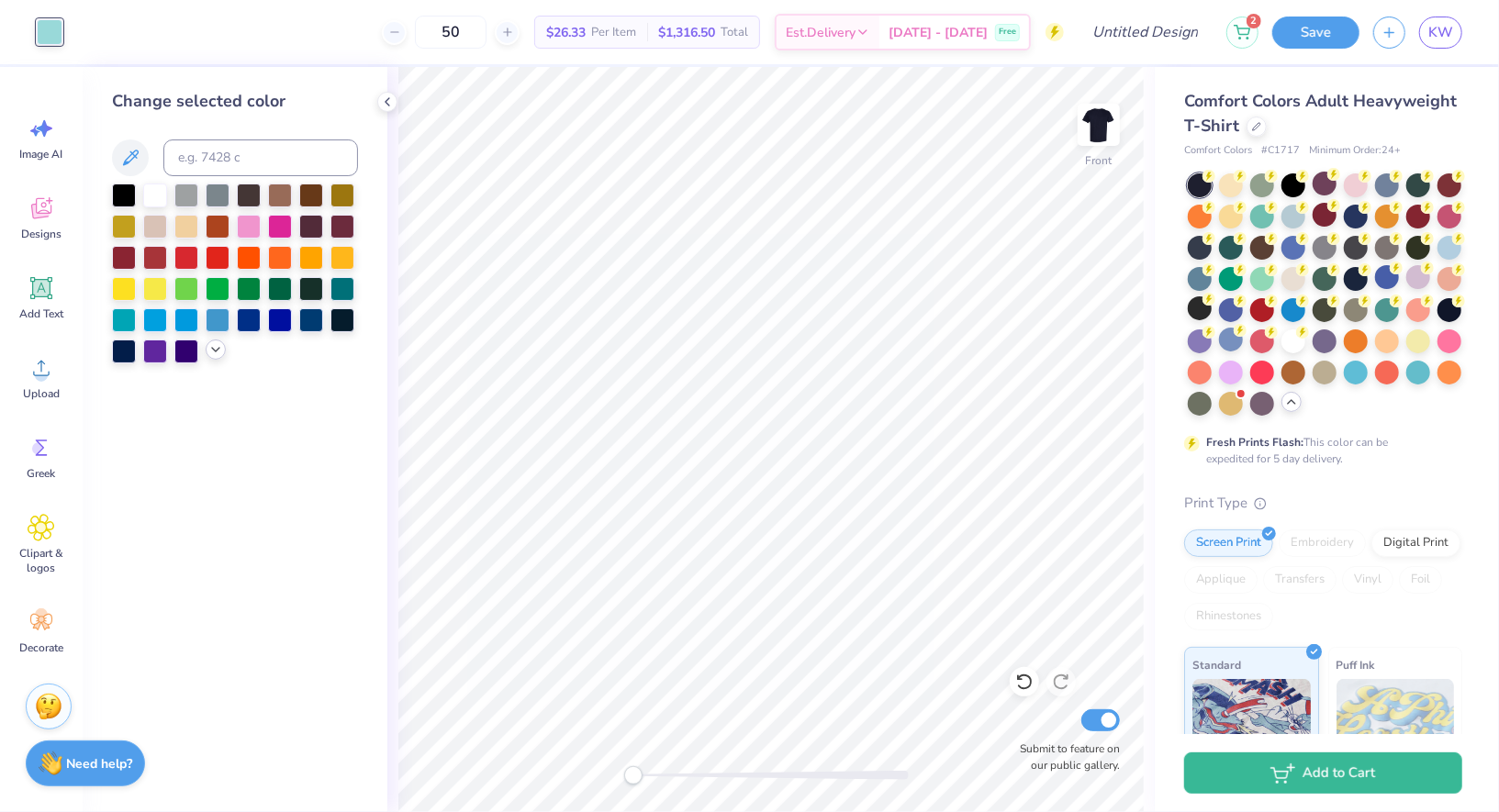
click at [213, 353] on icon at bounding box center [215, 350] width 15 height 15
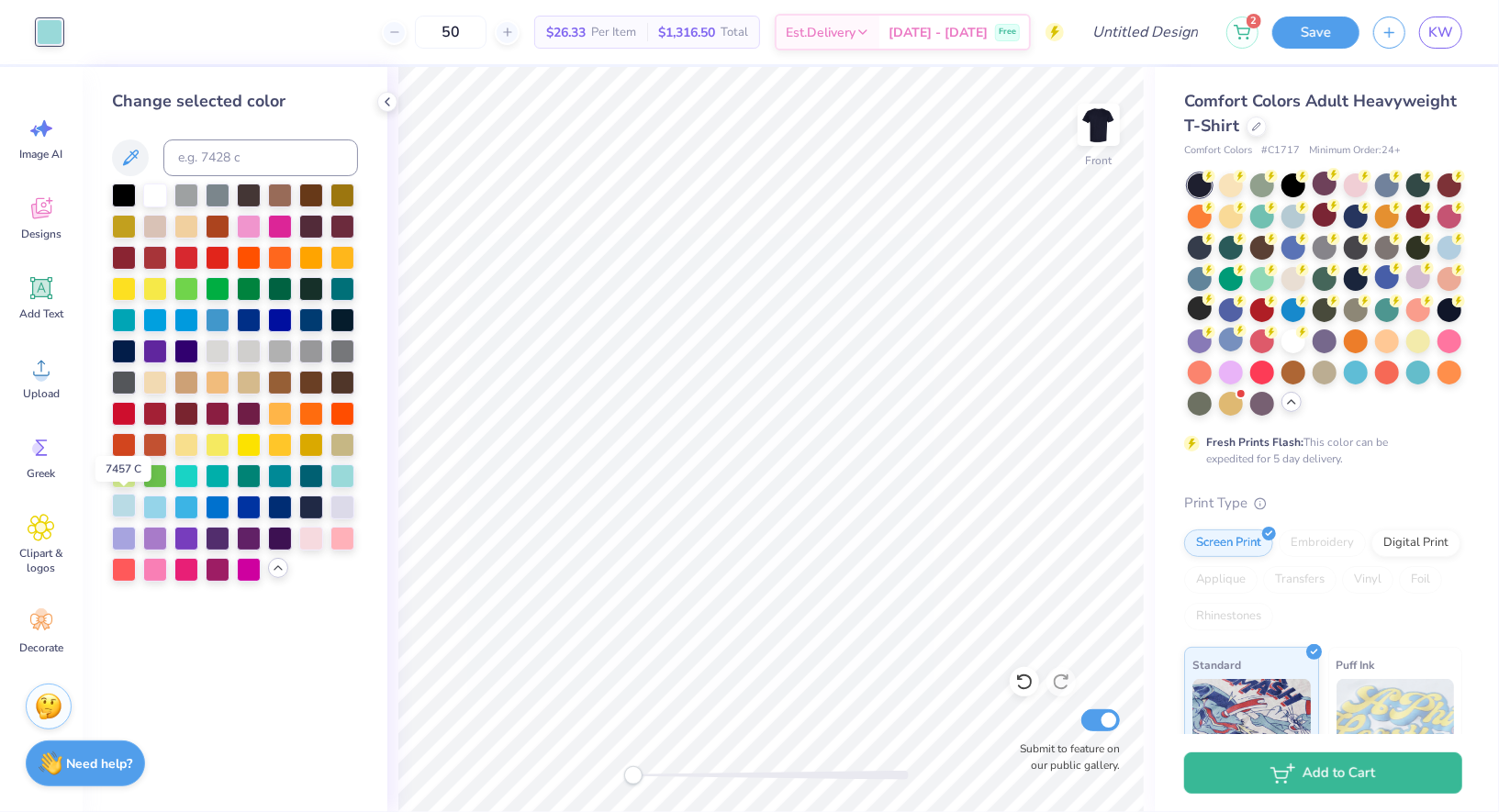
click at [127, 502] on div at bounding box center [124, 506] width 24 height 24
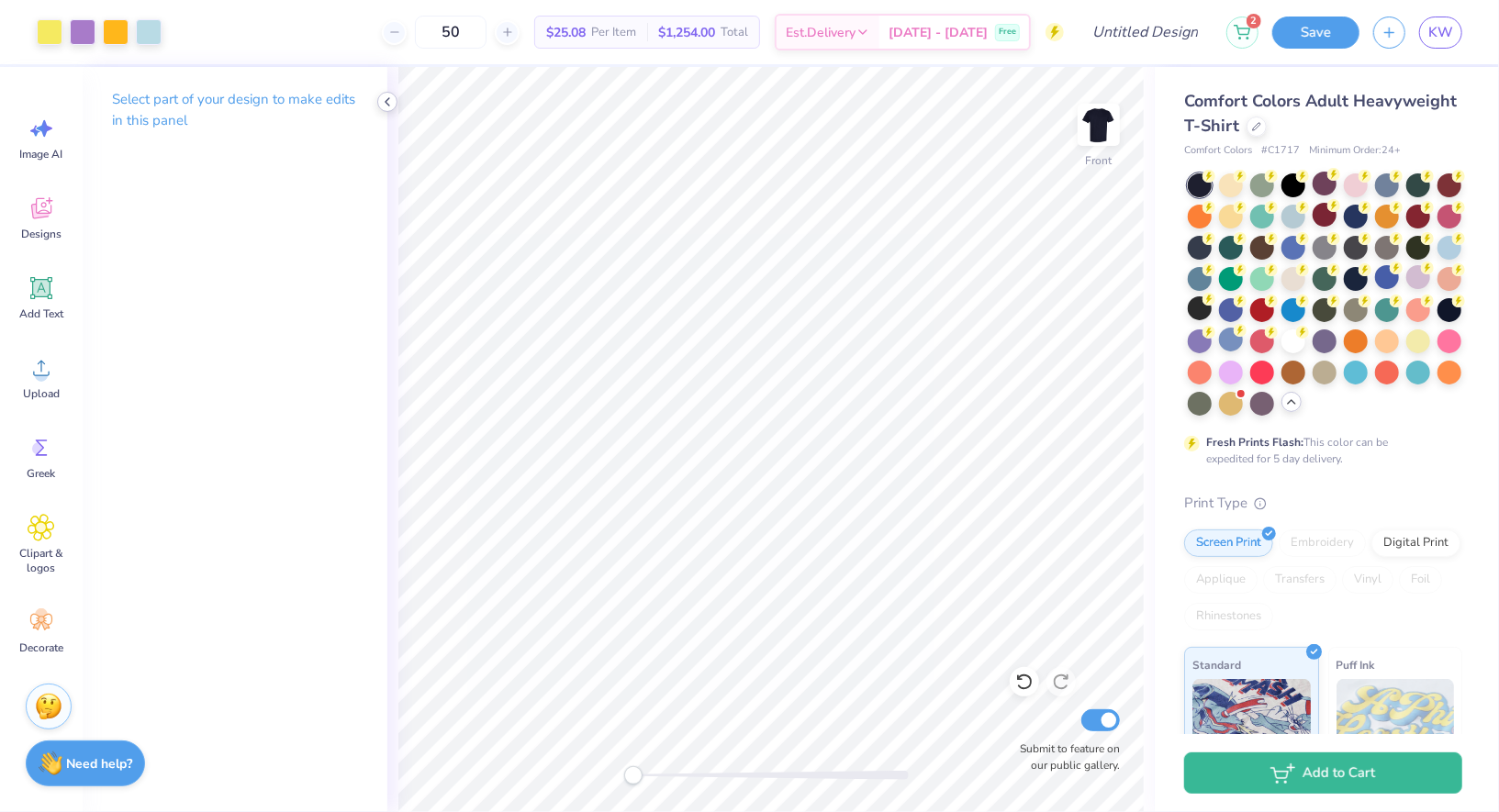
click at [395, 96] on div at bounding box center [388, 102] width 21 height 21
click at [390, 98] on icon at bounding box center [388, 102] width 15 height 15
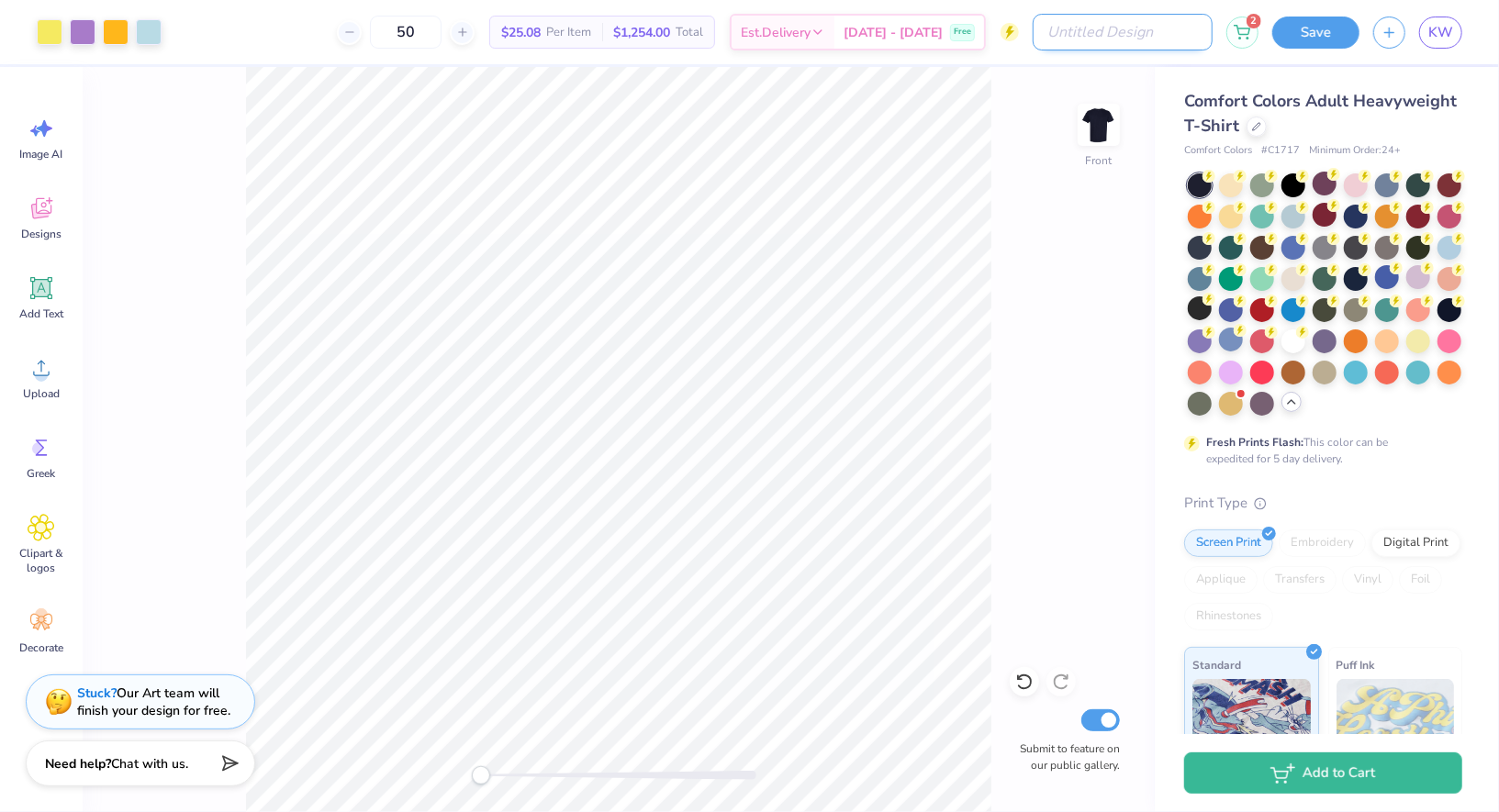
click at [1161, 25] on input "Design Title" at bounding box center [1122, 32] width 180 height 36
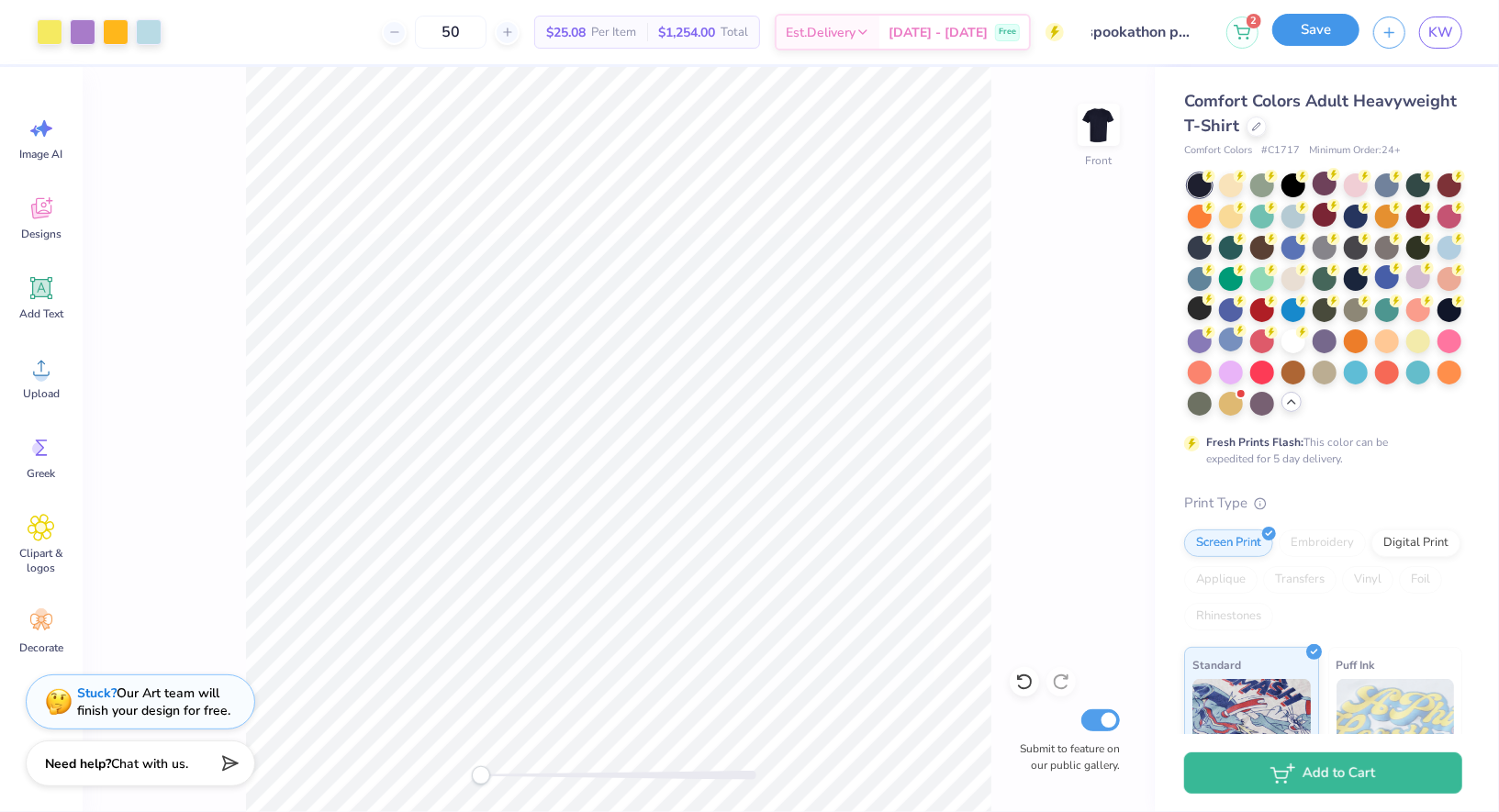
scroll to position [0, 0]
click at [1332, 19] on button "Save" at bounding box center [1316, 30] width 88 height 32
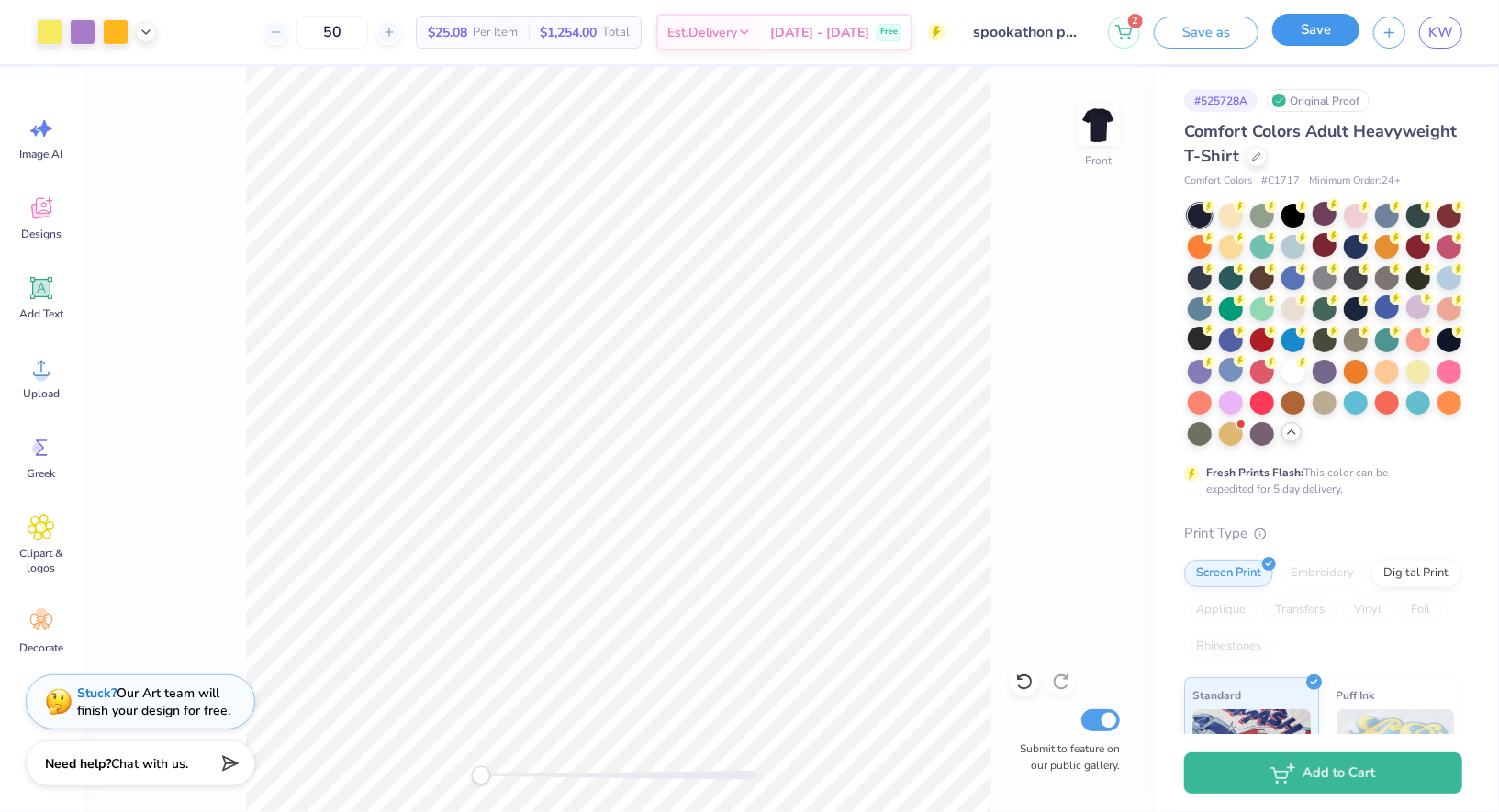
click at [1323, 30] on button "Save" at bounding box center [1316, 30] width 88 height 32
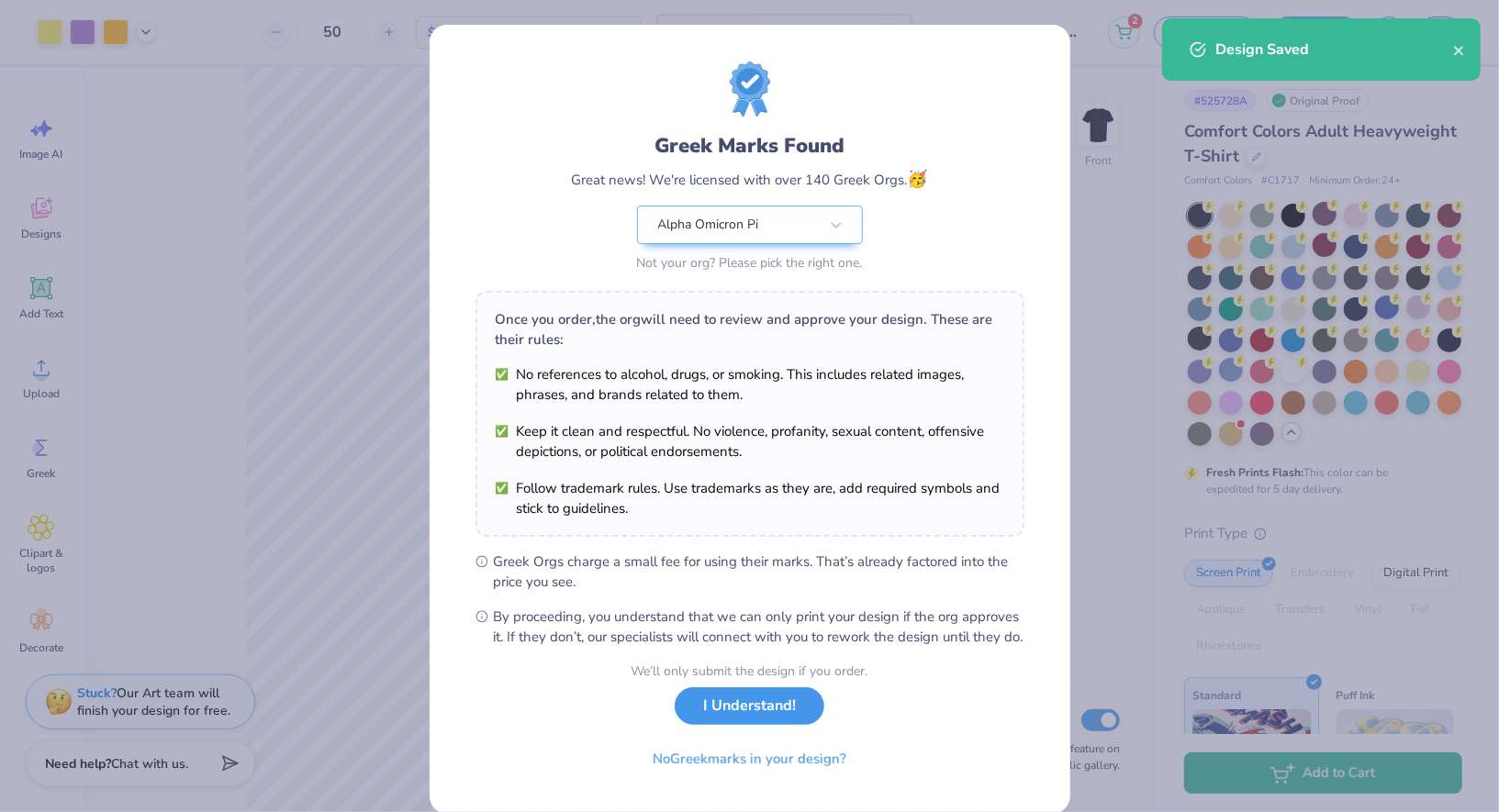
click at [749, 725] on button "I Understand!" at bounding box center [749, 706] width 149 height 37
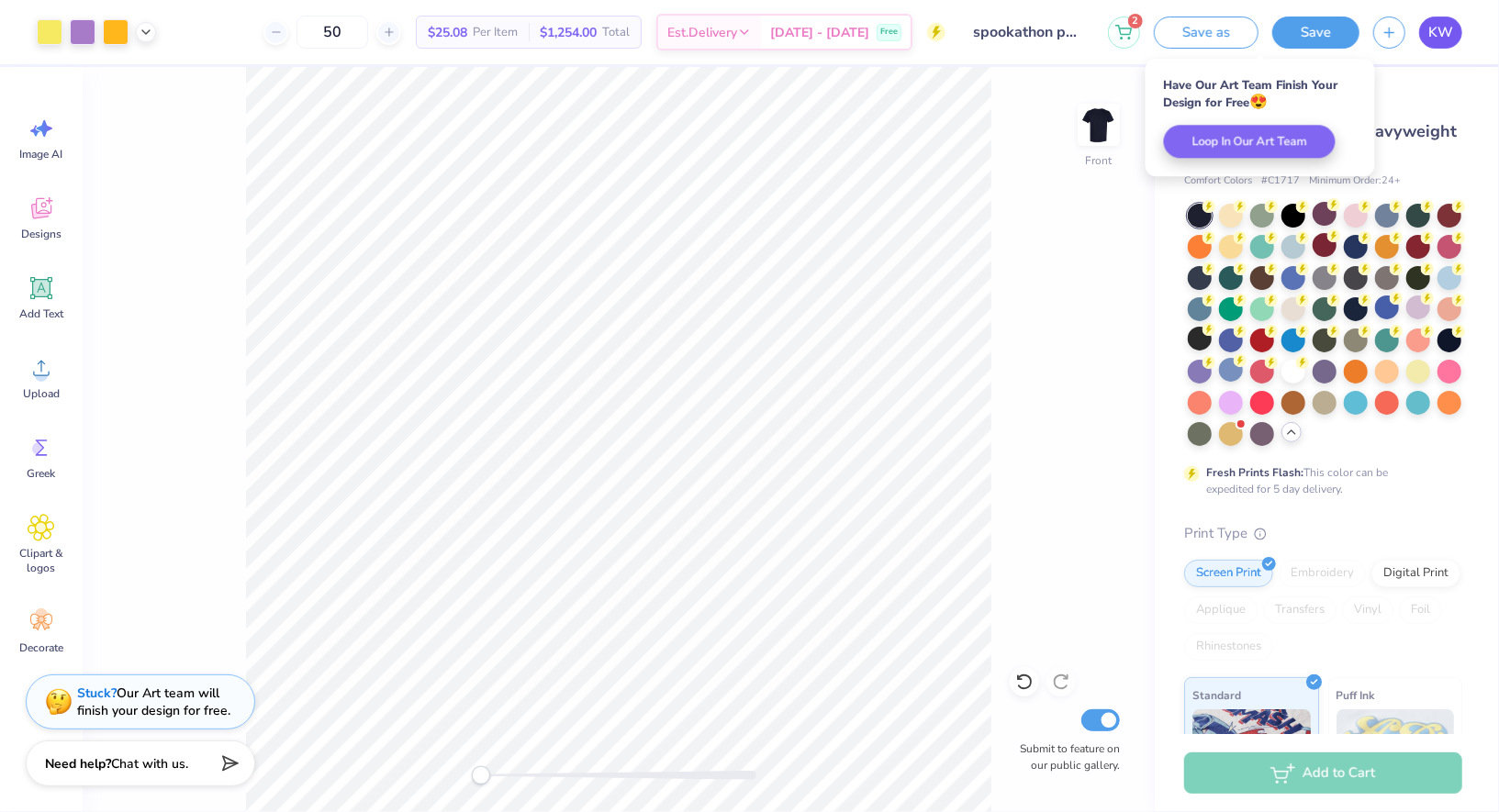
click at [1437, 33] on span "KW" at bounding box center [1441, 33] width 25 height 21
